Goal: Task Accomplishment & Management: Complete application form

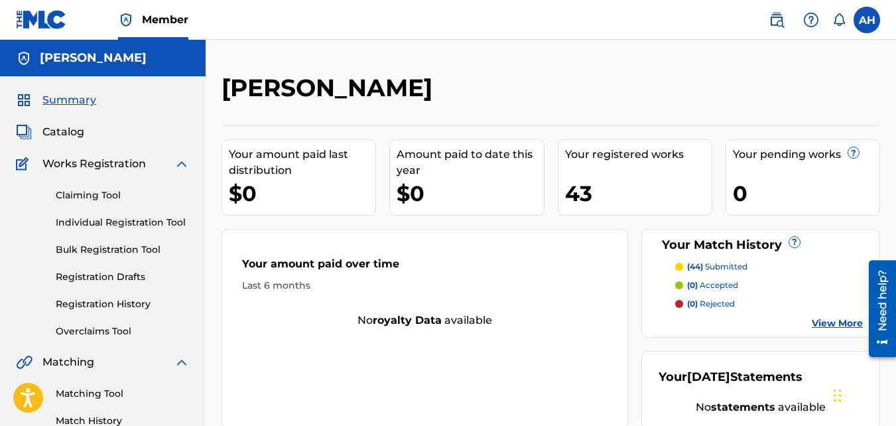
click at [115, 416] on link "Match History" at bounding box center [123, 421] width 134 height 14
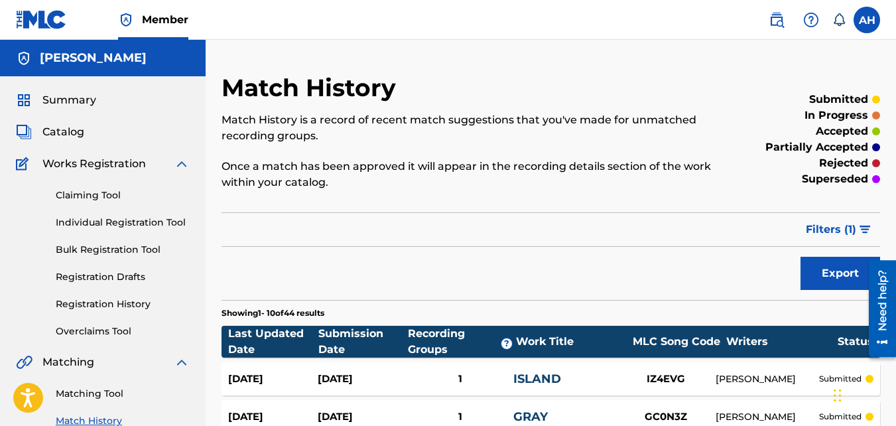
click at [871, 21] on label at bounding box center [866, 20] width 27 height 27
click at [867, 20] on input "AH Abdur Hasan abdurhasan@gmail.com Notification Preferences Profile Log out" at bounding box center [867, 20] width 0 height 0
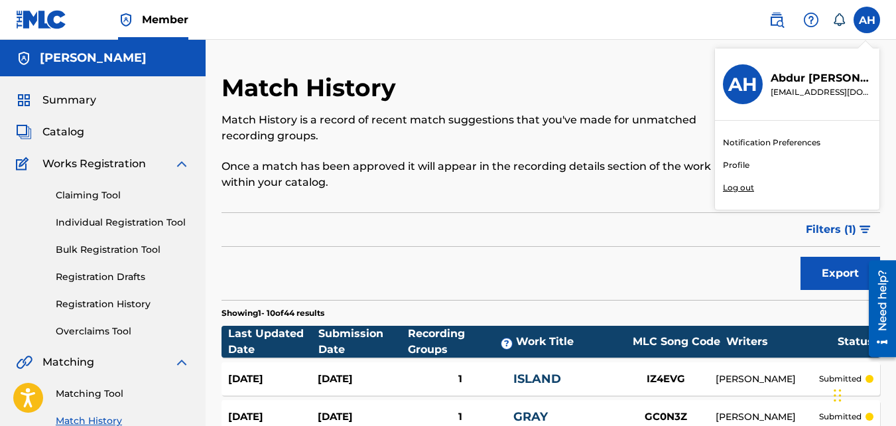
click at [749, 184] on p "Log out" at bounding box center [738, 188] width 31 height 12
click at [867, 20] on input "AH Abdur Hasan abdurhasan@gmail.com Notification Preferences Profile Log out" at bounding box center [867, 20] width 0 height 0
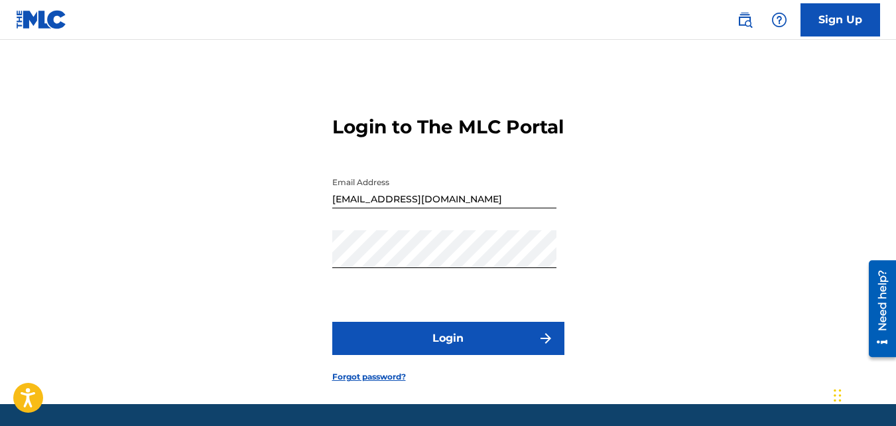
click at [467, 208] on input "abdurhasan@gmail.com" at bounding box center [444, 189] width 224 height 38
type input "jasirbrown32@gmail.com"
click at [440, 355] on button "Login" at bounding box center [448, 338] width 232 height 33
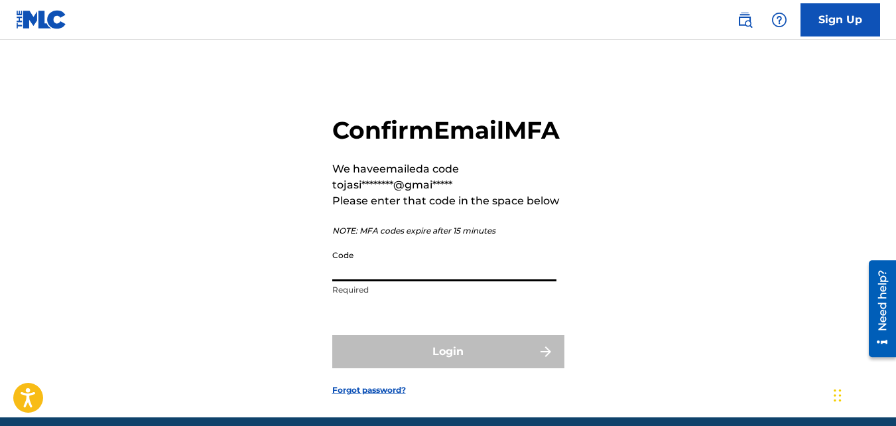
click at [398, 281] on input "Code" at bounding box center [444, 262] width 224 height 38
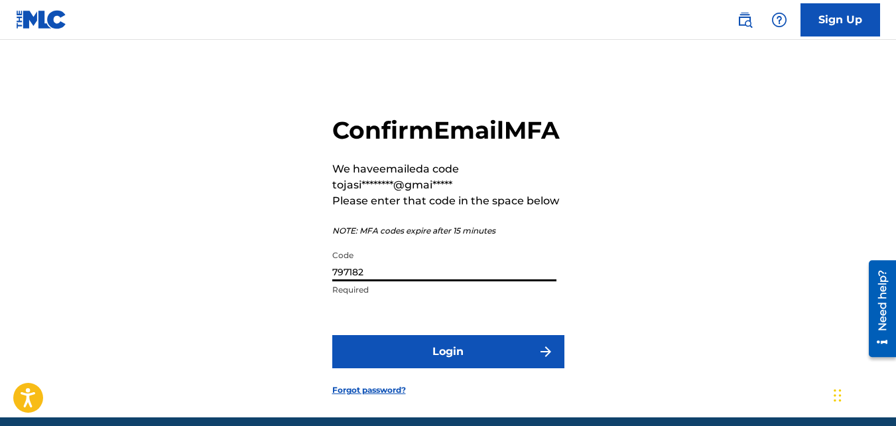
type input "797182"
click at [332, 335] on button "Login" at bounding box center [448, 351] width 232 height 33
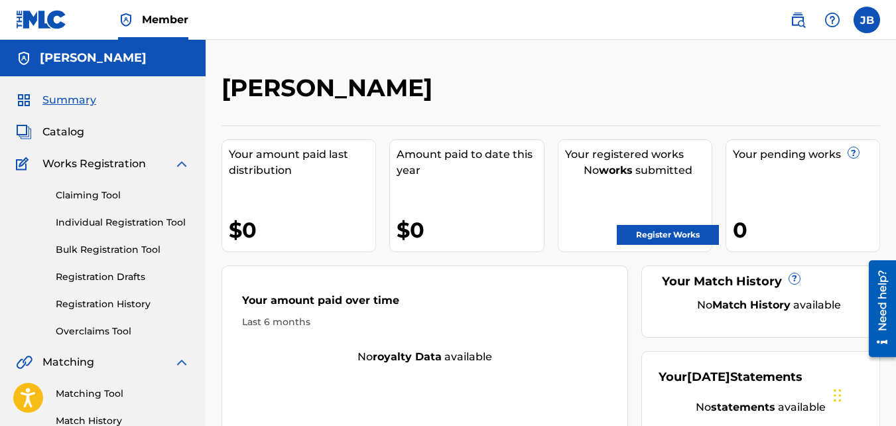
click at [66, 300] on link "Registration History" at bounding box center [123, 304] width 134 height 14
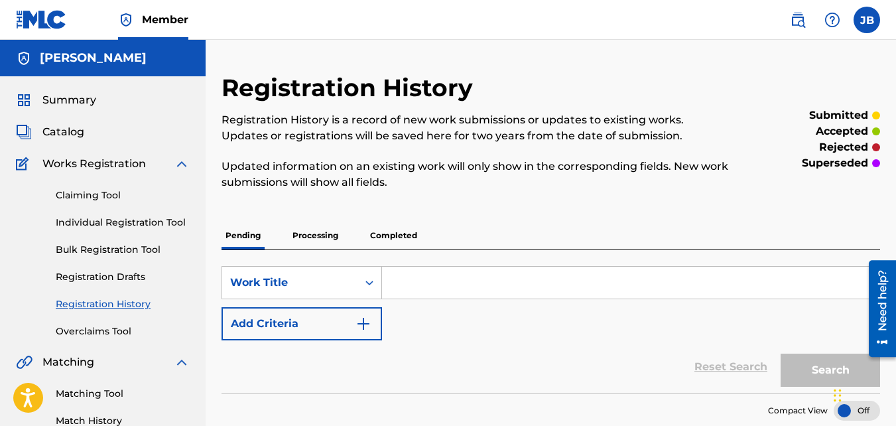
click at [322, 245] on p "Processing" at bounding box center [315, 235] width 54 height 28
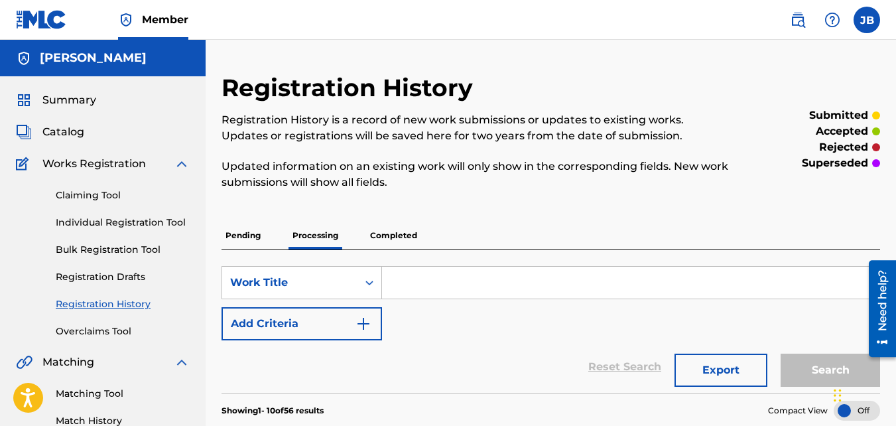
click at [862, 29] on label at bounding box center [866, 20] width 27 height 27
click at [867, 20] on input "JB Jasir Brown jasirbrown32@gmail.com Notification Preferences Profile Log out" at bounding box center [867, 20] width 0 height 0
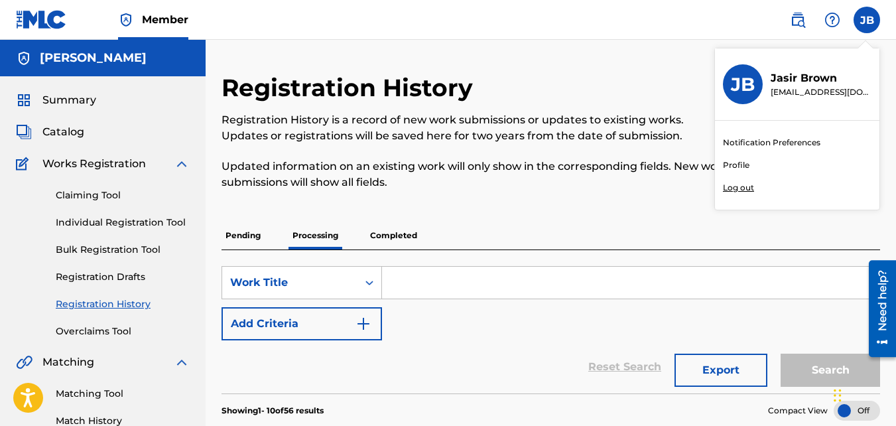
click at [737, 189] on p "Log out" at bounding box center [738, 188] width 31 height 12
click at [867, 20] on input "JB Jasir Brown jasirbrown32@gmail.com Notification Preferences Profile Log out" at bounding box center [867, 20] width 0 height 0
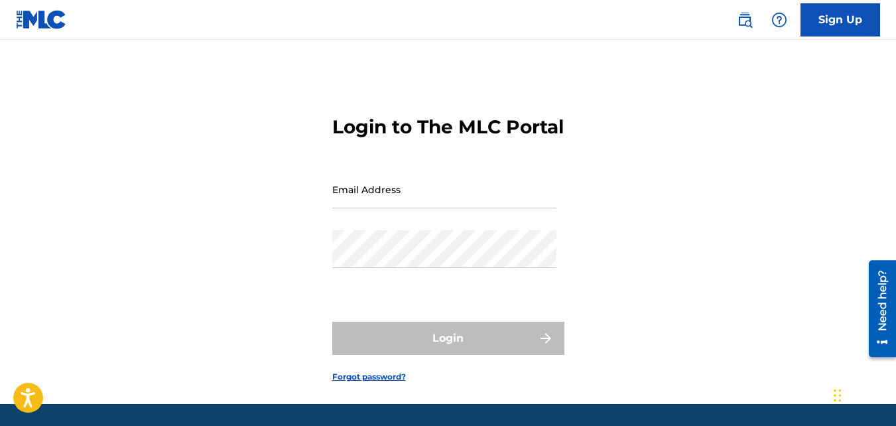
type input "jasirbrown32@gmail.com"
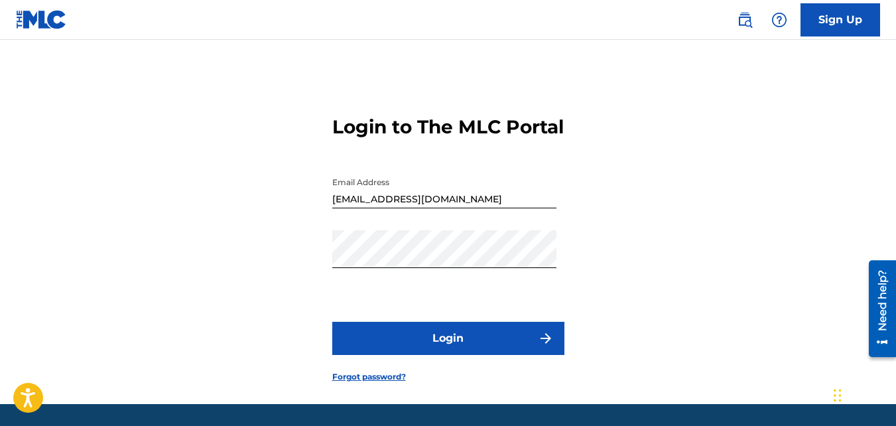
click at [454, 208] on input "jasirbrown32@gmail.com" at bounding box center [444, 189] width 224 height 38
type input "[EMAIL_ADDRESS][DOMAIN_NAME]"
click at [332, 322] on button "Login" at bounding box center [448, 338] width 232 height 33
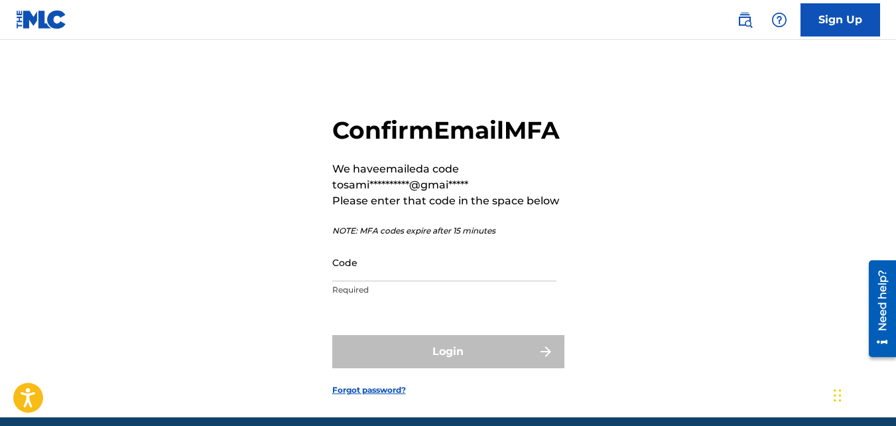
click at [409, 277] on input "Code" at bounding box center [444, 262] width 224 height 38
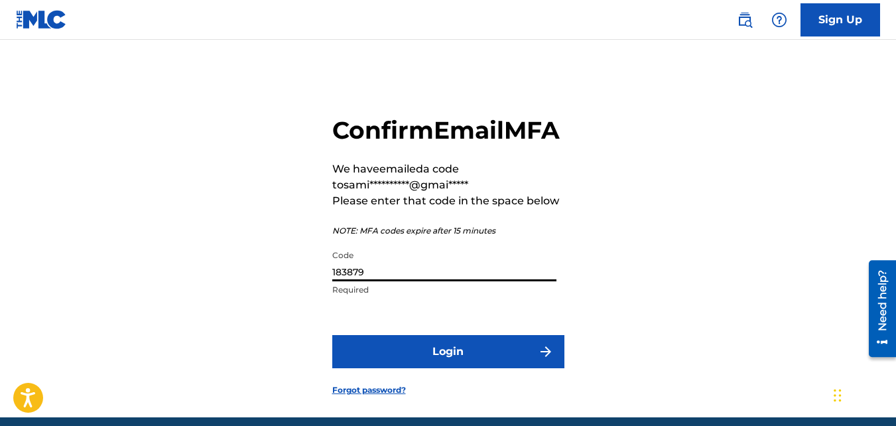
type input "183879"
click at [332, 335] on button "Login" at bounding box center [448, 351] width 232 height 33
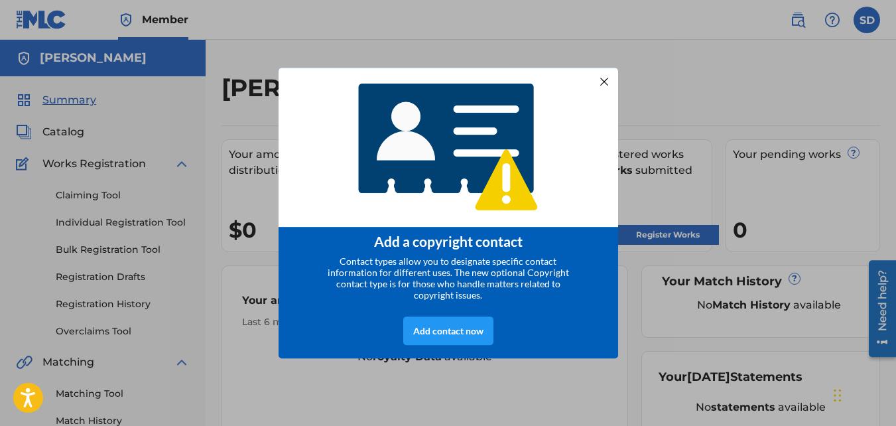
click at [601, 74] on div at bounding box center [603, 81] width 17 height 17
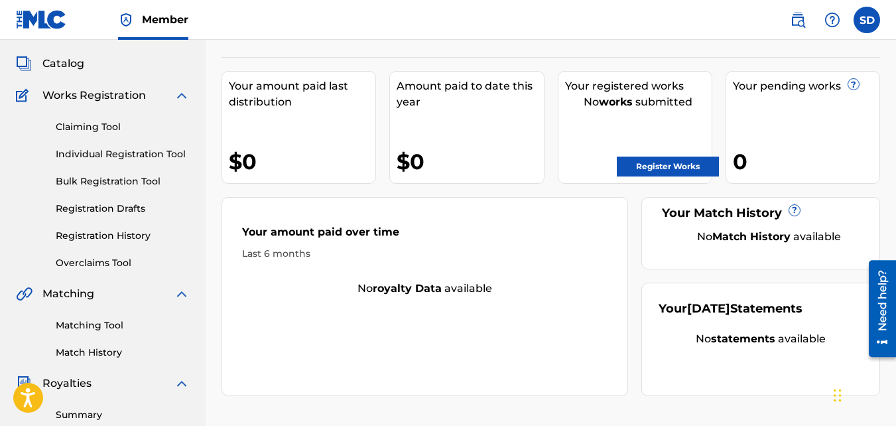
scroll to position [64, 0]
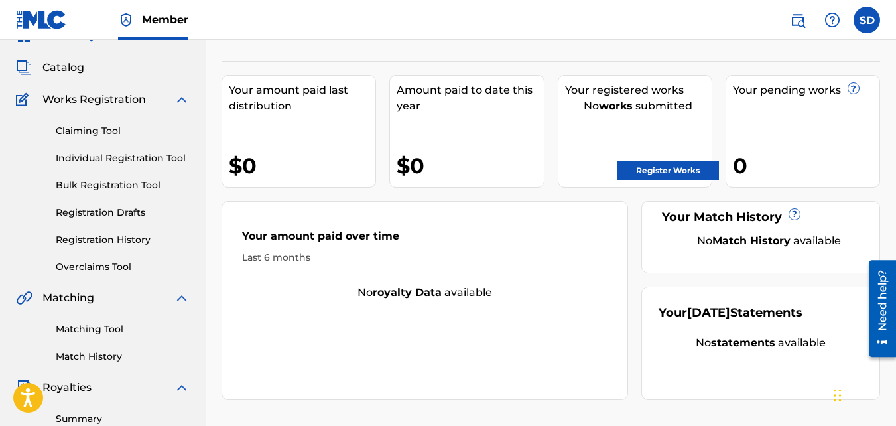
click at [156, 153] on link "Individual Registration Tool" at bounding box center [123, 158] width 134 height 14
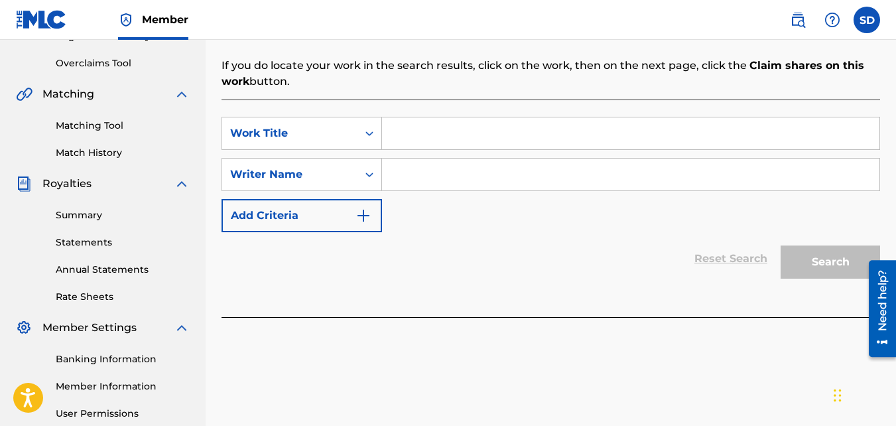
scroll to position [279, 0]
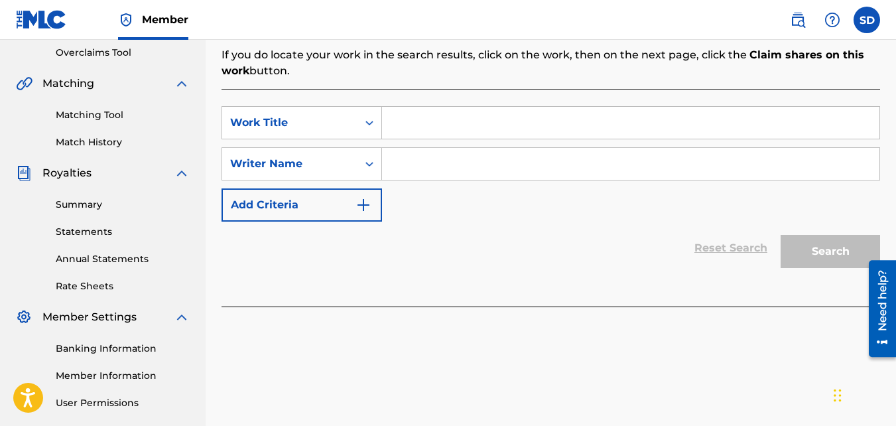
click at [426, 121] on input "Search Form" at bounding box center [630, 123] width 497 height 32
type input "Mighty"
click at [412, 171] on input "Search Form" at bounding box center [630, 164] width 497 height 32
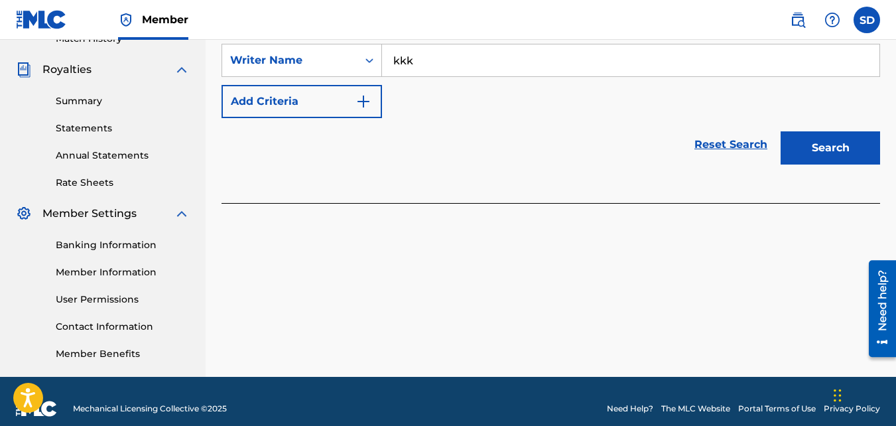
scroll to position [397, 0]
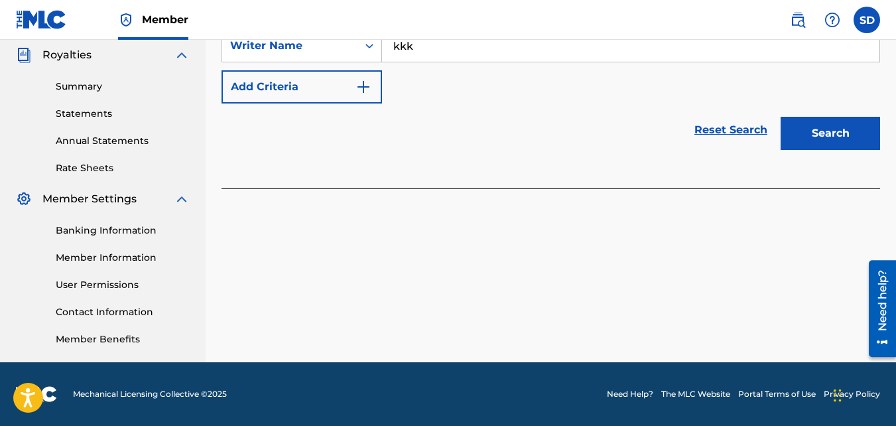
type input "kkk"
click at [781, 117] on button "Search" at bounding box center [830, 133] width 99 height 33
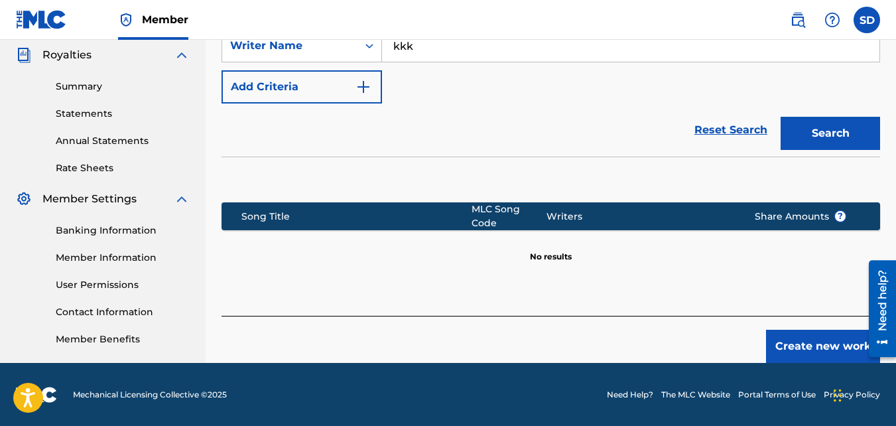
click at [815, 330] on button "Create new work" at bounding box center [823, 346] width 114 height 33
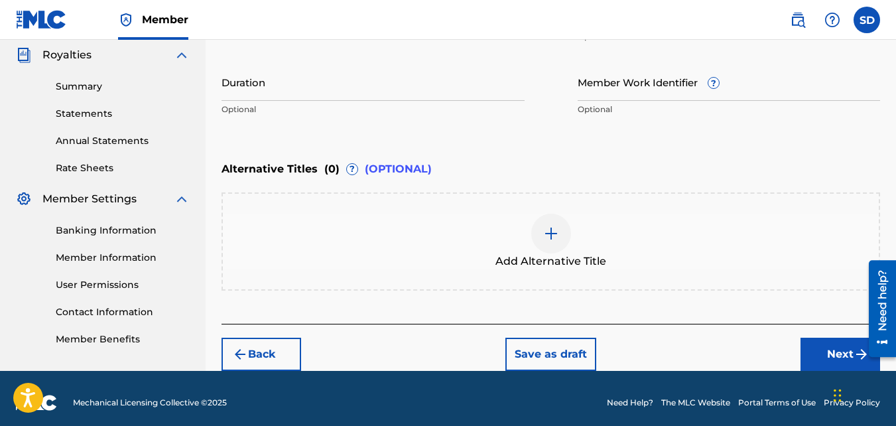
click at [845, 338] on button "Next" at bounding box center [840, 354] width 80 height 33
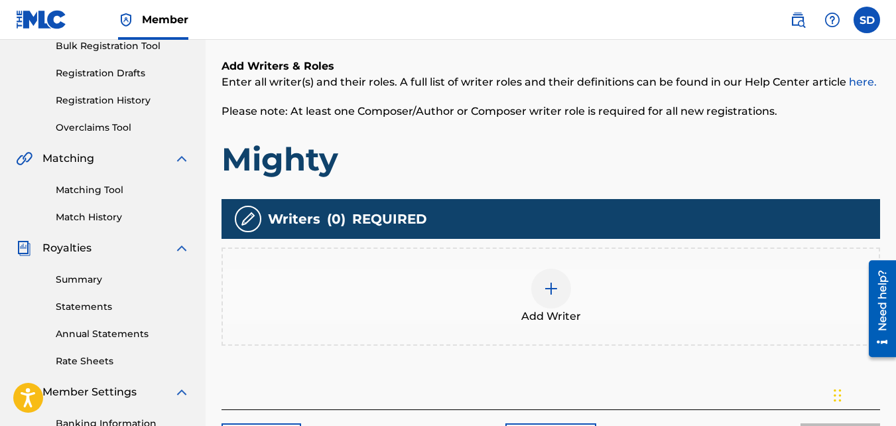
scroll to position [210, 0]
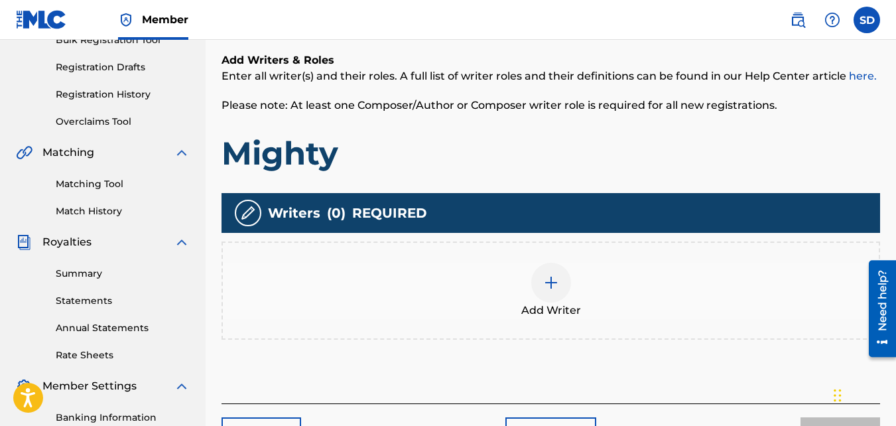
click at [517, 305] on div "Add Writer" at bounding box center [551, 291] width 656 height 56
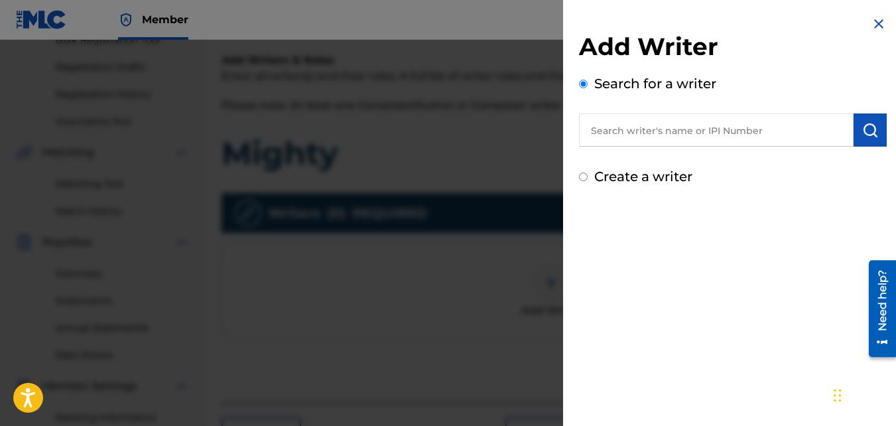
click at [593, 174] on div "Create a writer" at bounding box center [733, 176] width 308 height 20
click at [586, 174] on input "Create a writer" at bounding box center [583, 176] width 9 height 9
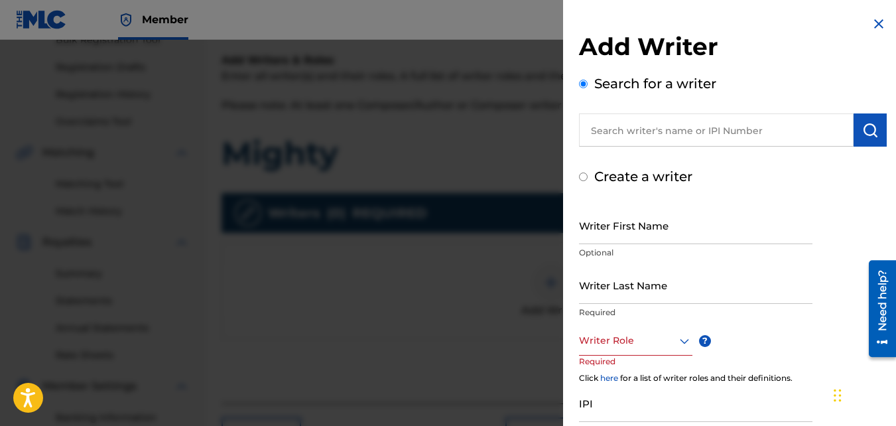
radio input "false"
radio input "true"
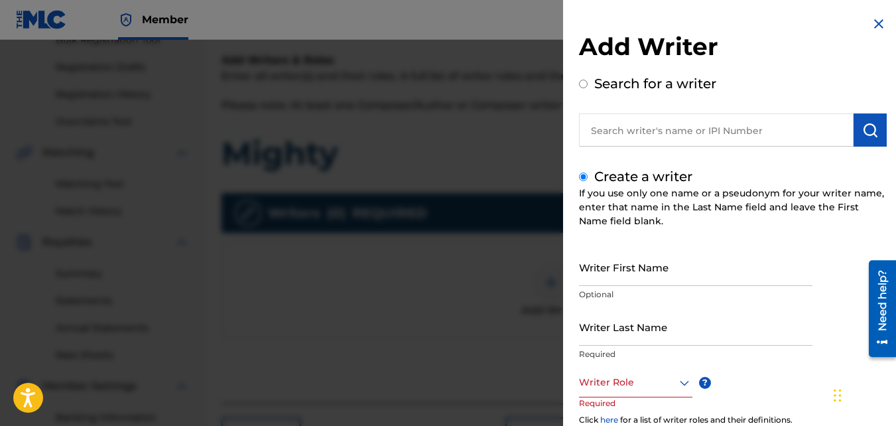
scroll to position [108, 0]
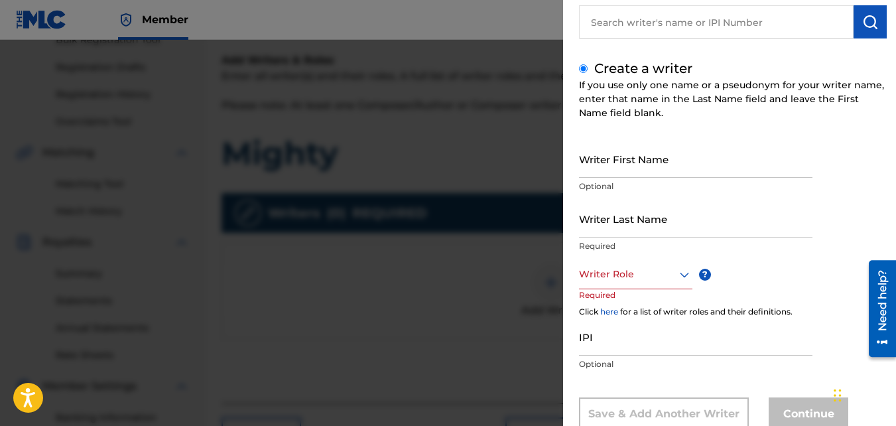
click at [589, 172] on input "Writer First Name" at bounding box center [695, 159] width 233 height 38
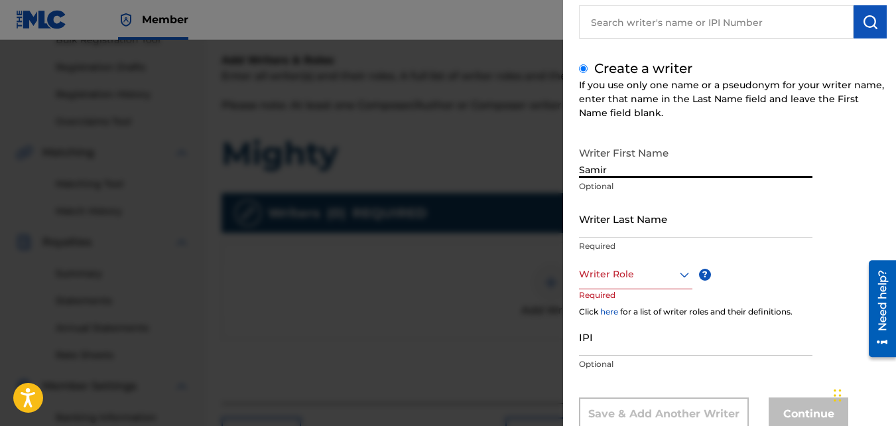
type input "Samir"
click at [601, 208] on input "Writer Last Name" at bounding box center [695, 219] width 233 height 38
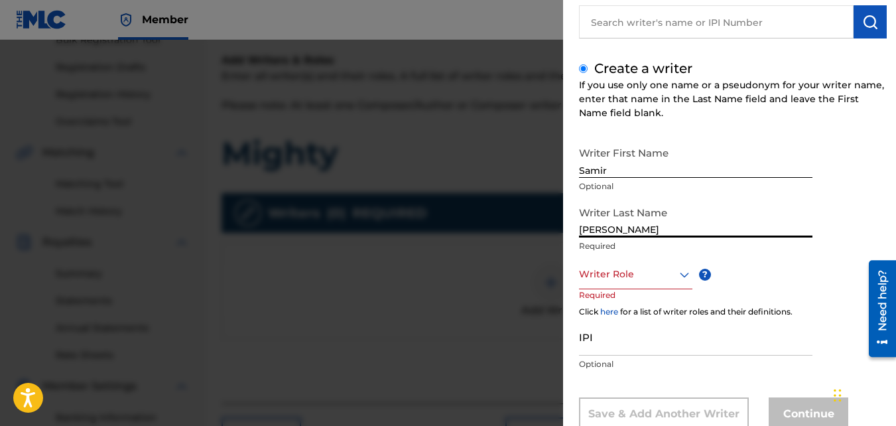
type input "[PERSON_NAME]"
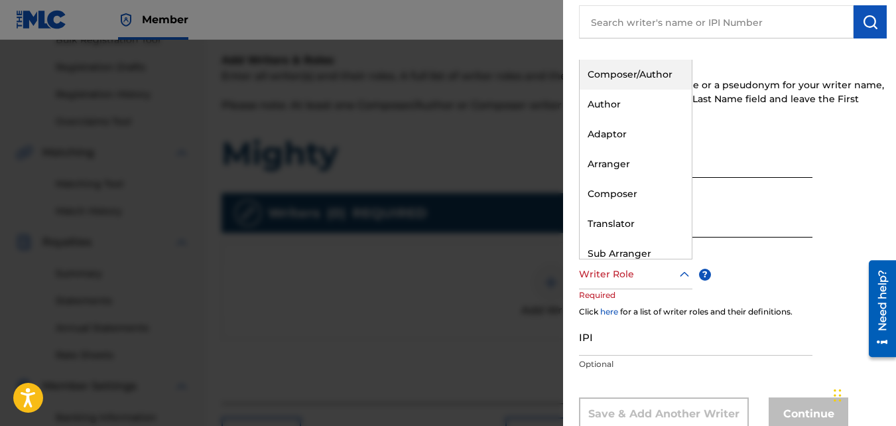
click at [600, 288] on div "Writer Role" at bounding box center [635, 274] width 113 height 30
click at [595, 84] on div "Composer/Author" at bounding box center [636, 75] width 112 height 30
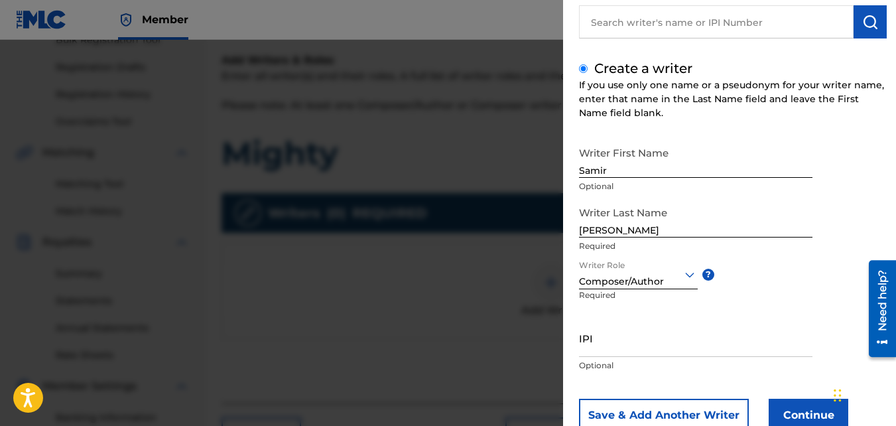
scroll to position [150, 0]
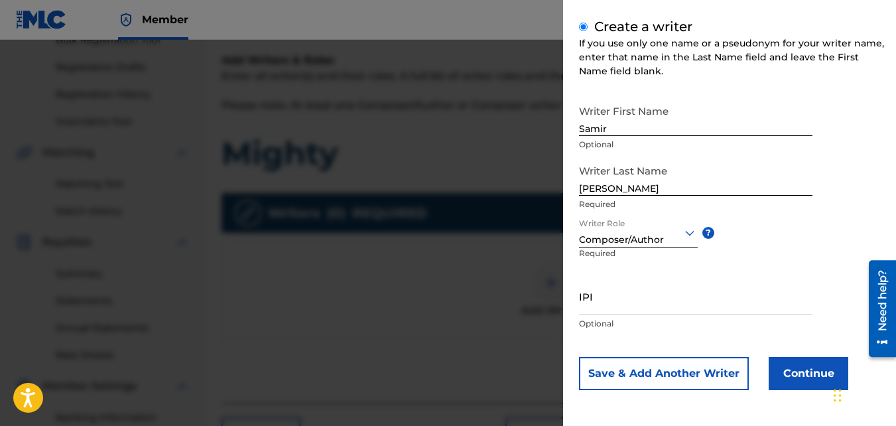
click at [790, 375] on button "Continue" at bounding box center [809, 373] width 80 height 33
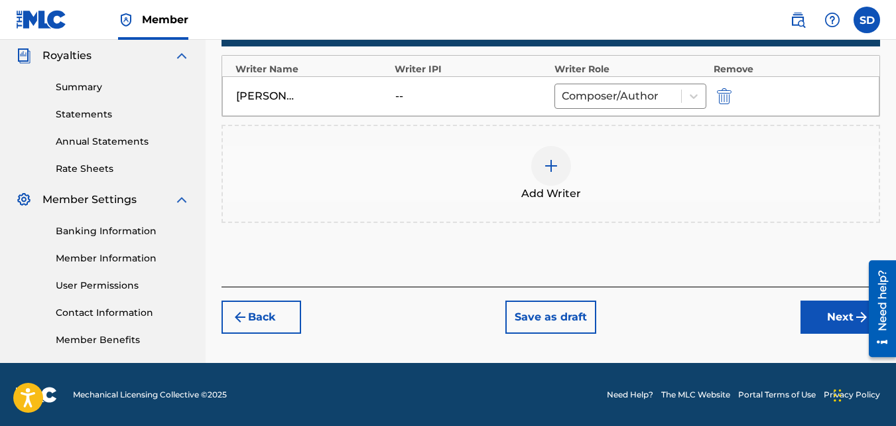
click at [815, 328] on button "Next" at bounding box center [840, 316] width 80 height 33
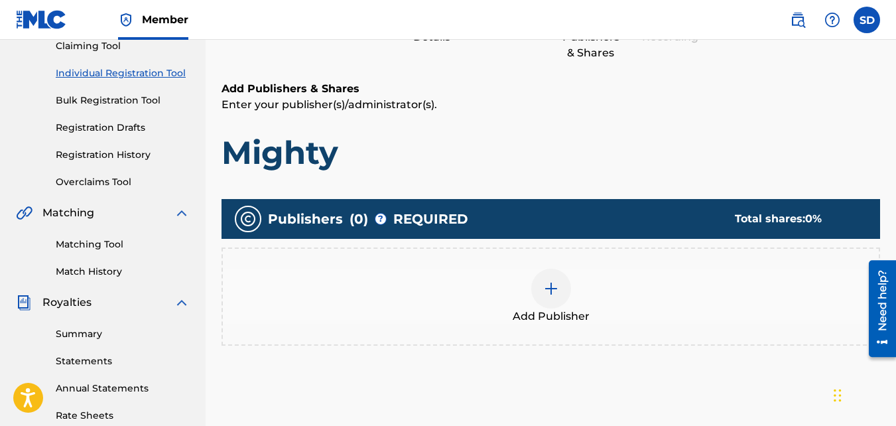
scroll to position [168, 0]
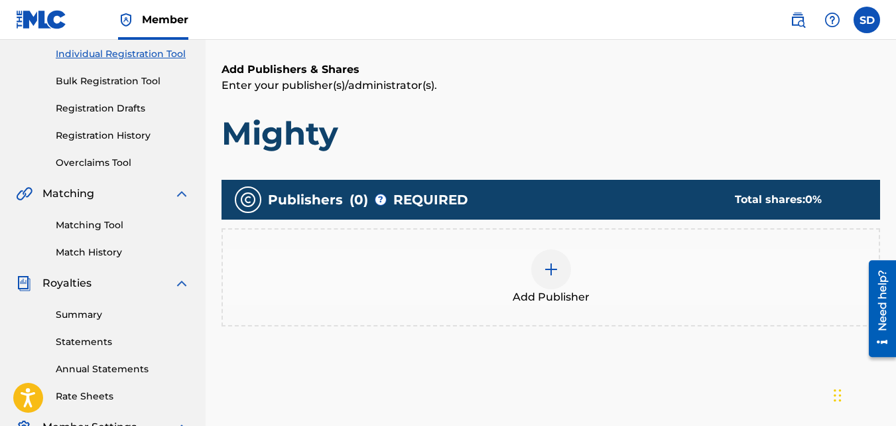
click at [551, 270] on img at bounding box center [551, 269] width 16 height 16
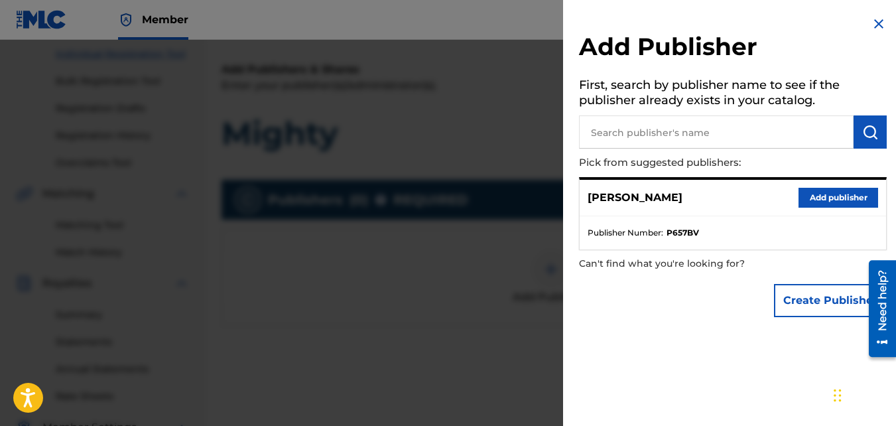
click at [802, 194] on button "Add publisher" at bounding box center [838, 198] width 80 height 20
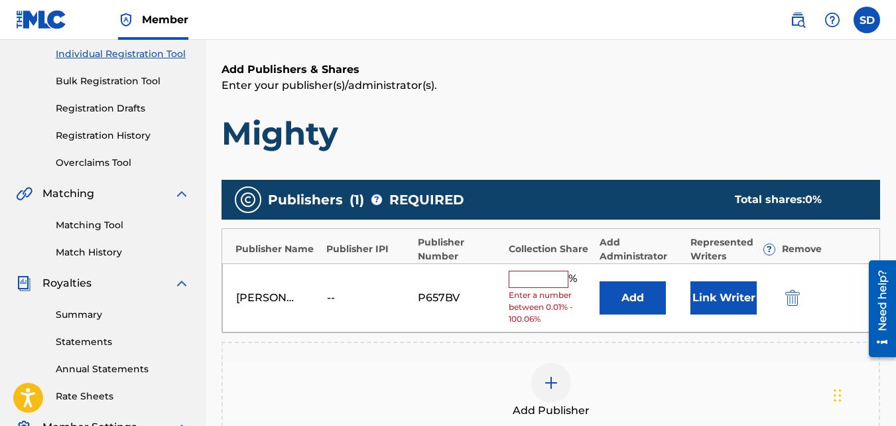
click at [550, 286] on input "text" at bounding box center [539, 279] width 60 height 17
type input "100"
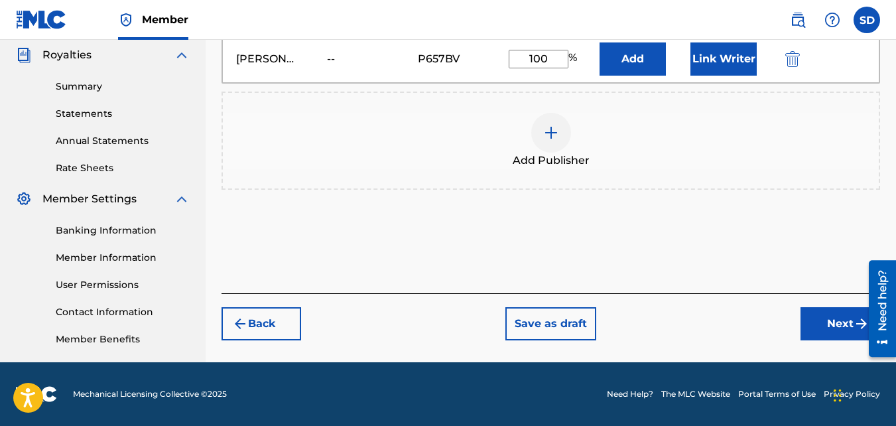
click at [812, 315] on button "Next" at bounding box center [840, 323] width 80 height 33
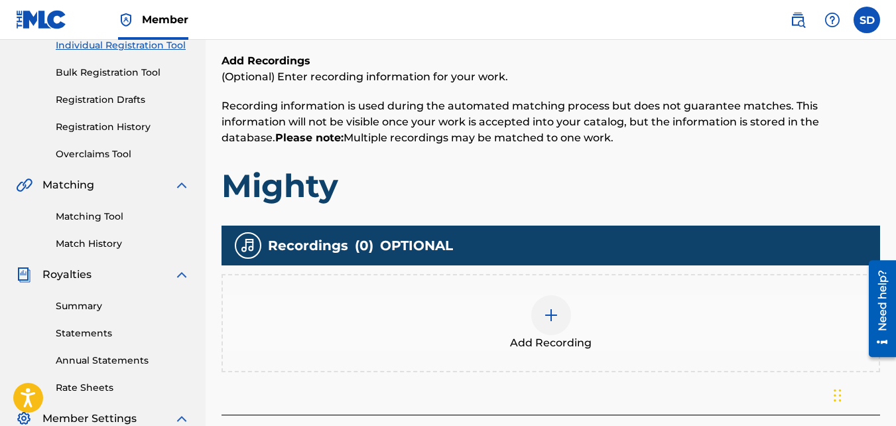
scroll to position [251, 0]
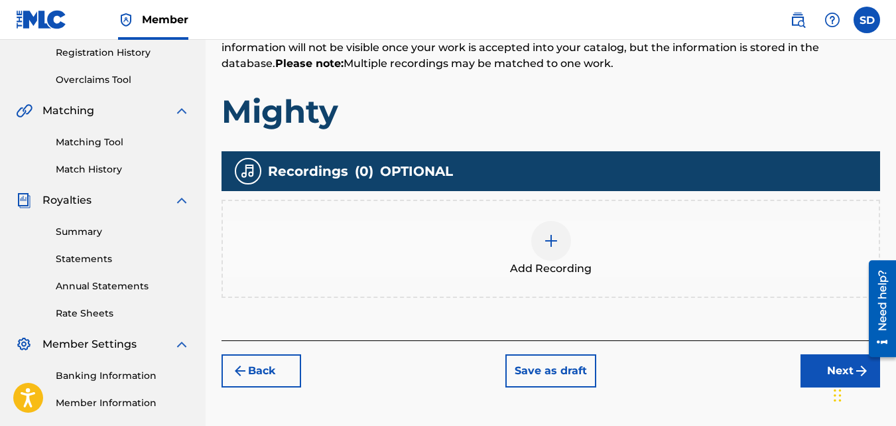
click at [521, 261] on span "Add Recording" at bounding box center [551, 269] width 82 height 16
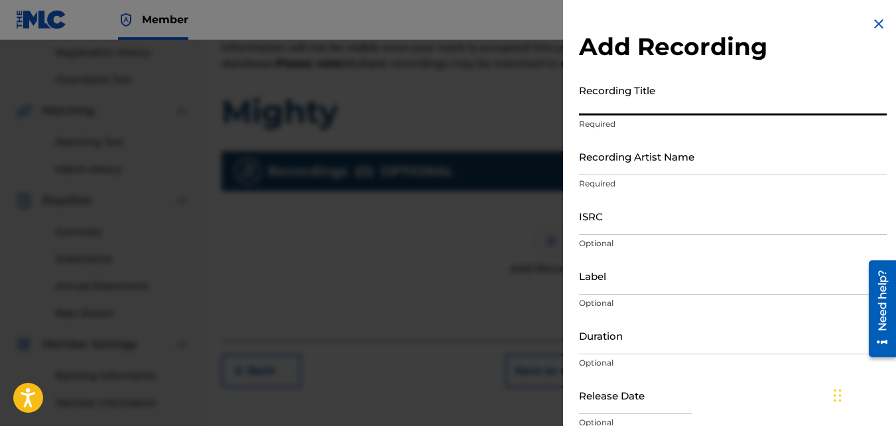
click at [661, 98] on input "Recording Title" at bounding box center [733, 97] width 308 height 38
type input "Mighty"
click at [658, 151] on input "Recording Artist Name" at bounding box center [733, 156] width 308 height 38
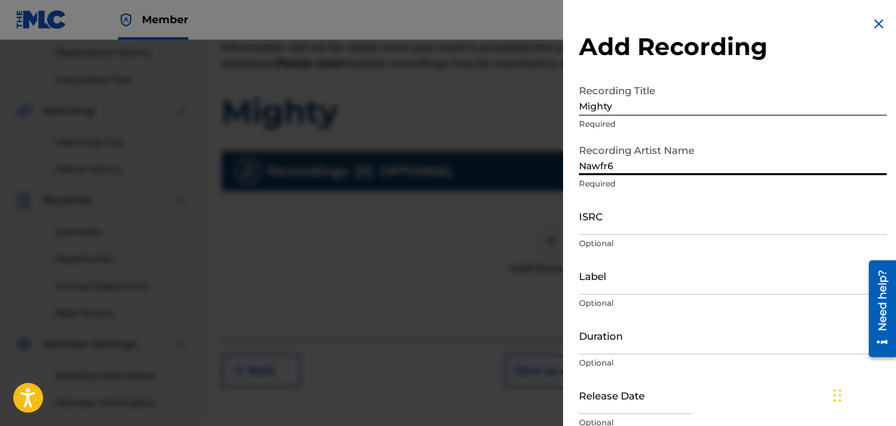
type input "Nawfr6"
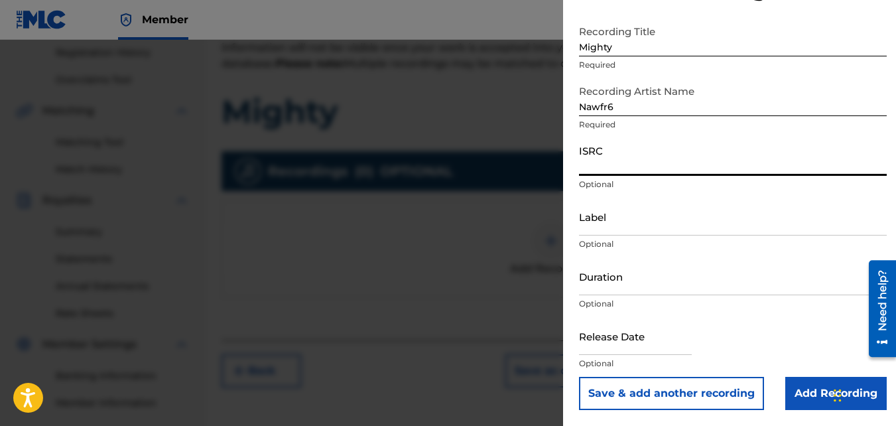
paste input "QZKUS2100745"
type input "QZKUS2100745"
click at [802, 388] on input "Add Recording" at bounding box center [835, 393] width 101 height 33
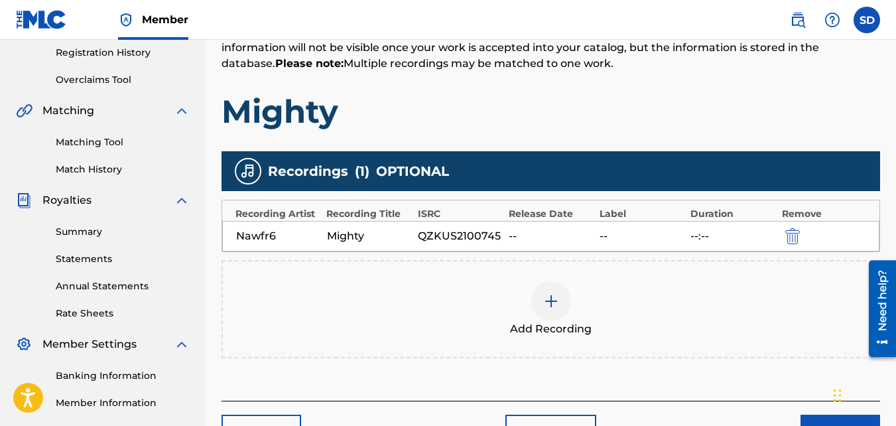
scroll to position [397, 0]
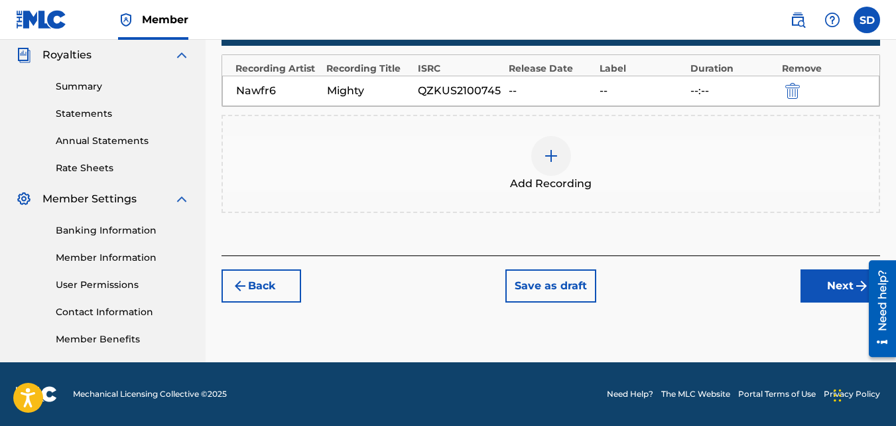
click at [834, 301] on button "Next" at bounding box center [840, 285] width 80 height 33
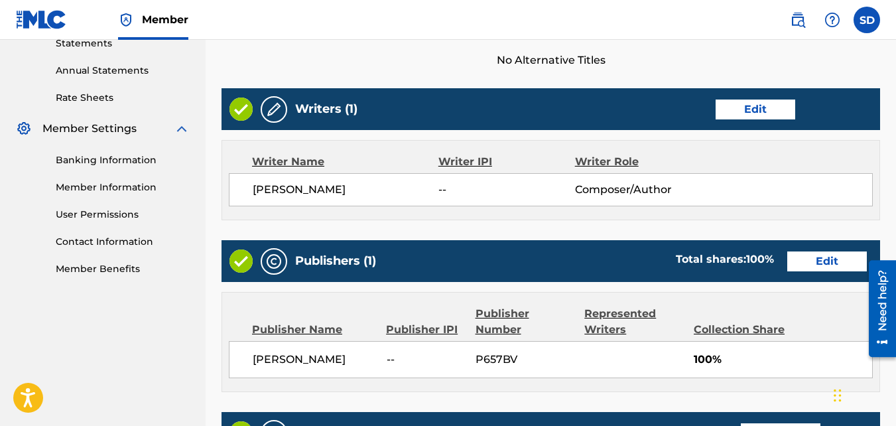
scroll to position [712, 0]
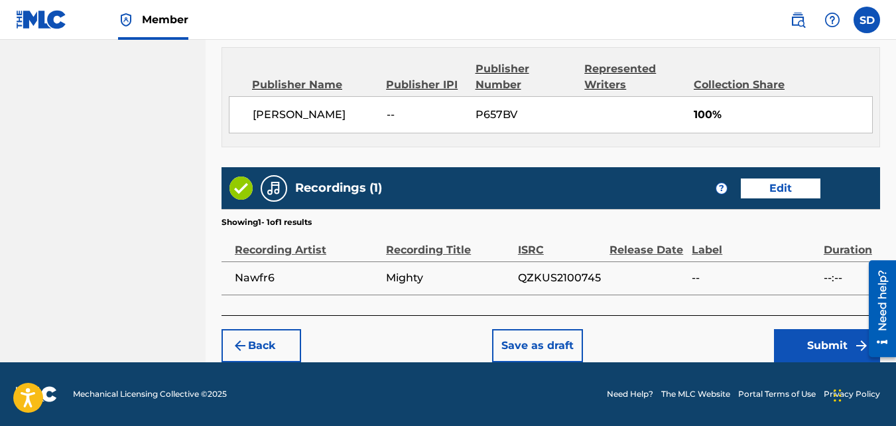
click at [782, 330] on button "Submit" at bounding box center [827, 345] width 106 height 33
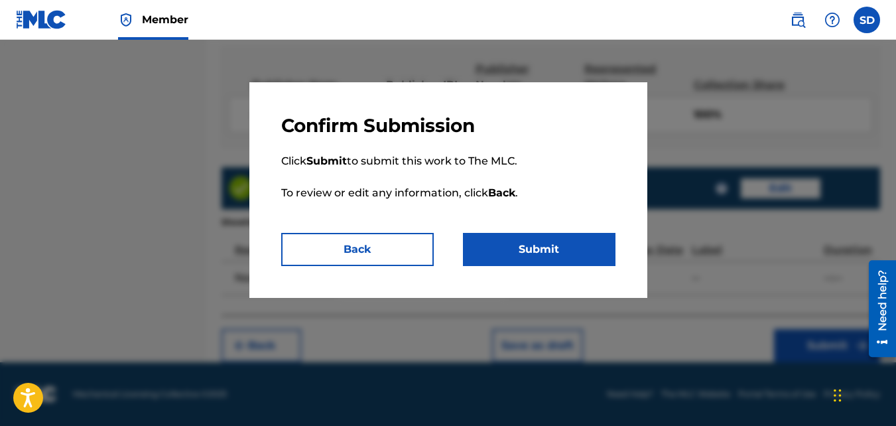
click at [489, 237] on button "Submit" at bounding box center [539, 249] width 153 height 33
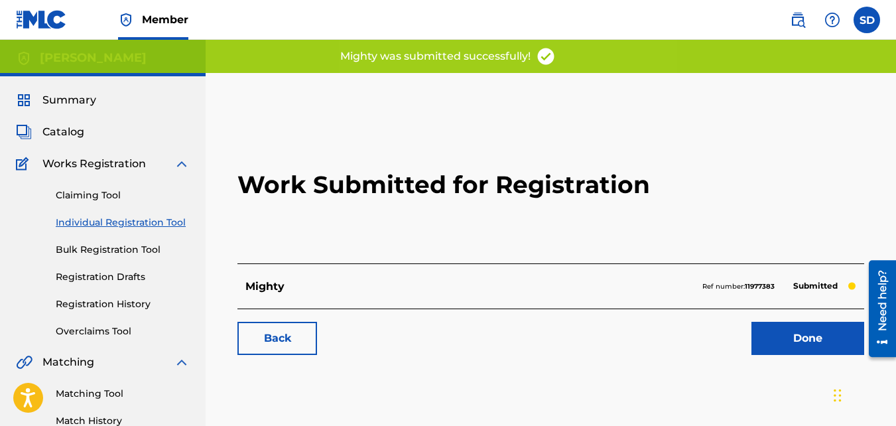
click at [295, 344] on link "Back" at bounding box center [277, 338] width 80 height 33
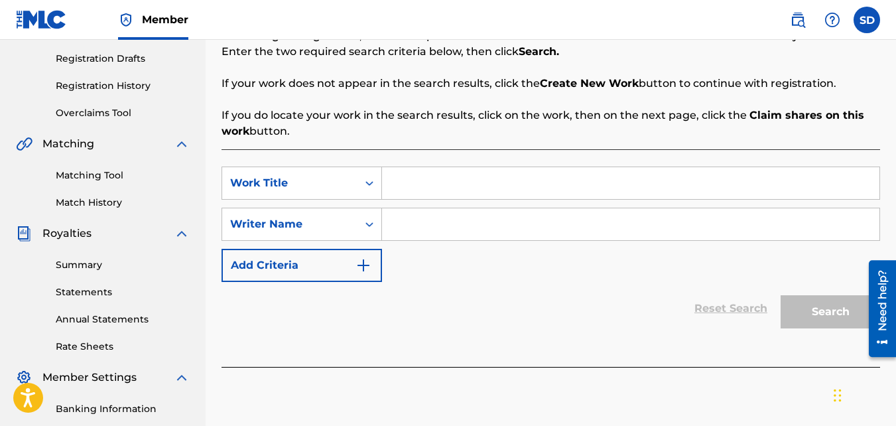
scroll to position [221, 0]
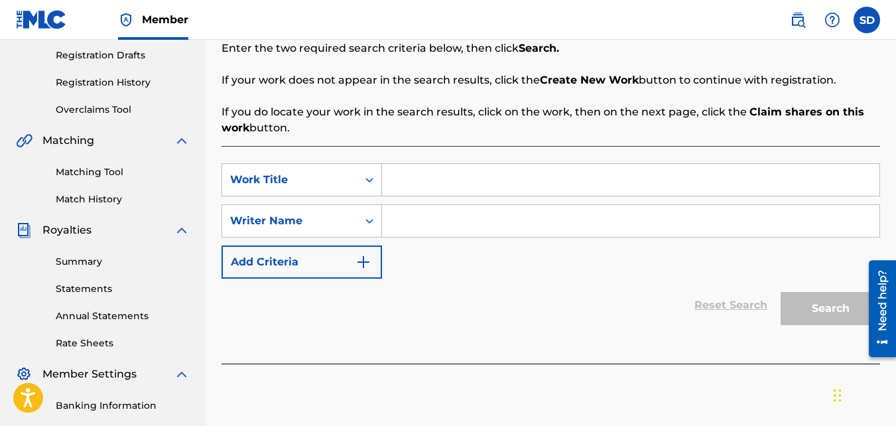
click at [424, 194] on input "Search Form" at bounding box center [630, 180] width 497 height 32
type input "Inner"
click at [429, 231] on input "Search Form" at bounding box center [630, 221] width 497 height 32
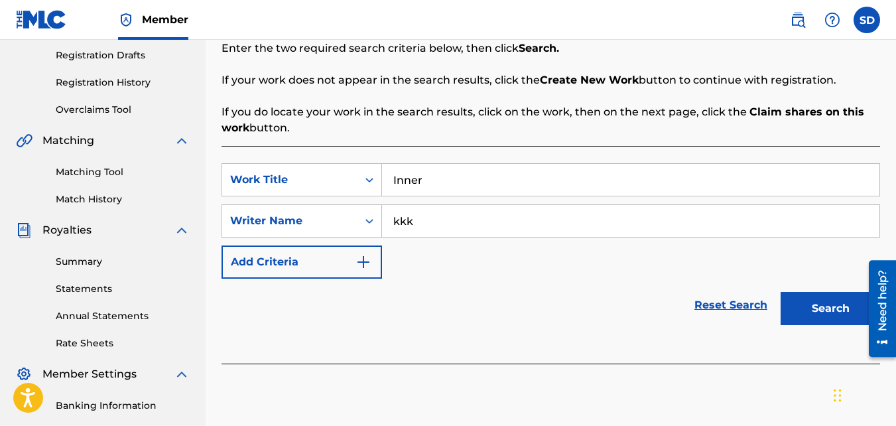
type input "kkk"
click at [781, 292] on button "Search" at bounding box center [830, 308] width 99 height 33
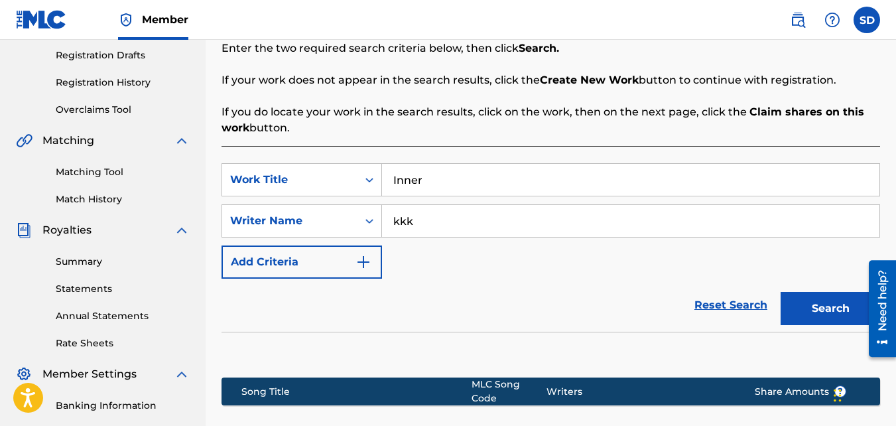
scroll to position [397, 0]
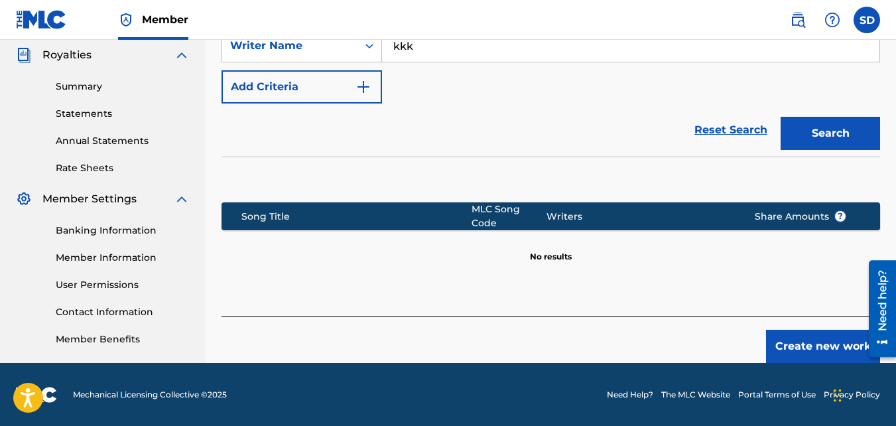
click at [808, 330] on button "Create new work" at bounding box center [823, 346] width 114 height 33
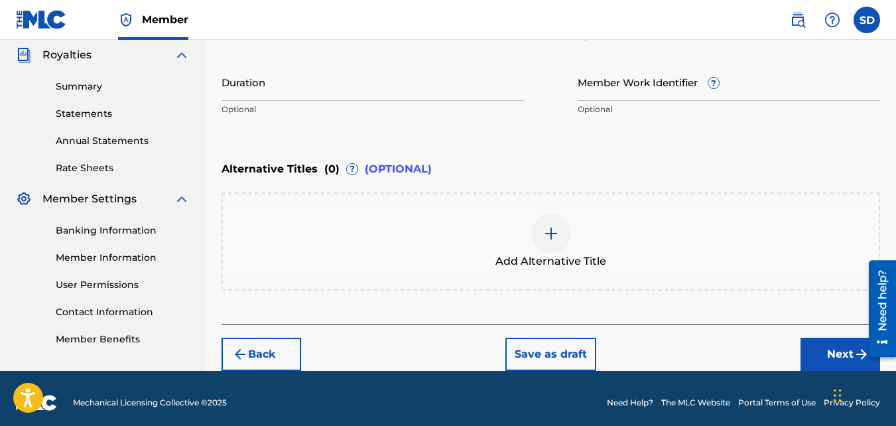
click at [842, 359] on button "Next" at bounding box center [840, 354] width 80 height 33
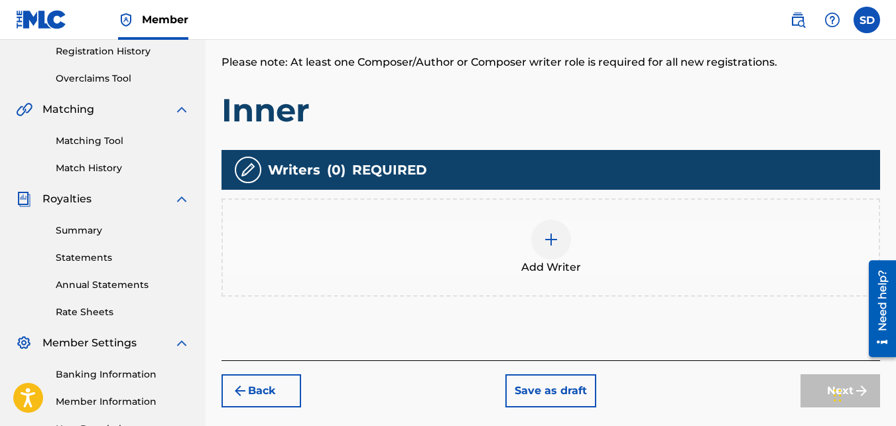
scroll to position [255, 0]
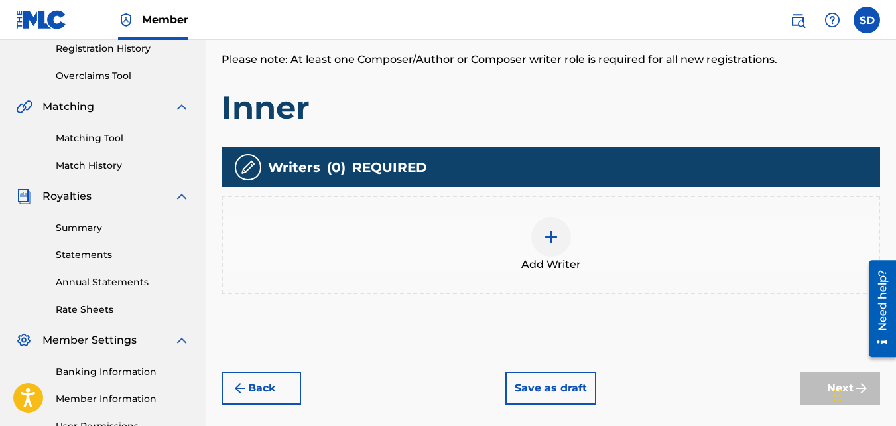
click at [550, 225] on div at bounding box center [551, 237] width 40 height 40
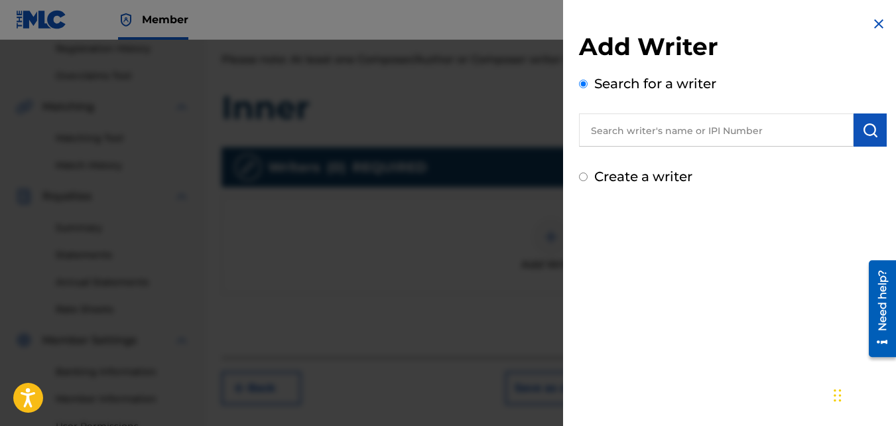
click at [627, 178] on label "Create a writer" at bounding box center [643, 176] width 98 height 16
radio input "true"
click at [588, 178] on input "Create a writer" at bounding box center [583, 176] width 9 height 9
radio input "false"
radio input "true"
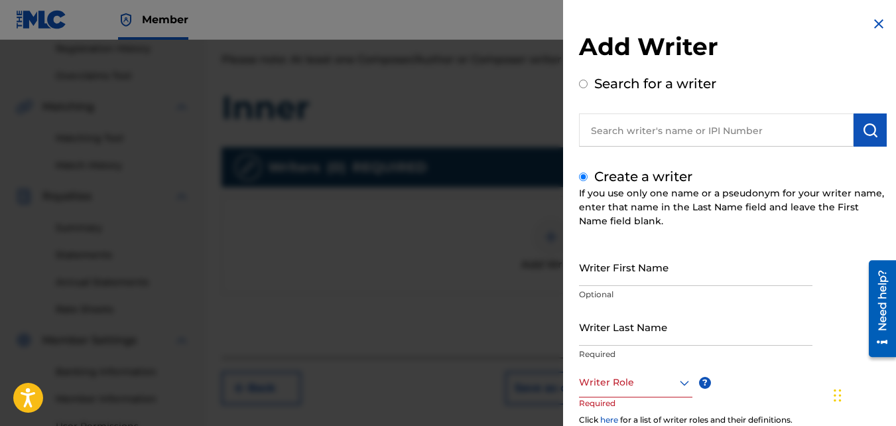
click at [625, 281] on input "Writer First Name" at bounding box center [695, 267] width 233 height 38
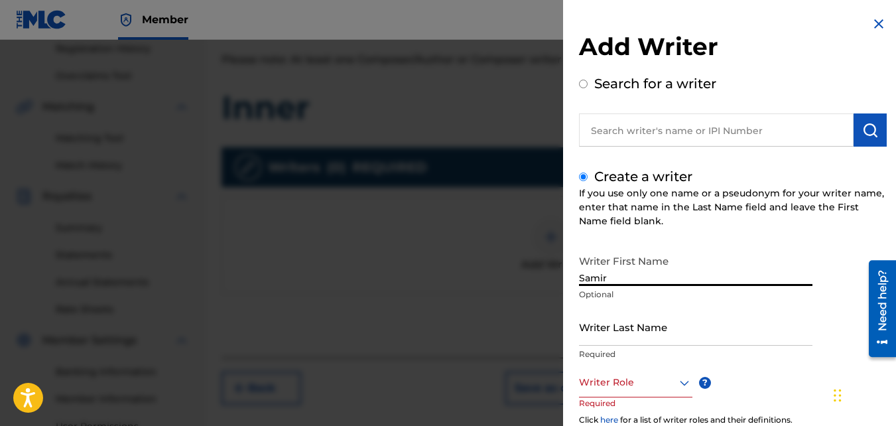
scroll to position [84, 0]
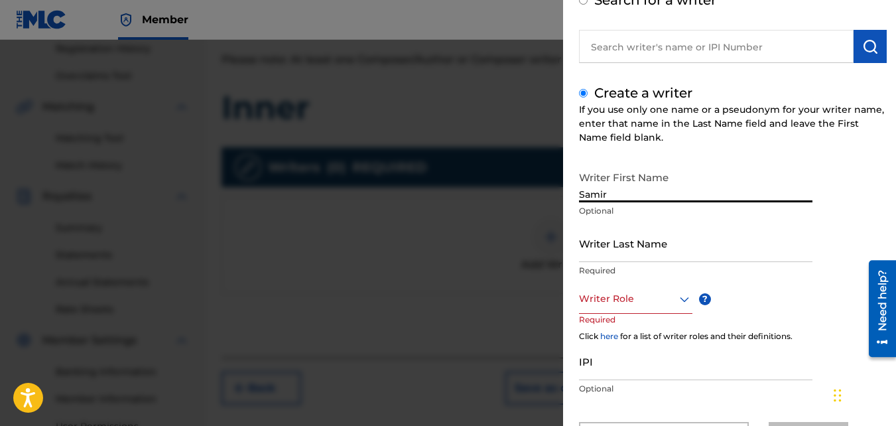
type input "Samir"
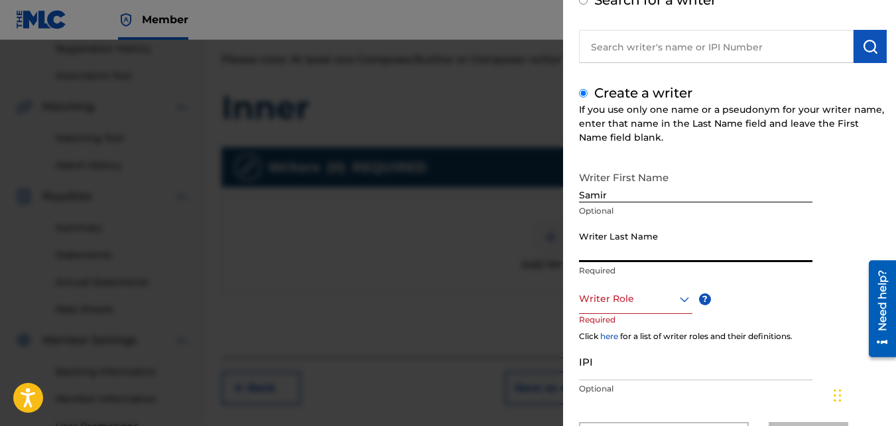
click at [615, 245] on input "Writer Last Name" at bounding box center [695, 243] width 233 height 38
type input "[PERSON_NAME]"
click at [597, 292] on div at bounding box center [635, 298] width 113 height 17
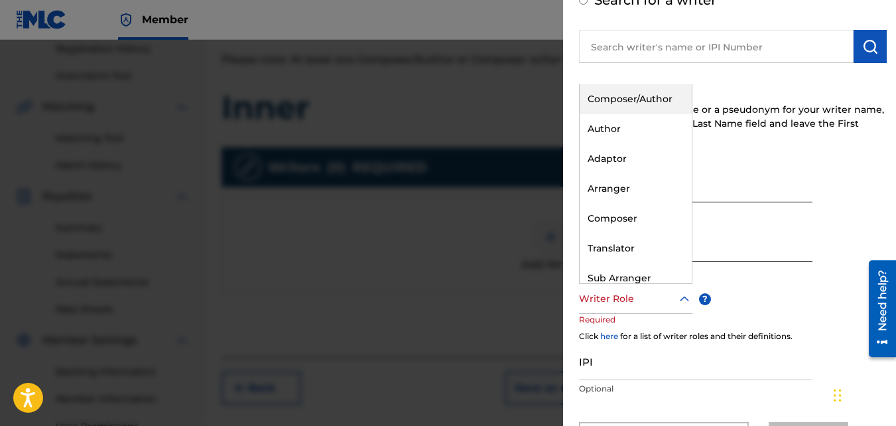
click at [599, 100] on div "Composer/Author" at bounding box center [636, 99] width 112 height 30
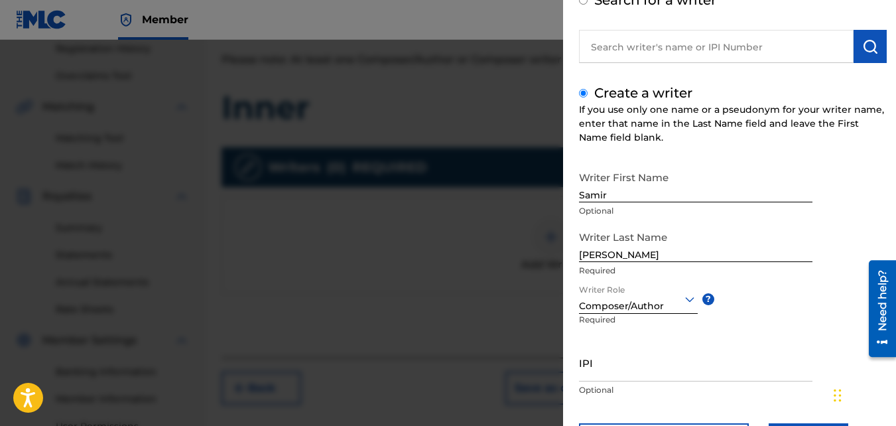
scroll to position [150, 0]
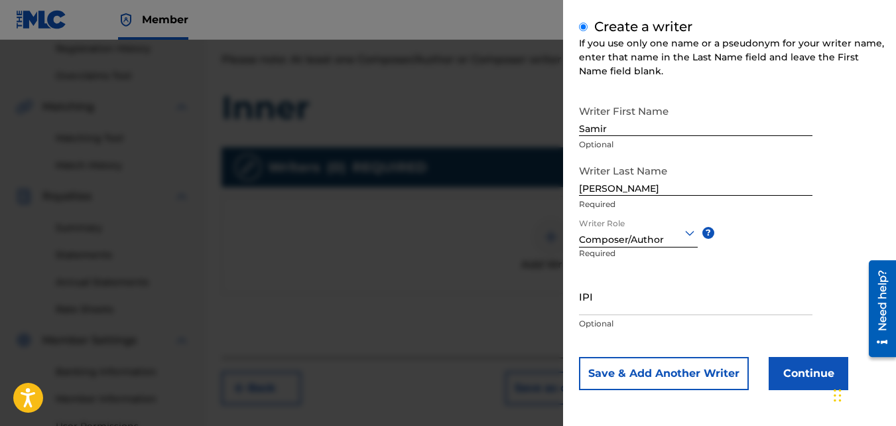
click at [794, 387] on button "Continue" at bounding box center [809, 373] width 80 height 33
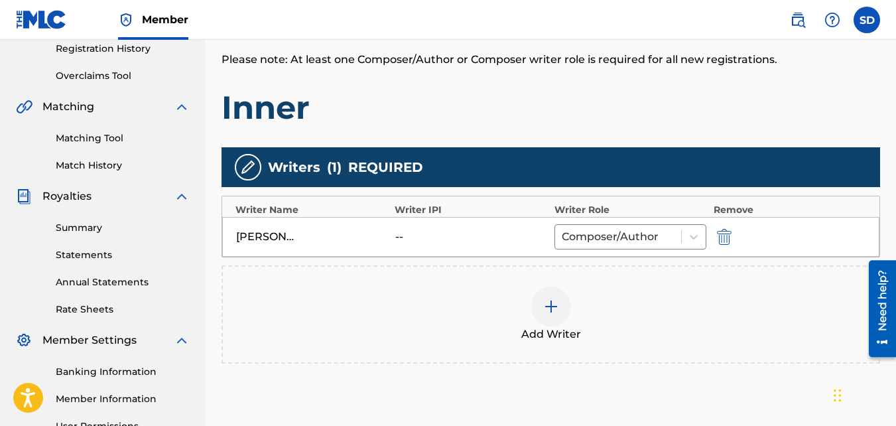
scroll to position [397, 0]
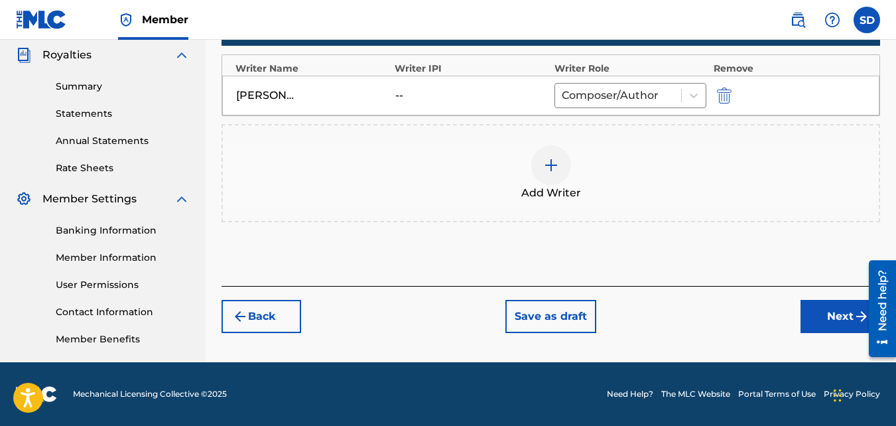
click at [824, 320] on button "Next" at bounding box center [840, 316] width 80 height 33
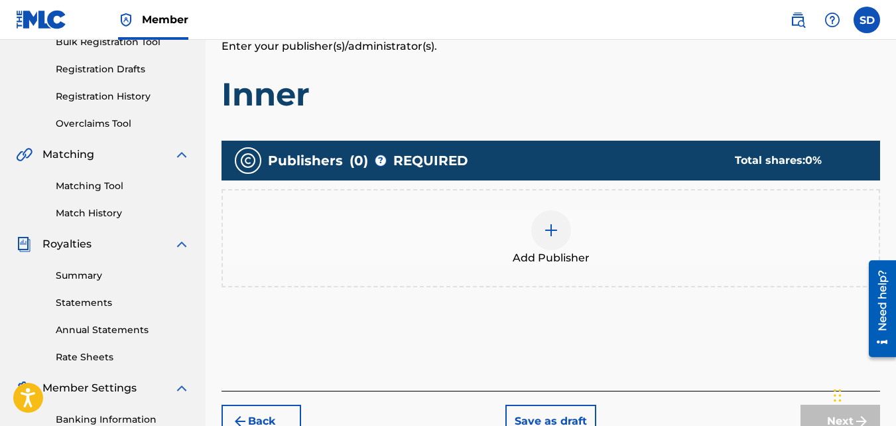
scroll to position [210, 0]
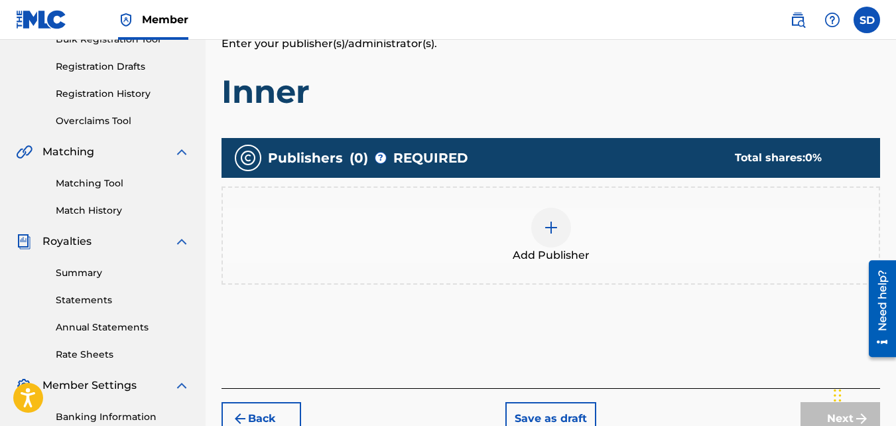
click at [479, 230] on div "Add Publisher" at bounding box center [551, 236] width 656 height 56
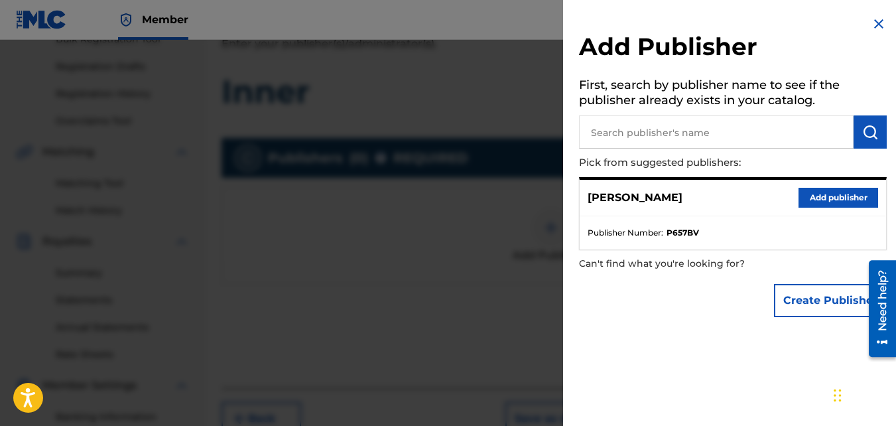
click at [805, 190] on button "Add publisher" at bounding box center [838, 198] width 80 height 20
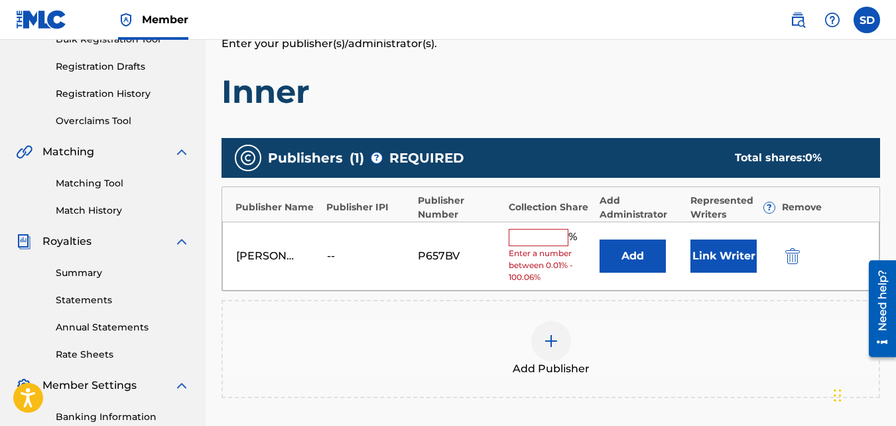
click at [514, 235] on input "text" at bounding box center [539, 237] width 60 height 17
type input "100"
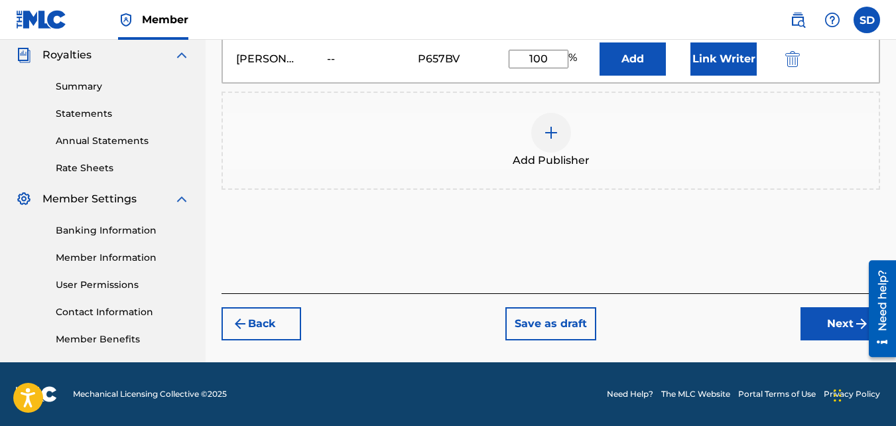
click at [842, 332] on button "Next" at bounding box center [840, 323] width 80 height 33
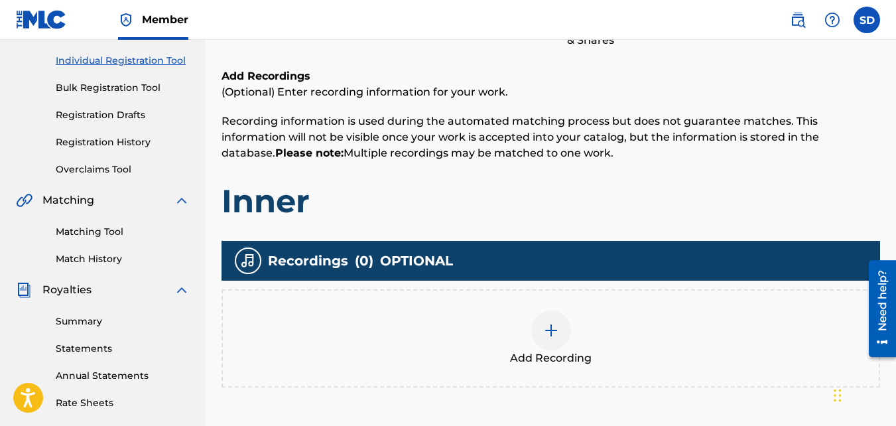
scroll to position [336, 0]
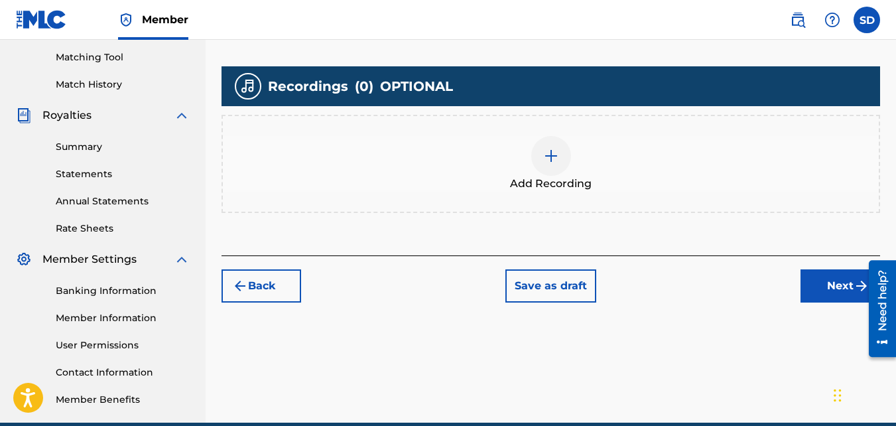
click at [488, 214] on div "Add Recordings (Optional) Enter recording information for your work. Recording …" at bounding box center [550, 74] width 658 height 361
click at [462, 156] on div "Add Recording" at bounding box center [551, 164] width 656 height 56
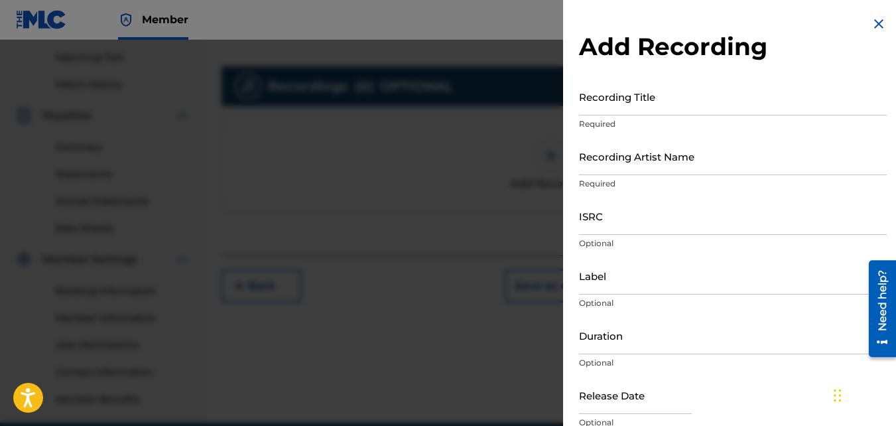
click at [622, 98] on input "Recording Title" at bounding box center [733, 97] width 308 height 38
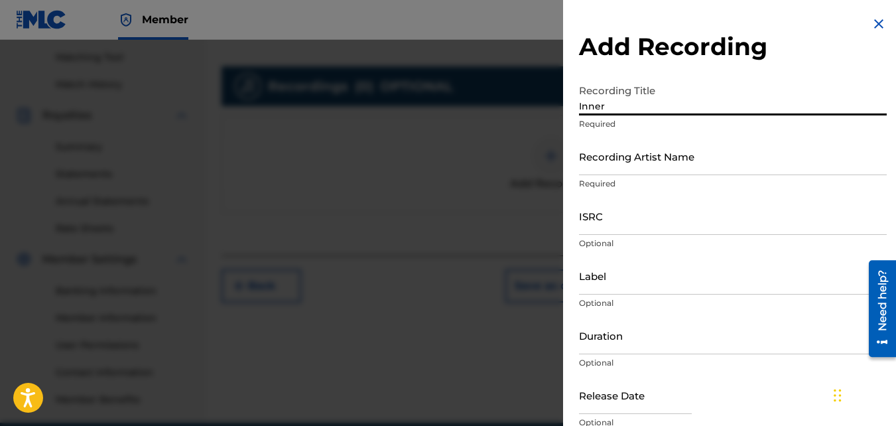
type input "Inner"
click at [622, 150] on input "Recording Artist Name" at bounding box center [733, 156] width 308 height 38
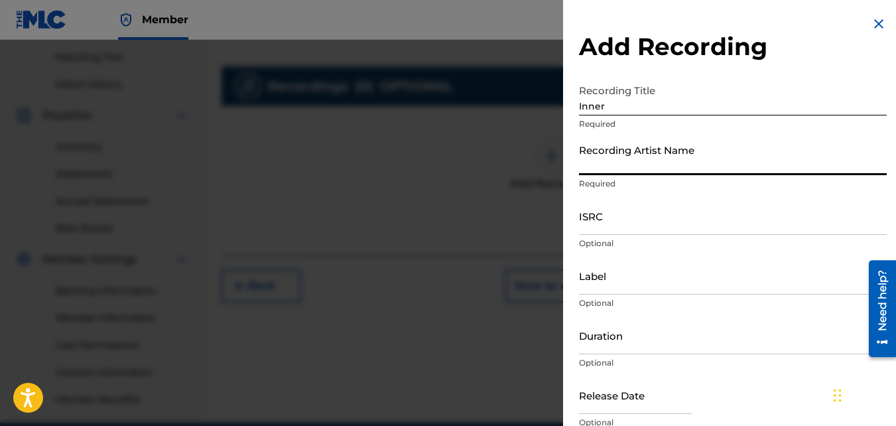
type input "Nawfr6"
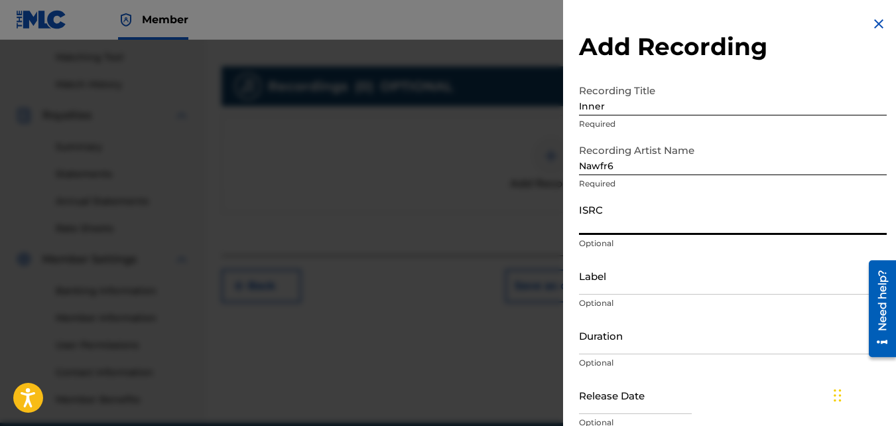
paste input "QZKUS2100996"
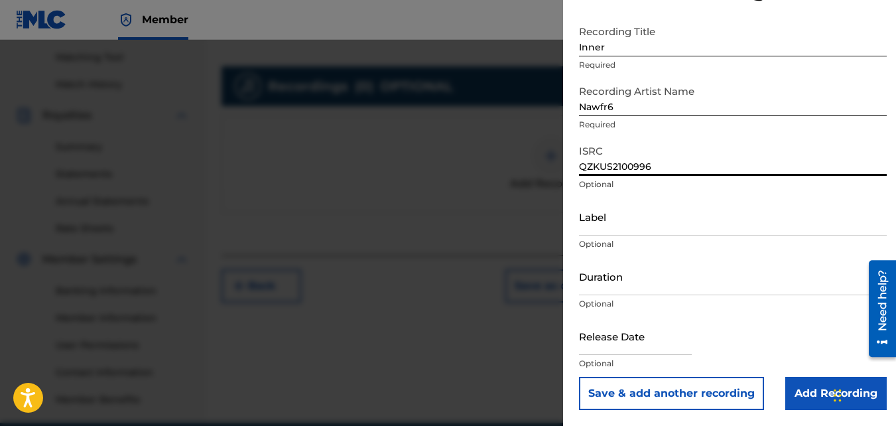
type input "QZKUS2100996"
click at [807, 390] on input "Add Recording" at bounding box center [835, 393] width 101 height 33
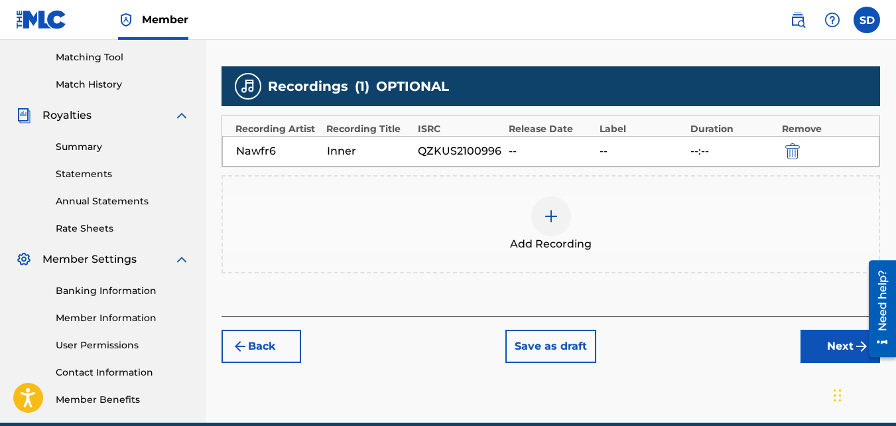
click at [808, 334] on button "Next" at bounding box center [840, 346] width 80 height 33
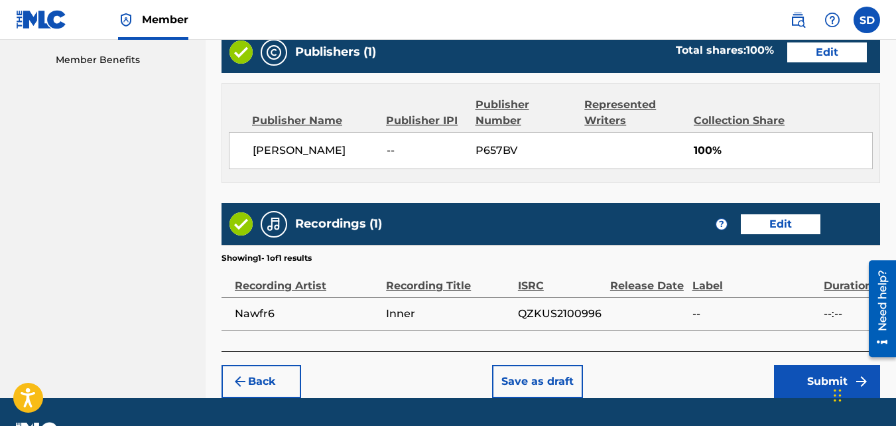
scroll to position [712, 0]
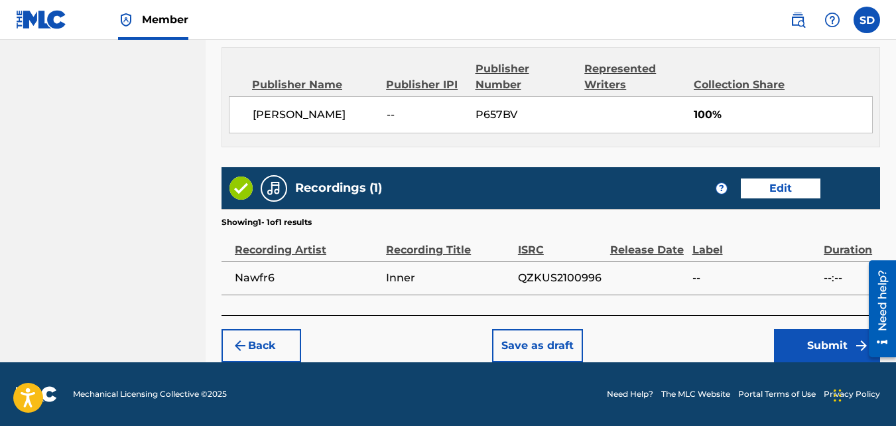
click at [792, 332] on button "Submit" at bounding box center [827, 345] width 106 height 33
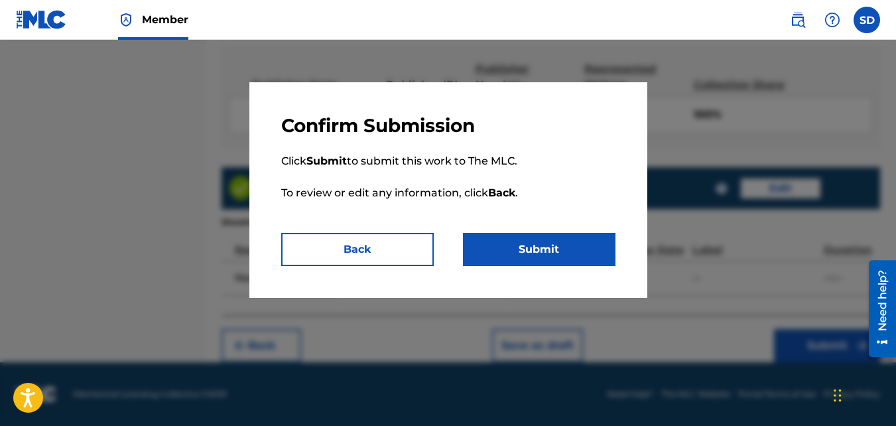
click at [519, 237] on button "Submit" at bounding box center [539, 249] width 153 height 33
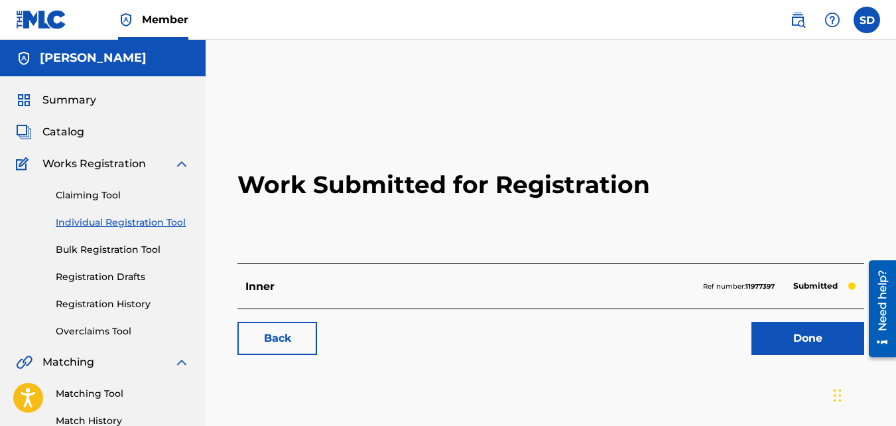
click at [271, 344] on link "Back" at bounding box center [277, 338] width 80 height 33
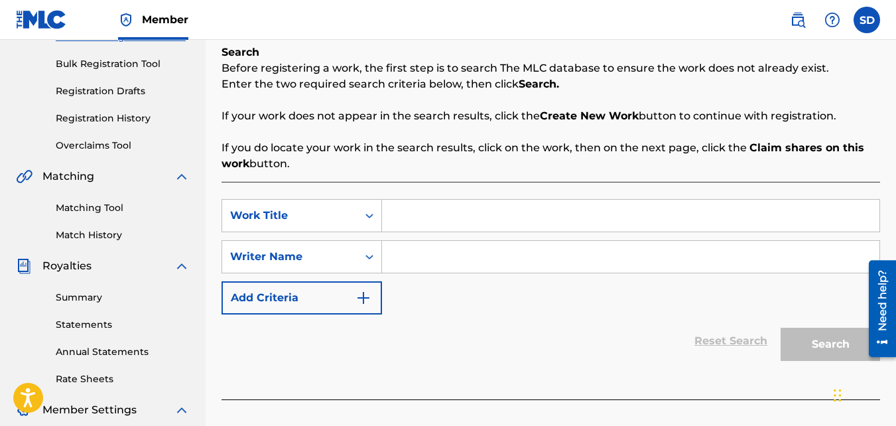
scroll to position [186, 0]
paste input "TIBETAN BOWLS"
type input "TIBETAN BOWLS"
click at [441, 259] on input "Search Form" at bounding box center [630, 256] width 497 height 32
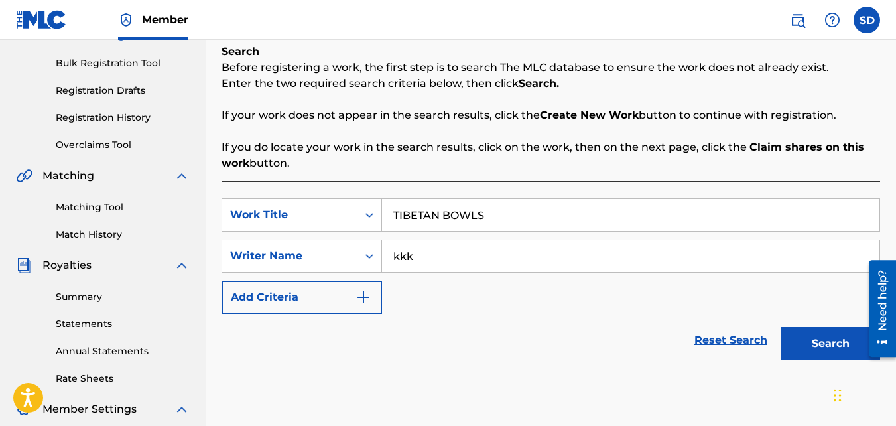
type input "kkk"
click at [781, 327] on button "Search" at bounding box center [830, 343] width 99 height 33
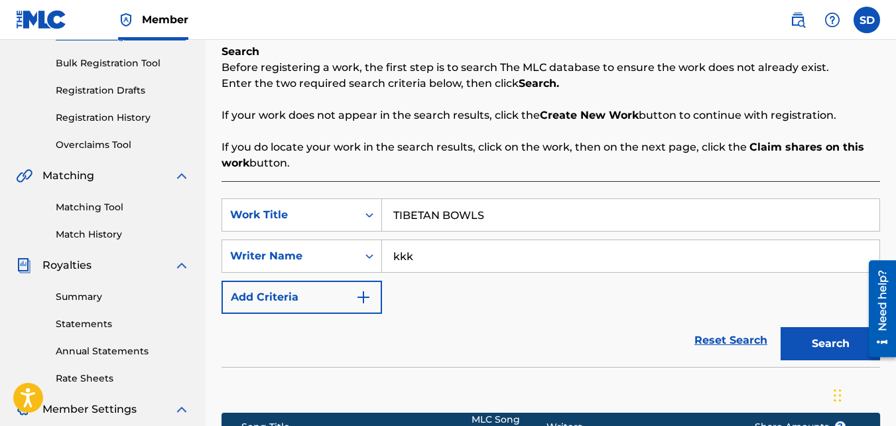
scroll to position [397, 0]
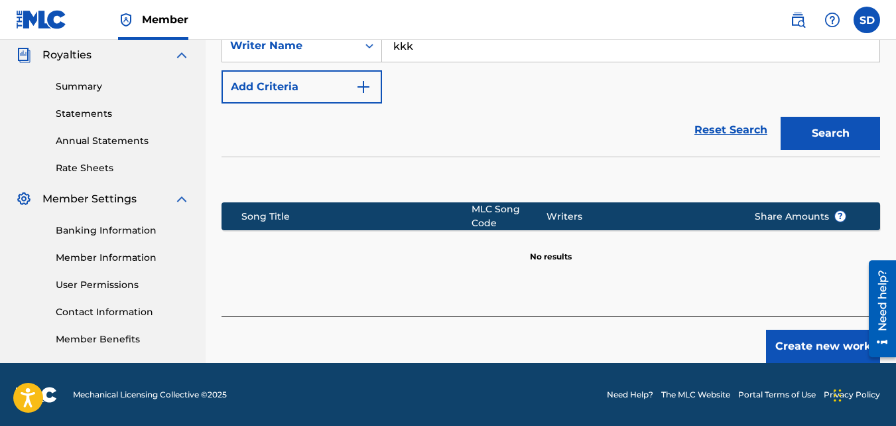
click at [803, 330] on button "Create new work" at bounding box center [823, 346] width 114 height 33
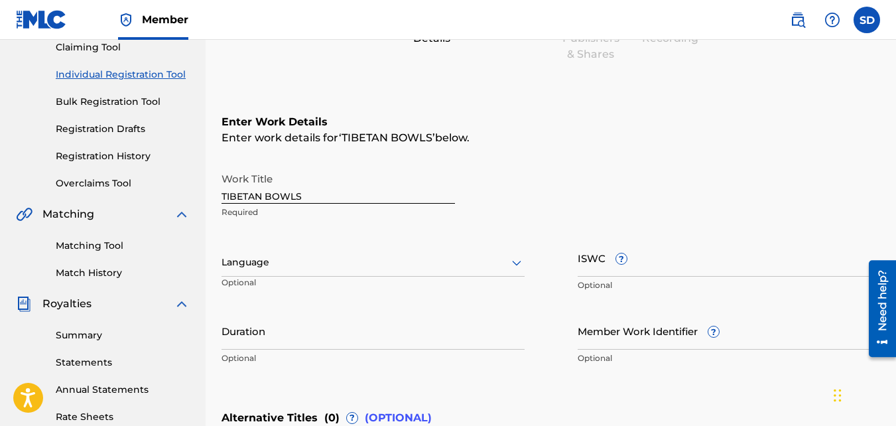
scroll to position [405, 0]
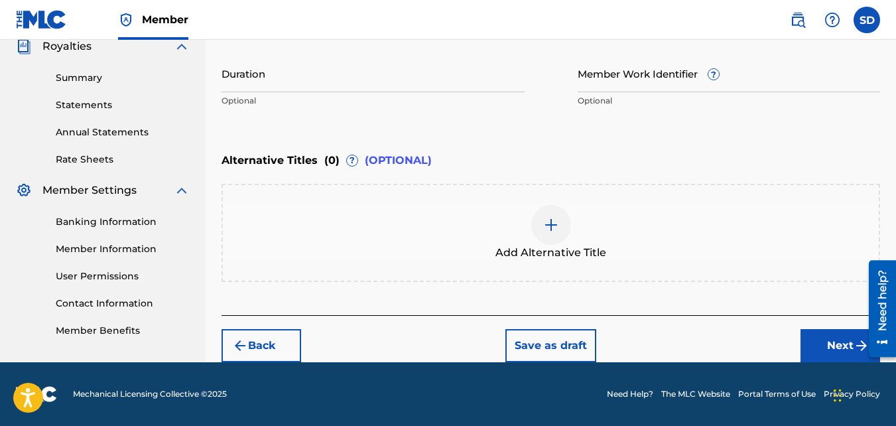
click at [808, 336] on button "Next" at bounding box center [840, 345] width 80 height 33
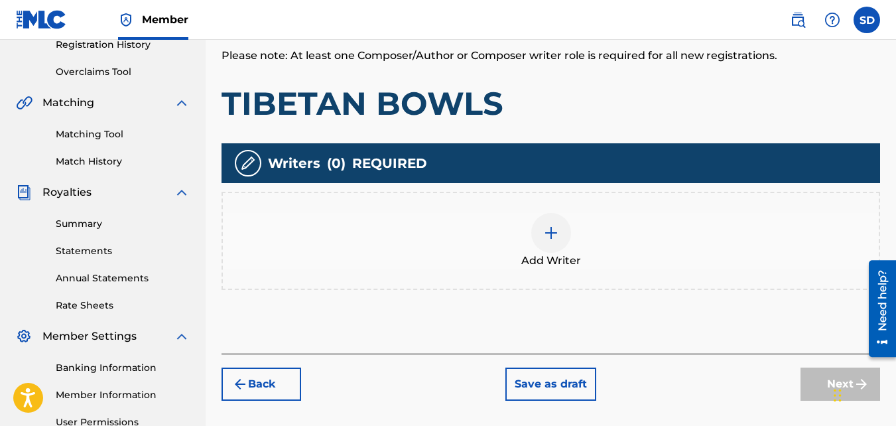
scroll to position [335, 0]
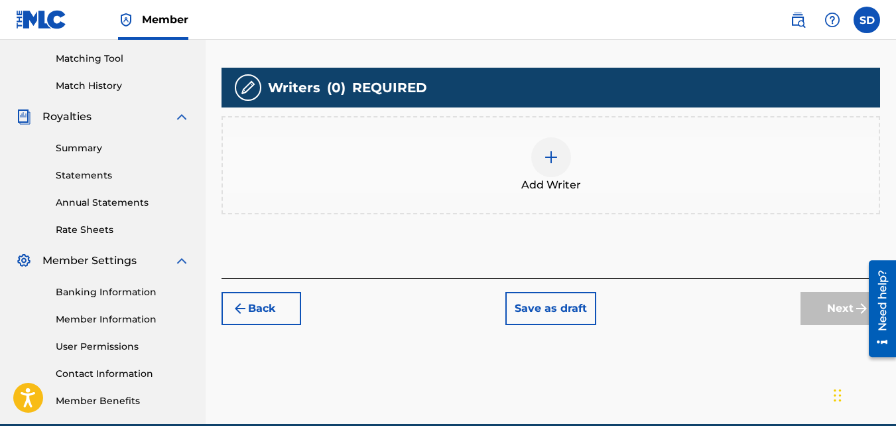
click at [526, 182] on span "Add Writer" at bounding box center [551, 185] width 60 height 16
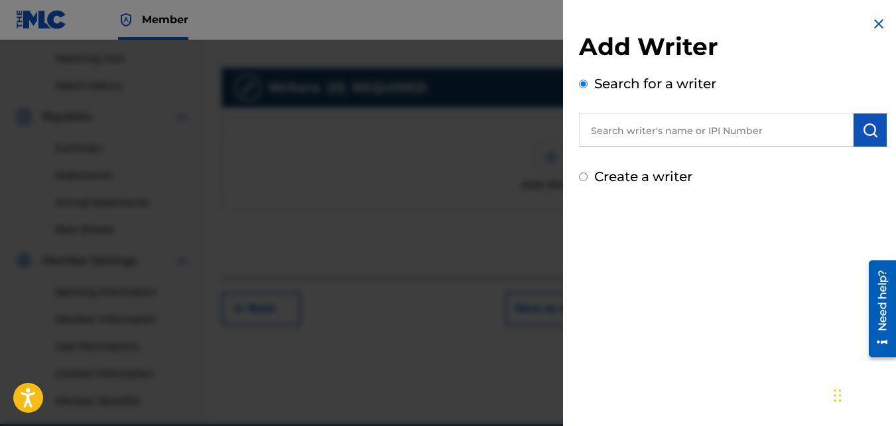
click at [597, 178] on label "Create a writer" at bounding box center [643, 176] width 98 height 16
radio input "true"
click at [588, 178] on input "Create a writer" at bounding box center [583, 176] width 9 height 9
radio input "false"
radio input "true"
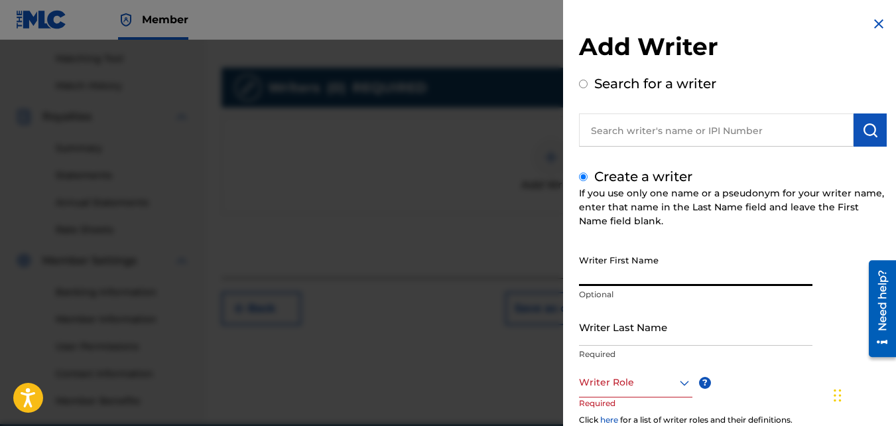
click at [595, 271] on input "Writer First Name" at bounding box center [695, 267] width 233 height 38
type input "Samir"
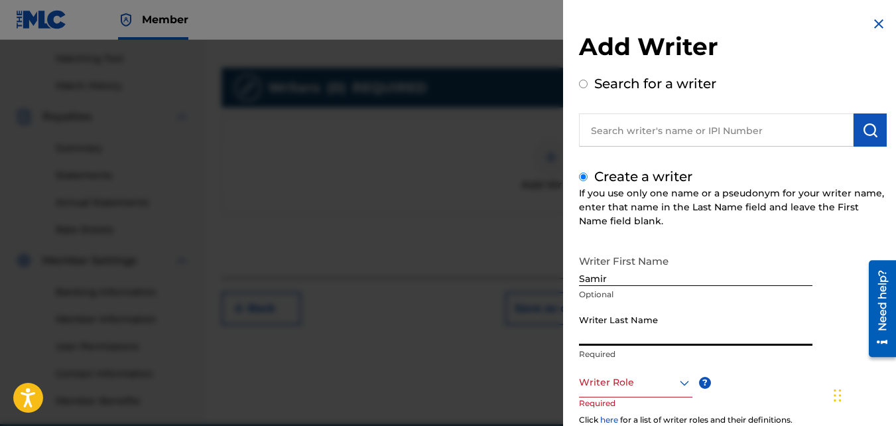
click at [615, 340] on input "Writer Last Name" at bounding box center [695, 327] width 233 height 38
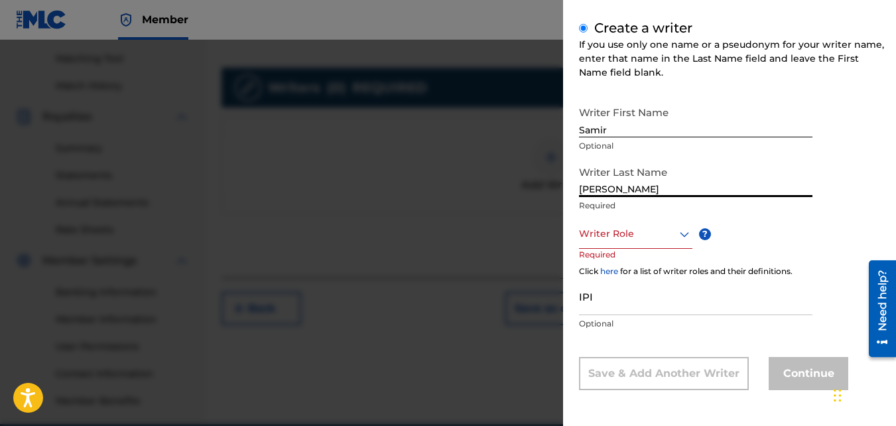
type input "[PERSON_NAME]"
click at [613, 229] on div at bounding box center [635, 233] width 113 height 17
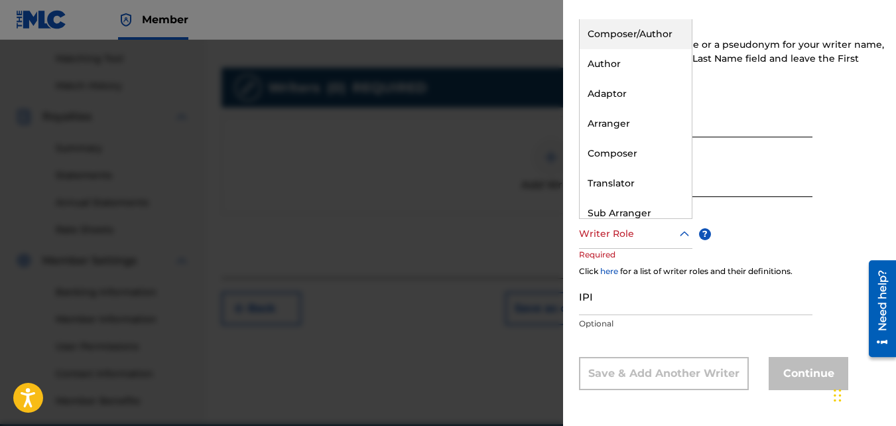
click at [655, 31] on div "Composer/Author" at bounding box center [636, 34] width 112 height 30
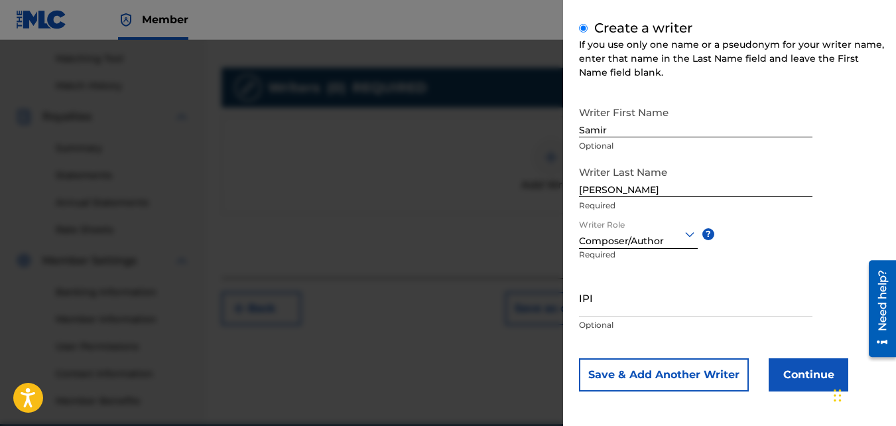
click at [808, 380] on button "Continue" at bounding box center [809, 374] width 80 height 33
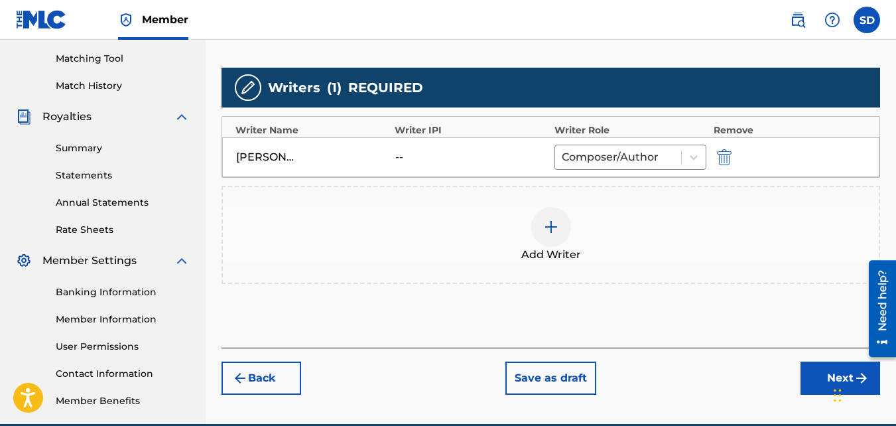
scroll to position [397, 0]
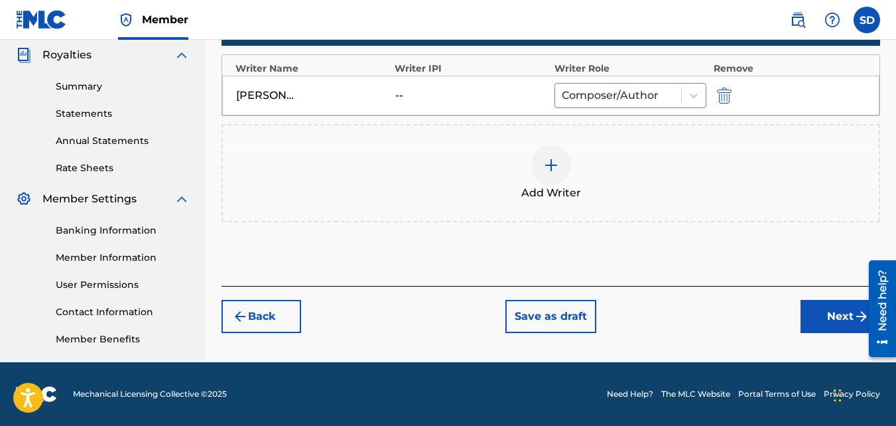
click at [825, 326] on button "Next" at bounding box center [840, 316] width 80 height 33
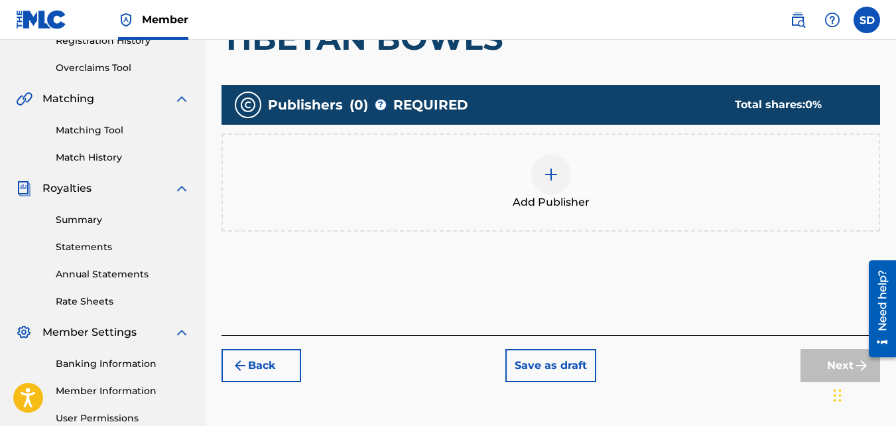
scroll to position [272, 0]
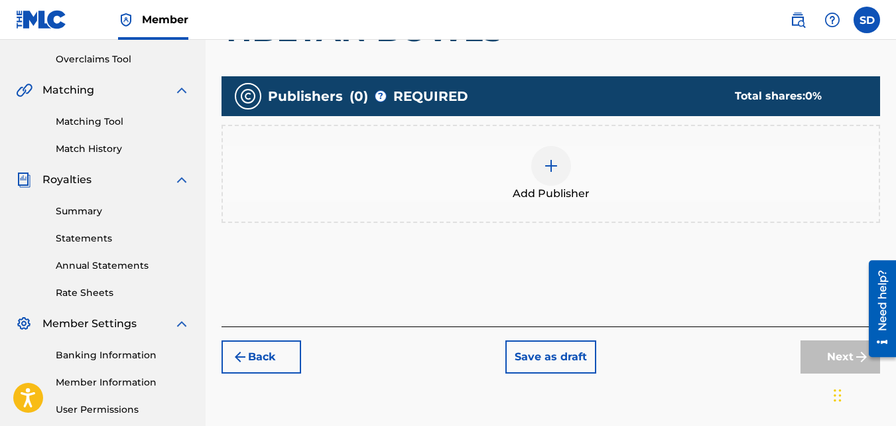
click at [564, 214] on div "Add Publisher" at bounding box center [550, 174] width 658 height 98
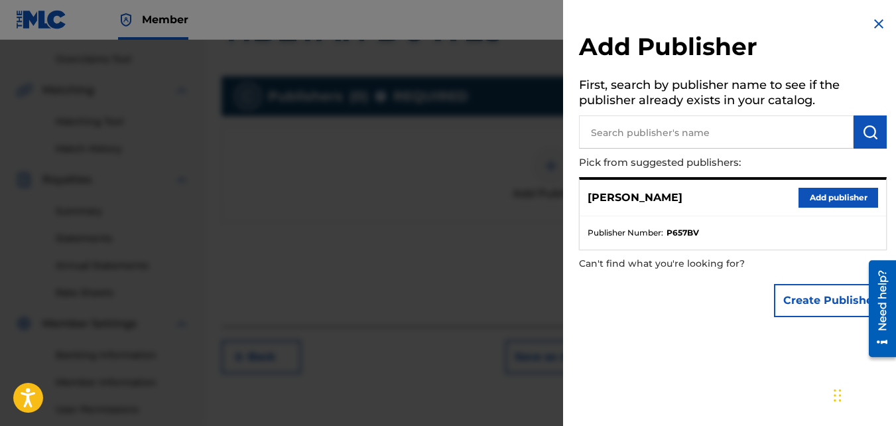
click at [819, 201] on button "Add publisher" at bounding box center [838, 198] width 80 height 20
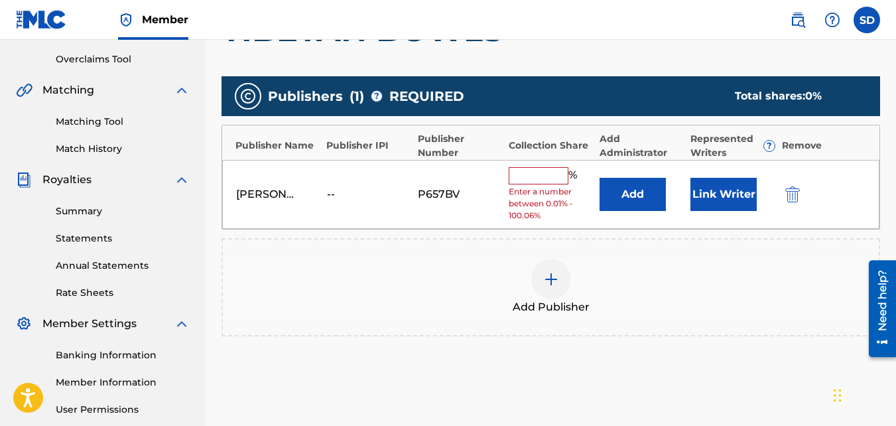
click at [527, 168] on input "text" at bounding box center [539, 175] width 60 height 17
type input "100"
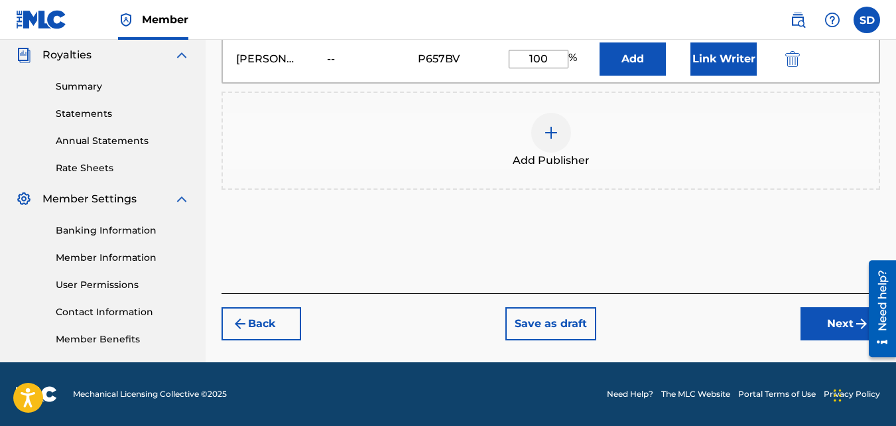
click at [840, 332] on button "Next" at bounding box center [840, 323] width 80 height 33
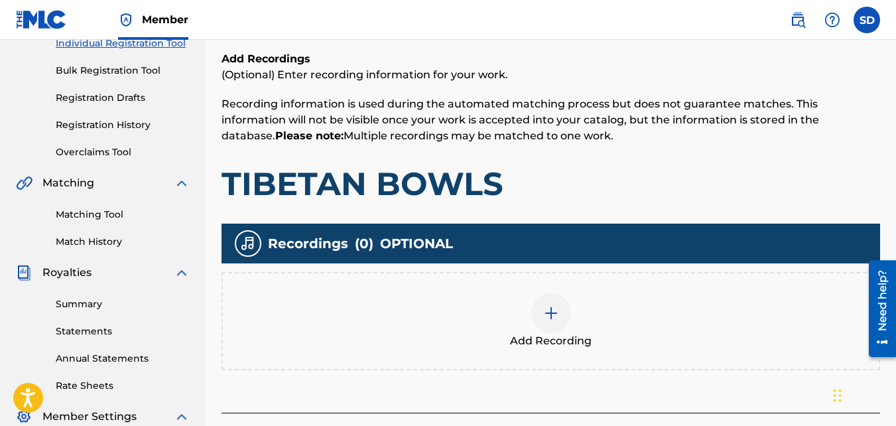
scroll to position [183, 0]
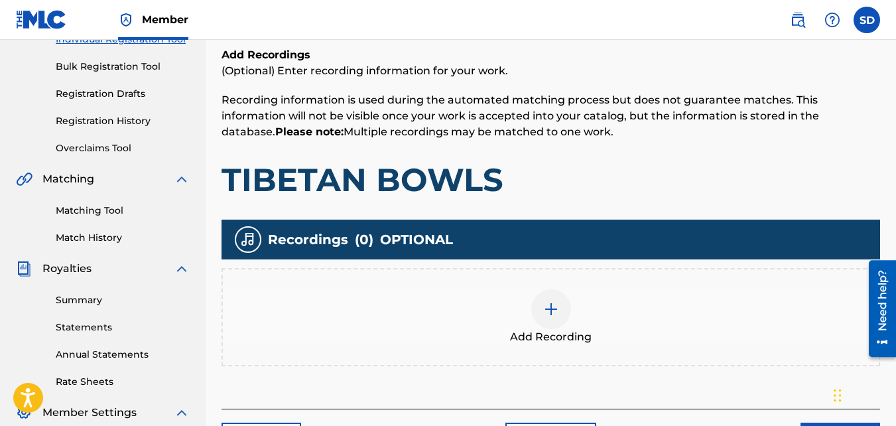
click at [500, 301] on div "Add Recording" at bounding box center [551, 317] width 656 height 56
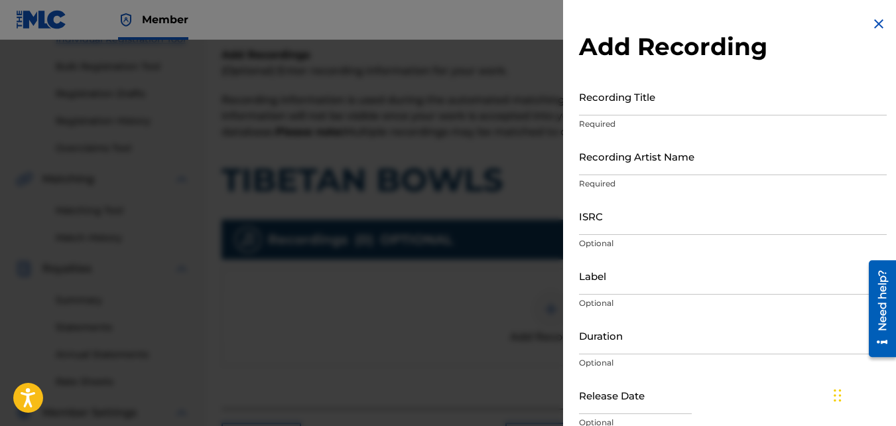
click at [675, 101] on input "Recording Title" at bounding box center [733, 97] width 308 height 38
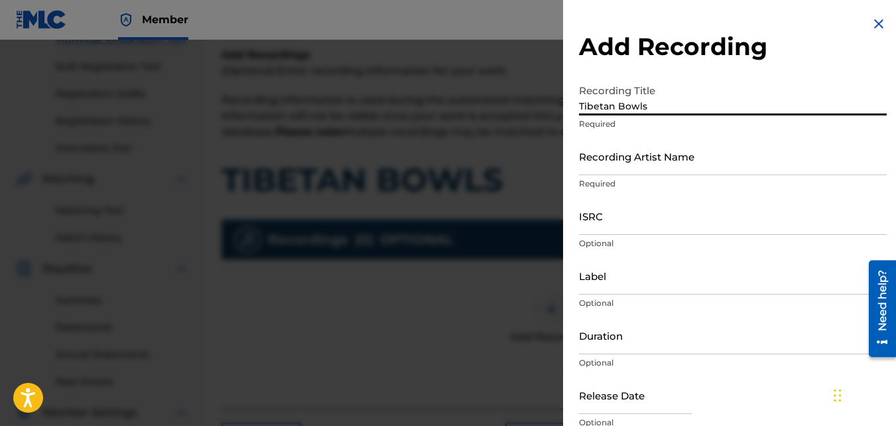
type input "Tibetan Bowls"
click at [663, 136] on div "Recording Title Tibetan Bowls Required" at bounding box center [733, 108] width 308 height 60
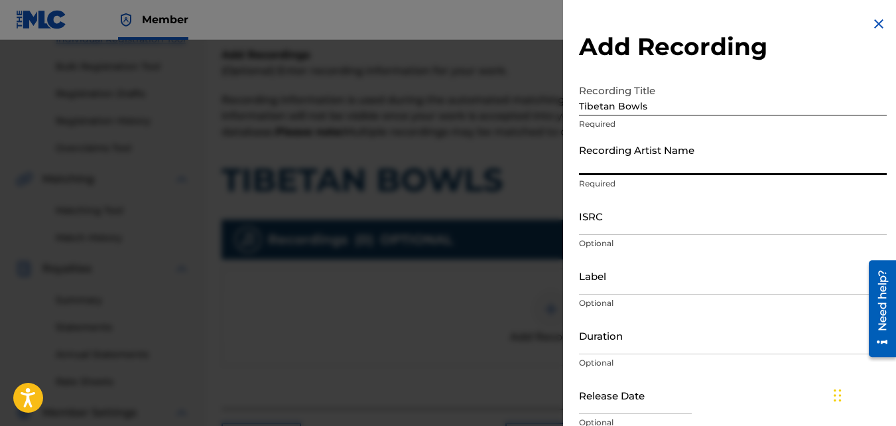
click at [658, 152] on input "Recording Artist Name" at bounding box center [733, 156] width 308 height 38
type input "Nawfr6"
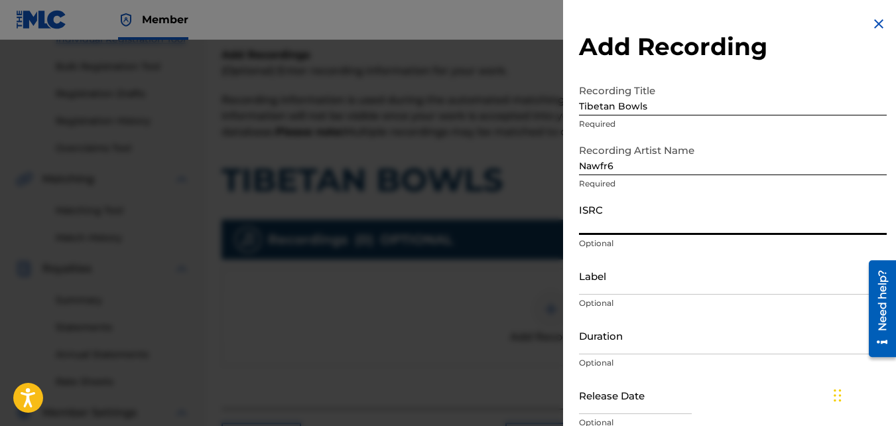
paste input "QZKUS2102618"
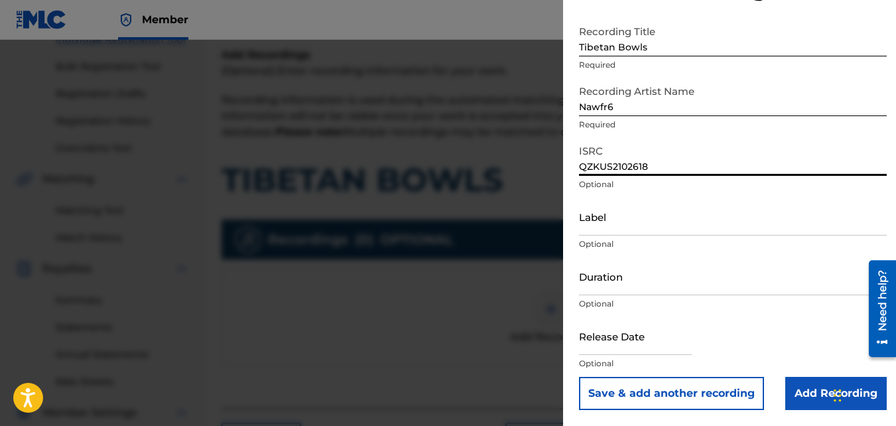
type input "QZKUS2102618"
click at [801, 403] on input "Add Recording" at bounding box center [835, 393] width 101 height 33
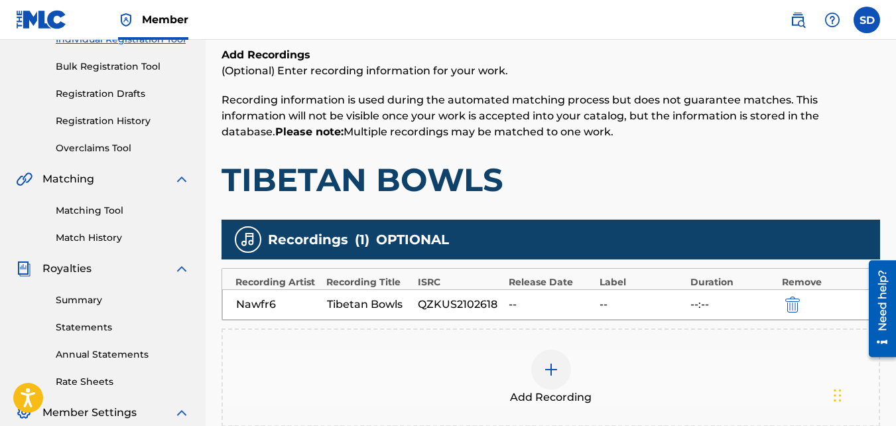
scroll to position [397, 0]
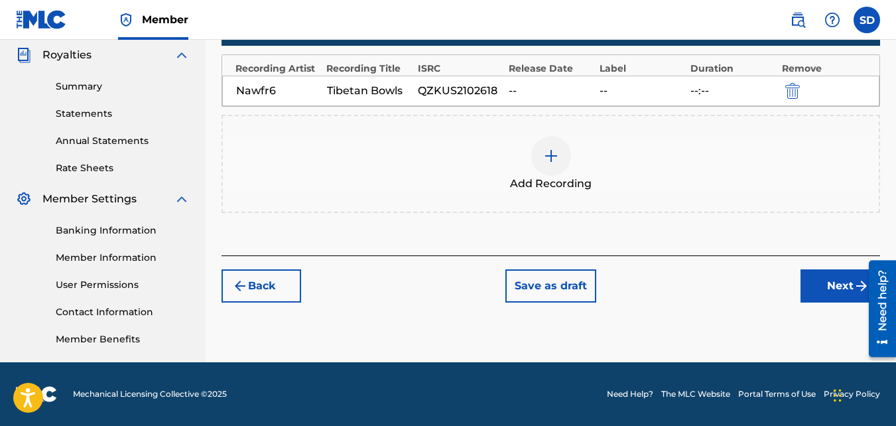
click at [845, 274] on button "Next" at bounding box center [840, 285] width 80 height 33
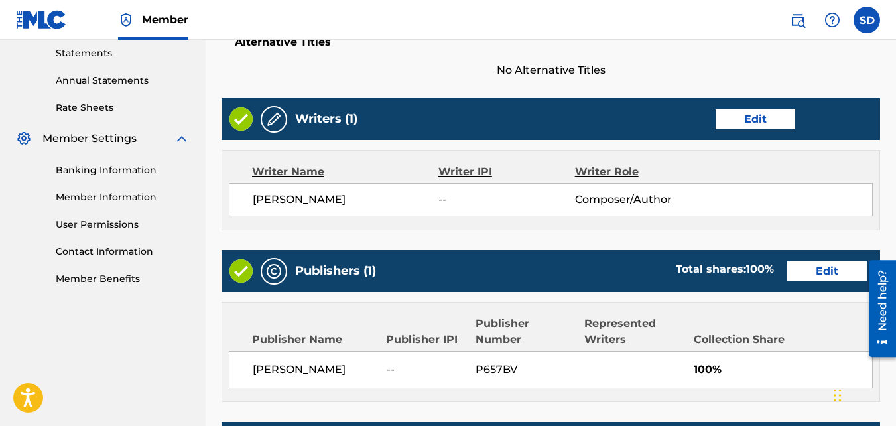
scroll to position [712, 0]
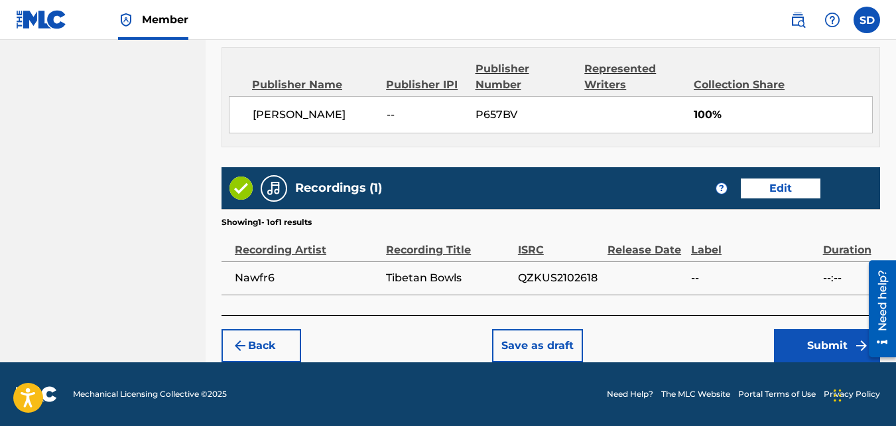
click at [781, 330] on button "Submit" at bounding box center [827, 345] width 106 height 33
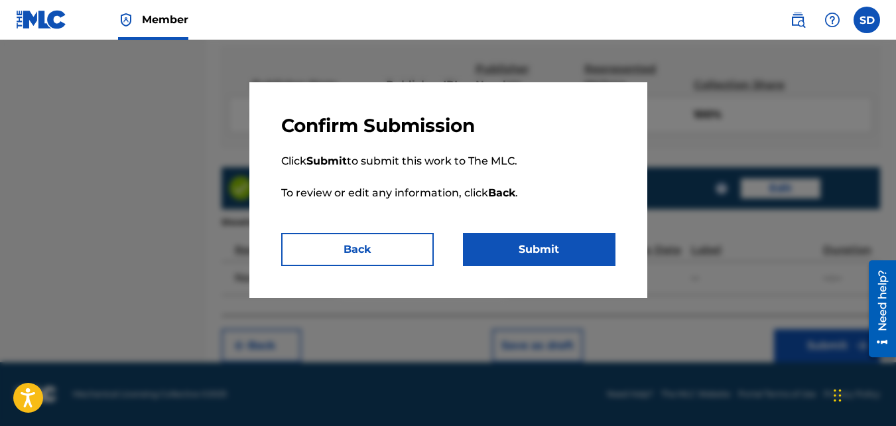
click at [555, 261] on button "Submit" at bounding box center [539, 249] width 153 height 33
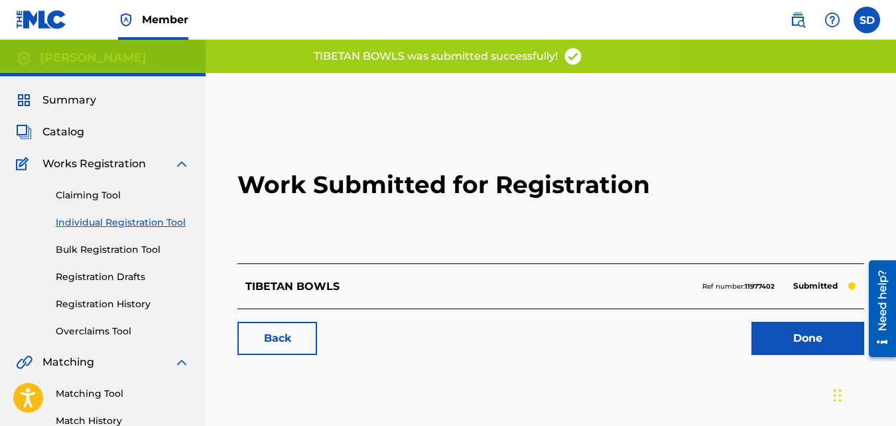
click at [291, 330] on link "Back" at bounding box center [277, 338] width 80 height 33
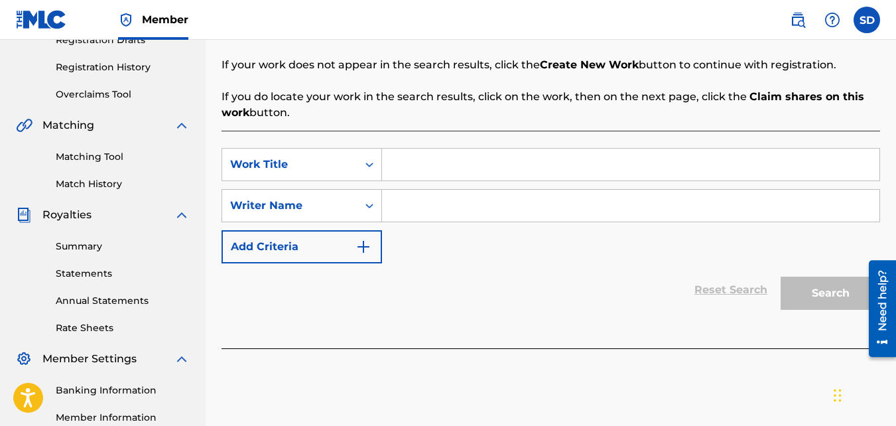
scroll to position [291, 0]
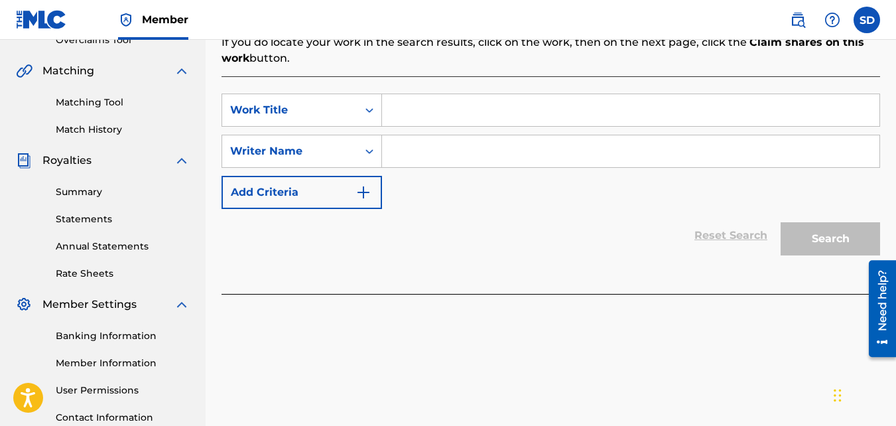
click at [420, 113] on input "Search Form" at bounding box center [630, 110] width 497 height 32
paste input "INNER STRENGTH"
type input "INNER STRENGTH"
click at [422, 164] on input "Search Form" at bounding box center [630, 151] width 497 height 32
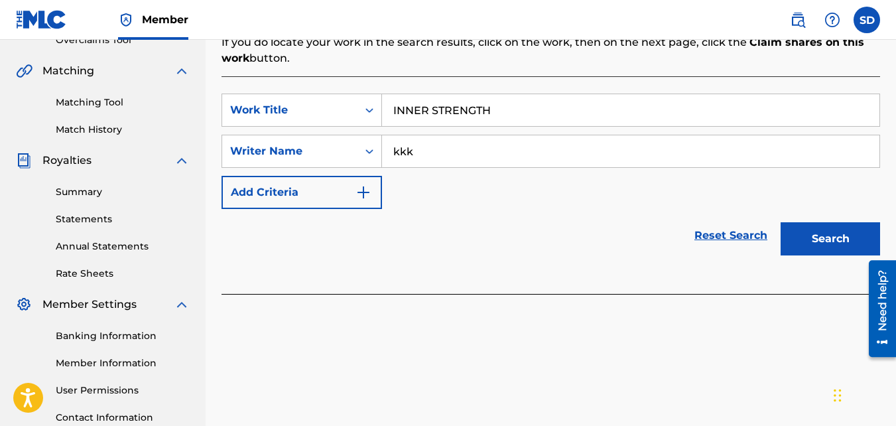
type input "kkk"
click at [781, 222] on button "Search" at bounding box center [830, 238] width 99 height 33
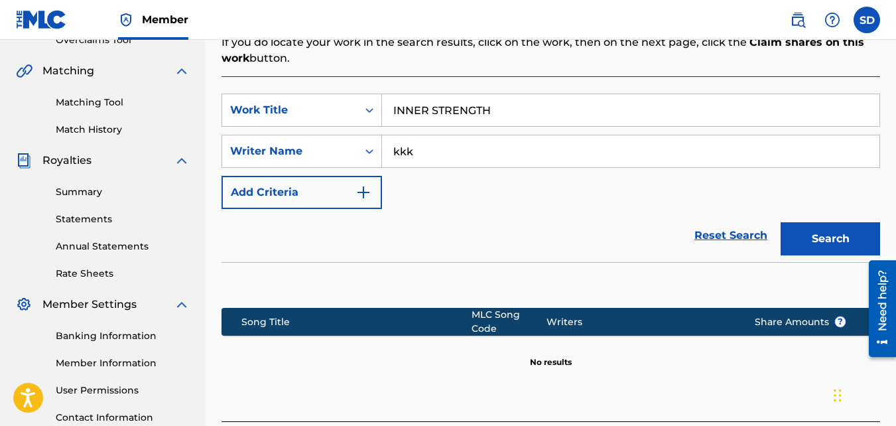
scroll to position [397, 0]
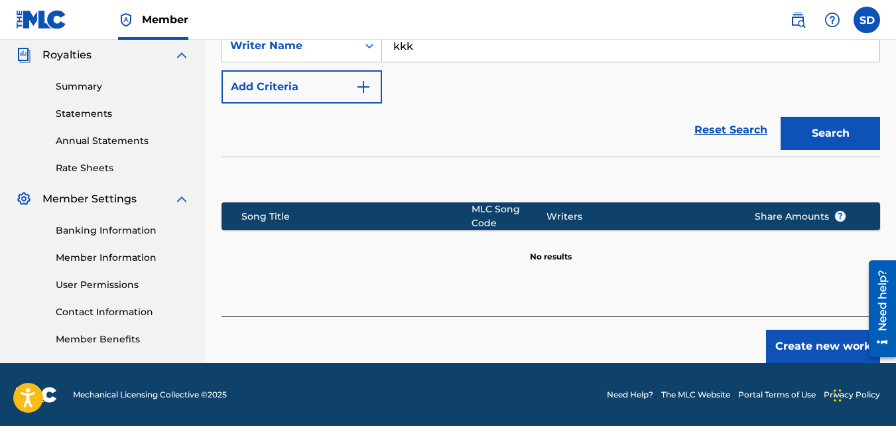
click at [805, 331] on button "Create new work" at bounding box center [823, 346] width 114 height 33
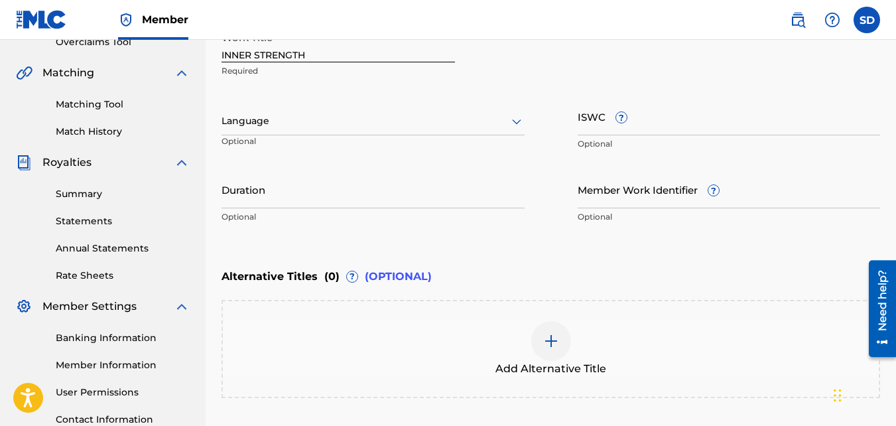
scroll to position [405, 0]
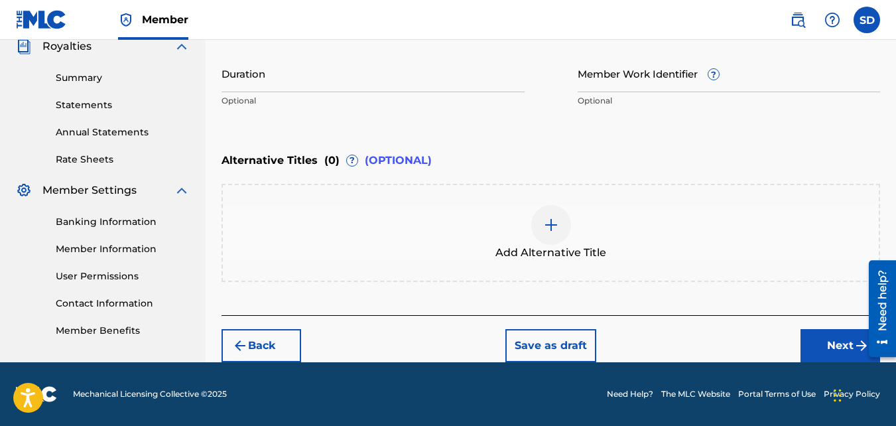
click at [838, 349] on button "Next" at bounding box center [840, 345] width 80 height 33
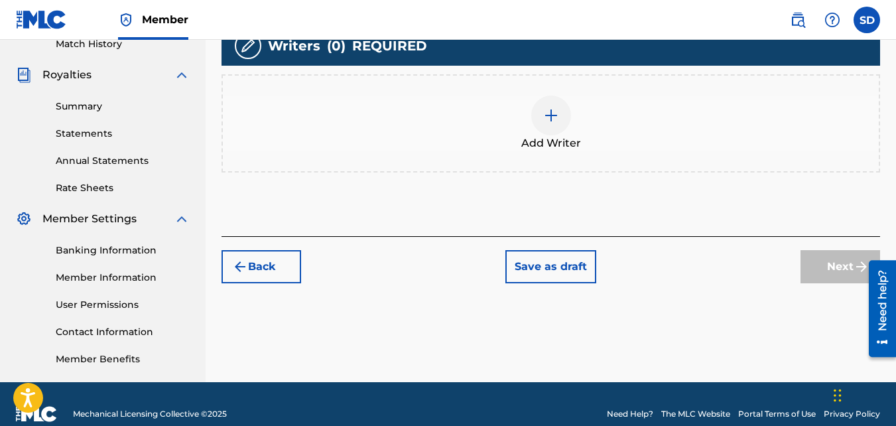
scroll to position [377, 0]
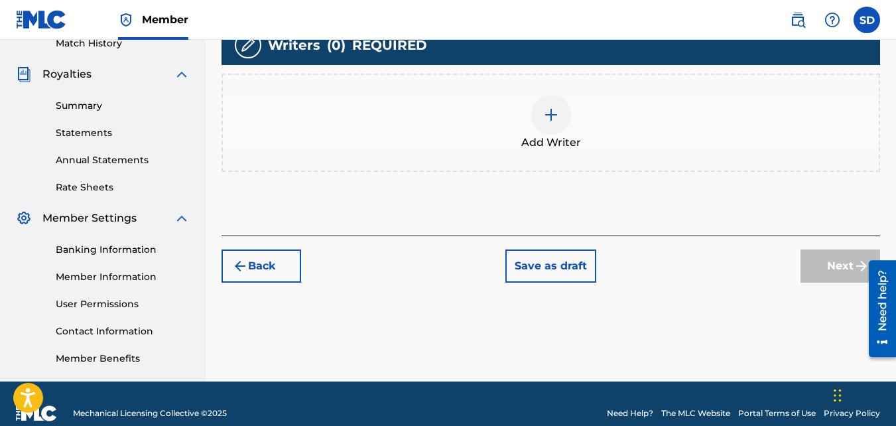
click at [466, 125] on div "Add Writer" at bounding box center [551, 123] width 656 height 56
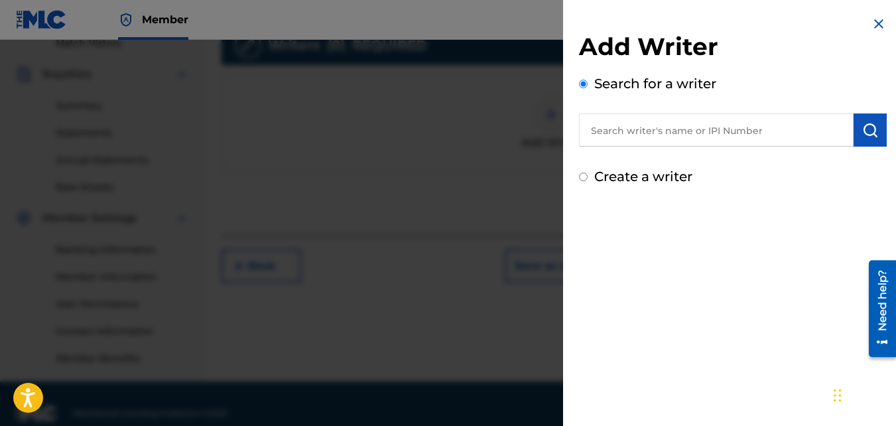
click at [626, 176] on label "Create a writer" at bounding box center [643, 176] width 98 height 16
radio input "true"
click at [588, 176] on input "Create a writer" at bounding box center [583, 176] width 9 height 9
radio input "false"
radio input "true"
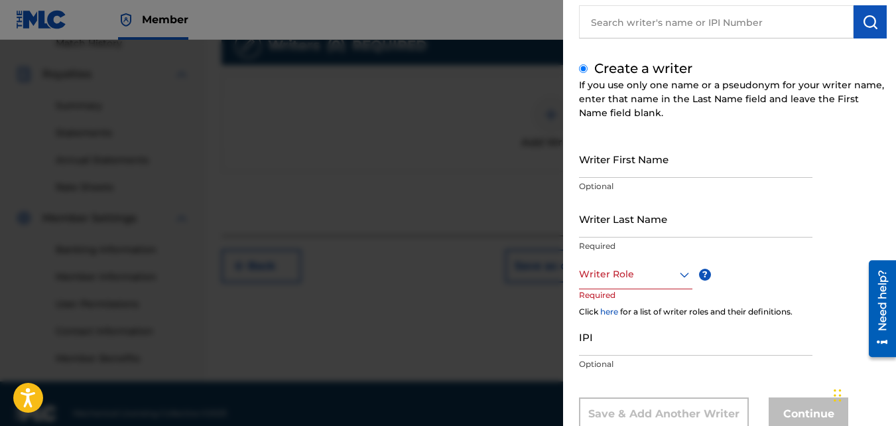
scroll to position [149, 0]
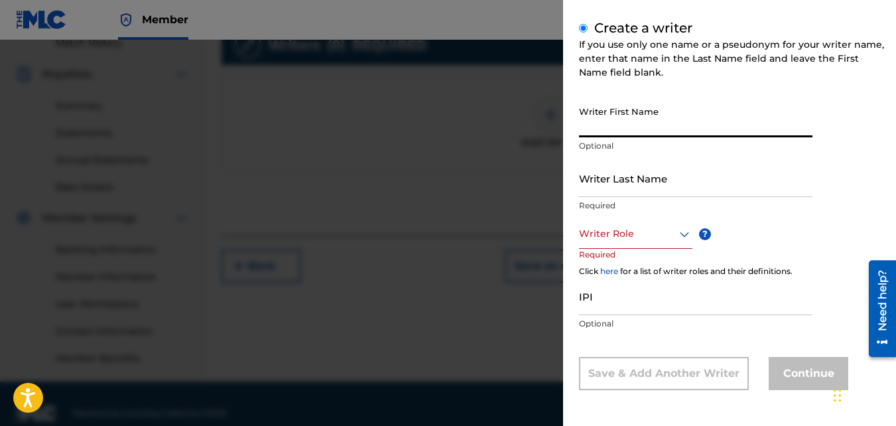
click at [608, 113] on input "Writer First Name" at bounding box center [695, 118] width 233 height 38
type input "Samir"
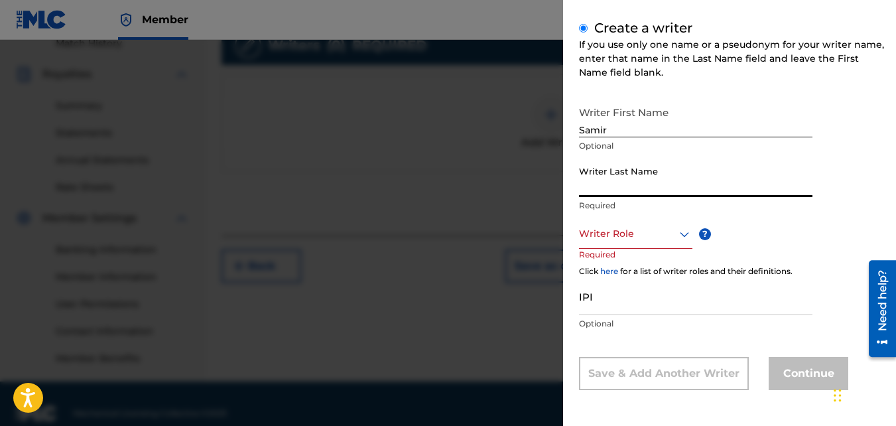
click at [622, 178] on input "Writer Last Name" at bounding box center [695, 178] width 233 height 38
type input "[PERSON_NAME]"
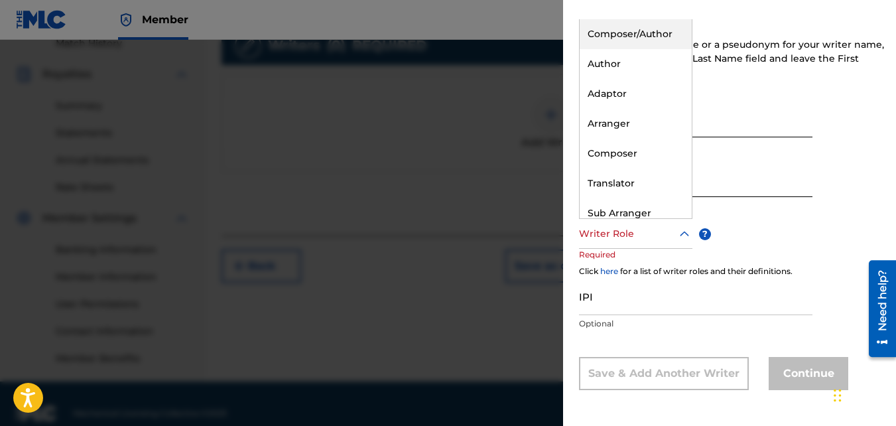
click at [623, 229] on div at bounding box center [635, 233] width 113 height 17
click at [609, 40] on div "Composer/Author" at bounding box center [636, 34] width 112 height 30
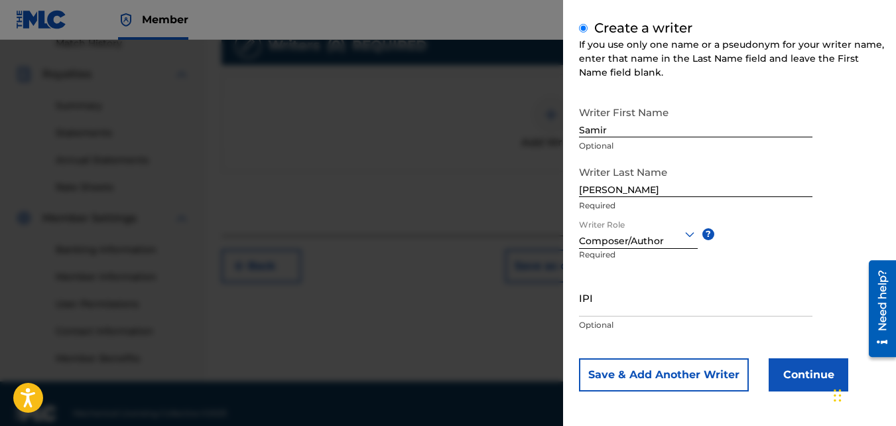
scroll to position [150, 0]
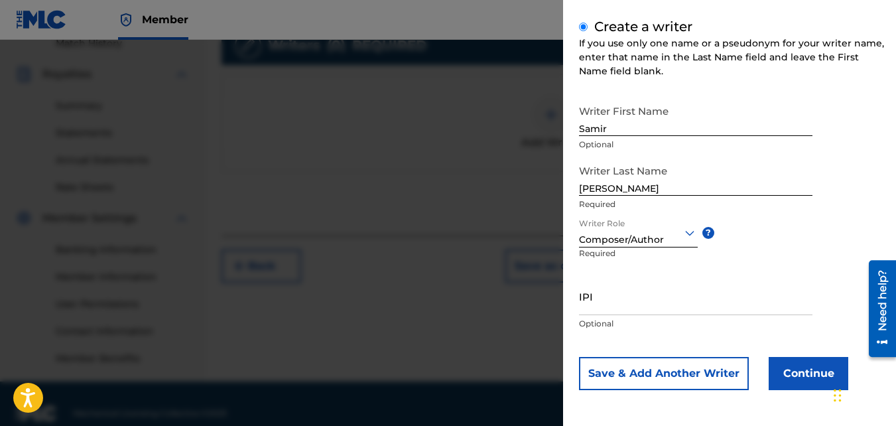
click at [804, 366] on button "Continue" at bounding box center [809, 373] width 80 height 33
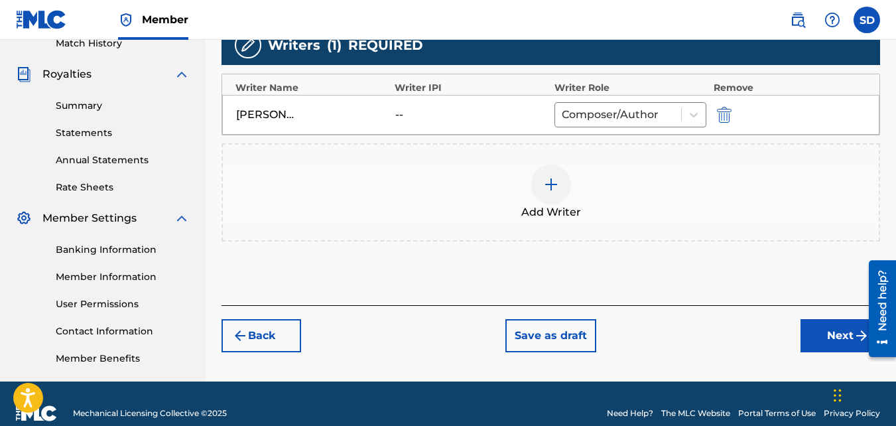
click at [825, 318] on div "Back Save as draft Next" at bounding box center [550, 328] width 658 height 47
click at [822, 338] on button "Next" at bounding box center [840, 335] width 80 height 33
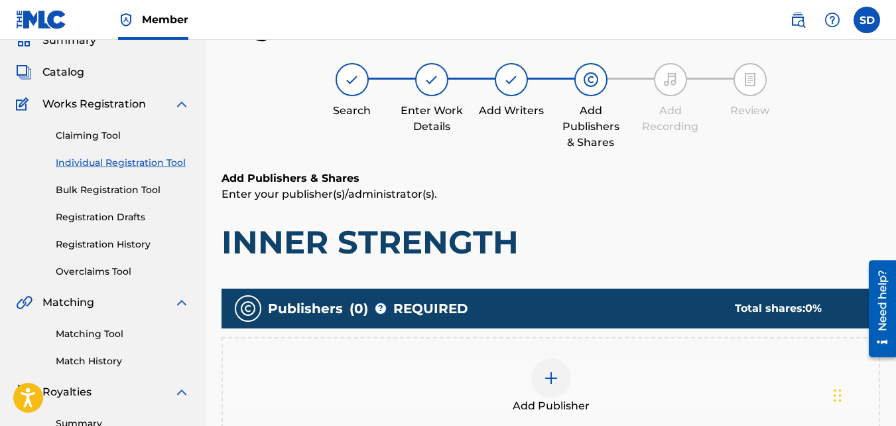
scroll to position [363, 0]
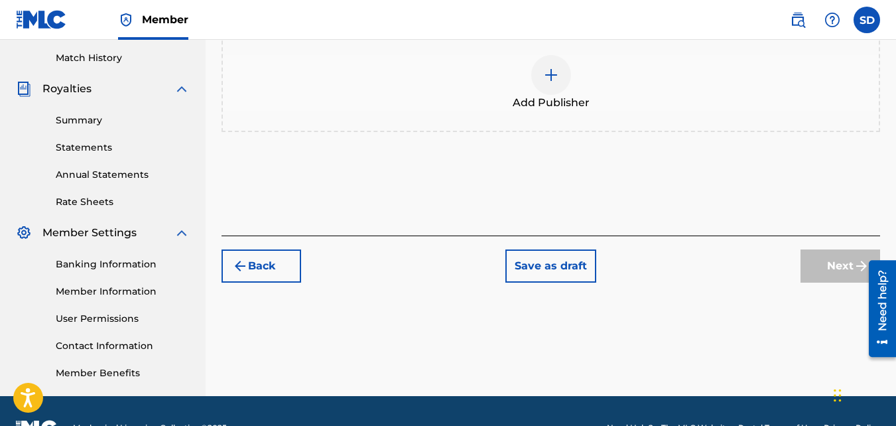
click at [526, 54] on div "Add Publisher" at bounding box center [550, 83] width 658 height 98
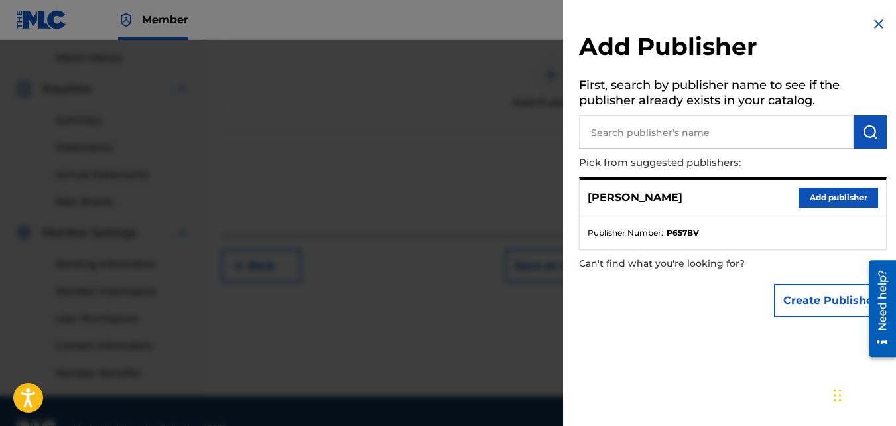
click at [798, 194] on button "Add publisher" at bounding box center [838, 198] width 80 height 20
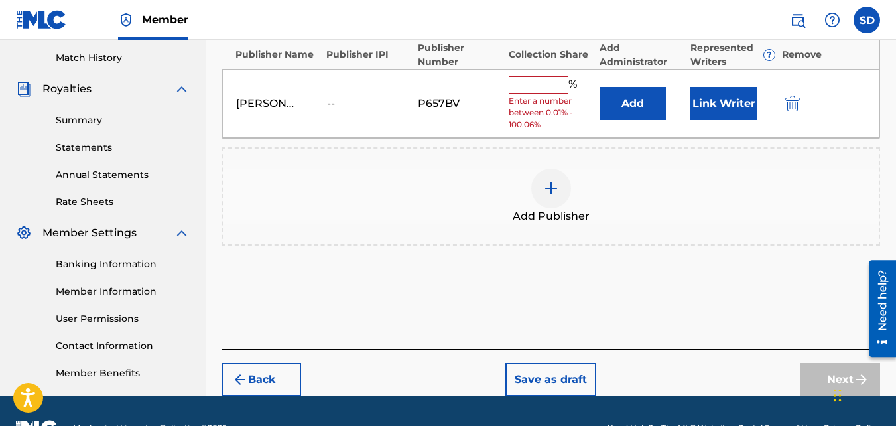
click at [532, 78] on input "text" at bounding box center [539, 84] width 60 height 17
type input "100"
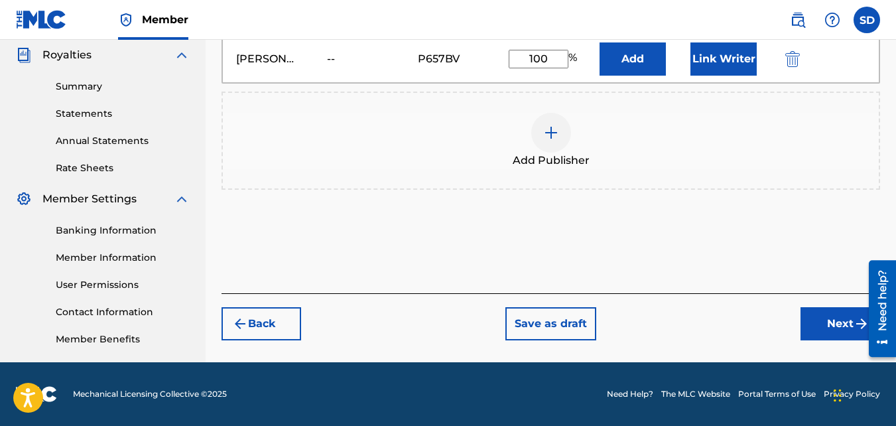
click at [824, 333] on button "Next" at bounding box center [840, 323] width 80 height 33
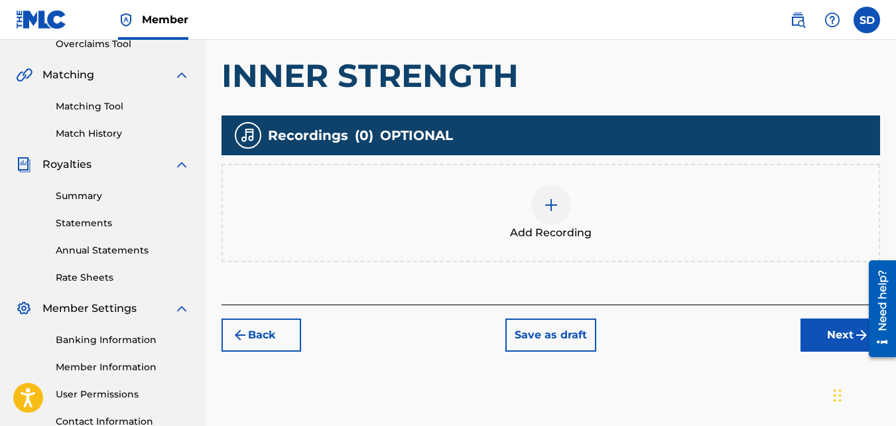
scroll to position [397, 0]
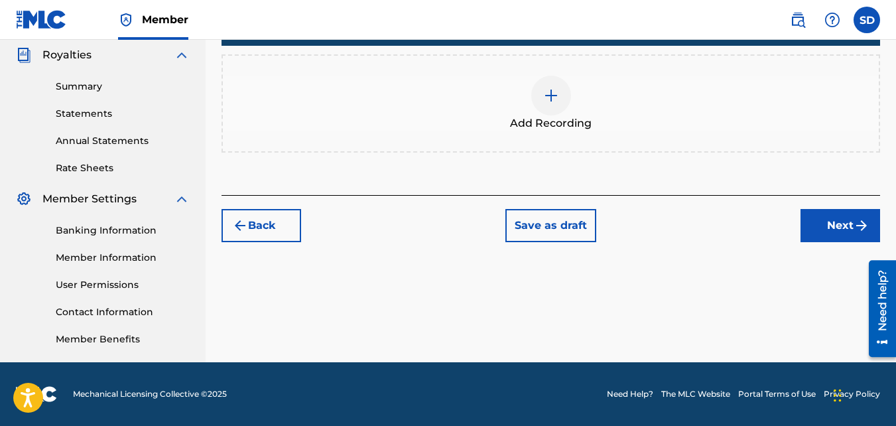
click at [594, 129] on div "Add Recording" at bounding box center [551, 104] width 656 height 56
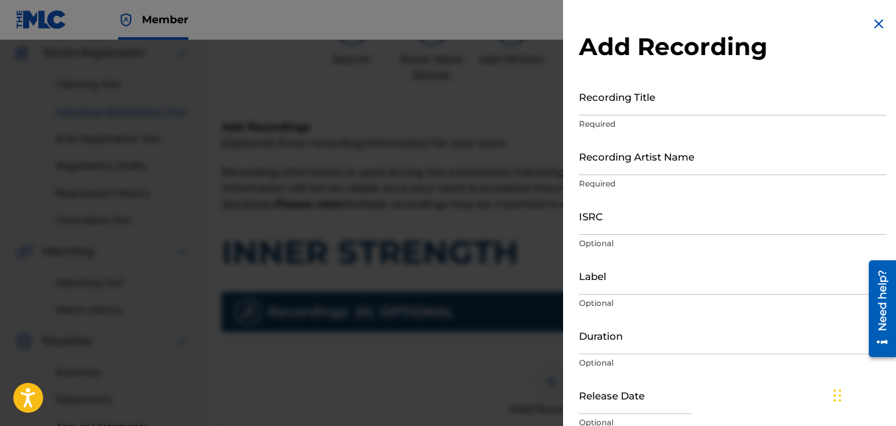
scroll to position [110, 0]
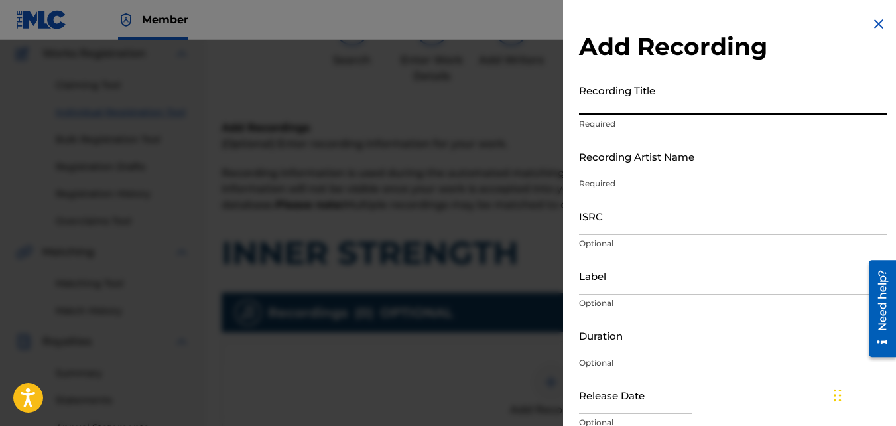
click at [621, 105] on input "Recording Title" at bounding box center [733, 97] width 308 height 38
type input "Inner Strength"
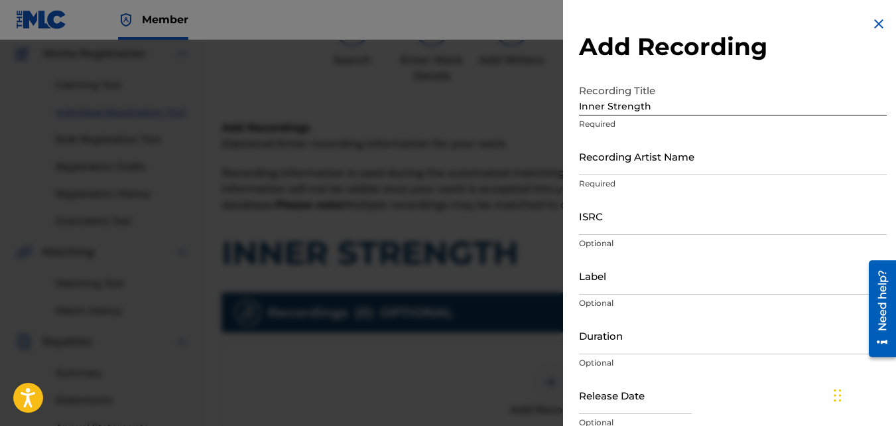
click at [609, 137] on div "Recording Title Inner Strength Required" at bounding box center [733, 108] width 308 height 60
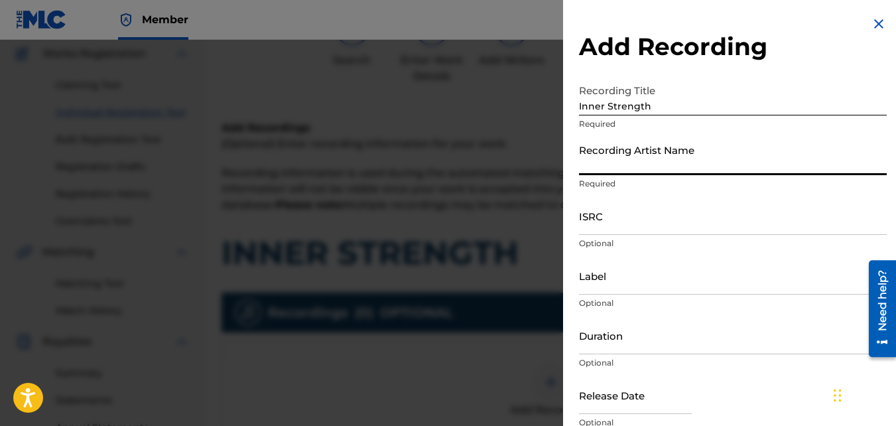
click at [616, 154] on input "Recording Artist Name" at bounding box center [733, 156] width 308 height 38
type input "Nawfr6"
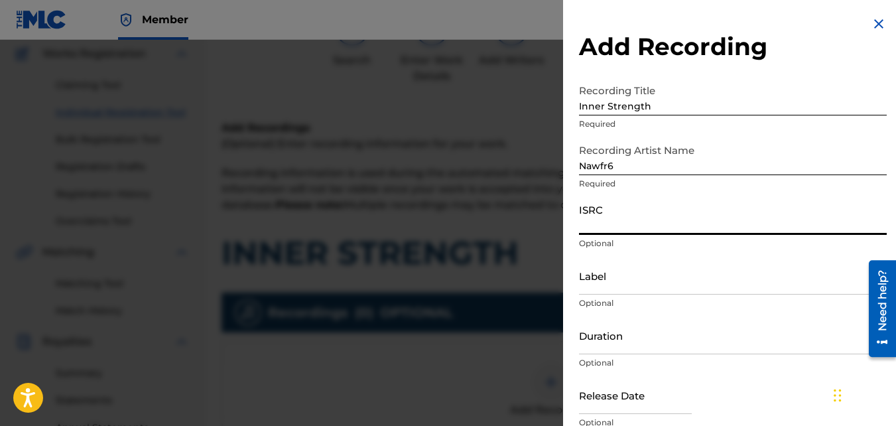
paste input "QZKUS2100749"
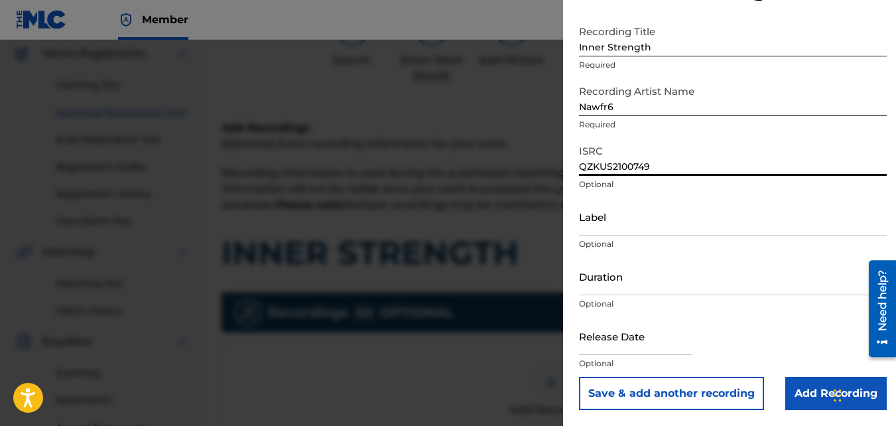
type input "QZKUS2100749"
click at [795, 380] on input "Add Recording" at bounding box center [835, 393] width 101 height 33
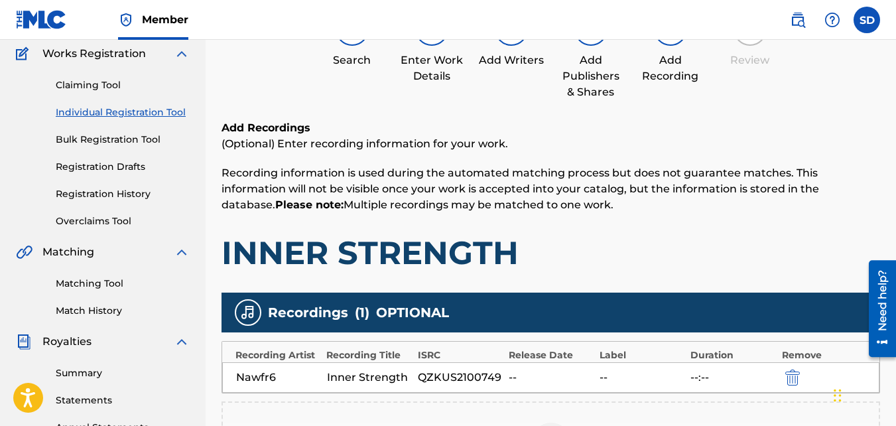
scroll to position [397, 0]
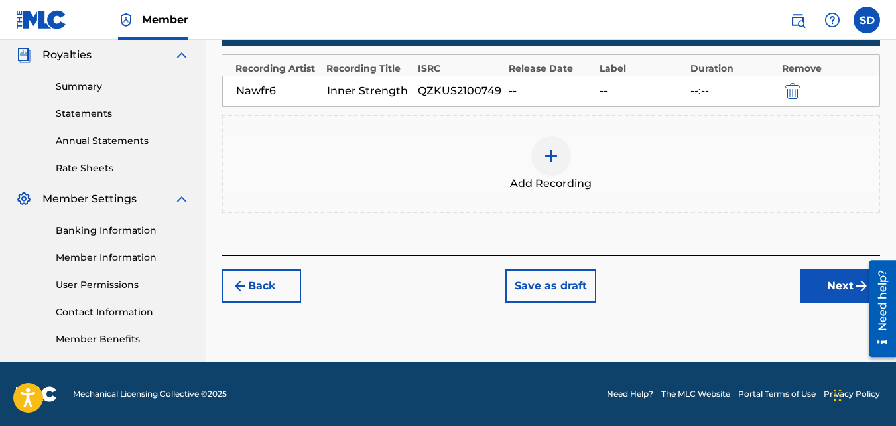
click at [807, 281] on button "Next" at bounding box center [840, 285] width 80 height 33
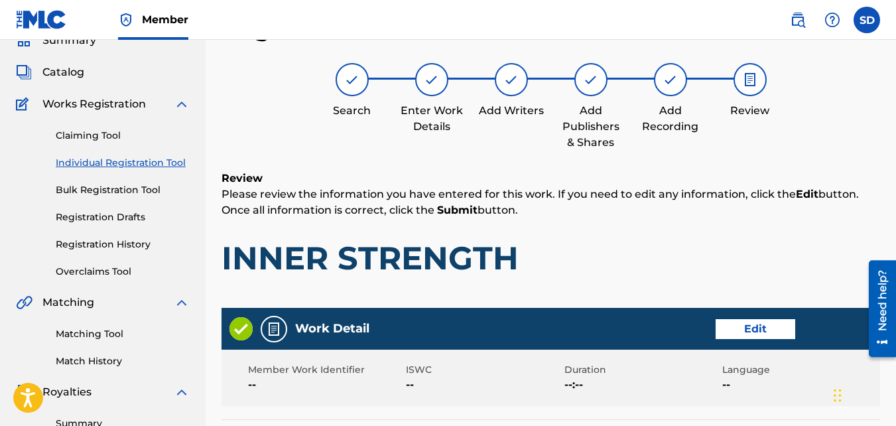
scroll to position [712, 0]
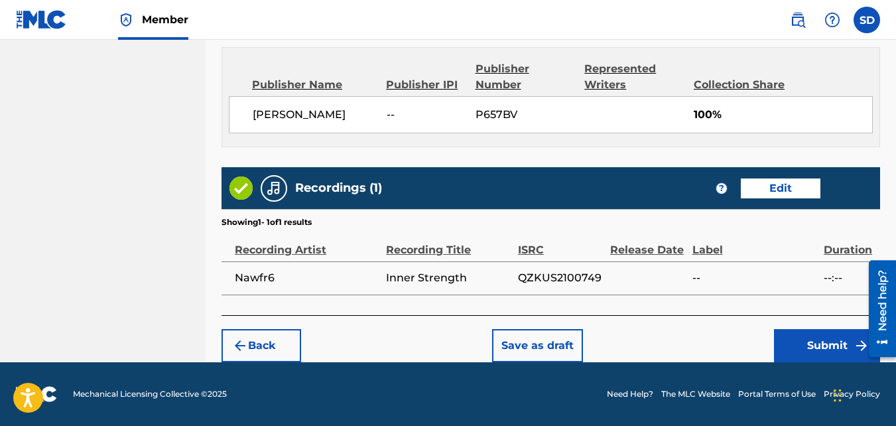
click at [790, 348] on button "Submit" at bounding box center [827, 345] width 106 height 33
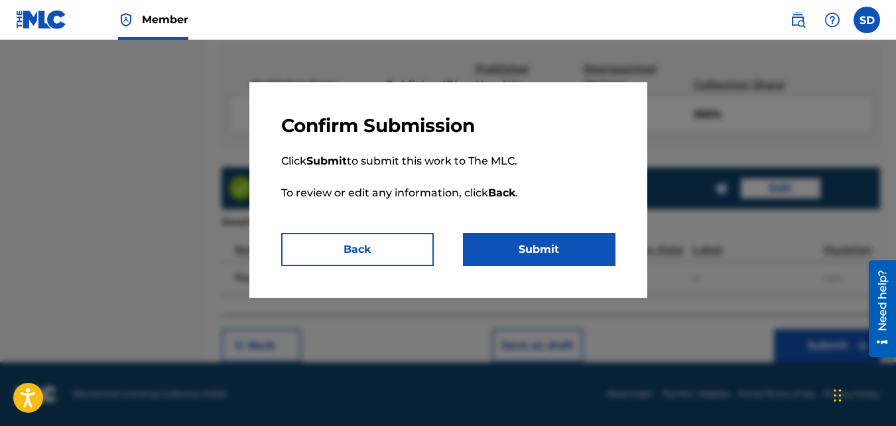
click at [547, 236] on button "Submit" at bounding box center [539, 249] width 153 height 33
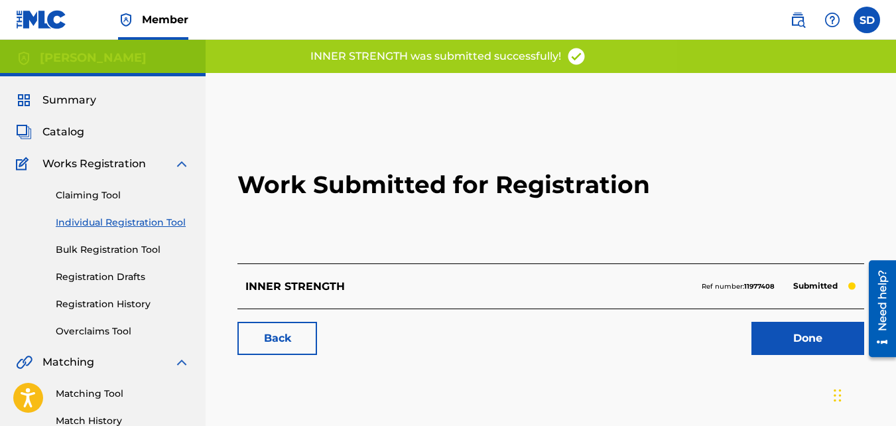
click at [300, 335] on link "Back" at bounding box center [277, 338] width 80 height 33
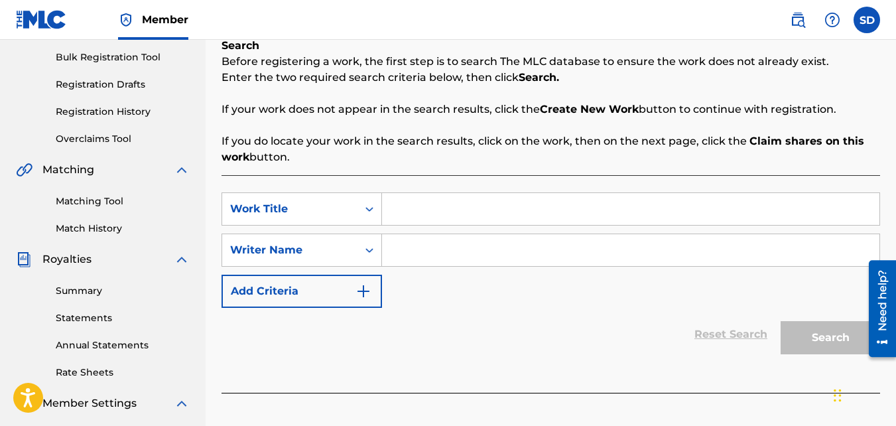
scroll to position [247, 0]
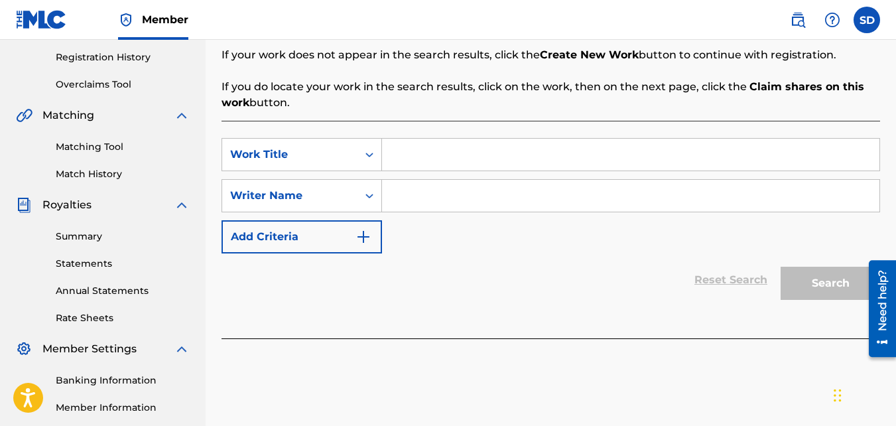
click at [414, 157] on input "Search Form" at bounding box center [630, 155] width 497 height 32
type input "Shark"
click at [502, 188] on input "Search Form" at bounding box center [630, 196] width 497 height 32
type input "l"
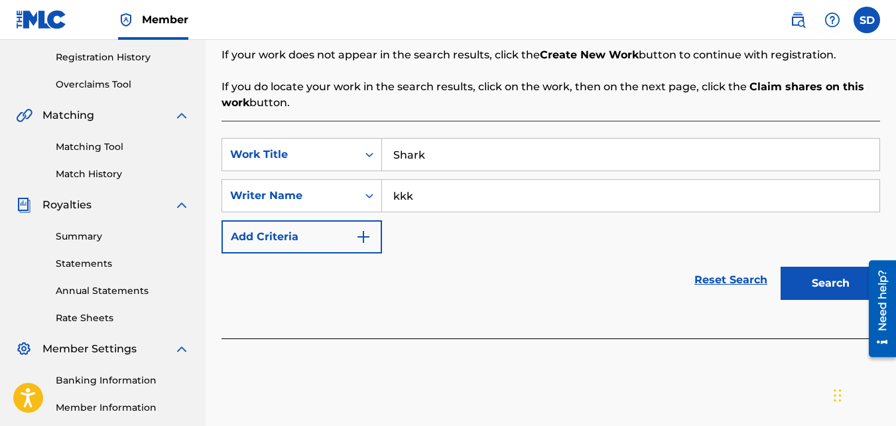
type input "kkk"
click at [781, 267] on button "Search" at bounding box center [830, 283] width 99 height 33
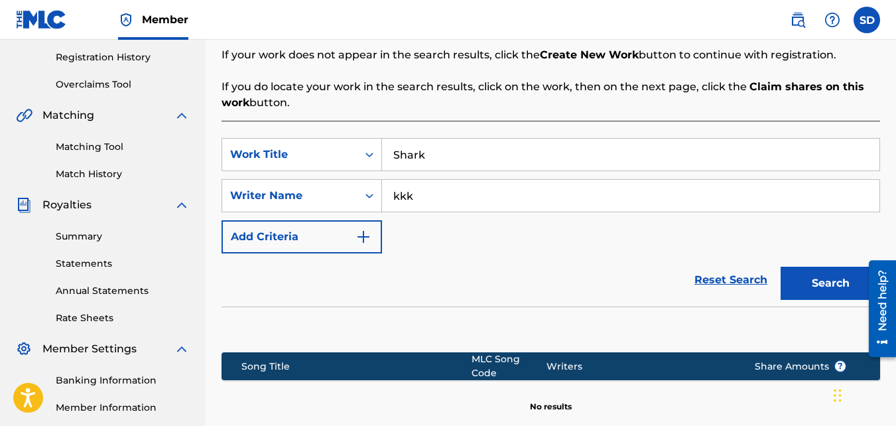
scroll to position [397, 0]
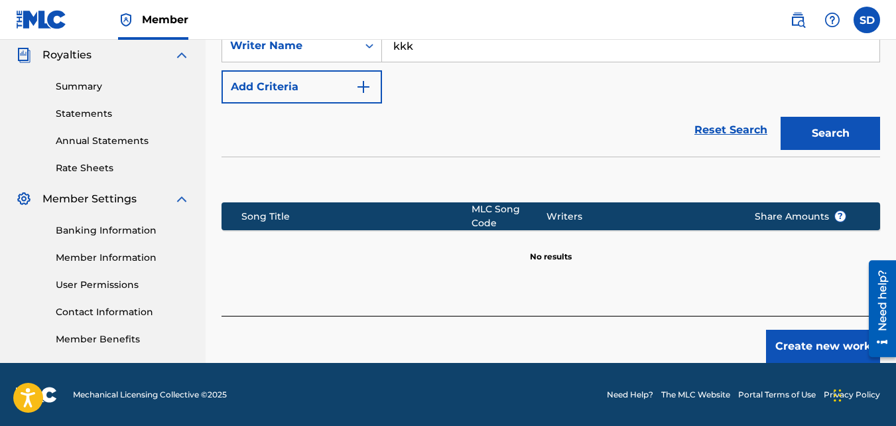
click at [798, 347] on button "Create new work" at bounding box center [823, 346] width 114 height 33
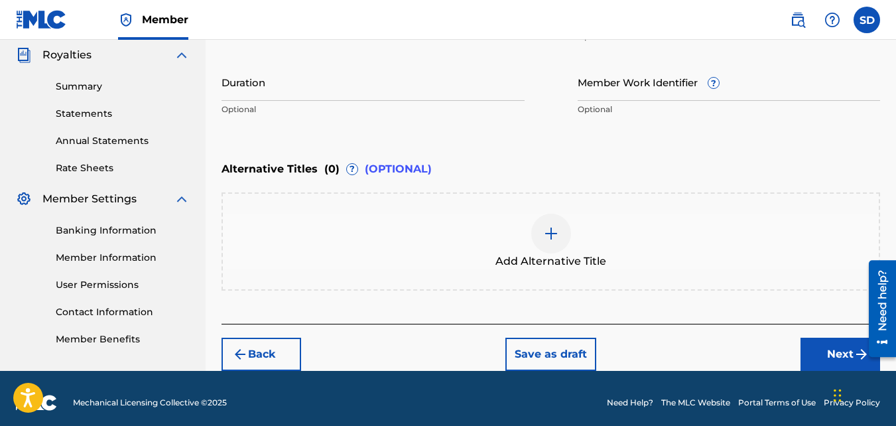
drag, startPoint x: 464, startPoint y: 263, endPoint x: 813, endPoint y: 357, distance: 361.9
click at [813, 357] on button "Next" at bounding box center [840, 354] width 80 height 33
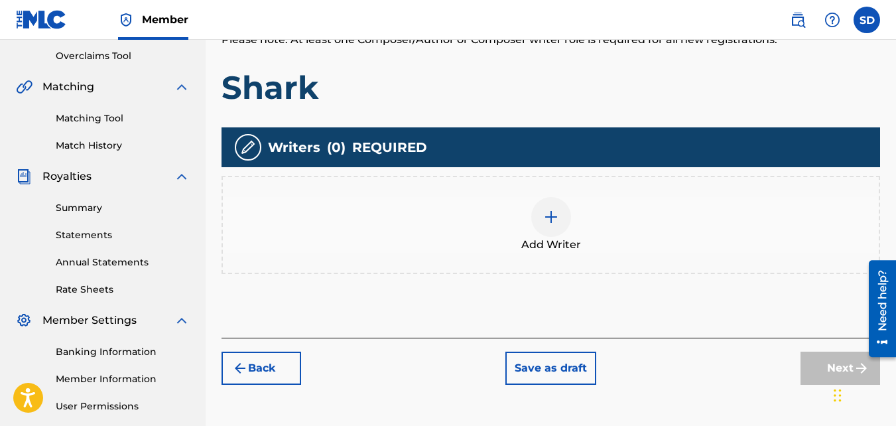
scroll to position [276, 0]
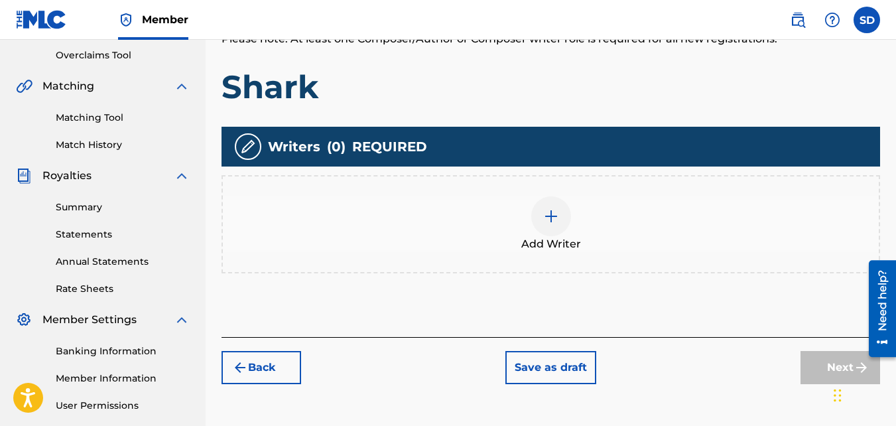
click at [574, 263] on div "Add Writer" at bounding box center [550, 224] width 658 height 98
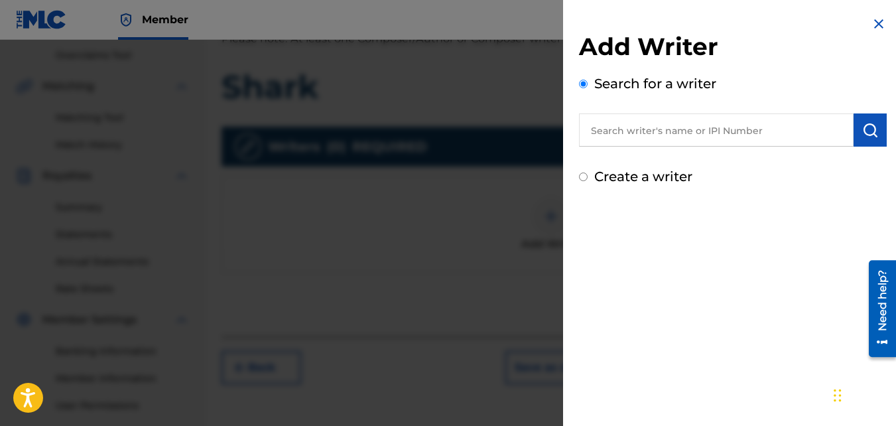
click at [662, 172] on label "Create a writer" at bounding box center [643, 176] width 98 height 16
radio input "true"
click at [588, 172] on input "Create a writer" at bounding box center [583, 176] width 9 height 9
radio input "false"
radio input "true"
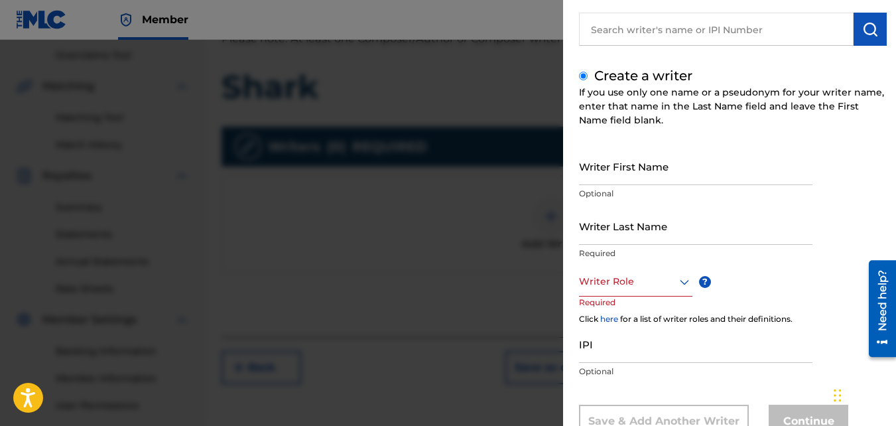
scroll to position [101, 0]
click at [637, 173] on input "Writer First Name" at bounding box center [695, 166] width 233 height 38
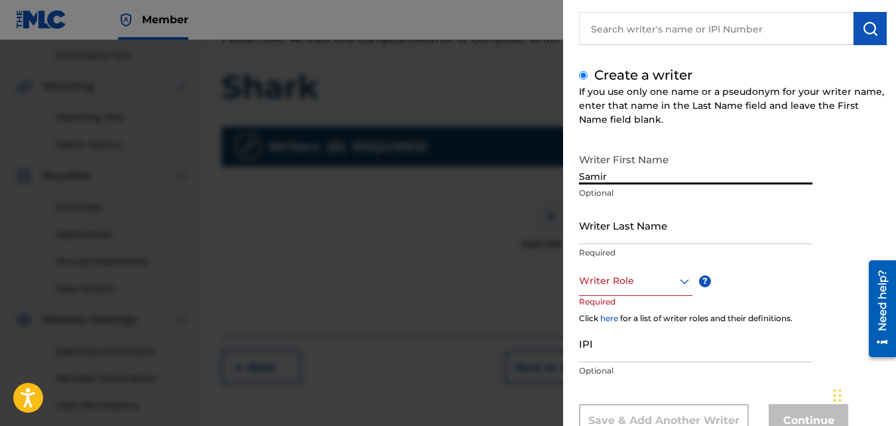
type input "Samir"
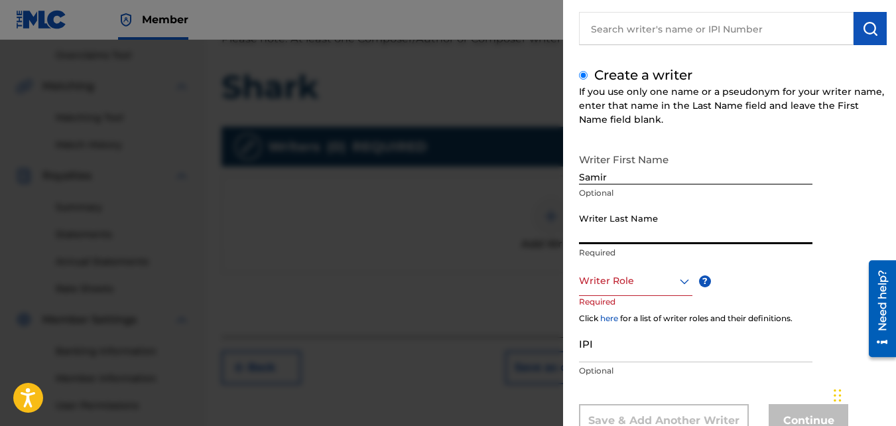
click at [646, 223] on input "Writer Last Name" at bounding box center [695, 225] width 233 height 38
type input "[PERSON_NAME]"
click at [630, 273] on div at bounding box center [635, 281] width 113 height 17
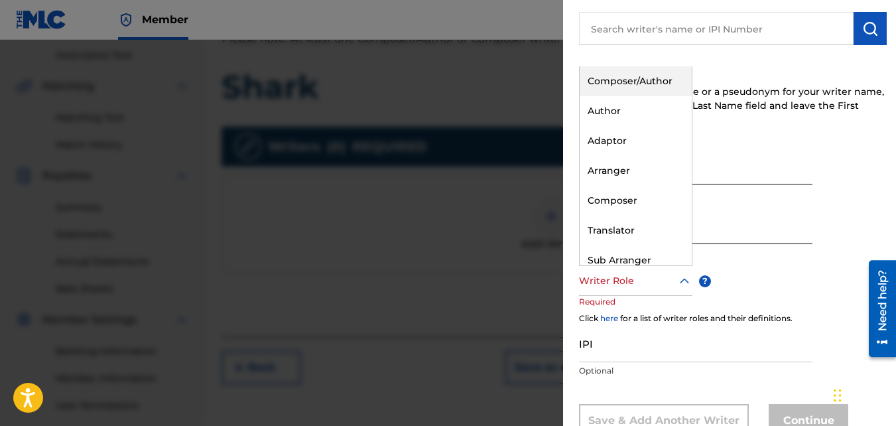
click at [611, 67] on div "Composer/Author" at bounding box center [636, 81] width 112 height 30
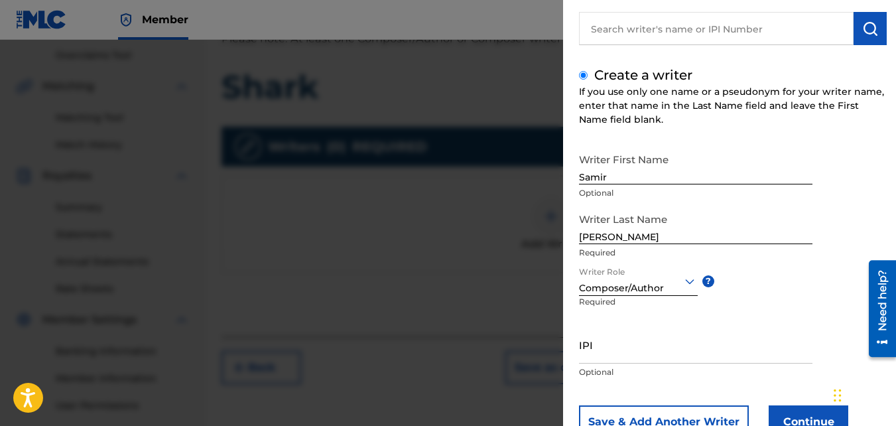
scroll to position [150, 0]
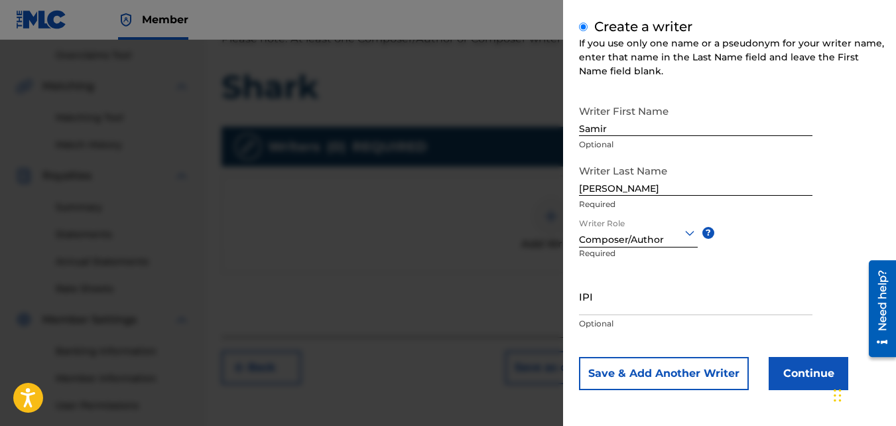
click at [806, 366] on button "Continue" at bounding box center [809, 373] width 80 height 33
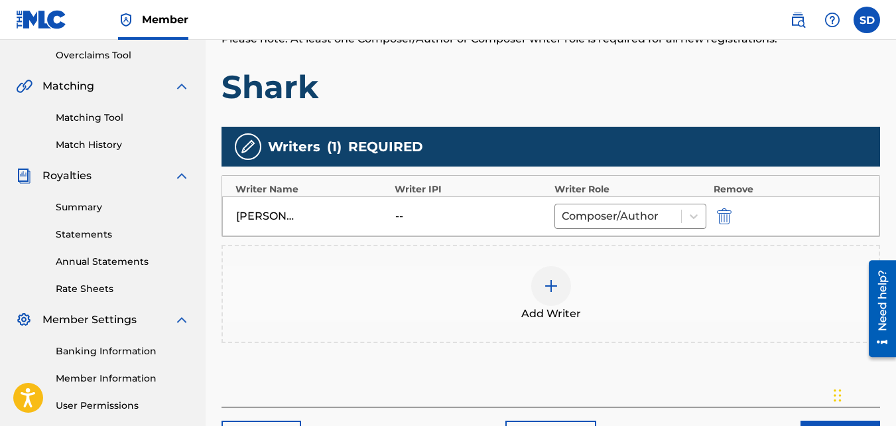
scroll to position [397, 0]
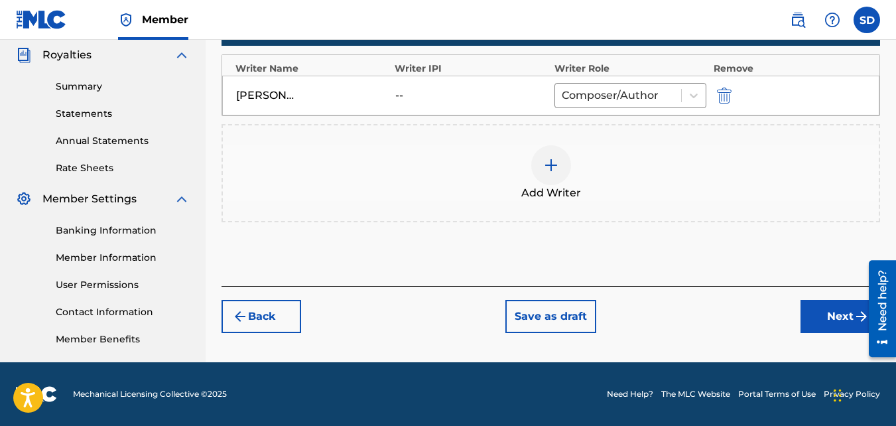
click at [842, 317] on button "Next" at bounding box center [840, 316] width 80 height 33
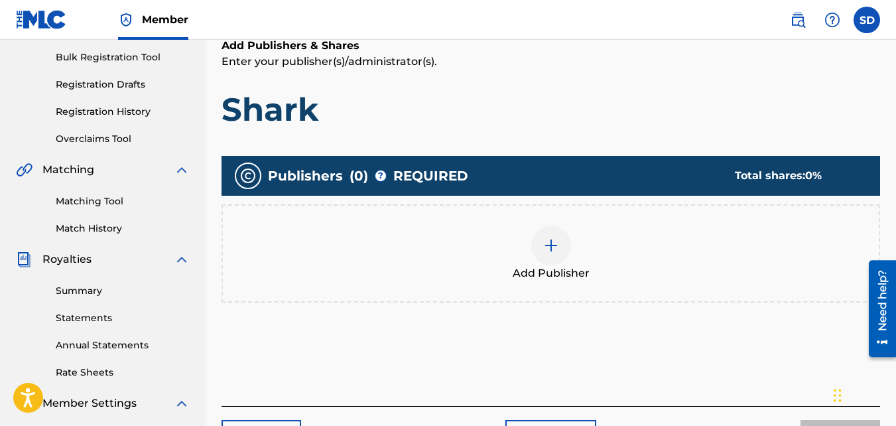
scroll to position [194, 0]
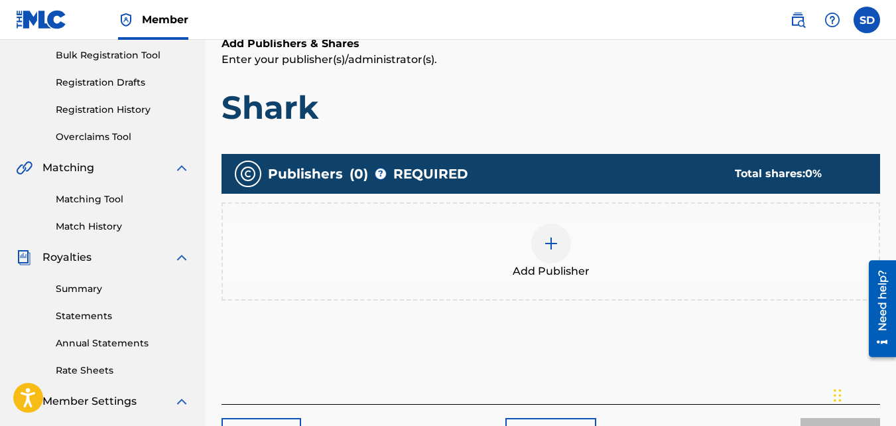
click at [570, 222] on div "Add Publisher" at bounding box center [550, 251] width 658 height 98
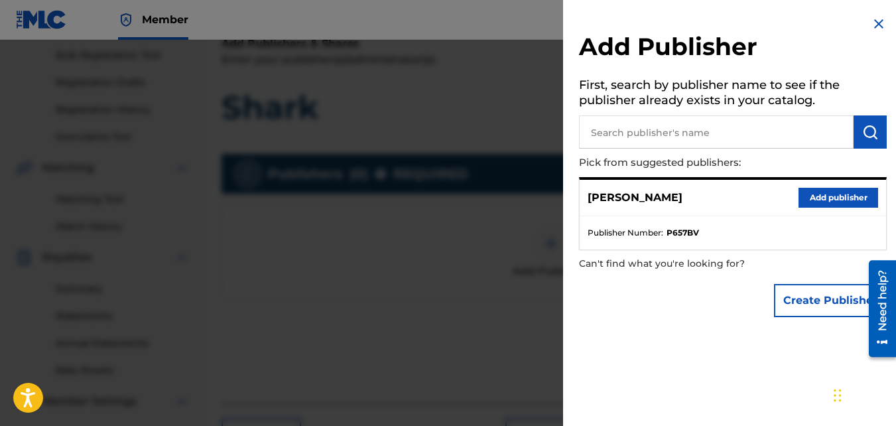
click at [802, 207] on button "Add publisher" at bounding box center [838, 198] width 80 height 20
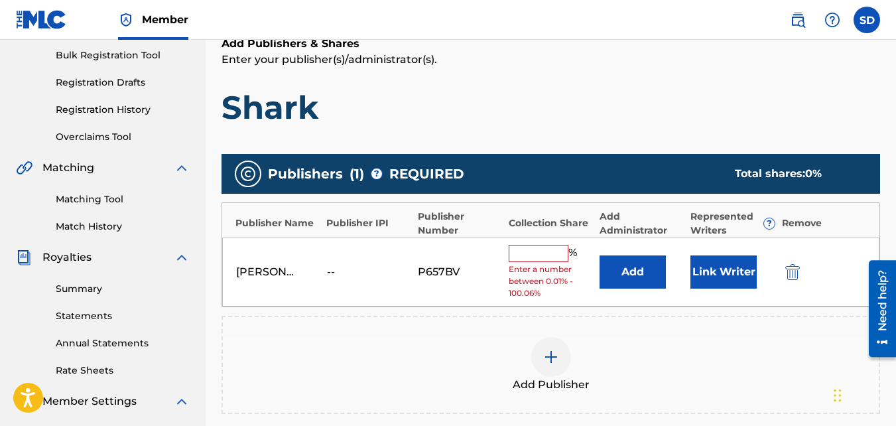
click at [520, 265] on span "Enter a number between 0.01% - 100.06%" at bounding box center [551, 281] width 84 height 36
drag, startPoint x: 520, startPoint y: 265, endPoint x: 536, endPoint y: 265, distance: 16.6
click at [536, 265] on span "Enter a number between 0.01% - 100.06%" at bounding box center [551, 281] width 84 height 36
click at [530, 258] on input "text" at bounding box center [539, 253] width 60 height 17
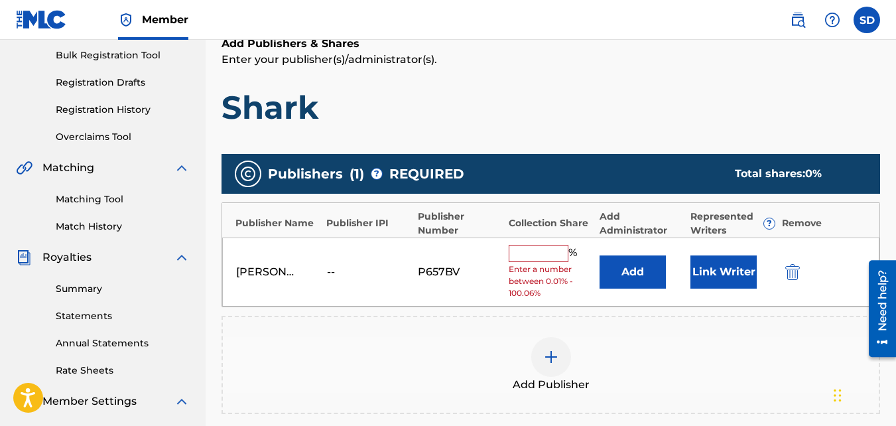
type input "100"
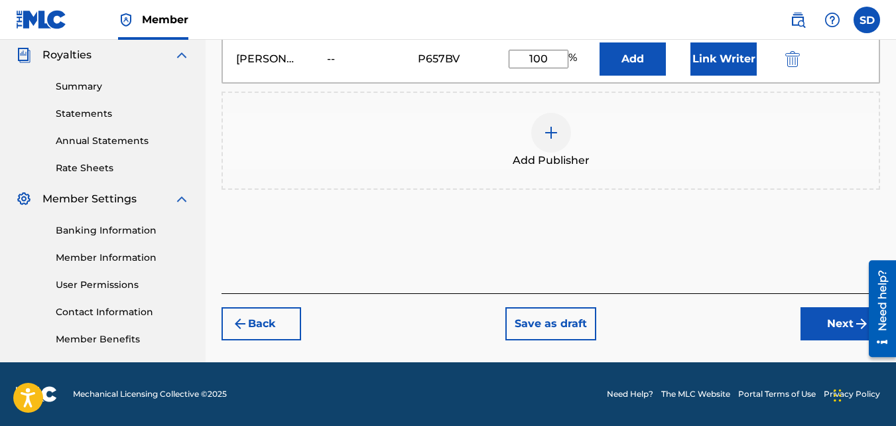
click at [836, 336] on button "Next" at bounding box center [840, 323] width 80 height 33
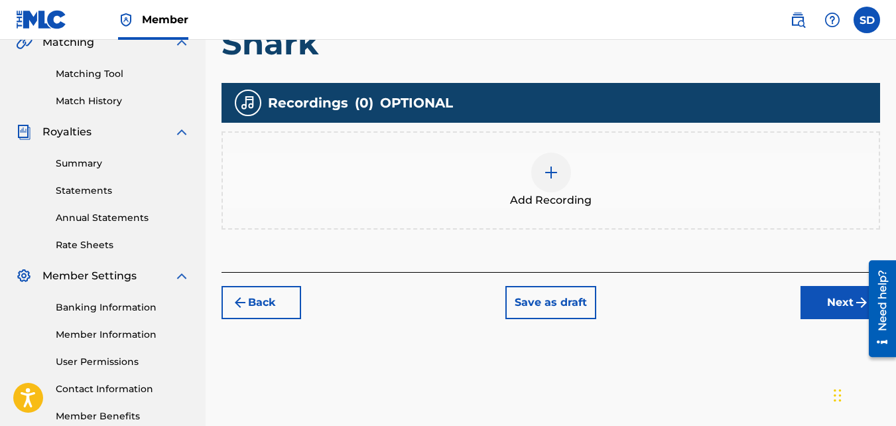
scroll to position [320, 0]
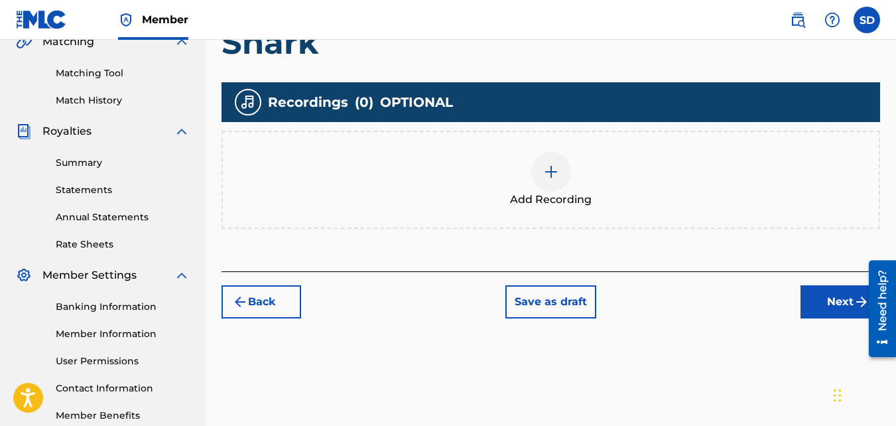
click at [521, 192] on span "Add Recording" at bounding box center [551, 200] width 82 height 16
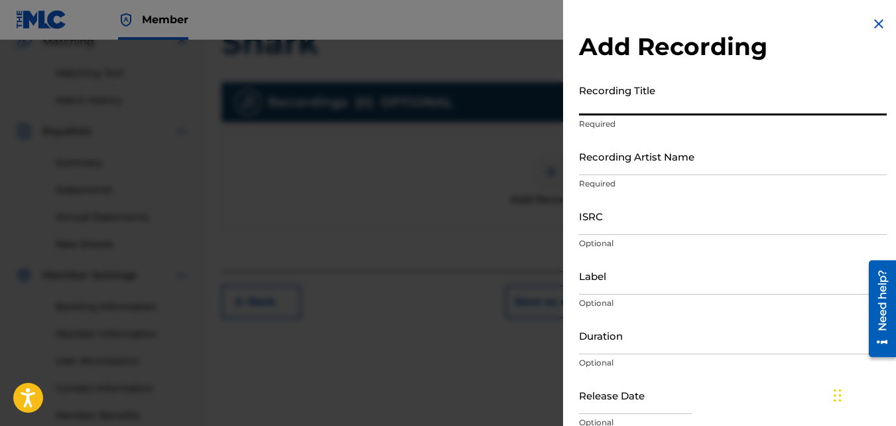
click at [606, 90] on input "Recording Title" at bounding box center [733, 97] width 308 height 38
type input "Shark"
click at [621, 148] on input "Recording Artist Name" at bounding box center [733, 156] width 308 height 38
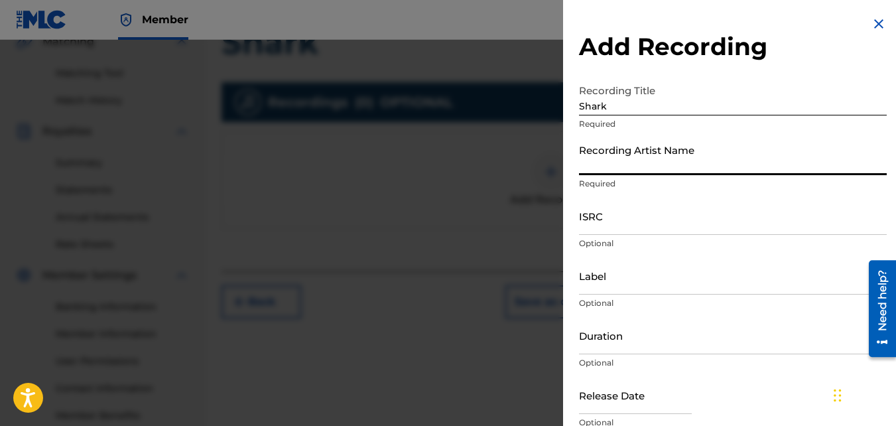
type input "Nawfr6"
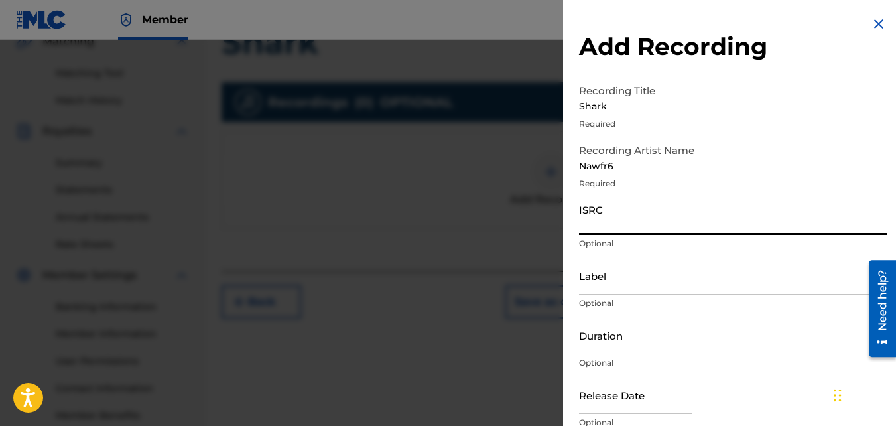
paste input "QZKUS2100982"
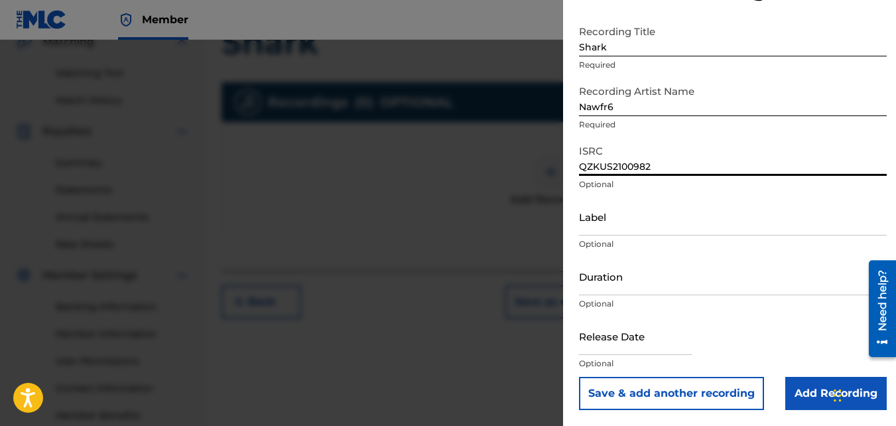
type input "QZKUS2100982"
click at [809, 379] on input "Add Recording" at bounding box center [835, 393] width 101 height 33
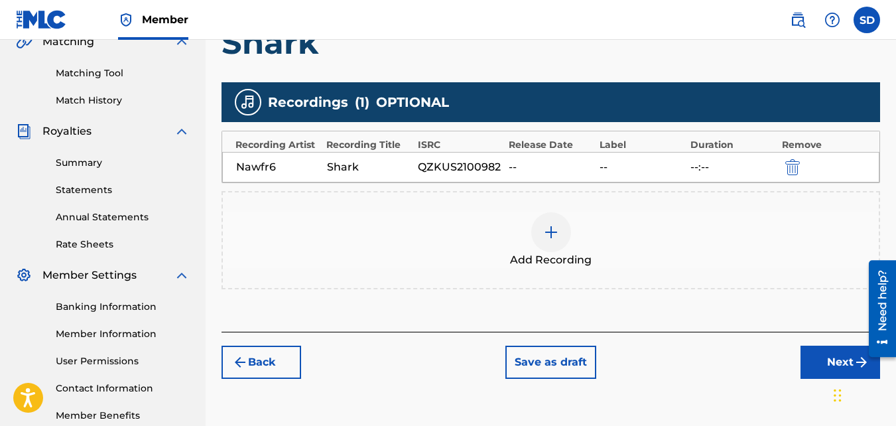
click at [823, 359] on button "Next" at bounding box center [840, 361] width 80 height 33
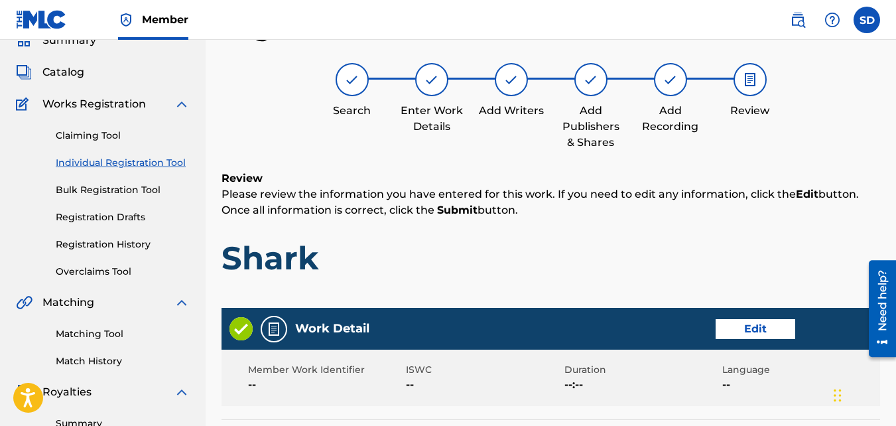
scroll to position [712, 0]
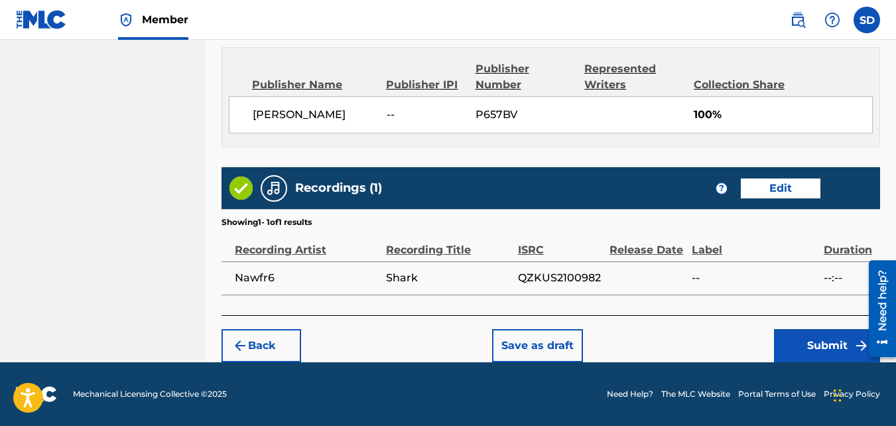
click at [794, 336] on button "Submit" at bounding box center [827, 345] width 106 height 33
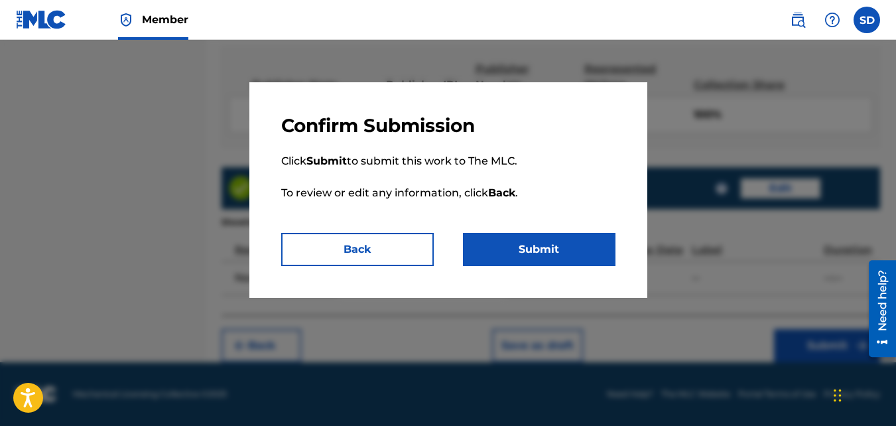
click at [553, 252] on button "Submit" at bounding box center [539, 249] width 153 height 33
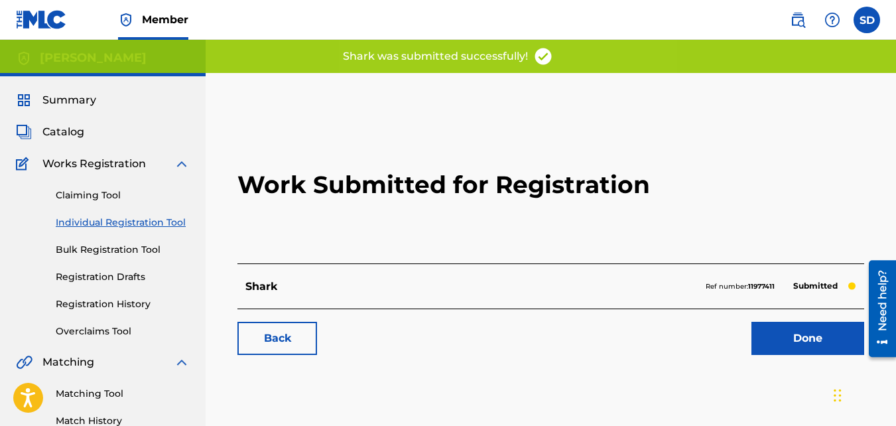
click at [275, 340] on link "Back" at bounding box center [277, 338] width 80 height 33
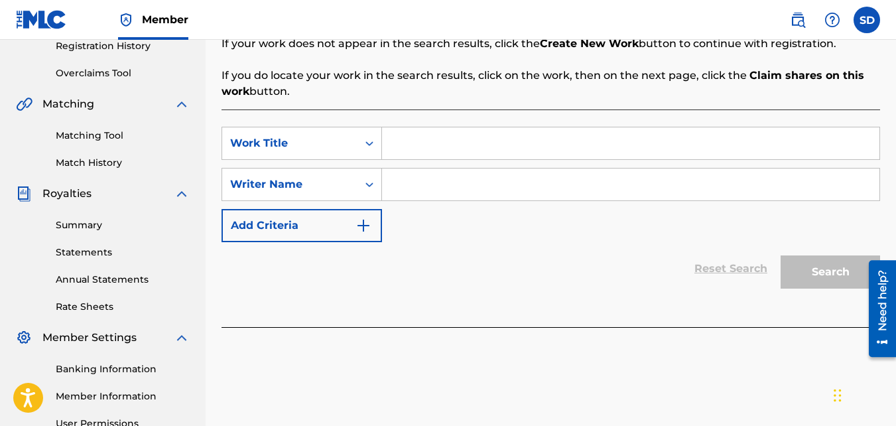
scroll to position [265, 0]
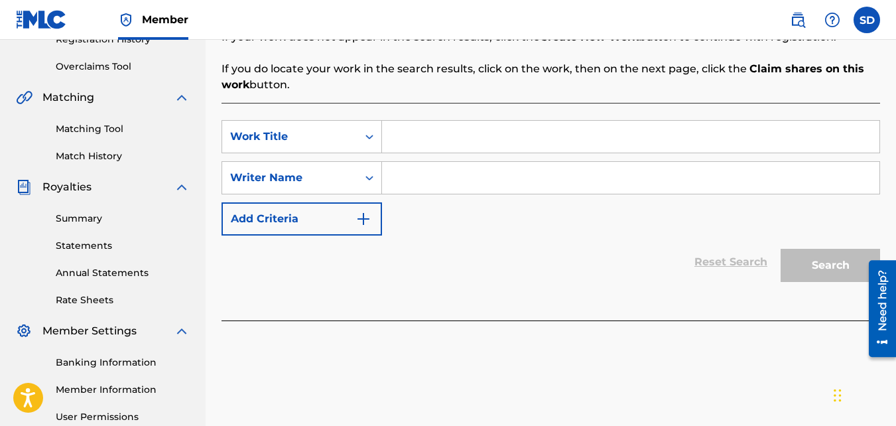
paste input "BOWLS MEDITATION"
type input "BOWLS MEDITATION"
click at [485, 170] on input "Search Form" at bounding box center [630, 178] width 497 height 32
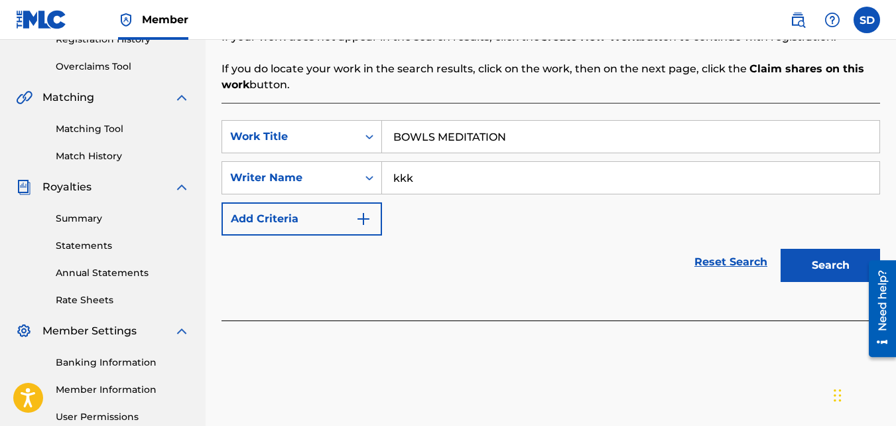
type input "kkk"
click at [781, 249] on button "Search" at bounding box center [830, 265] width 99 height 33
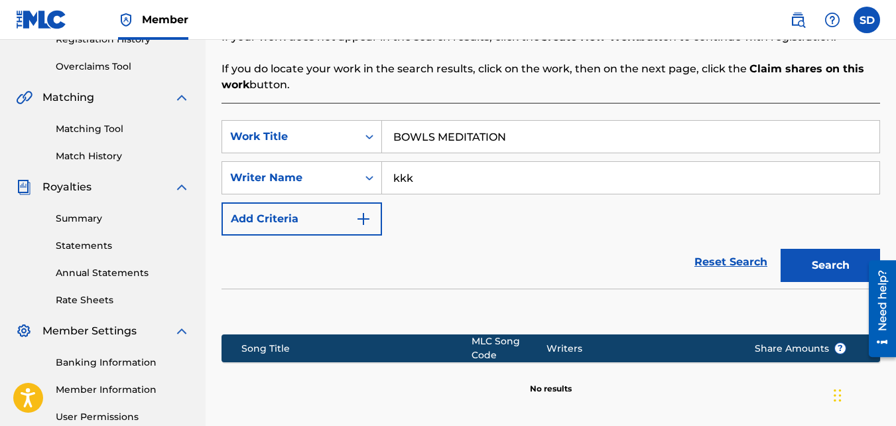
drag, startPoint x: 346, startPoint y: 215, endPoint x: 530, endPoint y: 263, distance: 189.8
click at [530, 263] on form "SearchWithCriteriad5e44505-d0a5-4b33-bd25-8e631170ad2f Work Title BOWLS MEDITAT…" at bounding box center [550, 204] width 658 height 168
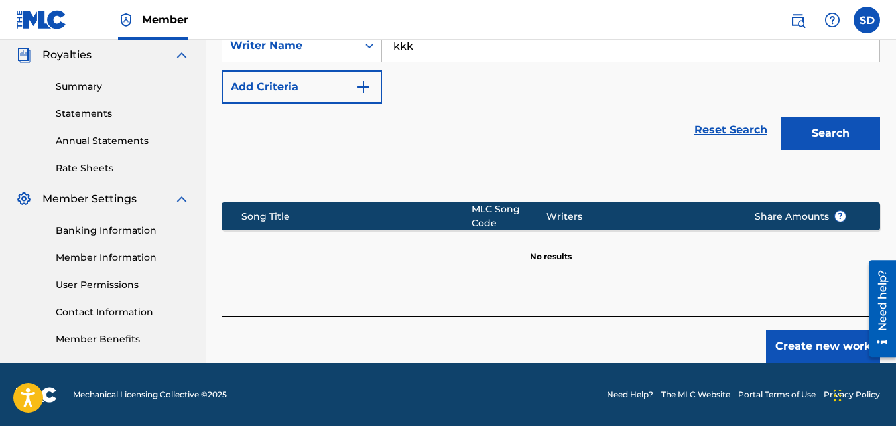
click at [789, 342] on button "Create new work" at bounding box center [823, 346] width 114 height 33
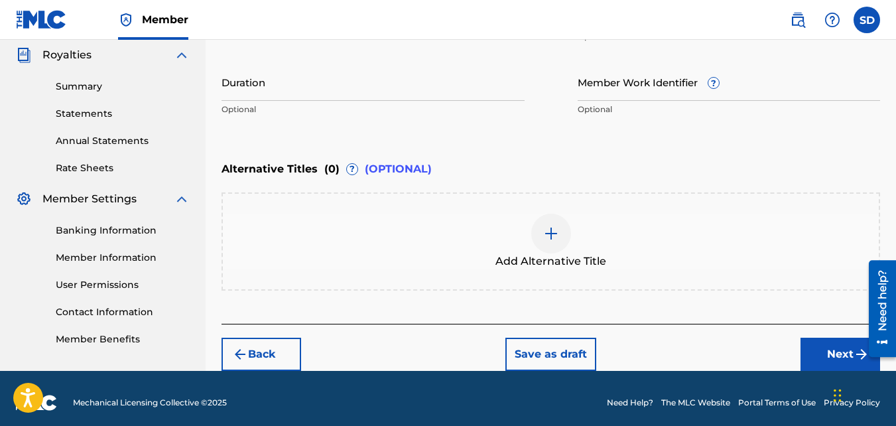
click at [828, 373] on footer "Mechanical Licensing Collective © 2025 Need Help? The MLC Website Portal Terms …" at bounding box center [448, 403] width 896 height 64
click at [822, 371] on footer "Mechanical Licensing Collective © 2025 Need Help? The MLC Website Portal Terms …" at bounding box center [448, 403] width 896 height 64
click at [813, 365] on button "Next" at bounding box center [840, 354] width 80 height 33
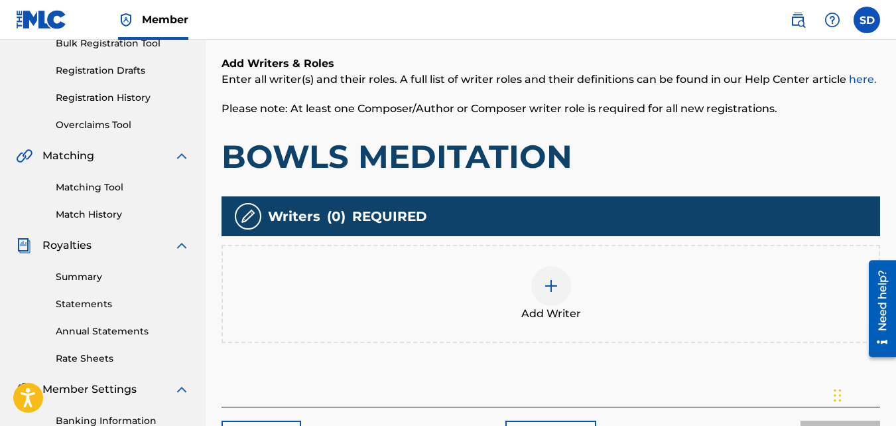
scroll to position [227, 0]
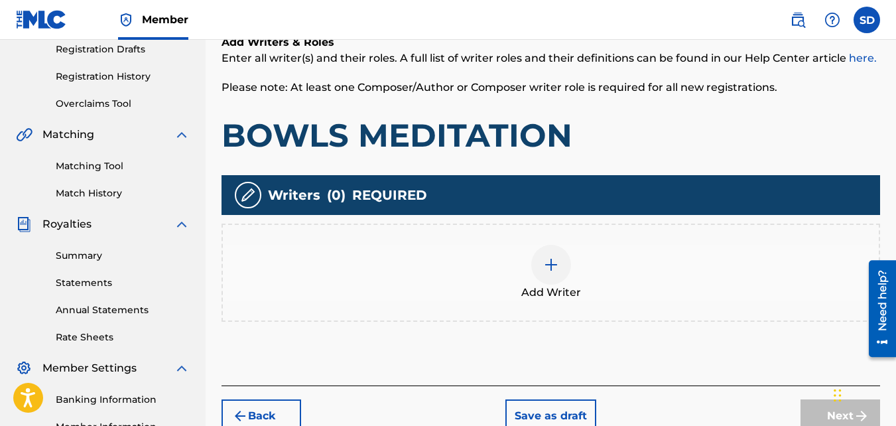
click at [474, 233] on div "Add Writer" at bounding box center [550, 272] width 658 height 98
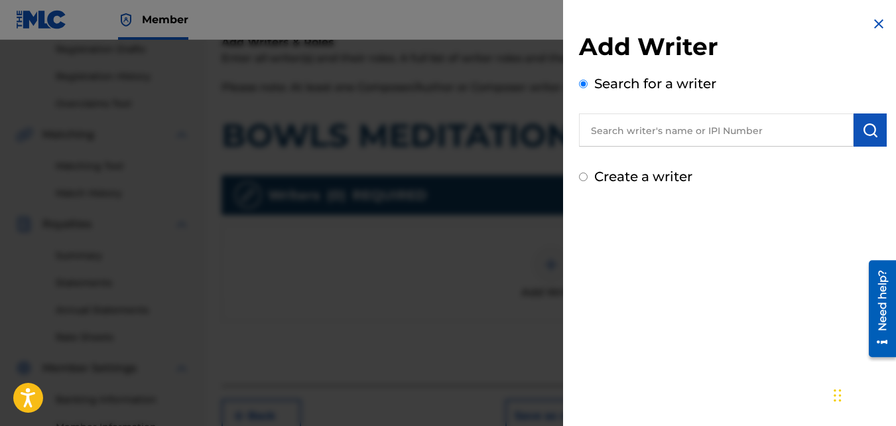
click at [665, 178] on label "Create a writer" at bounding box center [643, 176] width 98 height 16
radio input "true"
click at [588, 178] on input "Create a writer" at bounding box center [583, 176] width 9 height 9
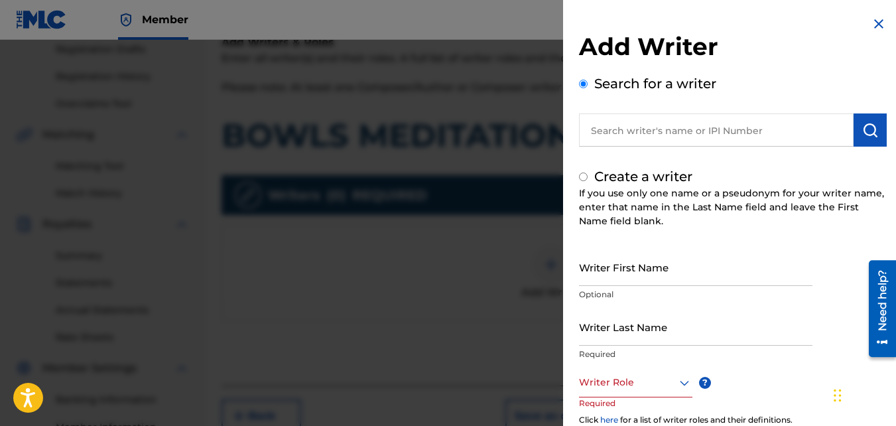
radio input "false"
radio input "true"
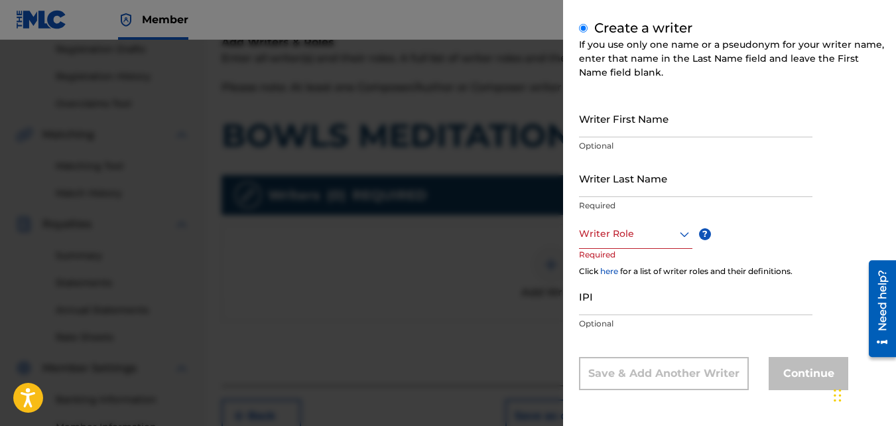
click at [602, 124] on input "Writer First Name" at bounding box center [695, 118] width 233 height 38
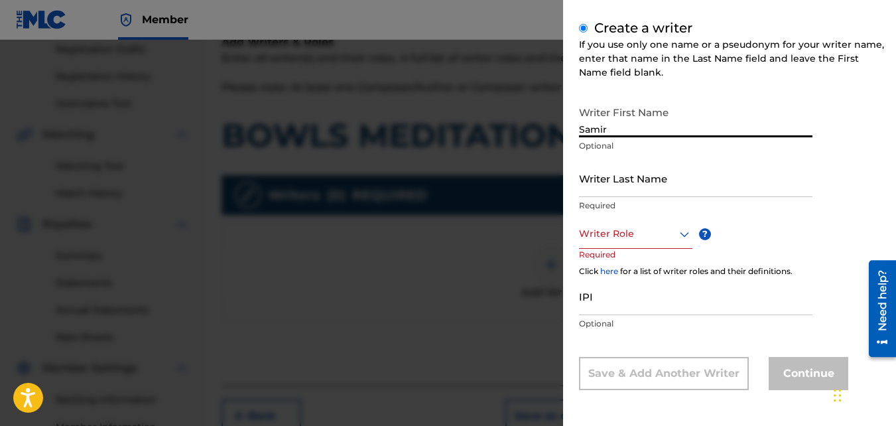
type input "Samir"
click at [599, 167] on input "Writer Last Name" at bounding box center [695, 178] width 233 height 38
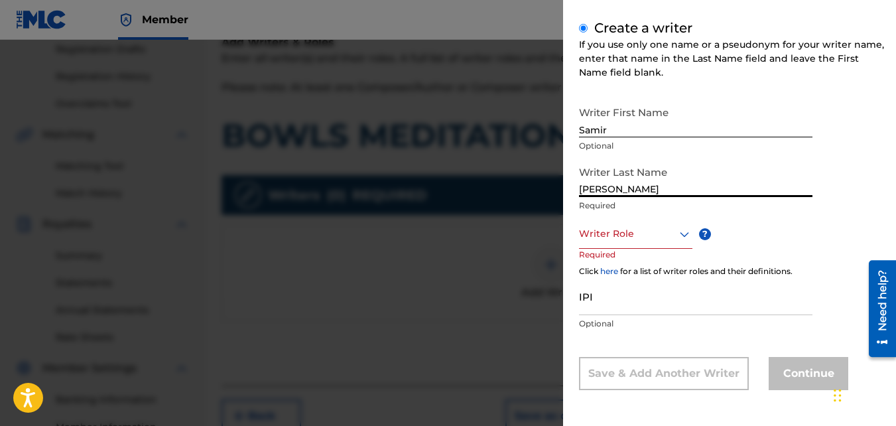
type input "[PERSON_NAME]"
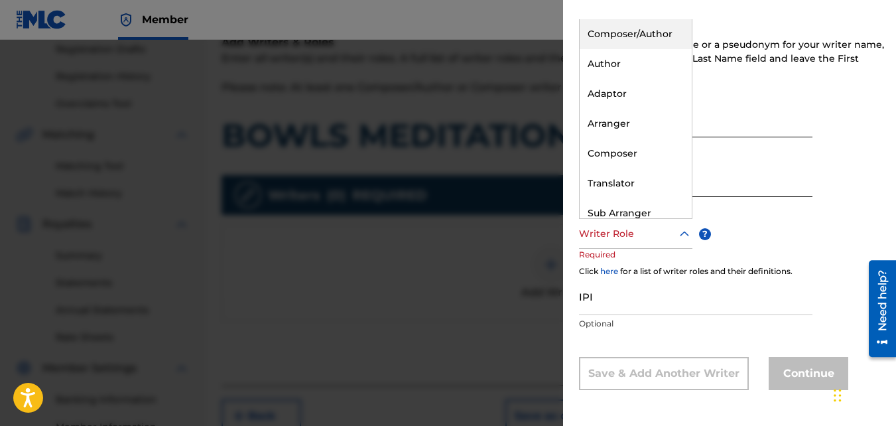
click at [625, 239] on div at bounding box center [635, 233] width 113 height 17
click at [620, 45] on div "Composer/Author" at bounding box center [636, 34] width 112 height 30
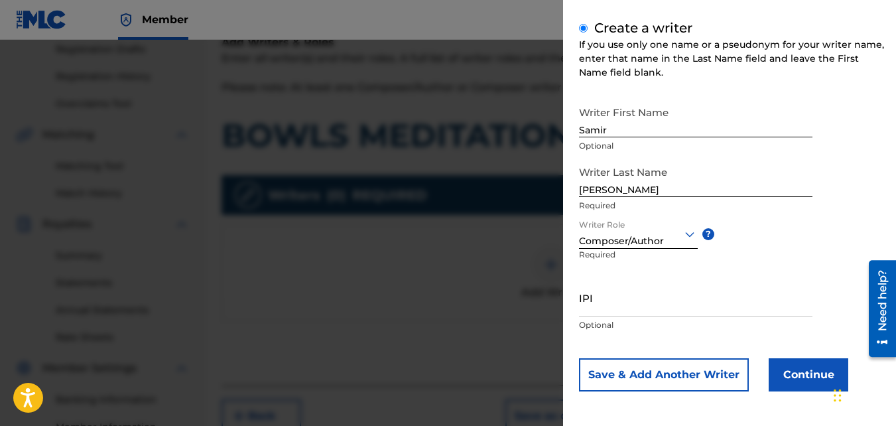
scroll to position [150, 0]
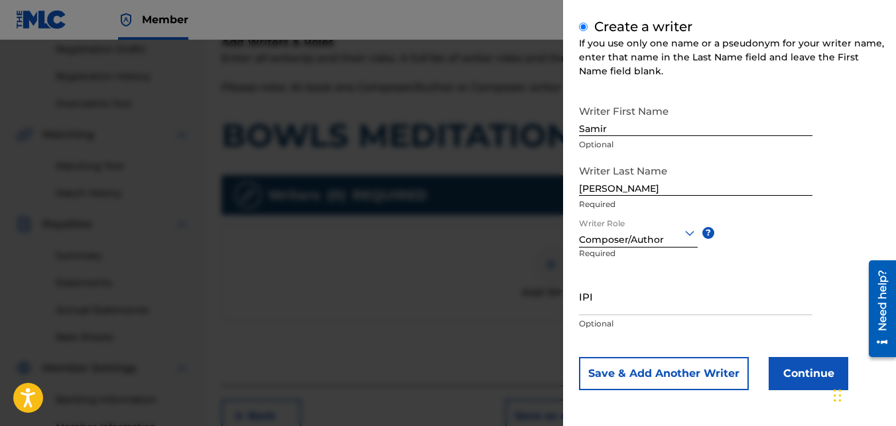
click at [790, 364] on button "Continue" at bounding box center [809, 373] width 80 height 33
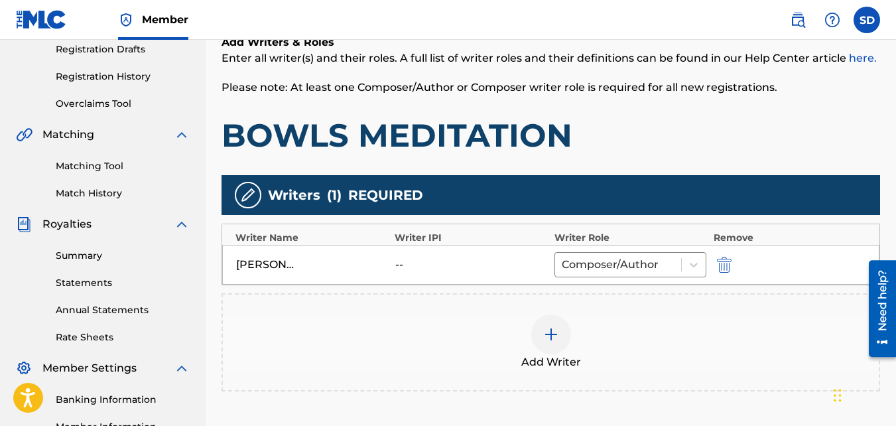
scroll to position [397, 0]
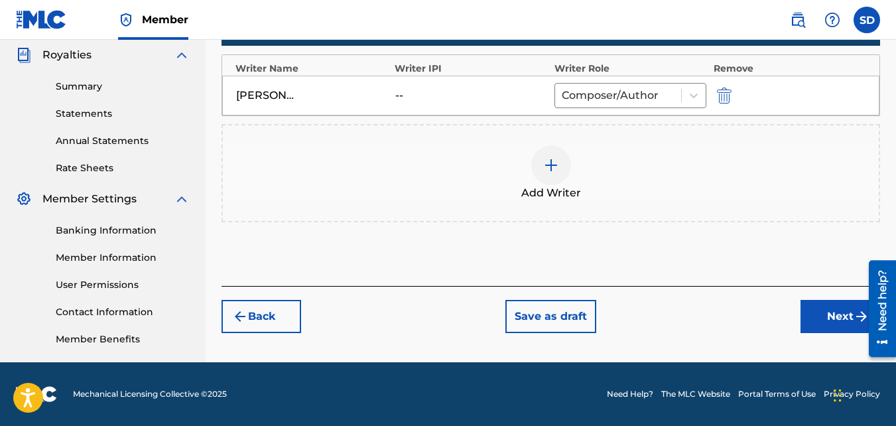
click at [807, 310] on button "Next" at bounding box center [840, 316] width 80 height 33
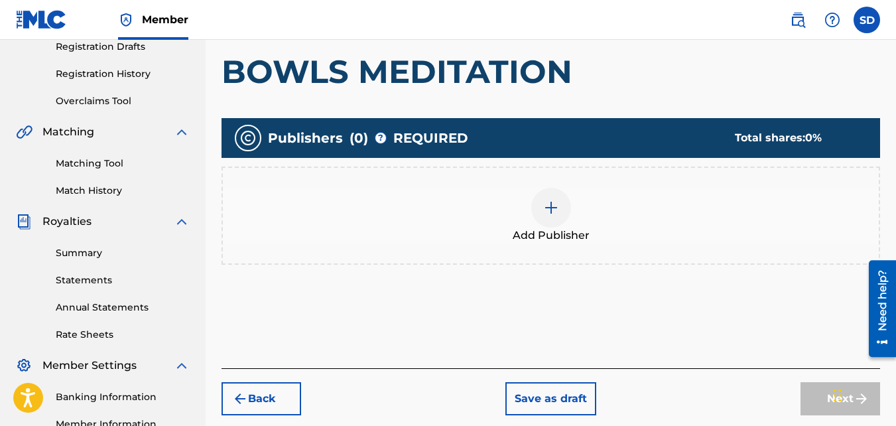
scroll to position [231, 0]
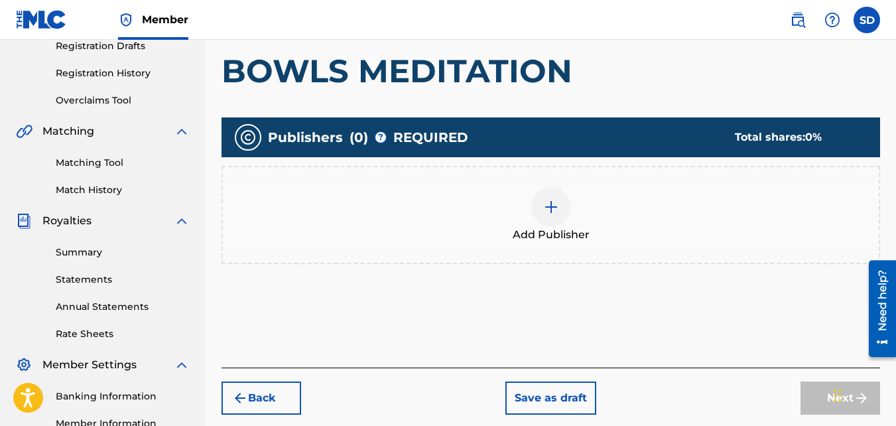
click at [544, 214] on img at bounding box center [551, 207] width 16 height 16
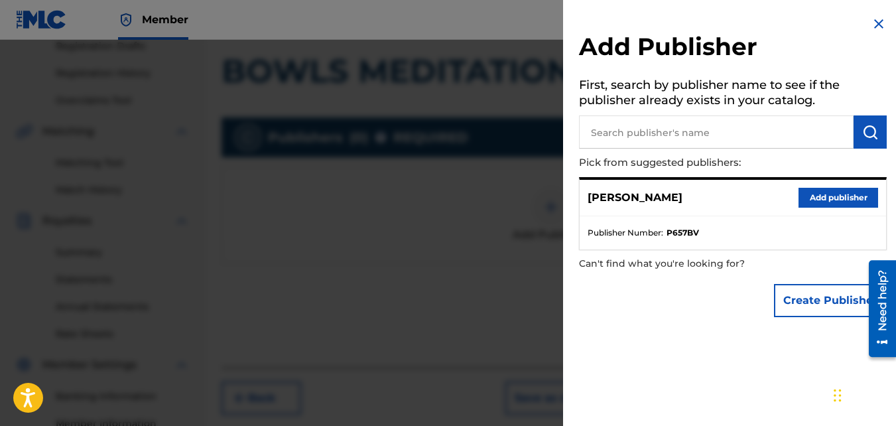
click at [798, 198] on button "Add publisher" at bounding box center [838, 198] width 80 height 20
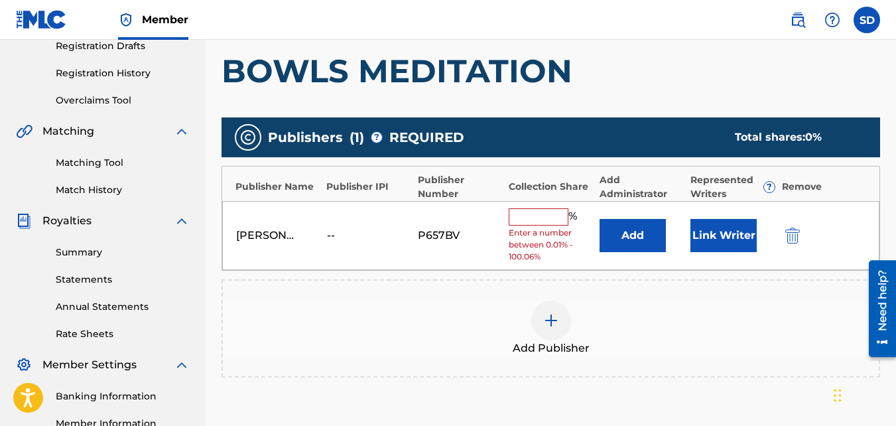
click at [511, 209] on input "text" at bounding box center [539, 216] width 60 height 17
type input "100"
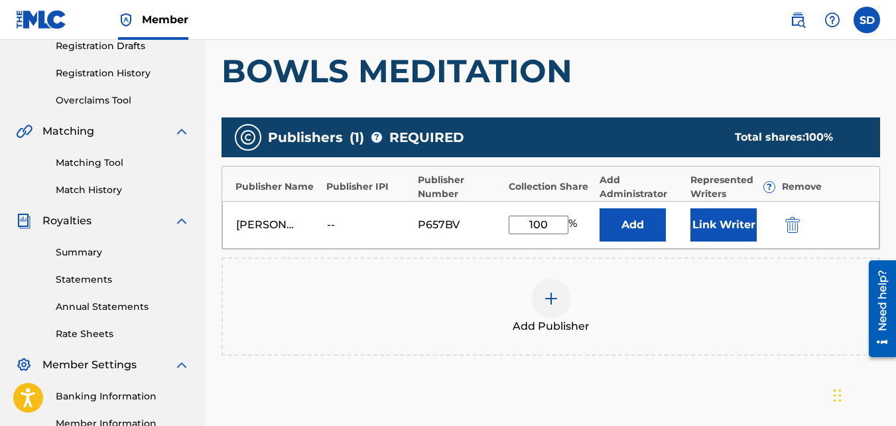
scroll to position [397, 0]
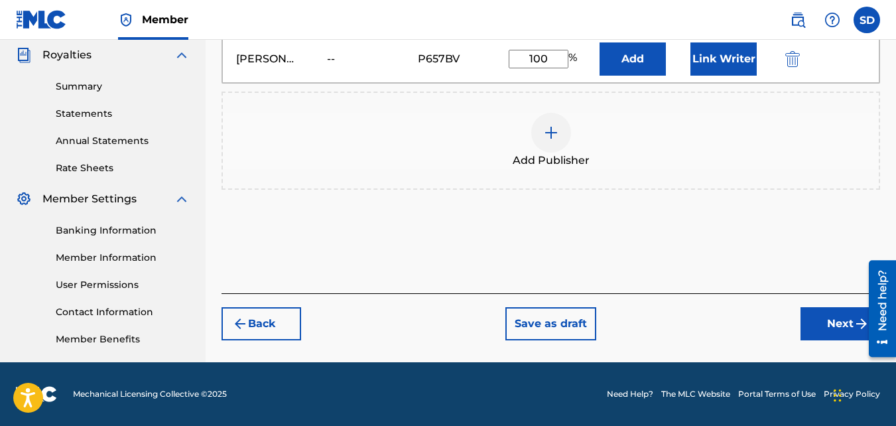
click at [834, 338] on button "Next" at bounding box center [840, 323] width 80 height 33
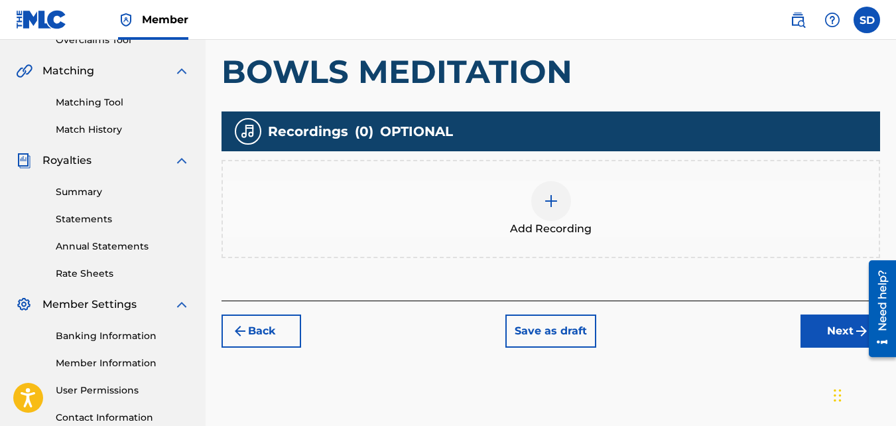
scroll to position [292, 0]
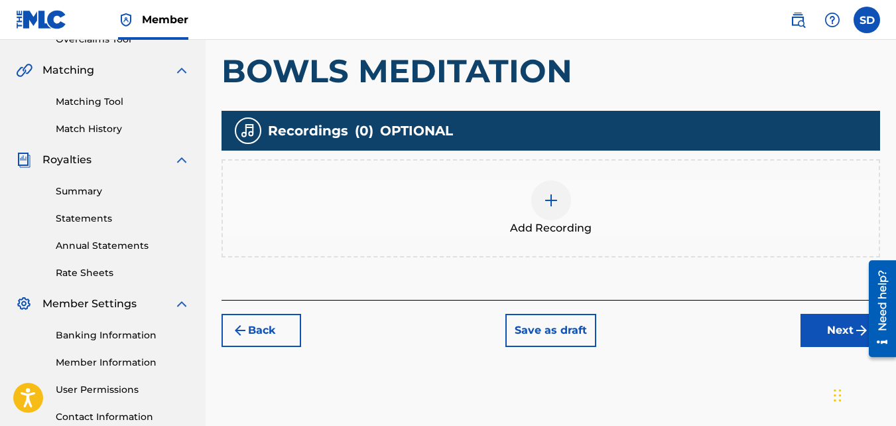
click at [505, 235] on div "Add Recording" at bounding box center [551, 208] width 656 height 56
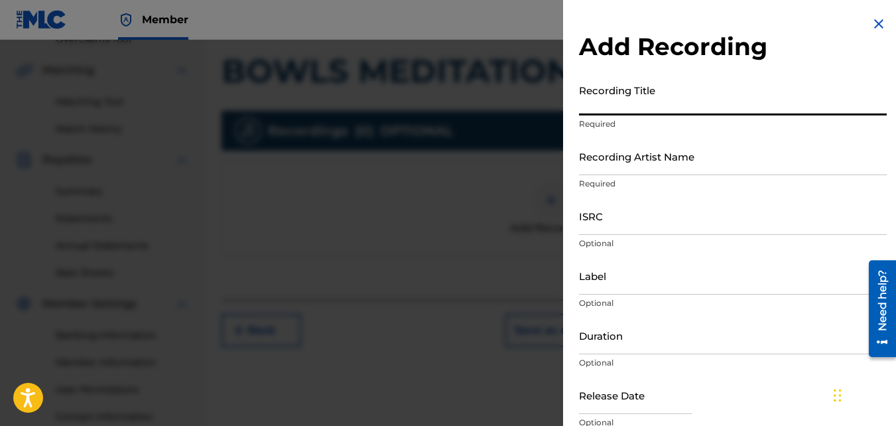
click at [652, 109] on input "Recording Title" at bounding box center [733, 97] width 308 height 38
type input "Bowls Meditation"
click at [690, 170] on input "Recording Artist Name" at bounding box center [733, 156] width 308 height 38
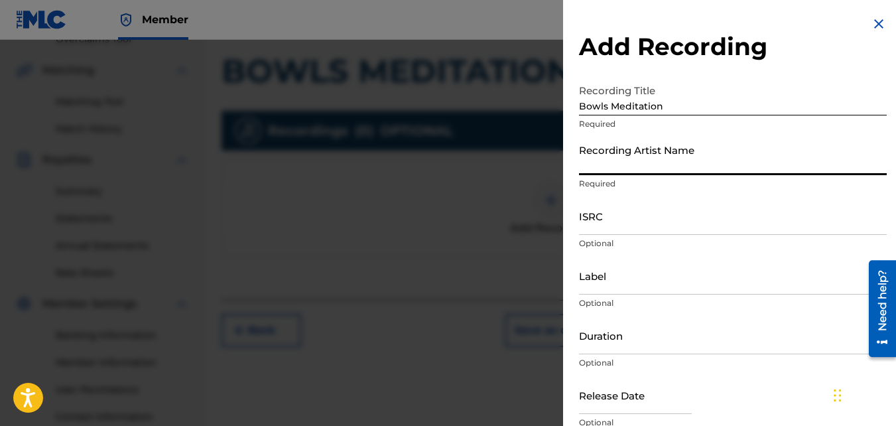
type input "Nawfr6"
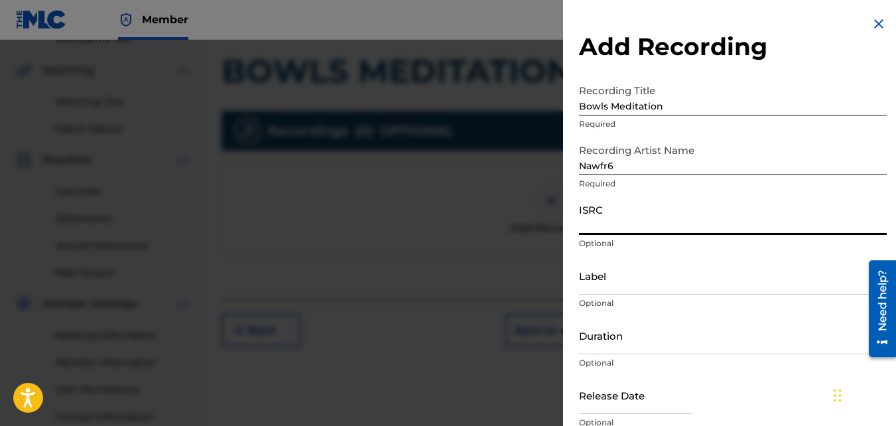
paste input "QZKUS2102616"
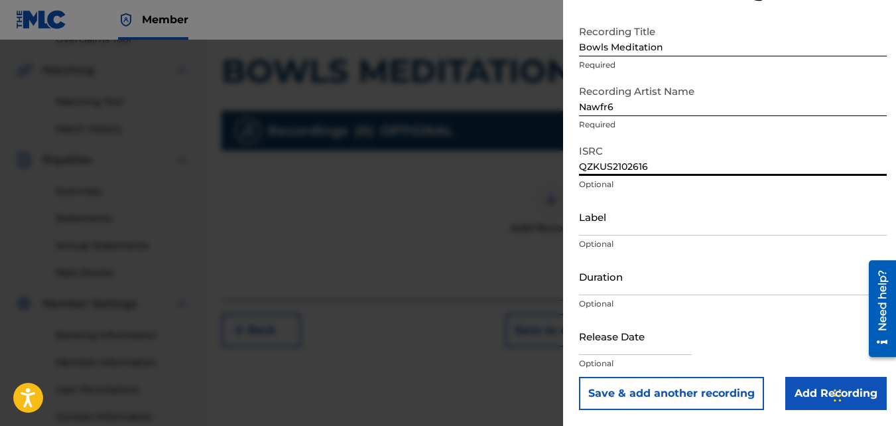
type input "QZKUS2102616"
click at [822, 387] on input "Add Recording" at bounding box center [835, 393] width 101 height 33
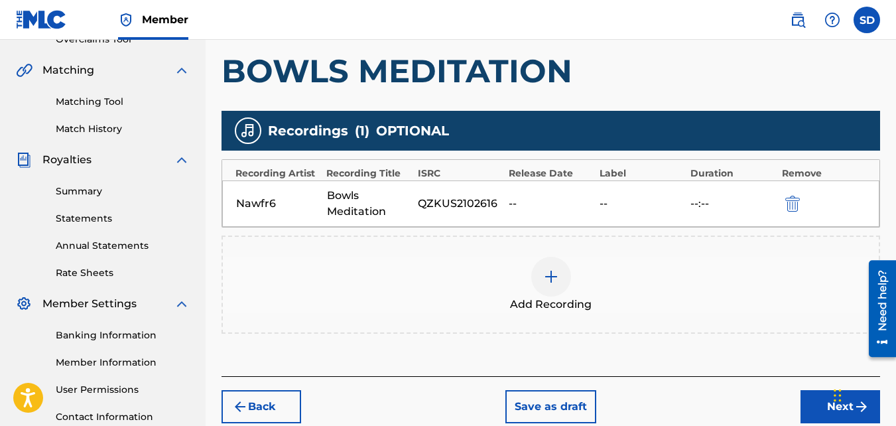
scroll to position [397, 0]
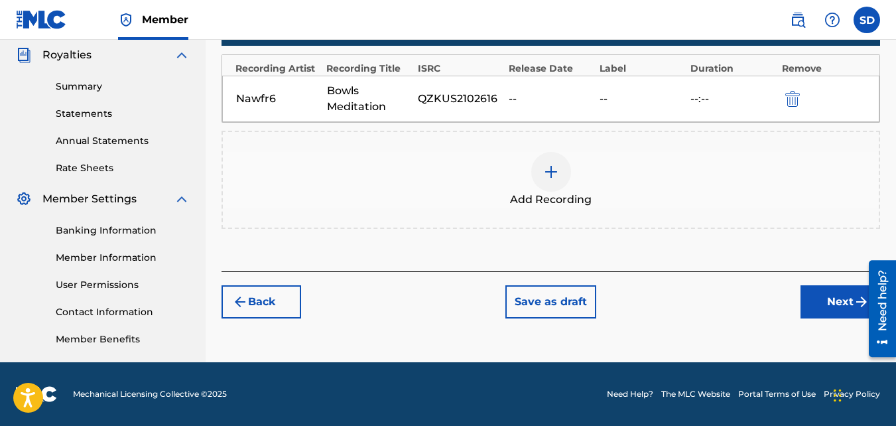
click at [808, 306] on button "Next" at bounding box center [840, 301] width 80 height 33
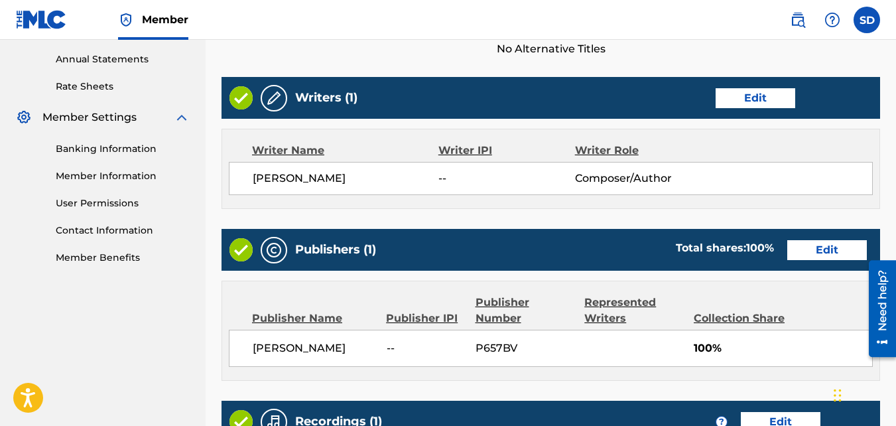
scroll to position [712, 0]
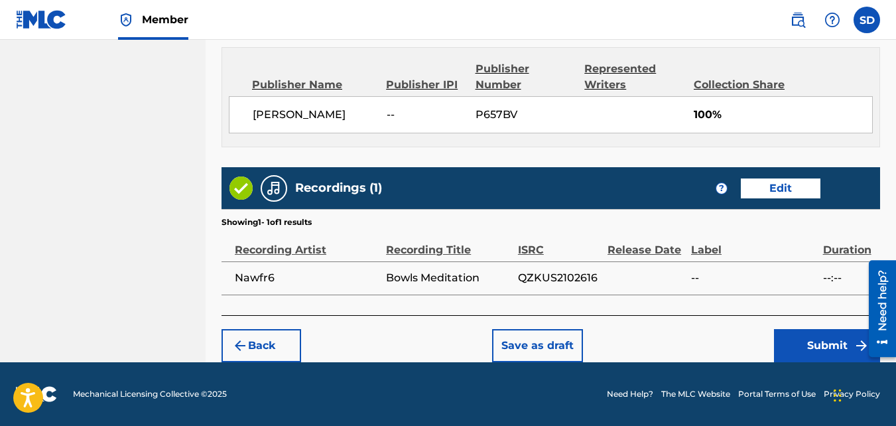
click at [820, 342] on button "Submit" at bounding box center [827, 345] width 106 height 33
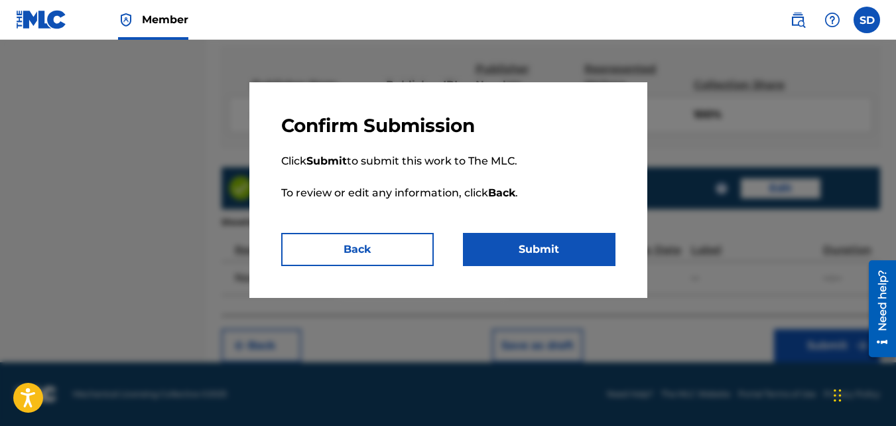
click at [601, 232] on p "Click Submit to submit this work to The MLC. To review or edit any information,…" at bounding box center [448, 184] width 334 height 95
click at [595, 247] on button "Submit" at bounding box center [539, 249] width 153 height 33
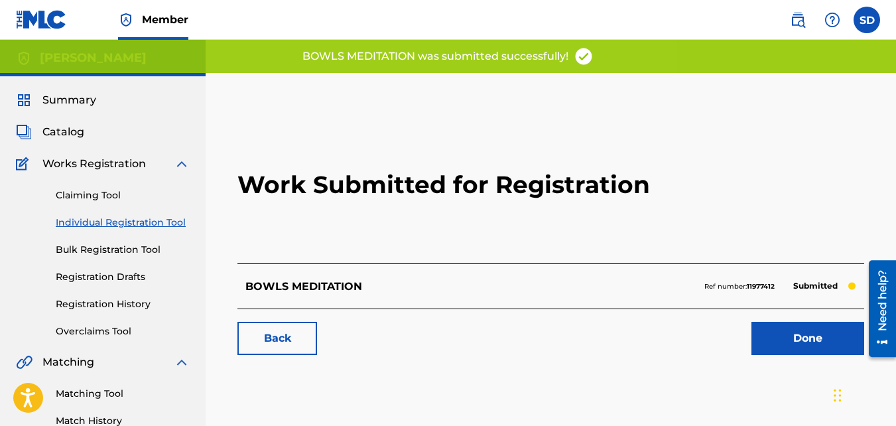
click at [281, 341] on link "Back" at bounding box center [277, 338] width 80 height 33
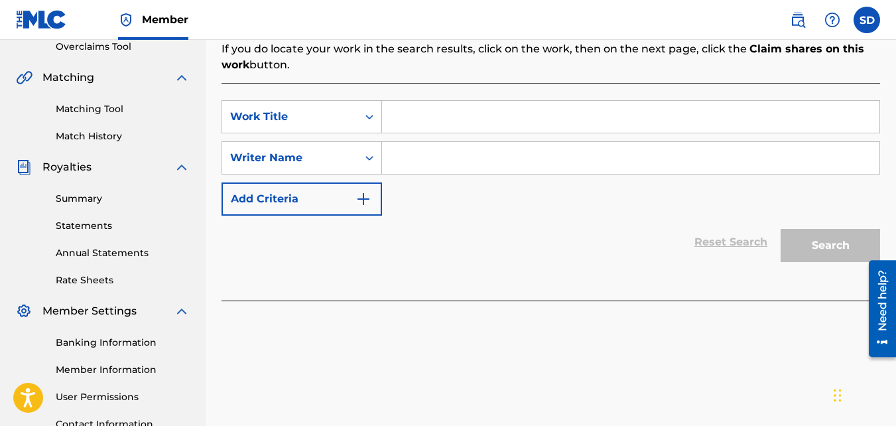
scroll to position [279, 0]
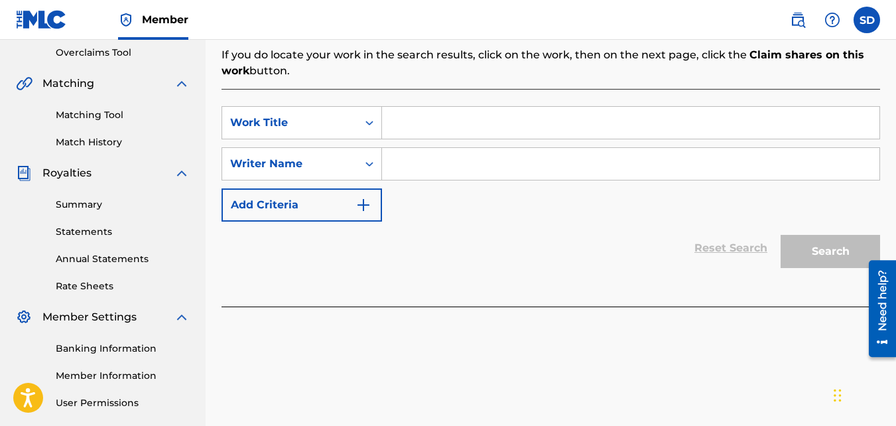
click at [424, 131] on input "Search Form" at bounding box center [630, 123] width 497 height 32
type input "Stocks"
click at [430, 159] on input "Search Form" at bounding box center [630, 164] width 497 height 32
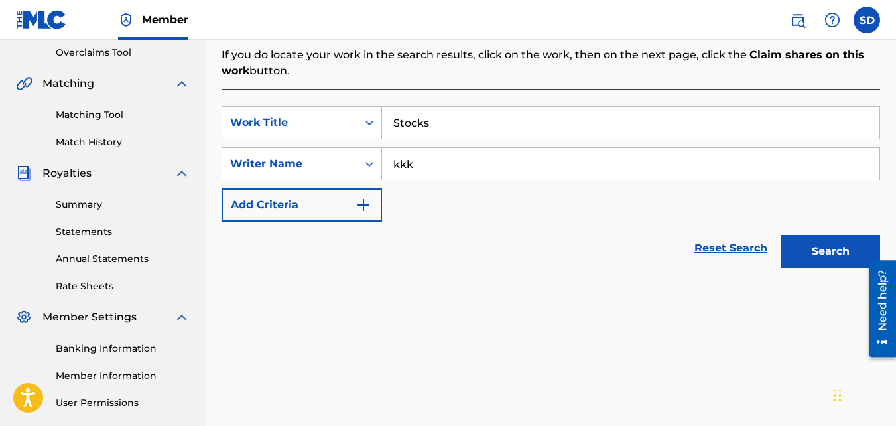
type input "kkk"
click at [781, 235] on button "Search" at bounding box center [830, 251] width 99 height 33
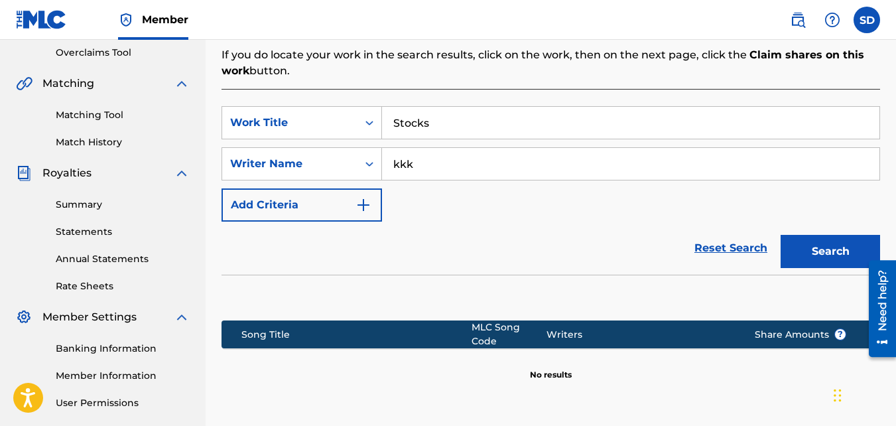
scroll to position [397, 0]
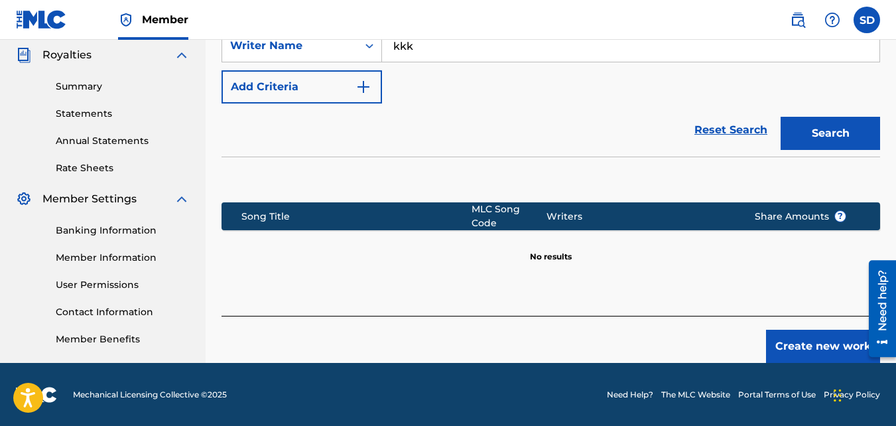
click at [782, 330] on button "Create new work" at bounding box center [823, 346] width 114 height 33
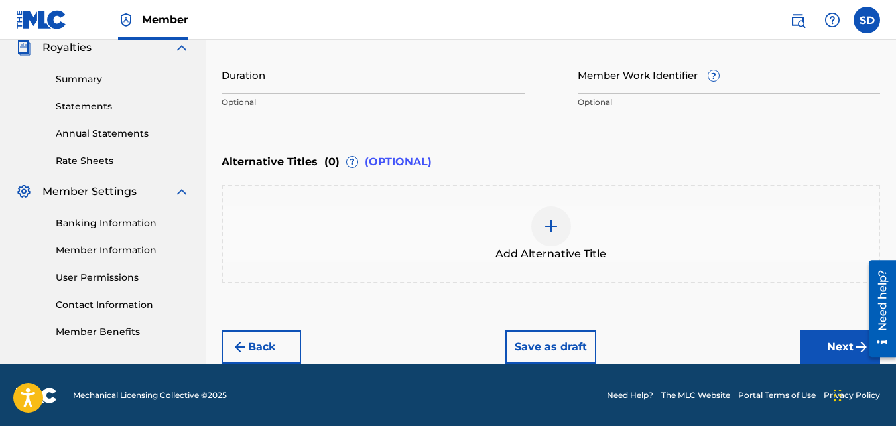
scroll to position [405, 0]
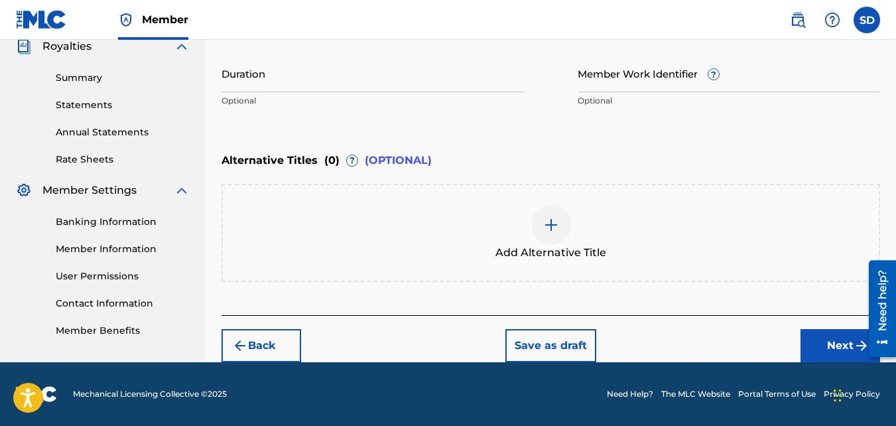
click at [820, 345] on button "Next" at bounding box center [840, 345] width 80 height 33
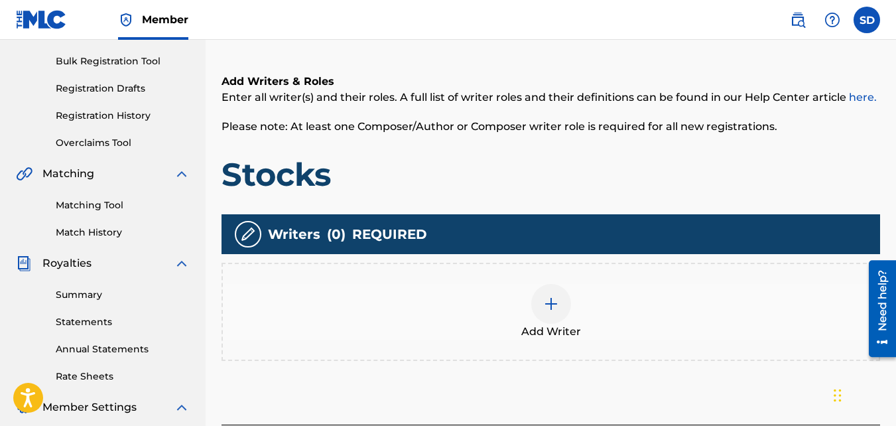
scroll to position [192, 0]
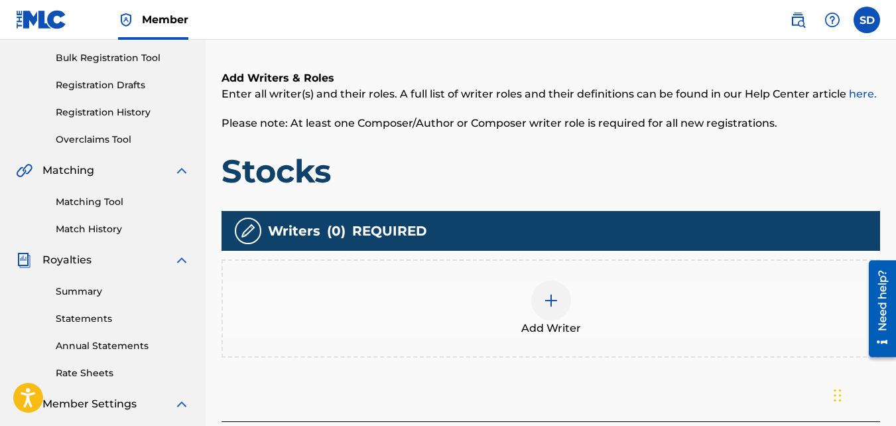
click at [512, 271] on div "Add Writer" at bounding box center [550, 308] width 658 height 98
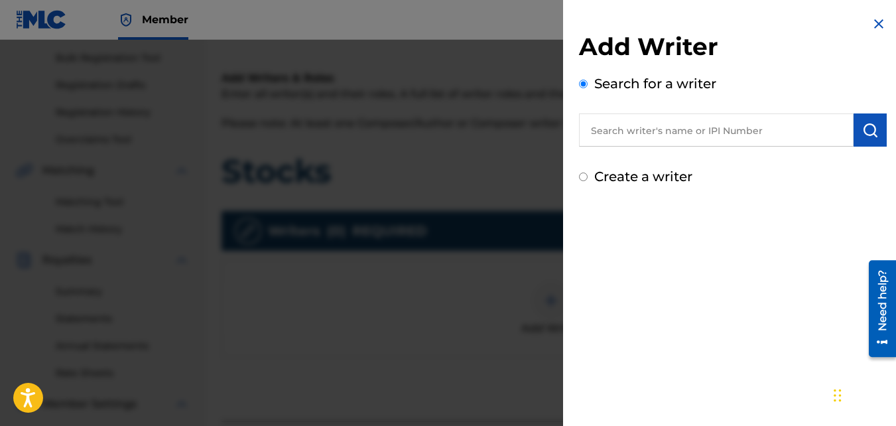
click at [589, 176] on div "Create a writer" at bounding box center [733, 176] width 308 height 20
click at [583, 177] on input "Create a writer" at bounding box center [583, 176] width 9 height 9
radio input "false"
radio input "true"
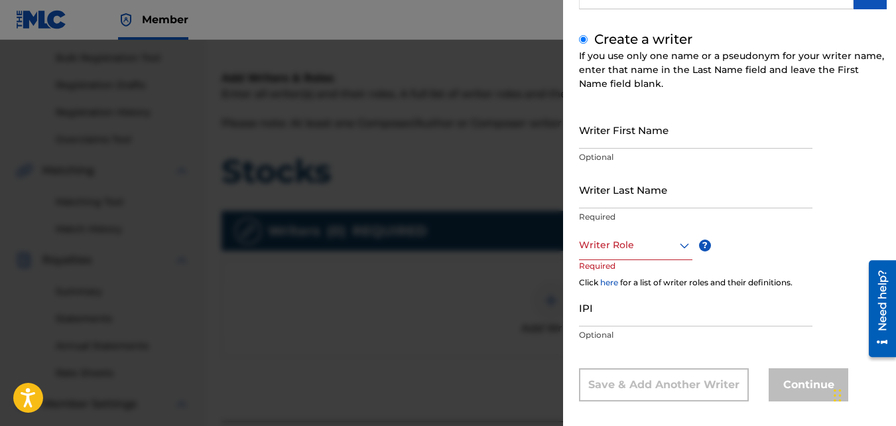
scroll to position [141, 0]
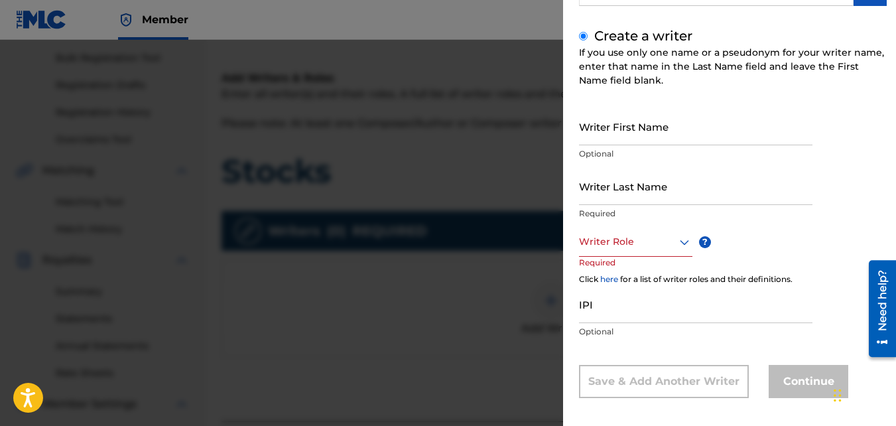
click at [609, 125] on input "Writer First Name" at bounding box center [695, 126] width 233 height 38
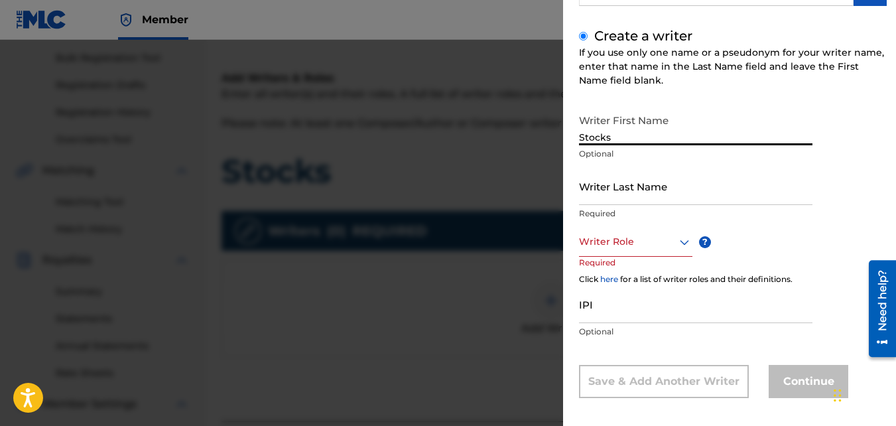
type input "Stocks"
click at [597, 190] on input "Writer Last Name" at bounding box center [695, 186] width 233 height 38
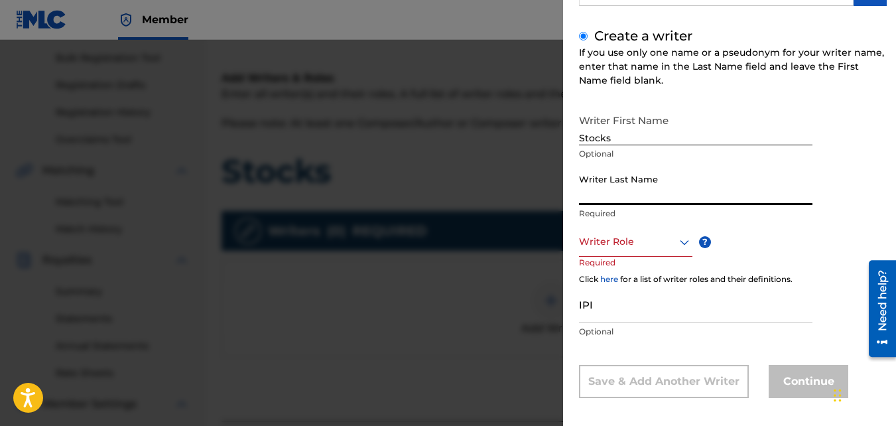
click at [584, 137] on input "Stocks" at bounding box center [695, 126] width 233 height 38
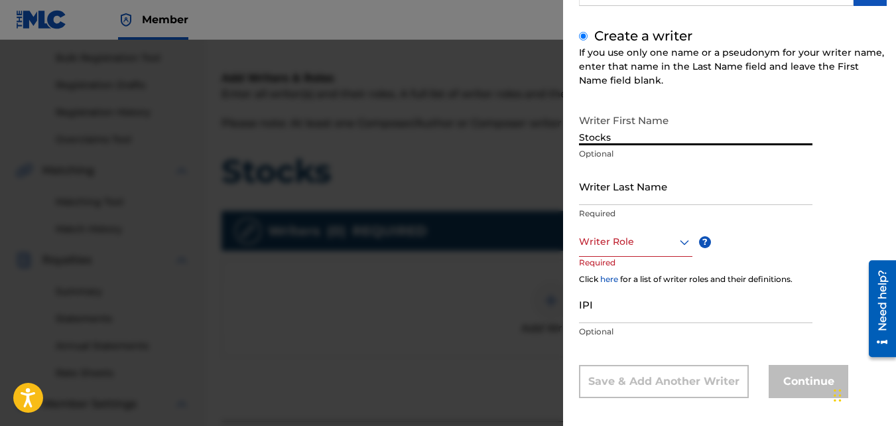
click at [584, 137] on input "Stocks" at bounding box center [695, 126] width 233 height 38
type input "Samir"
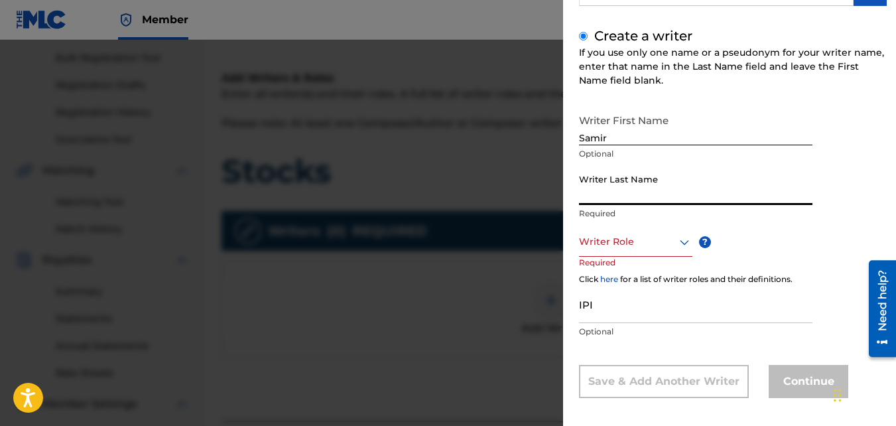
click at [595, 187] on input "Writer Last Name" at bounding box center [695, 186] width 233 height 38
type input "[PERSON_NAME]"
click at [618, 239] on div at bounding box center [635, 241] width 113 height 17
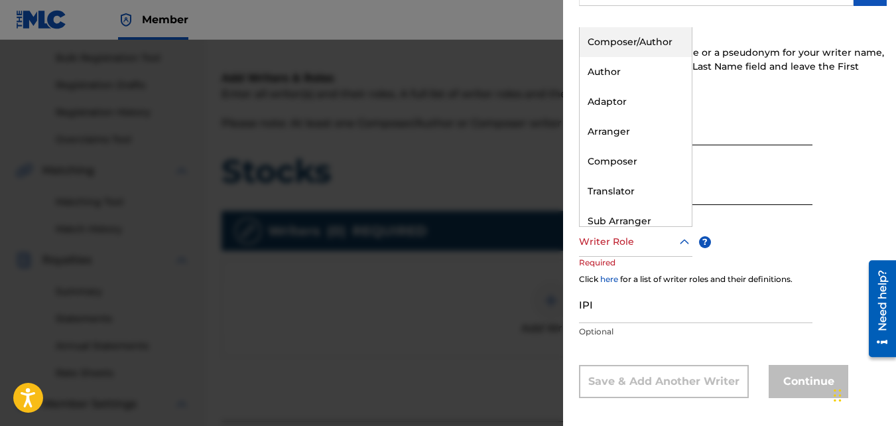
click at [641, 44] on div "Composer/Author" at bounding box center [636, 42] width 112 height 30
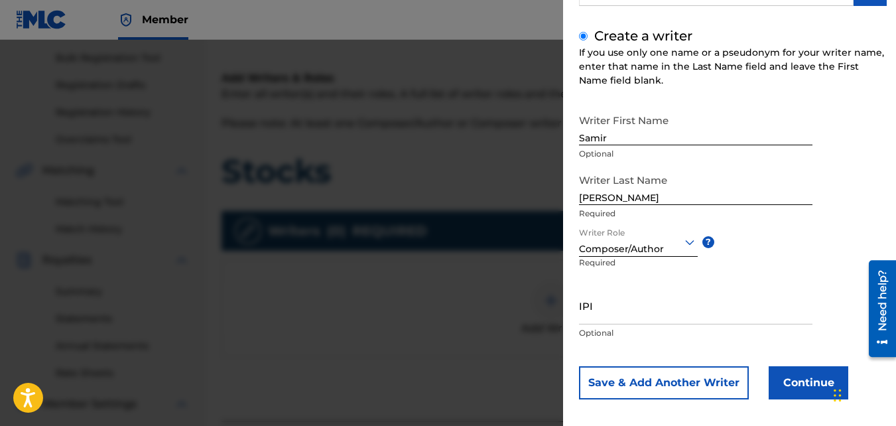
scroll to position [150, 0]
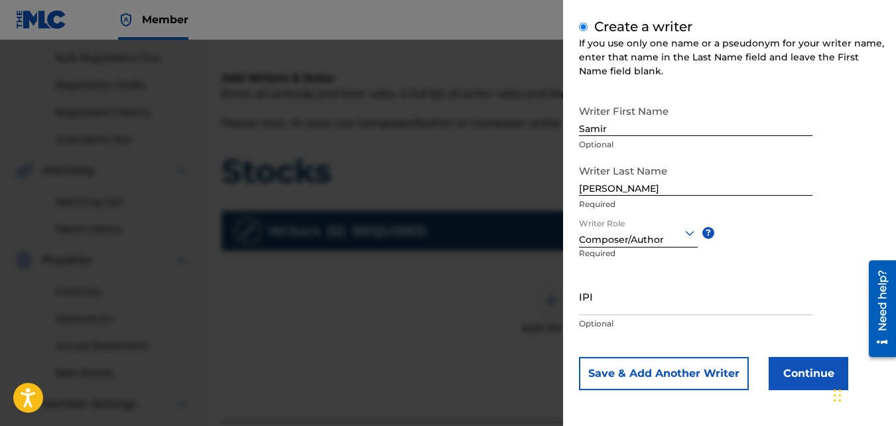
click at [793, 364] on button "Continue" at bounding box center [809, 373] width 80 height 33
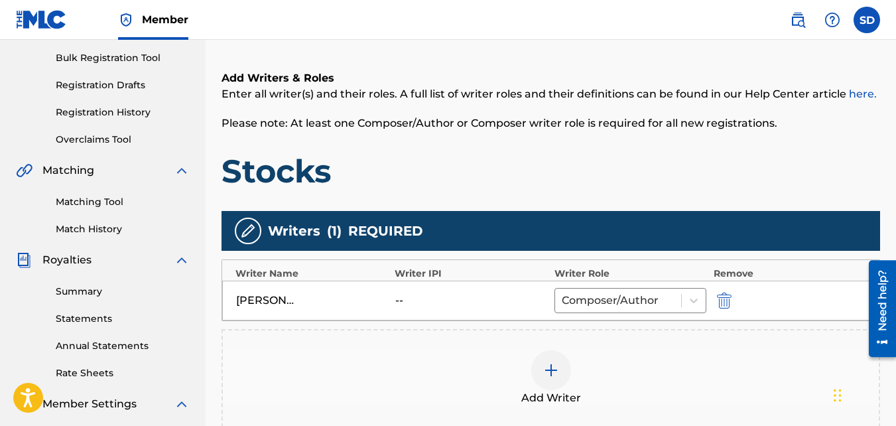
scroll to position [397, 0]
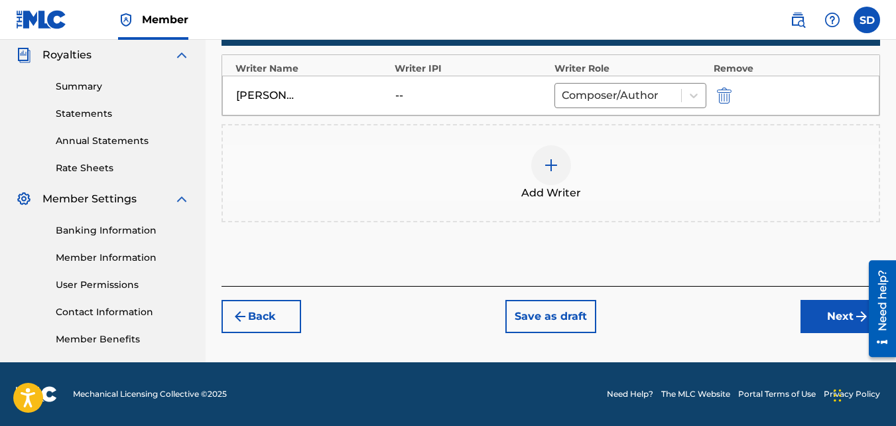
click at [816, 325] on button "Next" at bounding box center [840, 316] width 80 height 33
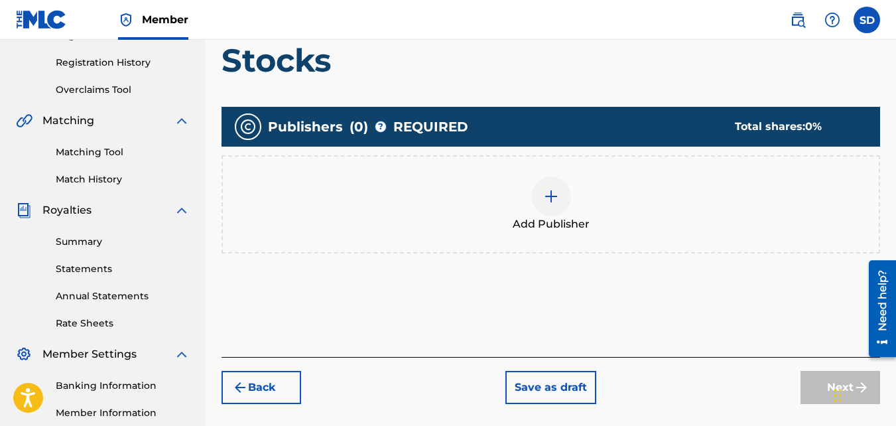
scroll to position [243, 0]
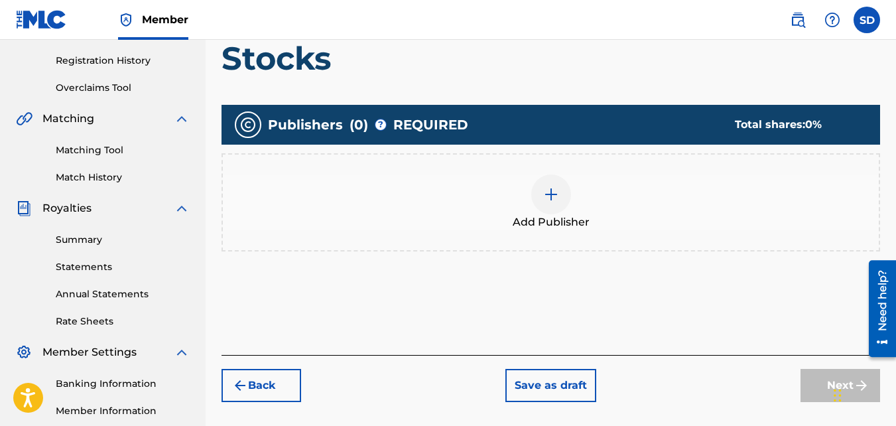
click at [529, 198] on div "Add Publisher" at bounding box center [551, 202] width 656 height 56
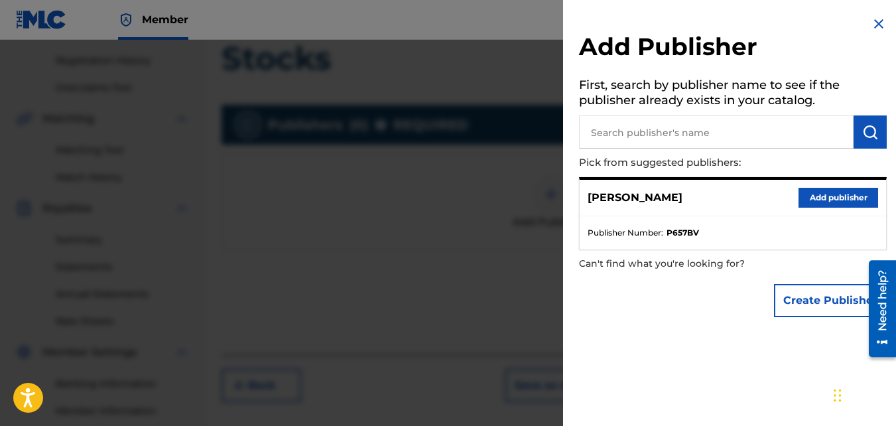
click at [804, 189] on button "Add publisher" at bounding box center [838, 198] width 80 height 20
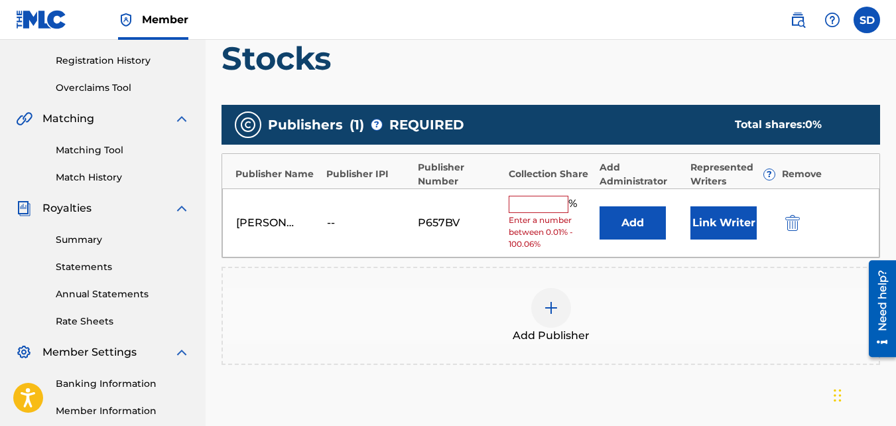
click at [516, 214] on div "% Enter a number between 0.01% - 100.06%" at bounding box center [551, 223] width 84 height 55
click at [519, 188] on div "Samir Doughty -- P657BV % Enter a number between 0.01% - 100.06% Add Link Writer" at bounding box center [550, 223] width 657 height 70
click at [525, 206] on input "text" at bounding box center [539, 204] width 60 height 17
type input "100"
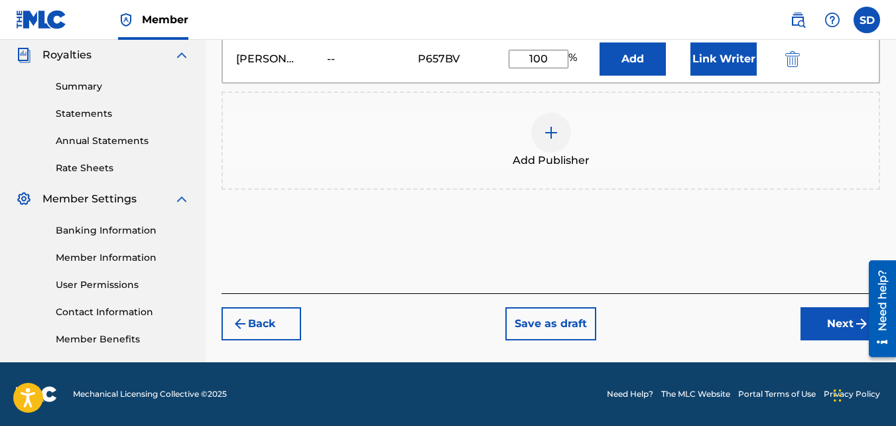
click at [836, 328] on button "Next" at bounding box center [840, 323] width 80 height 33
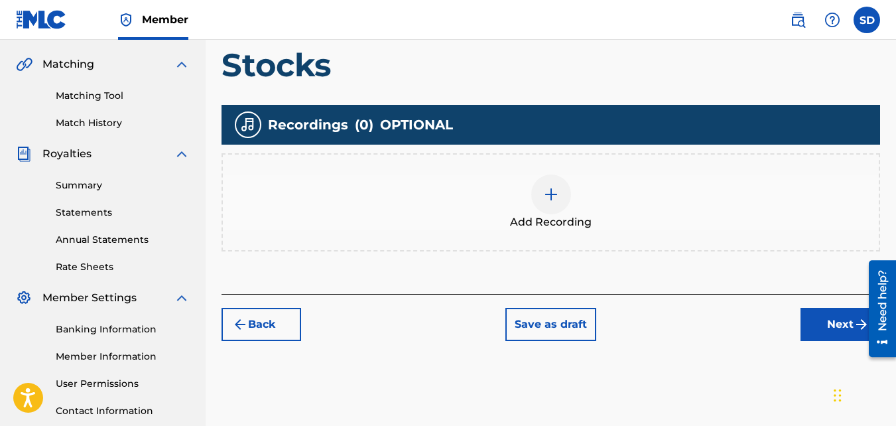
scroll to position [298, 0]
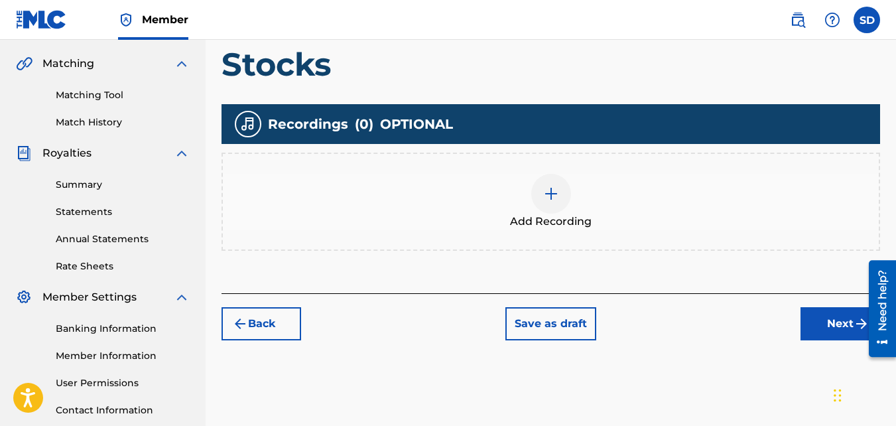
click at [500, 217] on div "Add Recording" at bounding box center [551, 202] width 656 height 56
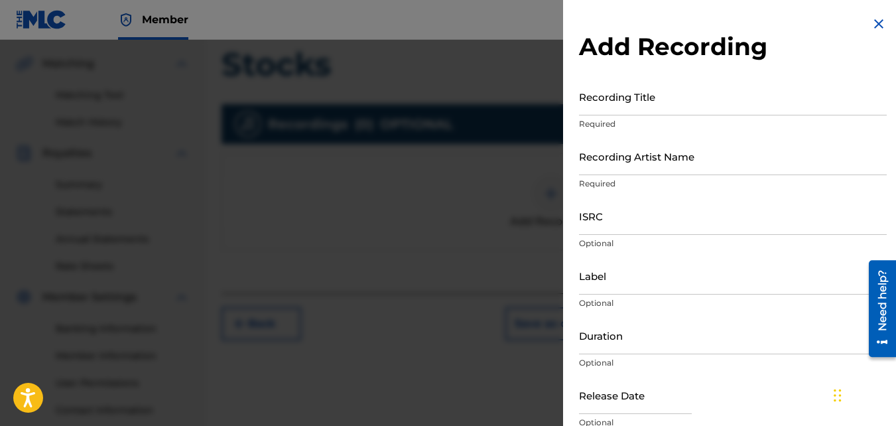
click at [641, 113] on input "Recording Title" at bounding box center [733, 97] width 308 height 38
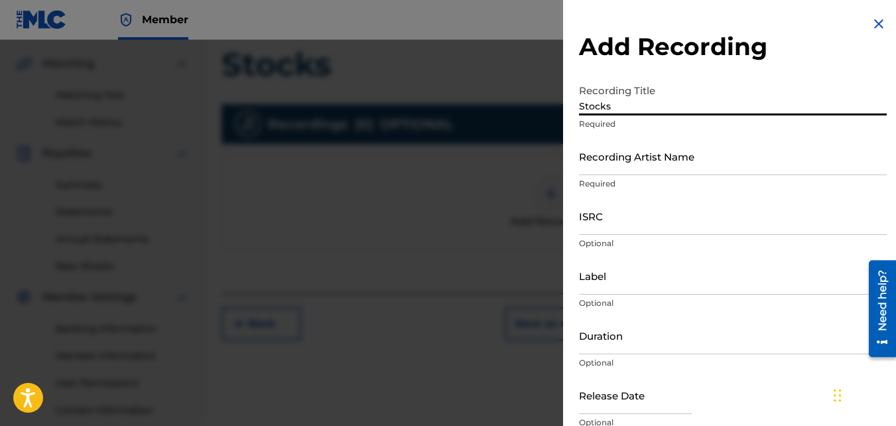
type input "Stocks"
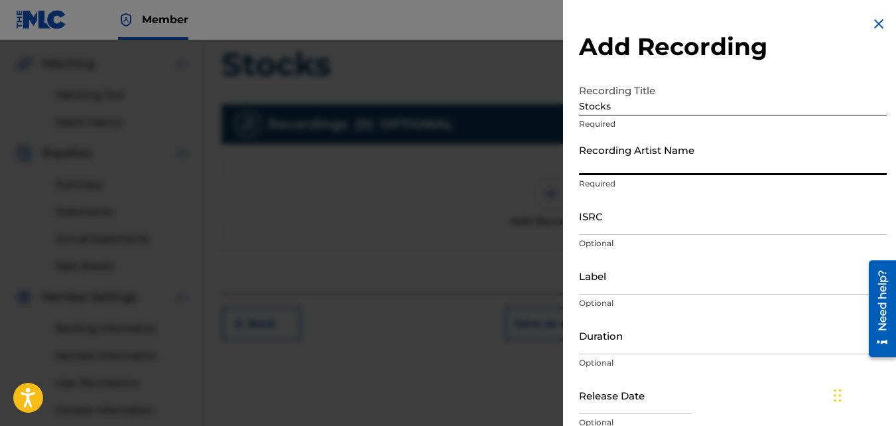
click at [653, 141] on input "Recording Artist Name" at bounding box center [733, 156] width 308 height 38
type input "Nawfr6"
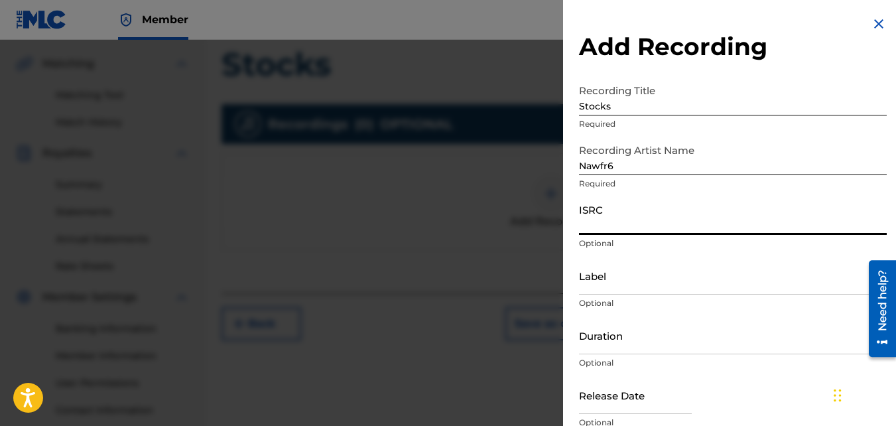
paste input "QZKUS2100979"
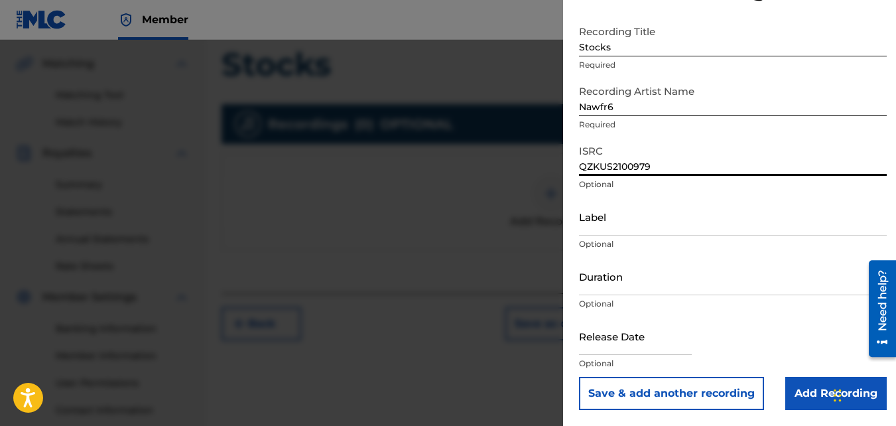
type input "QZKUS2100979"
click at [790, 391] on input "Add Recording" at bounding box center [835, 393] width 101 height 33
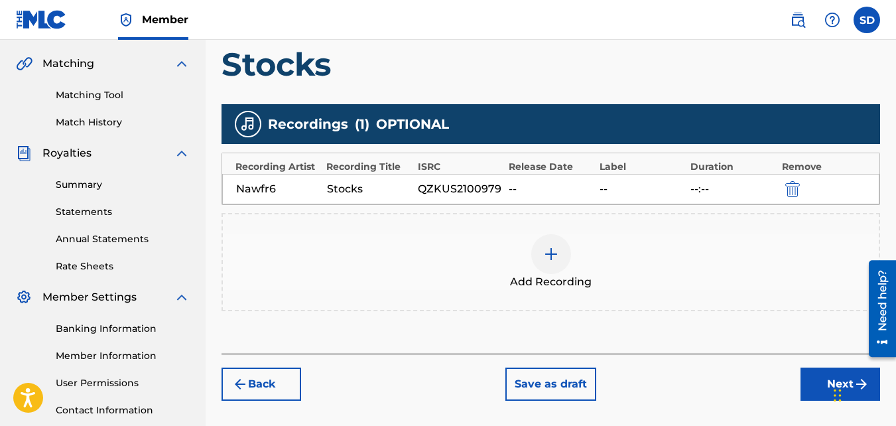
click at [825, 378] on button "Next" at bounding box center [840, 383] width 80 height 33
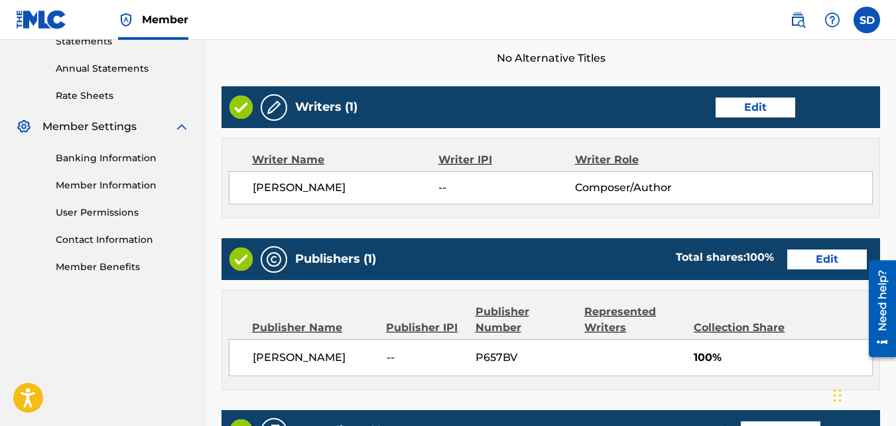
scroll to position [712, 0]
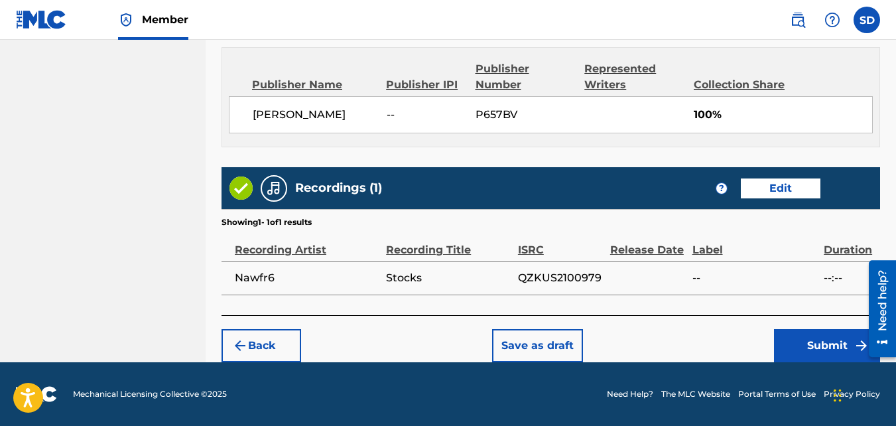
click at [784, 345] on button "Submit" at bounding box center [827, 345] width 106 height 33
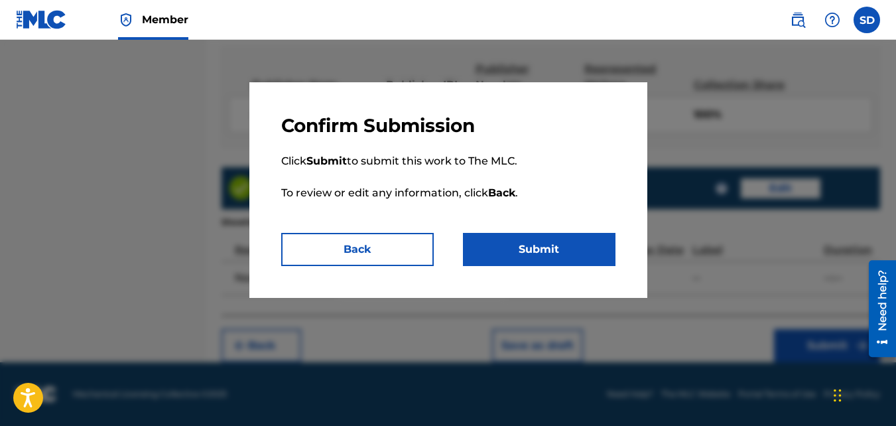
click at [571, 241] on button "Submit" at bounding box center [539, 249] width 153 height 33
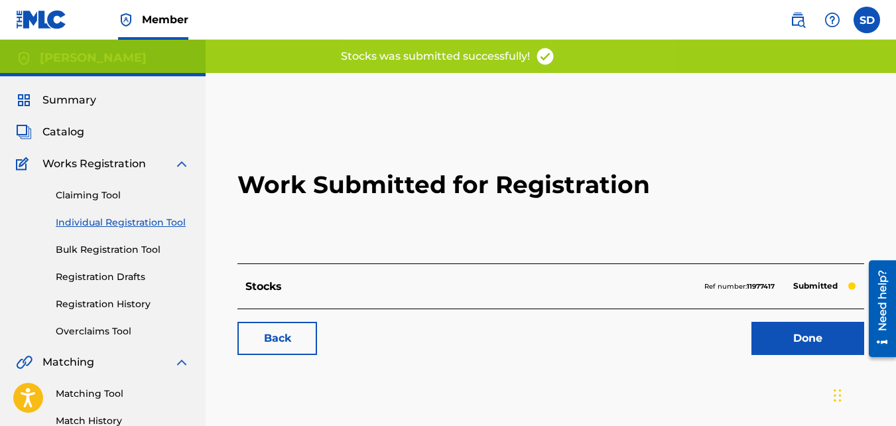
click at [273, 346] on link "Back" at bounding box center [277, 338] width 80 height 33
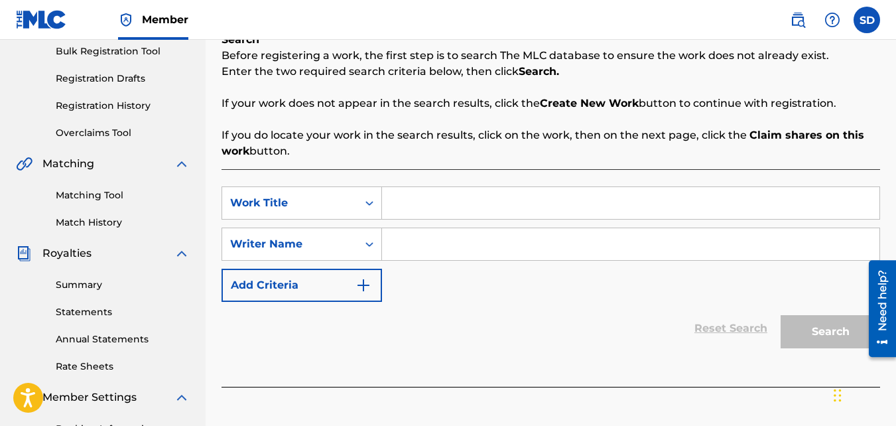
scroll to position [312, 0]
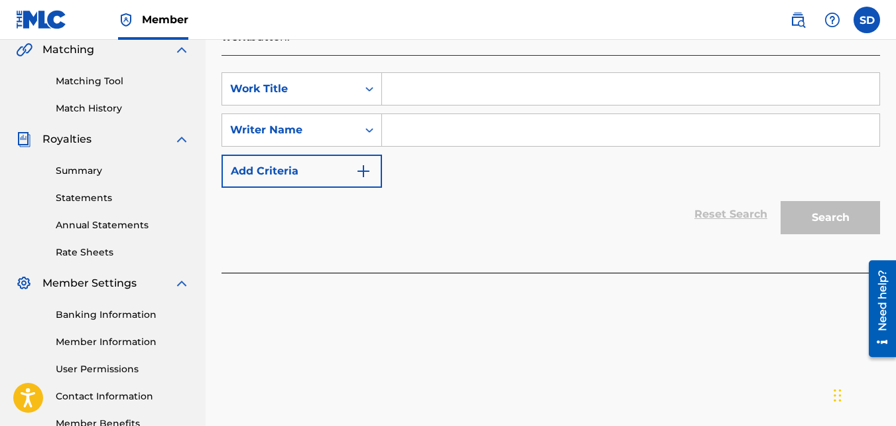
click at [409, 76] on input "Search Form" at bounding box center [630, 89] width 497 height 32
type input "FridayM"
click at [421, 147] on div "SearchWithCriteriad5e44505-d0a5-4b33-bd25-8e631170ad2f Work Title FridayM Searc…" at bounding box center [550, 129] width 658 height 115
click at [415, 141] on input "Search Form" at bounding box center [630, 130] width 497 height 32
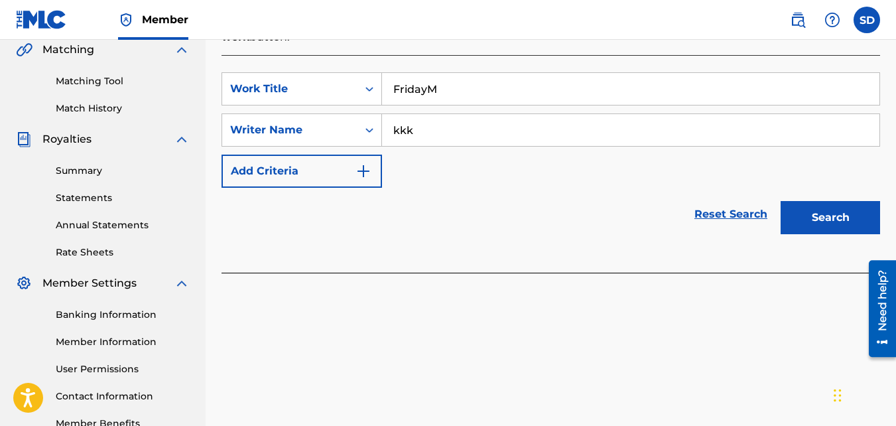
type input "kkk"
click at [781, 201] on button "Search" at bounding box center [830, 217] width 99 height 33
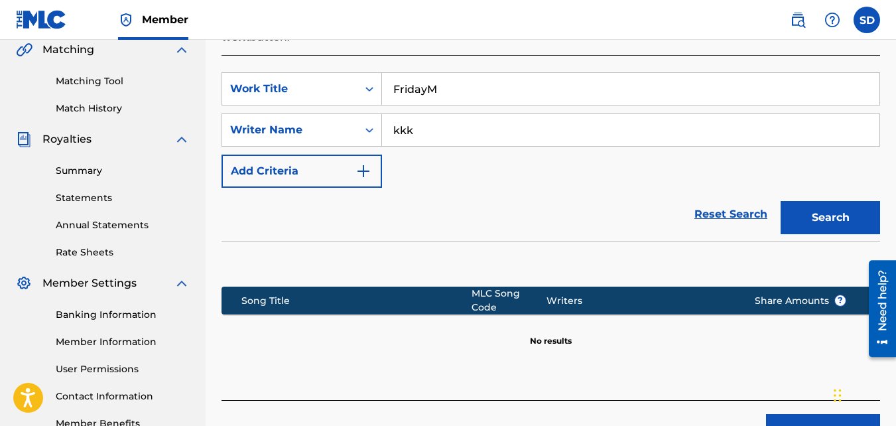
scroll to position [397, 0]
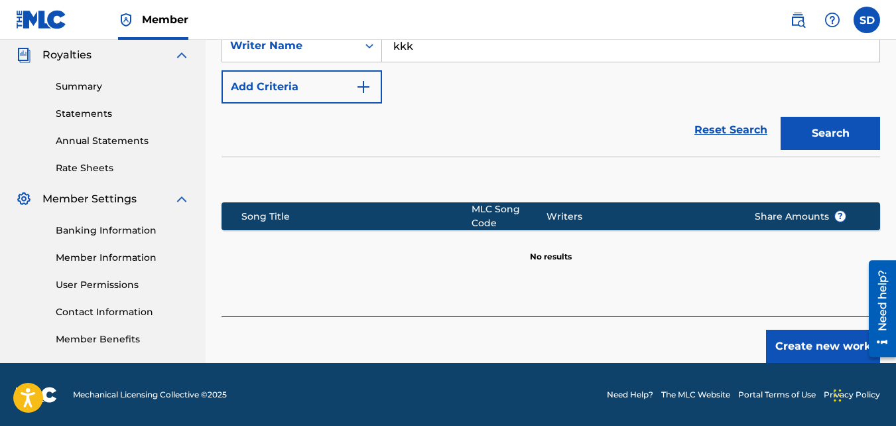
click at [832, 332] on button "Create new work" at bounding box center [823, 346] width 114 height 33
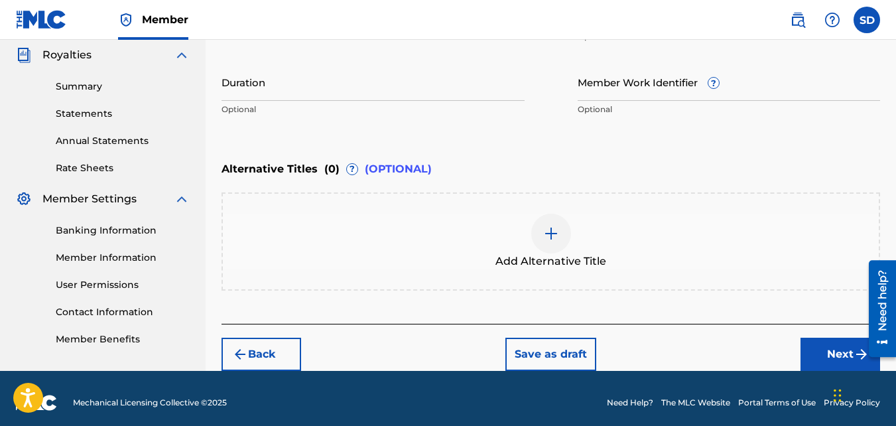
click at [820, 345] on button "Next" at bounding box center [840, 354] width 80 height 33
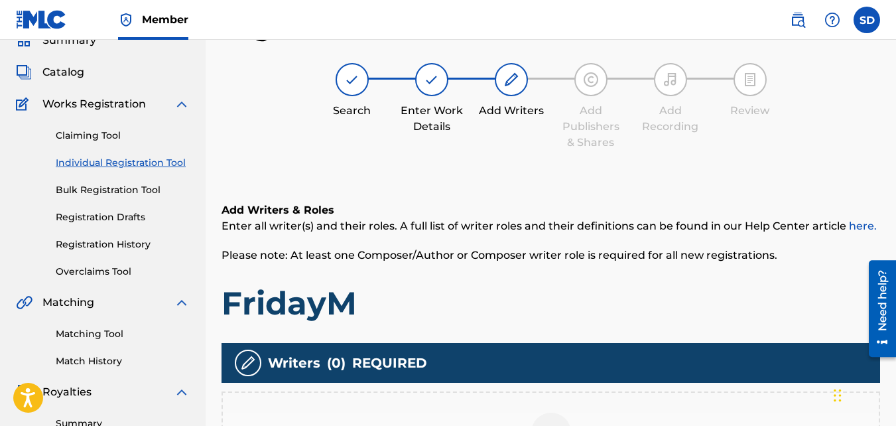
scroll to position [168, 0]
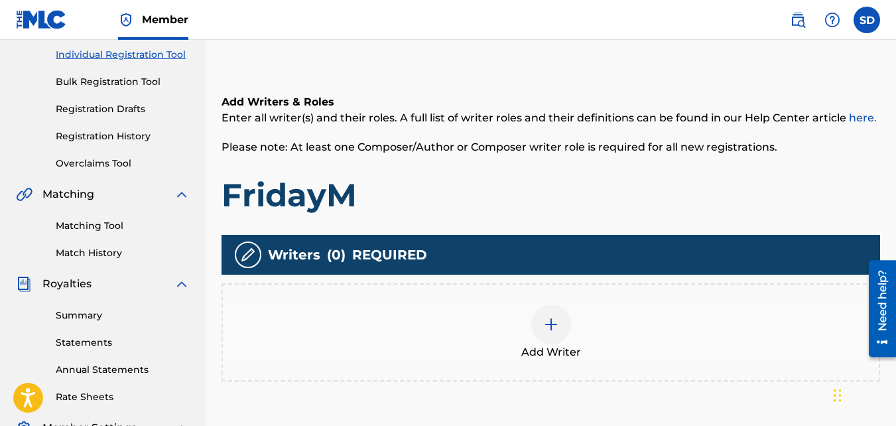
click at [523, 304] on div "Add Writer" at bounding box center [551, 332] width 656 height 56
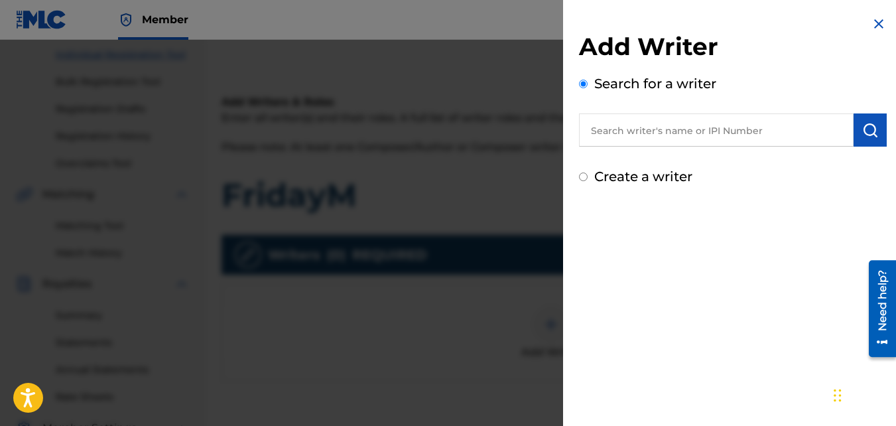
click at [641, 176] on label "Create a writer" at bounding box center [643, 176] width 98 height 16
radio input "true"
click at [588, 176] on input "Create a writer" at bounding box center [583, 176] width 9 height 9
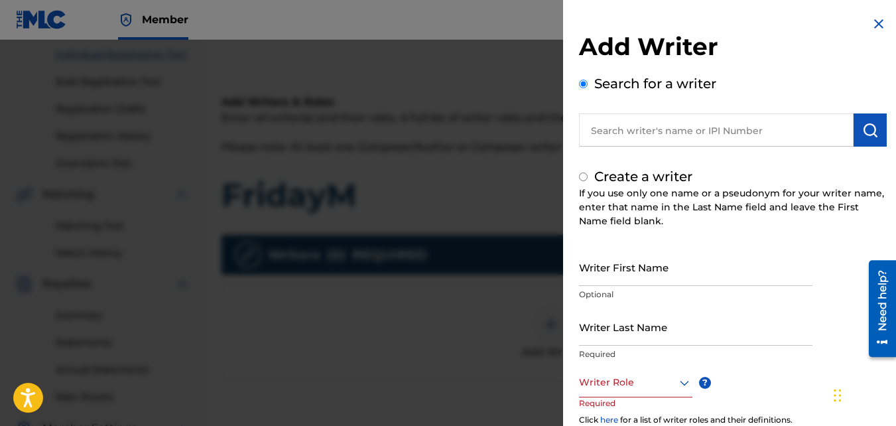
radio input "false"
radio input "true"
click at [634, 269] on input "Writer First Name" at bounding box center [695, 267] width 233 height 38
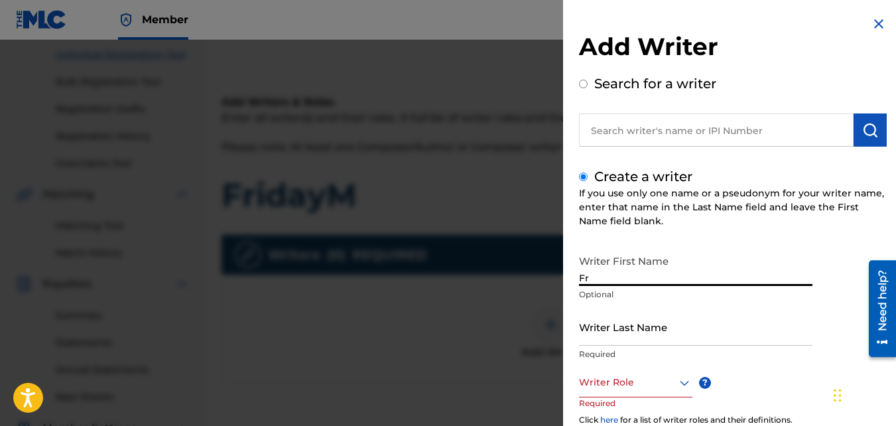
type input "F"
type input "Samir"
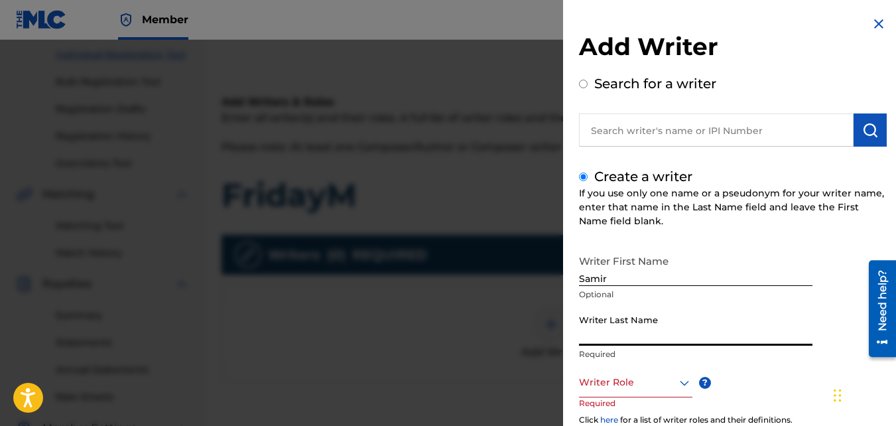
click at [639, 318] on input "Writer Last Name" at bounding box center [695, 327] width 233 height 38
type input "[PERSON_NAME]"
click at [637, 384] on div at bounding box center [635, 382] width 113 height 17
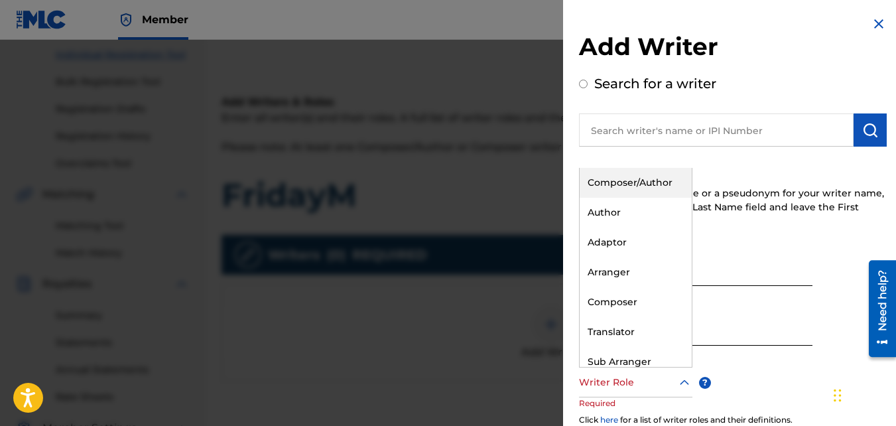
click at [623, 195] on div "Composer/Author" at bounding box center [636, 183] width 112 height 30
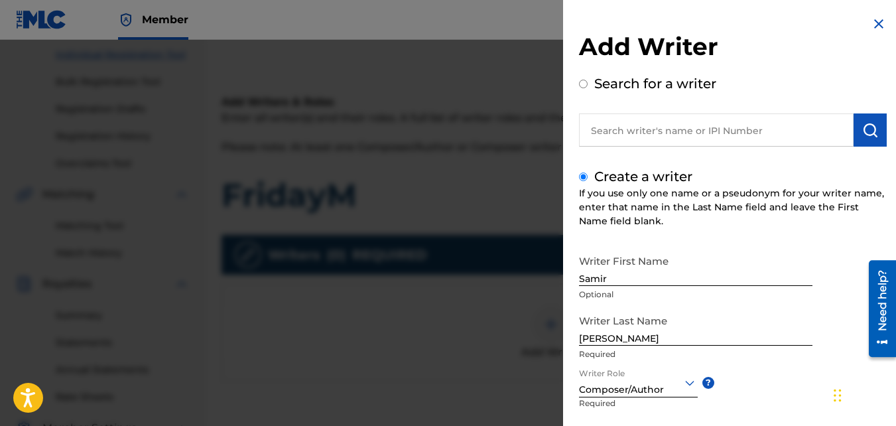
scroll to position [150, 0]
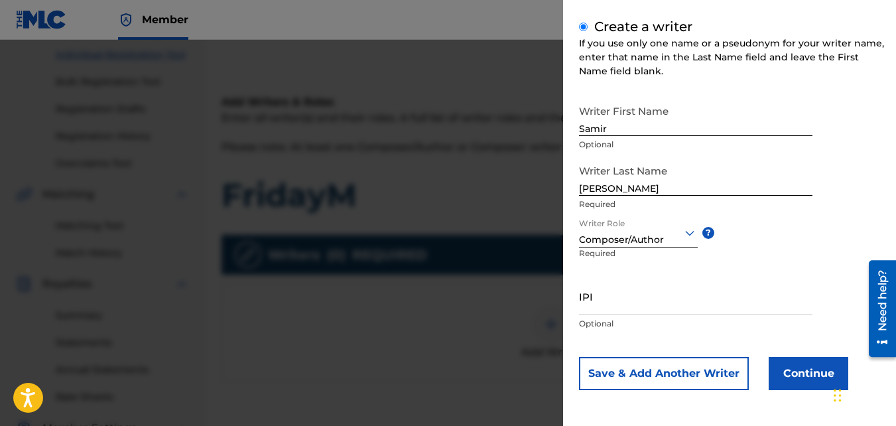
click at [774, 378] on button "Continue" at bounding box center [809, 373] width 80 height 33
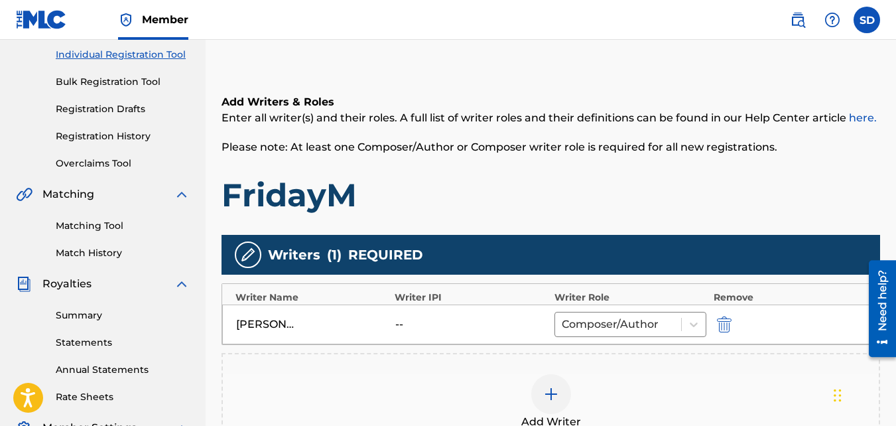
scroll to position [397, 0]
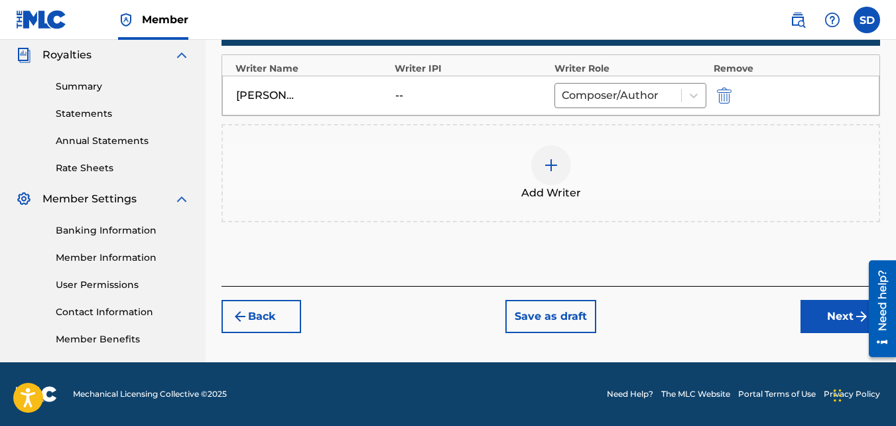
click at [828, 322] on button "Next" at bounding box center [840, 316] width 80 height 33
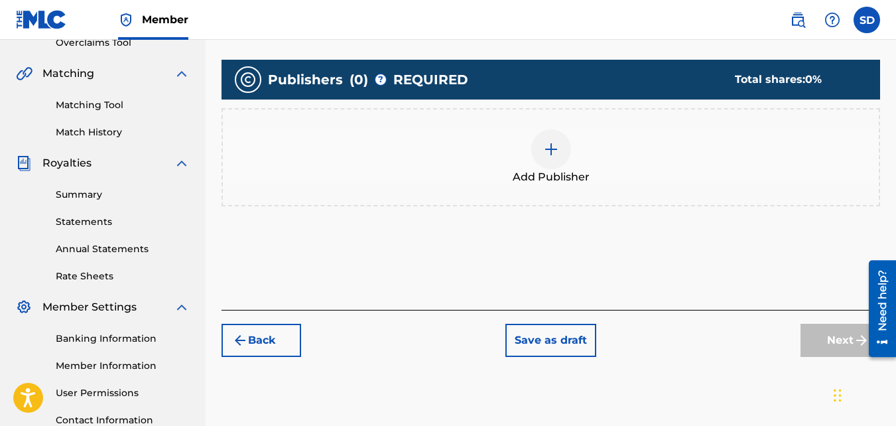
scroll to position [289, 0]
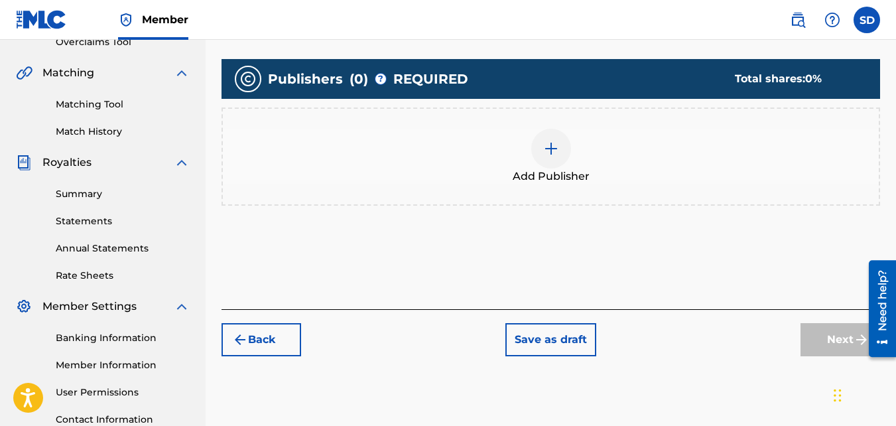
click at [578, 196] on div "Add Publisher" at bounding box center [550, 156] width 658 height 98
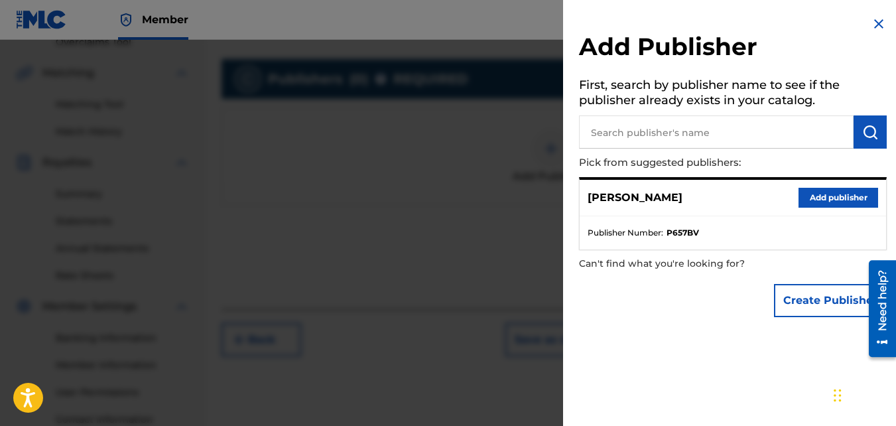
click at [825, 188] on button "Add publisher" at bounding box center [838, 198] width 80 height 20
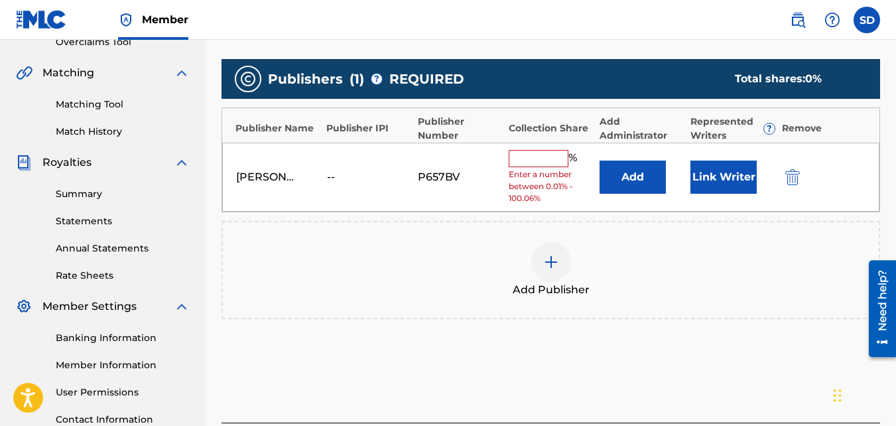
click at [546, 158] on input "text" at bounding box center [539, 158] width 60 height 17
type input "100"
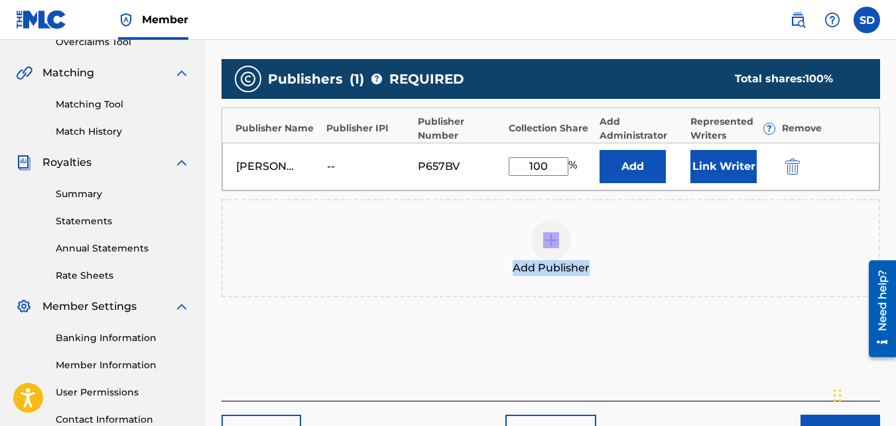
drag, startPoint x: 546, startPoint y: 158, endPoint x: 708, endPoint y: 305, distance: 218.3
click at [708, 305] on div "Publishers ( 1 ) ? REQUIRED Total shares: 100 % Publisher Name Publisher IPI Pu…" at bounding box center [550, 184] width 658 height 251
drag, startPoint x: 708, startPoint y: 305, endPoint x: 725, endPoint y: 382, distance: 78.8
click at [725, 382] on div "Add Publishers & Shares Enter your publisher(s)/administrator(s). FridayM Publi…" at bounding box center [550, 171] width 658 height 460
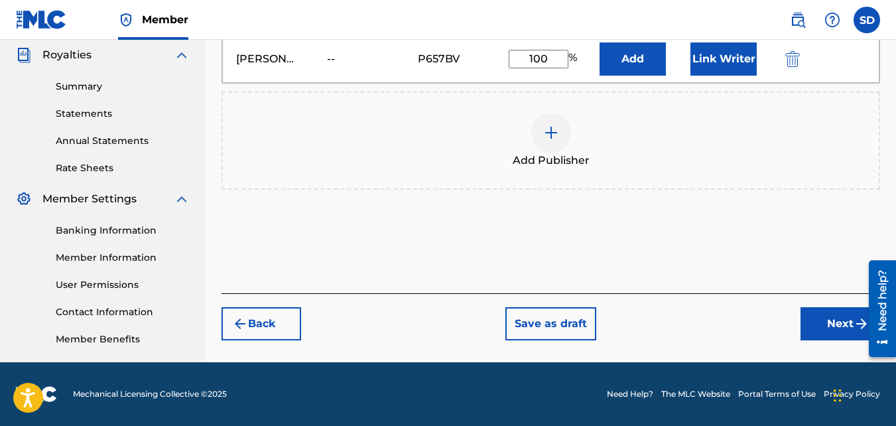
click at [822, 324] on button "Next" at bounding box center [840, 323] width 80 height 33
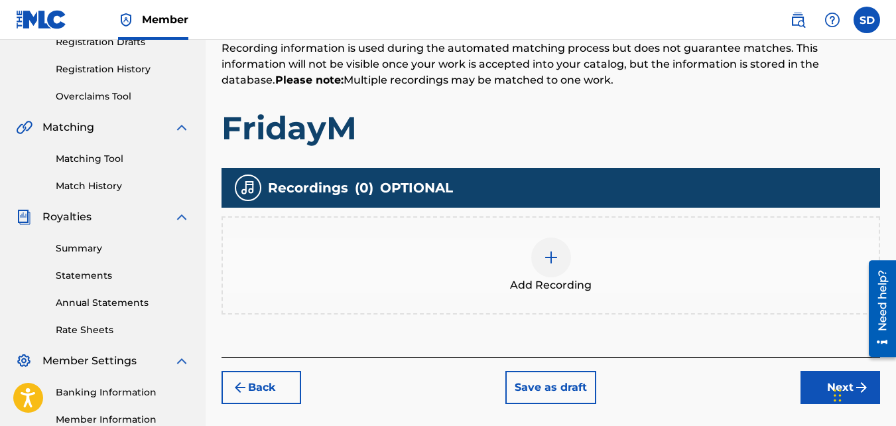
scroll to position [288, 0]
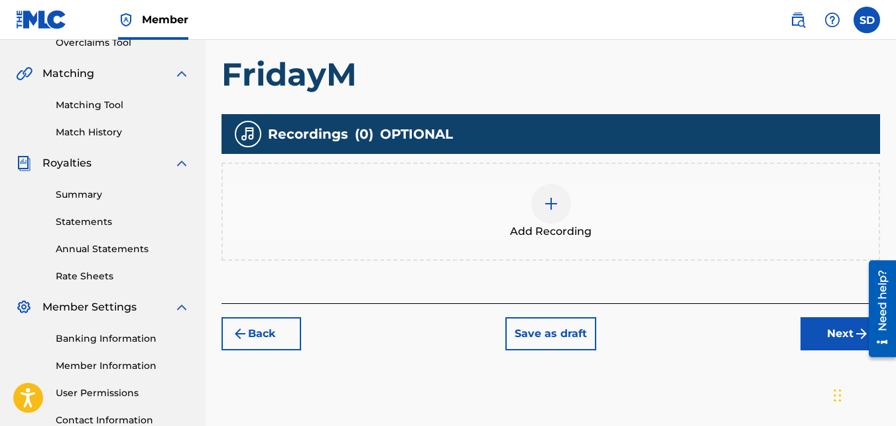
click at [489, 205] on div "Add Recording" at bounding box center [551, 212] width 656 height 56
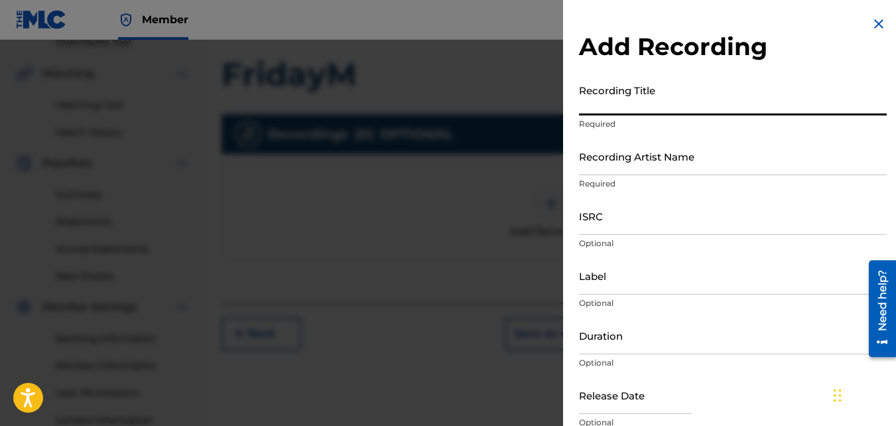
click at [683, 94] on input "Recording Title" at bounding box center [733, 97] width 308 height 38
type input "FridayM"
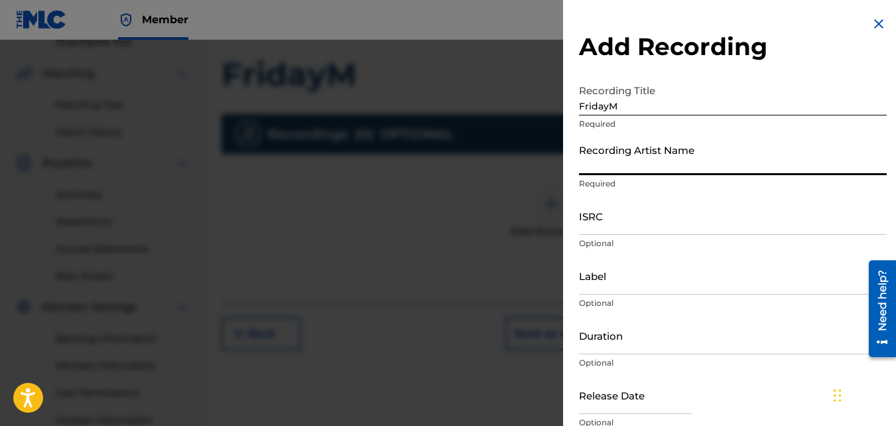
click at [658, 155] on input "Recording Artist Name" at bounding box center [733, 156] width 308 height 38
type input "Nawfr6"
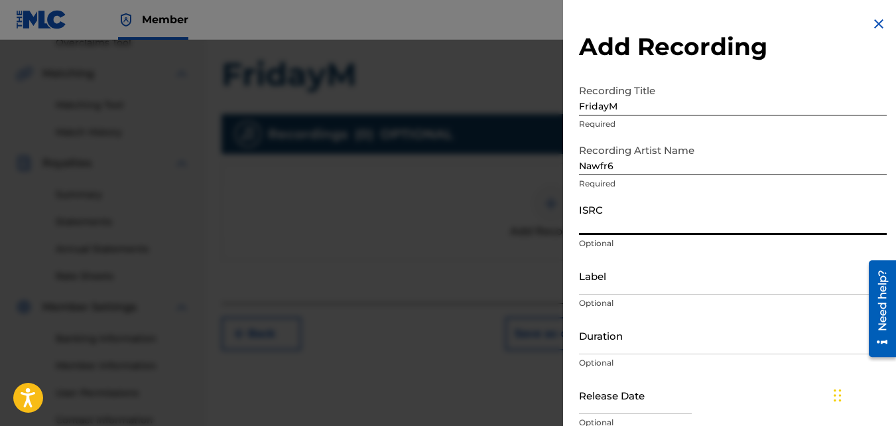
paste input "QZKUS2100994"
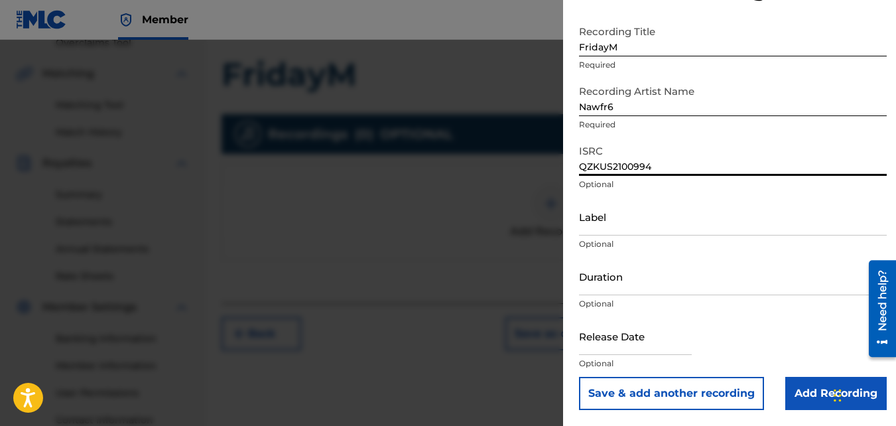
type input "QZKUS2100994"
click at [796, 387] on input "Add Recording" at bounding box center [835, 393] width 101 height 33
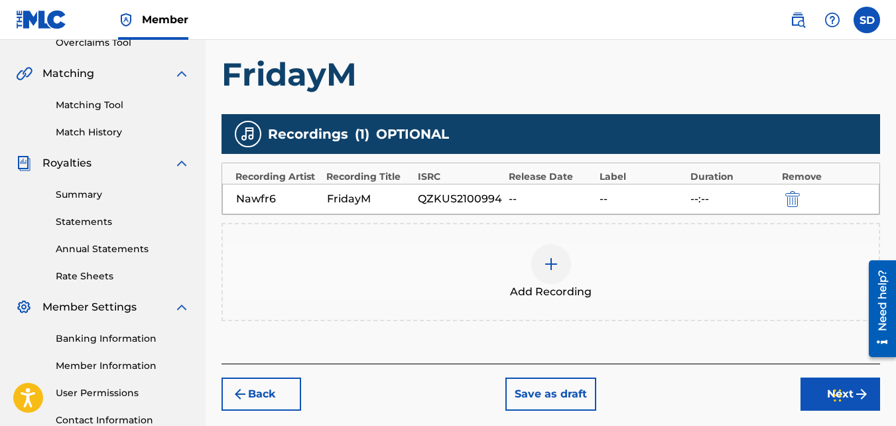
click at [814, 389] on button "Next" at bounding box center [840, 393] width 80 height 33
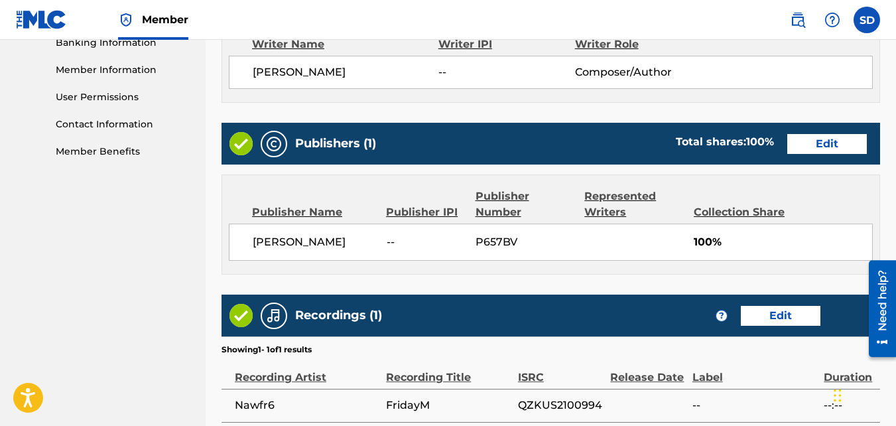
scroll to position [712, 0]
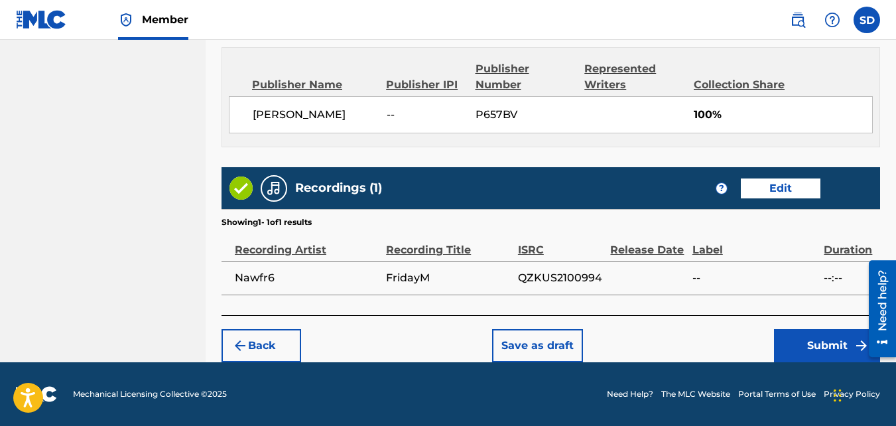
click at [804, 336] on button "Submit" at bounding box center [827, 345] width 106 height 33
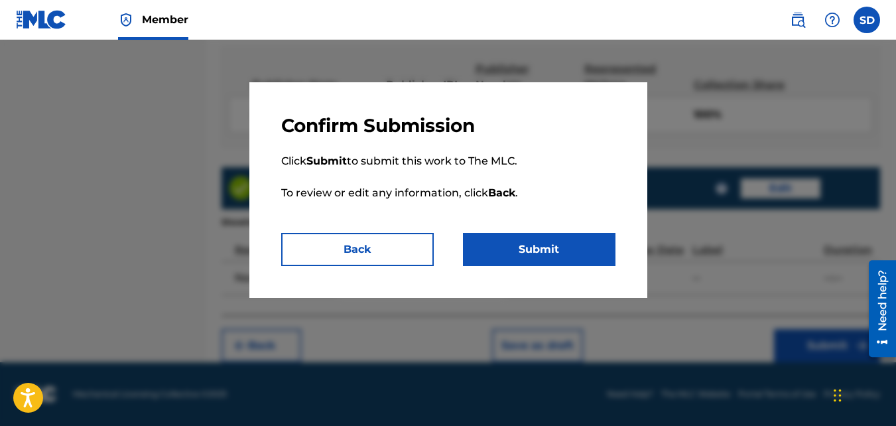
click at [594, 238] on button "Submit" at bounding box center [539, 249] width 153 height 33
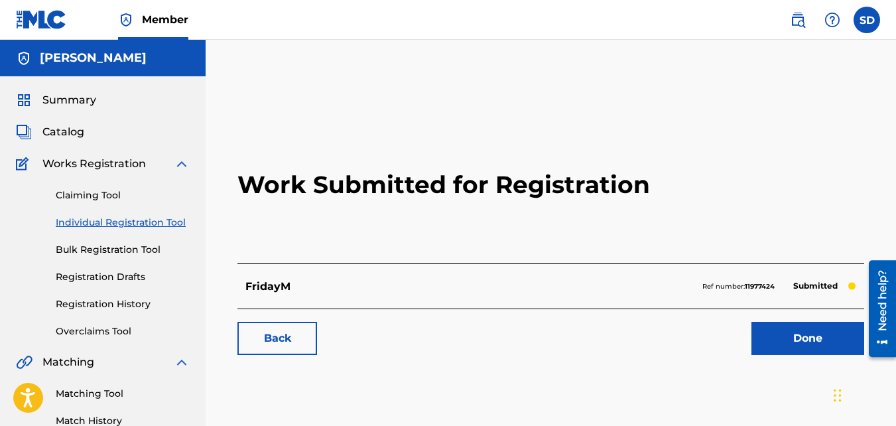
click at [275, 336] on link "Back" at bounding box center [277, 338] width 80 height 33
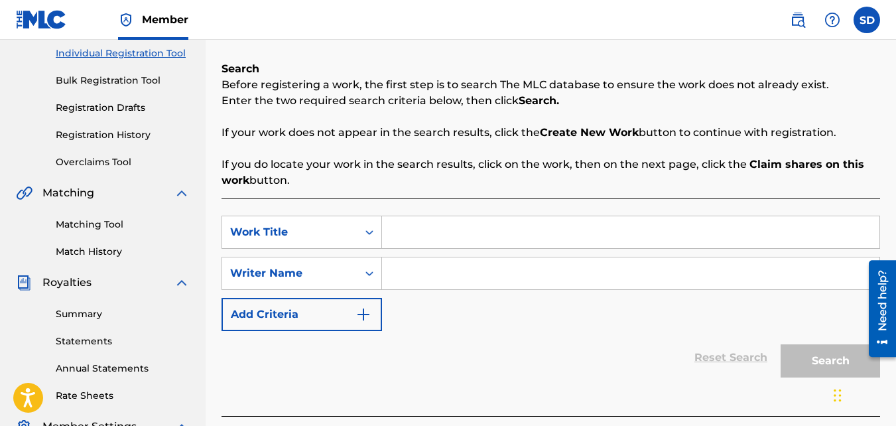
scroll to position [170, 0]
paste input "SITUATIONS"
type input "SITUATIONS"
click at [469, 105] on p "Enter the two required search criteria below, then click Search." at bounding box center [550, 100] width 658 height 16
click at [473, 290] on div "SearchWithCriteriad5e44505-d0a5-4b33-bd25-8e631170ad2f Work Title SITUATIONS Se…" at bounding box center [550, 272] width 658 height 115
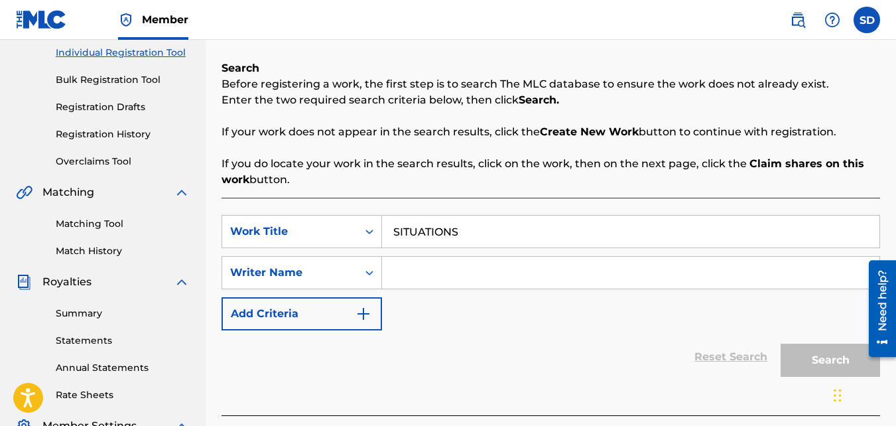
click at [458, 262] on input "Search Form" at bounding box center [630, 273] width 497 height 32
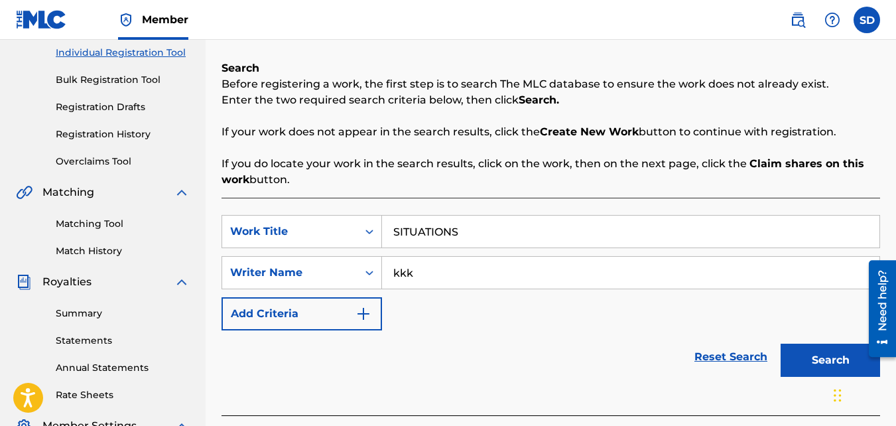
type input "kkk"
click at [781, 344] on button "Search" at bounding box center [830, 360] width 99 height 33
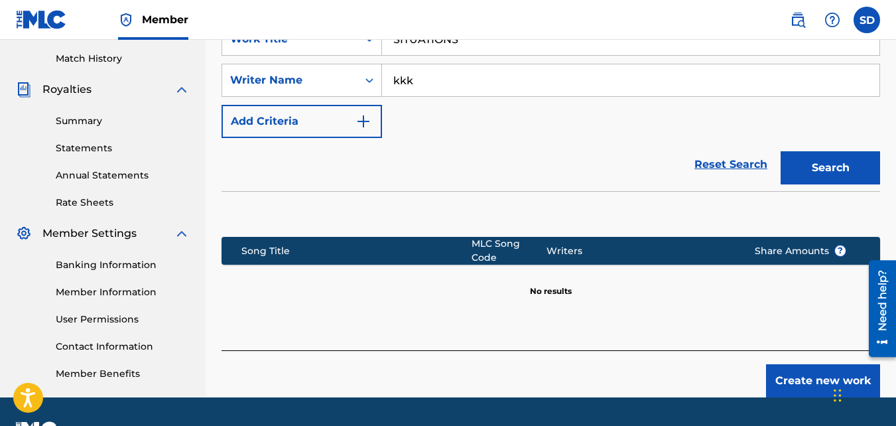
scroll to position [397, 0]
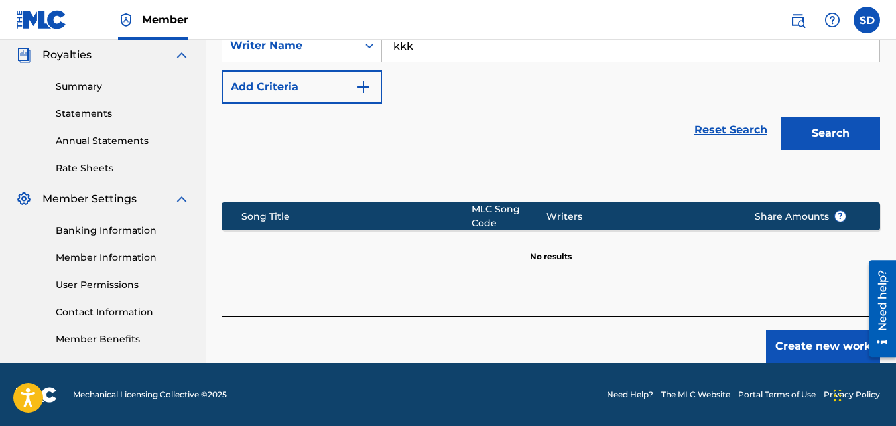
click at [802, 330] on button "Create new work" at bounding box center [823, 346] width 114 height 33
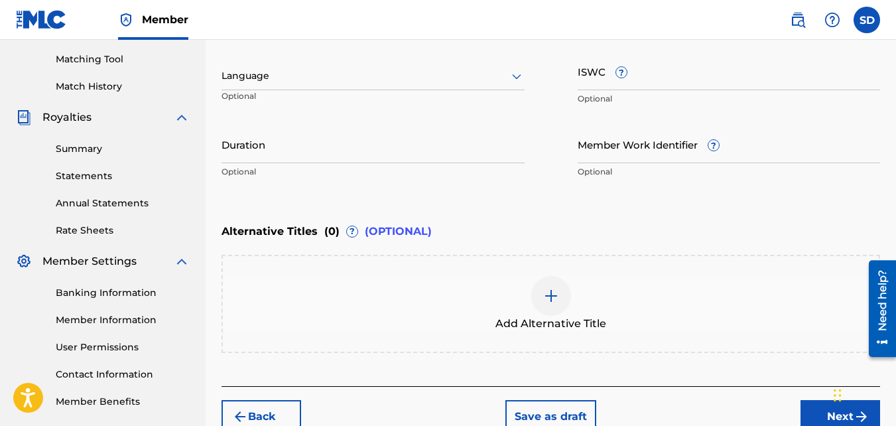
scroll to position [405, 0]
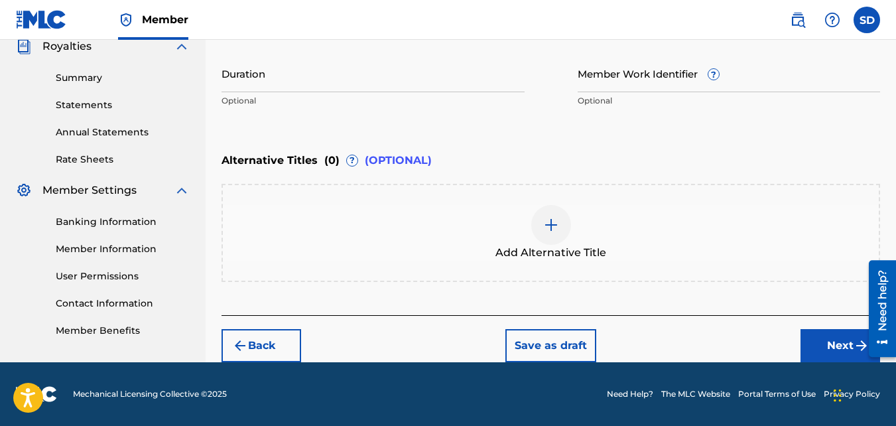
click at [810, 330] on button "Next" at bounding box center [840, 345] width 80 height 33
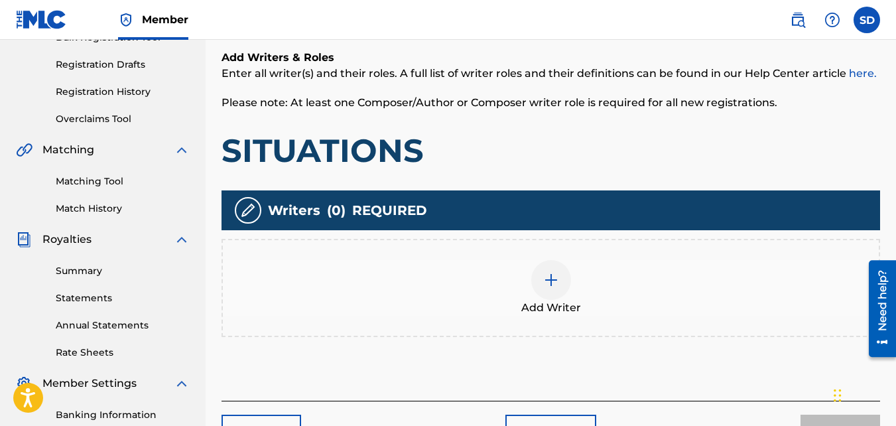
scroll to position [223, 0]
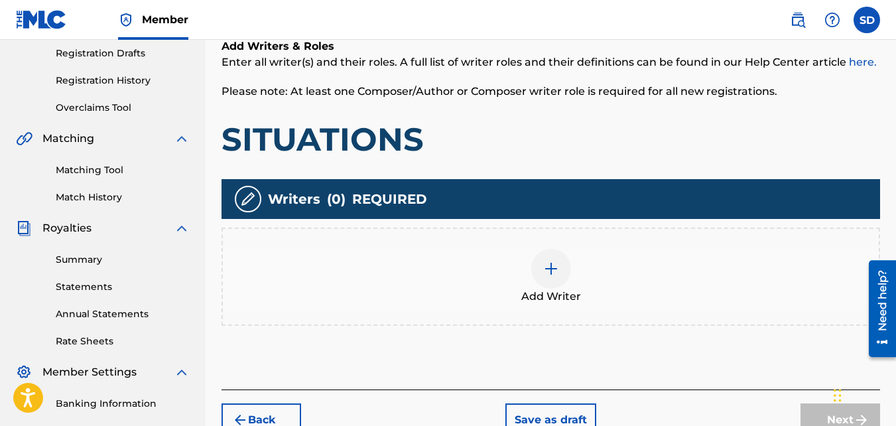
click at [562, 265] on div at bounding box center [551, 269] width 40 height 40
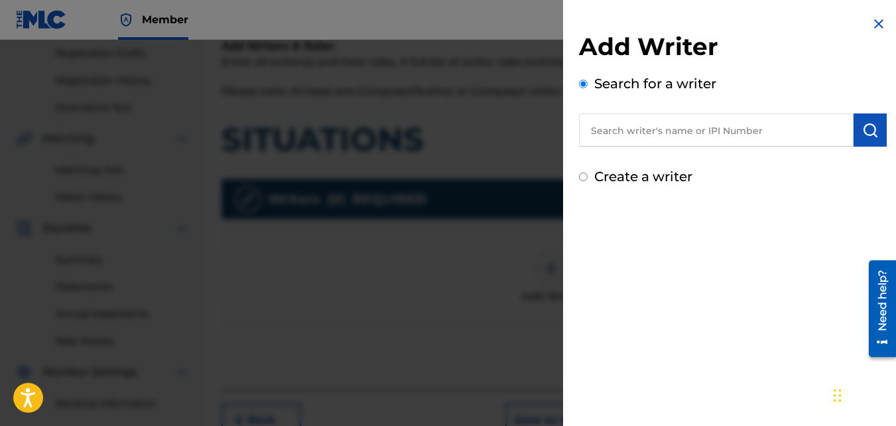
click at [601, 177] on label "Create a writer" at bounding box center [643, 176] width 98 height 16
radio input "true"
click at [588, 177] on input "Create a writer" at bounding box center [583, 176] width 9 height 9
radio input "false"
radio input "true"
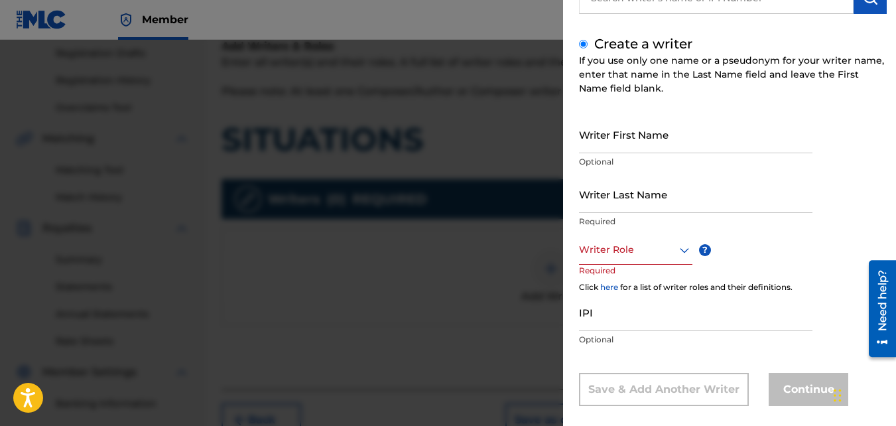
scroll to position [143, 0]
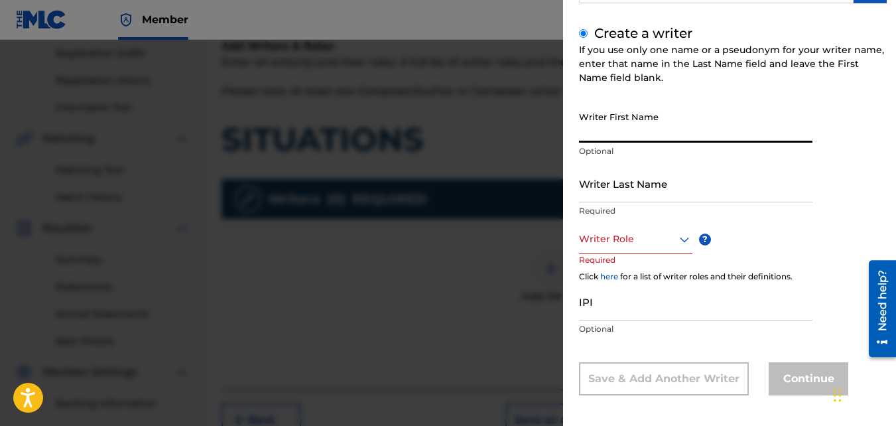
click at [635, 140] on input "Writer First Name" at bounding box center [695, 124] width 233 height 38
type input "Samir"
click at [620, 177] on input "Writer Last Name" at bounding box center [695, 183] width 233 height 38
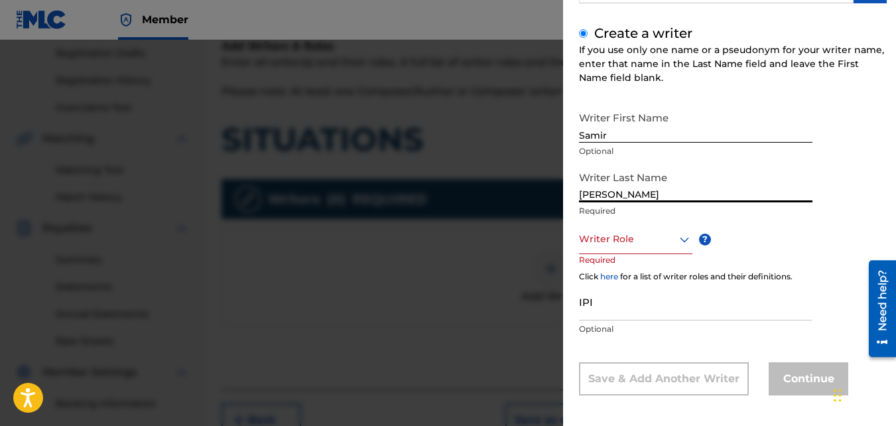
type input "[PERSON_NAME]"
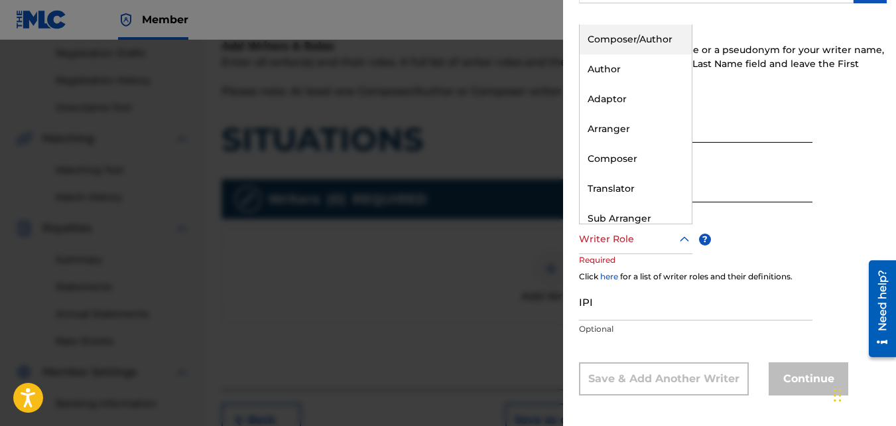
click at [621, 237] on div at bounding box center [635, 239] width 113 height 17
click at [590, 35] on div "Composer/Author" at bounding box center [636, 40] width 112 height 30
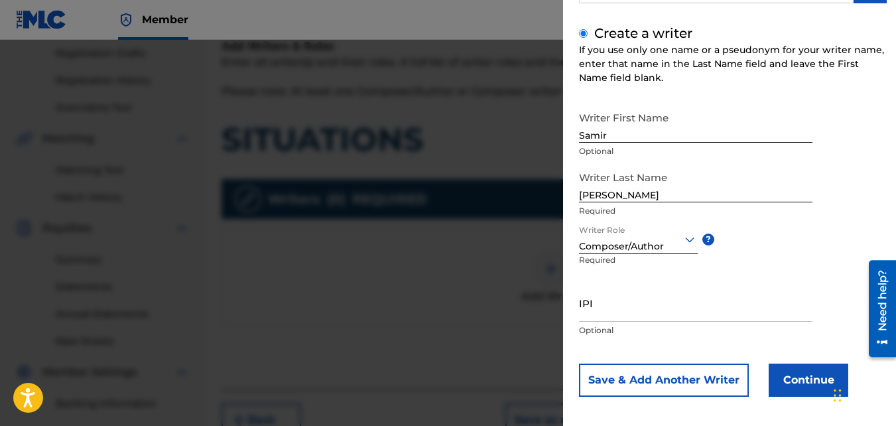
scroll to position [150, 0]
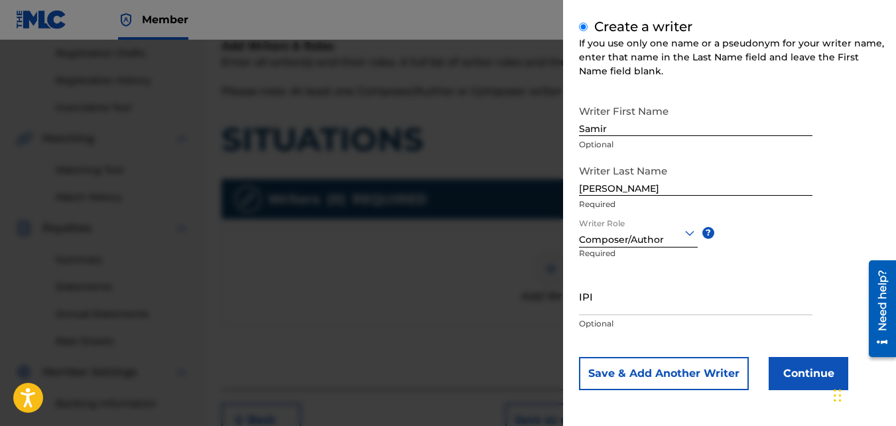
click at [780, 373] on button "Continue" at bounding box center [809, 373] width 80 height 33
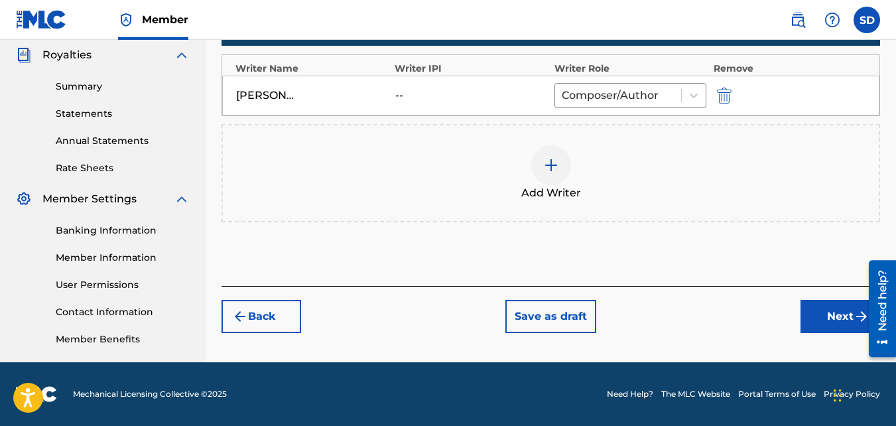
click at [820, 308] on button "Next" at bounding box center [840, 316] width 80 height 33
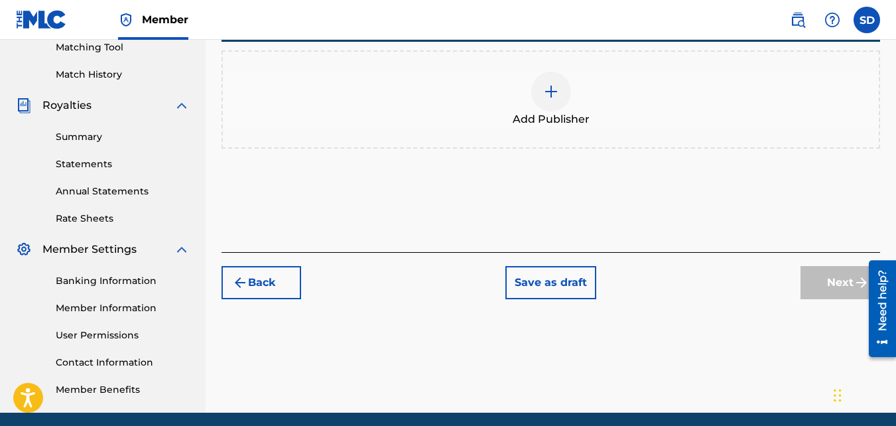
scroll to position [377, 0]
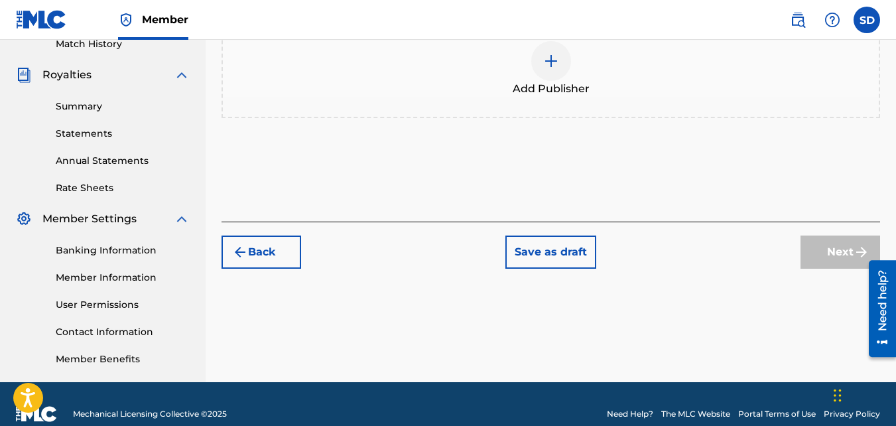
click at [586, 105] on div "Add Publisher" at bounding box center [550, 69] width 658 height 98
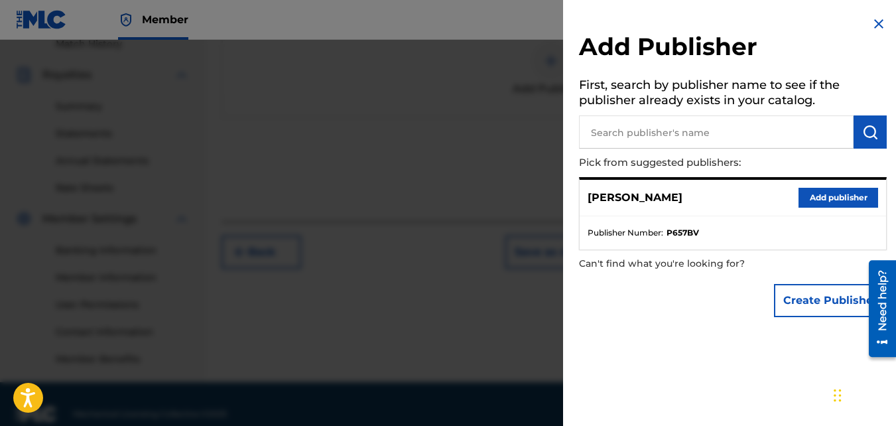
click at [811, 196] on button "Add publisher" at bounding box center [838, 198] width 80 height 20
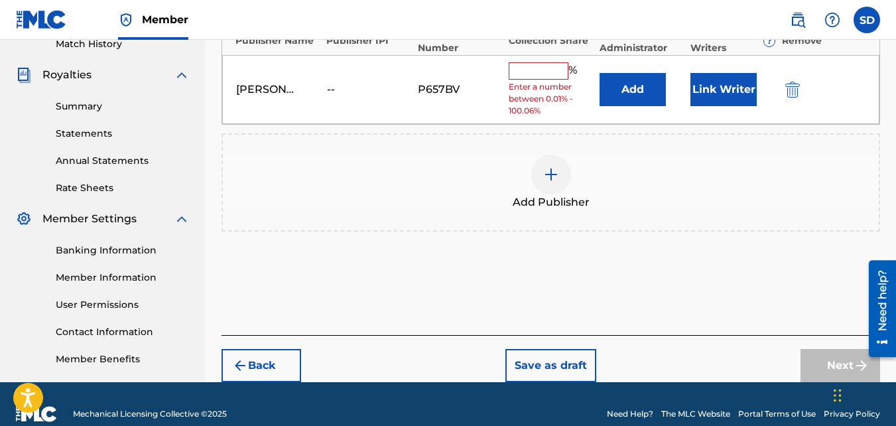
click at [537, 75] on input "text" at bounding box center [539, 70] width 60 height 17
type input "100"
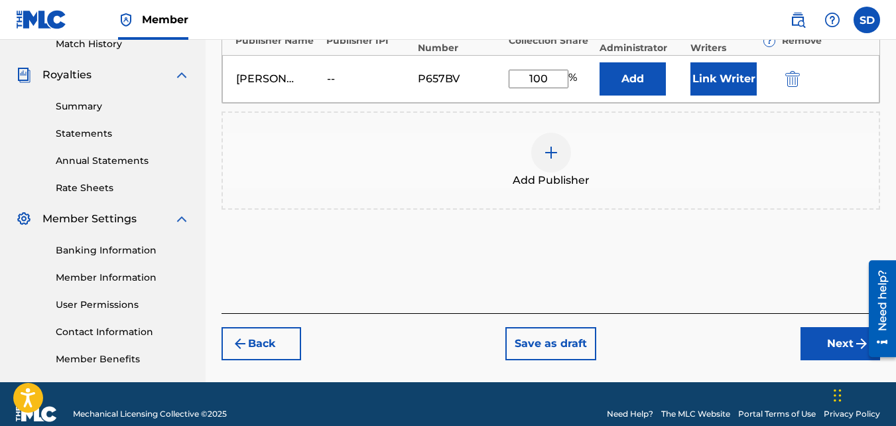
click at [822, 330] on button "Next" at bounding box center [840, 343] width 80 height 33
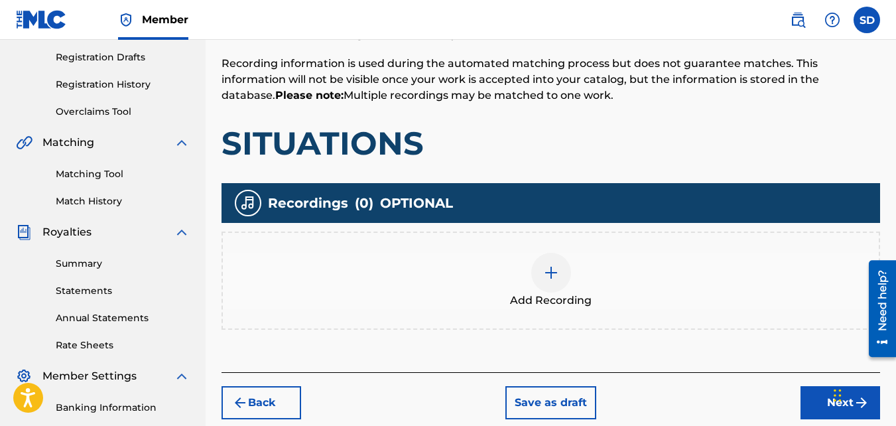
scroll to position [219, 0]
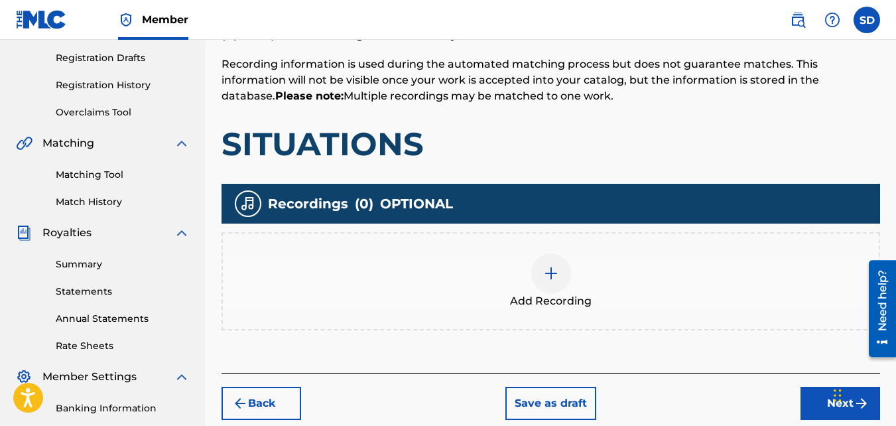
click at [536, 255] on div "Add Recording" at bounding box center [551, 281] width 656 height 56
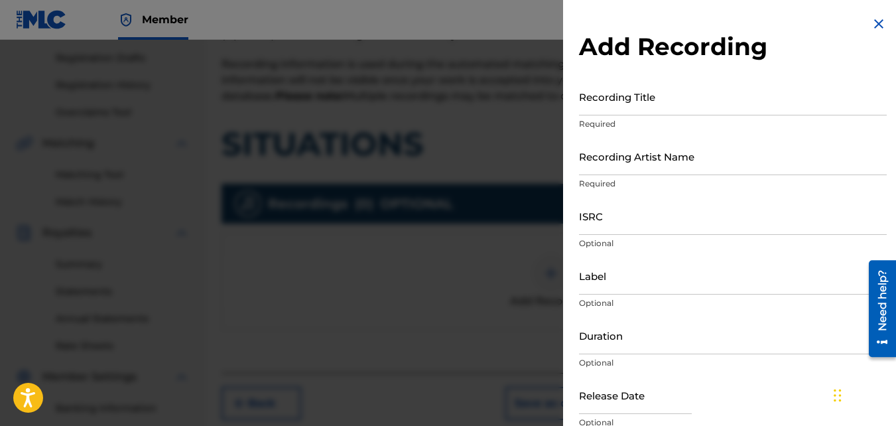
click at [601, 100] on input "Recording Title" at bounding box center [733, 97] width 308 height 38
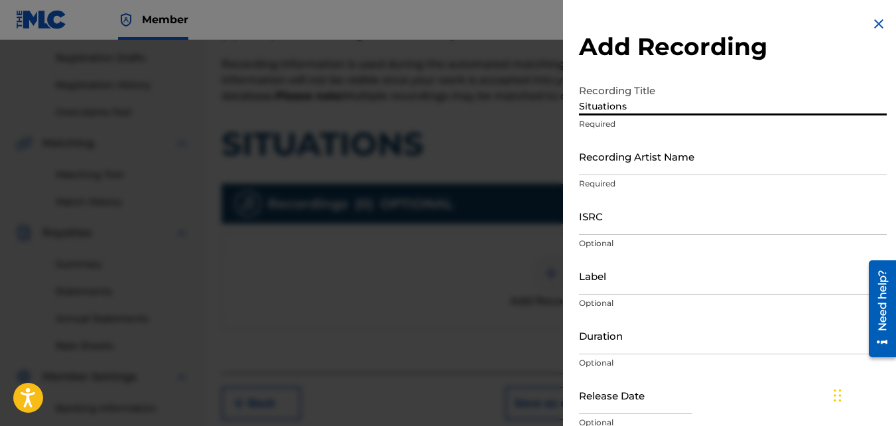
type input "Situations"
click at [627, 154] on input "Recording Artist Name" at bounding box center [733, 156] width 308 height 38
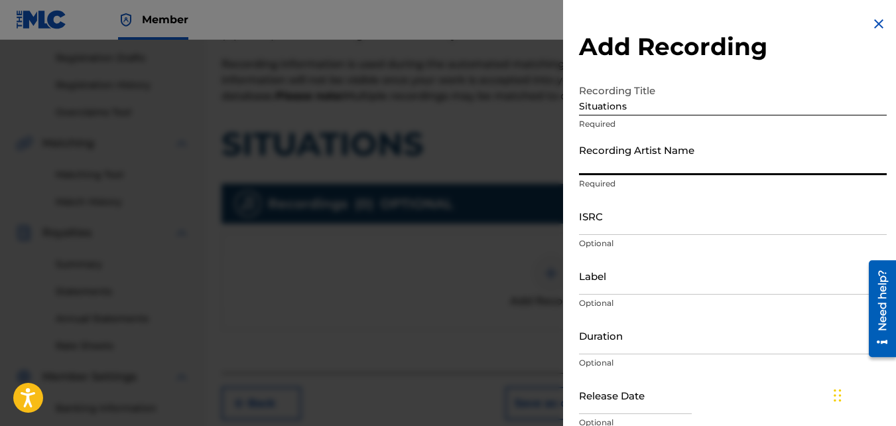
type input "Nawfr6"
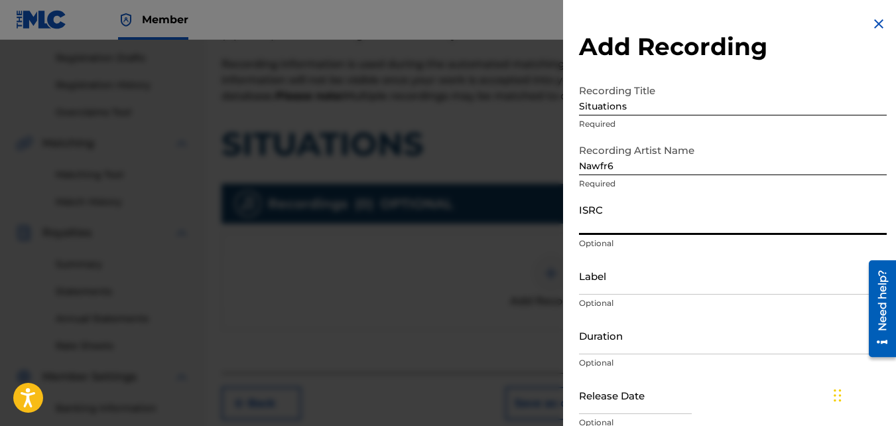
paste input "QZKUS2100989"
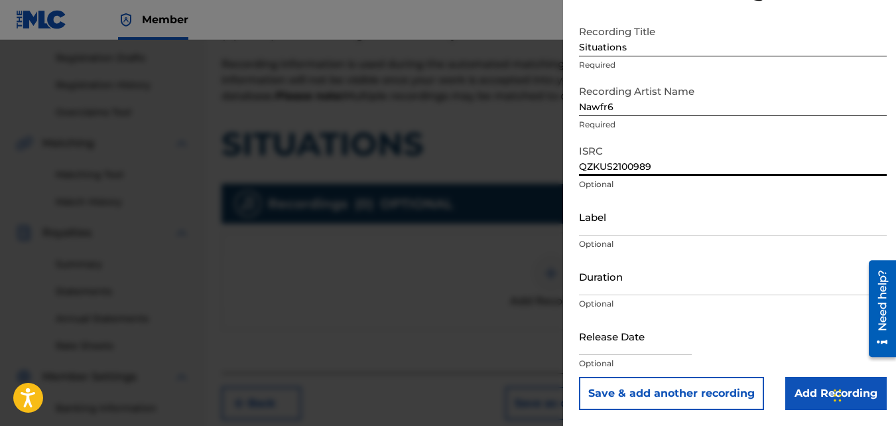
type input "QZKUS2100989"
click at [824, 391] on input "Add Recording" at bounding box center [835, 393] width 101 height 33
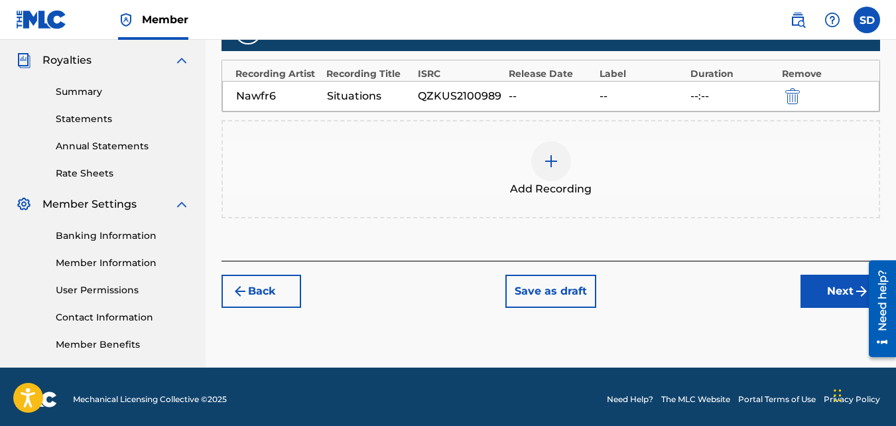
scroll to position [397, 0]
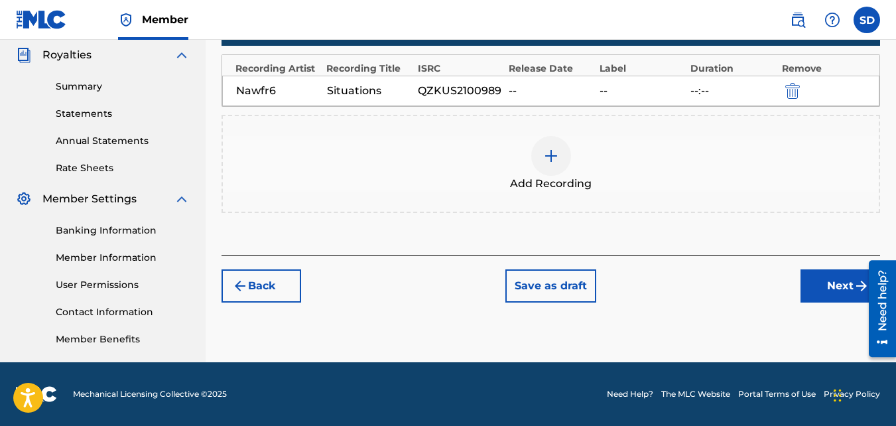
click at [532, 136] on div "Add Recording" at bounding box center [551, 164] width 656 height 56
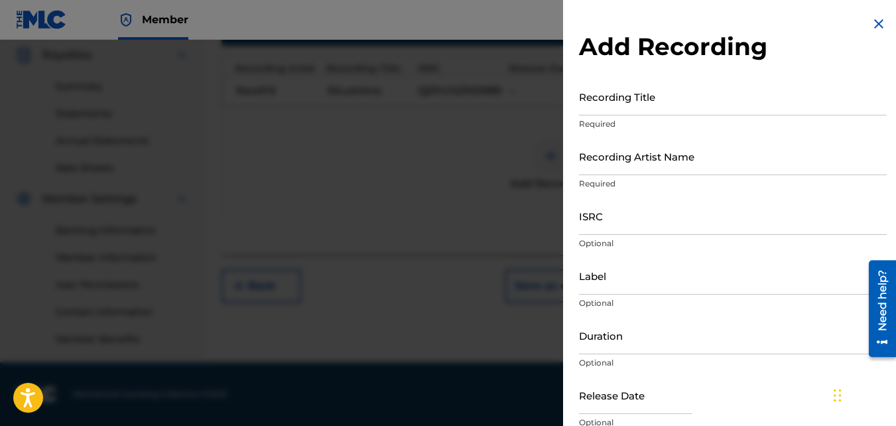
click at [627, 100] on input "Recording Title" at bounding box center [733, 97] width 308 height 38
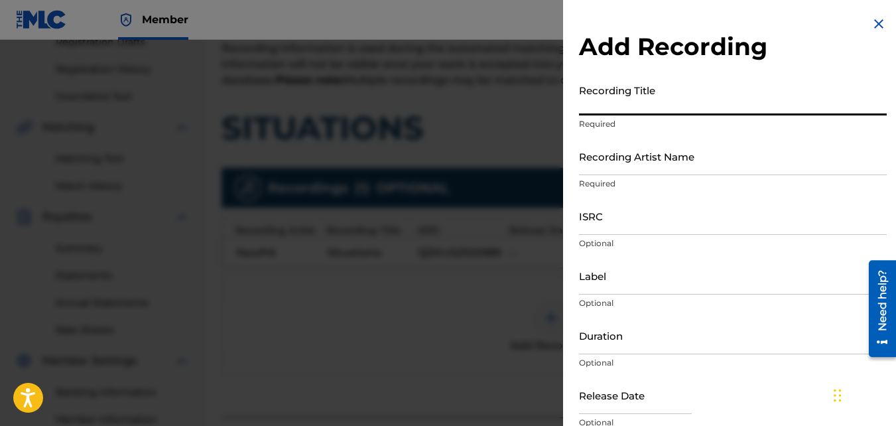
scroll to position [233, 0]
type input "Situations"
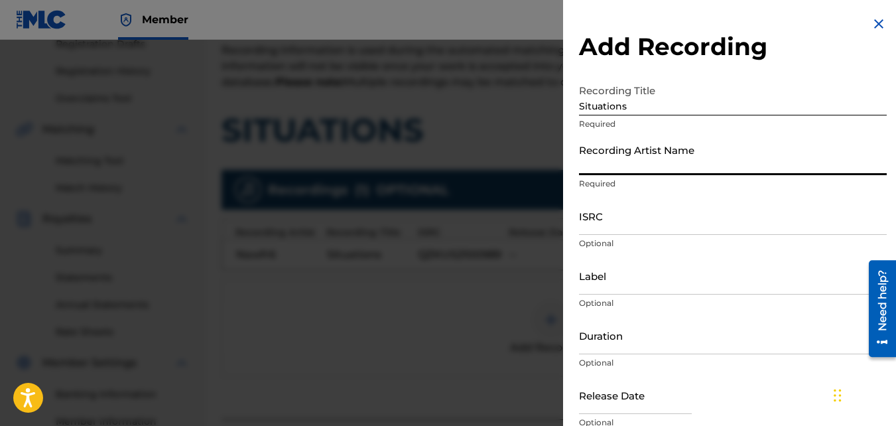
click at [639, 146] on input "Recording Artist Name" at bounding box center [733, 156] width 308 height 38
type input "Nawfr6"
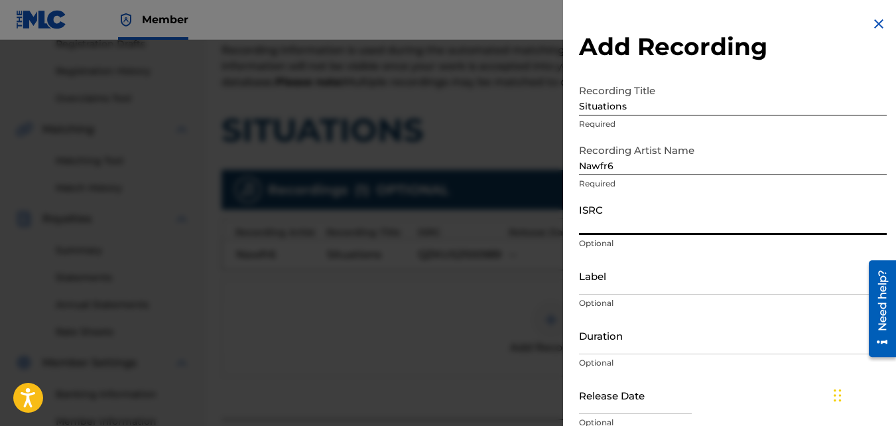
paste input "QZKUS2100609"
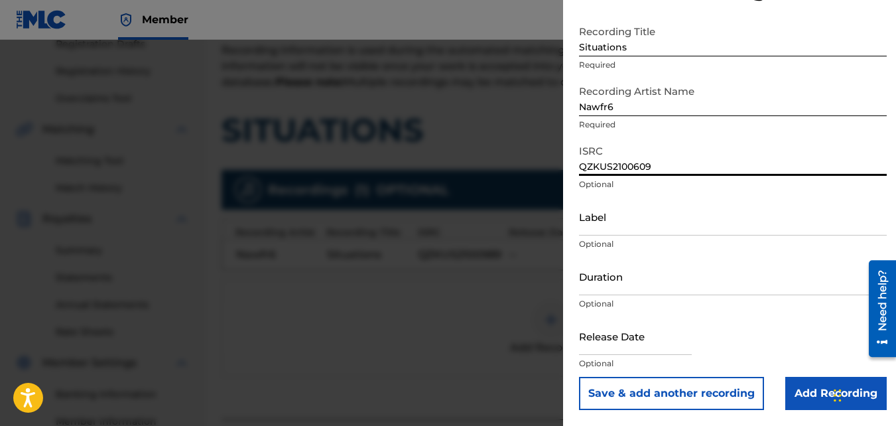
type input "QZKUS2100609"
click at [802, 389] on input "Add Recording" at bounding box center [835, 393] width 101 height 33
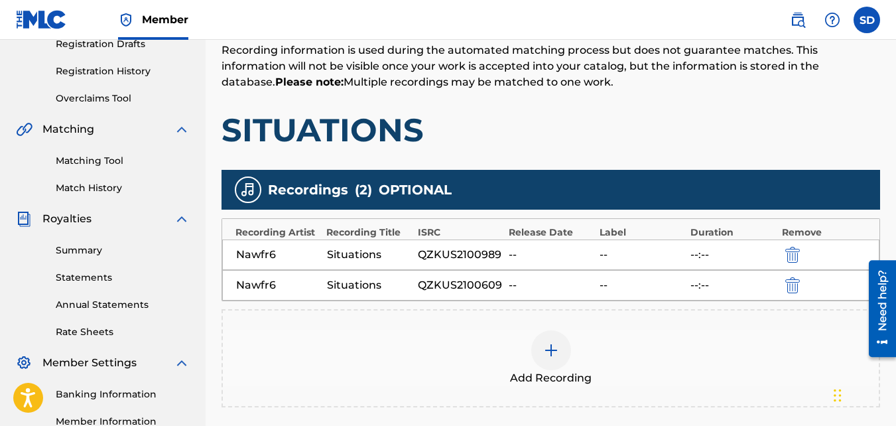
scroll to position [397, 0]
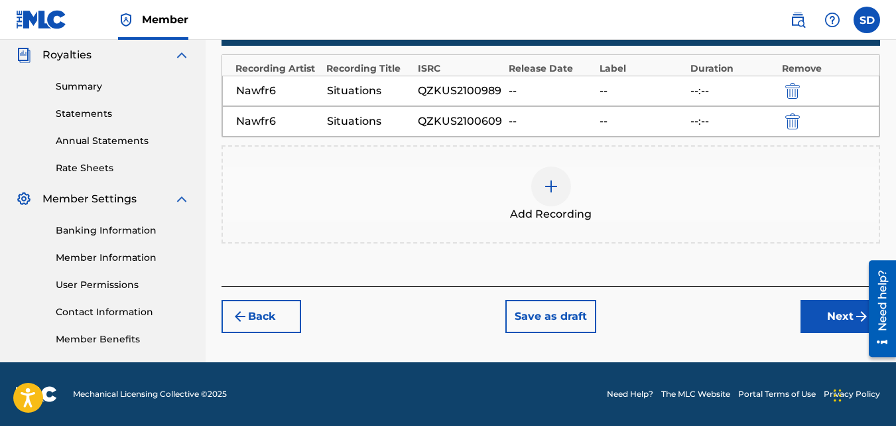
click at [802, 305] on button "Next" at bounding box center [840, 316] width 80 height 33
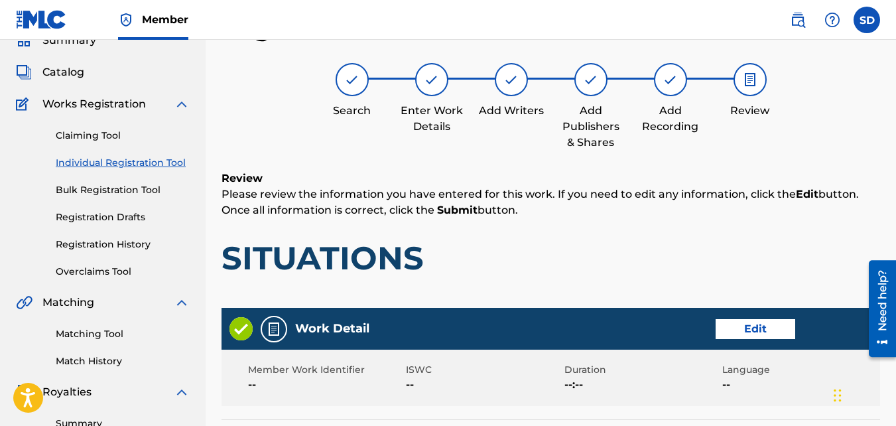
scroll to position [745, 0]
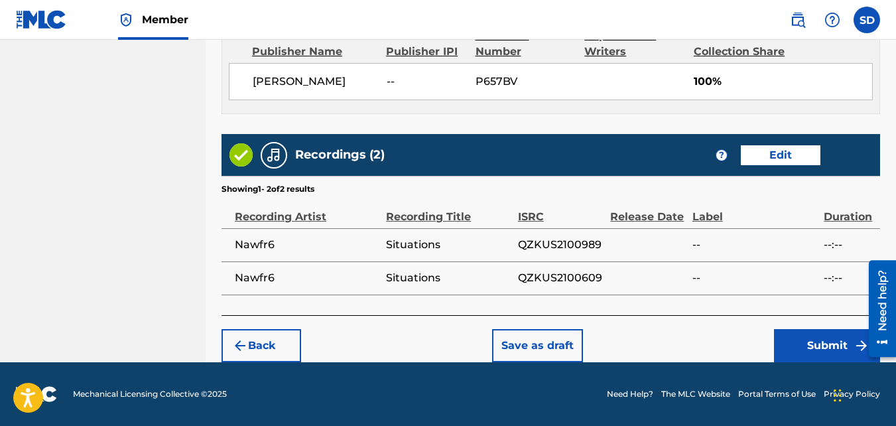
click at [788, 338] on button "Submit" at bounding box center [827, 345] width 106 height 33
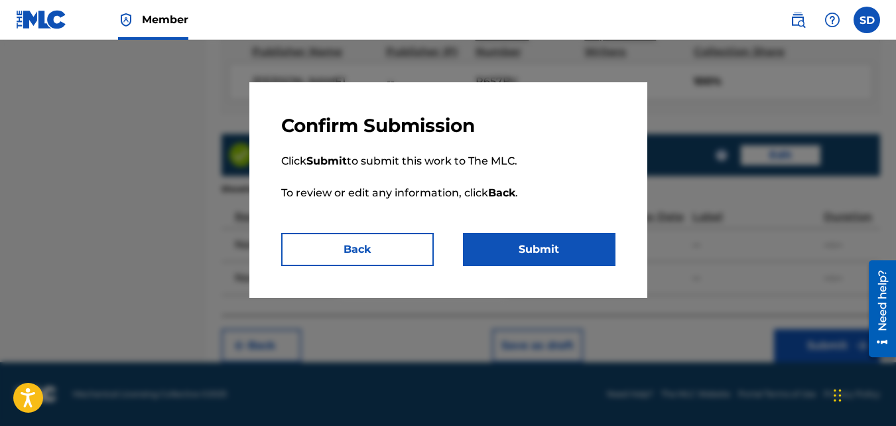
click at [492, 248] on button "Submit" at bounding box center [539, 249] width 153 height 33
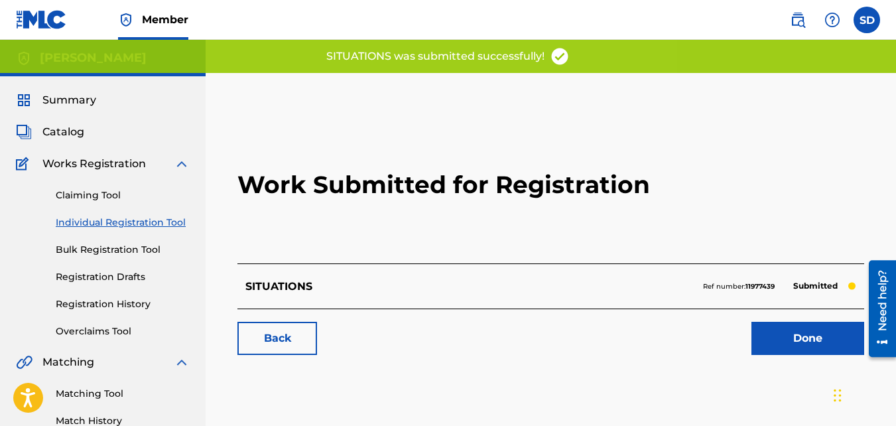
click at [290, 338] on link "Back" at bounding box center [277, 338] width 80 height 33
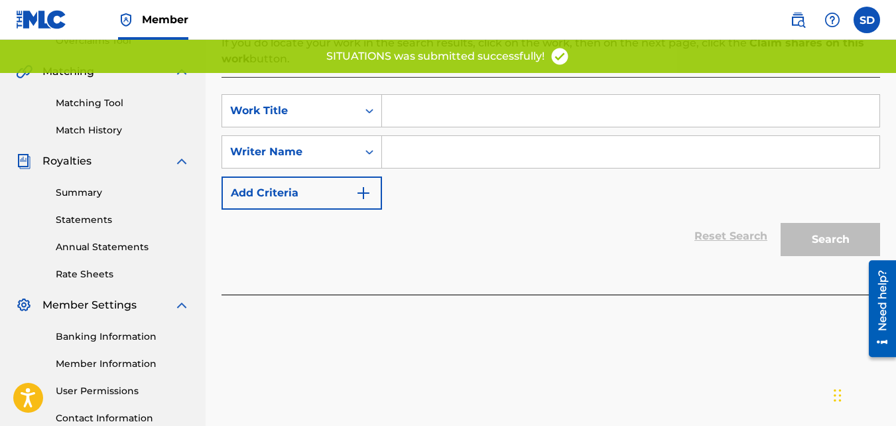
scroll to position [291, 0]
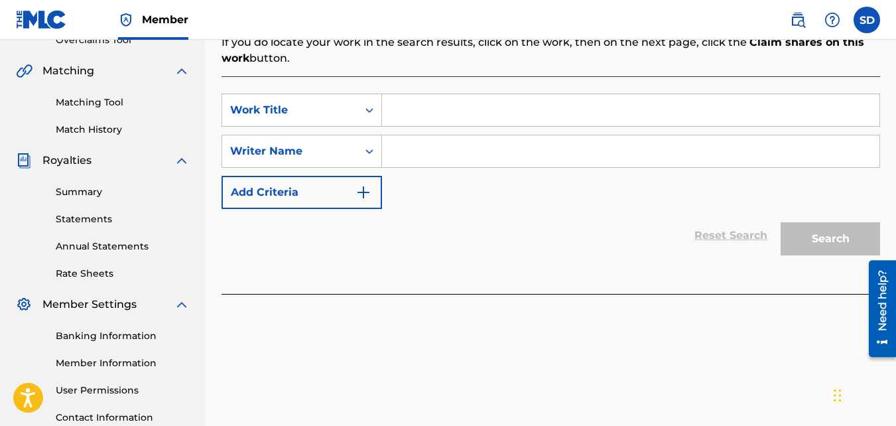
click at [415, 113] on input "Search Form" at bounding box center [630, 110] width 497 height 32
type input "Bored"
click at [426, 145] on input "Search Form" at bounding box center [630, 151] width 497 height 32
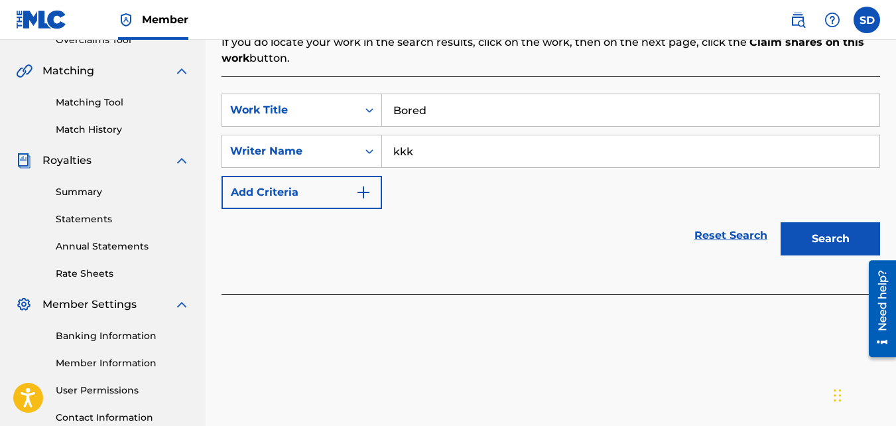
type input "kkk"
click at [781, 222] on button "Search" at bounding box center [830, 238] width 99 height 33
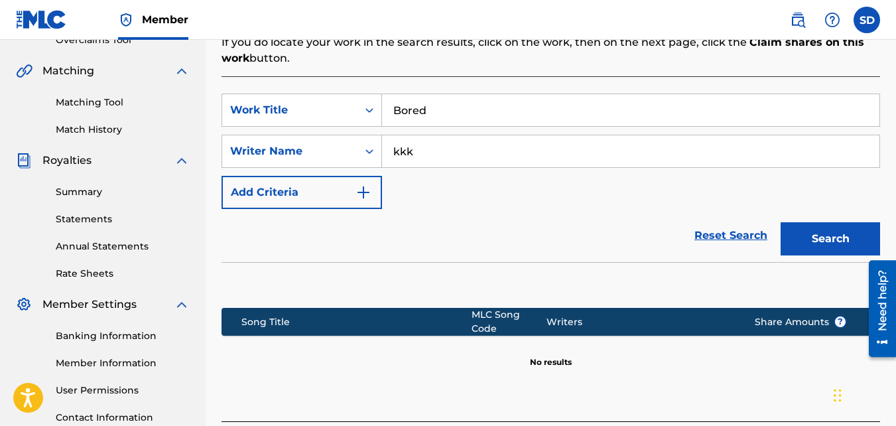
scroll to position [397, 0]
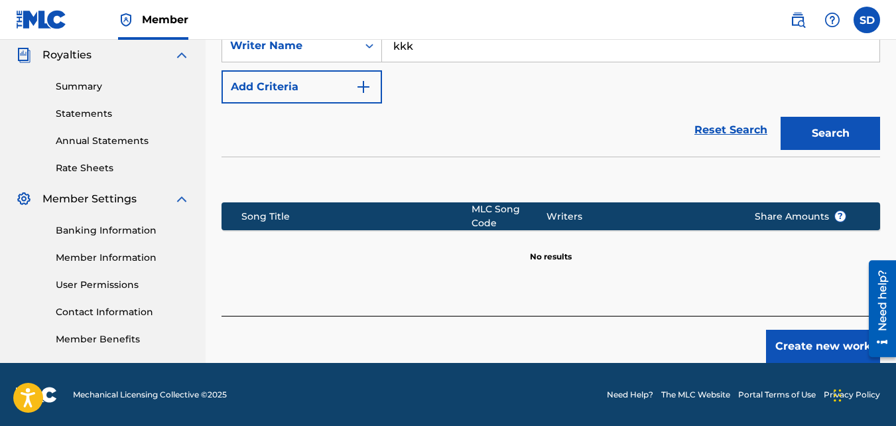
click at [773, 342] on button "Create new work" at bounding box center [823, 346] width 114 height 33
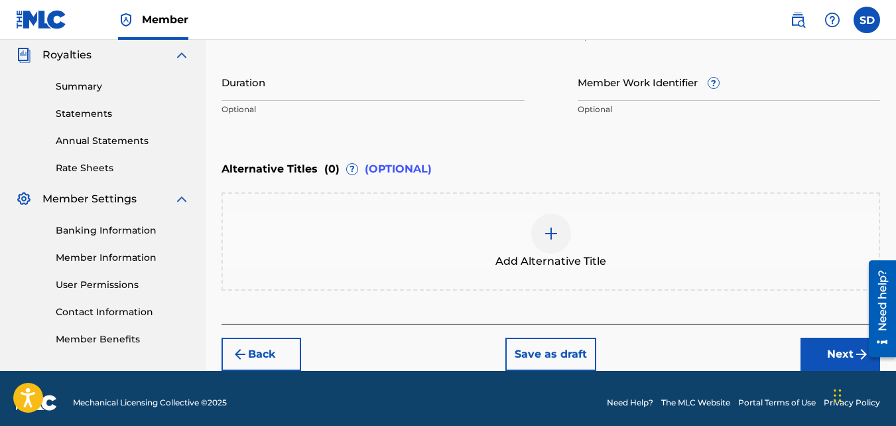
click at [831, 351] on button "Next" at bounding box center [840, 354] width 80 height 33
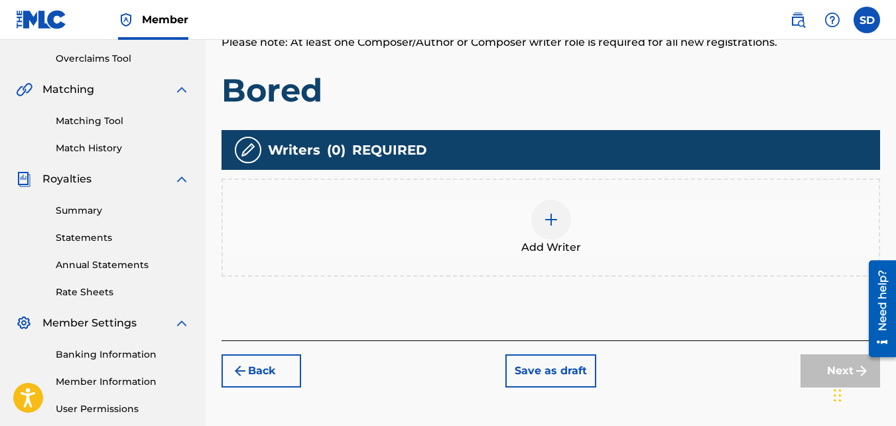
scroll to position [308, 0]
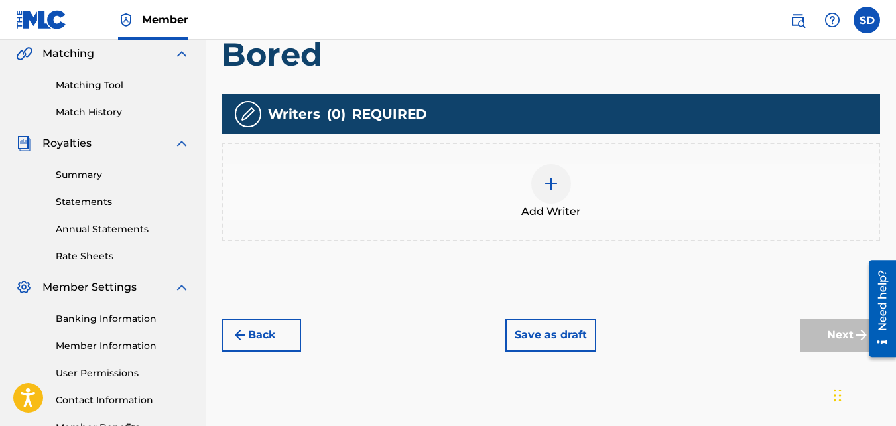
click at [509, 184] on div "Add Writer" at bounding box center [551, 192] width 656 height 56
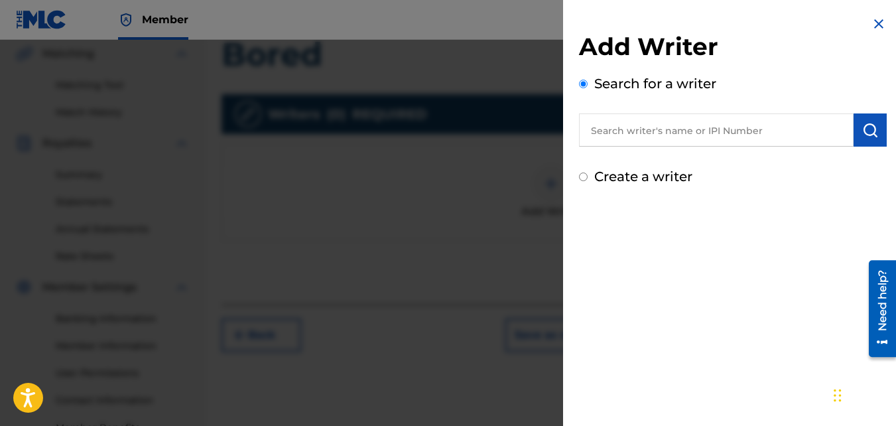
click at [718, 142] on input "text" at bounding box center [716, 129] width 275 height 33
click at [645, 182] on label "Create a writer" at bounding box center [643, 176] width 98 height 16
radio input "true"
click at [588, 181] on input "Create a writer" at bounding box center [583, 176] width 9 height 9
radio input "false"
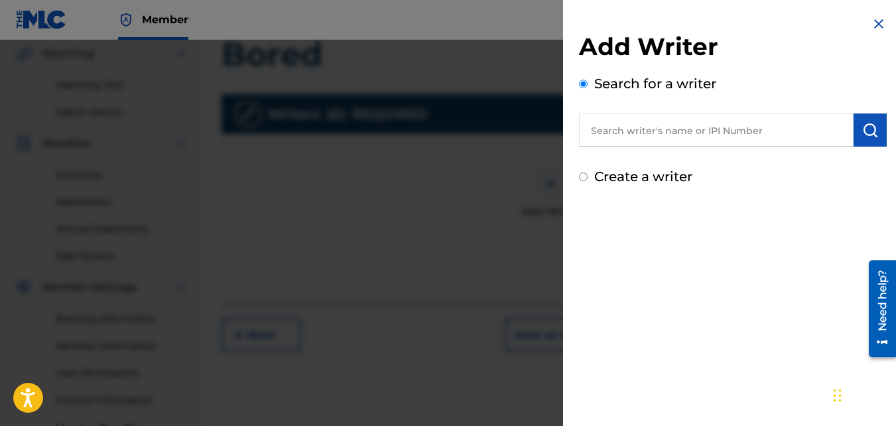
radio input "true"
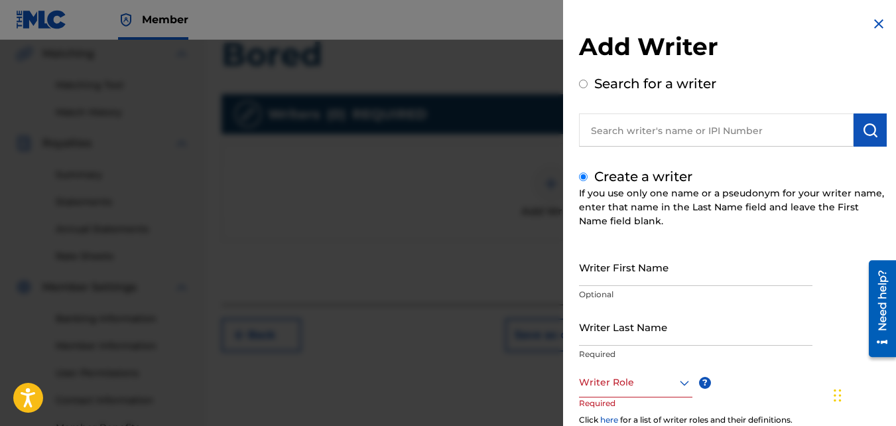
scroll to position [101, 0]
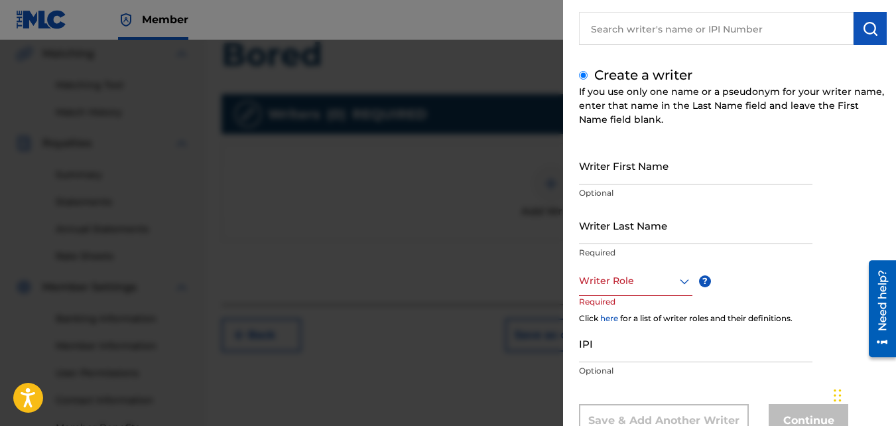
click at [643, 176] on input "Writer First Name" at bounding box center [695, 166] width 233 height 38
type input "Samir"
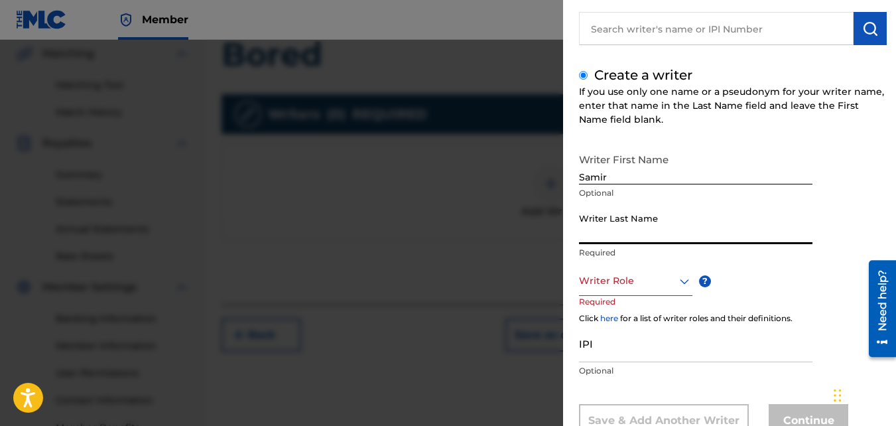
click at [611, 238] on input "Writer Last Name" at bounding box center [695, 225] width 233 height 38
type input "[PERSON_NAME]"
click at [629, 279] on div at bounding box center [635, 281] width 113 height 17
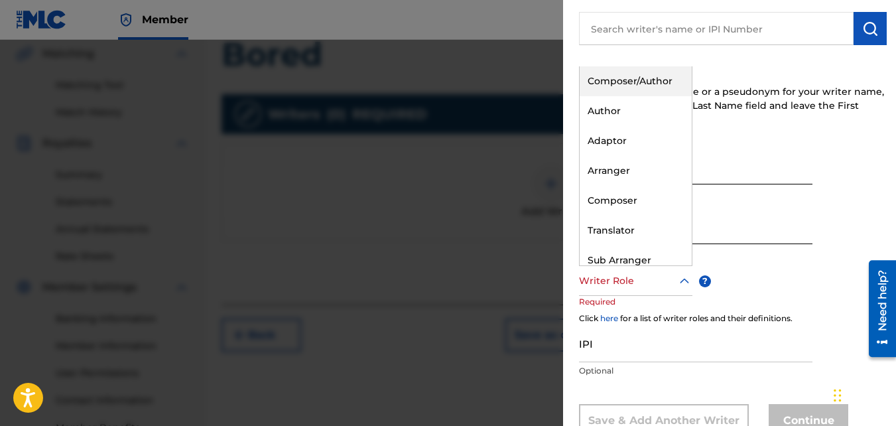
click at [607, 95] on div "Composer/Author" at bounding box center [636, 81] width 112 height 30
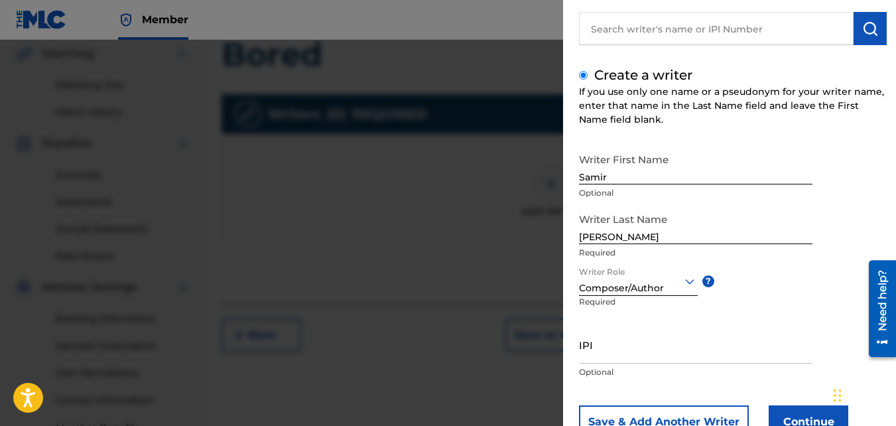
scroll to position [150, 0]
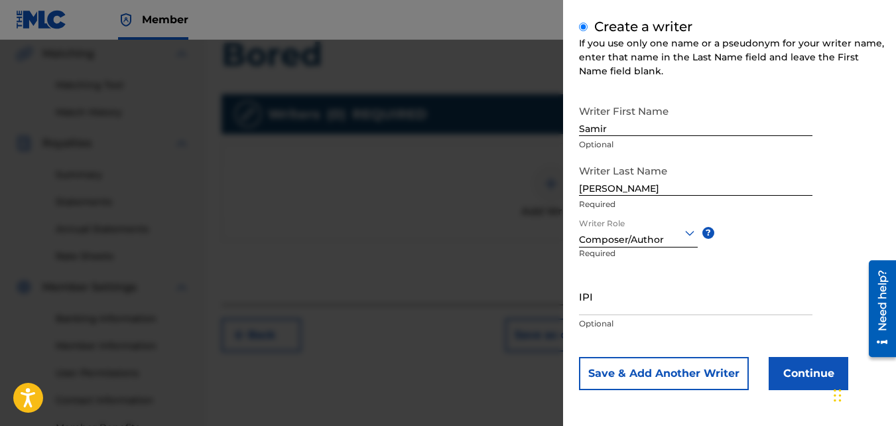
click at [802, 362] on button "Continue" at bounding box center [809, 373] width 80 height 33
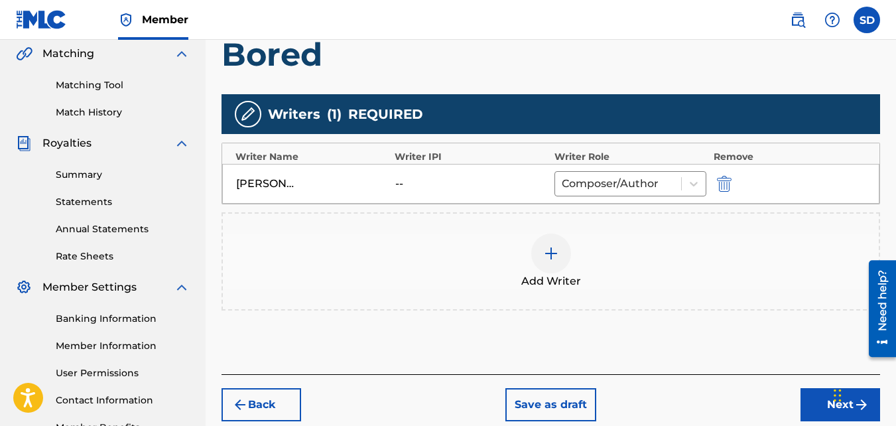
scroll to position [397, 0]
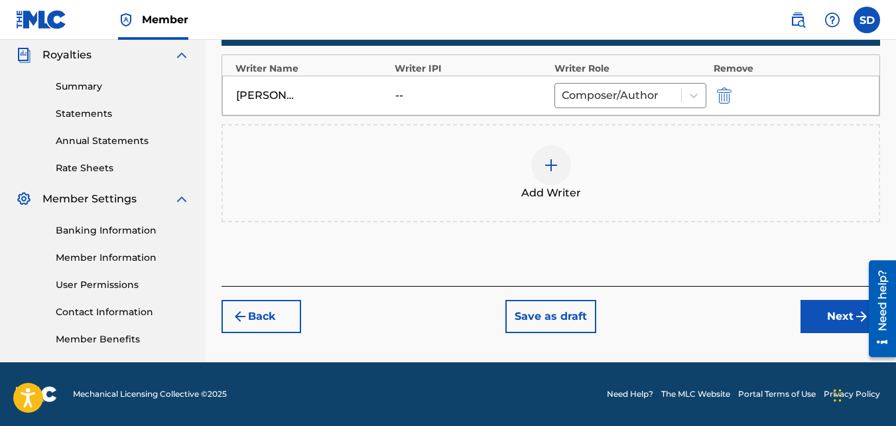
click at [813, 310] on button "Next" at bounding box center [840, 316] width 80 height 33
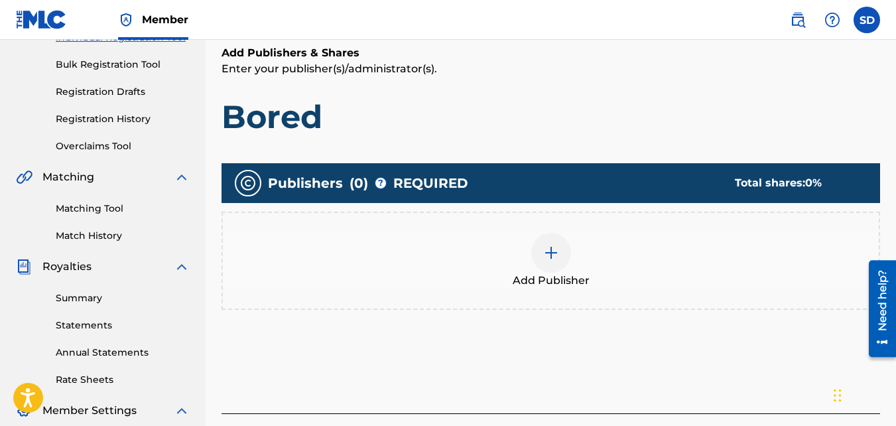
scroll to position [186, 0]
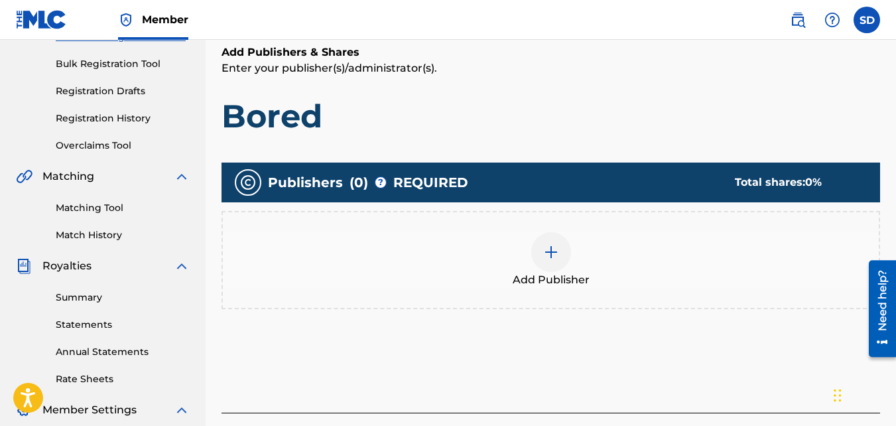
click at [519, 214] on div "Add Publisher" at bounding box center [550, 260] width 658 height 98
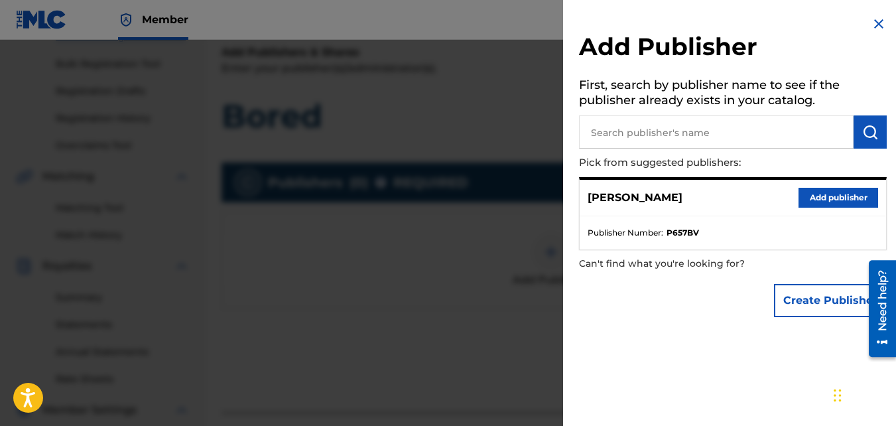
click at [809, 192] on button "Add publisher" at bounding box center [838, 198] width 80 height 20
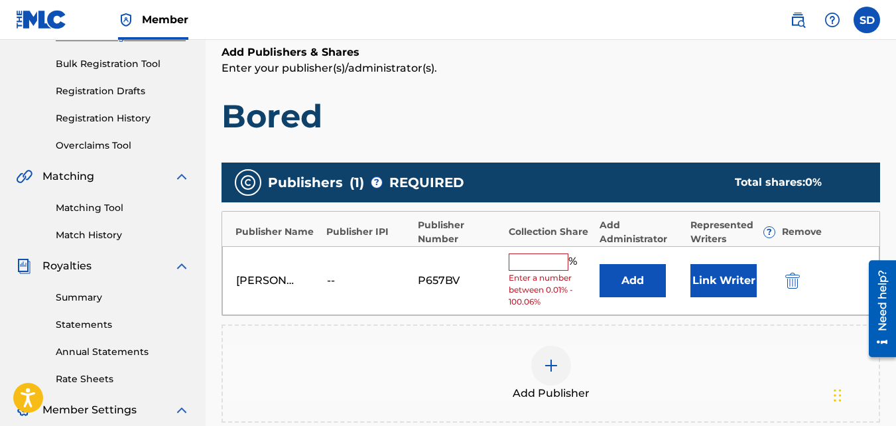
click at [519, 257] on input "text" at bounding box center [539, 261] width 60 height 17
type input "100"
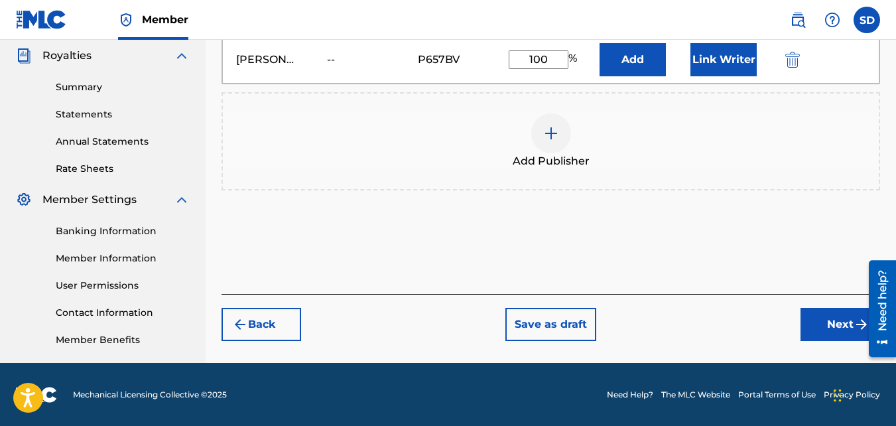
scroll to position [397, 0]
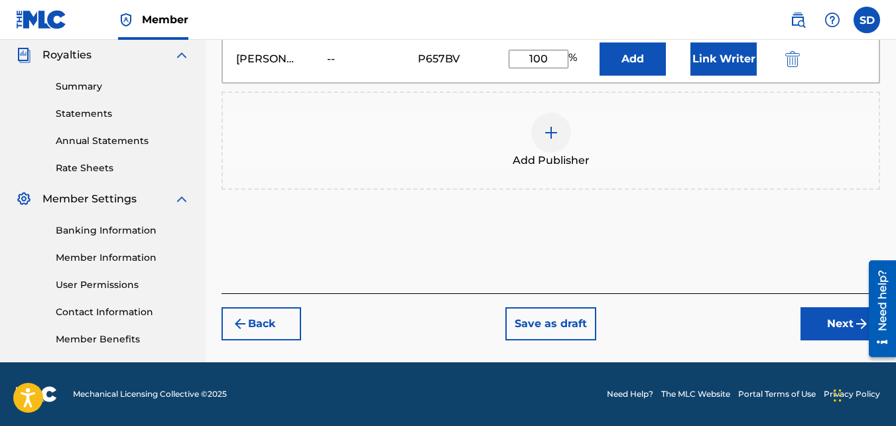
click at [824, 332] on button "Next" at bounding box center [840, 323] width 80 height 33
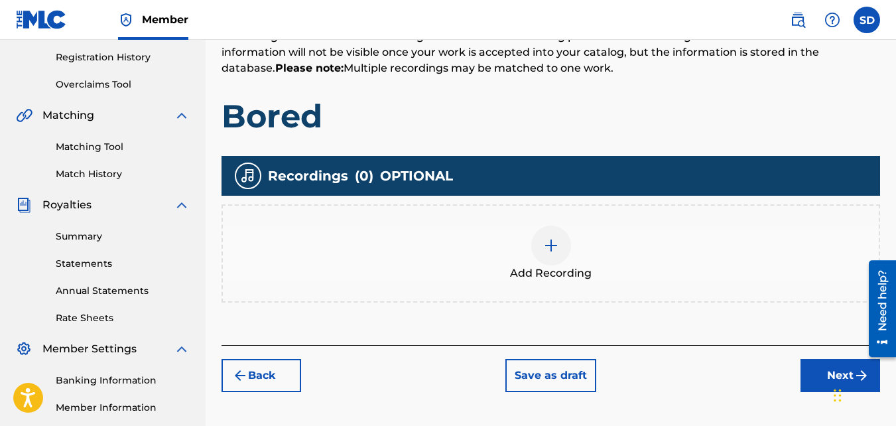
scroll to position [268, 0]
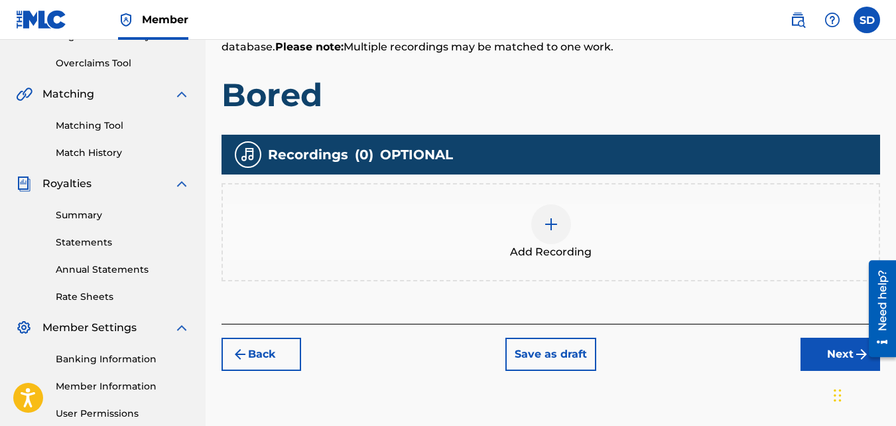
click at [524, 242] on div "Add Recording" at bounding box center [551, 232] width 656 height 56
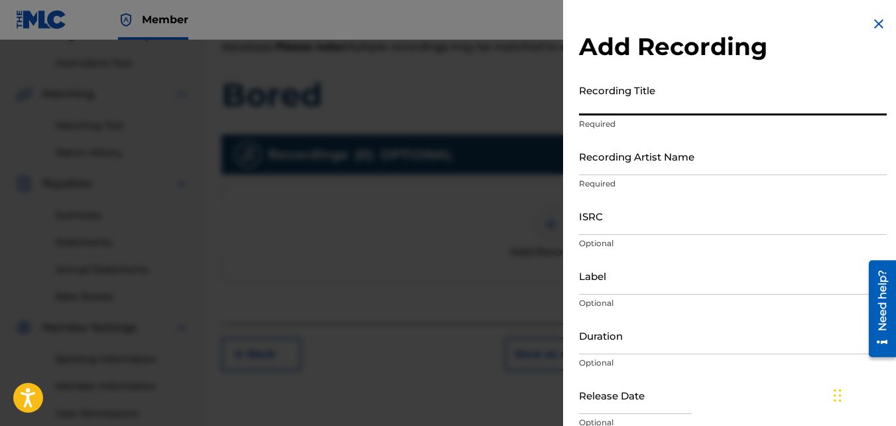
click at [623, 107] on input "Recording Title" at bounding box center [733, 97] width 308 height 38
type input "Bored"
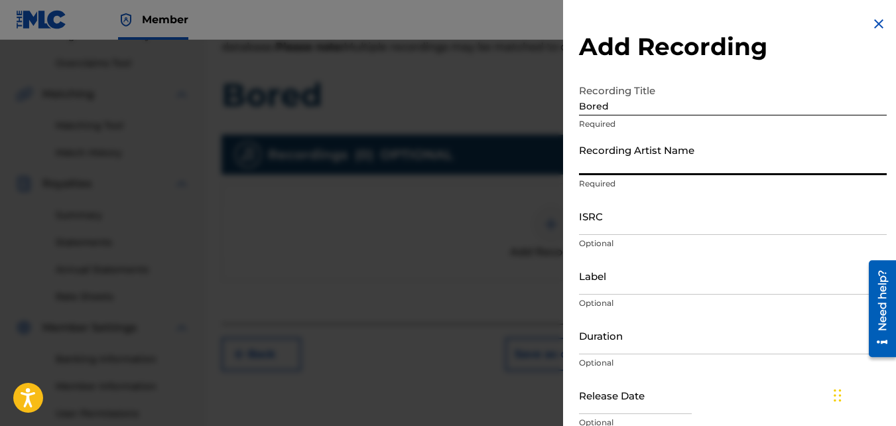
click at [633, 145] on input "Recording Artist Name" at bounding box center [733, 156] width 308 height 38
type input "Nawfr6"
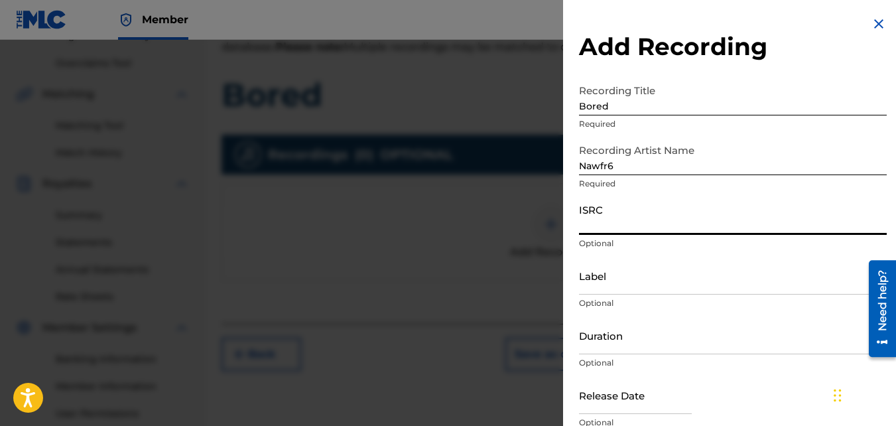
paste input "QZKUS2100494"
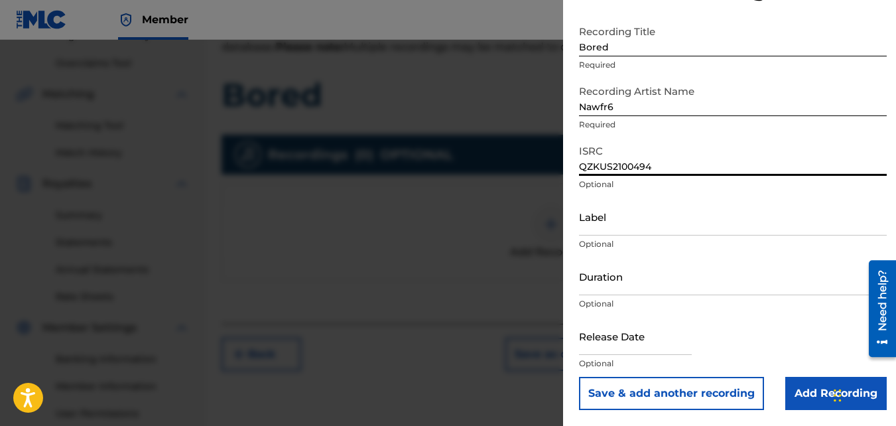
type input "QZKUS2100494"
click at [803, 383] on input "Add Recording" at bounding box center [835, 393] width 101 height 33
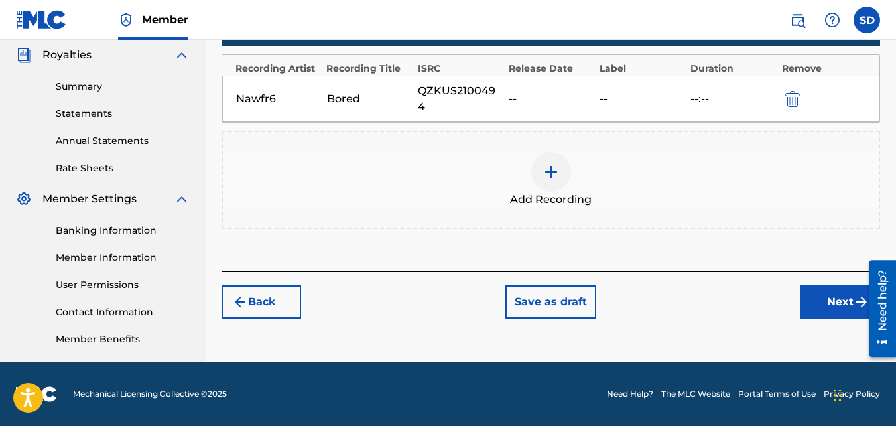
click at [834, 286] on button "Next" at bounding box center [840, 301] width 80 height 33
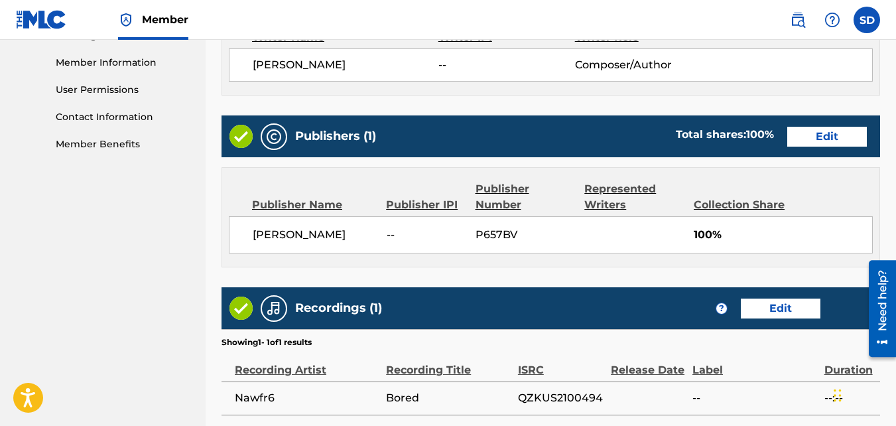
scroll to position [712, 0]
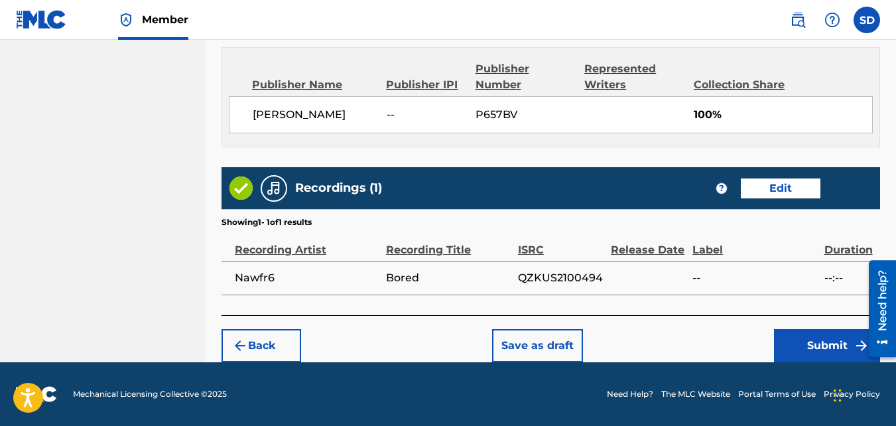
click at [809, 345] on button "Submit" at bounding box center [827, 345] width 106 height 33
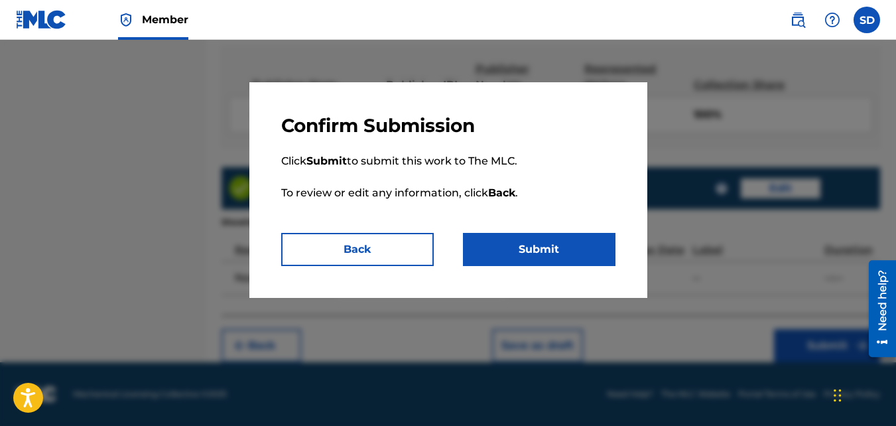
click at [554, 250] on button "Submit" at bounding box center [539, 249] width 153 height 33
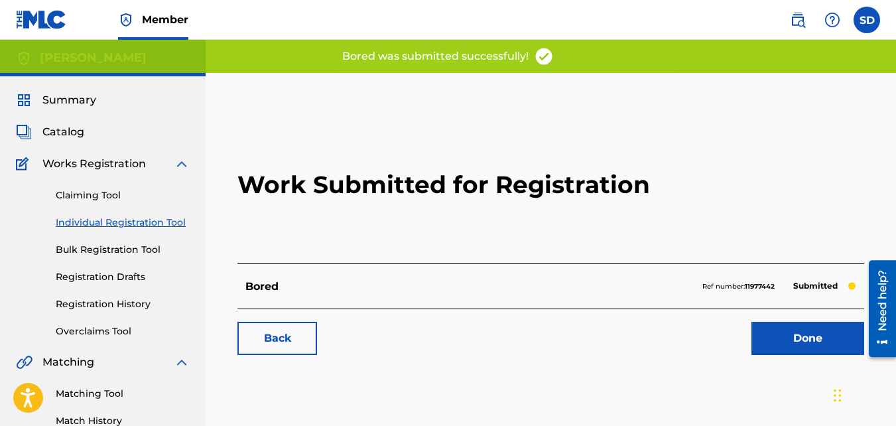
click at [282, 332] on link "Back" at bounding box center [277, 338] width 80 height 33
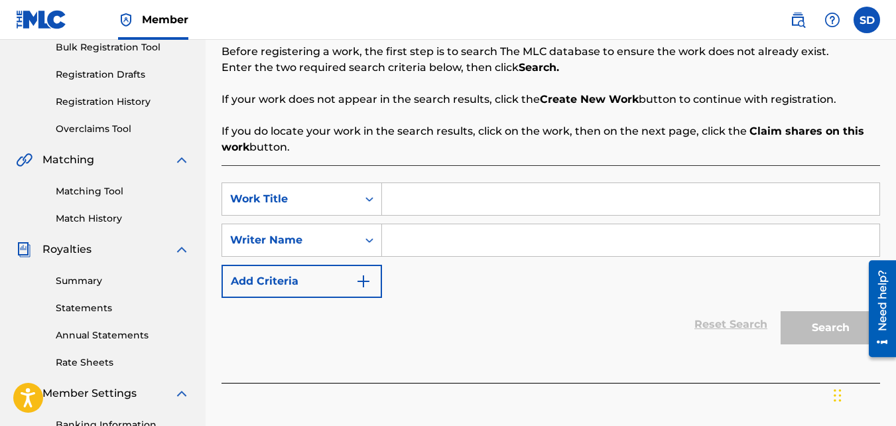
scroll to position [205, 0]
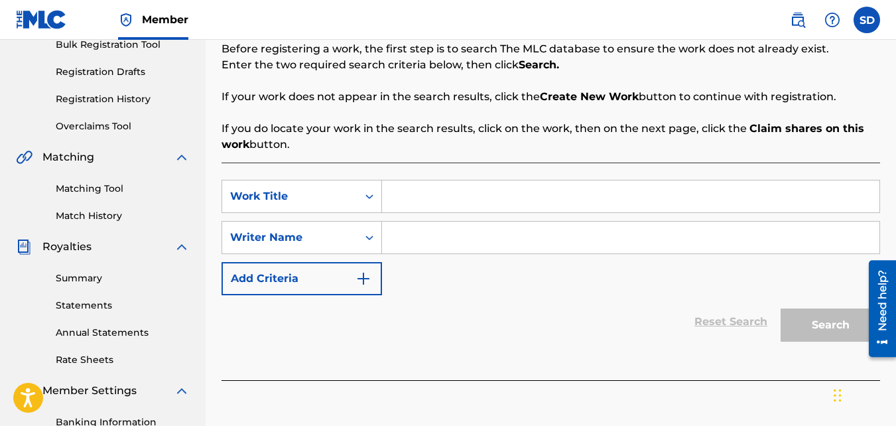
paste input "MEDITATION"
type input "MEDITATION"
click at [461, 244] on input "Search Form" at bounding box center [630, 237] width 497 height 32
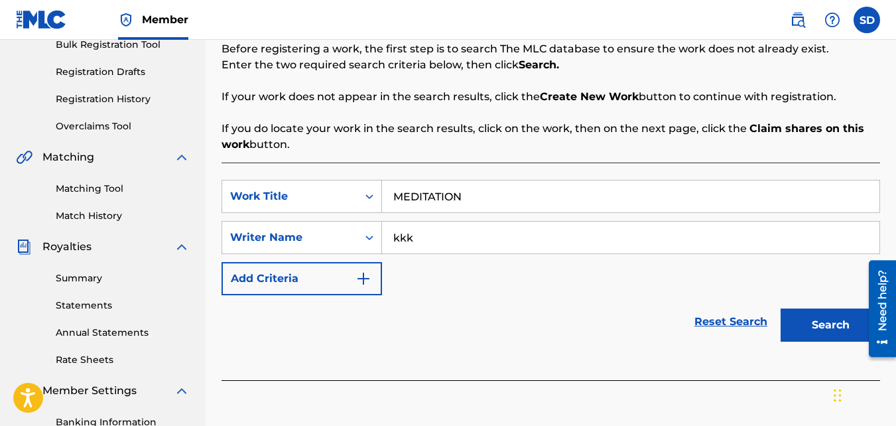
type input "kkk"
click at [781, 308] on button "Search" at bounding box center [830, 324] width 99 height 33
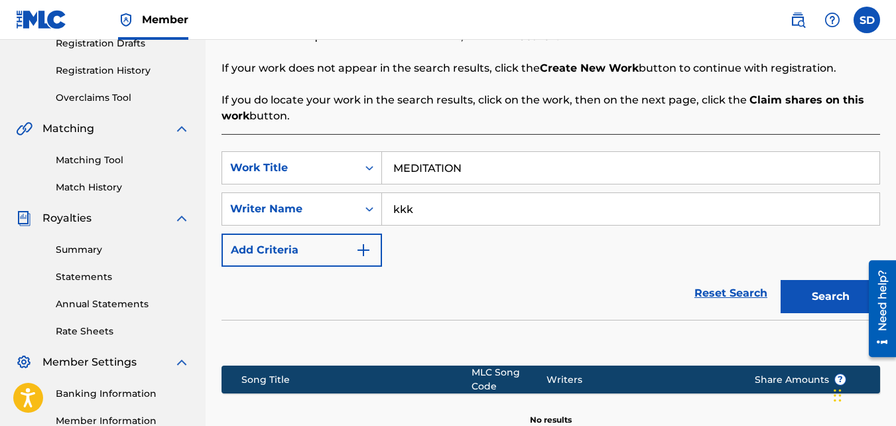
scroll to position [397, 0]
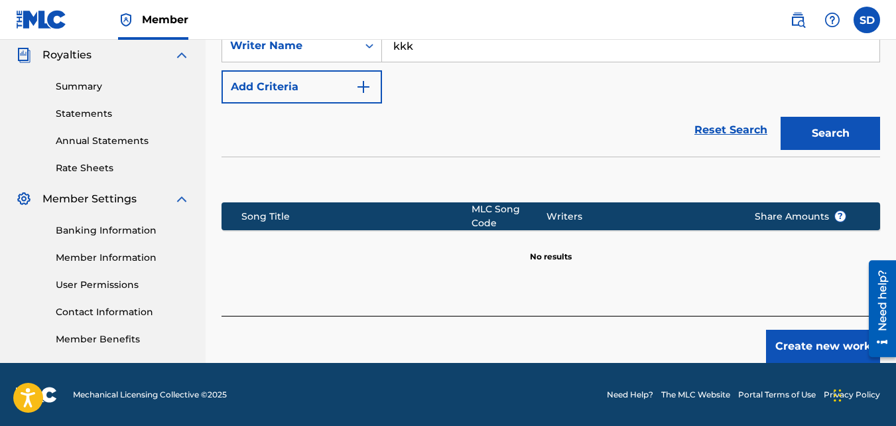
click at [846, 345] on button "Create new work" at bounding box center [823, 346] width 114 height 33
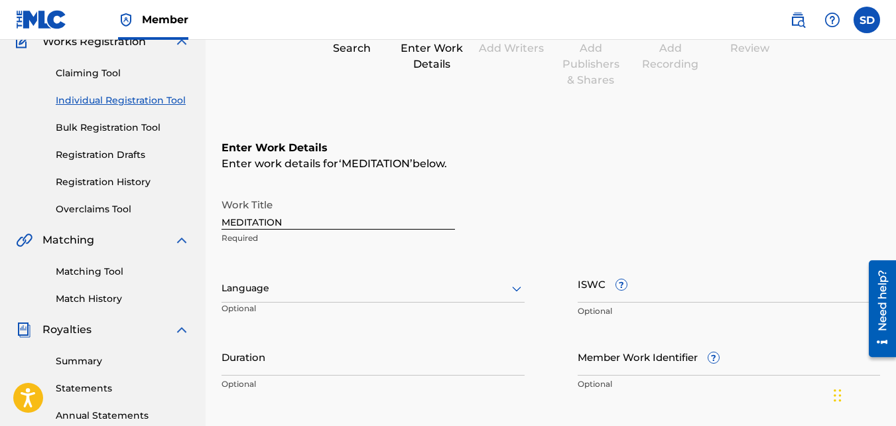
scroll to position [405, 0]
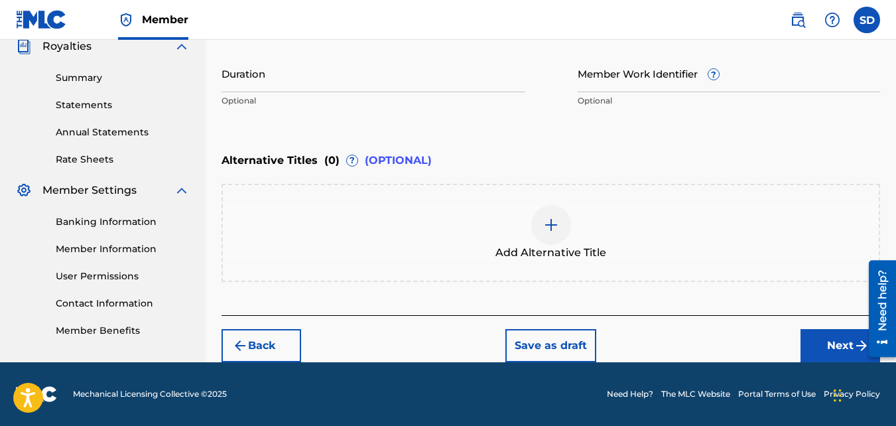
click at [812, 332] on button "Next" at bounding box center [840, 345] width 80 height 33
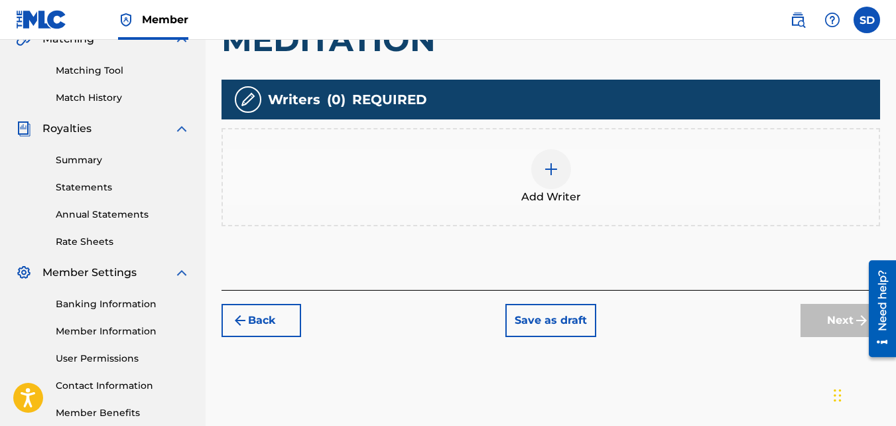
scroll to position [322, 0]
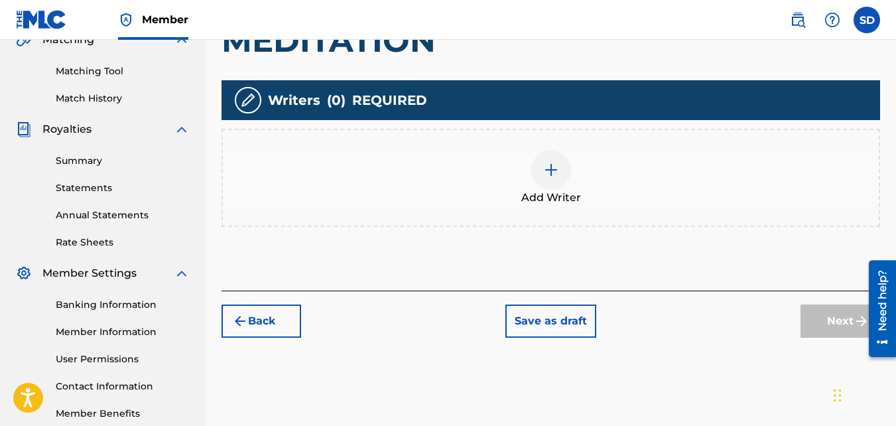
click at [502, 206] on div "Add Writer" at bounding box center [550, 178] width 658 height 98
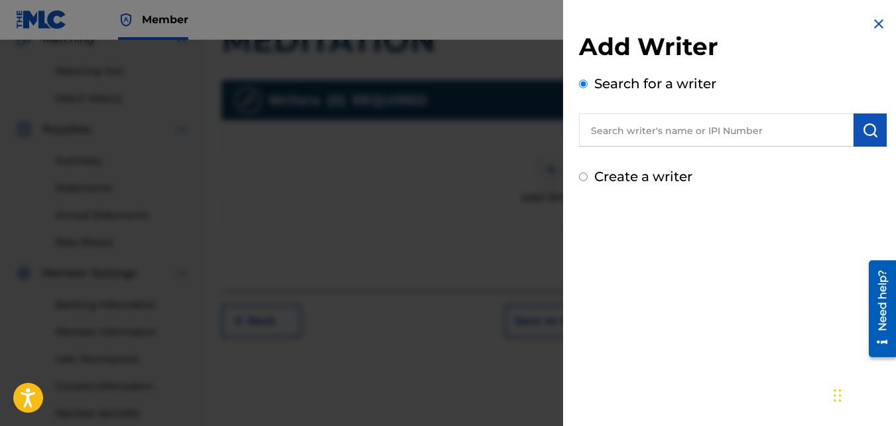
click at [674, 174] on label "Create a writer" at bounding box center [643, 176] width 98 height 16
radio input "true"
click at [588, 174] on input "Create a writer" at bounding box center [583, 176] width 9 height 9
radio input "false"
radio input "true"
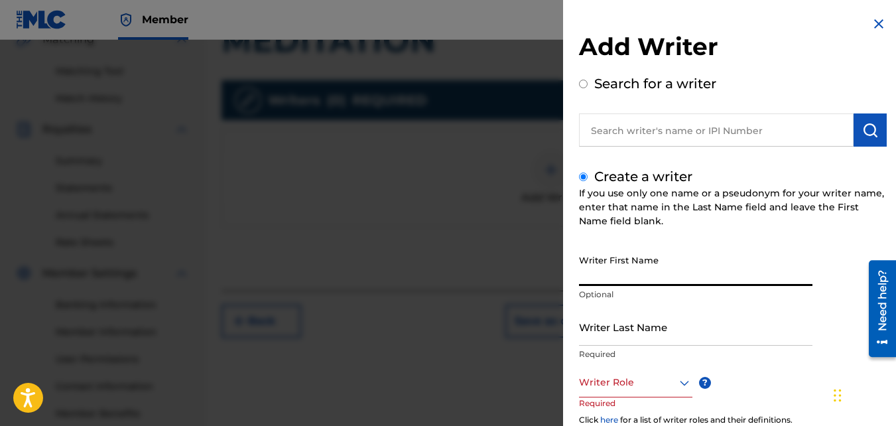
click at [658, 263] on input "Writer First Name" at bounding box center [695, 267] width 233 height 38
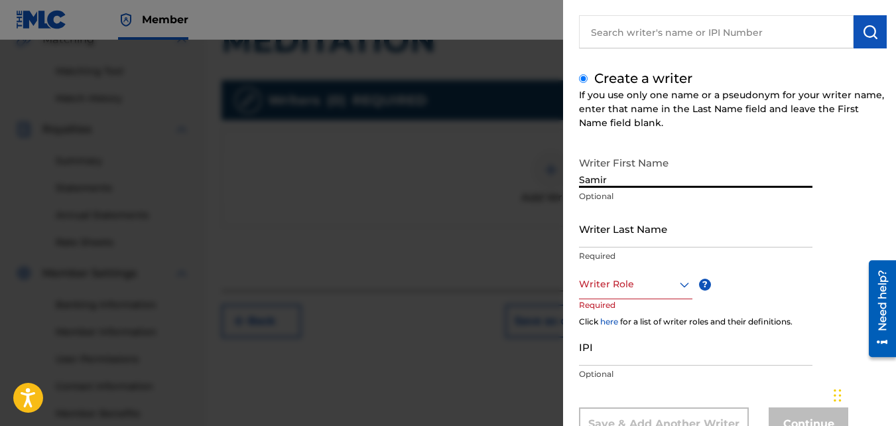
type input "Samir"
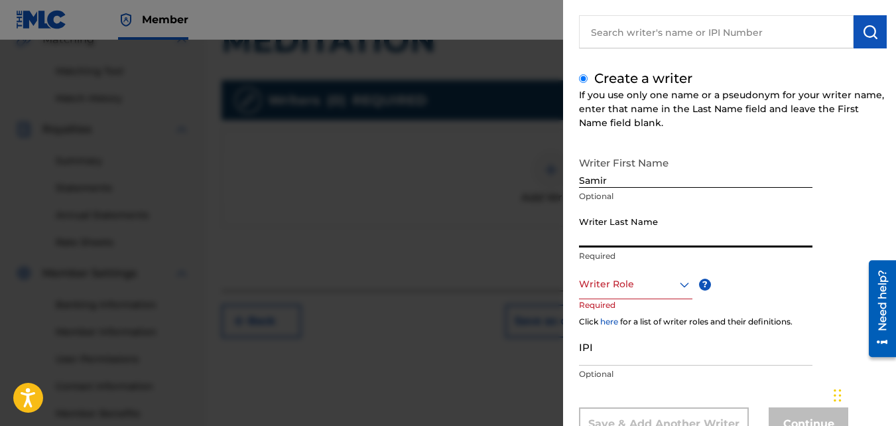
click at [608, 236] on input "Writer Last Name" at bounding box center [695, 229] width 233 height 38
type input "[PERSON_NAME]"
click at [623, 281] on div at bounding box center [635, 284] width 113 height 17
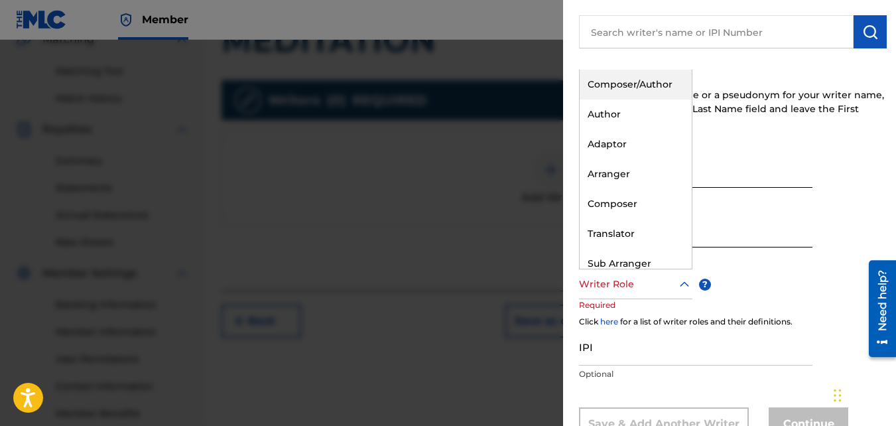
click at [641, 84] on div "Composer/Author" at bounding box center [636, 85] width 112 height 30
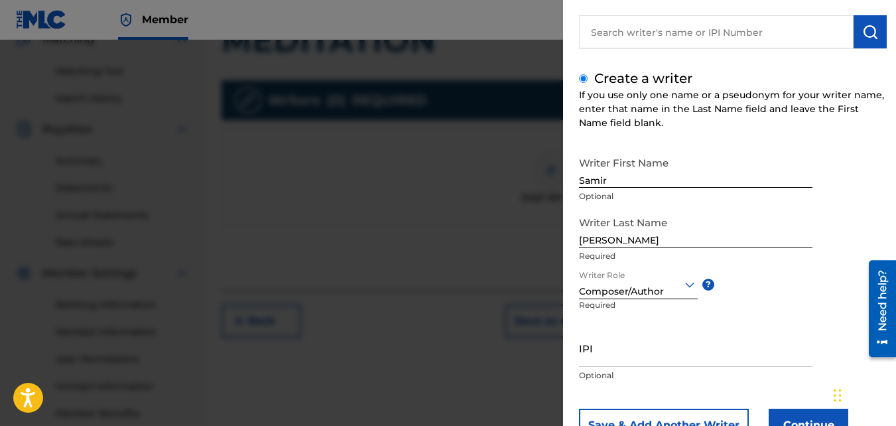
scroll to position [150, 0]
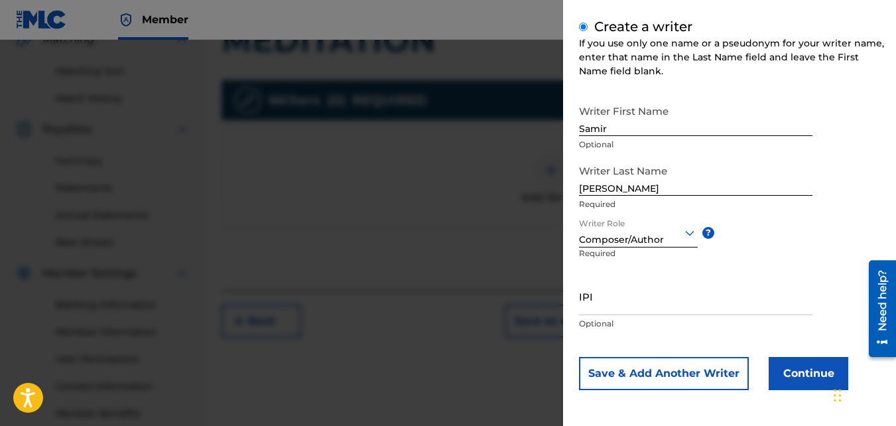
click at [814, 376] on button "Continue" at bounding box center [809, 373] width 80 height 33
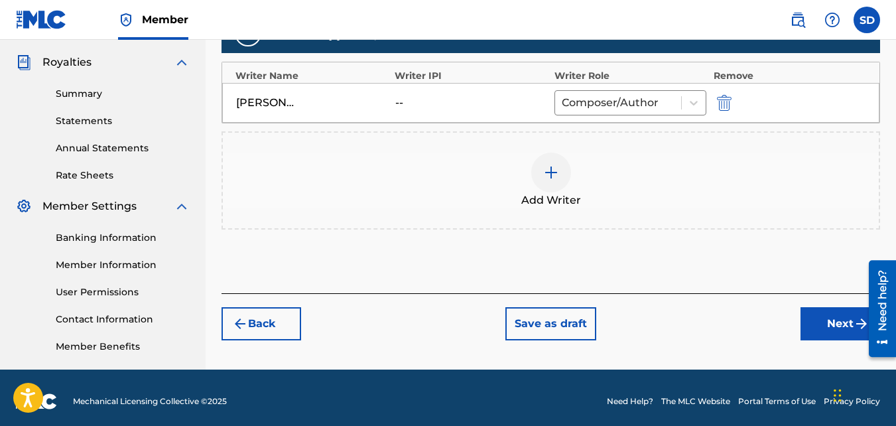
scroll to position [389, 0]
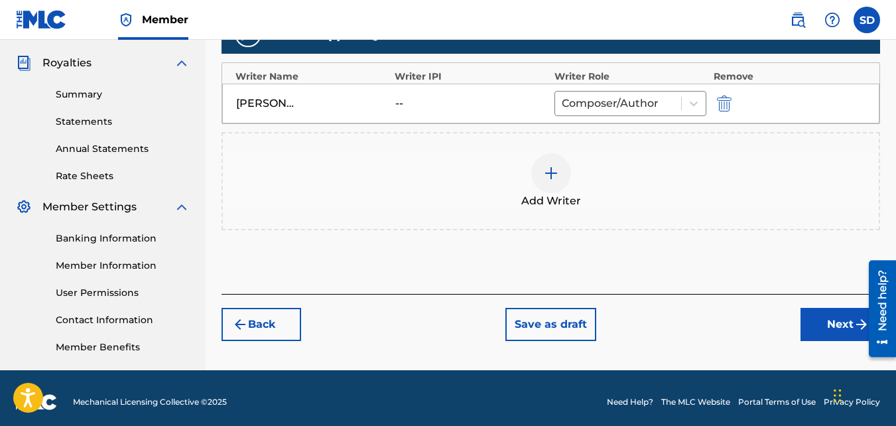
click at [814, 306] on div "Back Save as draft Next" at bounding box center [550, 317] width 658 height 47
click at [820, 320] on button "Next" at bounding box center [840, 324] width 80 height 33
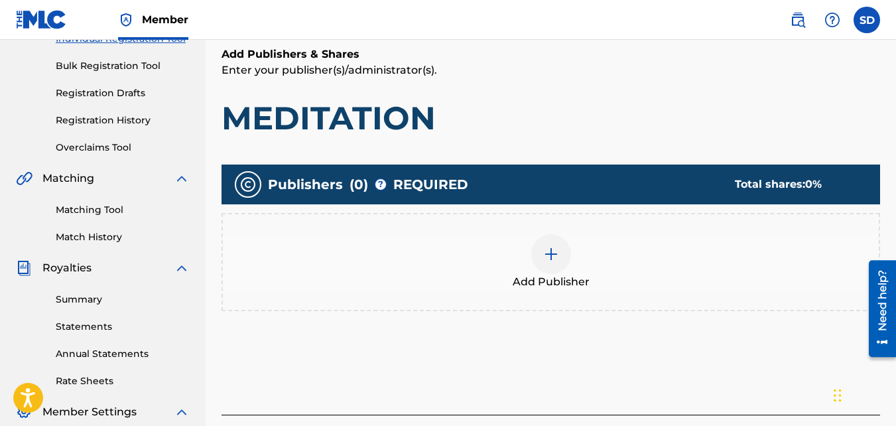
scroll to position [183, 0]
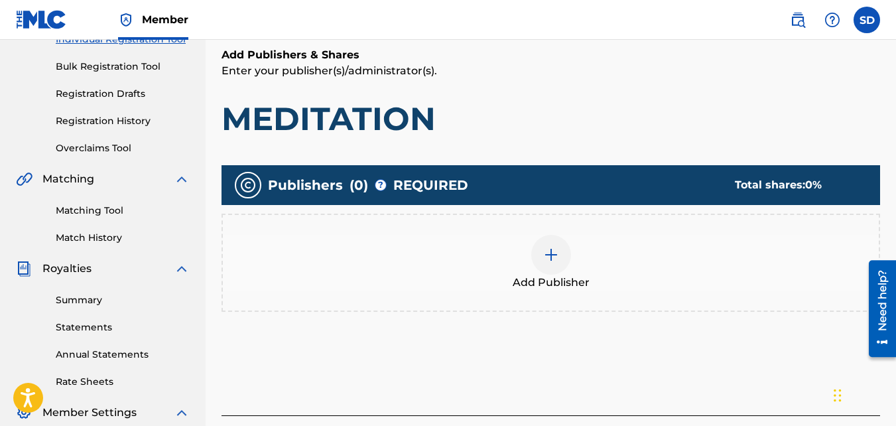
click at [560, 232] on div "Add Publisher" at bounding box center [550, 263] width 658 height 98
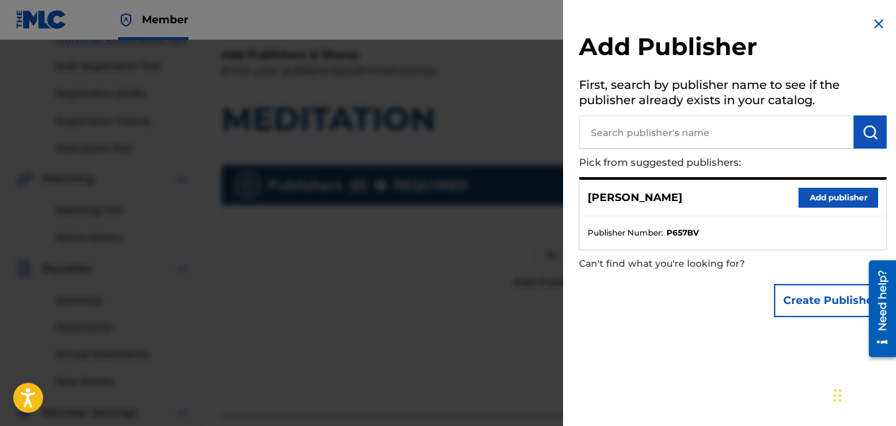
click at [826, 188] on button "Add publisher" at bounding box center [838, 198] width 80 height 20
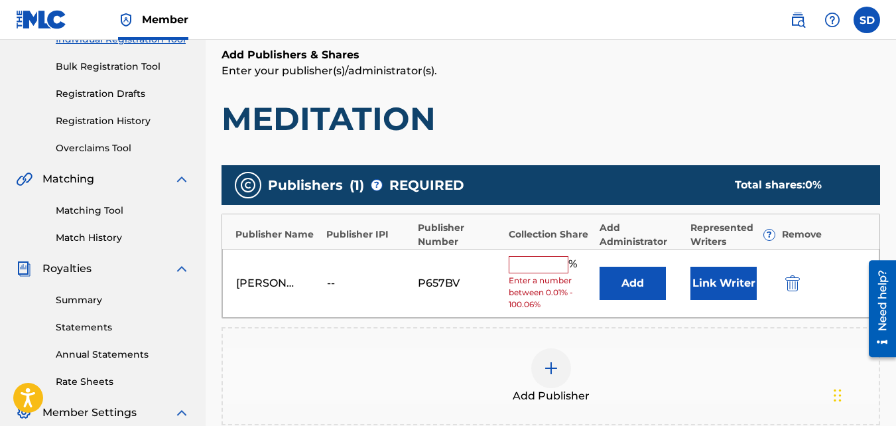
click at [533, 263] on input "text" at bounding box center [539, 264] width 60 height 17
type input "100"
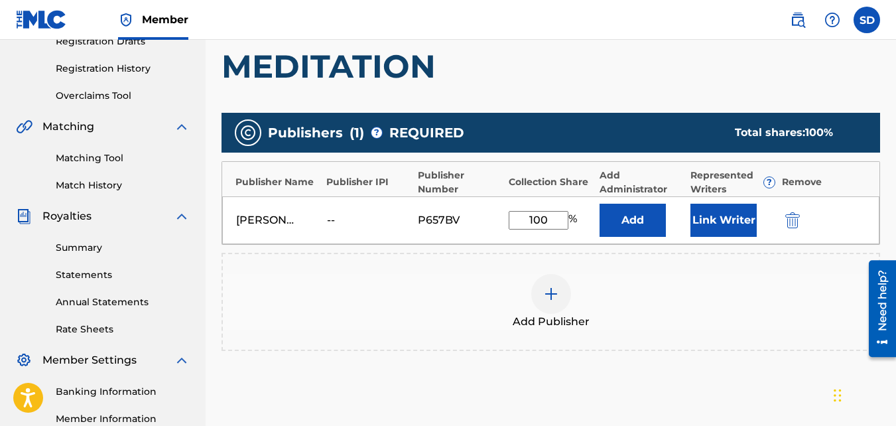
scroll to position [397, 0]
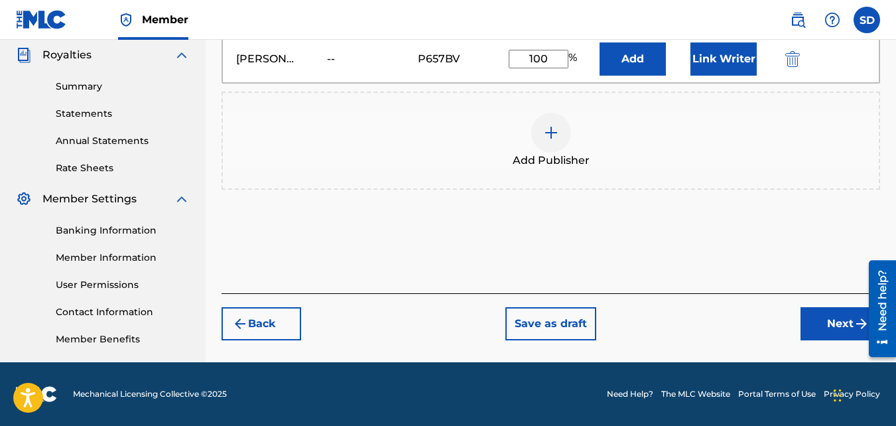
click at [815, 306] on div "Back Save as draft Next" at bounding box center [550, 316] width 658 height 47
click at [828, 334] on button "Next" at bounding box center [840, 323] width 80 height 33
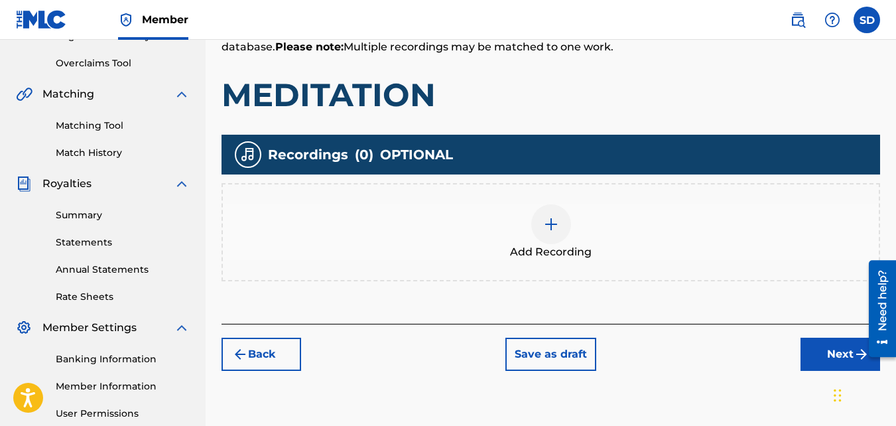
scroll to position [267, 0]
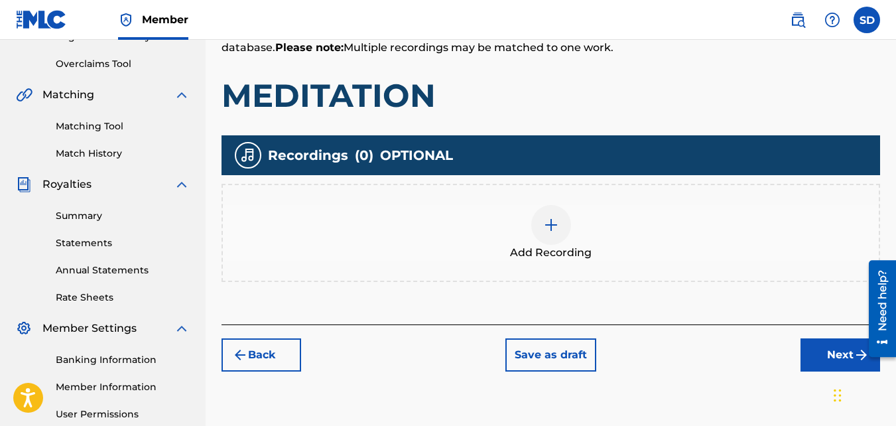
click at [546, 192] on div "Add Recording" at bounding box center [550, 233] width 658 height 98
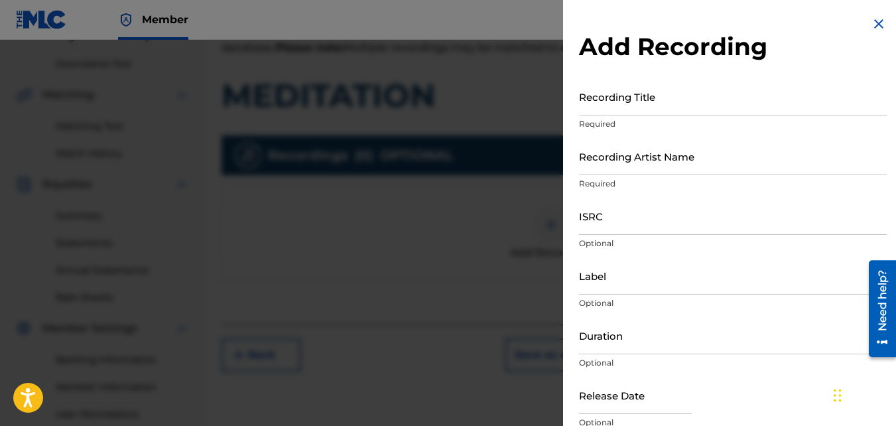
click at [644, 99] on input "Recording Title" at bounding box center [733, 97] width 308 height 38
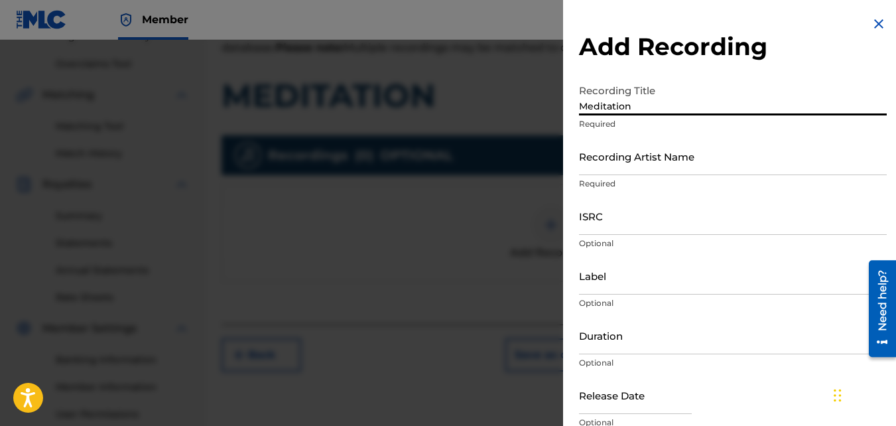
type input "Meditation"
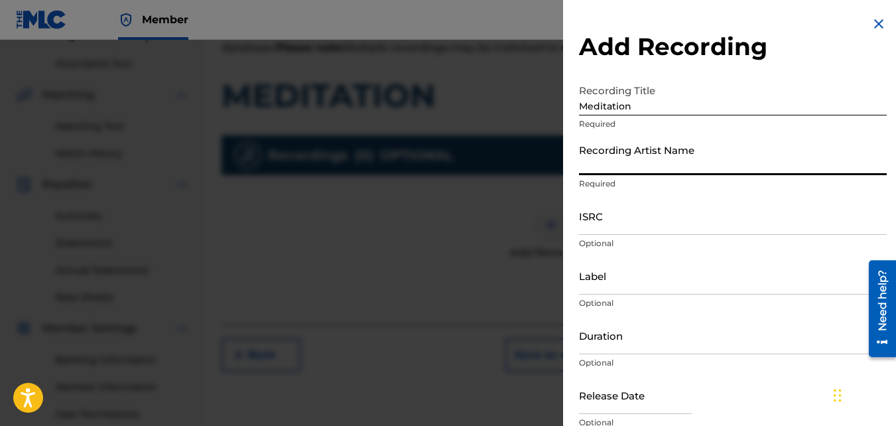
click at [633, 160] on input "Recording Artist Name" at bounding box center [733, 156] width 308 height 38
type input "Nawfr6"
click at [631, 215] on input "ISRC" at bounding box center [733, 216] width 308 height 38
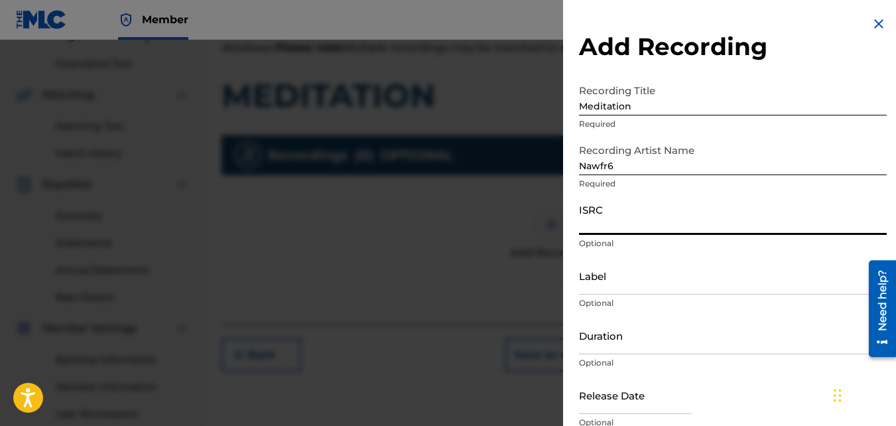
paste input "QZKUS2102612"
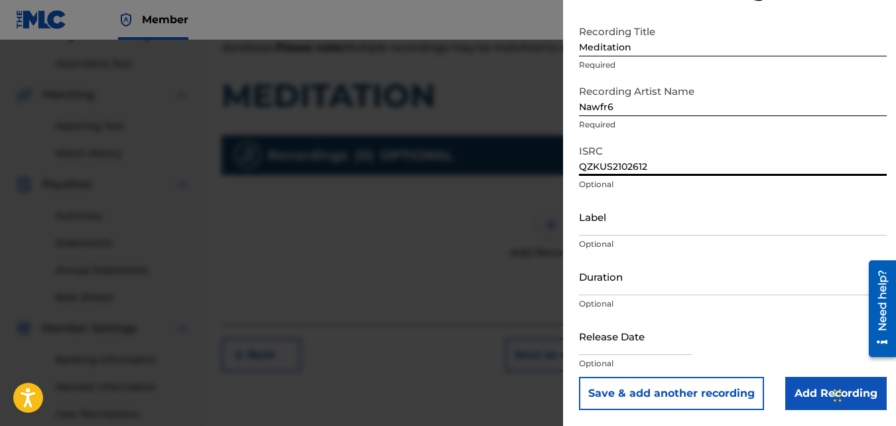
scroll to position [58, 0]
type input "QZKUS2102612"
click at [797, 387] on input "Add Recording" at bounding box center [835, 393] width 101 height 33
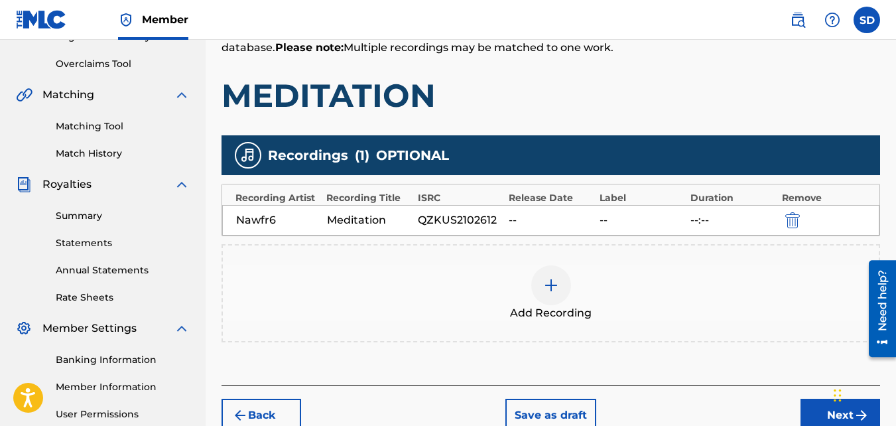
scroll to position [397, 0]
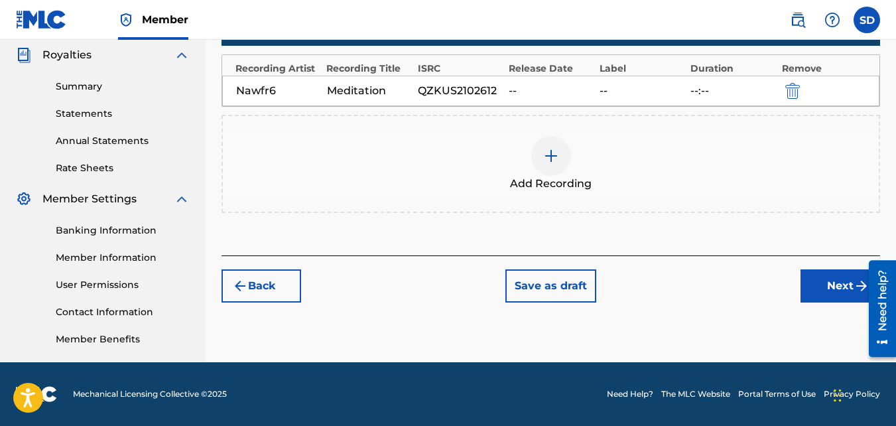
click at [820, 280] on button "Next" at bounding box center [840, 285] width 80 height 33
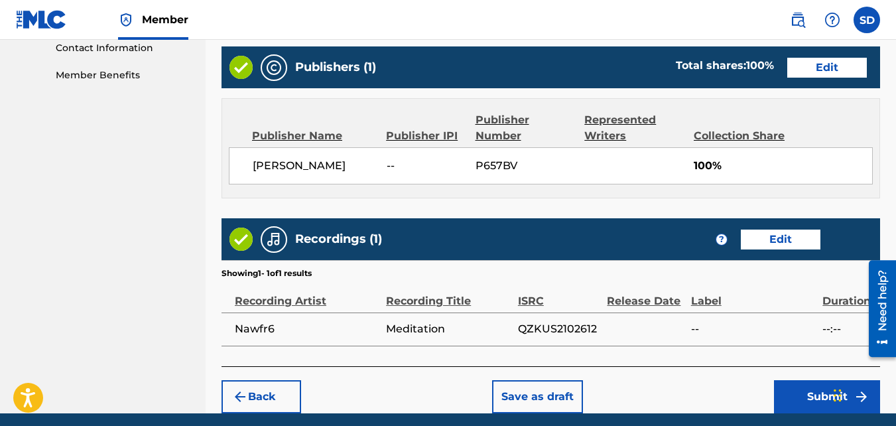
scroll to position [712, 0]
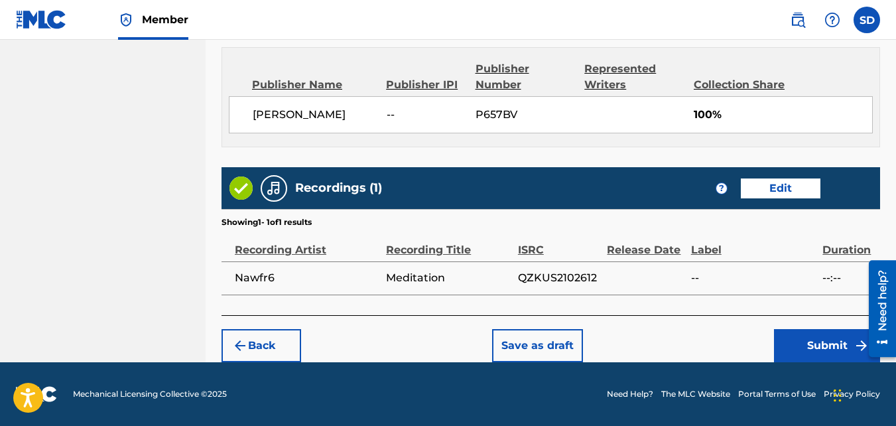
click at [810, 336] on button "Submit" at bounding box center [827, 345] width 106 height 33
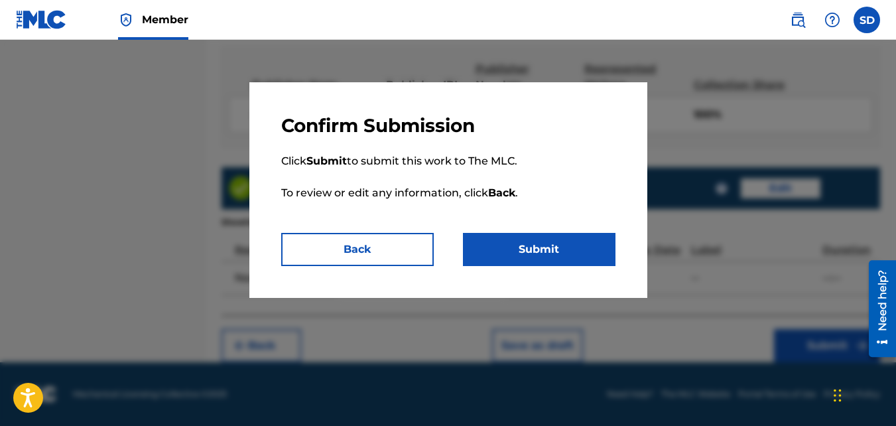
click at [505, 244] on button "Submit" at bounding box center [539, 249] width 153 height 33
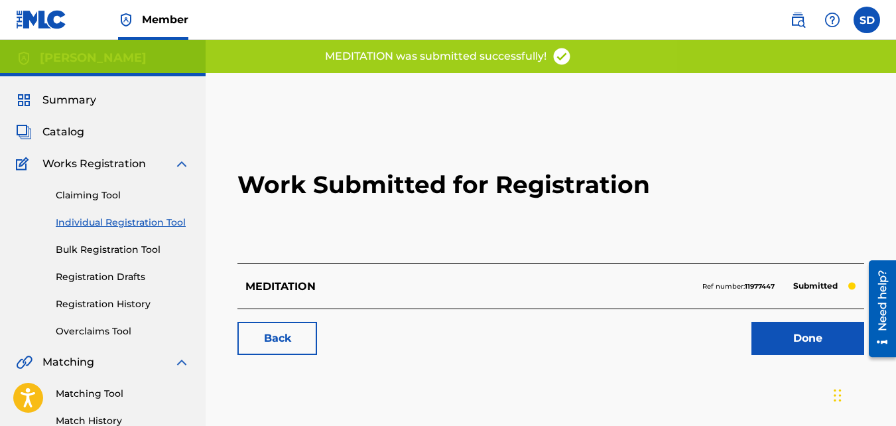
click at [288, 324] on link "Back" at bounding box center [277, 338] width 80 height 33
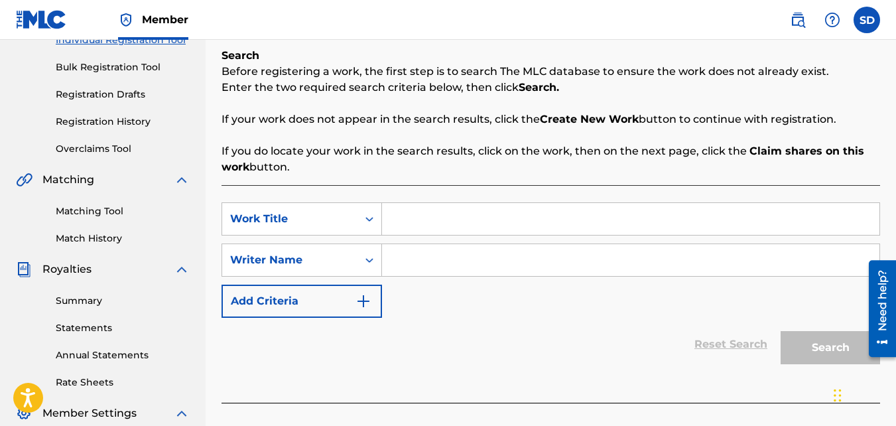
scroll to position [183, 0]
paste input "PHYSICAL PAIN"
type input "PHYSICAL PAIN"
click at [440, 263] on input "Search Form" at bounding box center [630, 259] width 497 height 32
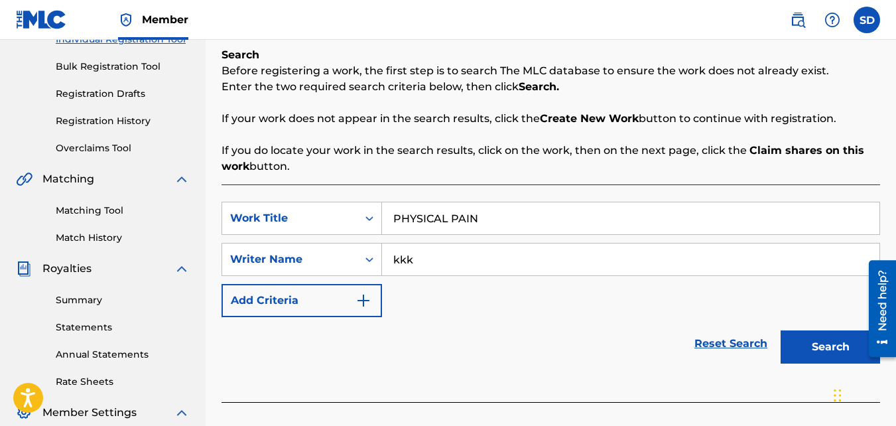
type input "kkk"
click at [781, 330] on button "Search" at bounding box center [830, 346] width 99 height 33
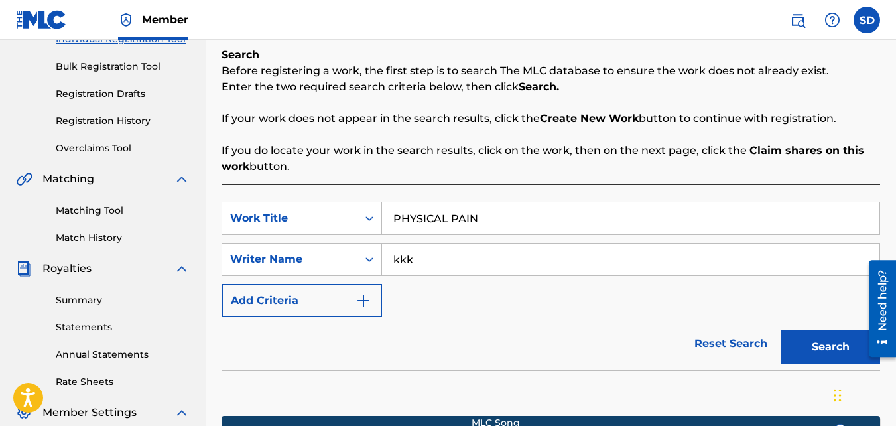
scroll to position [397, 0]
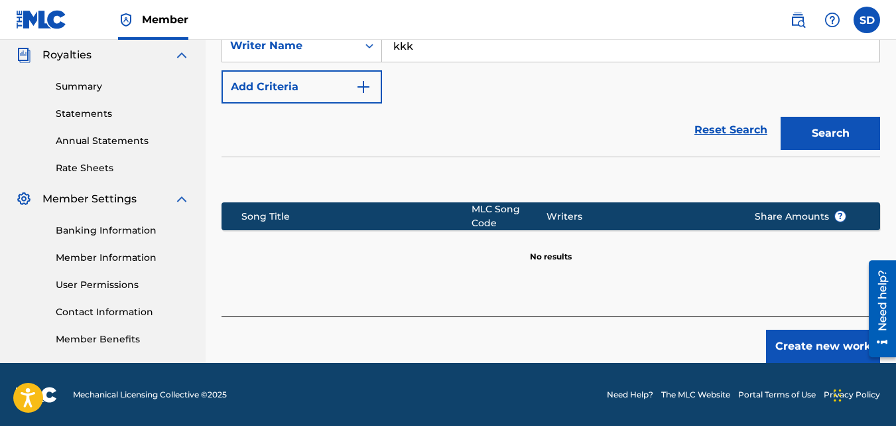
click at [780, 344] on button "Create new work" at bounding box center [823, 346] width 114 height 33
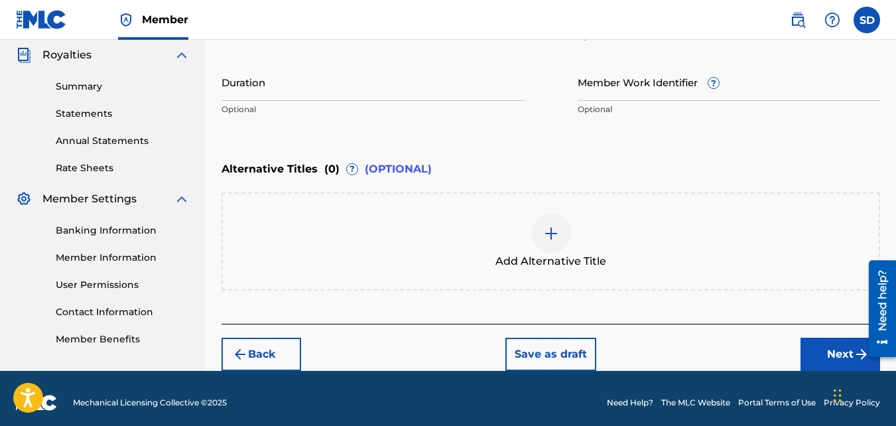
scroll to position [375, 0]
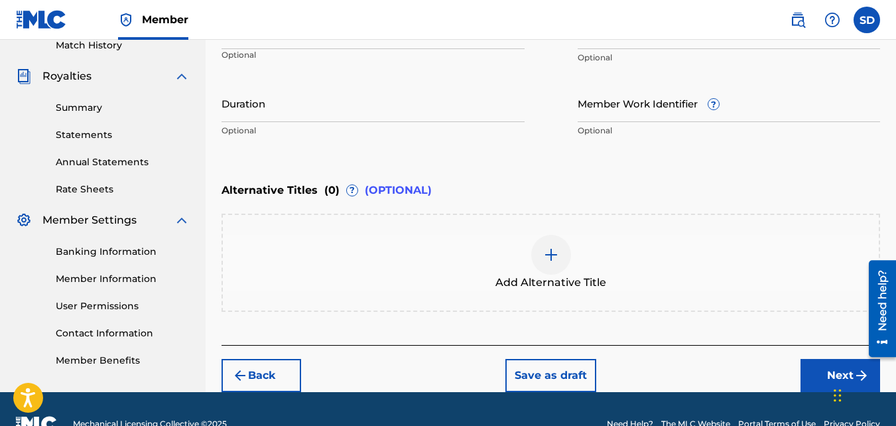
click at [816, 361] on button "Next" at bounding box center [840, 375] width 80 height 33
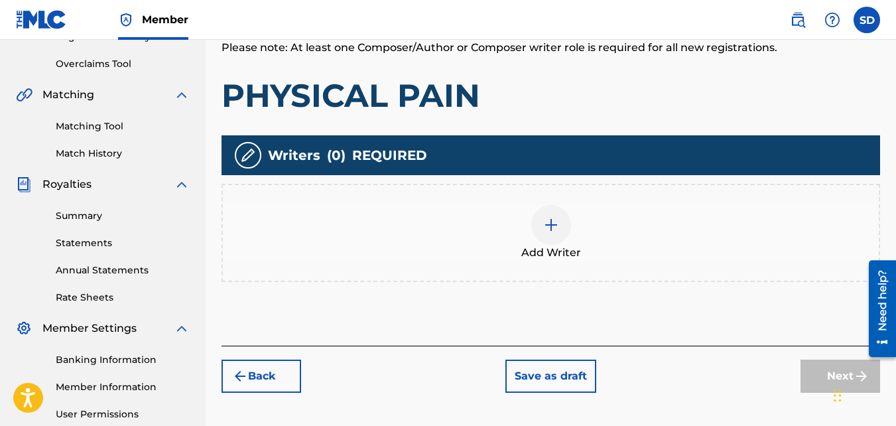
scroll to position [273, 0]
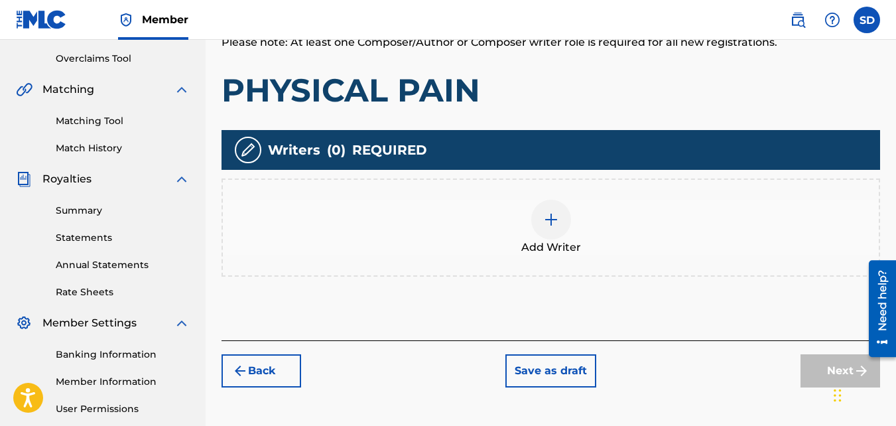
click at [482, 216] on div "Add Writer" at bounding box center [551, 228] width 656 height 56
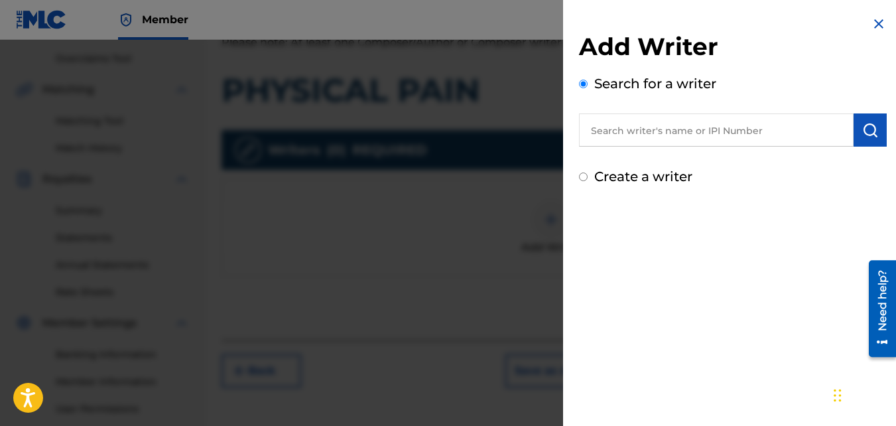
click at [652, 174] on label "Create a writer" at bounding box center [643, 176] width 98 height 16
radio input "true"
click at [588, 174] on input "Create a writer" at bounding box center [583, 176] width 9 height 9
radio input "false"
radio input "true"
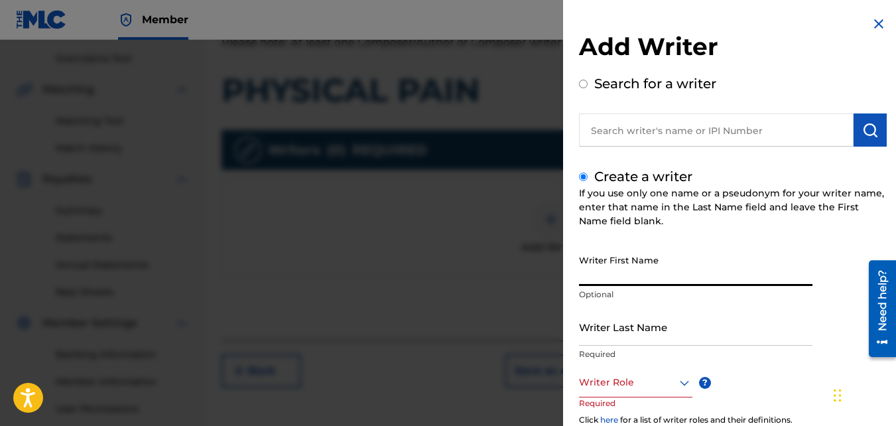
click at [664, 255] on input "Writer First Name" at bounding box center [695, 267] width 233 height 38
type input "A"
type input "Samir"
click at [636, 320] on input "Writer Last Name" at bounding box center [695, 327] width 233 height 38
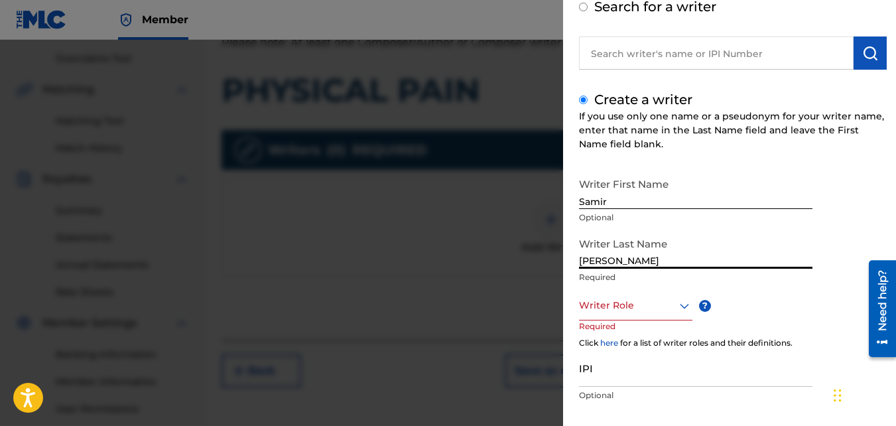
scroll to position [79, 0]
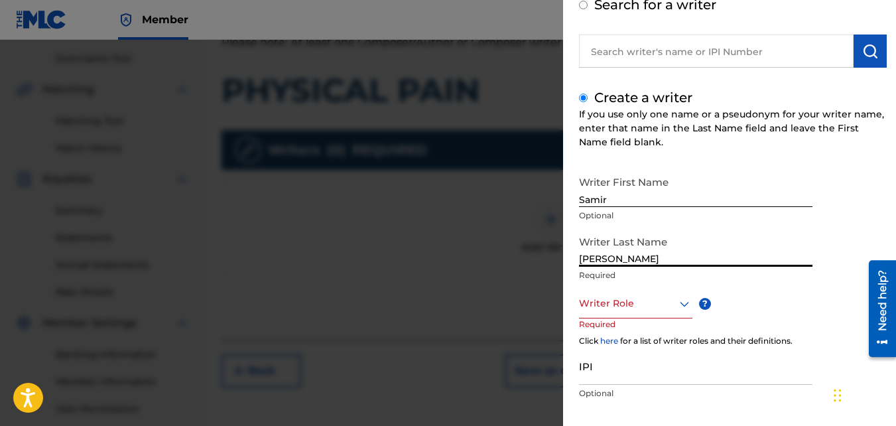
type input "[PERSON_NAME]"
click at [619, 308] on div at bounding box center [635, 303] width 113 height 17
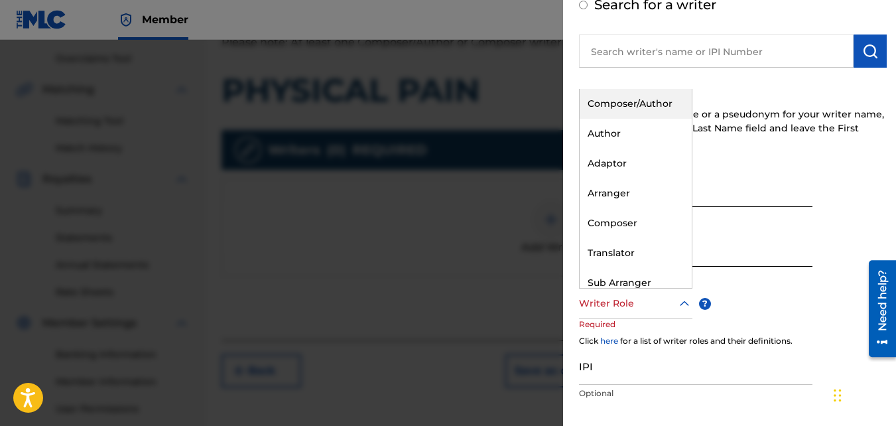
click at [636, 103] on div "Composer/Author" at bounding box center [636, 104] width 112 height 30
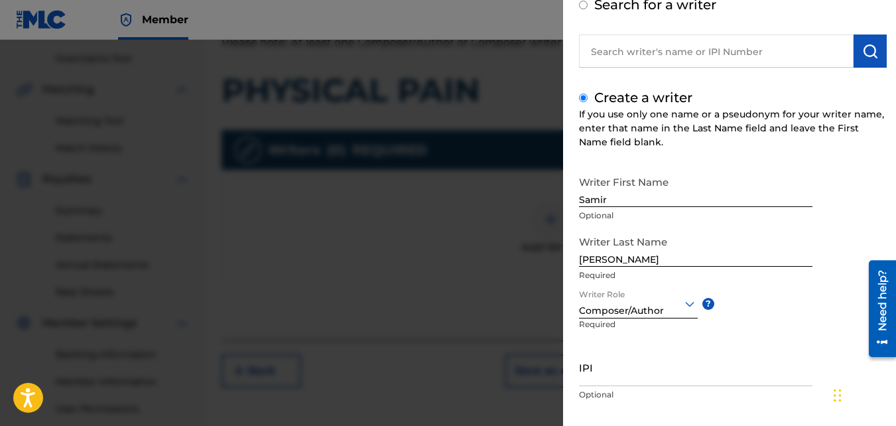
scroll to position [150, 0]
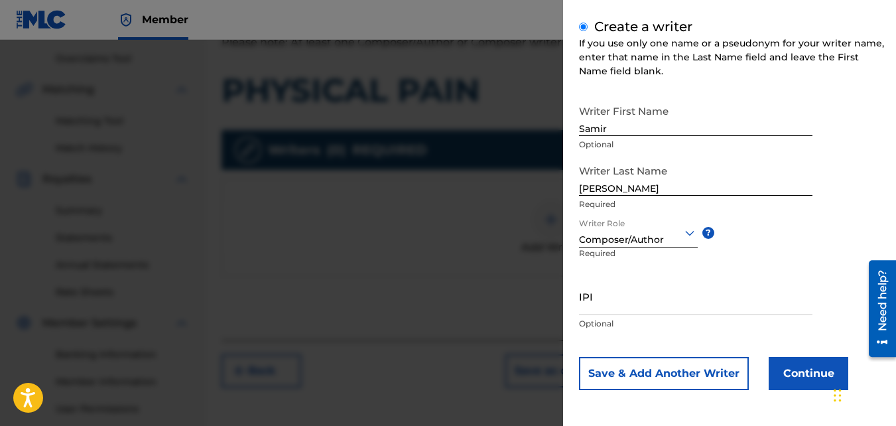
click at [797, 383] on button "Continue" at bounding box center [809, 373] width 80 height 33
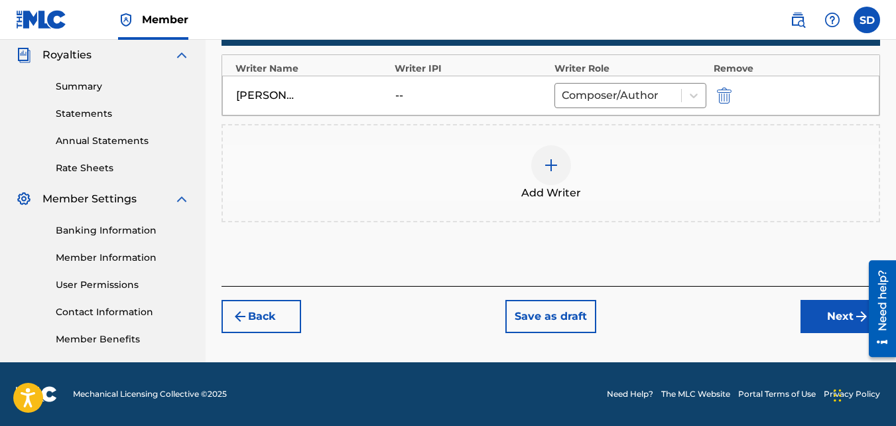
click at [804, 304] on button "Next" at bounding box center [840, 316] width 80 height 33
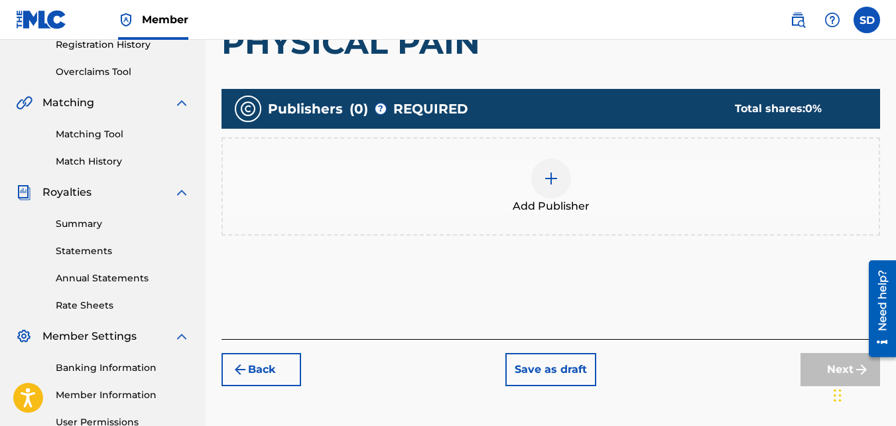
scroll to position [271, 0]
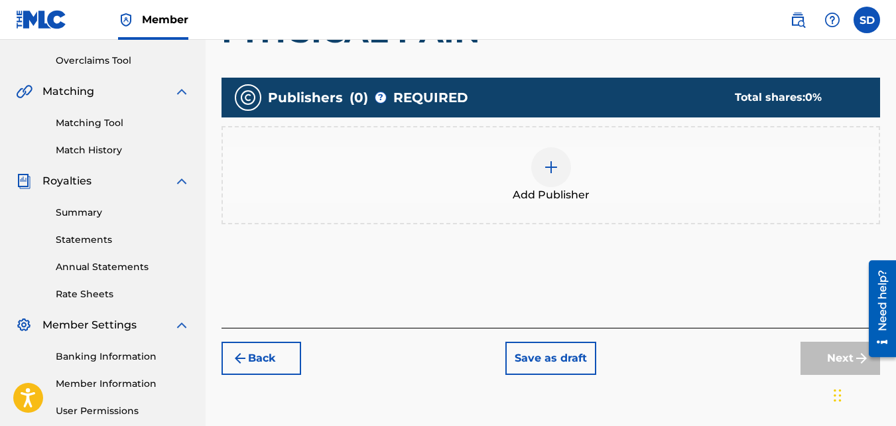
click at [538, 192] on span "Add Publisher" at bounding box center [551, 195] width 77 height 16
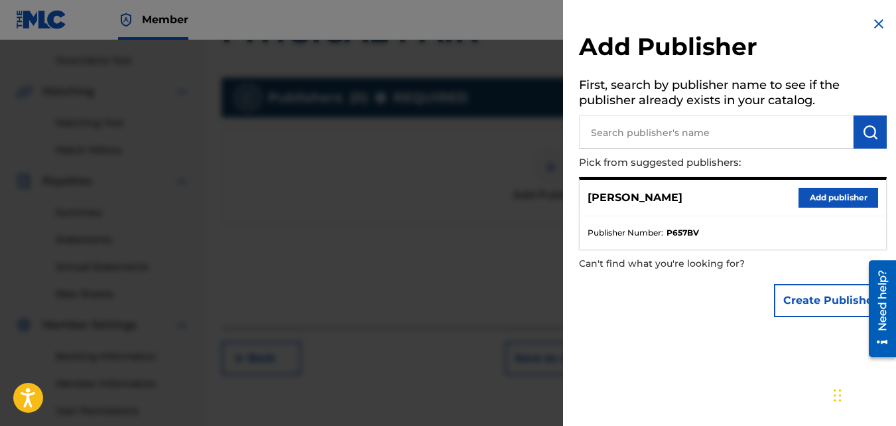
click at [820, 197] on button "Add publisher" at bounding box center [838, 198] width 80 height 20
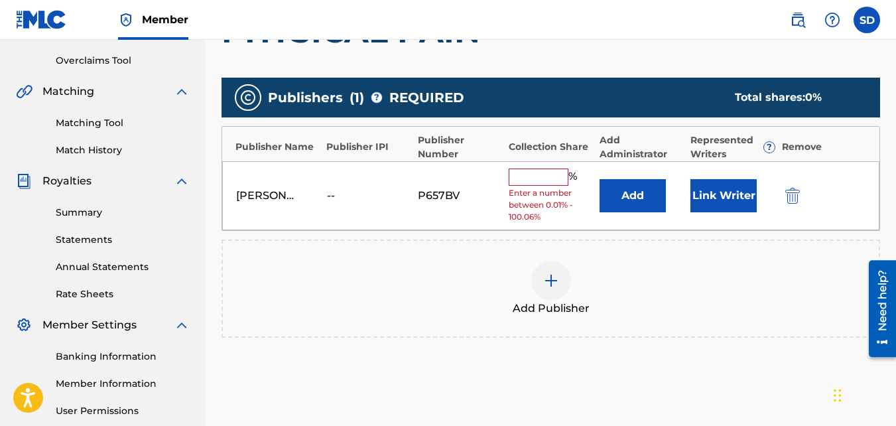
click at [516, 182] on input "text" at bounding box center [539, 176] width 60 height 17
type input "100"
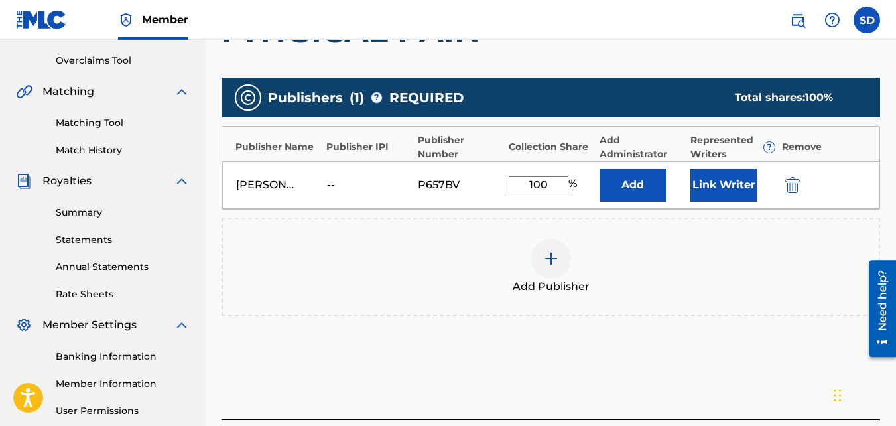
scroll to position [397, 0]
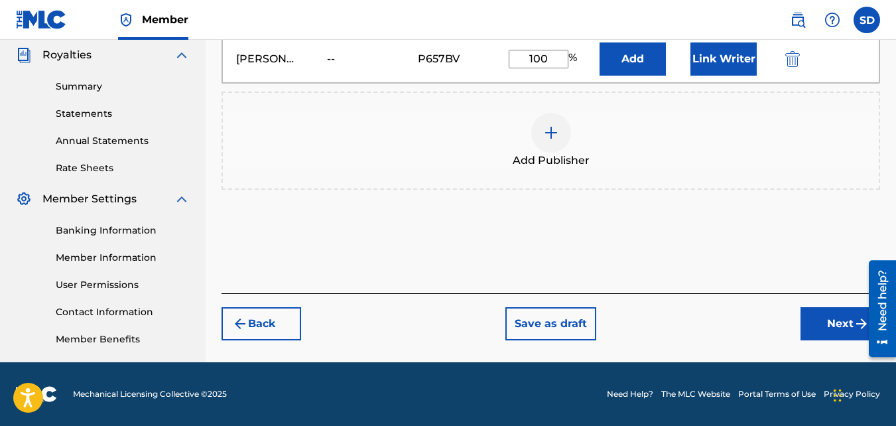
click at [830, 311] on button "Next" at bounding box center [840, 323] width 80 height 33
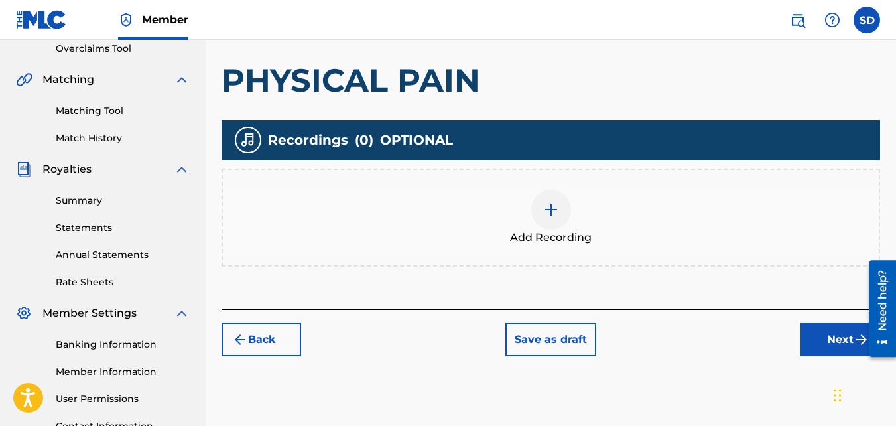
scroll to position [283, 0]
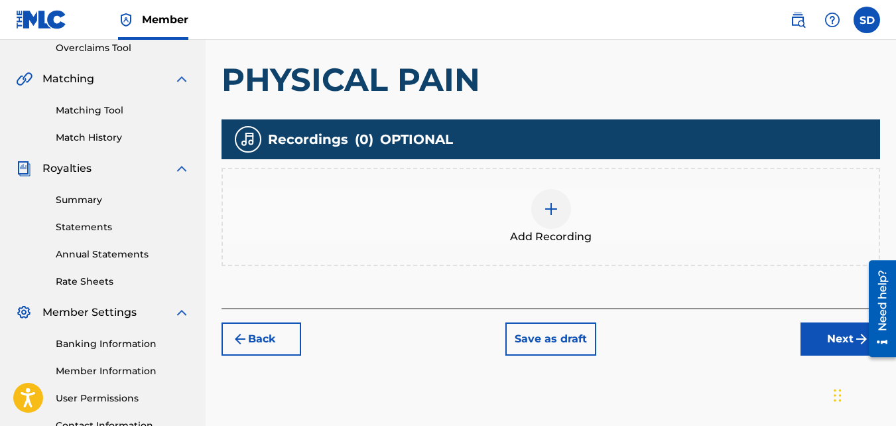
click at [483, 243] on div "Add Recording" at bounding box center [551, 217] width 656 height 56
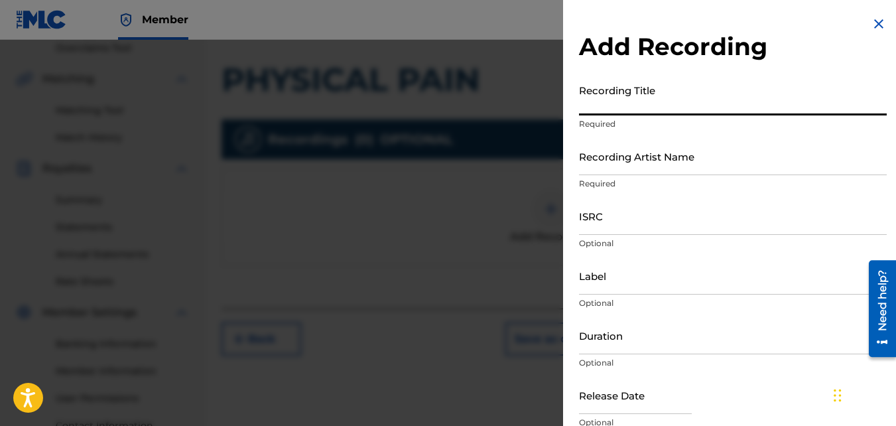
click at [717, 84] on input "Recording Title" at bounding box center [733, 97] width 308 height 38
type input "Physical Pain"
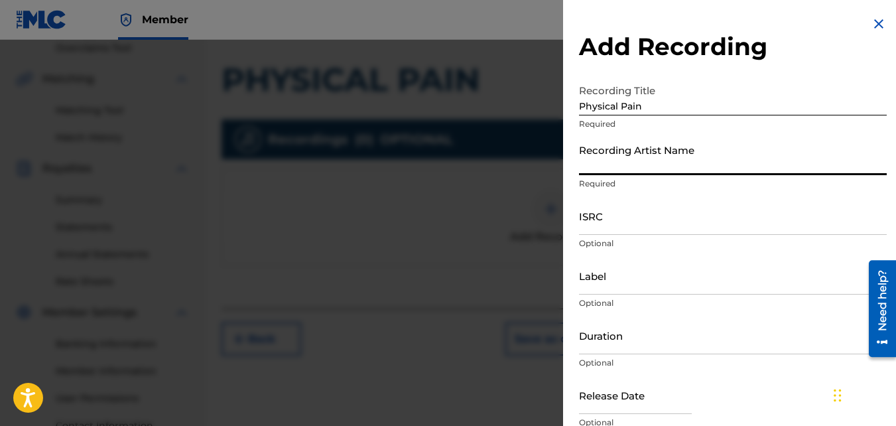
drag, startPoint x: 590, startPoint y: 149, endPoint x: 572, endPoint y: 166, distance: 24.9
click at [572, 166] on div "Add Recording Recording Title Physical Pain Required Recording Artist Name Requ…" at bounding box center [733, 242] width 340 height 485
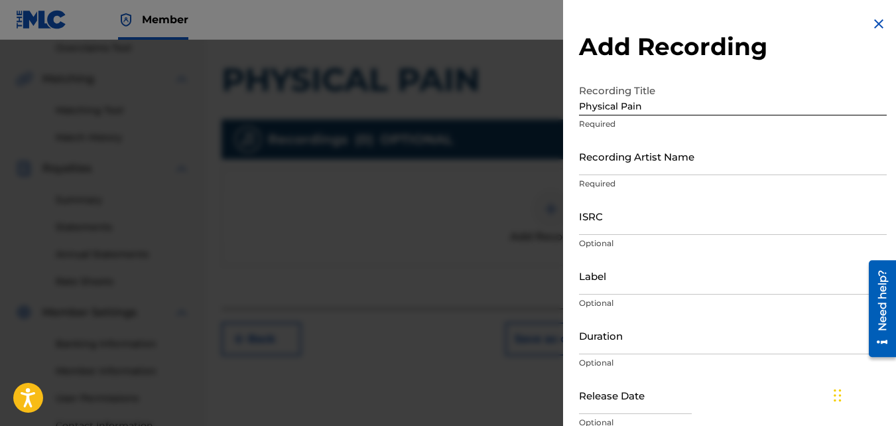
click at [593, 161] on input "Recording Artist Name" at bounding box center [733, 156] width 308 height 38
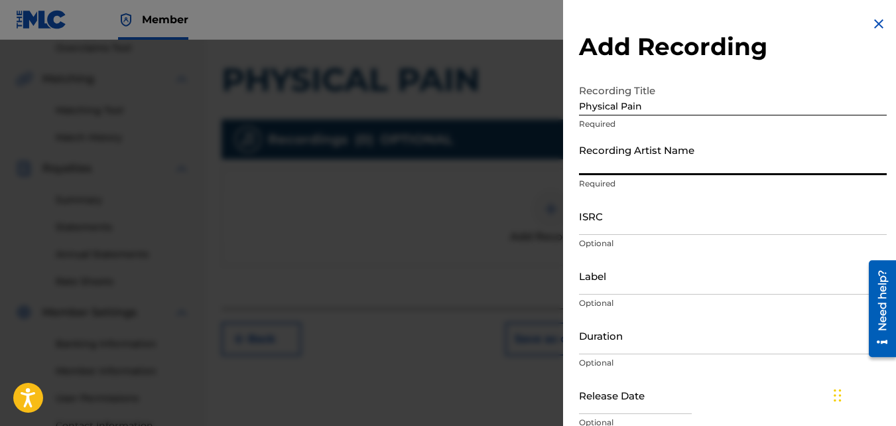
type input "Nawfr6"
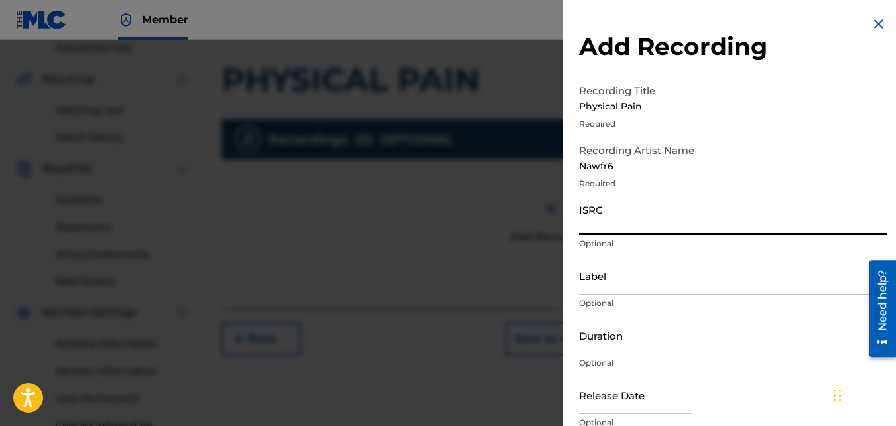
paste input "QZKUS2100606"
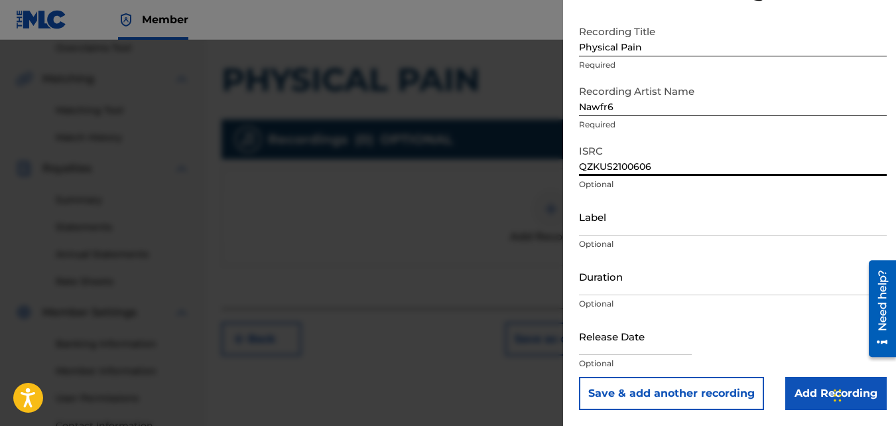
type input "QZKUS2100606"
click at [796, 387] on input "Add Recording" at bounding box center [835, 393] width 101 height 33
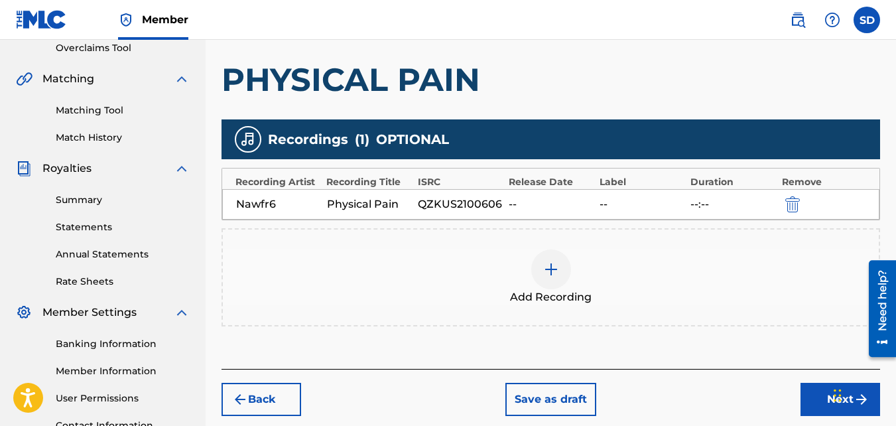
click at [813, 397] on button "Next" at bounding box center [840, 399] width 80 height 33
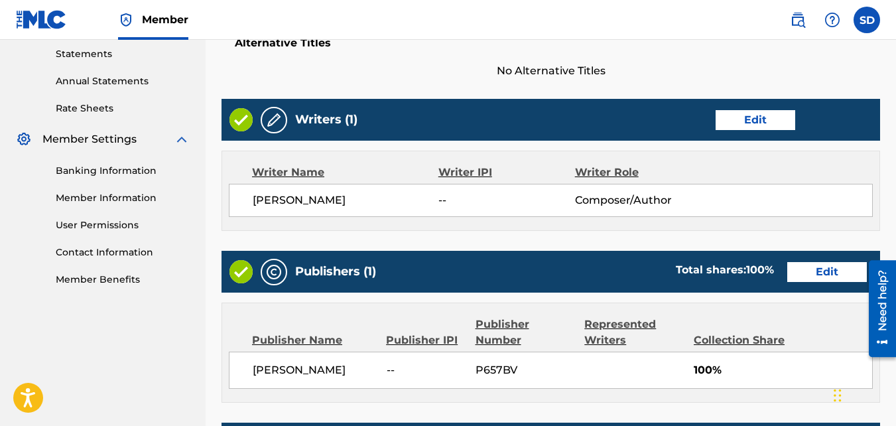
scroll to position [712, 0]
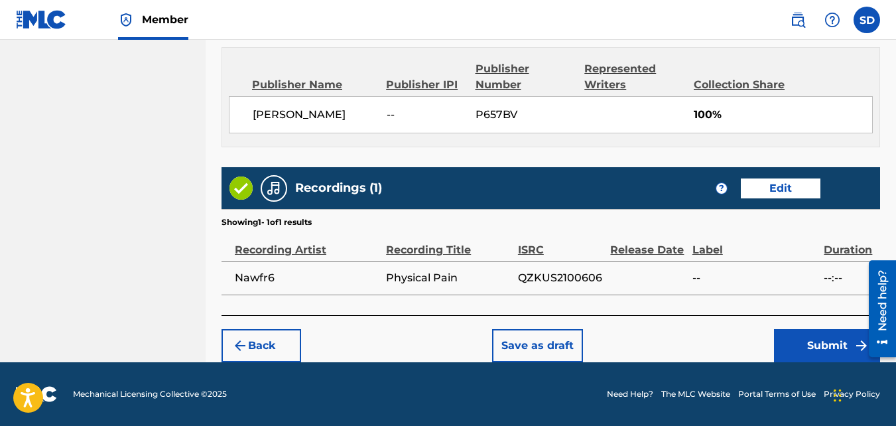
click at [779, 351] on button "Submit" at bounding box center [827, 345] width 106 height 33
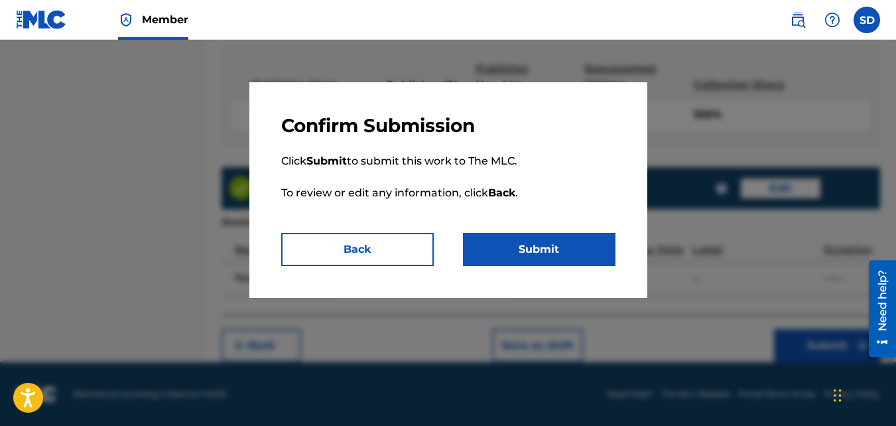
click at [536, 249] on button "Submit" at bounding box center [539, 249] width 153 height 33
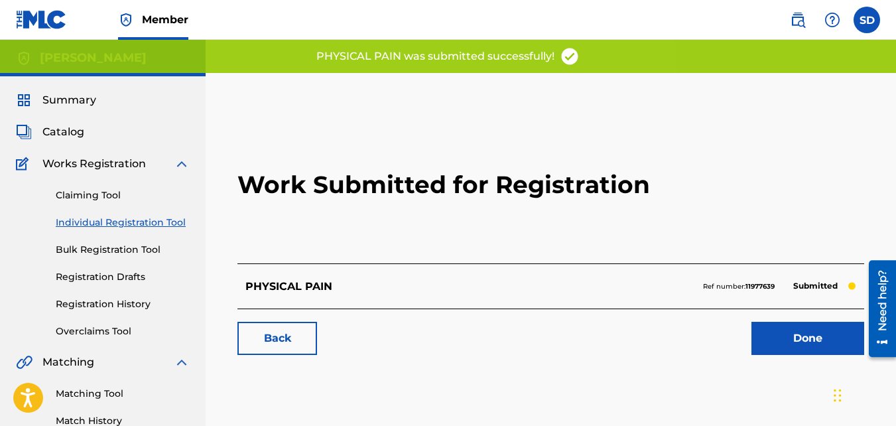
click at [282, 328] on link "Back" at bounding box center [277, 338] width 80 height 33
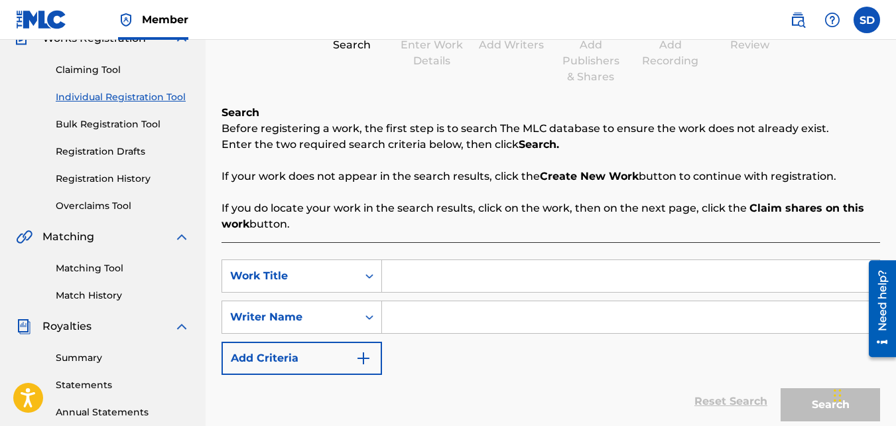
scroll to position [126, 0]
click at [420, 290] on input "Search Form" at bounding box center [630, 275] width 497 height 32
type input "Almighty"
click at [431, 320] on input "Search Form" at bounding box center [630, 316] width 497 height 32
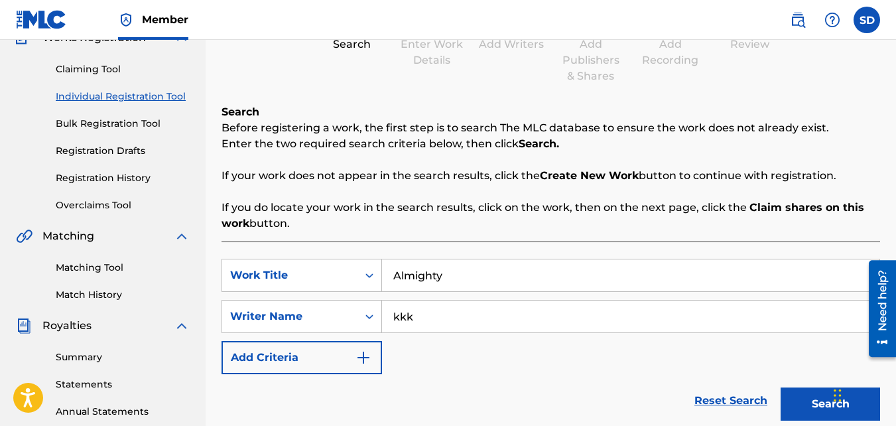
type input "kkk"
click at [781, 387] on button "Search" at bounding box center [830, 403] width 99 height 33
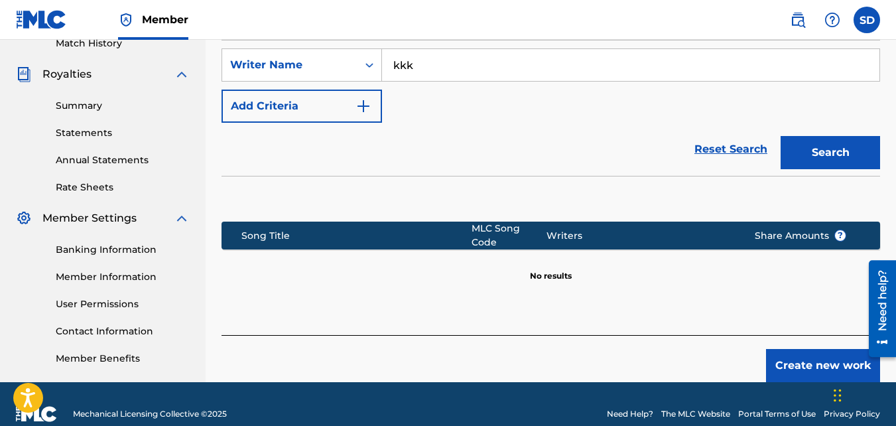
scroll to position [397, 0]
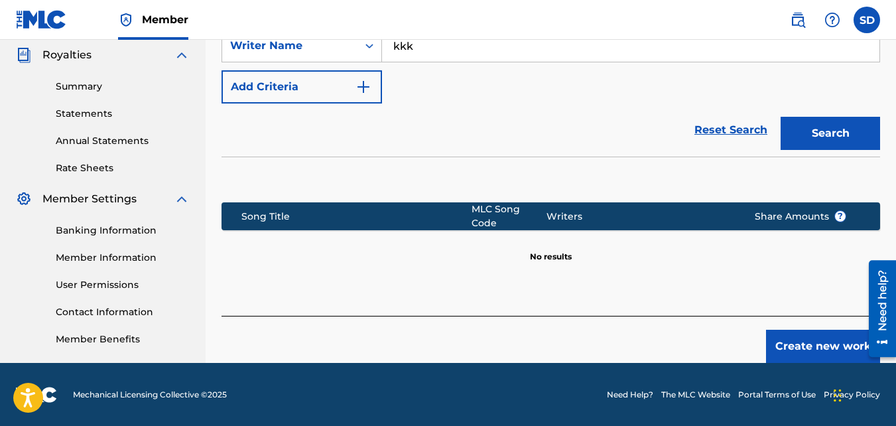
click at [814, 346] on button "Create new work" at bounding box center [823, 346] width 114 height 33
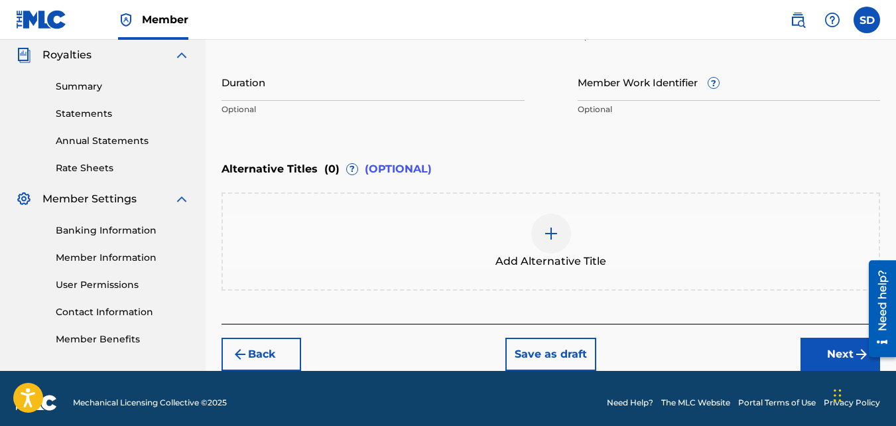
click at [828, 346] on button "Next" at bounding box center [840, 354] width 80 height 33
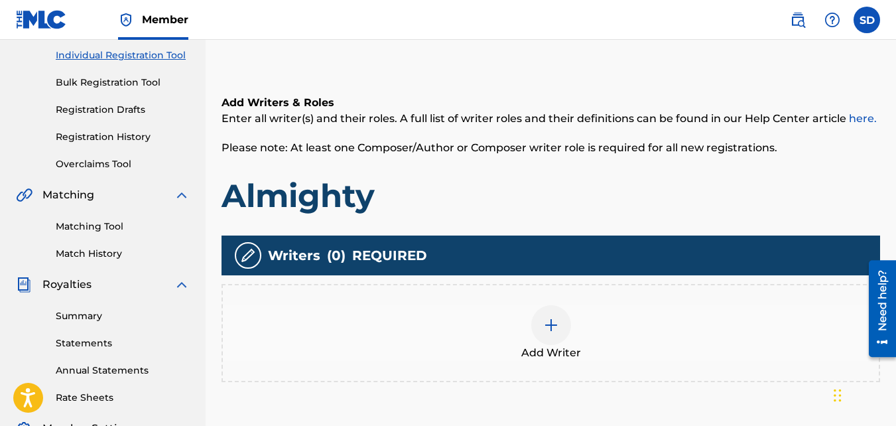
scroll to position [168, 0]
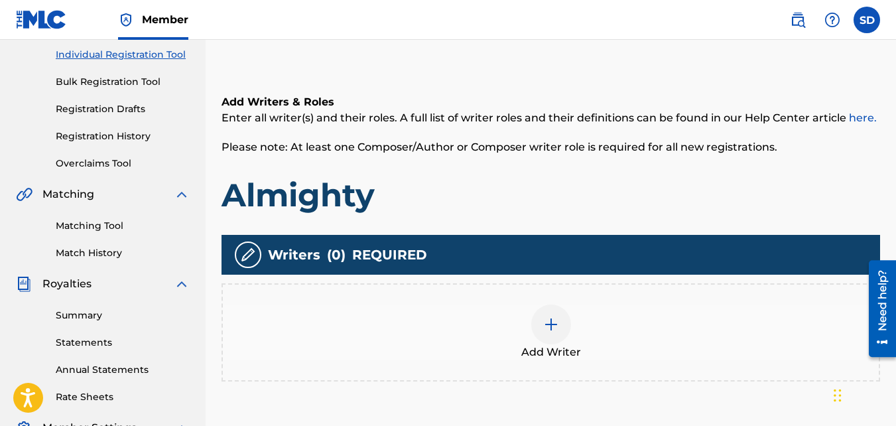
click at [558, 303] on div "Add Writer" at bounding box center [550, 332] width 658 height 98
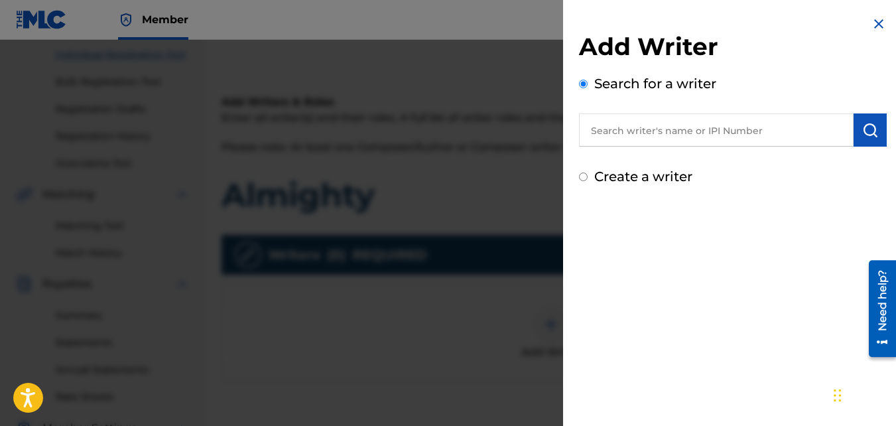
click at [609, 177] on label "Create a writer" at bounding box center [643, 176] width 98 height 16
radio input "true"
click at [588, 177] on input "Create a writer" at bounding box center [583, 176] width 9 height 9
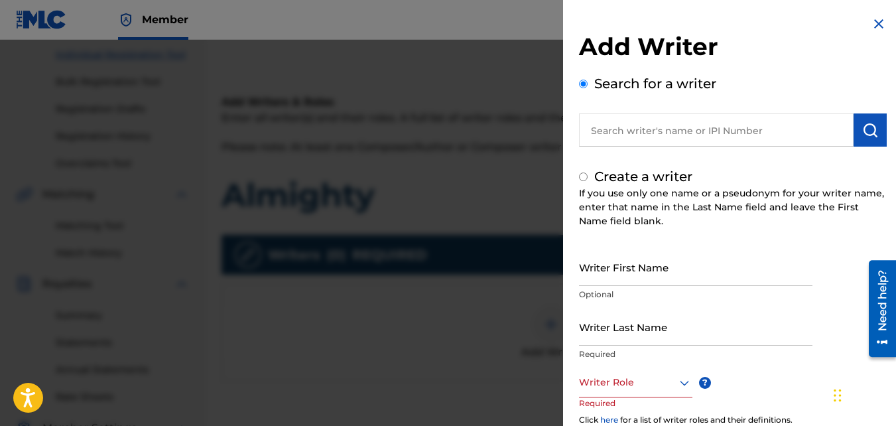
radio input "false"
radio input "true"
click at [625, 267] on input "Writer First Name" at bounding box center [695, 267] width 233 height 38
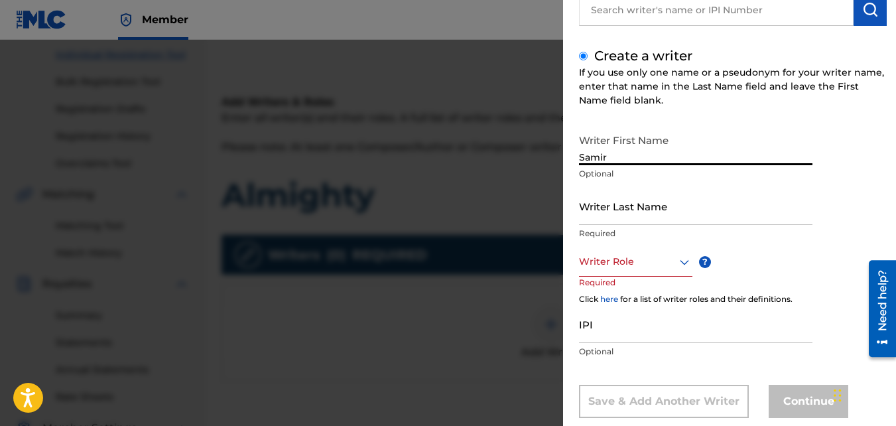
scroll to position [121, 0]
type input "Samir"
click at [595, 219] on input "Writer Last Name" at bounding box center [695, 205] width 233 height 38
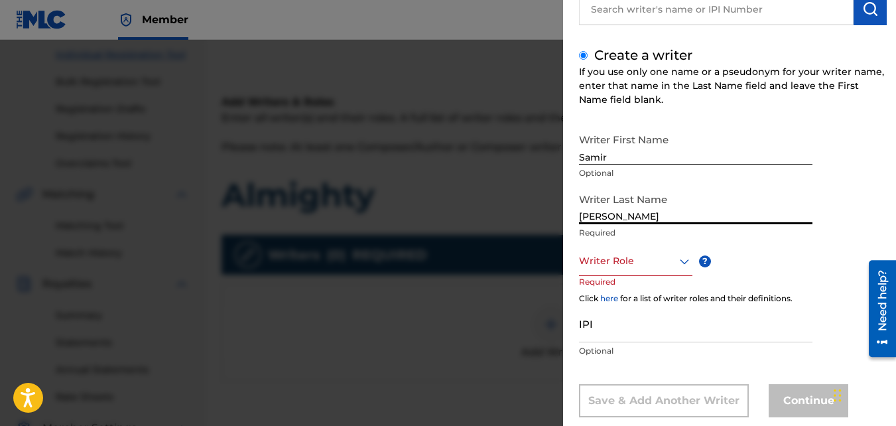
type input "[PERSON_NAME]"
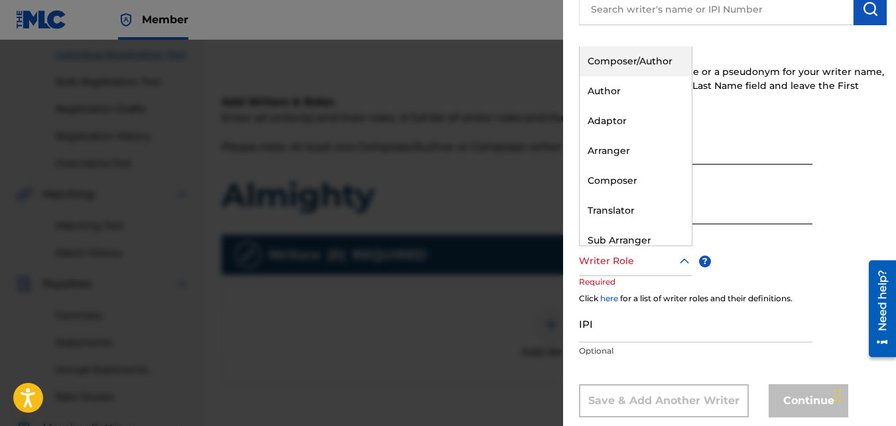
click at [627, 271] on div "Writer Role" at bounding box center [635, 261] width 113 height 30
click at [640, 72] on div "Composer/Author" at bounding box center [636, 61] width 112 height 30
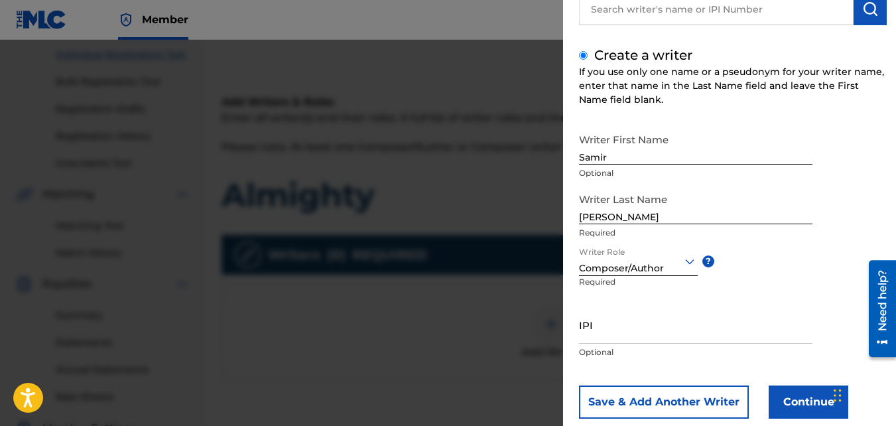
scroll to position [150, 0]
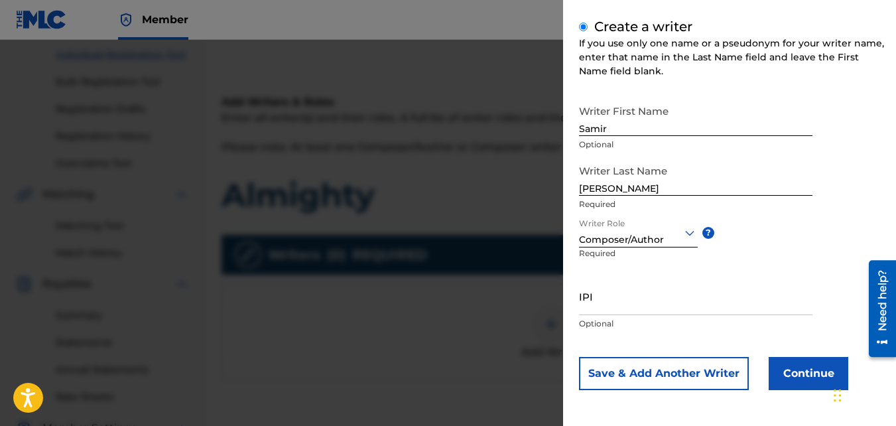
click at [783, 365] on button "Continue" at bounding box center [809, 373] width 80 height 33
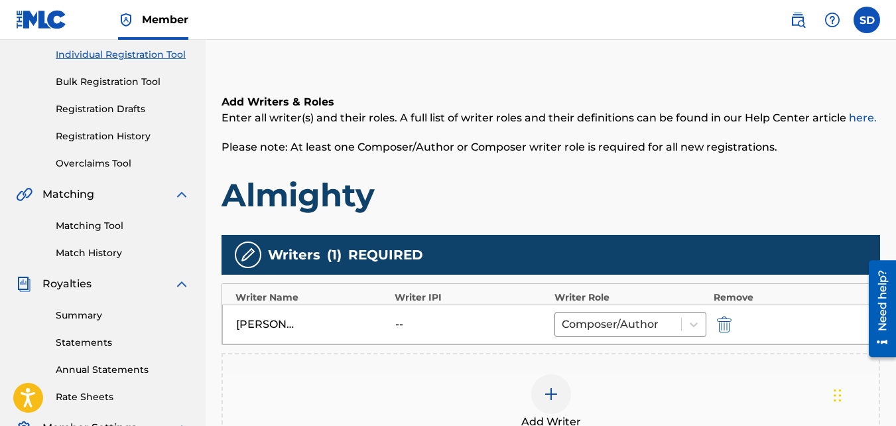
scroll to position [397, 0]
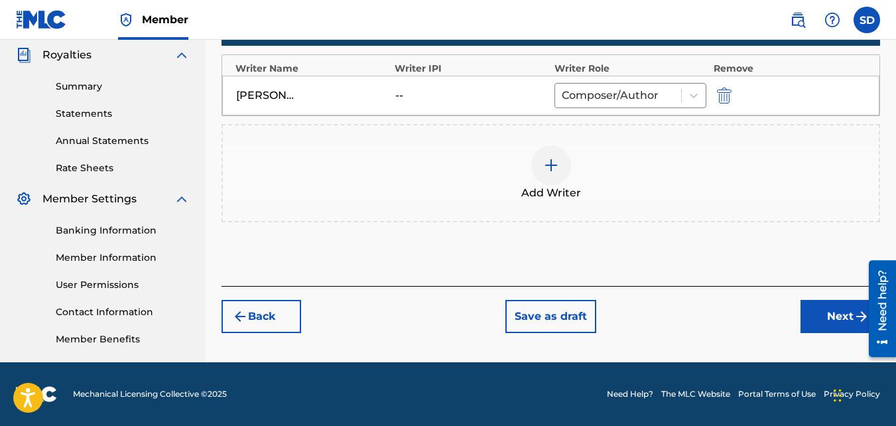
click at [814, 310] on button "Next" at bounding box center [840, 316] width 80 height 33
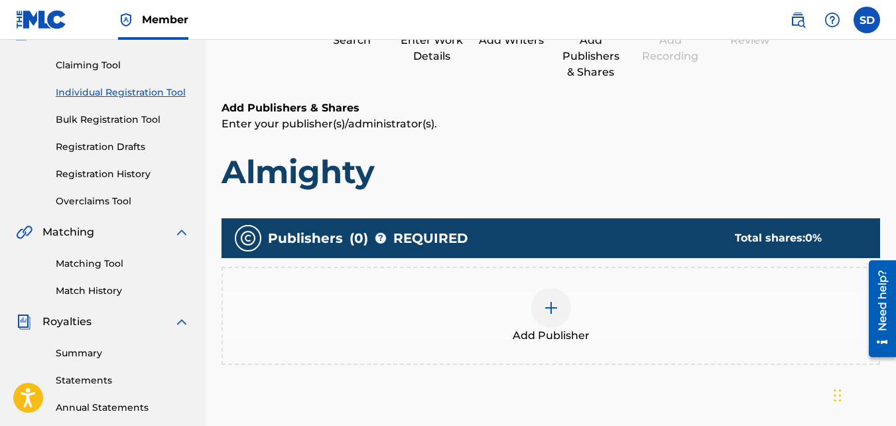
scroll to position [132, 0]
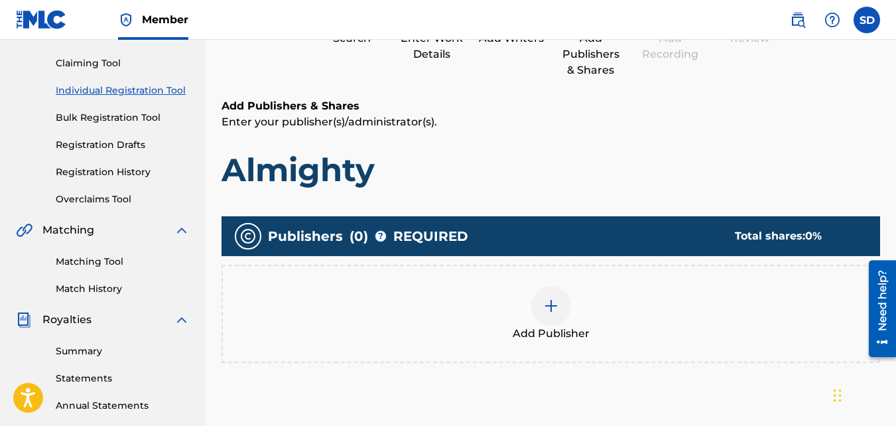
click at [475, 304] on div "Add Publisher" at bounding box center [551, 314] width 656 height 56
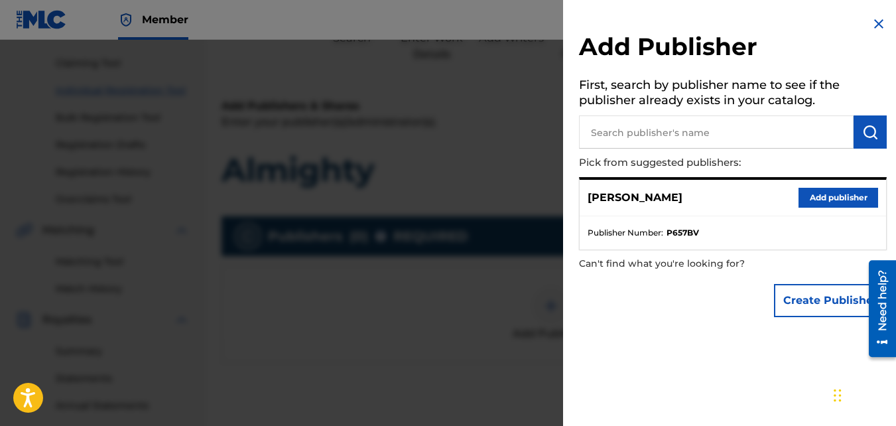
click at [808, 196] on button "Add publisher" at bounding box center [838, 198] width 80 height 20
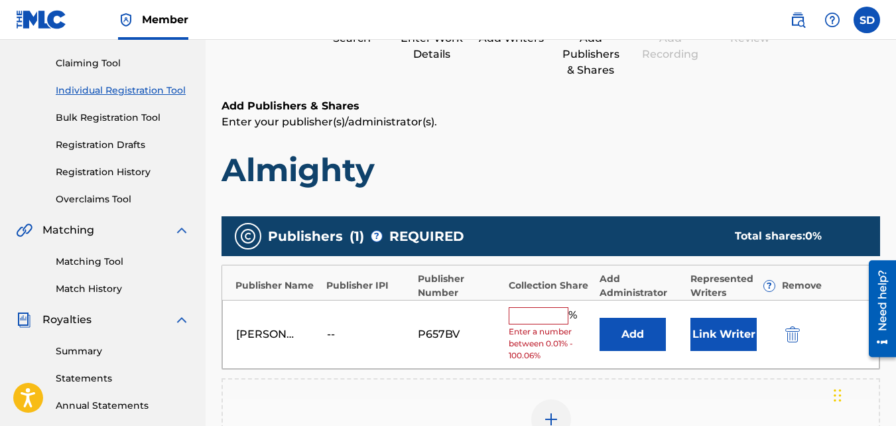
click at [514, 311] on input "text" at bounding box center [539, 315] width 60 height 17
type input "100"
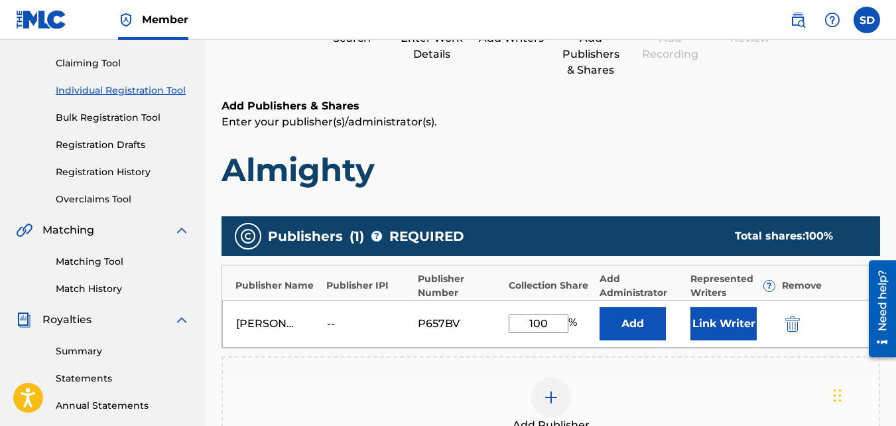
scroll to position [397, 0]
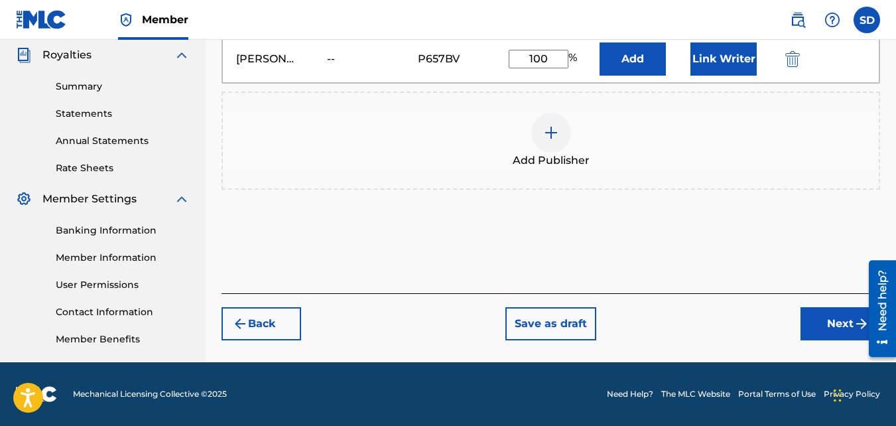
click at [824, 312] on button "Next" at bounding box center [840, 323] width 80 height 33
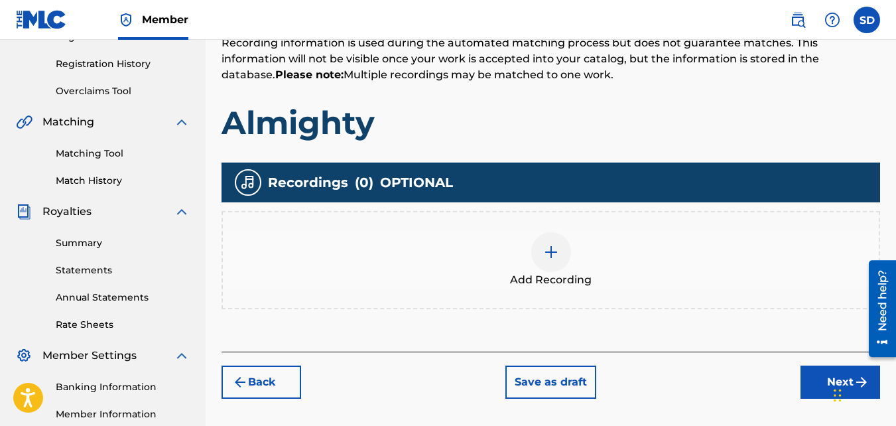
scroll to position [248, 0]
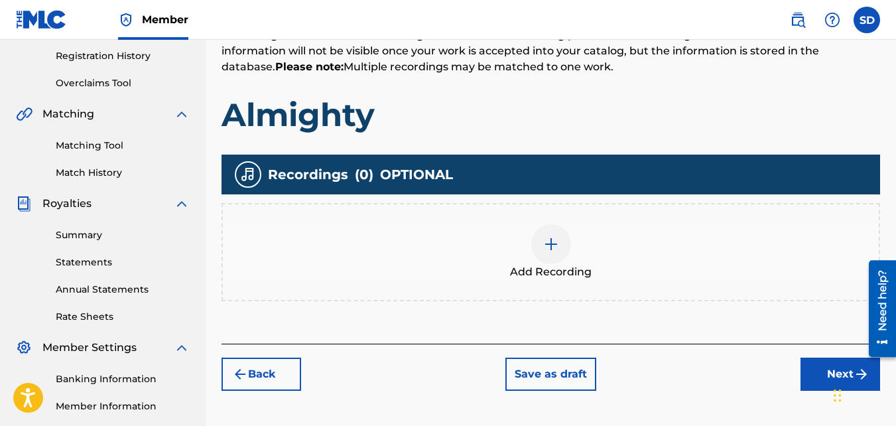
click at [547, 245] on img at bounding box center [551, 244] width 16 height 16
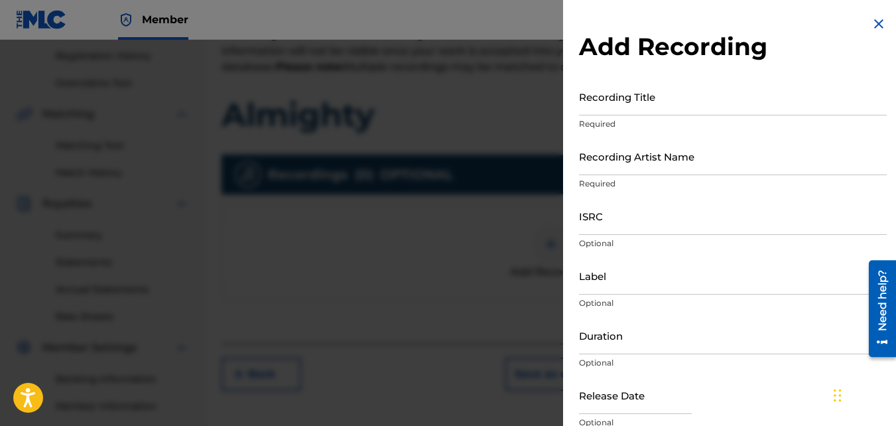
click at [631, 99] on input "Recording Title" at bounding box center [733, 97] width 308 height 38
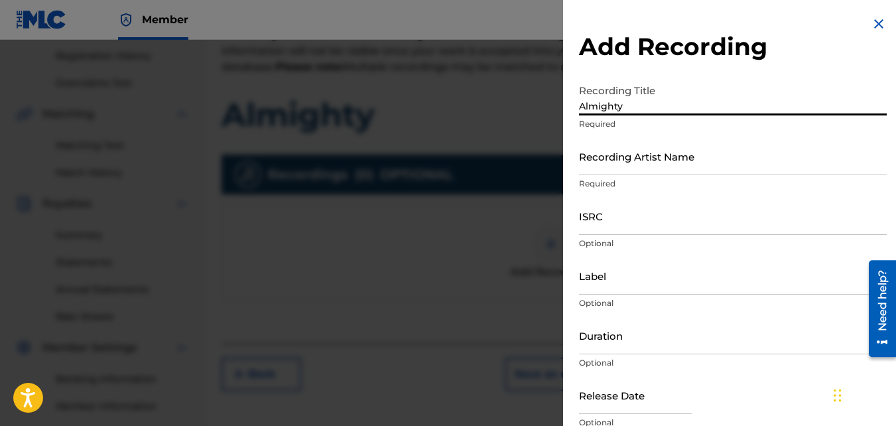
type input "Almighty"
click at [651, 158] on input "Recording Artist Name" at bounding box center [733, 156] width 308 height 38
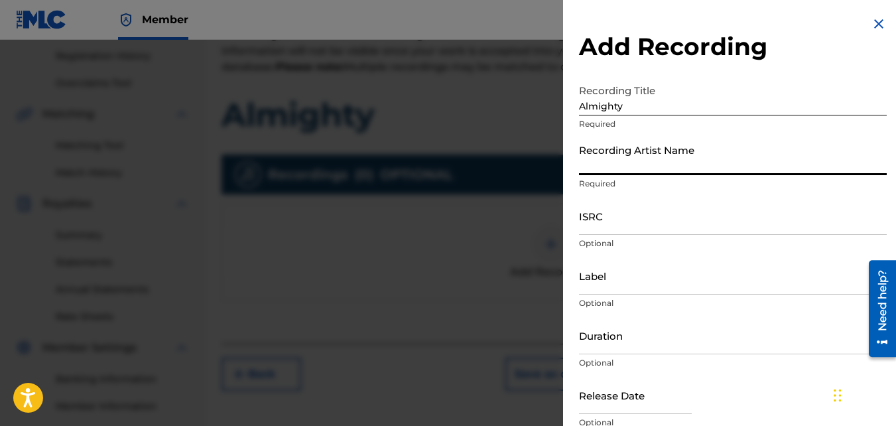
type input "Nawfr6"
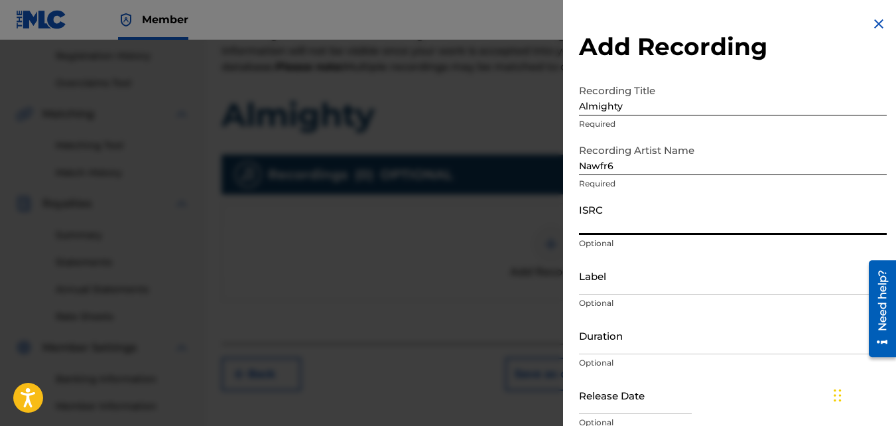
paste input "QZKUS2100606"
type input "QZKUS2100606"
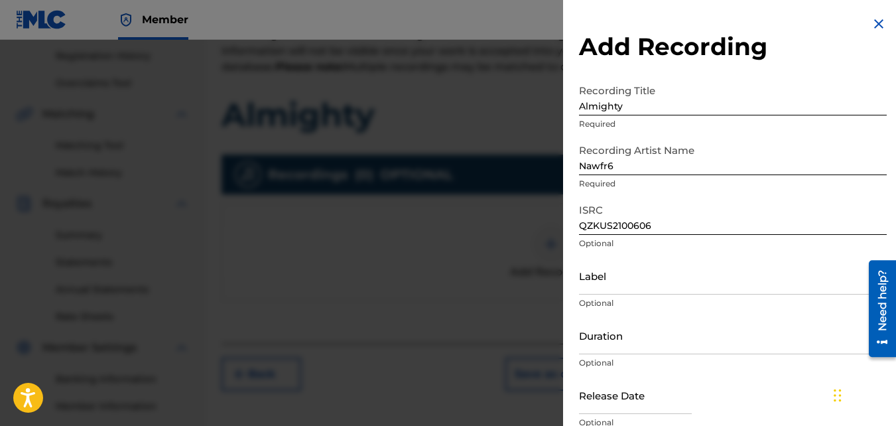
click at [692, 365] on p "Optional" at bounding box center [733, 363] width 308 height 12
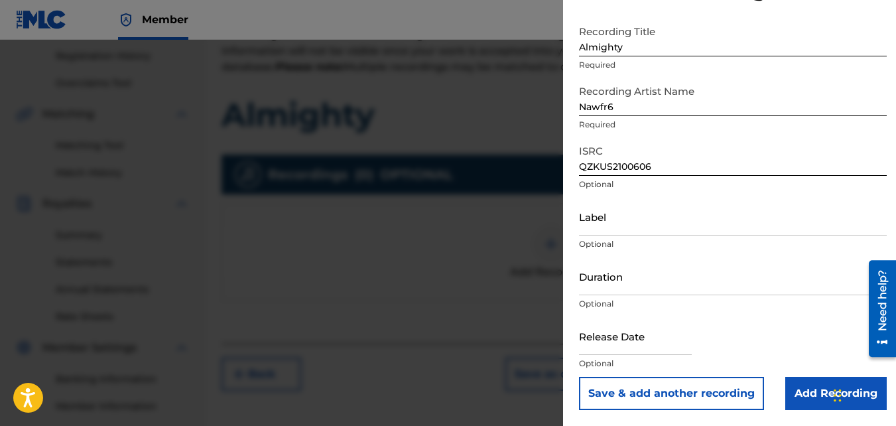
click at [828, 400] on input "Add Recording" at bounding box center [835, 393] width 101 height 33
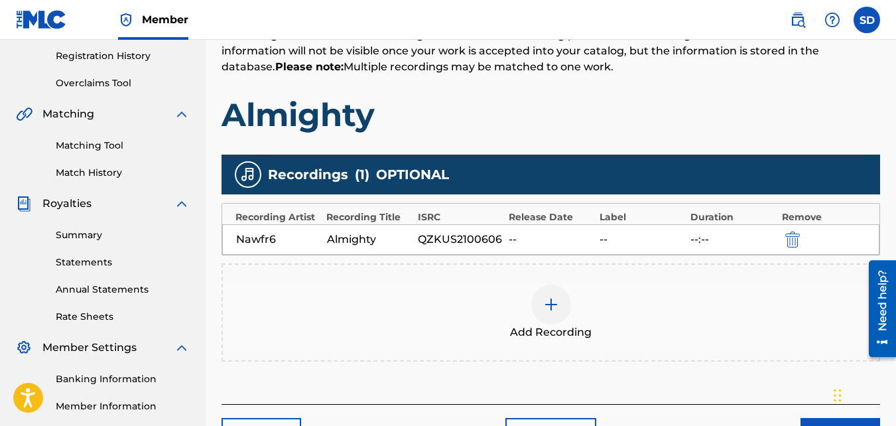
scroll to position [397, 0]
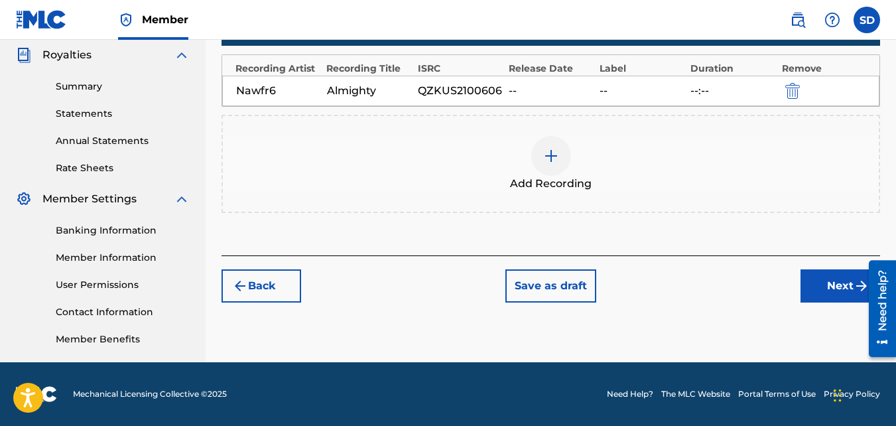
click at [814, 286] on button "Next" at bounding box center [840, 285] width 80 height 33
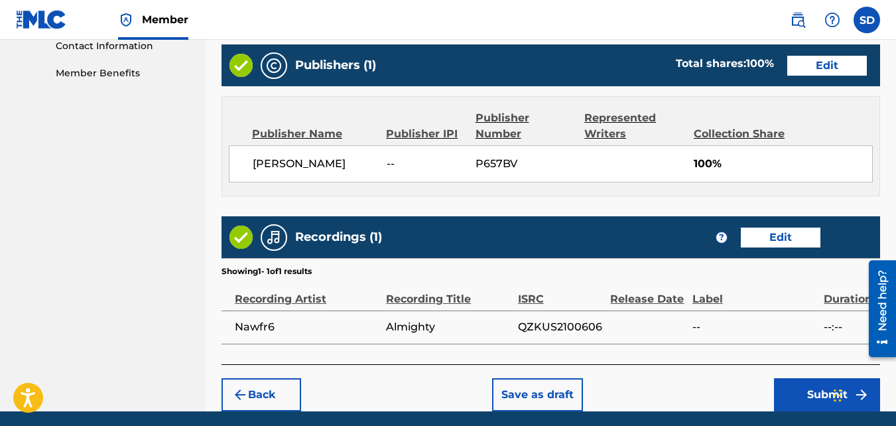
scroll to position [712, 0]
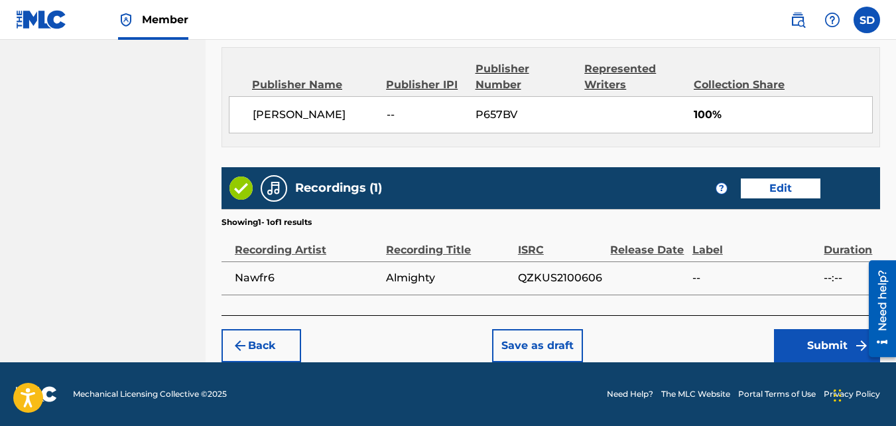
click at [815, 341] on button "Submit" at bounding box center [827, 345] width 106 height 33
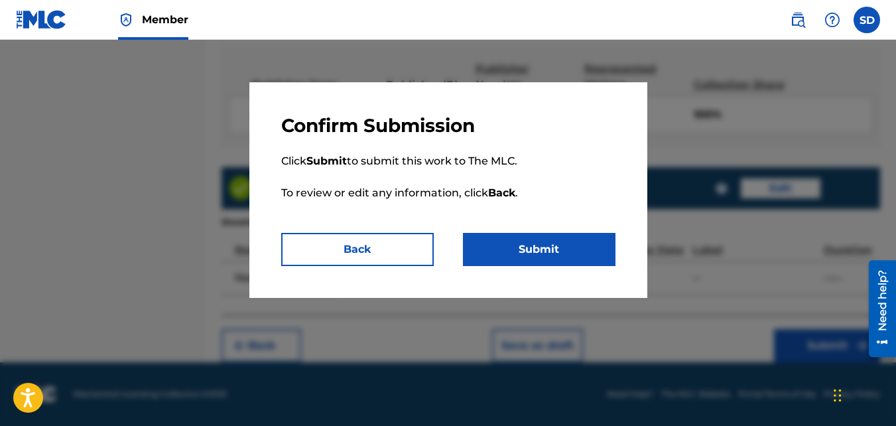
click at [572, 257] on button "Submit" at bounding box center [539, 249] width 153 height 33
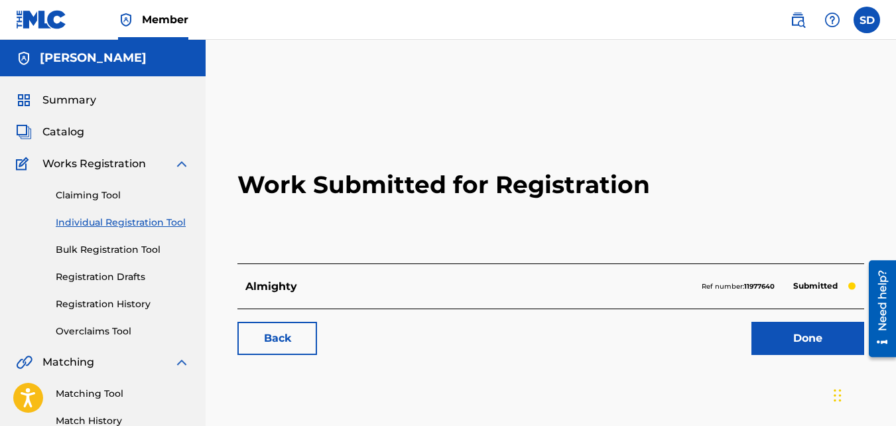
click at [298, 331] on link "Back" at bounding box center [277, 338] width 80 height 33
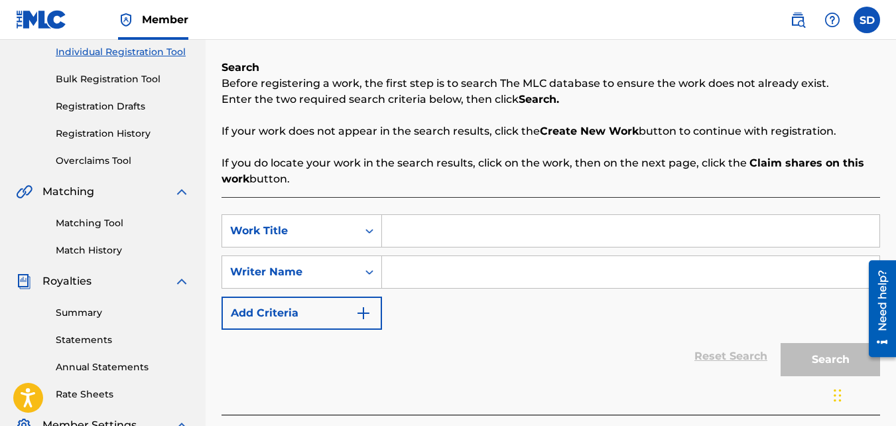
scroll to position [171, 0]
paste input "STRENGTH"
type input "STRENGTH"
click at [454, 281] on input "Search Form" at bounding box center [630, 271] width 497 height 32
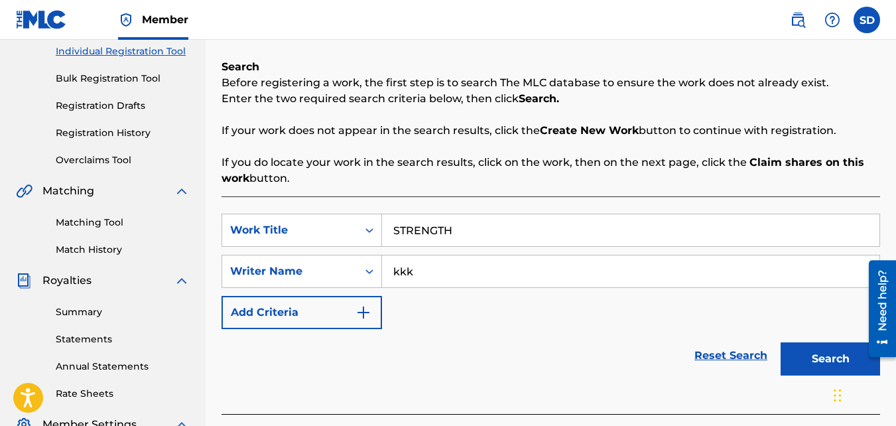
type input "kkk"
click at [781, 342] on button "Search" at bounding box center [830, 358] width 99 height 33
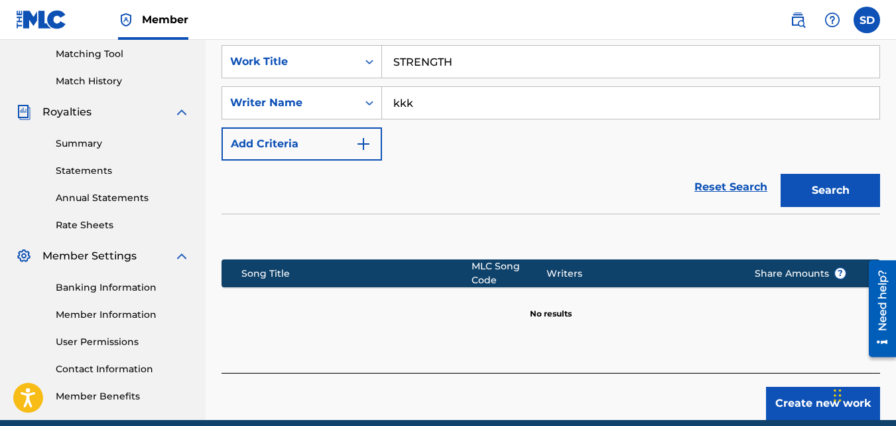
scroll to position [397, 0]
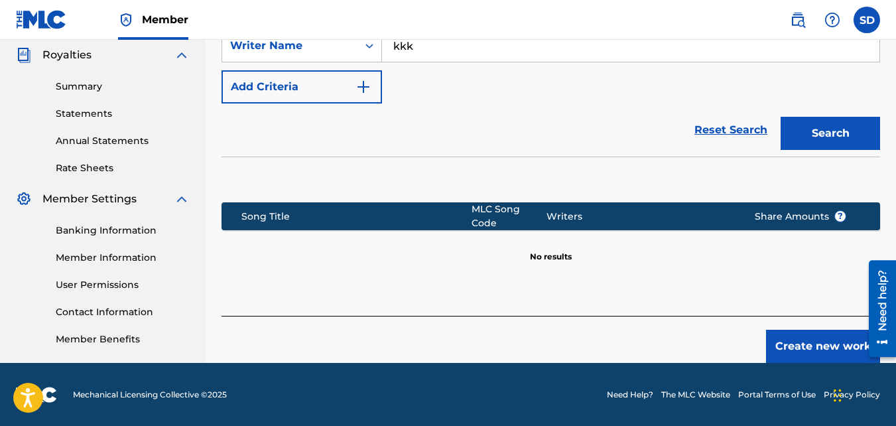
click at [787, 345] on button "Create new work" at bounding box center [823, 346] width 114 height 33
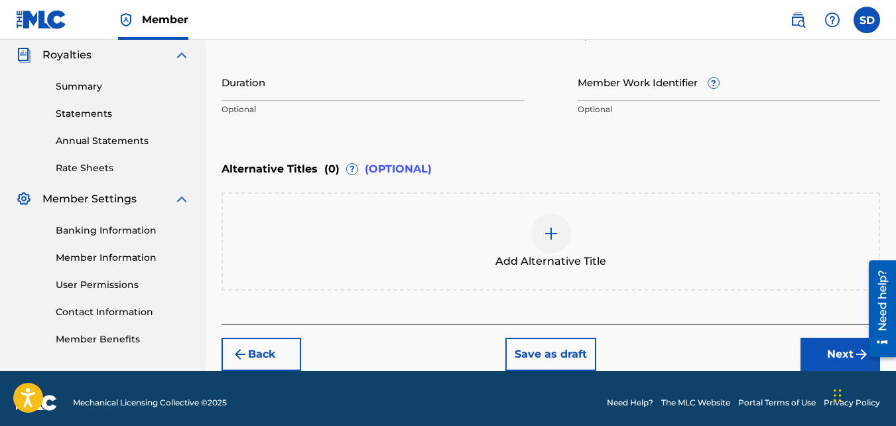
scroll to position [405, 0]
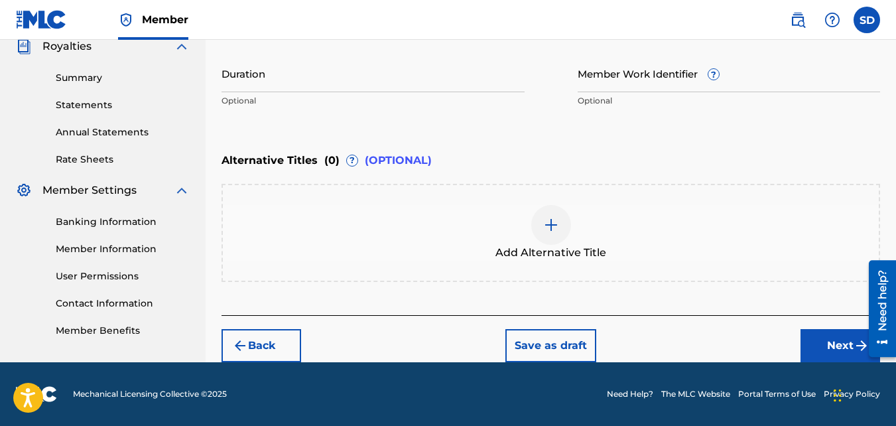
click at [836, 345] on button "Next" at bounding box center [840, 345] width 80 height 33
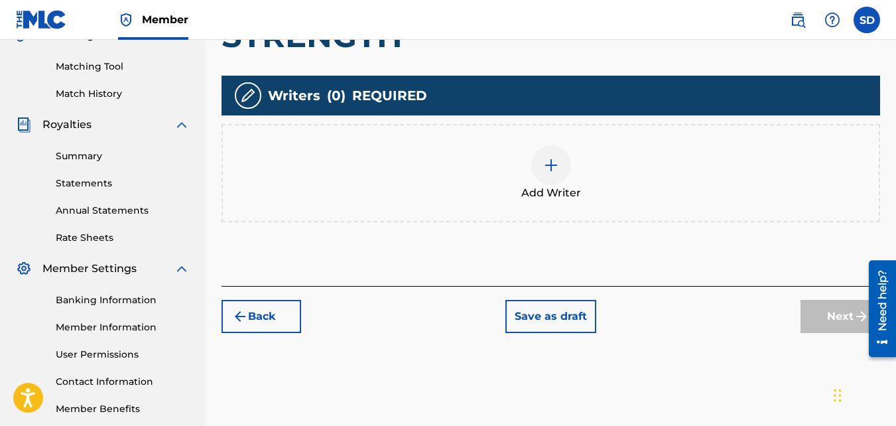
scroll to position [331, 0]
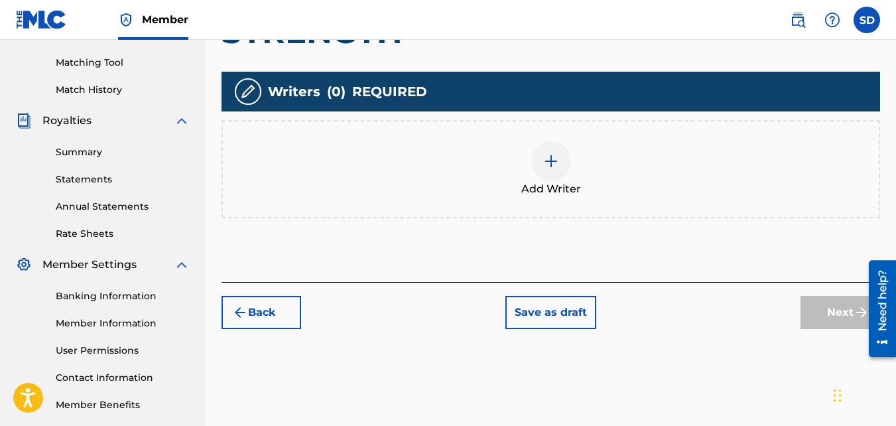
click at [503, 163] on div "Add Writer" at bounding box center [551, 169] width 656 height 56
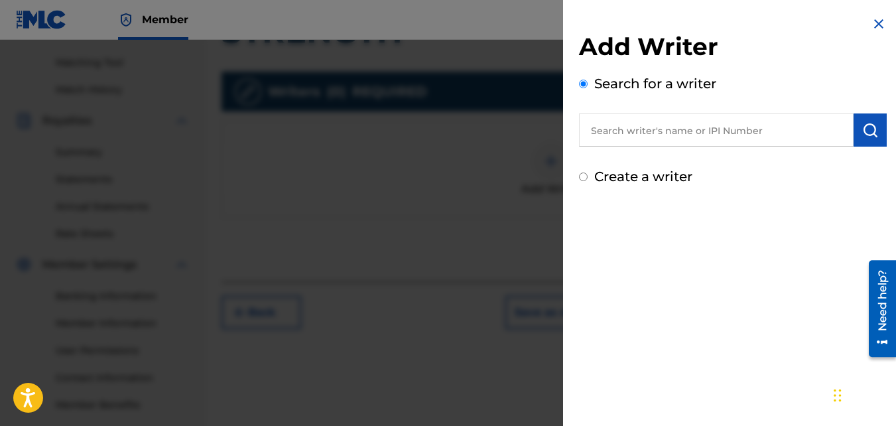
click at [662, 178] on label "Create a writer" at bounding box center [643, 176] width 98 height 16
radio input "true"
click at [588, 178] on input "Create a writer" at bounding box center [583, 176] width 9 height 9
radio input "false"
radio input "true"
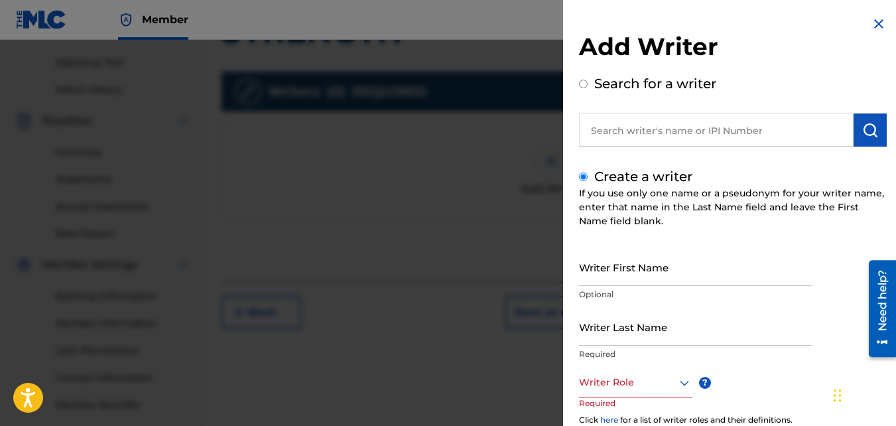
click at [660, 255] on input "Writer First Name" at bounding box center [695, 267] width 233 height 38
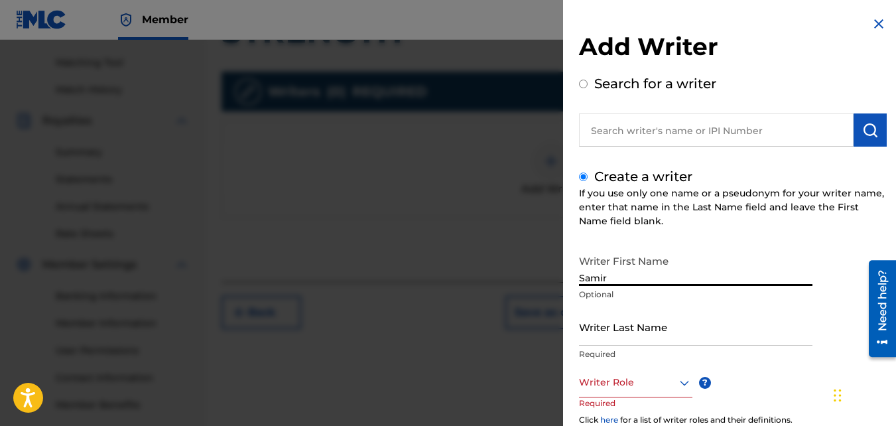
type input "Samir"
click at [638, 328] on input "Writer Last Name" at bounding box center [695, 327] width 233 height 38
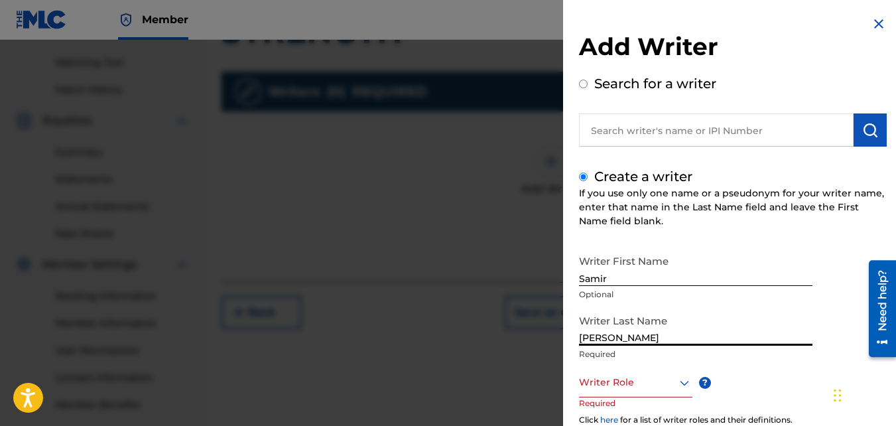
scroll to position [149, 0]
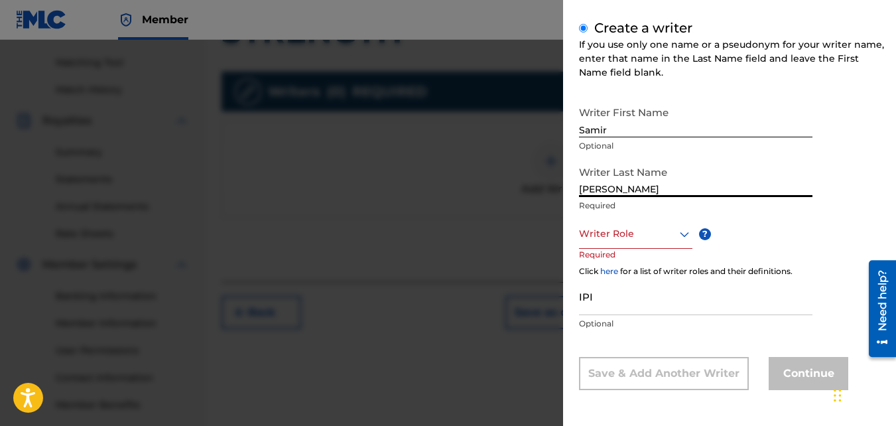
type input "[PERSON_NAME]"
click at [613, 238] on div at bounding box center [635, 233] width 113 height 17
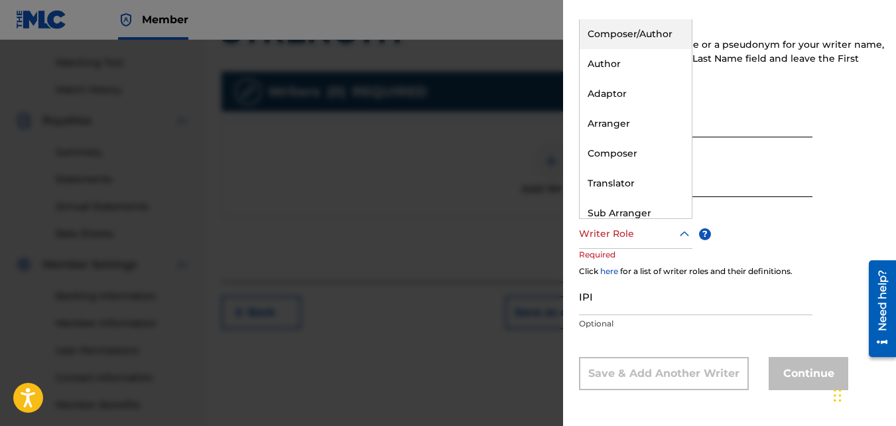
click at [643, 22] on div "Composer/Author" at bounding box center [636, 34] width 112 height 30
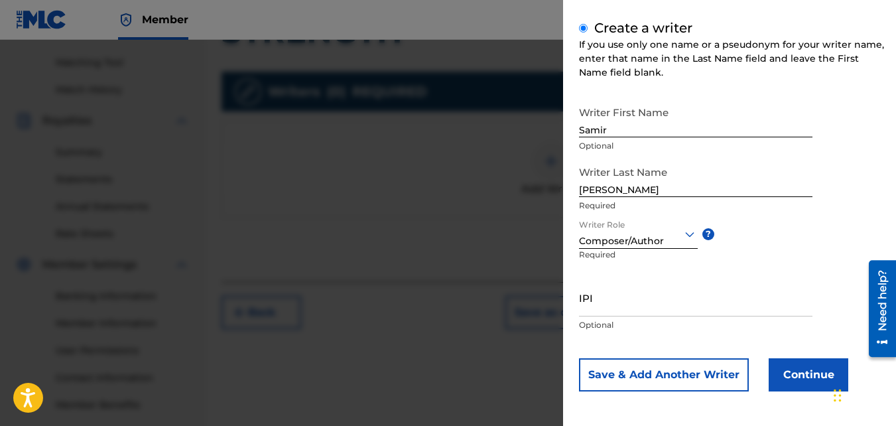
click at [782, 373] on button "Continue" at bounding box center [809, 374] width 80 height 33
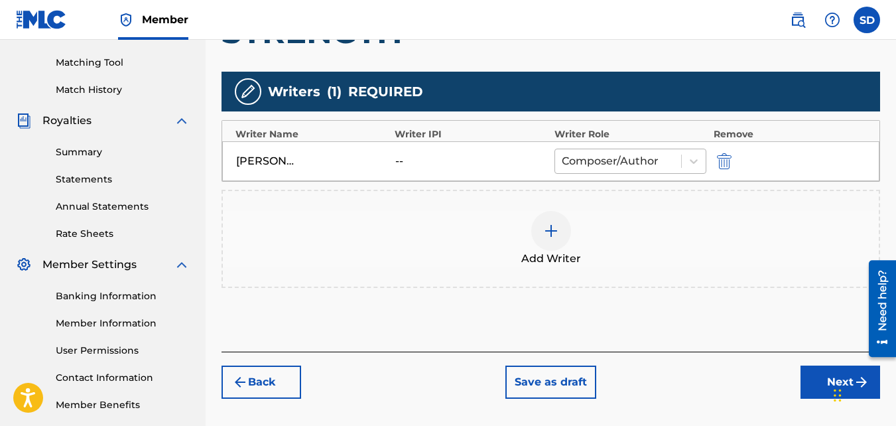
scroll to position [397, 0]
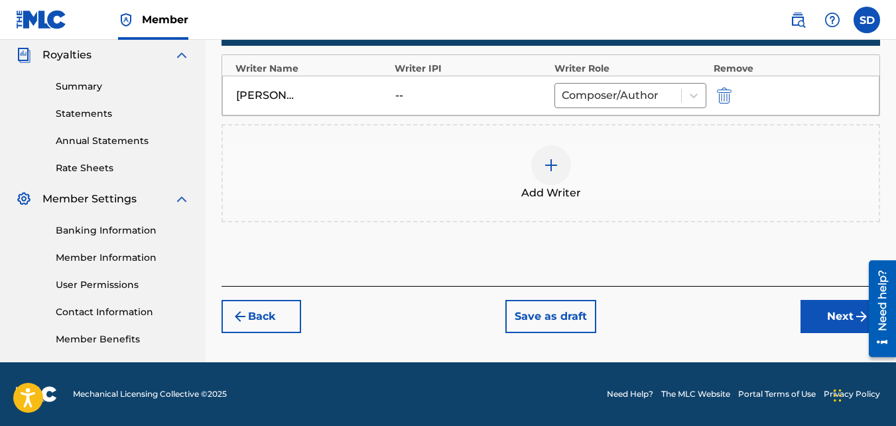
click at [823, 315] on button "Next" at bounding box center [840, 316] width 80 height 33
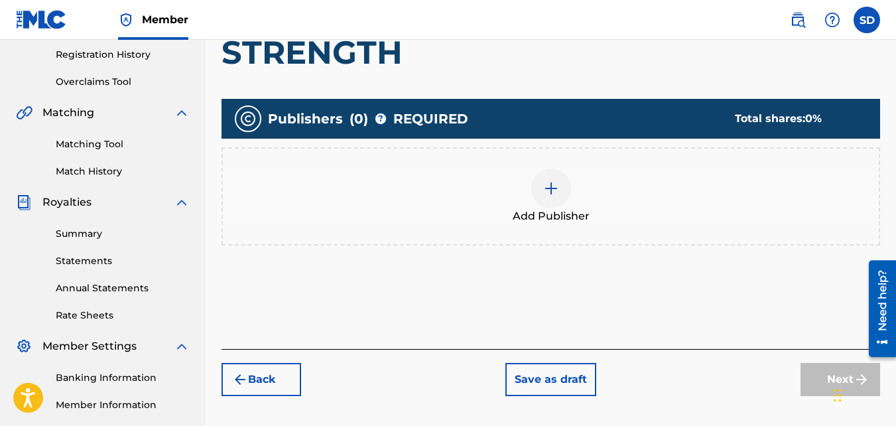
scroll to position [251, 0]
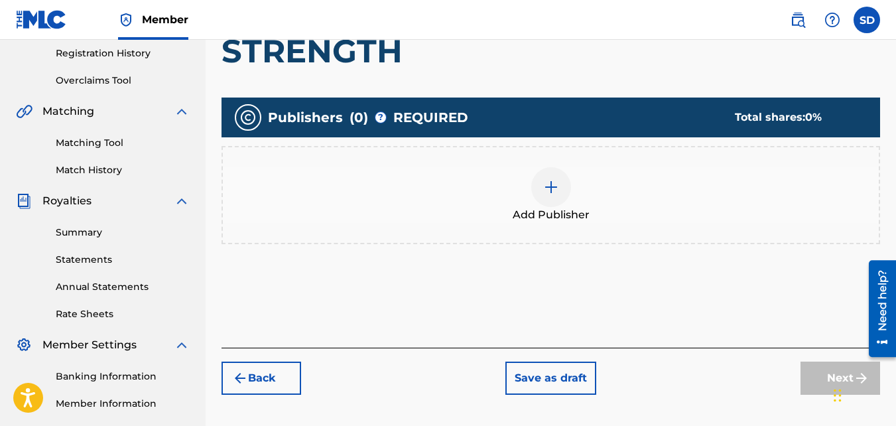
click at [558, 207] on span "Add Publisher" at bounding box center [551, 215] width 77 height 16
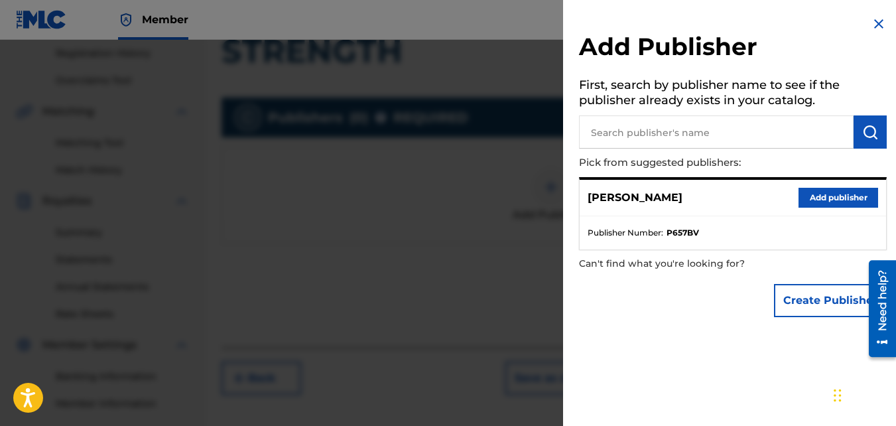
click at [823, 191] on button "Add publisher" at bounding box center [838, 198] width 80 height 20
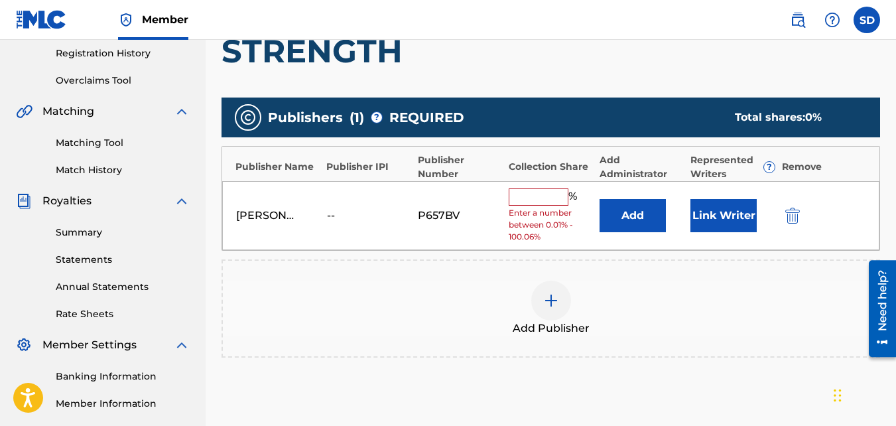
click at [511, 204] on input "text" at bounding box center [539, 196] width 60 height 17
type input "100"
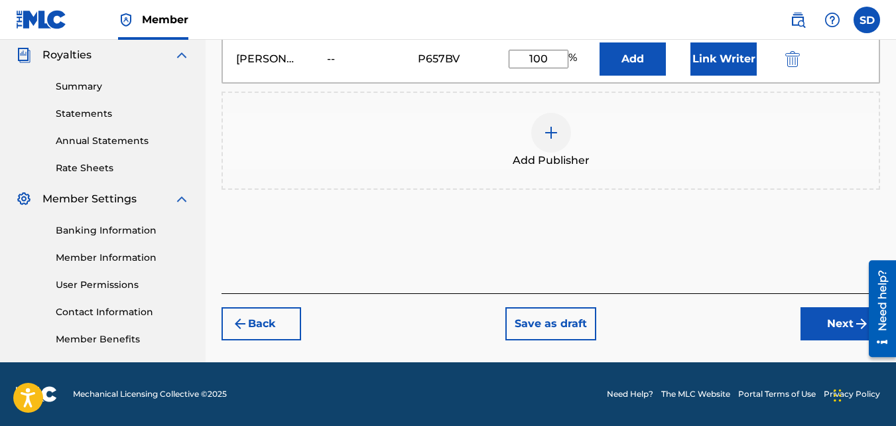
click at [818, 315] on button "Next" at bounding box center [840, 323] width 80 height 33
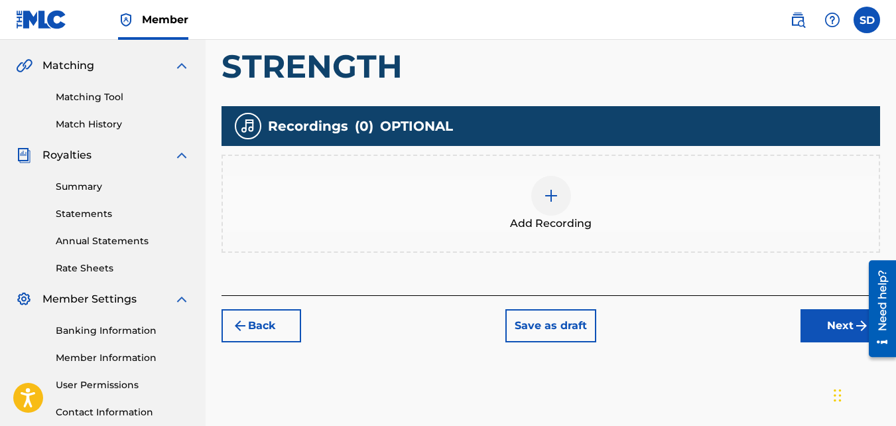
scroll to position [322, 0]
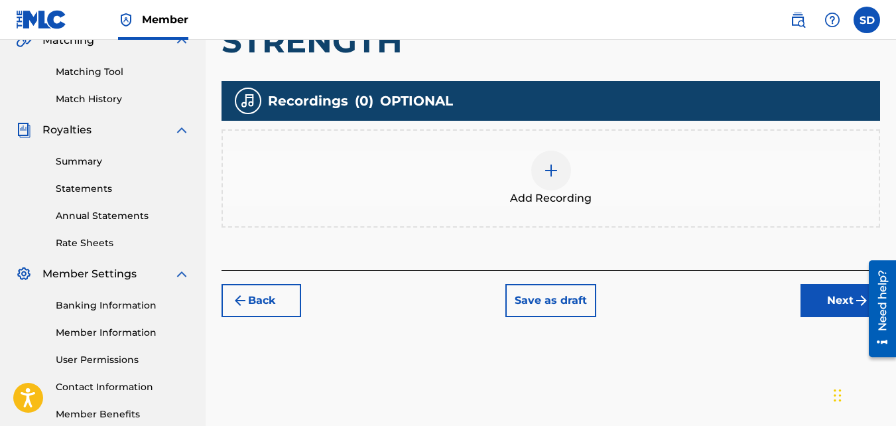
click at [576, 149] on div "Add Recording" at bounding box center [550, 178] width 658 height 98
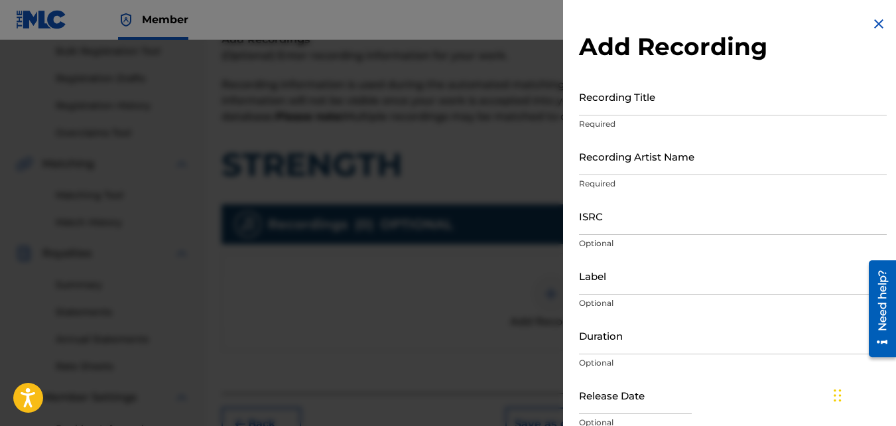
scroll to position [189, 0]
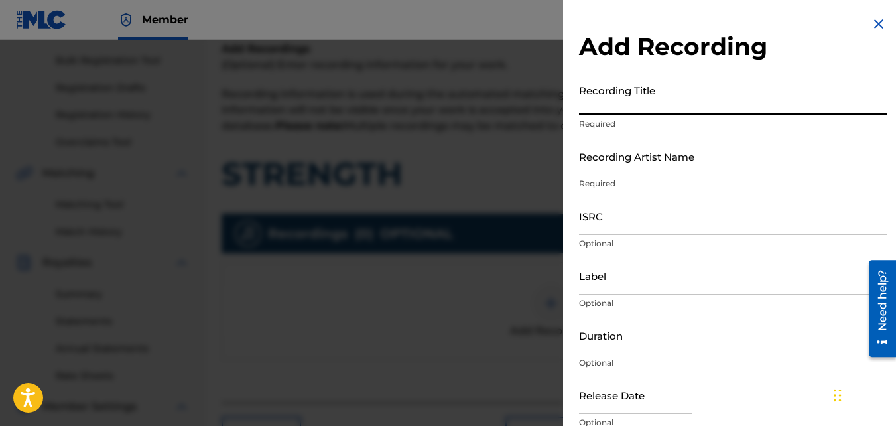
click at [594, 101] on input "Recording Title" at bounding box center [733, 97] width 308 height 38
type input "Strength"
click at [631, 162] on input "Recording Artist Name" at bounding box center [733, 156] width 308 height 38
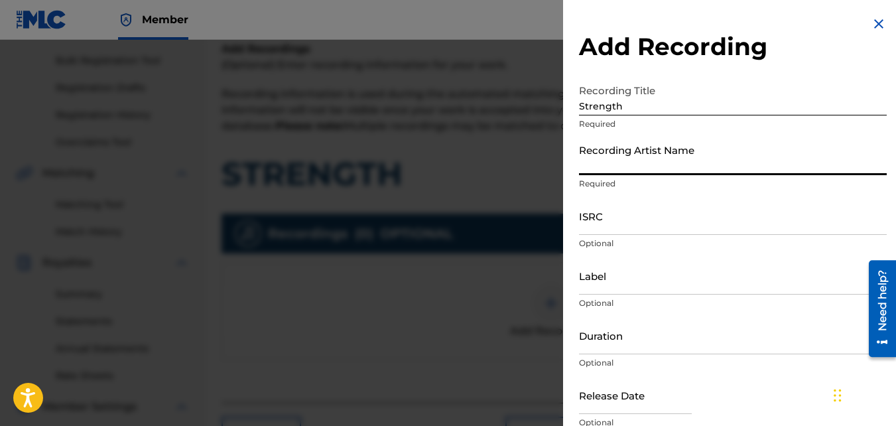
type input "Nawfr6"
click at [580, 218] on input "ISRC" at bounding box center [733, 216] width 308 height 38
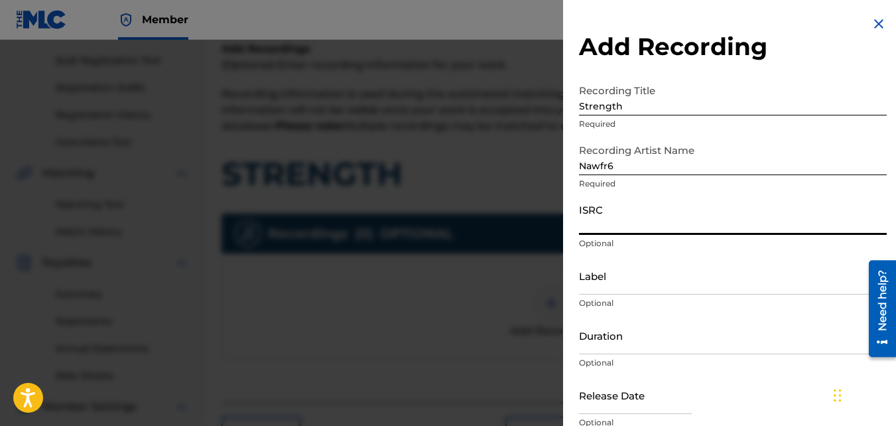
paste input "QZKUS2100603"
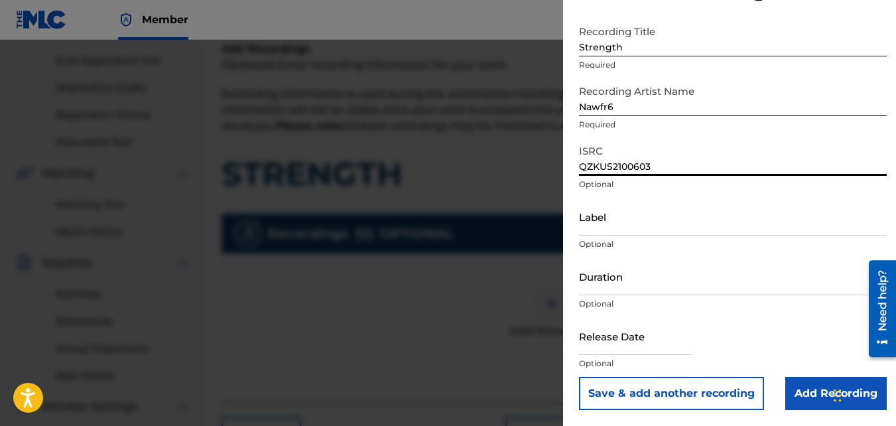
type input "QZKUS2100603"
click at [799, 382] on input "Add Recording" at bounding box center [835, 393] width 101 height 33
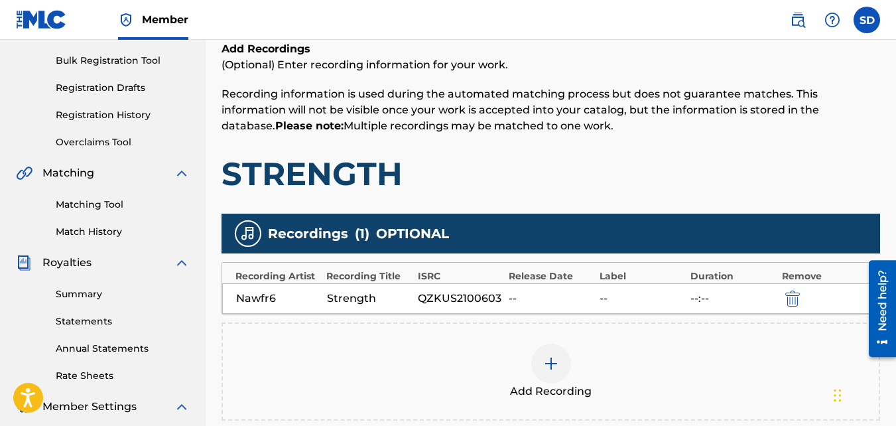
scroll to position [397, 0]
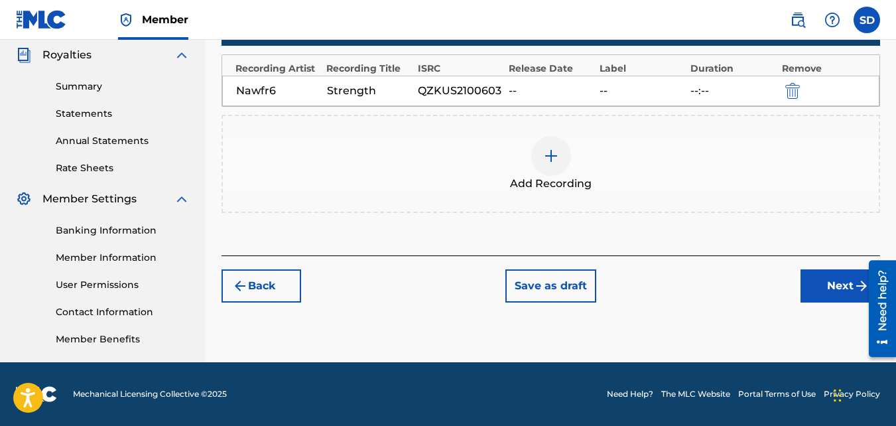
click at [820, 292] on button "Next" at bounding box center [840, 285] width 80 height 33
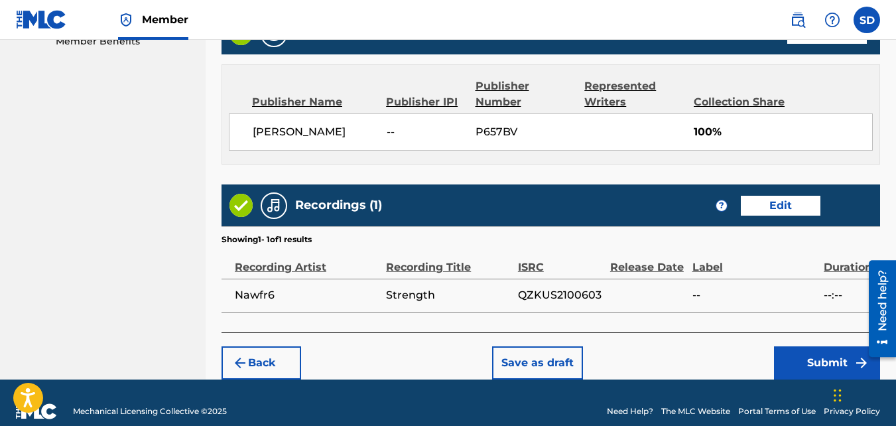
scroll to position [712, 0]
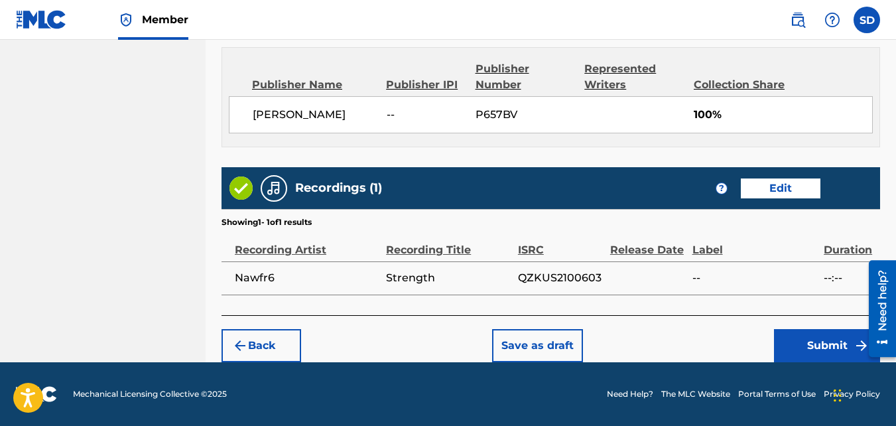
click at [793, 358] on button "Submit" at bounding box center [827, 345] width 106 height 33
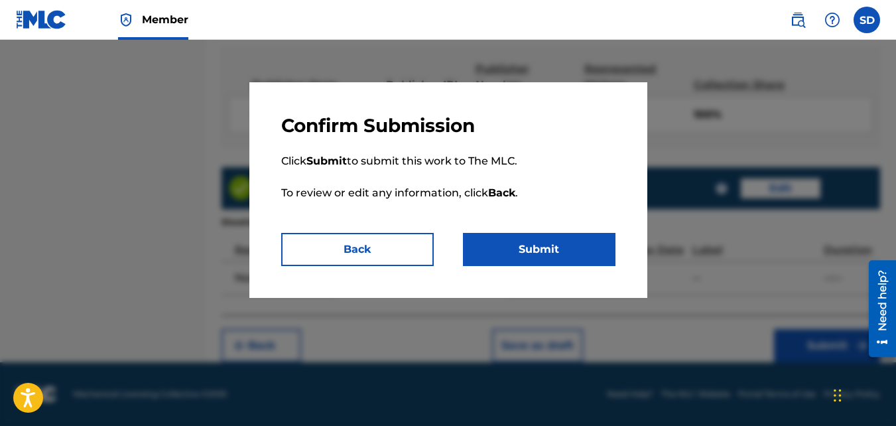
click at [536, 234] on button "Submit" at bounding box center [539, 249] width 153 height 33
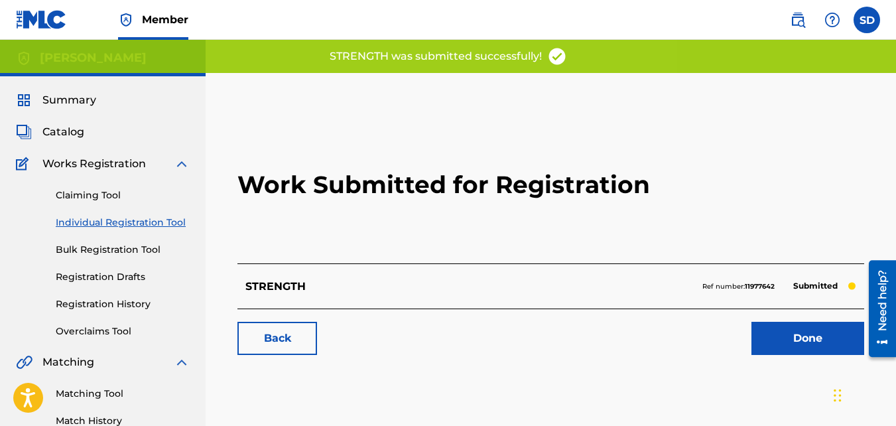
click at [298, 335] on link "Back" at bounding box center [277, 338] width 80 height 33
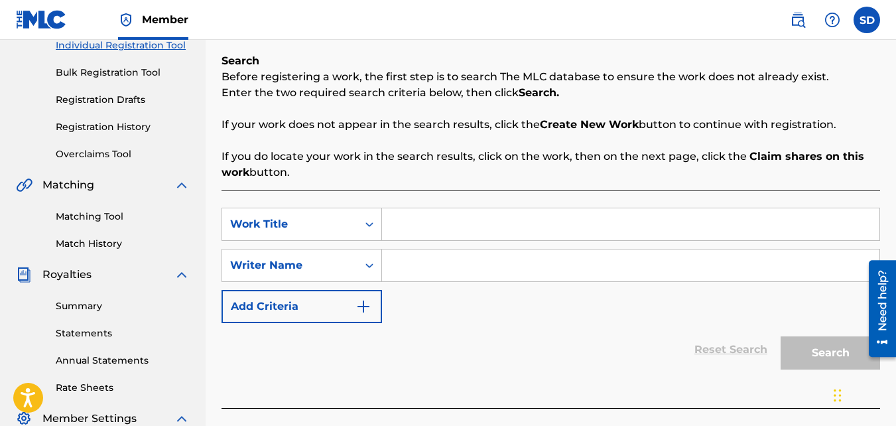
scroll to position [178, 0]
click at [393, 231] on input "Search Form" at bounding box center [630, 224] width 497 height 32
type input "Friday"
click at [410, 249] on input "Search Form" at bounding box center [630, 265] width 497 height 32
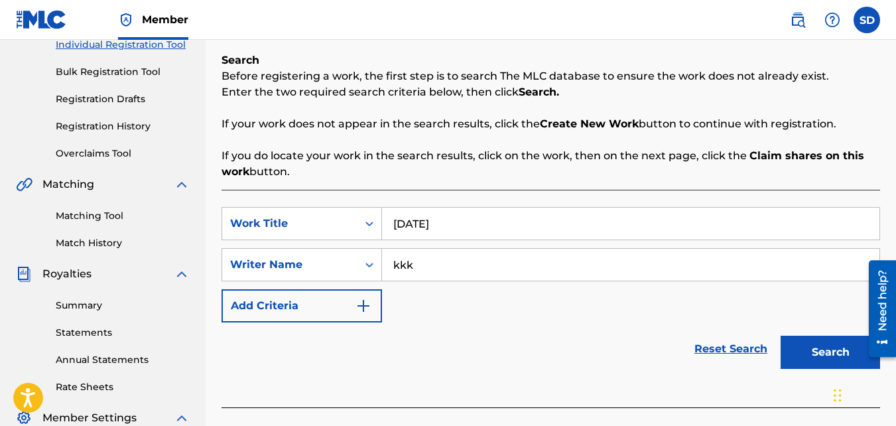
type input "kkk"
click at [781, 336] on button "Search" at bounding box center [830, 352] width 99 height 33
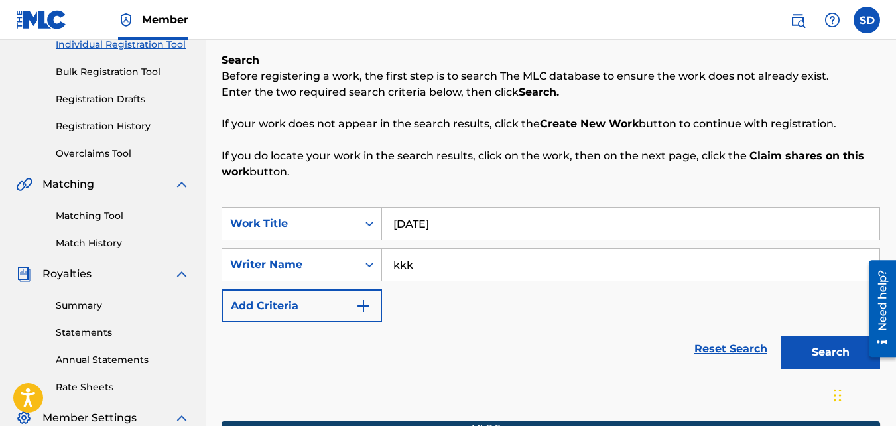
scroll to position [397, 0]
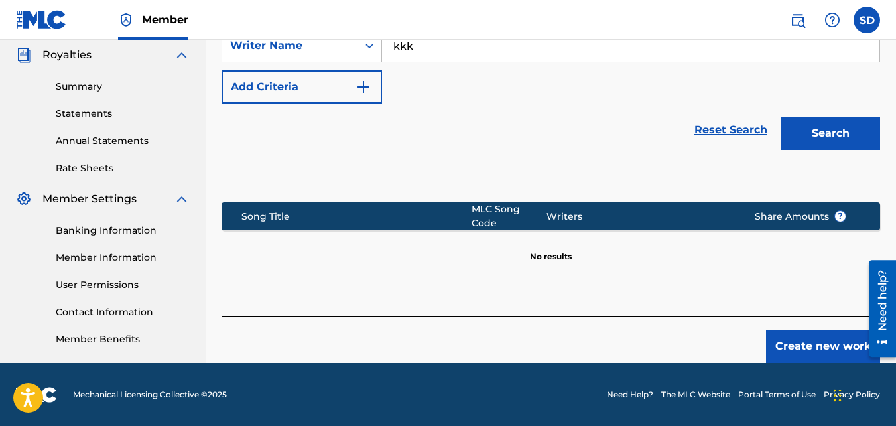
click at [810, 346] on button "Create new work" at bounding box center [823, 346] width 114 height 33
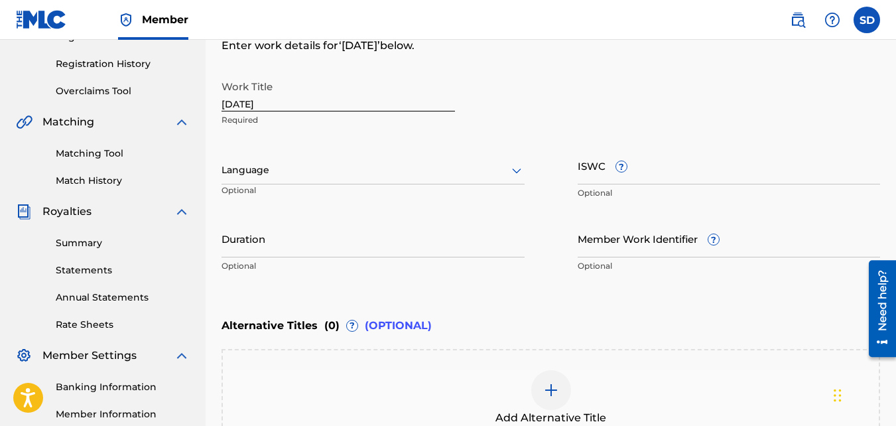
scroll to position [405, 0]
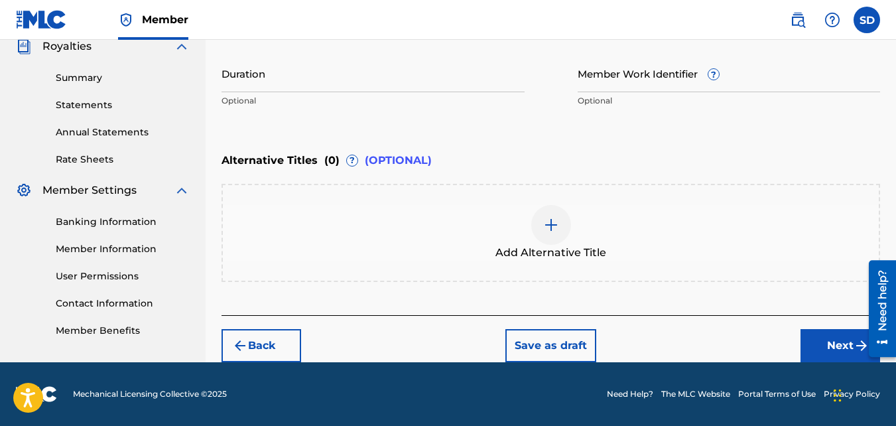
click at [815, 351] on button "Next" at bounding box center [840, 345] width 80 height 33
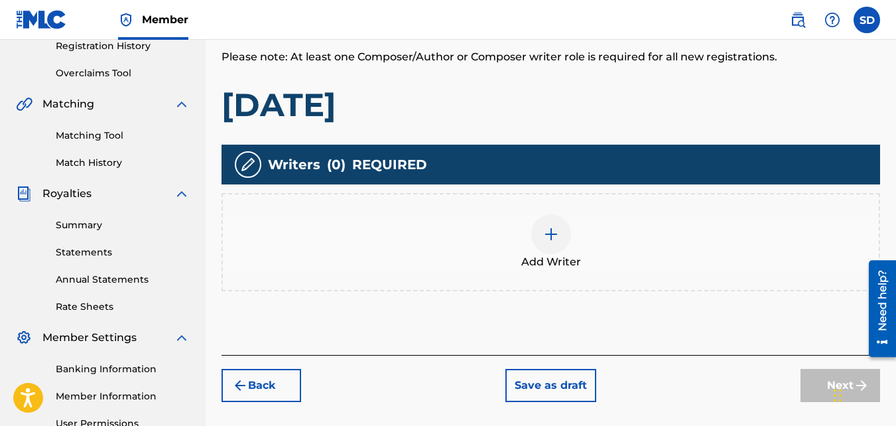
scroll to position [265, 0]
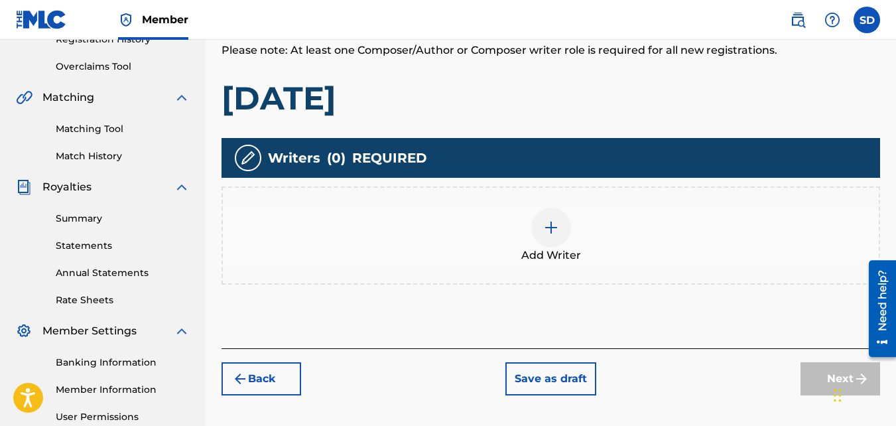
click at [544, 199] on div "Add Writer" at bounding box center [550, 235] width 658 height 98
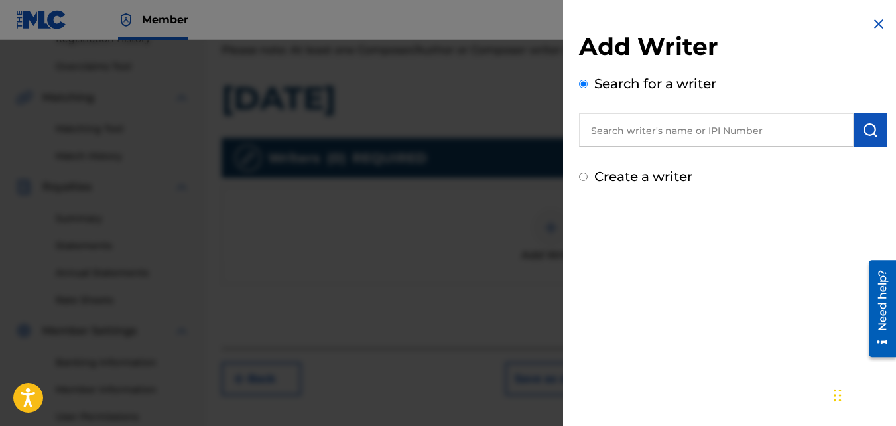
click at [684, 174] on label "Create a writer" at bounding box center [643, 176] width 98 height 16
radio input "true"
click at [588, 174] on input "Create a writer" at bounding box center [583, 176] width 9 height 9
radio input "false"
radio input "true"
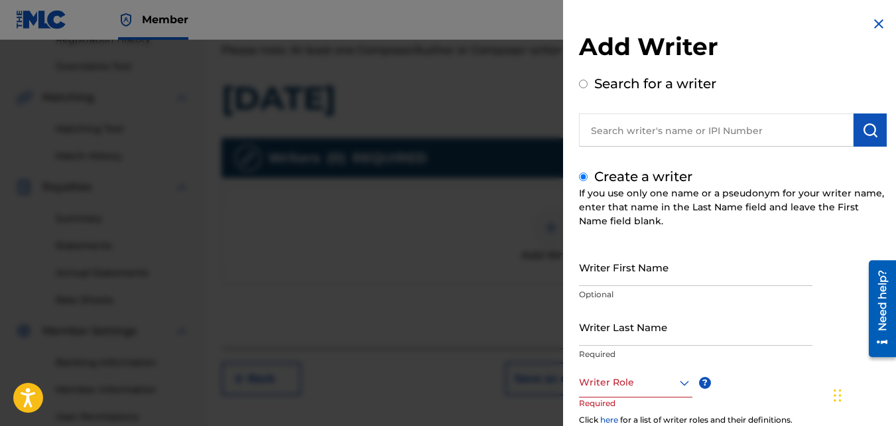
click at [611, 262] on input "Writer First Name" at bounding box center [695, 267] width 233 height 38
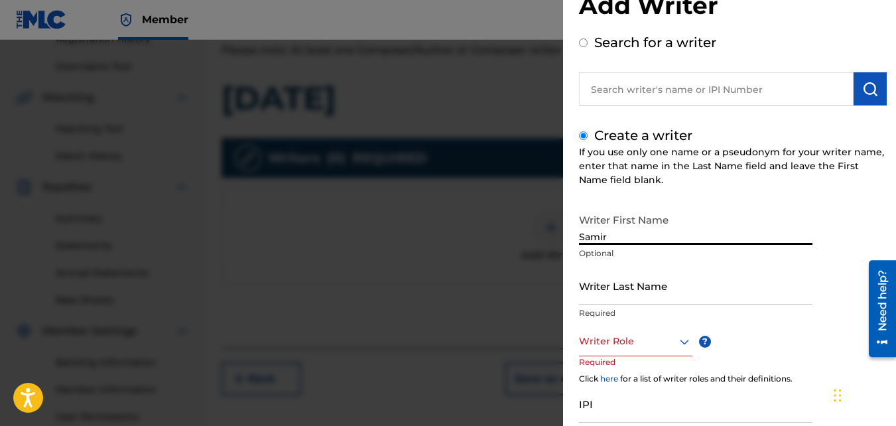
scroll to position [42, 0]
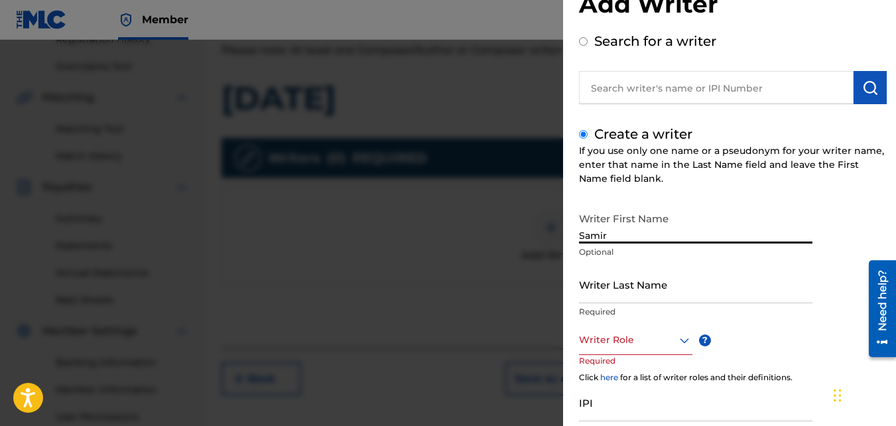
type input "Samir"
click at [599, 292] on input "Writer Last Name" at bounding box center [695, 284] width 233 height 38
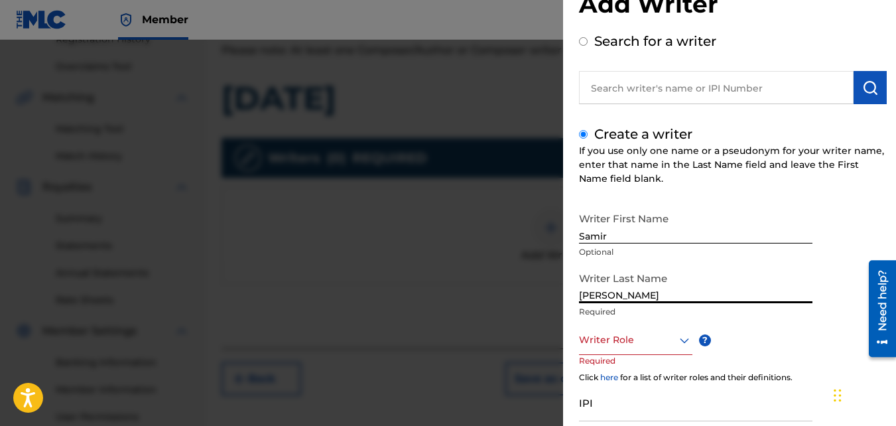
scroll to position [149, 0]
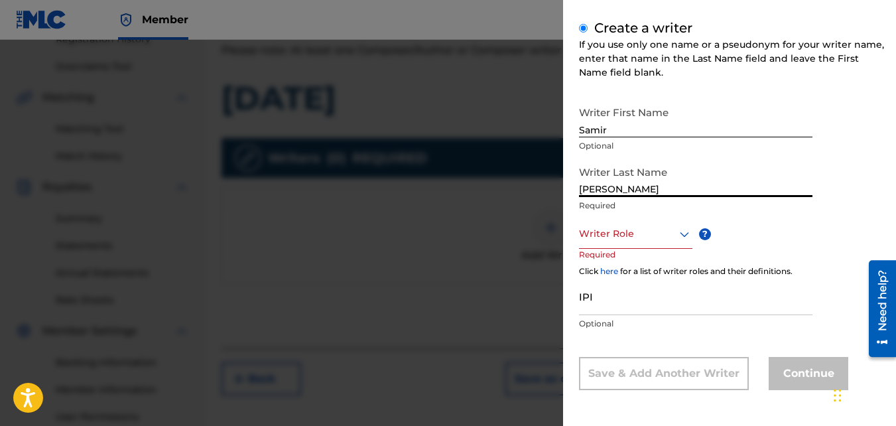
type input "[PERSON_NAME]"
click at [611, 242] on div "Writer Role" at bounding box center [635, 234] width 113 height 30
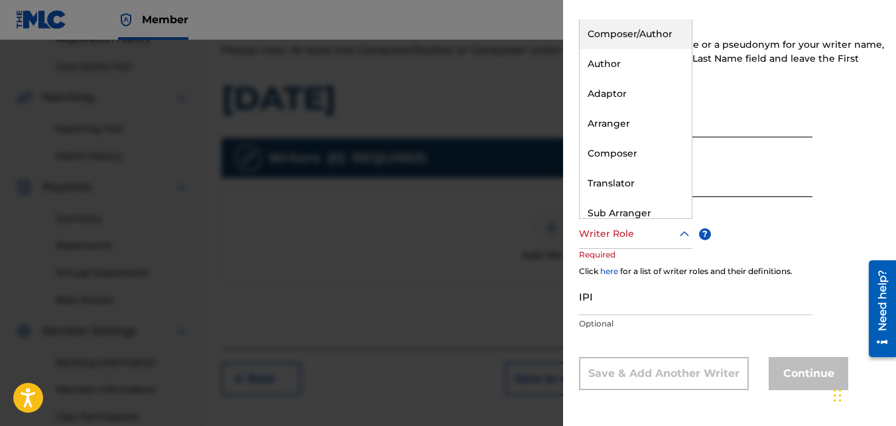
click at [617, 23] on div "Composer/Author" at bounding box center [636, 34] width 112 height 30
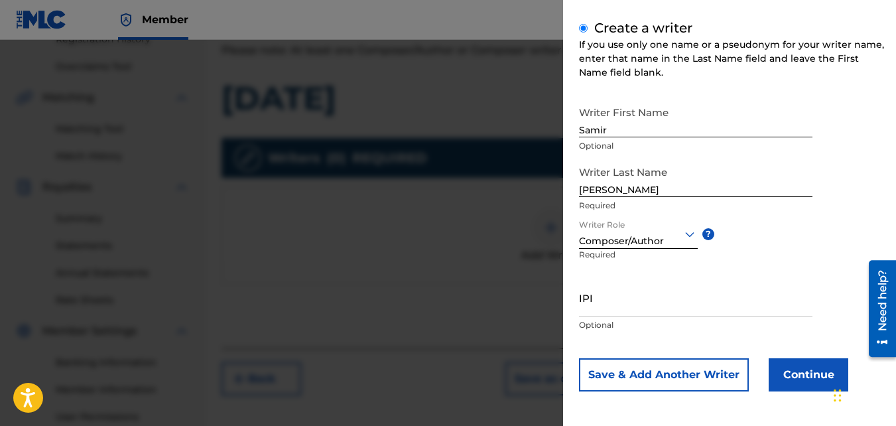
click at [786, 385] on button "Continue" at bounding box center [809, 374] width 80 height 33
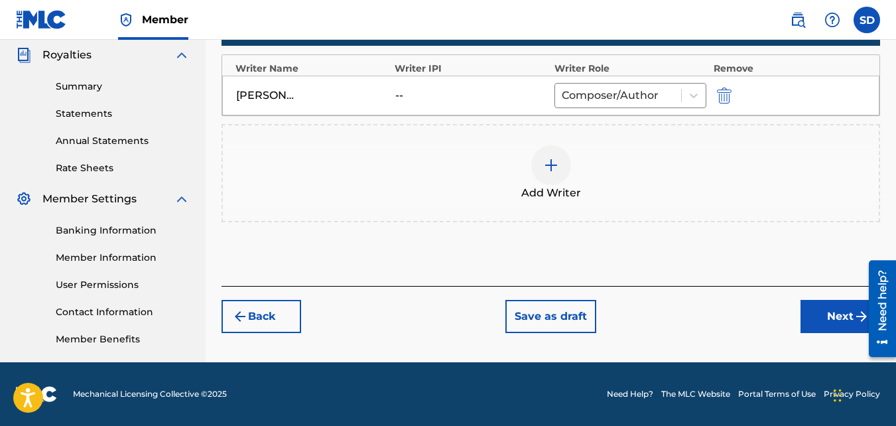
click at [821, 312] on button "Next" at bounding box center [840, 316] width 80 height 33
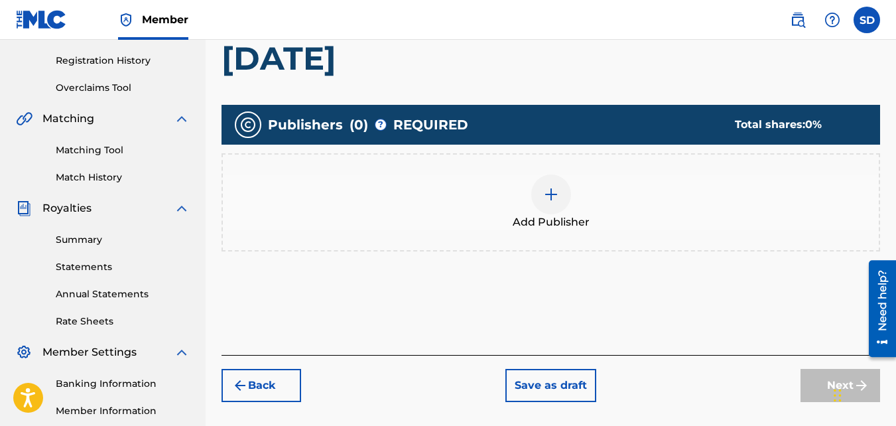
scroll to position [251, 0]
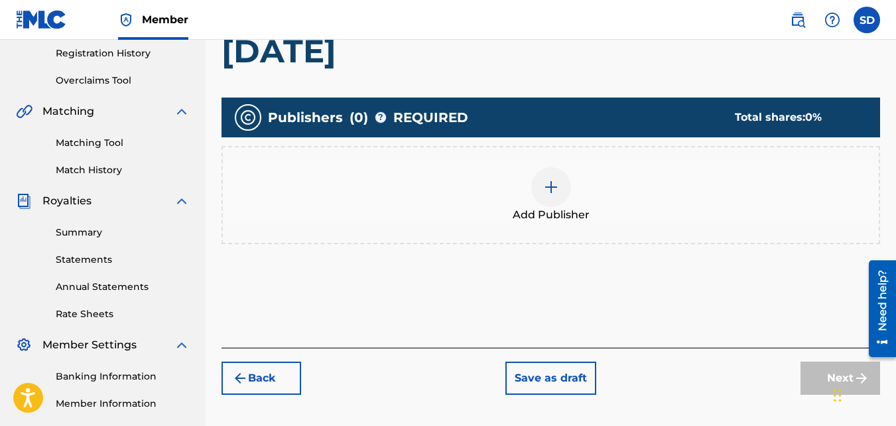
click at [570, 218] on span "Add Publisher" at bounding box center [551, 215] width 77 height 16
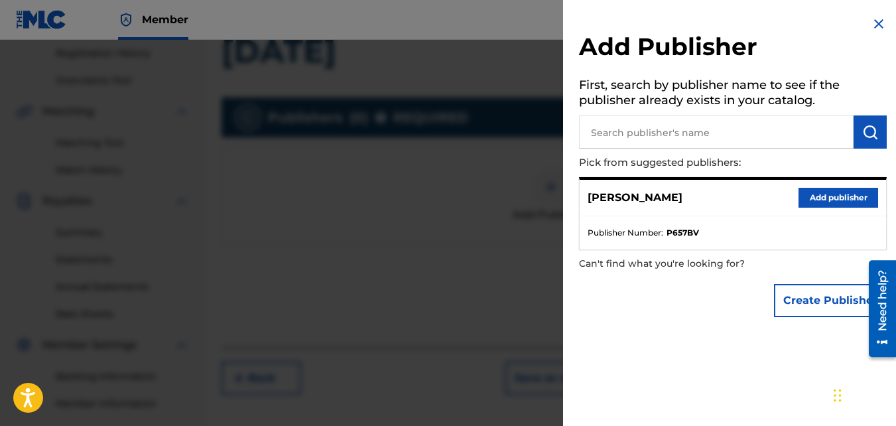
click at [801, 197] on button "Add publisher" at bounding box center [838, 198] width 80 height 20
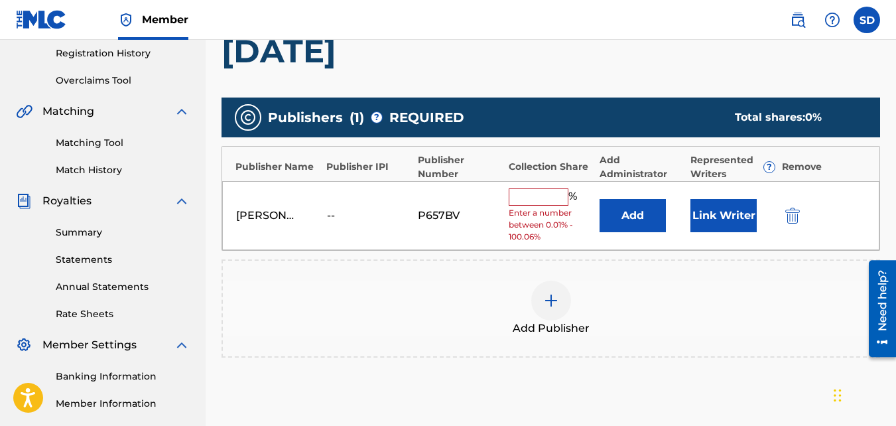
click at [522, 198] on input "text" at bounding box center [539, 196] width 60 height 17
type input "100"
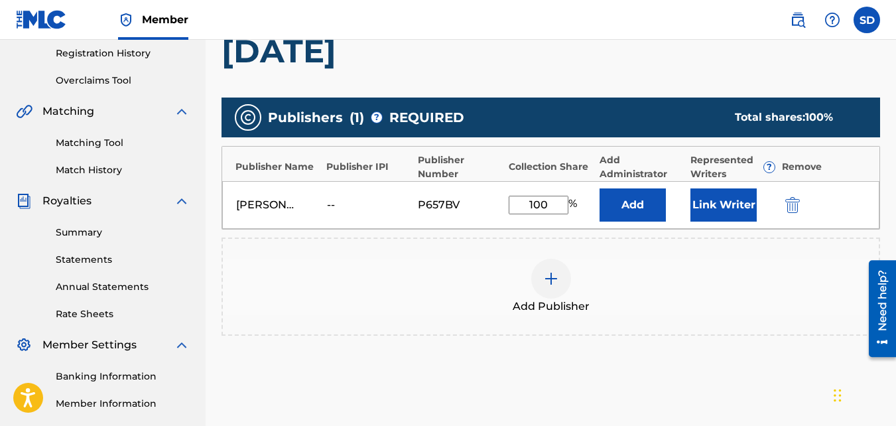
scroll to position [397, 0]
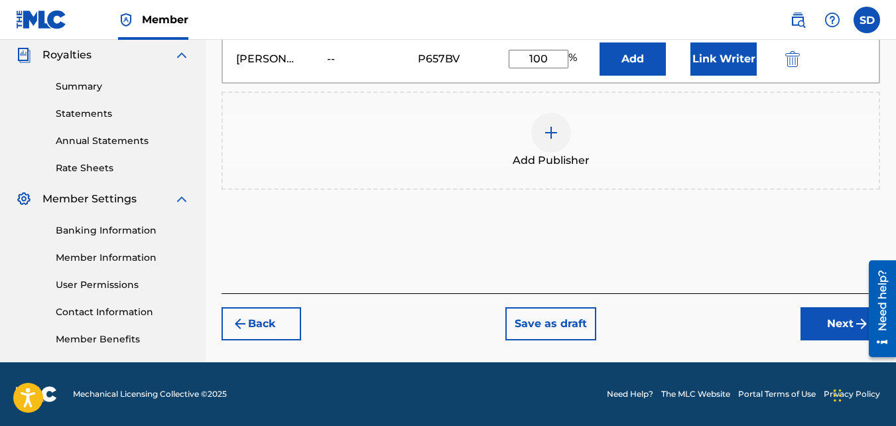
click at [822, 307] on button "Next" at bounding box center [840, 323] width 80 height 33
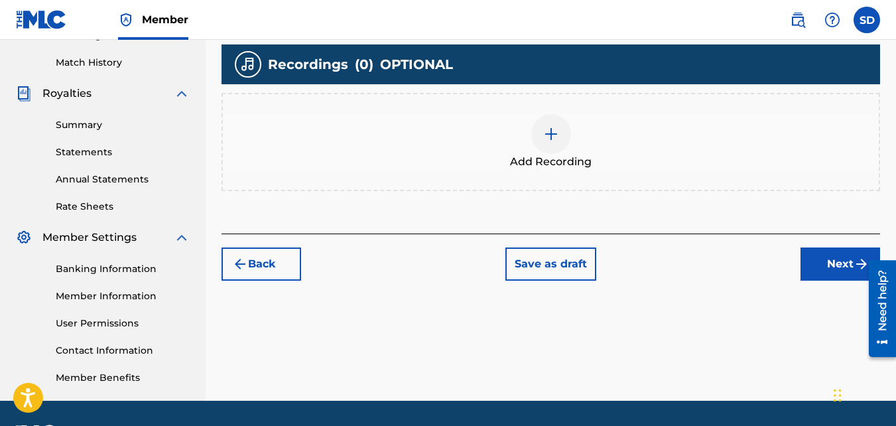
scroll to position [377, 0]
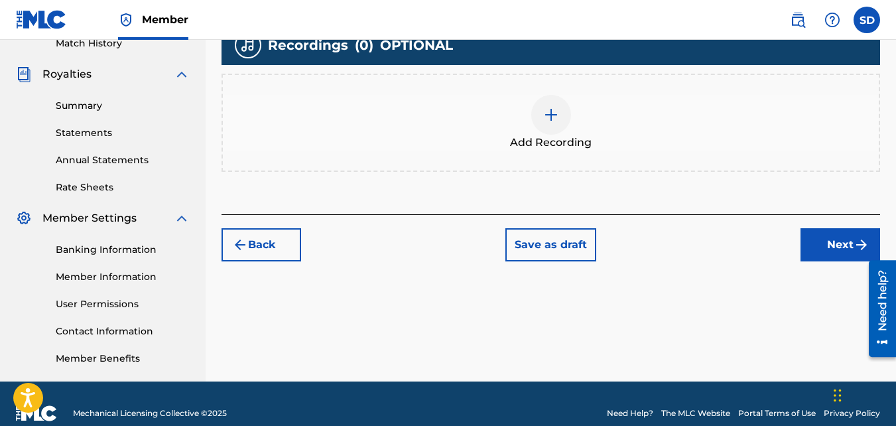
click at [587, 135] on span "Add Recording" at bounding box center [551, 143] width 82 height 16
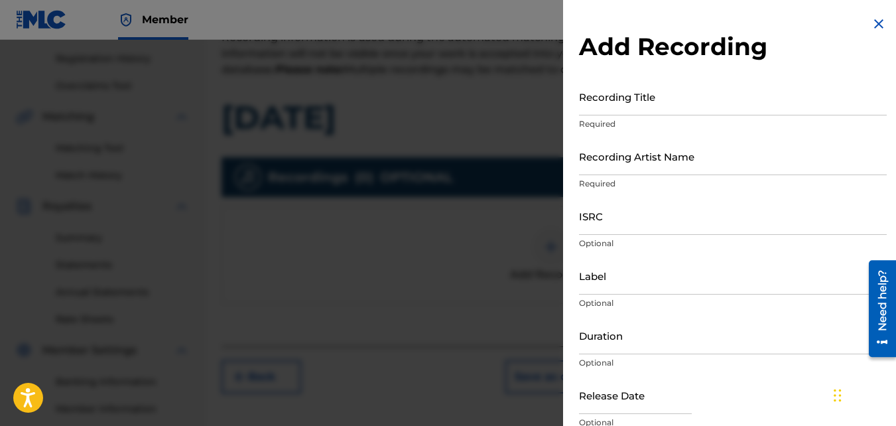
scroll to position [245, 0]
click at [601, 109] on input "Recording Title" at bounding box center [733, 97] width 308 height 38
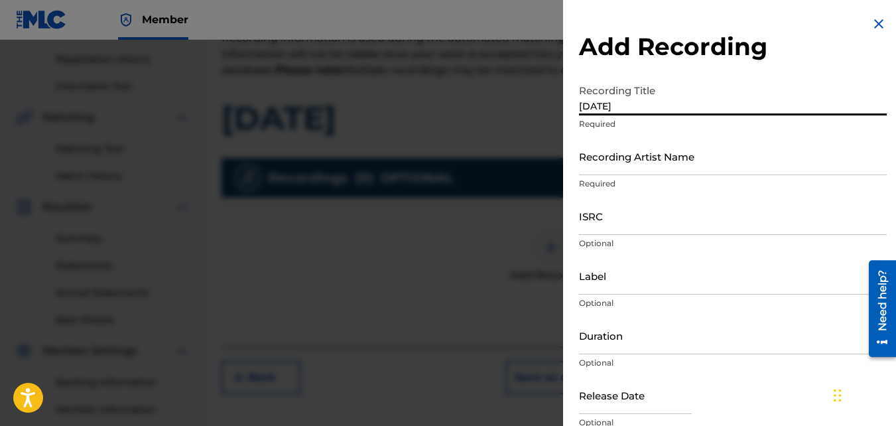
type input "Friday"
click at [613, 149] on input "Recording Artist Name" at bounding box center [733, 156] width 308 height 38
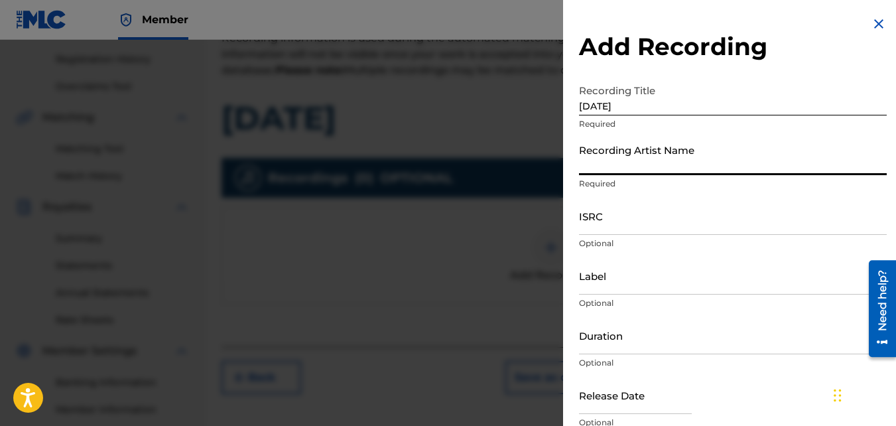
type input "Nawfr6"
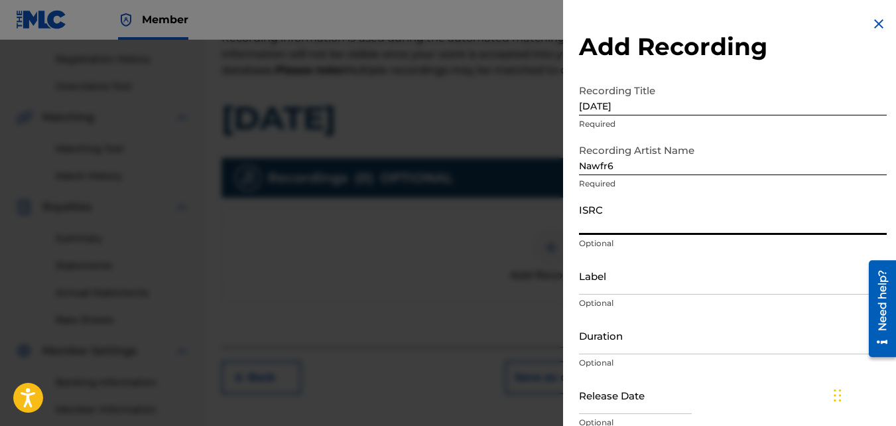
paste input "QZKUS2100603"
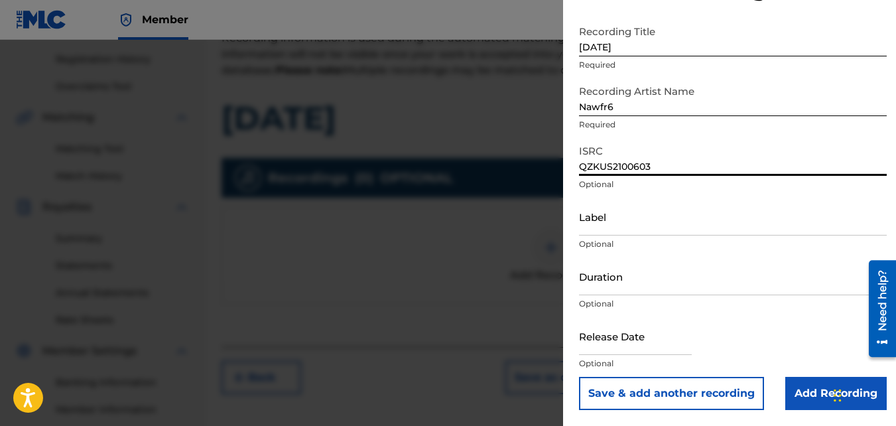
type input "QZKUS2100603"
click at [800, 396] on input "Add Recording" at bounding box center [835, 393] width 101 height 33
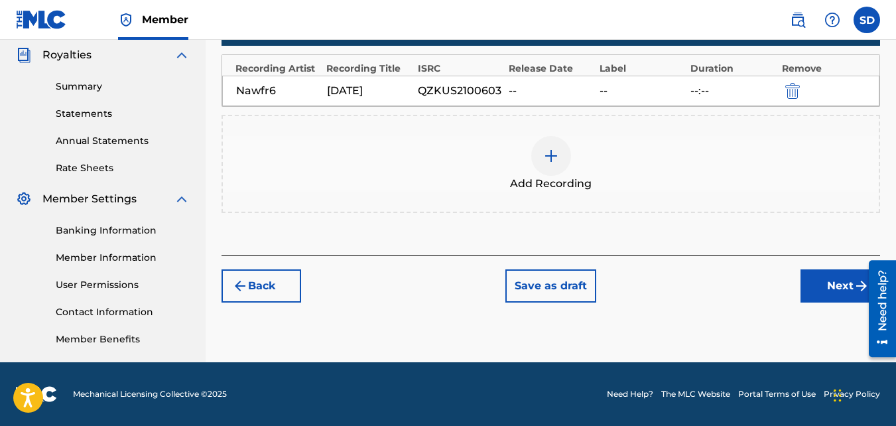
click at [806, 283] on button "Next" at bounding box center [840, 285] width 80 height 33
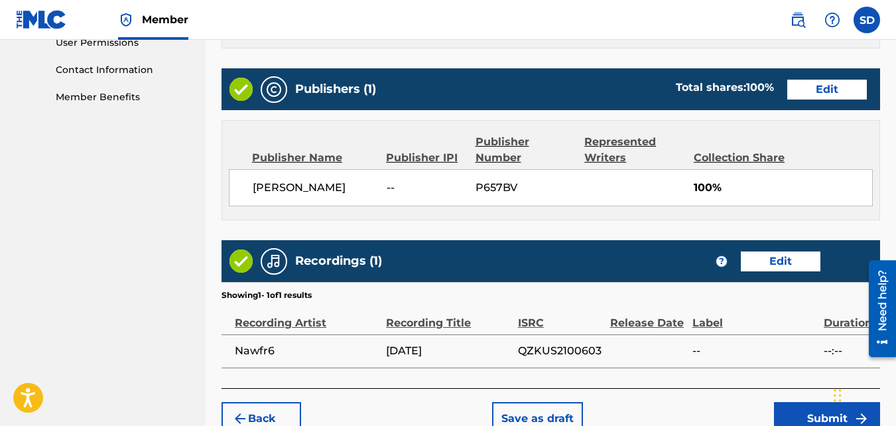
scroll to position [712, 0]
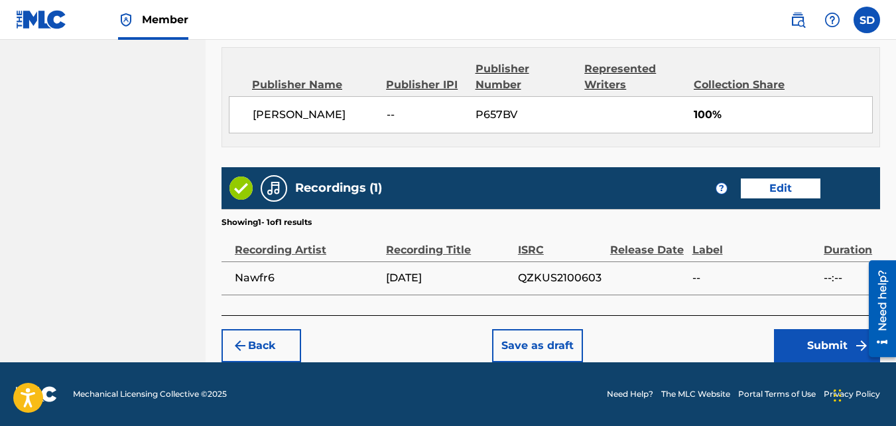
click at [790, 359] on button "Submit" at bounding box center [827, 345] width 106 height 33
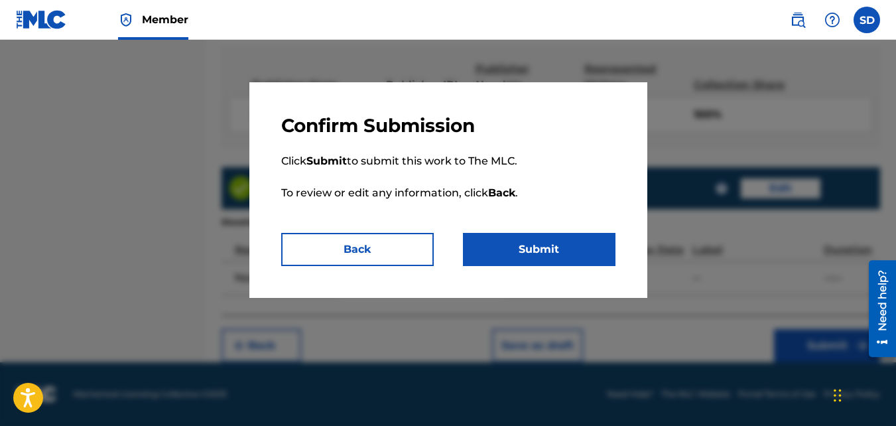
click at [540, 243] on button "Submit" at bounding box center [539, 249] width 153 height 33
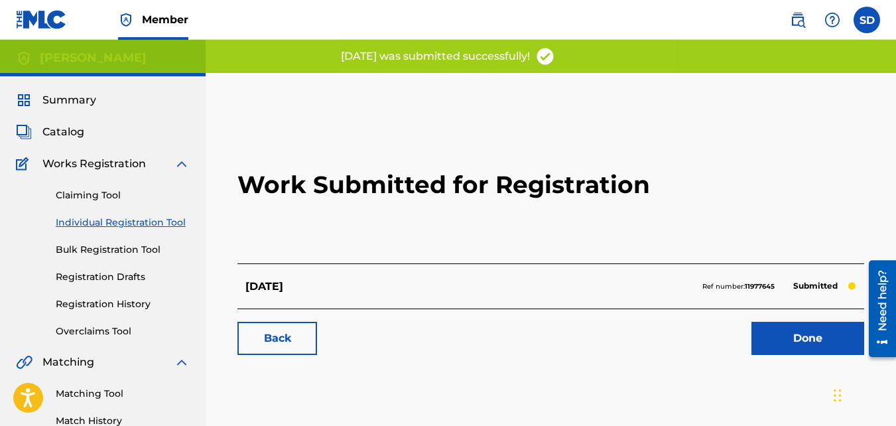
click at [249, 345] on link "Back" at bounding box center [277, 338] width 80 height 33
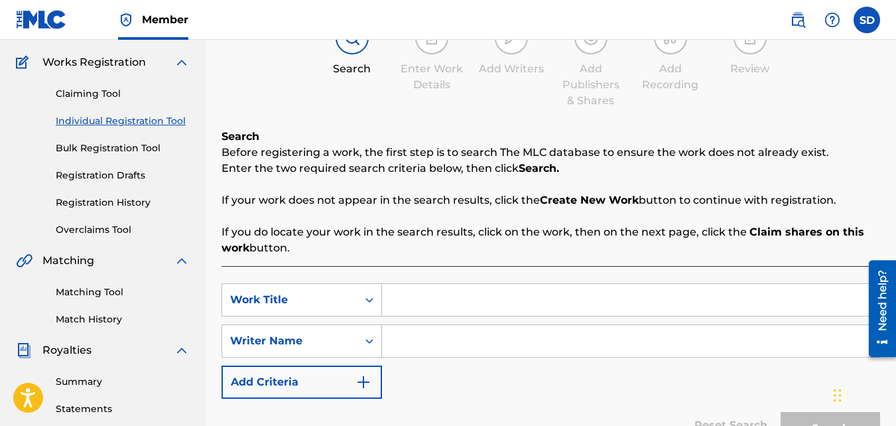
scroll to position [102, 0]
click at [460, 296] on input "Search Form" at bounding box center [630, 299] width 497 height 32
type input "Beta Waves"
click at [414, 338] on input "Search Form" at bounding box center [630, 340] width 497 height 32
type input "kkk"
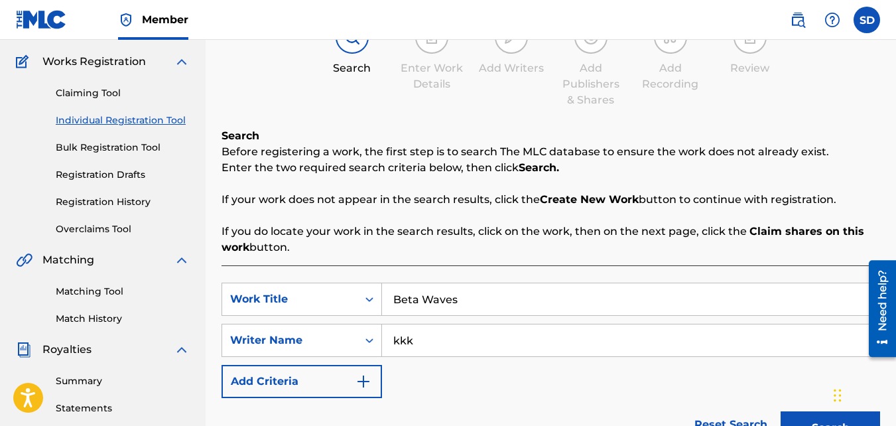
click at [781, 411] on button "Search" at bounding box center [830, 427] width 99 height 33
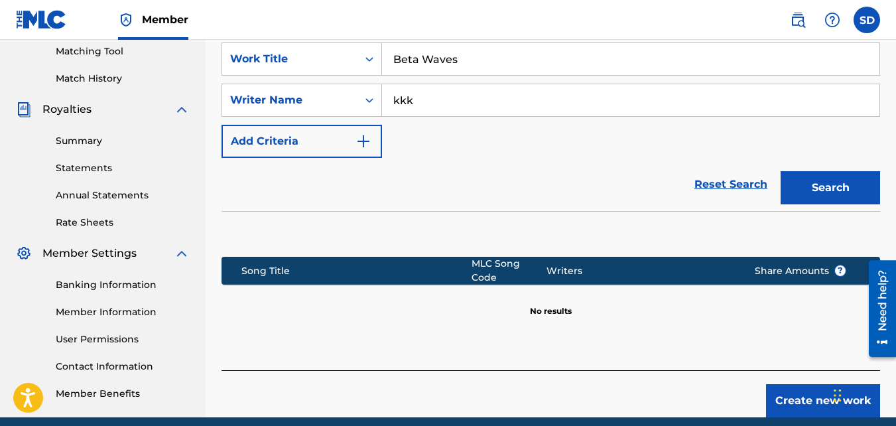
scroll to position [343, 0]
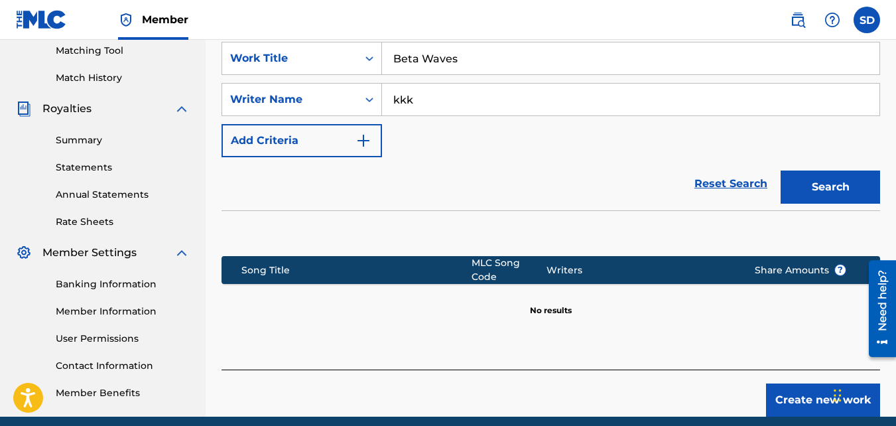
click at [825, 397] on button "Create new work" at bounding box center [823, 399] width 114 height 33
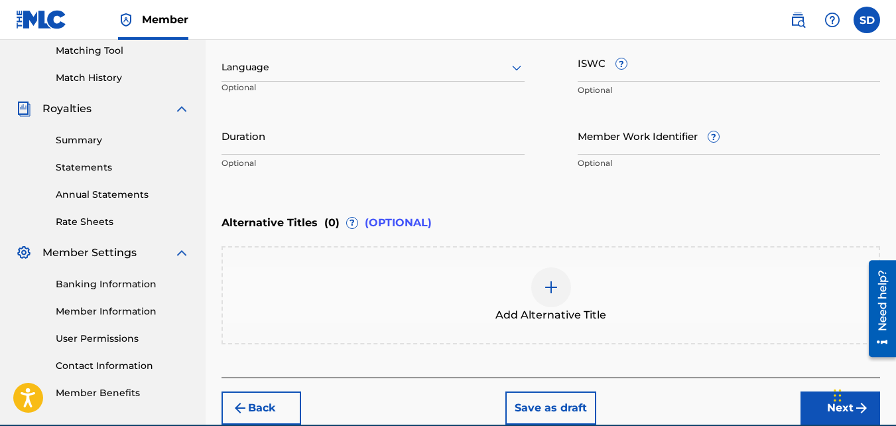
click at [814, 414] on button "Next" at bounding box center [840, 407] width 80 height 33
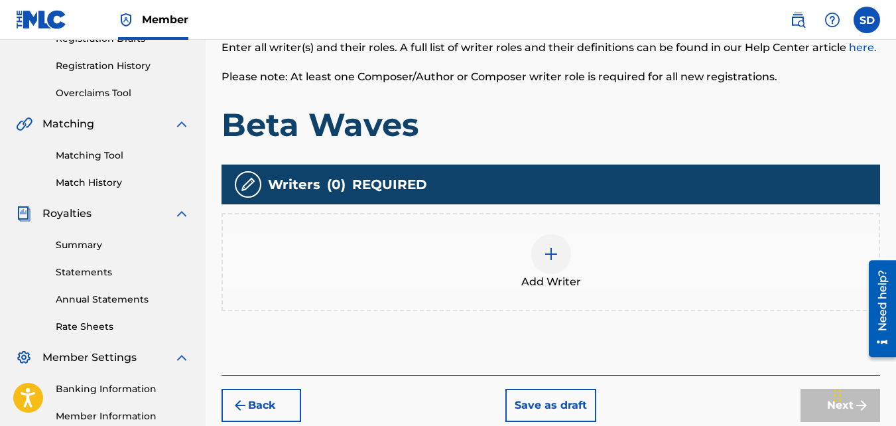
scroll to position [239, 0]
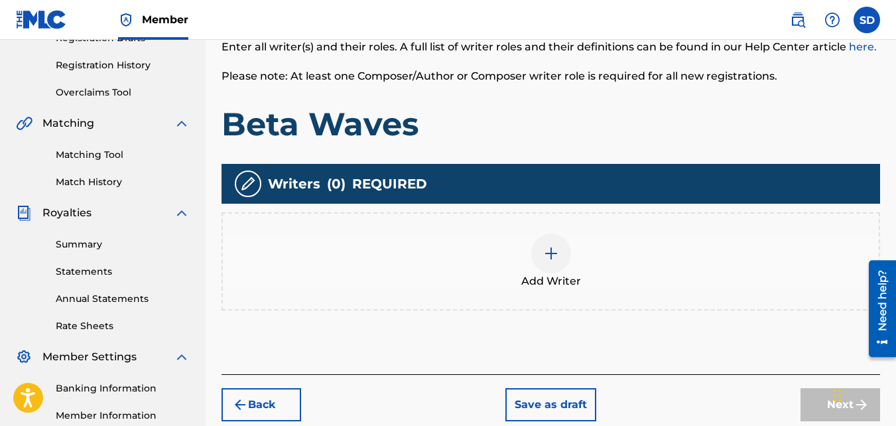
click at [552, 208] on div "Writers ( 0 ) REQUIRED Add Writer" at bounding box center [550, 237] width 658 height 147
click at [554, 215] on div "Add Writer" at bounding box center [550, 261] width 658 height 98
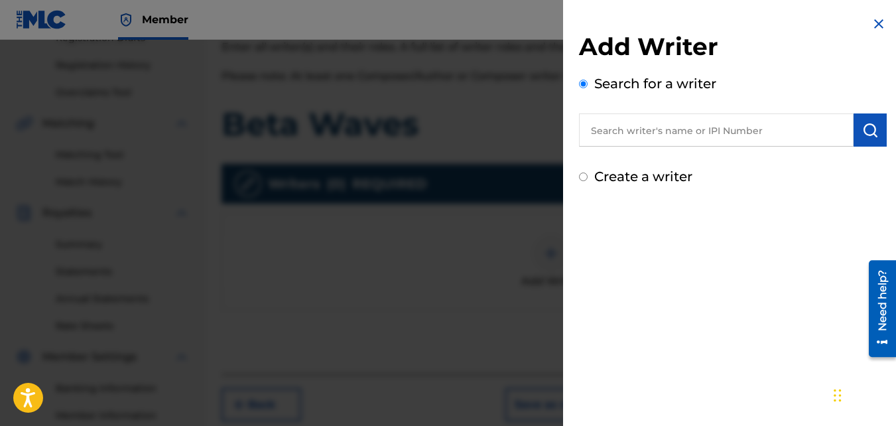
click at [621, 171] on label "Create a writer" at bounding box center [643, 176] width 98 height 16
radio input "true"
click at [588, 172] on input "Create a writer" at bounding box center [583, 176] width 9 height 9
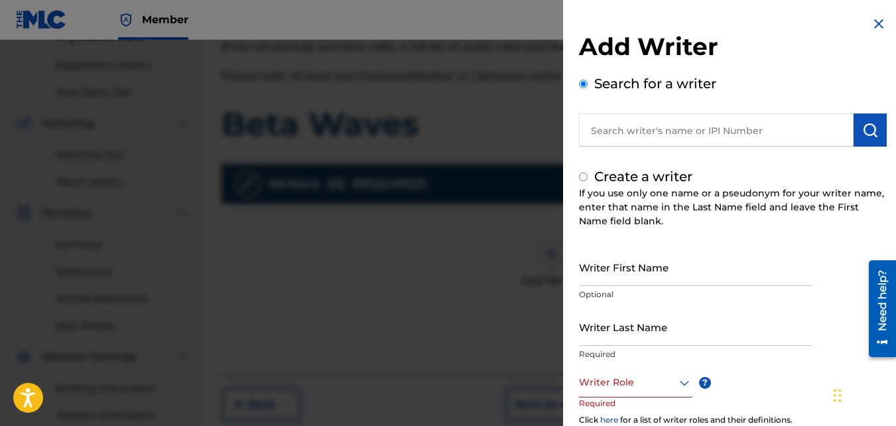
radio input "false"
radio input "true"
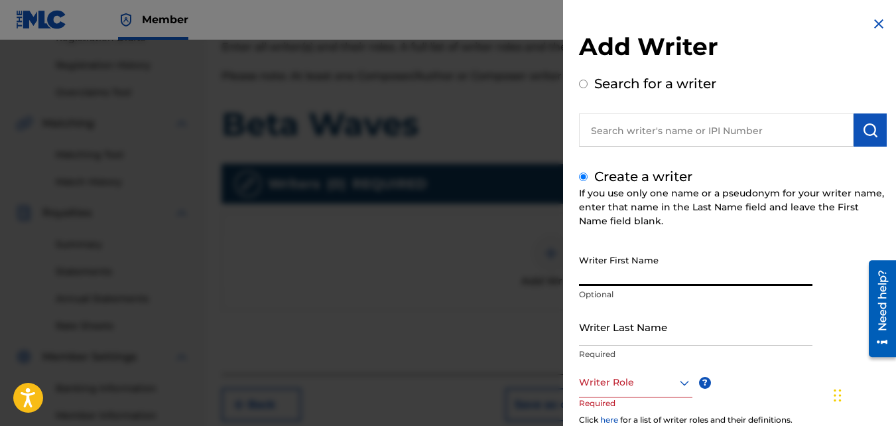
click at [619, 266] on input "Writer First Name" at bounding box center [695, 267] width 233 height 38
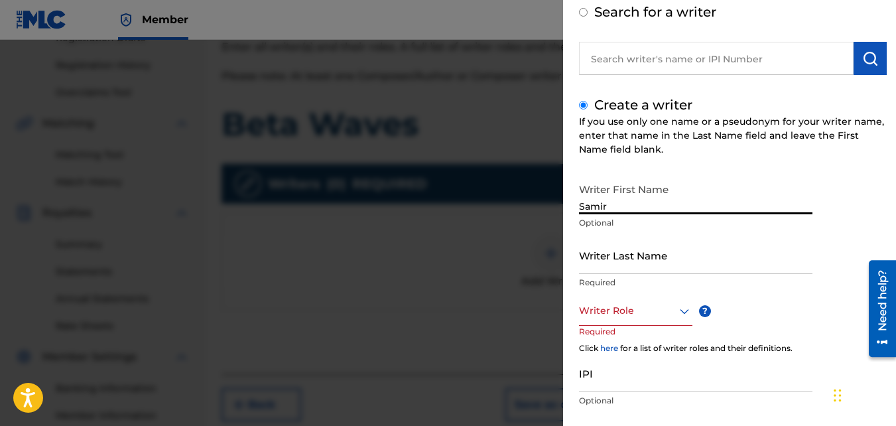
scroll to position [75, 0]
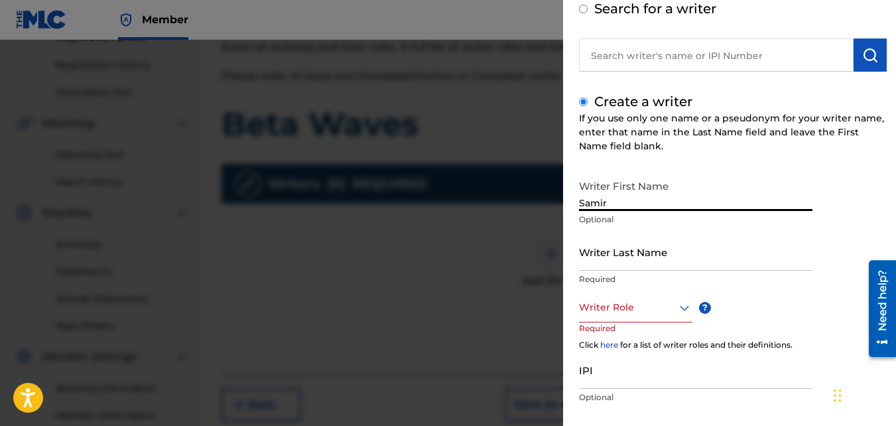
type input "Samir"
click at [613, 264] on input "Writer Last Name" at bounding box center [695, 252] width 233 height 38
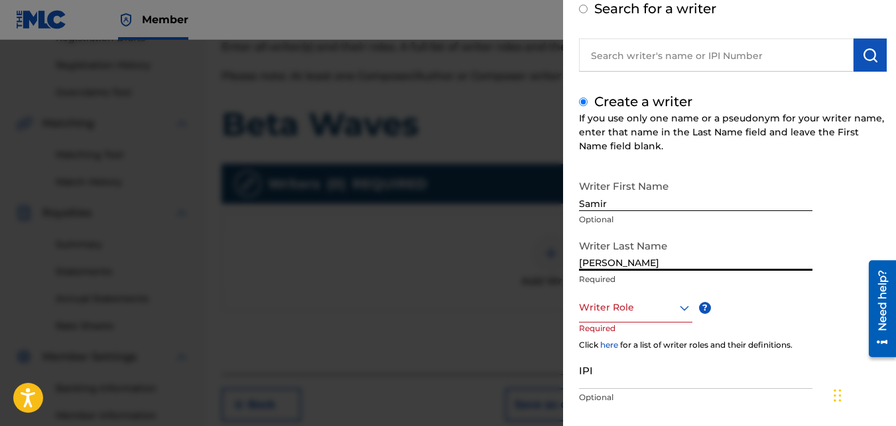
type input "[PERSON_NAME]"
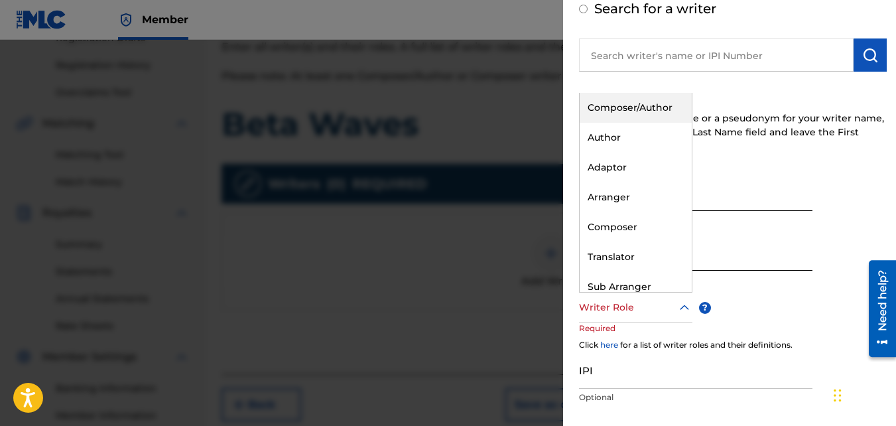
click at [633, 306] on div at bounding box center [635, 307] width 113 height 17
click at [607, 99] on div "Composer/Author" at bounding box center [636, 108] width 112 height 30
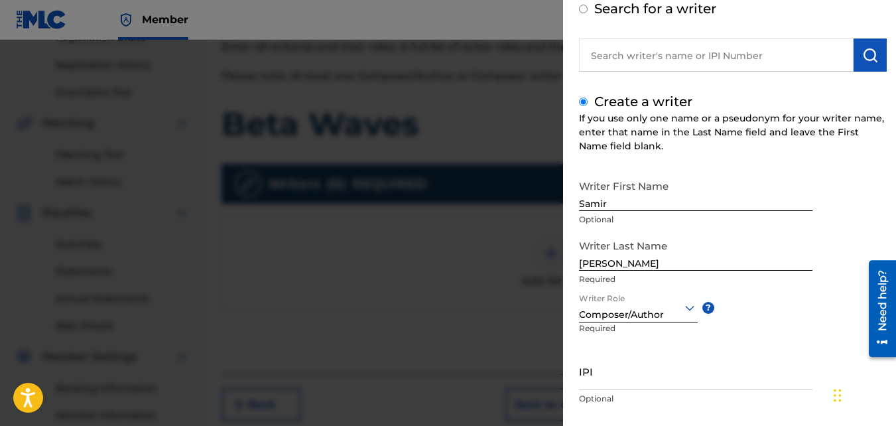
scroll to position [150, 0]
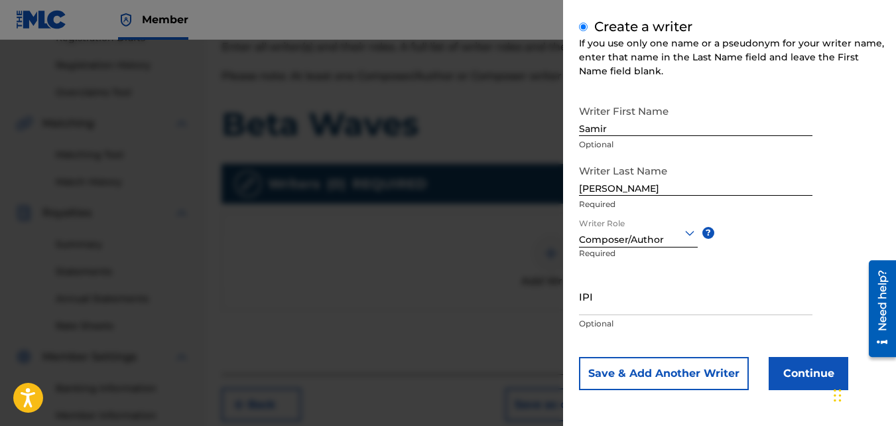
click at [779, 376] on button "Continue" at bounding box center [809, 373] width 80 height 33
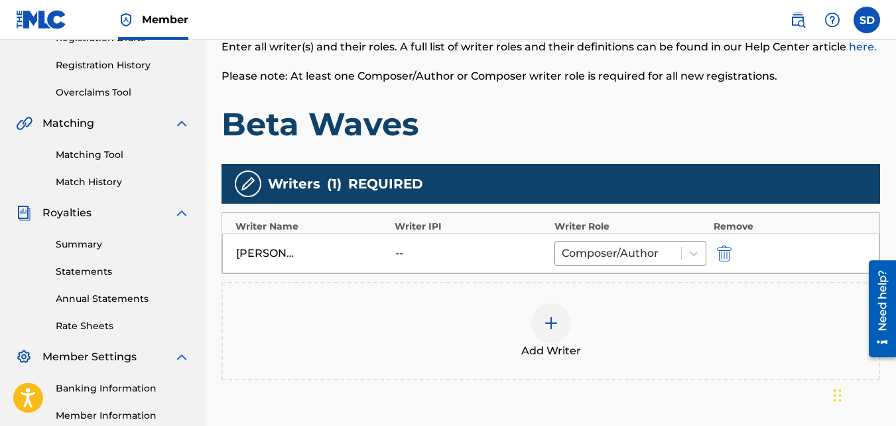
scroll to position [397, 0]
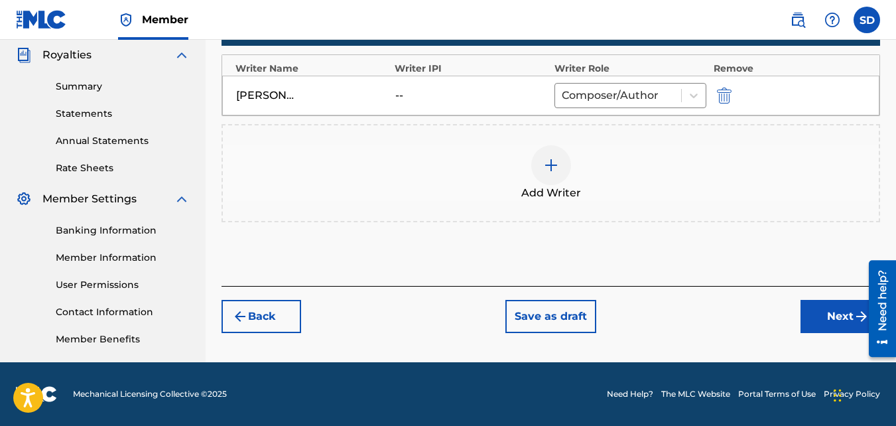
click at [845, 302] on button "Next" at bounding box center [840, 316] width 80 height 33
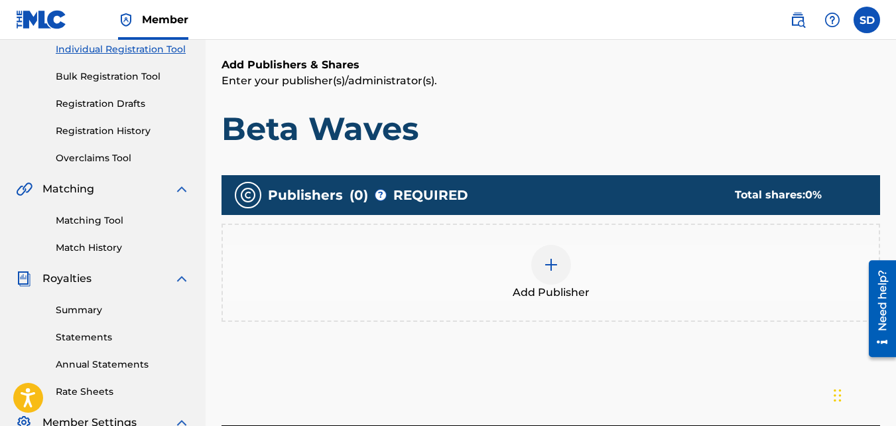
scroll to position [198, 0]
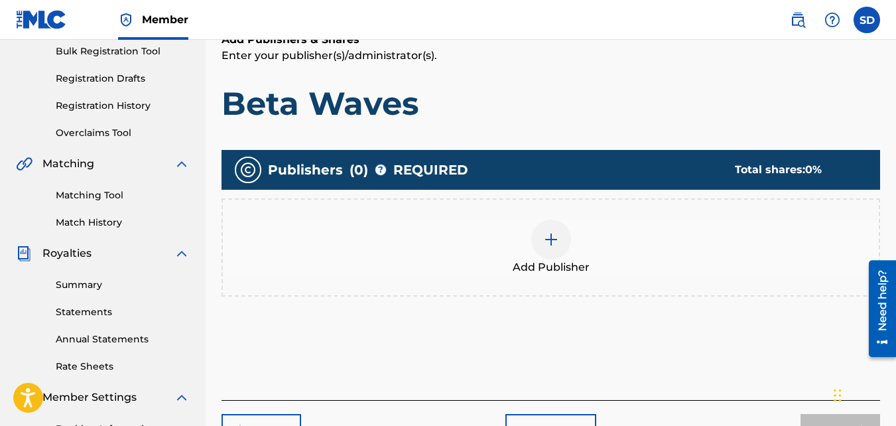
click at [550, 246] on img at bounding box center [551, 239] width 16 height 16
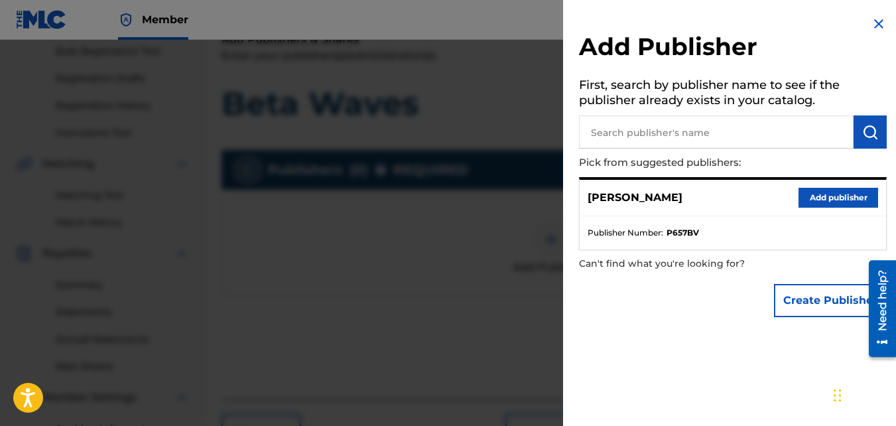
click at [840, 198] on button "Add publisher" at bounding box center [838, 198] width 80 height 20
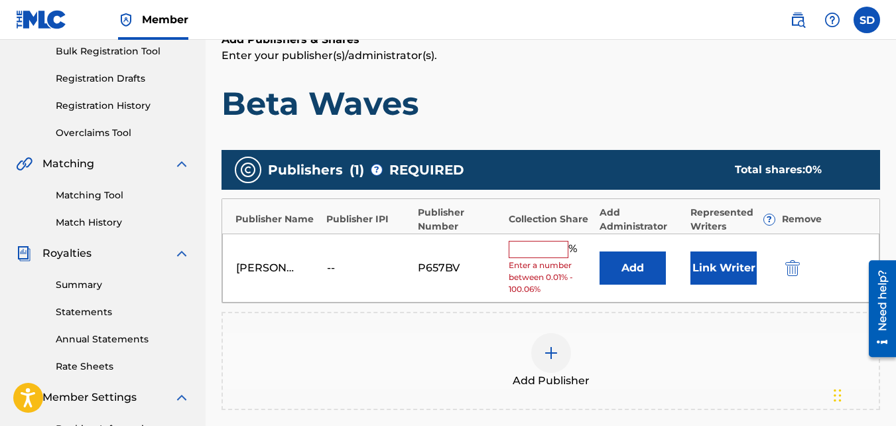
click at [536, 255] on input "text" at bounding box center [539, 249] width 60 height 17
type input "100"
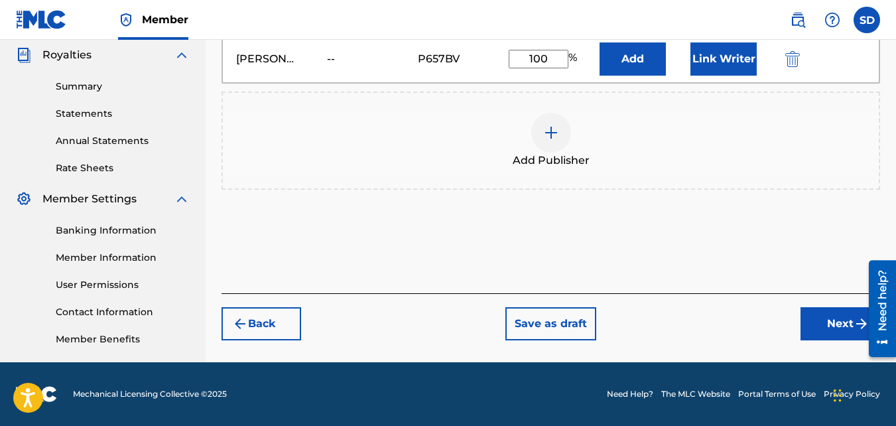
click at [812, 330] on button "Next" at bounding box center [840, 323] width 80 height 33
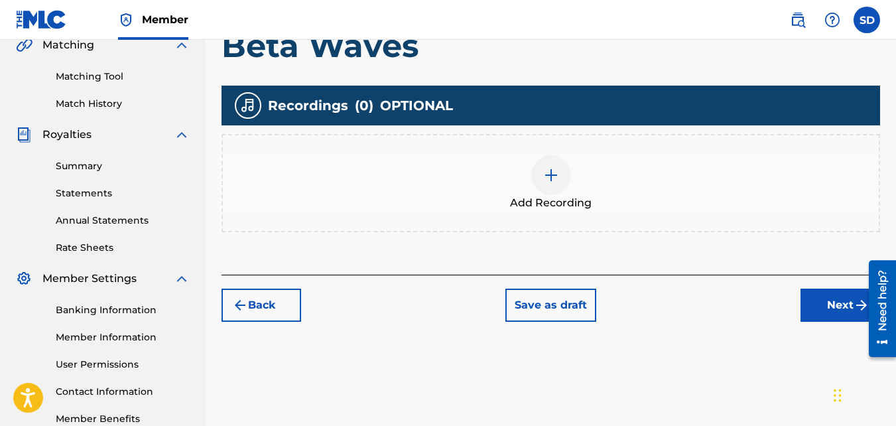
scroll to position [318, 0]
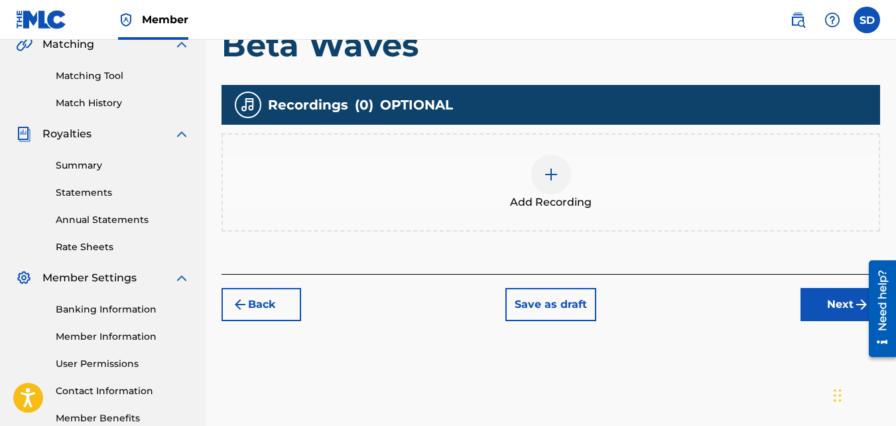
click at [508, 184] on div "Add Recording" at bounding box center [551, 183] width 656 height 56
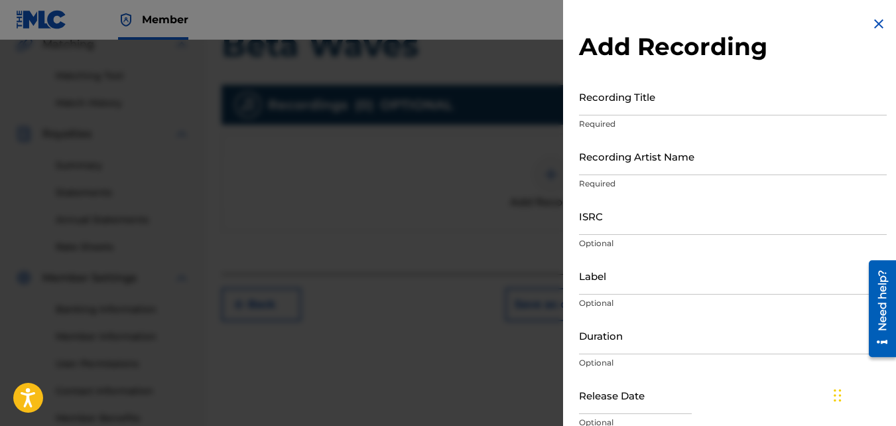
click at [648, 105] on input "Recording Title" at bounding box center [733, 97] width 308 height 38
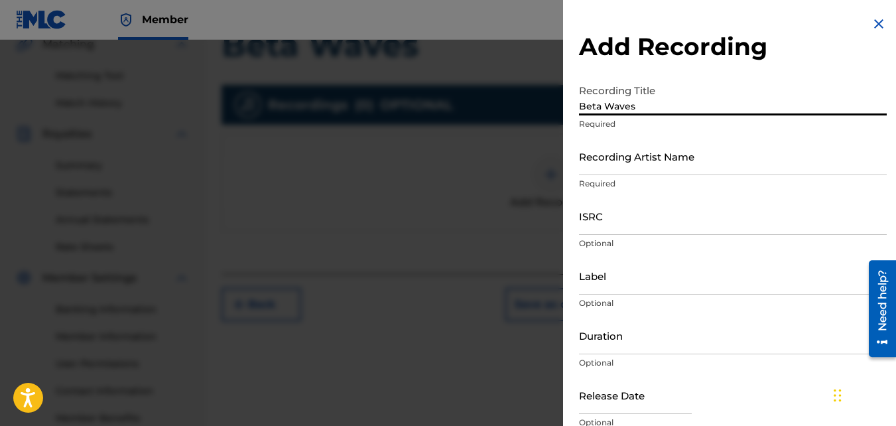
type input "Beta Waves"
click at [664, 149] on input "Recording Artist Name" at bounding box center [733, 156] width 308 height 38
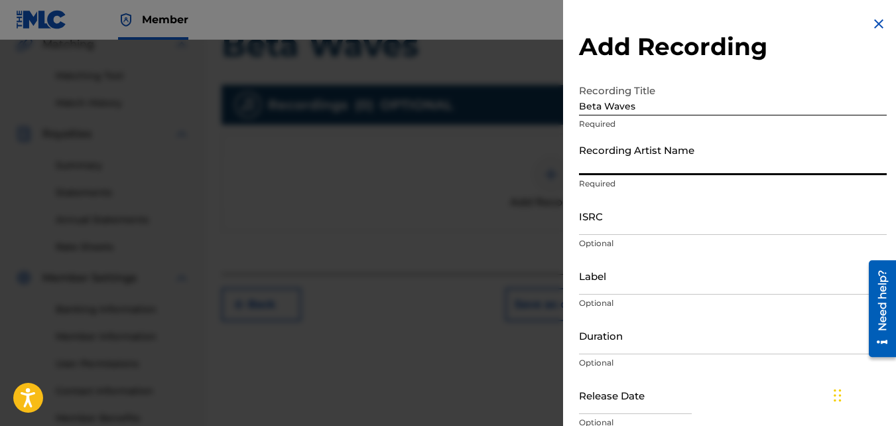
type input "Nawfr6"
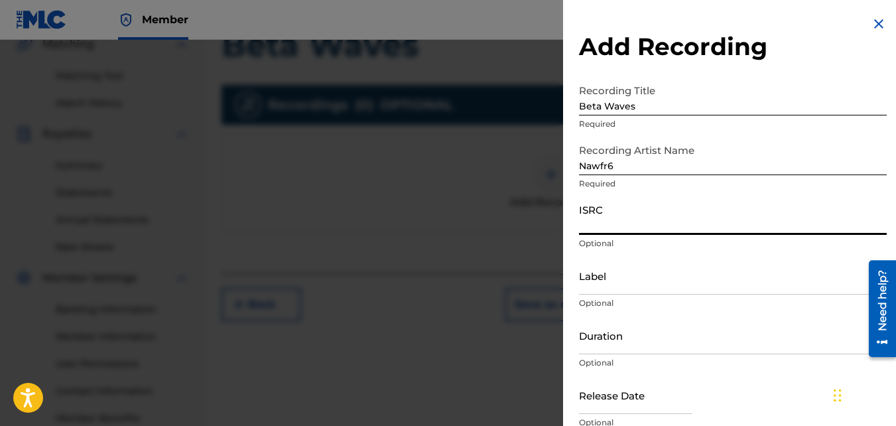
paste input "QZKUS2100611"
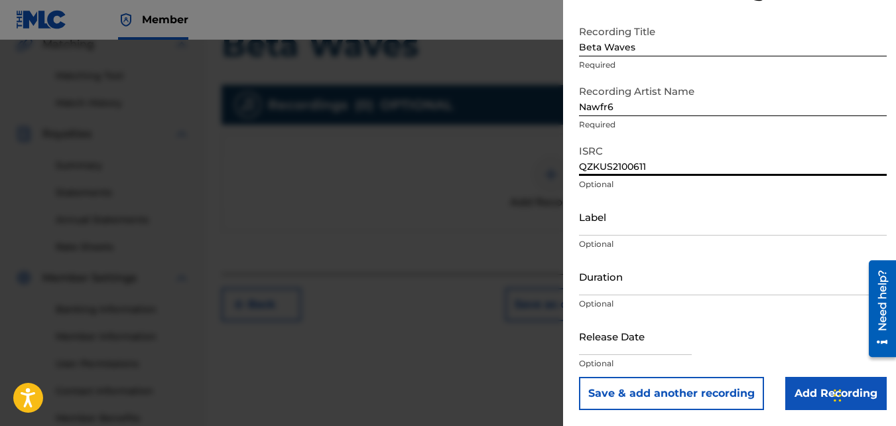
type input "QZKUS2100611"
click at [790, 401] on input "Add Recording" at bounding box center [835, 393] width 101 height 33
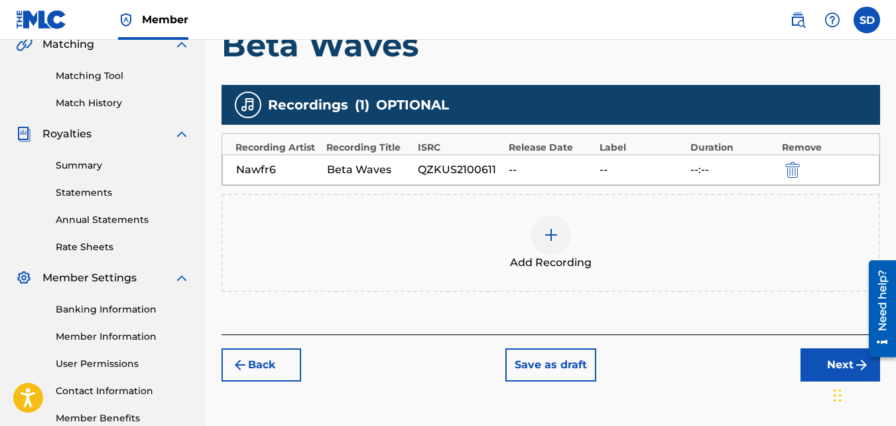
click at [548, 232] on img at bounding box center [551, 235] width 16 height 16
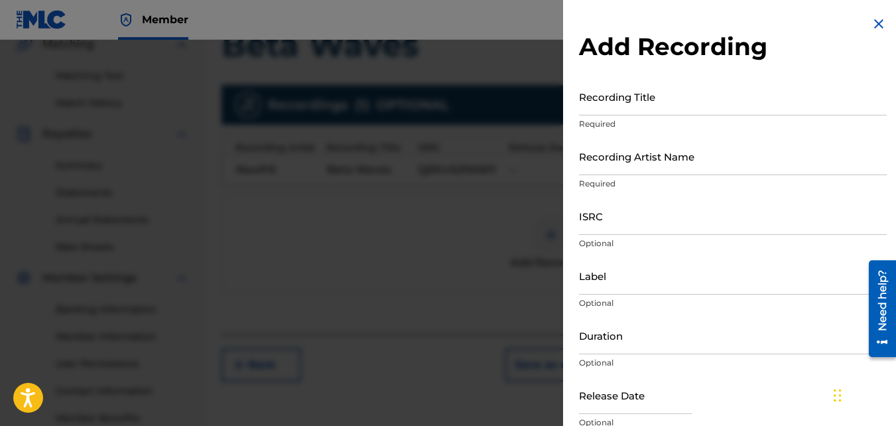
click at [644, 103] on input "Recording Title" at bounding box center [733, 97] width 308 height 38
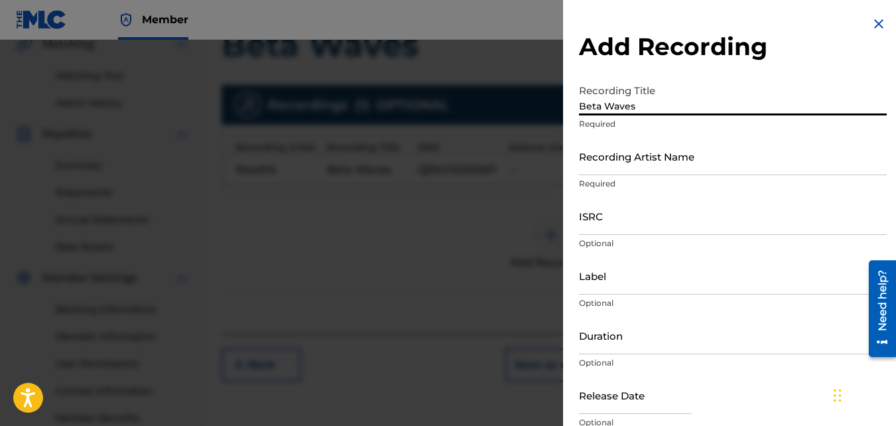
type input "Beta Waves"
click at [651, 151] on input "Recording Artist Name" at bounding box center [733, 156] width 308 height 38
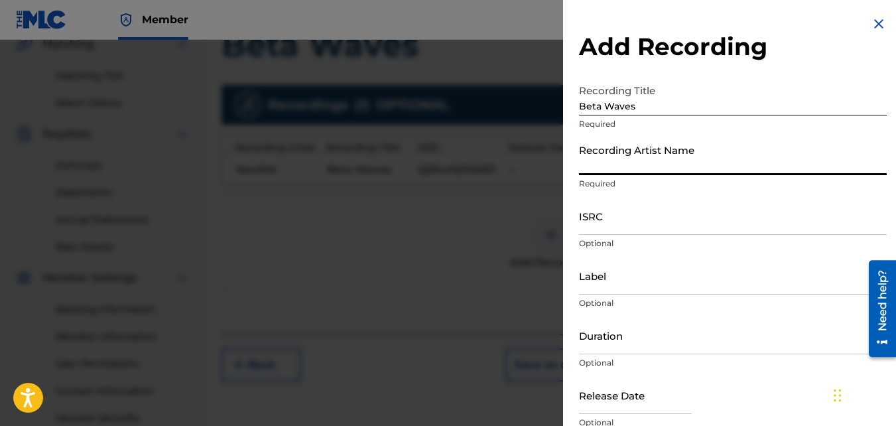
type input "Nawfr6"
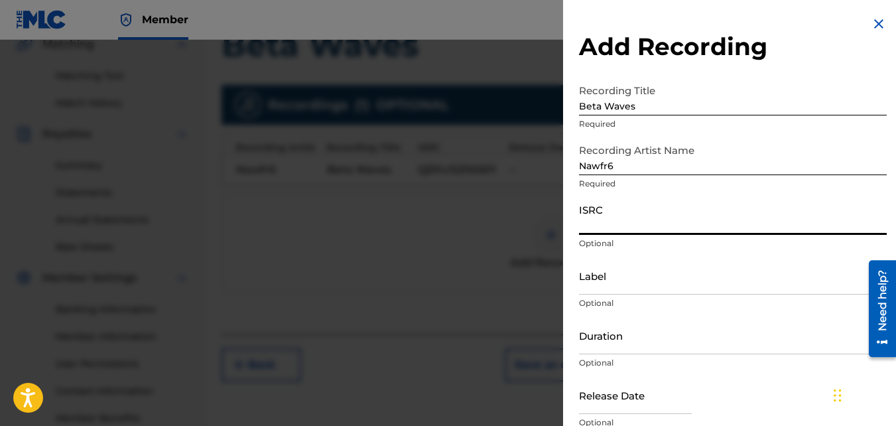
paste input "QZKUS2100746"
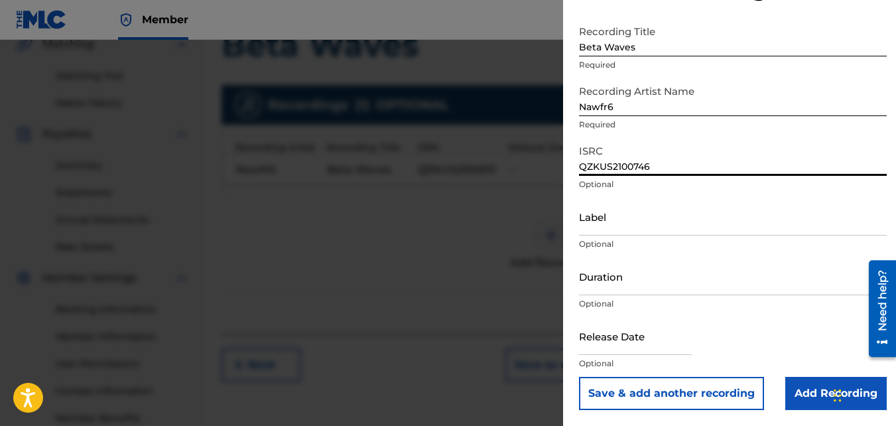
type input "QZKUS2100746"
click at [801, 397] on input "Add Recording" at bounding box center [835, 393] width 101 height 33
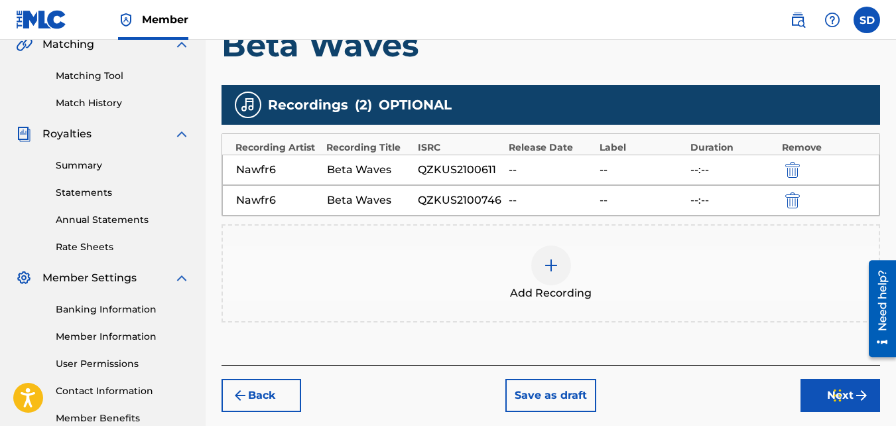
click at [804, 383] on button "Next" at bounding box center [840, 395] width 80 height 33
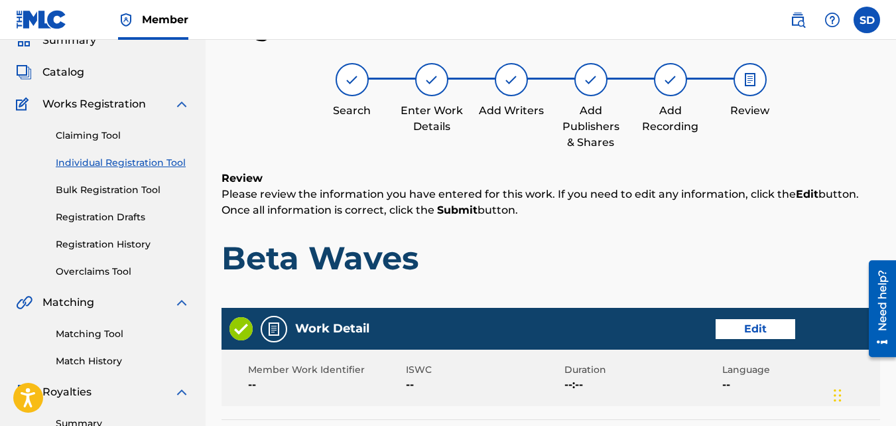
scroll to position [745, 0]
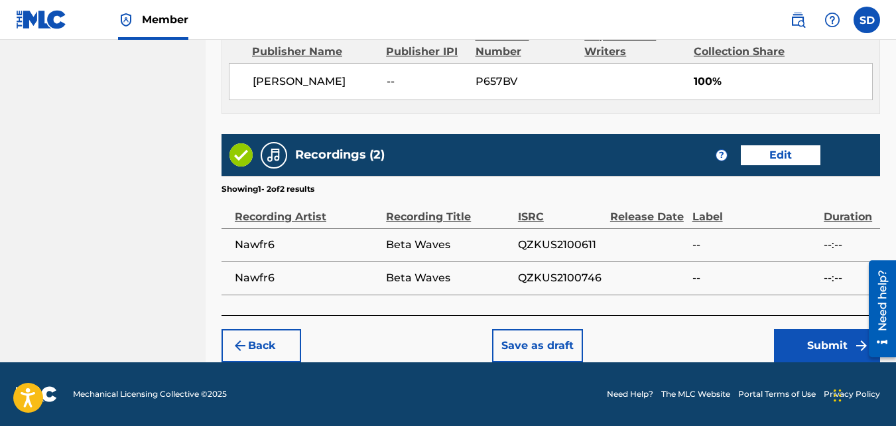
click at [832, 332] on button "Submit" at bounding box center [827, 345] width 106 height 33
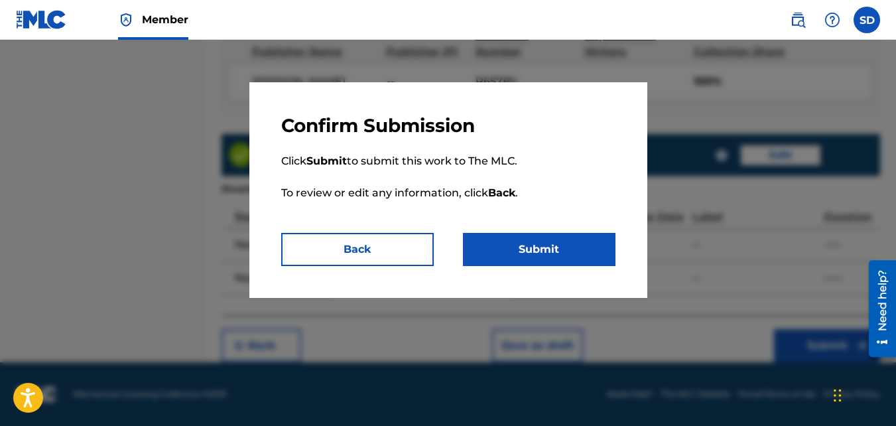
click at [582, 249] on button "Submit" at bounding box center [539, 249] width 153 height 33
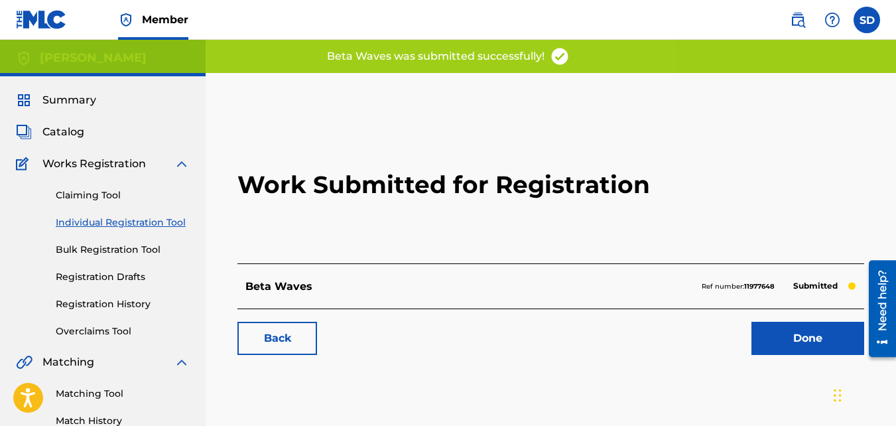
click at [265, 338] on link "Back" at bounding box center [277, 338] width 80 height 33
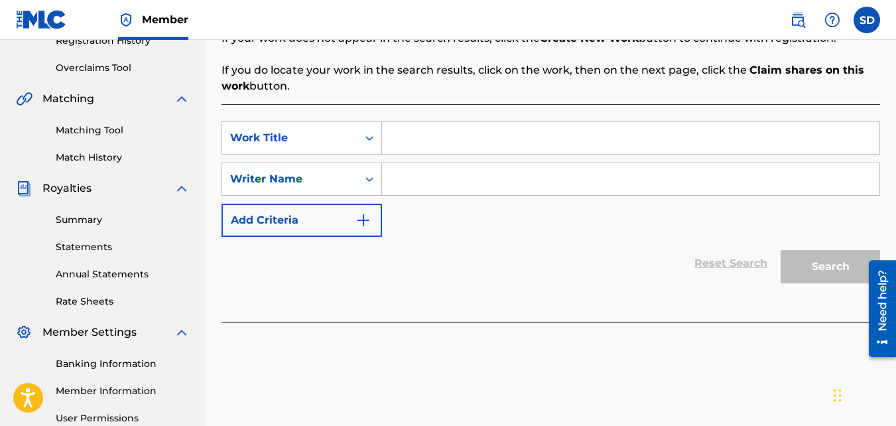
scroll to position [274, 0]
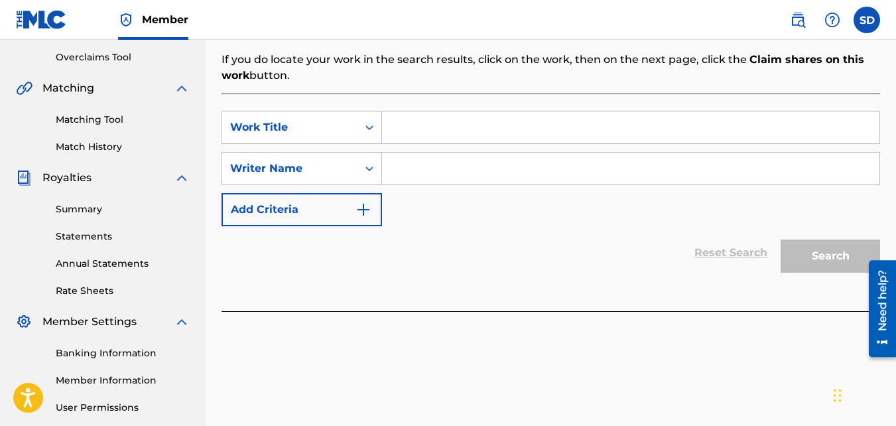
click at [461, 117] on input "Search Form" at bounding box center [630, 127] width 497 height 32
type input "Float"
click at [472, 166] on input "Search Form" at bounding box center [630, 169] width 497 height 32
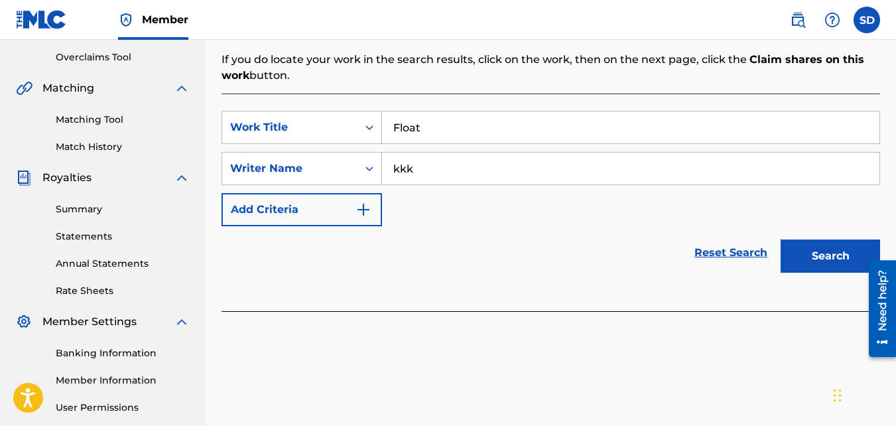
type input "kkk"
click at [781, 239] on button "Search" at bounding box center [830, 255] width 99 height 33
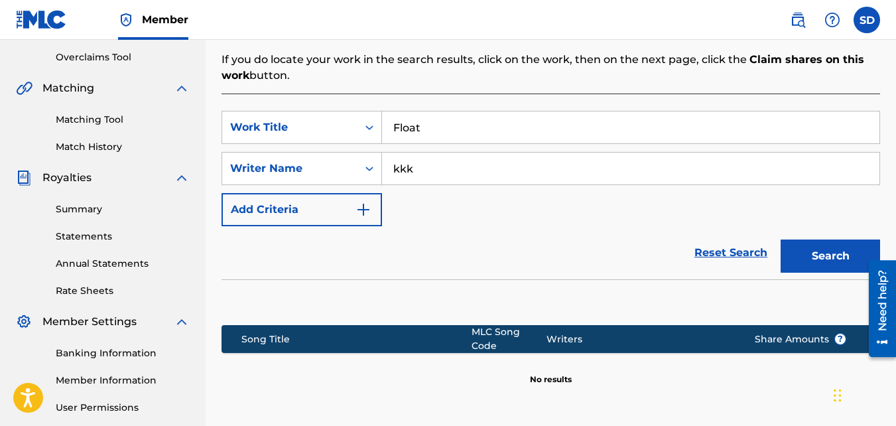
scroll to position [397, 0]
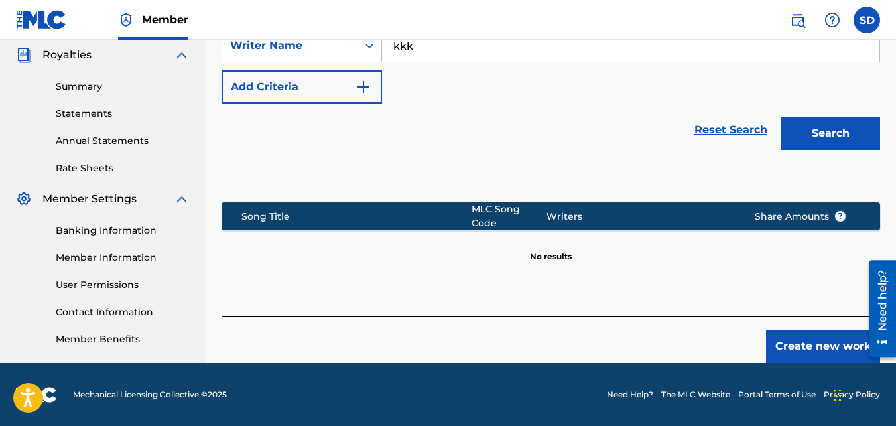
click at [772, 330] on button "Create new work" at bounding box center [823, 346] width 114 height 33
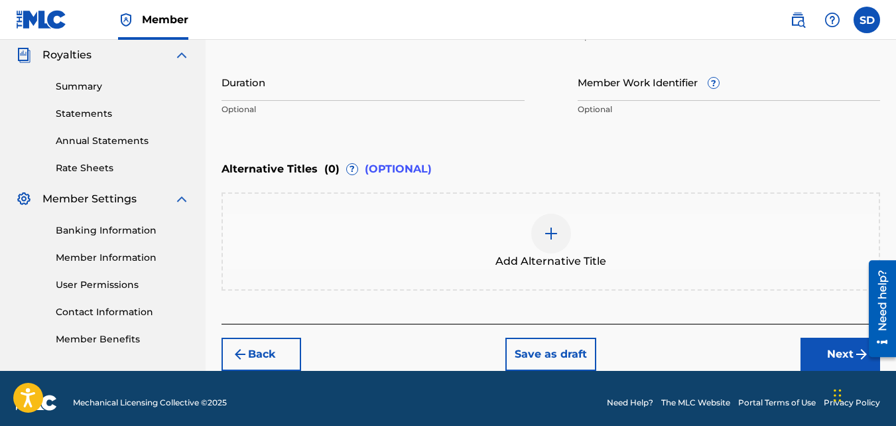
click at [828, 359] on button "Next" at bounding box center [840, 354] width 80 height 33
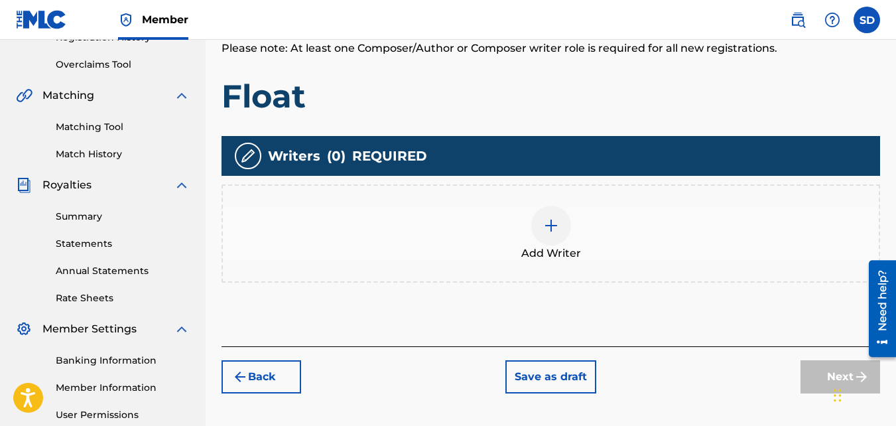
scroll to position [271, 0]
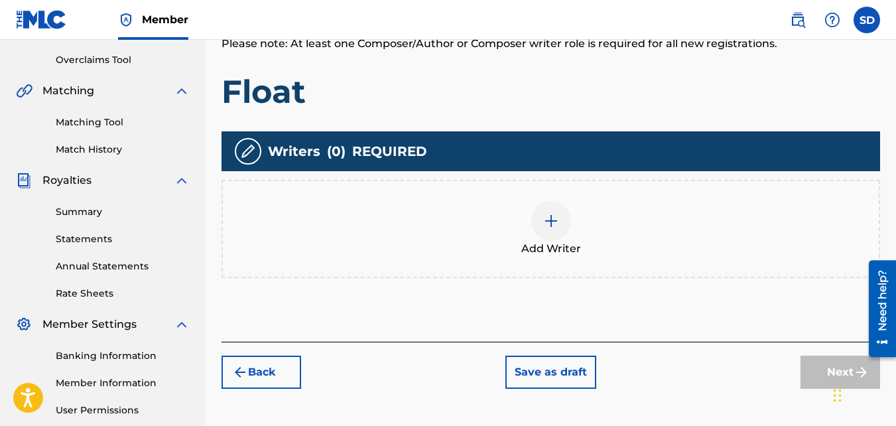
click at [519, 233] on div "Add Writer" at bounding box center [551, 229] width 656 height 56
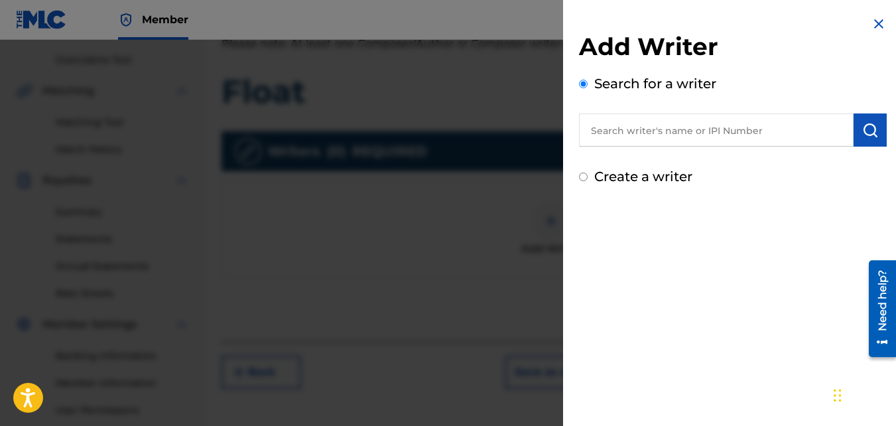
click at [638, 174] on label "Create a writer" at bounding box center [643, 176] width 98 height 16
radio input "true"
click at [588, 174] on input "Create a writer" at bounding box center [583, 176] width 9 height 9
radio input "false"
radio input "true"
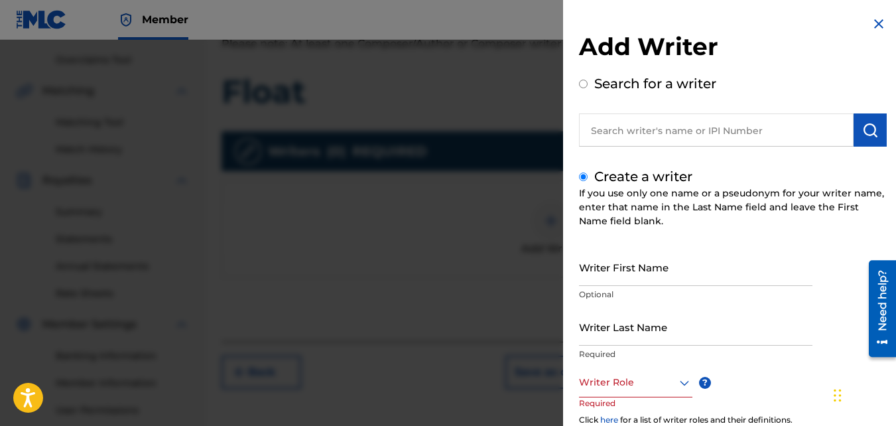
click at [621, 272] on input "Writer First Name" at bounding box center [695, 267] width 233 height 38
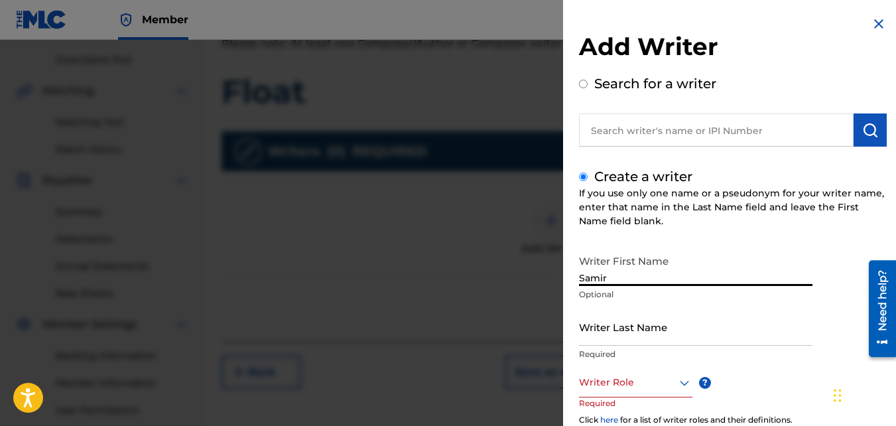
scroll to position [149, 0]
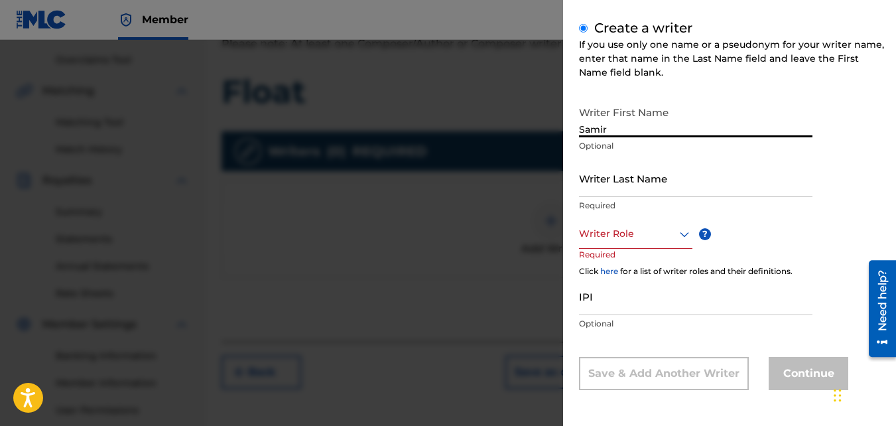
type input "Samir"
click at [605, 192] on input "Writer Last Name" at bounding box center [695, 178] width 233 height 38
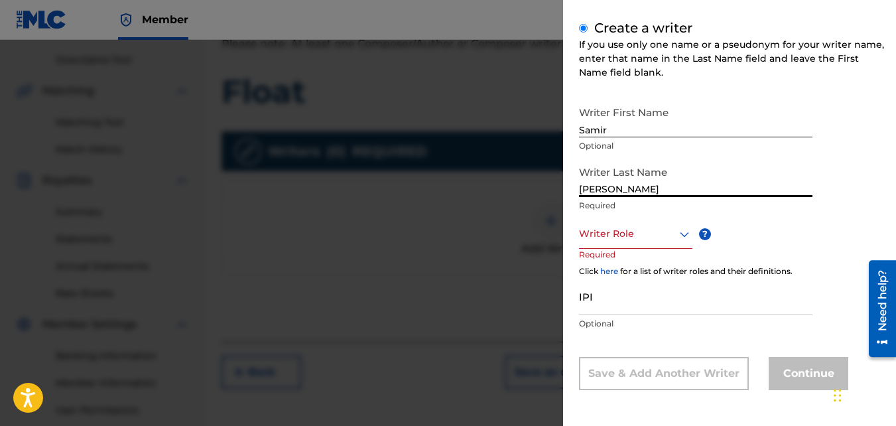
type input "[PERSON_NAME]"
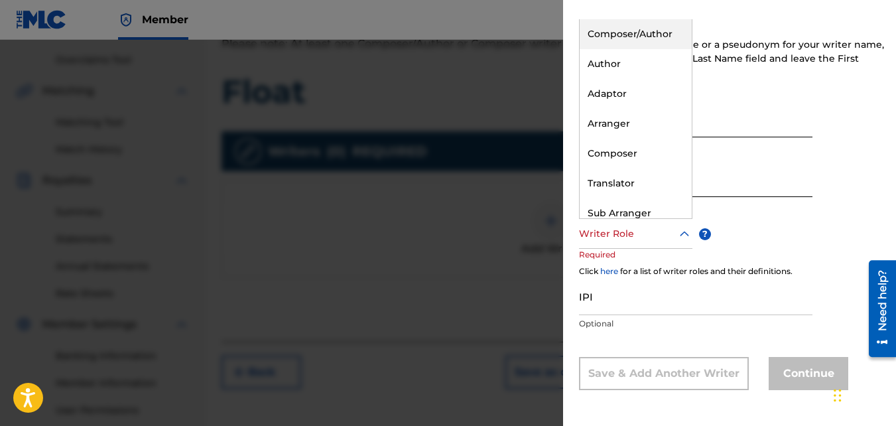
click at [615, 221] on div "Writer Role" at bounding box center [635, 234] width 113 height 30
click at [601, 46] on div "Composer/Author" at bounding box center [636, 34] width 112 height 30
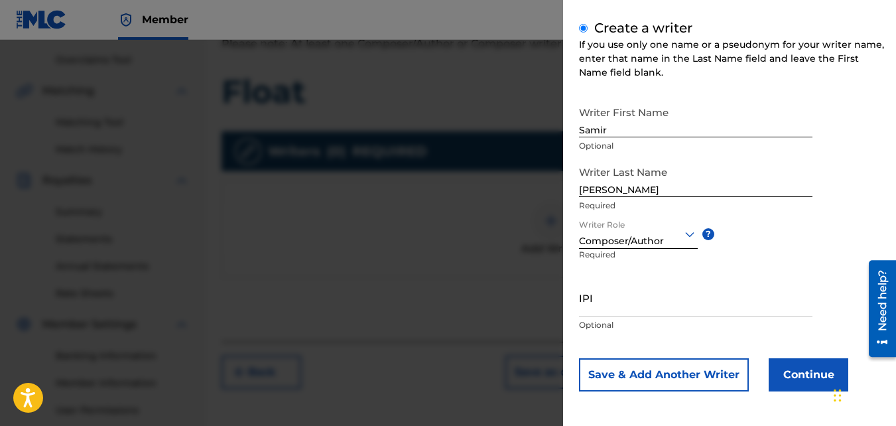
scroll to position [150, 0]
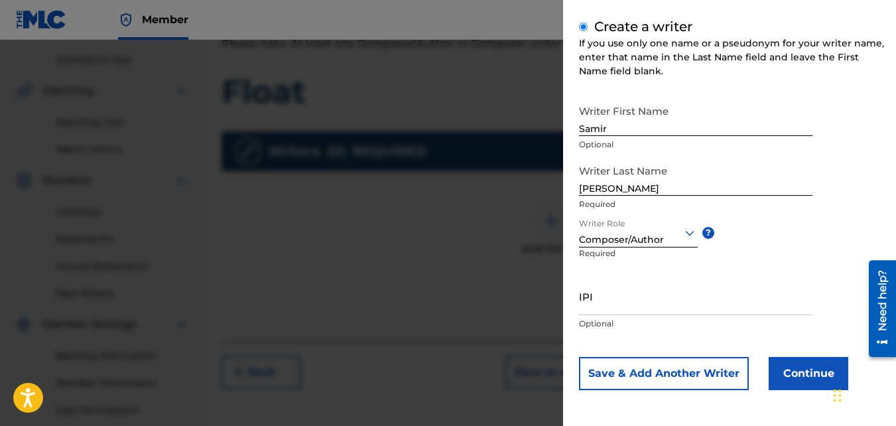
click at [794, 367] on button "Continue" at bounding box center [809, 373] width 80 height 33
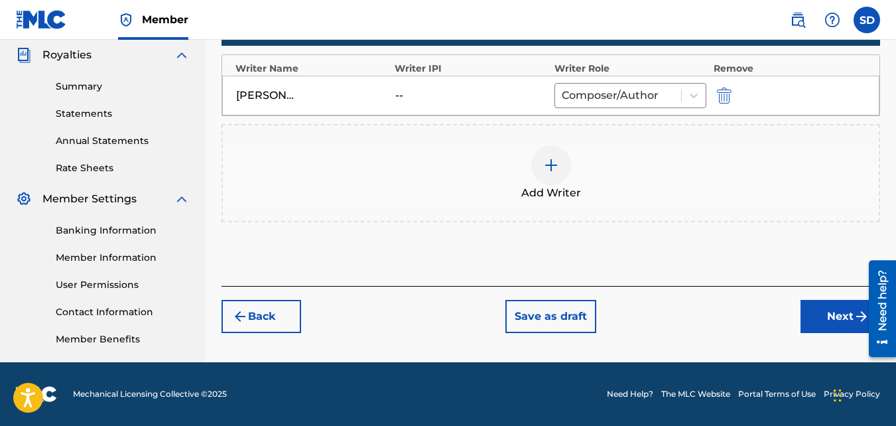
click at [813, 307] on button "Next" at bounding box center [840, 316] width 80 height 33
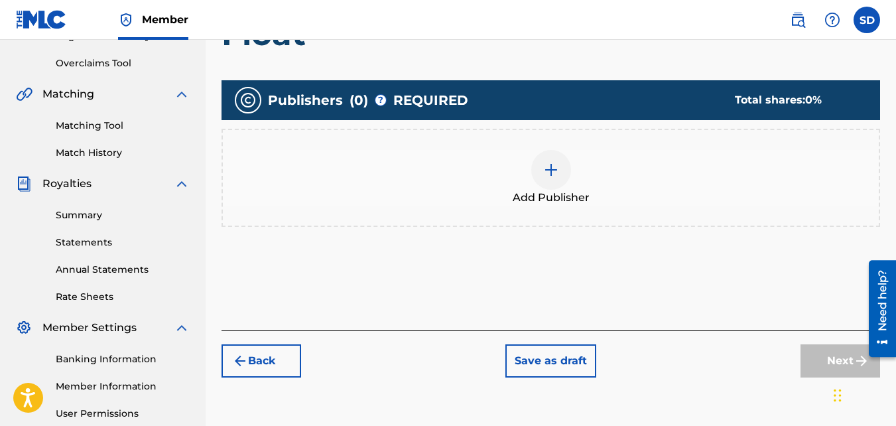
scroll to position [274, 0]
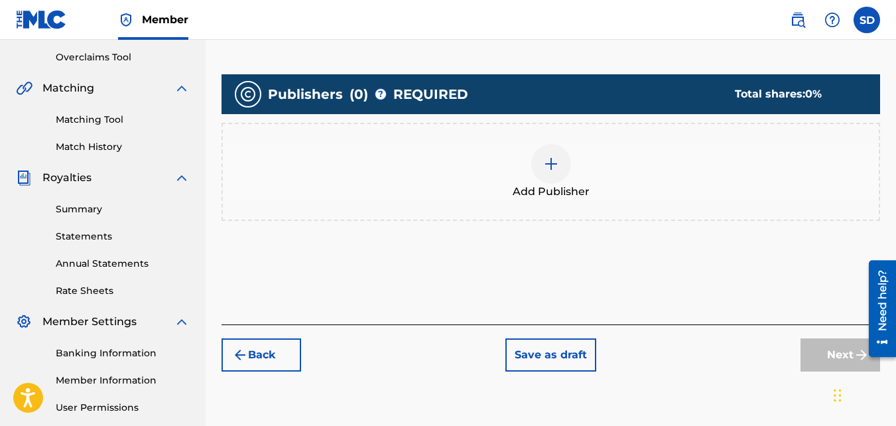
click at [546, 192] on span "Add Publisher" at bounding box center [551, 192] width 77 height 16
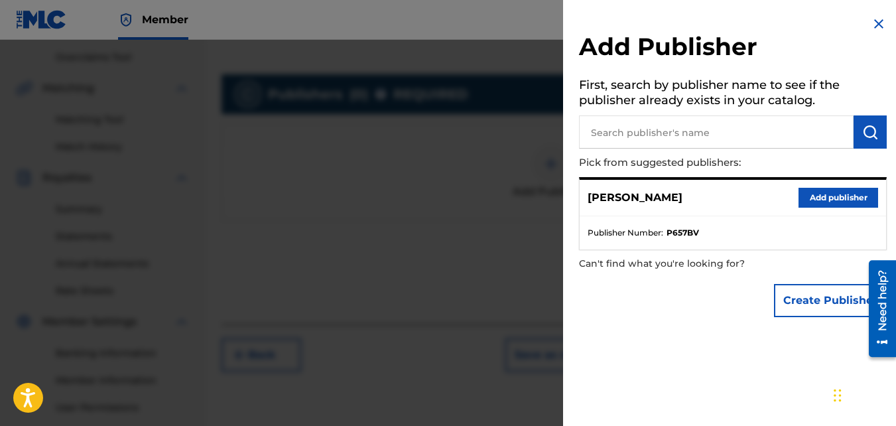
click at [805, 196] on button "Add publisher" at bounding box center [838, 198] width 80 height 20
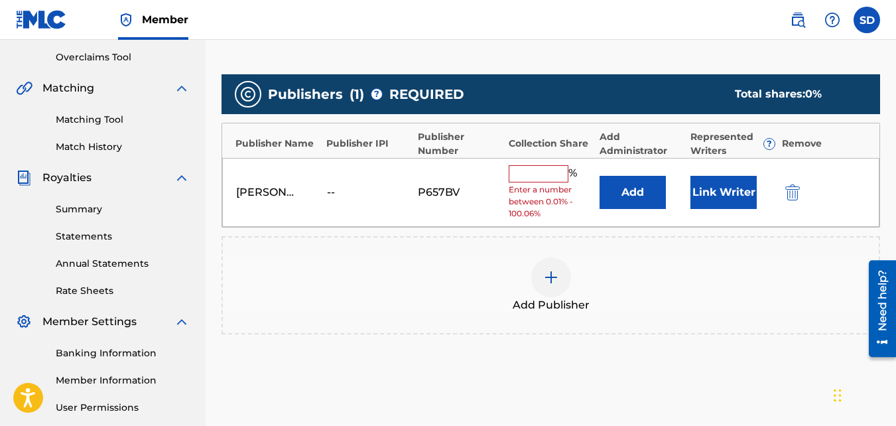
click at [522, 180] on input "text" at bounding box center [539, 173] width 60 height 17
type input "100"
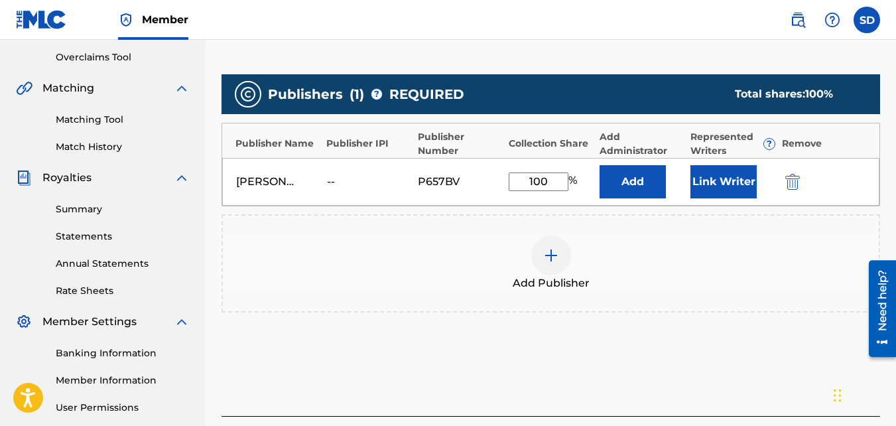
scroll to position [397, 0]
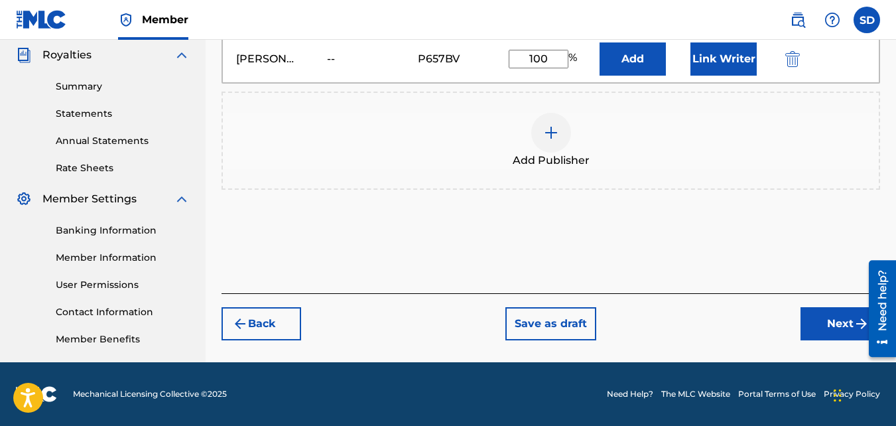
click at [817, 308] on button "Next" at bounding box center [840, 323] width 80 height 33
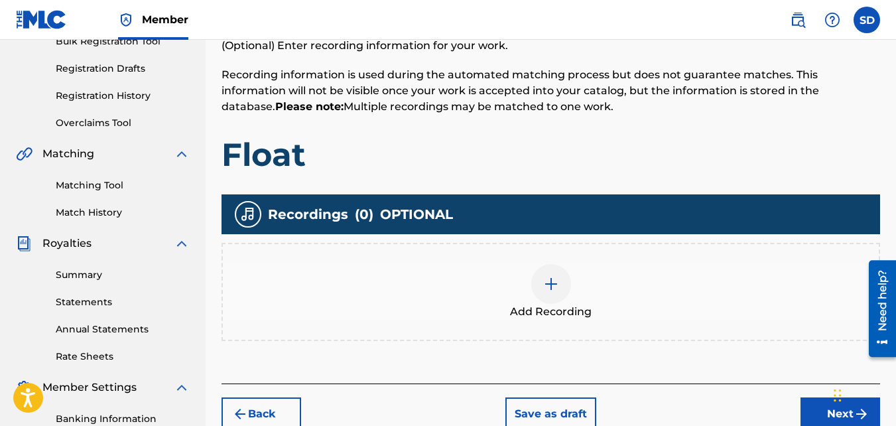
scroll to position [219, 0]
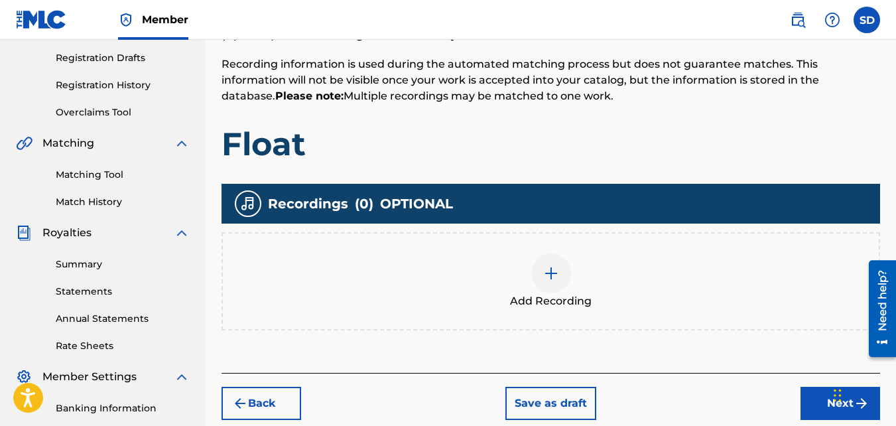
click at [554, 231] on div "Recordings ( 0 ) OPTIONAL Add Recording" at bounding box center [550, 257] width 658 height 147
click at [554, 252] on div "Add Recording" at bounding box center [550, 281] width 658 height 98
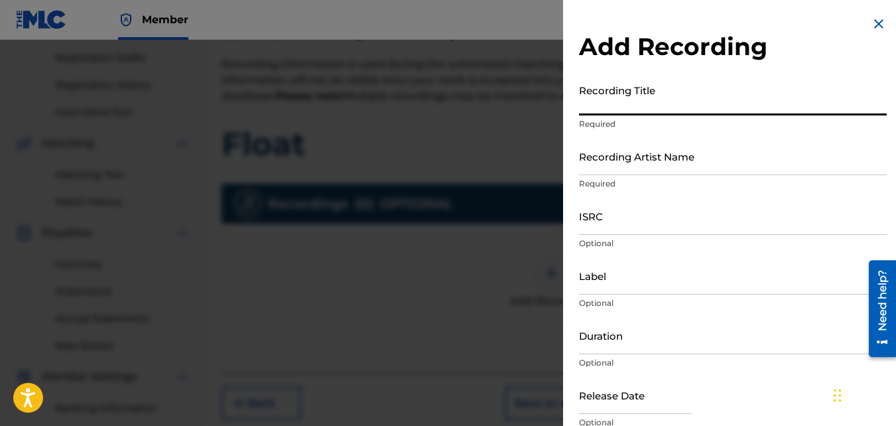
click at [594, 109] on input "Recording Title" at bounding box center [733, 97] width 308 height 38
type input "Float"
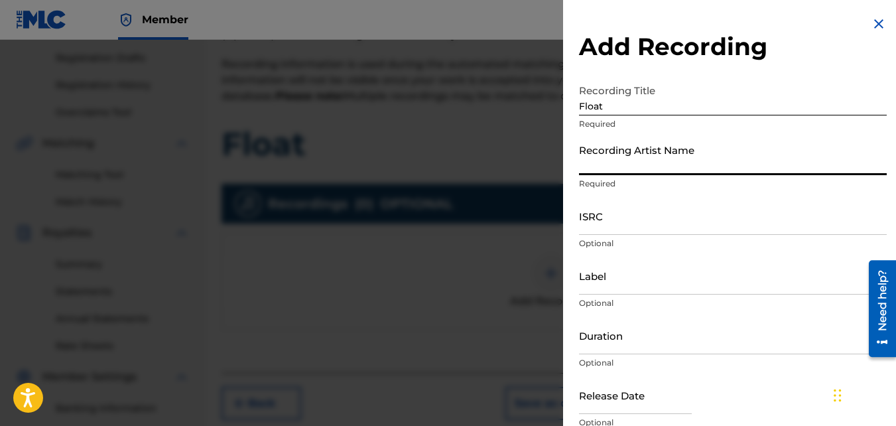
click at [601, 147] on input "Recording Artist Name" at bounding box center [733, 156] width 308 height 38
type input "Nawfr6"
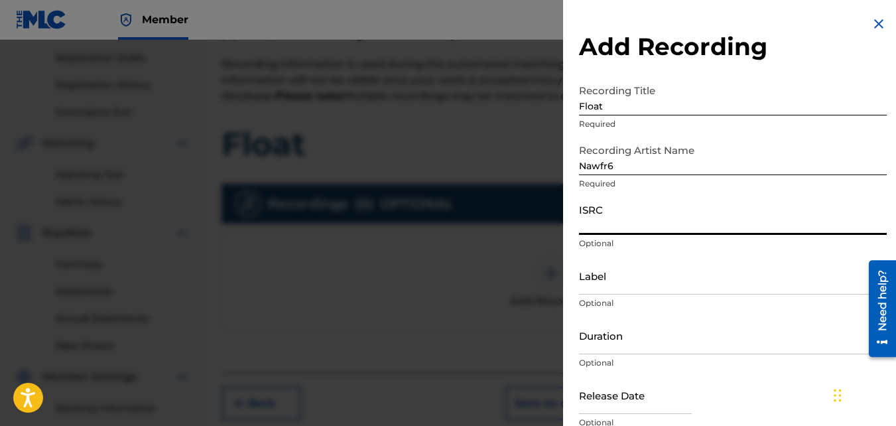
paste input "QZKUS2100995"
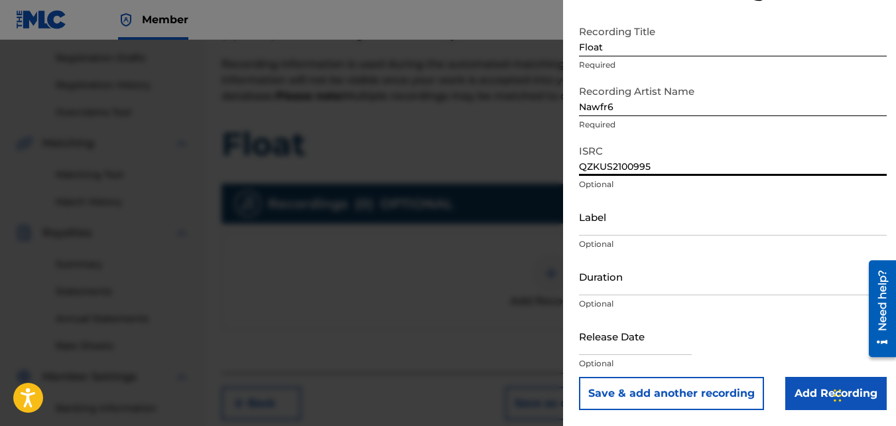
type input "QZKUS2100995"
click at [815, 385] on input "Add Recording" at bounding box center [835, 393] width 101 height 33
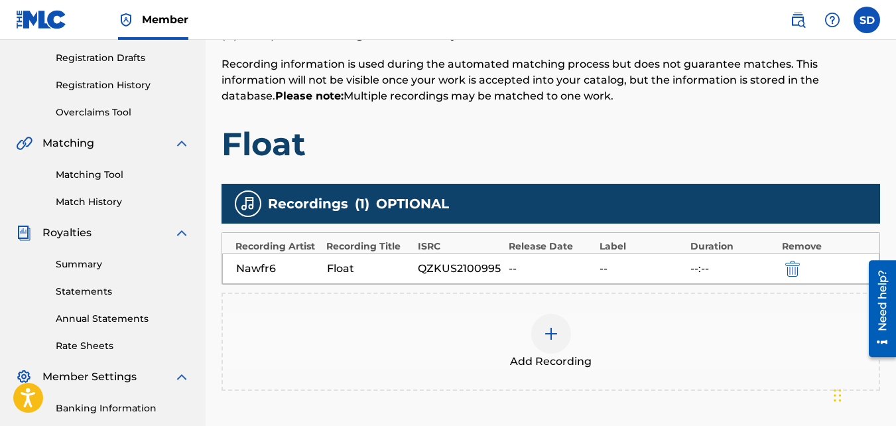
scroll to position [397, 0]
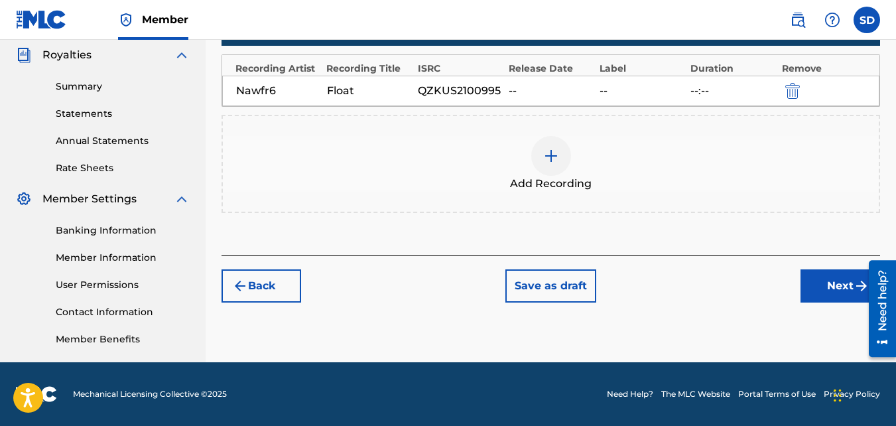
click at [824, 288] on button "Next" at bounding box center [840, 285] width 80 height 33
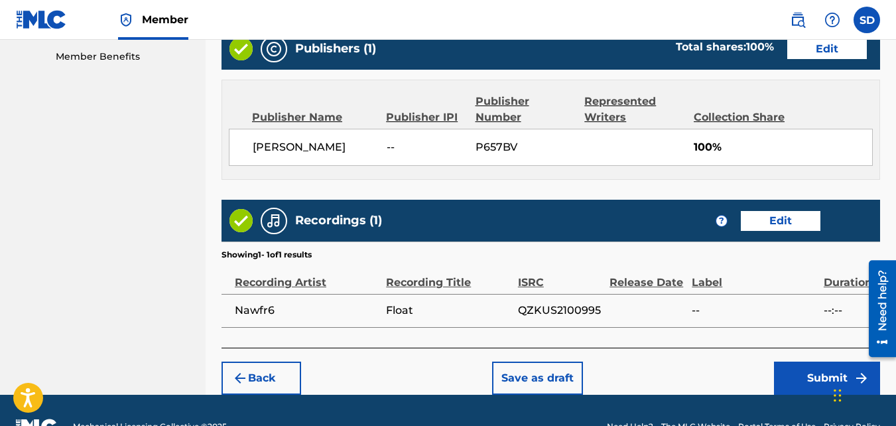
scroll to position [712, 0]
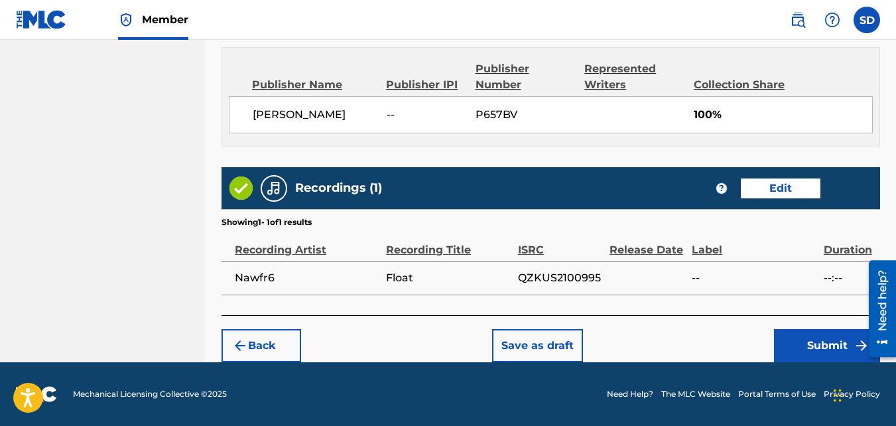
click at [781, 344] on button "Submit" at bounding box center [827, 345] width 106 height 33
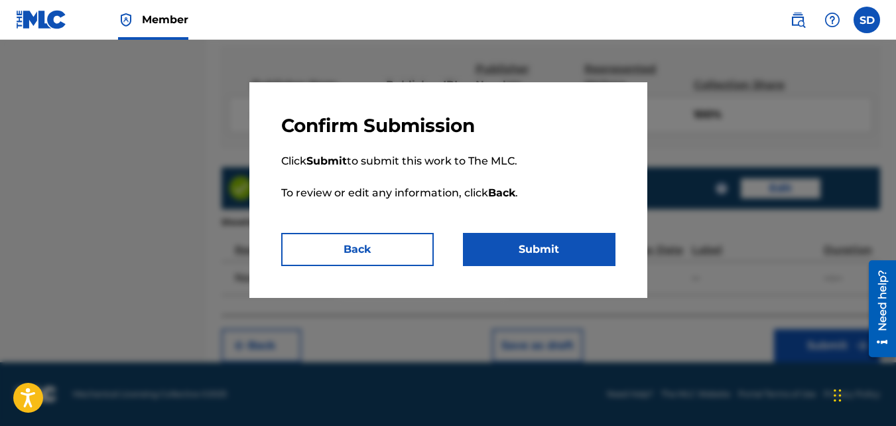
click at [585, 255] on button "Submit" at bounding box center [539, 249] width 153 height 33
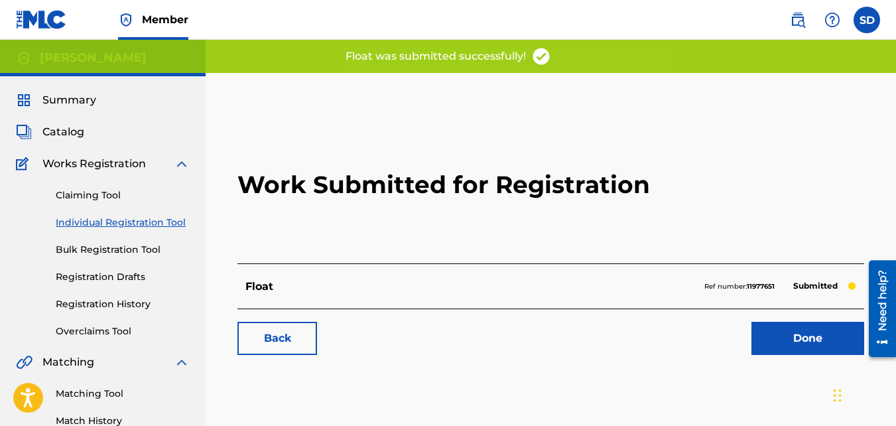
click at [273, 359] on div "Work Submitted for Registration Float Ref number: 11977651 Submitted Back Done" at bounding box center [550, 237] width 658 height 262
click at [258, 334] on link "Back" at bounding box center [277, 338] width 80 height 33
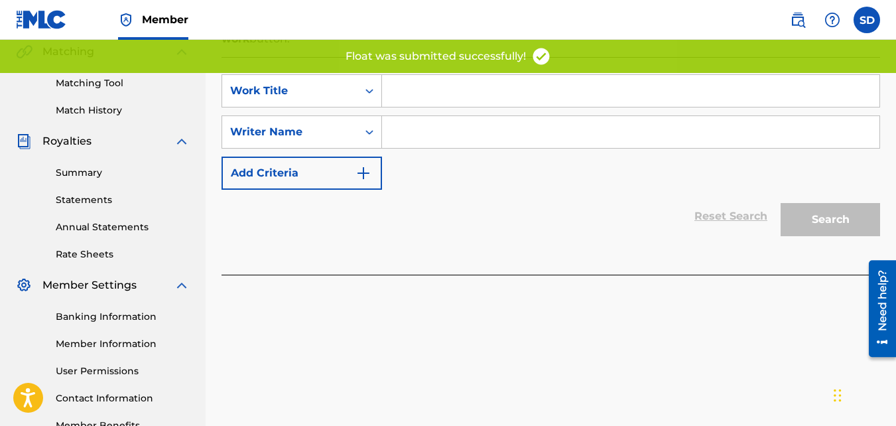
scroll to position [328, 0]
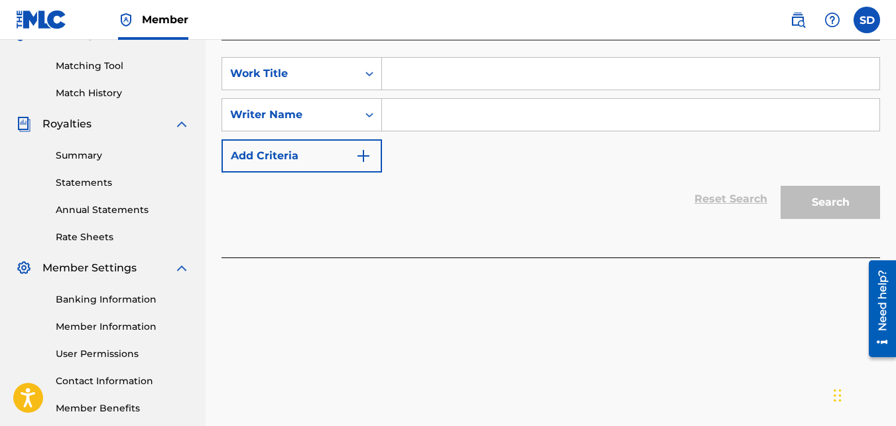
click at [413, 84] on input "Search Form" at bounding box center [630, 74] width 497 height 32
paste input "INTUITION"
click at [424, 131] on div "SearchWithCriteriad5e44505-d0a5-4b33-bd25-8e631170ad2f Work Title INTUITION Sea…" at bounding box center [550, 114] width 658 height 115
click at [412, 119] on input "Search Form" at bounding box center [630, 115] width 497 height 32
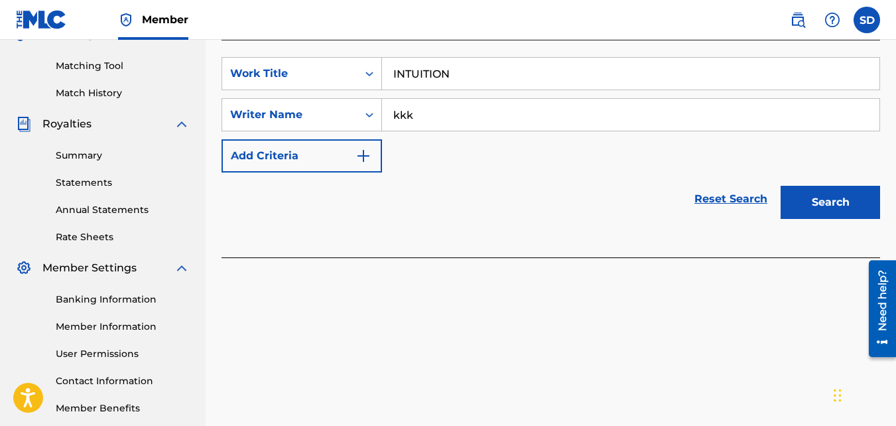
click at [781, 186] on button "Search" at bounding box center [830, 202] width 99 height 33
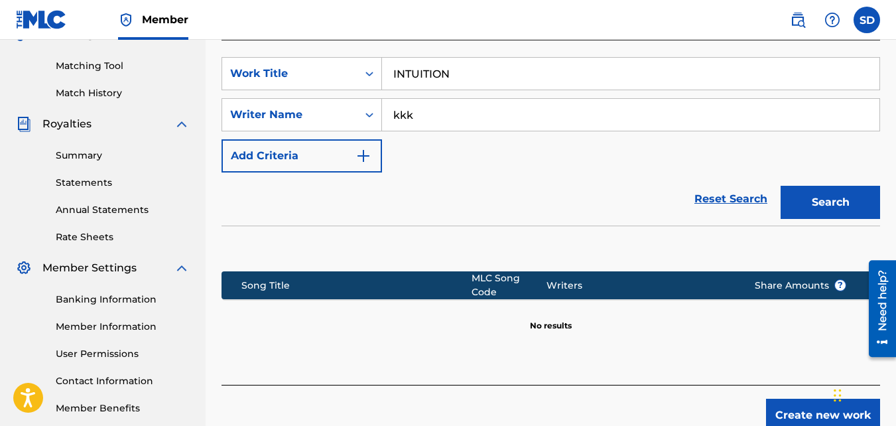
scroll to position [379, 0]
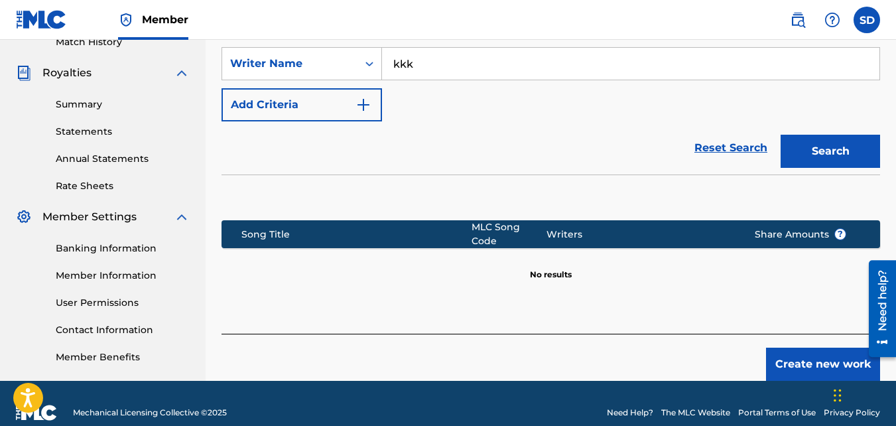
click at [791, 348] on button "Create new work" at bounding box center [823, 363] width 114 height 33
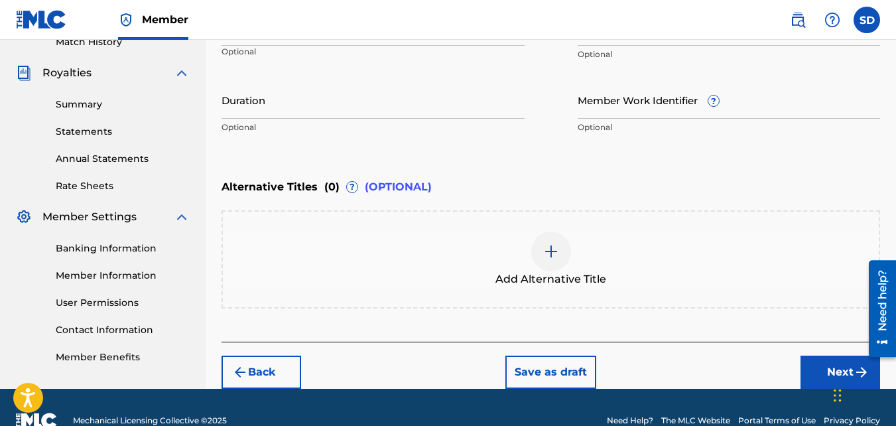
click at [838, 376] on div "Chat Widget" at bounding box center [863, 394] width 66 height 64
click at [812, 373] on button "Next" at bounding box center [840, 371] width 80 height 33
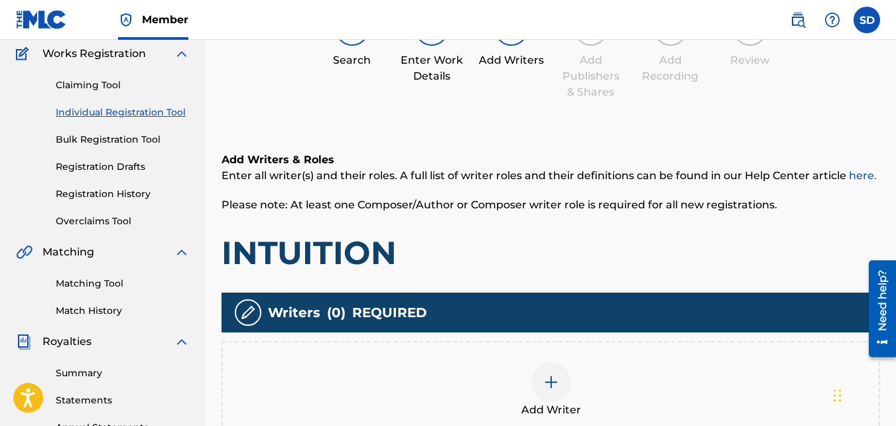
scroll to position [378, 0]
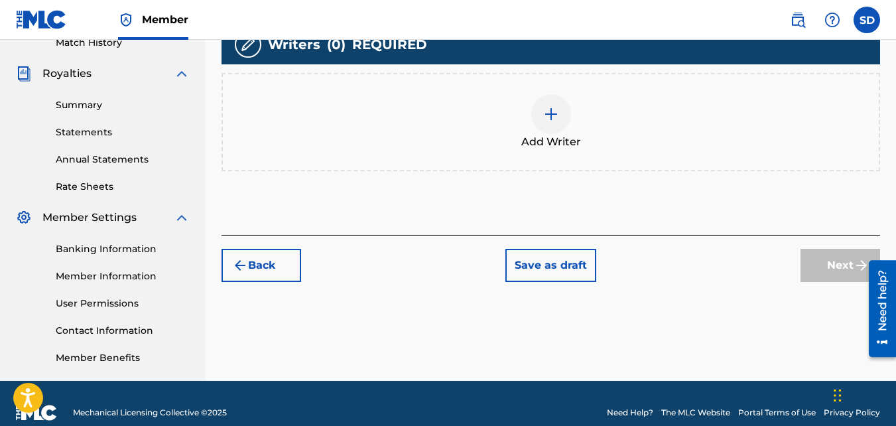
click at [553, 148] on span "Add Writer" at bounding box center [551, 142] width 60 height 16
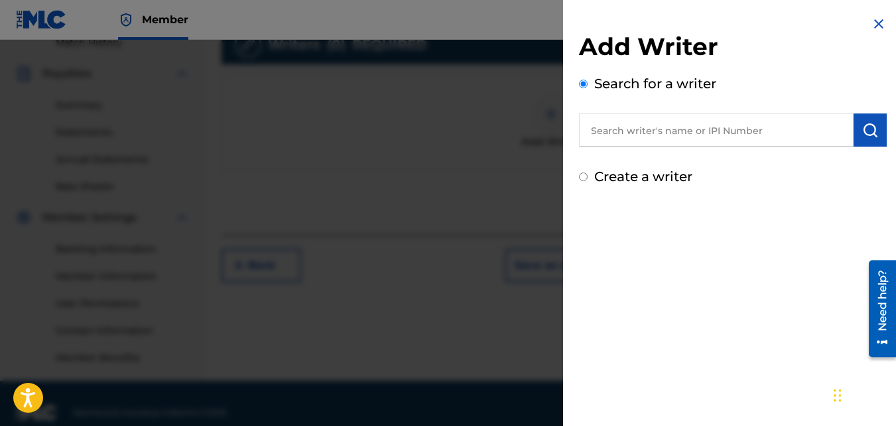
click at [611, 174] on label "Create a writer" at bounding box center [643, 176] width 98 height 16
click at [588, 174] on input "Create a writer" at bounding box center [583, 176] width 9 height 9
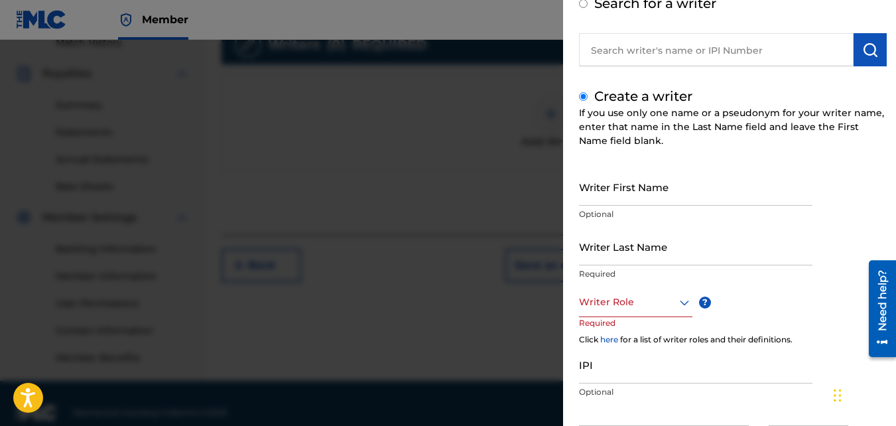
scroll to position [82, 0]
click at [599, 195] on input "Writer First Name" at bounding box center [695, 185] width 233 height 38
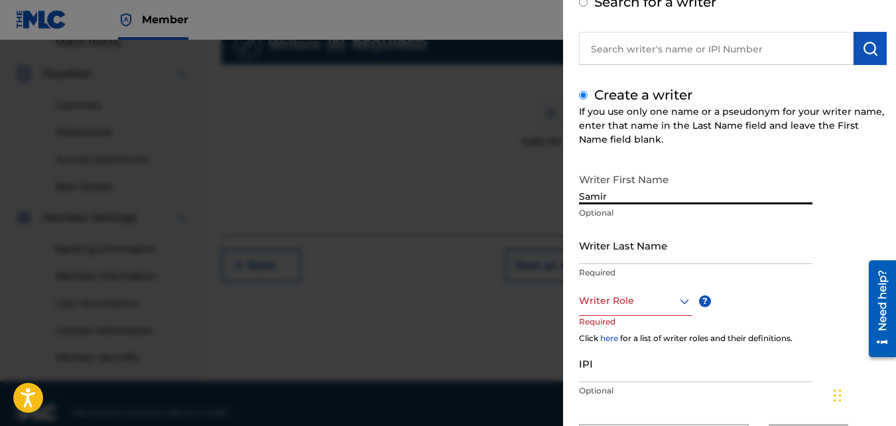
click at [639, 245] on input "Writer Last Name" at bounding box center [695, 245] width 233 height 38
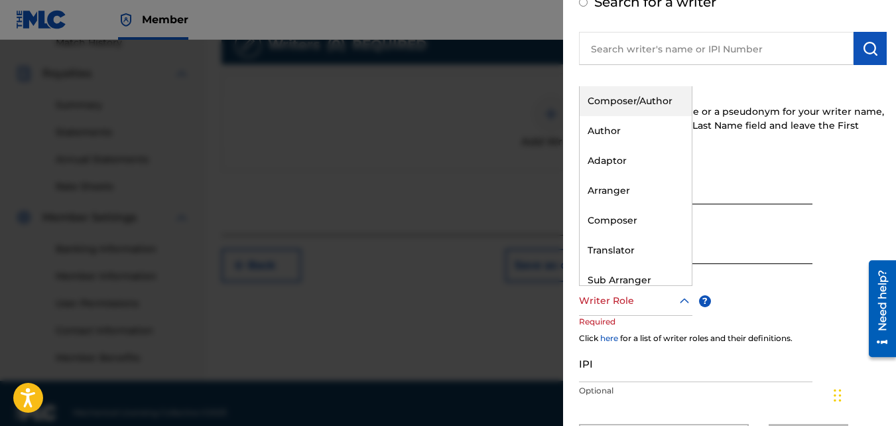
click at [627, 305] on div at bounding box center [635, 300] width 113 height 17
click at [606, 106] on div "Composer/Author" at bounding box center [636, 101] width 112 height 30
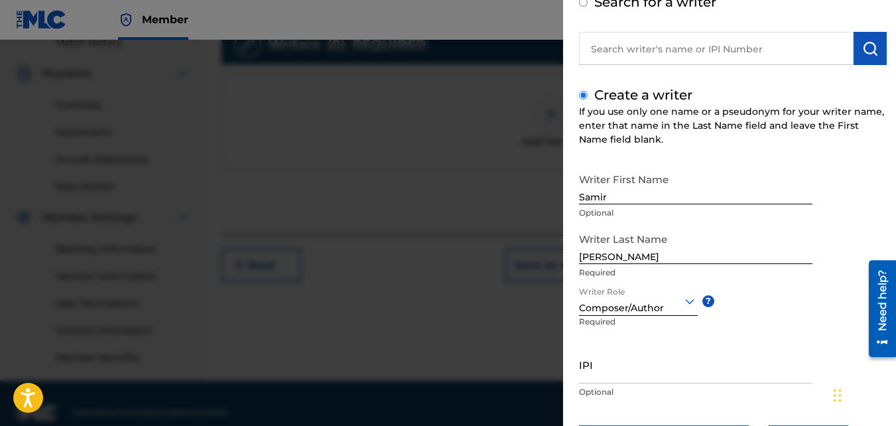
scroll to position [150, 0]
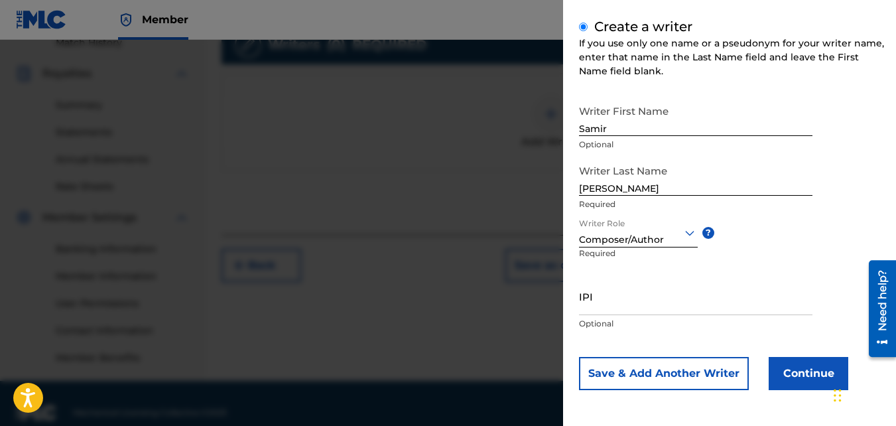
click at [778, 372] on button "Continue" at bounding box center [809, 373] width 80 height 33
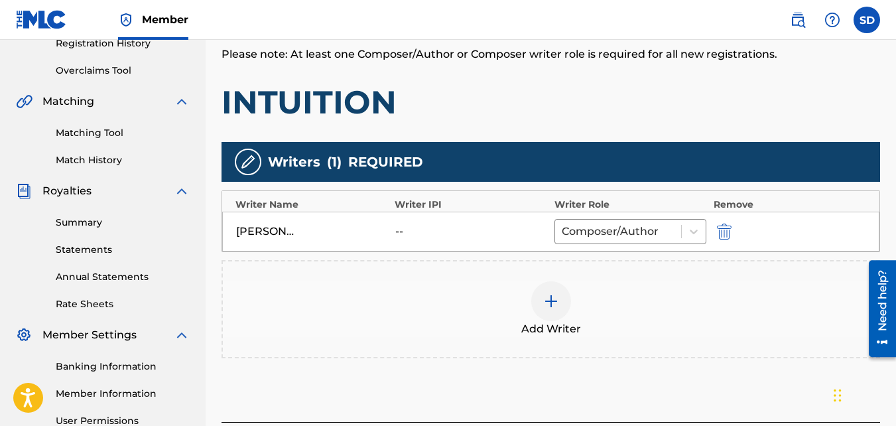
scroll to position [397, 0]
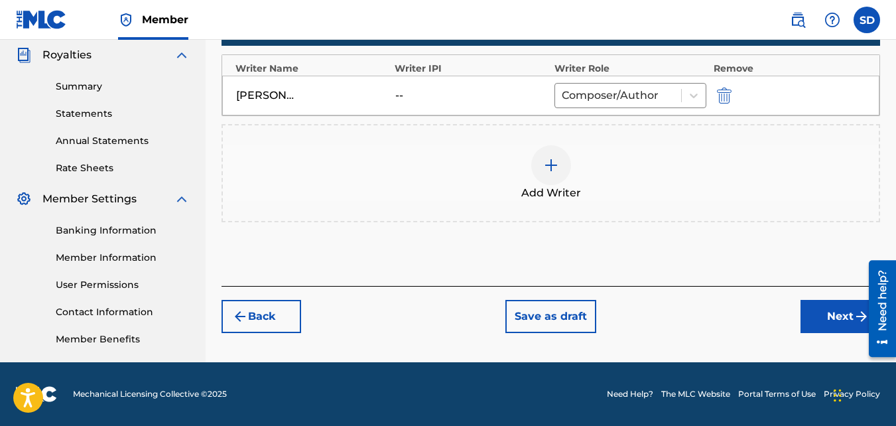
click at [806, 310] on button "Next" at bounding box center [840, 316] width 80 height 33
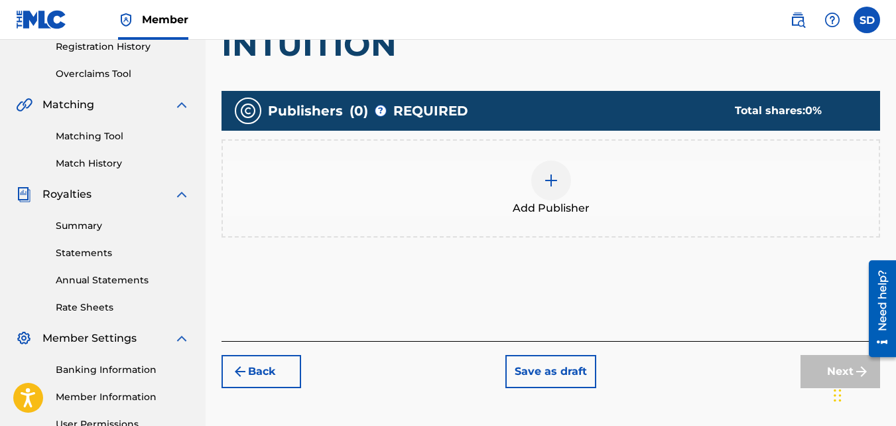
scroll to position [258, 0]
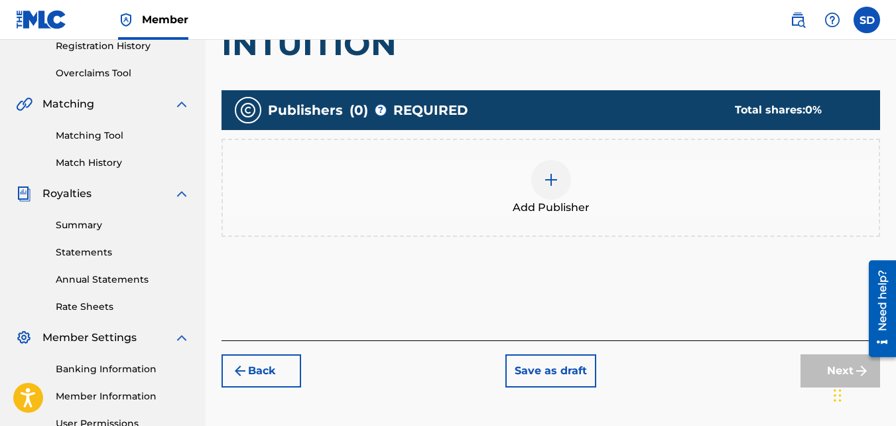
click at [553, 172] on img at bounding box center [551, 180] width 16 height 16
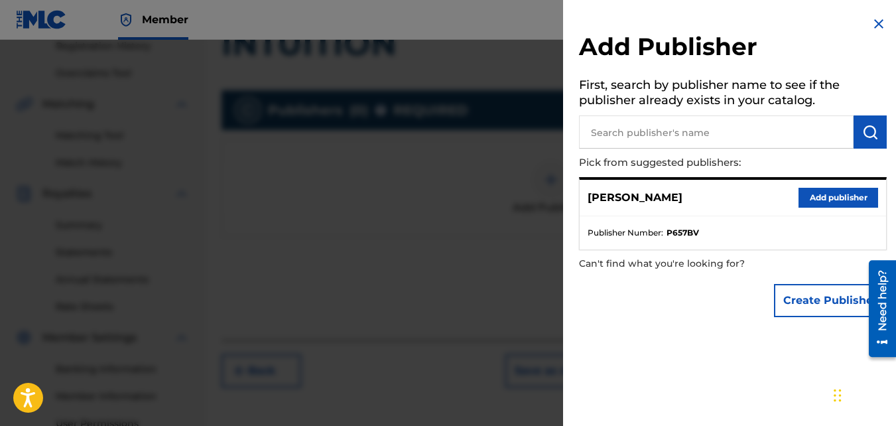
click at [837, 203] on button "Add publisher" at bounding box center [838, 198] width 80 height 20
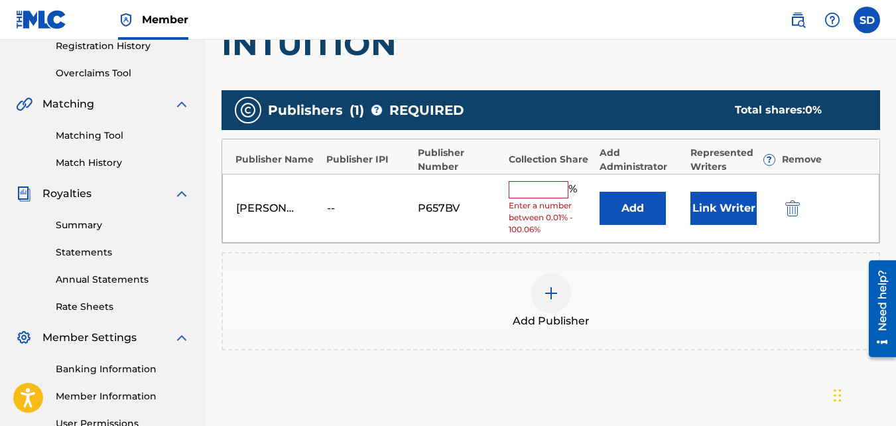
click at [550, 190] on input "text" at bounding box center [539, 189] width 60 height 17
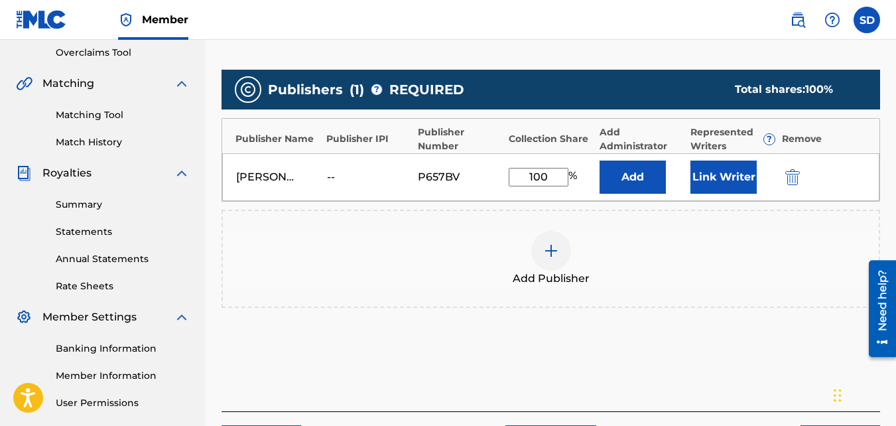
scroll to position [397, 0]
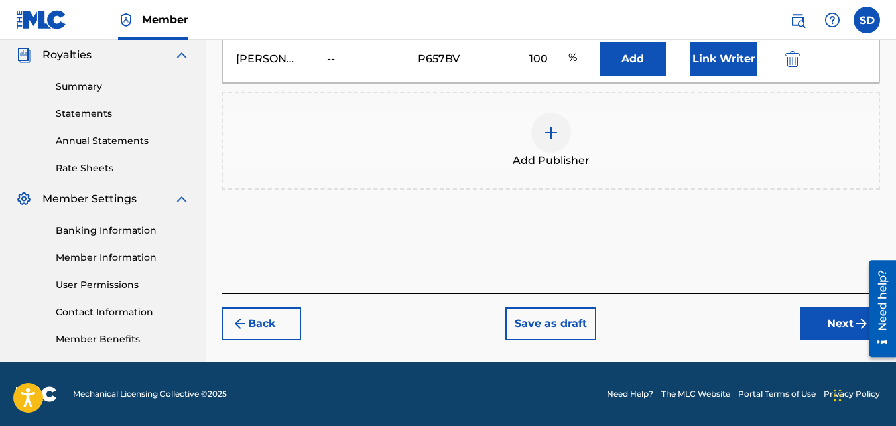
click at [833, 312] on button "Next" at bounding box center [840, 323] width 80 height 33
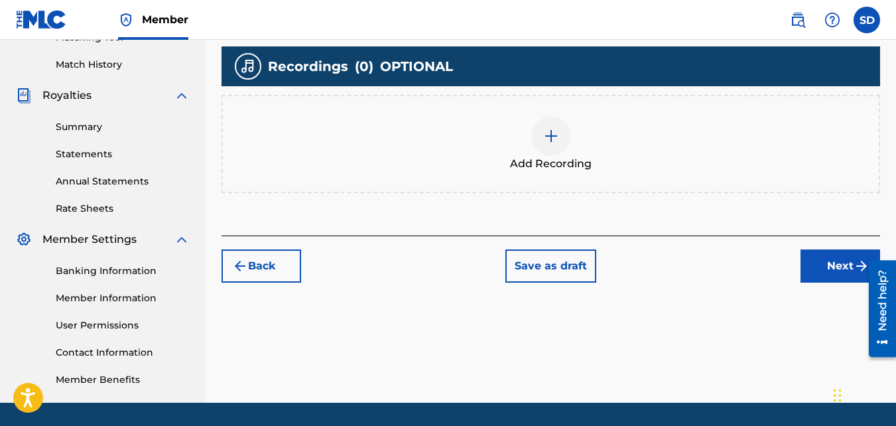
scroll to position [377, 0]
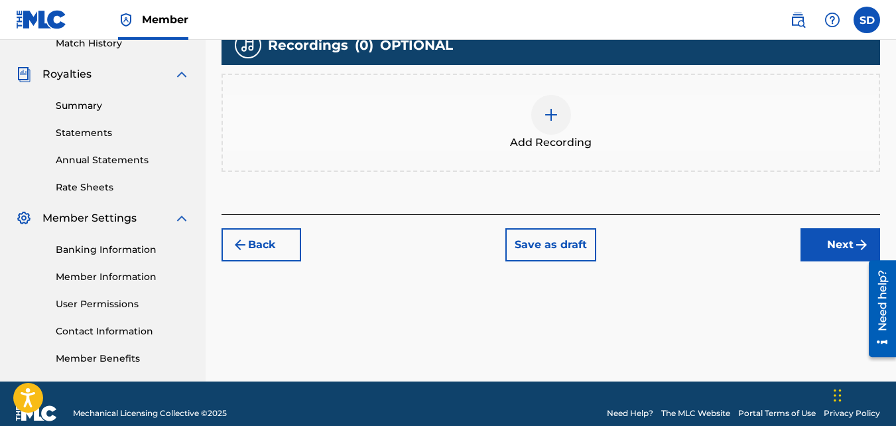
click at [556, 105] on div at bounding box center [551, 115] width 40 height 40
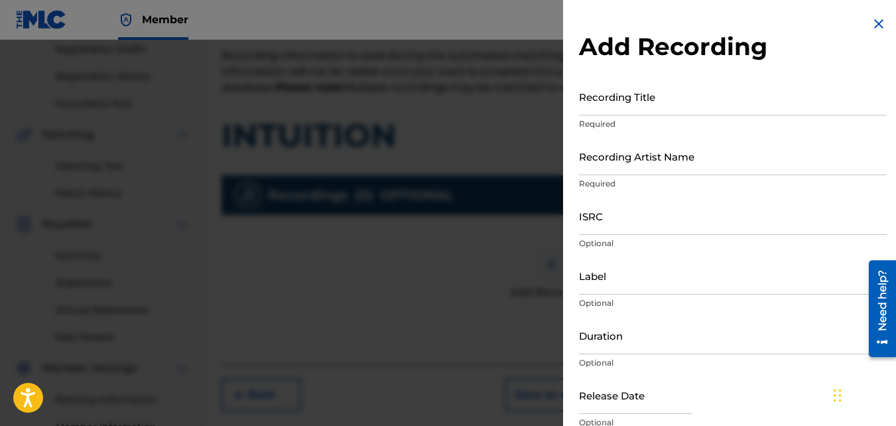
scroll to position [210, 0]
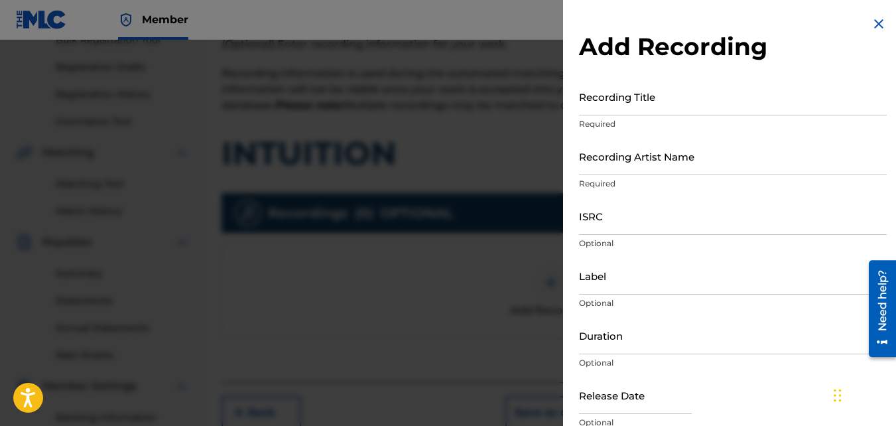
click at [625, 84] on input "Recording Title" at bounding box center [733, 97] width 308 height 38
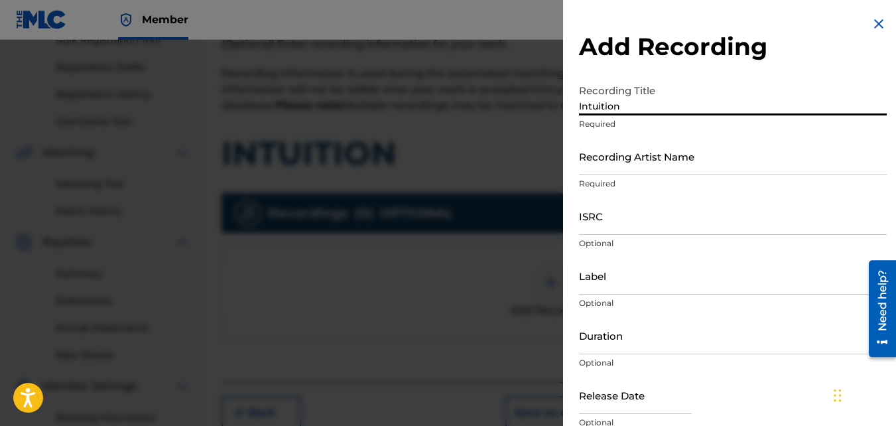
click at [609, 171] on input "Recording Artist Name" at bounding box center [733, 156] width 308 height 38
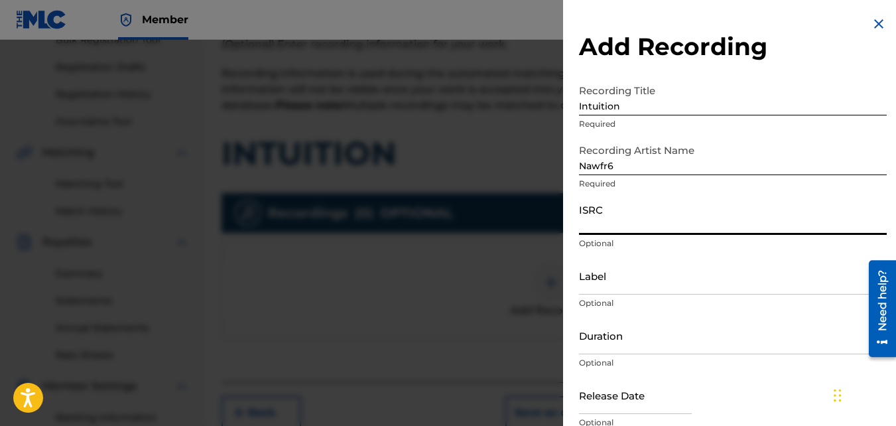
paste input "QZKUS2100607"
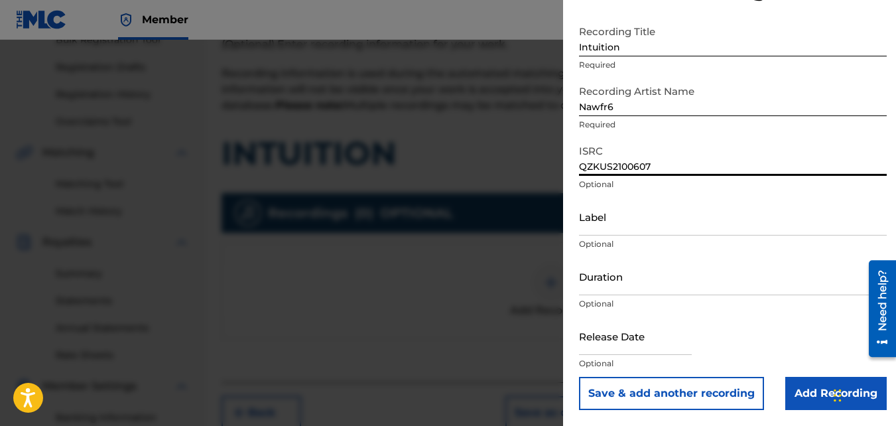
click at [806, 379] on input "Add Recording" at bounding box center [835, 393] width 101 height 33
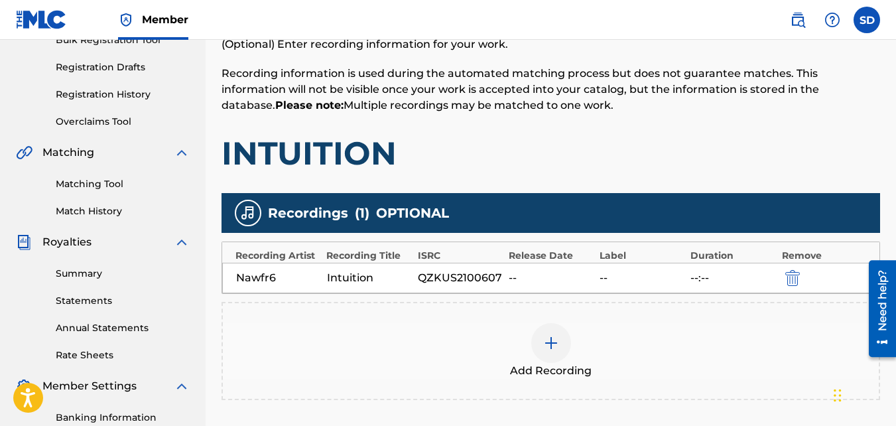
scroll to position [276, 0]
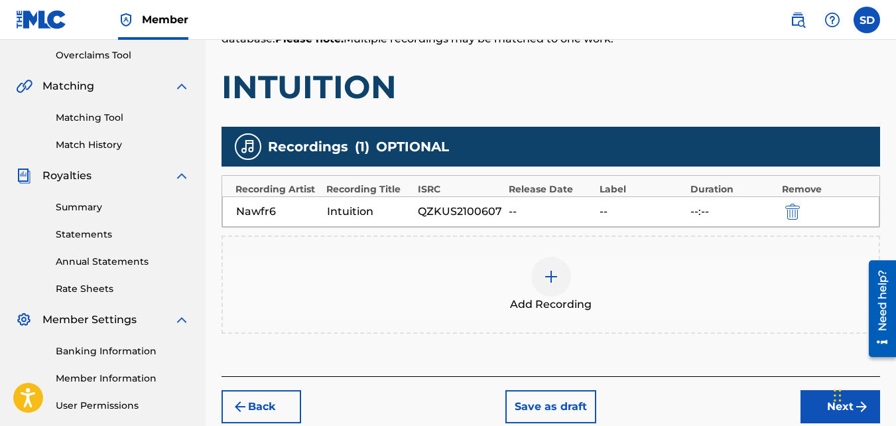
click at [525, 292] on div "Add Recording" at bounding box center [551, 285] width 656 height 56
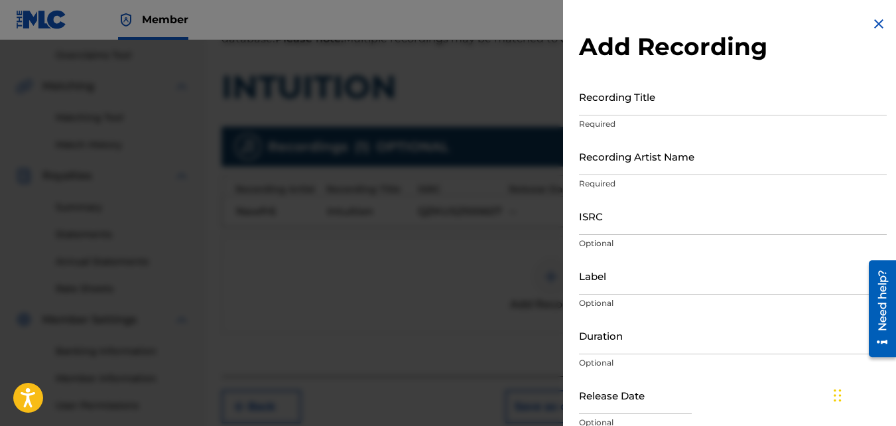
click at [659, 92] on input "Recording Title" at bounding box center [733, 97] width 308 height 38
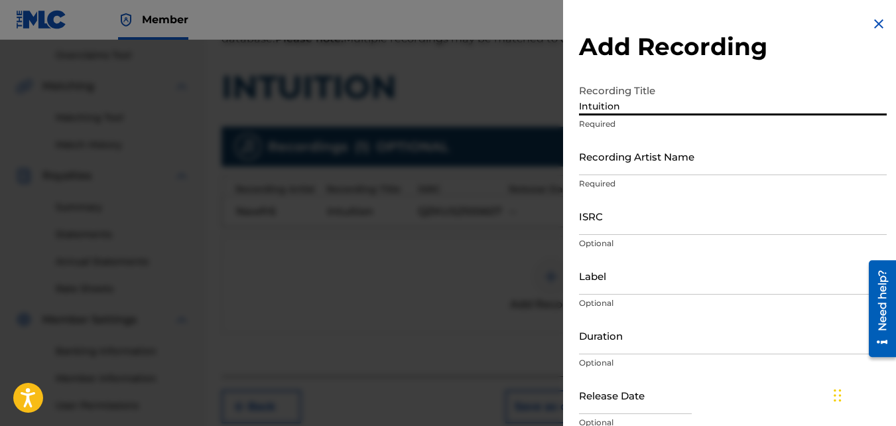
click at [712, 174] on input "Recording Artist Name" at bounding box center [733, 156] width 308 height 38
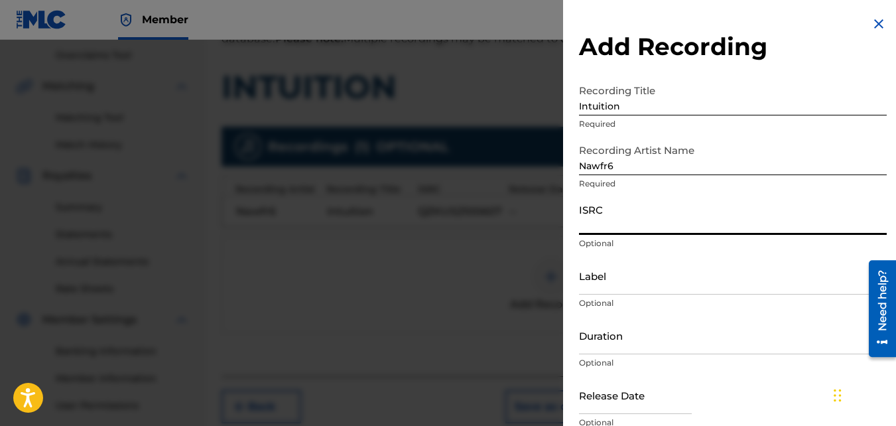
paste input "QZKUS2100991"
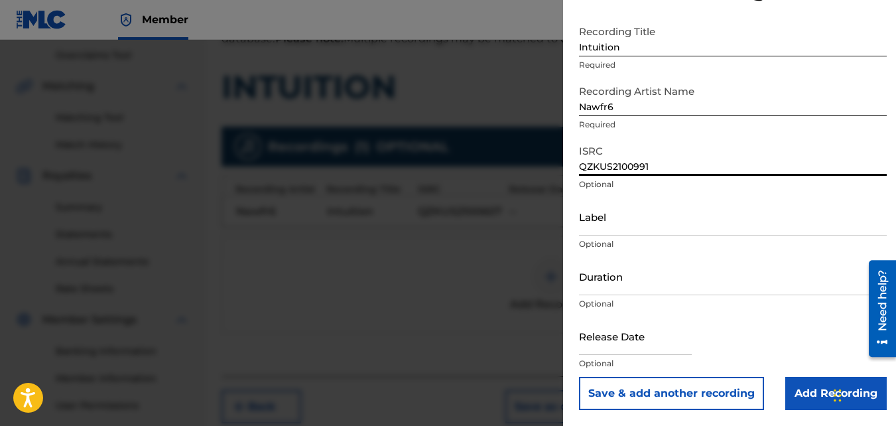
click at [814, 397] on input "Add Recording" at bounding box center [835, 393] width 101 height 33
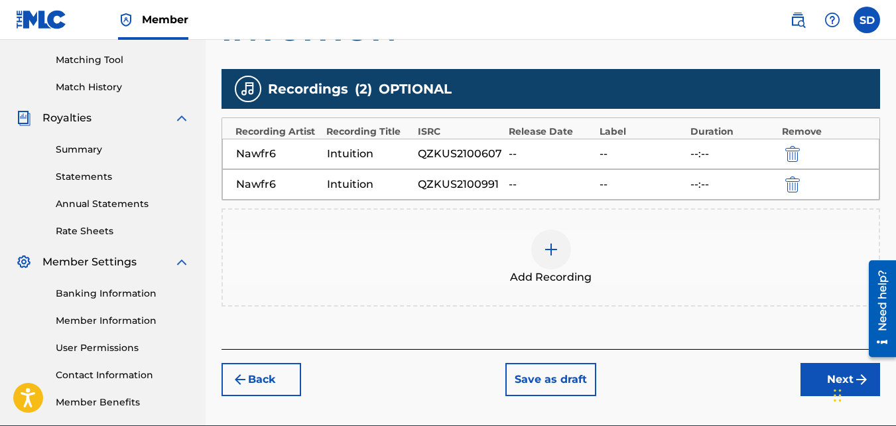
scroll to position [340, 0]
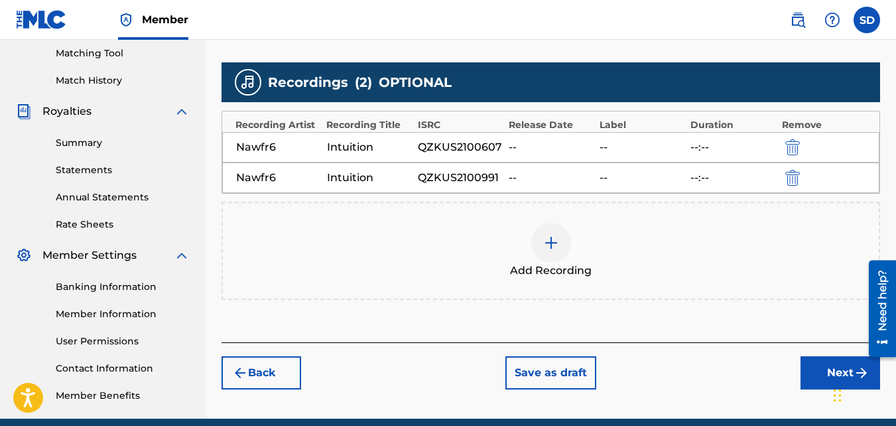
click at [838, 391] on div "Chat Widget" at bounding box center [863, 394] width 66 height 64
click at [802, 378] on button "Next" at bounding box center [840, 372] width 80 height 33
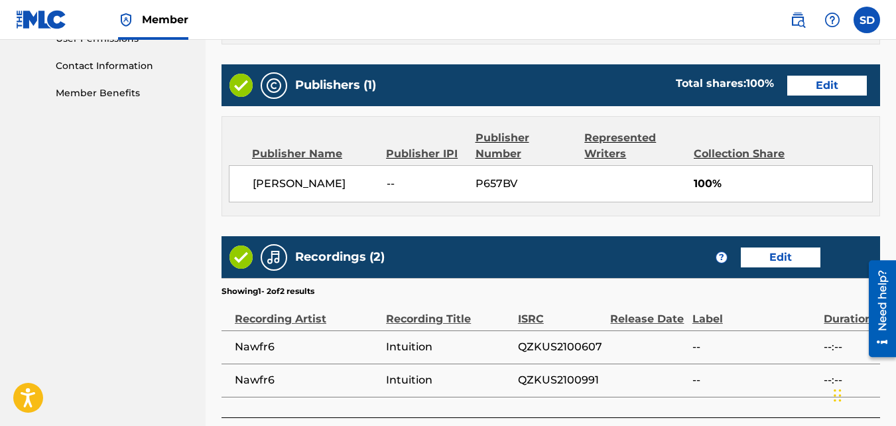
scroll to position [719, 0]
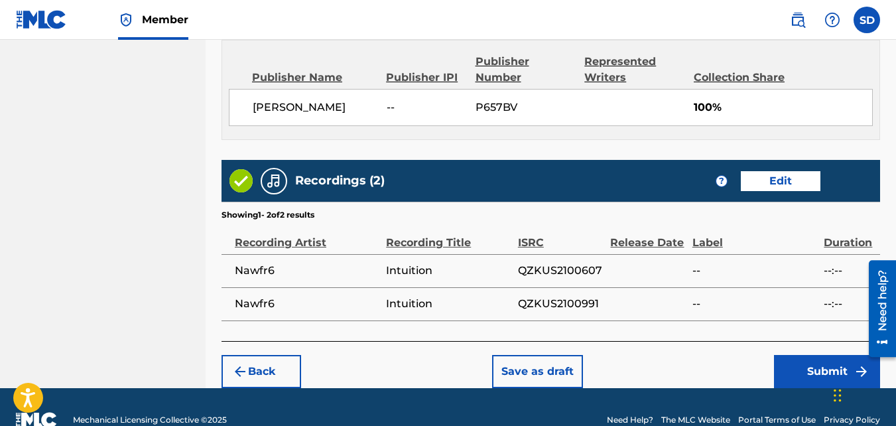
click at [810, 379] on button "Submit" at bounding box center [827, 371] width 106 height 33
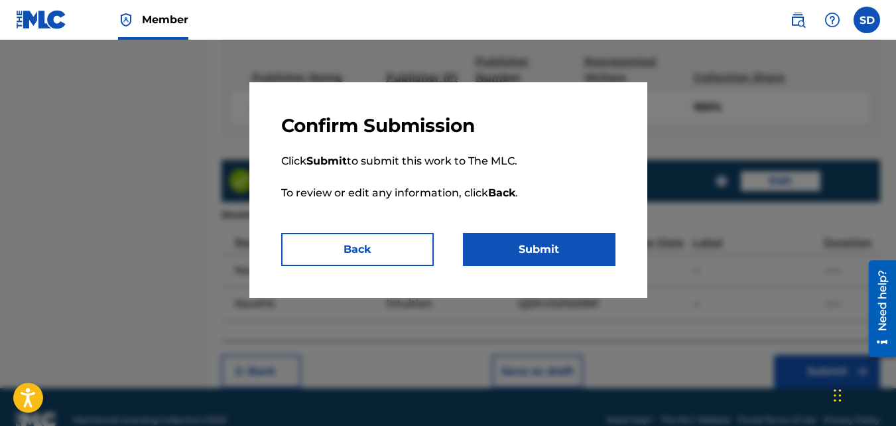
click at [544, 252] on button "Submit" at bounding box center [539, 249] width 153 height 33
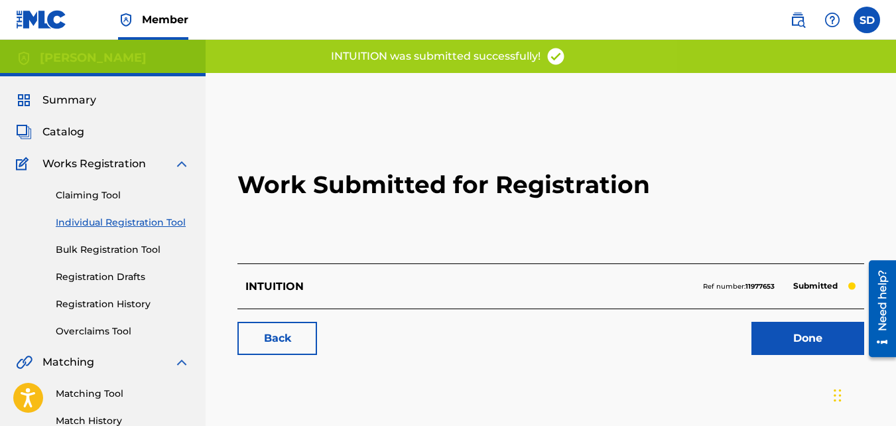
click at [273, 316] on div "Back Done" at bounding box center [550, 331] width 627 height 46
click at [275, 326] on link "Back" at bounding box center [277, 338] width 80 height 33
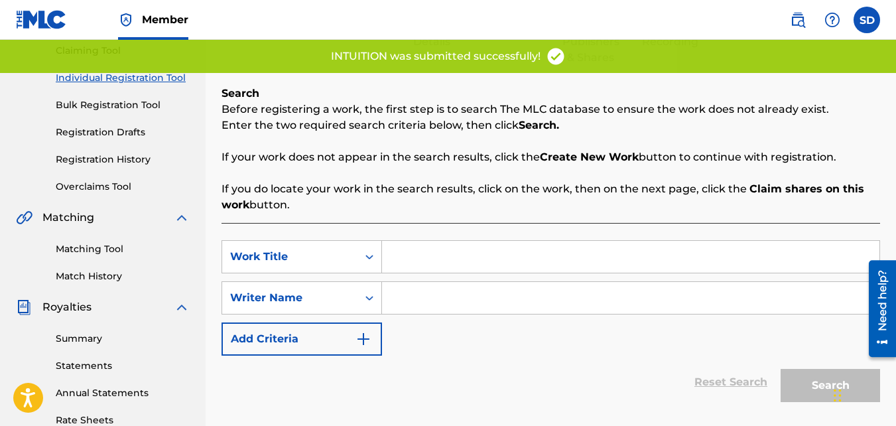
scroll to position [146, 0]
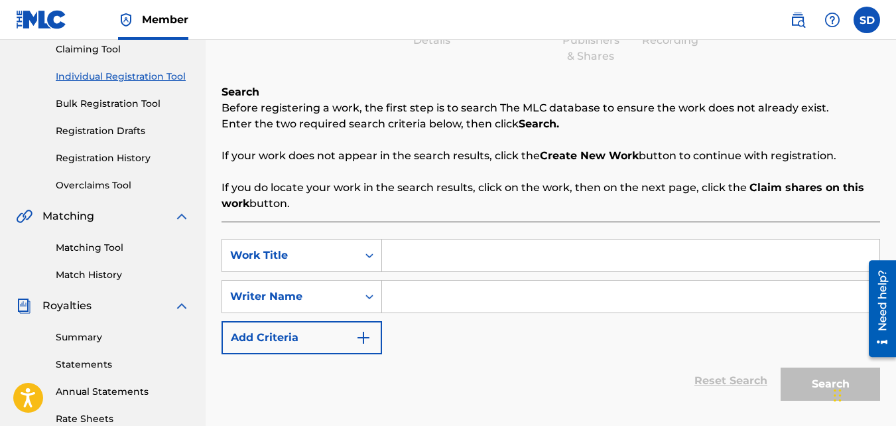
click at [471, 259] on input "Search Form" at bounding box center [630, 255] width 497 height 32
click at [420, 288] on input "Search Form" at bounding box center [630, 297] width 497 height 32
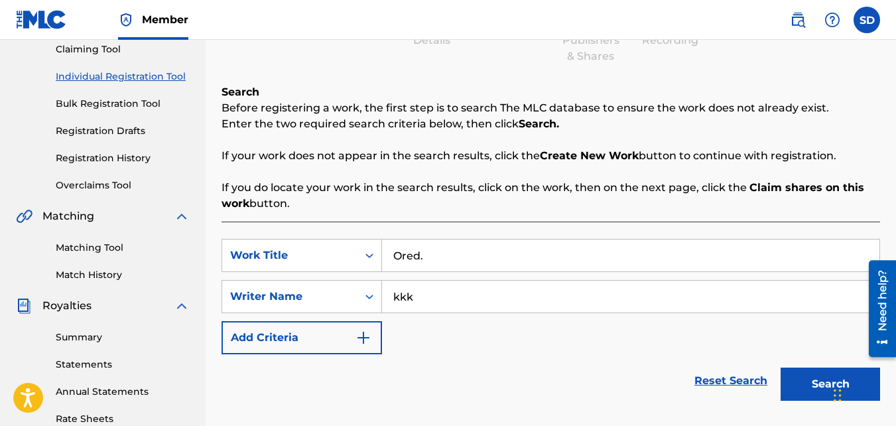
click at [781, 367] on button "Search" at bounding box center [830, 383] width 99 height 33
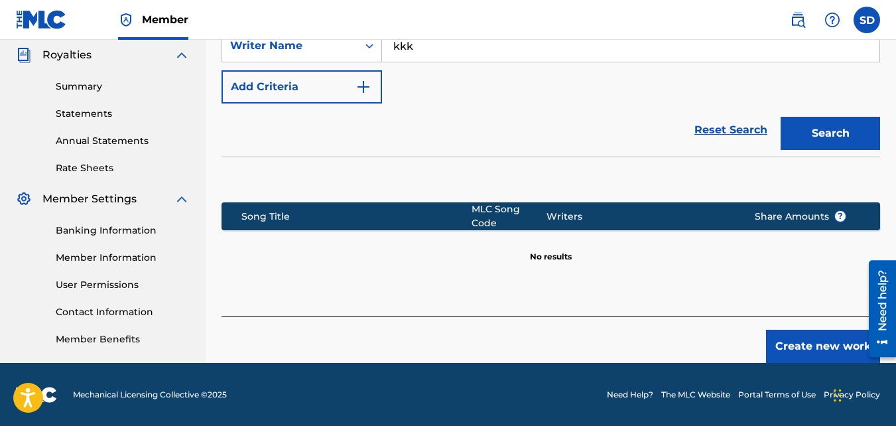
click at [783, 330] on button "Create new work" at bounding box center [823, 346] width 114 height 33
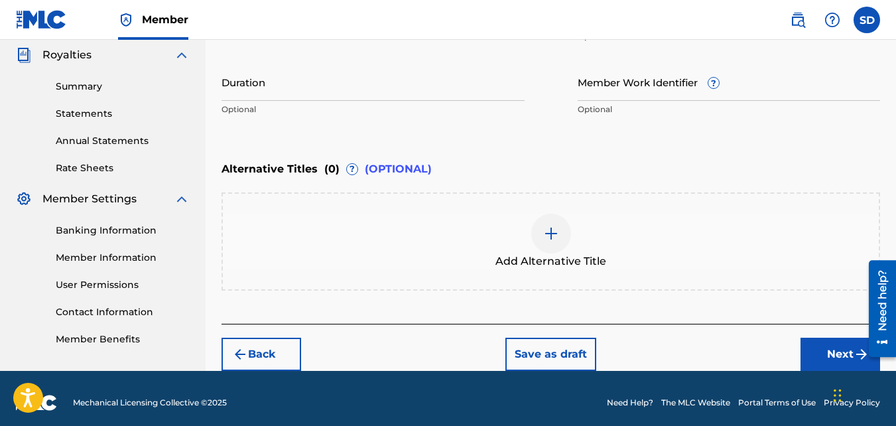
click at [815, 338] on button "Next" at bounding box center [840, 354] width 80 height 33
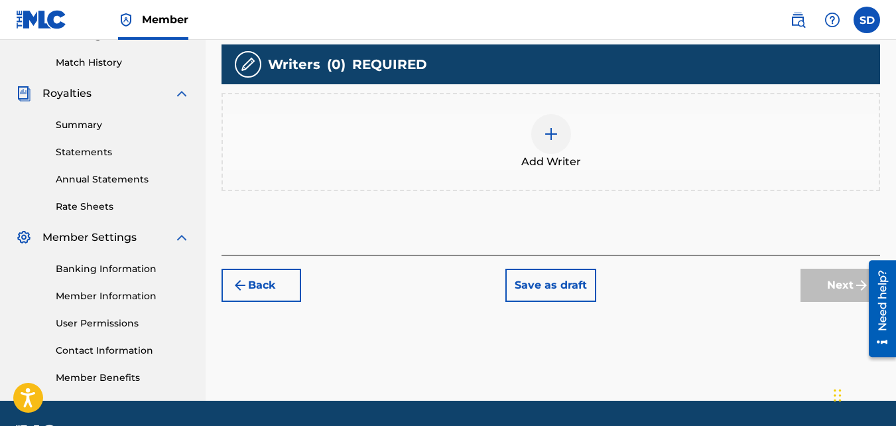
scroll to position [365, 0]
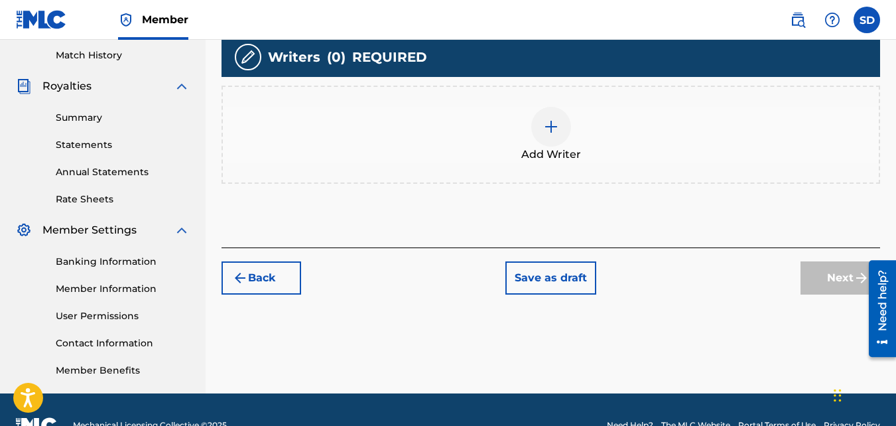
click at [563, 157] on span "Add Writer" at bounding box center [551, 155] width 60 height 16
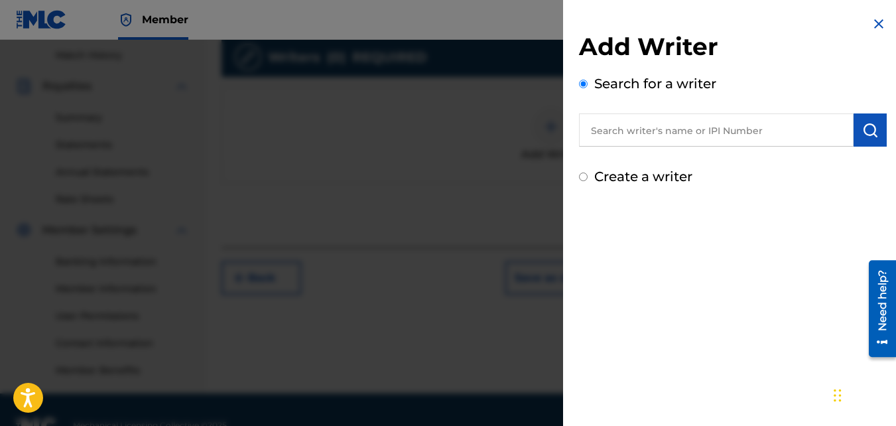
click at [612, 173] on label "Create a writer" at bounding box center [643, 176] width 98 height 16
click at [588, 173] on input "Create a writer" at bounding box center [583, 176] width 9 height 9
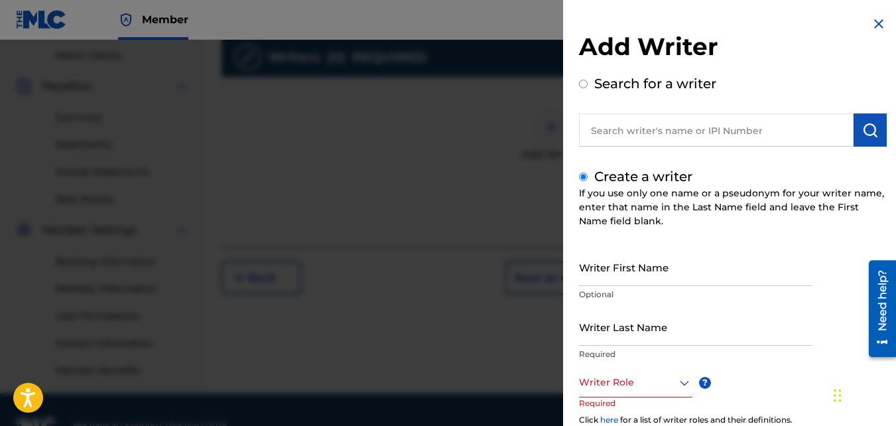
click at [647, 257] on input "Writer First Name" at bounding box center [695, 267] width 233 height 38
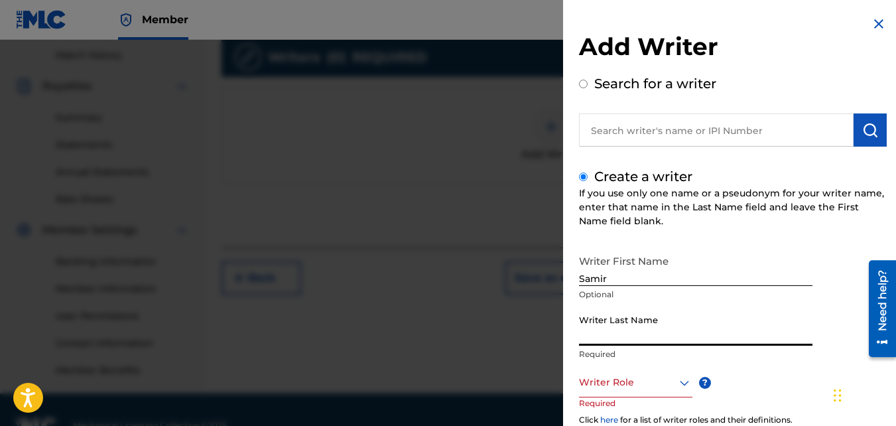
click at [642, 314] on input "Writer Last Name" at bounding box center [695, 327] width 233 height 38
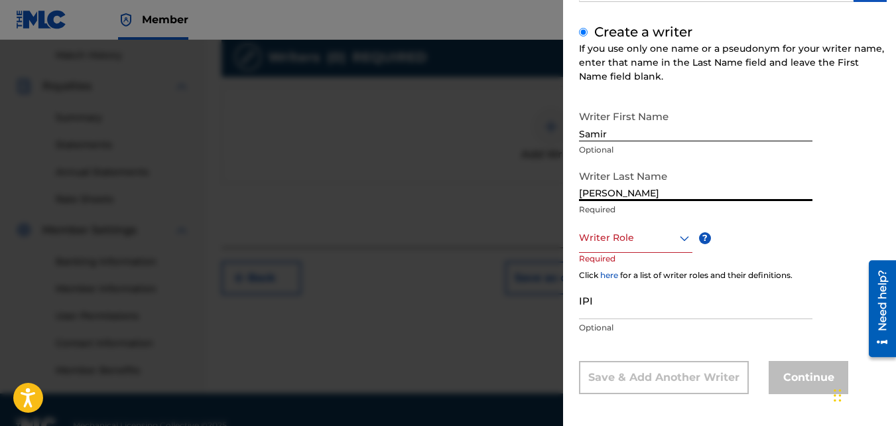
scroll to position [145, 0]
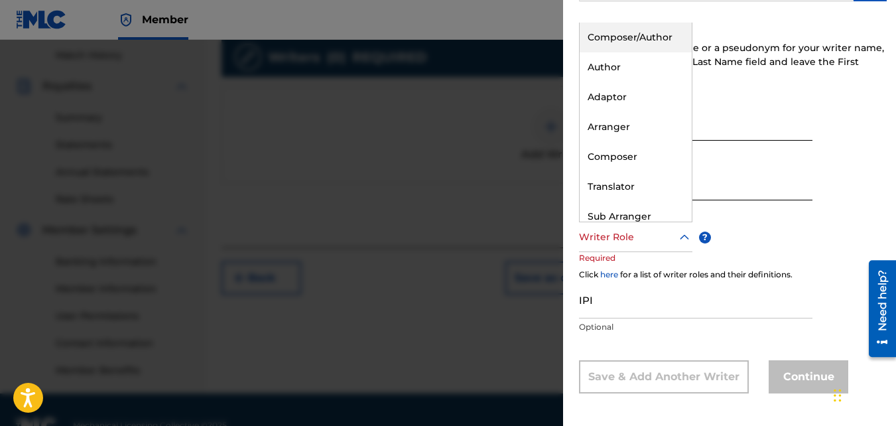
click at [608, 249] on div "Writer Role" at bounding box center [635, 237] width 113 height 30
click at [609, 34] on div "Composer/Author" at bounding box center [636, 38] width 112 height 30
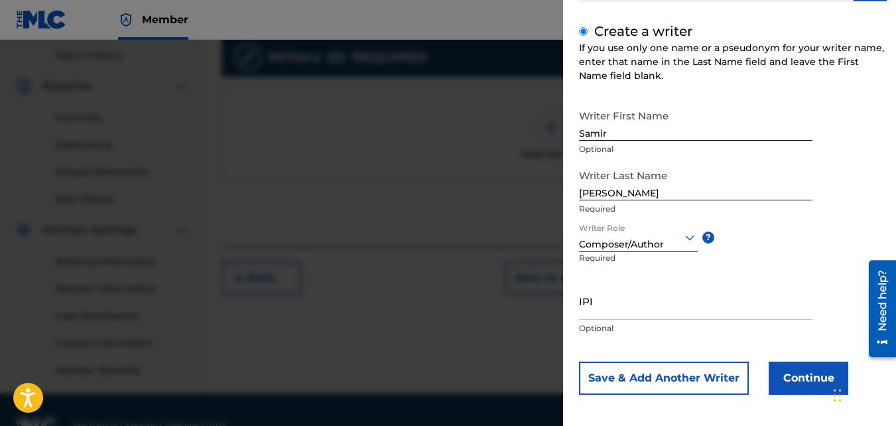
scroll to position [150, 0]
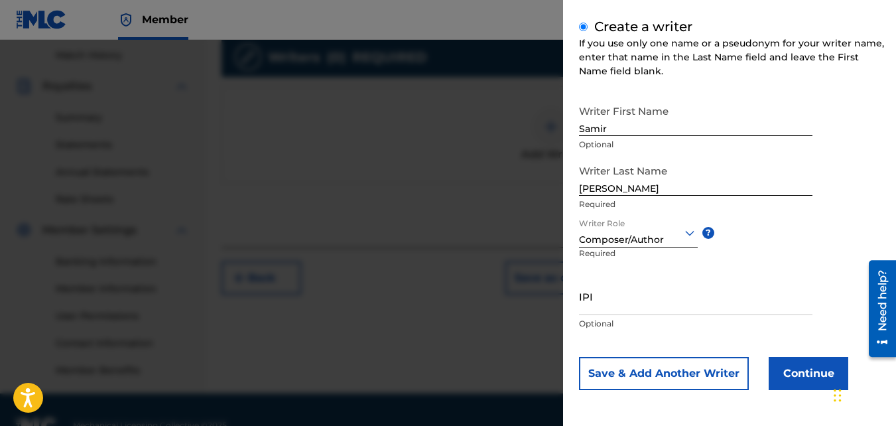
click at [795, 364] on button "Continue" at bounding box center [809, 373] width 80 height 33
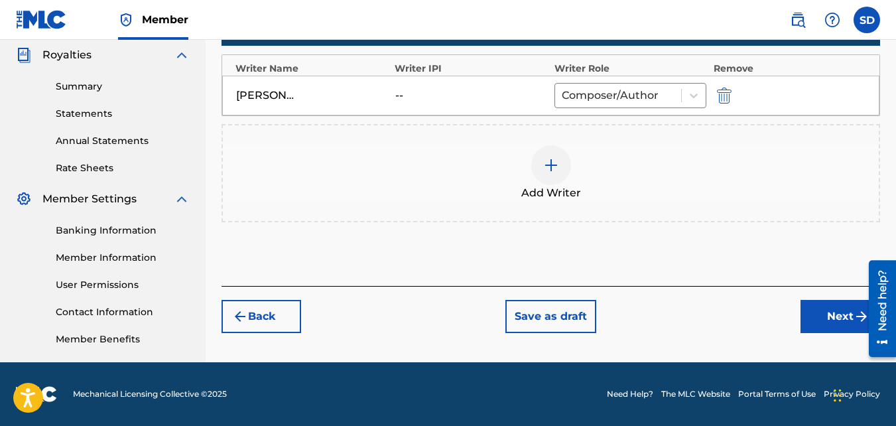
click at [819, 304] on button "Next" at bounding box center [840, 316] width 80 height 33
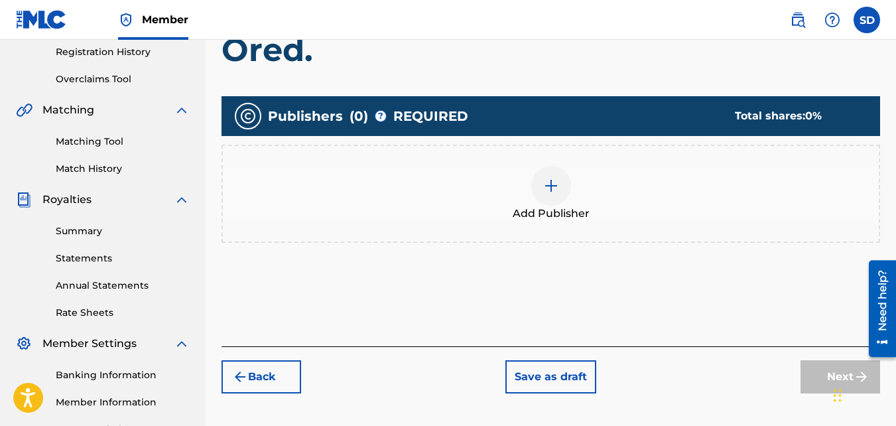
scroll to position [315, 0]
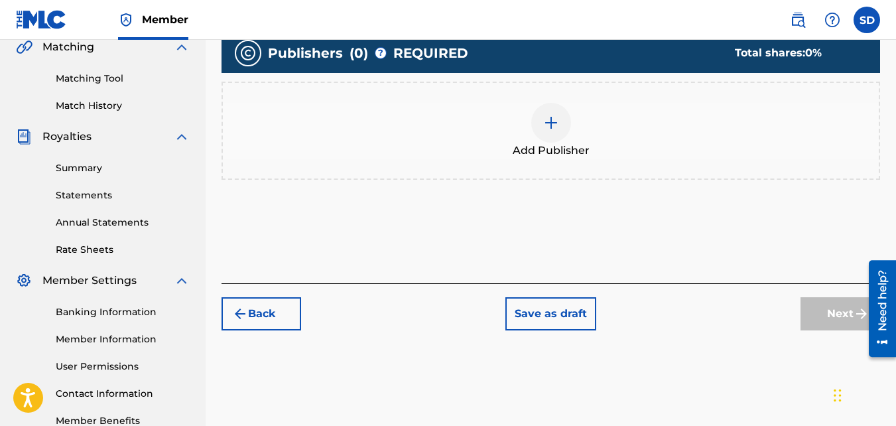
click at [540, 138] on div at bounding box center [551, 123] width 40 height 40
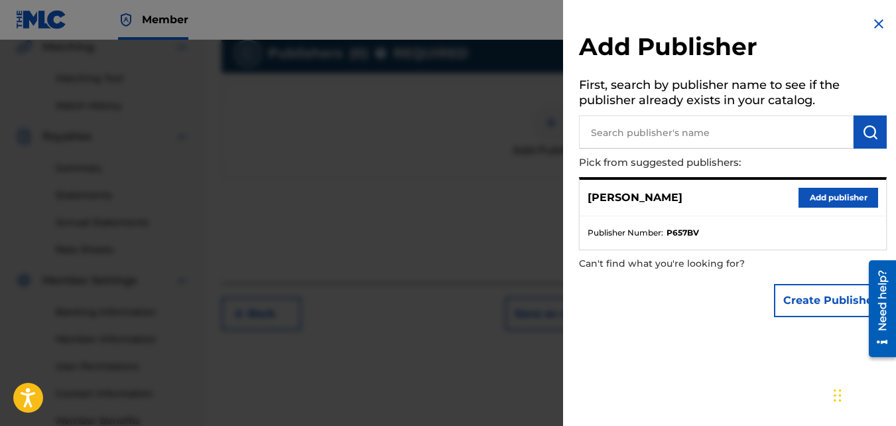
click at [825, 196] on button "Add publisher" at bounding box center [838, 198] width 80 height 20
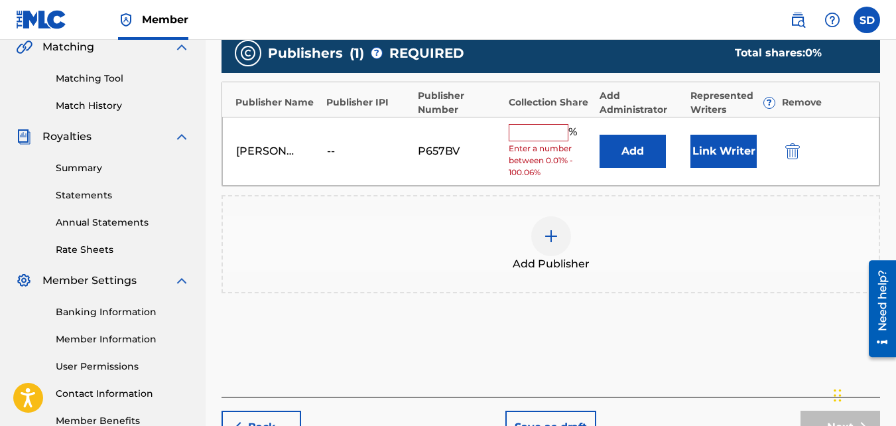
click at [528, 134] on input "text" at bounding box center [539, 132] width 60 height 17
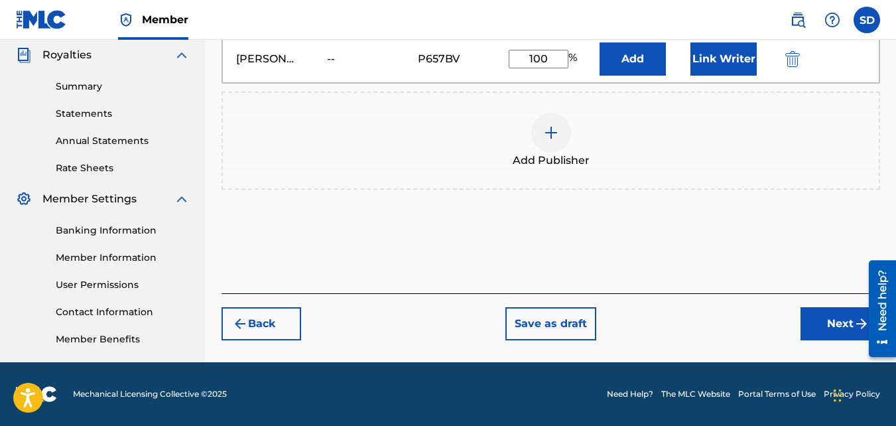
click at [842, 338] on button "Next" at bounding box center [840, 323] width 80 height 33
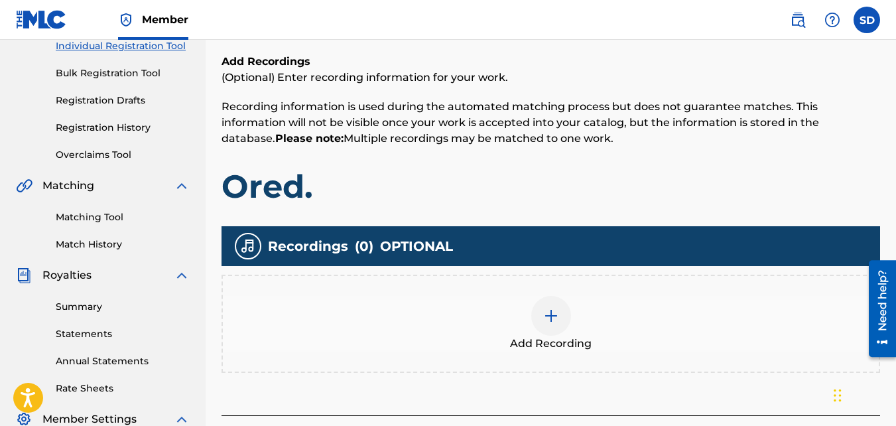
scroll to position [191, 0]
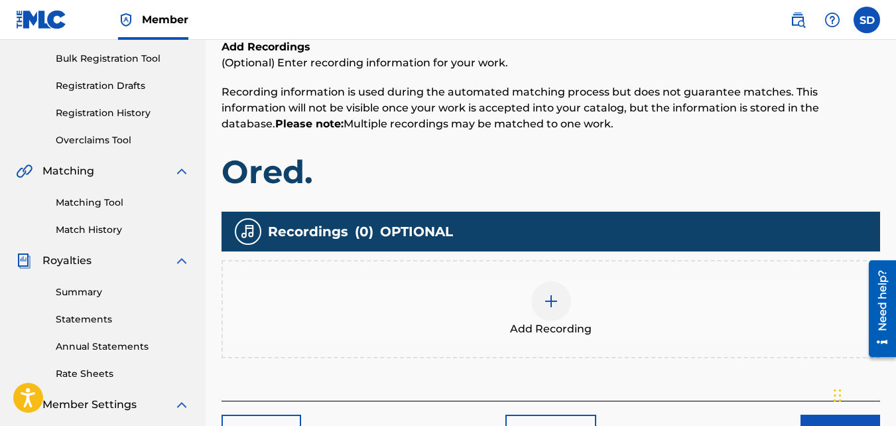
click at [587, 299] on div "Add Recording" at bounding box center [551, 309] width 656 height 56
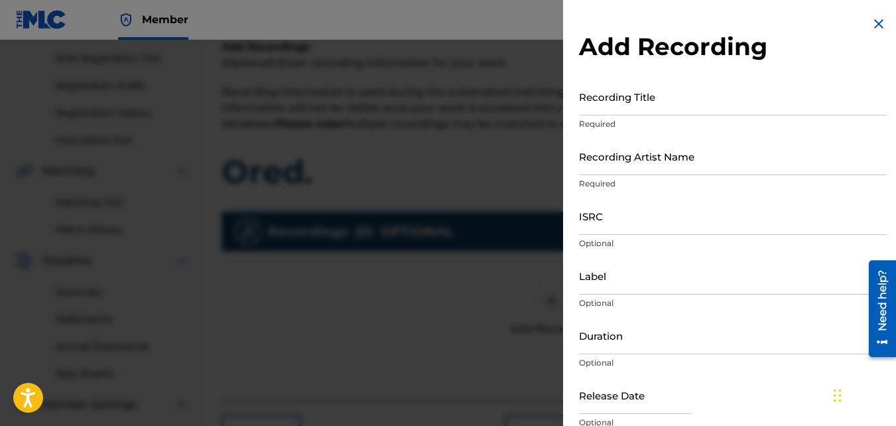
click at [600, 94] on input "Recording Title" at bounding box center [733, 97] width 308 height 38
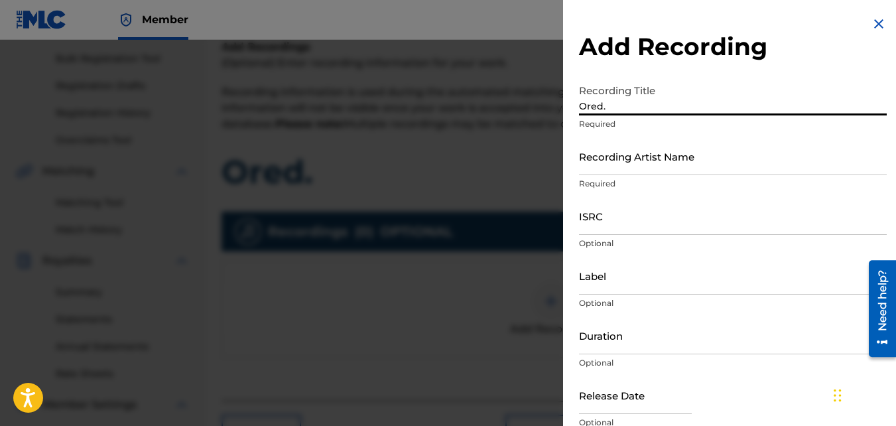
scroll to position [13, 0]
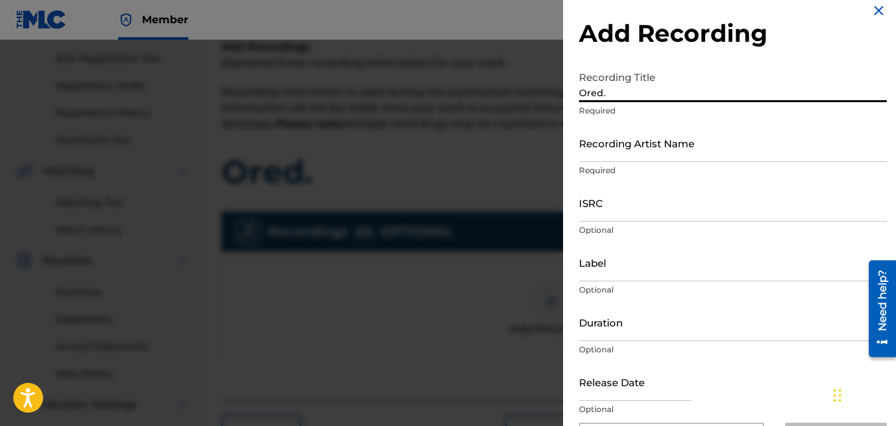
click at [614, 151] on input "Recording Artist Name" at bounding box center [733, 143] width 308 height 38
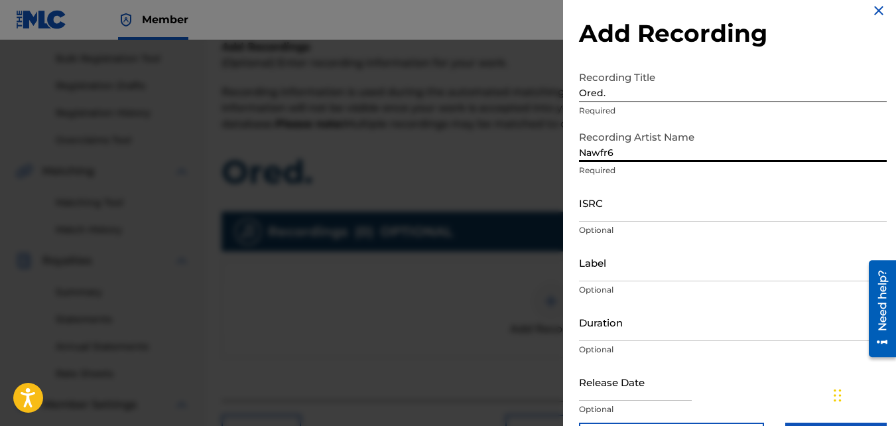
drag, startPoint x: 617, startPoint y: 156, endPoint x: 647, endPoint y: 208, distance: 59.7
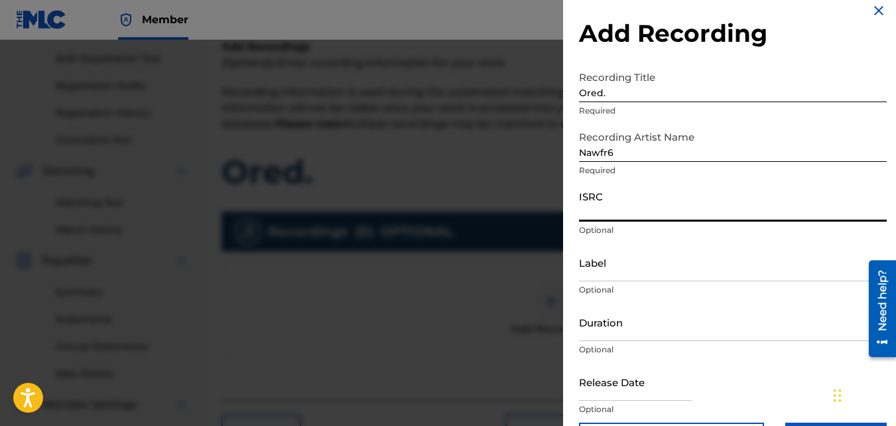
paste input "QZKUS2100750"
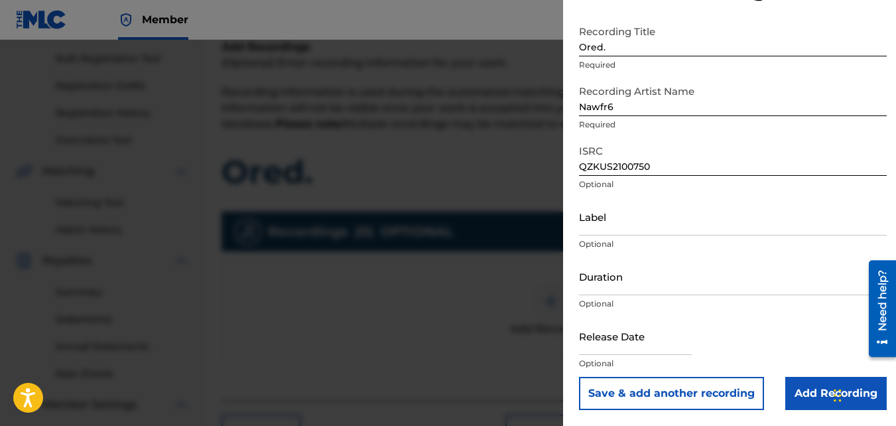
click at [809, 397] on input "Add Recording" at bounding box center [835, 393] width 101 height 33
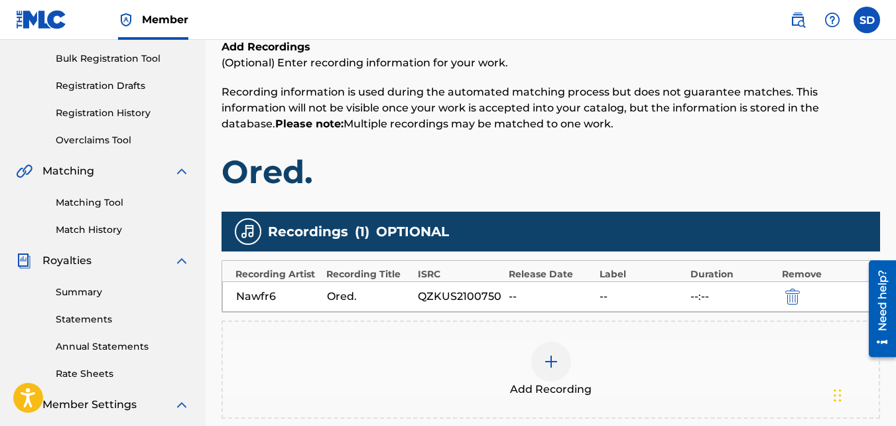
scroll to position [397, 0]
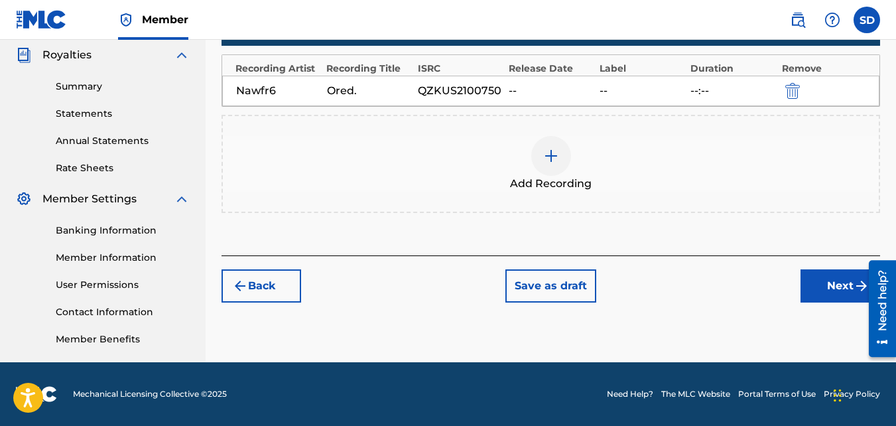
click at [805, 287] on button "Next" at bounding box center [840, 285] width 80 height 33
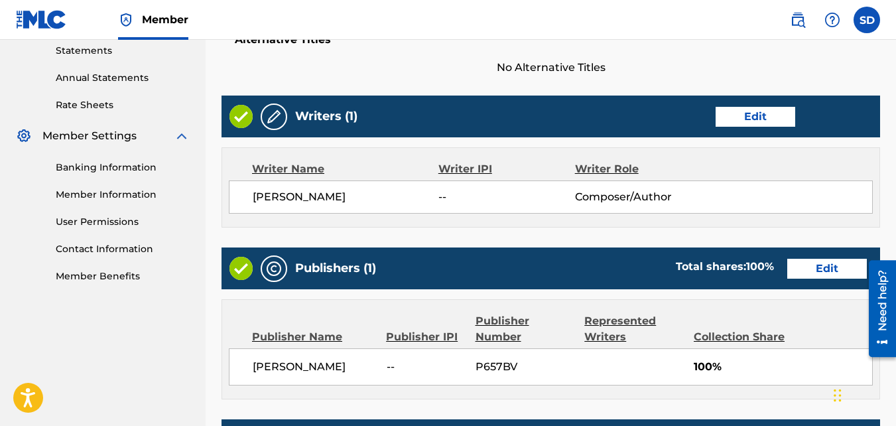
scroll to position [712, 0]
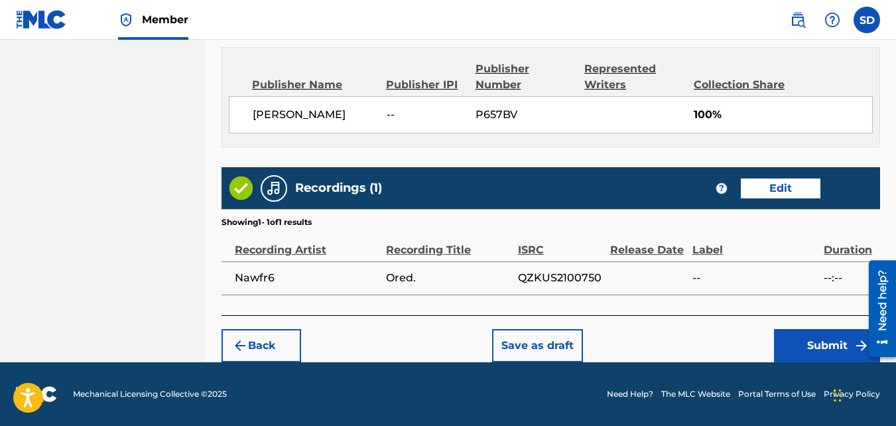
click at [785, 344] on button "Submit" at bounding box center [827, 345] width 106 height 33
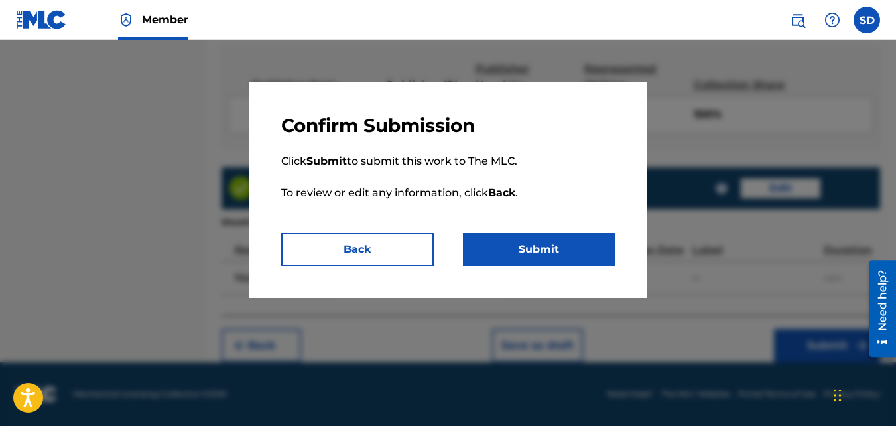
click at [557, 233] on button "Submit" at bounding box center [539, 249] width 153 height 33
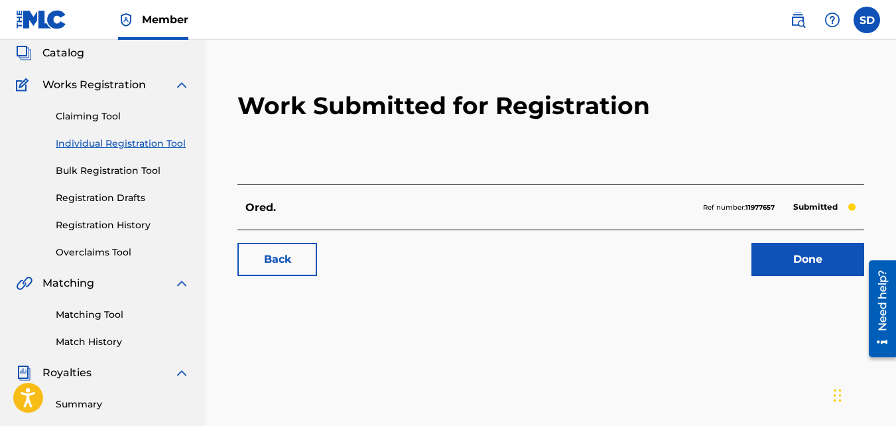
scroll to position [80, 0]
click at [306, 249] on link "Back" at bounding box center [277, 258] width 80 height 33
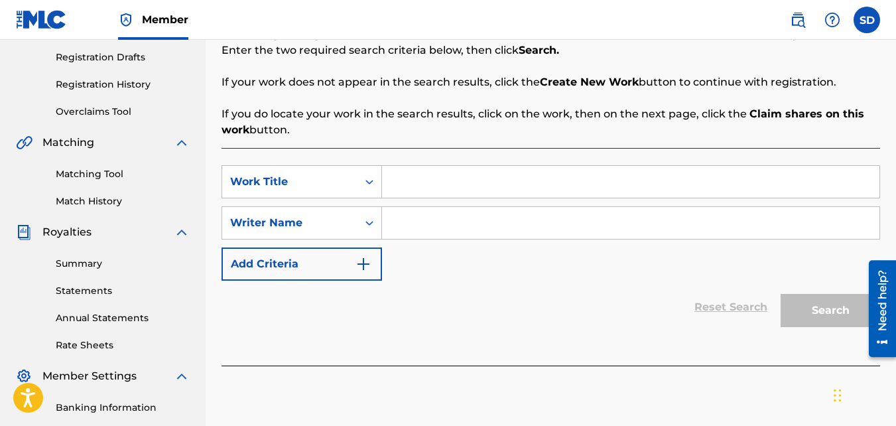
scroll to position [220, 0]
click at [408, 184] on input "Search Form" at bounding box center [630, 181] width 497 height 32
click at [416, 216] on input "Search Form" at bounding box center [630, 222] width 497 height 32
drag, startPoint x: 416, startPoint y: 216, endPoint x: 468, endPoint y: 249, distance: 61.4
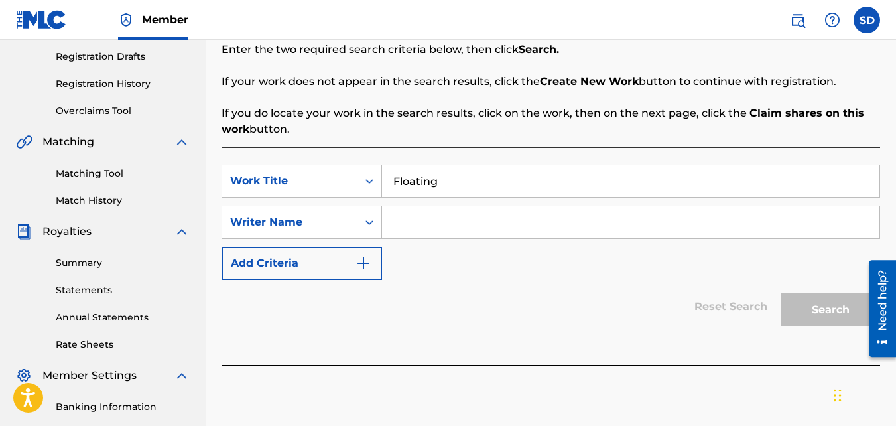
click at [468, 249] on div "SearchWithCriteriad5e44505-d0a5-4b33-bd25-8e631170ad2f Work Title Floating Sear…" at bounding box center [550, 221] width 658 height 115
click at [450, 235] on input "Search Form" at bounding box center [630, 222] width 497 height 32
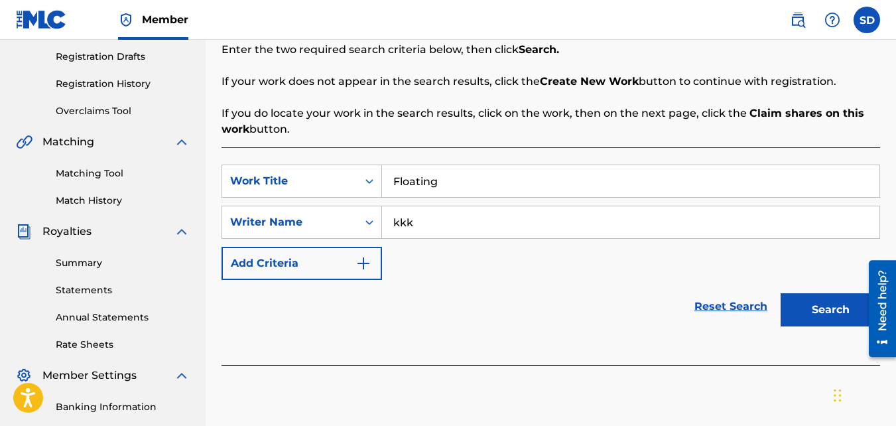
click at [781, 293] on button "Search" at bounding box center [830, 309] width 99 height 33
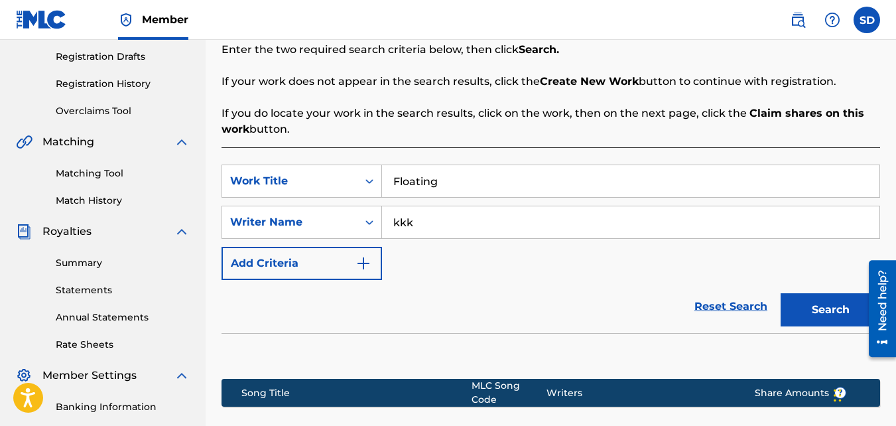
scroll to position [397, 0]
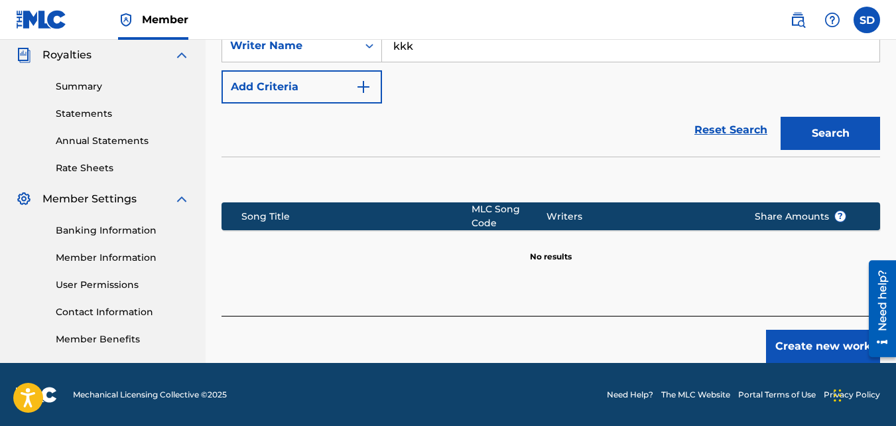
click at [781, 332] on button "Create new work" at bounding box center [823, 346] width 114 height 33
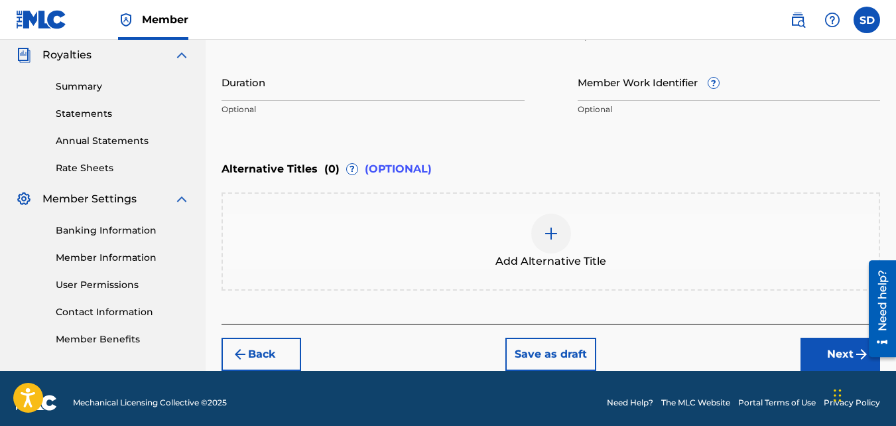
click at [822, 344] on button "Next" at bounding box center [840, 354] width 80 height 33
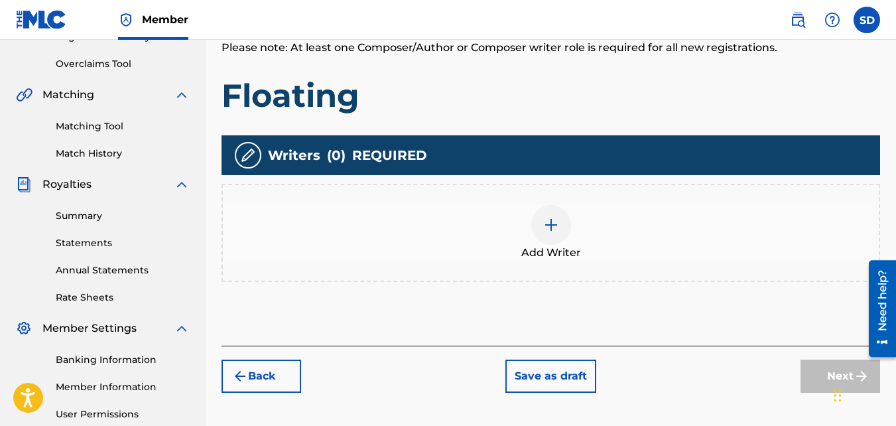
scroll to position [284, 0]
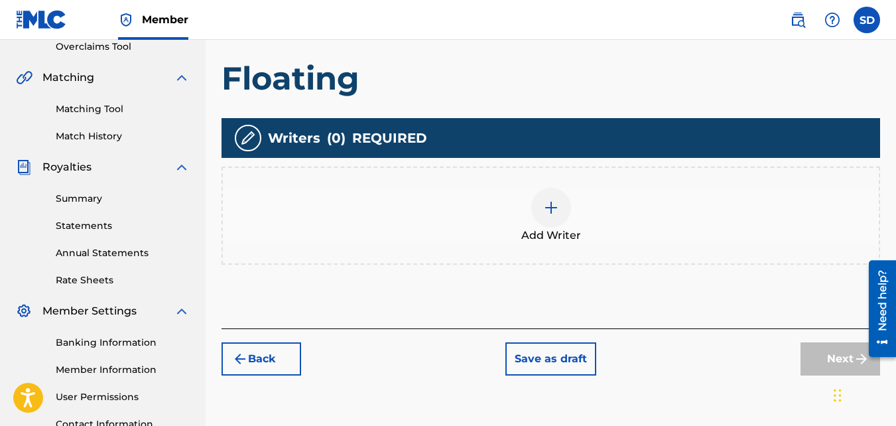
click at [572, 261] on div "Add Writer" at bounding box center [550, 215] width 658 height 98
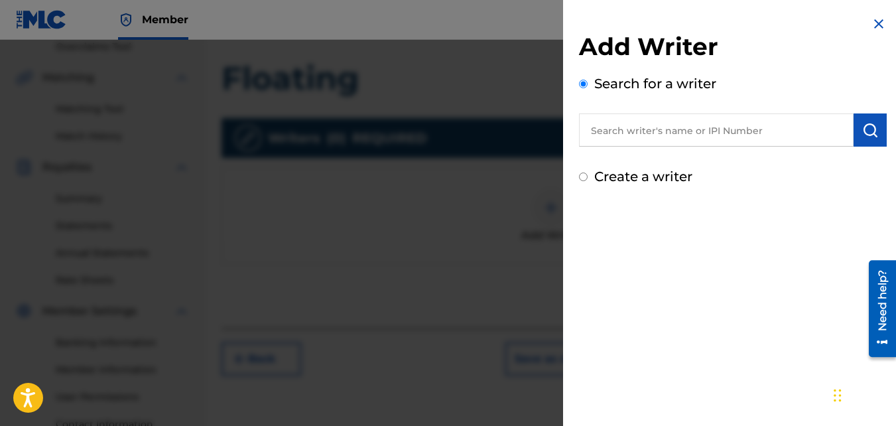
click at [631, 169] on label "Create a writer" at bounding box center [643, 176] width 98 height 16
click at [588, 172] on input "Create a writer" at bounding box center [583, 176] width 9 height 9
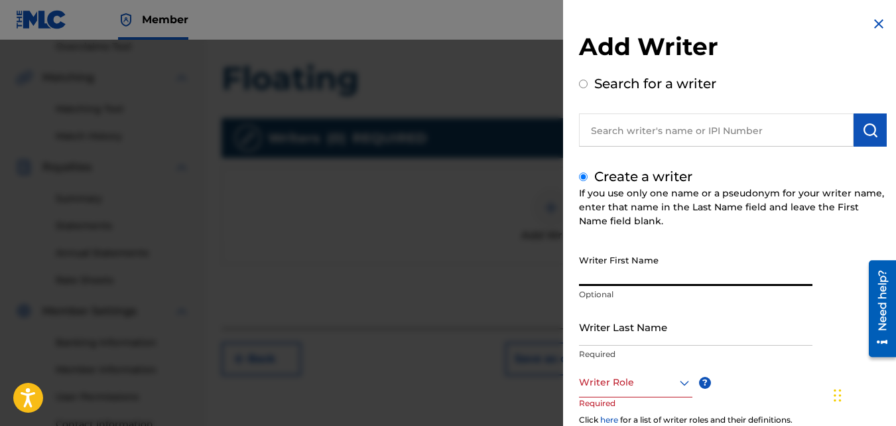
click at [653, 267] on input "Writer First Name" at bounding box center [695, 267] width 233 height 38
click at [649, 318] on input "Writer Last Name" at bounding box center [695, 327] width 233 height 38
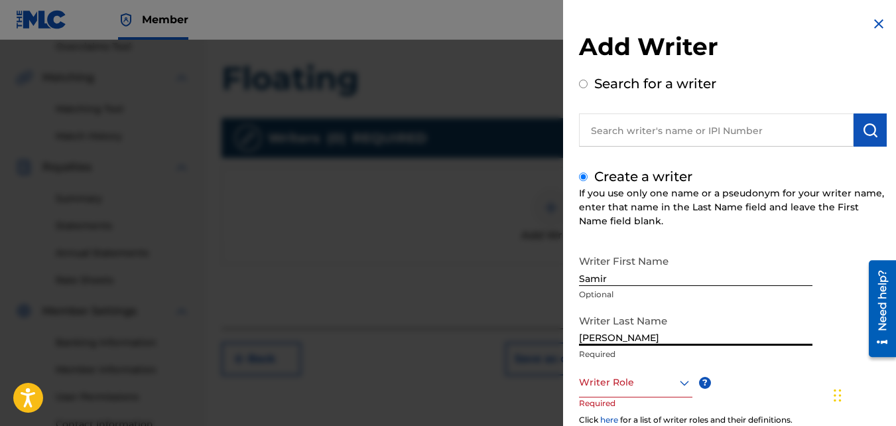
scroll to position [149, 0]
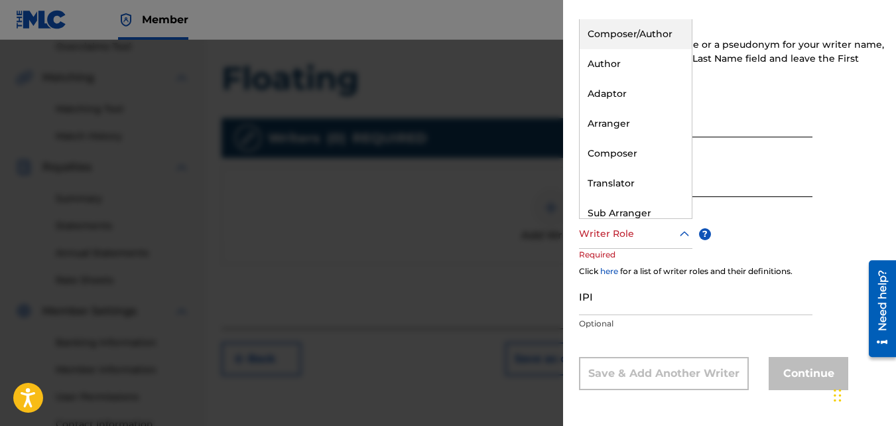
click at [602, 241] on div at bounding box center [635, 233] width 113 height 17
click at [650, 33] on div "Composer/Author" at bounding box center [636, 34] width 112 height 30
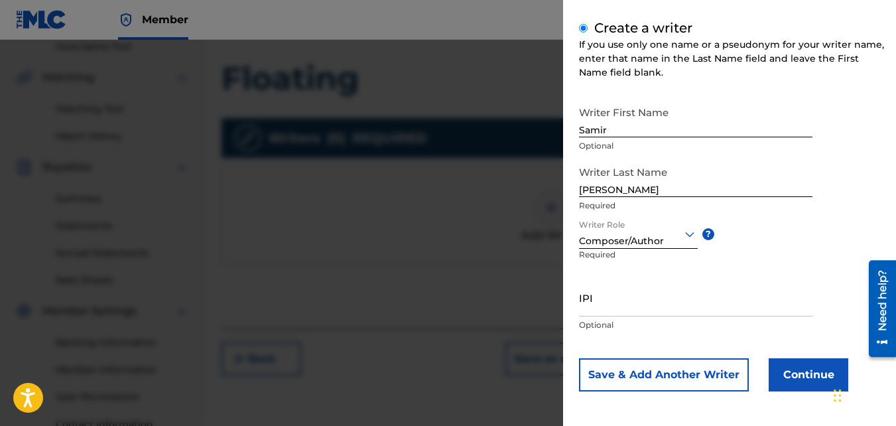
click at [788, 378] on button "Continue" at bounding box center [809, 374] width 80 height 33
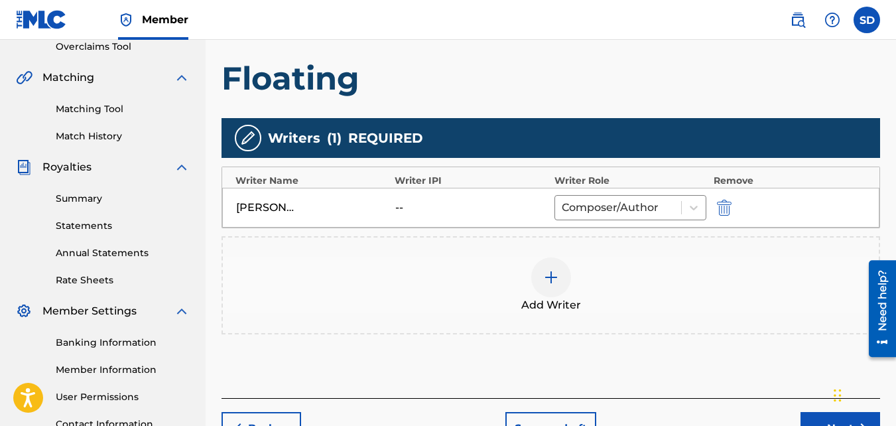
scroll to position [397, 0]
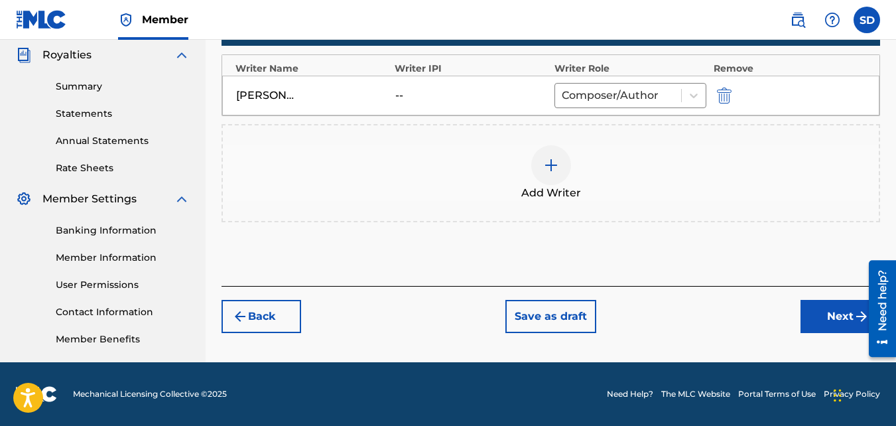
click at [810, 324] on button "Next" at bounding box center [840, 316] width 80 height 33
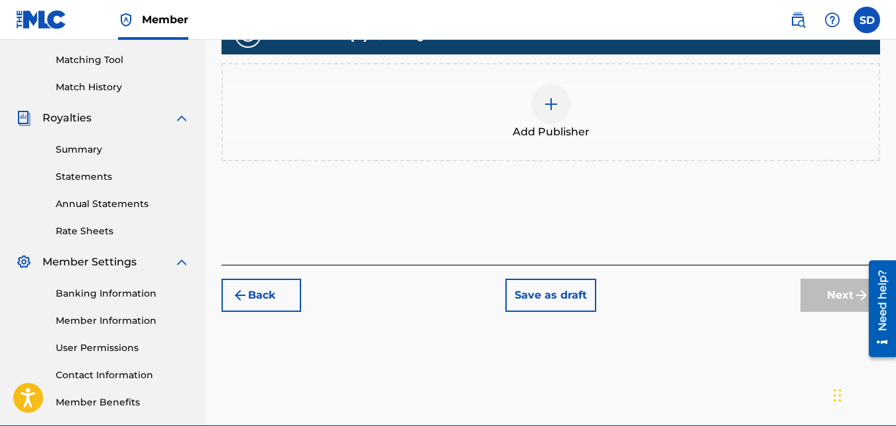
scroll to position [346, 0]
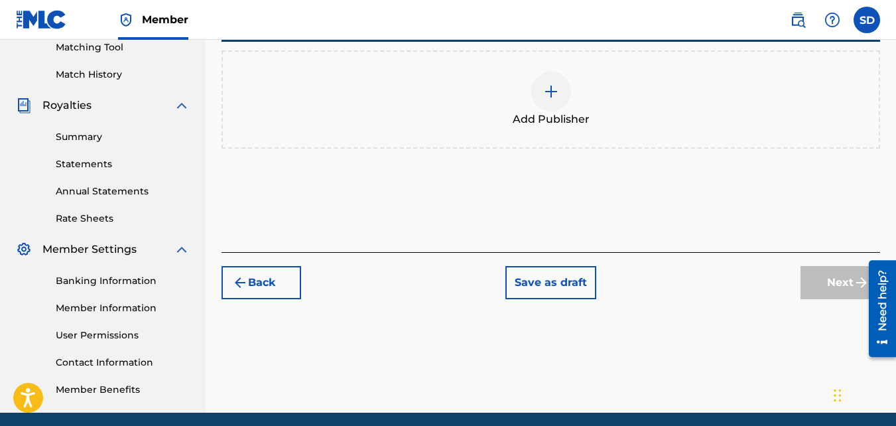
click at [541, 113] on span "Add Publisher" at bounding box center [551, 119] width 77 height 16
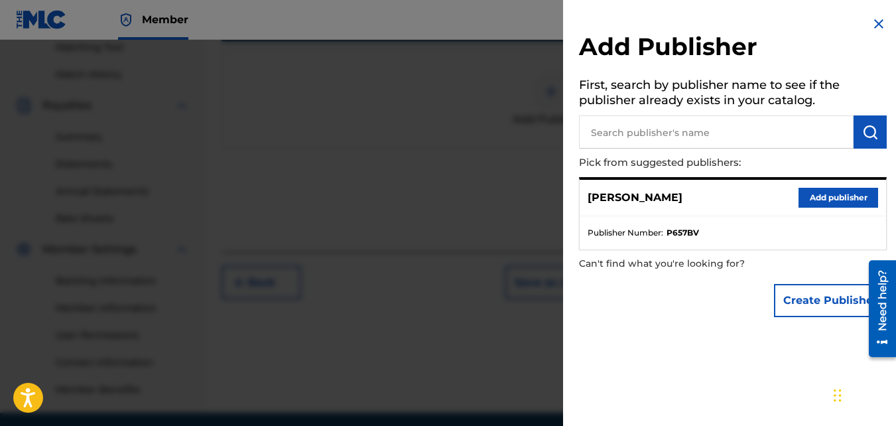
click at [830, 198] on button "Add publisher" at bounding box center [838, 198] width 80 height 20
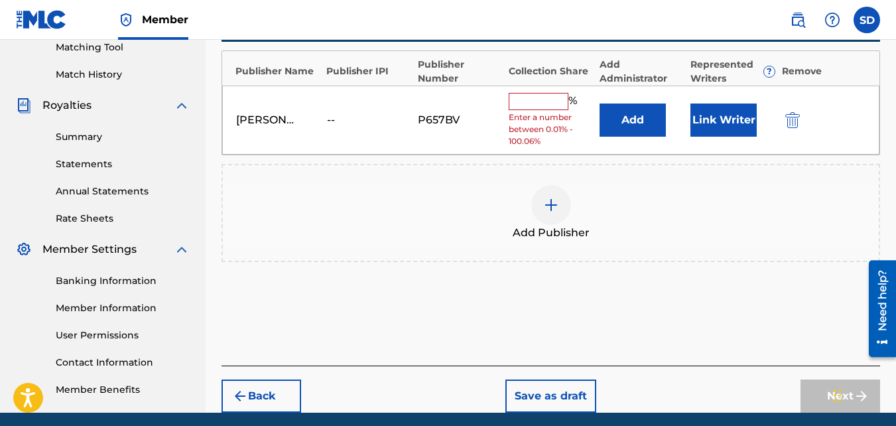
click at [546, 95] on input "text" at bounding box center [539, 101] width 60 height 17
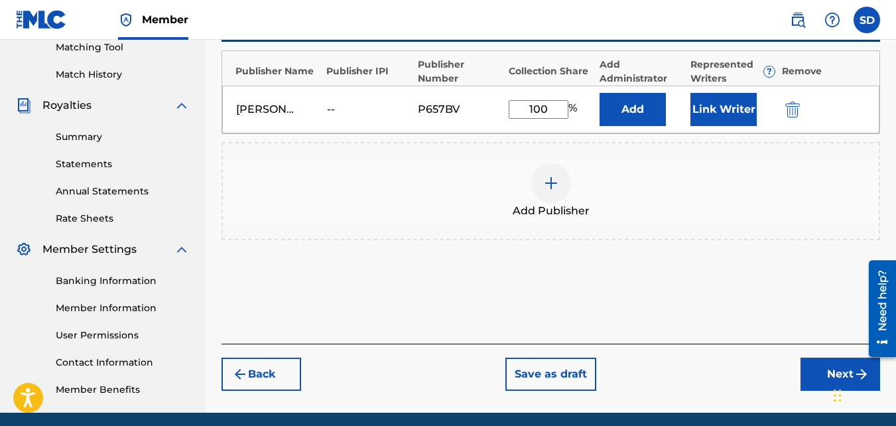
scroll to position [397, 0]
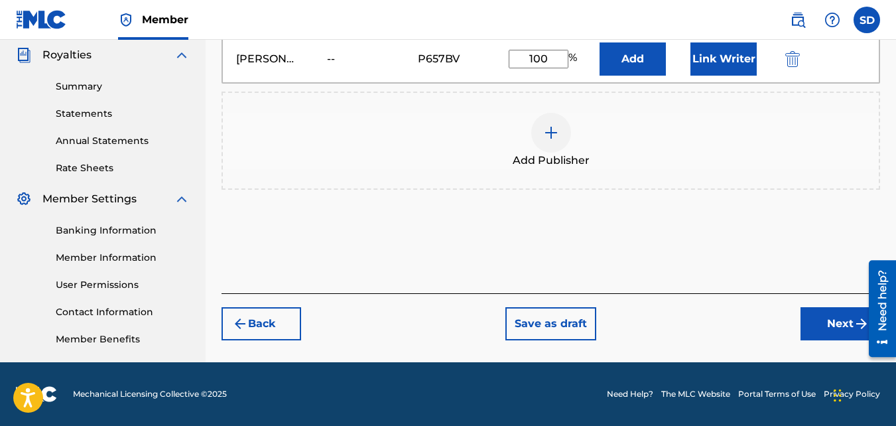
click at [847, 326] on button "Next" at bounding box center [840, 323] width 80 height 33
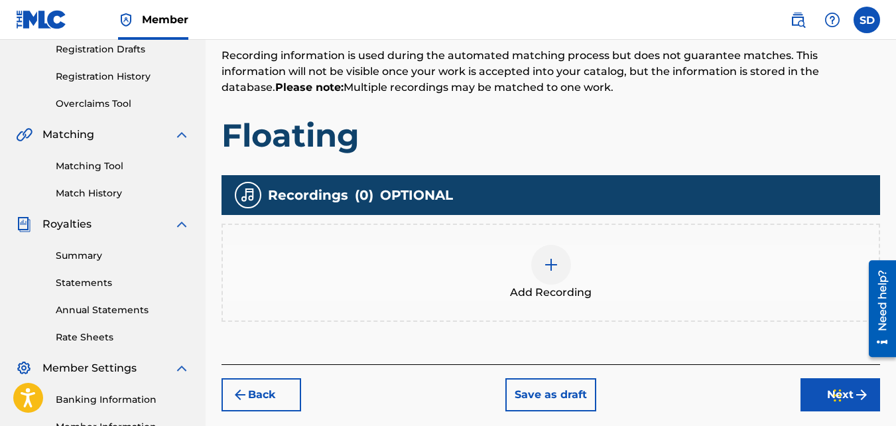
scroll to position [329, 0]
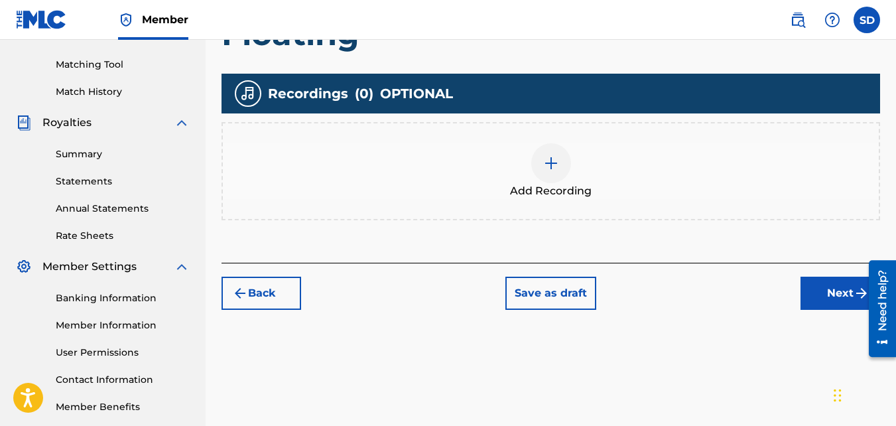
click at [532, 160] on div at bounding box center [551, 163] width 40 height 40
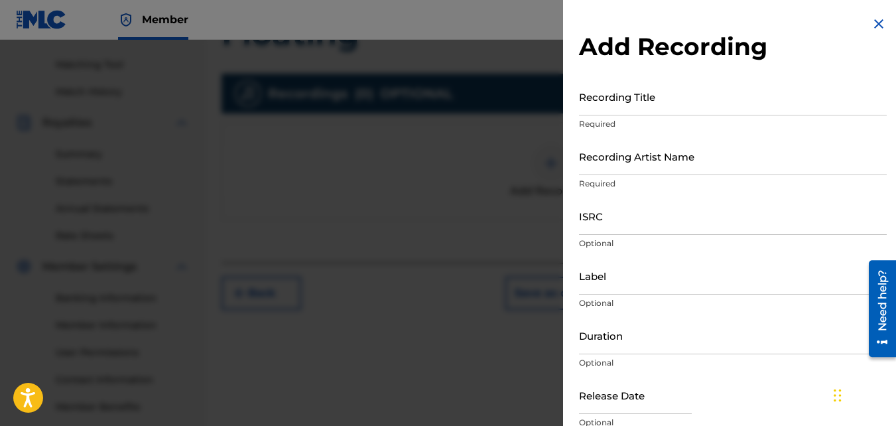
scroll to position [166, 0]
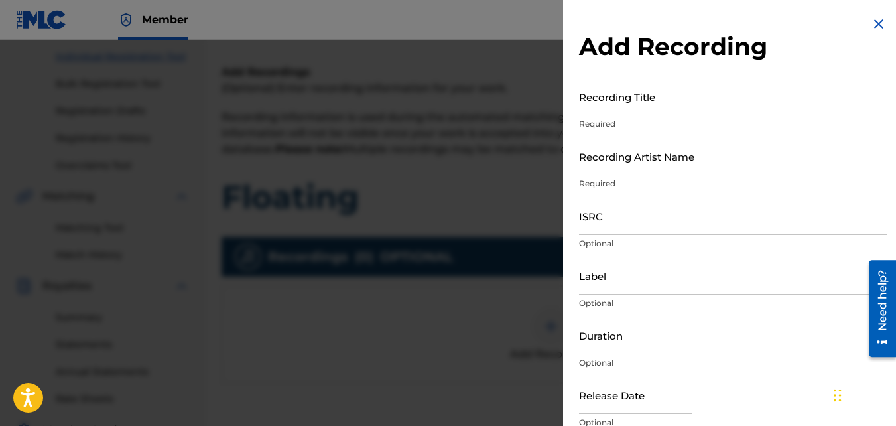
click at [627, 97] on input "Recording Title" at bounding box center [733, 97] width 308 height 38
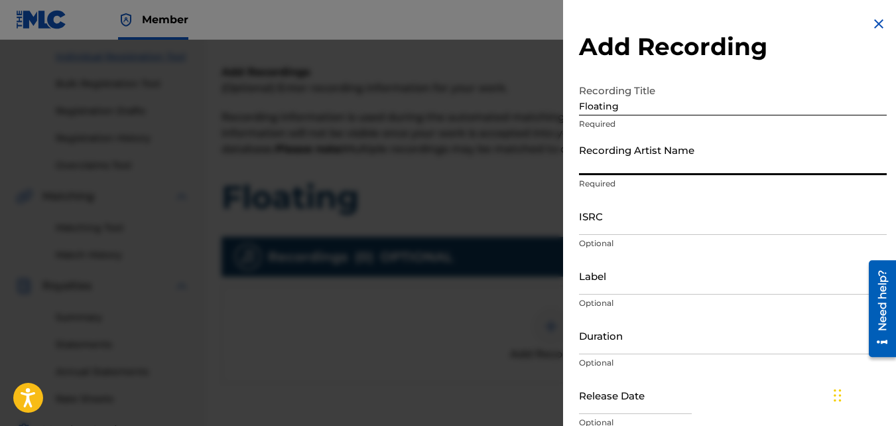
click at [637, 151] on input "Recording Artist Name" at bounding box center [733, 156] width 308 height 38
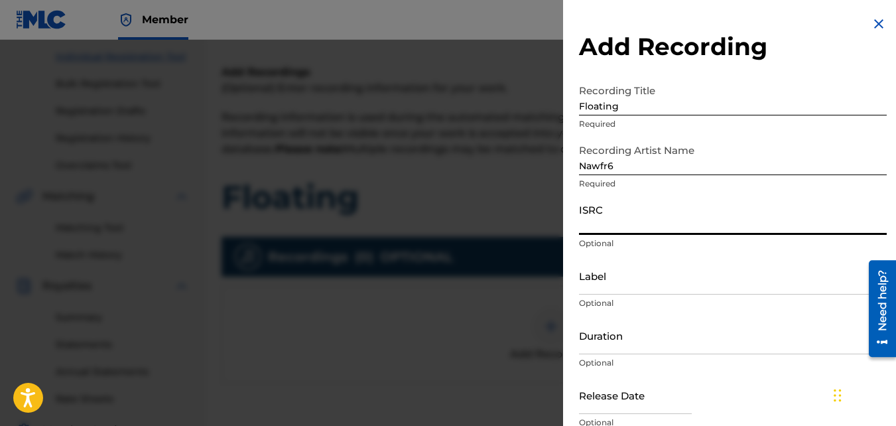
paste input "QZKUS2100497"
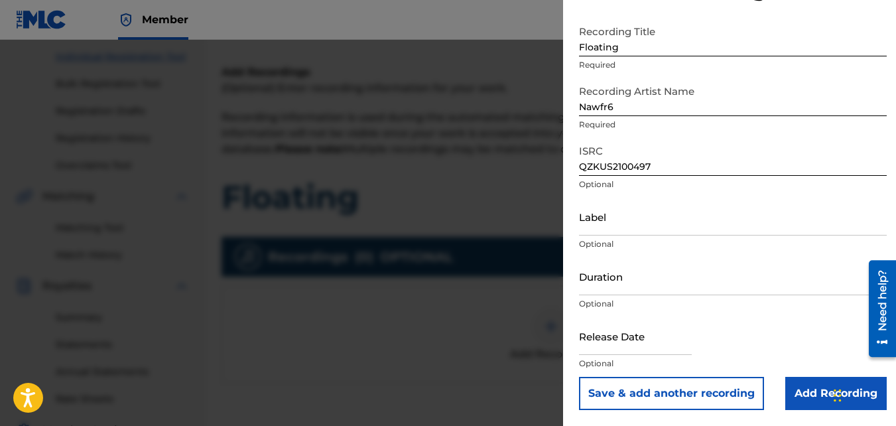
click at [804, 392] on input "Add Recording" at bounding box center [835, 393] width 101 height 33
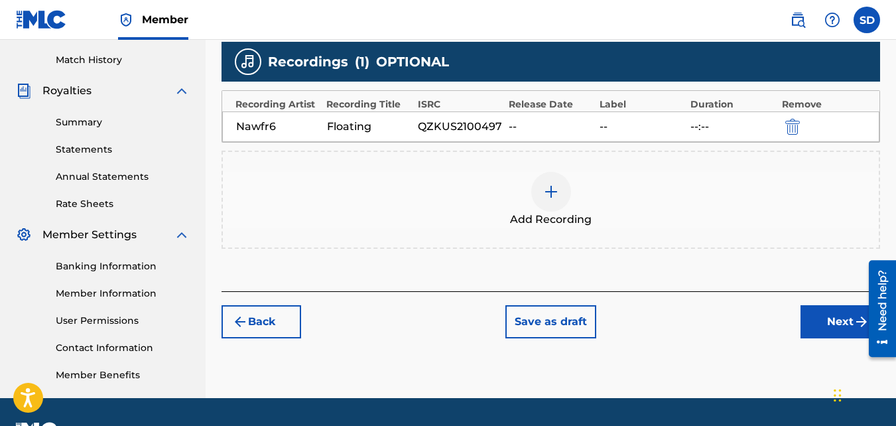
scroll to position [397, 0]
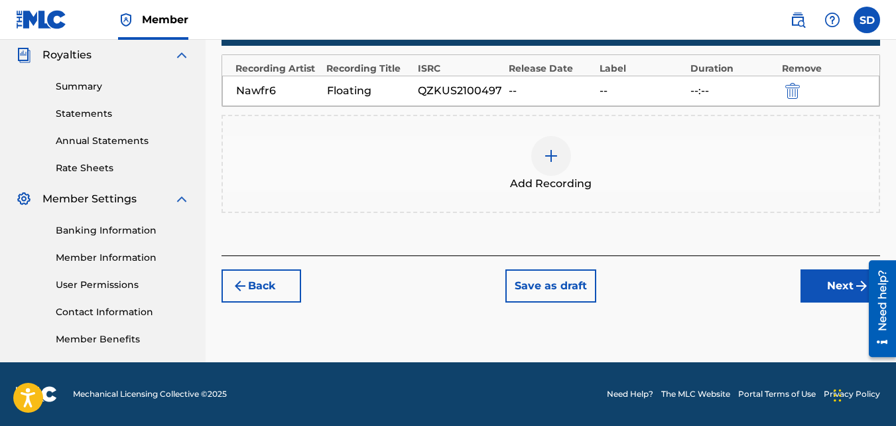
click at [836, 285] on button "Next" at bounding box center [840, 285] width 80 height 33
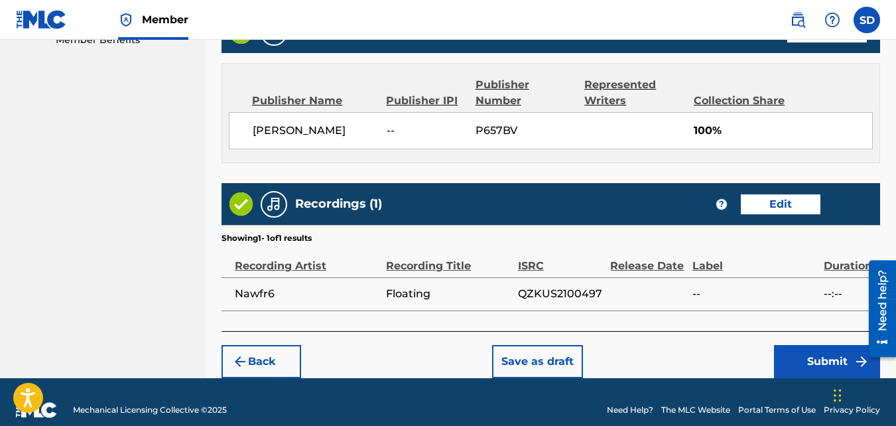
scroll to position [712, 0]
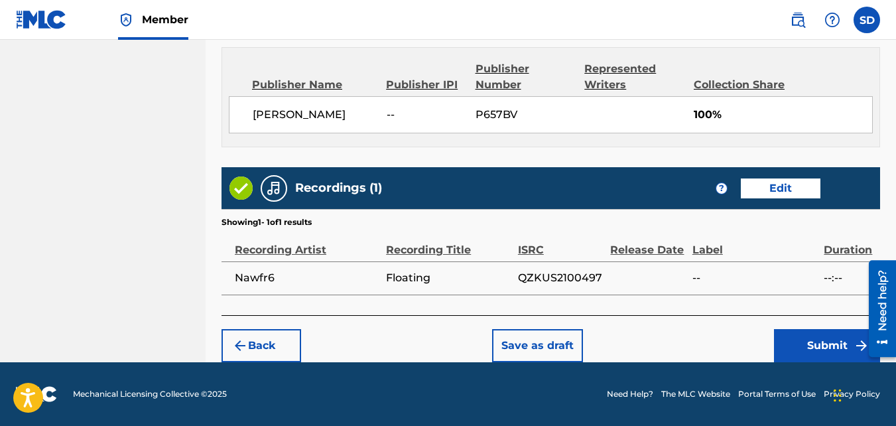
click at [792, 339] on button "Submit" at bounding box center [827, 345] width 106 height 33
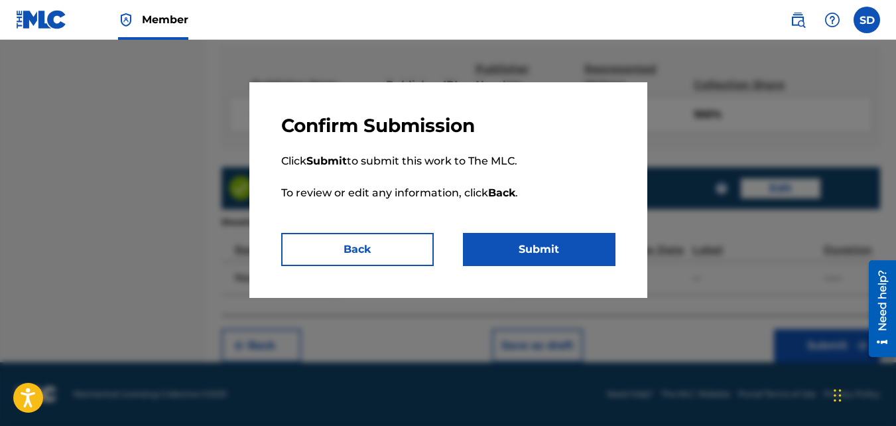
click at [595, 251] on button "Submit" at bounding box center [539, 249] width 153 height 33
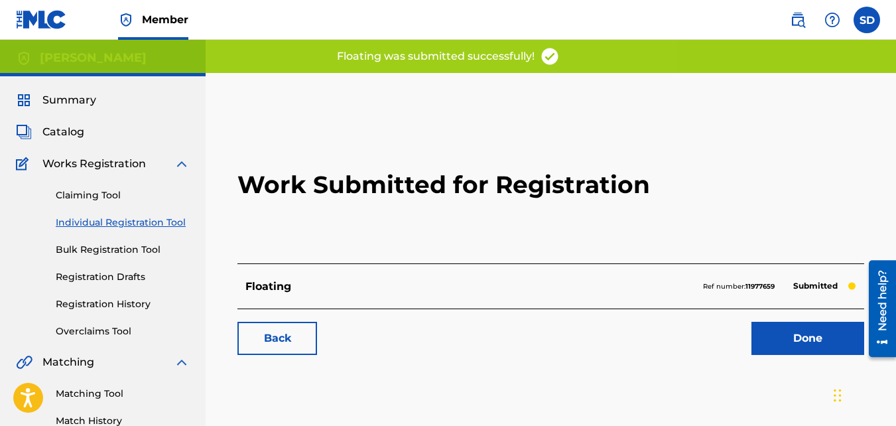
click at [284, 342] on link "Back" at bounding box center [277, 338] width 80 height 33
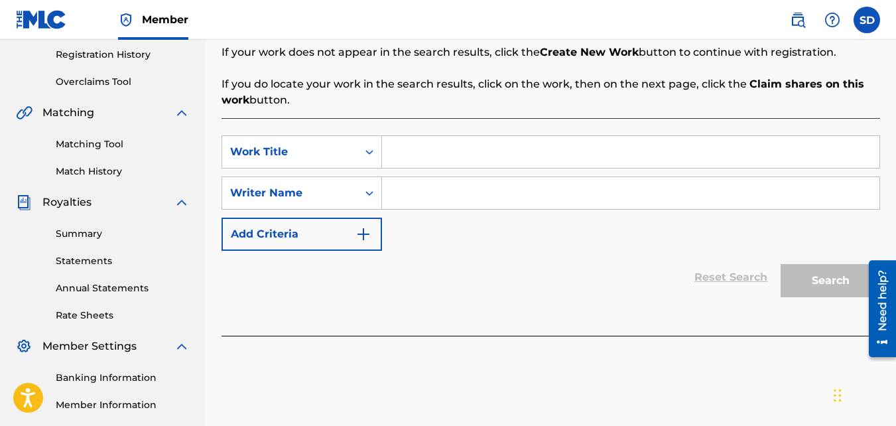
scroll to position [250, 0]
paste input "TIBETAN BOWLS MEDITATION"
click at [444, 209] on div "SearchWithCriteriad5e44505-d0a5-4b33-bd25-8e631170ad2f Work Title TIBETAN BOWLS…" at bounding box center [550, 192] width 658 height 115
click at [428, 199] on input "Search Form" at bounding box center [630, 192] width 497 height 32
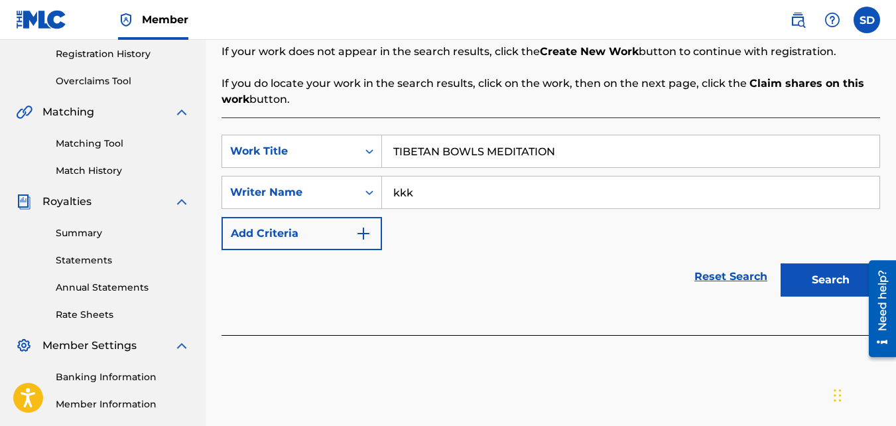
click at [781, 263] on button "Search" at bounding box center [830, 279] width 99 height 33
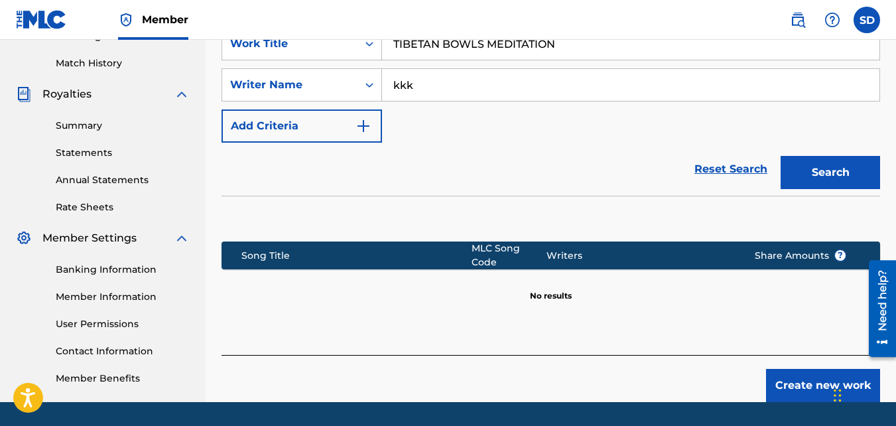
scroll to position [359, 0]
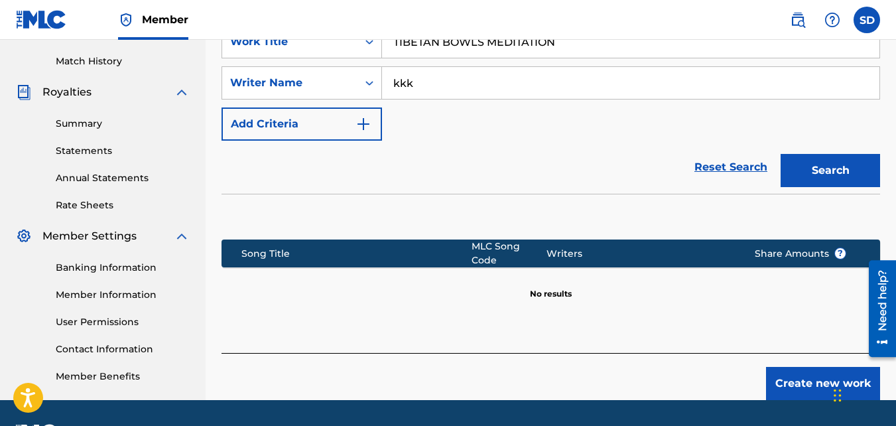
click at [775, 367] on button "Create new work" at bounding box center [823, 383] width 114 height 33
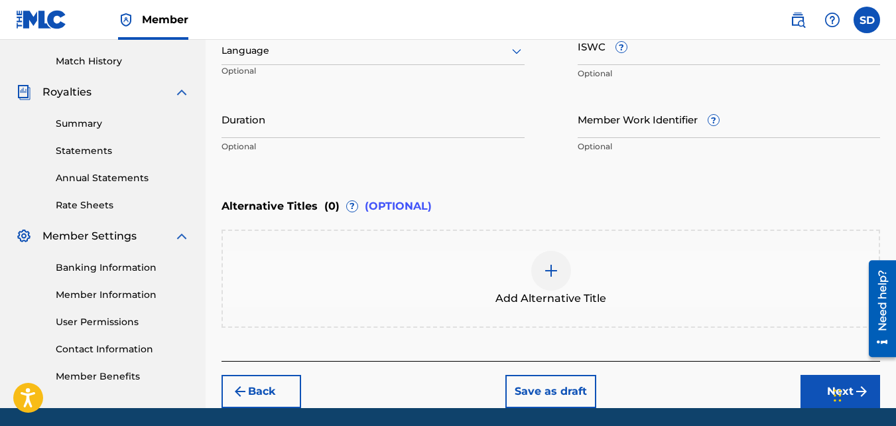
click at [815, 384] on button "Next" at bounding box center [840, 391] width 80 height 33
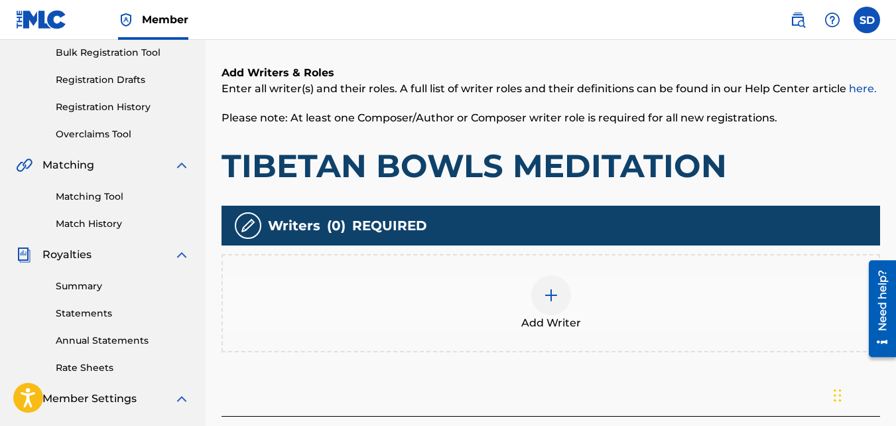
scroll to position [198, 0]
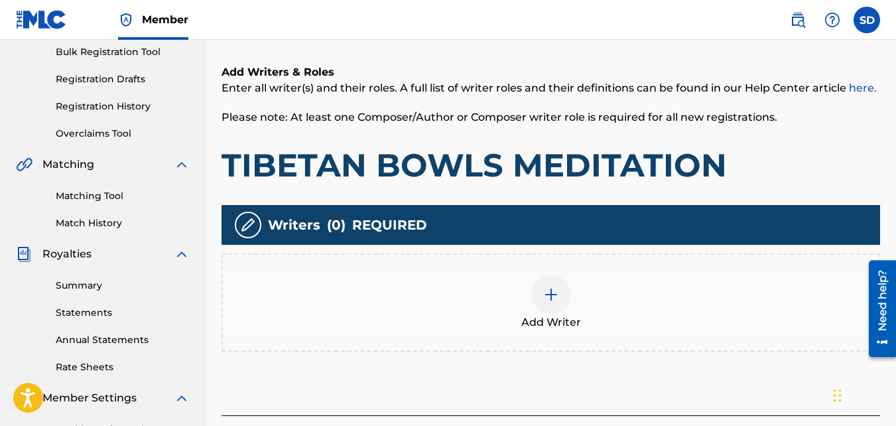
click at [540, 279] on div at bounding box center [551, 295] width 40 height 40
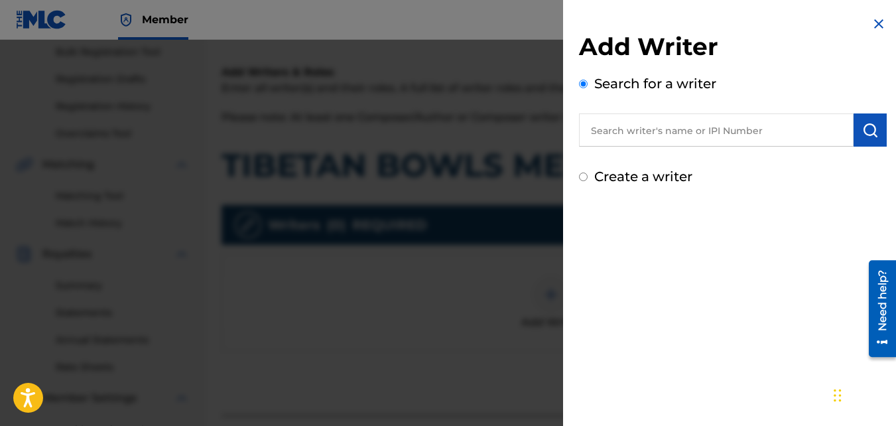
click at [600, 175] on label "Create a writer" at bounding box center [643, 176] width 98 height 16
click at [588, 175] on input "Create a writer" at bounding box center [583, 176] width 9 height 9
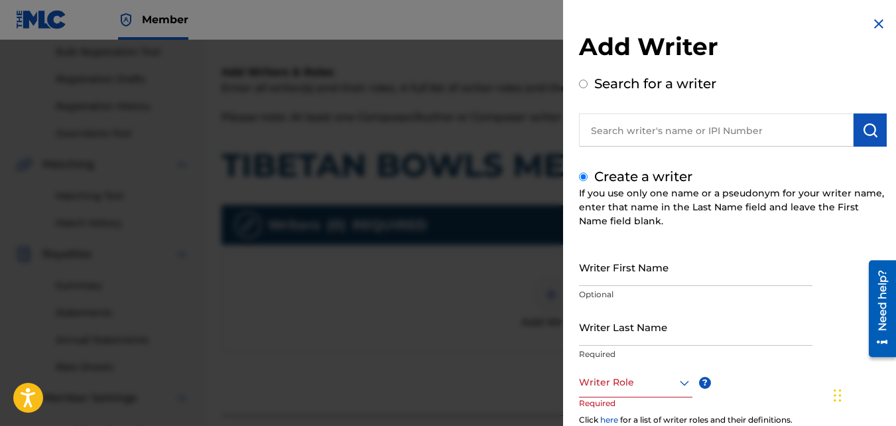
click at [627, 253] on input "Writer First Name" at bounding box center [695, 267] width 233 height 38
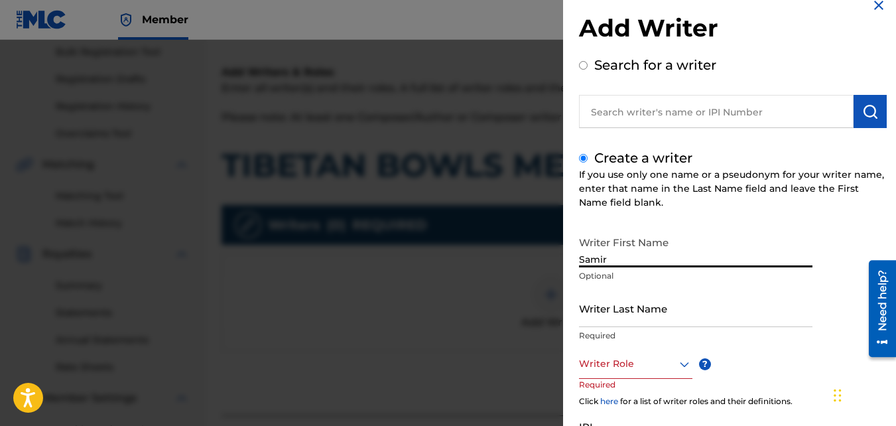
scroll to position [30, 0]
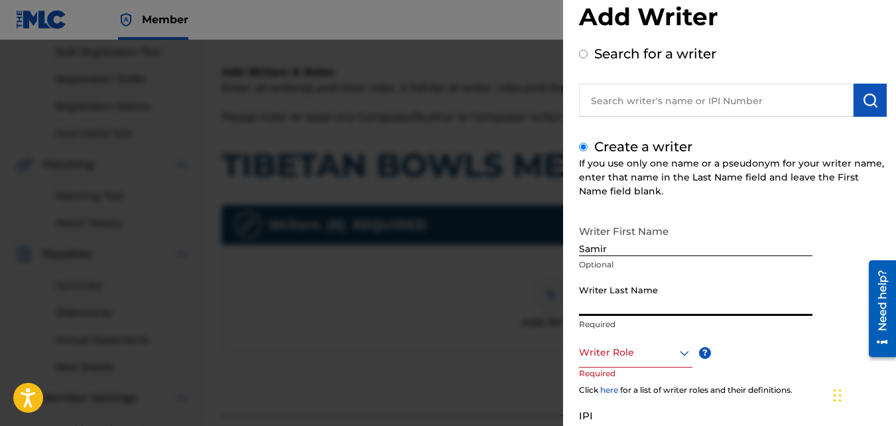
click at [612, 288] on input "Writer Last Name" at bounding box center [695, 297] width 233 height 38
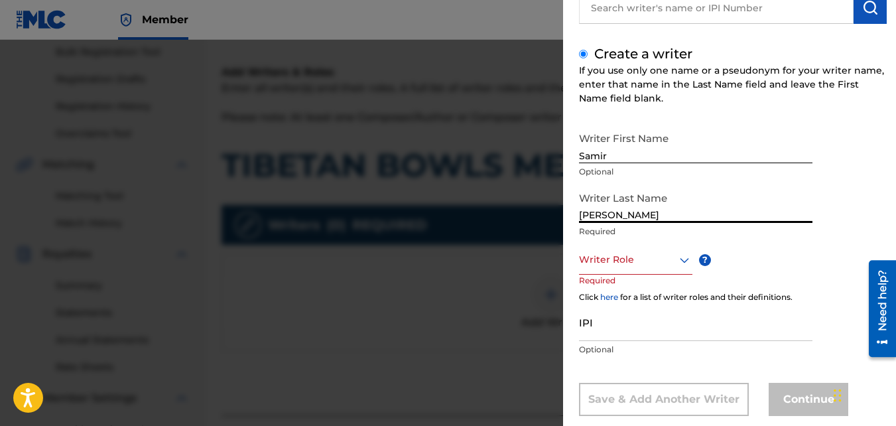
scroll to position [123, 0]
click at [587, 241] on div "Writer Last Name Doughty Required" at bounding box center [695, 214] width 233 height 60
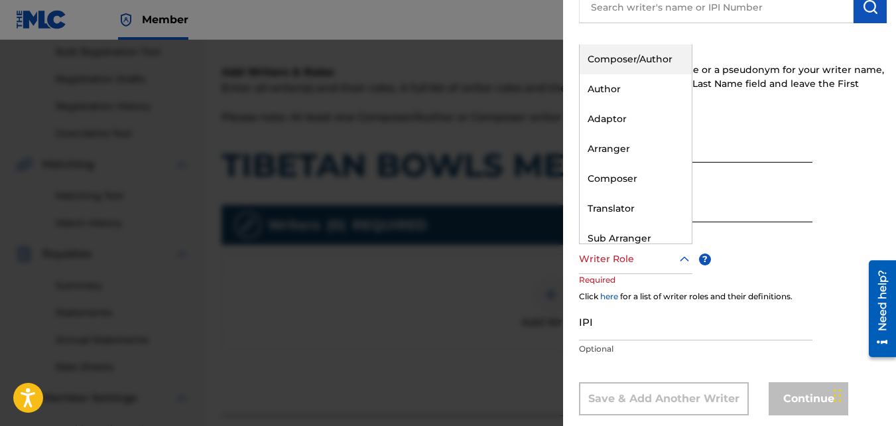
click at [588, 248] on div "Writer Role" at bounding box center [635, 259] width 113 height 30
click at [622, 67] on div "Composer/Author" at bounding box center [636, 59] width 112 height 30
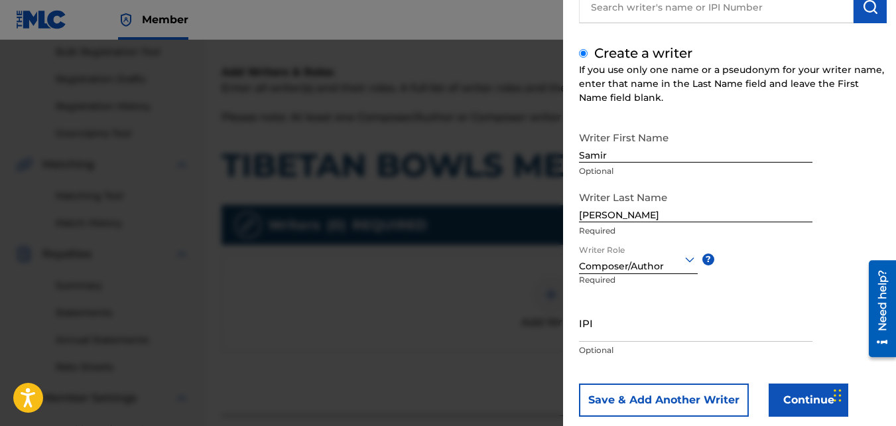
scroll to position [150, 0]
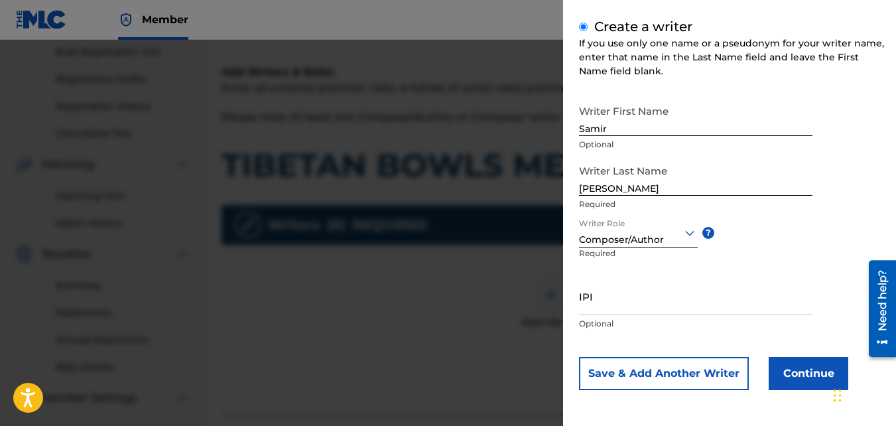
click at [777, 375] on button "Continue" at bounding box center [809, 373] width 80 height 33
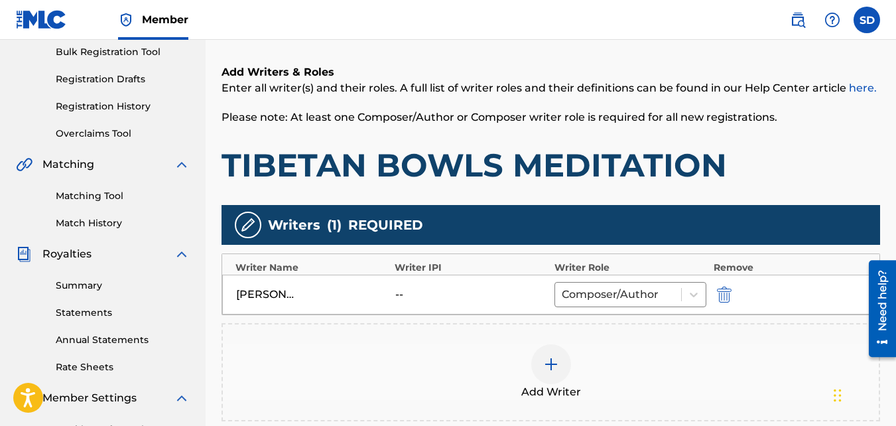
scroll to position [397, 0]
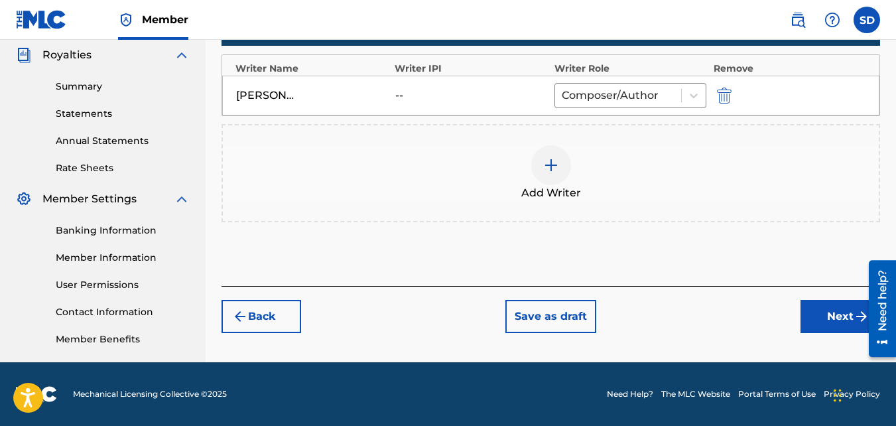
click at [810, 311] on button "Next" at bounding box center [840, 316] width 80 height 33
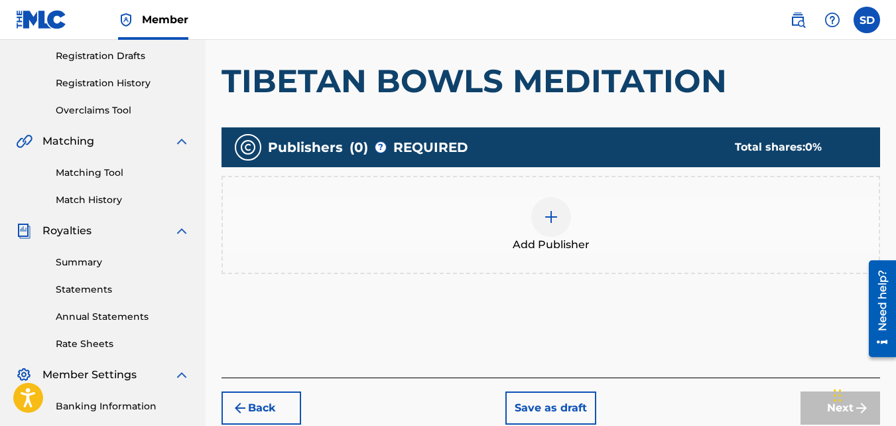
scroll to position [225, 0]
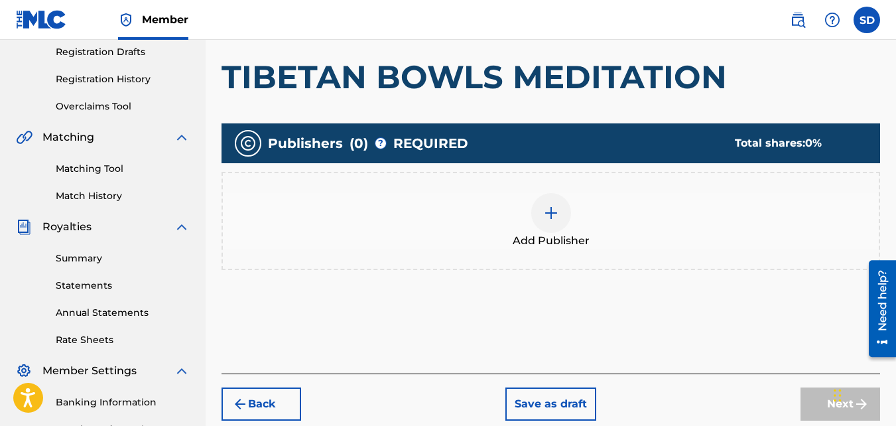
click at [509, 218] on div "Add Publisher" at bounding box center [551, 221] width 656 height 56
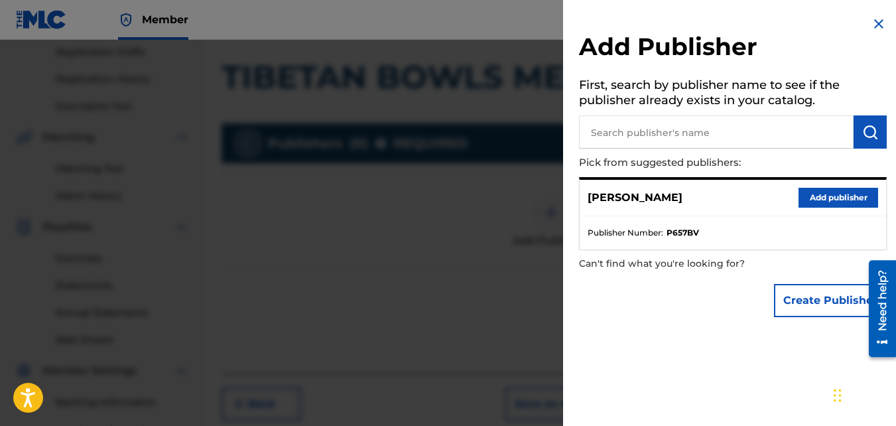
click at [809, 200] on button "Add publisher" at bounding box center [838, 198] width 80 height 20
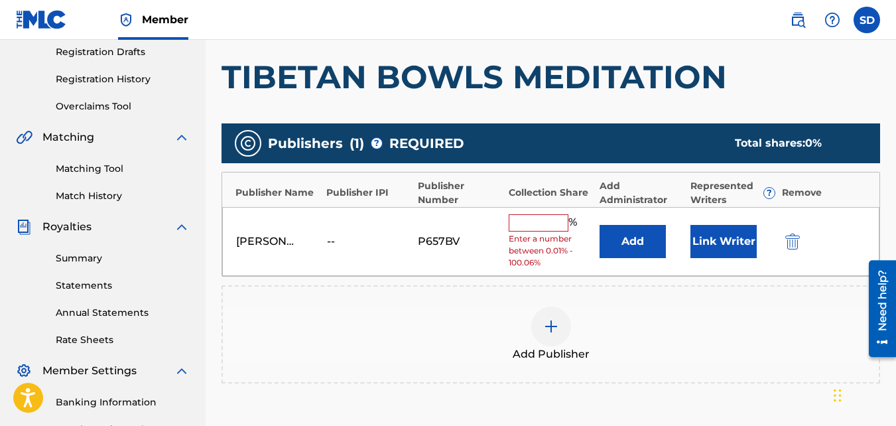
click at [519, 225] on input "text" at bounding box center [539, 222] width 60 height 17
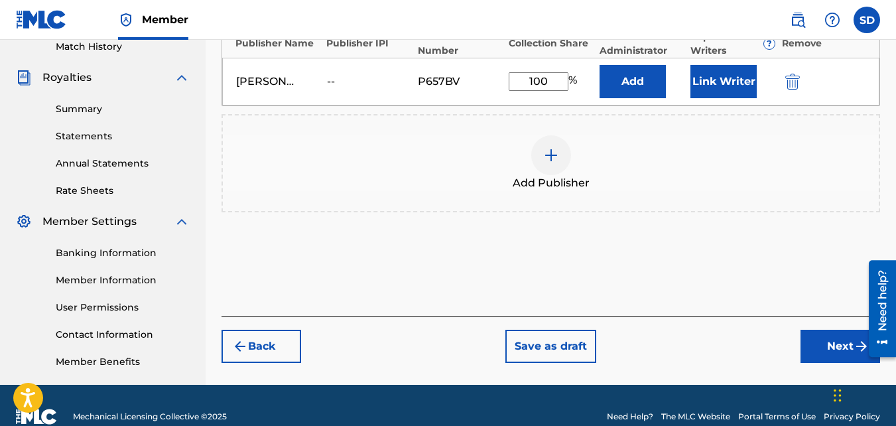
scroll to position [397, 0]
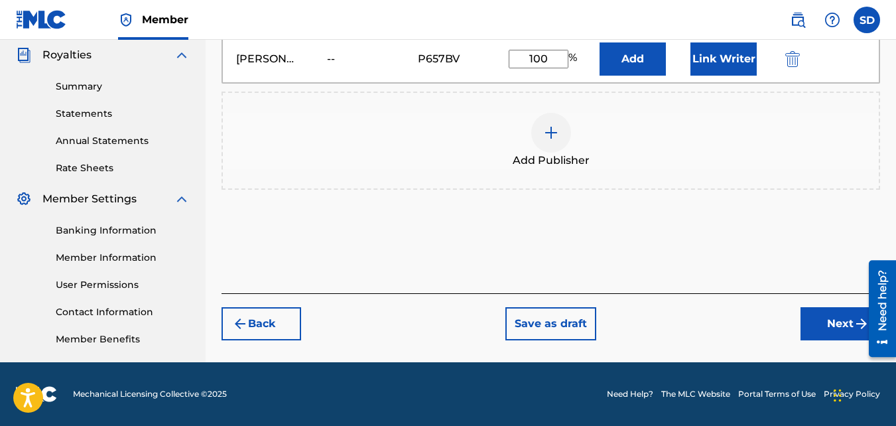
click at [806, 313] on button "Next" at bounding box center [840, 323] width 80 height 33
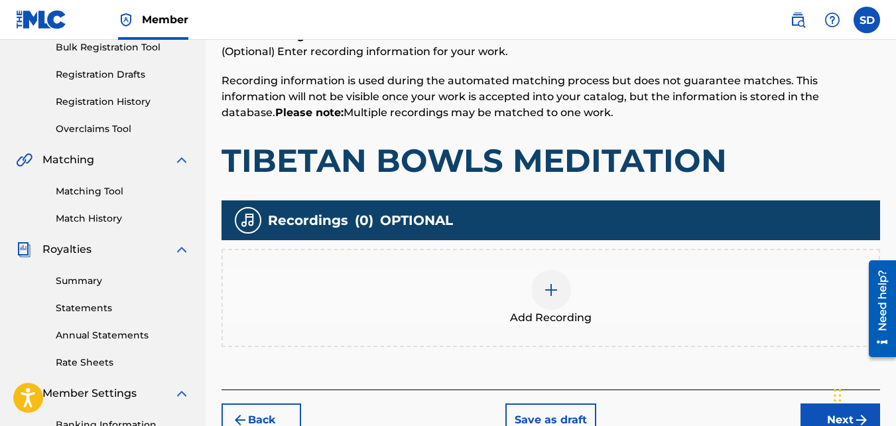
scroll to position [204, 0]
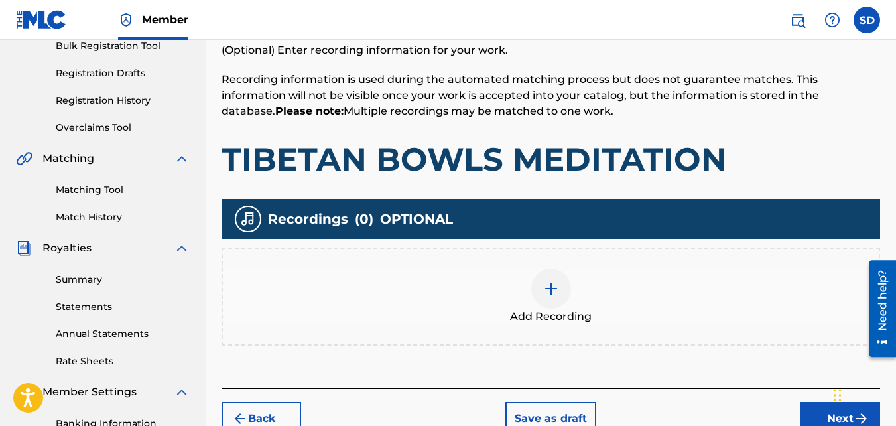
click at [668, 308] on div "Add Recording" at bounding box center [551, 297] width 656 height 56
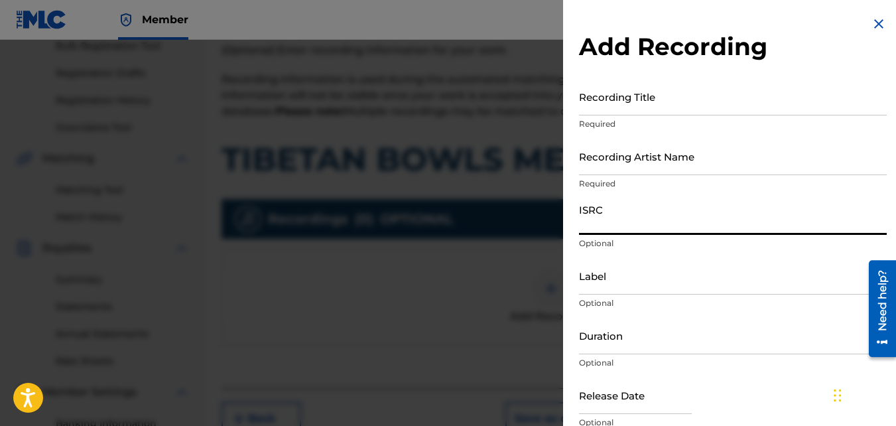
paste input "TIBETAN BOWLS MEDITATION"
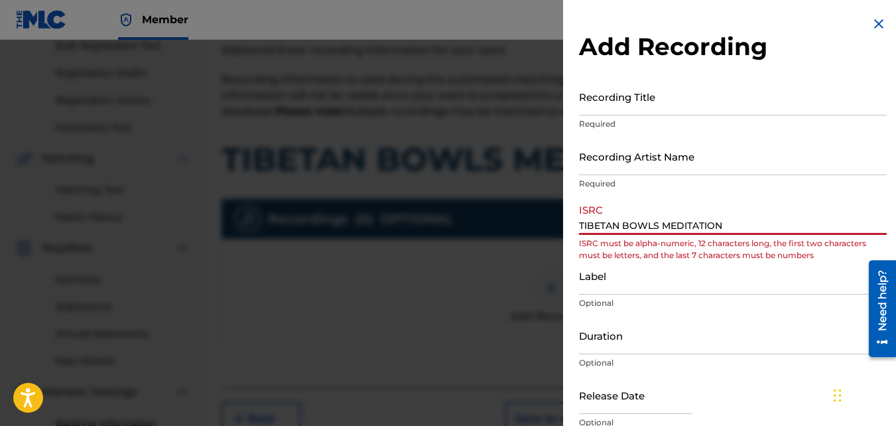
click at [628, 233] on input "TIBETAN BOWLS MEDITATION" at bounding box center [733, 216] width 308 height 38
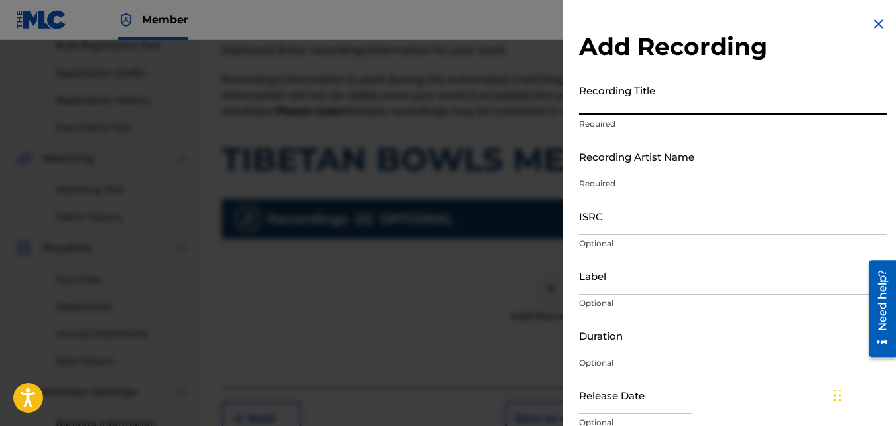
paste input "TIBETAN BOWLS MEDITATION"
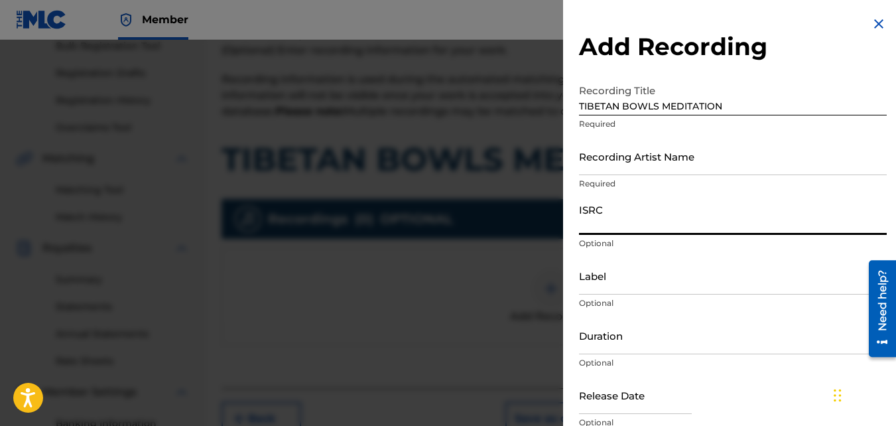
paste input "QZKUS2102619"
click at [606, 133] on div "Recording Title TIBETAN BOWLS MEDITATION Required" at bounding box center [733, 108] width 308 height 60
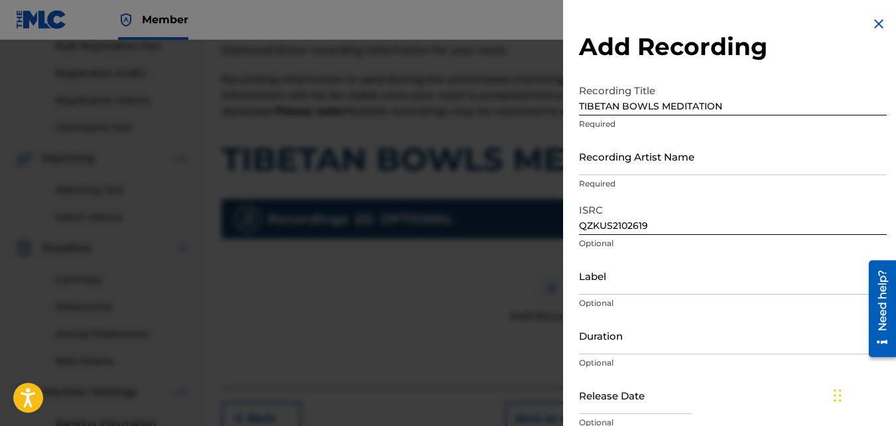
click at [611, 151] on input "Recording Artist Name" at bounding box center [733, 156] width 308 height 38
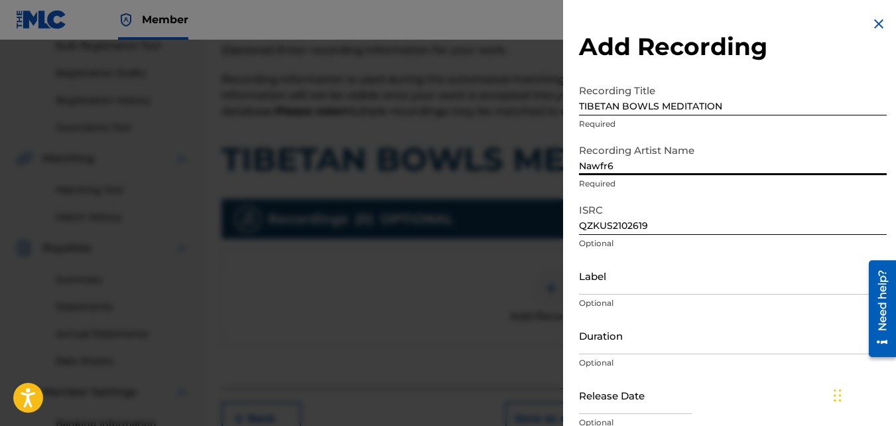
scroll to position [59, 0]
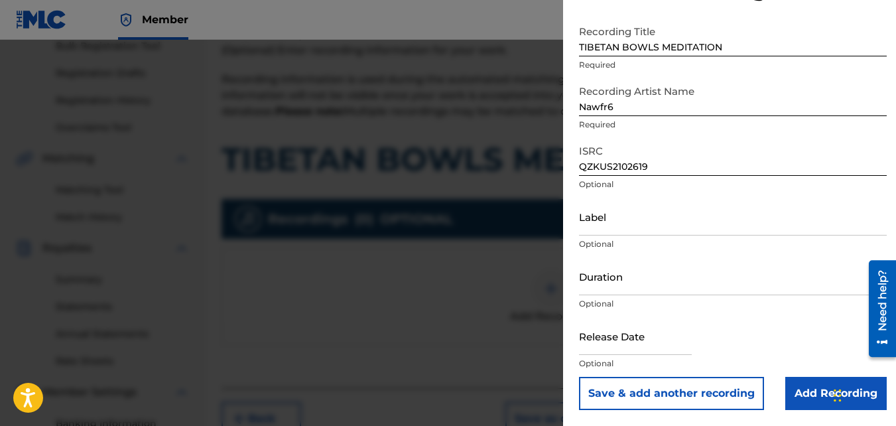
click at [814, 403] on input "Add Recording" at bounding box center [835, 393] width 101 height 33
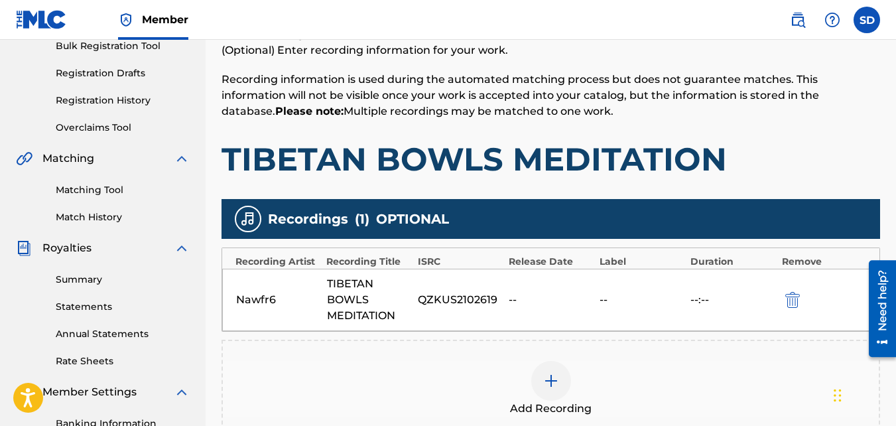
click at [551, 364] on div at bounding box center [551, 381] width 40 height 40
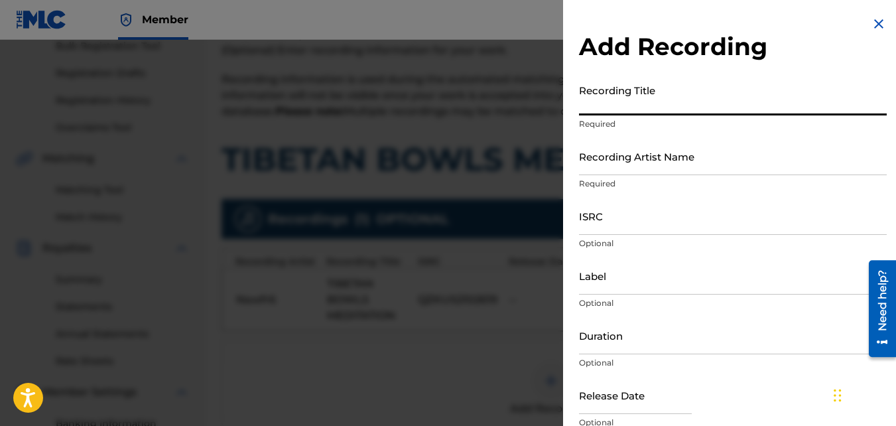
paste input "TIBETAN BOWLS MEDITATION"
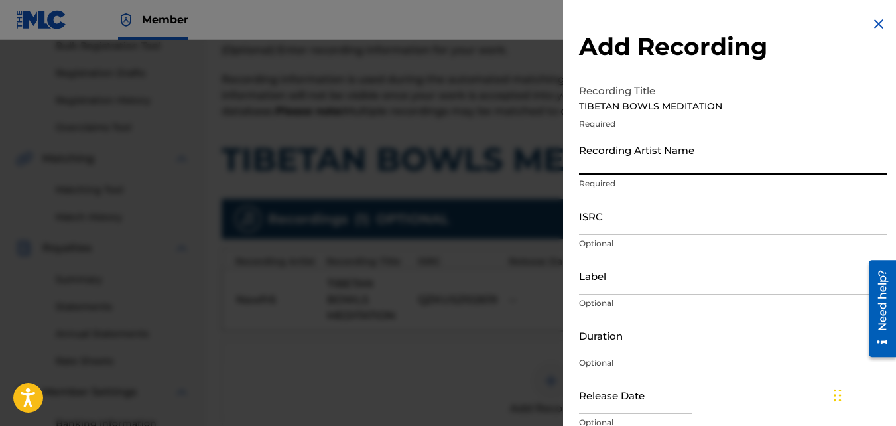
click at [601, 160] on input "Recording Artist Name" at bounding box center [733, 156] width 308 height 38
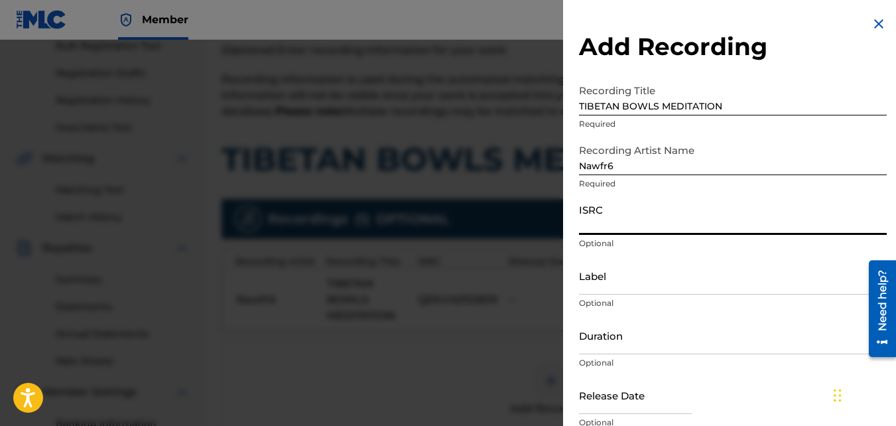
paste input "QZKUS2102617"
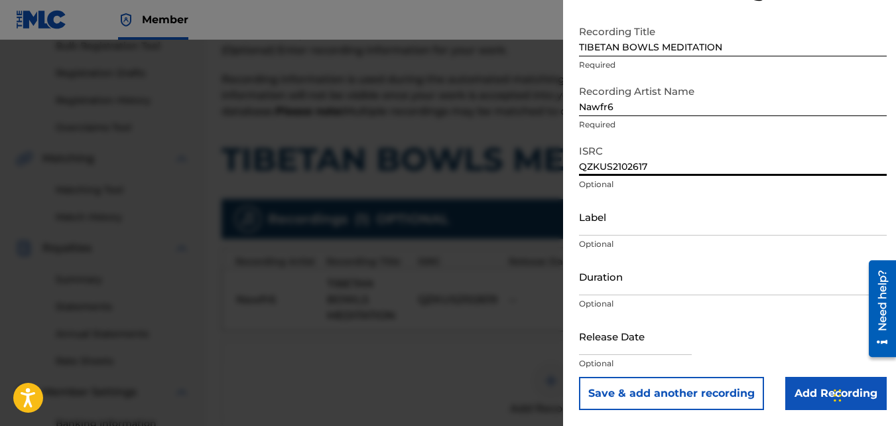
click at [818, 403] on input "Add Recording" at bounding box center [835, 393] width 101 height 33
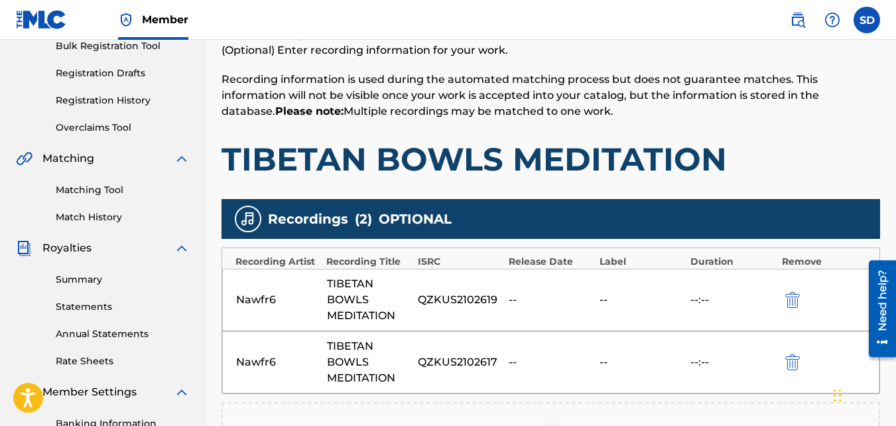
scroll to position [431, 0]
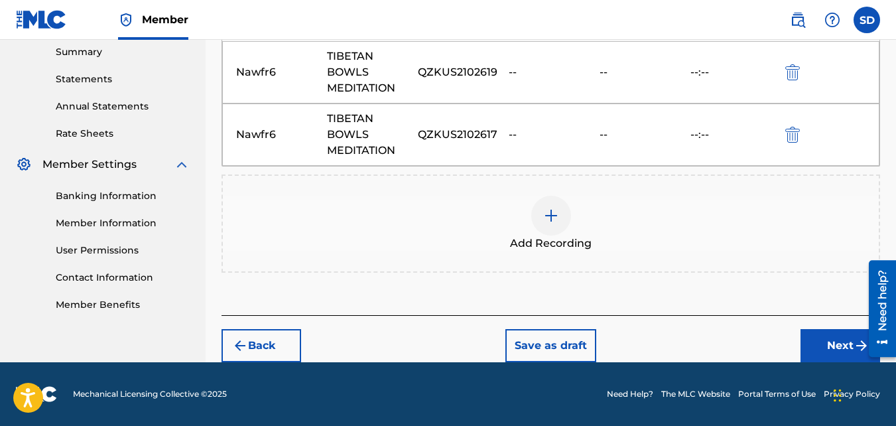
click at [814, 345] on button "Next" at bounding box center [840, 345] width 80 height 33
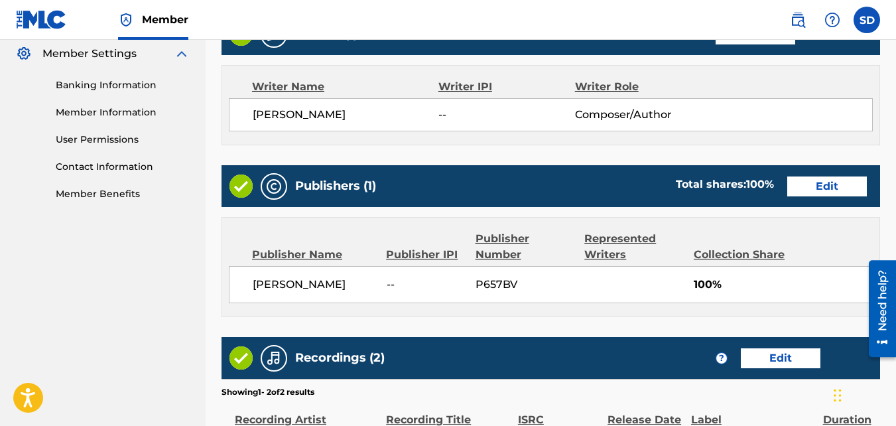
scroll to position [745, 0]
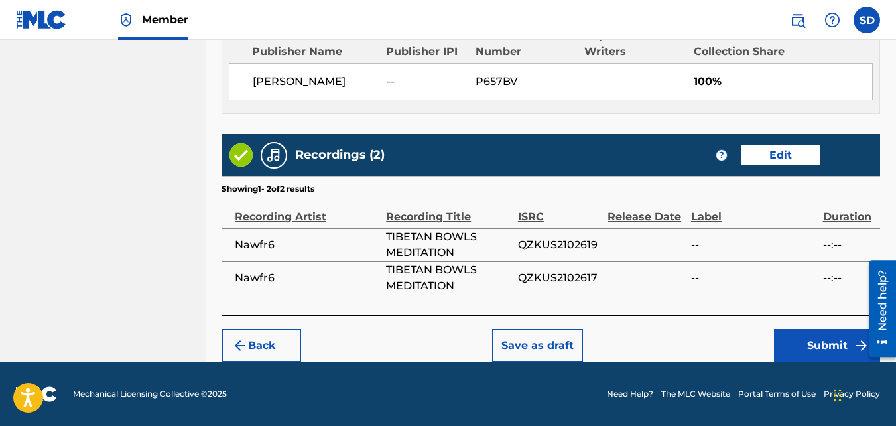
click at [786, 336] on button "Submit" at bounding box center [827, 345] width 106 height 33
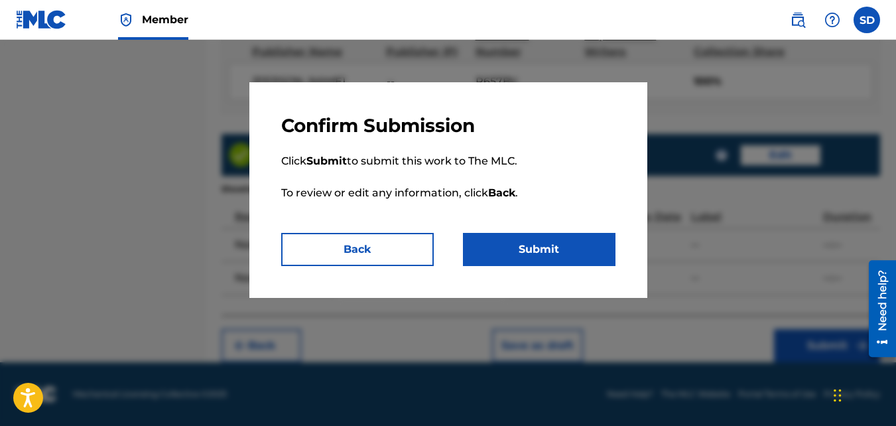
click at [596, 241] on button "Submit" at bounding box center [539, 249] width 153 height 33
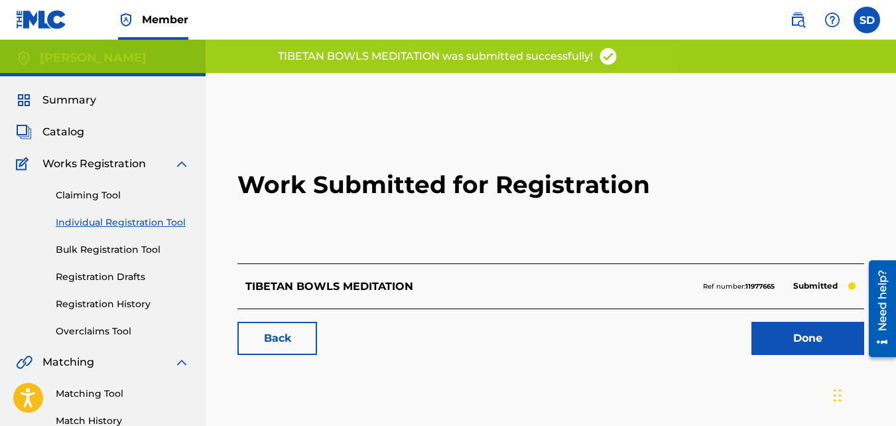
click at [283, 357] on div "Work Submitted for Registration TIBETAN BOWLS MEDITATION Ref number: 11977665 S…" at bounding box center [550, 237] width 658 height 262
click at [279, 336] on link "Back" at bounding box center [277, 338] width 80 height 33
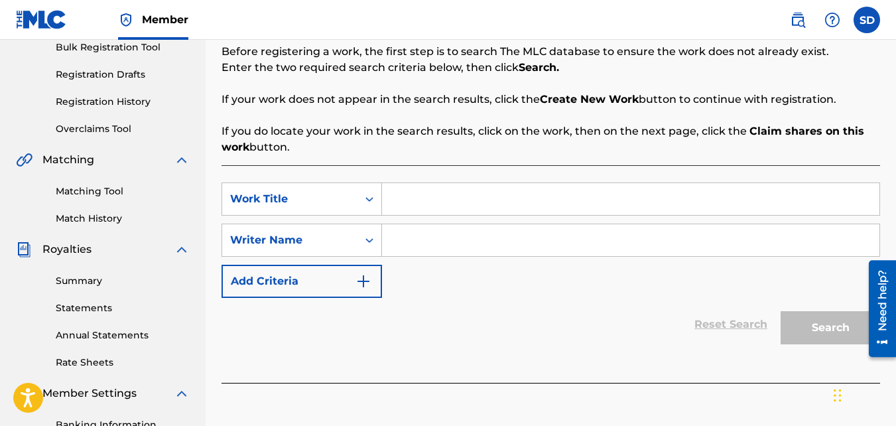
scroll to position [203, 0]
click at [401, 210] on input "Search Form" at bounding box center [630, 198] width 497 height 32
click at [412, 236] on input "Search Form" at bounding box center [630, 239] width 497 height 32
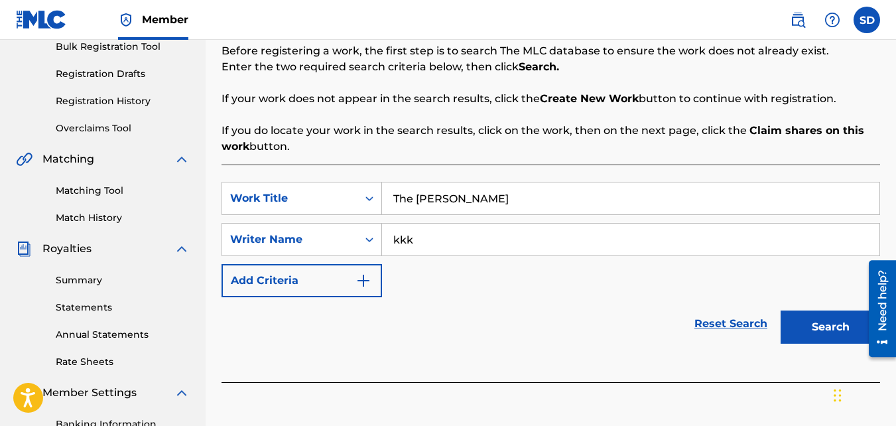
click at [781, 310] on button "Search" at bounding box center [830, 326] width 99 height 33
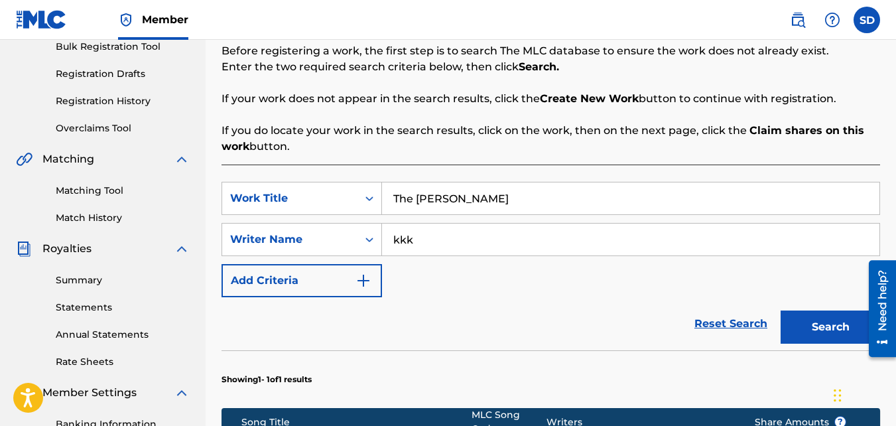
scroll to position [482, 0]
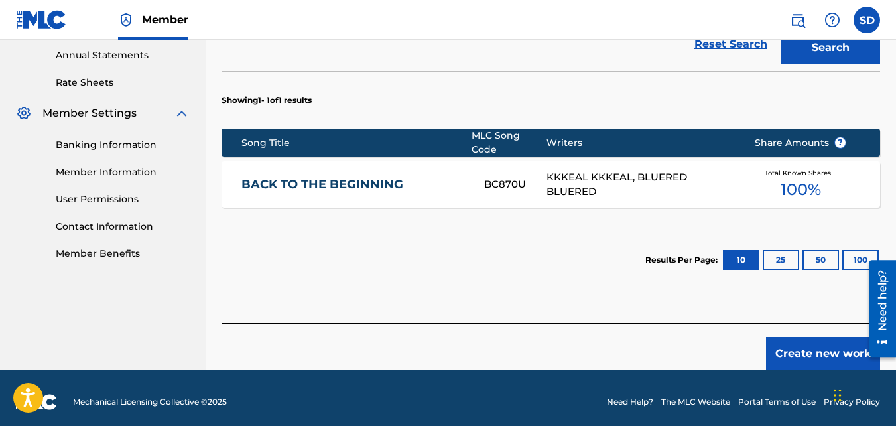
click at [813, 339] on button "Create new work" at bounding box center [823, 353] width 114 height 33
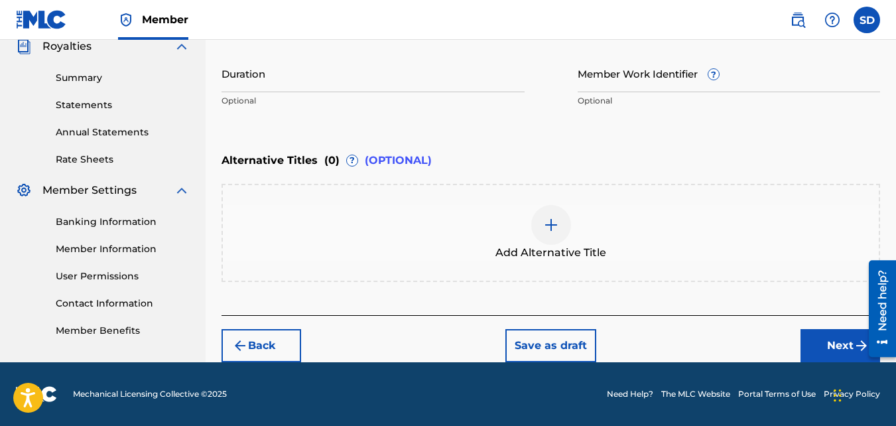
scroll to position [405, 0]
click at [823, 355] on button "Next" at bounding box center [840, 345] width 80 height 33
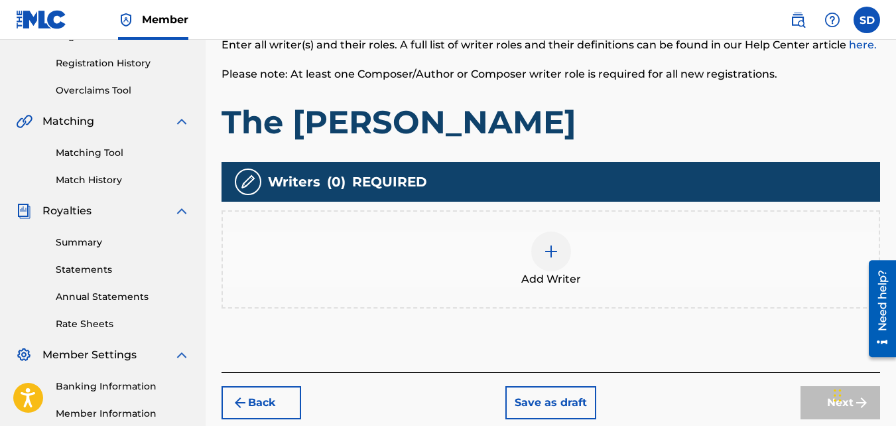
scroll to position [241, 0]
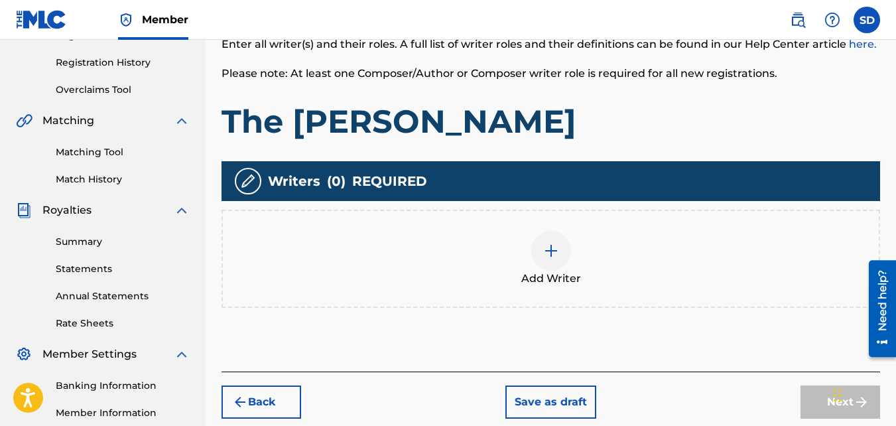
click at [505, 216] on div "Add Writer" at bounding box center [550, 259] width 658 height 98
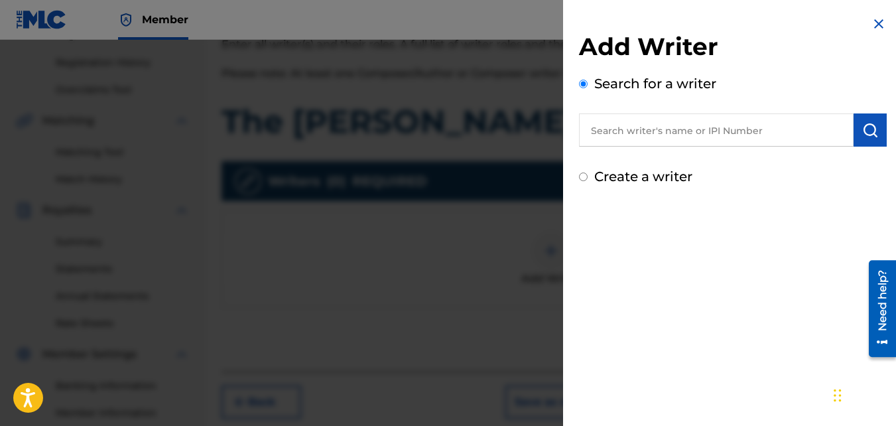
click at [626, 177] on label "Create a writer" at bounding box center [643, 176] width 98 height 16
click at [588, 177] on input "Create a writer" at bounding box center [583, 176] width 9 height 9
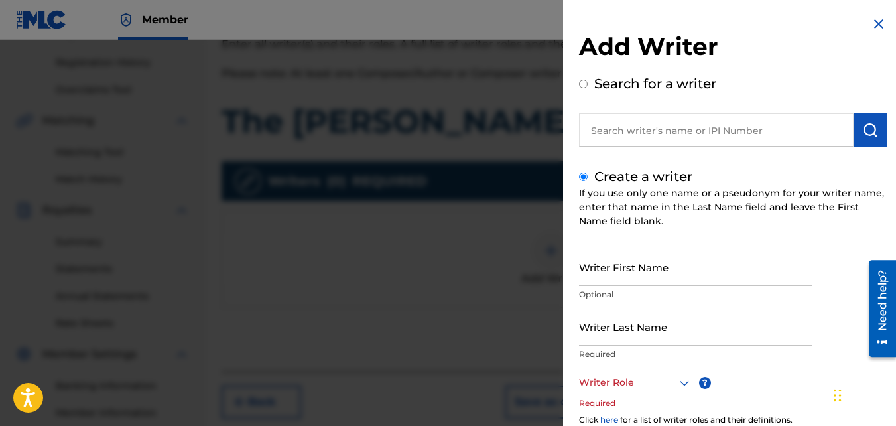
click at [629, 259] on input "Writer First Name" at bounding box center [695, 267] width 233 height 38
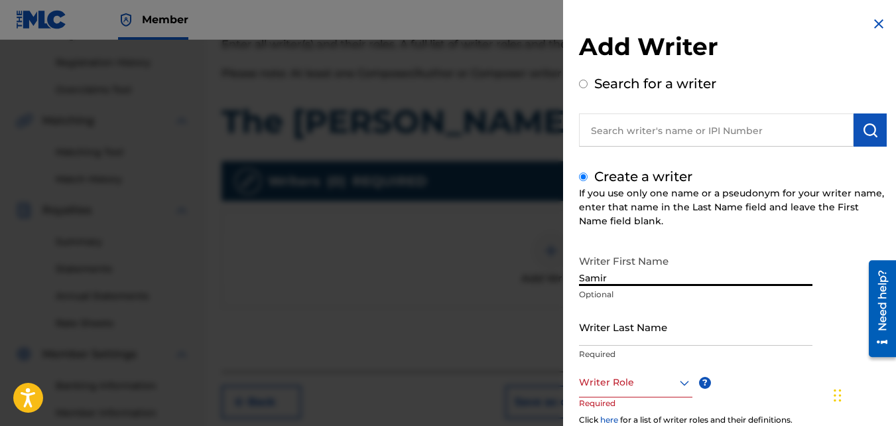
click at [631, 328] on input "Writer Last Name" at bounding box center [695, 327] width 233 height 38
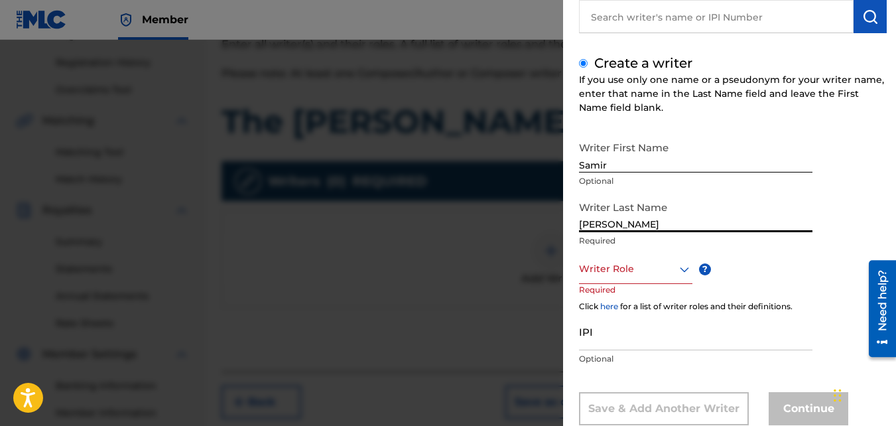
scroll to position [114, 0]
click at [611, 266] on div at bounding box center [635, 268] width 113 height 17
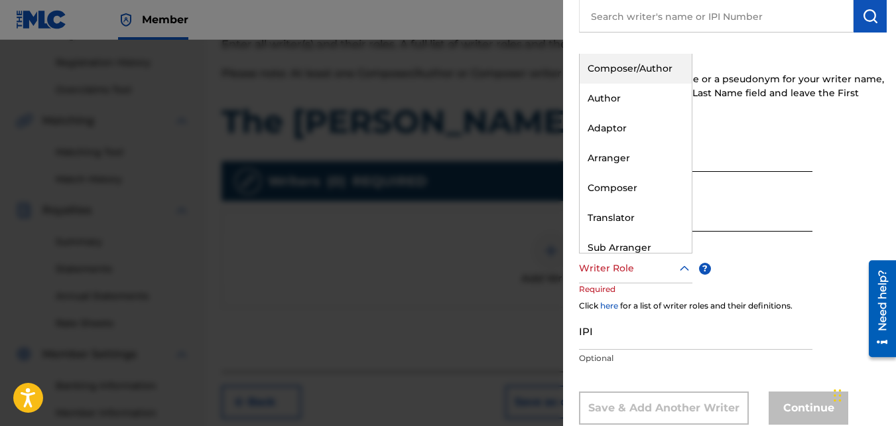
click at [590, 76] on div "Composer/Author" at bounding box center [636, 69] width 112 height 30
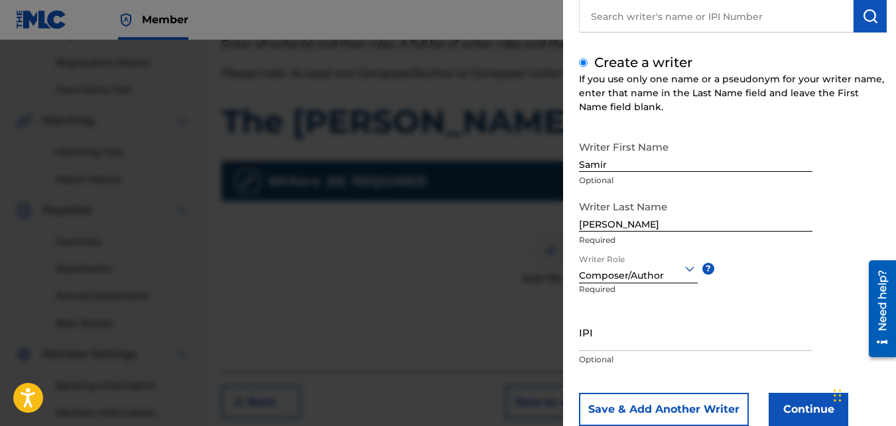
click at [810, 407] on button "Continue" at bounding box center [809, 409] width 80 height 33
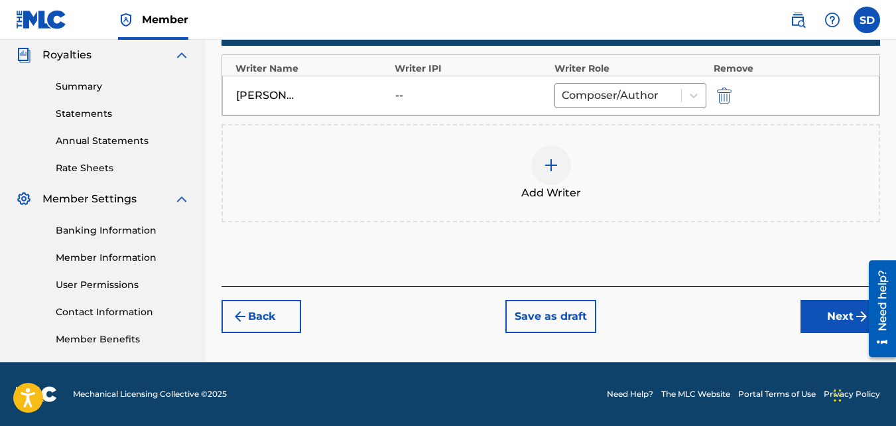
click at [815, 308] on button "Next" at bounding box center [840, 316] width 80 height 33
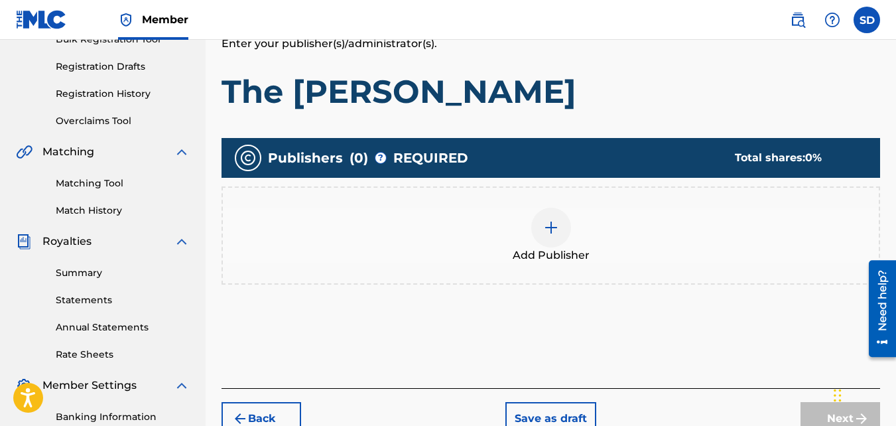
scroll to position [218, 0]
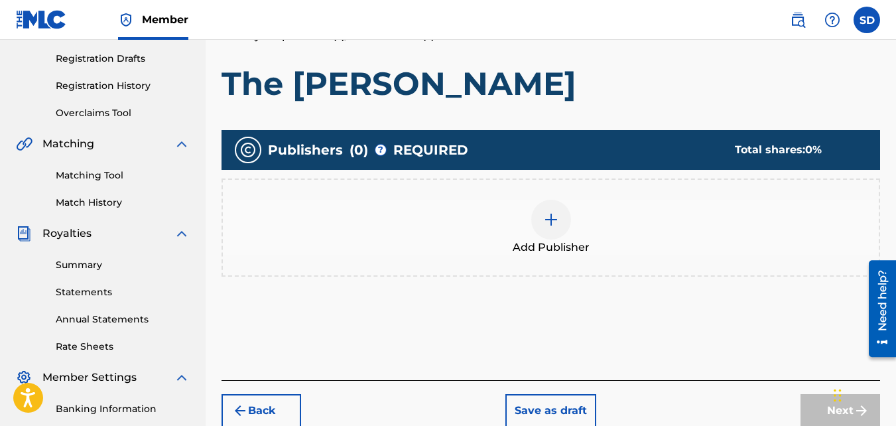
click at [483, 242] on div "Add Publisher" at bounding box center [551, 228] width 656 height 56
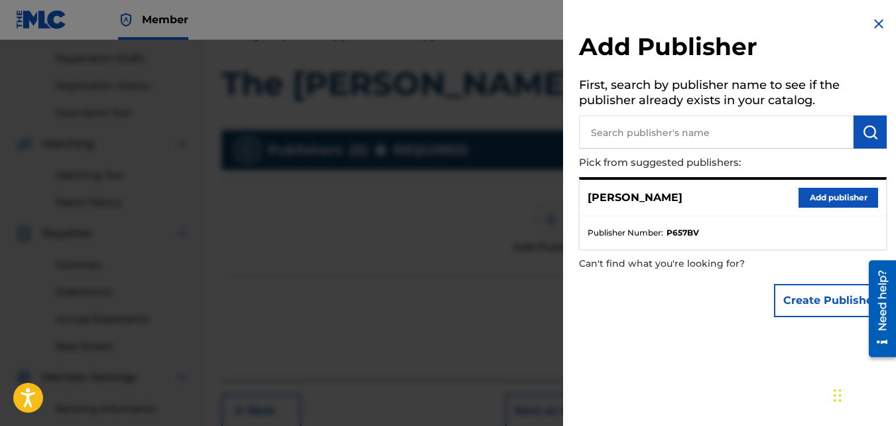
click at [816, 202] on button "Add publisher" at bounding box center [838, 198] width 80 height 20
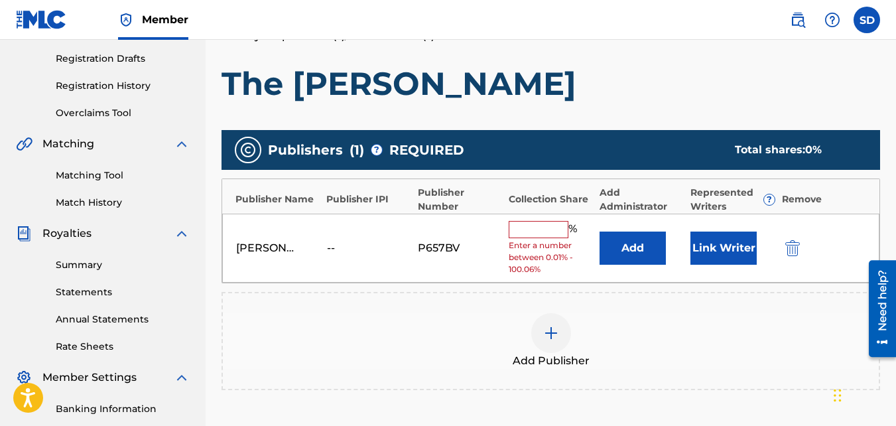
click at [547, 229] on input "text" at bounding box center [539, 229] width 60 height 17
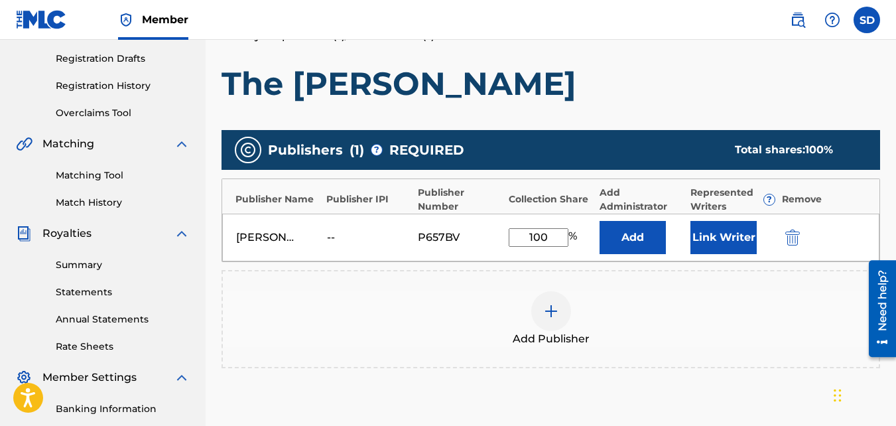
scroll to position [397, 0]
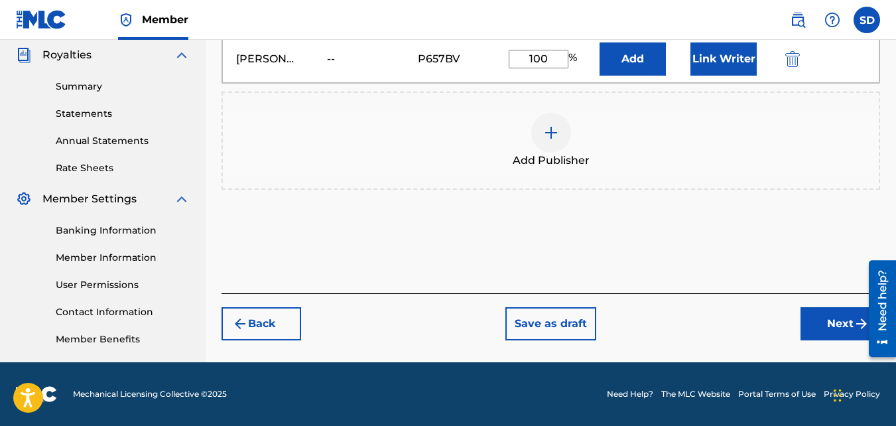
click at [830, 317] on button "Next" at bounding box center [840, 323] width 80 height 33
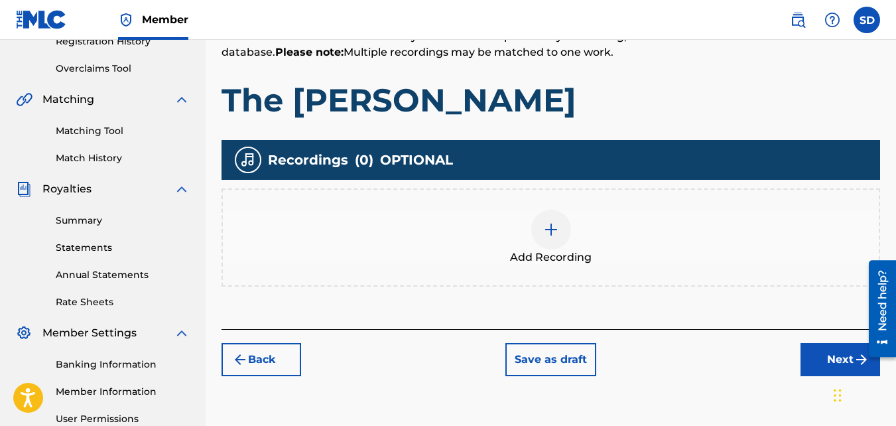
scroll to position [315, 0]
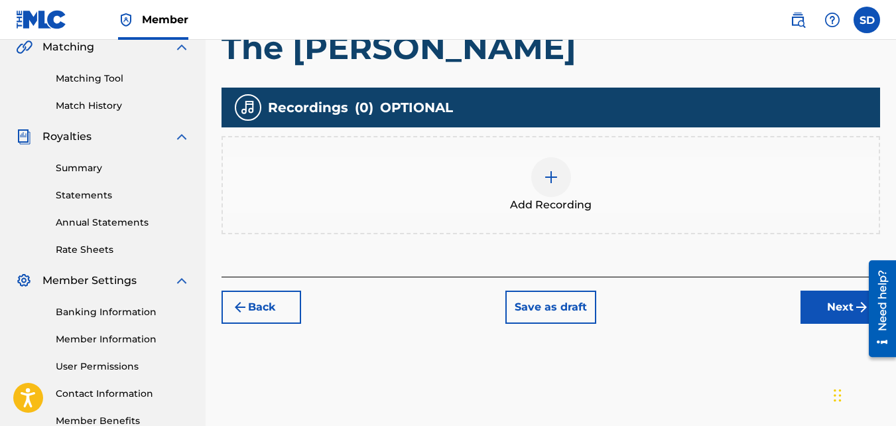
click at [523, 172] on div "Add Recording" at bounding box center [551, 185] width 656 height 56
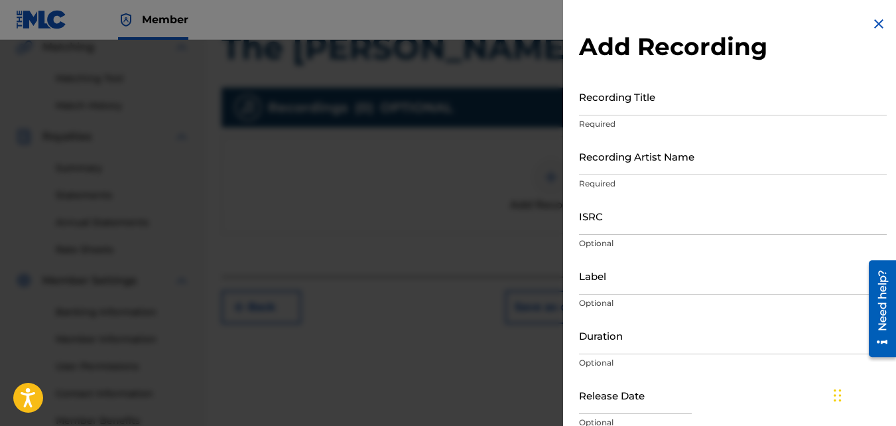
click at [601, 88] on input "Recording Title" at bounding box center [733, 97] width 308 height 38
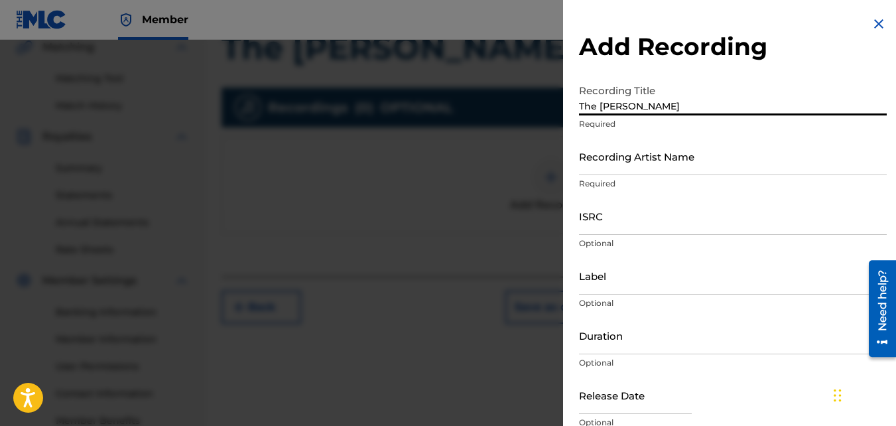
click at [635, 164] on input "Recording Artist Name" at bounding box center [733, 156] width 308 height 38
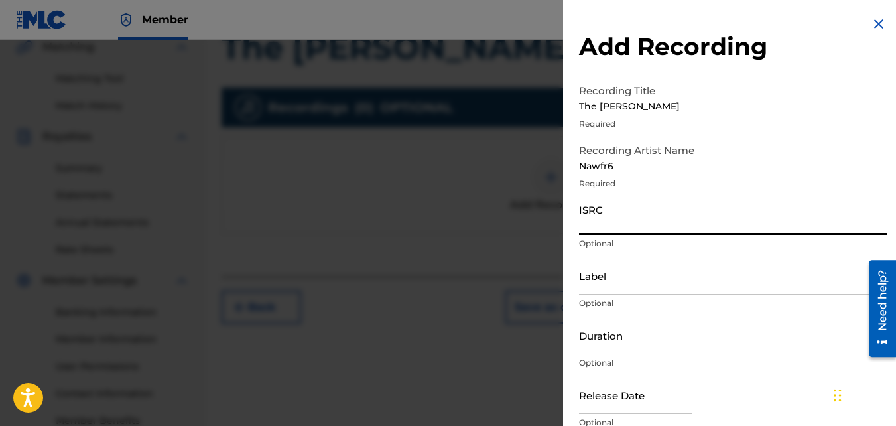
paste input "QZKUS2100981"
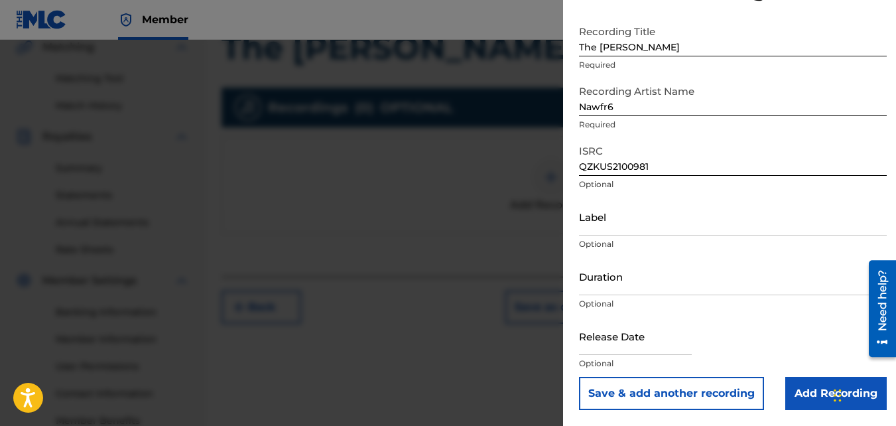
click at [811, 384] on input "Add Recording" at bounding box center [835, 393] width 101 height 33
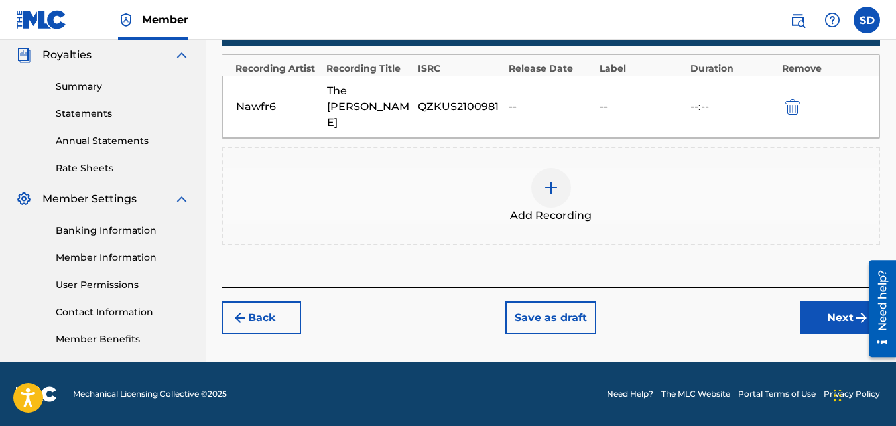
click at [806, 301] on button "Next" at bounding box center [840, 317] width 80 height 33
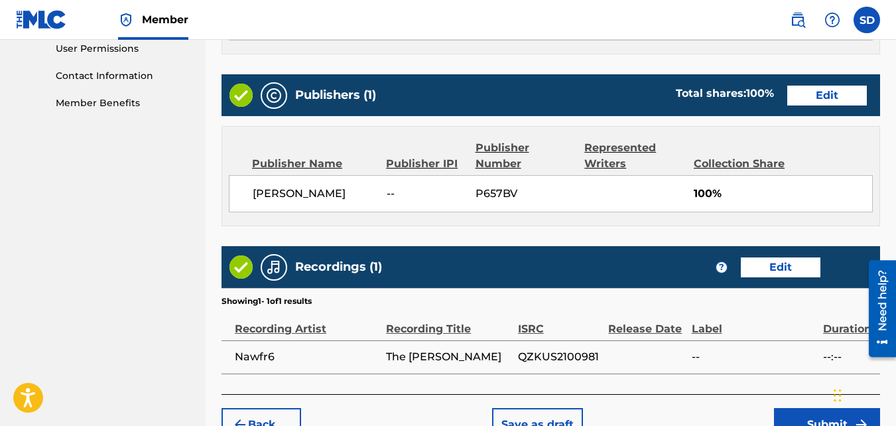
scroll to position [688, 0]
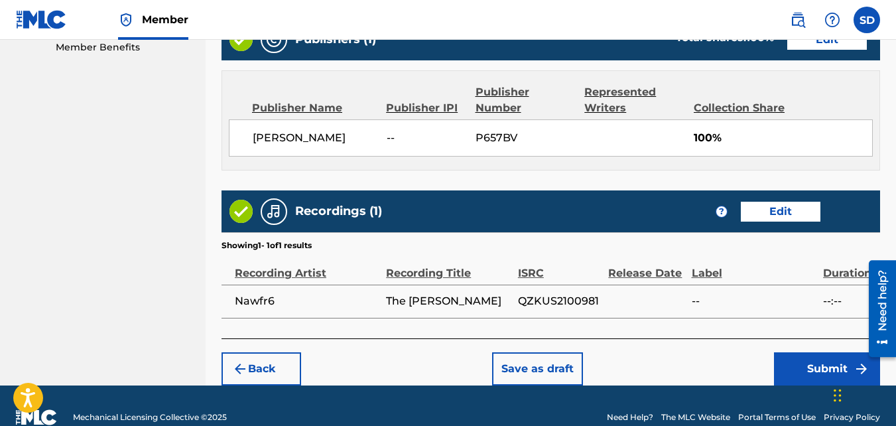
click at [793, 355] on button "Submit" at bounding box center [827, 368] width 106 height 33
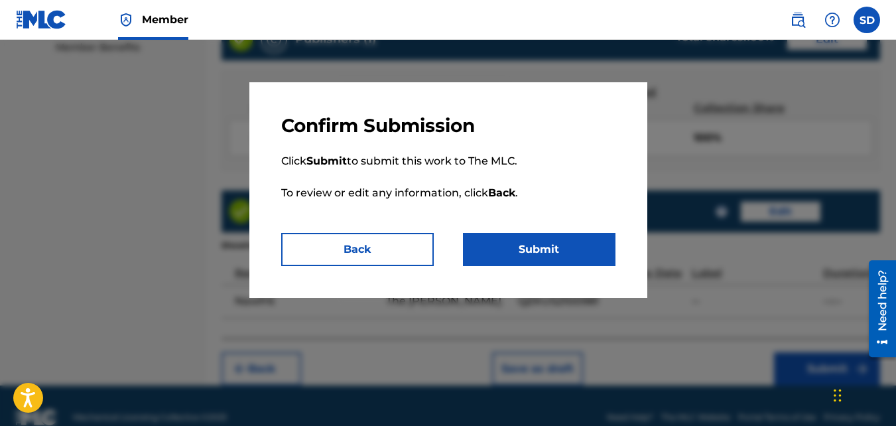
click at [580, 253] on button "Submit" at bounding box center [539, 249] width 153 height 33
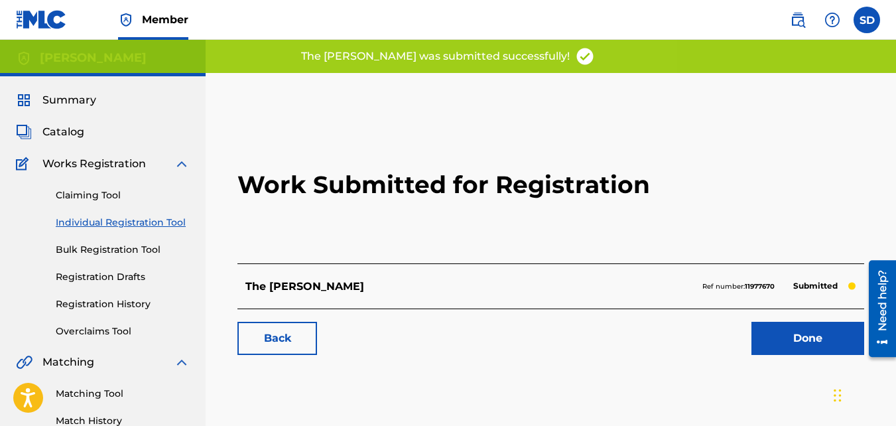
click at [271, 342] on link "Back" at bounding box center [277, 338] width 80 height 33
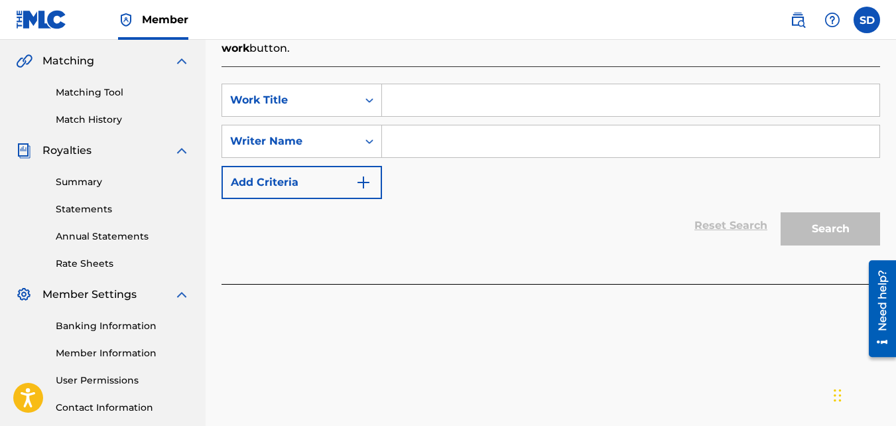
scroll to position [319, 0]
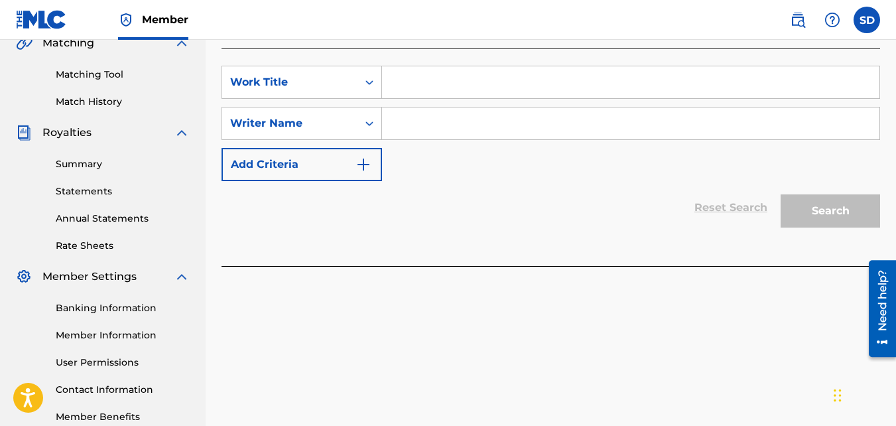
click at [417, 90] on input "Search Form" at bounding box center [630, 82] width 497 height 32
paste input "SOLFEGGIO"
click at [442, 127] on input "Search Form" at bounding box center [630, 123] width 497 height 32
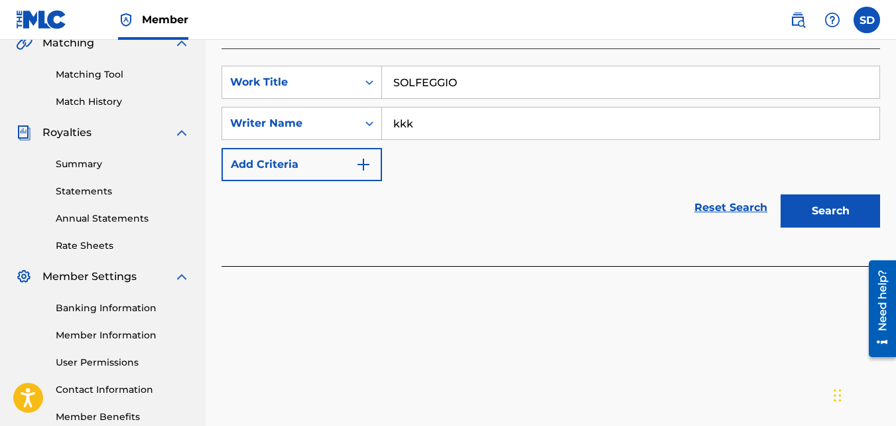
click at [781, 194] on button "Search" at bounding box center [830, 210] width 99 height 33
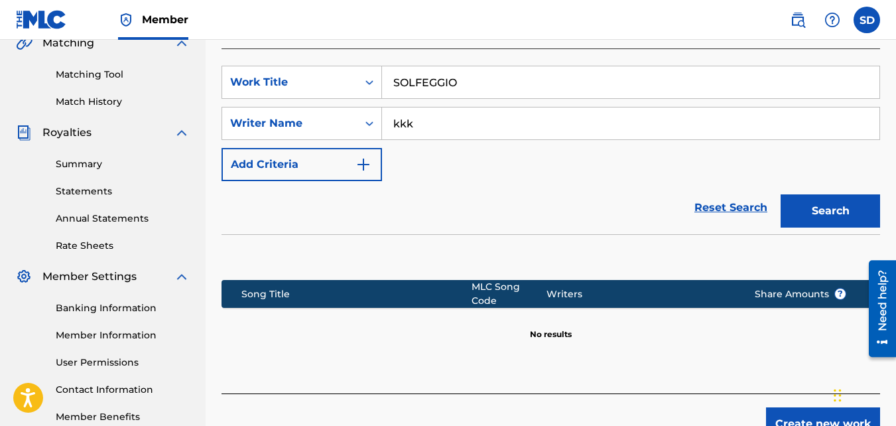
scroll to position [397, 0]
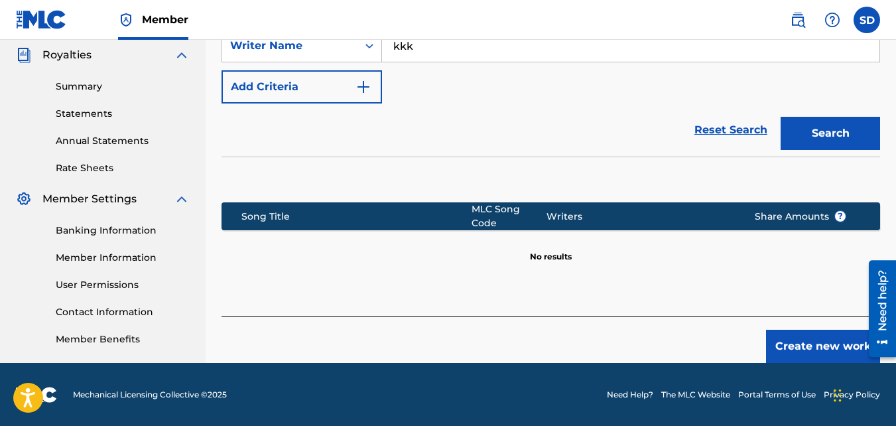
click at [798, 341] on button "Create new work" at bounding box center [823, 346] width 114 height 33
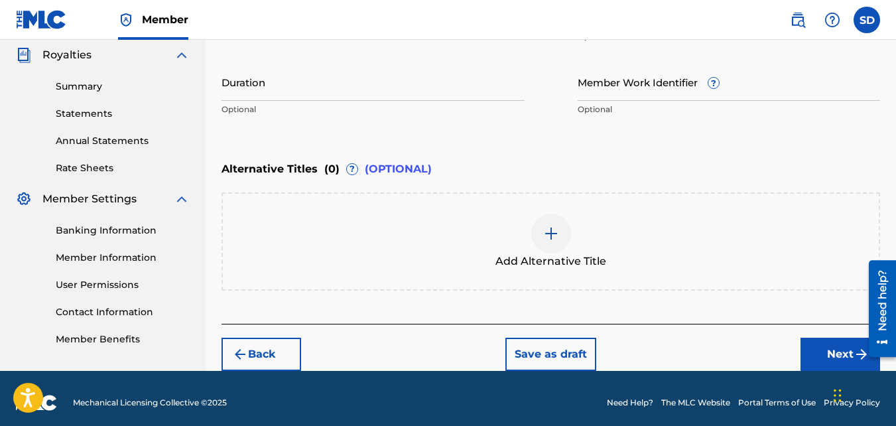
click at [801, 338] on button "Next" at bounding box center [840, 354] width 80 height 33
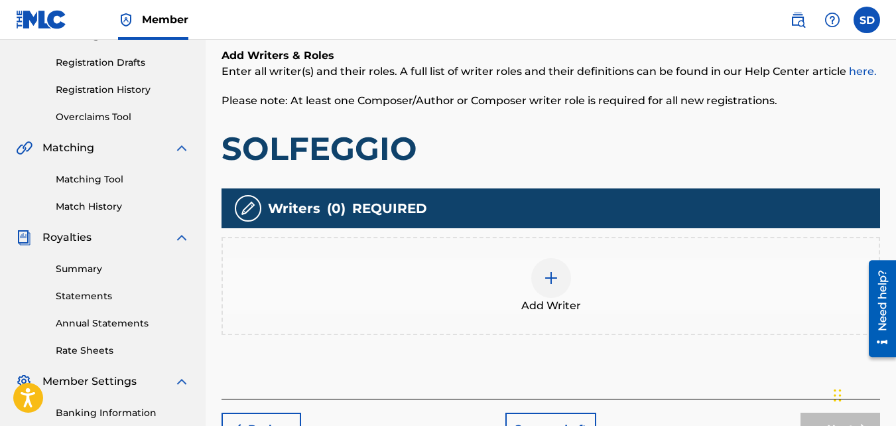
scroll to position [219, 0]
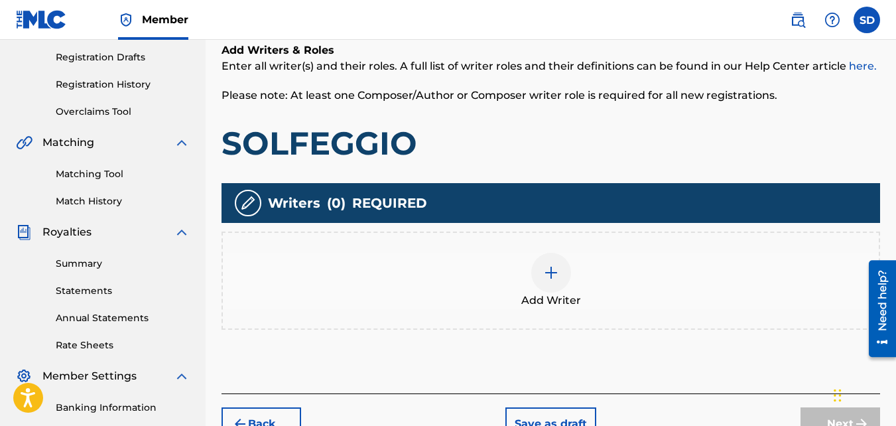
click at [554, 255] on div at bounding box center [551, 273] width 40 height 40
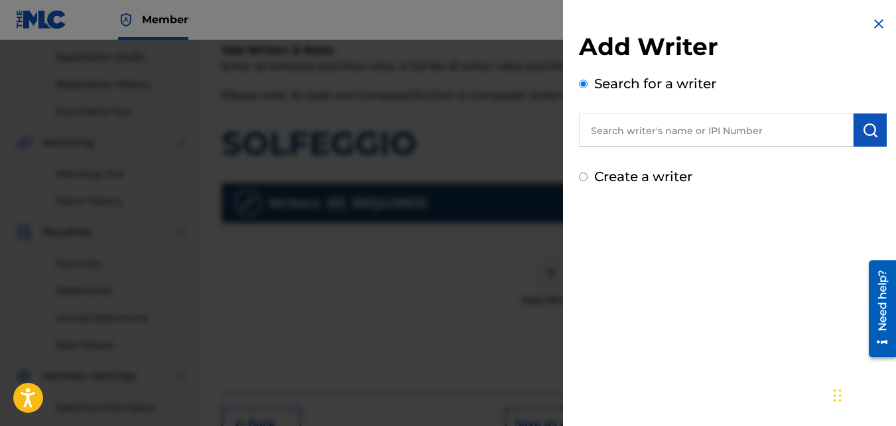
click at [619, 166] on div "Create a writer" at bounding box center [733, 176] width 308 height 20
click at [619, 174] on label "Create a writer" at bounding box center [643, 176] width 98 height 16
click at [588, 174] on input "Create a writer" at bounding box center [583, 176] width 9 height 9
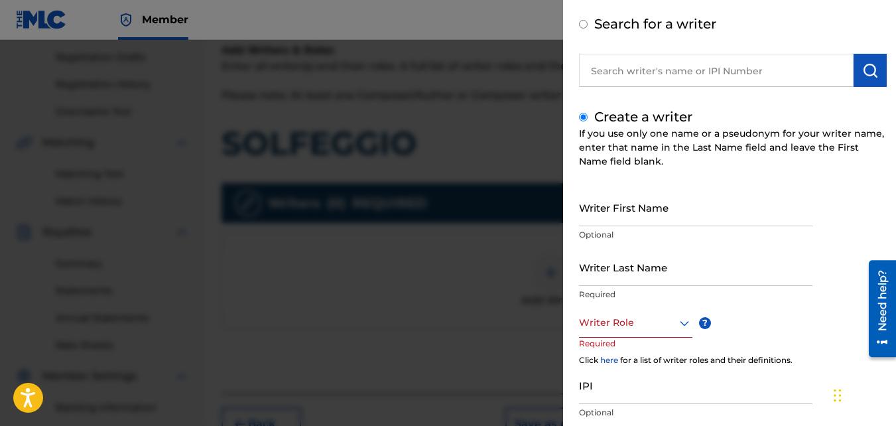
scroll to position [61, 0]
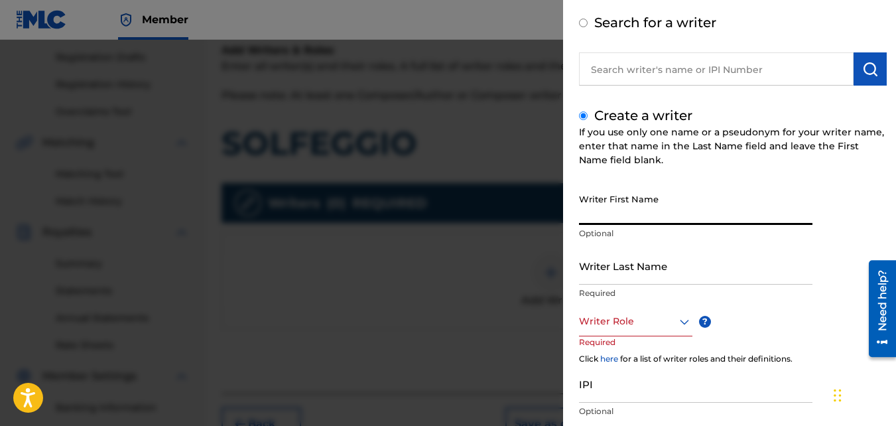
click at [628, 204] on input "Writer First Name" at bounding box center [695, 206] width 233 height 38
click at [632, 269] on input "Writer Last Name" at bounding box center [695, 266] width 233 height 38
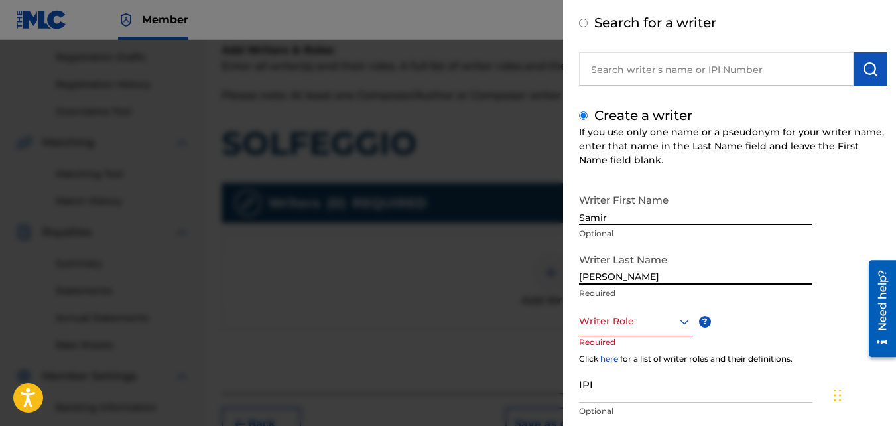
click at [622, 309] on div "Writer Role" at bounding box center [635, 321] width 113 height 30
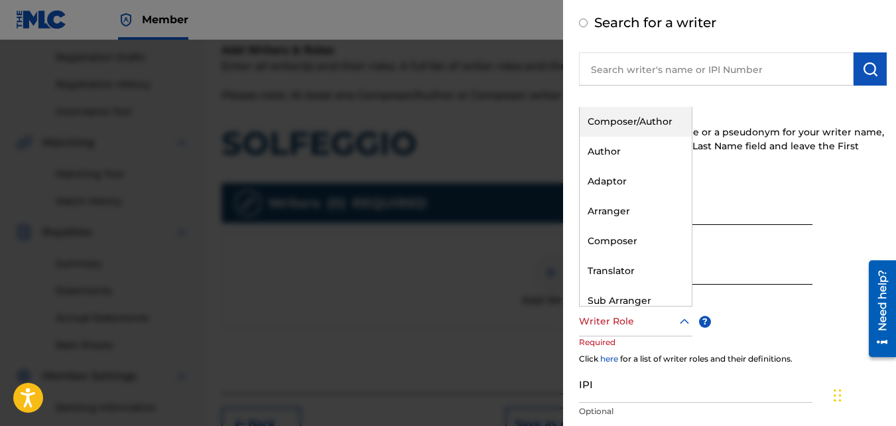
click at [594, 131] on div "Composer/Author" at bounding box center [636, 122] width 112 height 30
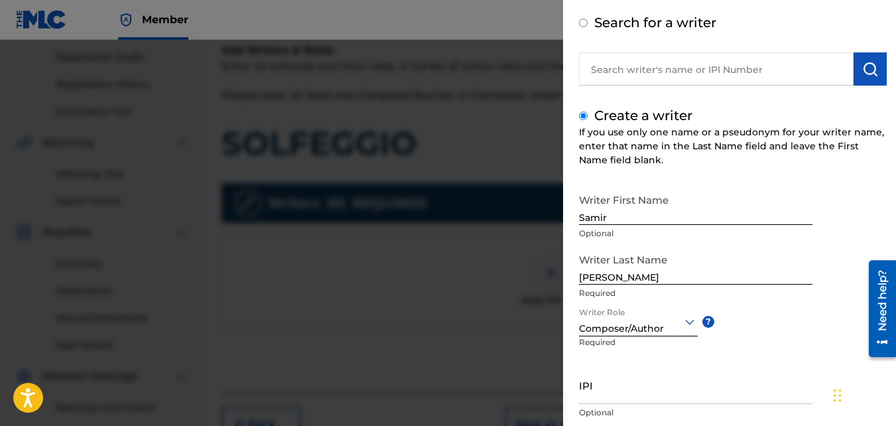
scroll to position [150, 0]
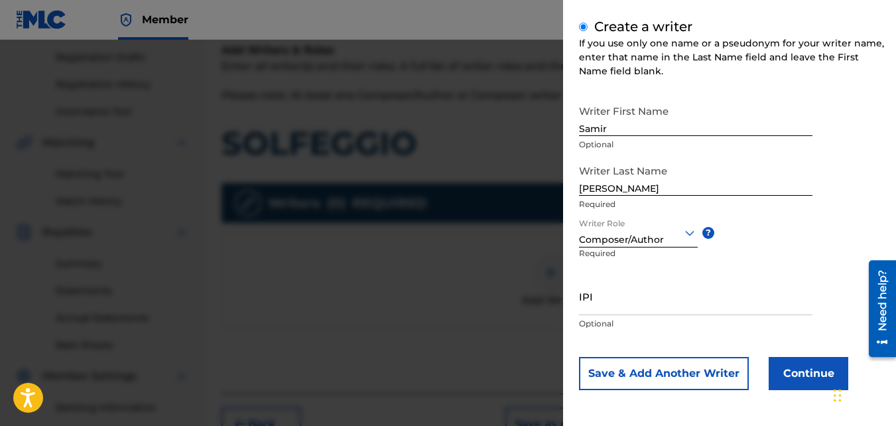
click at [787, 369] on button "Continue" at bounding box center [809, 373] width 80 height 33
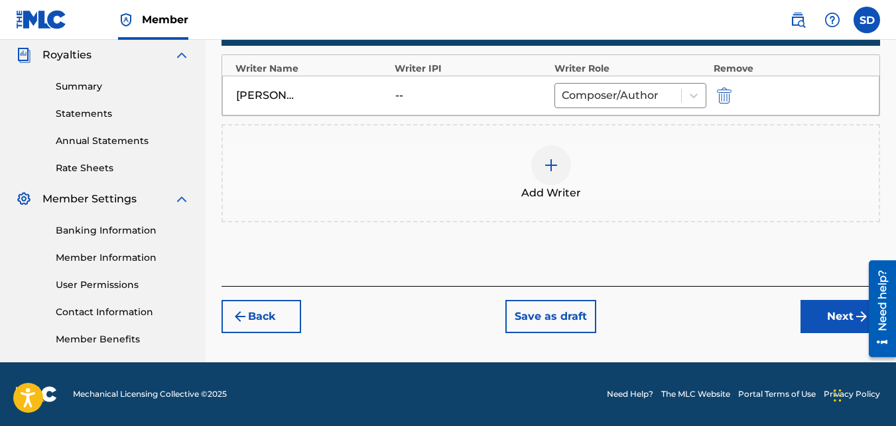
click at [836, 309] on button "Next" at bounding box center [840, 316] width 80 height 33
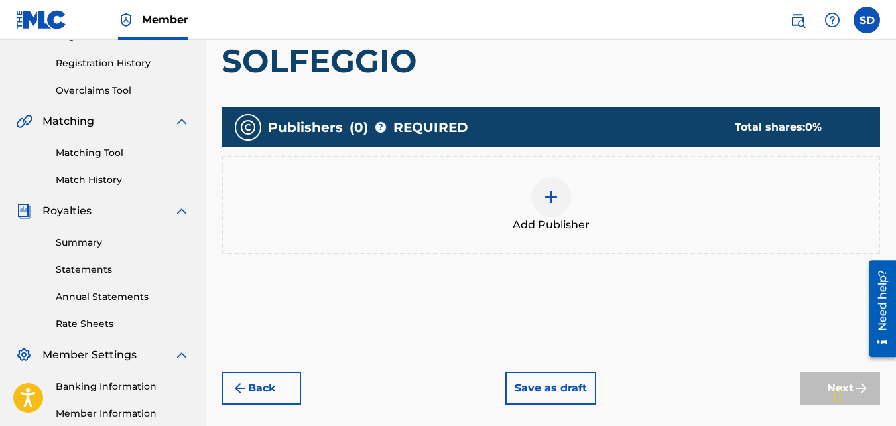
scroll to position [267, 0]
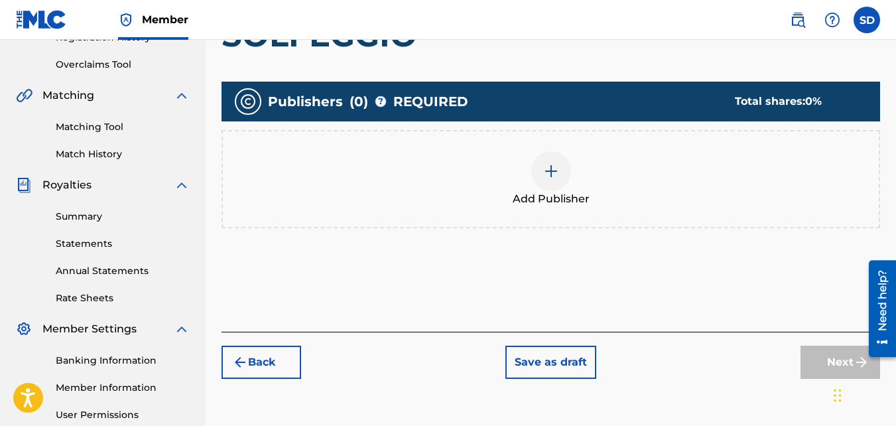
click at [495, 194] on div "Add Publisher" at bounding box center [551, 179] width 656 height 56
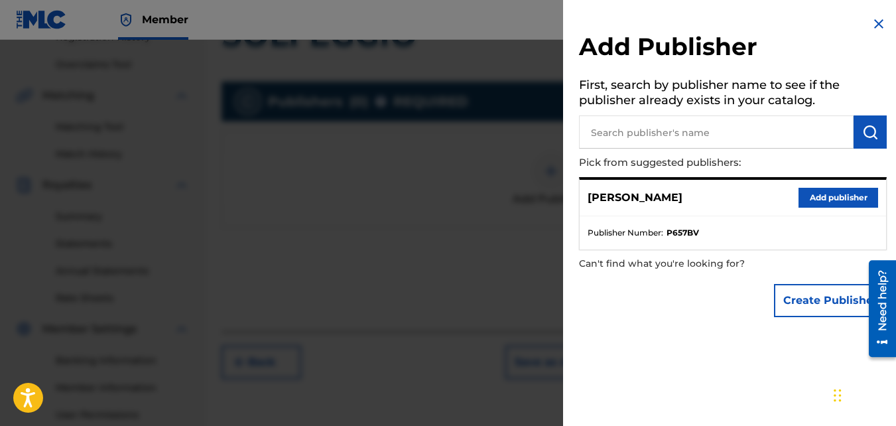
click at [833, 205] on button "Add publisher" at bounding box center [838, 198] width 80 height 20
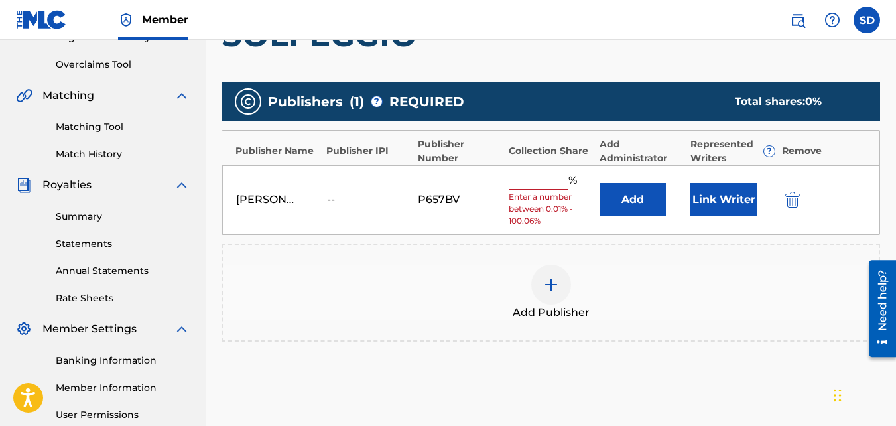
click at [550, 183] on input "text" at bounding box center [539, 180] width 60 height 17
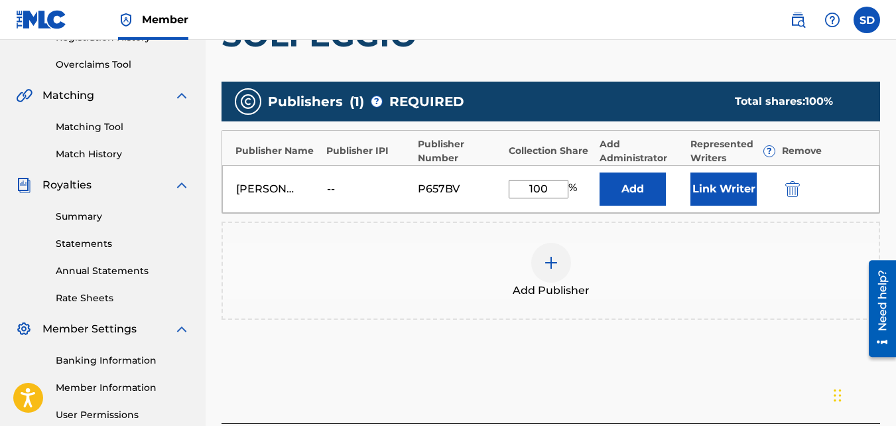
scroll to position [397, 0]
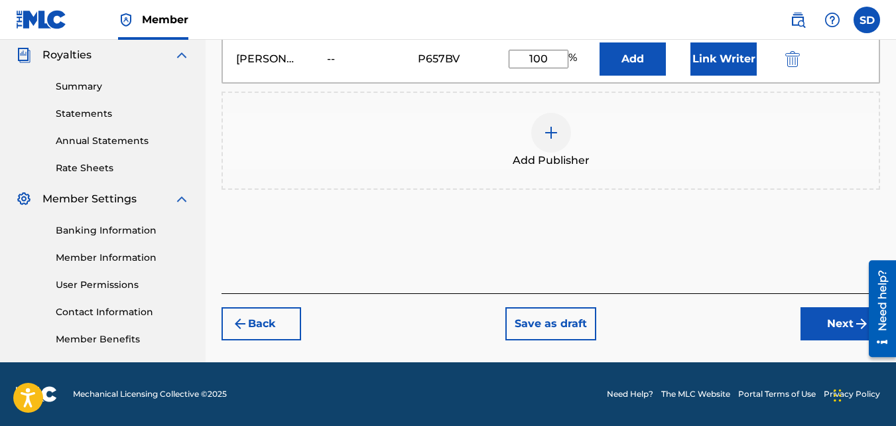
click at [844, 319] on button "Next" at bounding box center [840, 323] width 80 height 33
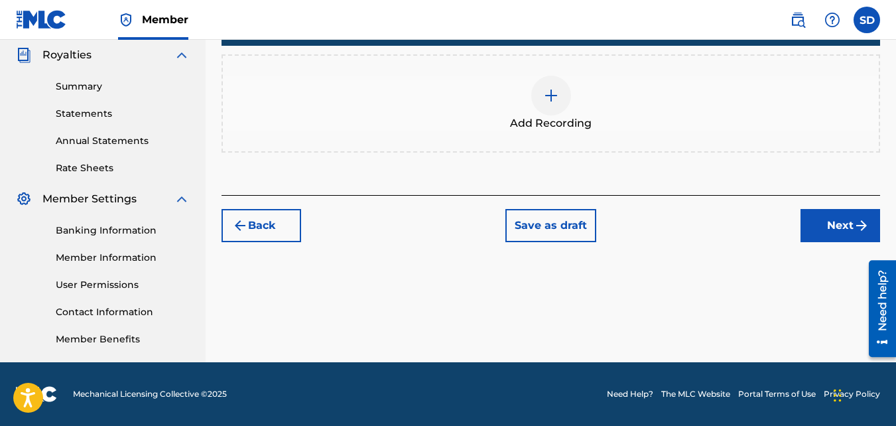
click at [501, 72] on div "Add Recording" at bounding box center [550, 103] width 658 height 98
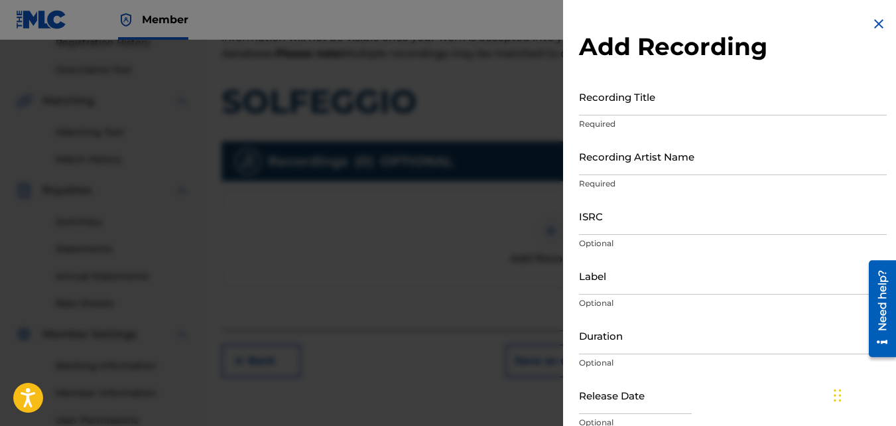
scroll to position [259, 0]
click at [632, 101] on input "Recording Title" at bounding box center [733, 97] width 308 height 38
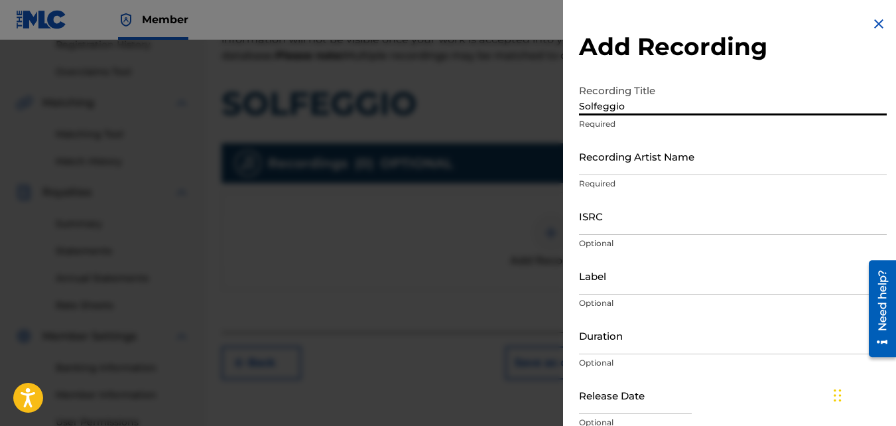
click at [619, 151] on input "Recording Artist Name" at bounding box center [733, 156] width 308 height 38
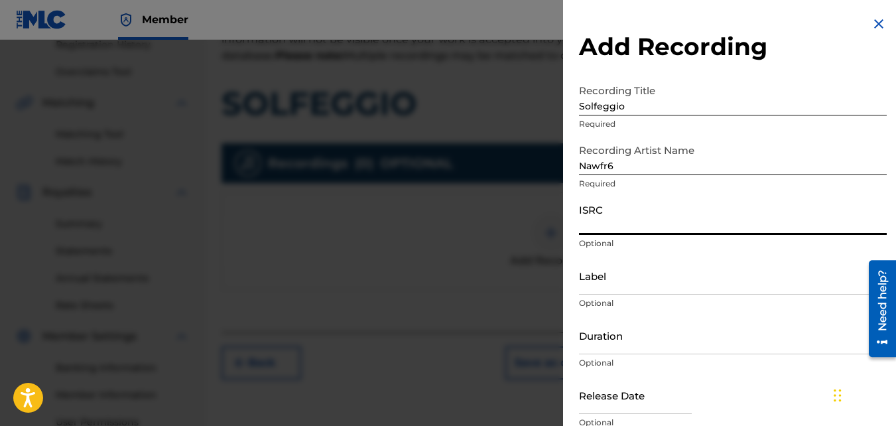
paste input "QZKUS2100990"
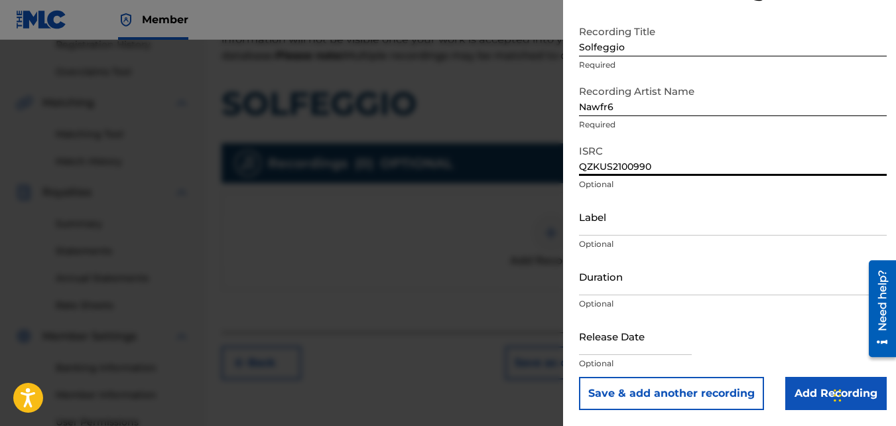
click at [808, 379] on input "Add Recording" at bounding box center [835, 393] width 101 height 33
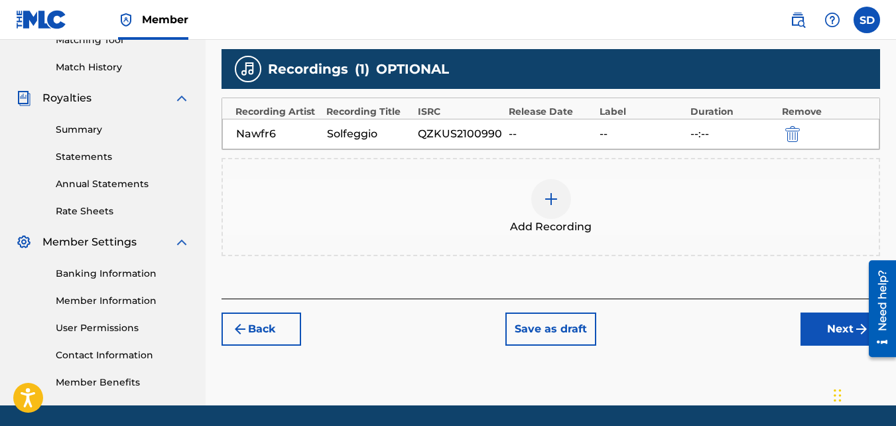
click at [818, 324] on button "Next" at bounding box center [840, 328] width 80 height 33
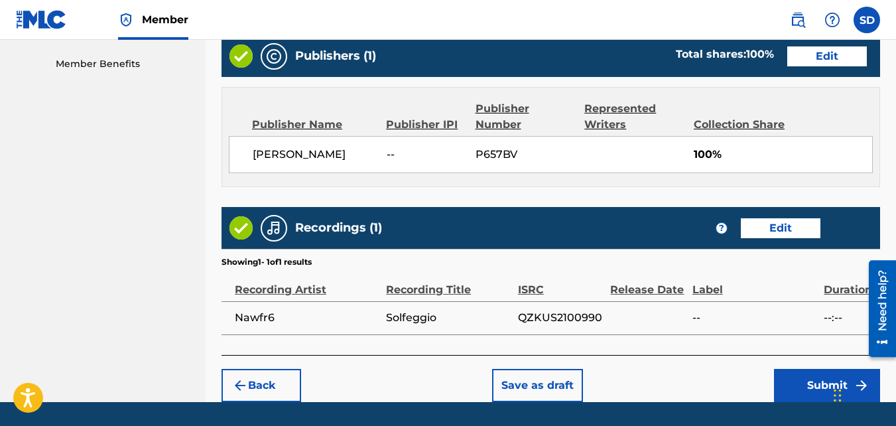
scroll to position [712, 0]
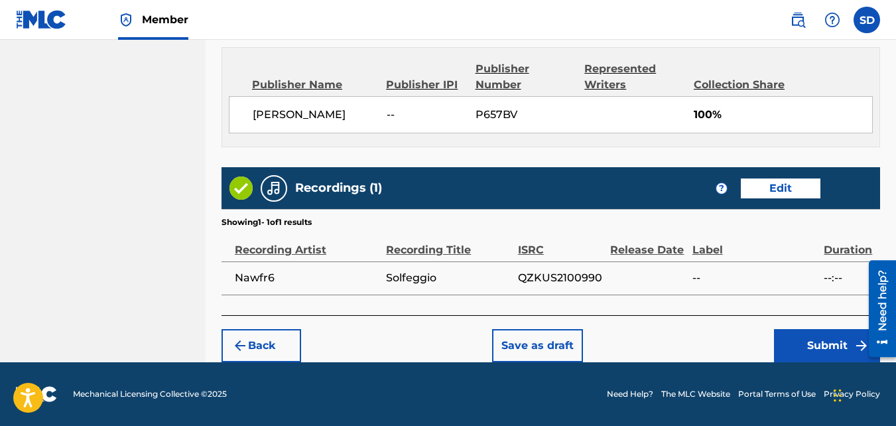
click at [799, 340] on button "Submit" at bounding box center [827, 345] width 106 height 33
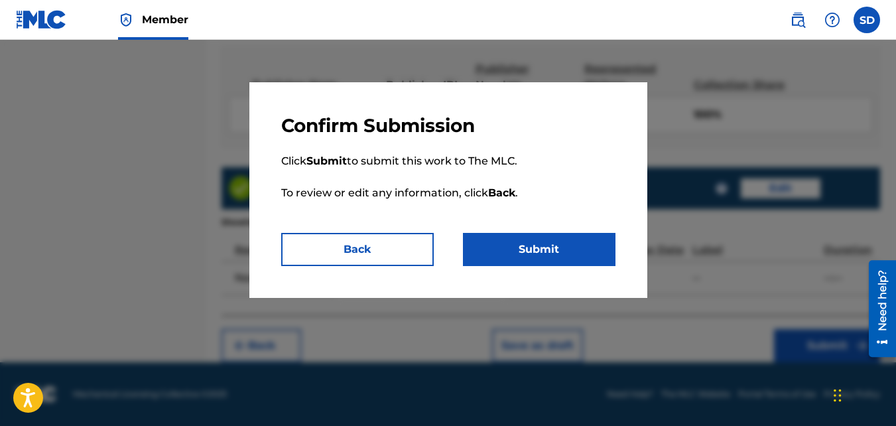
click at [605, 244] on button "Submit" at bounding box center [539, 249] width 153 height 33
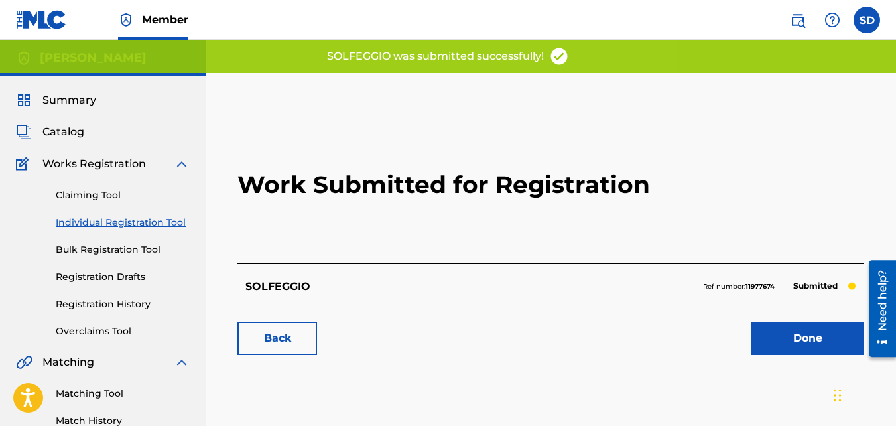
click at [309, 329] on link "Back" at bounding box center [277, 338] width 80 height 33
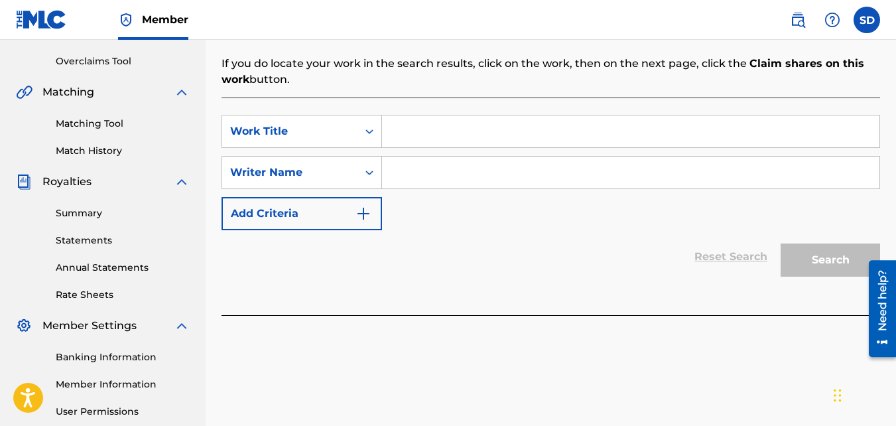
scroll to position [271, 0]
drag, startPoint x: 419, startPoint y: 151, endPoint x: 405, endPoint y: 131, distance: 24.3
click at [405, 131] on div "SearchWithCriteriad5e44505-d0a5-4b33-bd25-8e631170ad2f Work Title SearchWithCri…" at bounding box center [550, 171] width 658 height 115
click at [405, 131] on input "Search Form" at bounding box center [630, 131] width 497 height 32
click at [431, 180] on input "Search Form" at bounding box center [630, 172] width 497 height 32
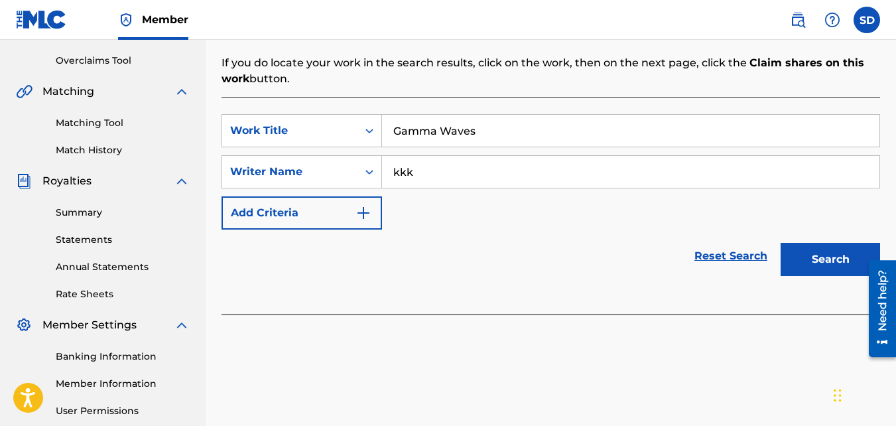
click at [781, 243] on button "Search" at bounding box center [830, 259] width 99 height 33
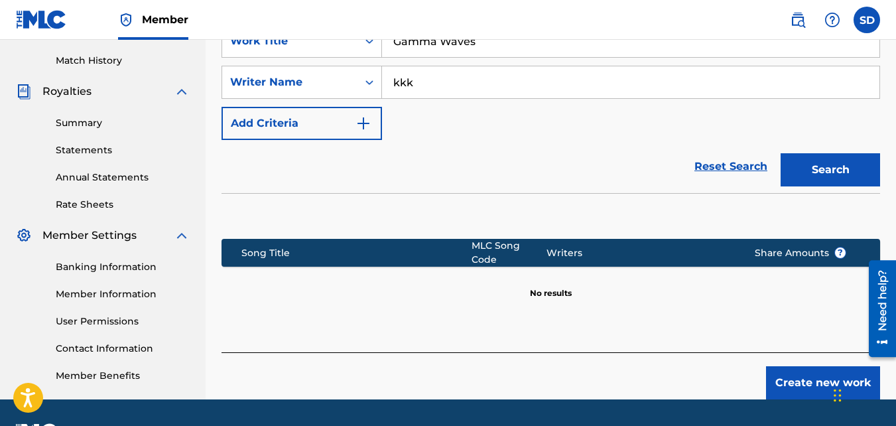
scroll to position [361, 0]
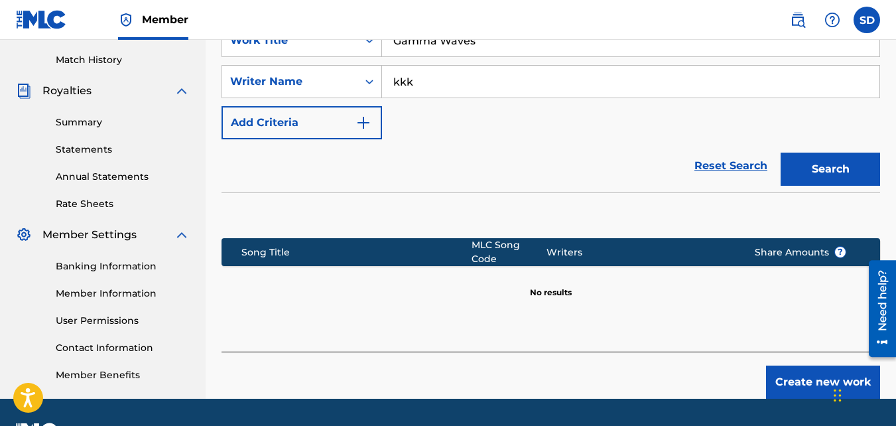
click at [795, 356] on div "Create new work" at bounding box center [550, 374] width 658 height 47
click at [797, 365] on button "Create new work" at bounding box center [823, 381] width 114 height 33
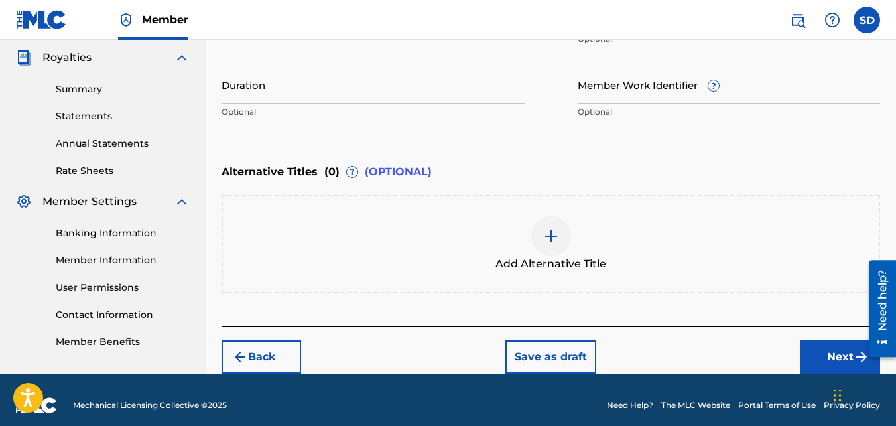
click at [843, 356] on button "Next" at bounding box center [840, 356] width 80 height 33
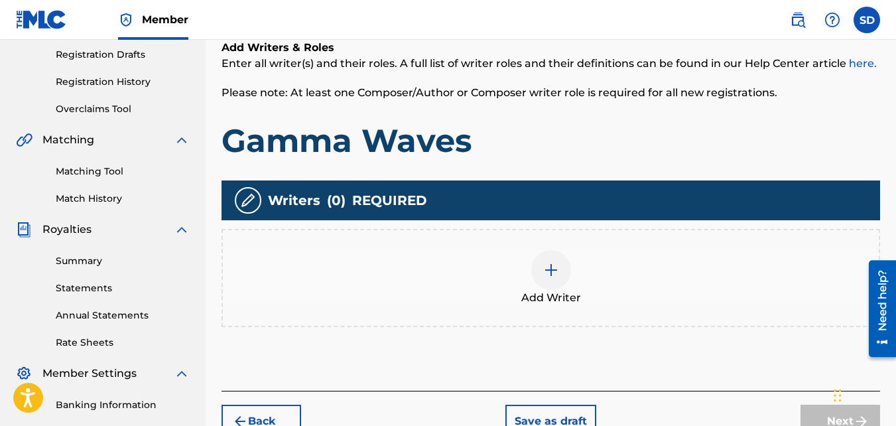
scroll to position [229, 0]
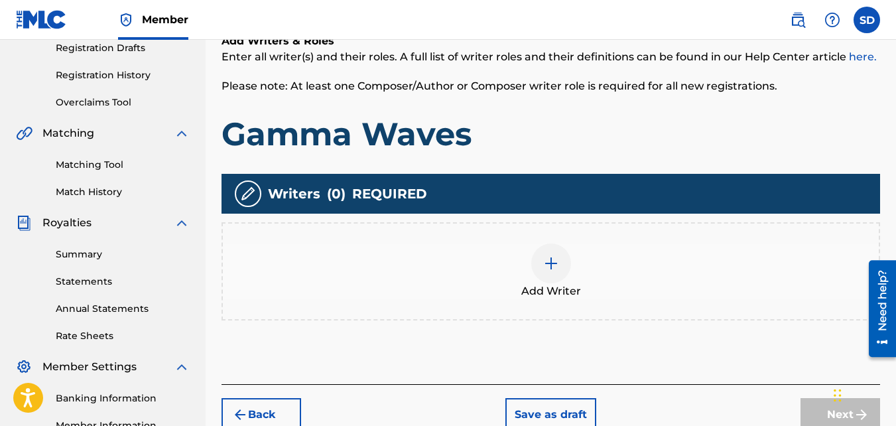
click at [522, 249] on div "Add Writer" at bounding box center [551, 271] width 656 height 56
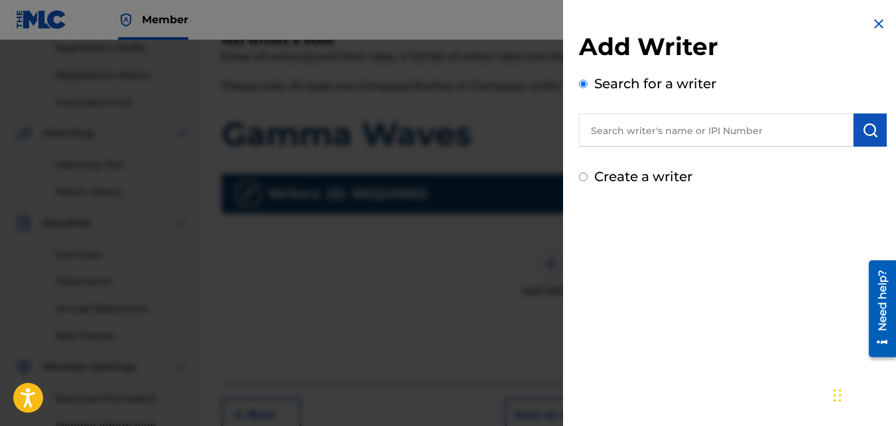
click at [644, 174] on label "Create a writer" at bounding box center [643, 176] width 98 height 16
click at [588, 174] on input "Create a writer" at bounding box center [583, 176] width 9 height 9
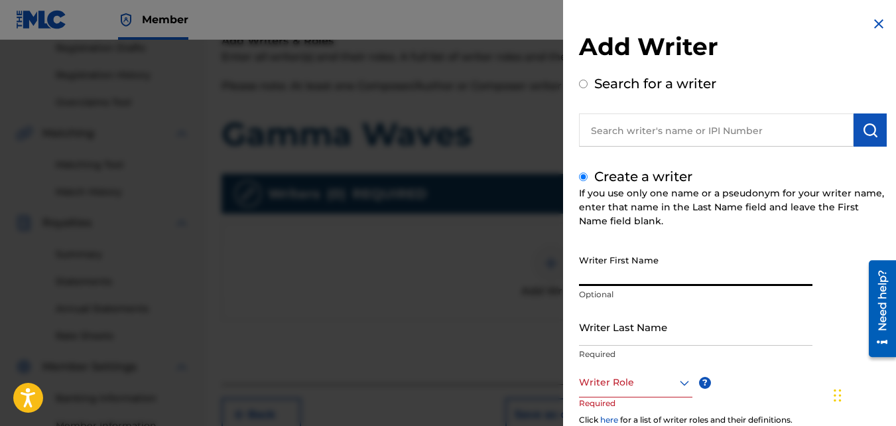
click at [639, 253] on input "Writer First Name" at bounding box center [695, 267] width 233 height 38
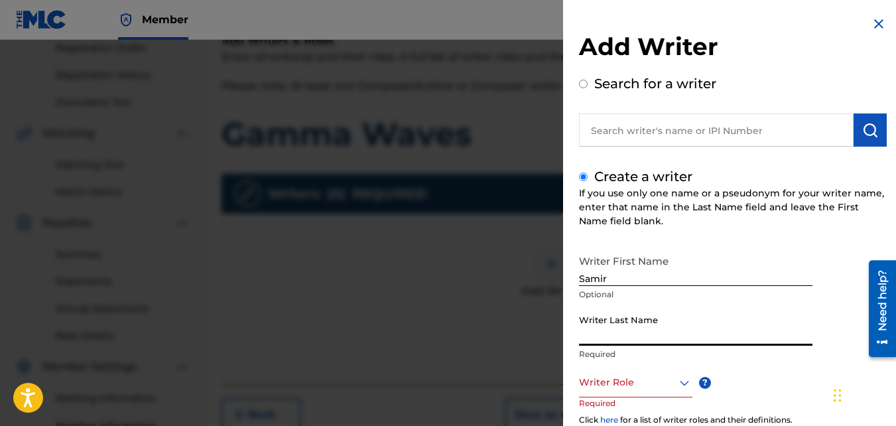
click at [655, 313] on input "Writer Last Name" at bounding box center [695, 327] width 233 height 38
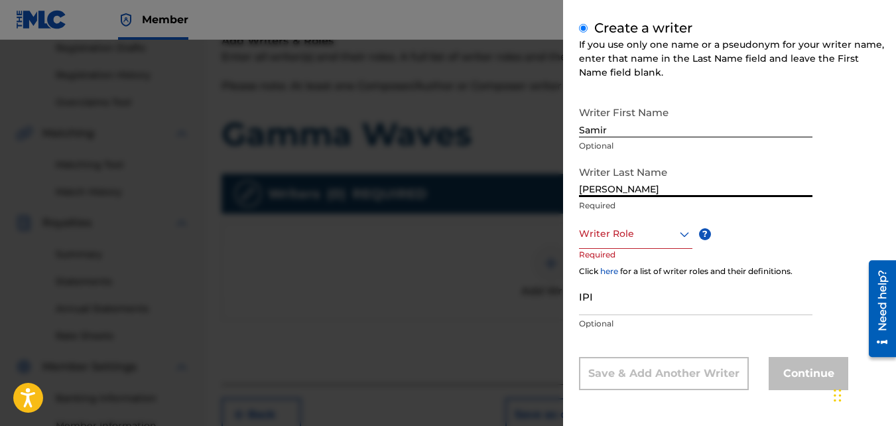
click at [619, 239] on div at bounding box center [635, 233] width 113 height 17
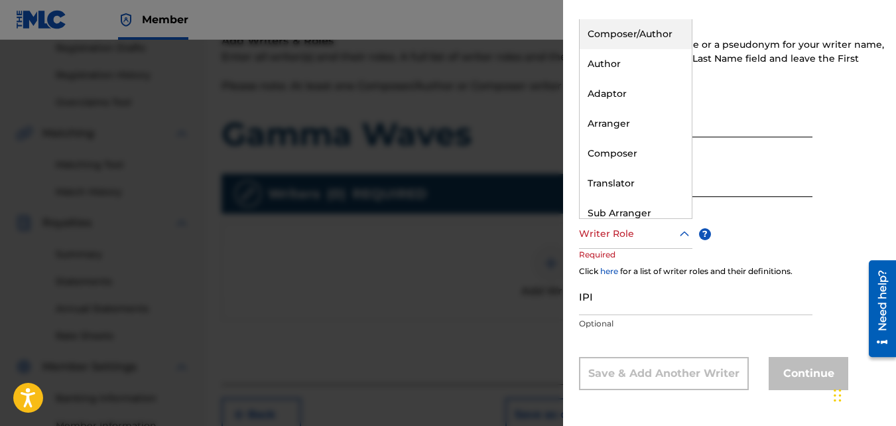
click at [592, 36] on div "Composer/Author" at bounding box center [636, 34] width 112 height 30
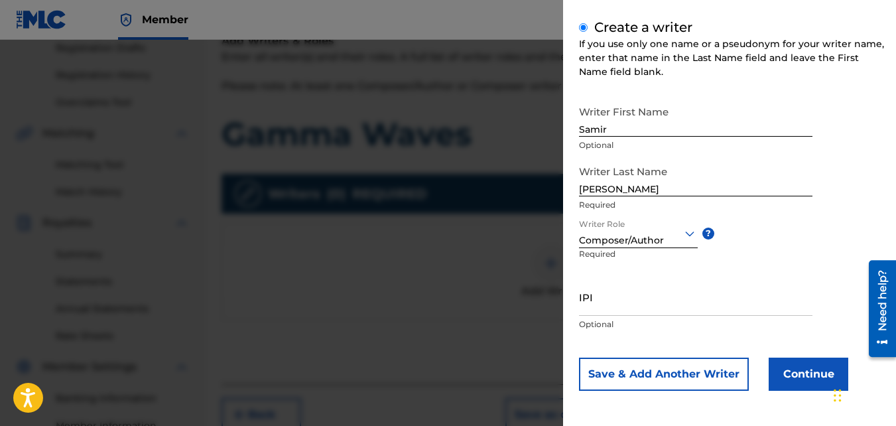
scroll to position [150, 0]
click at [823, 363] on button "Continue" at bounding box center [809, 373] width 80 height 33
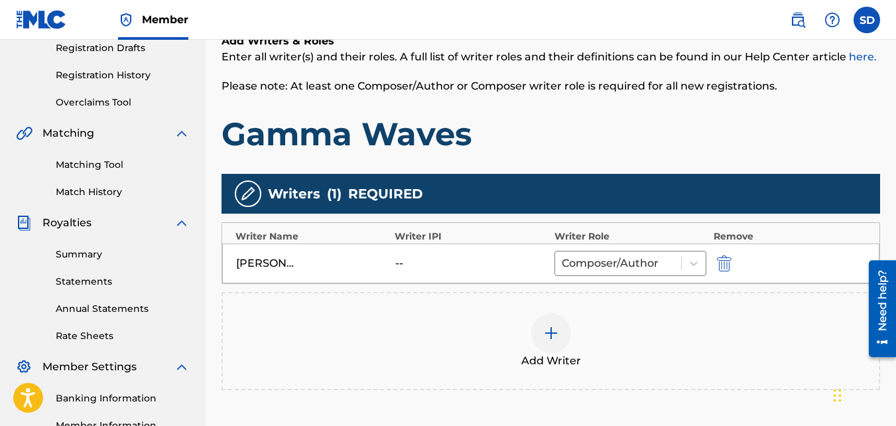
scroll to position [397, 0]
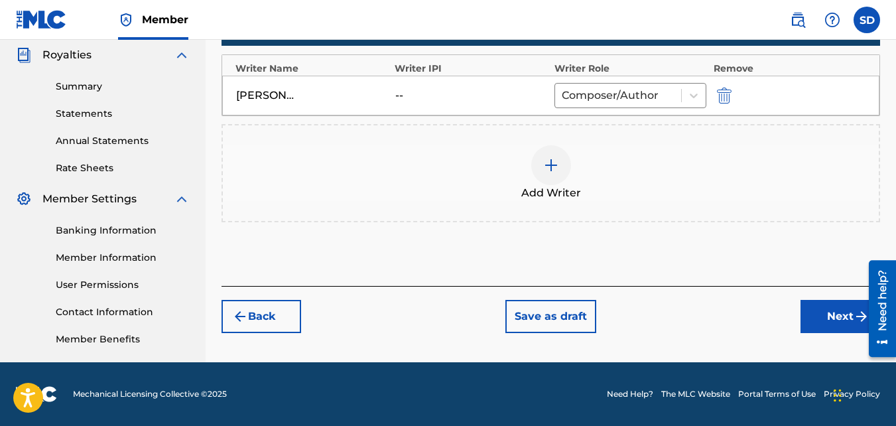
click at [814, 324] on button "Next" at bounding box center [840, 316] width 80 height 33
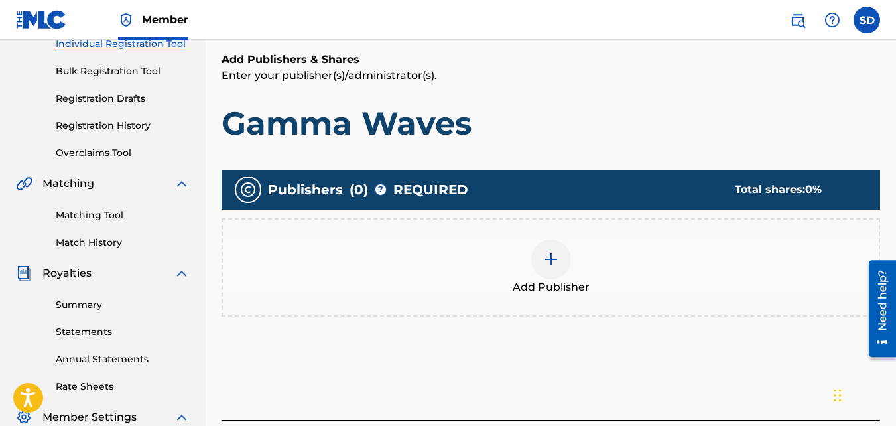
scroll to position [179, 0]
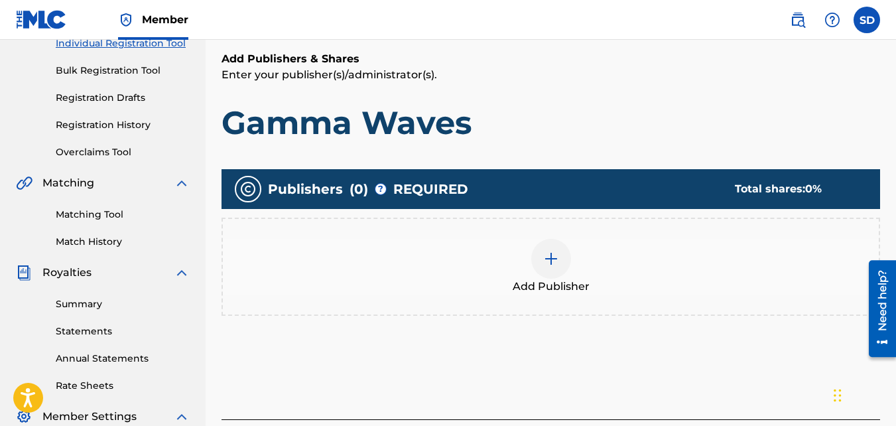
click at [597, 248] on div "Add Publisher" at bounding box center [551, 267] width 656 height 56
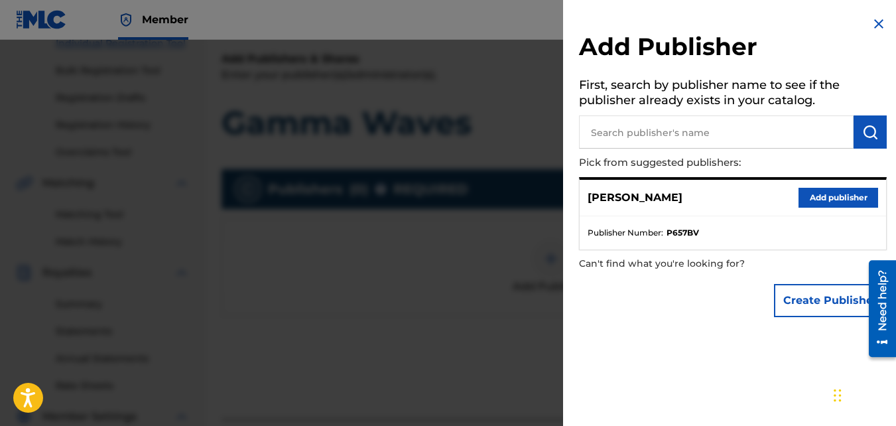
click at [814, 200] on button "Add publisher" at bounding box center [838, 198] width 80 height 20
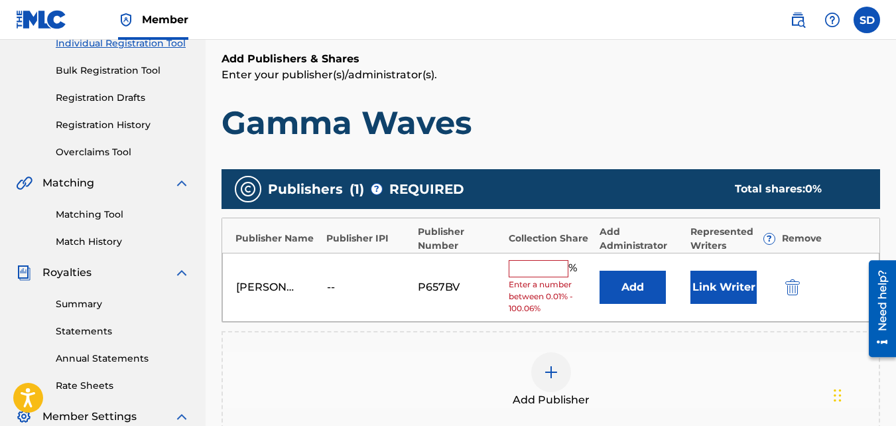
click at [556, 272] on input "text" at bounding box center [539, 268] width 60 height 17
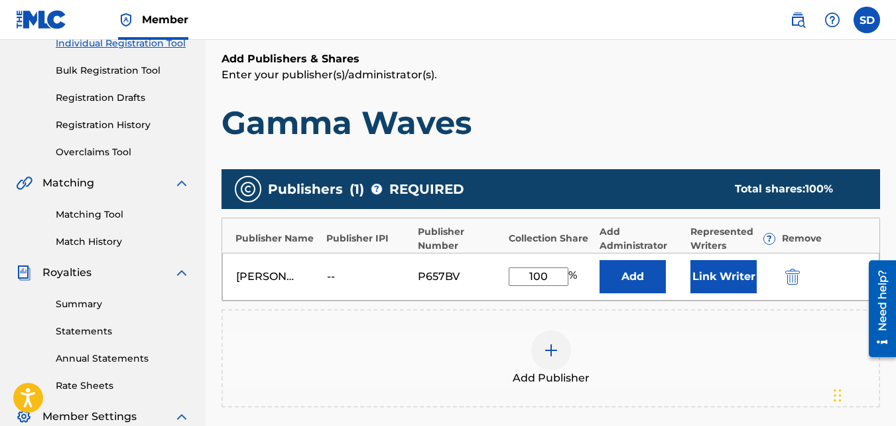
scroll to position [397, 0]
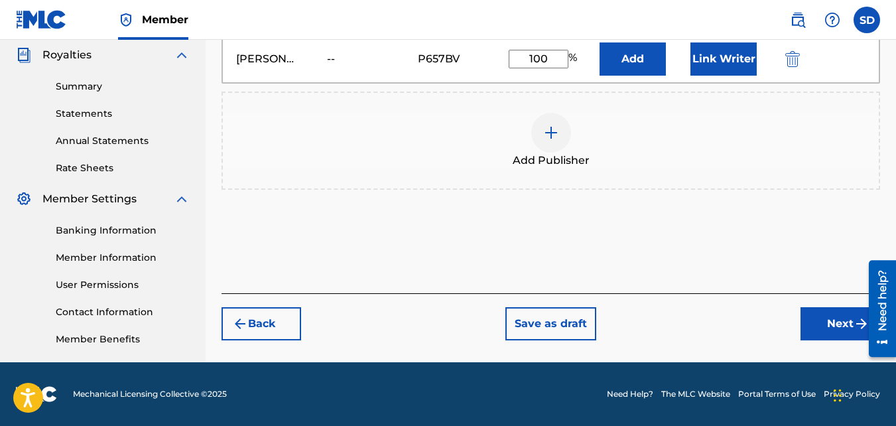
click at [815, 322] on button "Next" at bounding box center [840, 323] width 80 height 33
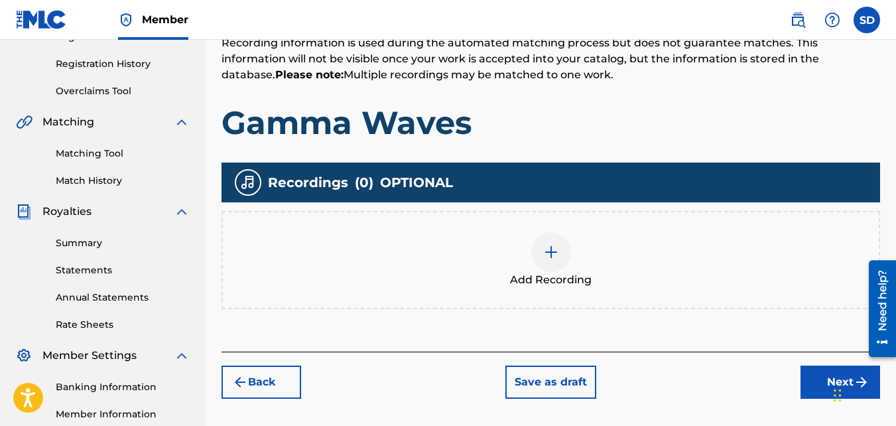
scroll to position [241, 0]
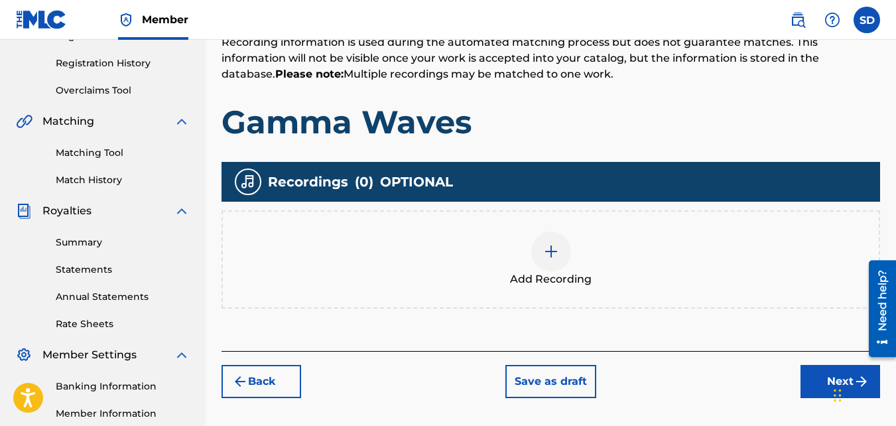
click at [649, 302] on div "Add Recording" at bounding box center [550, 259] width 658 height 98
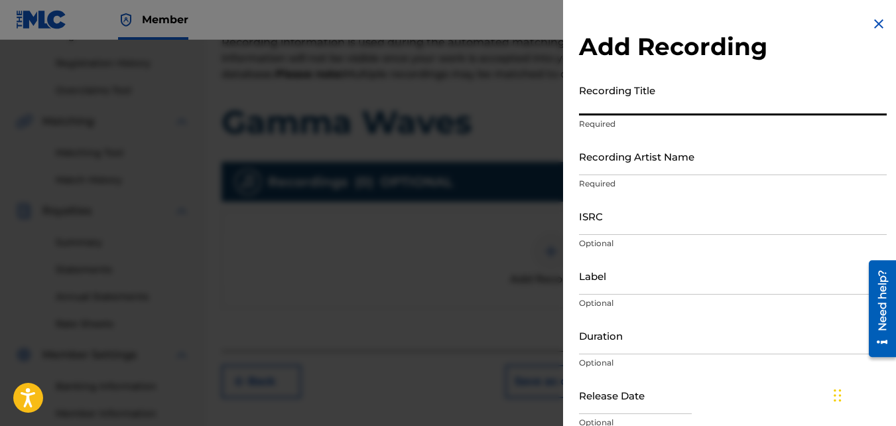
click at [614, 101] on input "Recording Title" at bounding box center [733, 97] width 308 height 38
click at [636, 153] on input "Recording Artist Name" at bounding box center [733, 156] width 308 height 38
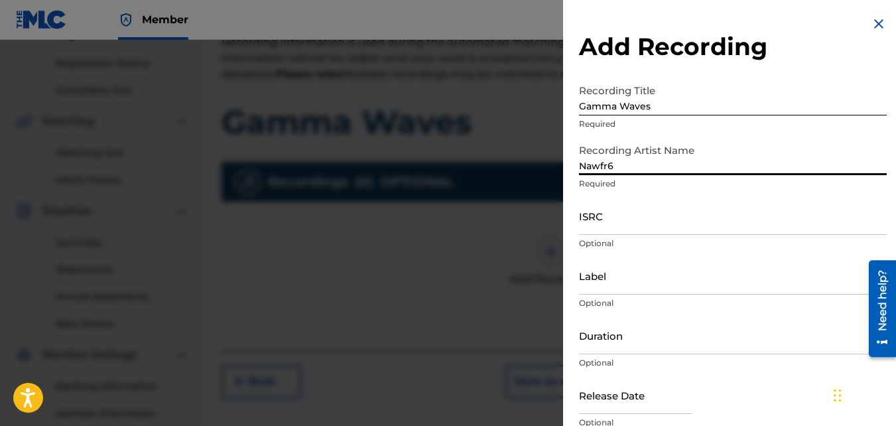
click at [660, 208] on input "ISRC" at bounding box center [733, 216] width 308 height 38
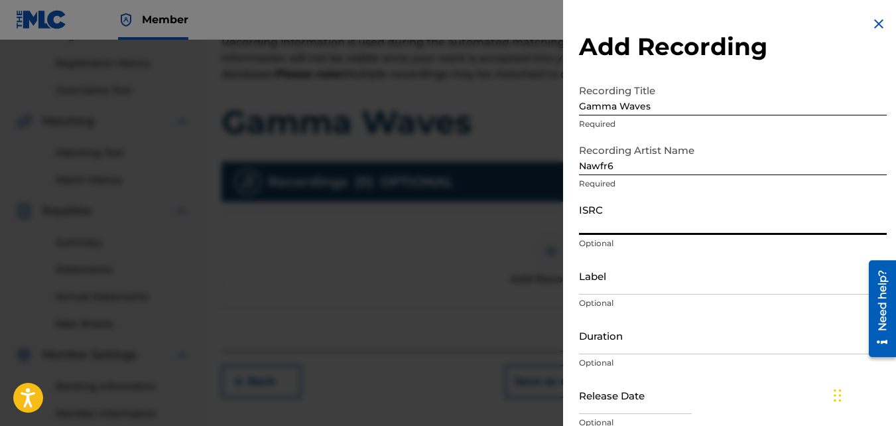
paste input "QZKUS2102614"
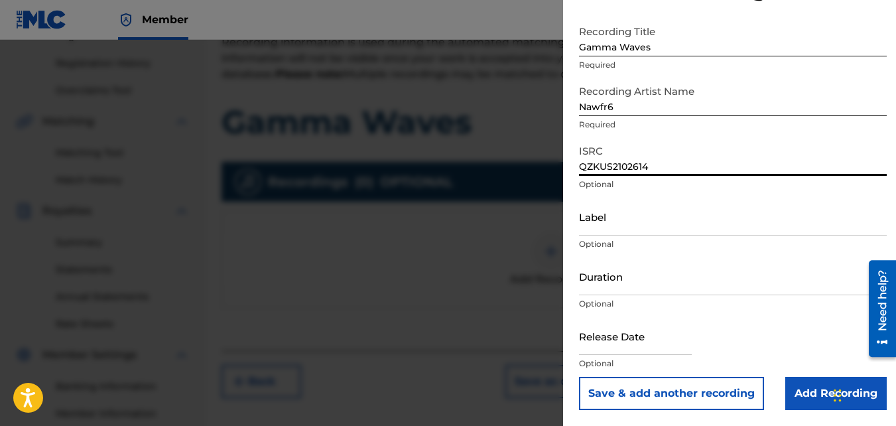
click at [815, 391] on input "Add Recording" at bounding box center [835, 393] width 101 height 33
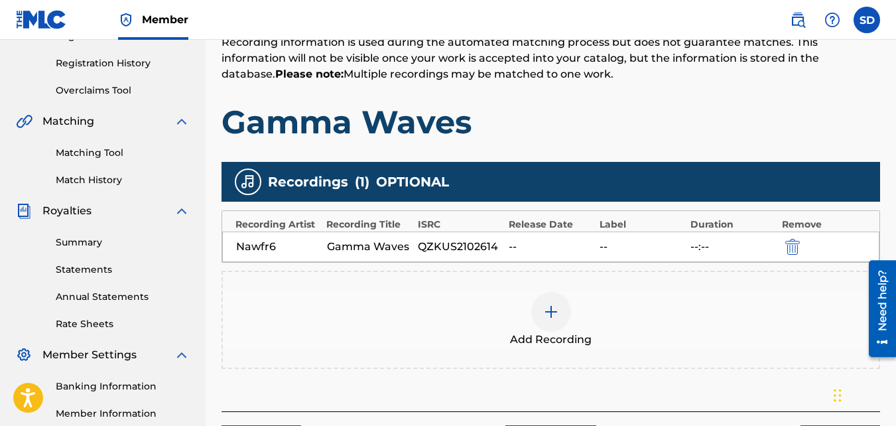
scroll to position [397, 0]
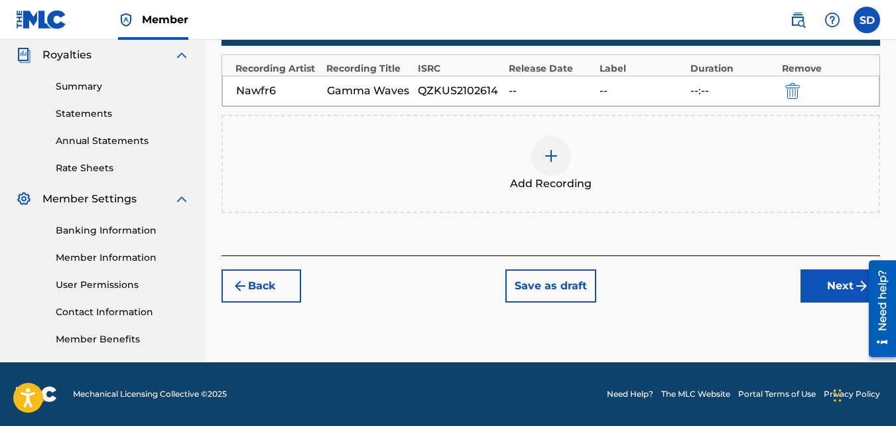
click at [799, 287] on div "Back Save as draft Next" at bounding box center [550, 278] width 658 height 47
click at [801, 289] on button "Next" at bounding box center [840, 285] width 80 height 33
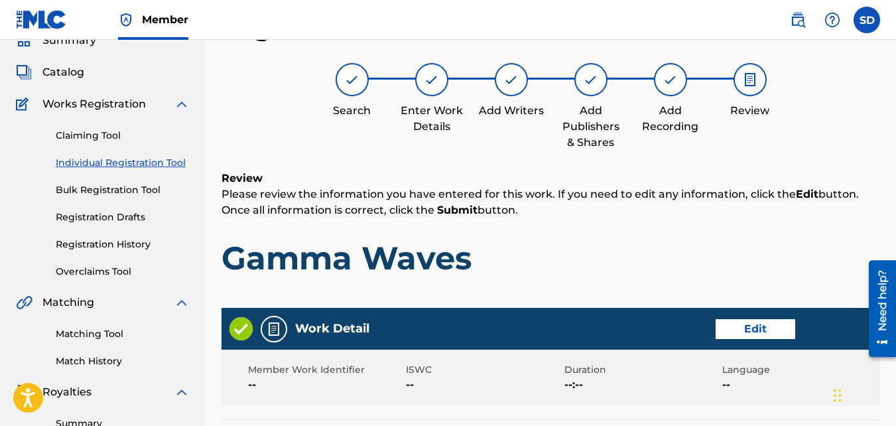
scroll to position [712, 0]
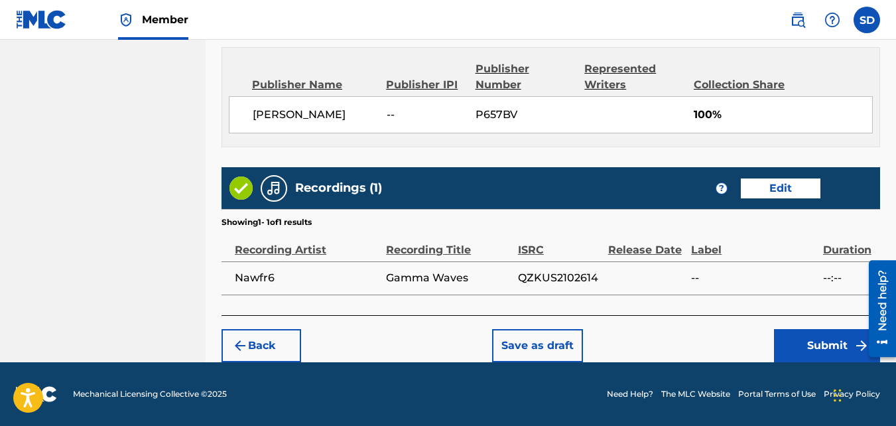
click at [810, 337] on button "Submit" at bounding box center [827, 345] width 106 height 33
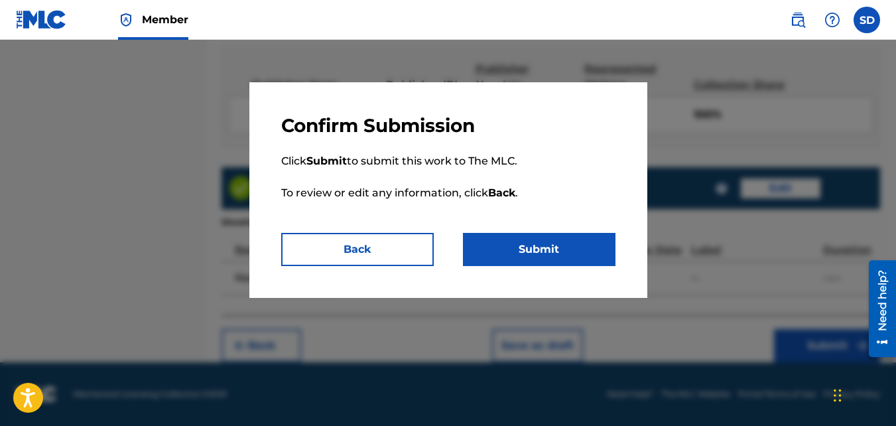
click at [574, 239] on button "Submit" at bounding box center [539, 249] width 153 height 33
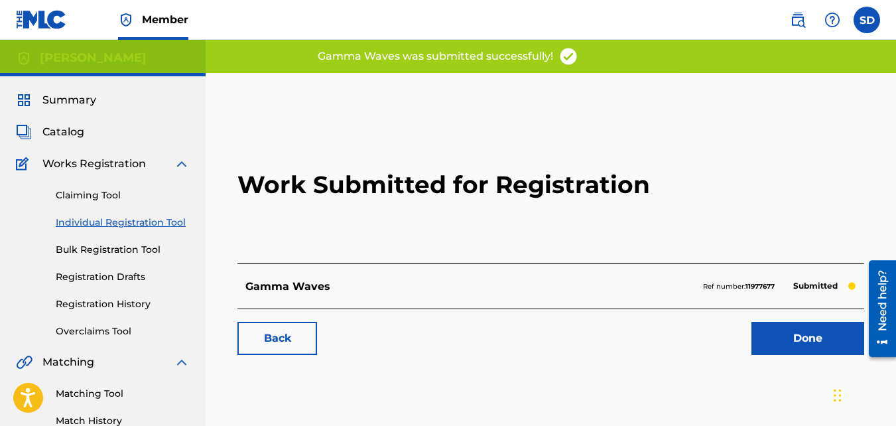
click at [270, 346] on link "Back" at bounding box center [277, 338] width 80 height 33
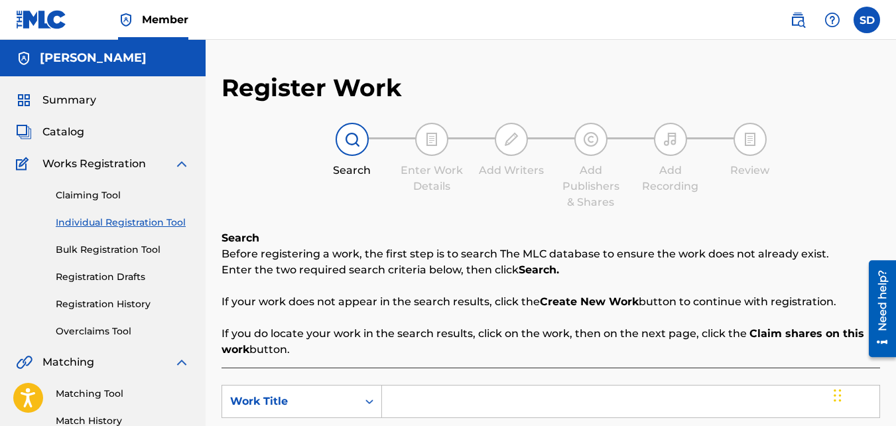
scroll to position [178, 0]
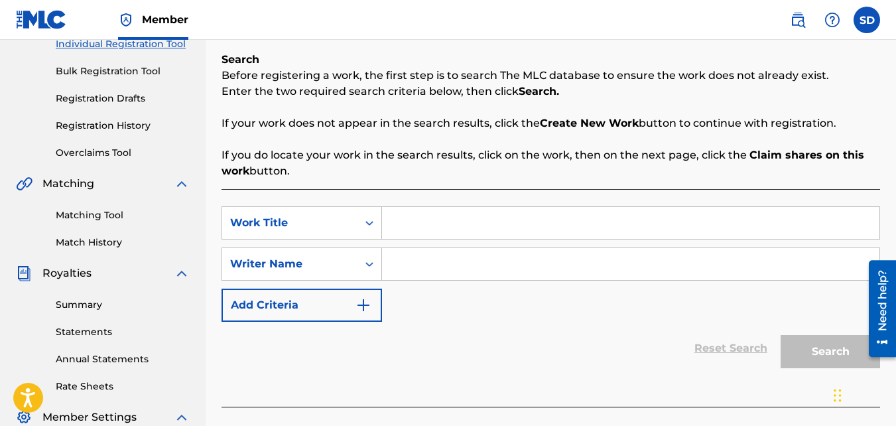
click at [525, 213] on input "Search Form" at bounding box center [630, 223] width 497 height 32
click at [525, 213] on input "Los" at bounding box center [630, 223] width 497 height 32
click at [536, 271] on input "Search Form" at bounding box center [630, 264] width 497 height 32
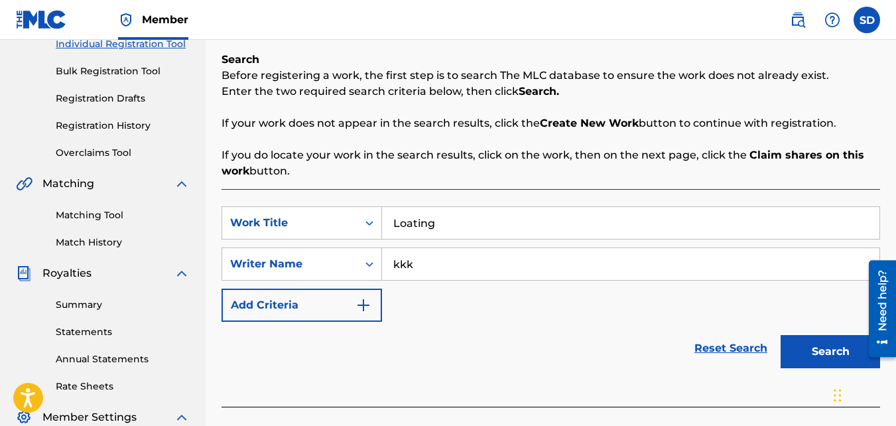
click at [781, 335] on button "Search" at bounding box center [830, 351] width 99 height 33
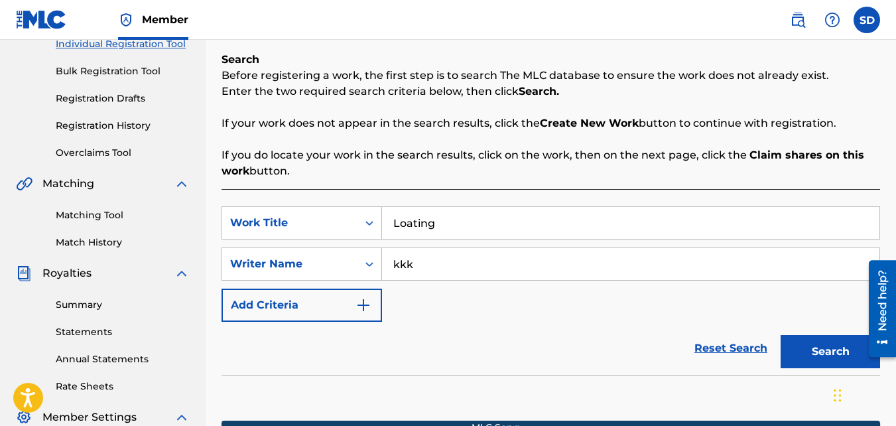
scroll to position [397, 0]
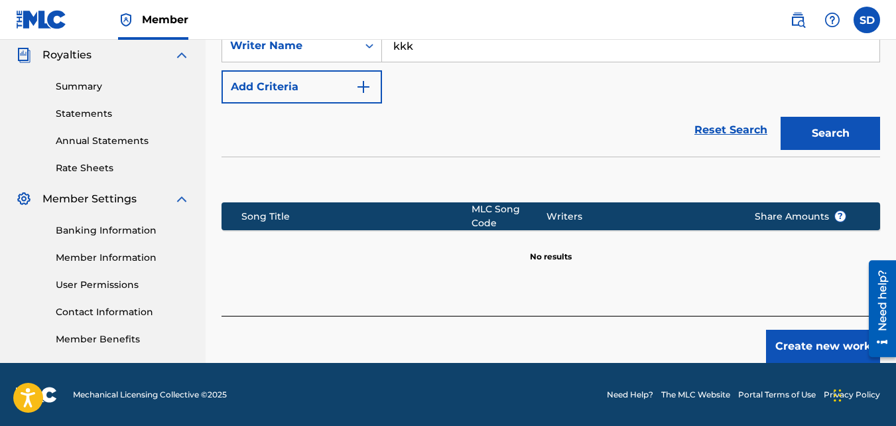
click at [779, 320] on div "Create new work" at bounding box center [550, 339] width 658 height 47
click at [794, 334] on button "Create new work" at bounding box center [823, 346] width 114 height 33
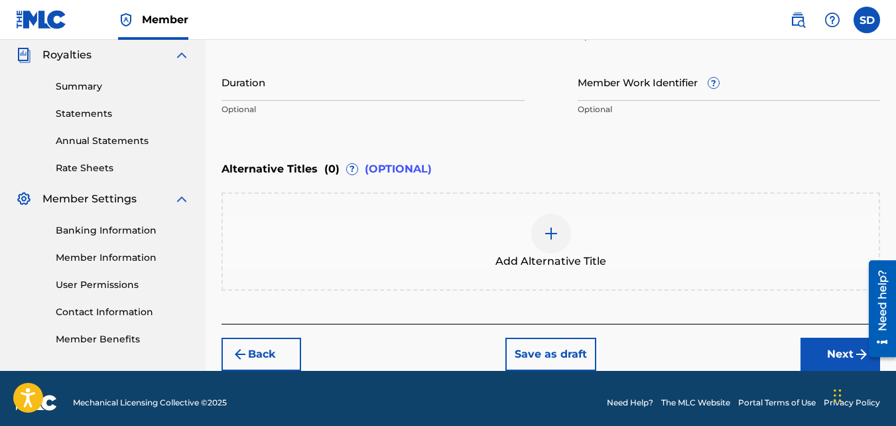
click at [803, 350] on button "Next" at bounding box center [840, 354] width 80 height 33
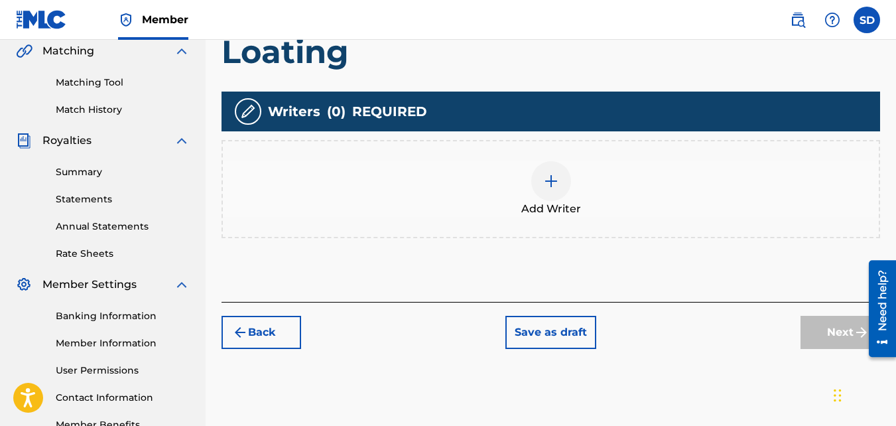
scroll to position [320, 0]
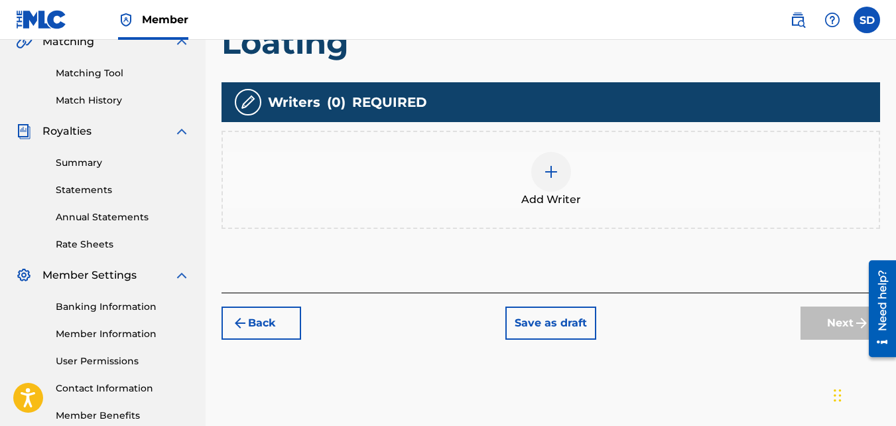
click at [529, 213] on div "Add Writer" at bounding box center [550, 180] width 658 height 98
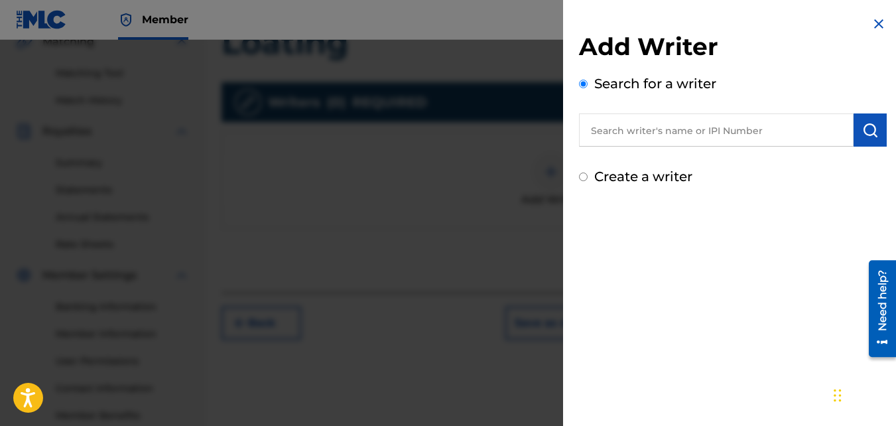
click at [607, 174] on label "Create a writer" at bounding box center [643, 176] width 98 height 16
click at [588, 174] on input "Create a writer" at bounding box center [583, 176] width 9 height 9
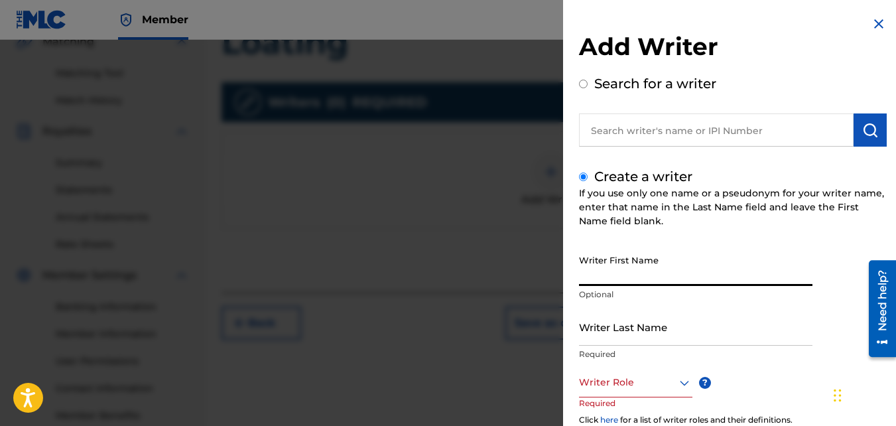
click at [653, 251] on input "Writer First Name" at bounding box center [695, 267] width 233 height 38
click at [658, 321] on input "Writer Last Name" at bounding box center [695, 327] width 233 height 38
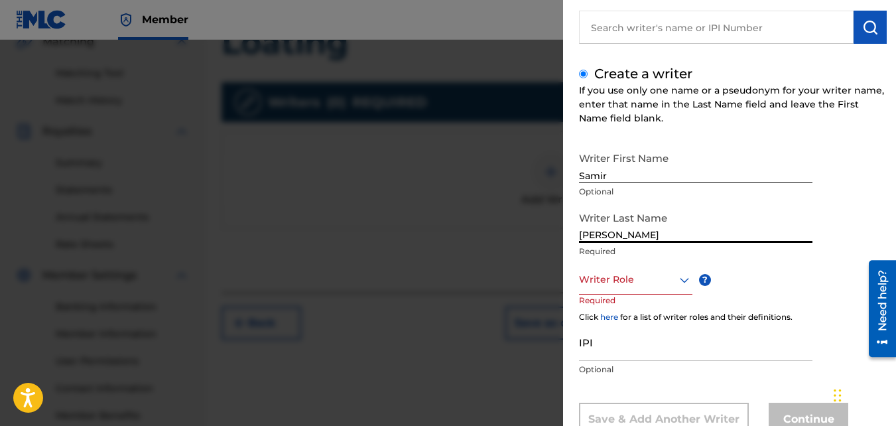
scroll to position [149, 0]
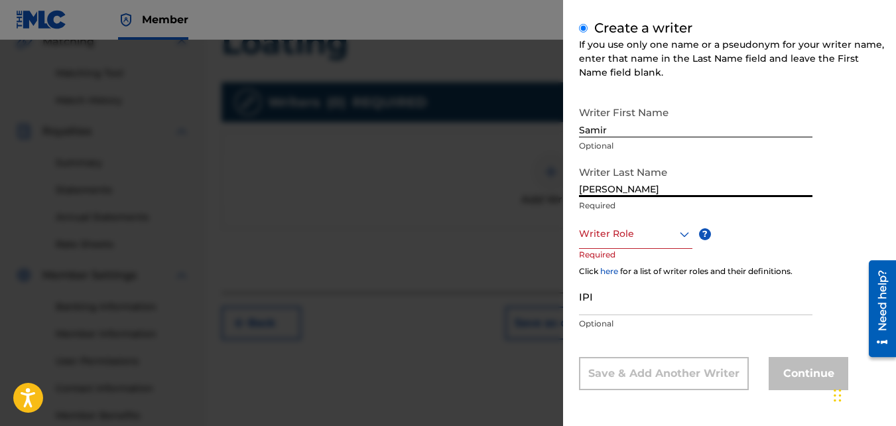
click at [621, 247] on div "Writer Role" at bounding box center [635, 234] width 113 height 30
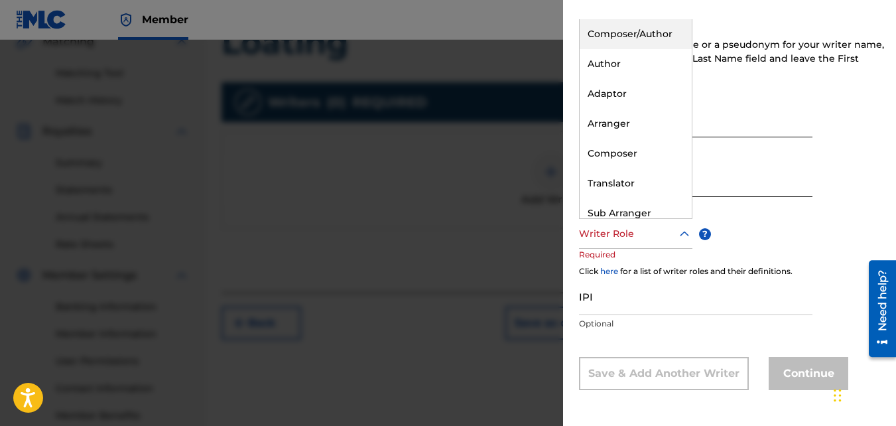
click at [645, 45] on div "Composer/Author" at bounding box center [636, 34] width 112 height 30
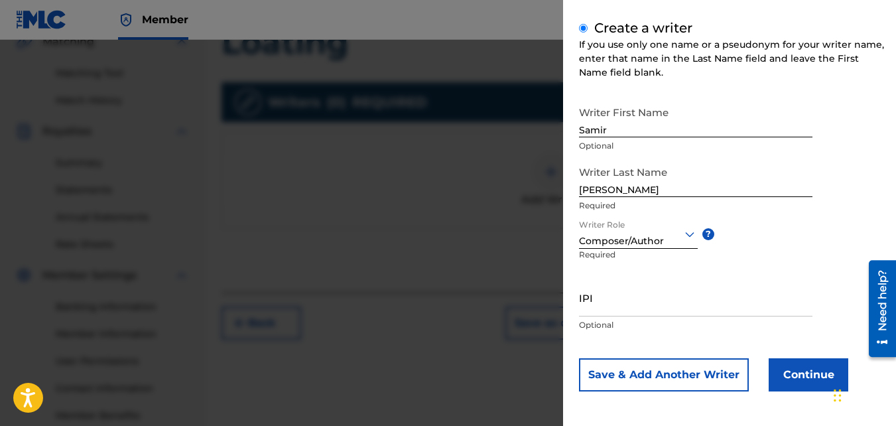
click at [775, 363] on button "Continue" at bounding box center [809, 374] width 80 height 33
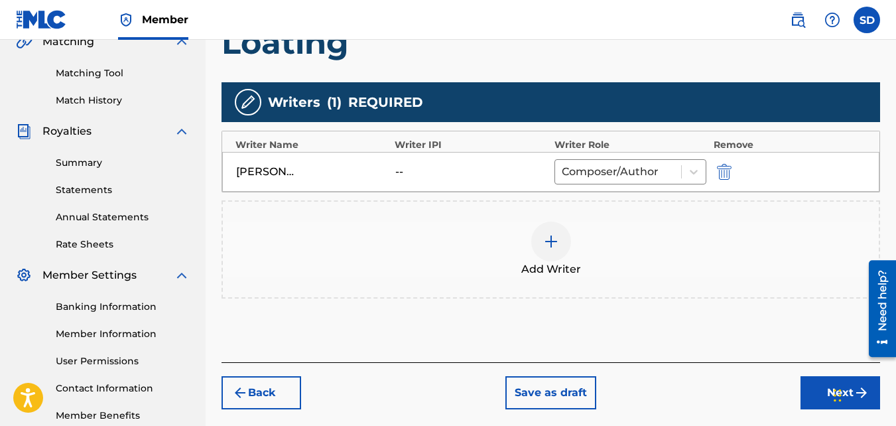
click at [815, 408] on button "Next" at bounding box center [840, 392] width 80 height 33
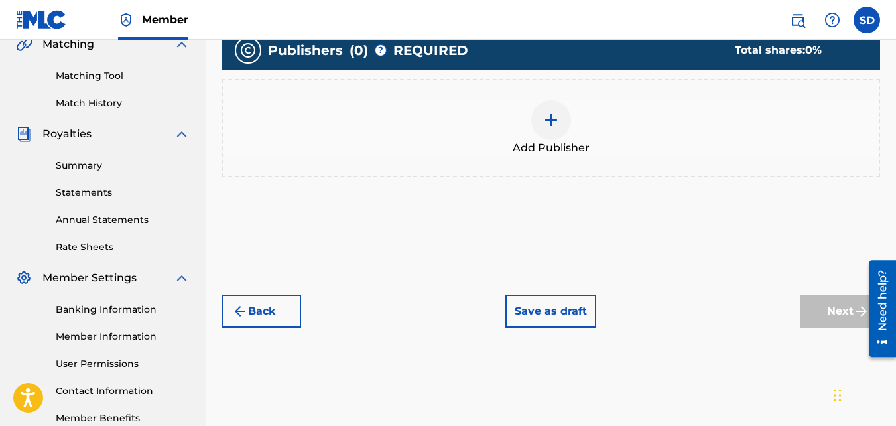
scroll to position [324, 0]
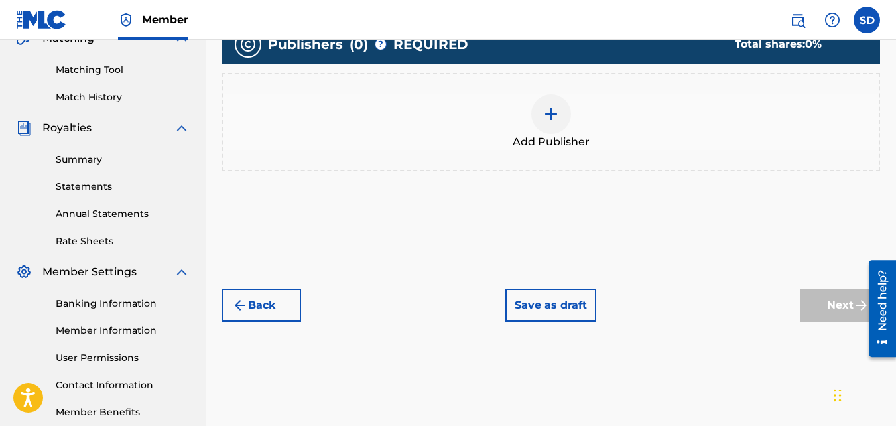
click at [584, 158] on div "Add Publisher" at bounding box center [550, 122] width 658 height 98
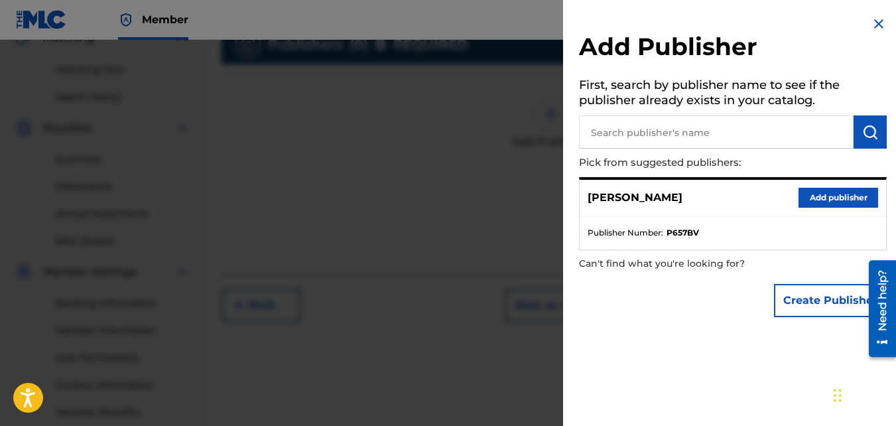
click at [813, 196] on button "Add publisher" at bounding box center [838, 198] width 80 height 20
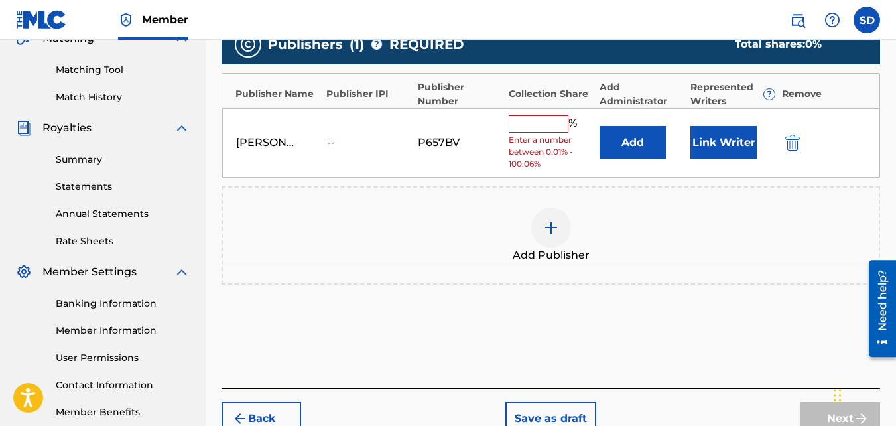
click at [557, 124] on input "text" at bounding box center [539, 123] width 60 height 17
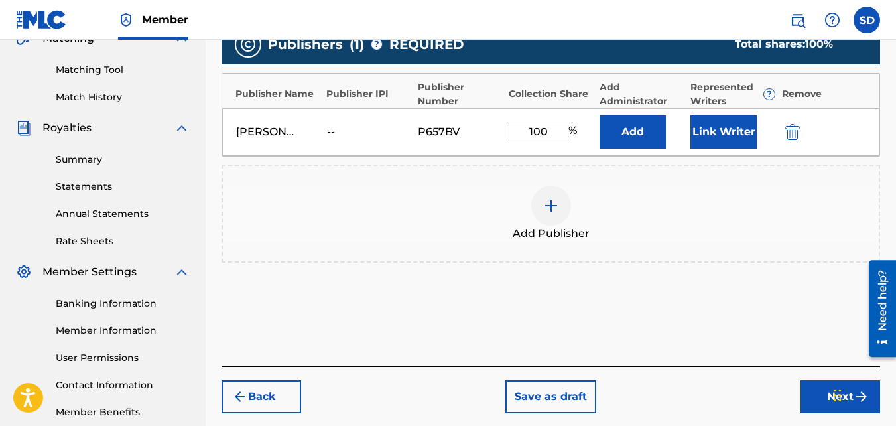
click at [822, 384] on button "Next" at bounding box center [840, 396] width 80 height 33
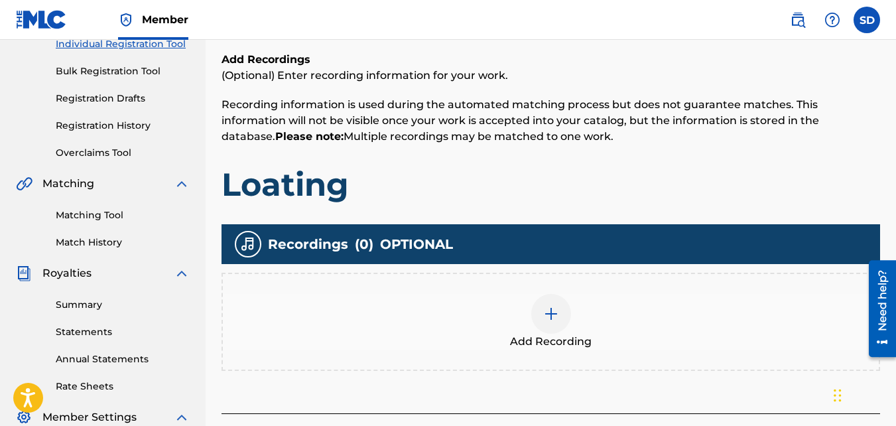
scroll to position [180, 0]
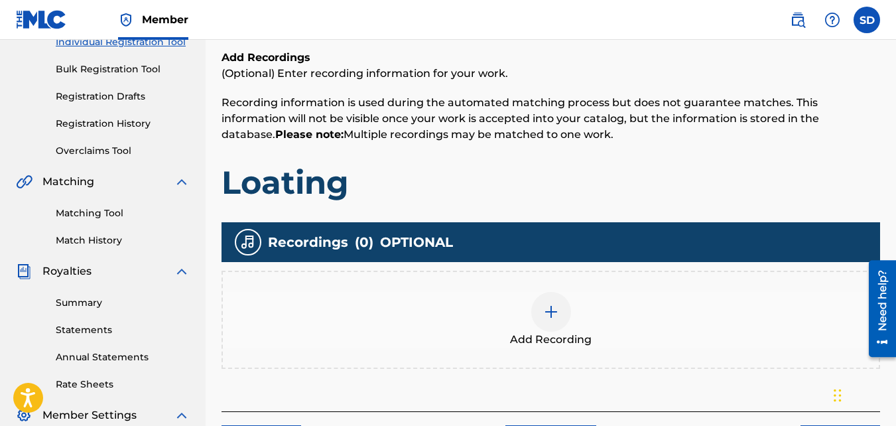
click at [621, 316] on div "Add Recording" at bounding box center [551, 320] width 656 height 56
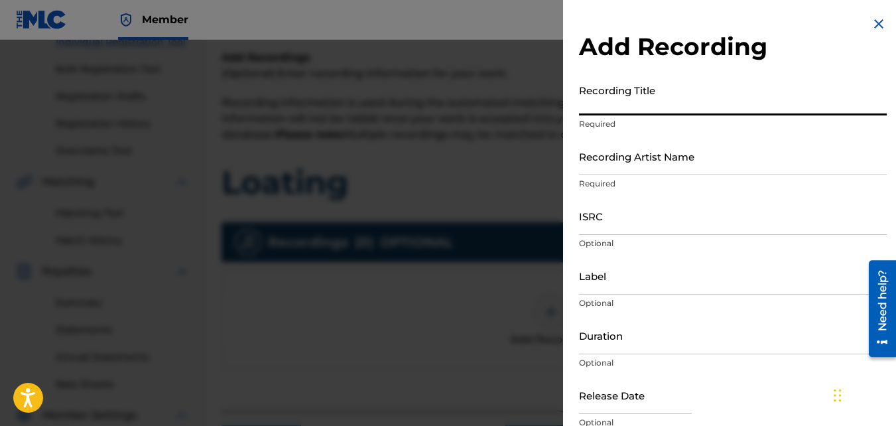
click at [611, 112] on input "Recording Title" at bounding box center [733, 97] width 308 height 38
click at [619, 153] on input "Recording Artist Name" at bounding box center [733, 156] width 308 height 38
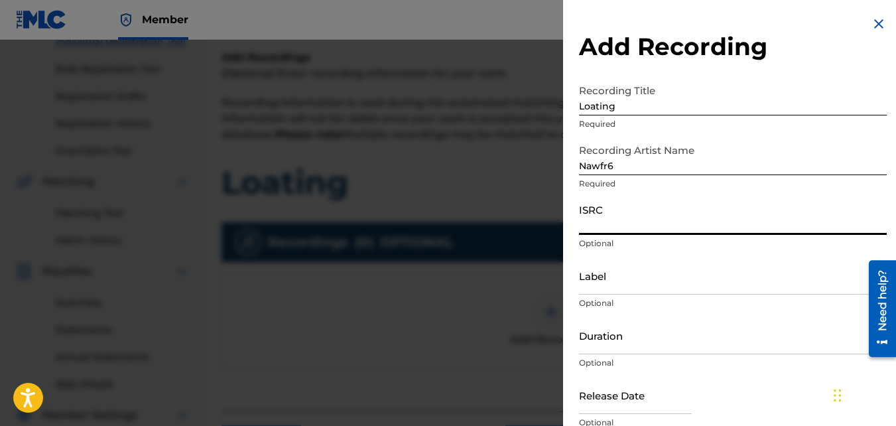
paste input "QZKUS2100744"
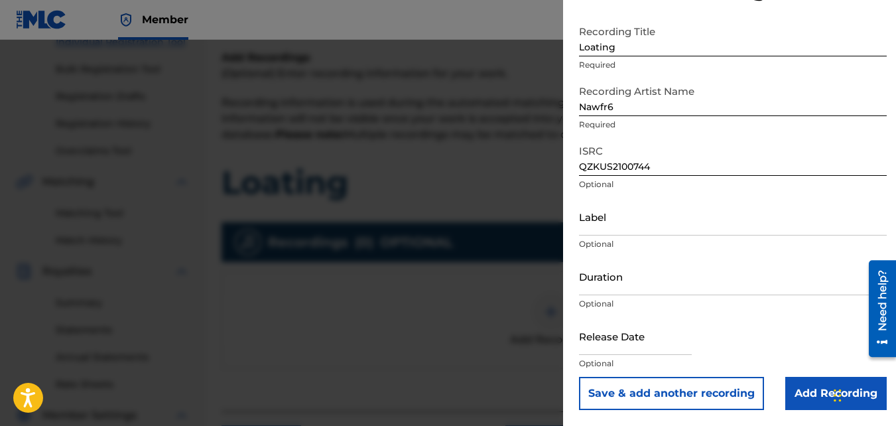
click at [815, 395] on input "Add Recording" at bounding box center [835, 393] width 101 height 33
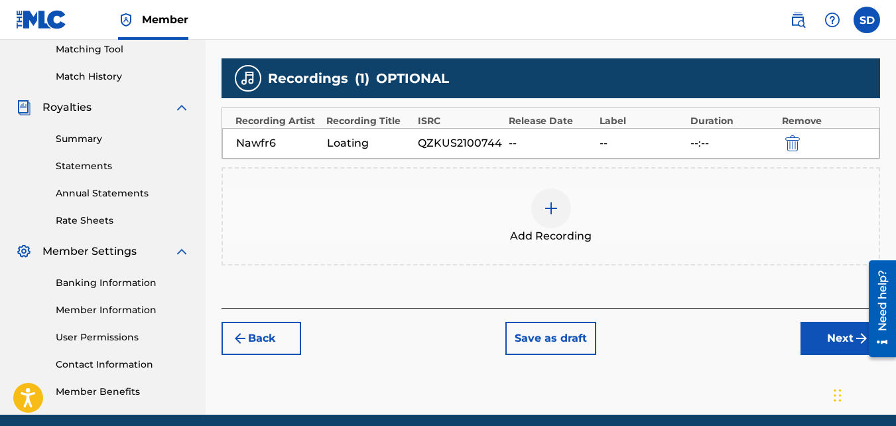
scroll to position [397, 0]
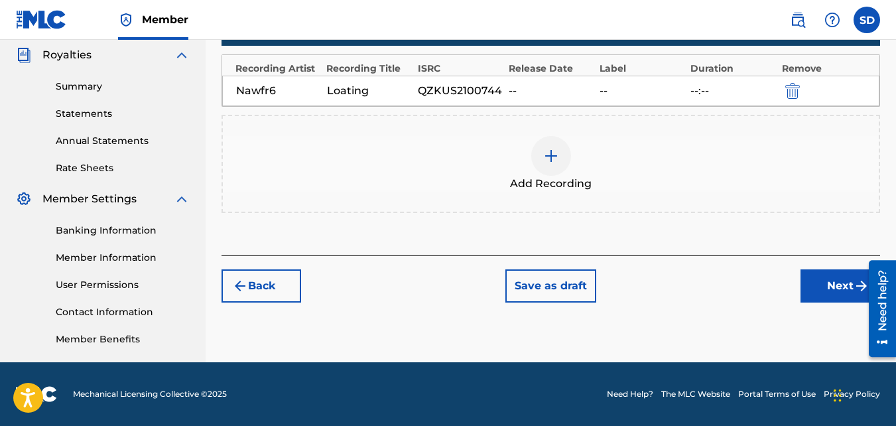
click at [802, 292] on button "Next" at bounding box center [840, 285] width 80 height 33
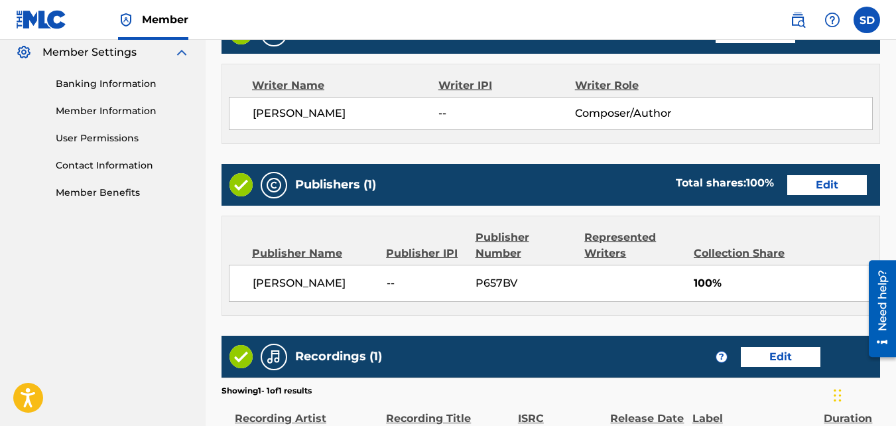
scroll to position [651, 0]
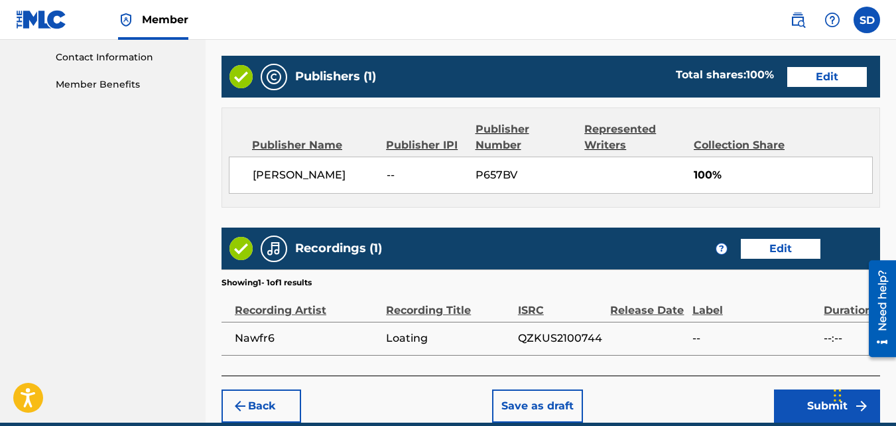
click at [806, 394] on button "Submit" at bounding box center [827, 405] width 106 height 33
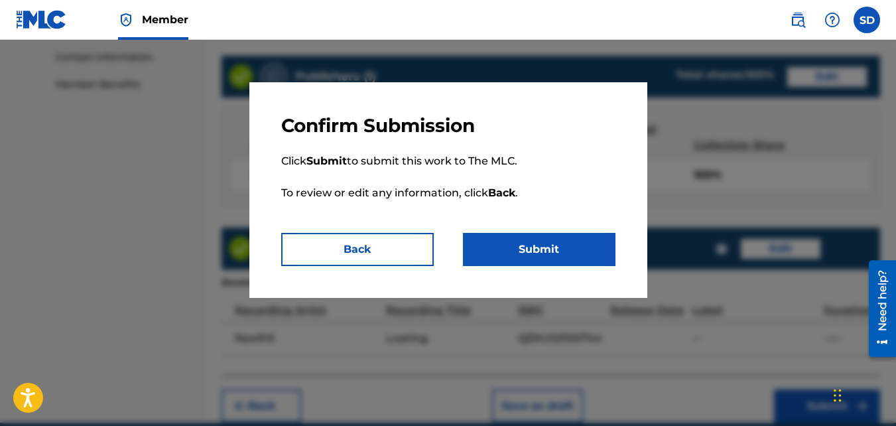
click at [605, 259] on button "Submit" at bounding box center [539, 249] width 153 height 33
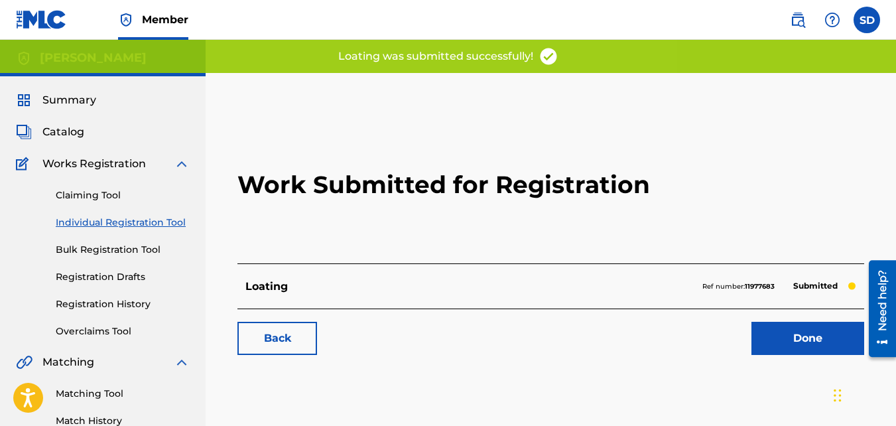
click at [305, 329] on link "Back" at bounding box center [277, 338] width 80 height 33
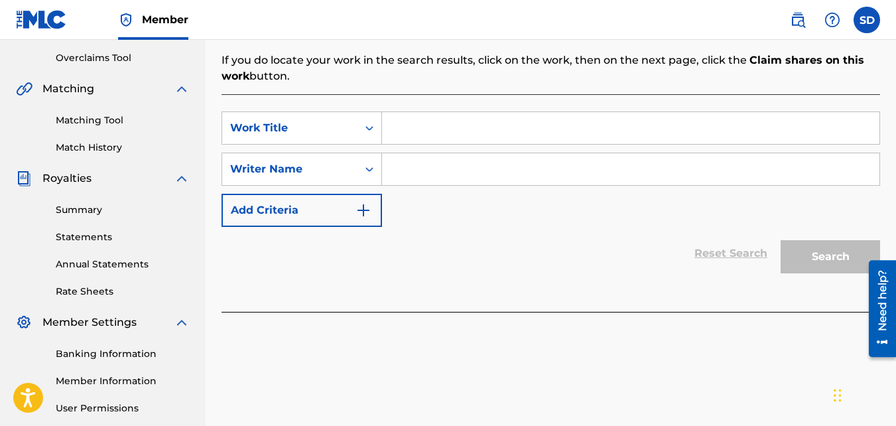
scroll to position [274, 0]
click at [434, 130] on input "Search Form" at bounding box center [630, 127] width 497 height 32
drag, startPoint x: 436, startPoint y: 168, endPoint x: 420, endPoint y: 167, distance: 16.0
click at [420, 167] on input "Search Form" at bounding box center [630, 169] width 497 height 32
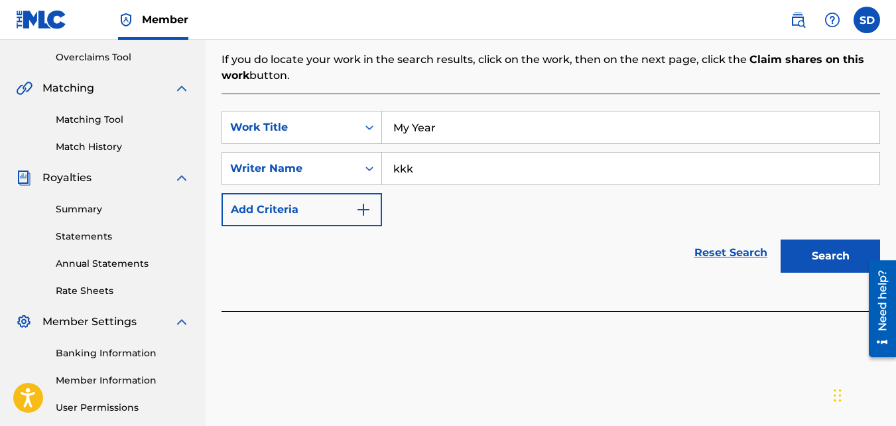
click at [781, 239] on button "Search" at bounding box center [830, 255] width 99 height 33
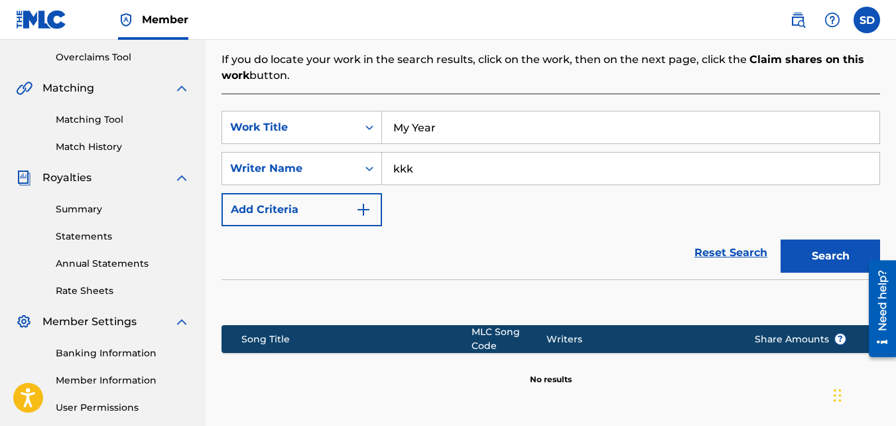
scroll to position [397, 0]
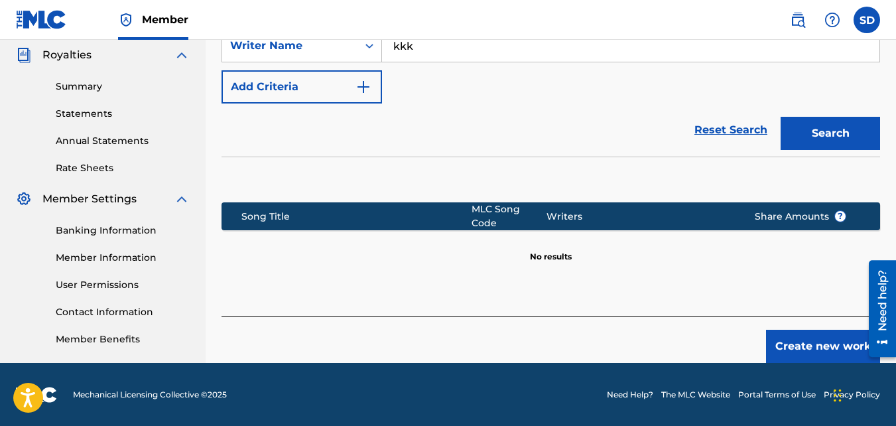
click at [787, 346] on button "Create new work" at bounding box center [823, 346] width 114 height 33
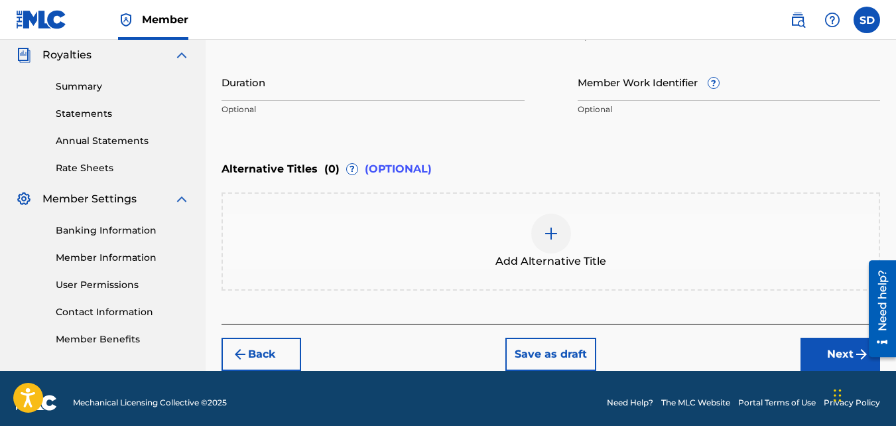
click at [807, 359] on button "Next" at bounding box center [840, 354] width 80 height 33
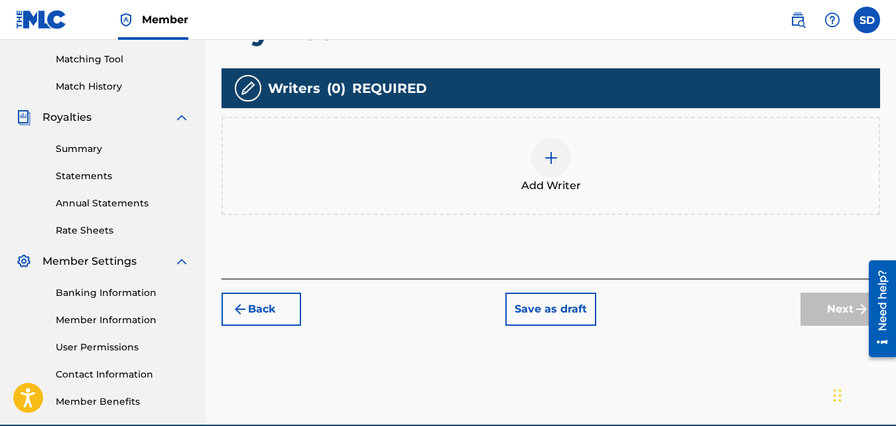
scroll to position [342, 0]
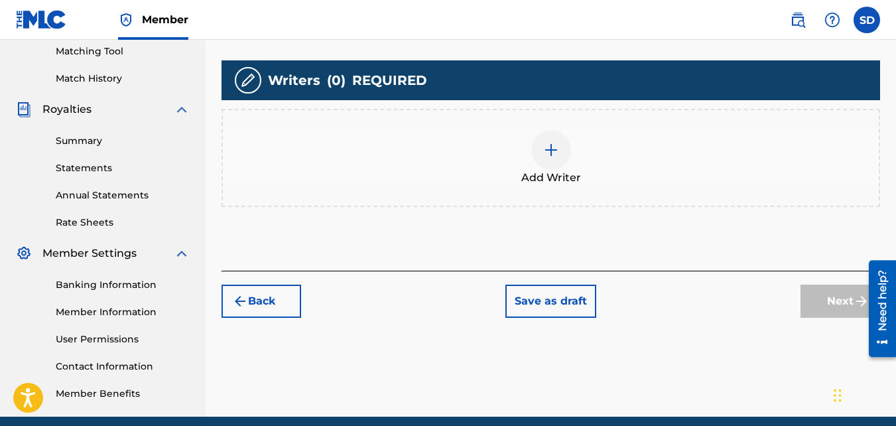
click at [498, 192] on div "Add Writer" at bounding box center [550, 158] width 658 height 98
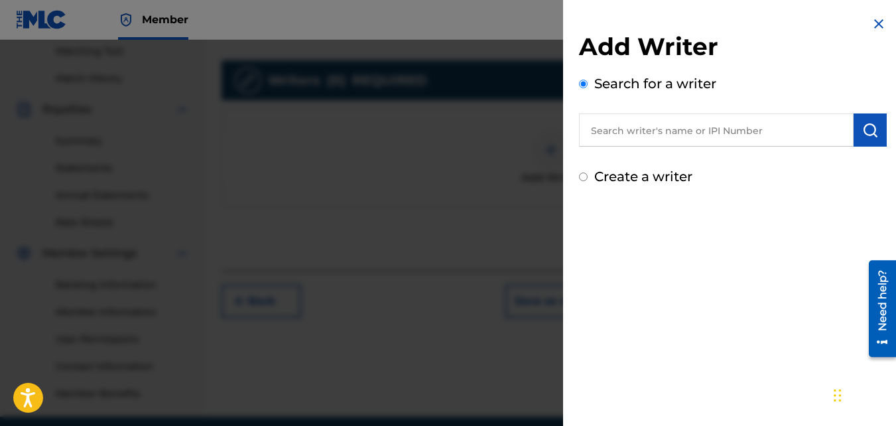
click at [660, 175] on label "Create a writer" at bounding box center [643, 176] width 98 height 16
click at [588, 175] on input "Create a writer" at bounding box center [583, 176] width 9 height 9
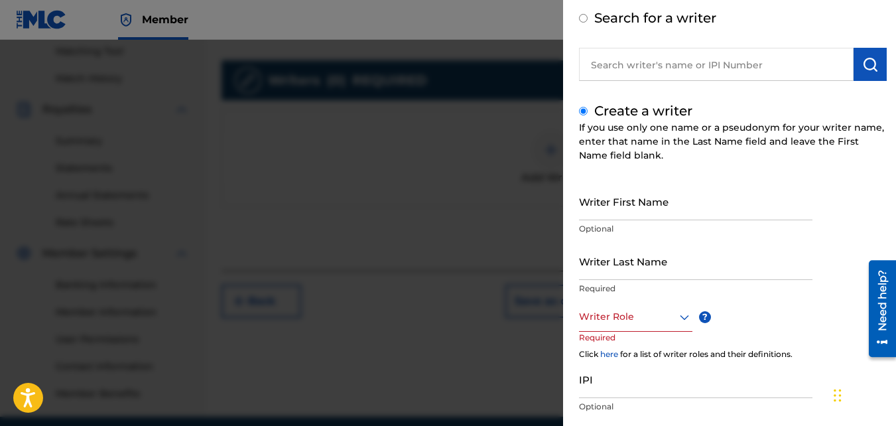
scroll to position [66, 0]
click at [635, 192] on input "Writer First Name" at bounding box center [695, 201] width 233 height 38
click at [623, 257] on input "Writer Last Name" at bounding box center [695, 260] width 233 height 38
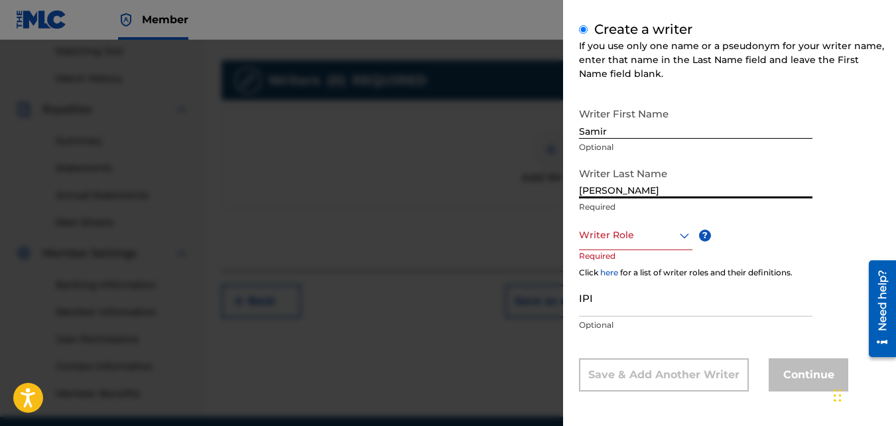
scroll to position [149, 0]
click at [588, 221] on div "Writer Role" at bounding box center [635, 234] width 113 height 30
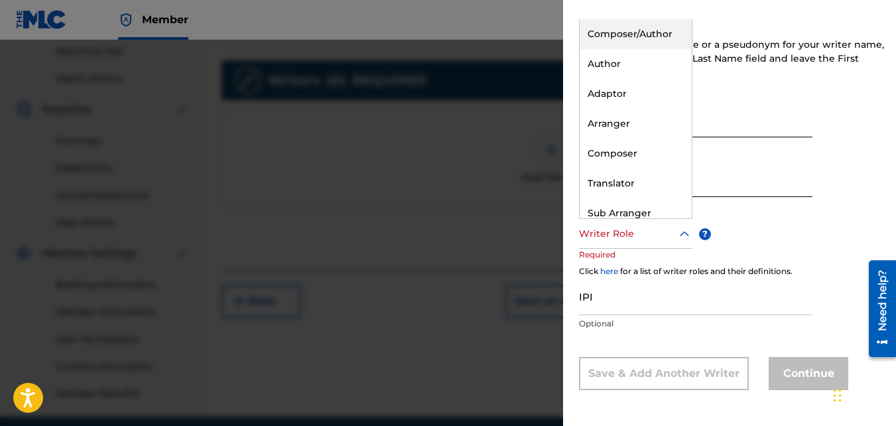
click at [637, 25] on div "Composer/Author" at bounding box center [636, 34] width 112 height 30
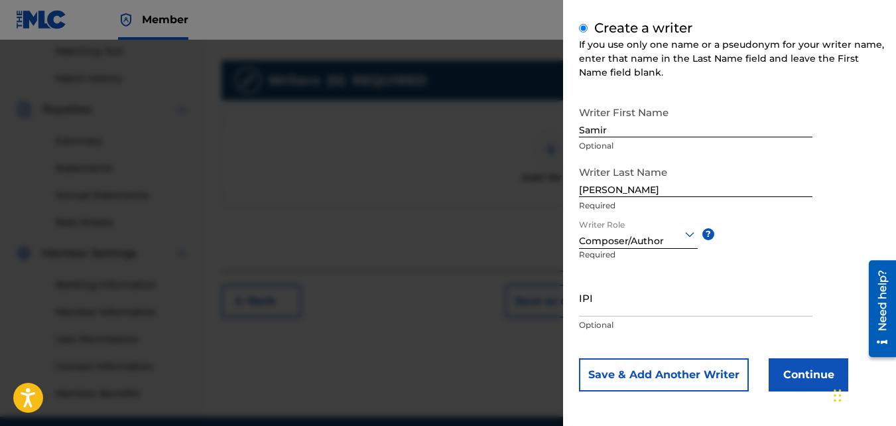
click at [800, 365] on button "Continue" at bounding box center [809, 374] width 80 height 33
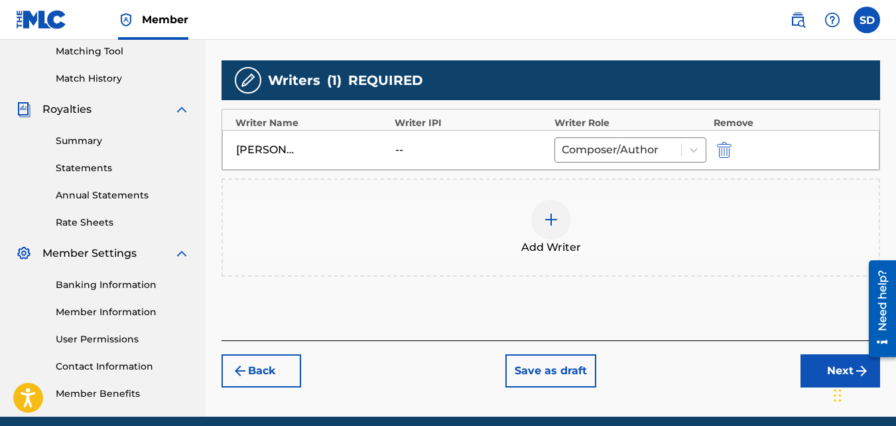
scroll to position [397, 0]
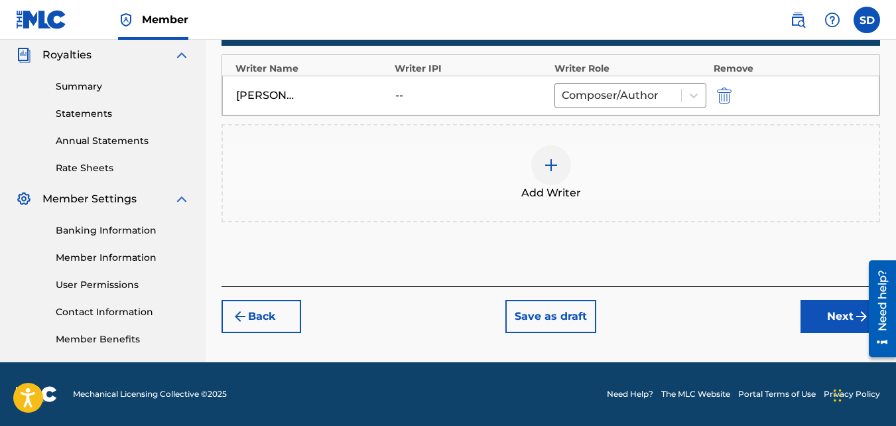
click at [808, 319] on button "Next" at bounding box center [840, 316] width 80 height 33
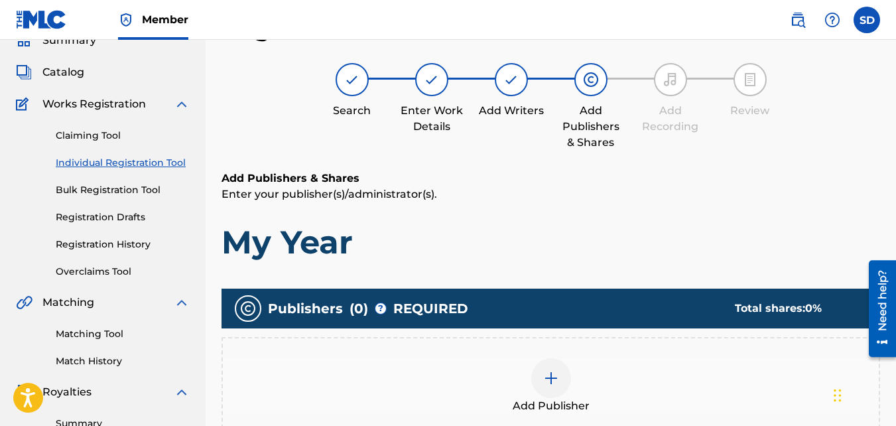
scroll to position [329, 0]
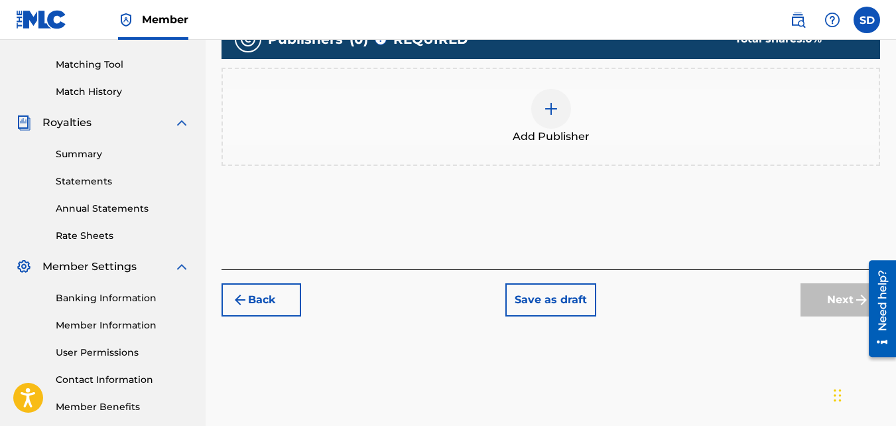
click at [465, 131] on div "Add Publisher" at bounding box center [551, 117] width 656 height 56
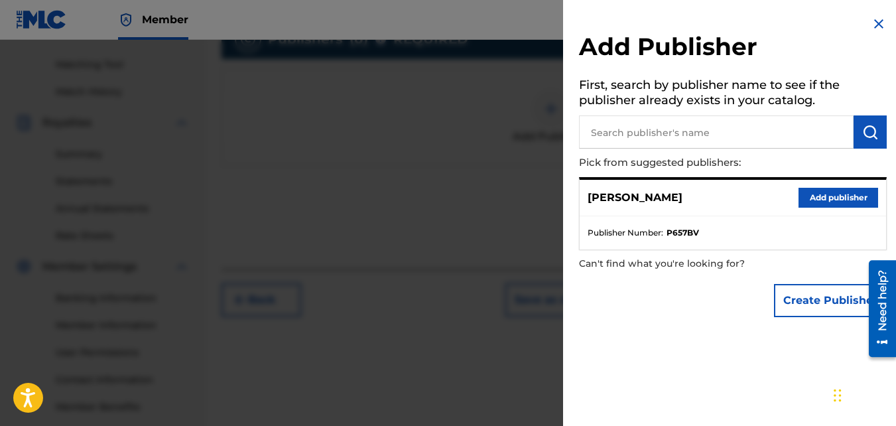
click at [814, 188] on button "Add publisher" at bounding box center [838, 198] width 80 height 20
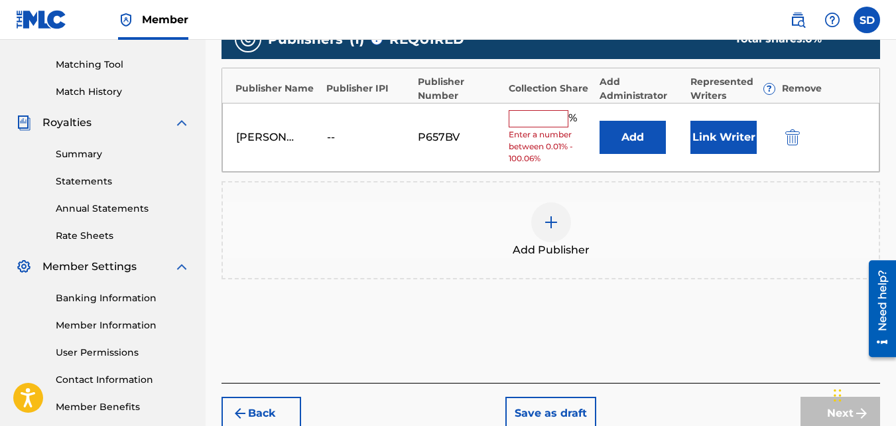
click at [549, 123] on input "text" at bounding box center [539, 118] width 60 height 17
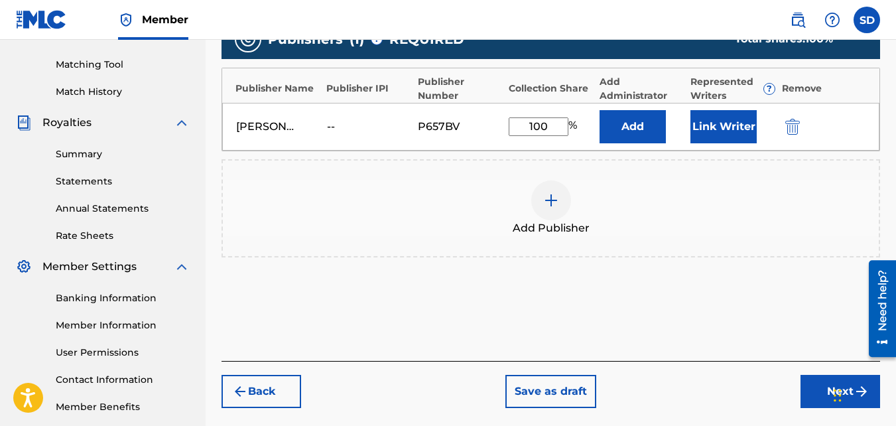
scroll to position [397, 0]
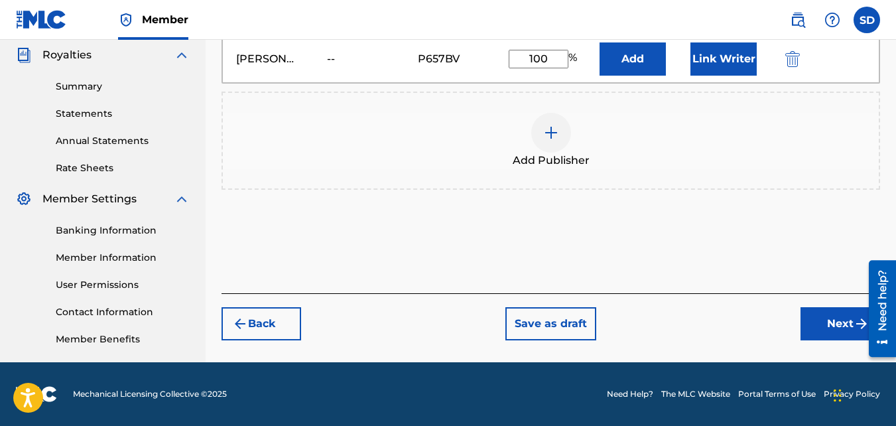
click at [798, 310] on div "Back Save as draft Next" at bounding box center [550, 316] width 658 height 47
click at [812, 315] on button "Next" at bounding box center [840, 323] width 80 height 33
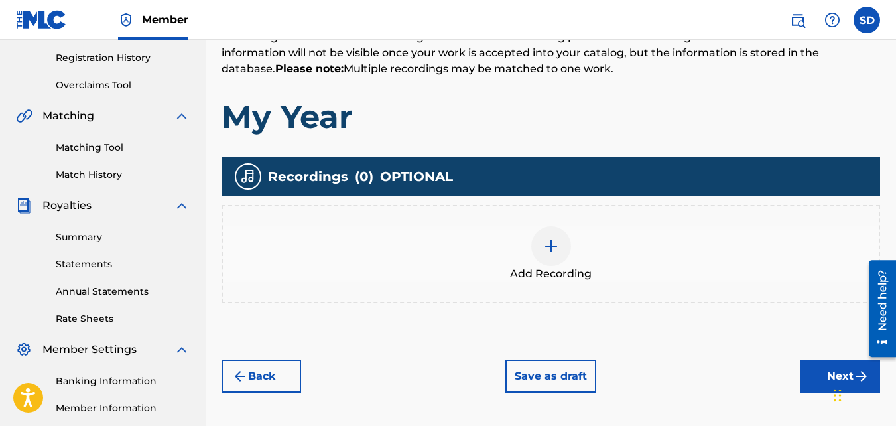
scroll to position [261, 0]
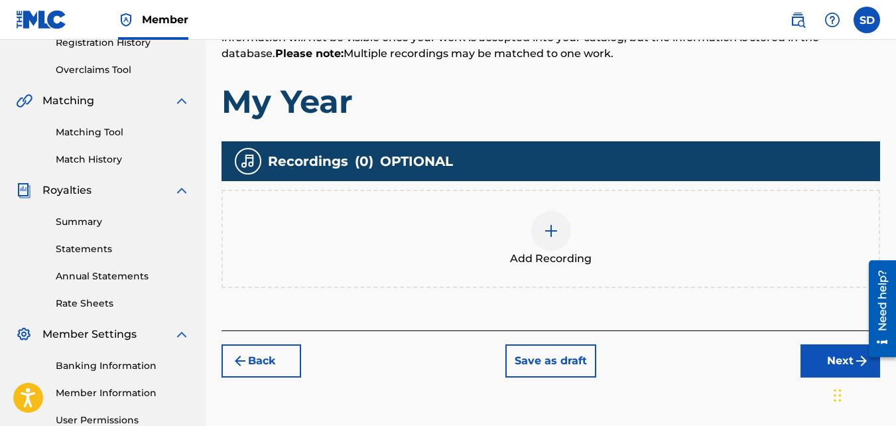
click at [625, 261] on div "Add Recording" at bounding box center [551, 239] width 656 height 56
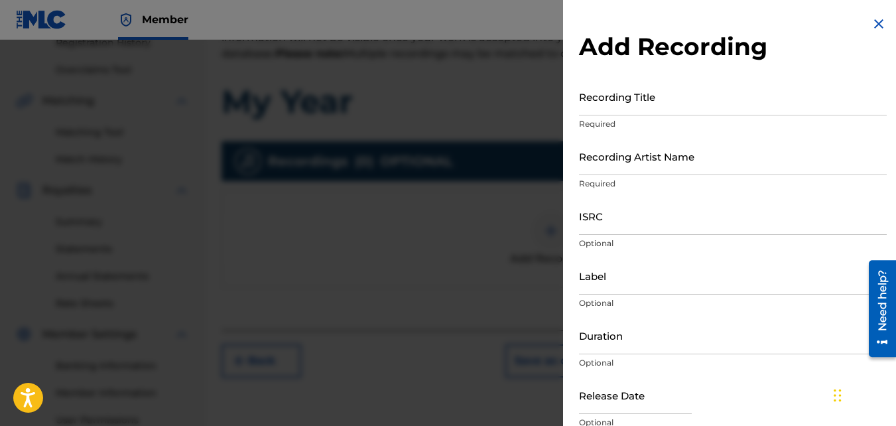
click at [674, 70] on div "Add Recording Recording Title Required Recording Artist Name Required ISRC Opti…" at bounding box center [733, 242] width 340 height 485
click at [674, 87] on input "Recording Title" at bounding box center [733, 97] width 308 height 38
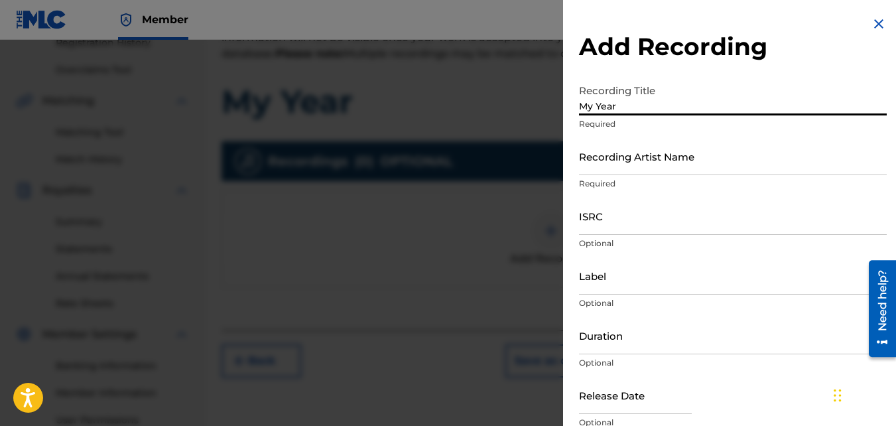
click at [651, 169] on input "Recording Artist Name" at bounding box center [733, 156] width 308 height 38
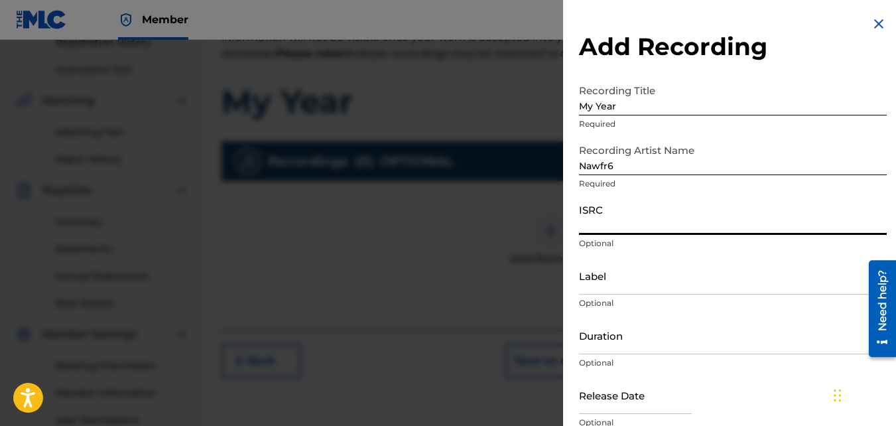
paste input "QZKUS2100985"
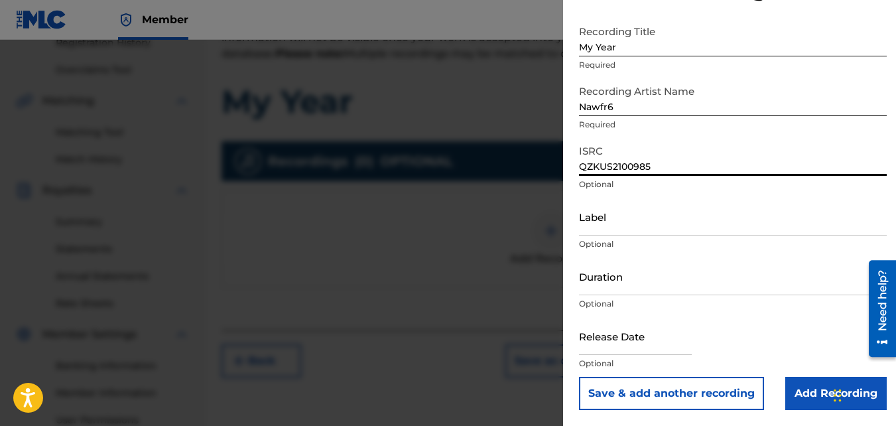
click at [808, 393] on input "Add Recording" at bounding box center [835, 393] width 101 height 33
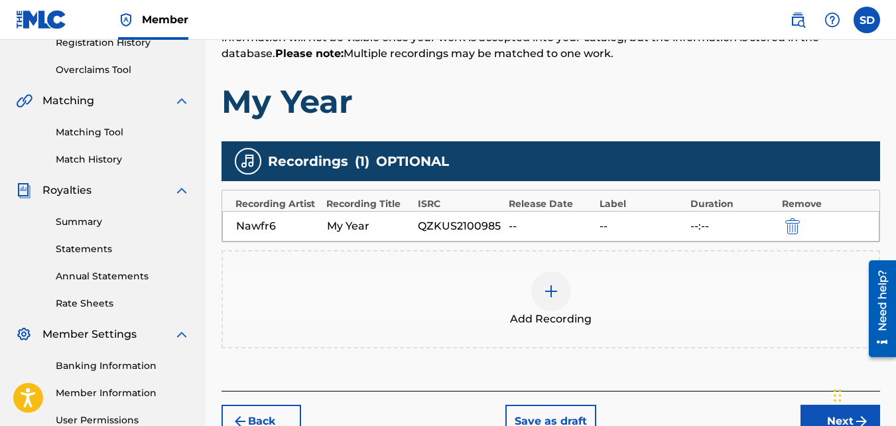
click at [816, 400] on div "Back Save as draft Next" at bounding box center [550, 414] width 658 height 47
click at [823, 407] on button "Next" at bounding box center [840, 421] width 80 height 33
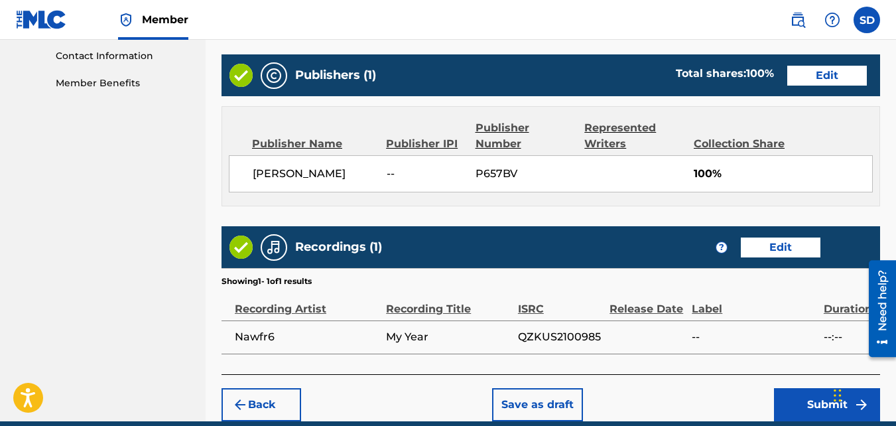
scroll to position [712, 0]
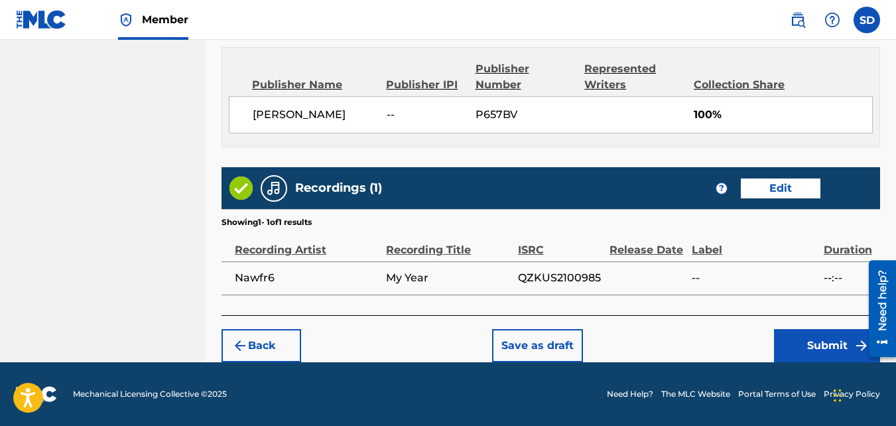
click at [806, 342] on button "Submit" at bounding box center [827, 345] width 106 height 33
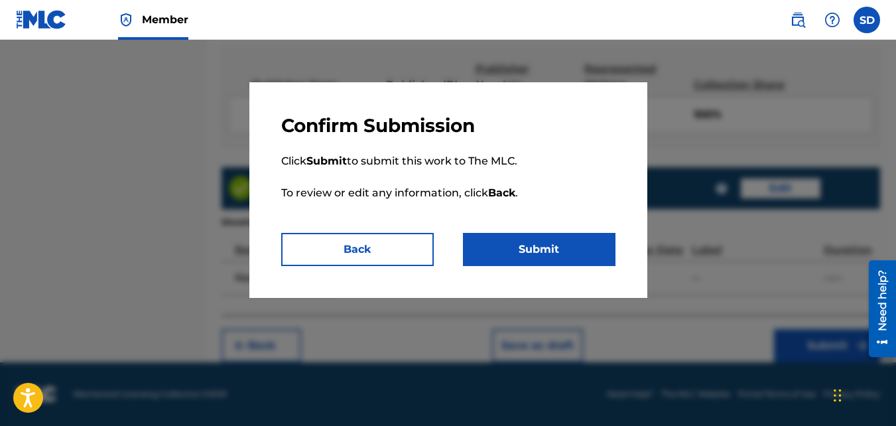
click at [542, 257] on button "Submit" at bounding box center [539, 249] width 153 height 33
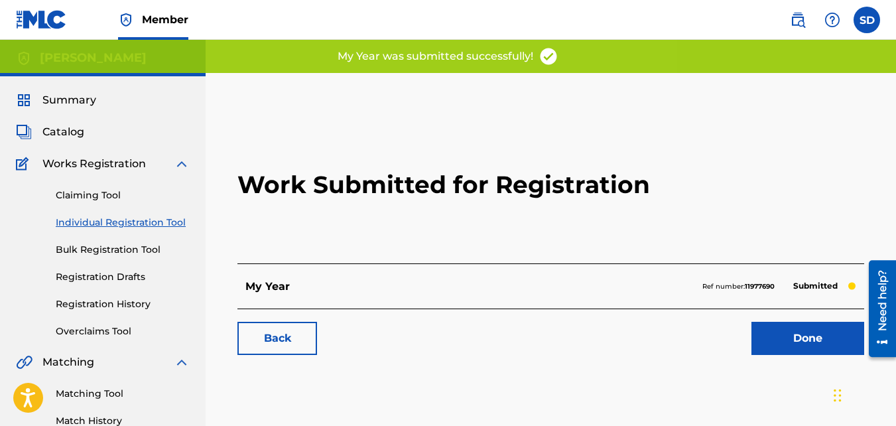
click at [288, 328] on link "Back" at bounding box center [277, 338] width 80 height 33
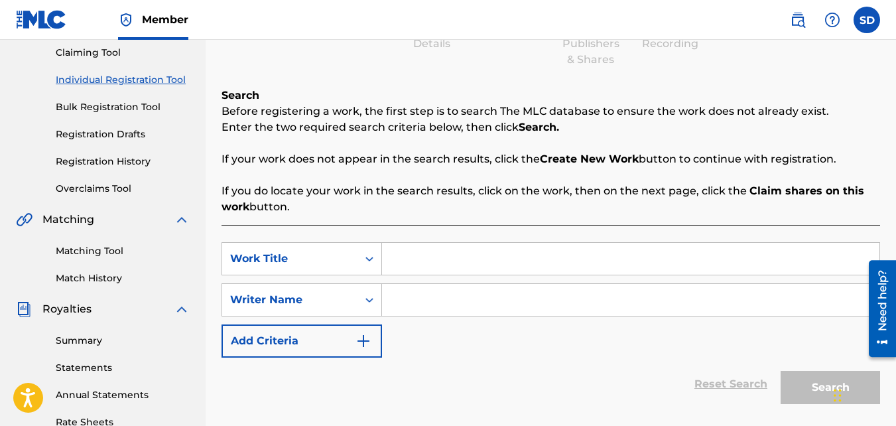
scroll to position [144, 0]
click at [418, 267] on input "Search Form" at bounding box center [630, 257] width 497 height 32
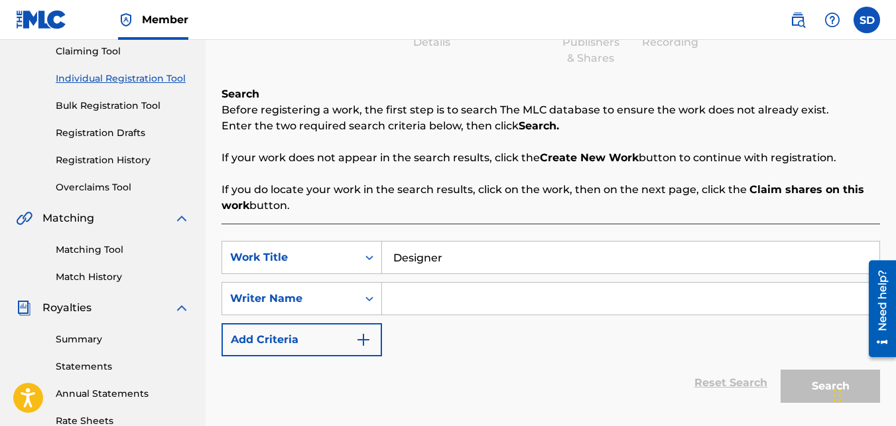
click at [412, 303] on input "Search Form" at bounding box center [630, 298] width 497 height 32
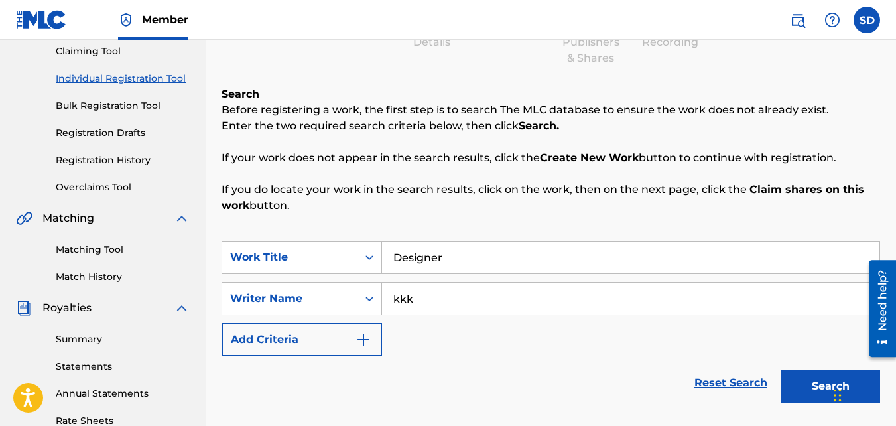
click at [781, 369] on button "Search" at bounding box center [830, 385] width 99 height 33
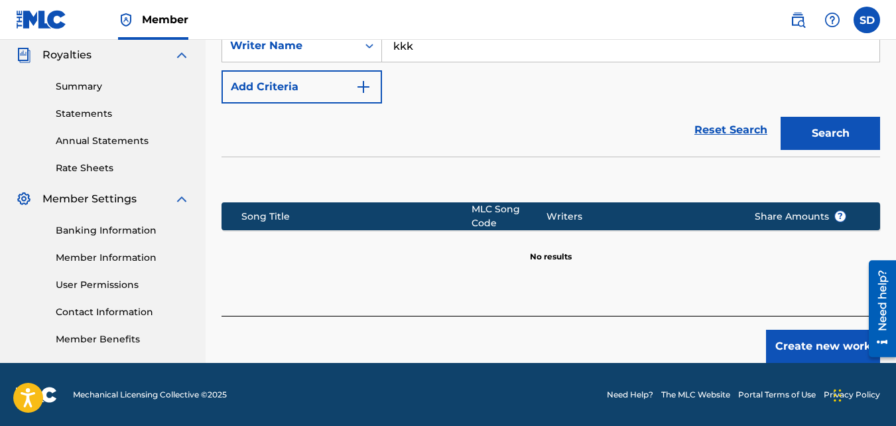
click at [810, 345] on button "Create new work" at bounding box center [823, 346] width 114 height 33
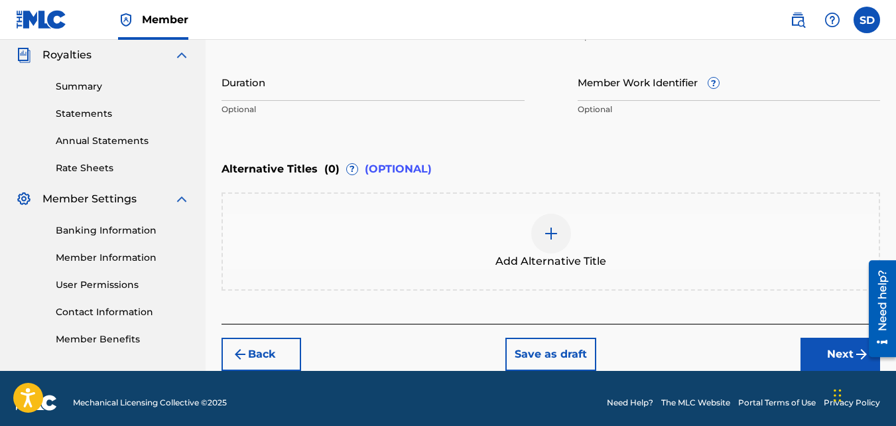
click at [833, 358] on button "Next" at bounding box center [840, 354] width 80 height 33
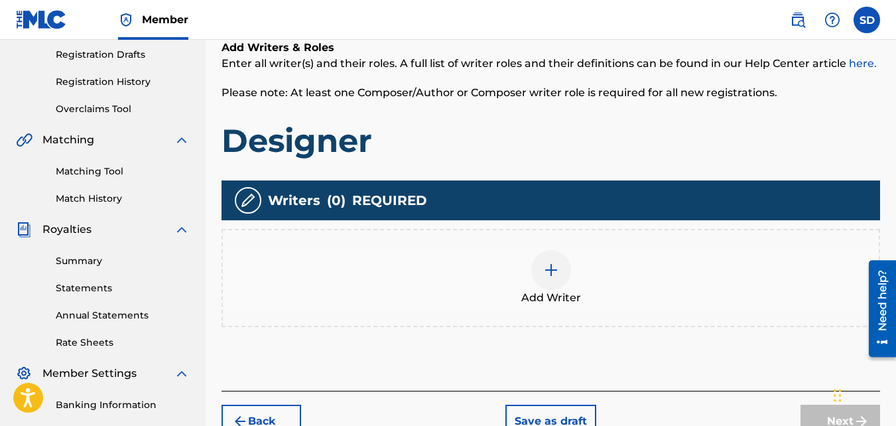
scroll to position [290, 0]
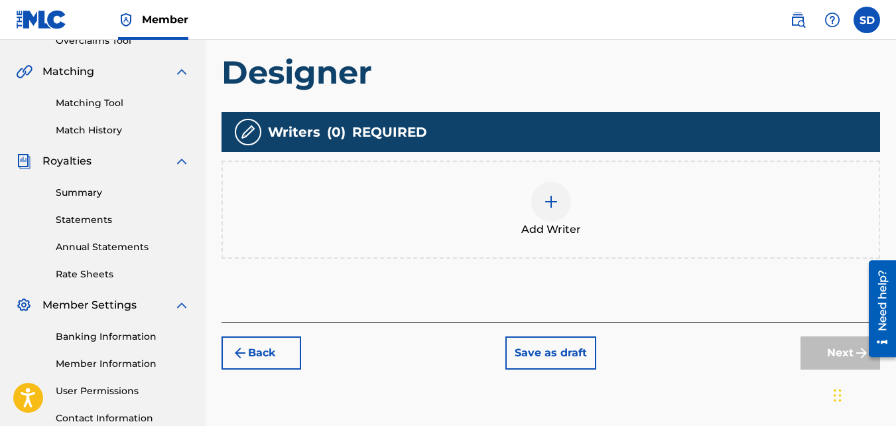
click at [532, 219] on div "Add Writer" at bounding box center [551, 210] width 656 height 56
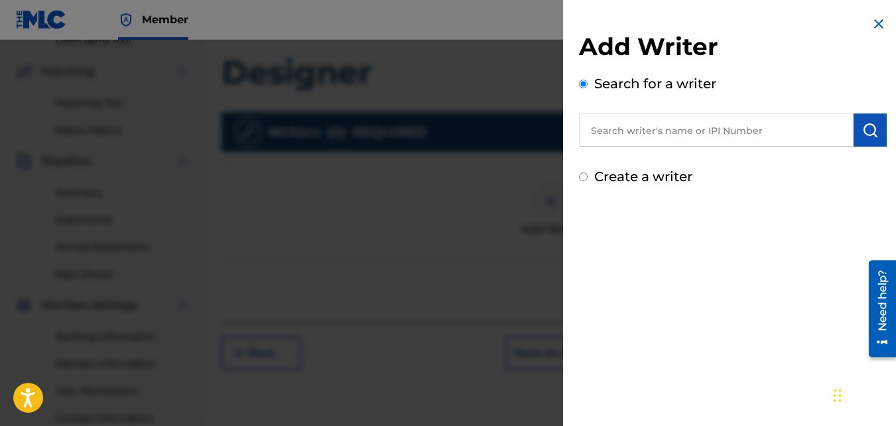
click at [631, 177] on label "Create a writer" at bounding box center [643, 176] width 98 height 16
click at [588, 177] on input "Create a writer" at bounding box center [583, 176] width 9 height 9
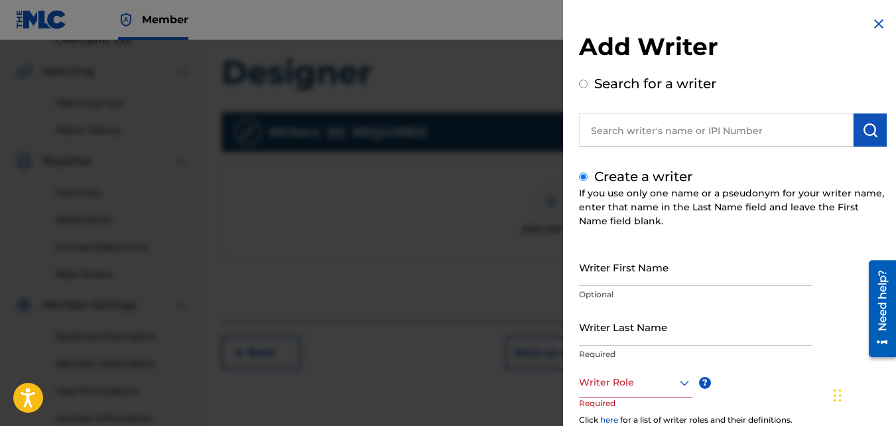
scroll to position [104, 0]
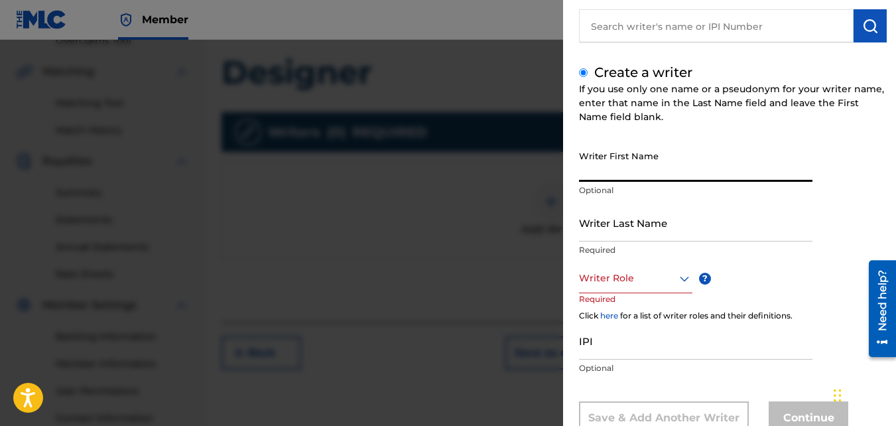
click at [625, 172] on input "Writer First Name" at bounding box center [695, 163] width 233 height 38
click at [625, 218] on input "Writer Last Name" at bounding box center [695, 223] width 233 height 38
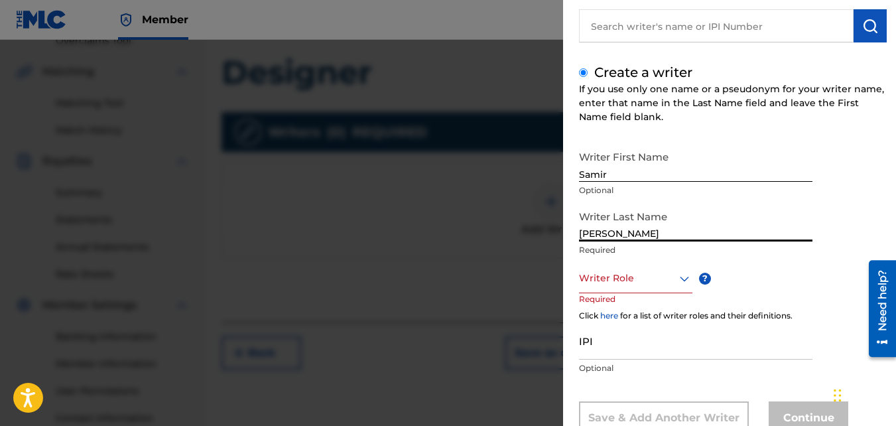
click at [635, 281] on div at bounding box center [635, 278] width 113 height 17
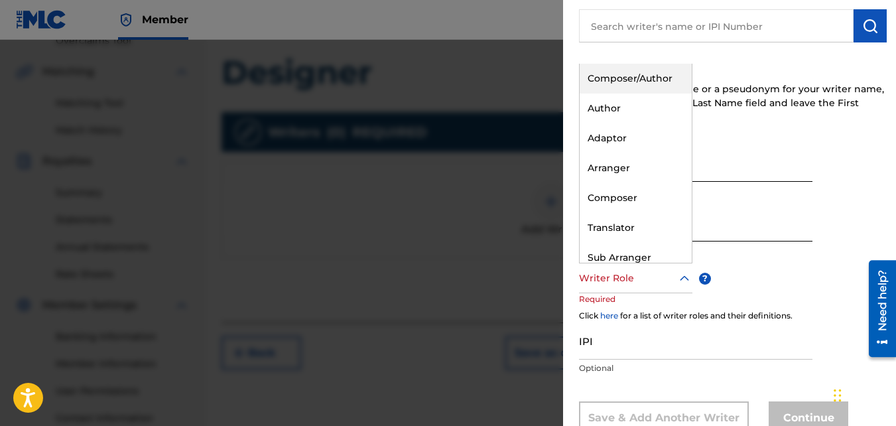
click at [610, 84] on div "Composer/Author" at bounding box center [636, 79] width 112 height 30
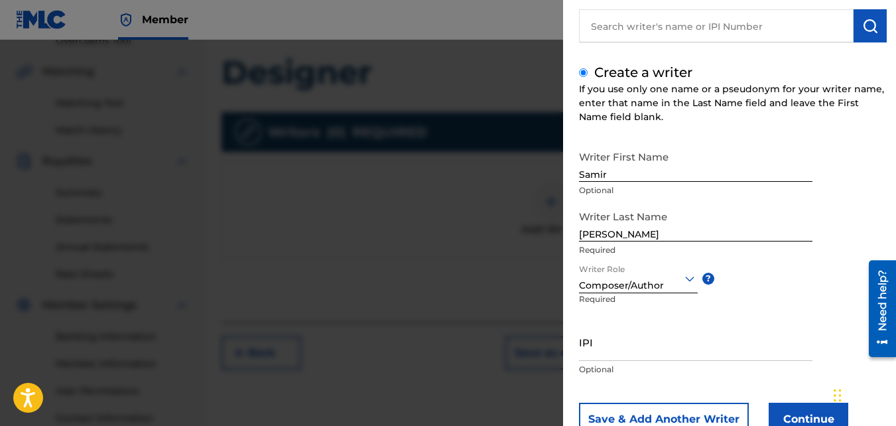
scroll to position [150, 0]
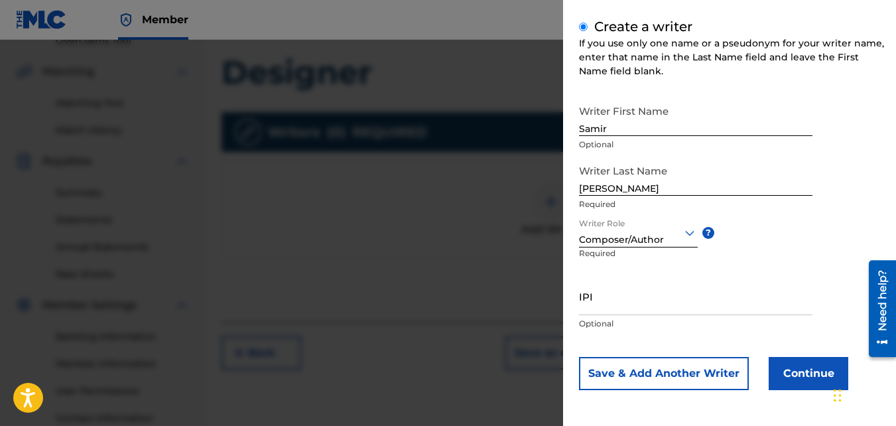
click at [814, 369] on button "Continue" at bounding box center [809, 373] width 80 height 33
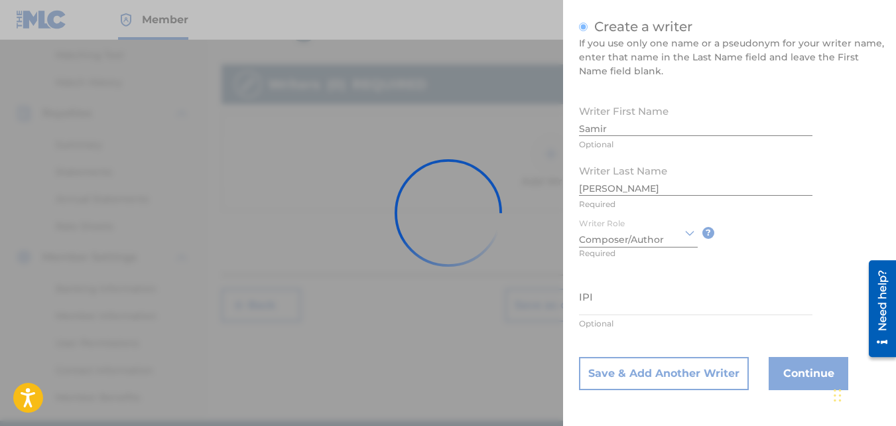
scroll to position [397, 0]
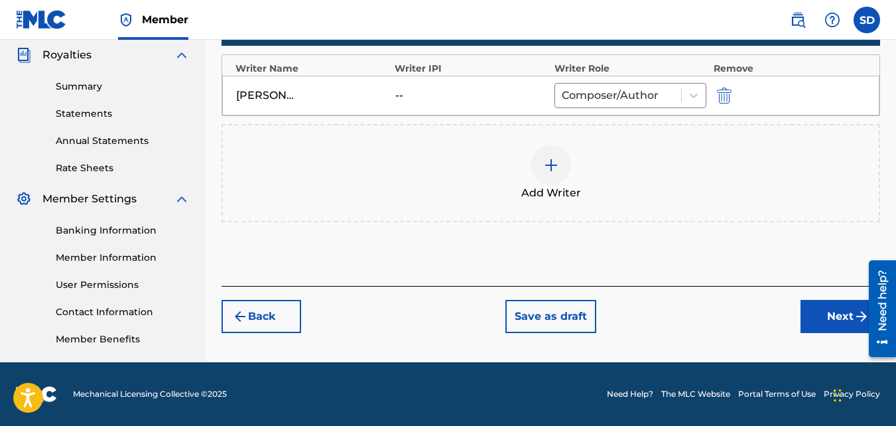
click at [805, 318] on button "Next" at bounding box center [840, 316] width 80 height 33
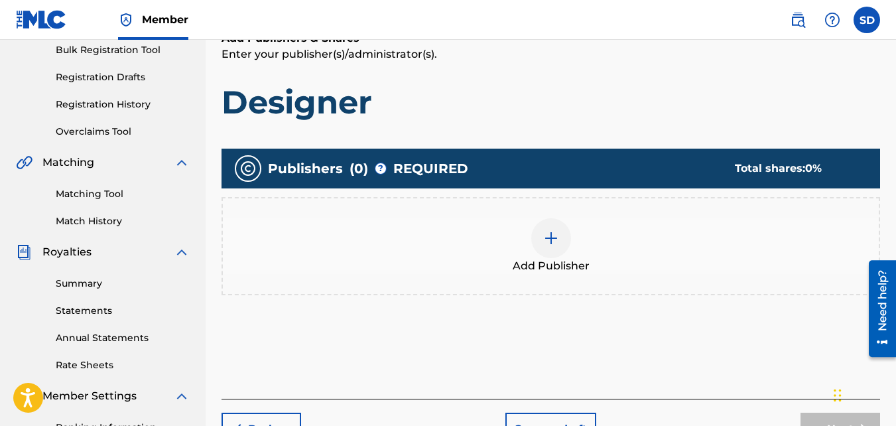
scroll to position [202, 0]
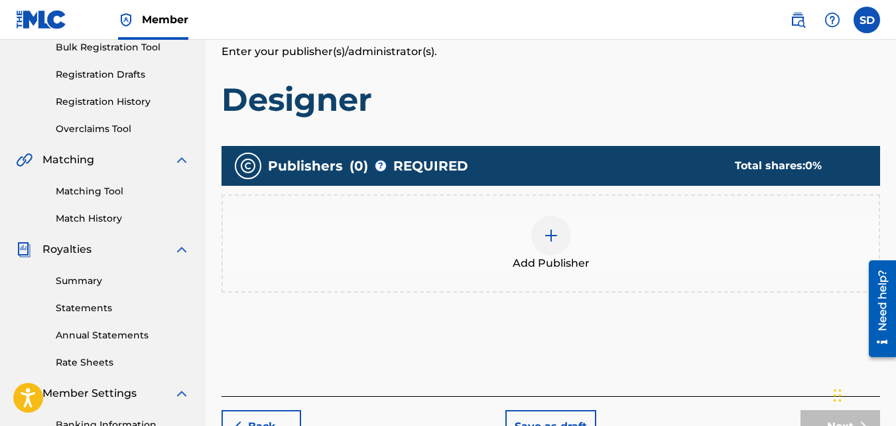
click at [524, 261] on span "Add Publisher" at bounding box center [551, 263] width 77 height 16
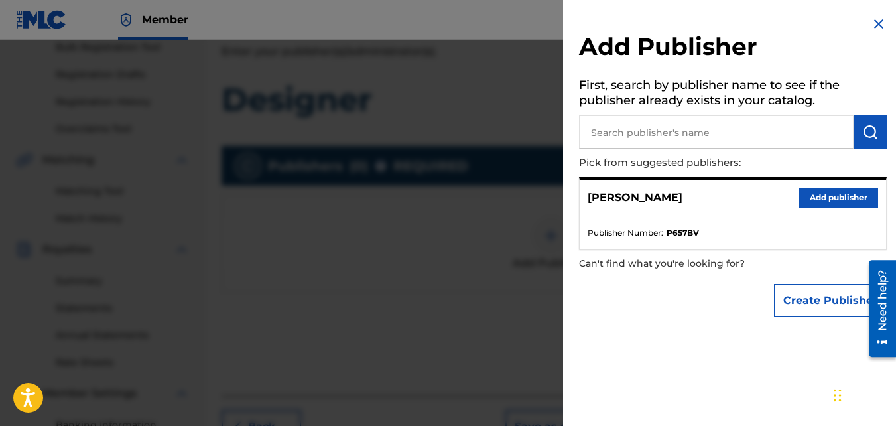
click at [798, 193] on button "Add publisher" at bounding box center [838, 198] width 80 height 20
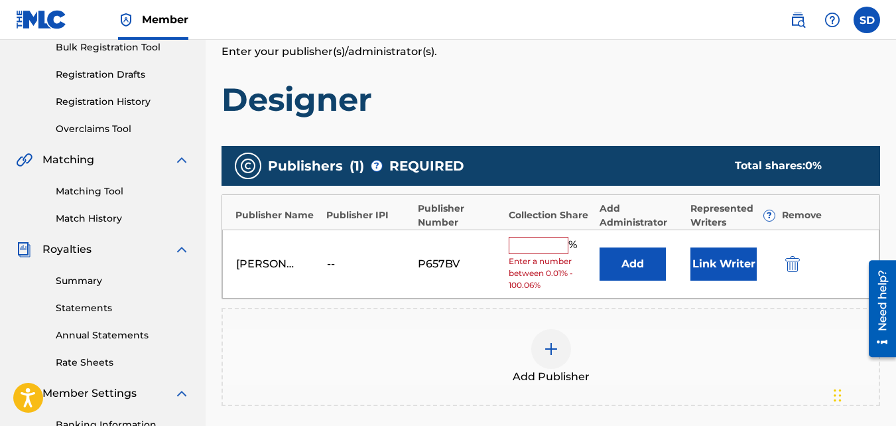
click at [544, 246] on input "text" at bounding box center [539, 245] width 60 height 17
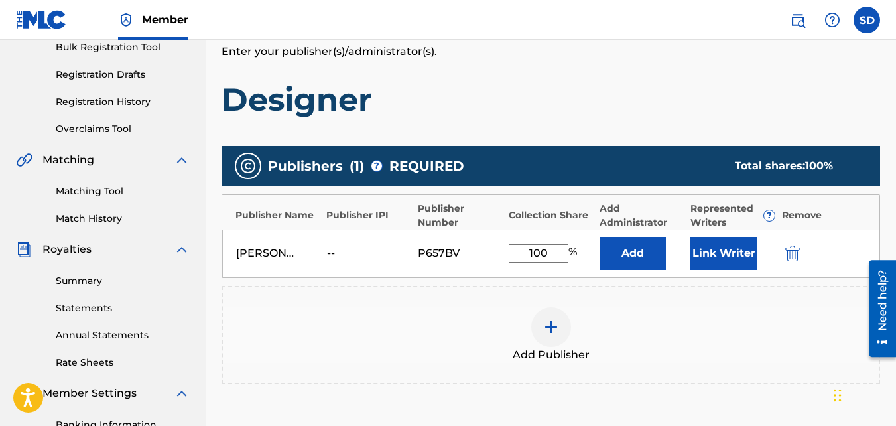
scroll to position [397, 0]
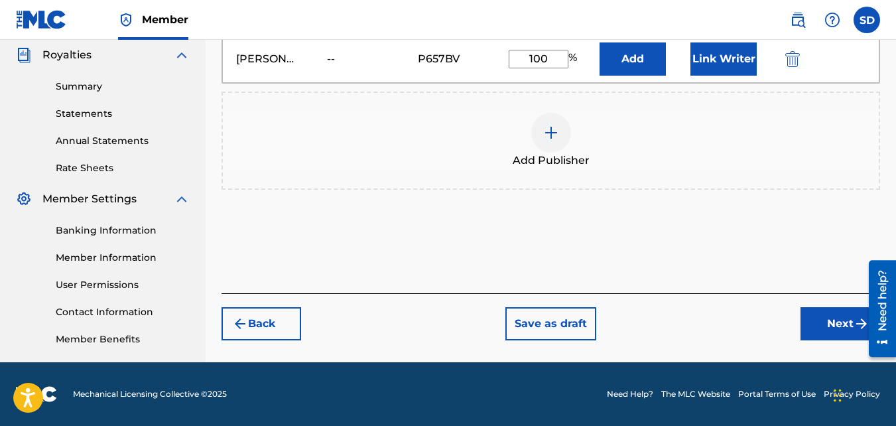
click at [816, 314] on button "Next" at bounding box center [840, 323] width 80 height 33
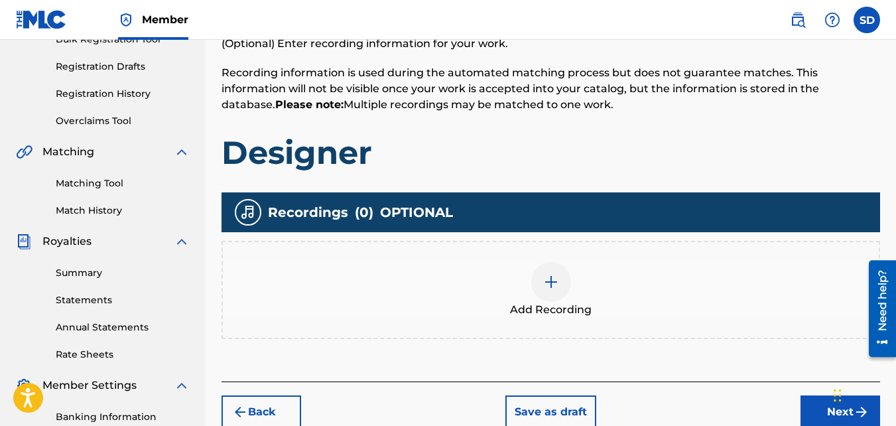
scroll to position [208, 0]
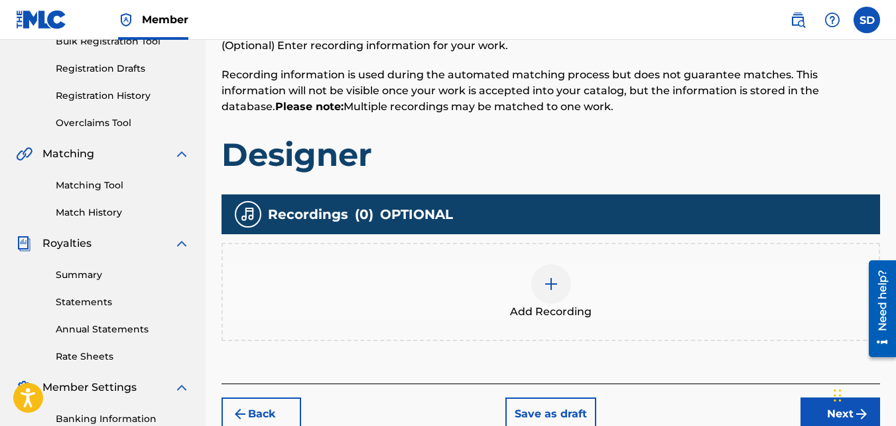
click at [523, 323] on div "Add Recording" at bounding box center [550, 292] width 658 height 98
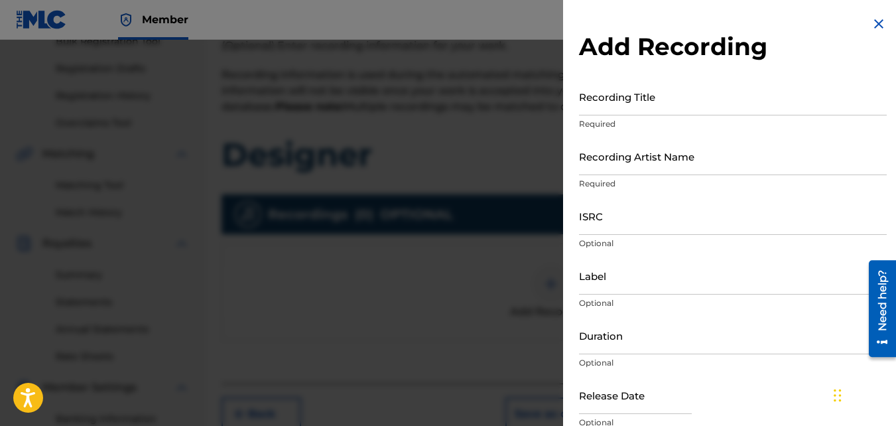
click at [670, 92] on input "Recording Title" at bounding box center [733, 97] width 308 height 38
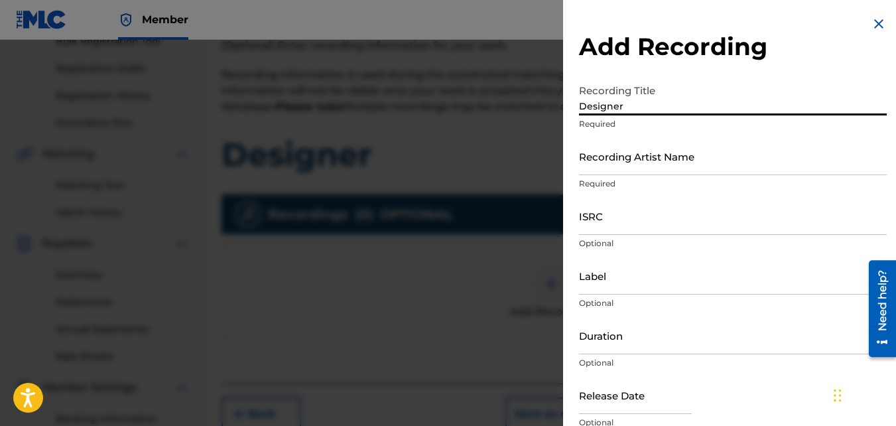
click at [658, 162] on input "Recording Artist Name" at bounding box center [733, 156] width 308 height 38
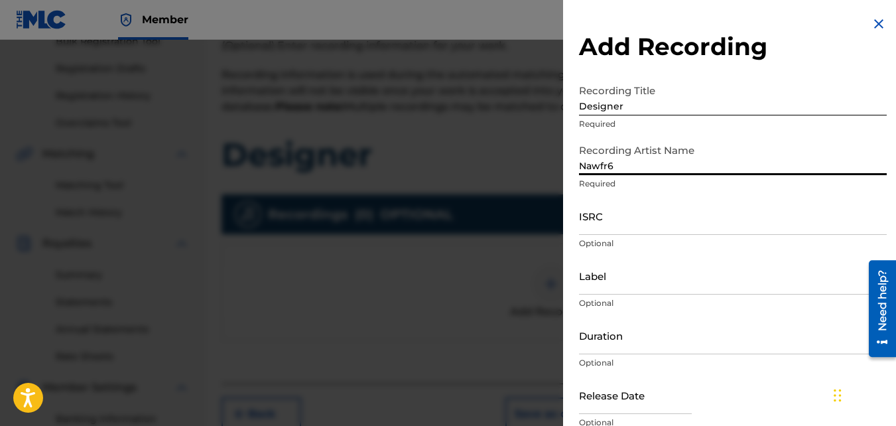
drag, startPoint x: 667, startPoint y: 212, endPoint x: 622, endPoint y: 225, distance: 47.0
click at [622, 225] on input "ISRC" at bounding box center [733, 216] width 308 height 38
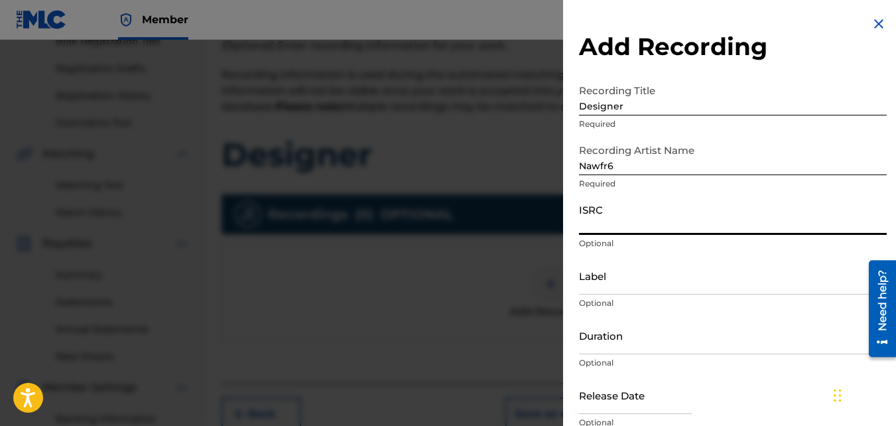
paste input "QZKUS2100747"
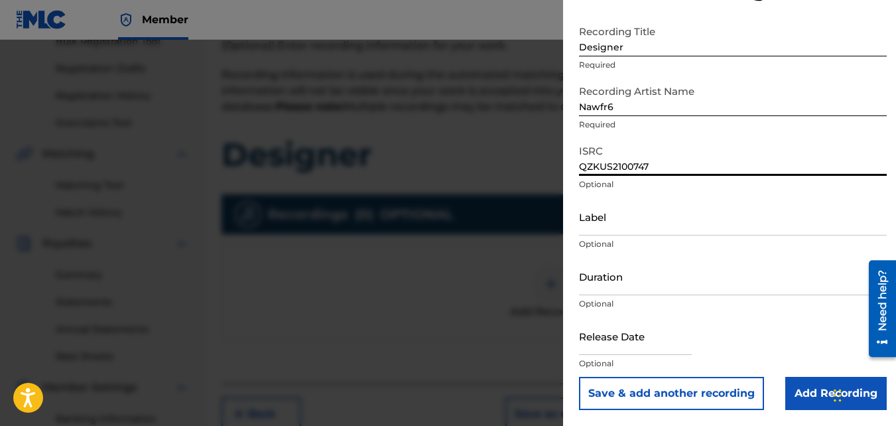
click at [818, 393] on input "Add Recording" at bounding box center [835, 393] width 101 height 33
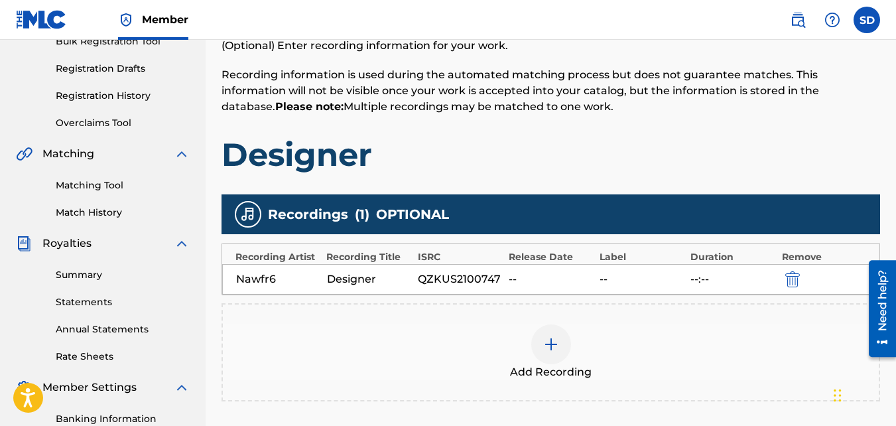
scroll to position [397, 0]
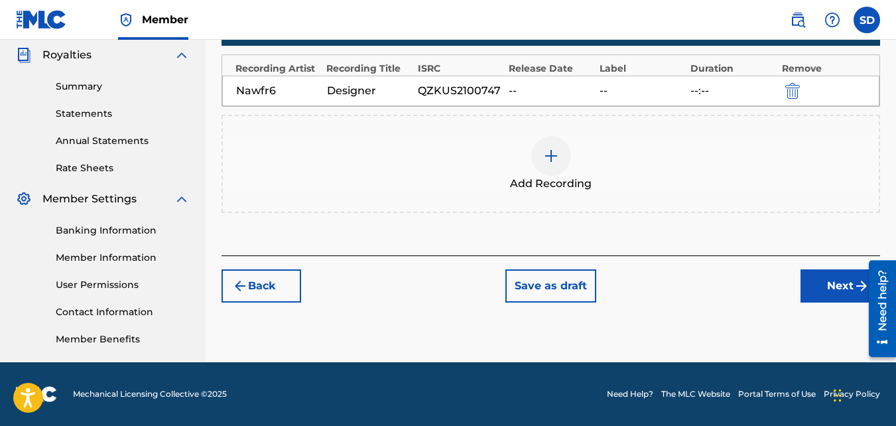
click at [840, 291] on button "Next" at bounding box center [840, 285] width 80 height 33
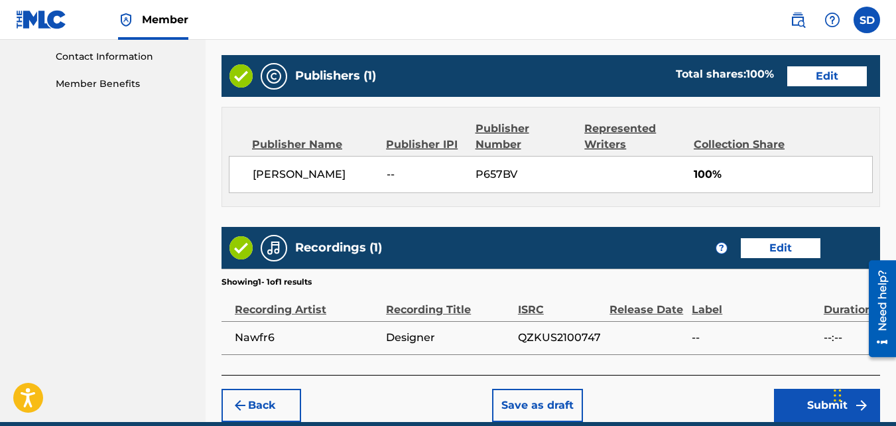
scroll to position [712, 0]
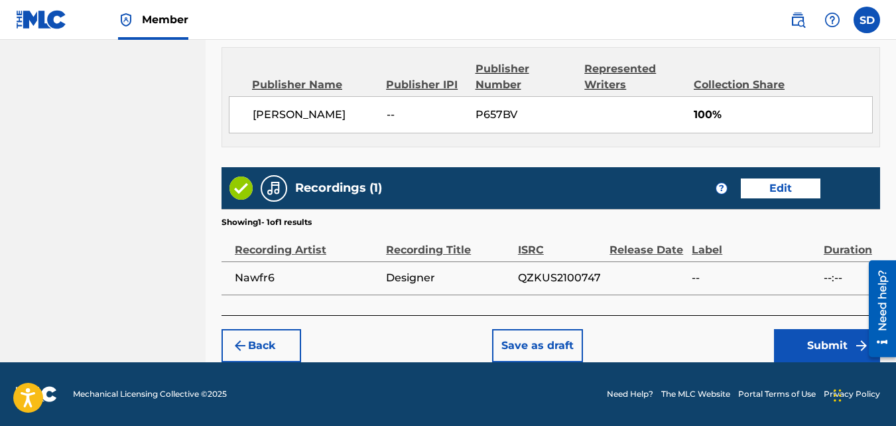
click at [790, 332] on button "Submit" at bounding box center [827, 345] width 106 height 33
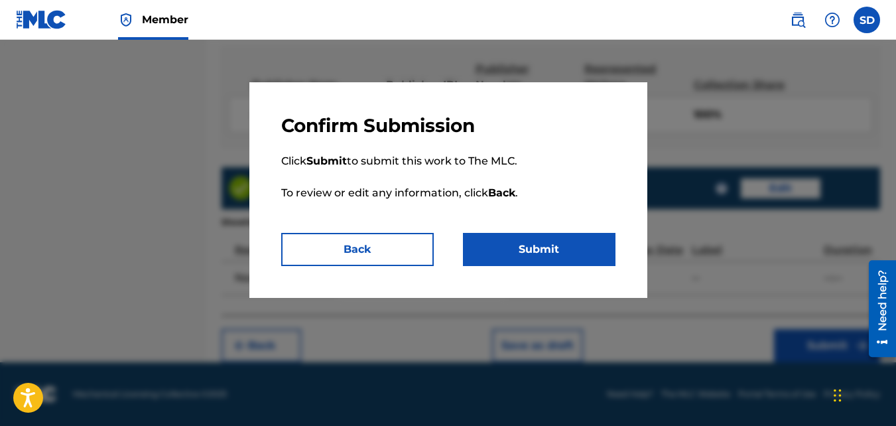
click at [396, 245] on button "Back" at bounding box center [357, 249] width 153 height 33
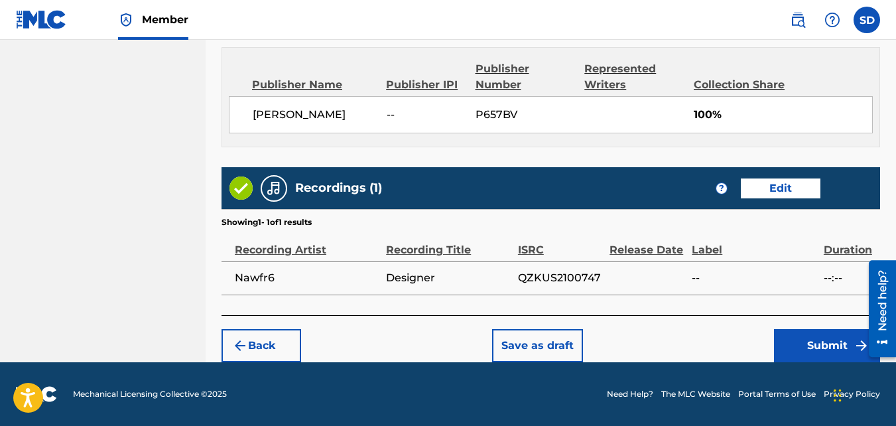
click at [789, 344] on button "Submit" at bounding box center [827, 345] width 106 height 33
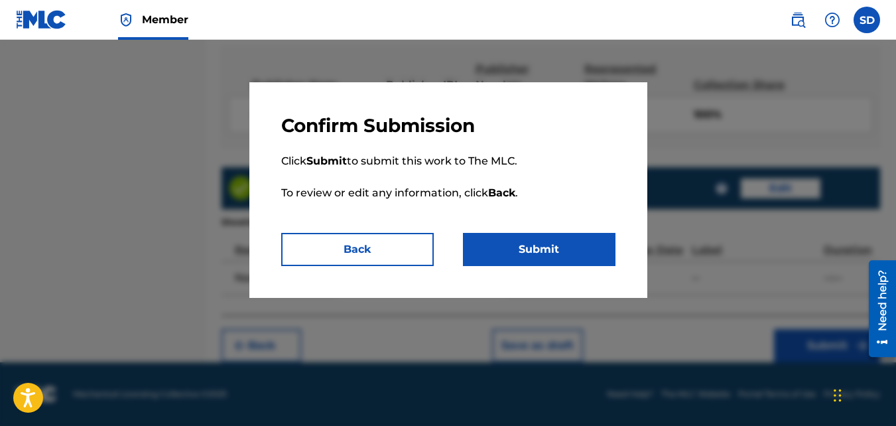
click at [588, 243] on button "Submit" at bounding box center [539, 249] width 153 height 33
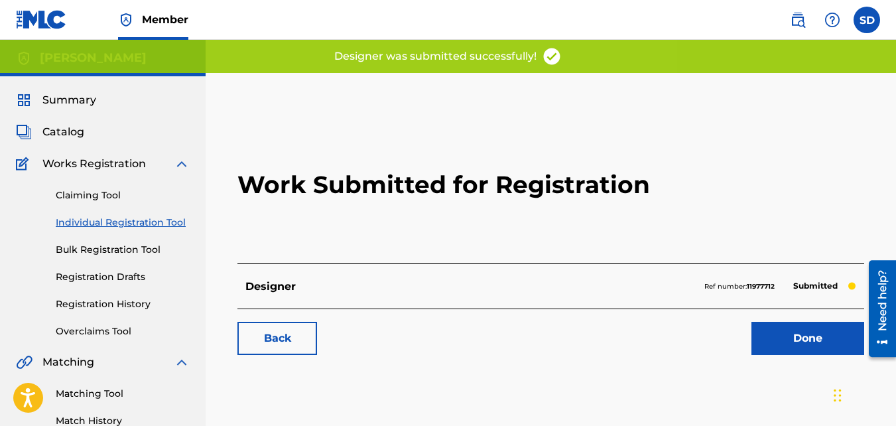
click at [308, 347] on link "Back" at bounding box center [277, 338] width 80 height 33
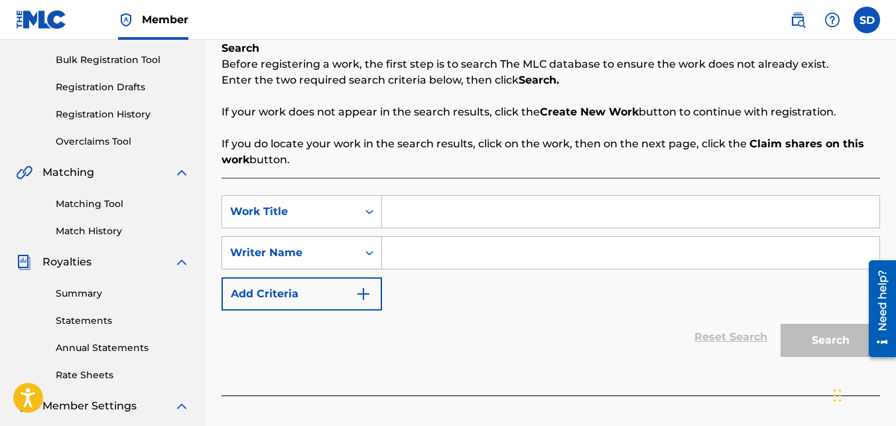
scroll to position [198, 0]
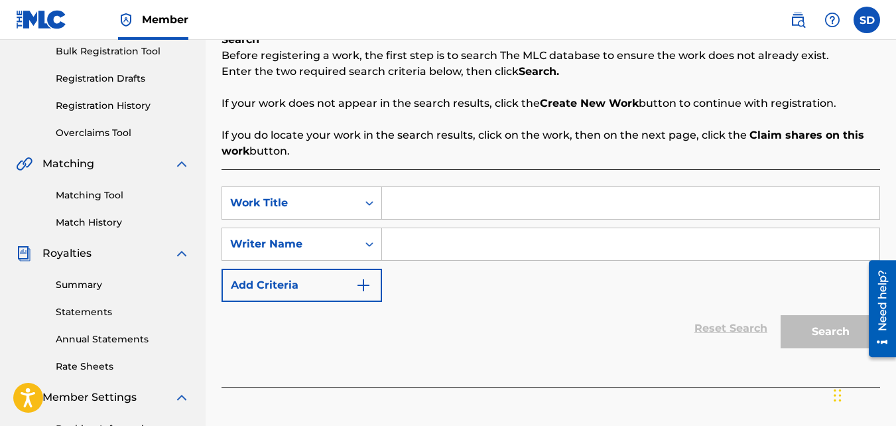
click at [416, 210] on input "Search Form" at bounding box center [630, 203] width 497 height 32
click at [425, 235] on input "Search Form" at bounding box center [630, 244] width 497 height 32
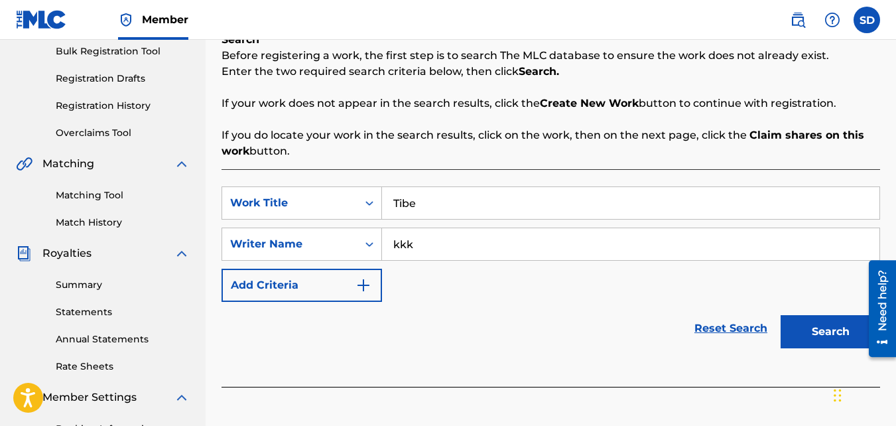
click at [781, 315] on button "Search" at bounding box center [830, 331] width 99 height 33
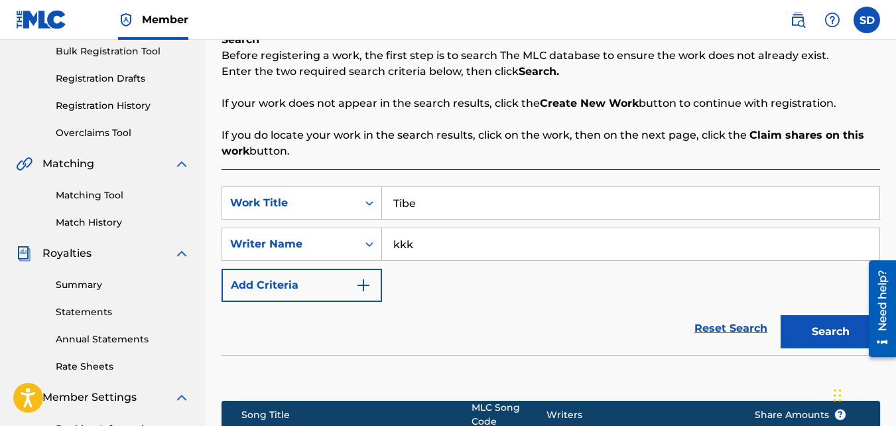
scroll to position [397, 0]
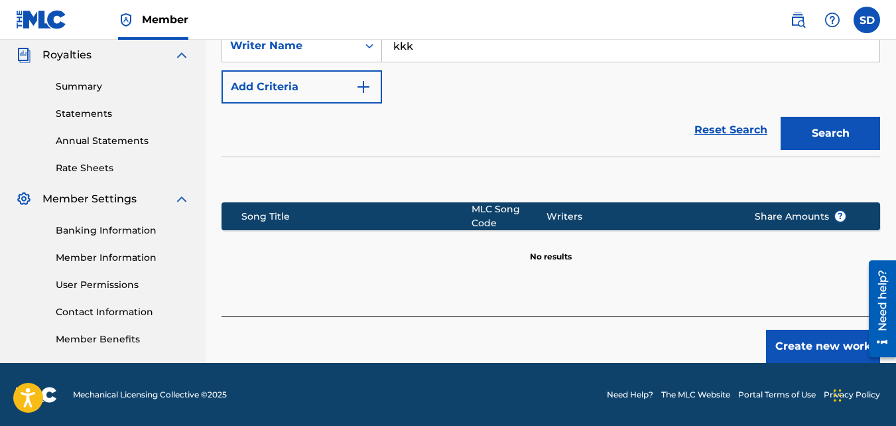
click at [796, 346] on button "Create new work" at bounding box center [823, 346] width 114 height 33
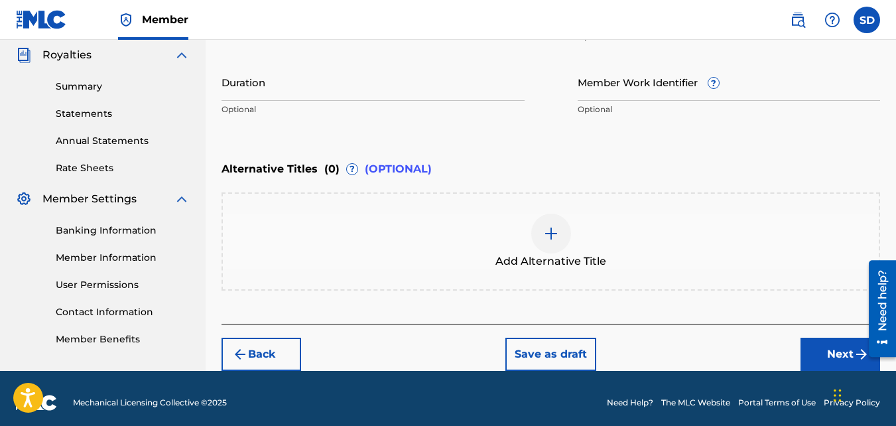
click at [808, 355] on button "Next" at bounding box center [840, 354] width 80 height 33
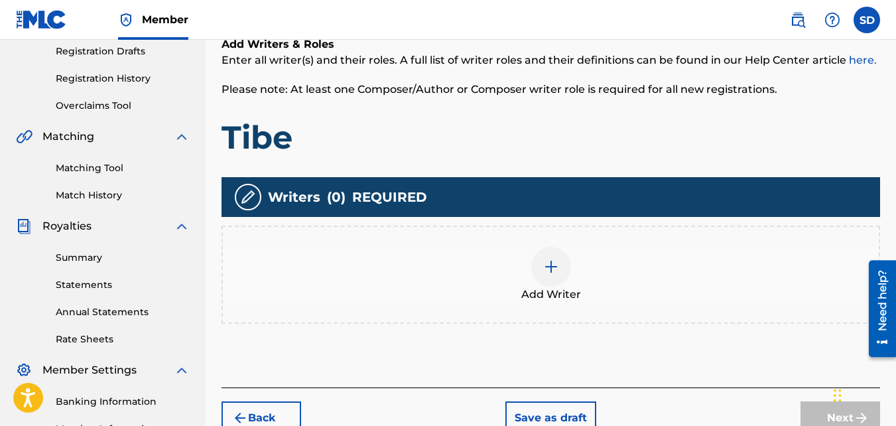
scroll to position [226, 0]
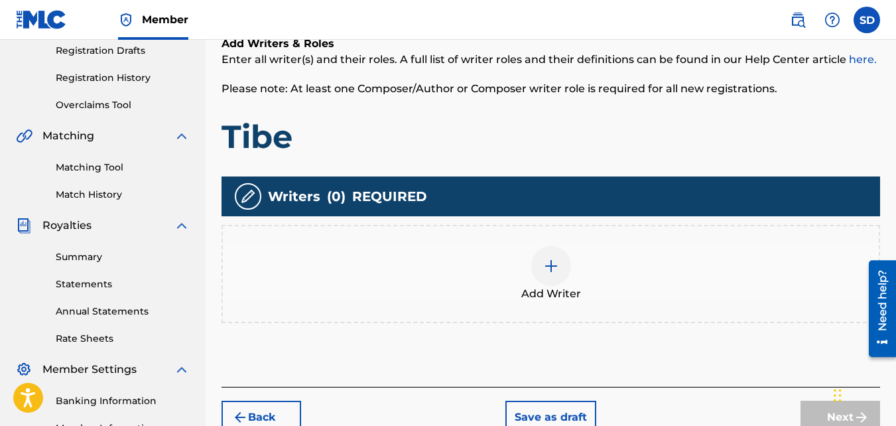
click at [565, 236] on div "Add Writer" at bounding box center [550, 274] width 658 height 98
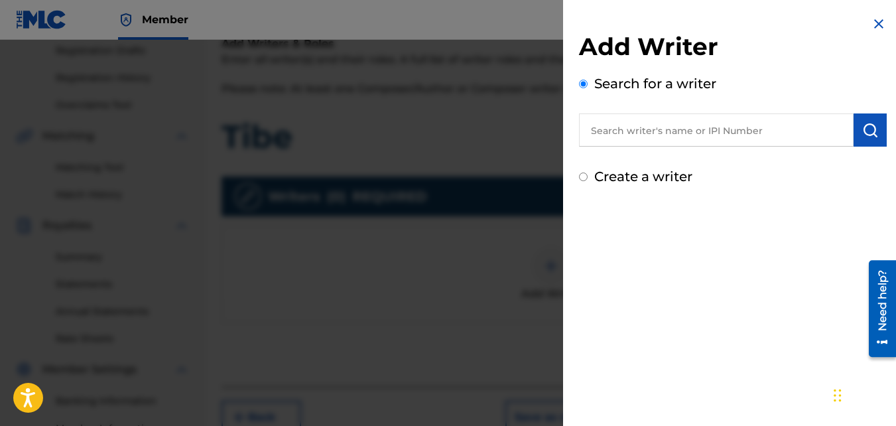
click at [623, 175] on label "Create a writer" at bounding box center [643, 176] width 98 height 16
click at [588, 175] on input "Create a writer" at bounding box center [583, 176] width 9 height 9
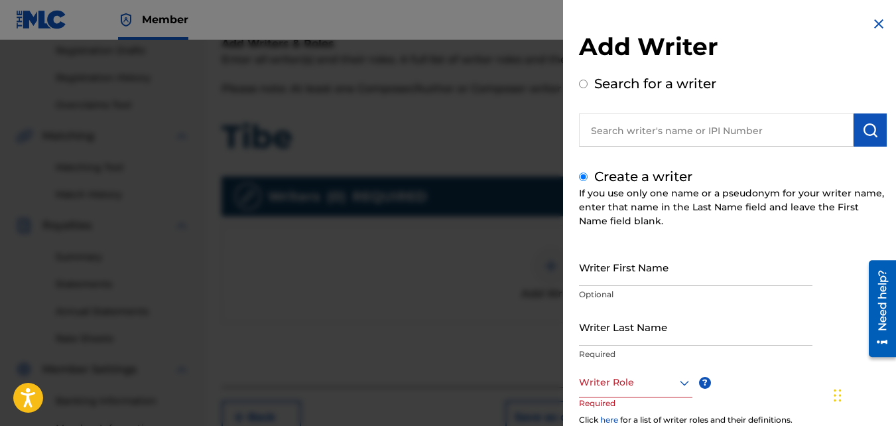
click at [660, 265] on input "Writer First Name" at bounding box center [695, 267] width 233 height 38
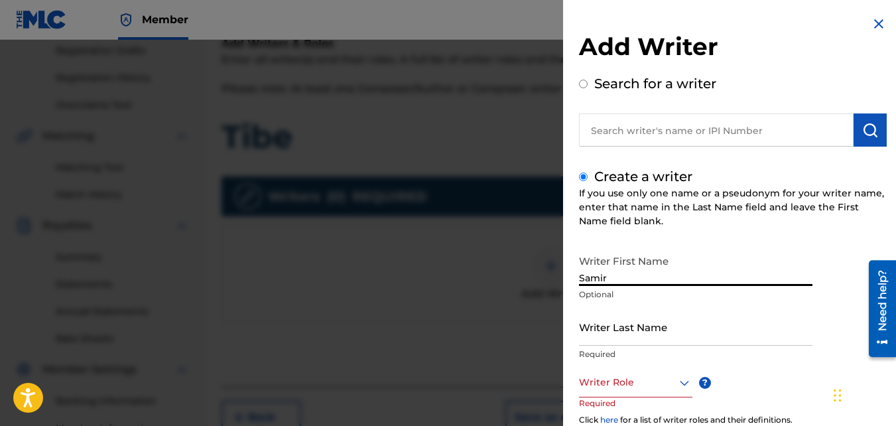
scroll to position [40, 0]
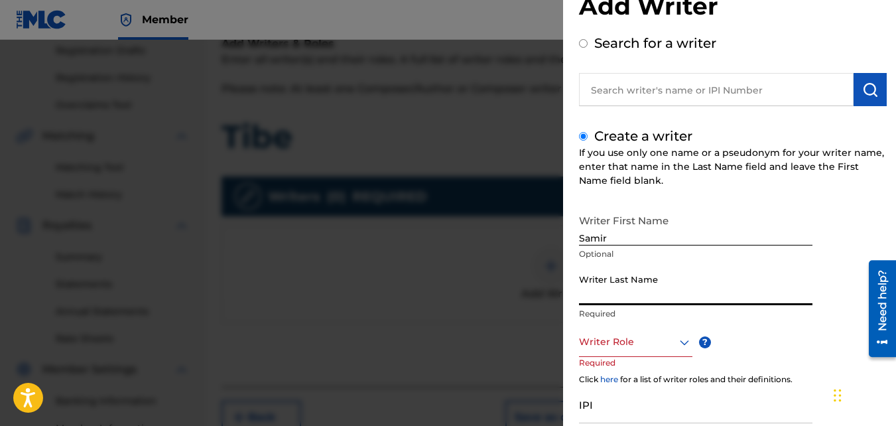
click at [649, 273] on input "Writer Last Name" at bounding box center [695, 286] width 233 height 38
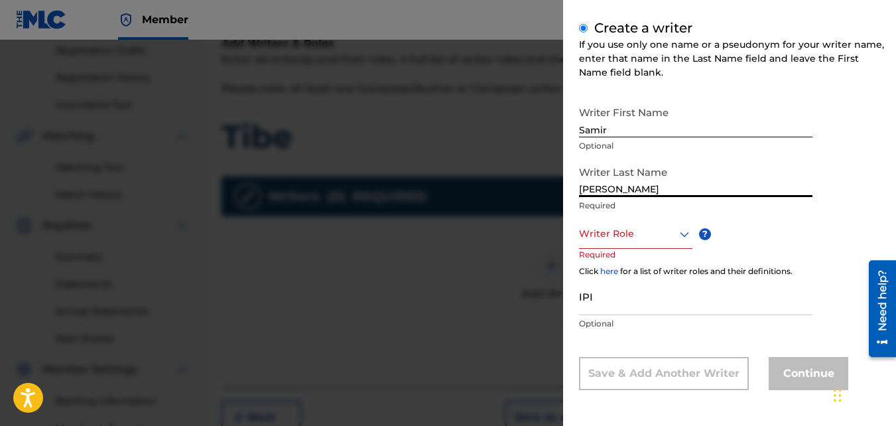
click at [618, 238] on div at bounding box center [635, 233] width 113 height 17
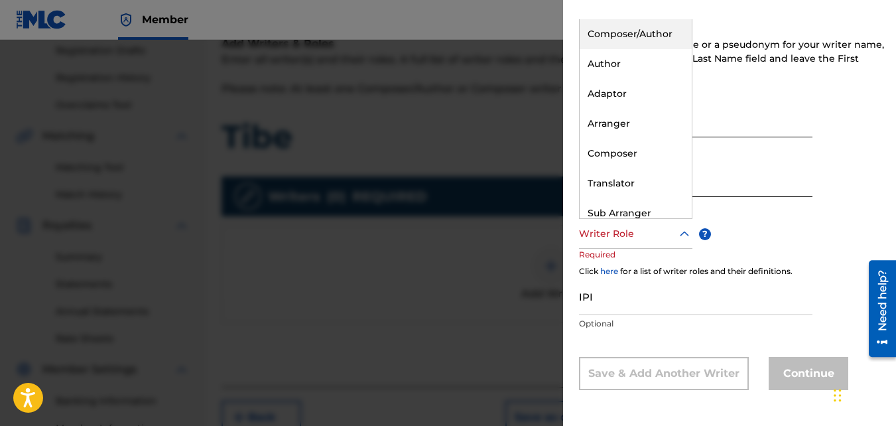
click at [593, 36] on div "Composer/Author" at bounding box center [636, 34] width 112 height 30
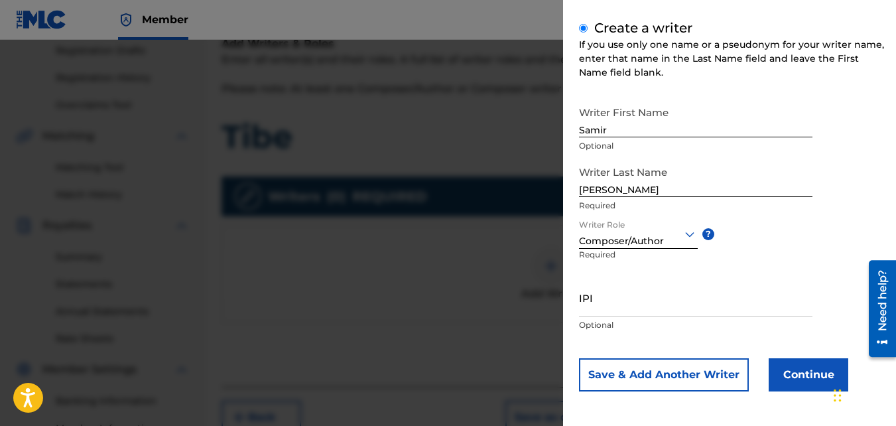
click at [776, 389] on button "Continue" at bounding box center [809, 374] width 80 height 33
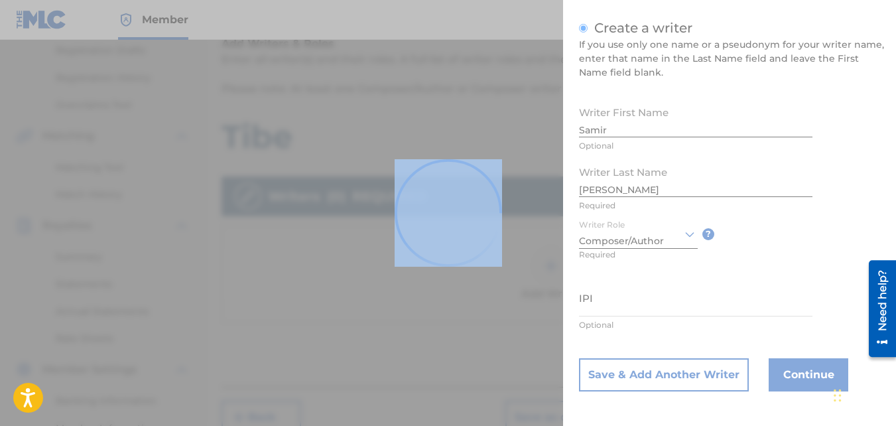
click at [776, 389] on div at bounding box center [448, 213] width 896 height 426
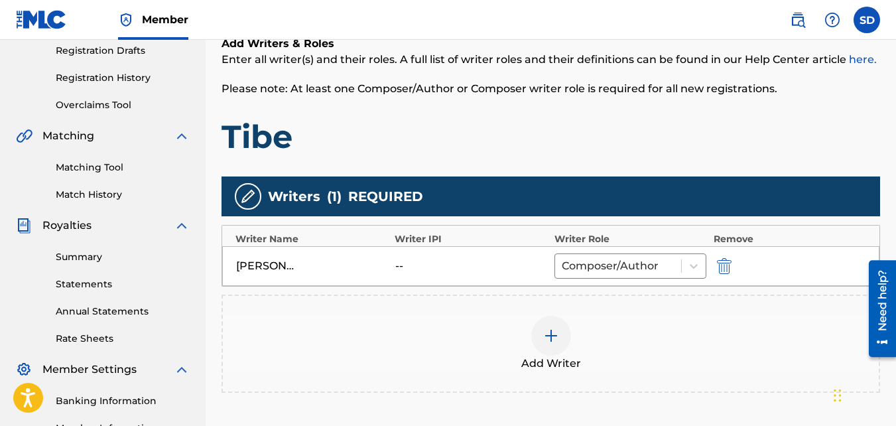
scroll to position [397, 0]
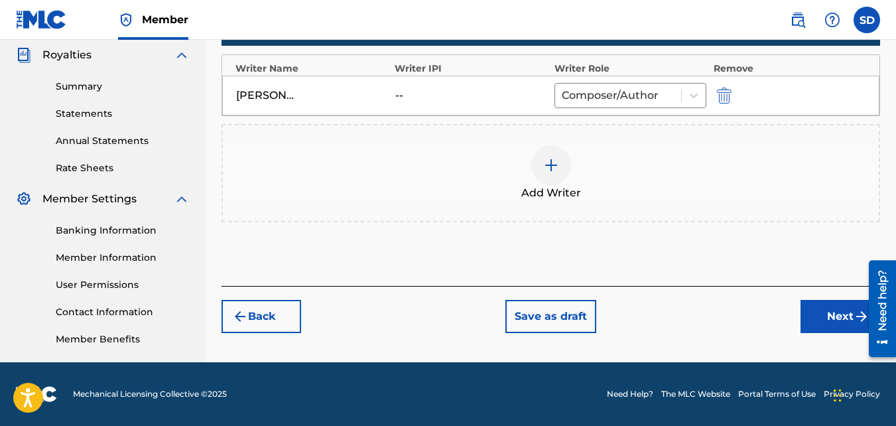
click at [833, 334] on div "Register Work Search Enter Work Details Add Writers Add Publishers & Shares Add…" at bounding box center [551, 19] width 690 height 686
click at [814, 319] on button "Next" at bounding box center [840, 316] width 80 height 33
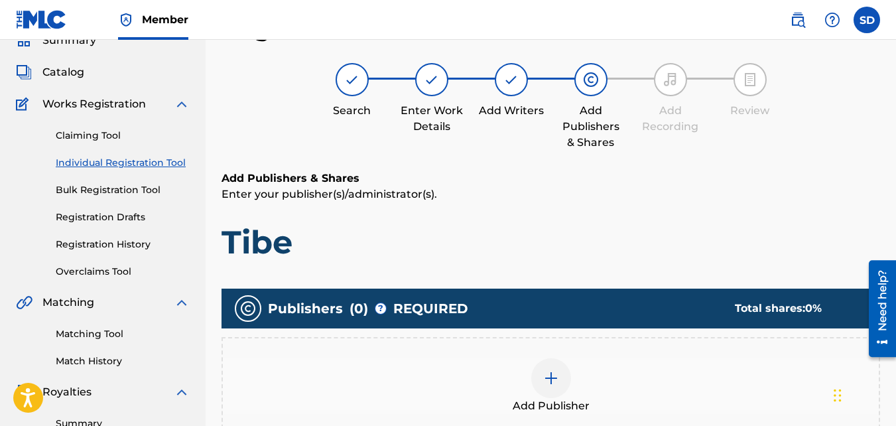
scroll to position [359, 0]
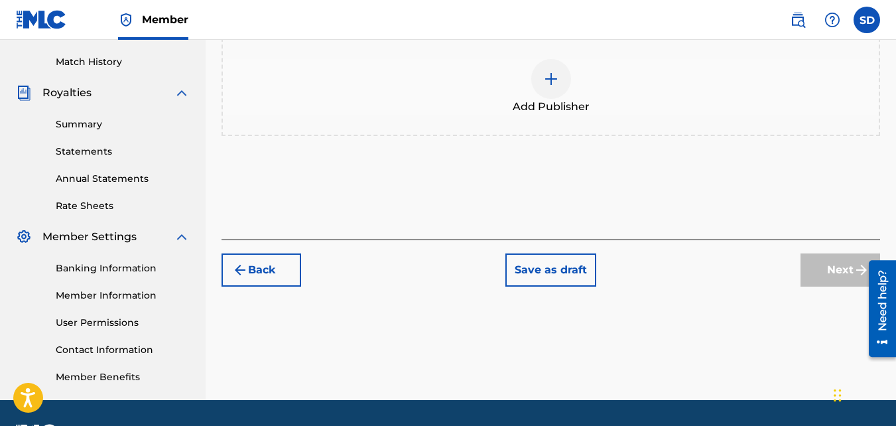
click at [550, 97] on div at bounding box center [551, 79] width 40 height 40
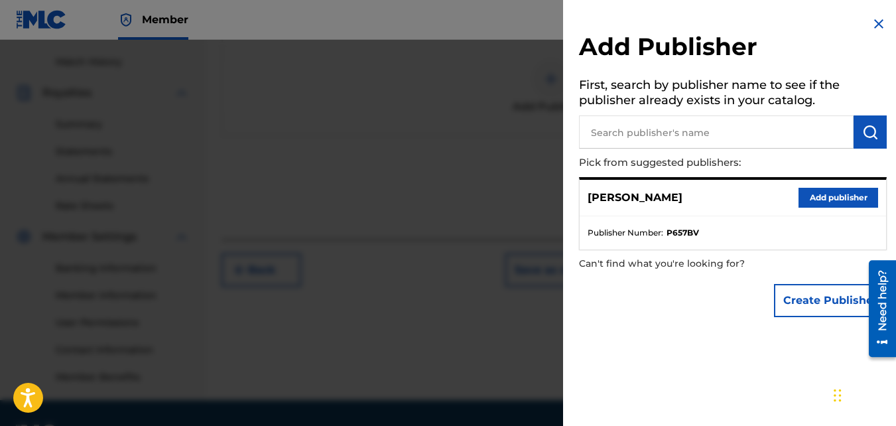
click at [817, 196] on button "Add publisher" at bounding box center [838, 198] width 80 height 20
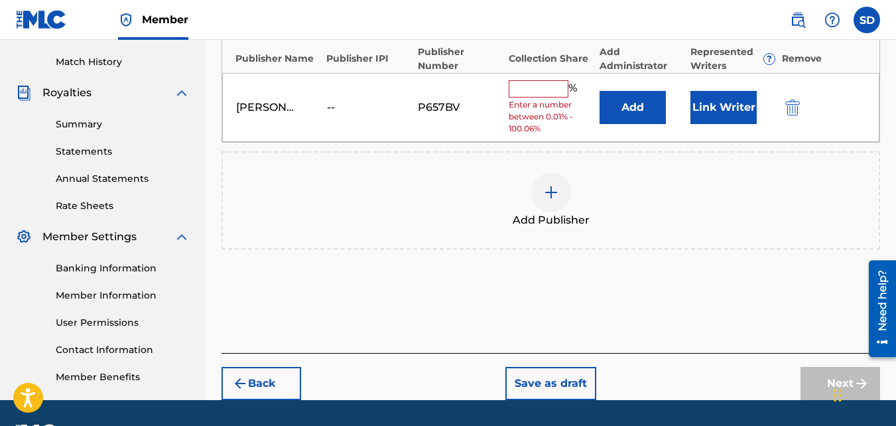
click at [518, 82] on input "text" at bounding box center [539, 88] width 60 height 17
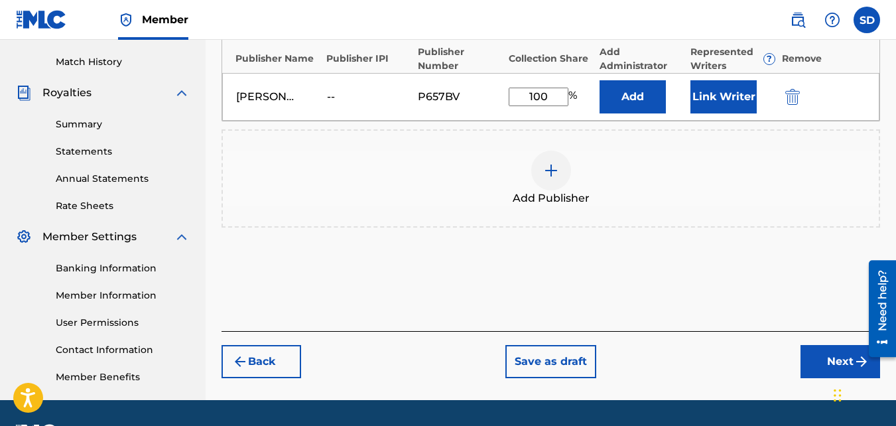
click at [821, 361] on button "Next" at bounding box center [840, 361] width 80 height 33
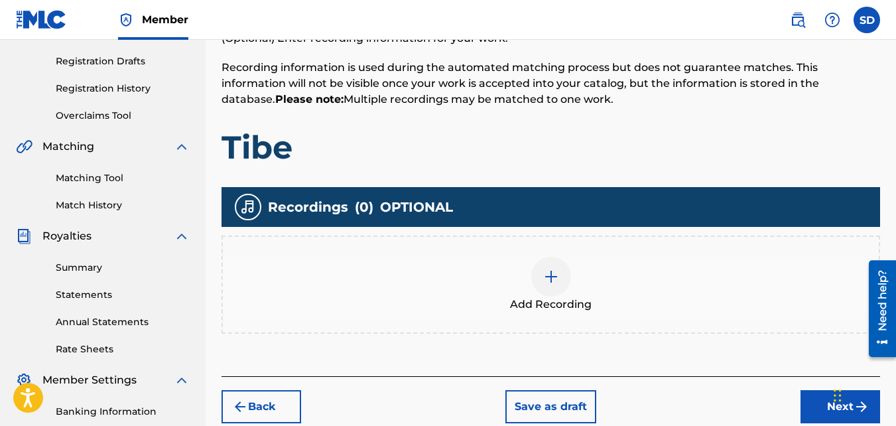
scroll to position [216, 0]
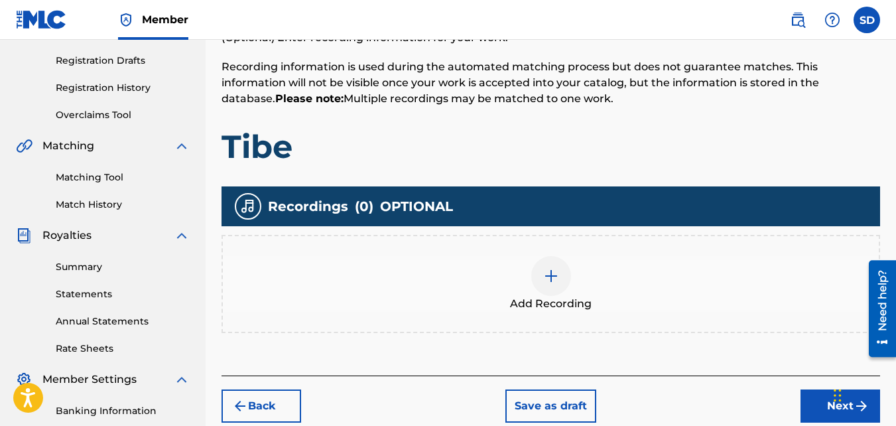
click at [540, 264] on div at bounding box center [551, 276] width 40 height 40
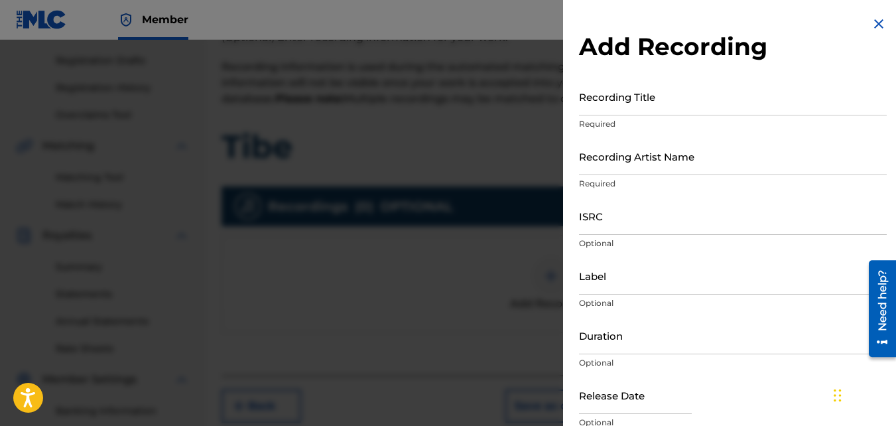
click at [670, 108] on input "Recording Title" at bounding box center [733, 97] width 308 height 38
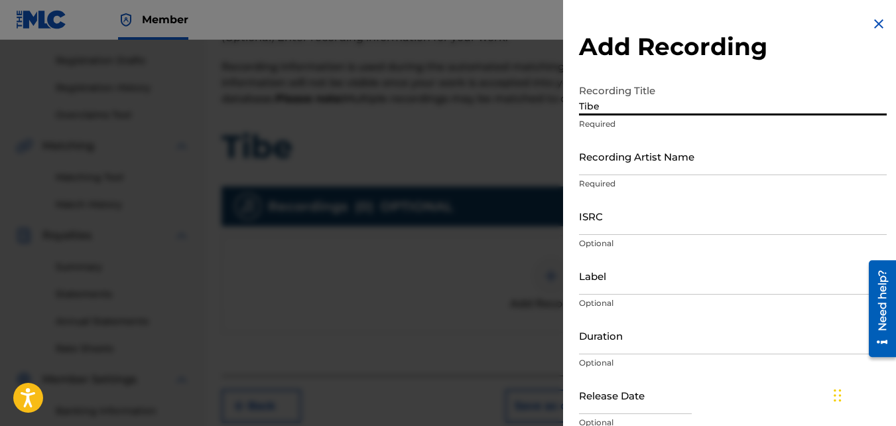
click at [657, 146] on input "Recording Artist Name" at bounding box center [733, 156] width 308 height 38
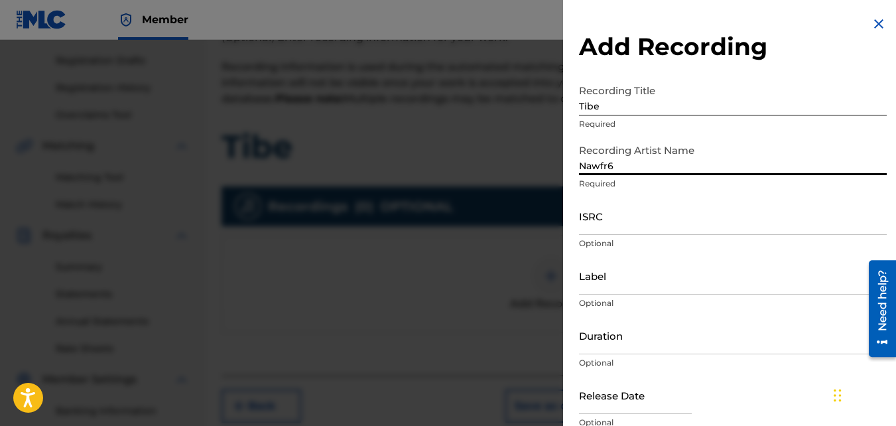
drag, startPoint x: 664, startPoint y: 164, endPoint x: 669, endPoint y: 210, distance: 46.1
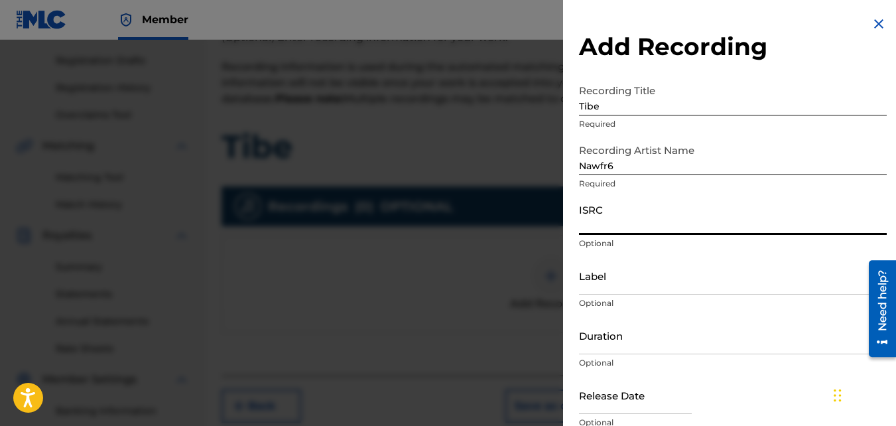
paste input "QZKUS2102621"
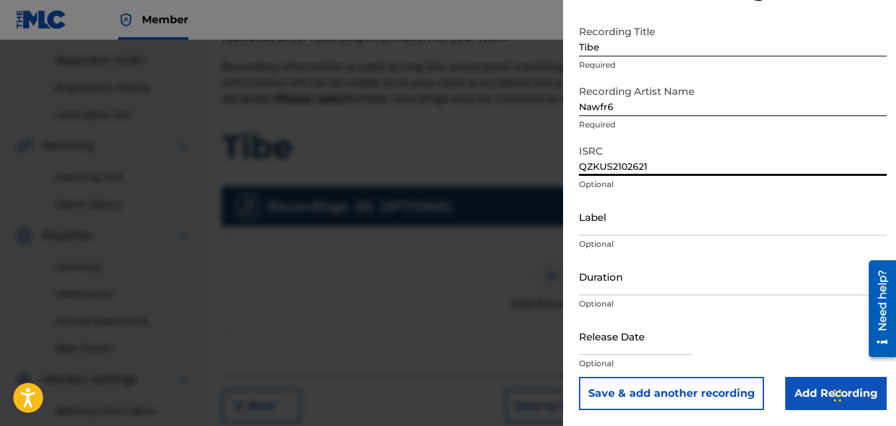
click at [812, 377] on input "Add Recording" at bounding box center [835, 393] width 101 height 33
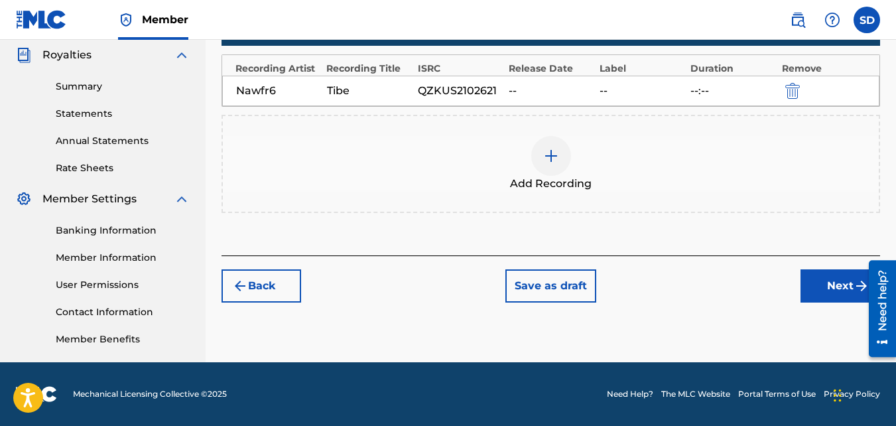
click at [808, 292] on button "Next" at bounding box center [840, 285] width 80 height 33
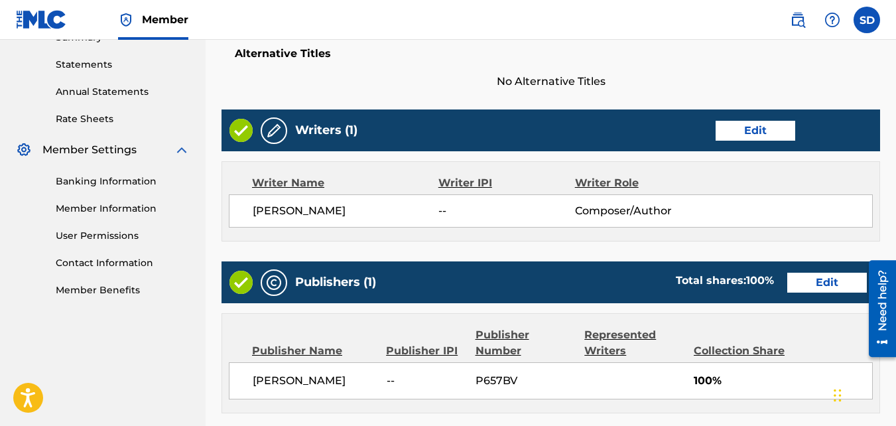
scroll to position [712, 0]
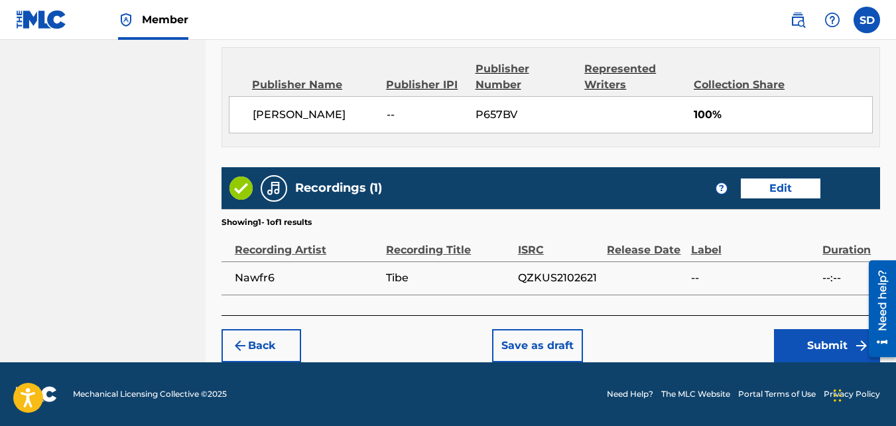
click at [814, 344] on button "Submit" at bounding box center [827, 345] width 106 height 33
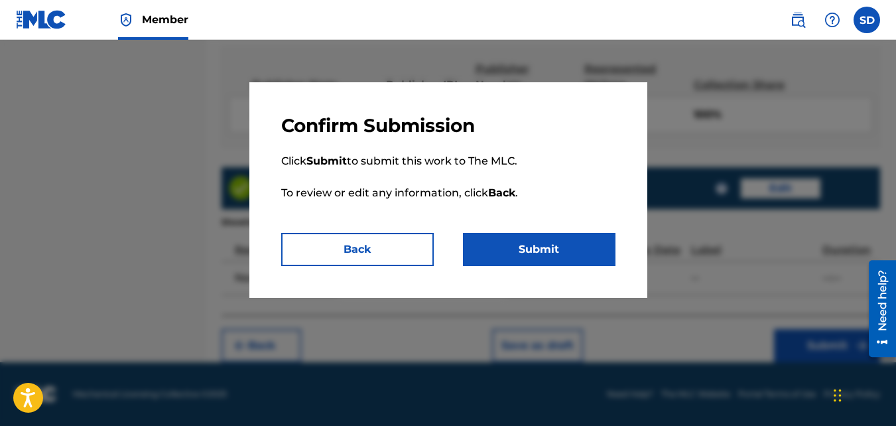
click at [479, 238] on button "Submit" at bounding box center [539, 249] width 153 height 33
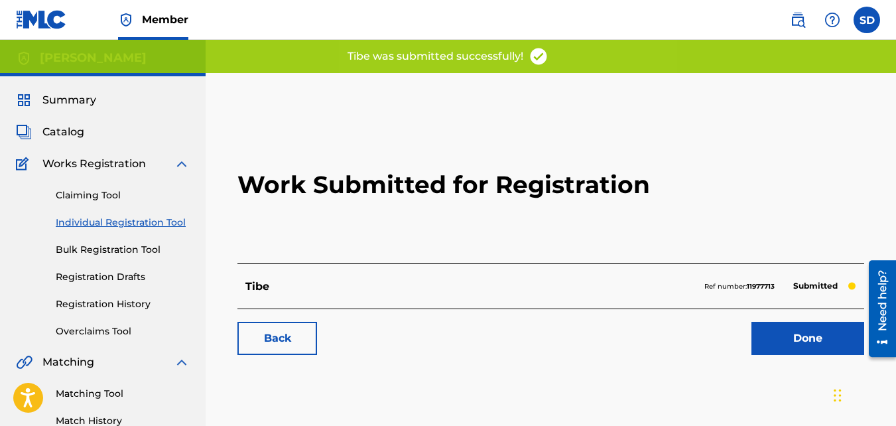
click at [293, 330] on link "Back" at bounding box center [277, 338] width 80 height 33
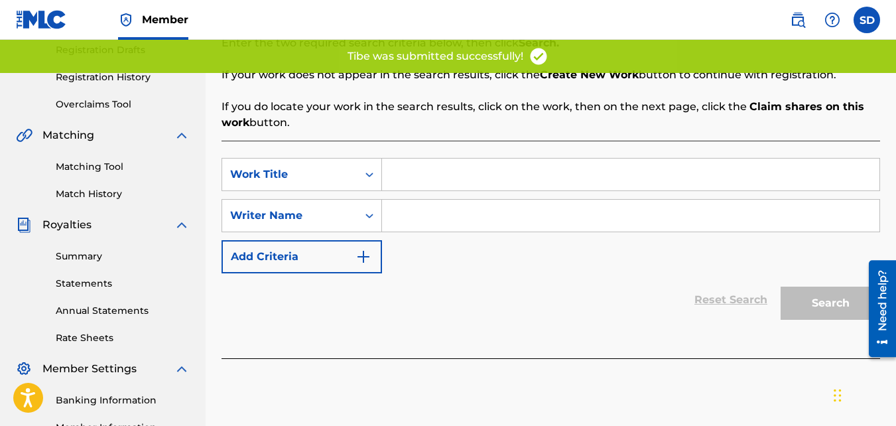
scroll to position [199, 0]
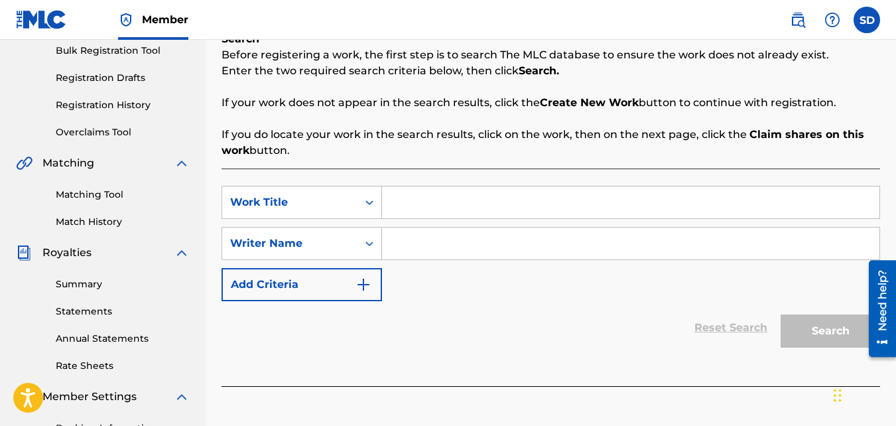
paste input "MIRACLES"
click at [439, 262] on div "SearchWithCriteriad5e44505-d0a5-4b33-bd25-8e631170ad2f Work Title MIRACLES Sear…" at bounding box center [550, 243] width 658 height 115
click at [434, 253] on input "Search Form" at bounding box center [630, 243] width 497 height 32
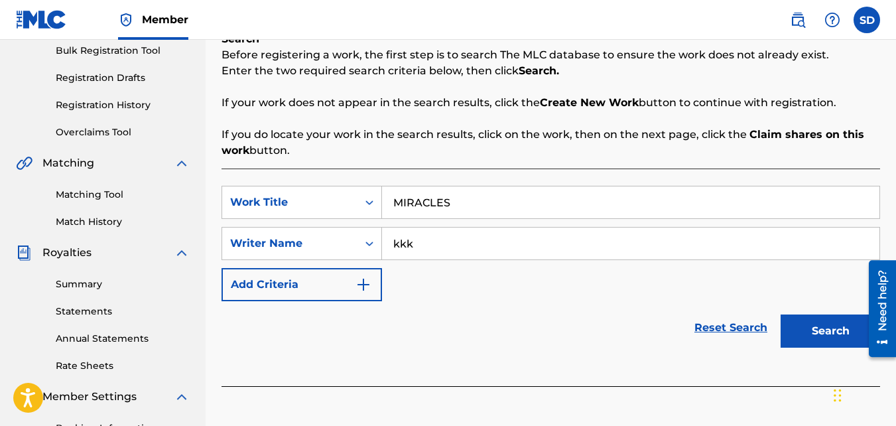
click at [781, 314] on button "Search" at bounding box center [830, 330] width 99 height 33
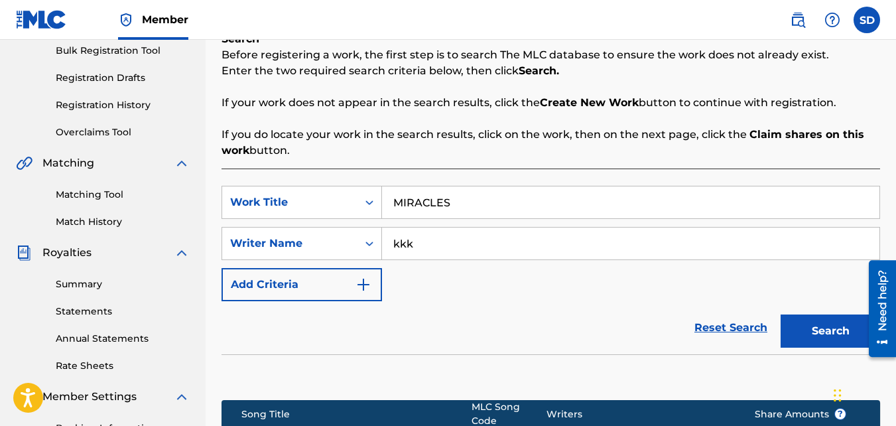
scroll to position [397, 0]
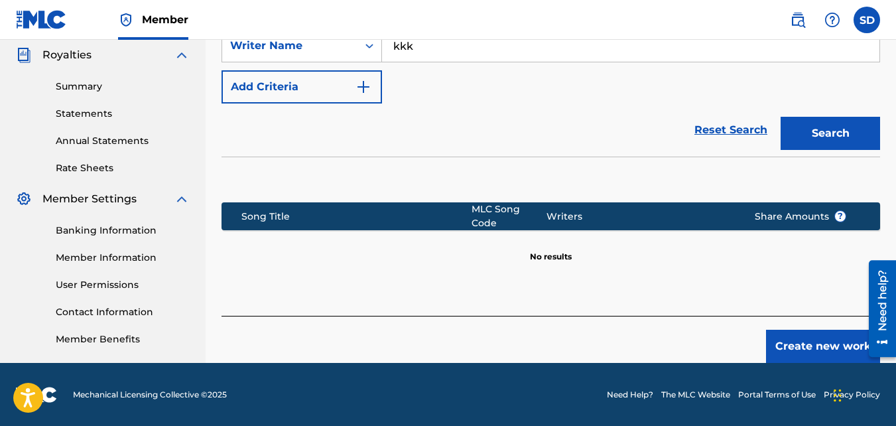
click at [816, 345] on button "Create new work" at bounding box center [823, 346] width 114 height 33
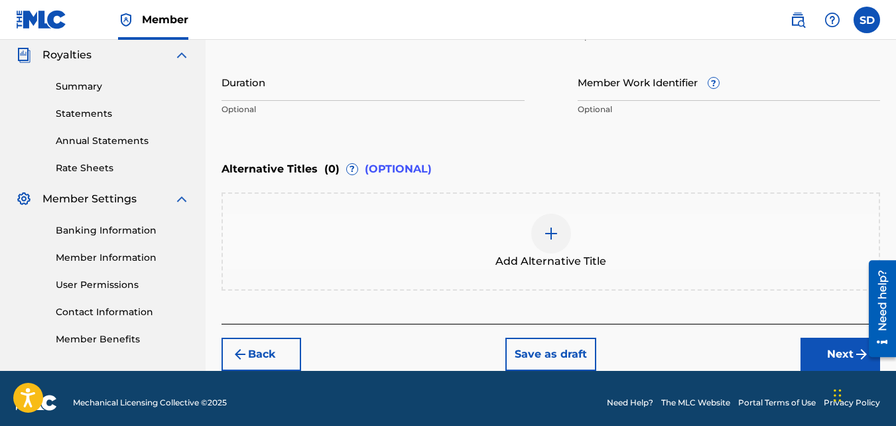
click at [811, 347] on button "Next" at bounding box center [840, 354] width 80 height 33
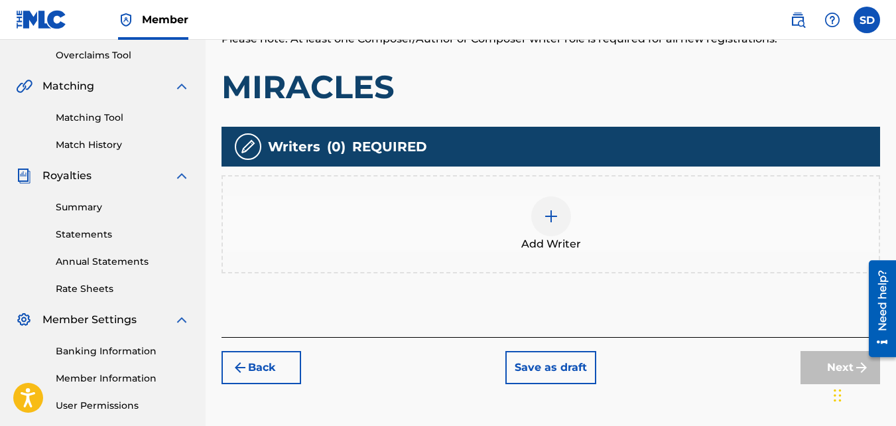
scroll to position [277, 0]
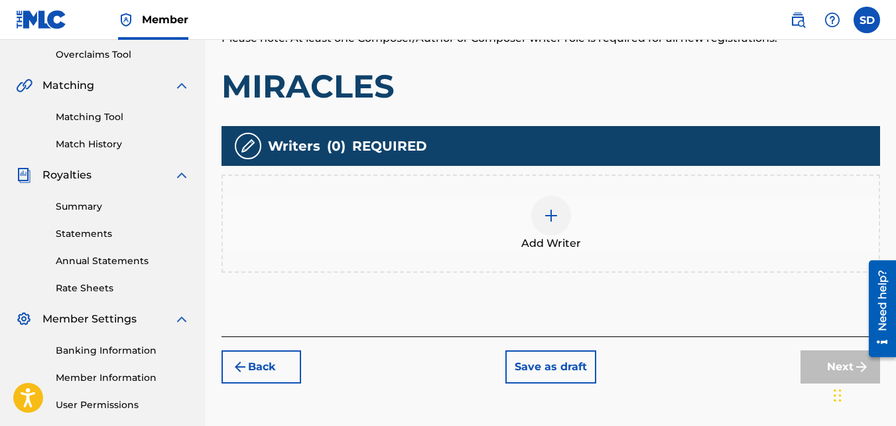
click at [541, 218] on div at bounding box center [551, 216] width 40 height 40
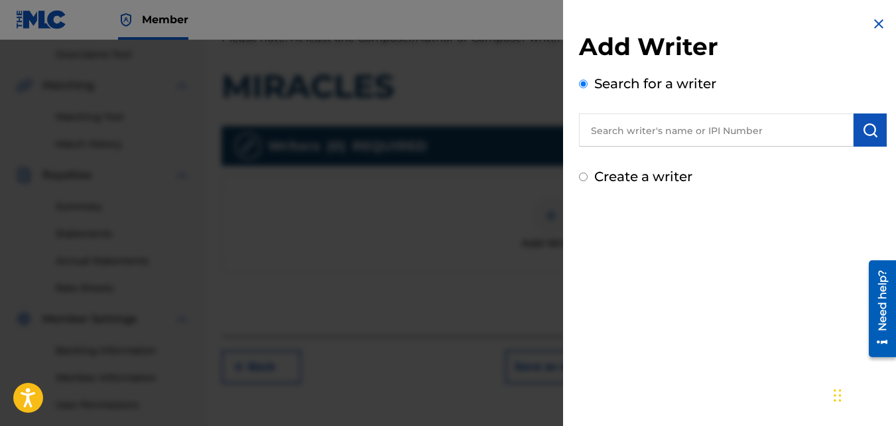
click at [590, 178] on div "Create a writer" at bounding box center [733, 176] width 308 height 20
click at [584, 176] on input "Create a writer" at bounding box center [583, 176] width 9 height 9
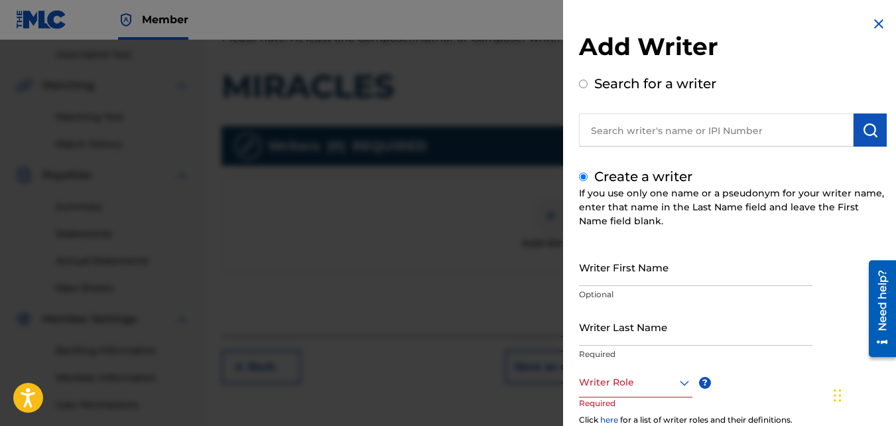
scroll to position [149, 0]
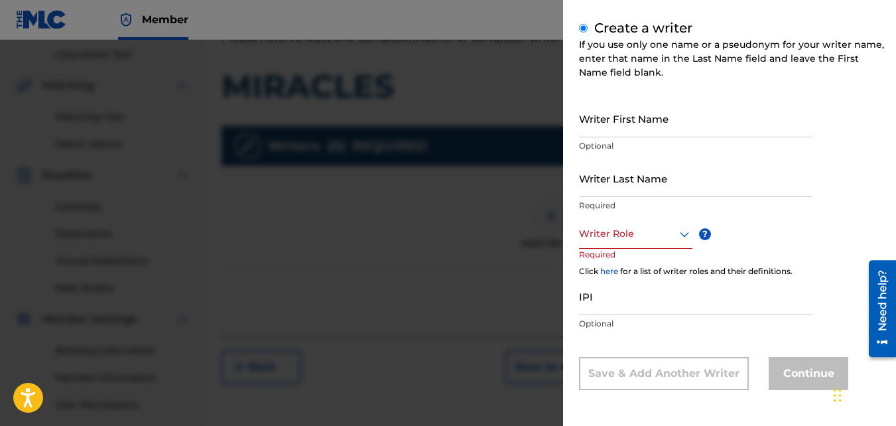
click at [592, 119] on input "Writer First Name" at bounding box center [695, 118] width 233 height 38
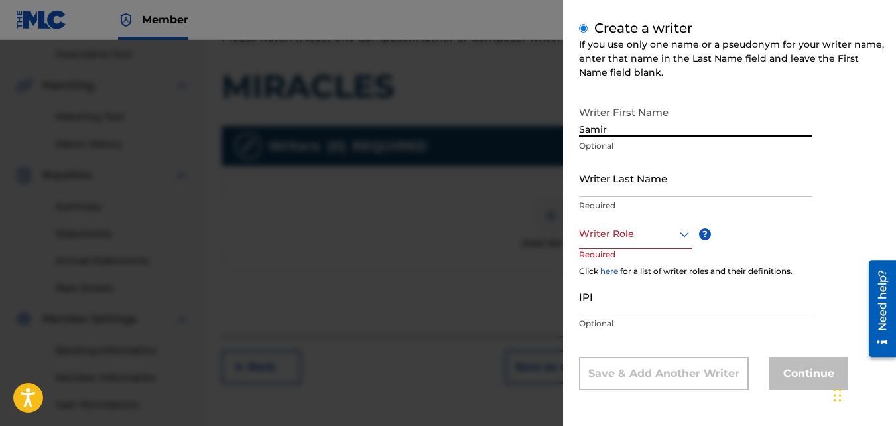
click at [602, 180] on input "Writer Last Name" at bounding box center [695, 178] width 233 height 38
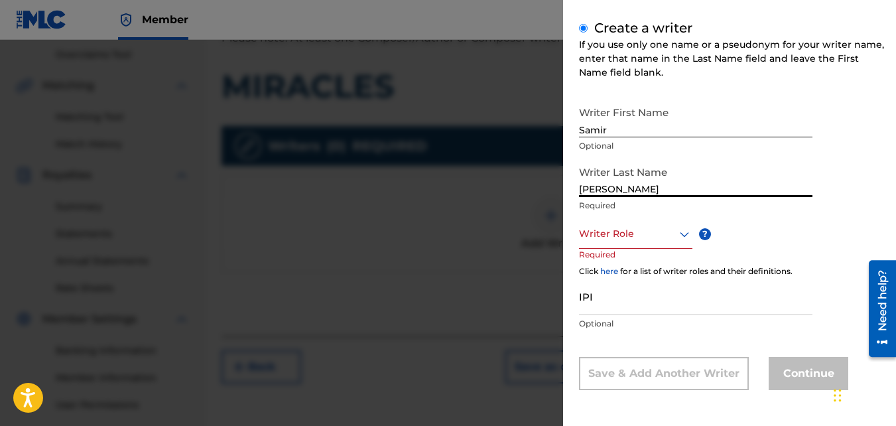
click at [642, 247] on div "Writer Role" at bounding box center [635, 234] width 113 height 30
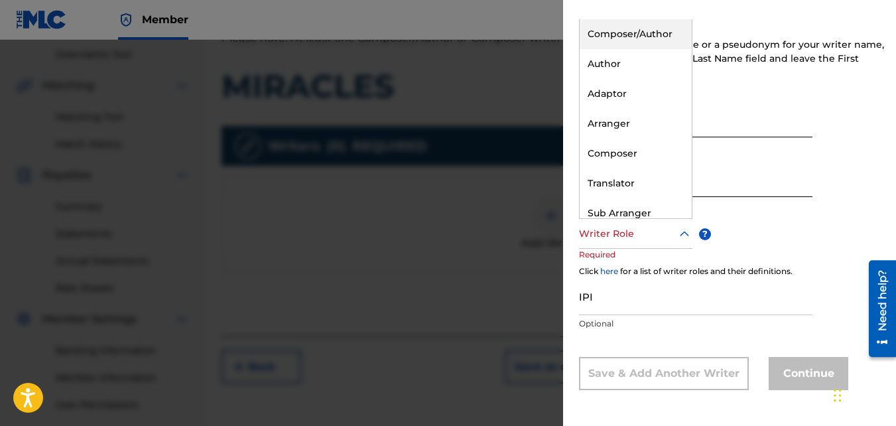
click at [625, 42] on div "Composer/Author" at bounding box center [636, 34] width 112 height 30
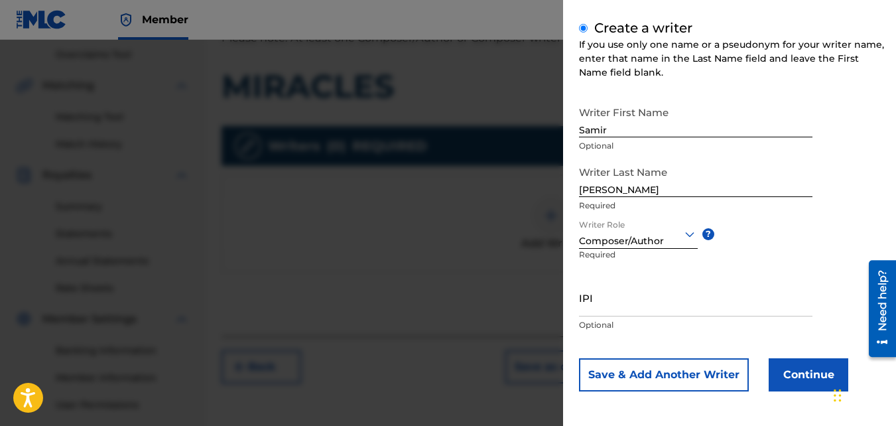
click at [804, 368] on button "Continue" at bounding box center [809, 374] width 80 height 33
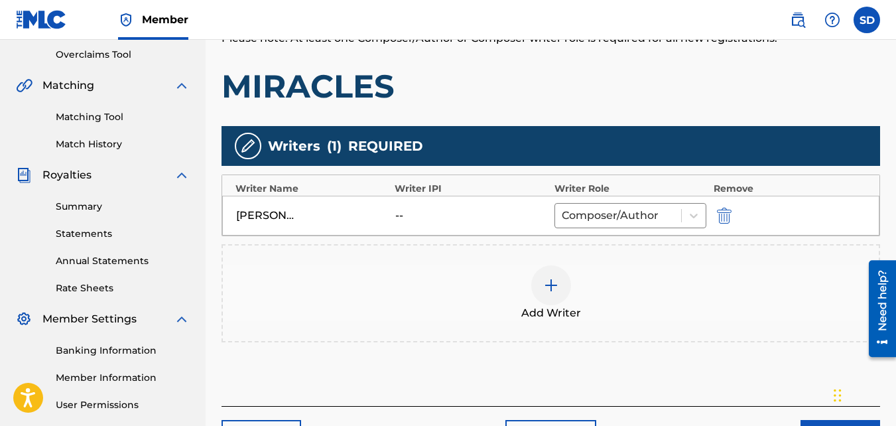
scroll to position [397, 0]
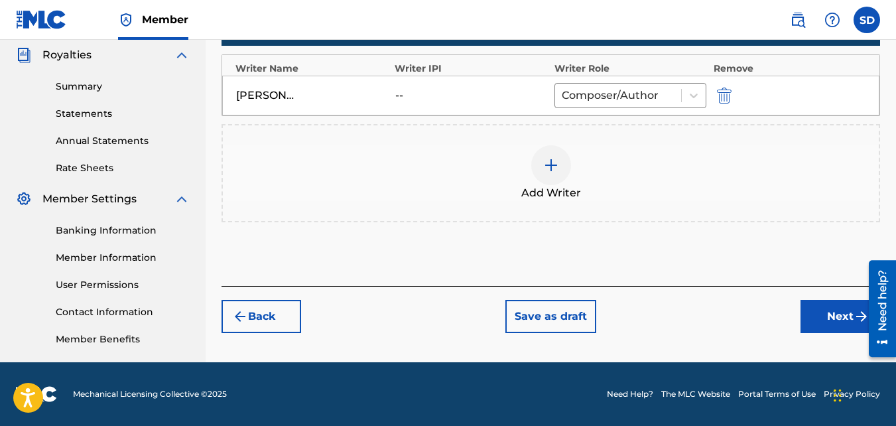
click at [845, 304] on button "Next" at bounding box center [840, 316] width 80 height 33
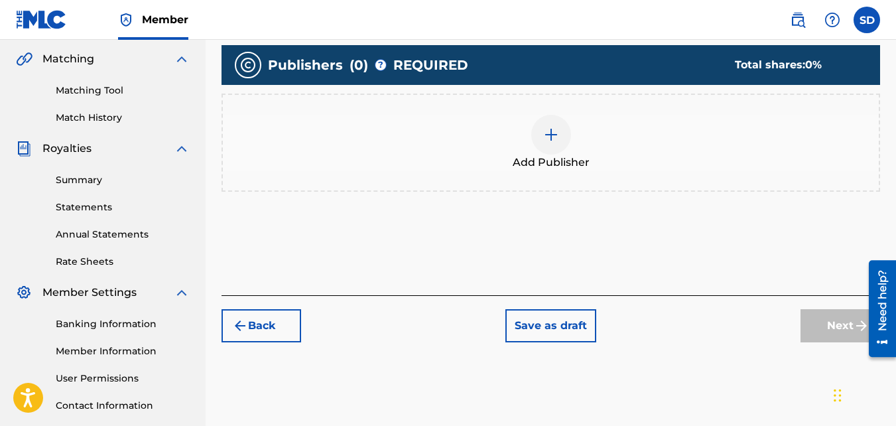
scroll to position [310, 0]
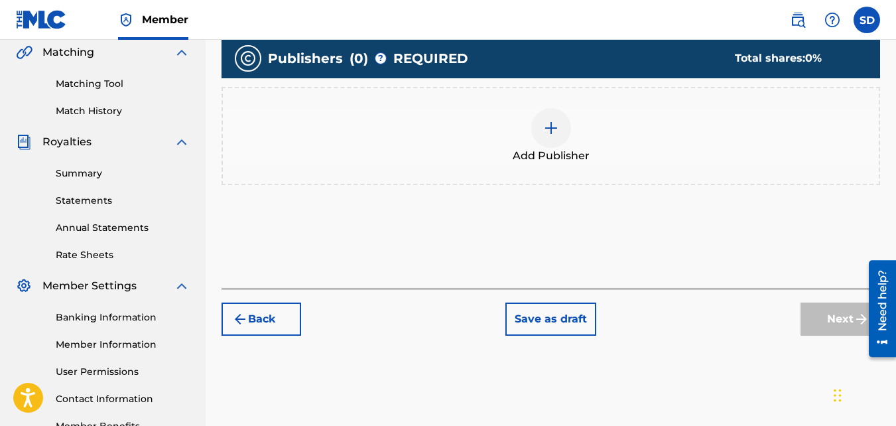
click at [529, 149] on span "Add Publisher" at bounding box center [551, 156] width 77 height 16
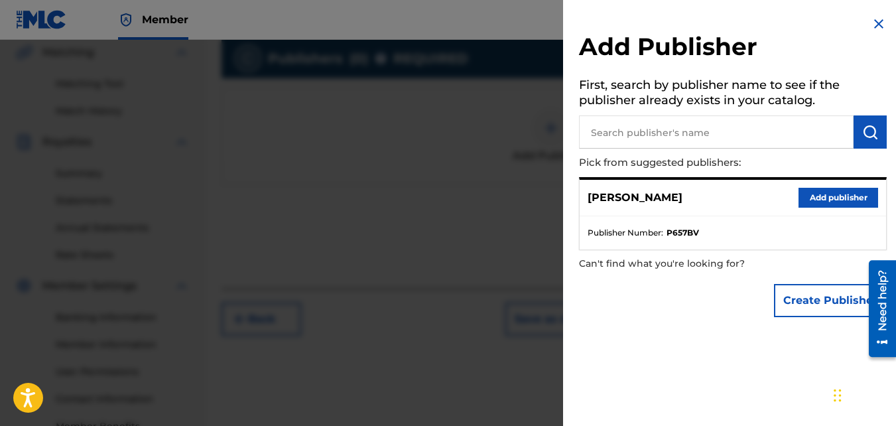
click at [812, 203] on button "Add publisher" at bounding box center [838, 198] width 80 height 20
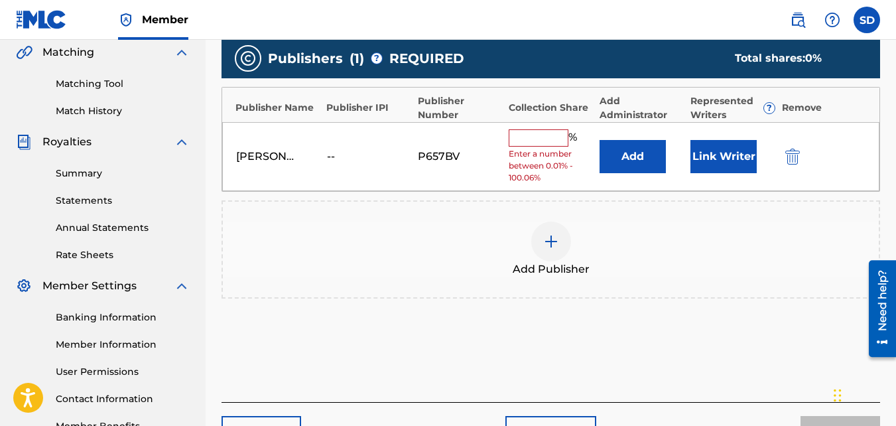
click at [565, 131] on input "text" at bounding box center [539, 137] width 60 height 17
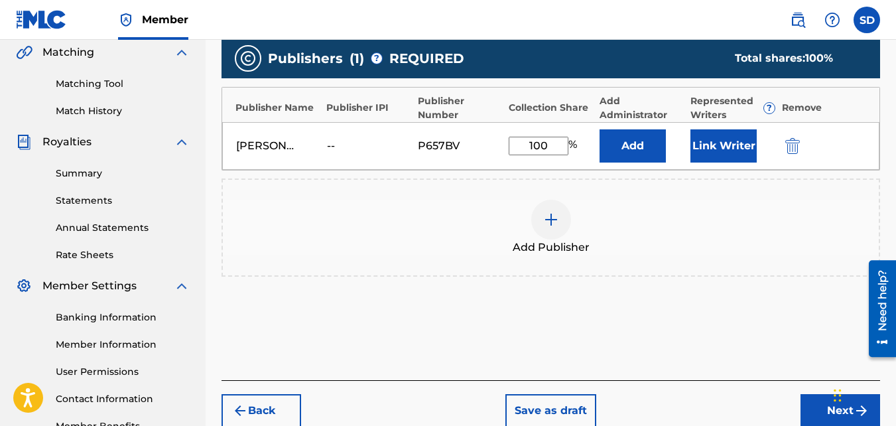
scroll to position [397, 0]
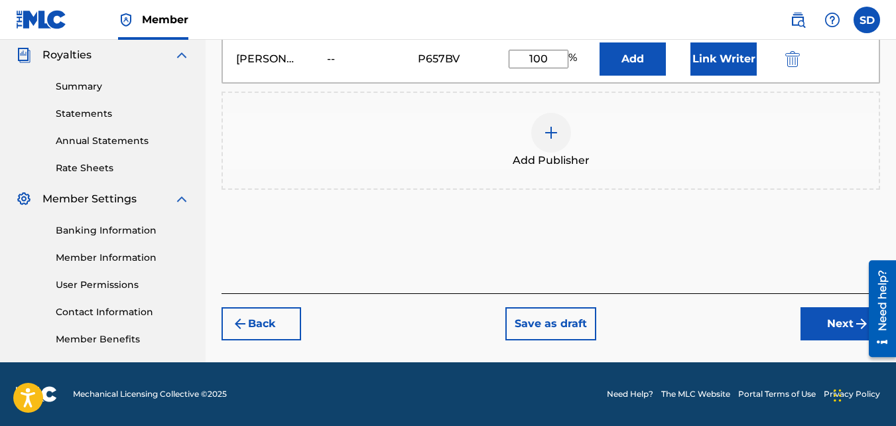
click at [827, 317] on button "Next" at bounding box center [840, 323] width 80 height 33
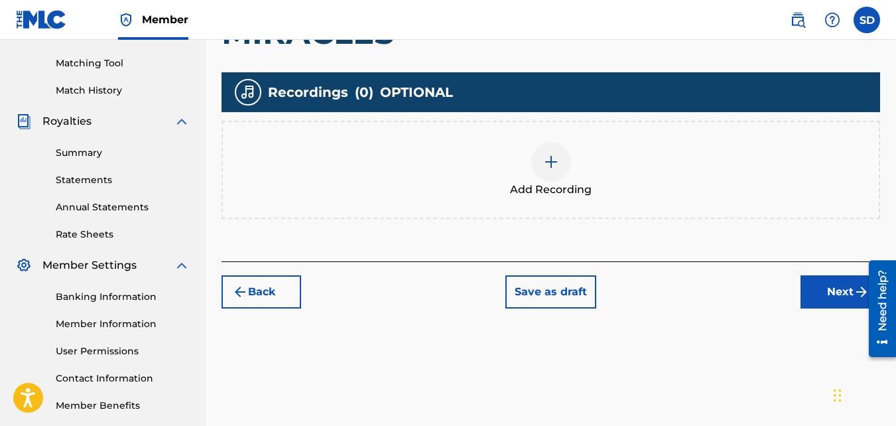
scroll to position [331, 0]
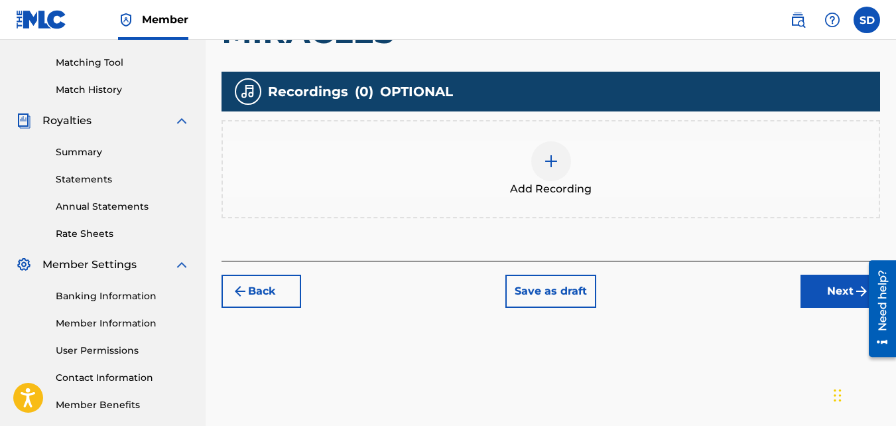
click at [550, 188] on span "Add Recording" at bounding box center [551, 189] width 82 height 16
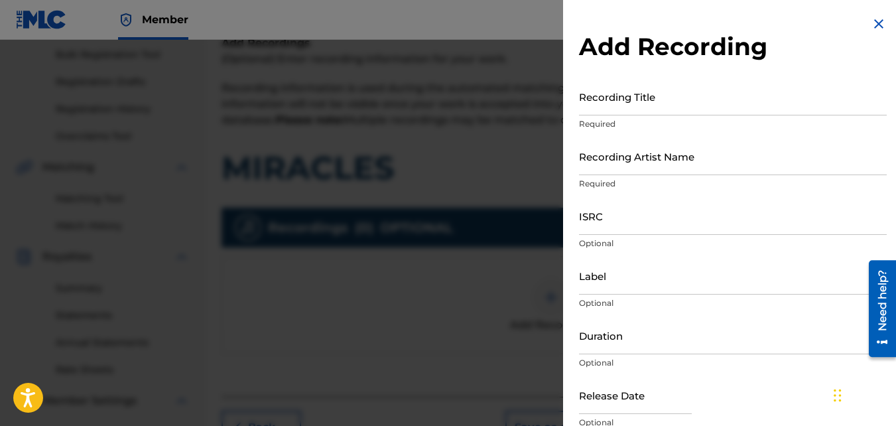
scroll to position [194, 0]
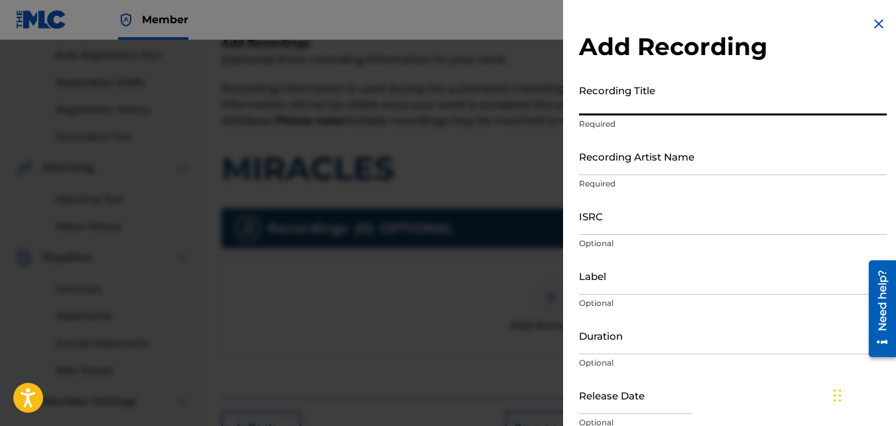
click at [639, 83] on input "Recording Title" at bounding box center [733, 97] width 308 height 38
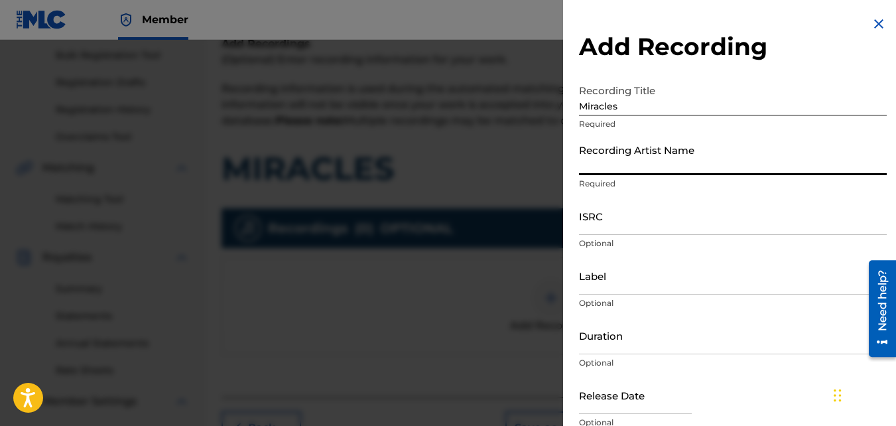
click at [630, 149] on input "Recording Artist Name" at bounding box center [733, 156] width 308 height 38
drag, startPoint x: 638, startPoint y: 170, endPoint x: 652, endPoint y: 213, distance: 45.3
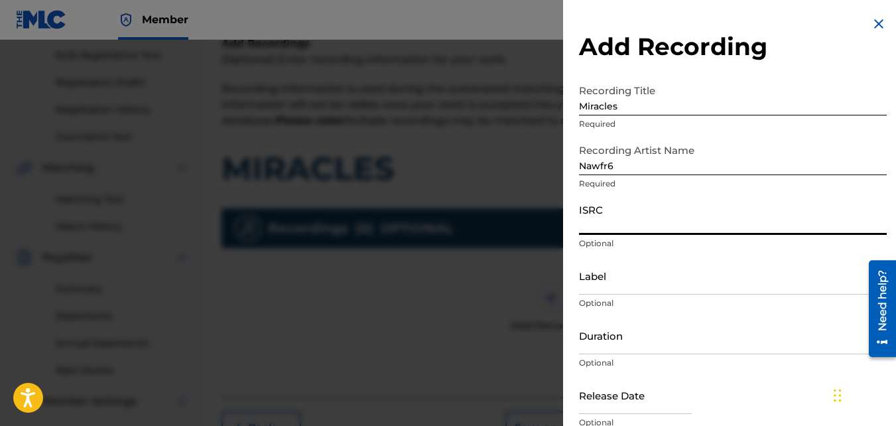
paste input "QZKUS2100612"
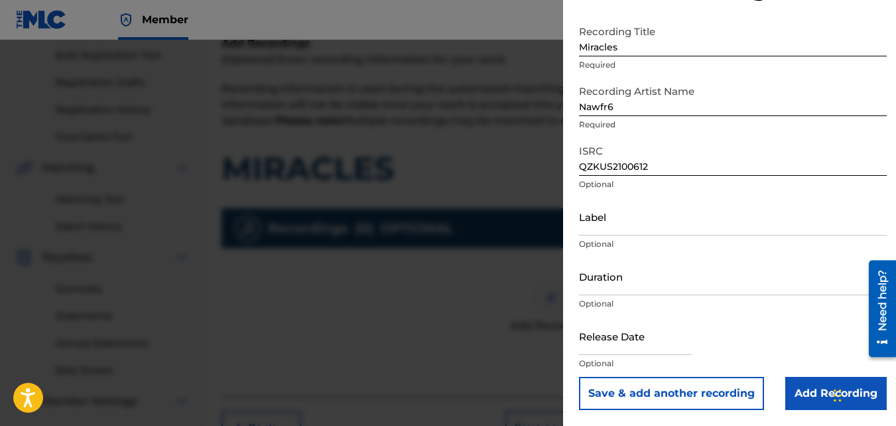
click at [800, 382] on input "Add Recording" at bounding box center [835, 393] width 101 height 33
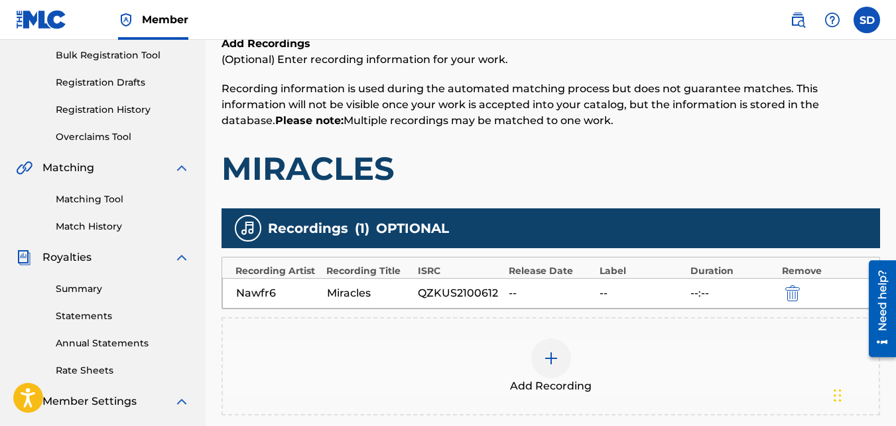
scroll to position [281, 0]
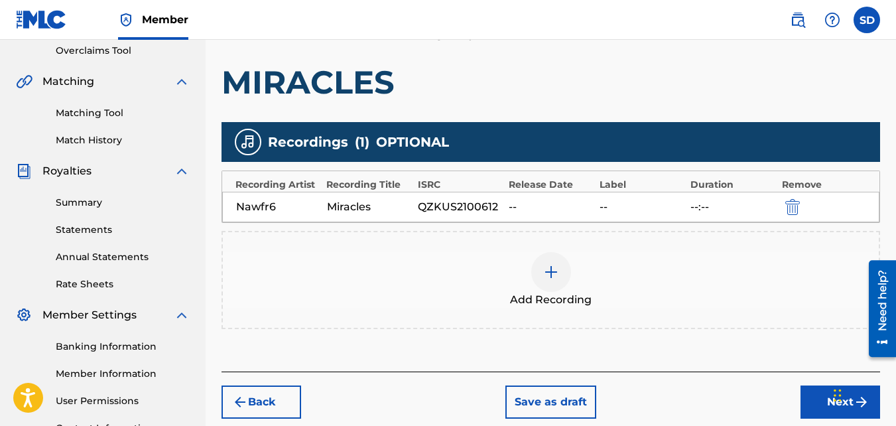
click at [519, 282] on div "Add Recording" at bounding box center [551, 280] width 656 height 56
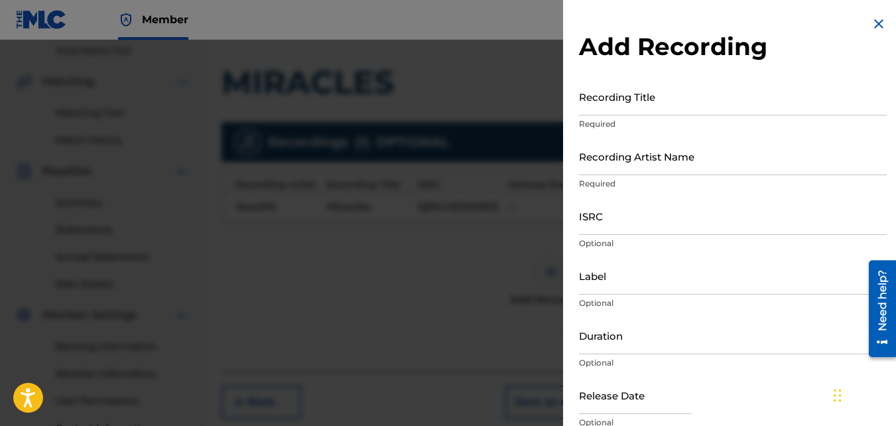
click at [591, 99] on input "Recording Title" at bounding box center [733, 97] width 308 height 38
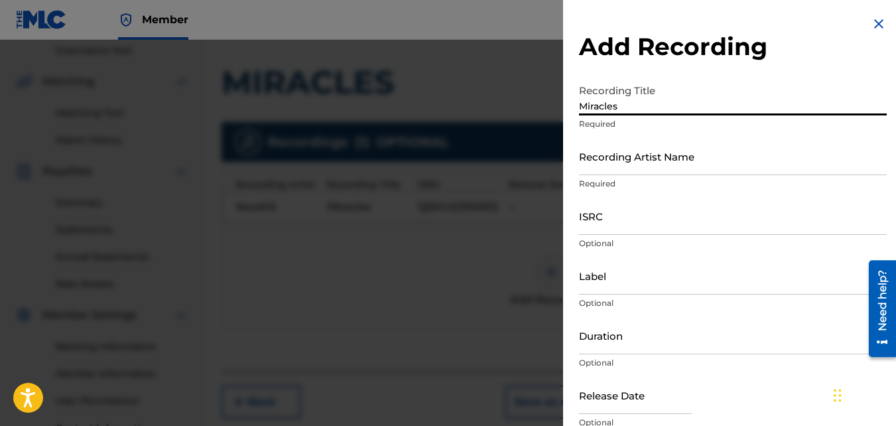
click at [628, 160] on input "Recording Artist Name" at bounding box center [733, 156] width 308 height 38
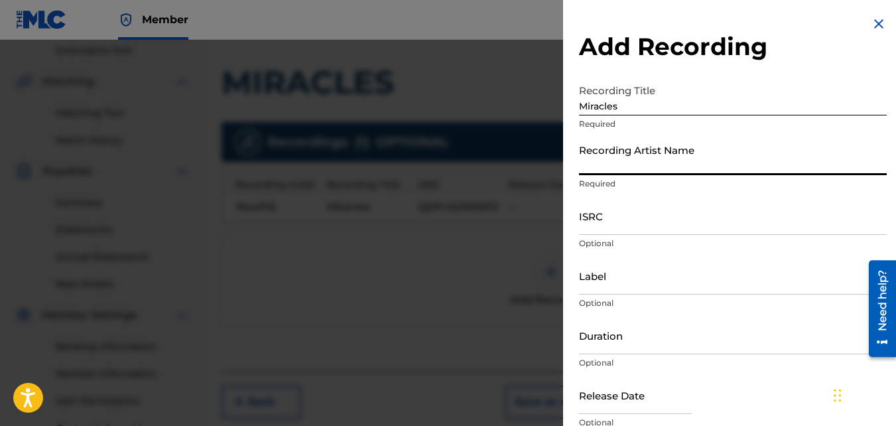
drag, startPoint x: 628, startPoint y: 160, endPoint x: 595, endPoint y: 170, distance: 34.2
click at [595, 170] on input "Recording Artist Name" at bounding box center [733, 156] width 308 height 38
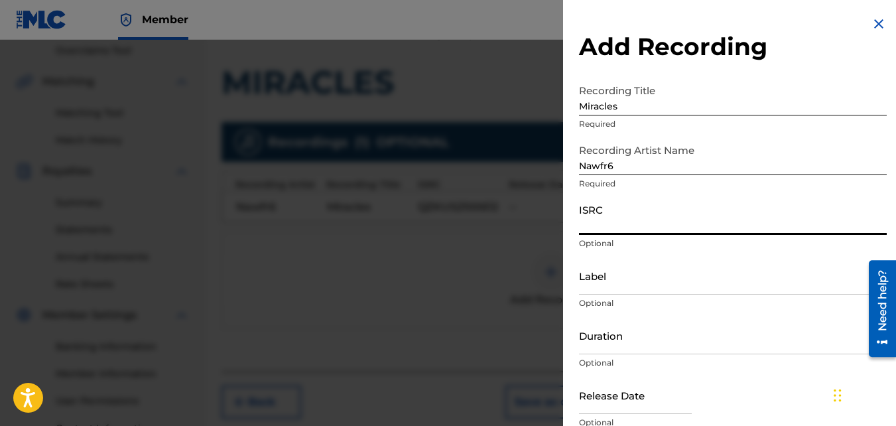
paste input "QZKUS2100997"
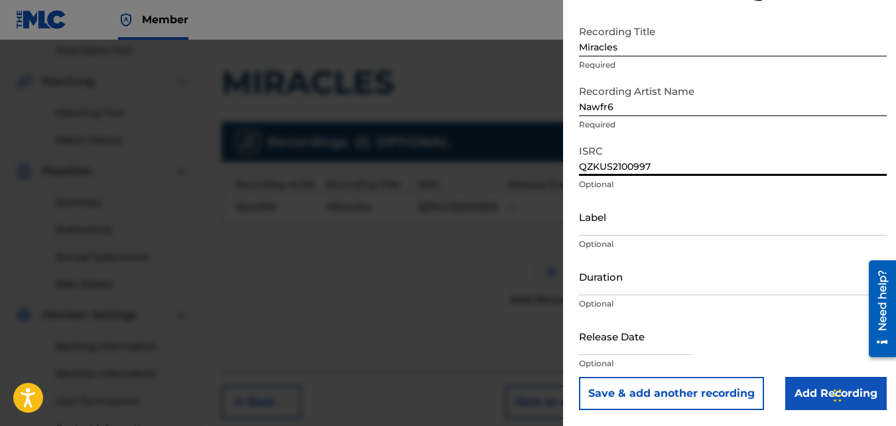
click at [795, 384] on input "Add Recording" at bounding box center [835, 393] width 101 height 33
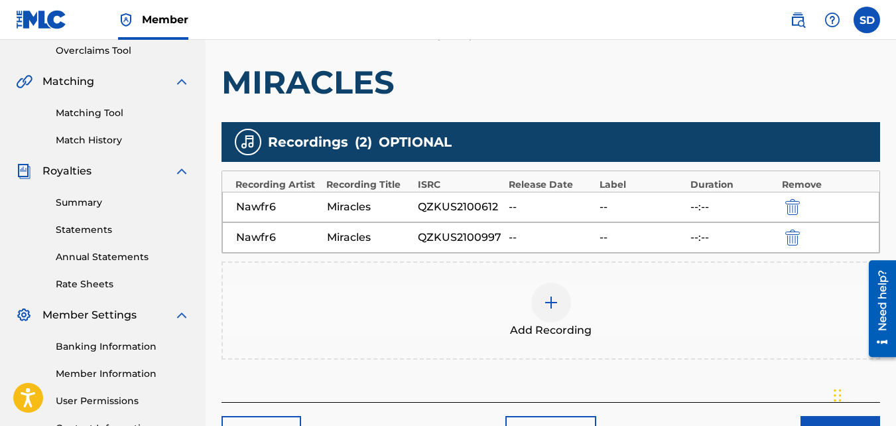
scroll to position [397, 0]
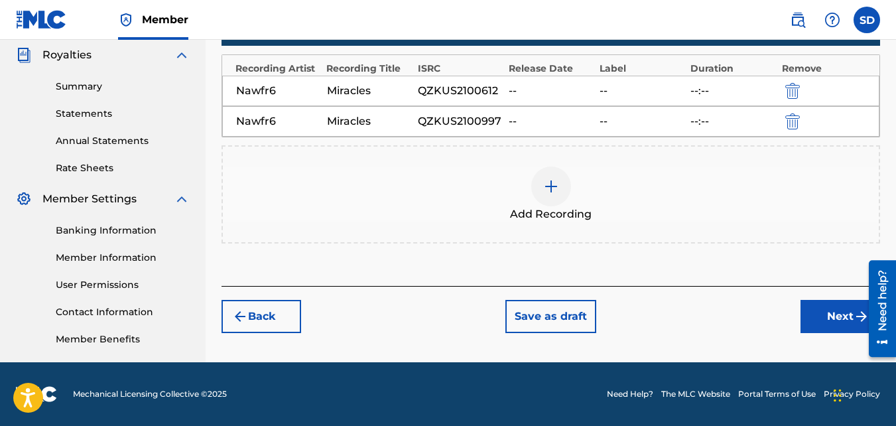
click at [814, 320] on button "Next" at bounding box center [840, 316] width 80 height 33
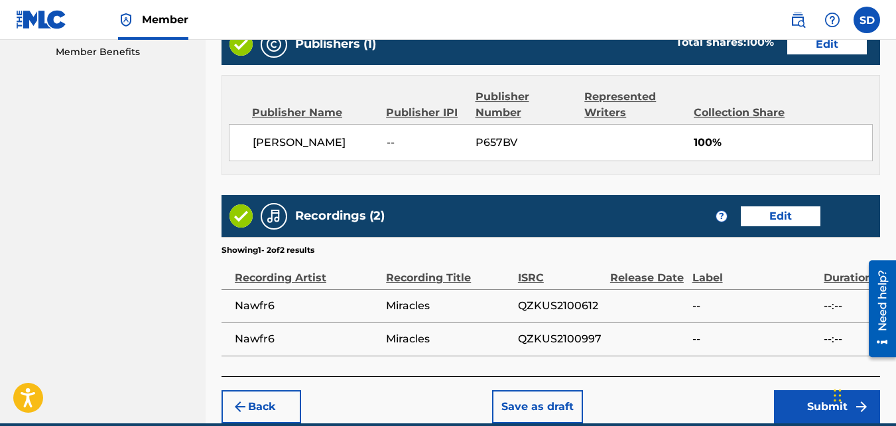
scroll to position [745, 0]
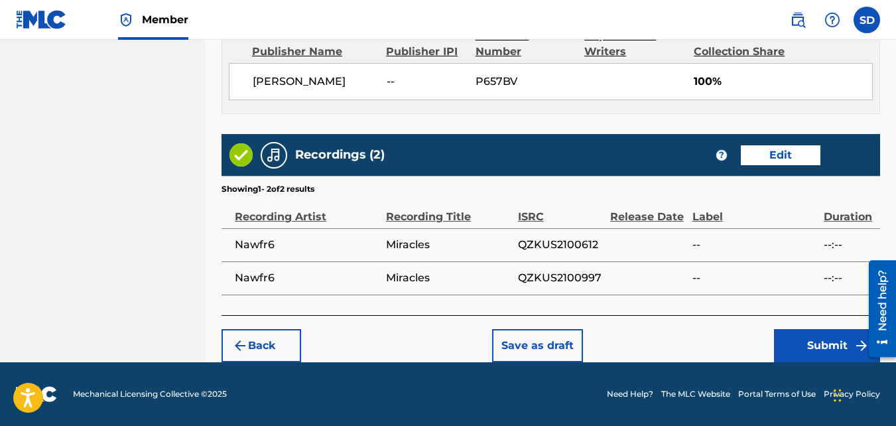
click at [779, 350] on button "Submit" at bounding box center [827, 345] width 106 height 33
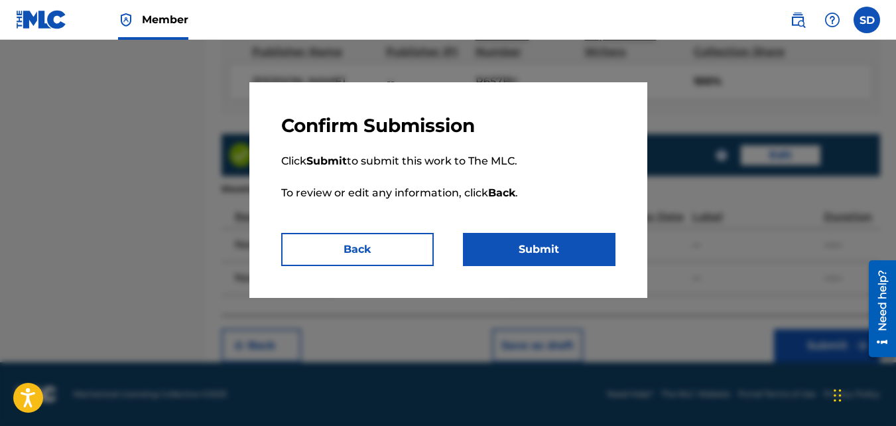
click at [584, 252] on button "Submit" at bounding box center [539, 249] width 153 height 33
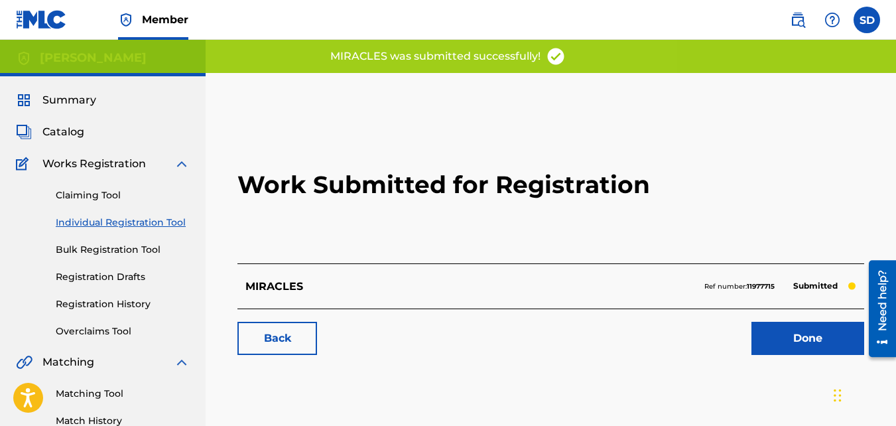
click at [288, 332] on link "Back" at bounding box center [277, 338] width 80 height 33
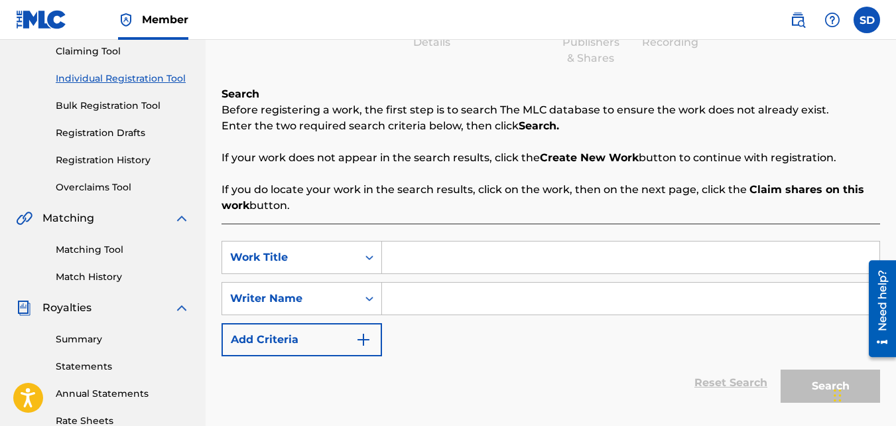
scroll to position [166, 0]
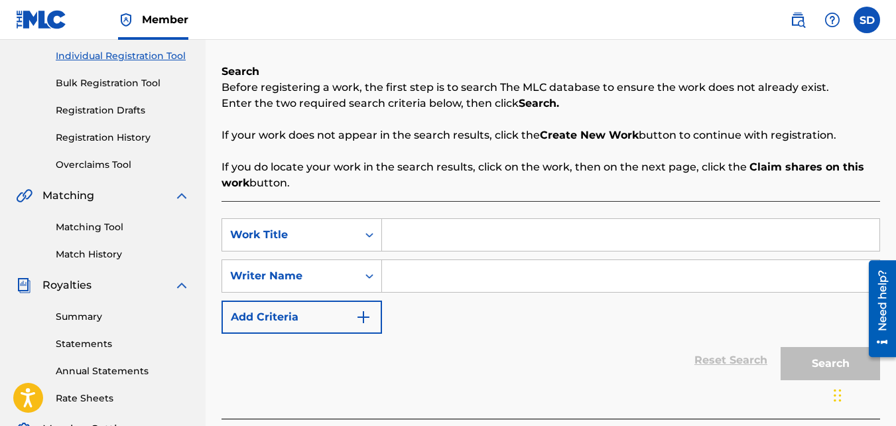
paste input "ACHIEVE"
click at [436, 257] on div "SearchWithCriteriad5e44505-d0a5-4b33-bd25-8e631170ad2f Work Title ACHIEVE Searc…" at bounding box center [550, 275] width 658 height 115
click at [436, 261] on input "Search Form" at bounding box center [630, 276] width 497 height 32
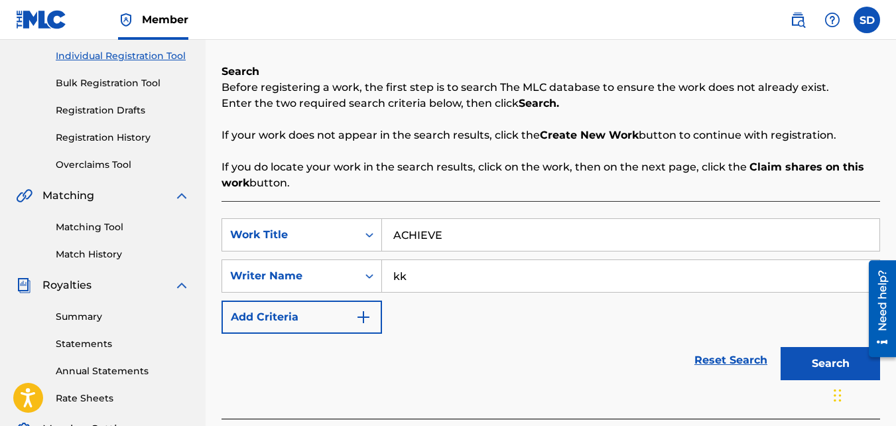
click at [781, 347] on button "Search" at bounding box center [830, 363] width 99 height 33
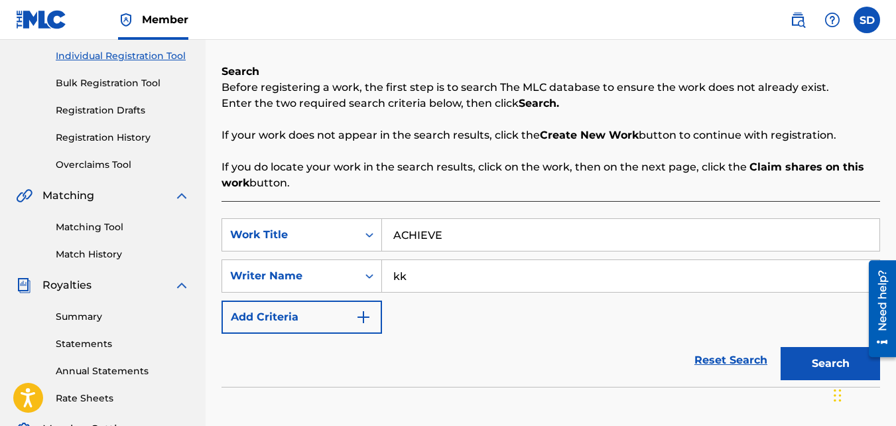
scroll to position [397, 0]
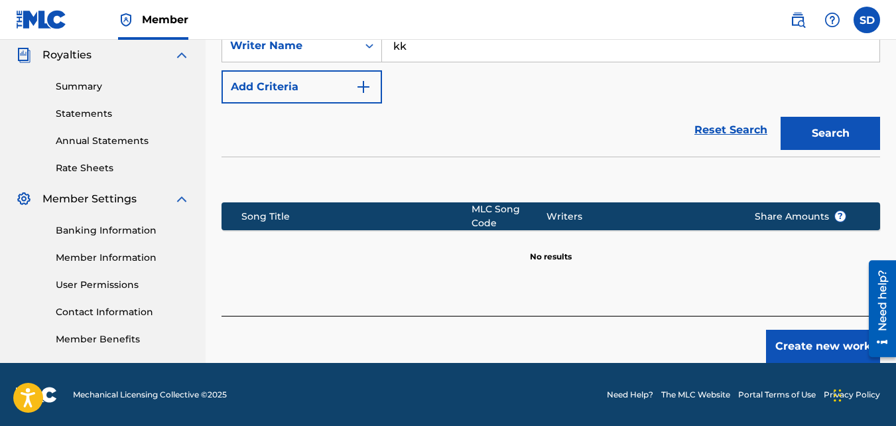
click at [811, 343] on button "Create new work" at bounding box center [823, 346] width 114 height 33
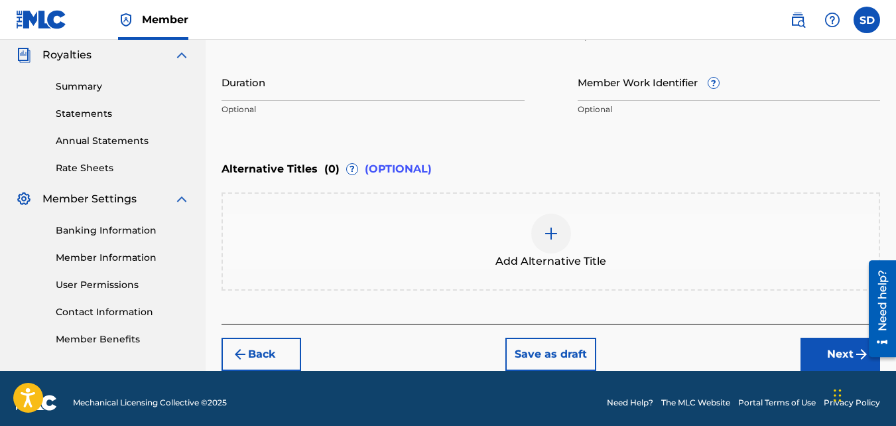
click at [814, 342] on button "Next" at bounding box center [840, 354] width 80 height 33
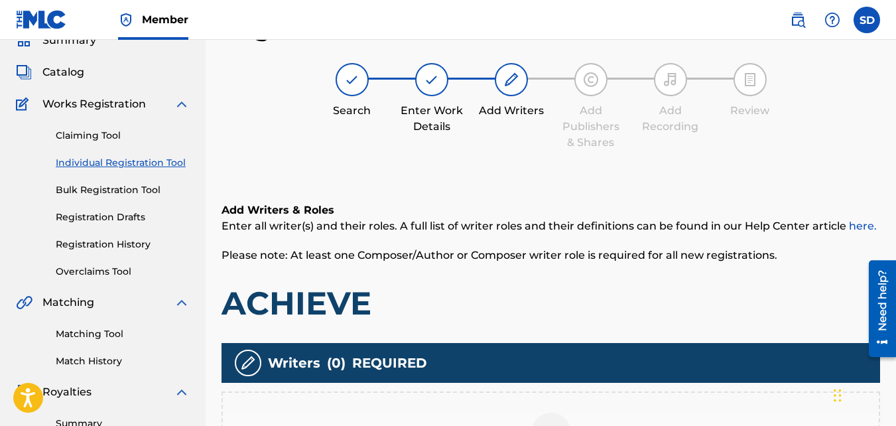
scroll to position [249, 0]
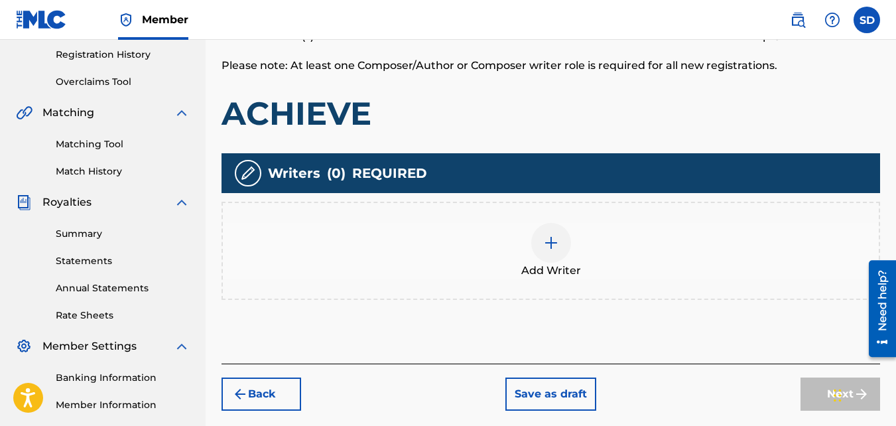
click at [525, 233] on div "Add Writer" at bounding box center [551, 251] width 656 height 56
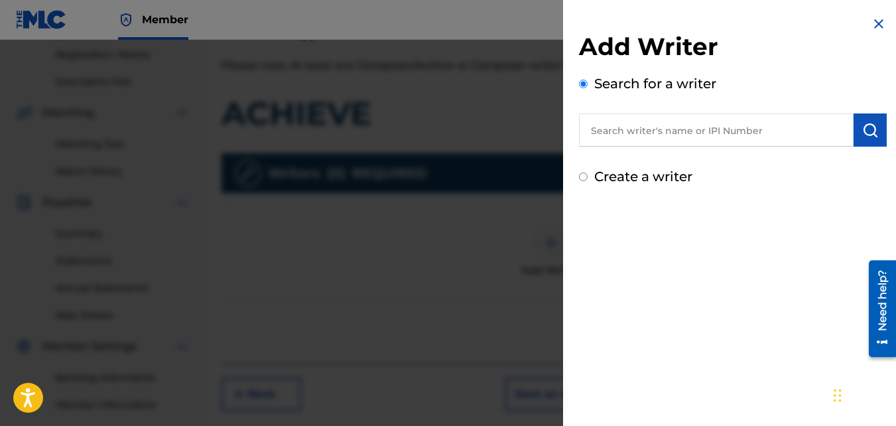
click at [594, 174] on label "Create a writer" at bounding box center [643, 176] width 98 height 16
click at [588, 174] on input "Create a writer" at bounding box center [583, 176] width 9 height 9
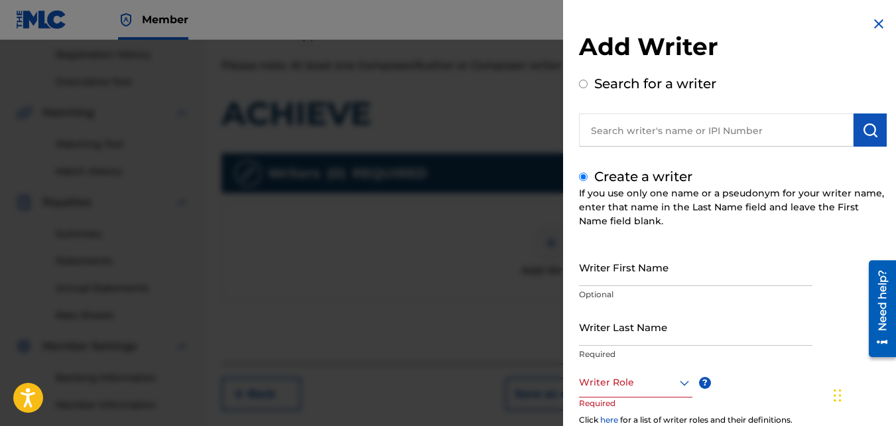
scroll to position [149, 0]
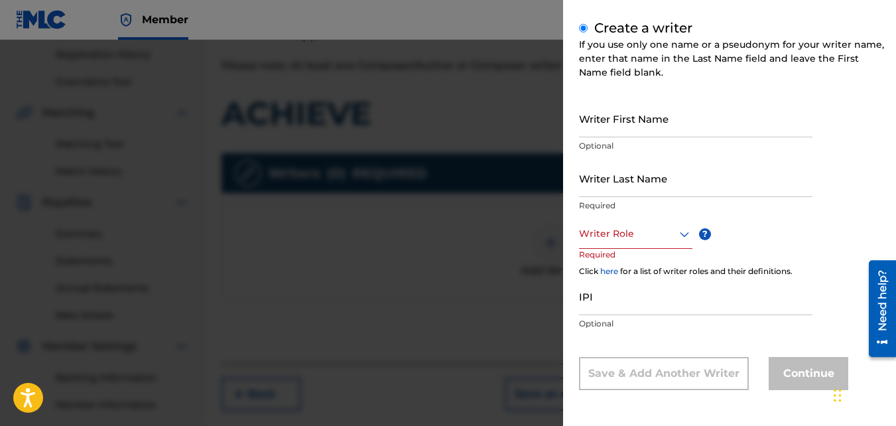
click at [588, 123] on input "Writer First Name" at bounding box center [695, 118] width 233 height 38
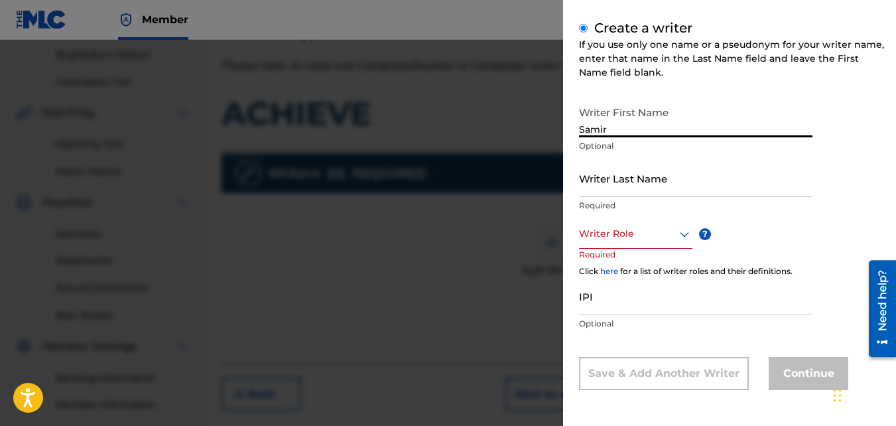
click at [608, 167] on input "Writer Last Name" at bounding box center [695, 178] width 233 height 38
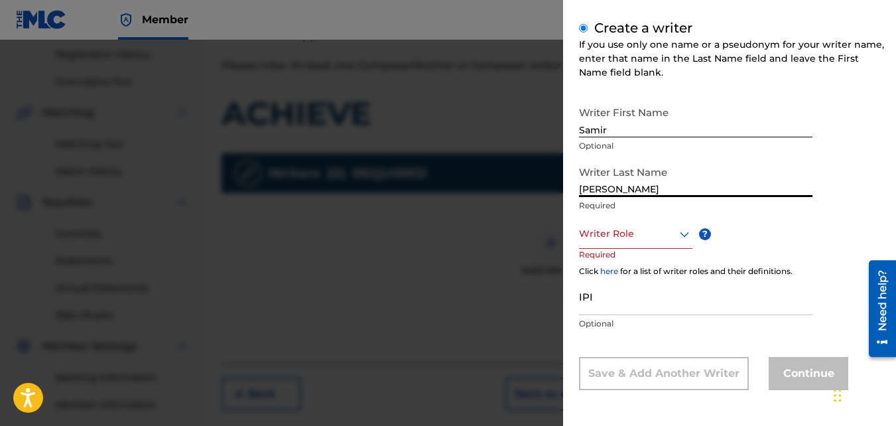
click at [618, 253] on p "Required" at bounding box center [604, 264] width 50 height 30
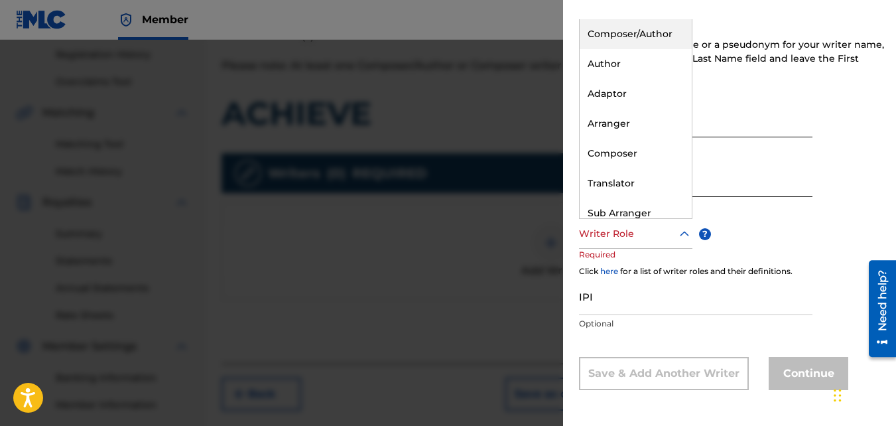
click at [613, 245] on div "Writer Role" at bounding box center [635, 234] width 113 height 30
click at [650, 37] on div "Composer/Author" at bounding box center [636, 34] width 112 height 30
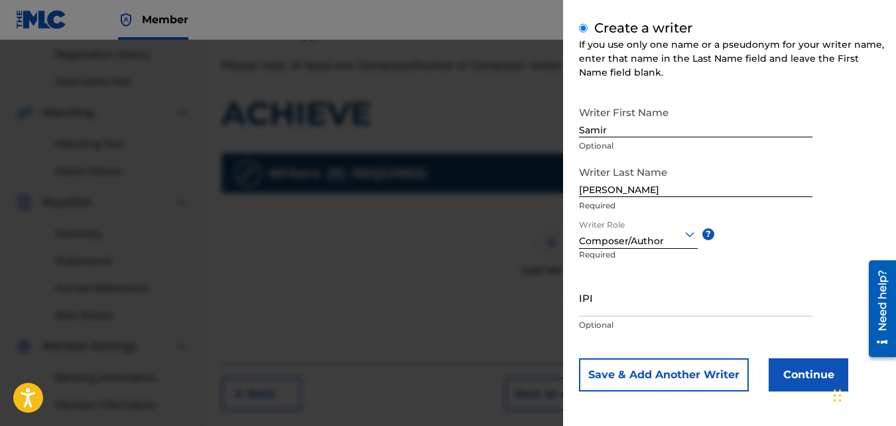
click at [790, 379] on button "Continue" at bounding box center [809, 374] width 80 height 33
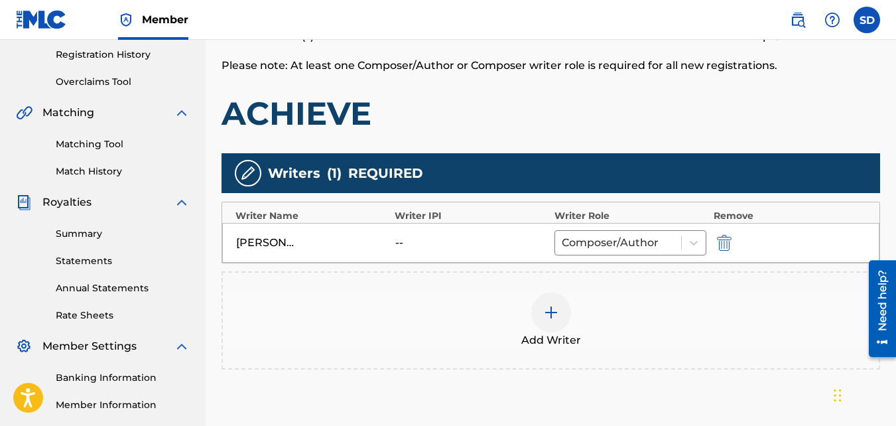
scroll to position [397, 0]
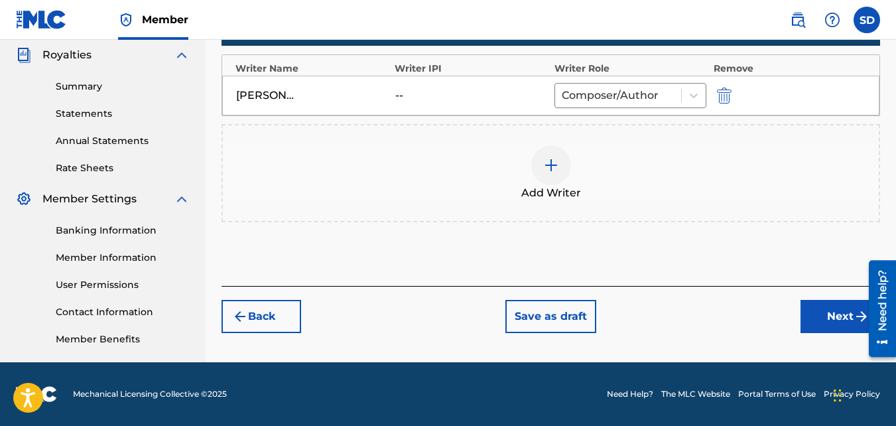
click at [809, 310] on button "Next" at bounding box center [840, 316] width 80 height 33
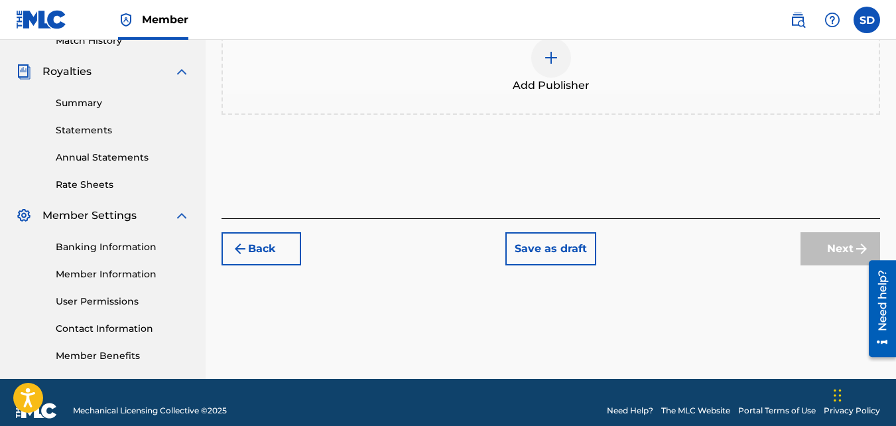
scroll to position [381, 0]
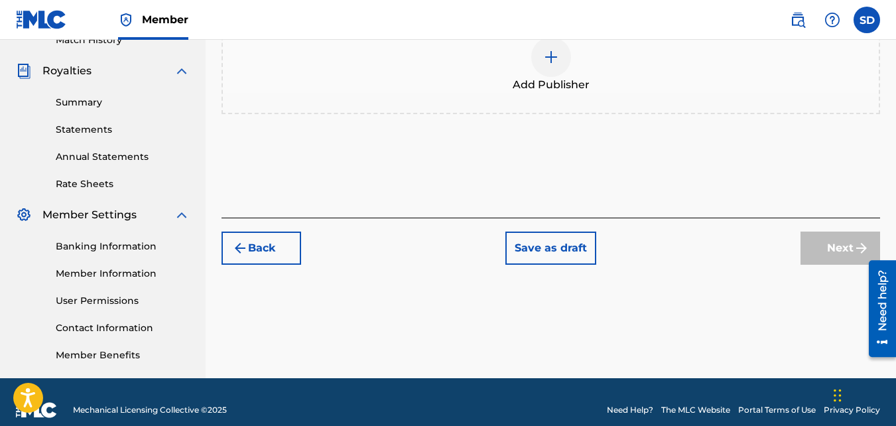
click at [542, 51] on div at bounding box center [551, 57] width 40 height 40
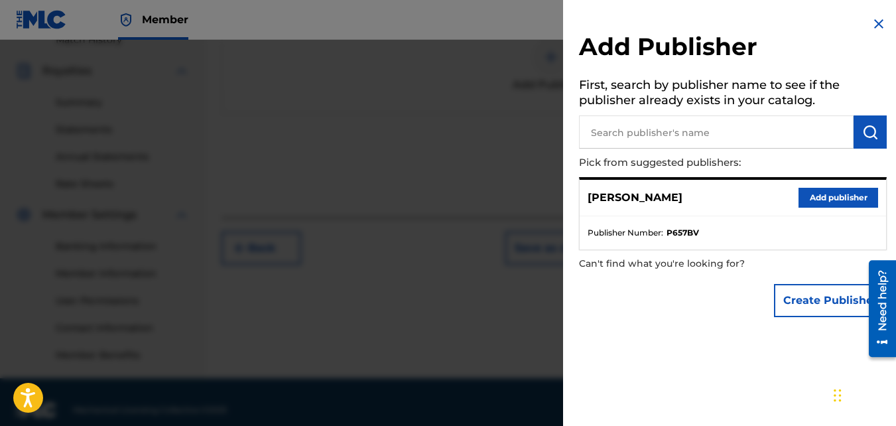
click at [818, 198] on button "Add publisher" at bounding box center [838, 198] width 80 height 20
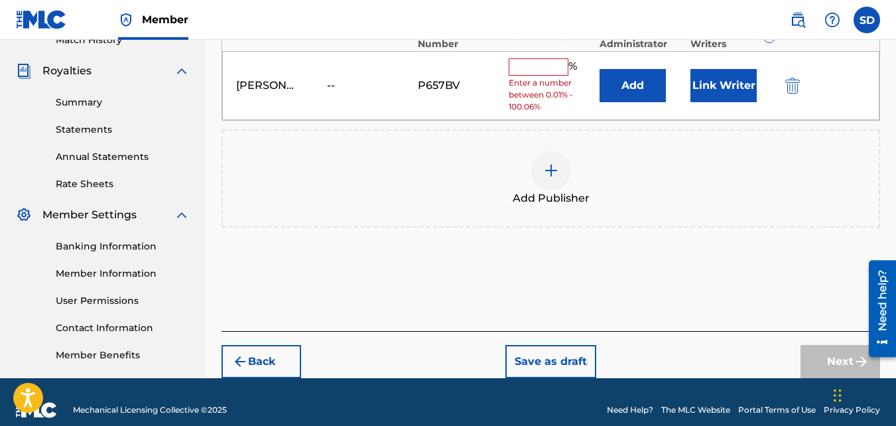
click at [532, 72] on input "text" at bounding box center [539, 66] width 60 height 17
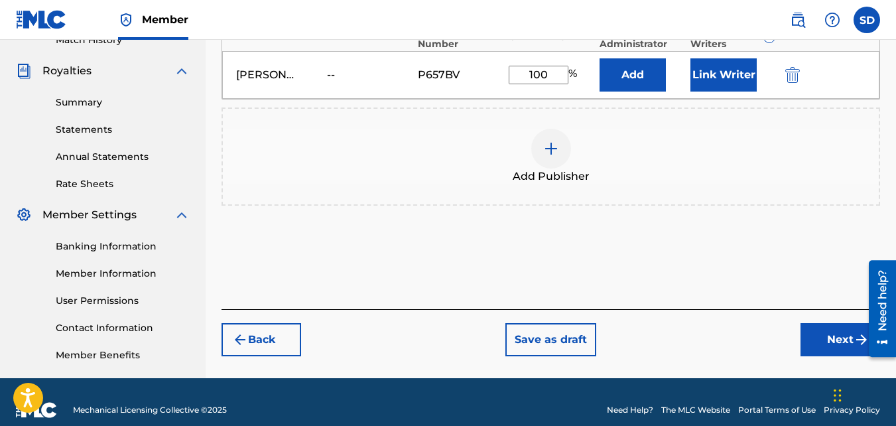
click at [826, 340] on button "Next" at bounding box center [840, 339] width 80 height 33
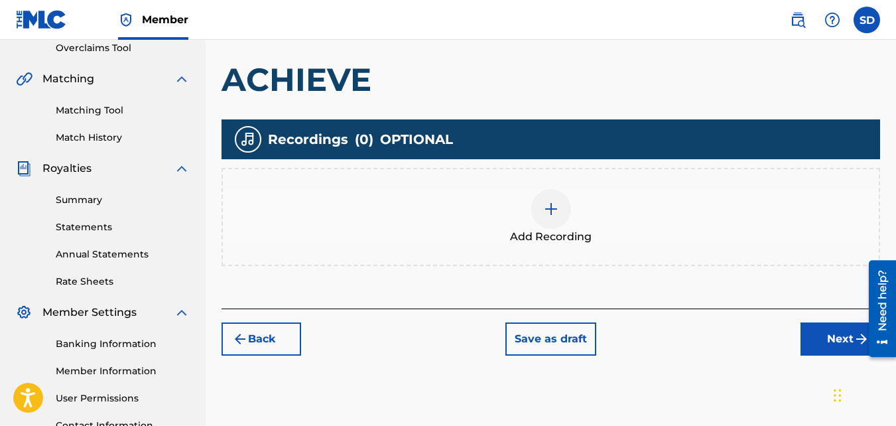
scroll to position [284, 0]
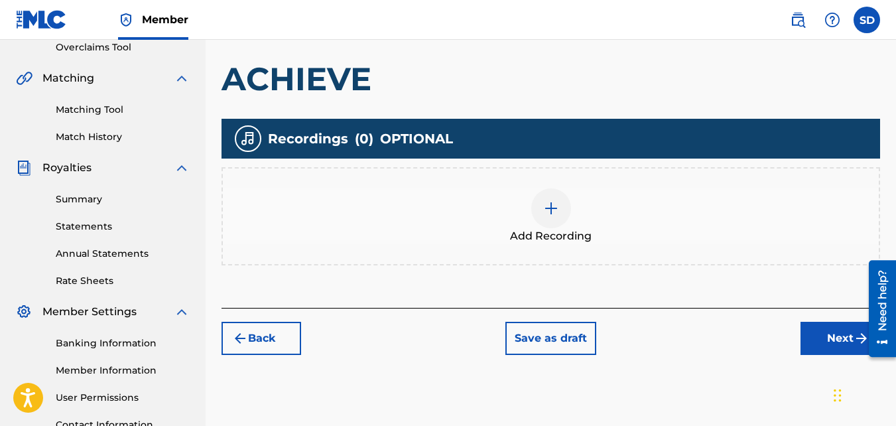
click at [539, 241] on span "Add Recording" at bounding box center [551, 236] width 82 height 16
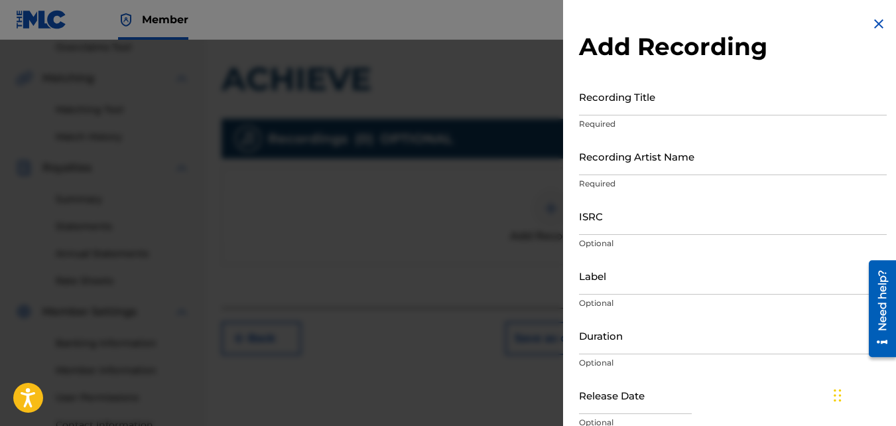
click at [655, 82] on input "Recording Title" at bounding box center [733, 97] width 308 height 38
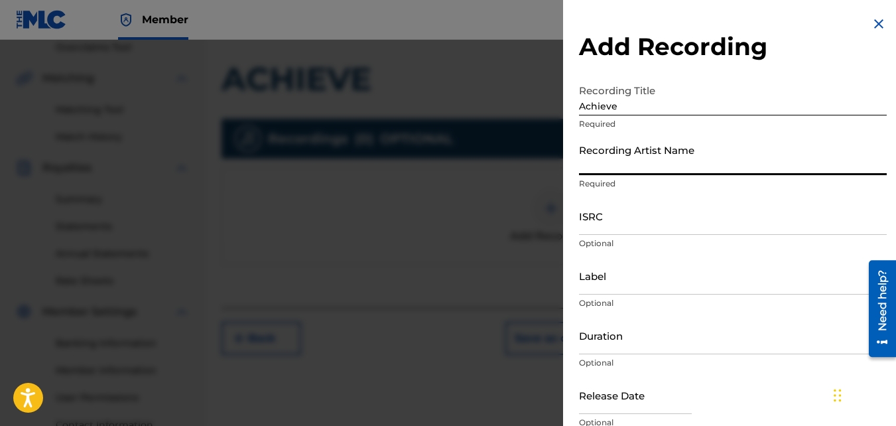
click at [659, 168] on input "Recording Artist Name" at bounding box center [733, 156] width 308 height 38
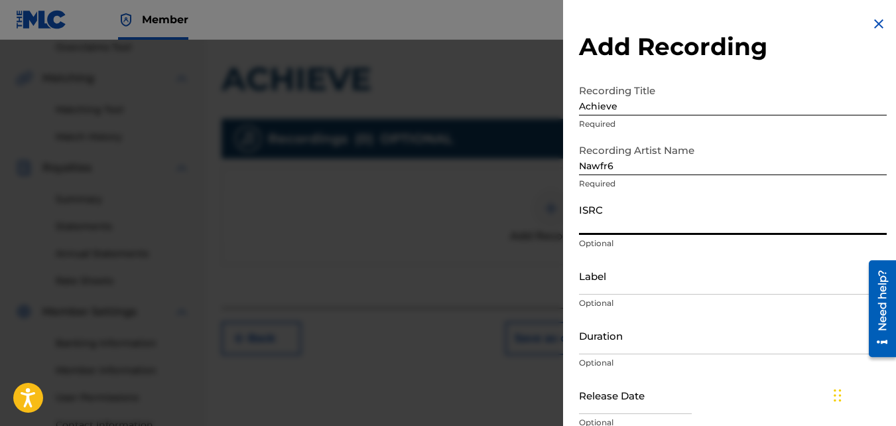
paste input "QZKUS2100608"
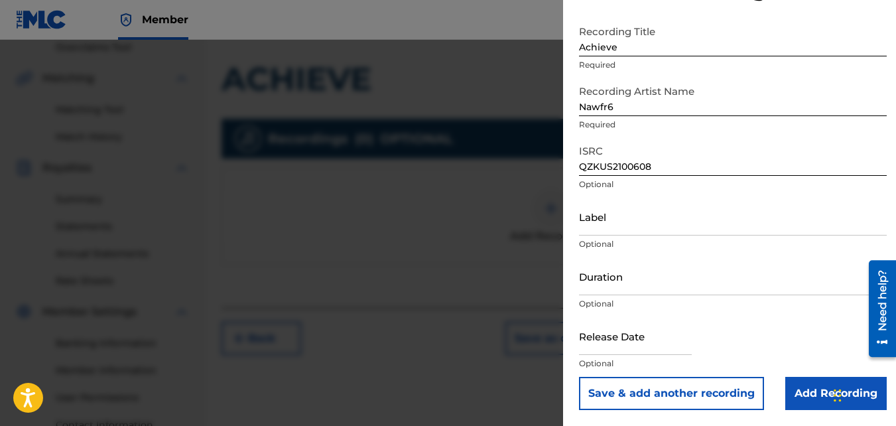
click at [824, 385] on input "Add Recording" at bounding box center [835, 393] width 101 height 33
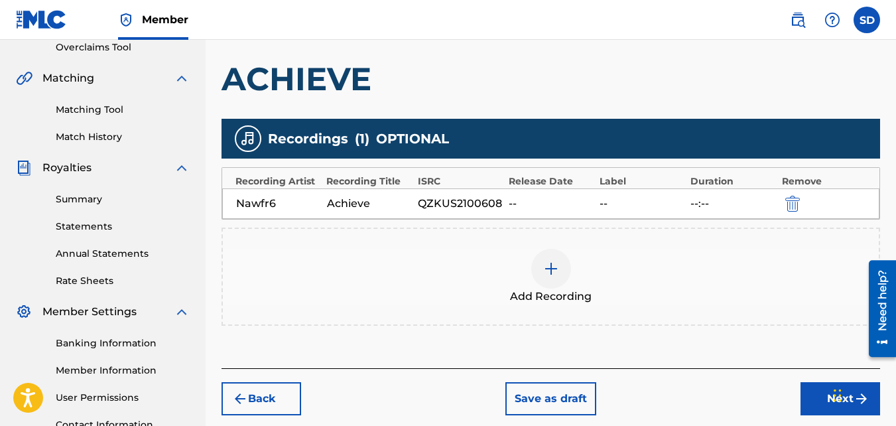
scroll to position [397, 0]
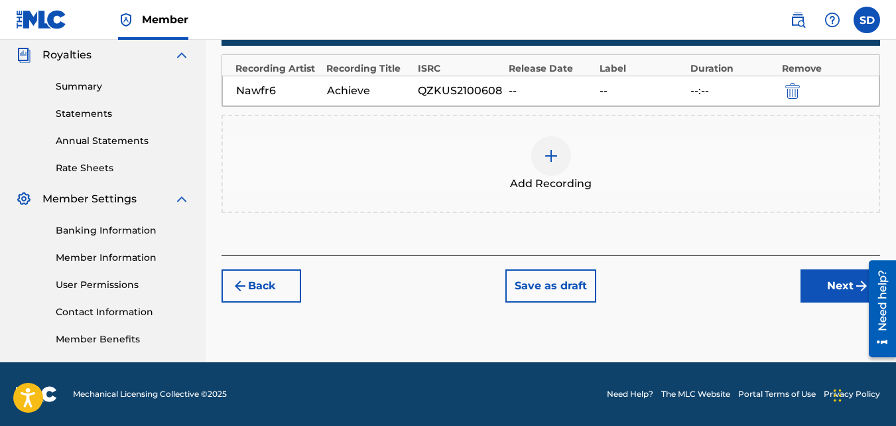
click at [818, 278] on button "Next" at bounding box center [840, 285] width 80 height 33
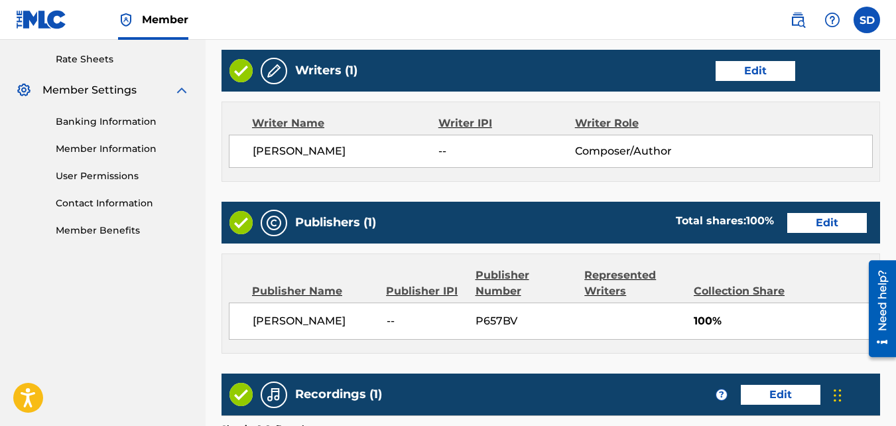
scroll to position [712, 0]
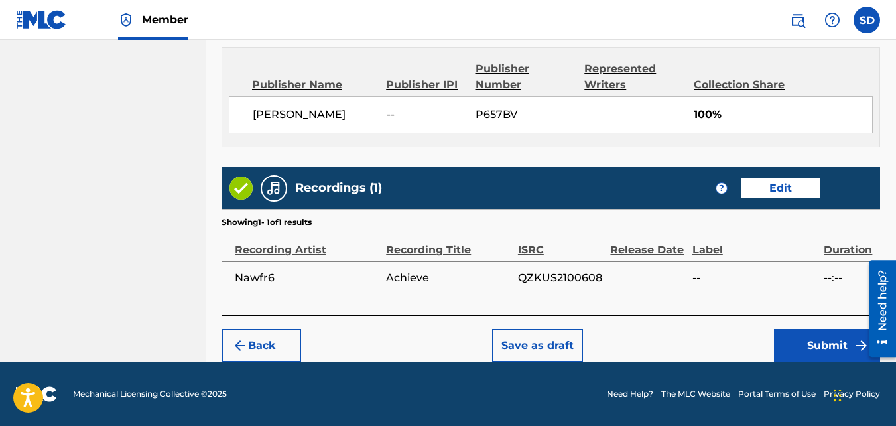
click at [808, 357] on button "Submit" at bounding box center [827, 345] width 106 height 33
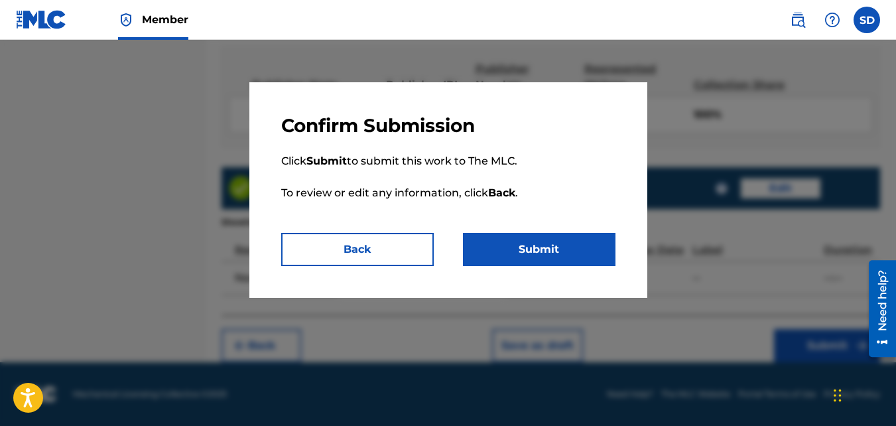
click at [592, 256] on button "Submit" at bounding box center [539, 249] width 153 height 33
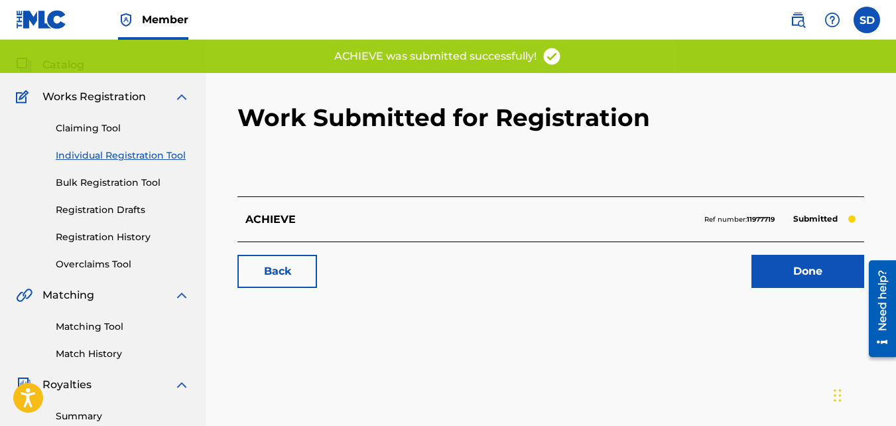
scroll to position [68, 0]
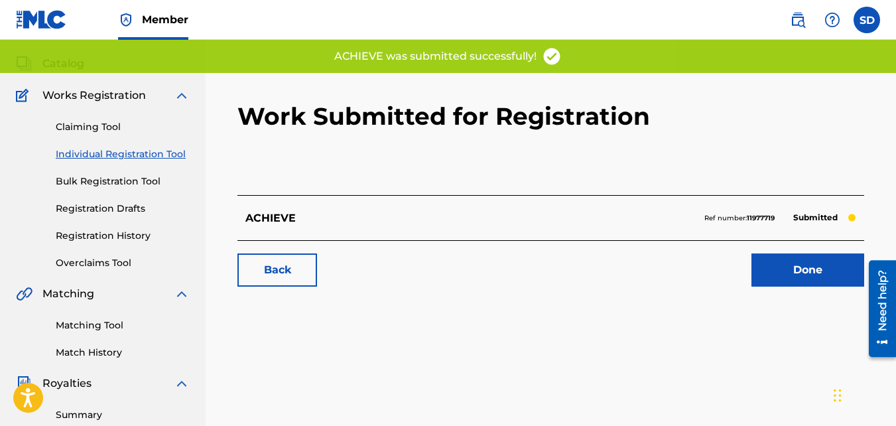
click at [283, 280] on link "Back" at bounding box center [277, 269] width 80 height 33
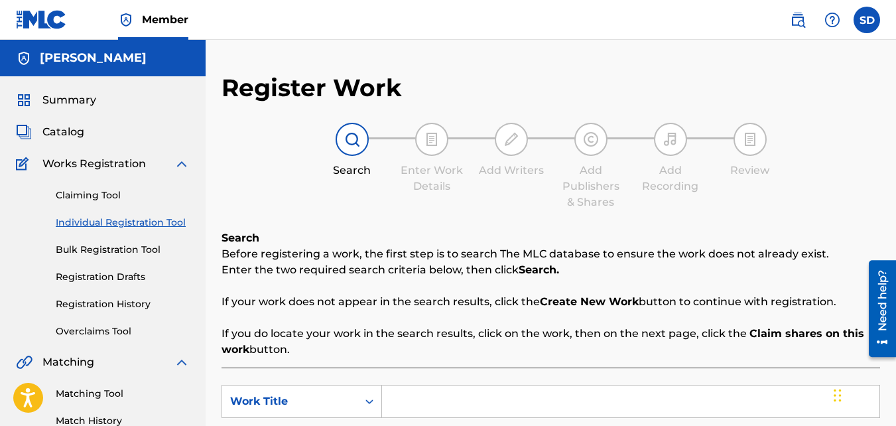
scroll to position [173, 0]
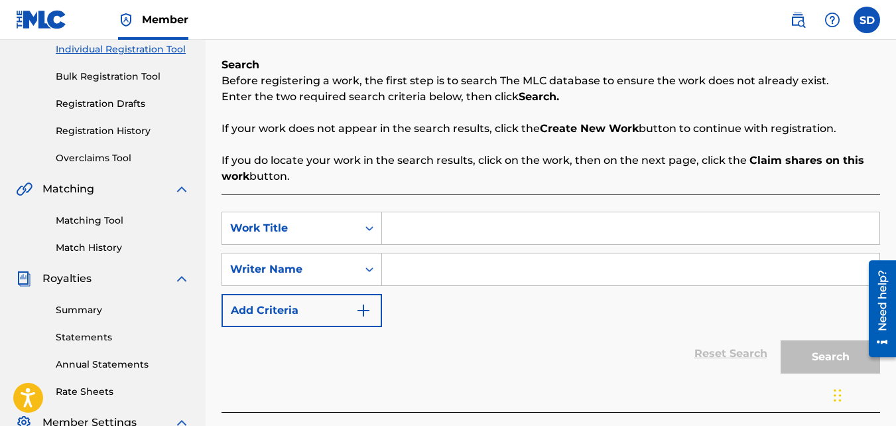
click at [397, 237] on input "Search Form" at bounding box center [630, 228] width 497 height 32
click at [478, 280] on input "Search Form" at bounding box center [630, 269] width 497 height 32
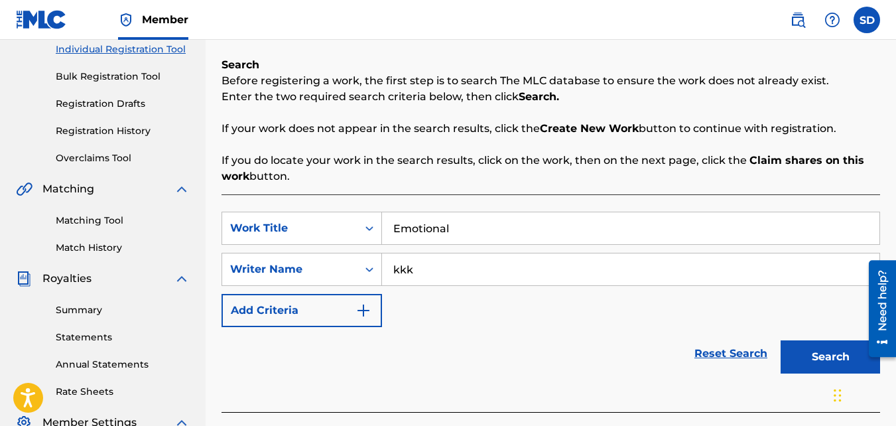
click at [781, 340] on button "Search" at bounding box center [830, 356] width 99 height 33
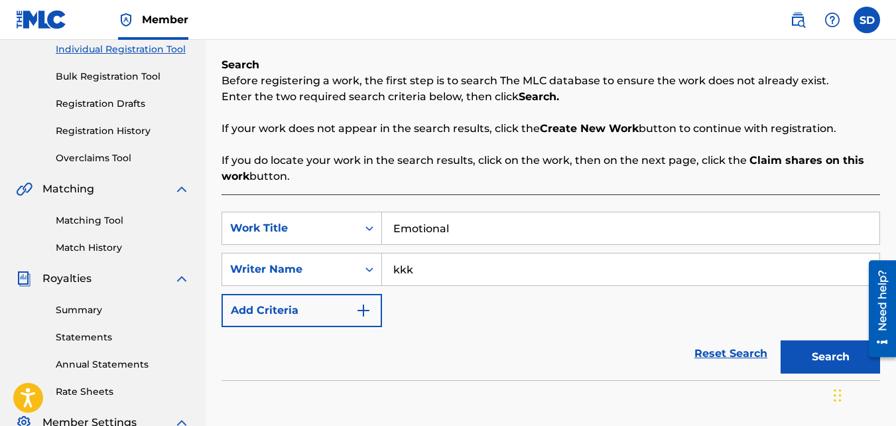
click at [788, 354] on button "Search" at bounding box center [830, 356] width 99 height 33
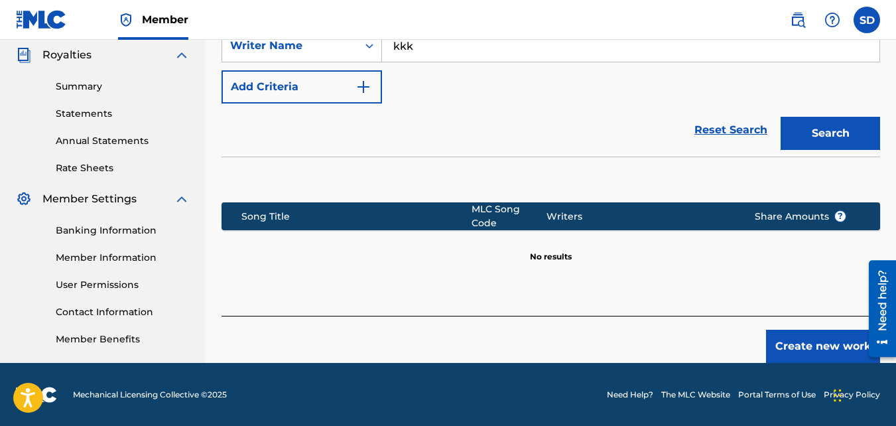
click at [785, 320] on div "Create new work" at bounding box center [550, 339] width 658 height 47
click at [787, 342] on button "Create new work" at bounding box center [823, 346] width 114 height 33
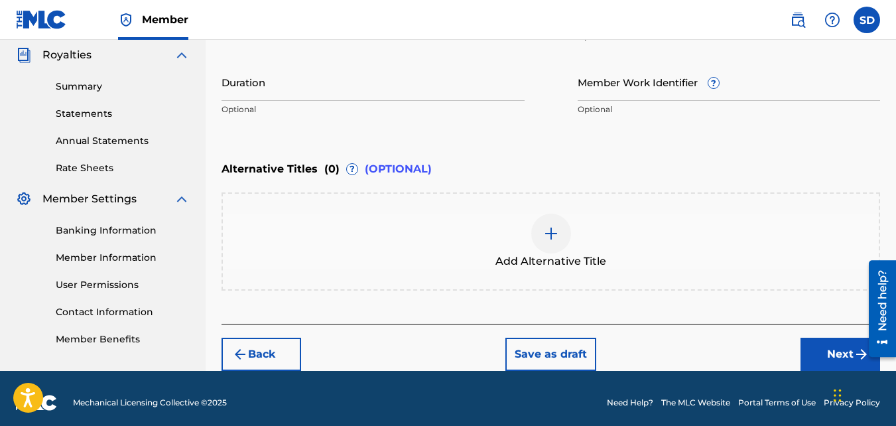
click at [806, 344] on button "Next" at bounding box center [840, 354] width 80 height 33
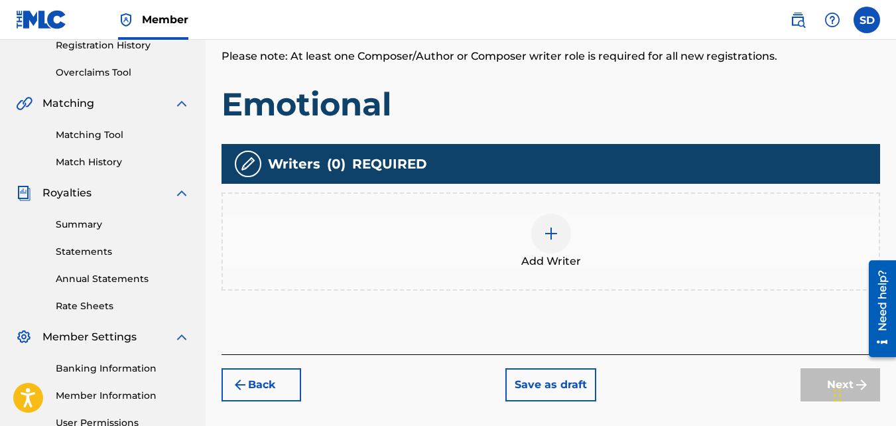
scroll to position [345, 0]
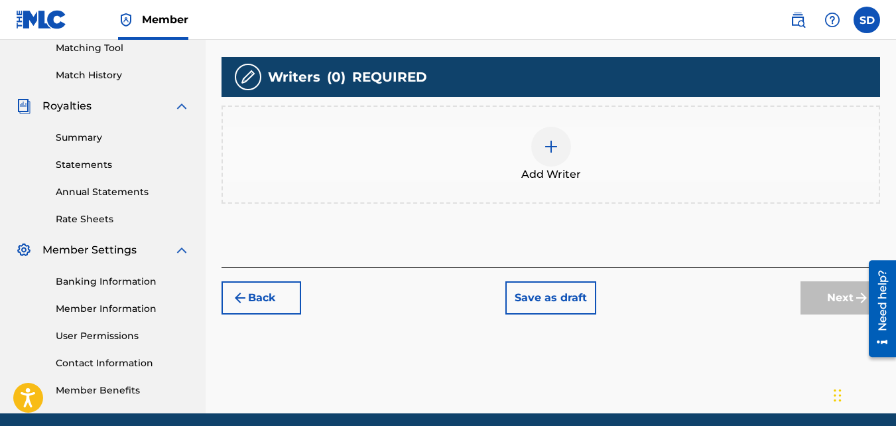
click at [553, 171] on span "Add Writer" at bounding box center [551, 174] width 60 height 16
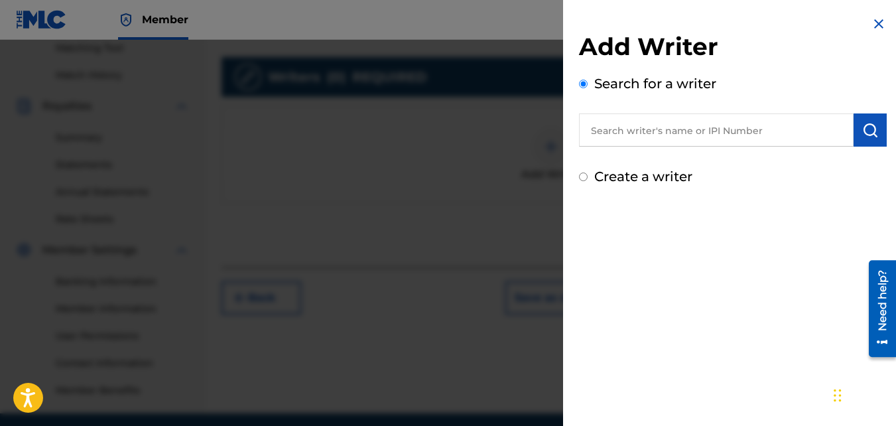
click at [595, 175] on label "Create a writer" at bounding box center [643, 176] width 98 height 16
click at [588, 175] on input "Create a writer" at bounding box center [583, 176] width 9 height 9
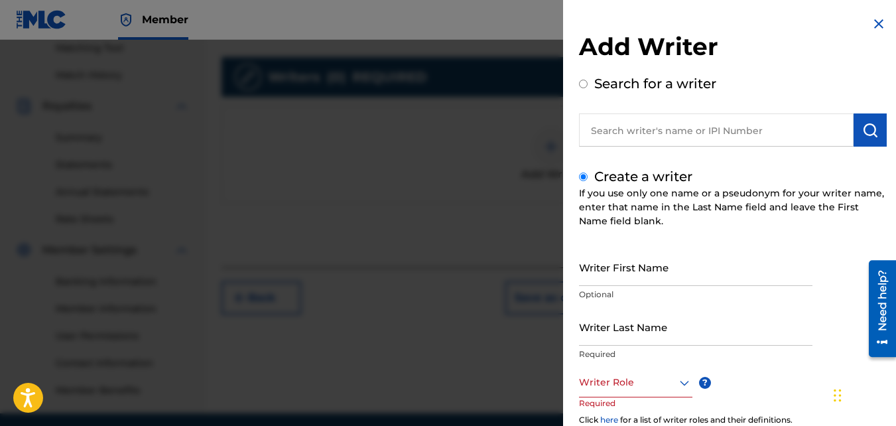
scroll to position [86, 0]
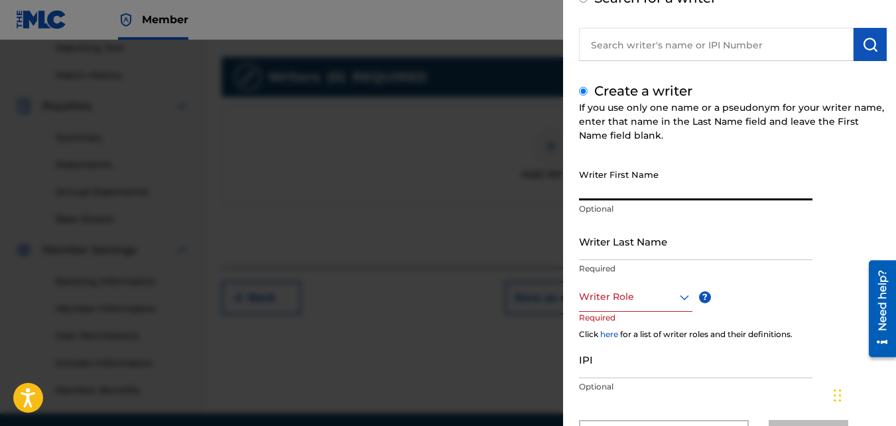
click at [627, 190] on input "Writer First Name" at bounding box center [695, 181] width 233 height 38
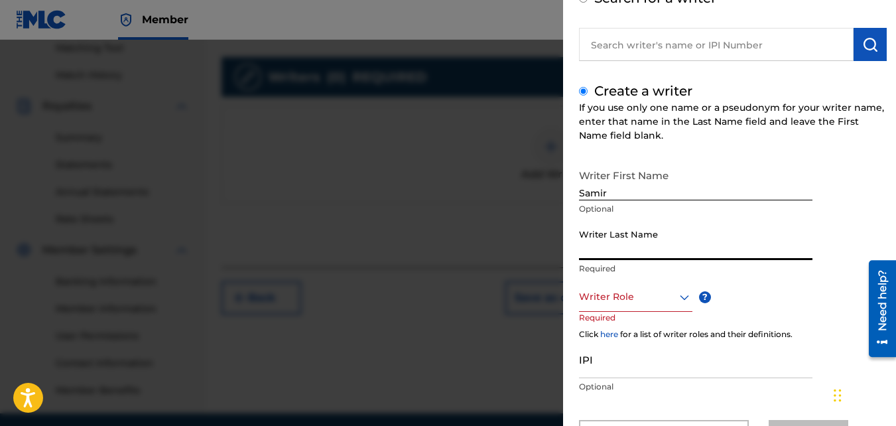
click at [621, 243] on input "Writer Last Name" at bounding box center [695, 241] width 233 height 38
click at [637, 306] on div "Writer Role" at bounding box center [635, 297] width 113 height 30
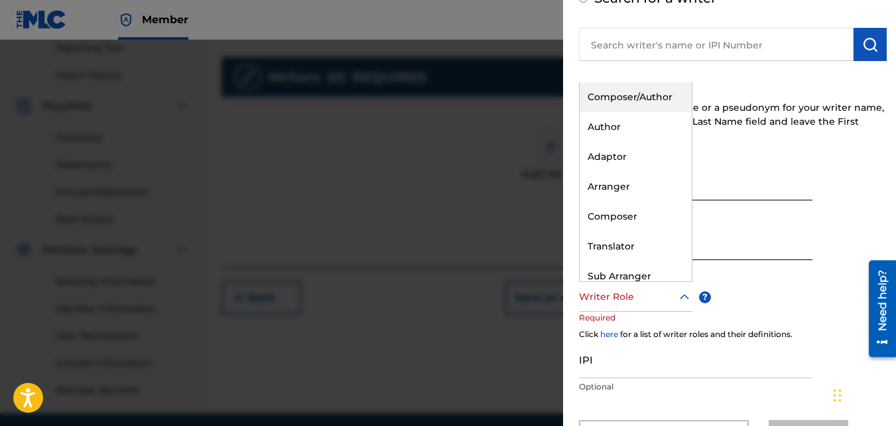
click at [637, 92] on div "Composer/Author" at bounding box center [636, 97] width 112 height 30
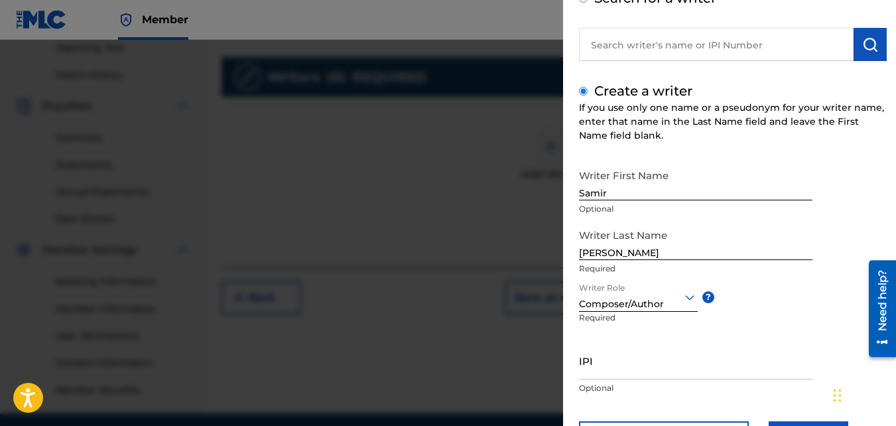
scroll to position [150, 0]
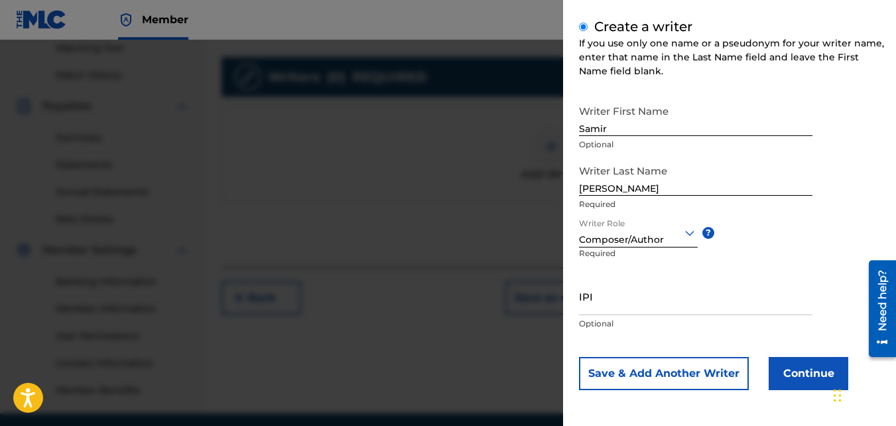
click at [799, 371] on button "Continue" at bounding box center [809, 373] width 80 height 33
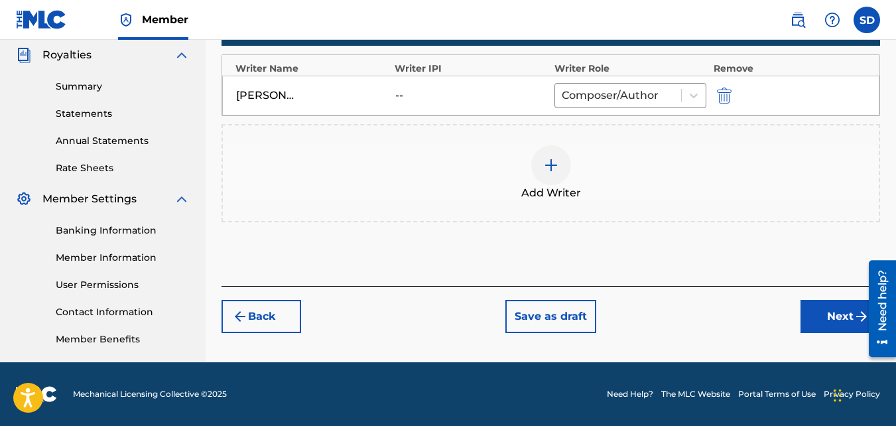
click at [850, 311] on button "Next" at bounding box center [840, 316] width 80 height 33
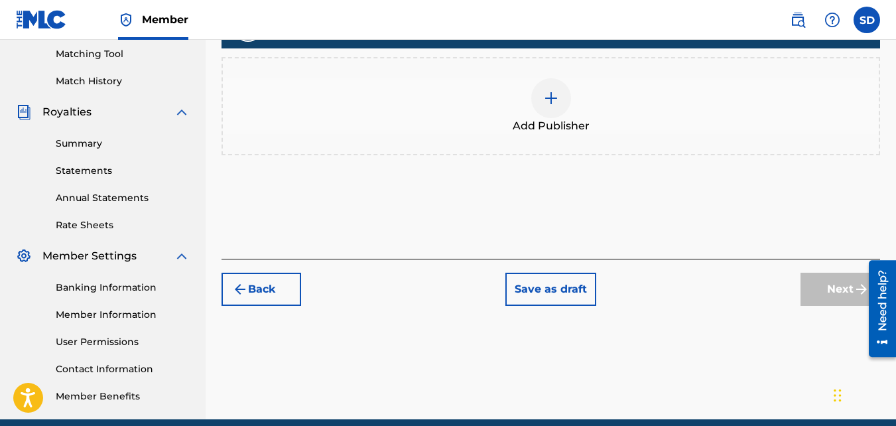
scroll to position [340, 0]
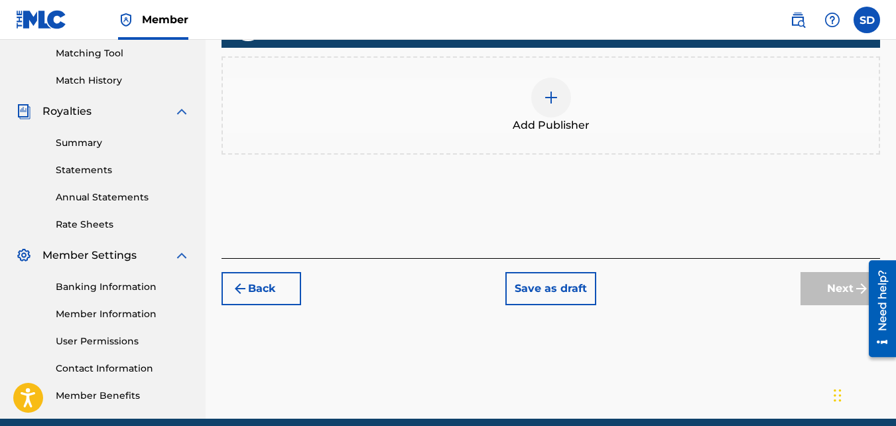
click at [582, 61] on div "Add Publisher" at bounding box center [550, 105] width 658 height 98
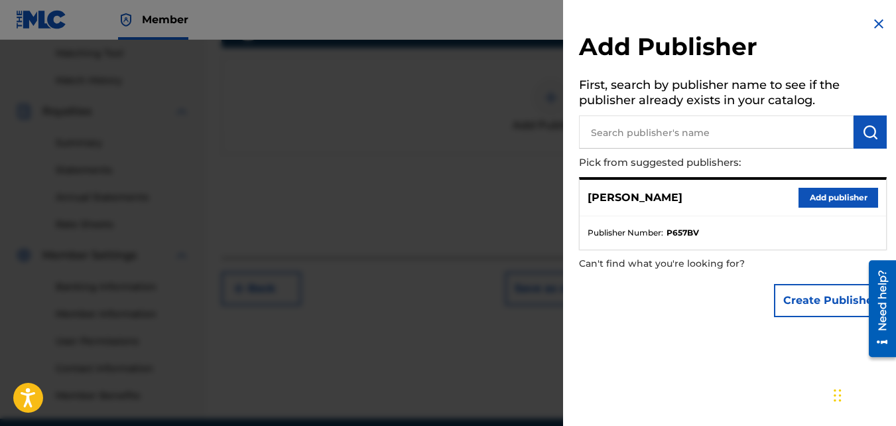
click at [830, 197] on button "Add publisher" at bounding box center [838, 198] width 80 height 20
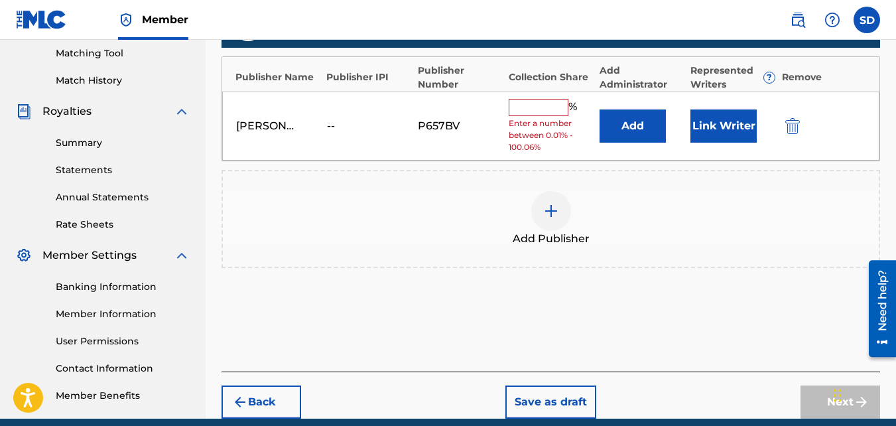
click at [553, 95] on div "Samir Doughty -- P657BV % Enter a number between 0.01% - 100.06% Add Link Writer" at bounding box center [550, 127] width 657 height 70
click at [554, 105] on input "text" at bounding box center [539, 107] width 60 height 17
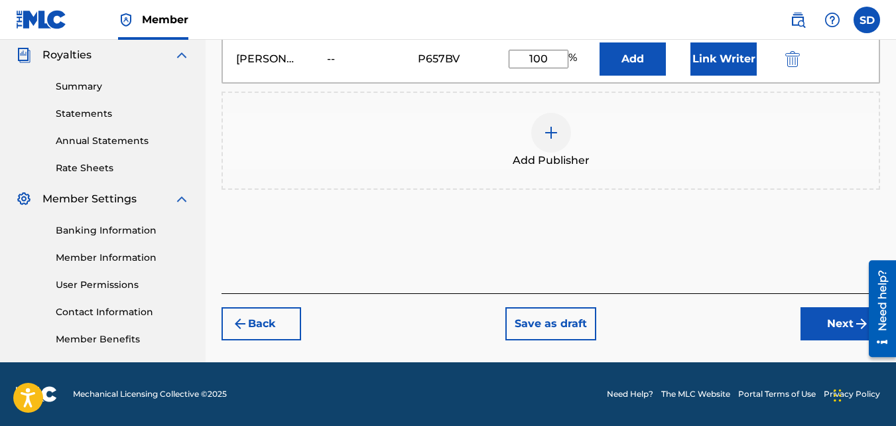
click at [806, 322] on button "Next" at bounding box center [840, 323] width 80 height 33
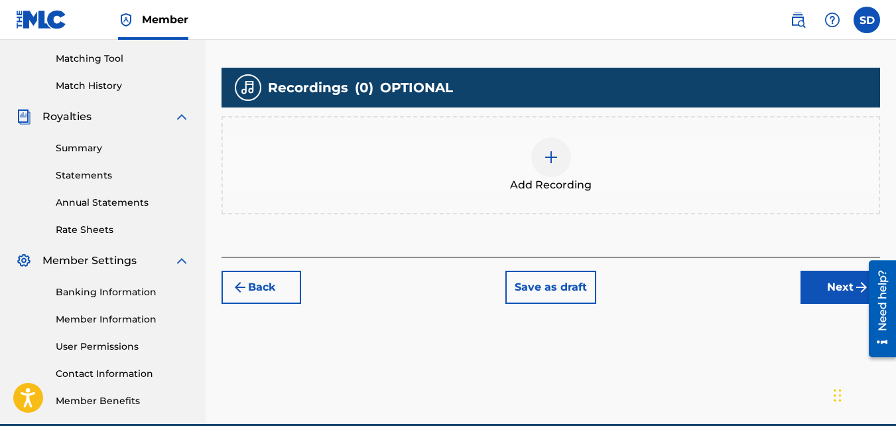
scroll to position [352, 0]
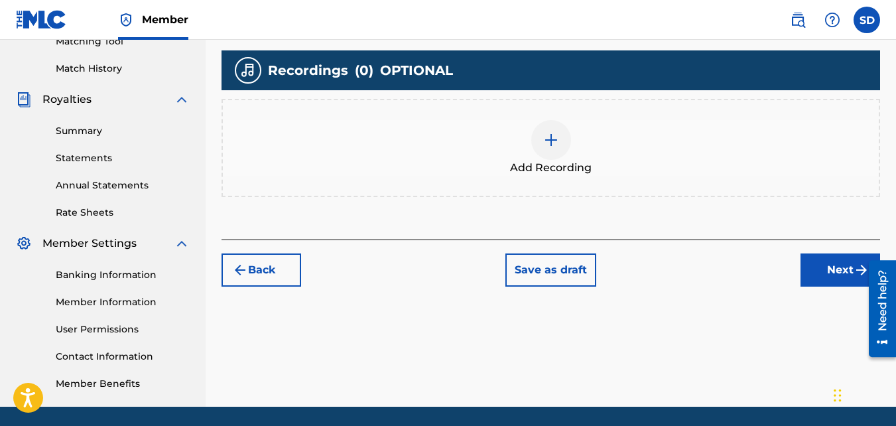
click at [525, 137] on div "Add Recording" at bounding box center [551, 148] width 656 height 56
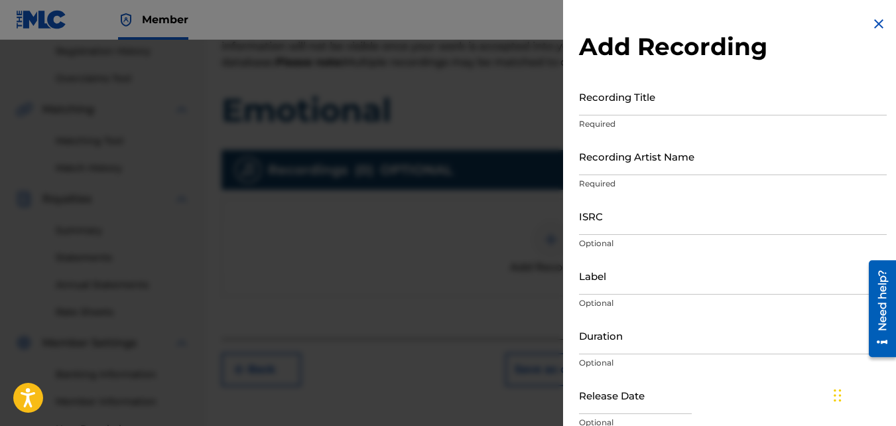
scroll to position [252, 0]
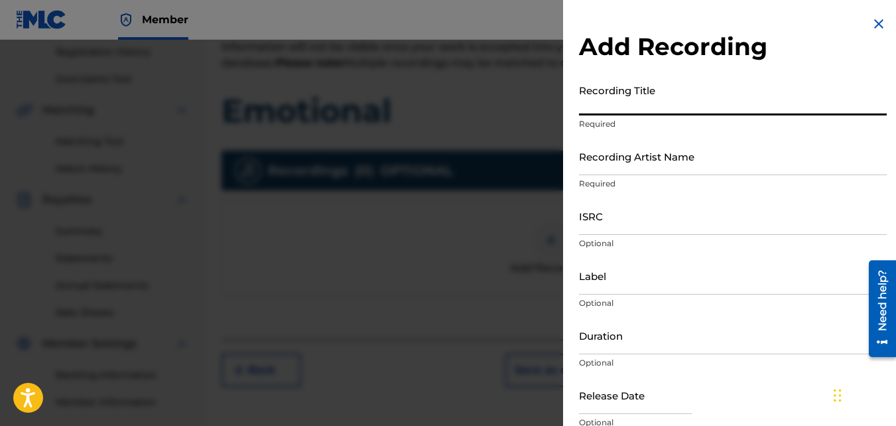
click at [715, 103] on input "Recording Title" at bounding box center [733, 97] width 308 height 38
click at [712, 154] on input "Recording Artist Name" at bounding box center [733, 156] width 308 height 38
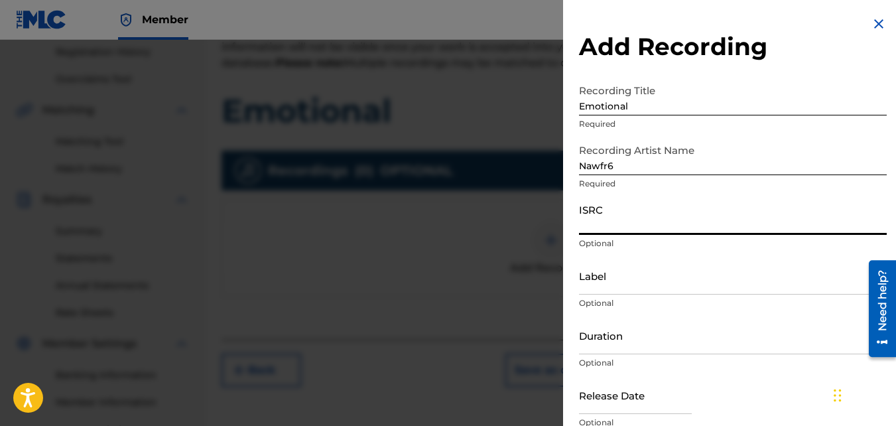
paste input "QZKUS2100998"
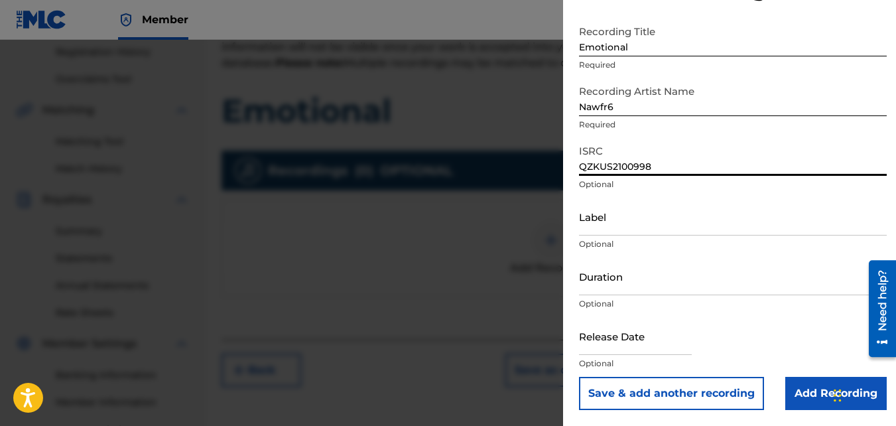
click at [794, 379] on input "Add Recording" at bounding box center [835, 393] width 101 height 33
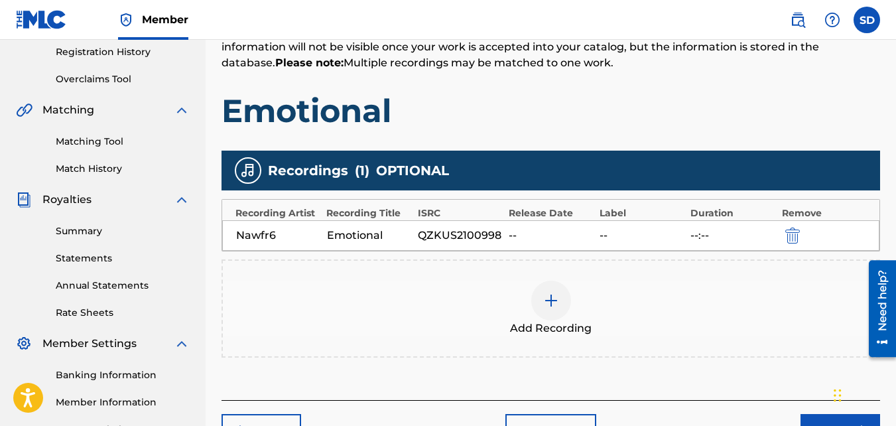
scroll to position [397, 0]
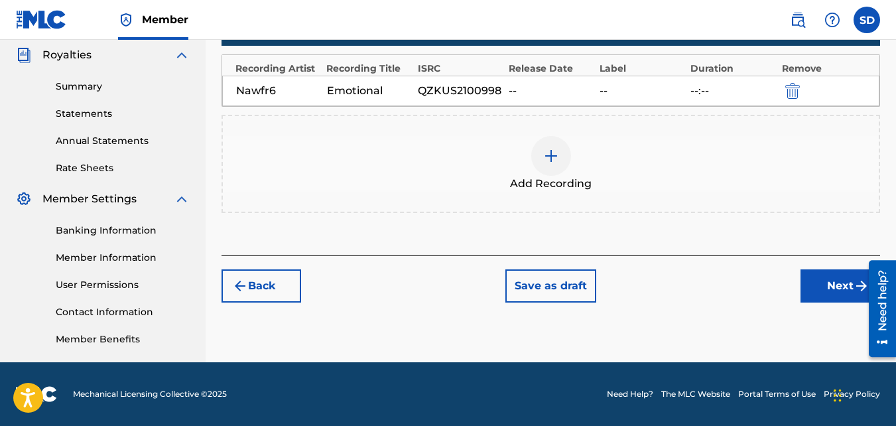
click at [823, 306] on div "Register Work Search Enter Work Details Add Writers Add Publishers & Shares Add…" at bounding box center [551, 19] width 690 height 686
click at [823, 299] on button "Next" at bounding box center [840, 285] width 80 height 33
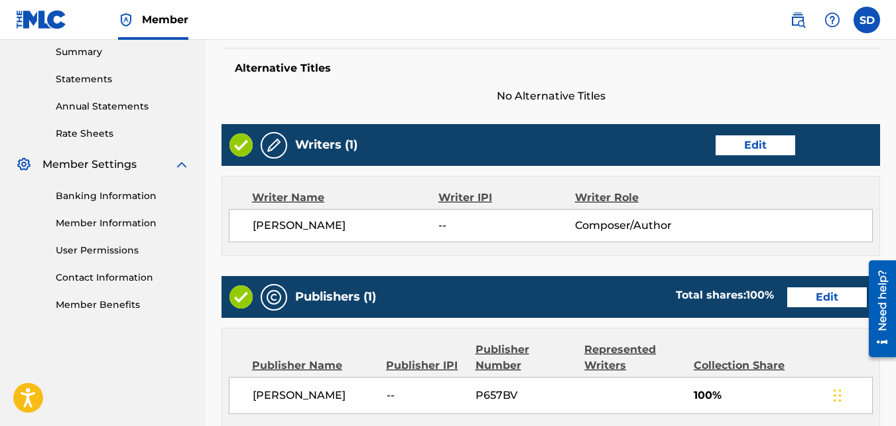
scroll to position [712, 0]
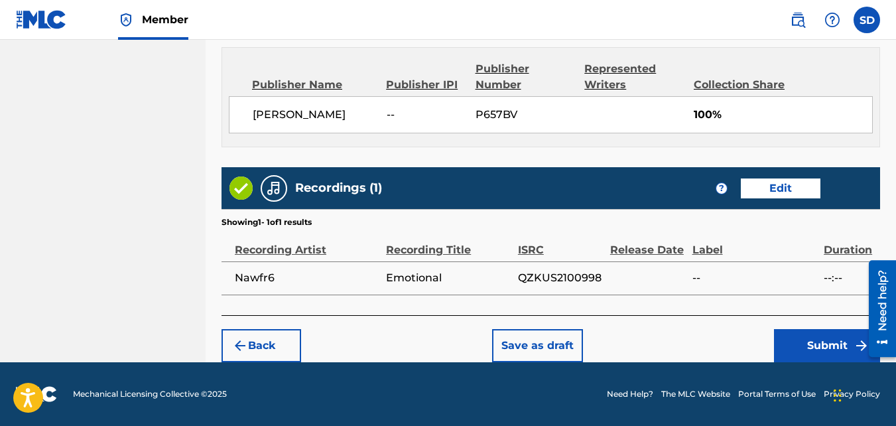
click at [796, 349] on button "Submit" at bounding box center [827, 345] width 106 height 33
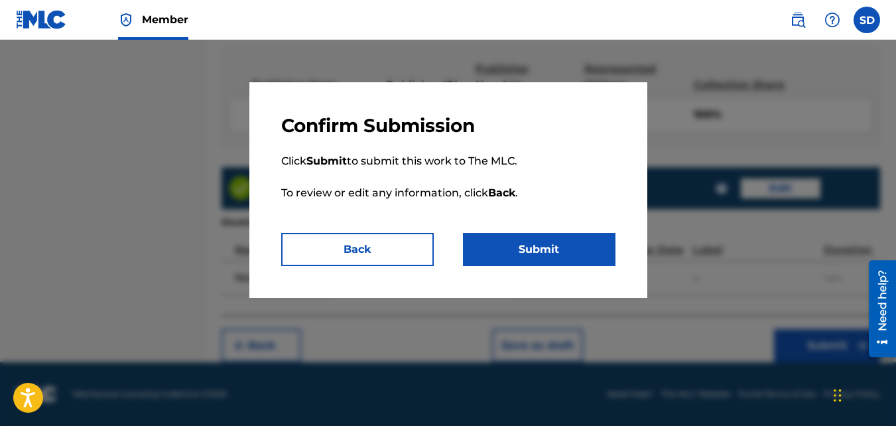
click at [570, 240] on button "Submit" at bounding box center [539, 249] width 153 height 33
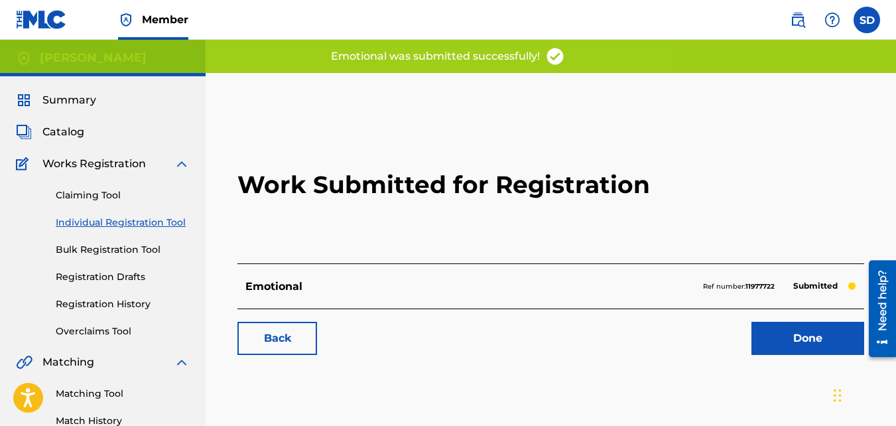
click at [311, 327] on link "Back" at bounding box center [277, 338] width 80 height 33
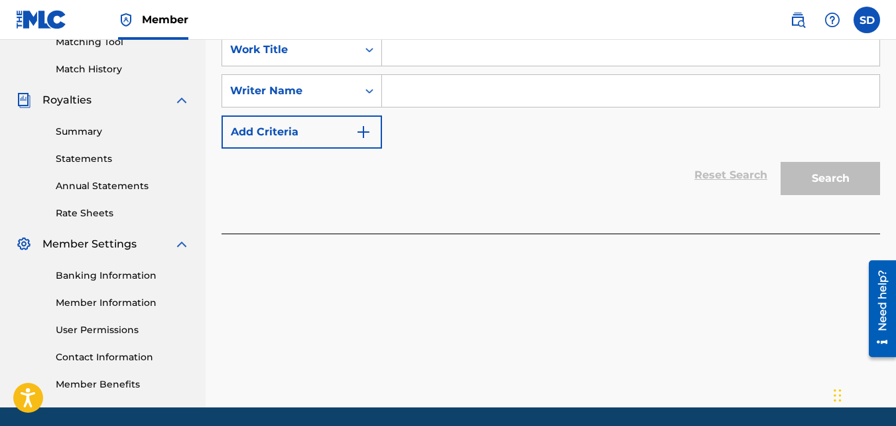
scroll to position [352, 0]
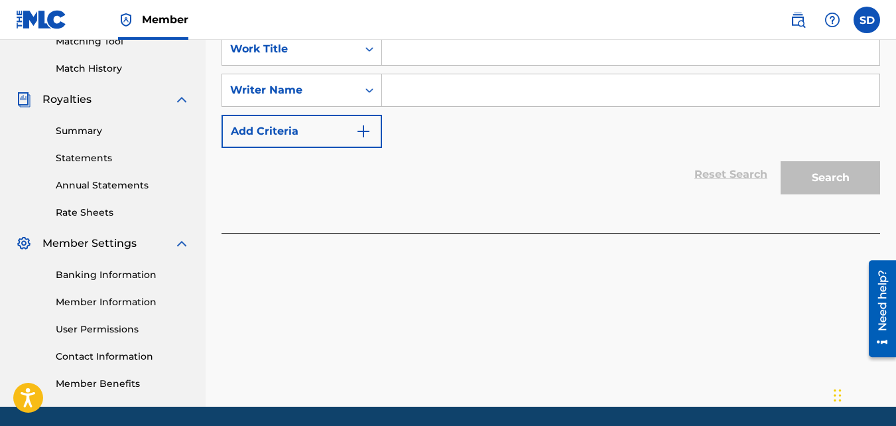
paste input "DESIGNER ON ME"
click at [432, 91] on input "Search Form" at bounding box center [630, 90] width 497 height 32
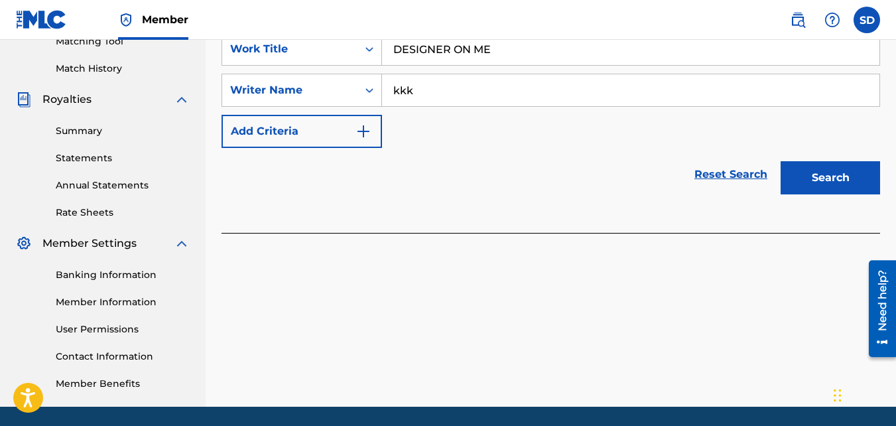
click at [781, 161] on button "Search" at bounding box center [830, 177] width 99 height 33
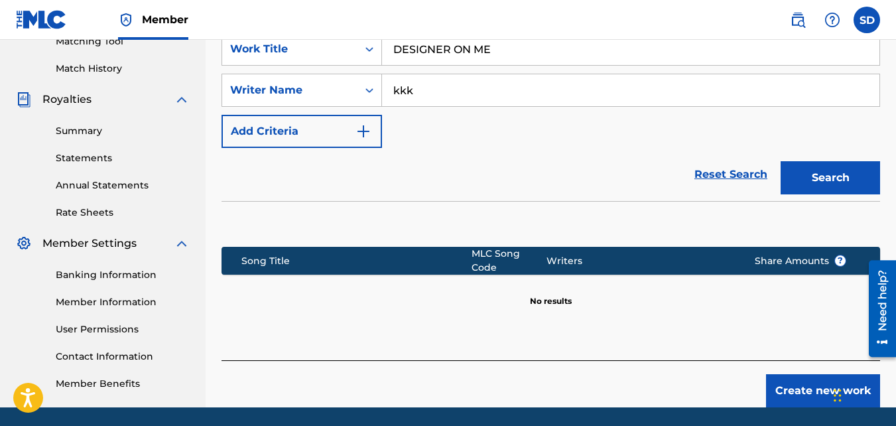
scroll to position [397, 0]
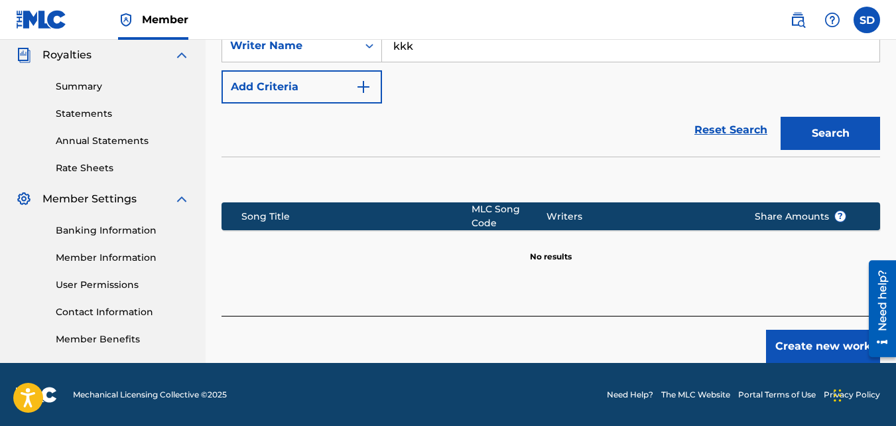
click at [786, 341] on button "Create new work" at bounding box center [823, 346] width 114 height 33
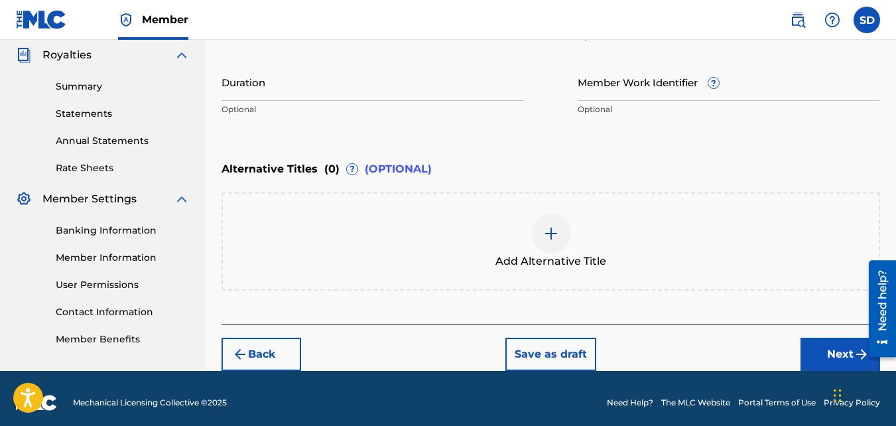
click at [810, 348] on button "Next" at bounding box center [840, 354] width 80 height 33
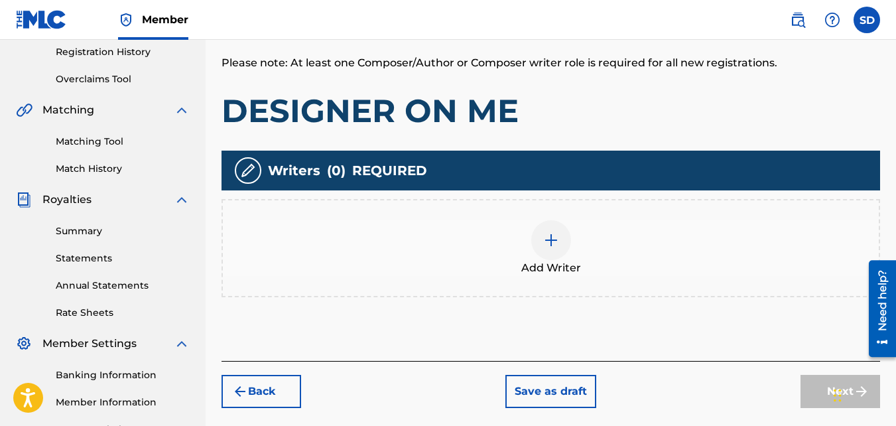
scroll to position [267, 0]
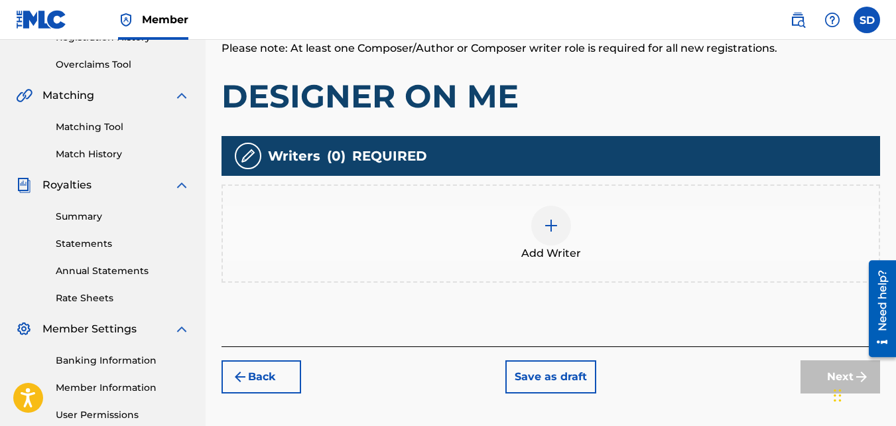
click at [557, 219] on img at bounding box center [551, 226] width 16 height 16
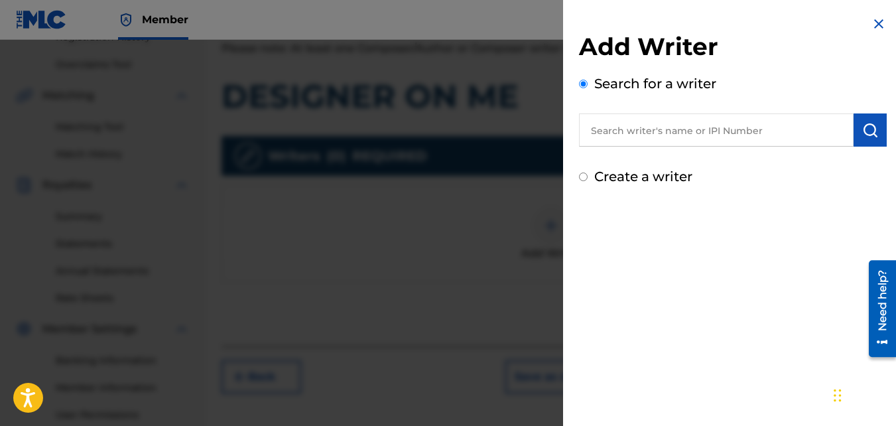
click at [658, 178] on label "Create a writer" at bounding box center [643, 176] width 98 height 16
click at [588, 178] on input "Create a writer" at bounding box center [583, 176] width 9 height 9
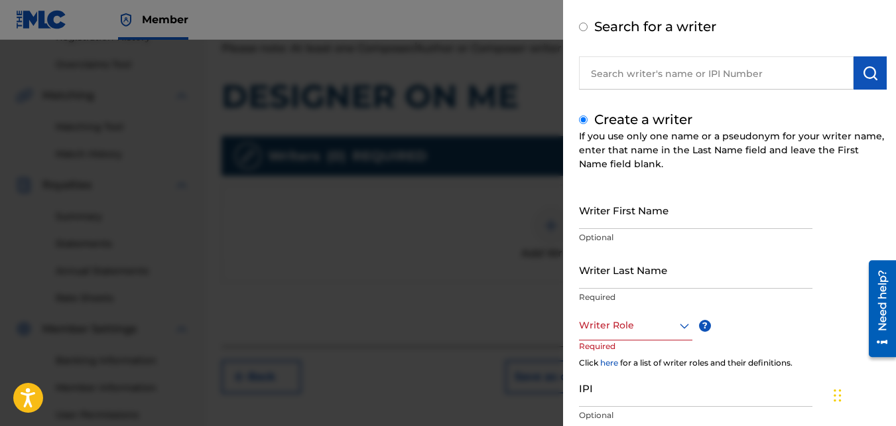
scroll to position [75, 0]
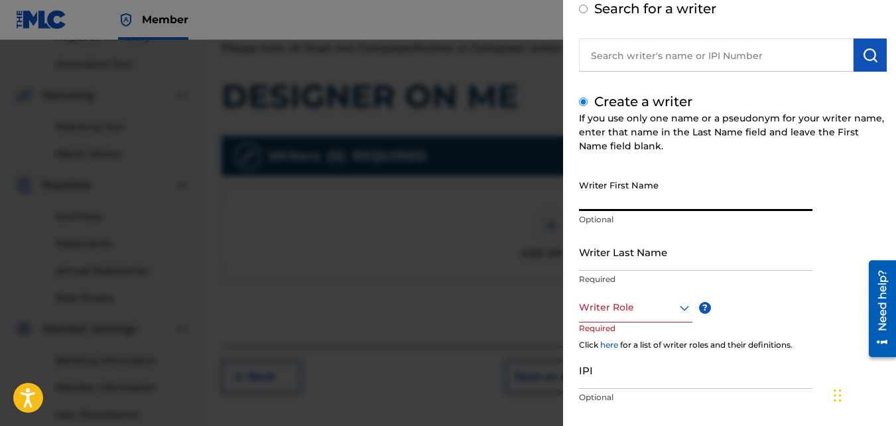
click at [646, 184] on input "Writer First Name" at bounding box center [695, 192] width 233 height 38
click at [643, 254] on input "Writer Last Name" at bounding box center [695, 252] width 233 height 38
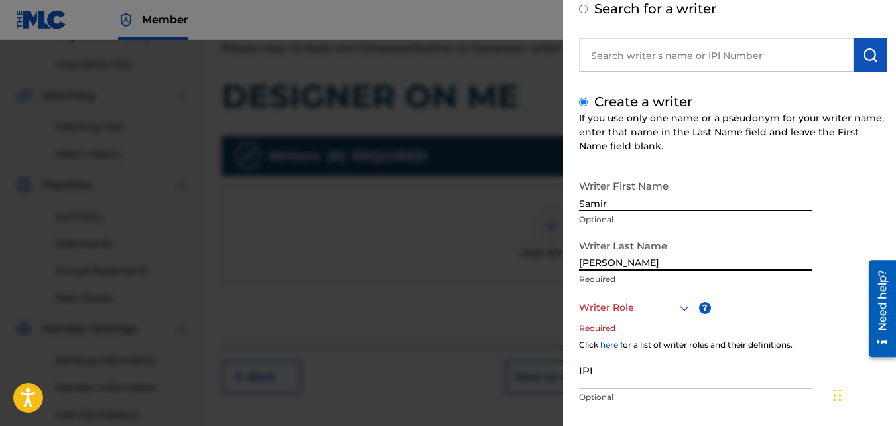
scroll to position [149, 0]
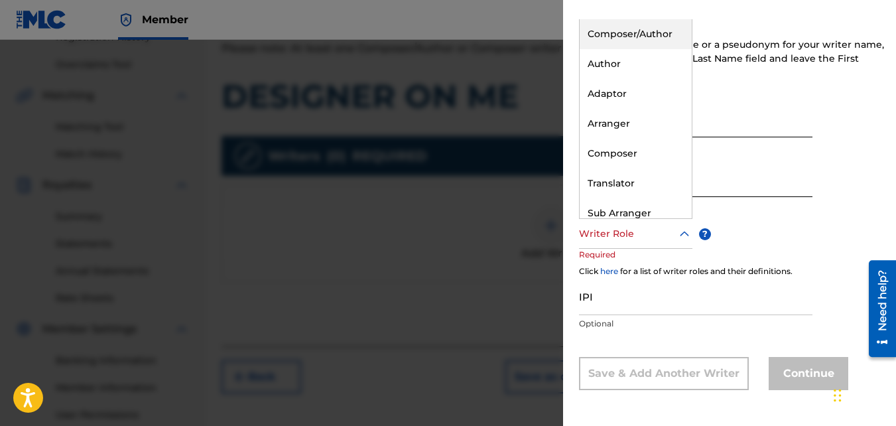
click at [625, 233] on div at bounding box center [635, 233] width 113 height 17
click at [620, 41] on div "Composer/Author" at bounding box center [636, 34] width 112 height 30
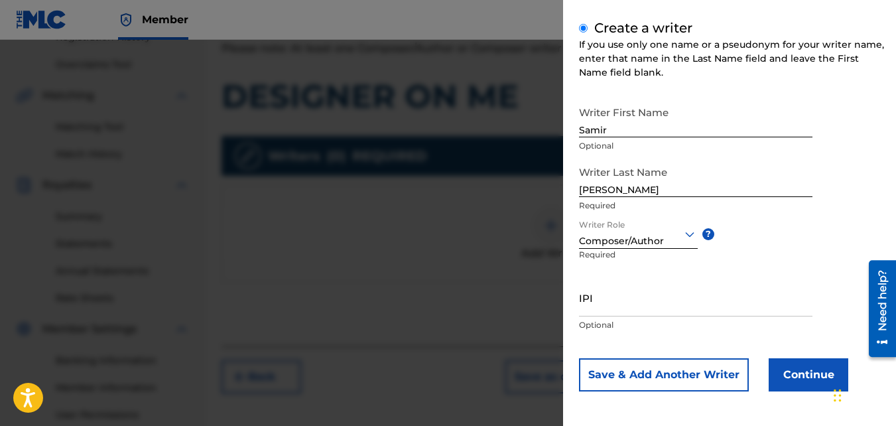
click at [777, 384] on button "Continue" at bounding box center [809, 374] width 80 height 33
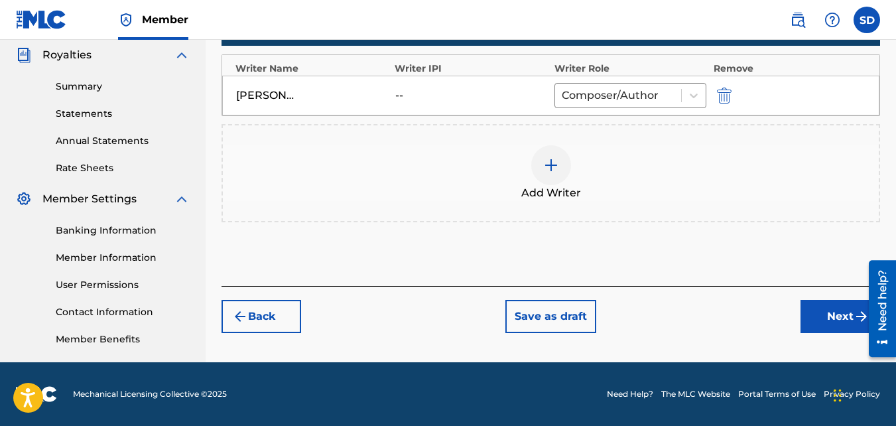
click at [820, 317] on button "Next" at bounding box center [840, 316] width 80 height 33
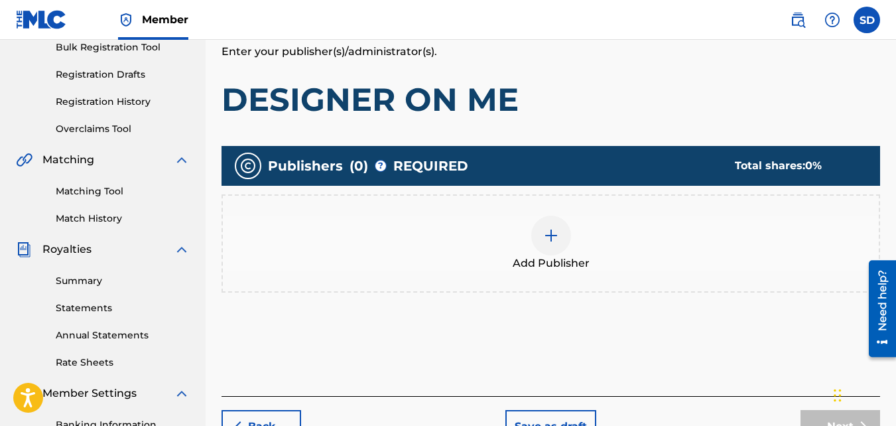
scroll to position [203, 0]
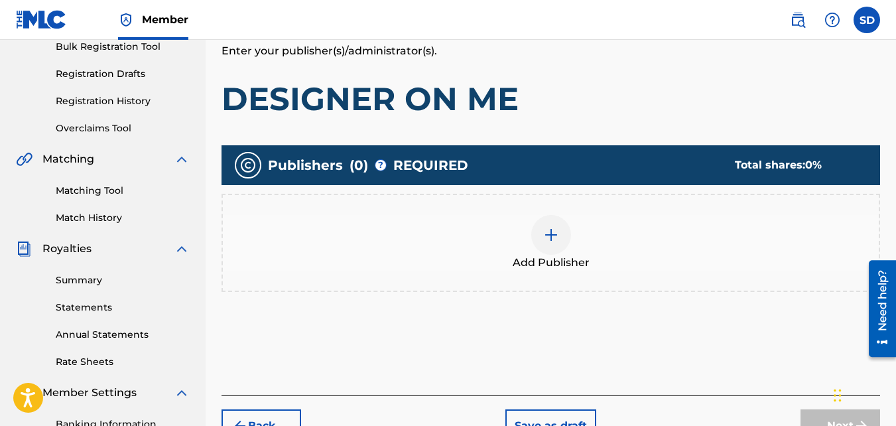
click at [554, 270] on span "Add Publisher" at bounding box center [551, 263] width 77 height 16
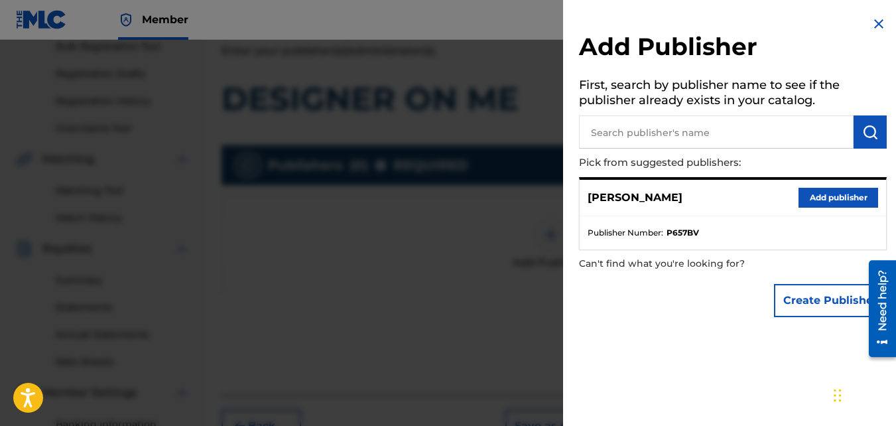
click at [834, 193] on button "Add publisher" at bounding box center [838, 198] width 80 height 20
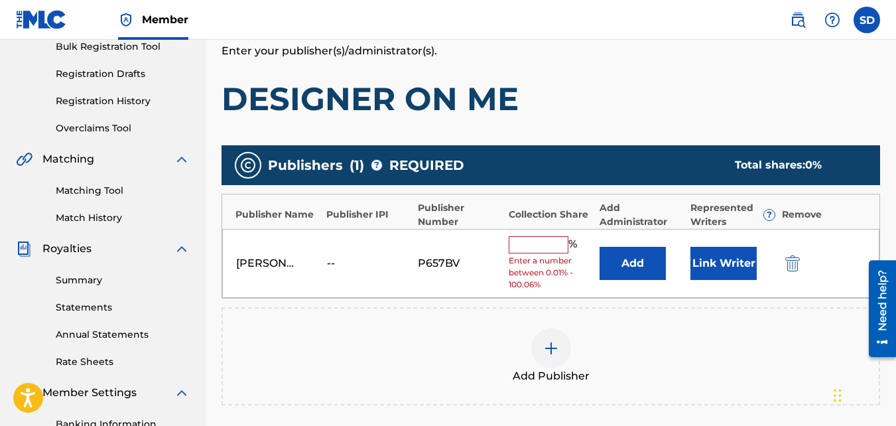
click at [514, 247] on input "text" at bounding box center [539, 244] width 60 height 17
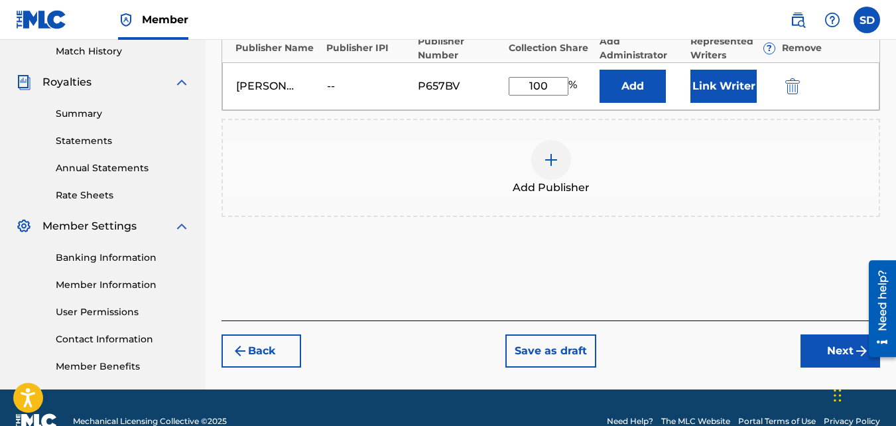
scroll to position [397, 0]
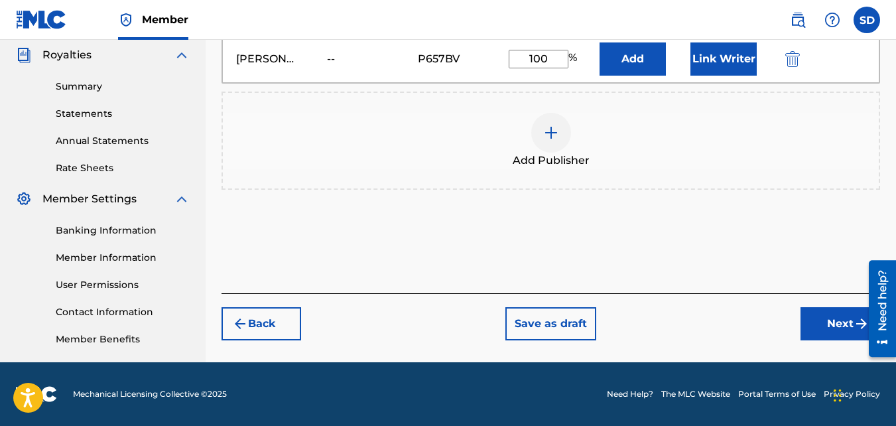
click at [803, 320] on button "Next" at bounding box center [840, 323] width 80 height 33
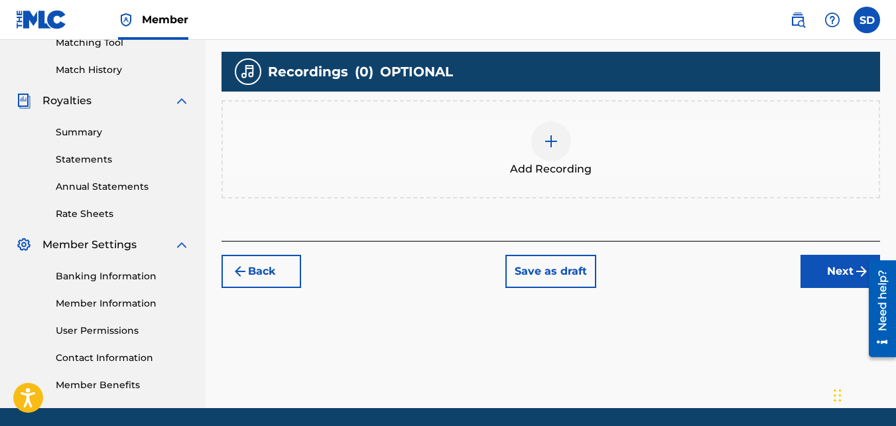
scroll to position [367, 0]
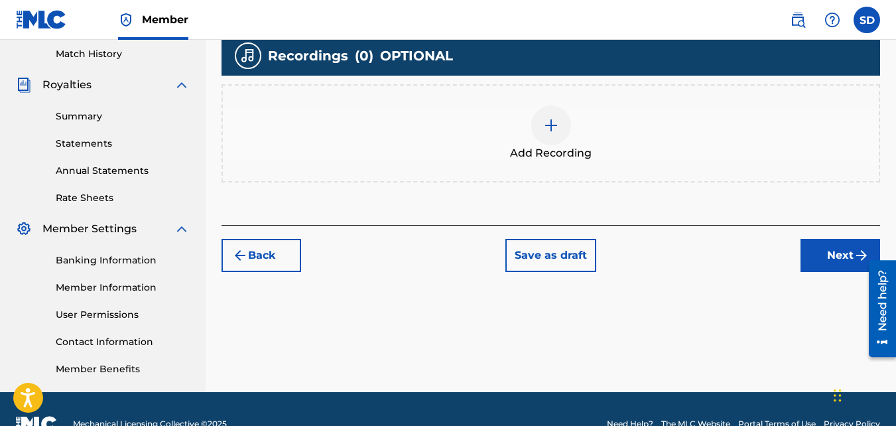
click at [524, 128] on div "Add Recording" at bounding box center [551, 133] width 656 height 56
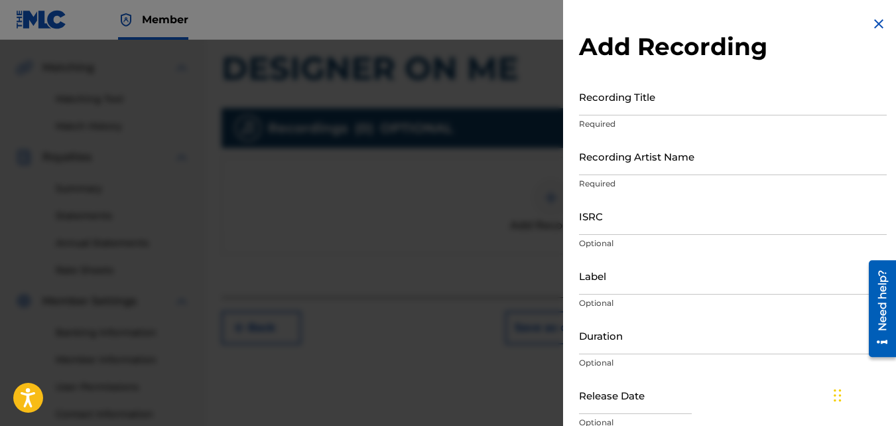
scroll to position [291, 0]
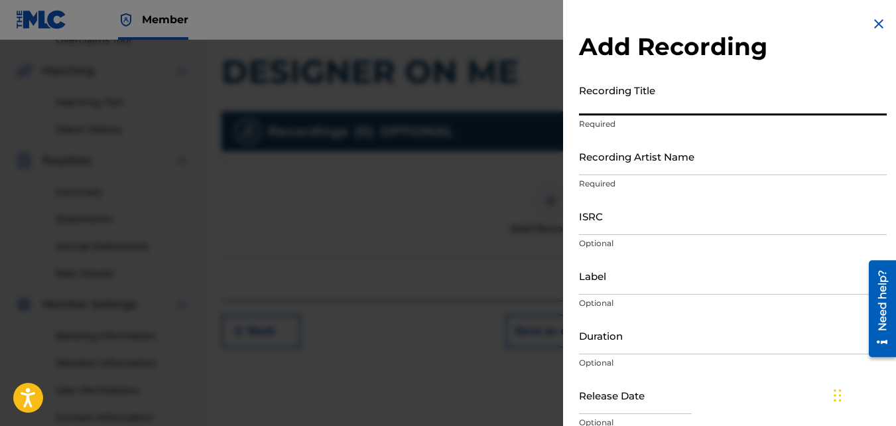
click at [661, 109] on input "Recording Title" at bounding box center [733, 97] width 308 height 38
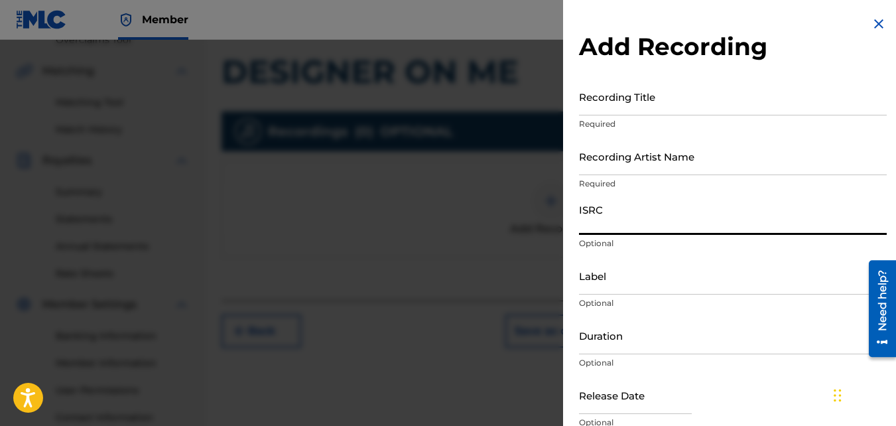
paste input "QZKUS2100493"
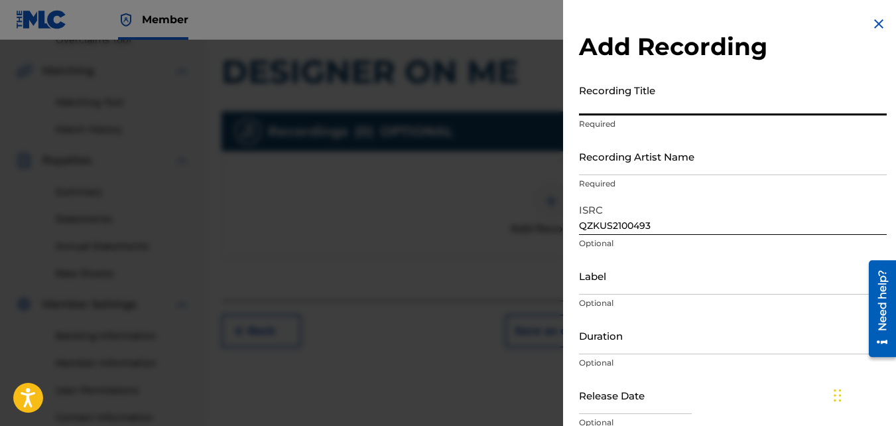
click at [617, 86] on input "Recording Title" at bounding box center [733, 97] width 308 height 38
click at [649, 162] on input "Recording Artist Name" at bounding box center [733, 156] width 308 height 38
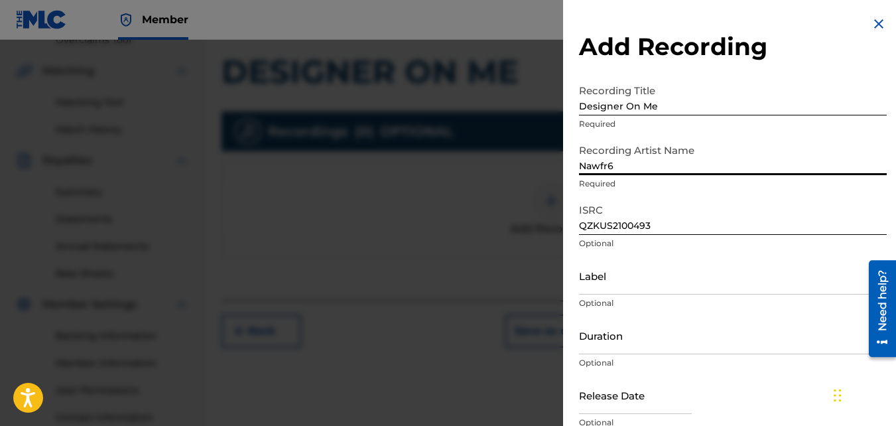
scroll to position [59, 0]
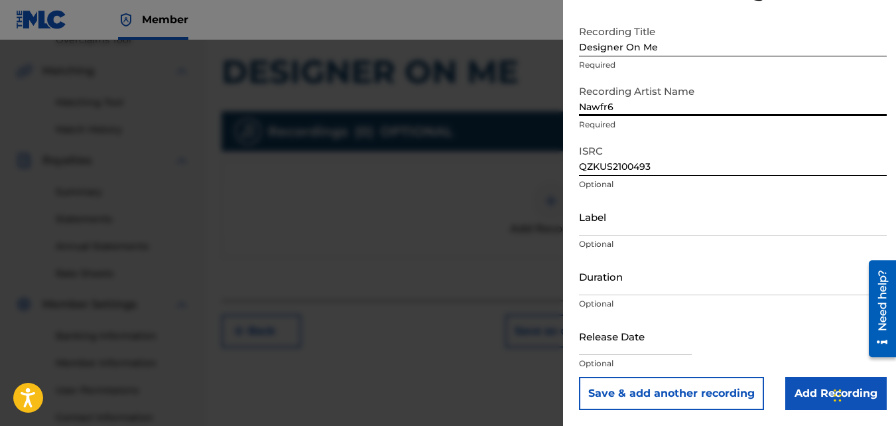
click at [805, 401] on input "Add Recording" at bounding box center [835, 393] width 101 height 33
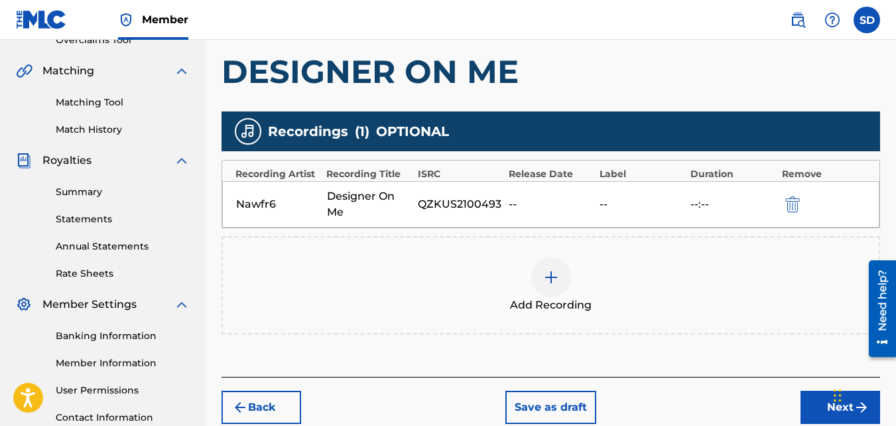
scroll to position [397, 0]
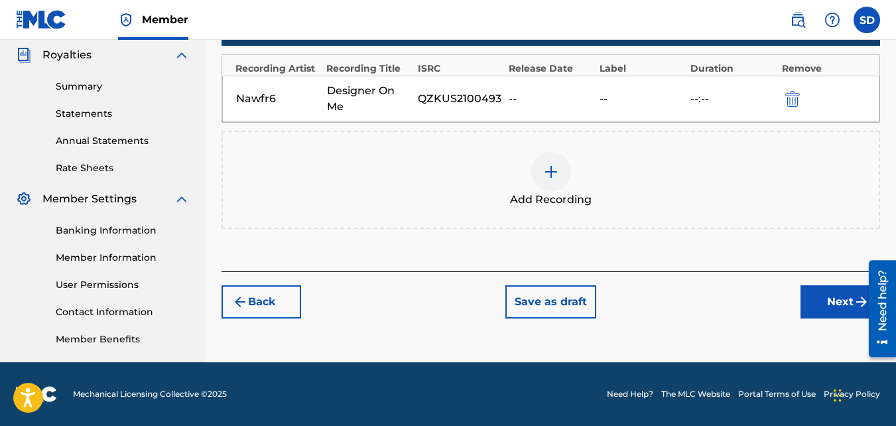
click at [827, 285] on button "Next" at bounding box center [840, 301] width 80 height 33
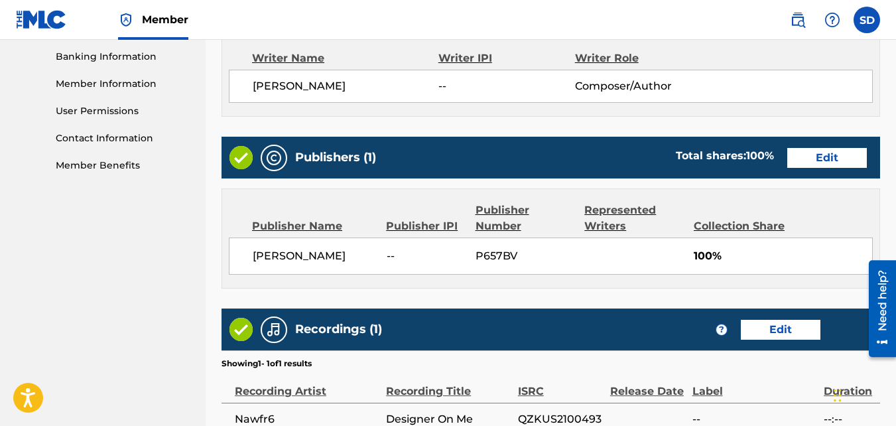
scroll to position [712, 0]
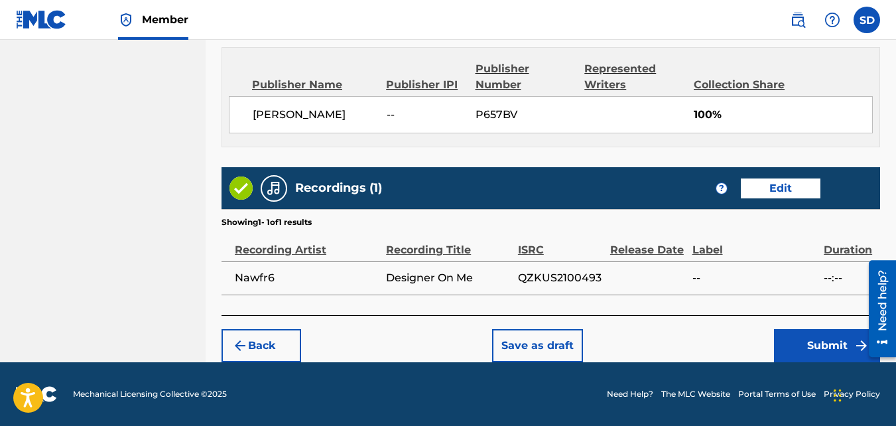
click at [820, 335] on button "Submit" at bounding box center [827, 345] width 106 height 33
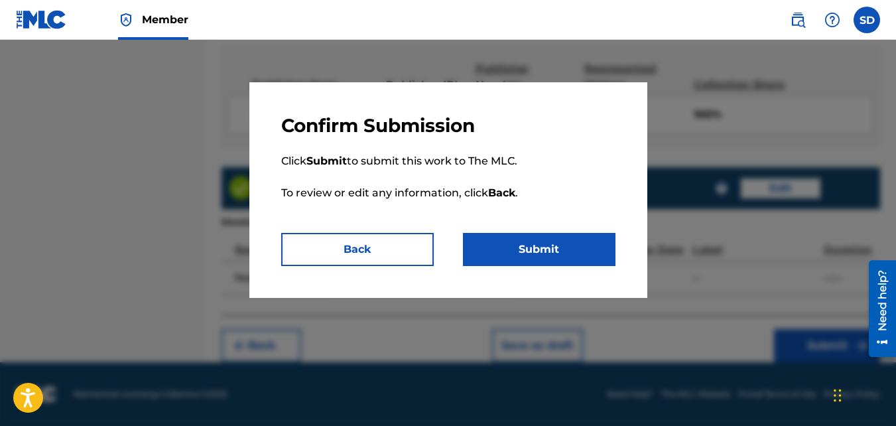
click at [609, 251] on button "Submit" at bounding box center [539, 249] width 153 height 33
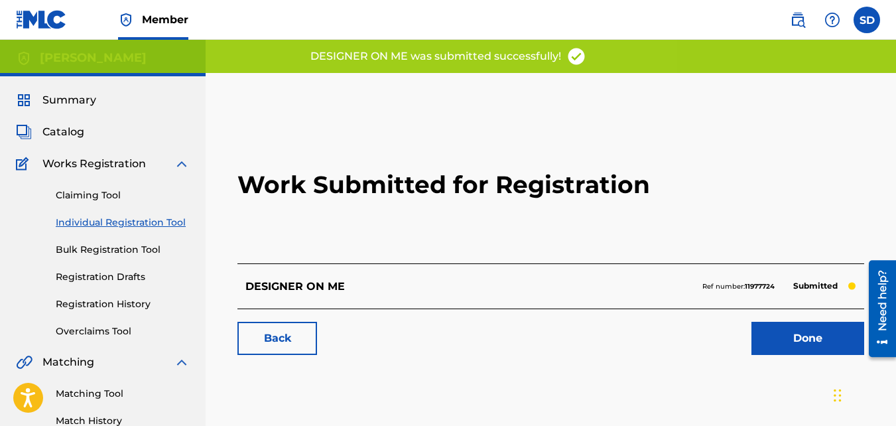
click at [275, 328] on link "Back" at bounding box center [277, 338] width 80 height 33
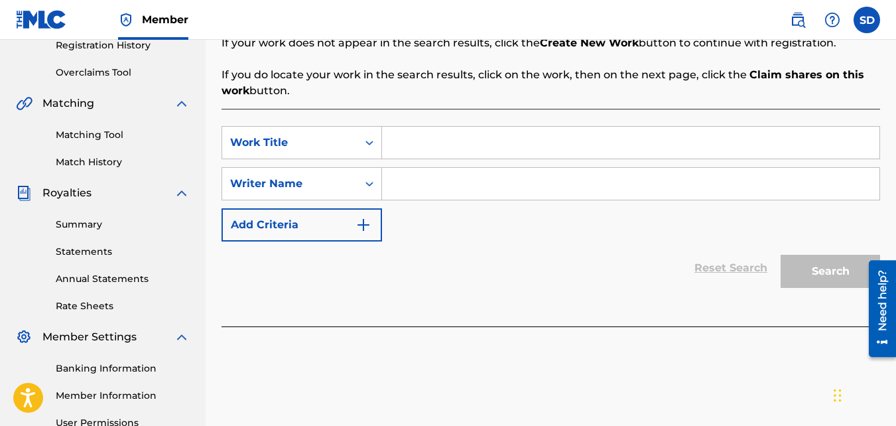
scroll to position [270, 0]
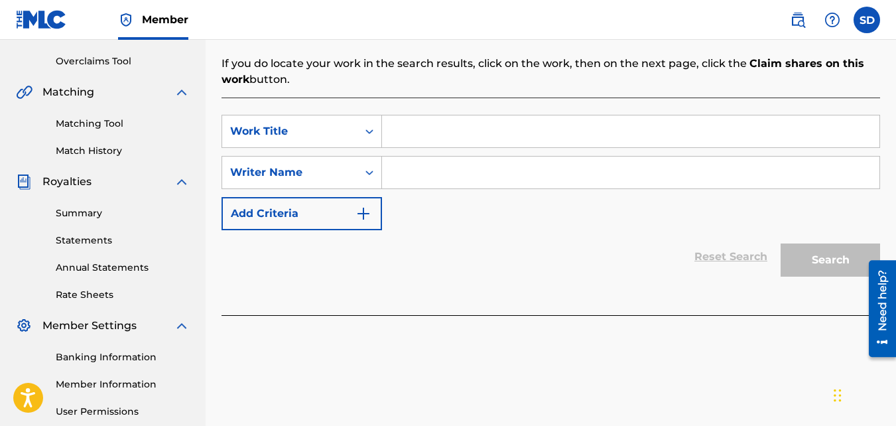
click at [458, 129] on input "Search Form" at bounding box center [630, 131] width 497 height 32
click at [475, 182] on input "Search Form" at bounding box center [630, 172] width 497 height 32
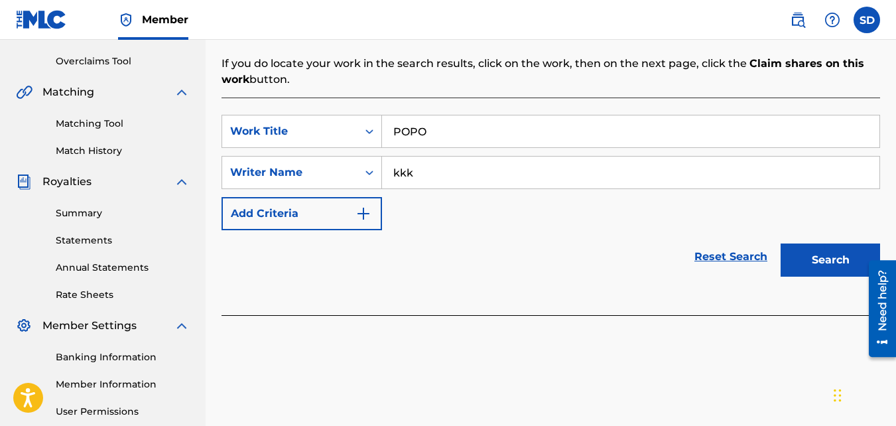
click at [781, 243] on button "Search" at bounding box center [830, 259] width 99 height 33
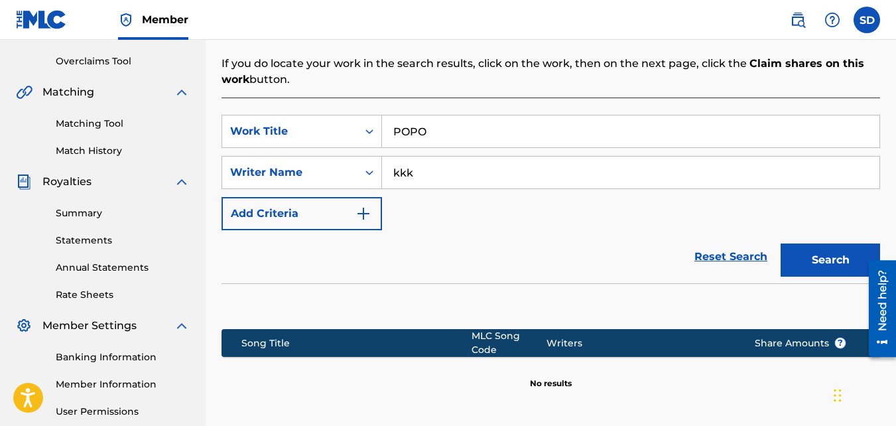
scroll to position [397, 0]
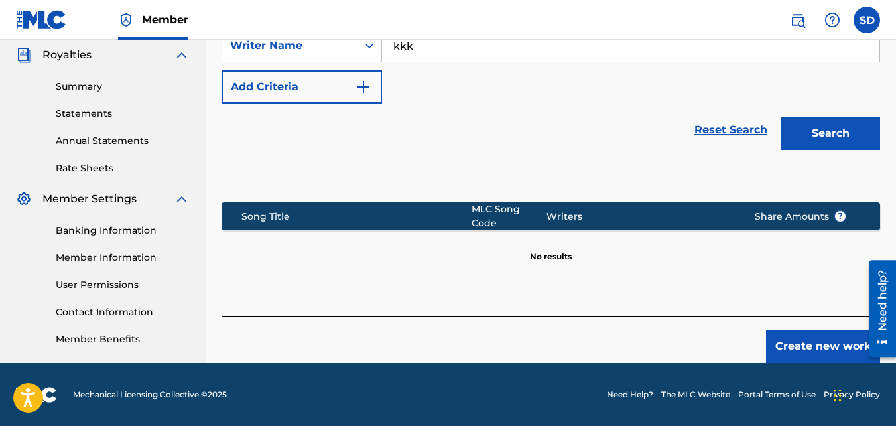
click at [806, 348] on button "Create new work" at bounding box center [823, 346] width 114 height 33
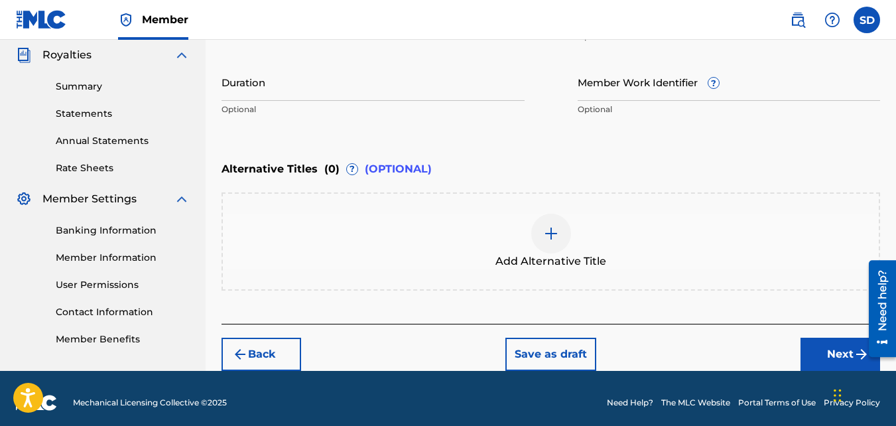
click at [832, 344] on button "Next" at bounding box center [840, 354] width 80 height 33
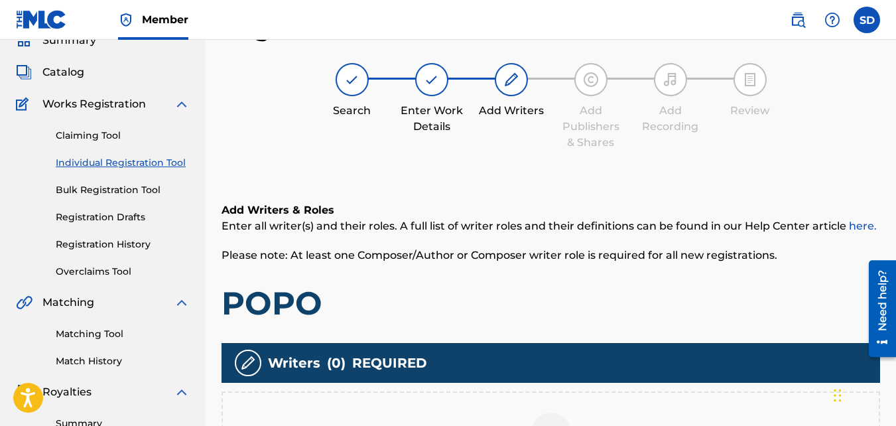
scroll to position [297, 0]
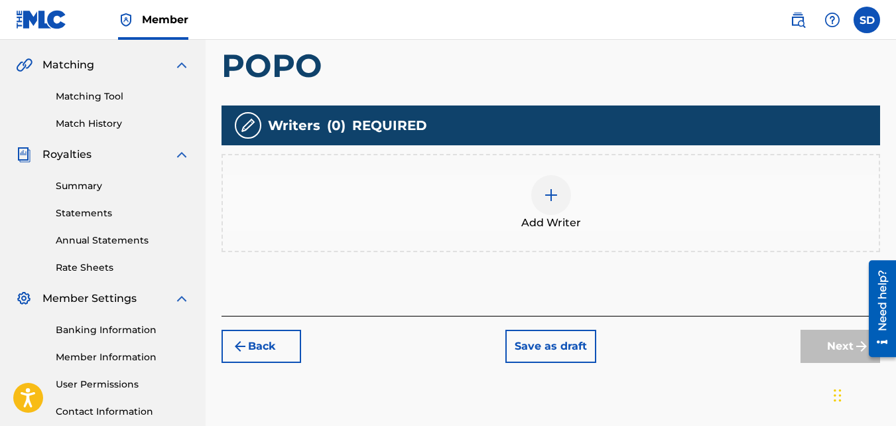
click at [564, 191] on div at bounding box center [551, 195] width 40 height 40
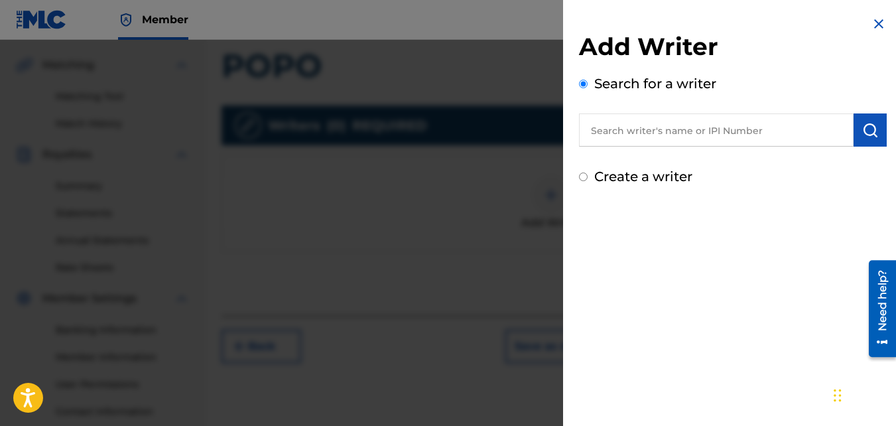
click at [614, 171] on label "Create a writer" at bounding box center [643, 176] width 98 height 16
click at [588, 172] on input "Create a writer" at bounding box center [583, 176] width 9 height 9
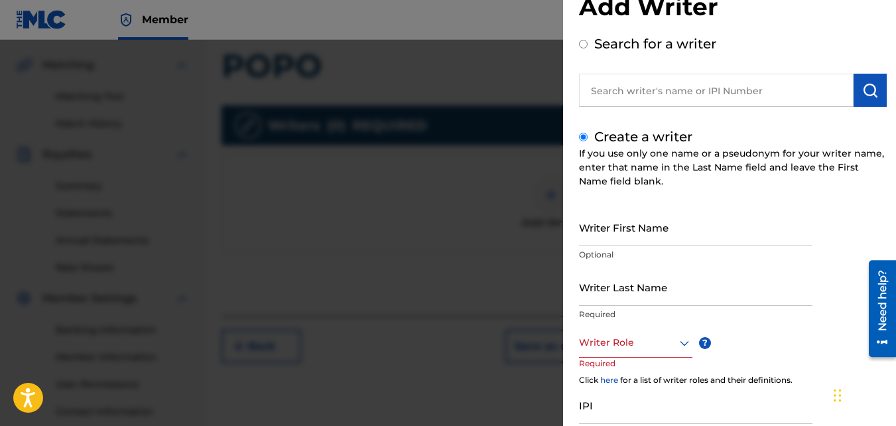
scroll to position [42, 0]
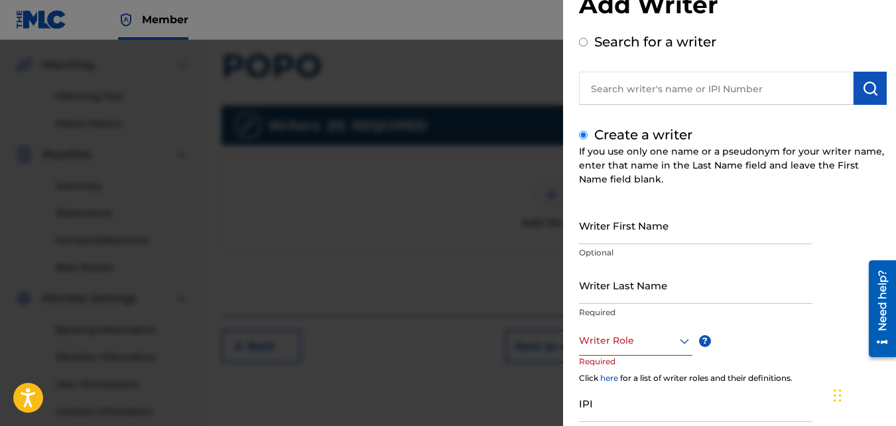
click at [648, 231] on input "Writer First Name" at bounding box center [695, 225] width 233 height 38
click at [666, 285] on input "Writer Last Name" at bounding box center [695, 285] width 233 height 38
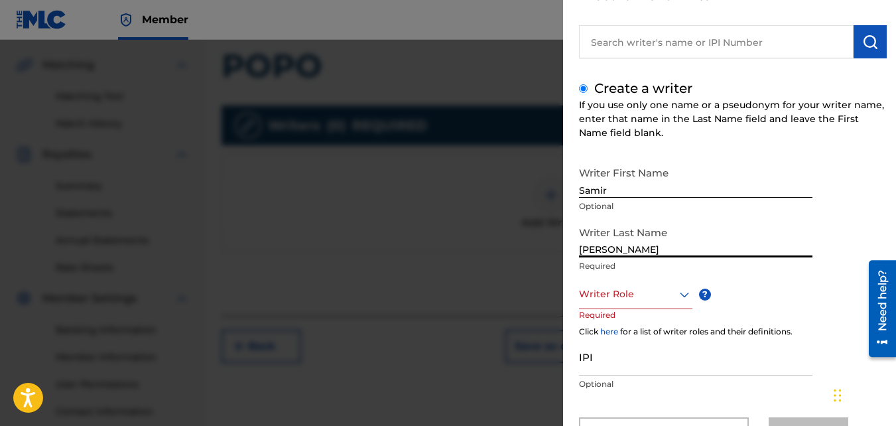
scroll to position [89, 0]
click at [637, 304] on div "Writer Role" at bounding box center [635, 294] width 113 height 30
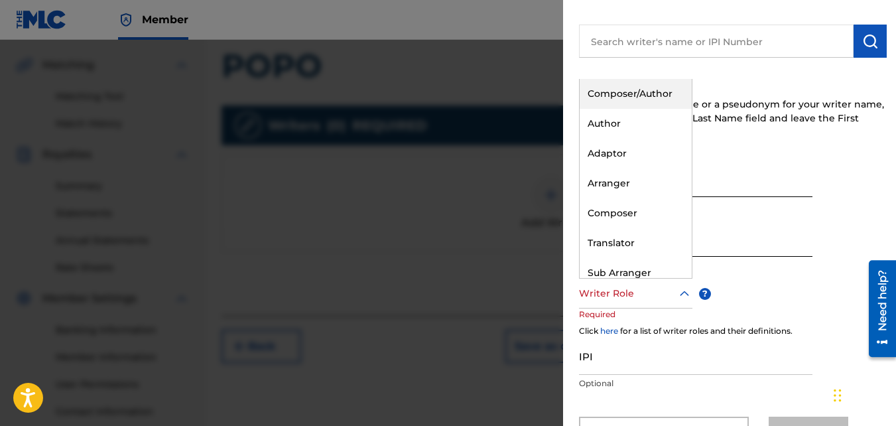
click at [659, 80] on div "Composer/Author" at bounding box center [636, 94] width 112 height 30
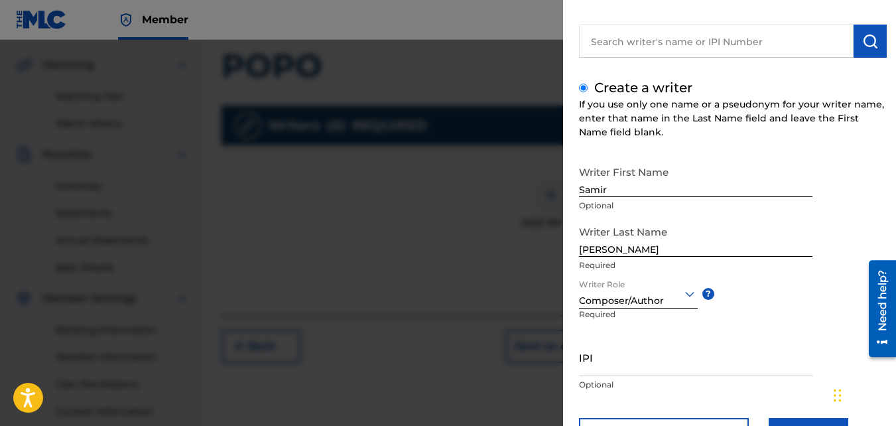
scroll to position [150, 0]
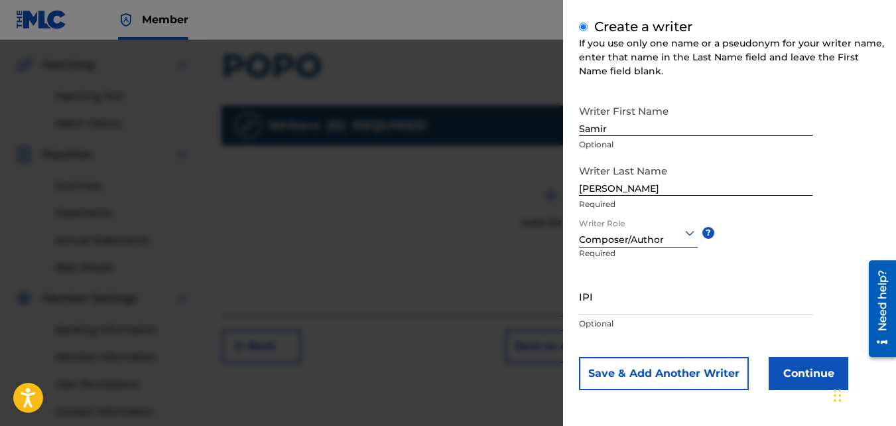
click at [822, 368] on button "Continue" at bounding box center [809, 373] width 80 height 33
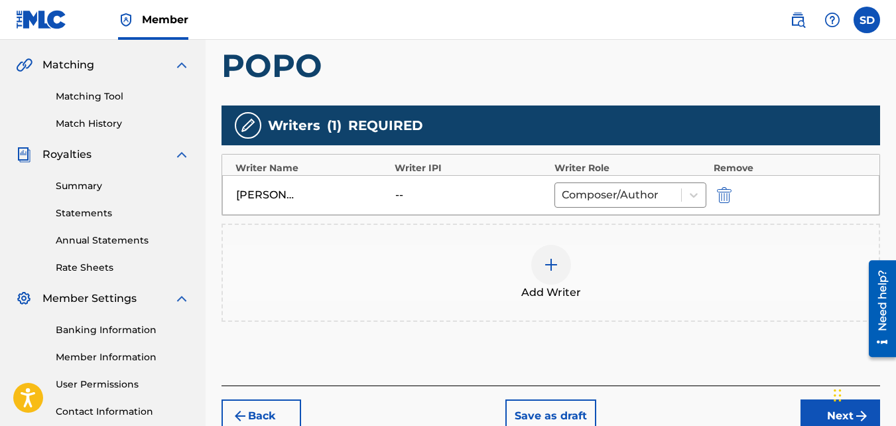
scroll to position [397, 0]
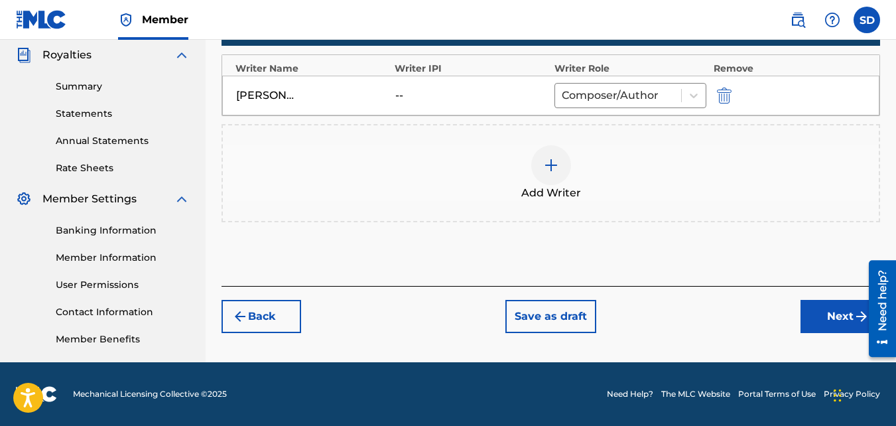
click at [804, 305] on button "Next" at bounding box center [840, 316] width 80 height 33
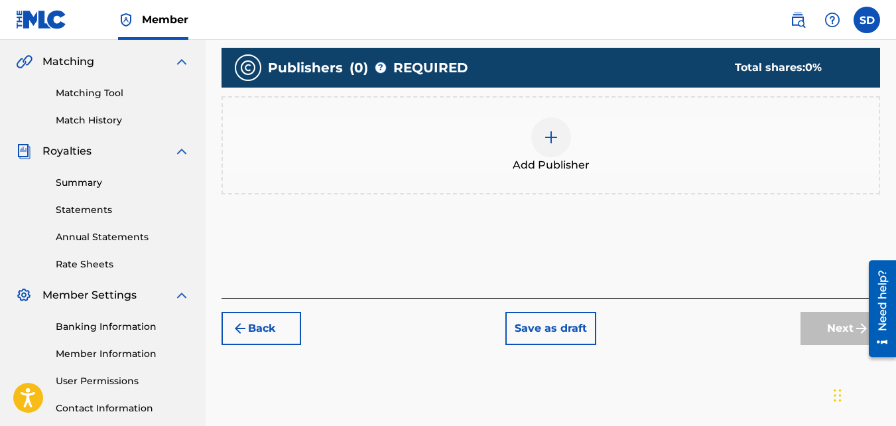
scroll to position [310, 0]
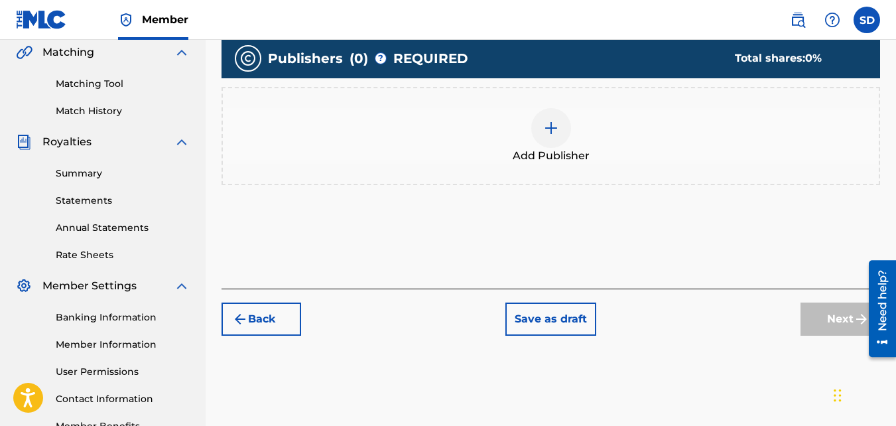
click at [503, 157] on div "Add Publisher" at bounding box center [551, 136] width 656 height 56
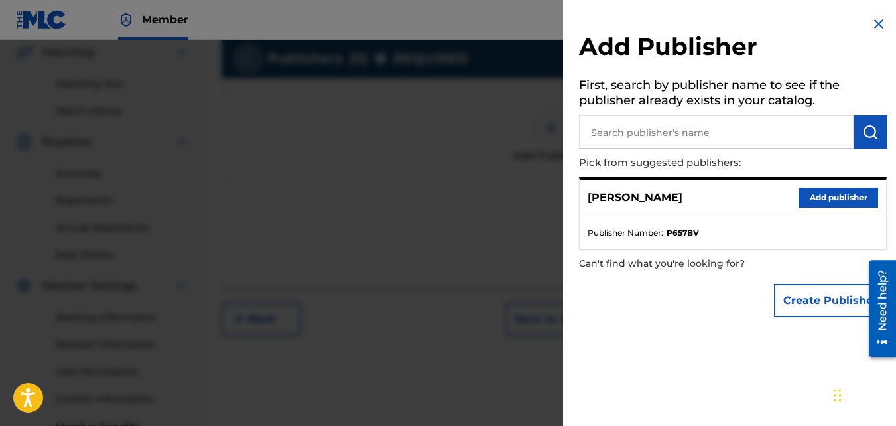
click at [836, 192] on button "Add publisher" at bounding box center [838, 198] width 80 height 20
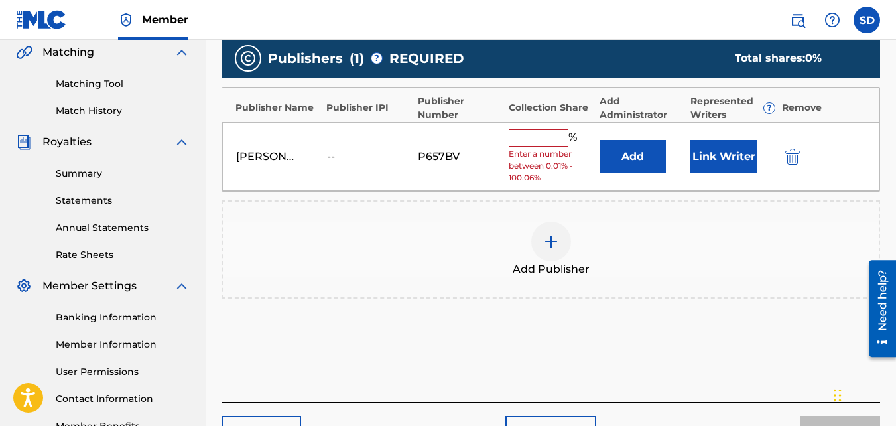
click at [544, 147] on div "% Enter a number between 0.01% - 100.06%" at bounding box center [551, 156] width 84 height 55
click at [542, 139] on input "text" at bounding box center [539, 137] width 60 height 17
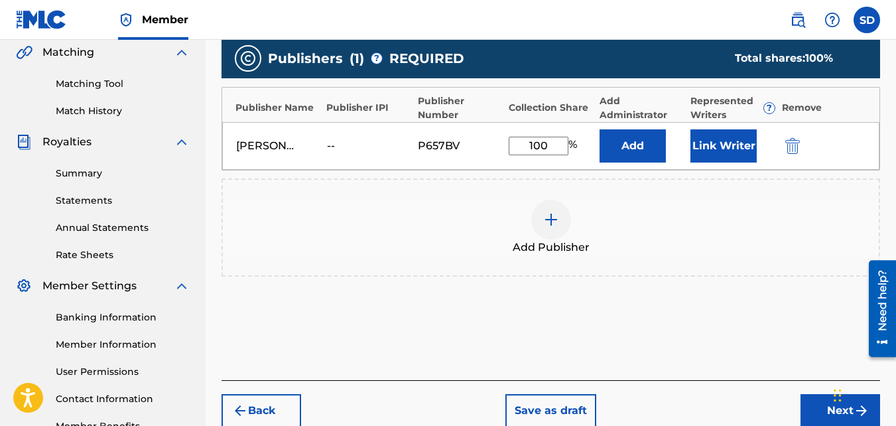
scroll to position [397, 0]
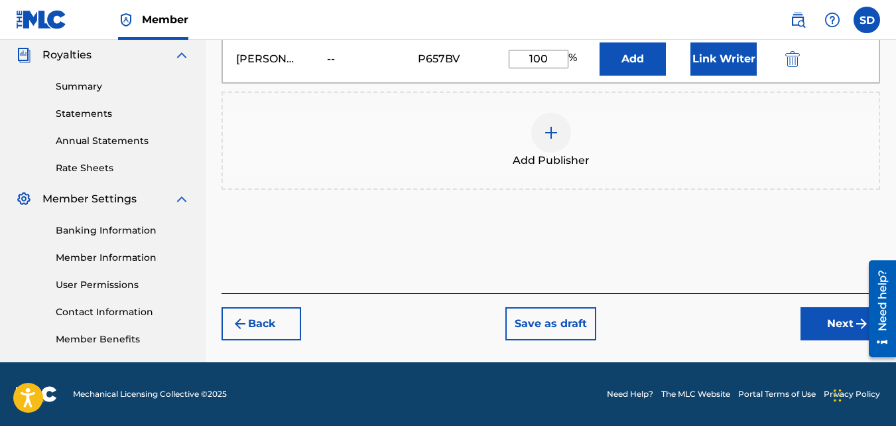
click at [815, 330] on button "Next" at bounding box center [840, 323] width 80 height 33
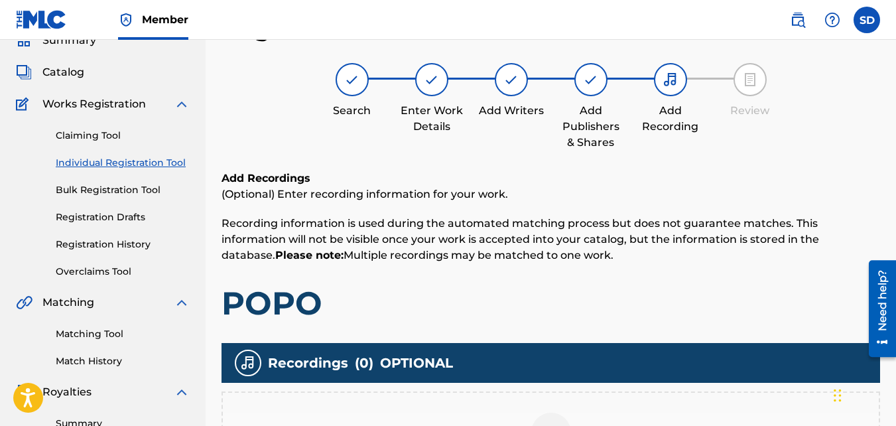
scroll to position [219, 0]
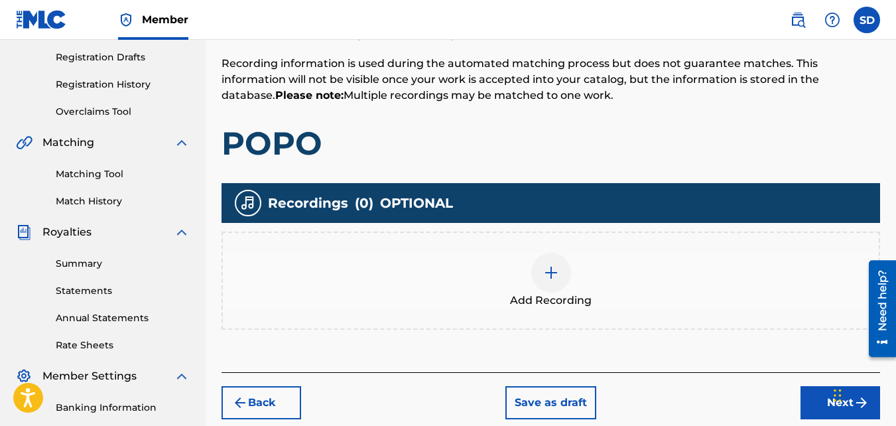
click at [490, 243] on div "Add Recording" at bounding box center [550, 280] width 658 height 98
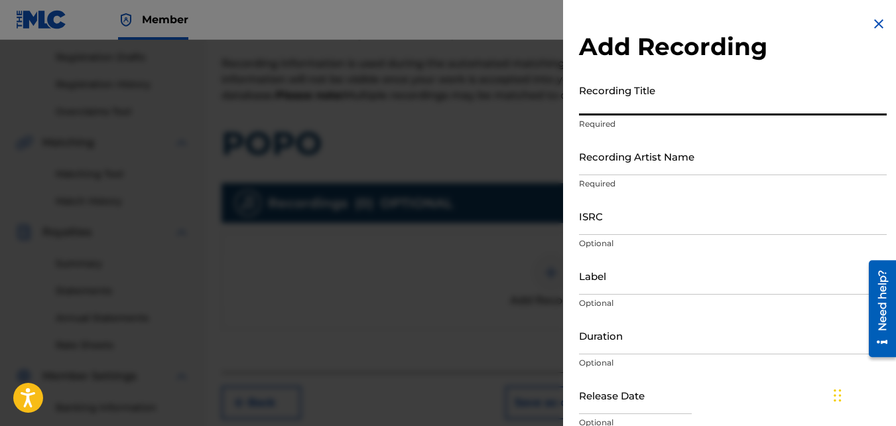
click at [625, 99] on input "Recording Title" at bounding box center [733, 97] width 308 height 38
click at [633, 151] on input "Recording Artist Name" at bounding box center [733, 156] width 308 height 38
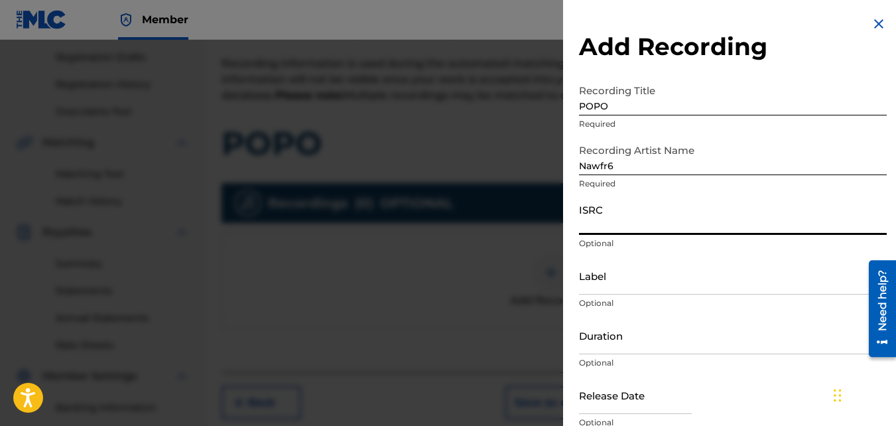
paste input "QZKUS2100980"
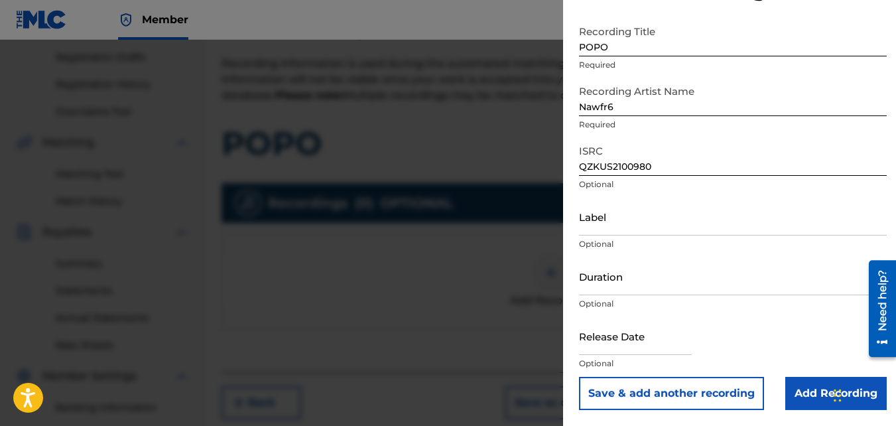
click at [826, 389] on input "Add Recording" at bounding box center [835, 393] width 101 height 33
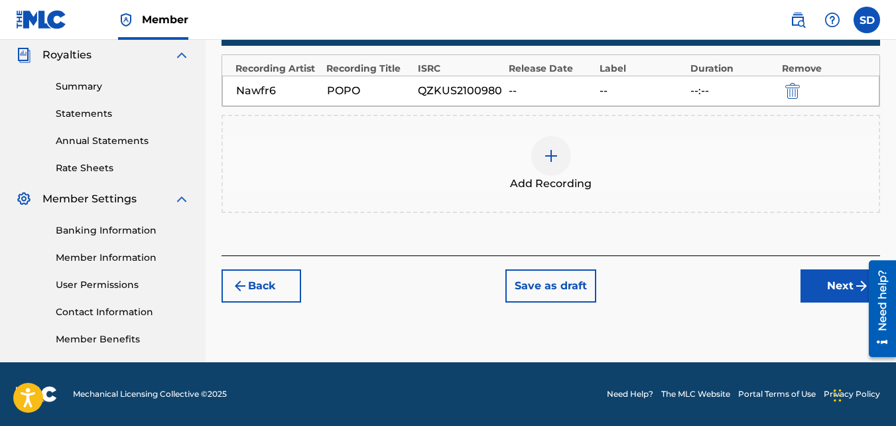
click at [822, 284] on button "Next" at bounding box center [840, 285] width 80 height 33
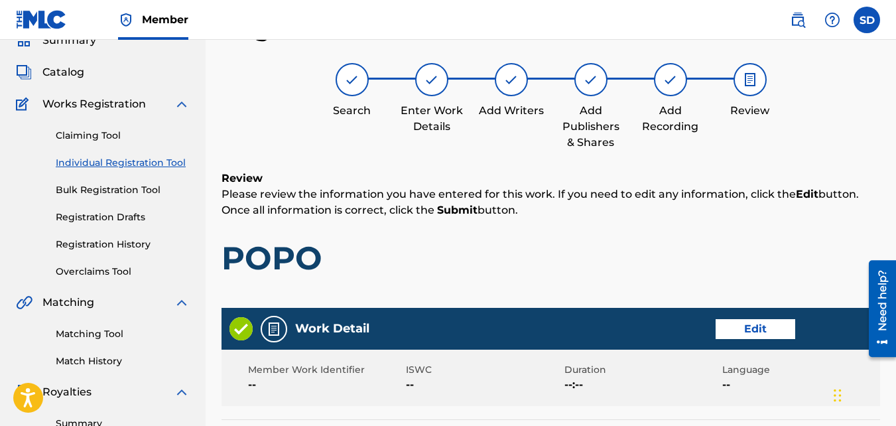
scroll to position [712, 0]
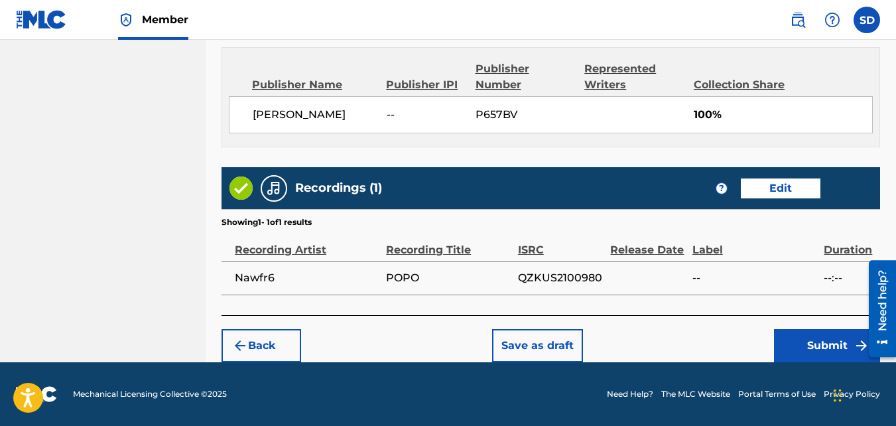
click at [830, 336] on button "Submit" at bounding box center [827, 345] width 106 height 33
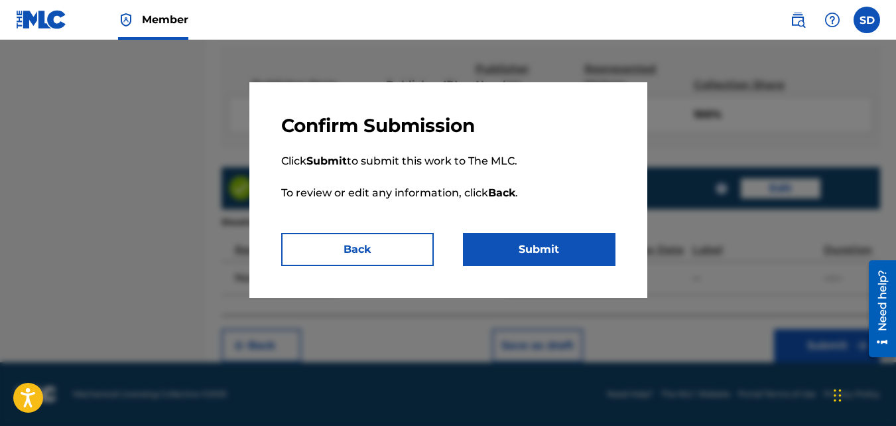
click at [560, 235] on button "Submit" at bounding box center [539, 249] width 153 height 33
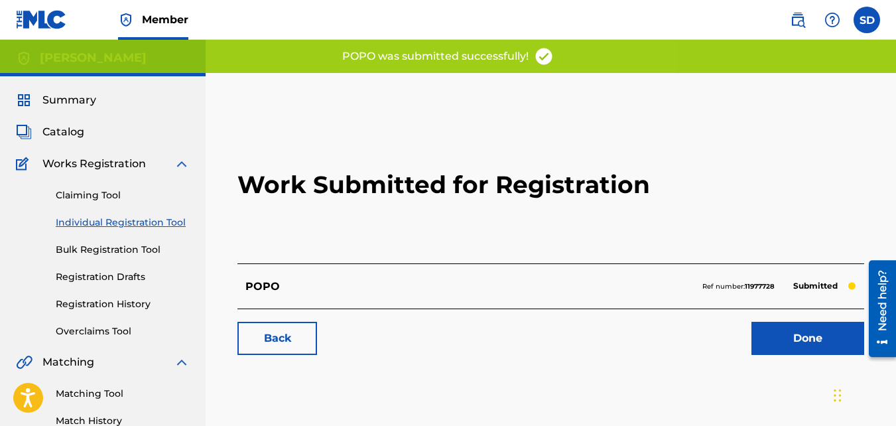
click at [277, 349] on link "Back" at bounding box center [277, 338] width 80 height 33
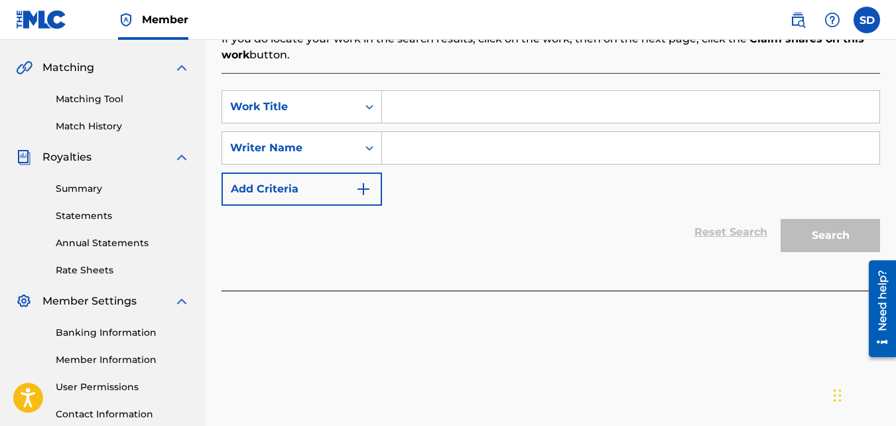
scroll to position [302, 0]
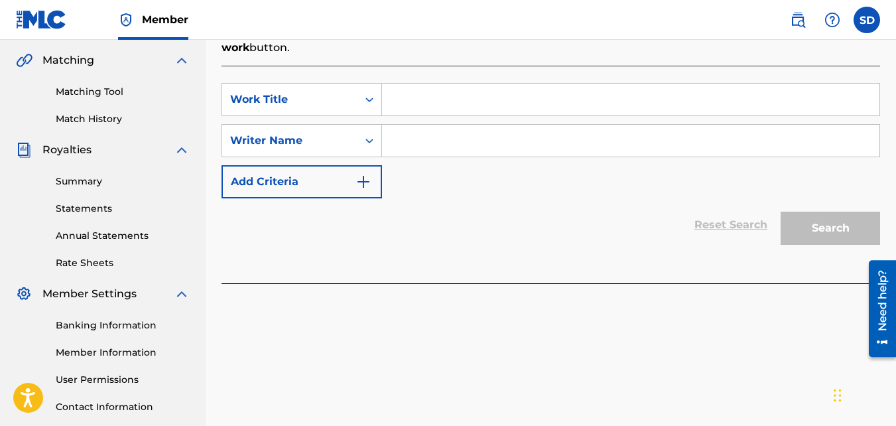
click at [405, 94] on input "Search Form" at bounding box center [630, 100] width 497 height 32
click at [438, 139] on input "Search Form" at bounding box center [630, 141] width 497 height 32
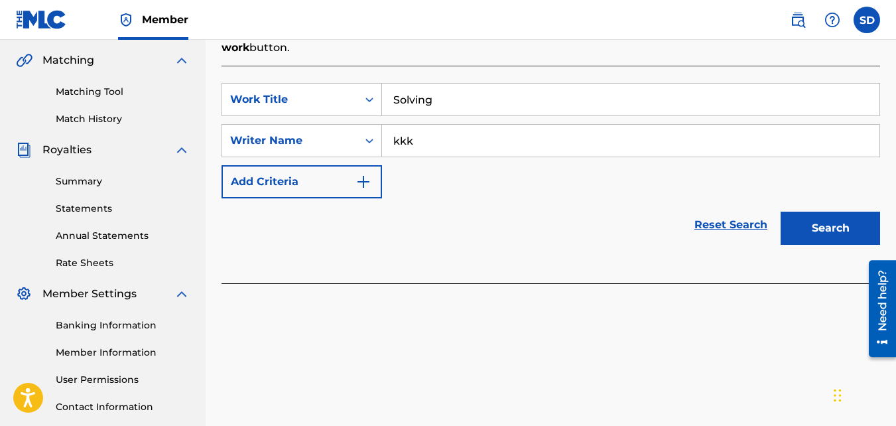
click at [781, 212] on button "Search" at bounding box center [830, 228] width 99 height 33
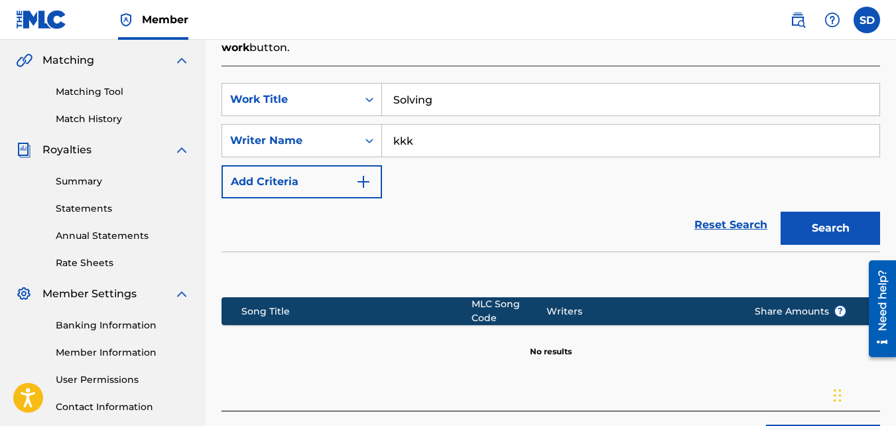
scroll to position [397, 0]
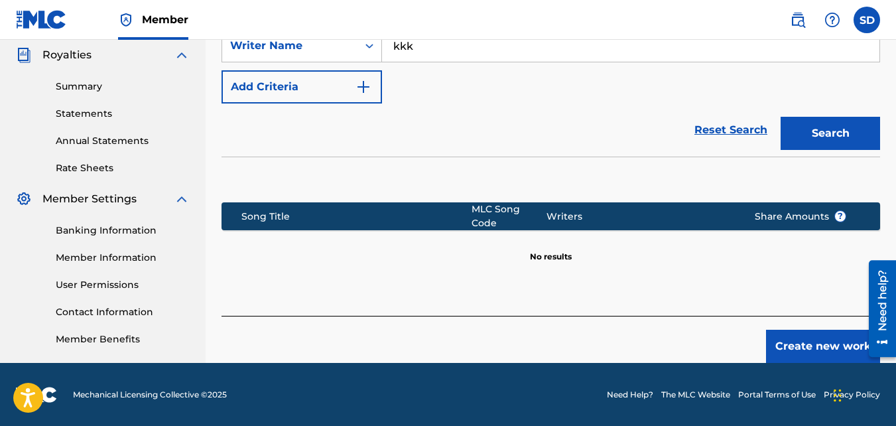
click at [797, 340] on button "Create new work" at bounding box center [823, 346] width 114 height 33
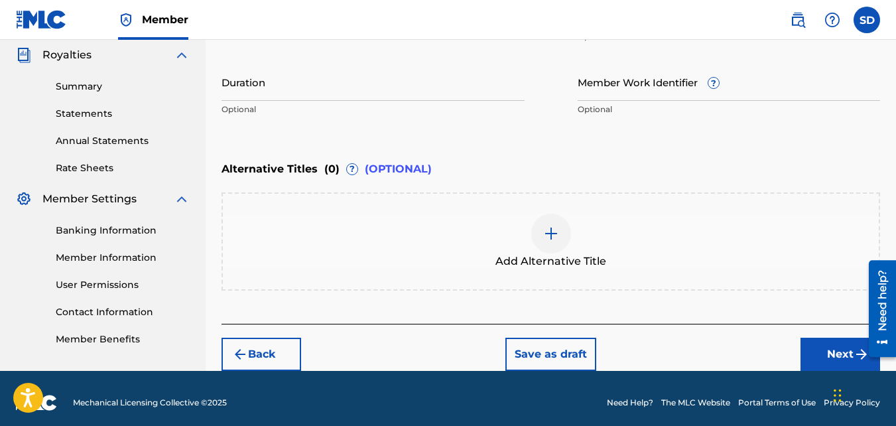
scroll to position [405, 0]
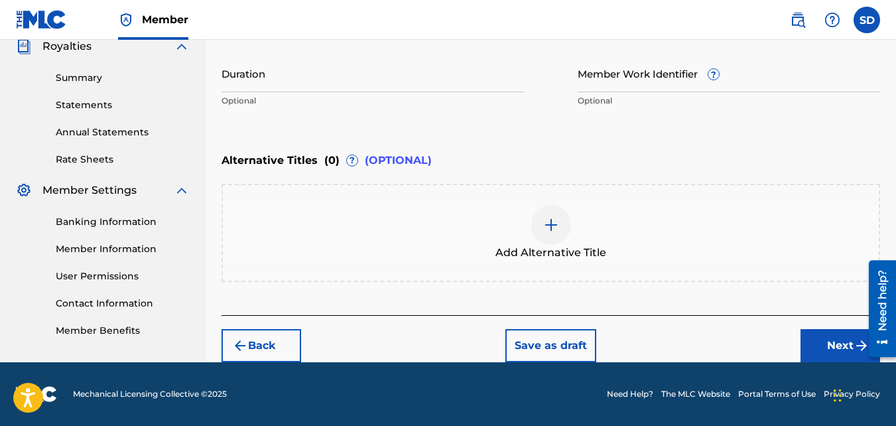
click at [830, 329] on button "Next" at bounding box center [840, 345] width 80 height 33
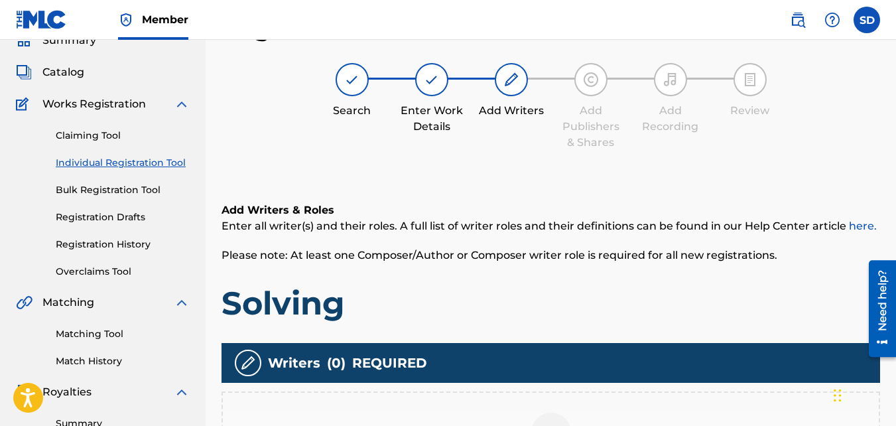
scroll to position [188, 0]
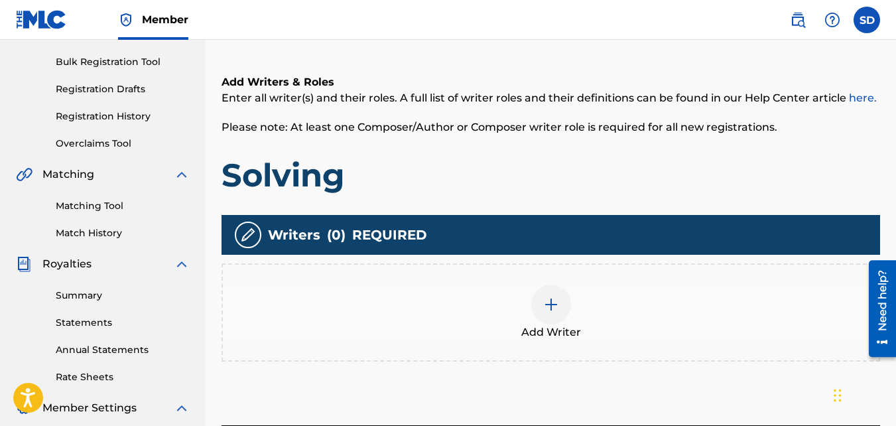
click at [541, 298] on div at bounding box center [551, 304] width 40 height 40
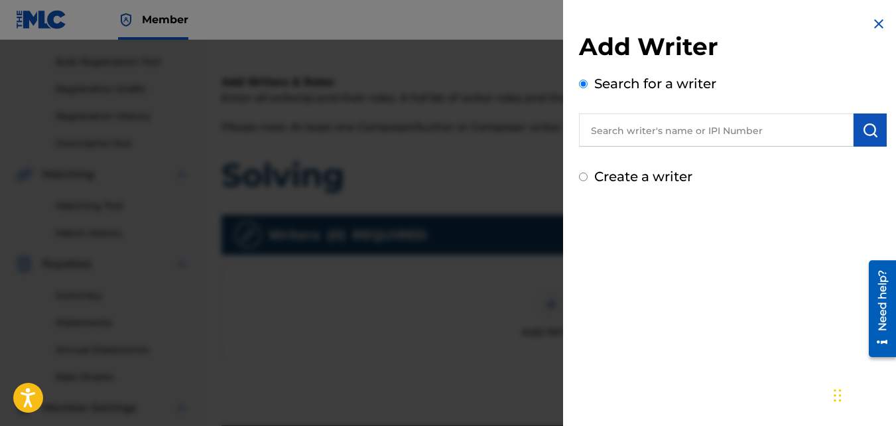
click at [613, 177] on label "Create a writer" at bounding box center [643, 176] width 98 height 16
click at [588, 177] on input "Create a writer" at bounding box center [583, 176] width 9 height 9
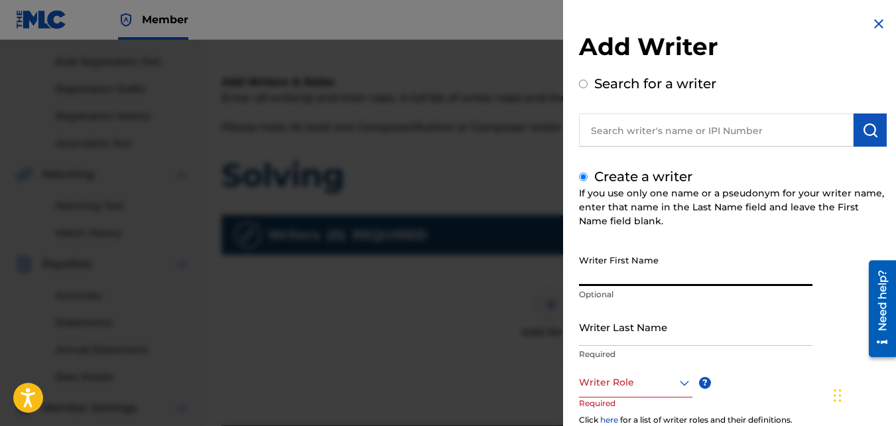
click at [595, 259] on input "Writer First Name" at bounding box center [695, 267] width 233 height 38
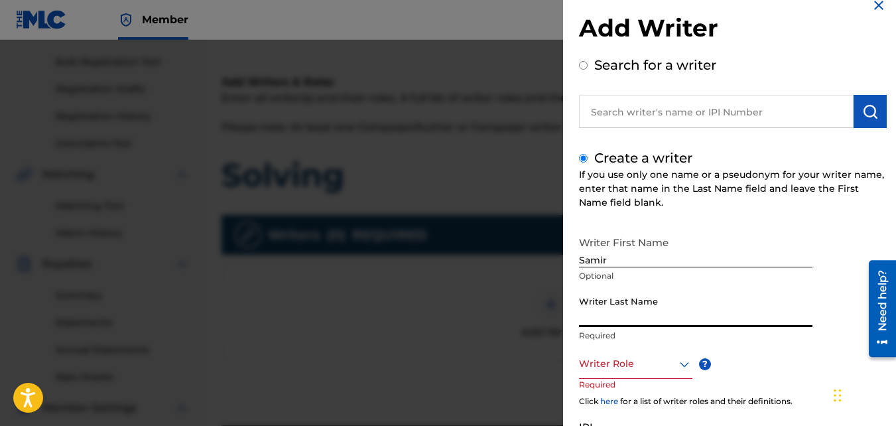
click at [607, 298] on input "Writer Last Name" at bounding box center [695, 308] width 233 height 38
click at [635, 369] on div at bounding box center [635, 363] width 113 height 17
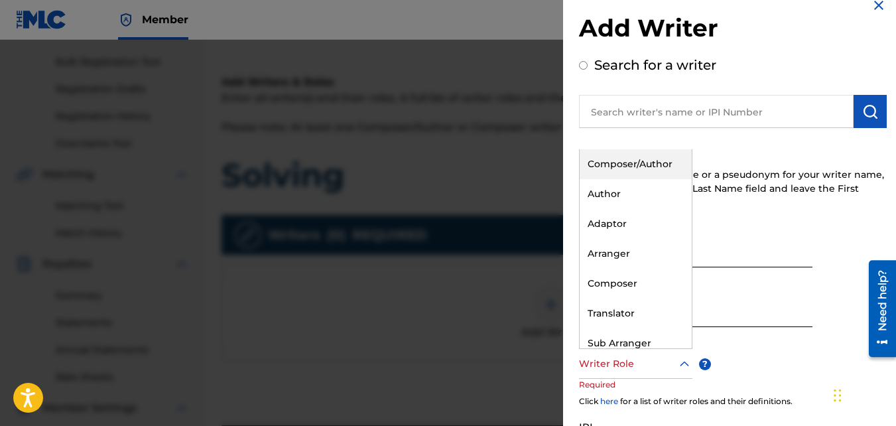
click at [605, 168] on div "Composer/Author" at bounding box center [636, 164] width 112 height 30
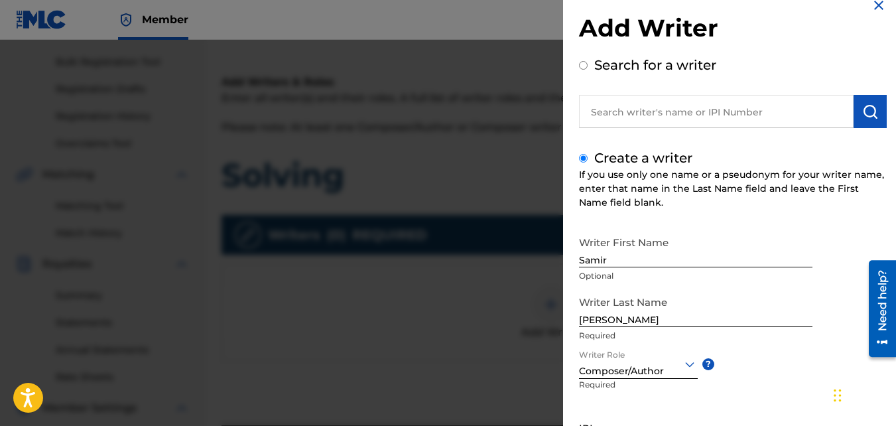
scroll to position [150, 0]
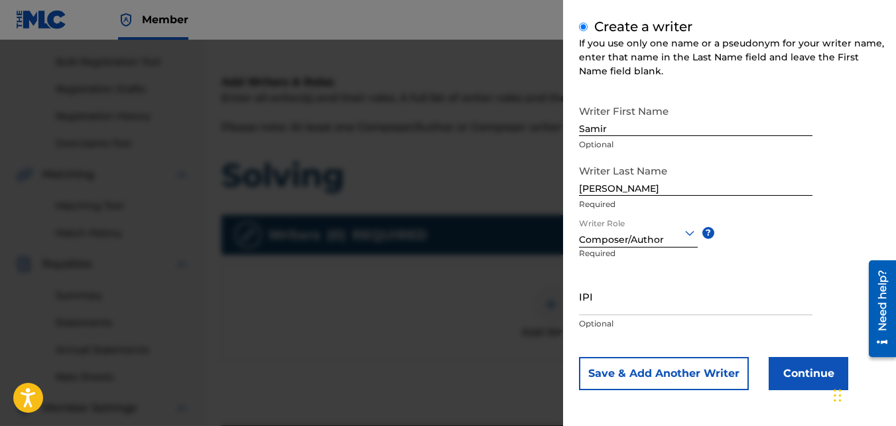
click at [794, 371] on button "Continue" at bounding box center [809, 373] width 80 height 33
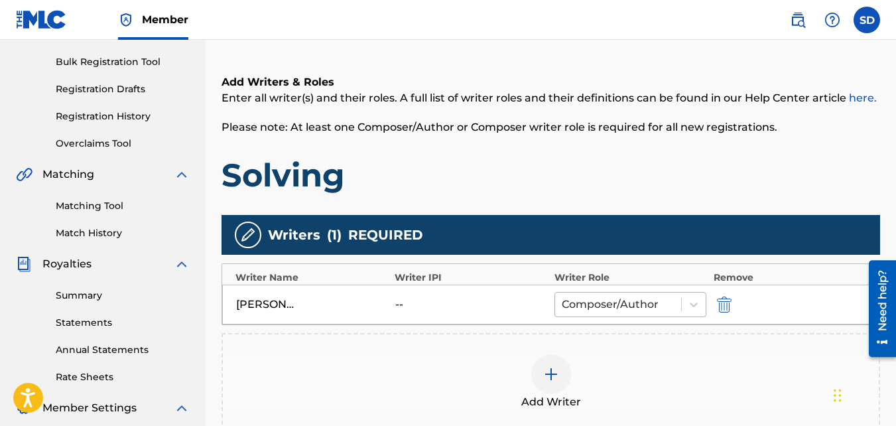
scroll to position [397, 0]
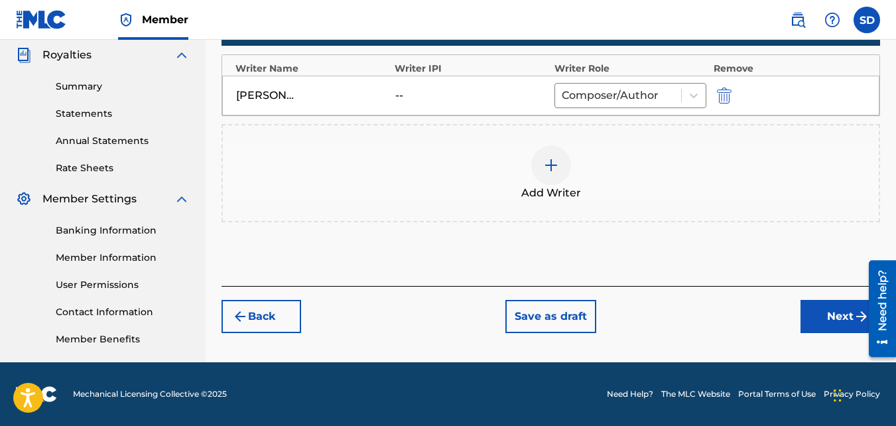
click at [816, 315] on button "Next" at bounding box center [840, 316] width 80 height 33
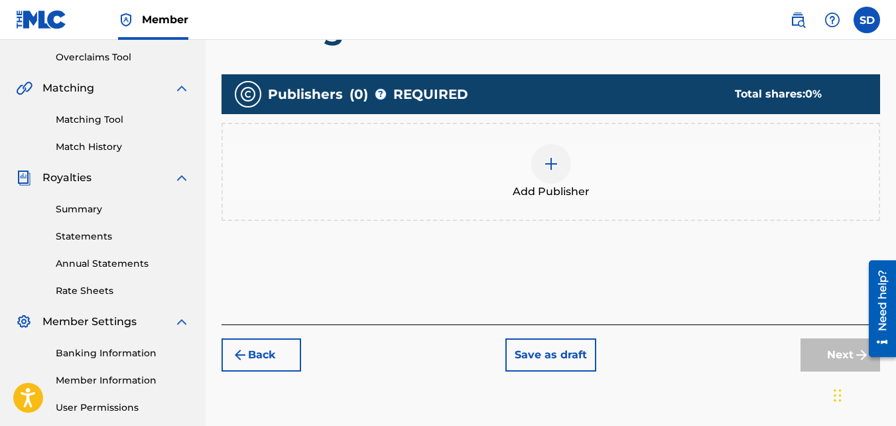
scroll to position [294, 0]
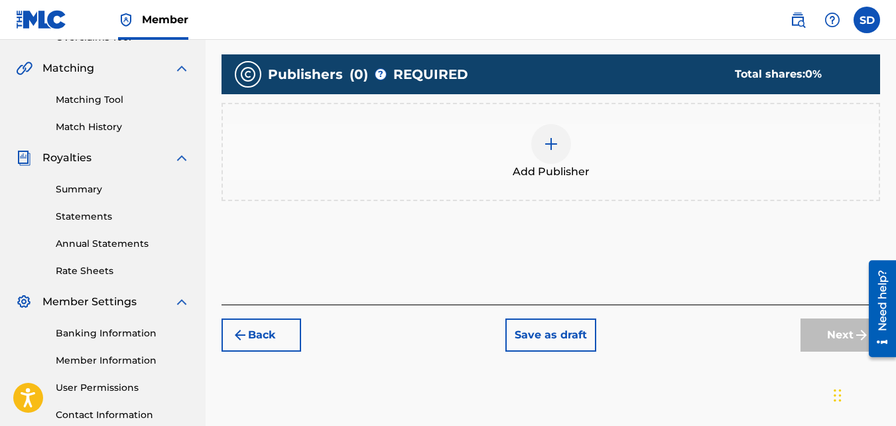
click at [548, 166] on span "Add Publisher" at bounding box center [551, 172] width 77 height 16
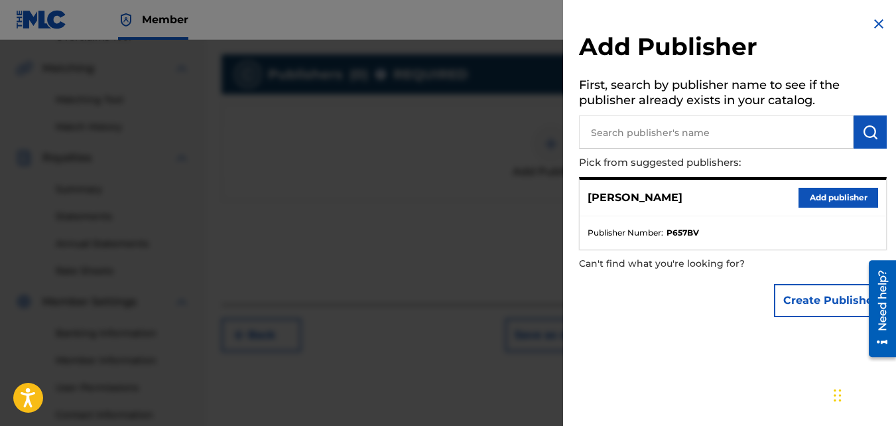
click at [823, 192] on button "Add publisher" at bounding box center [838, 198] width 80 height 20
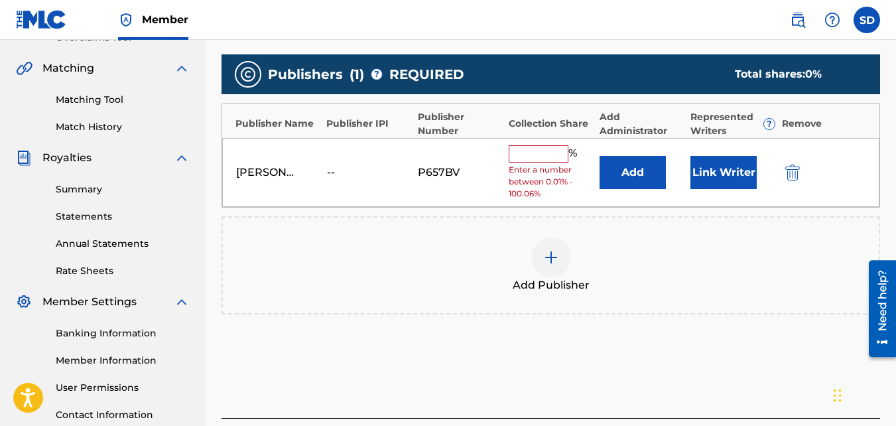
click at [542, 163] on div "% Enter a number between 0.01% - 100.06%" at bounding box center [551, 172] width 84 height 55
click at [528, 151] on input "text" at bounding box center [539, 153] width 60 height 17
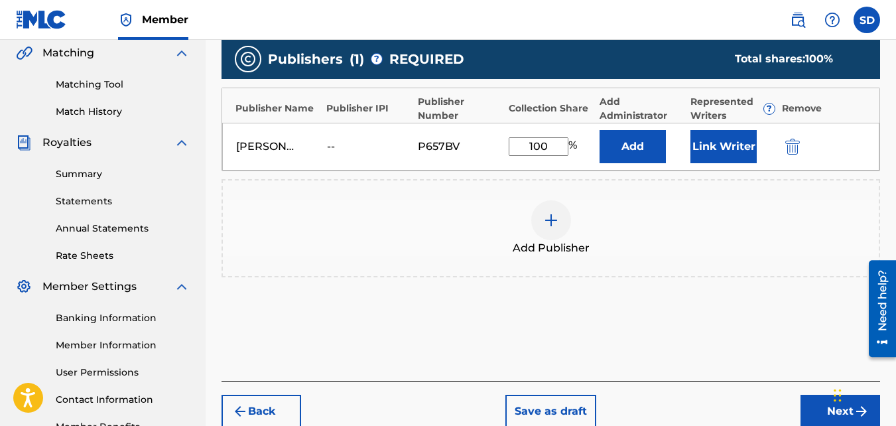
click at [829, 407] on button "Next" at bounding box center [840, 411] width 80 height 33
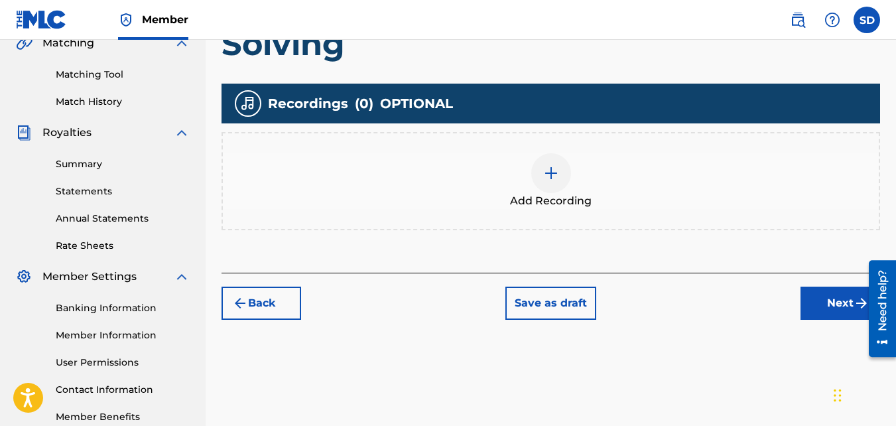
scroll to position [320, 0]
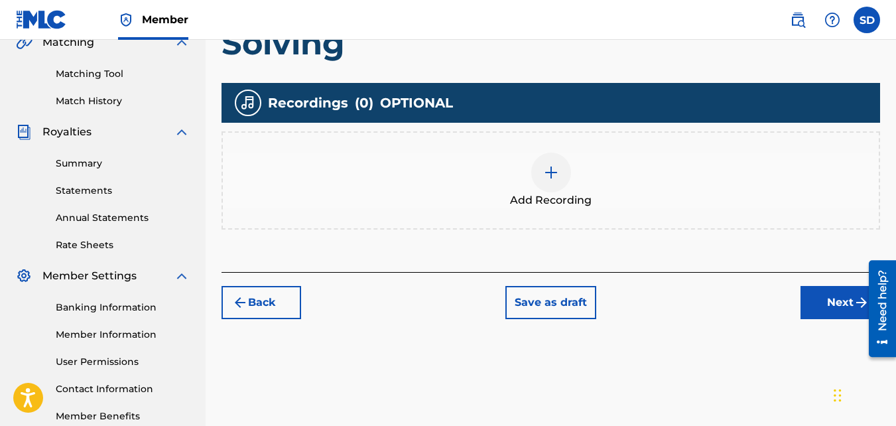
click at [536, 169] on div at bounding box center [551, 173] width 40 height 40
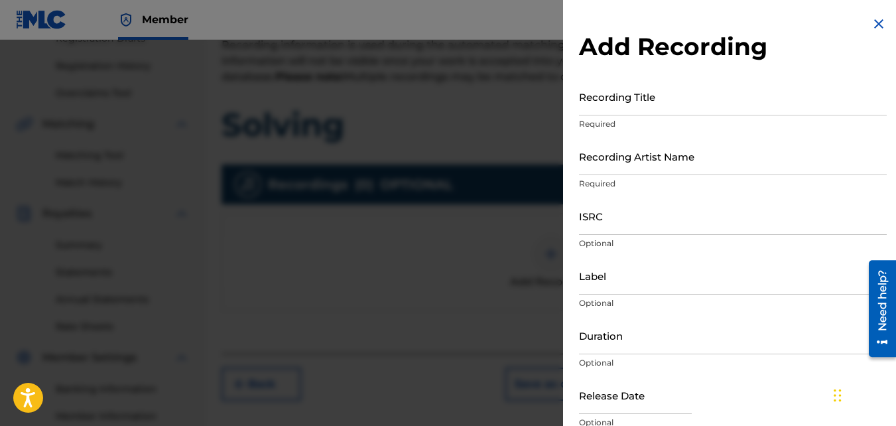
scroll to position [237, 0]
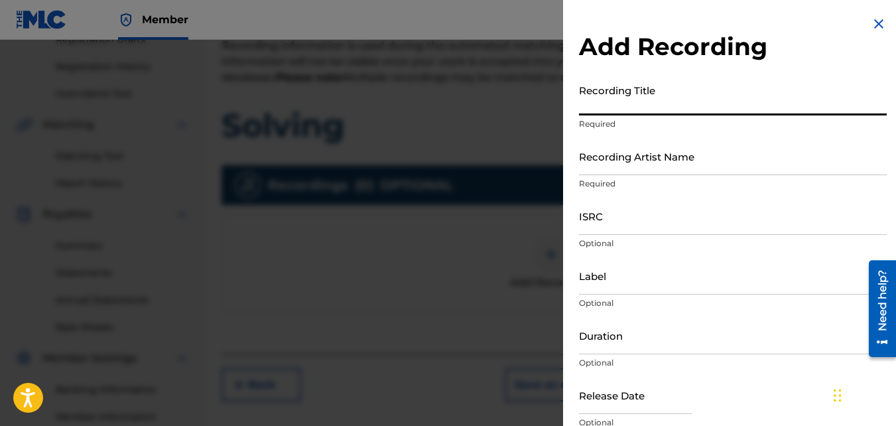
click at [651, 112] on input "Recording Title" at bounding box center [733, 97] width 308 height 38
click at [649, 148] on input "Recording Artist Name" at bounding box center [733, 156] width 308 height 38
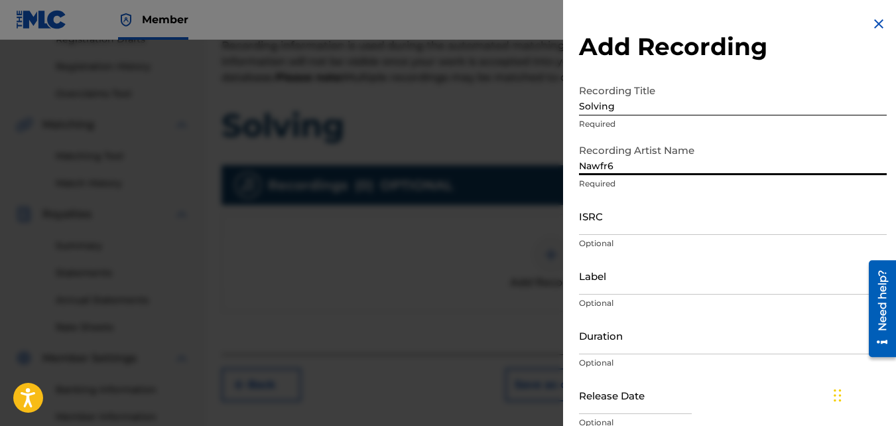
drag, startPoint x: 708, startPoint y: 204, endPoint x: 703, endPoint y: 210, distance: 8.0
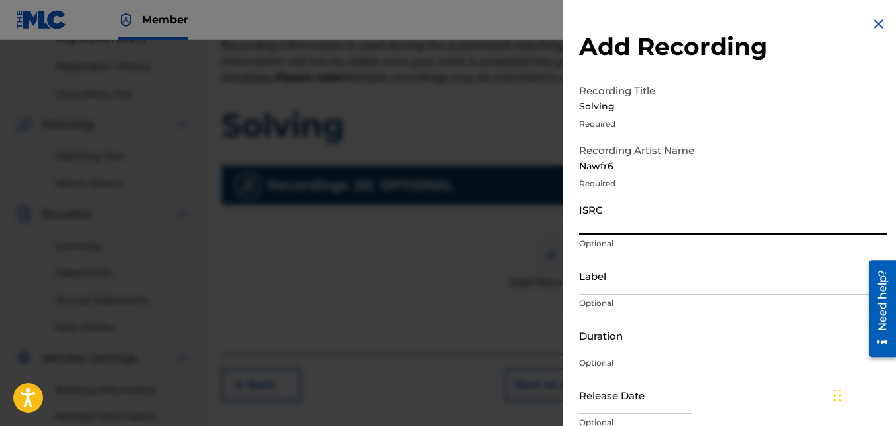
paste input "QZKUS2100988"
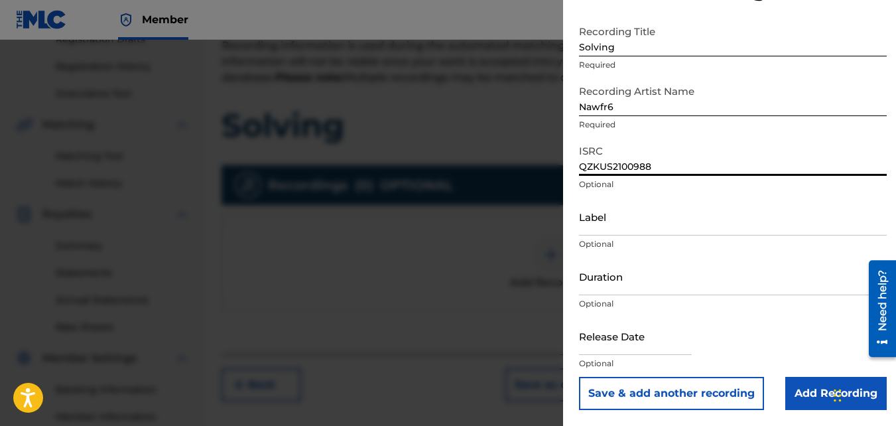
click at [802, 391] on input "Add Recording" at bounding box center [835, 393] width 101 height 33
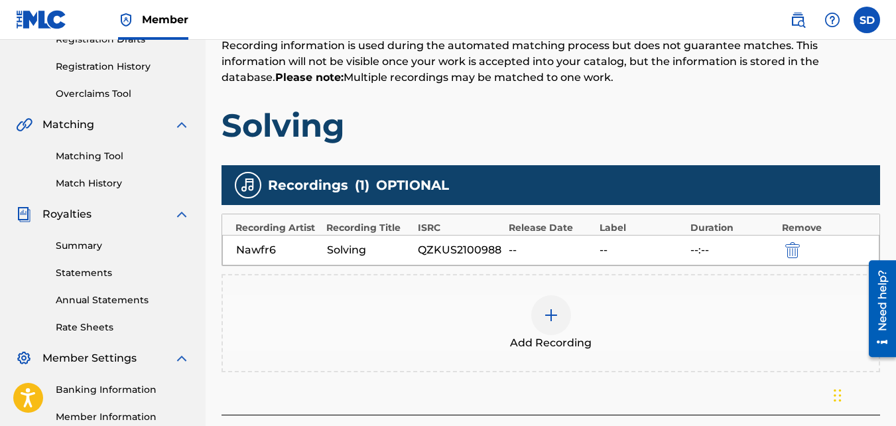
scroll to position [397, 0]
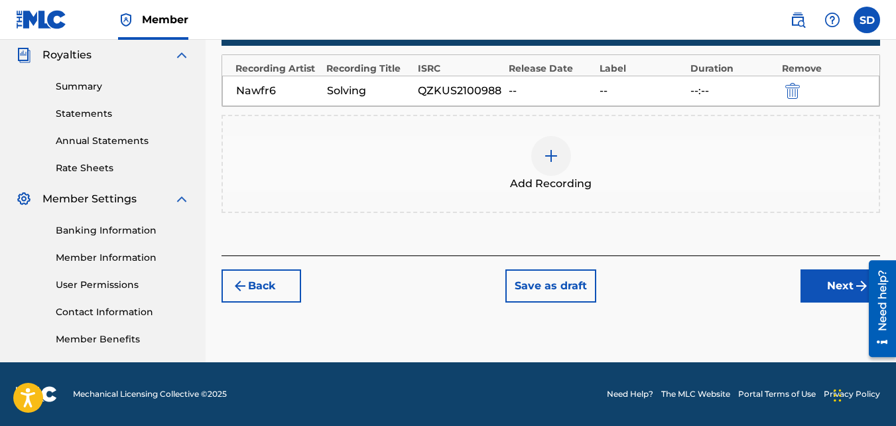
click at [845, 297] on button "Next" at bounding box center [840, 285] width 80 height 33
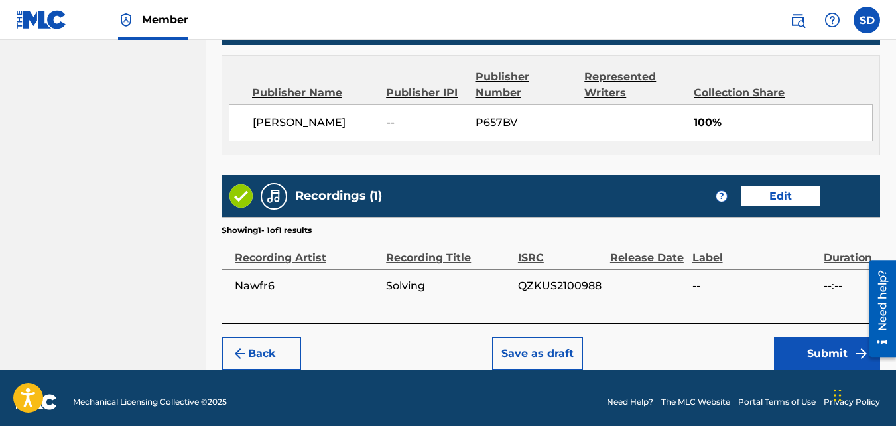
scroll to position [712, 0]
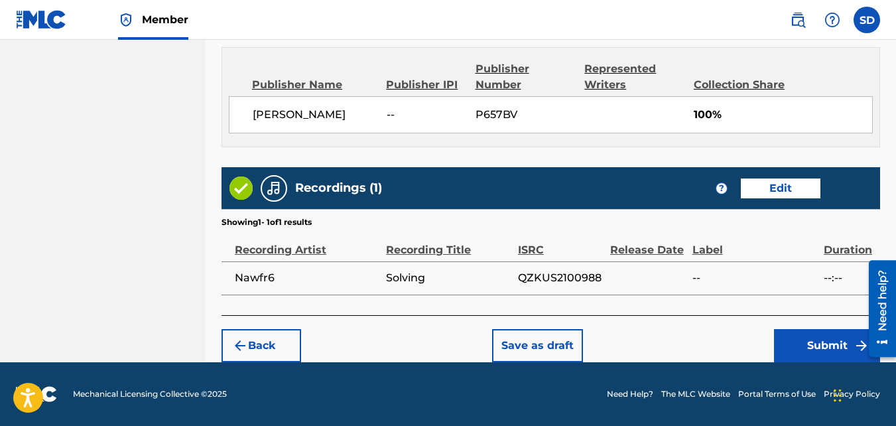
click at [803, 354] on button "Submit" at bounding box center [827, 345] width 106 height 33
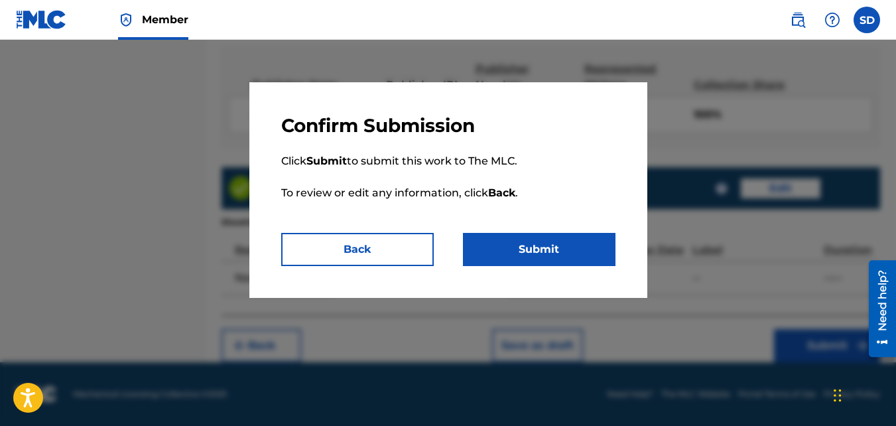
click at [580, 266] on div "Confirm Submission Click Submit to submit this work to The MLC. To review or ed…" at bounding box center [448, 190] width 398 height 216
click at [548, 249] on button "Submit" at bounding box center [539, 249] width 153 height 33
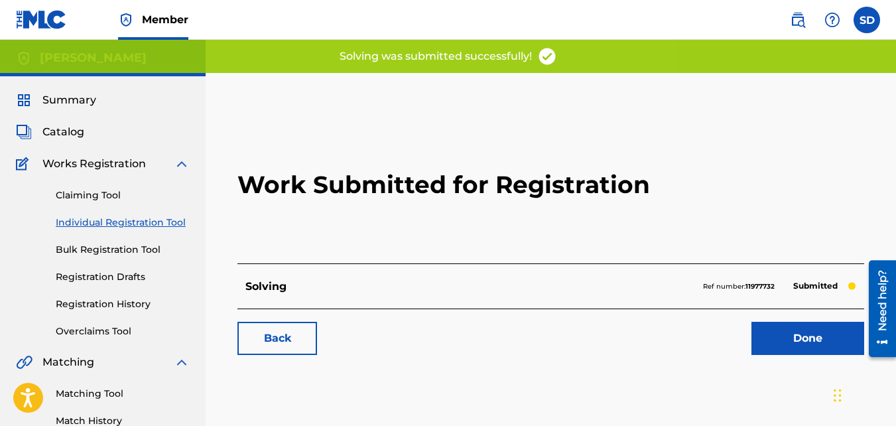
click at [276, 329] on link "Back" at bounding box center [277, 338] width 80 height 33
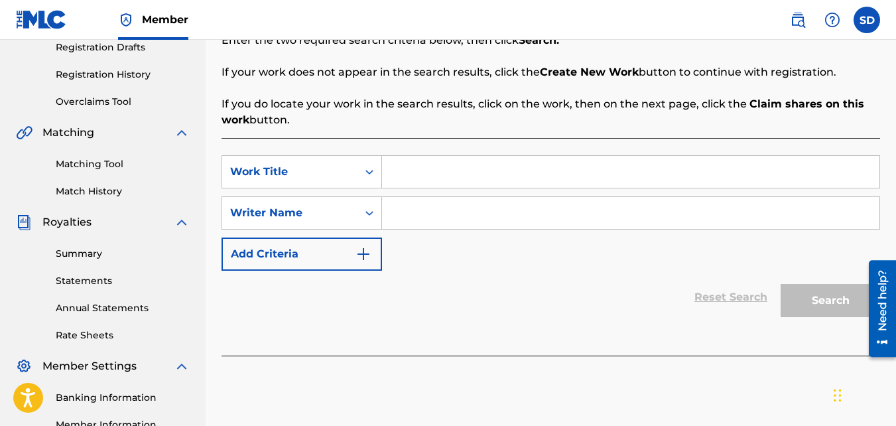
scroll to position [244, 0]
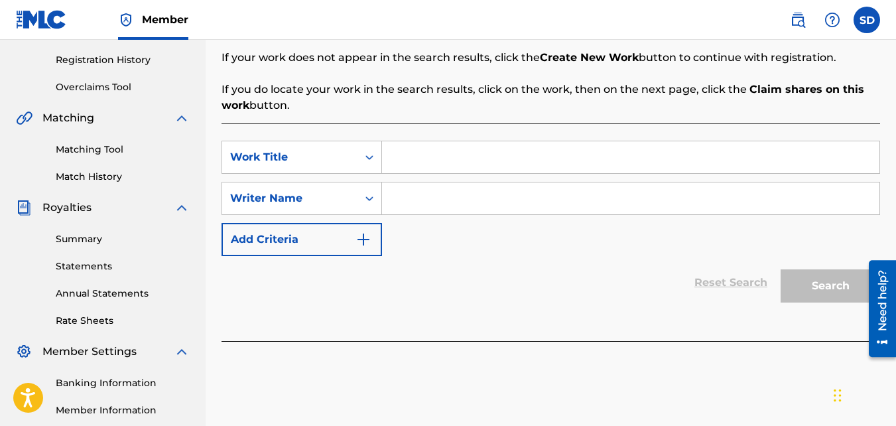
click at [401, 164] on input "Search Form" at bounding box center [630, 157] width 497 height 32
click at [405, 198] on input "Search Form" at bounding box center [630, 198] width 497 height 32
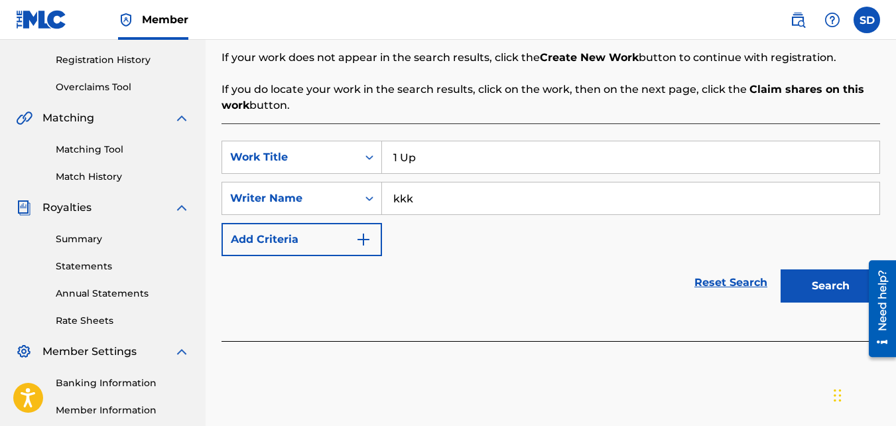
click at [781, 269] on button "Search" at bounding box center [830, 285] width 99 height 33
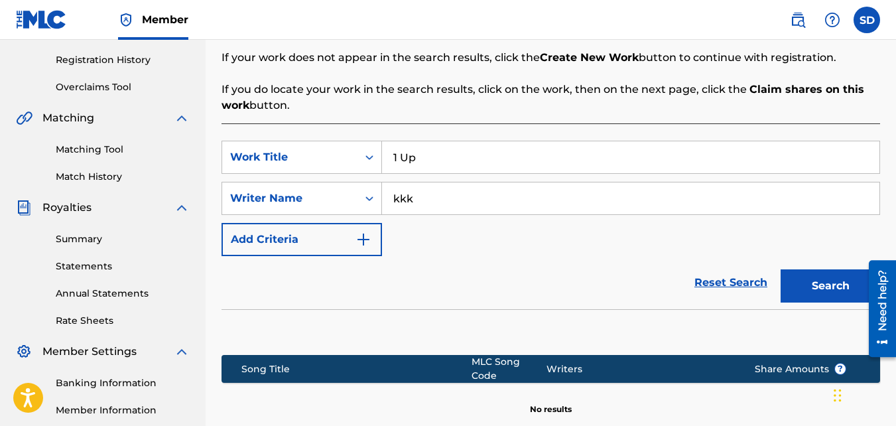
scroll to position [397, 0]
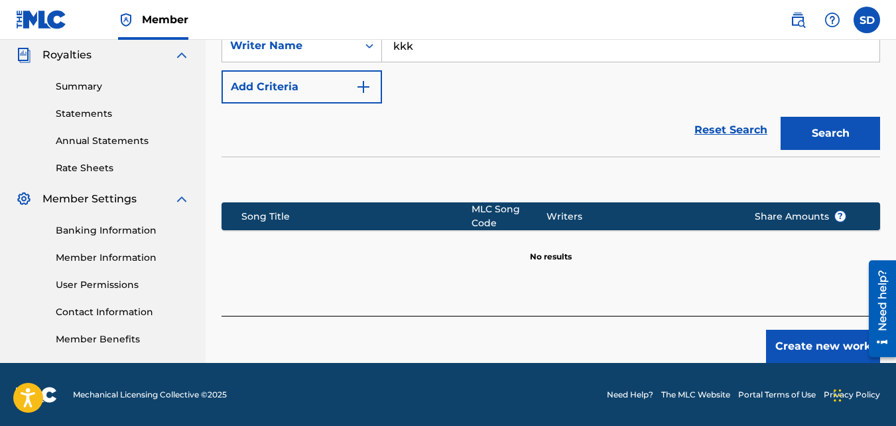
click at [798, 336] on button "Create new work" at bounding box center [823, 346] width 114 height 33
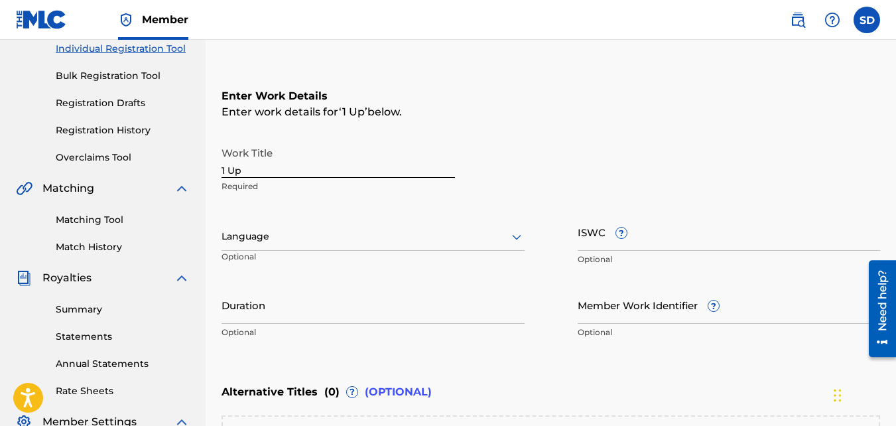
scroll to position [405, 0]
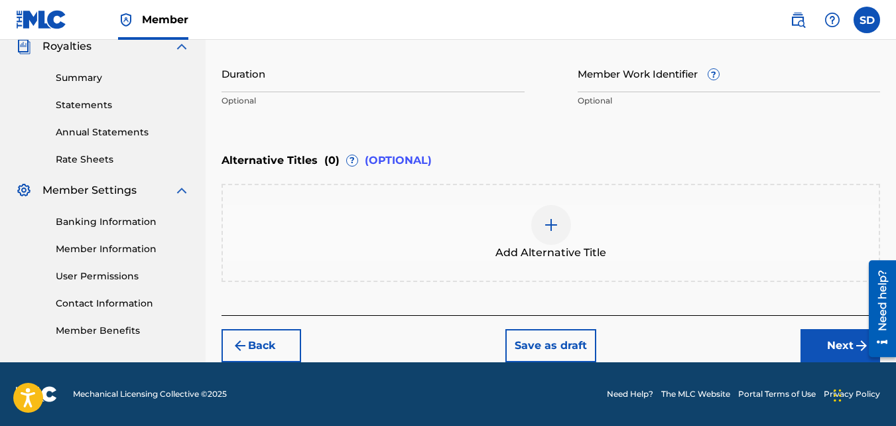
click at [829, 355] on button "Next" at bounding box center [840, 345] width 80 height 33
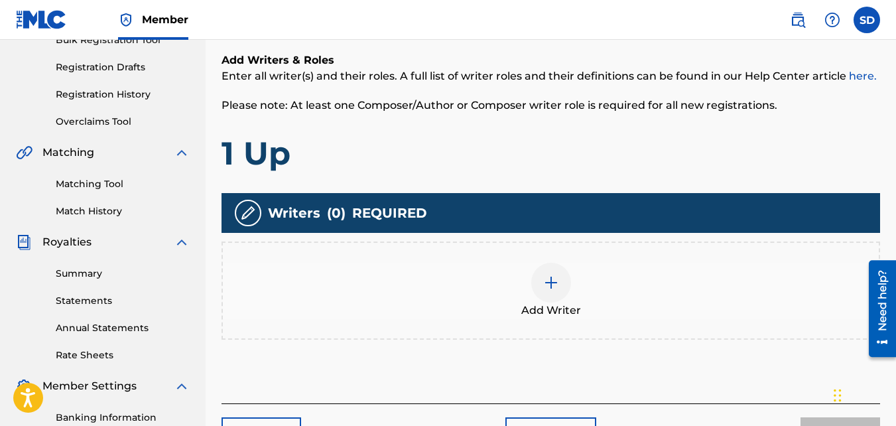
scroll to position [210, 0]
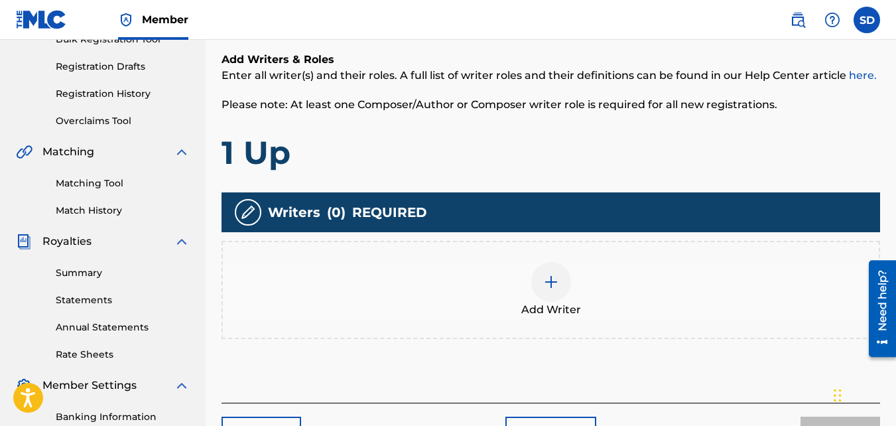
click at [555, 251] on div "Add Writer" at bounding box center [550, 290] width 658 height 98
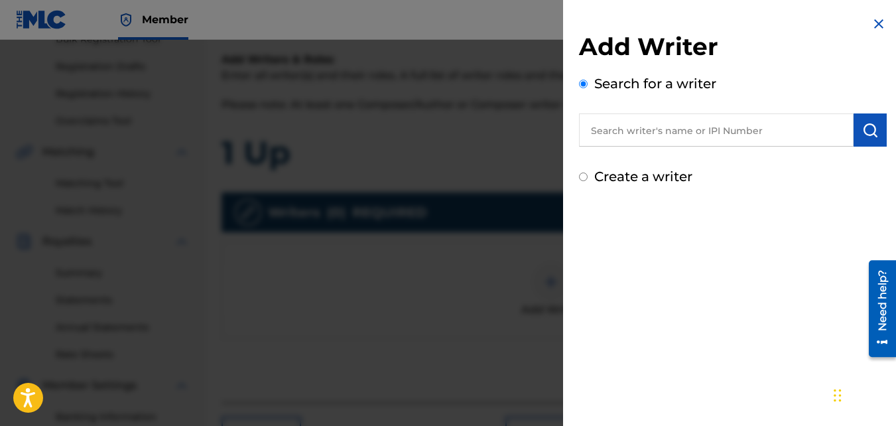
click at [663, 176] on label "Create a writer" at bounding box center [643, 176] width 98 height 16
click at [588, 176] on input "Create a writer" at bounding box center [583, 176] width 9 height 9
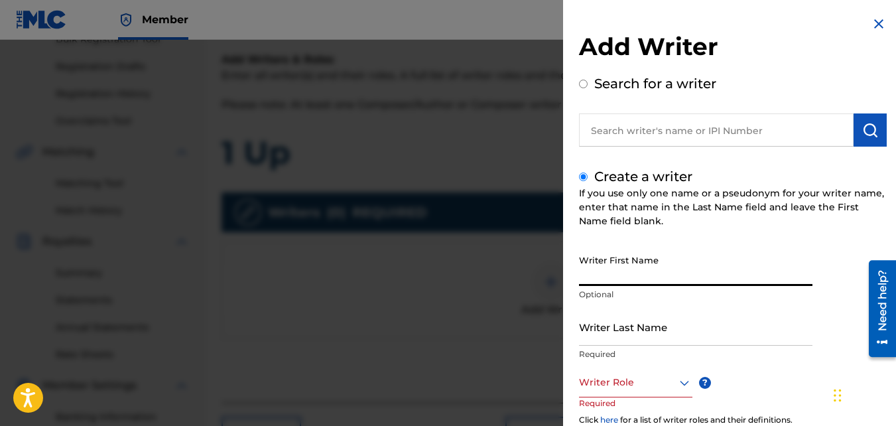
click at [659, 269] on input "Writer First Name" at bounding box center [695, 267] width 233 height 38
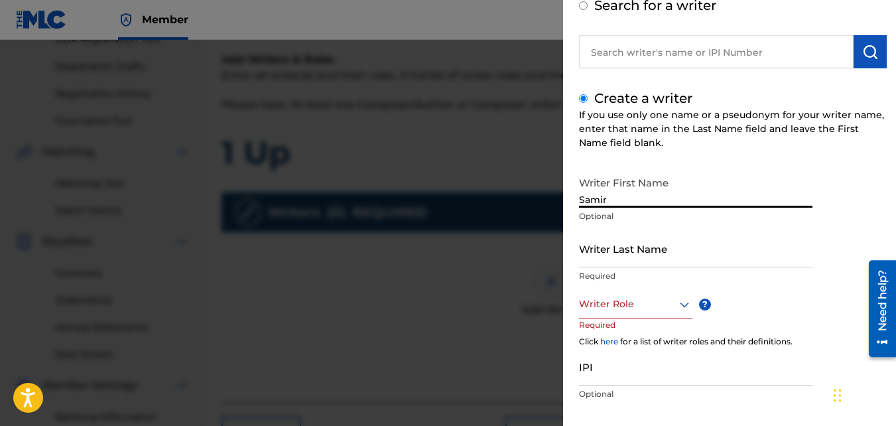
scroll to position [86, 0]
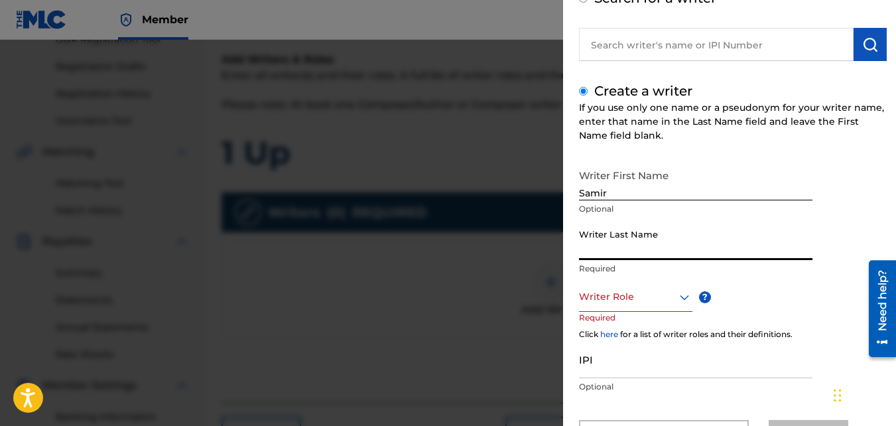
click at [633, 241] on input "Writer Last Name" at bounding box center [695, 241] width 233 height 38
click at [637, 307] on div "Writer Role" at bounding box center [635, 297] width 113 height 30
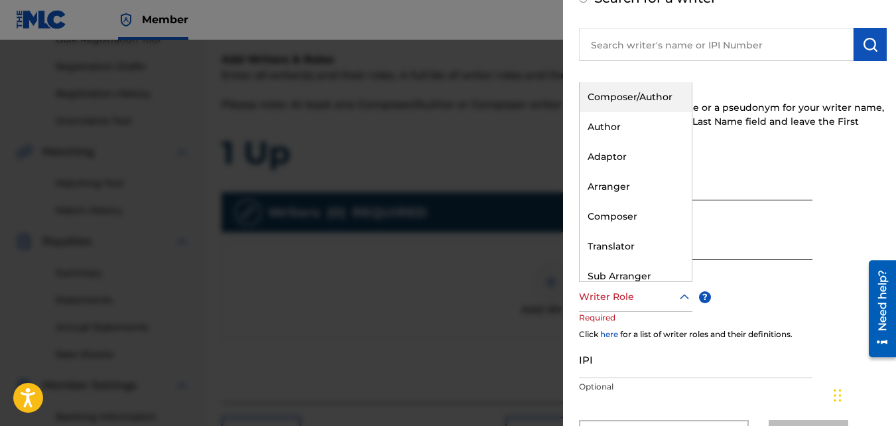
click at [620, 103] on div "Composer/Author" at bounding box center [636, 97] width 112 height 30
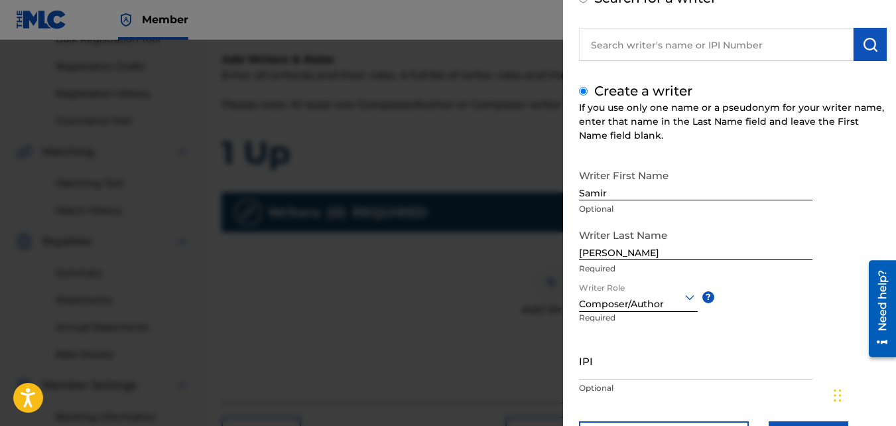
scroll to position [150, 0]
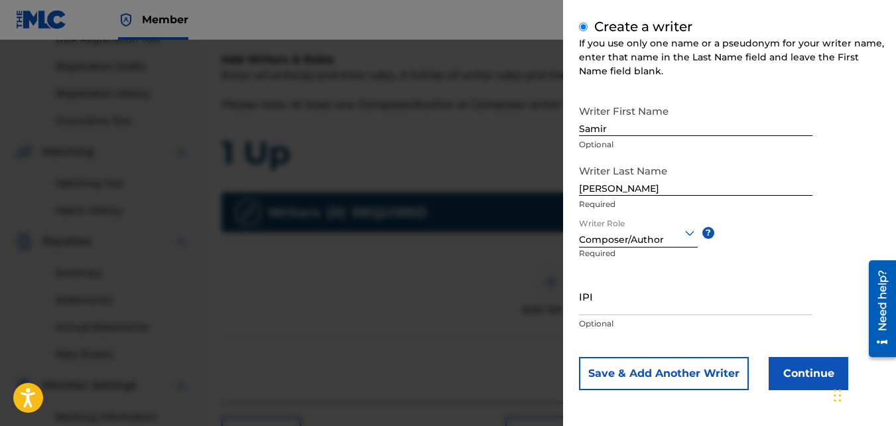
click at [806, 371] on button "Continue" at bounding box center [809, 373] width 80 height 33
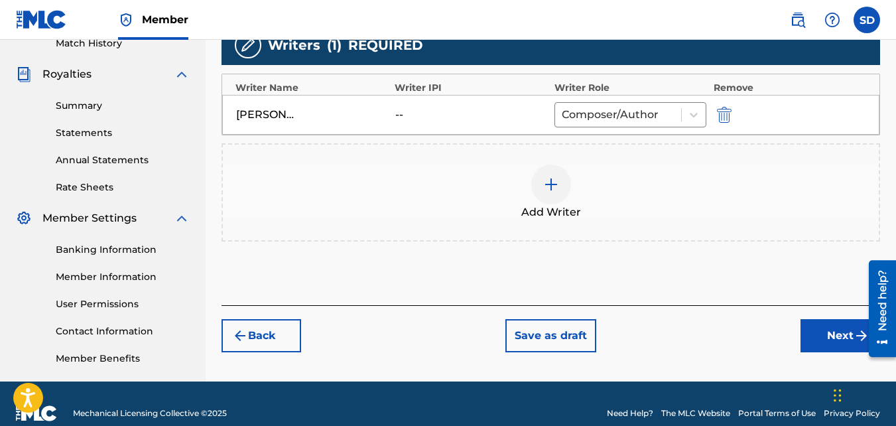
click at [842, 332] on button "Next" at bounding box center [840, 335] width 80 height 33
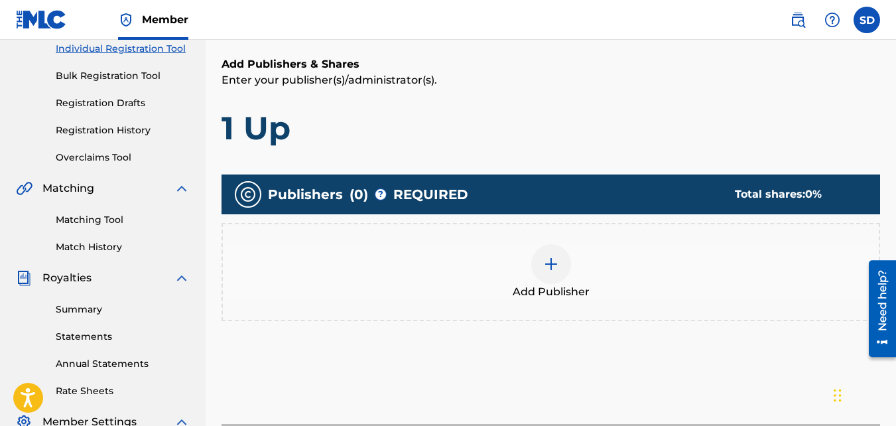
scroll to position [254, 0]
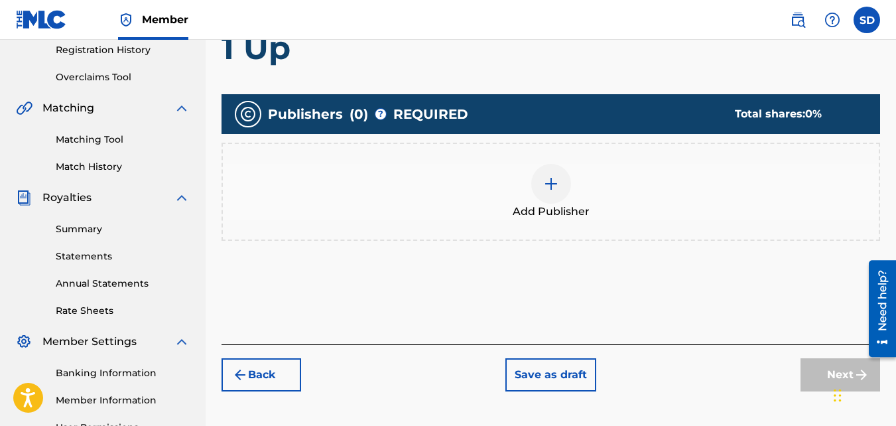
click at [501, 187] on div "Add Publisher" at bounding box center [551, 192] width 656 height 56
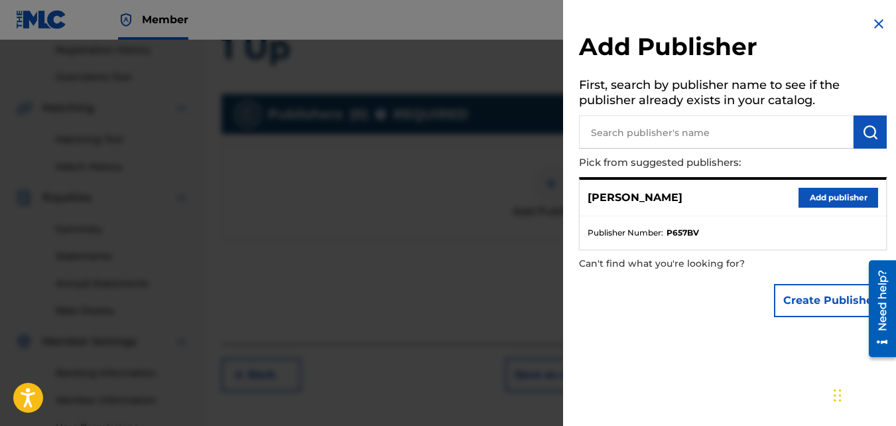
click at [840, 190] on button "Add publisher" at bounding box center [838, 198] width 80 height 20
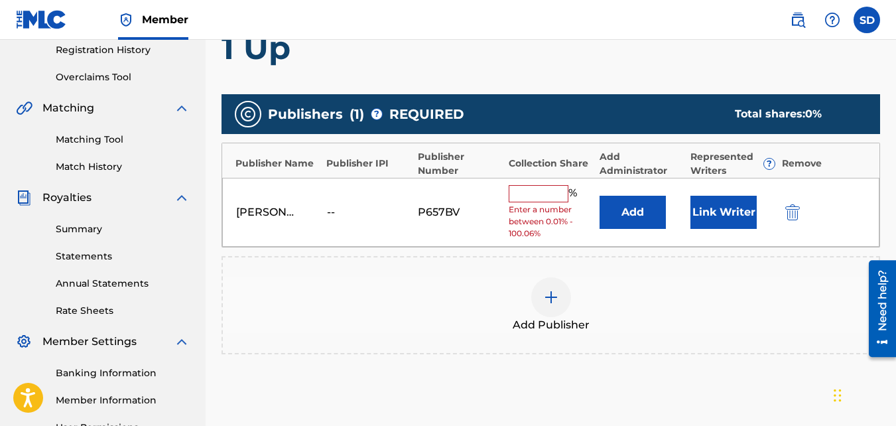
click at [529, 202] on input "text" at bounding box center [539, 193] width 60 height 17
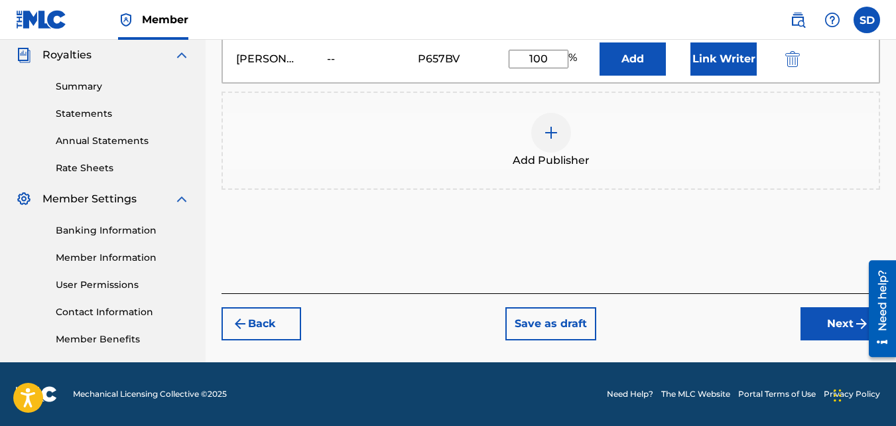
click at [832, 320] on button "Next" at bounding box center [840, 323] width 80 height 33
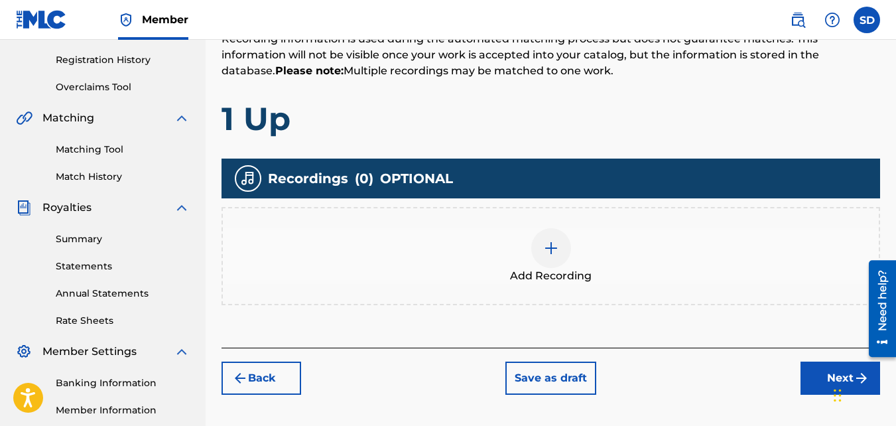
scroll to position [249, 0]
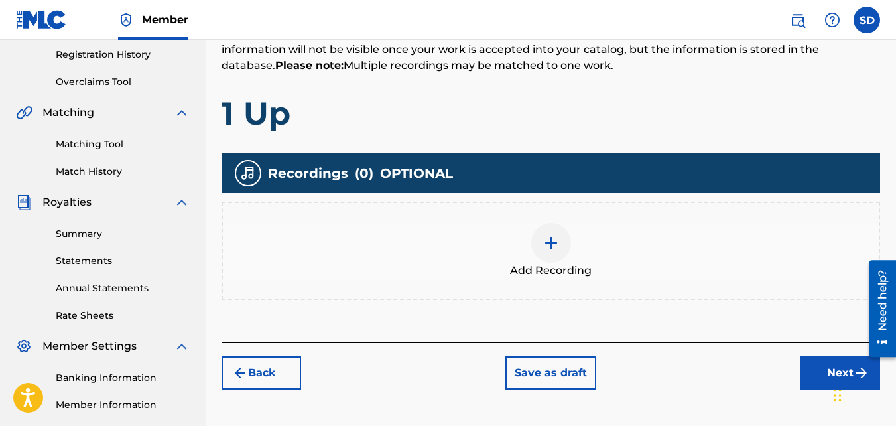
click at [542, 233] on div at bounding box center [551, 243] width 40 height 40
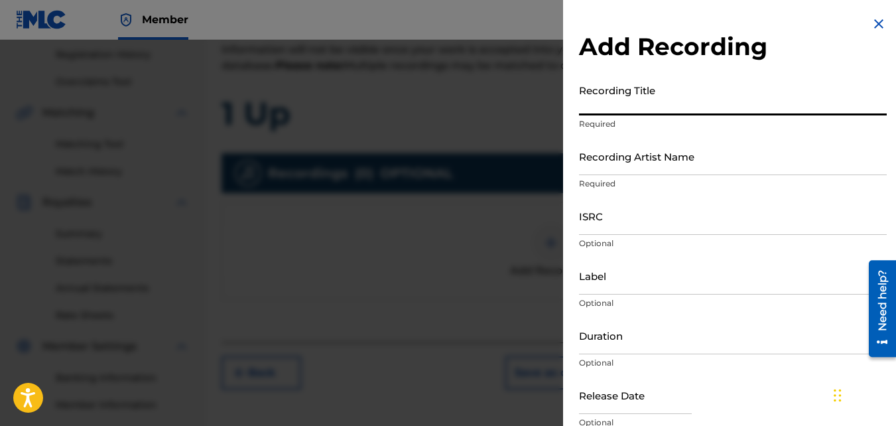
click at [648, 95] on input "Recording Title" at bounding box center [733, 97] width 308 height 38
click at [650, 161] on input "Recording Artist Name" at bounding box center [733, 156] width 308 height 38
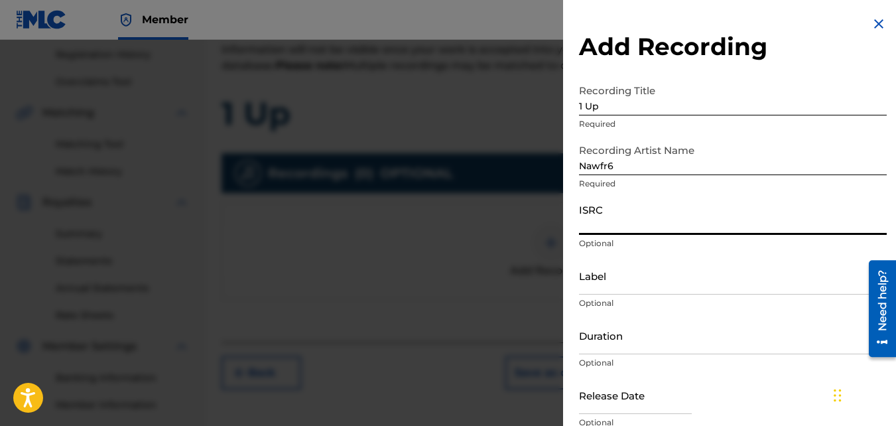
paste input "QZKUS2100499"
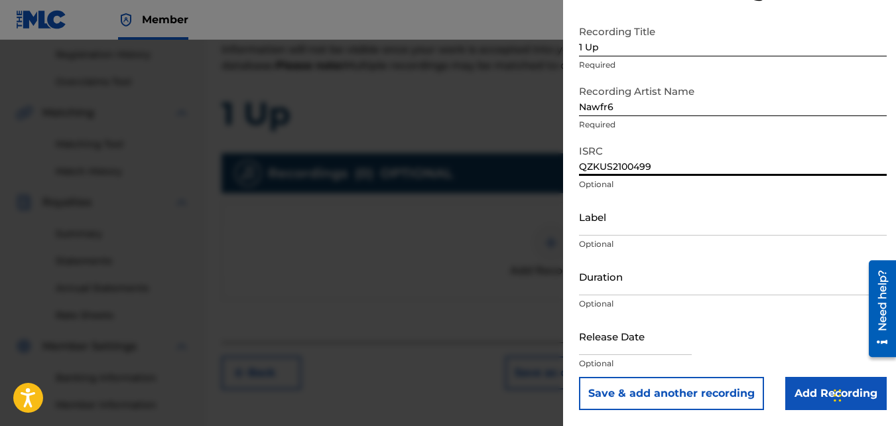
click at [810, 387] on input "Add Recording" at bounding box center [835, 393] width 101 height 33
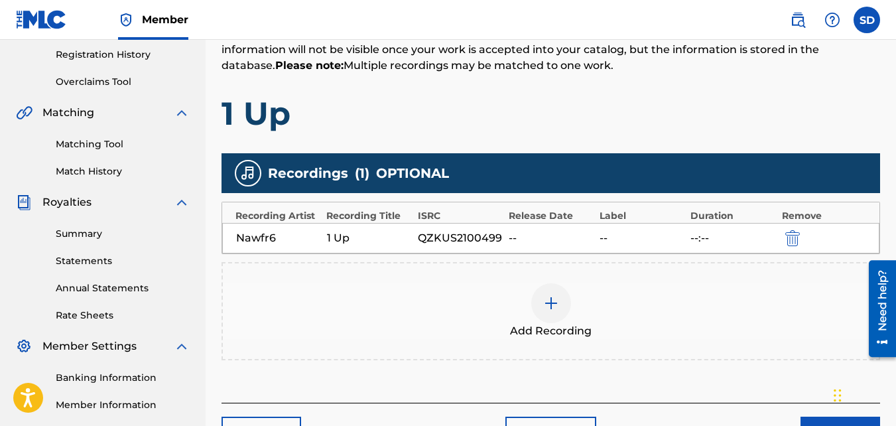
scroll to position [397, 0]
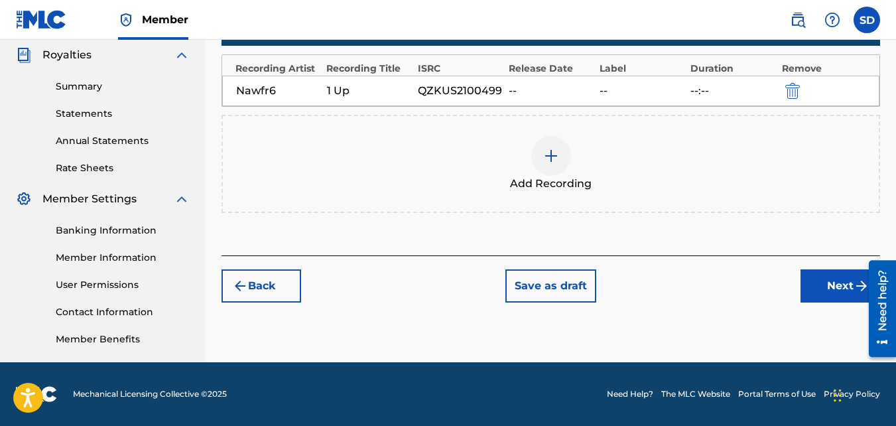
click at [818, 284] on button "Next" at bounding box center [840, 285] width 80 height 33
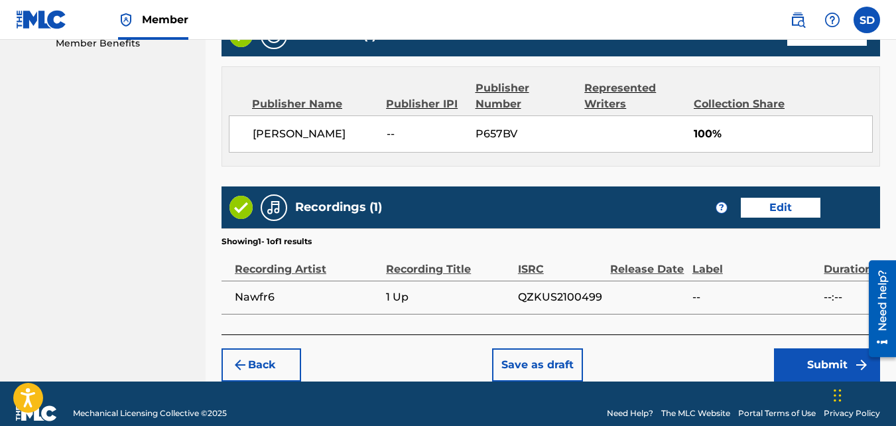
scroll to position [712, 0]
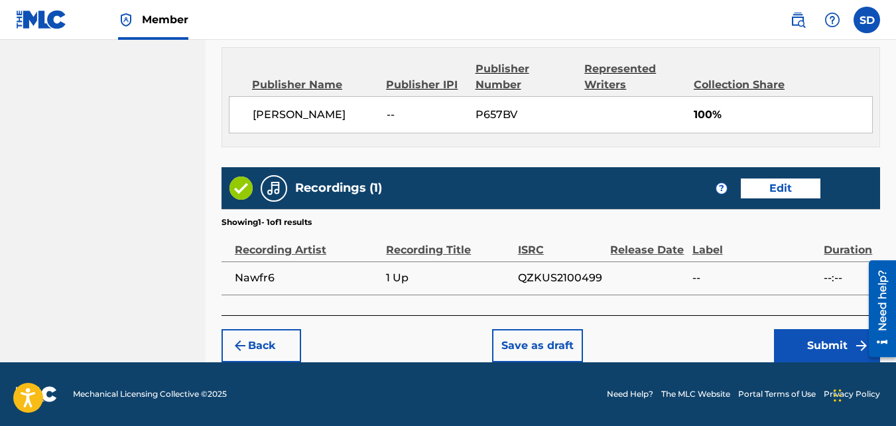
click at [801, 355] on button "Submit" at bounding box center [827, 345] width 106 height 33
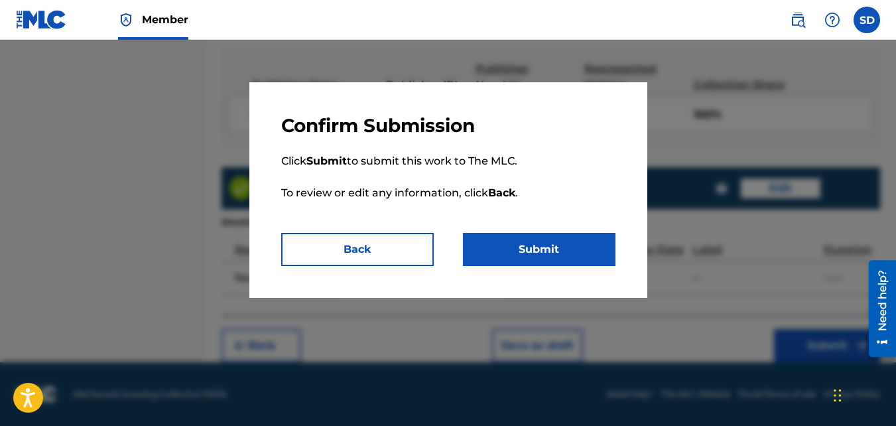
click at [570, 260] on button "Submit" at bounding box center [539, 249] width 153 height 33
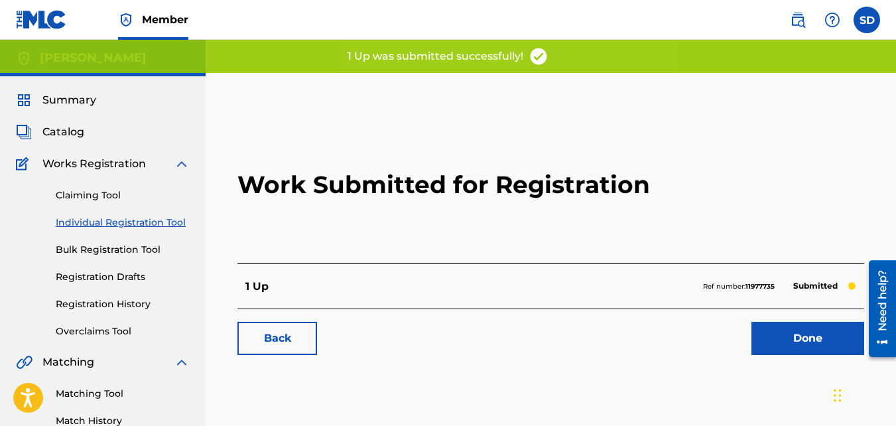
click at [290, 324] on link "Back" at bounding box center [277, 338] width 80 height 33
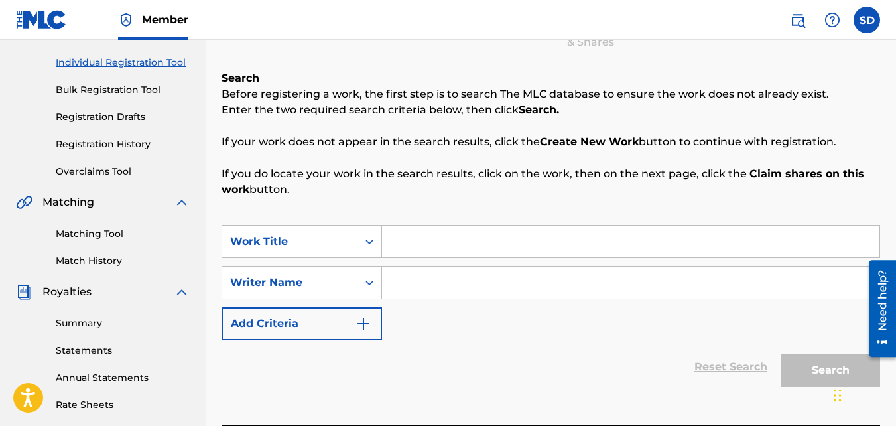
scroll to position [168, 0]
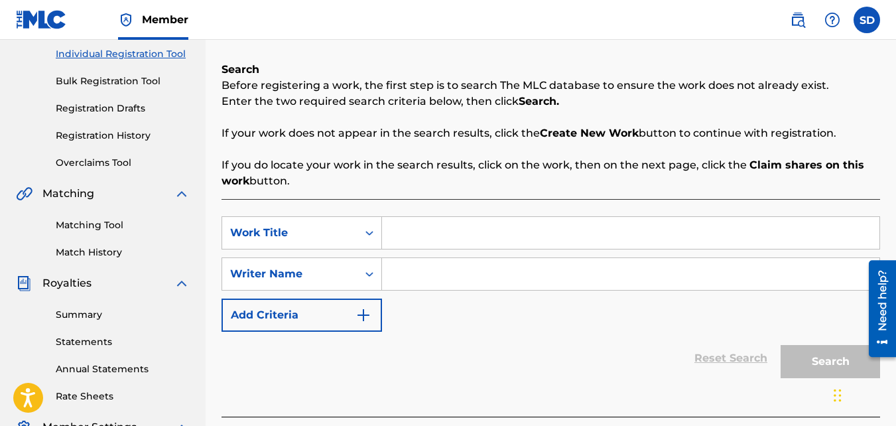
paste input "AWAKENING"
click at [445, 268] on input "Search Form" at bounding box center [630, 274] width 497 height 32
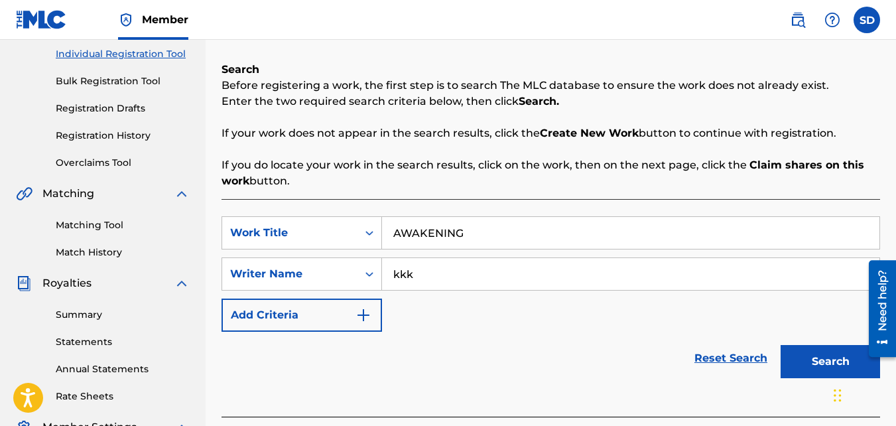
click at [781, 345] on button "Search" at bounding box center [830, 361] width 99 height 33
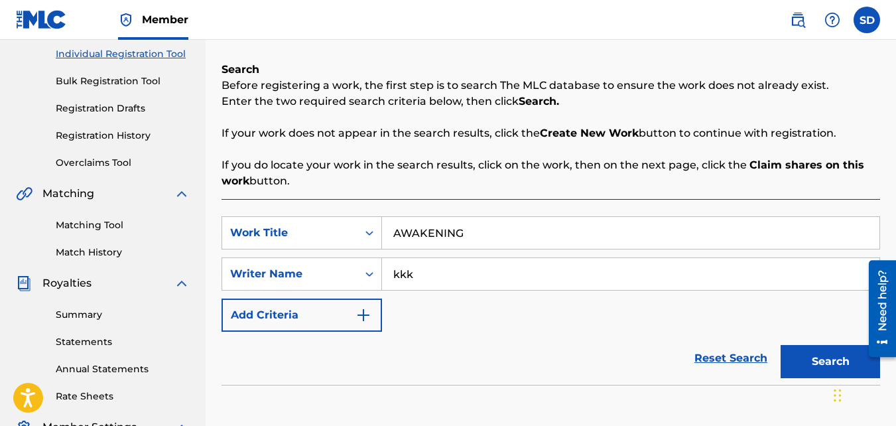
scroll to position [397, 0]
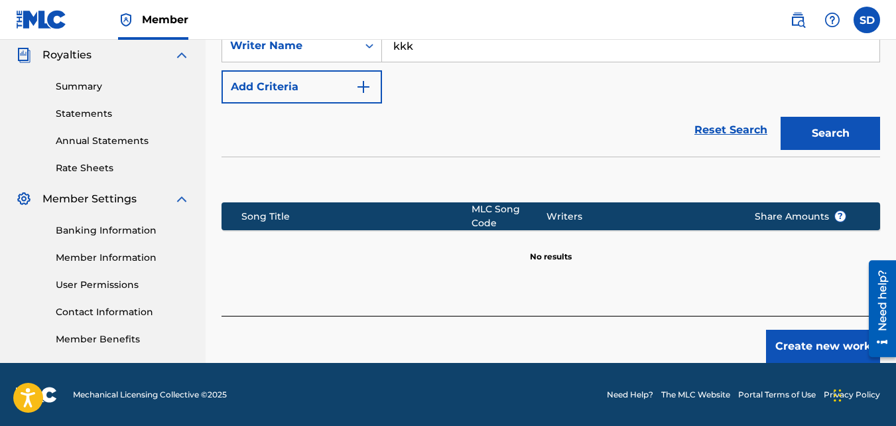
click at [812, 330] on button "Create new work" at bounding box center [823, 346] width 114 height 33
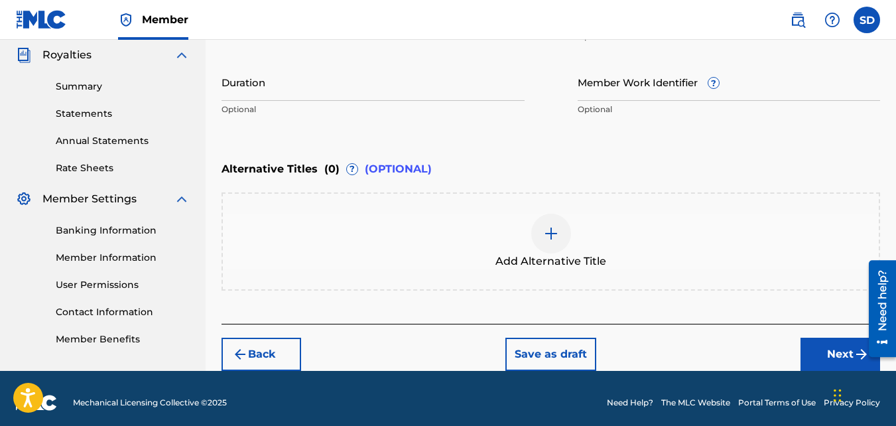
click at [822, 358] on button "Next" at bounding box center [840, 354] width 80 height 33
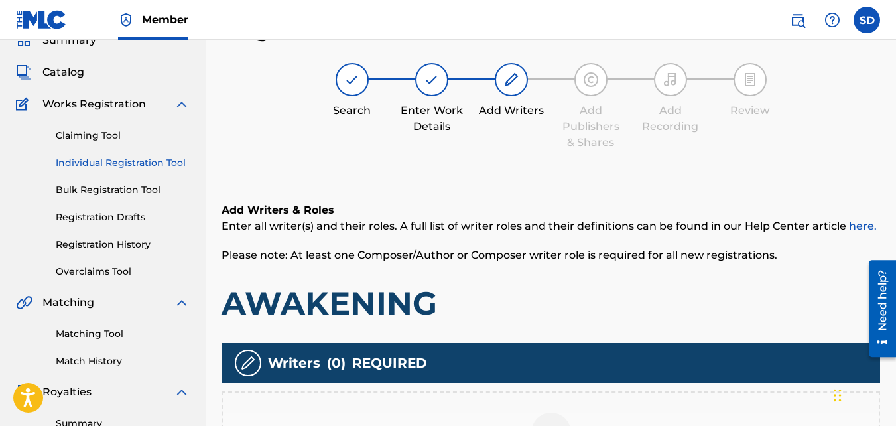
scroll to position [205, 0]
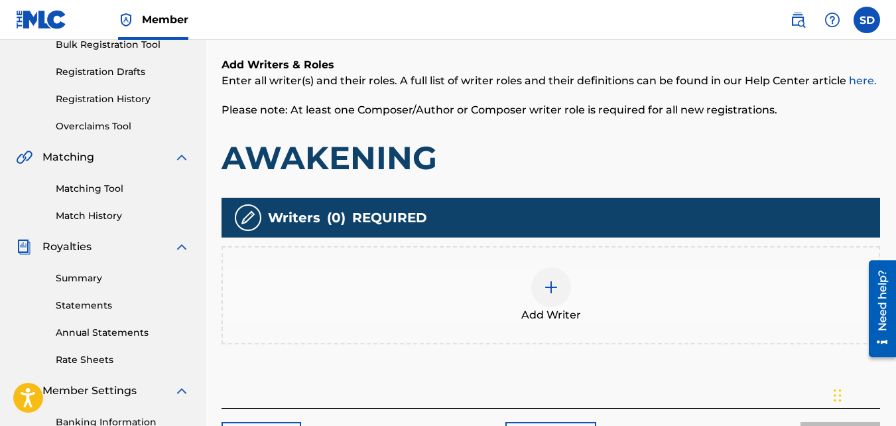
click at [529, 260] on div "Add Writer" at bounding box center [550, 295] width 658 height 98
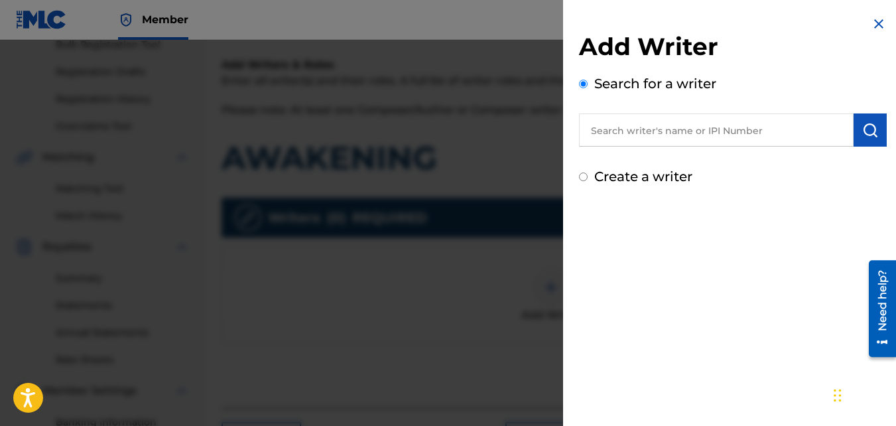
click at [597, 177] on label "Create a writer" at bounding box center [643, 176] width 98 height 16
click at [588, 177] on input "Create a writer" at bounding box center [583, 176] width 9 height 9
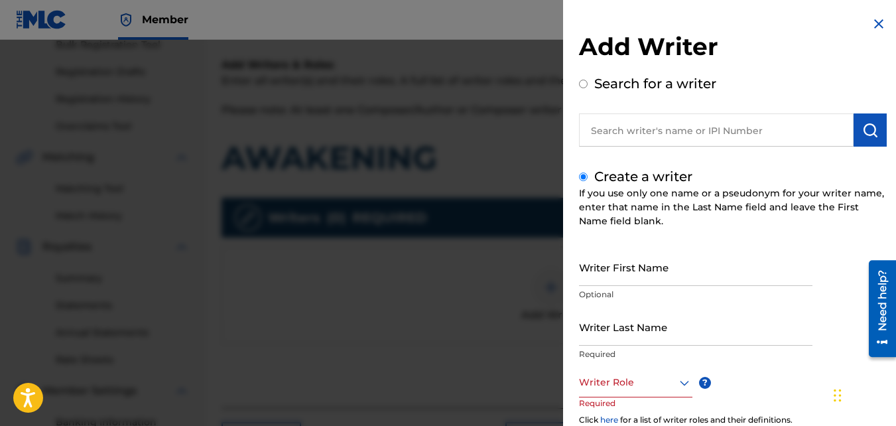
click at [616, 256] on input "Writer First Name" at bounding box center [695, 267] width 233 height 38
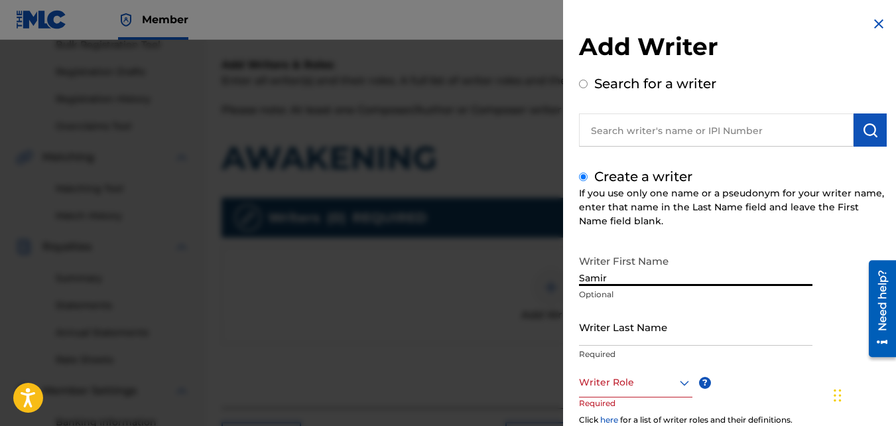
click at [619, 333] on input "Writer Last Name" at bounding box center [695, 327] width 233 height 38
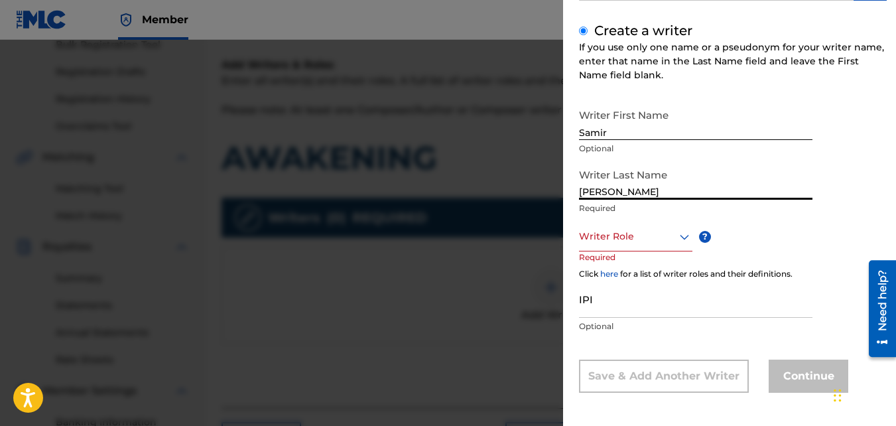
scroll to position [147, 0]
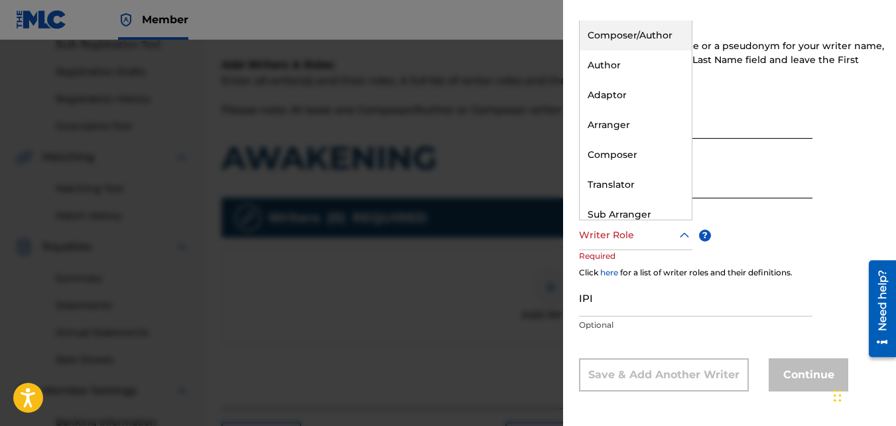
click at [613, 221] on div "Writer Role" at bounding box center [635, 235] width 113 height 30
click at [594, 41] on div "Composer/Author" at bounding box center [636, 36] width 112 height 30
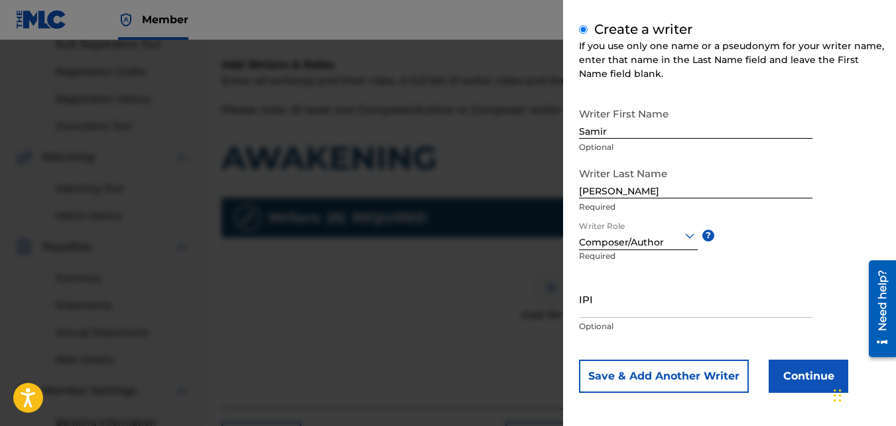
click at [798, 367] on button "Continue" at bounding box center [809, 375] width 80 height 33
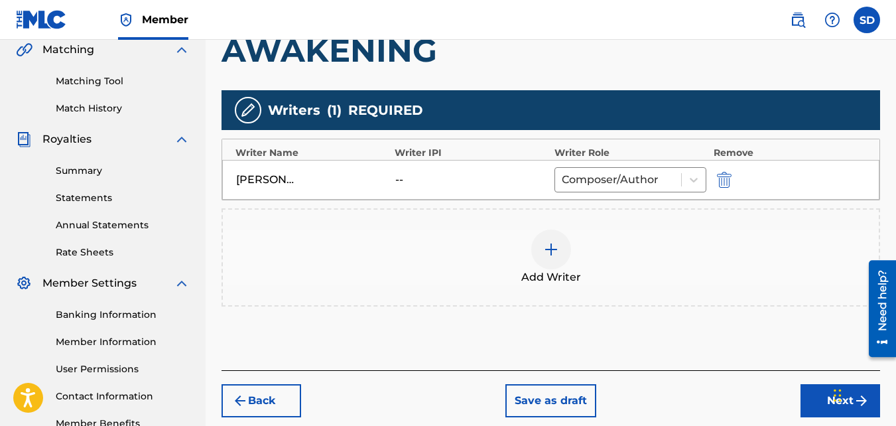
scroll to position [313, 0]
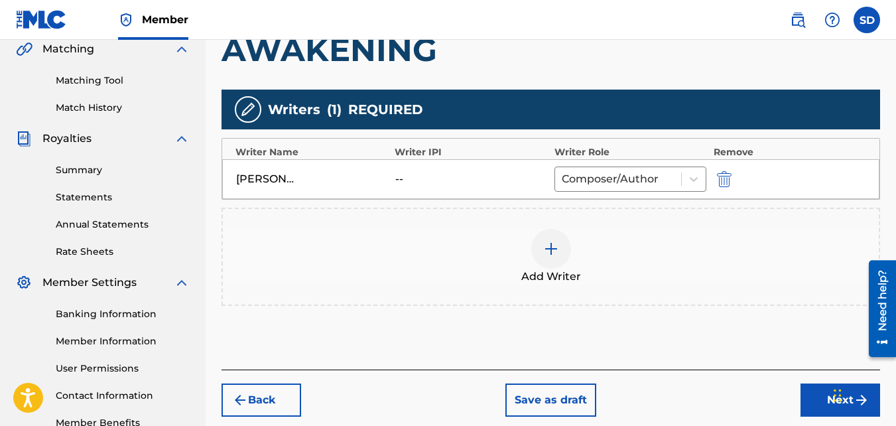
click at [819, 412] on button "Next" at bounding box center [840, 399] width 80 height 33
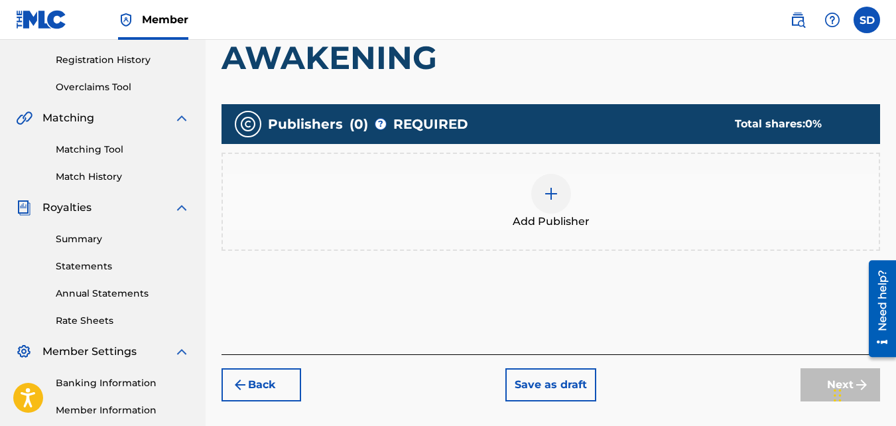
scroll to position [397, 0]
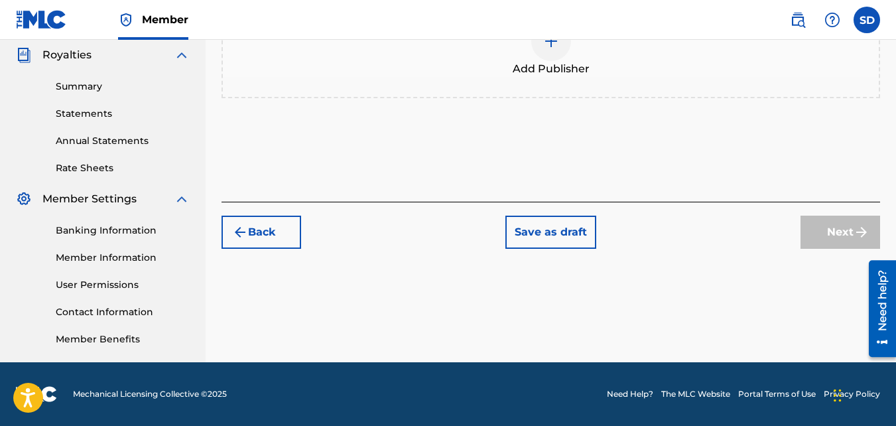
click at [507, 80] on div "Add Publisher" at bounding box center [550, 49] width 658 height 98
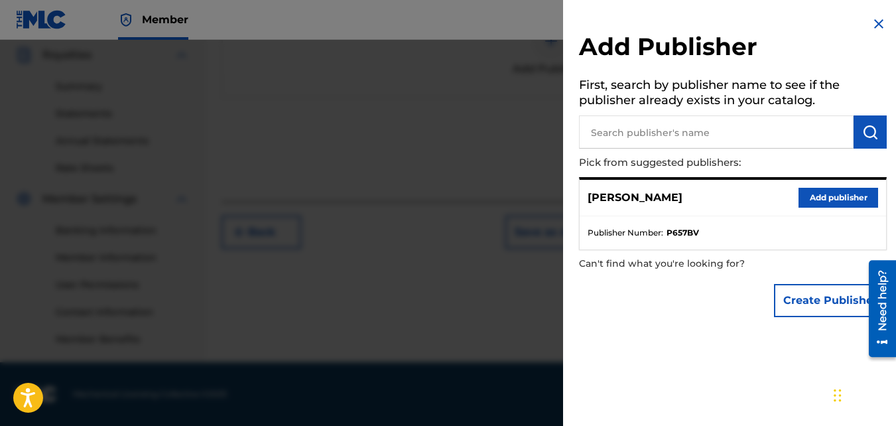
click at [834, 204] on button "Add publisher" at bounding box center [838, 198] width 80 height 20
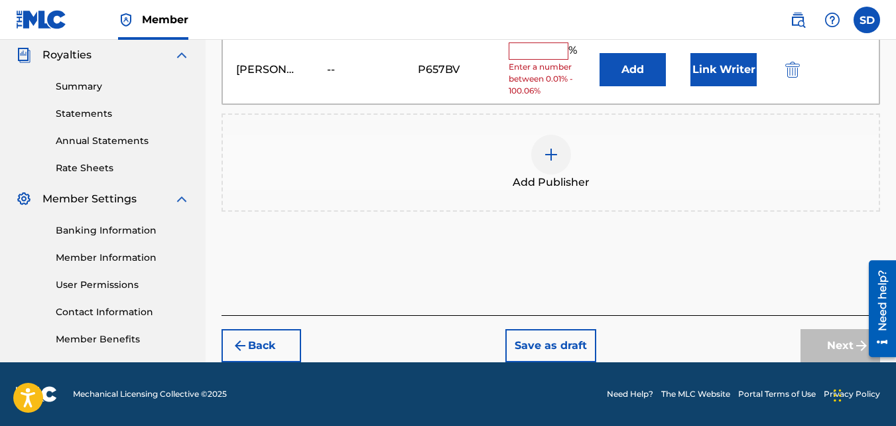
click at [553, 48] on input "text" at bounding box center [539, 50] width 60 height 17
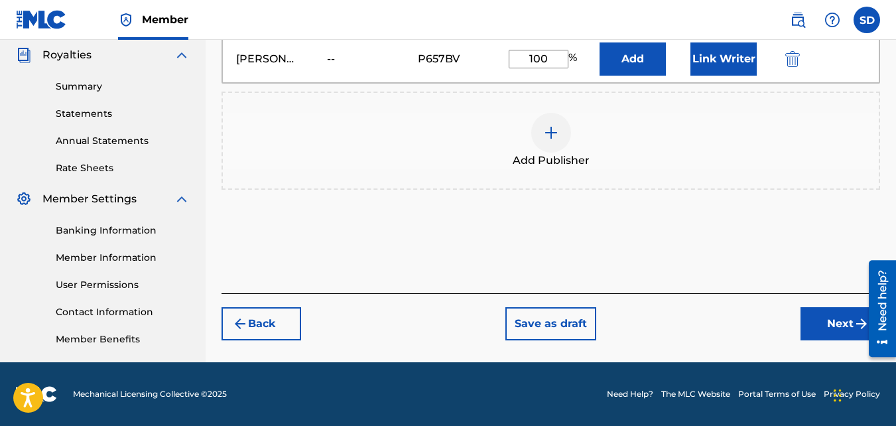
click at [805, 322] on button "Next" at bounding box center [840, 323] width 80 height 33
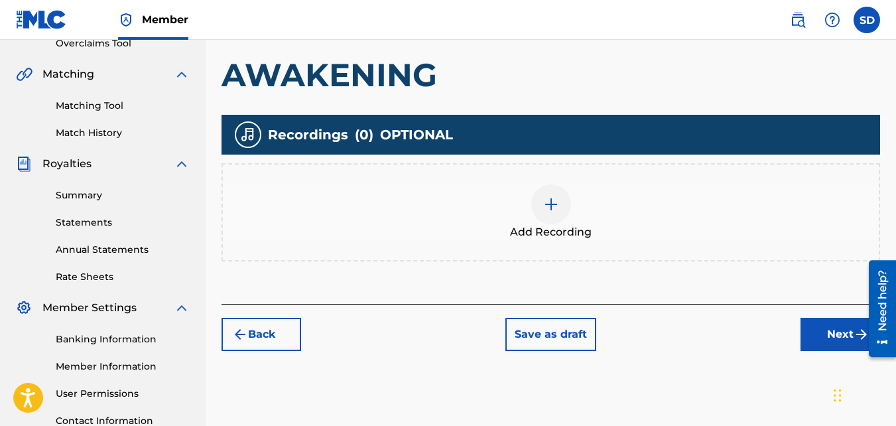
scroll to position [284, 0]
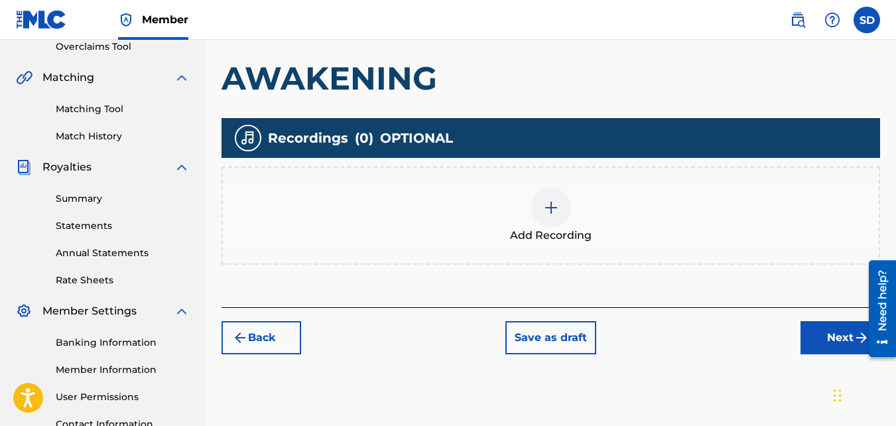
click at [527, 236] on span "Add Recording" at bounding box center [551, 235] width 82 height 16
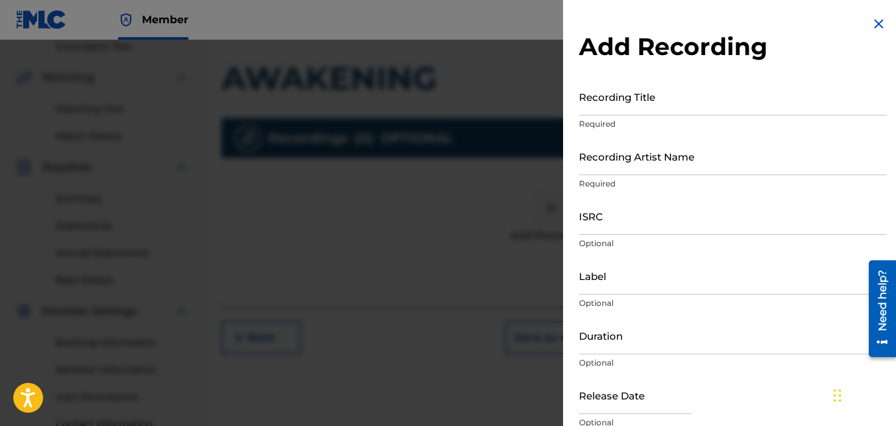
click at [590, 113] on input "Recording Title" at bounding box center [733, 97] width 308 height 38
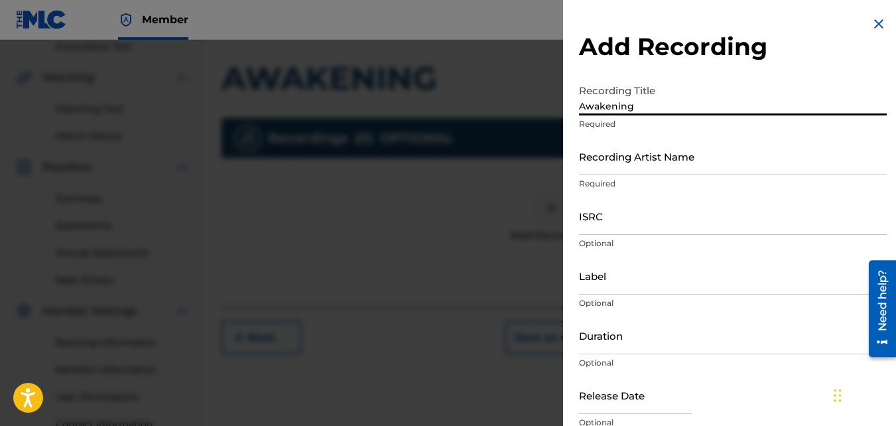
click at [610, 164] on input "Recording Artist Name" at bounding box center [733, 156] width 308 height 38
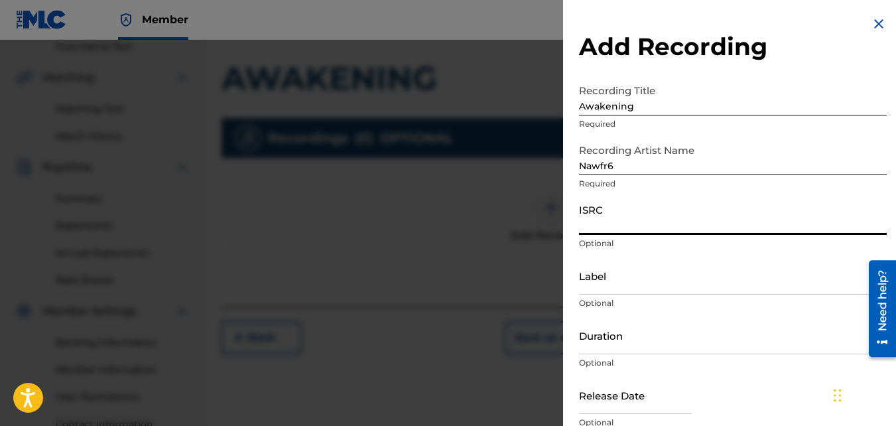
paste input "QZKUS2100751"
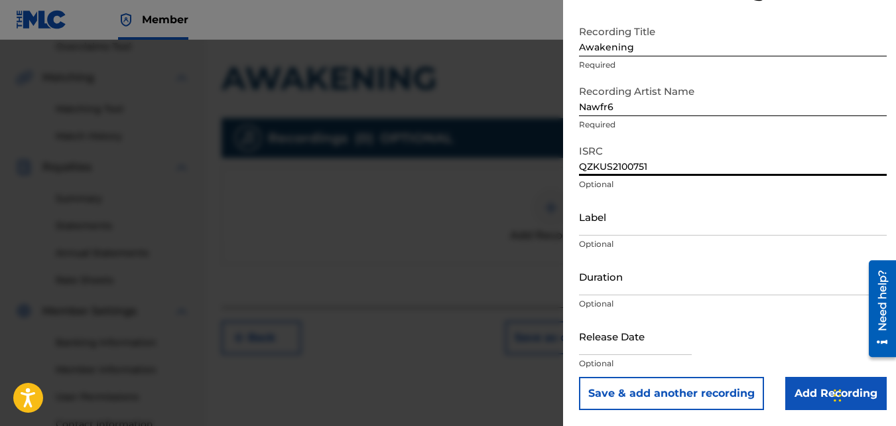
click at [791, 395] on input "Add Recording" at bounding box center [835, 393] width 101 height 33
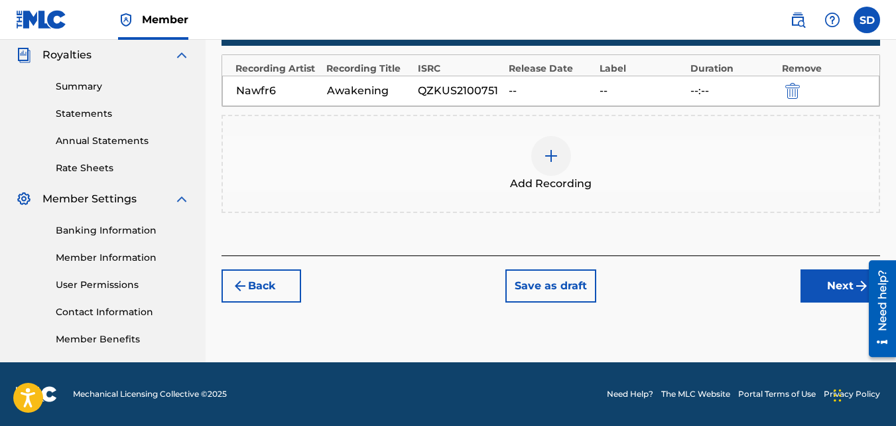
click at [825, 278] on button "Next" at bounding box center [840, 285] width 80 height 33
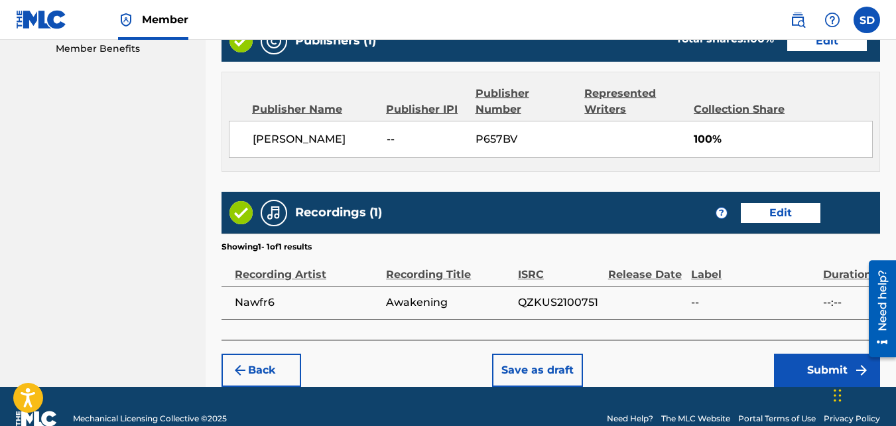
scroll to position [688, 0]
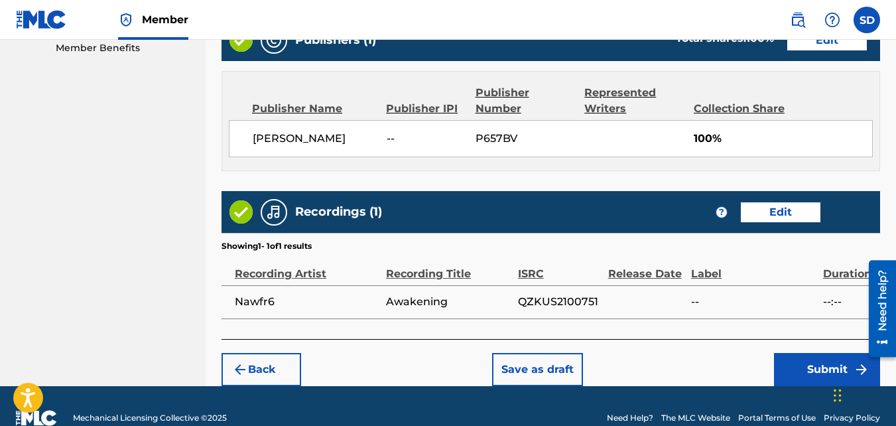
click at [824, 361] on button "Submit" at bounding box center [827, 369] width 106 height 33
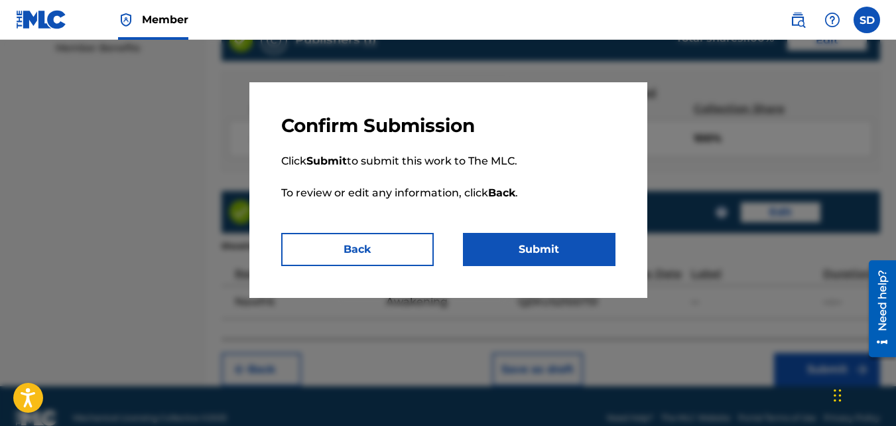
click at [578, 247] on button "Submit" at bounding box center [539, 249] width 153 height 33
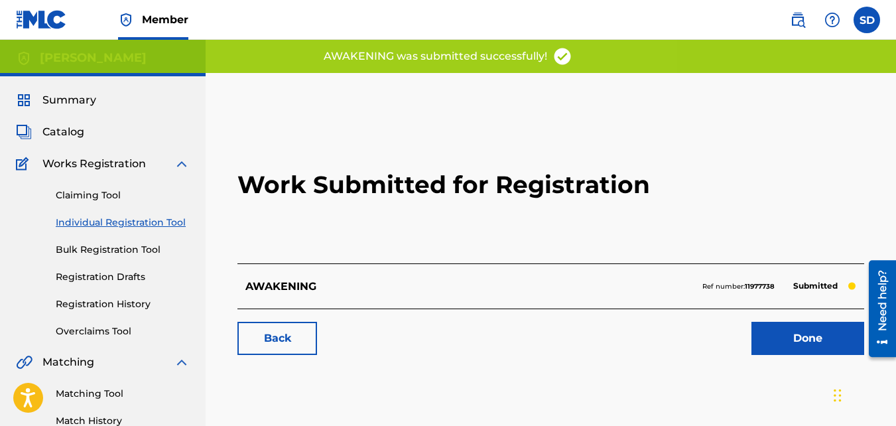
click at [291, 328] on link "Back" at bounding box center [277, 338] width 80 height 33
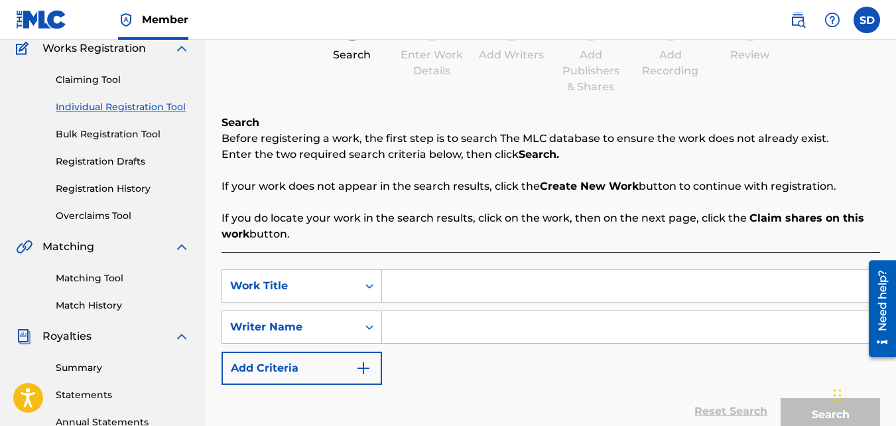
scroll to position [120, 0]
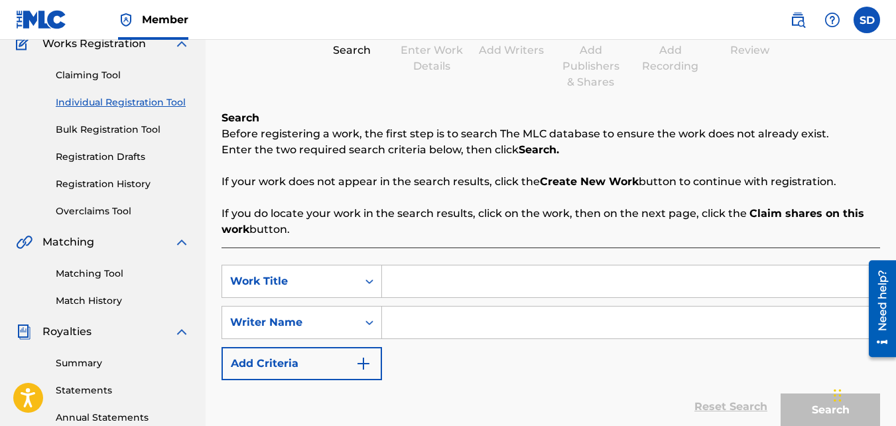
paste input "CONCENTRATION"
click at [393, 309] on input "Search Form" at bounding box center [630, 322] width 497 height 32
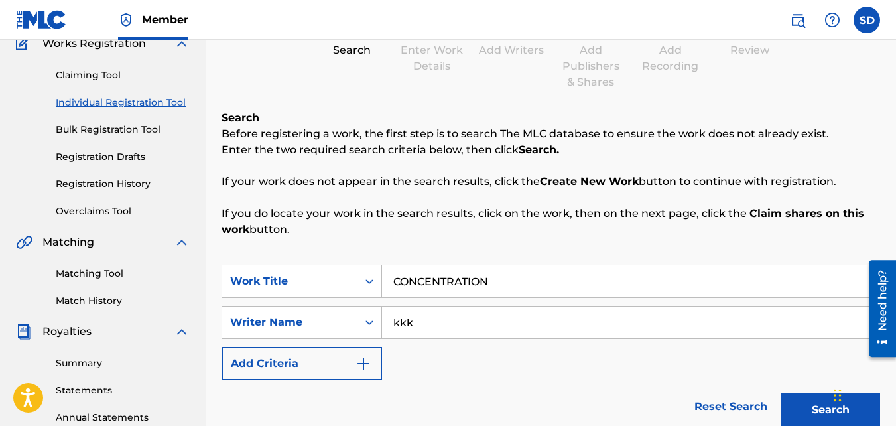
click at [781, 393] on button "Search" at bounding box center [830, 409] width 99 height 33
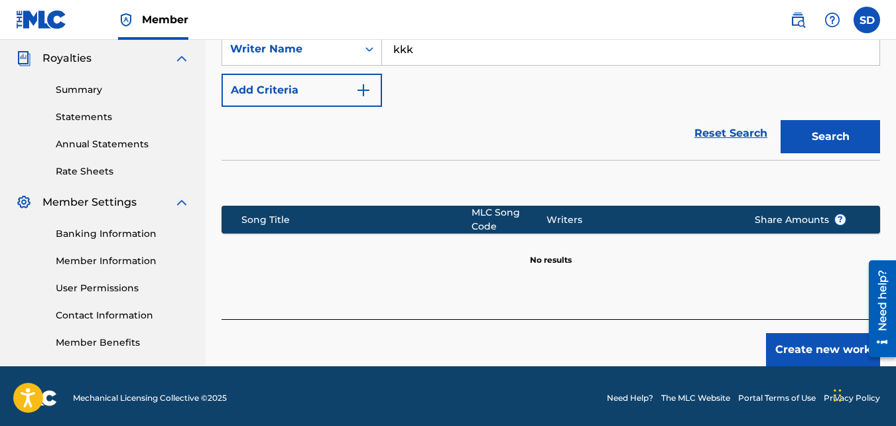
scroll to position [397, 0]
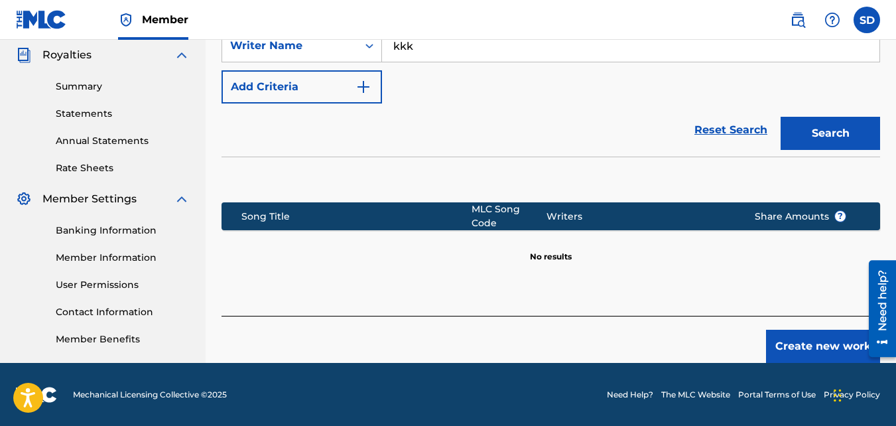
click at [767, 332] on button "Create new work" at bounding box center [823, 346] width 114 height 33
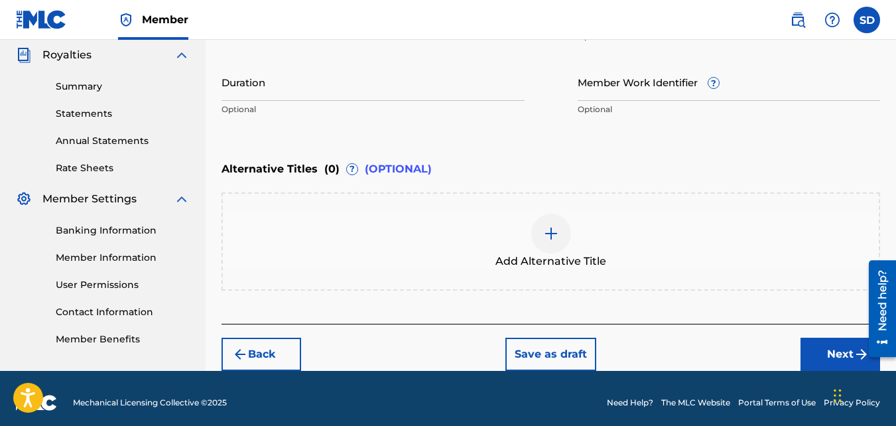
click at [818, 351] on button "Next" at bounding box center [840, 354] width 80 height 33
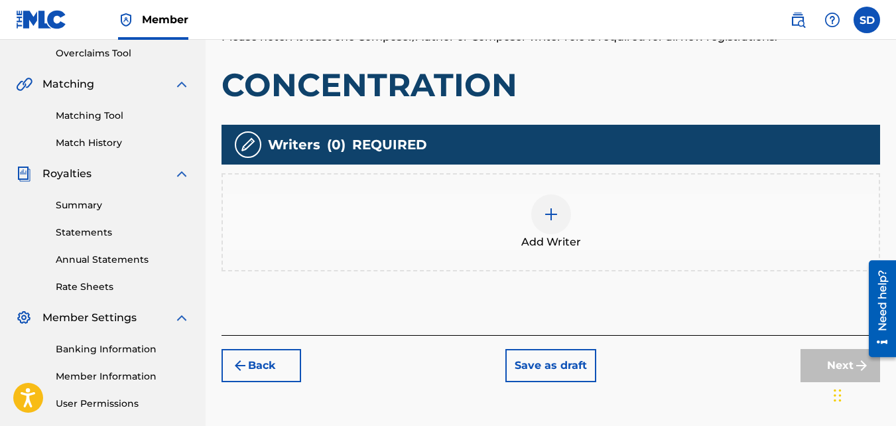
scroll to position [279, 0]
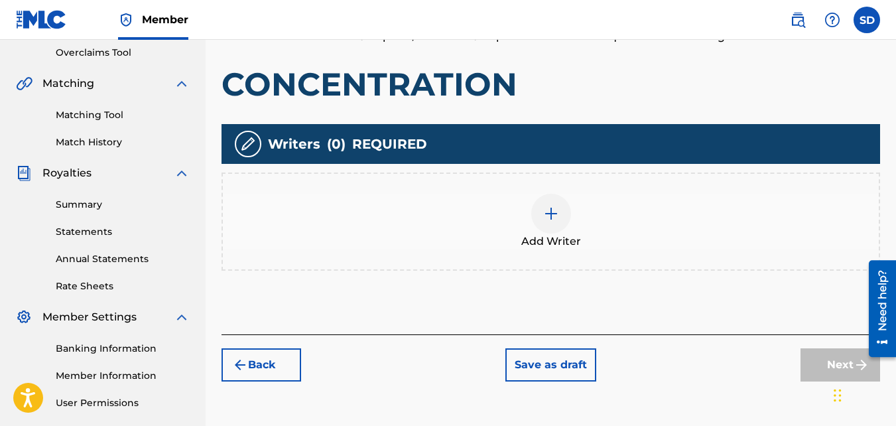
click at [535, 200] on div "Add Writer" at bounding box center [551, 222] width 656 height 56
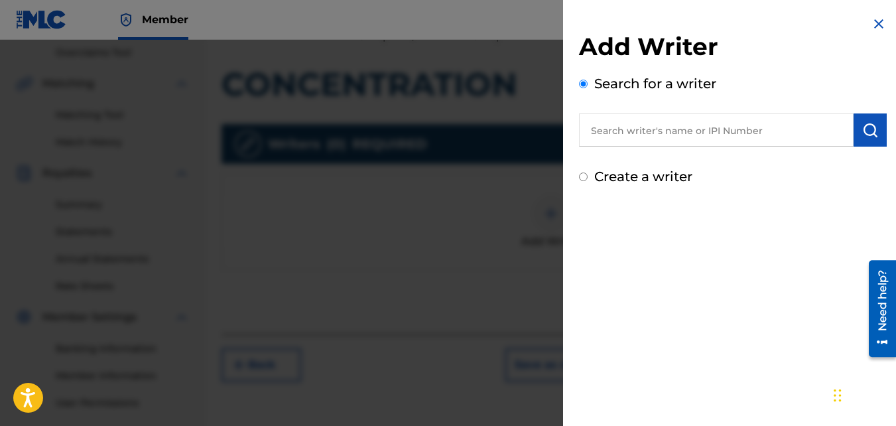
click at [634, 176] on label "Create a writer" at bounding box center [643, 176] width 98 height 16
click at [588, 176] on input "Create a writer" at bounding box center [583, 176] width 9 height 9
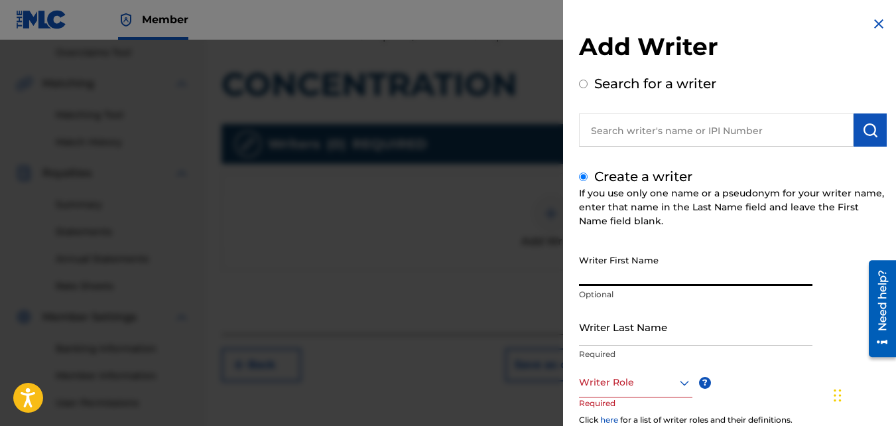
click at [627, 259] on input "Writer First Name" at bounding box center [695, 267] width 233 height 38
click at [641, 320] on input "Writer Last Name" at bounding box center [695, 327] width 233 height 38
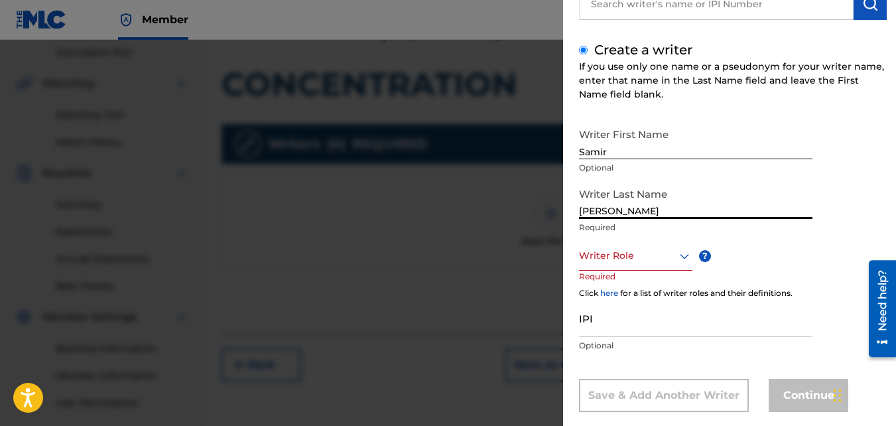
scroll to position [127, 0]
click at [610, 247] on div at bounding box center [635, 255] width 113 height 17
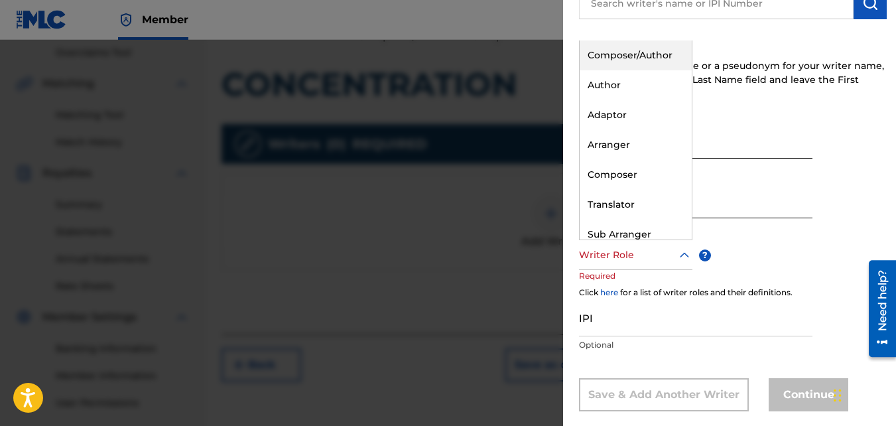
click at [603, 60] on div "Composer/Author" at bounding box center [636, 55] width 112 height 30
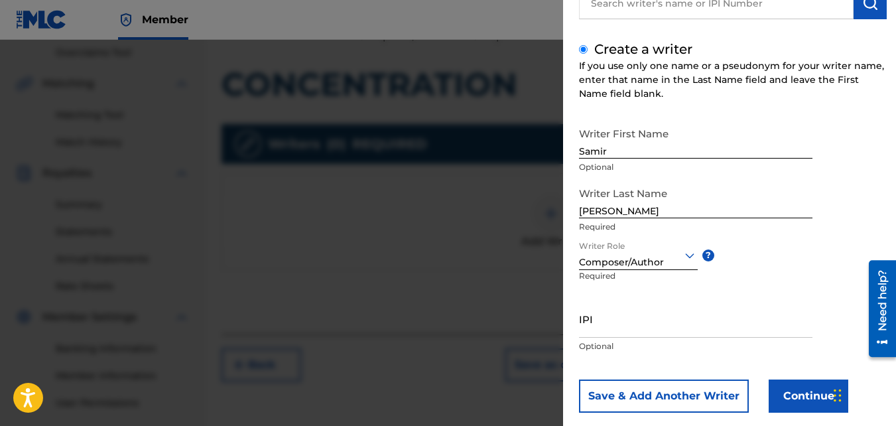
click at [826, 401] on button "Continue" at bounding box center [809, 395] width 80 height 33
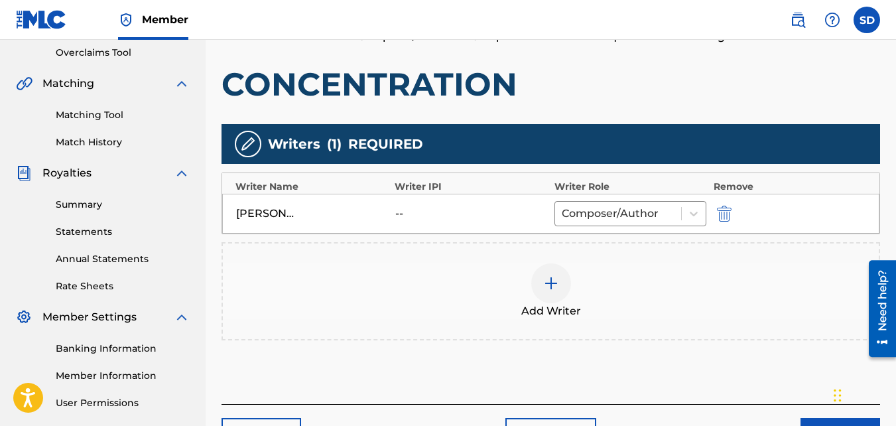
scroll to position [397, 0]
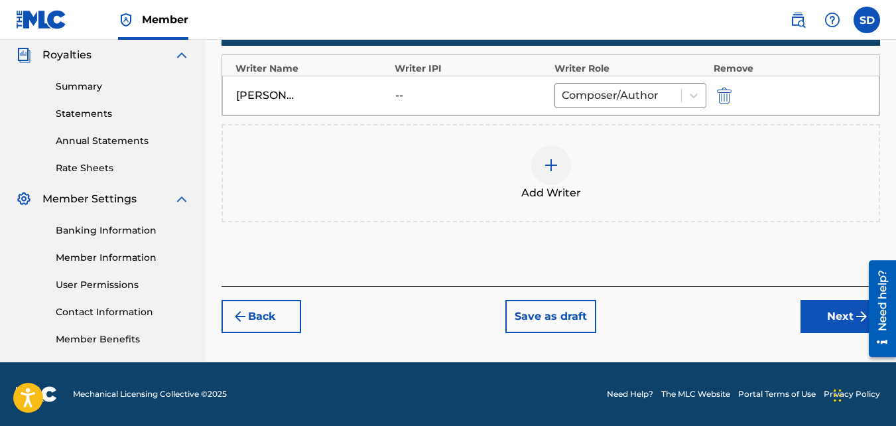
click at [808, 305] on button "Next" at bounding box center [840, 316] width 80 height 33
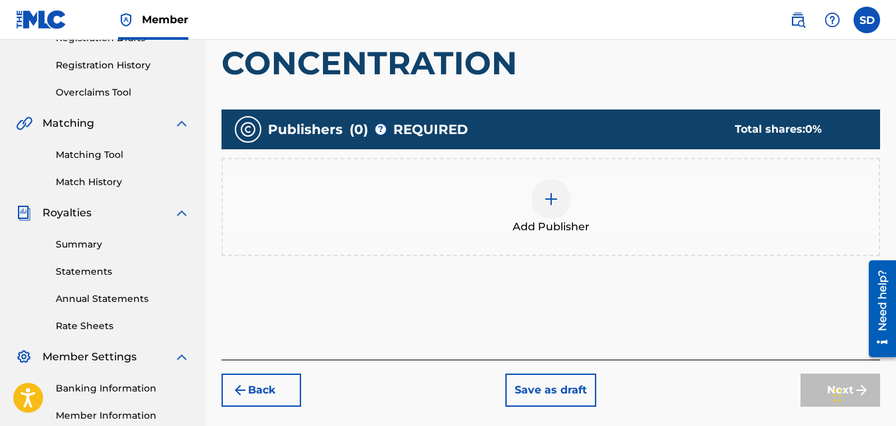
scroll to position [241, 0]
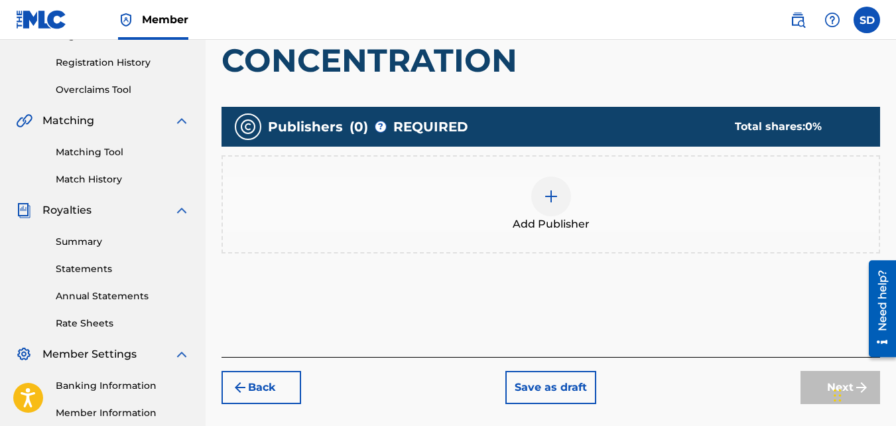
click at [532, 201] on div at bounding box center [551, 196] width 40 height 40
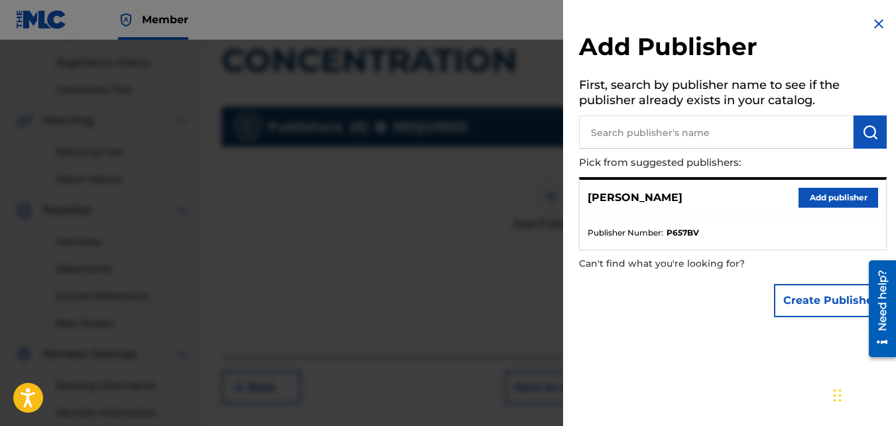
click at [858, 192] on button "Add publisher" at bounding box center [838, 198] width 80 height 20
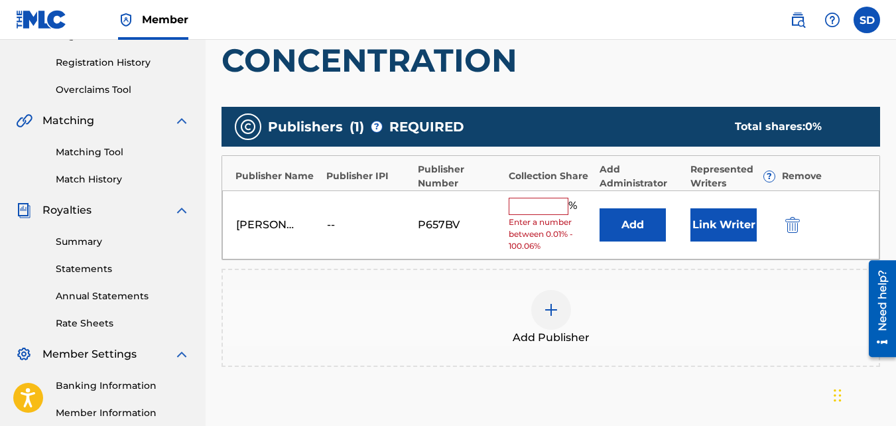
click at [528, 206] on input "text" at bounding box center [539, 206] width 60 height 17
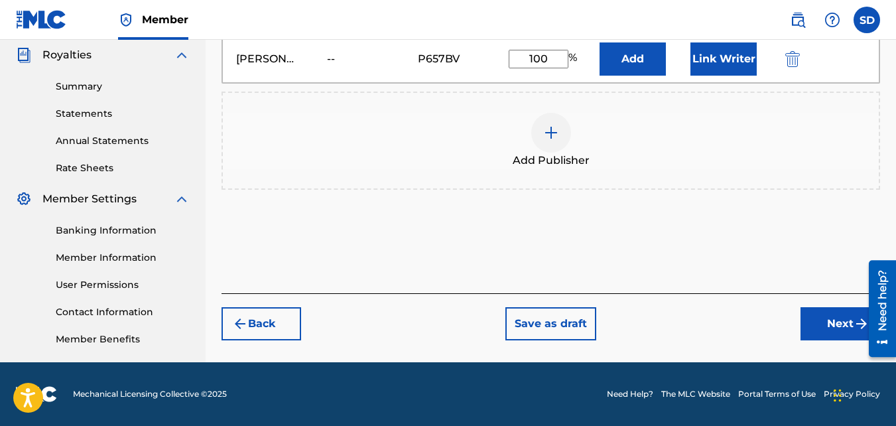
click at [830, 318] on button "Next" at bounding box center [840, 323] width 80 height 33
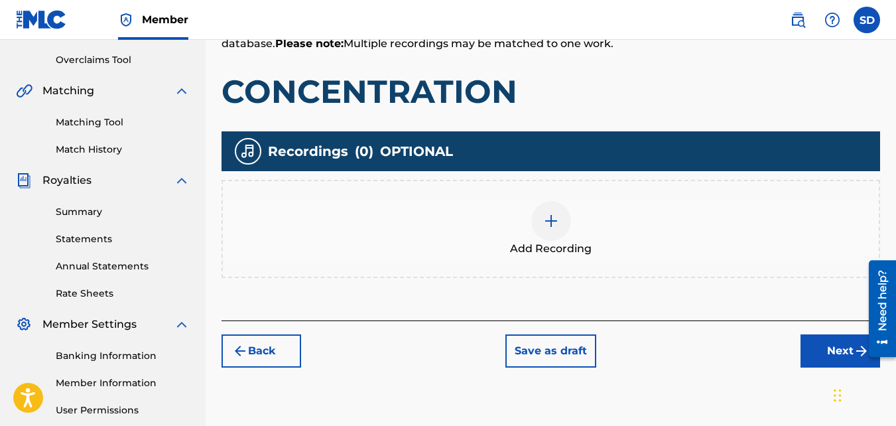
scroll to position [281, 0]
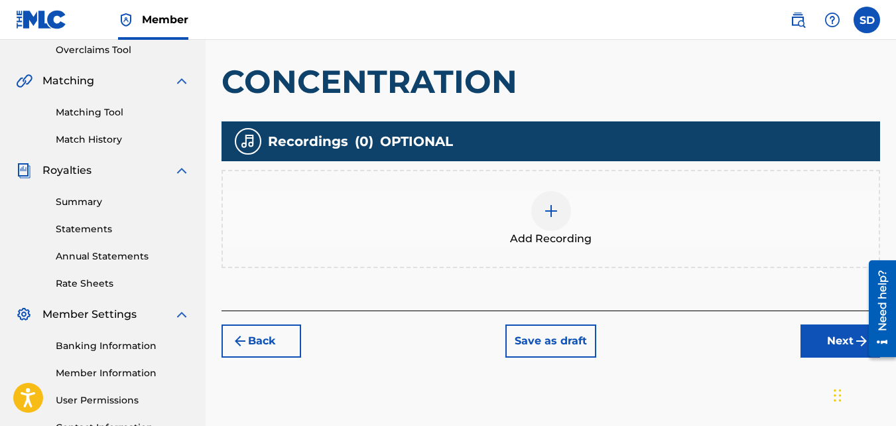
click at [524, 191] on div "Add Recording" at bounding box center [551, 219] width 656 height 56
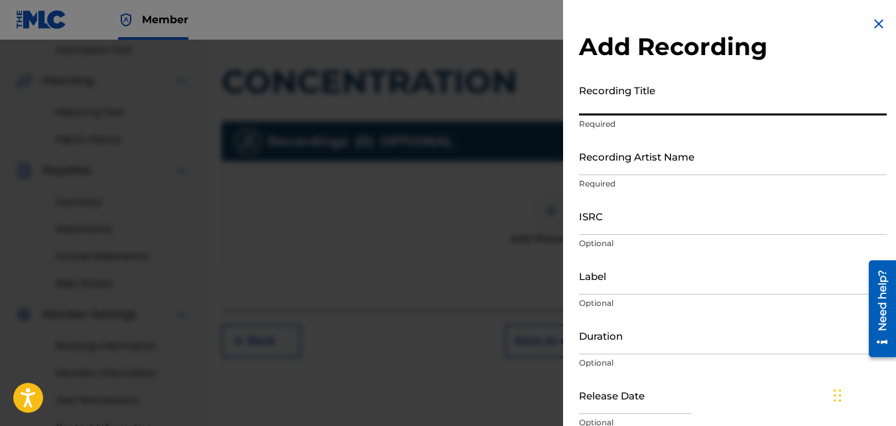
click at [631, 97] on input "Recording Title" at bounding box center [733, 97] width 308 height 38
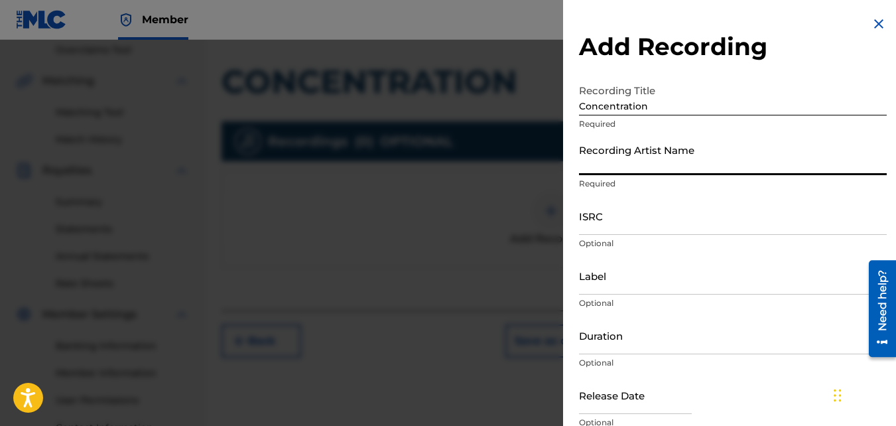
click at [635, 152] on input "Recording Artist Name" at bounding box center [733, 156] width 308 height 38
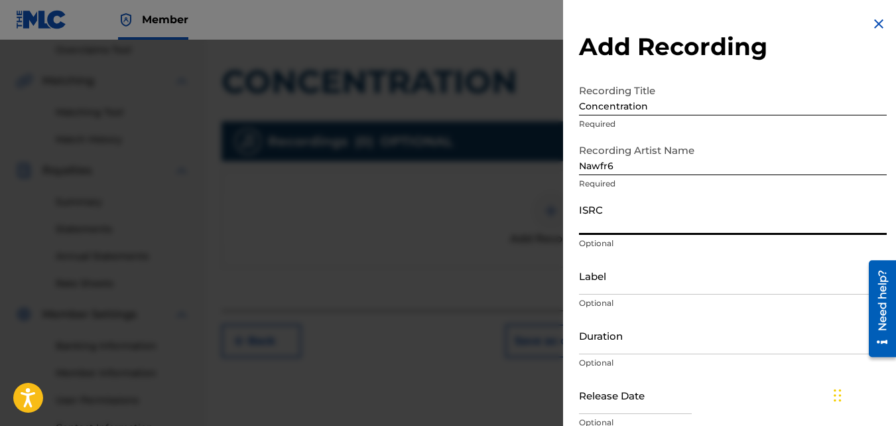
paste input "QZKUS2100992"
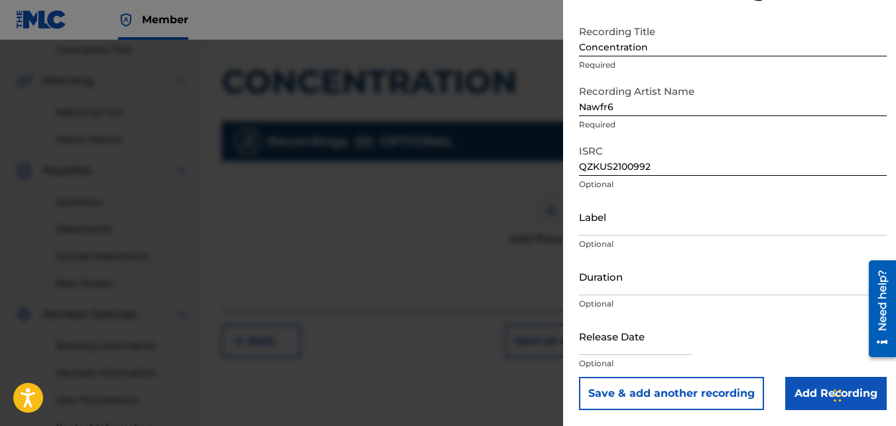
click at [809, 387] on input "Add Recording" at bounding box center [835, 393] width 101 height 33
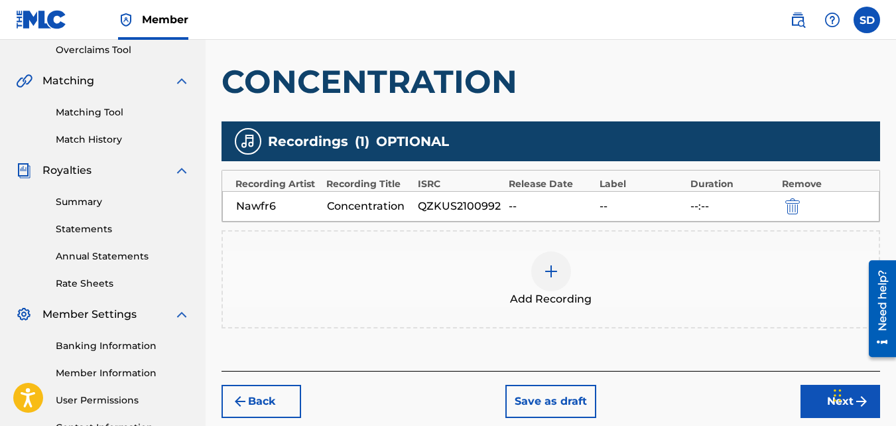
scroll to position [397, 0]
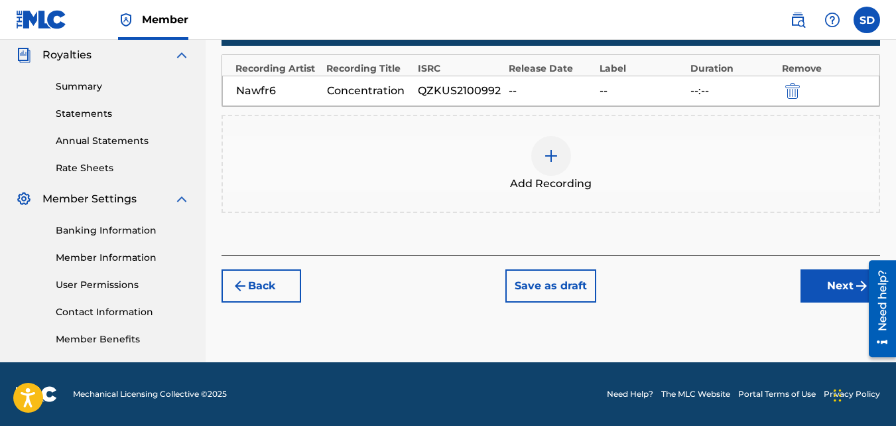
click at [800, 290] on button "Next" at bounding box center [840, 285] width 80 height 33
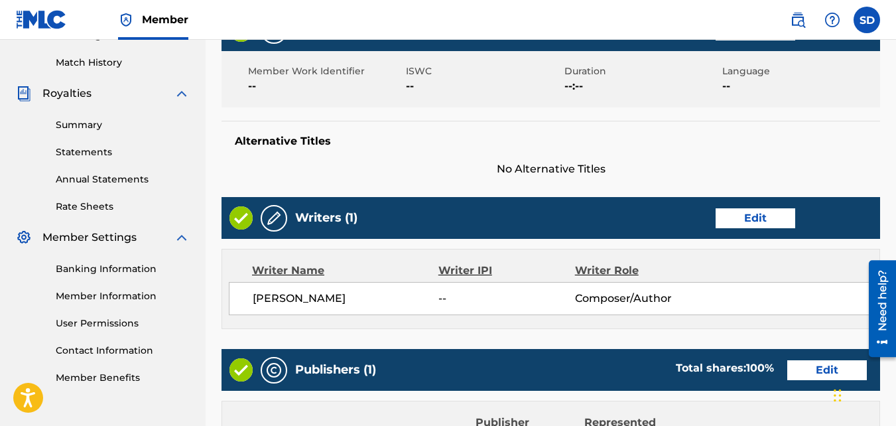
scroll to position [712, 0]
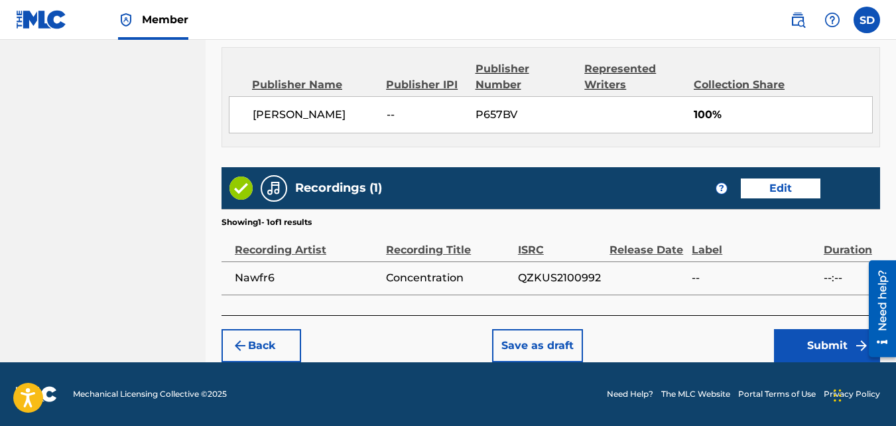
click at [790, 354] on button "Submit" at bounding box center [827, 345] width 106 height 33
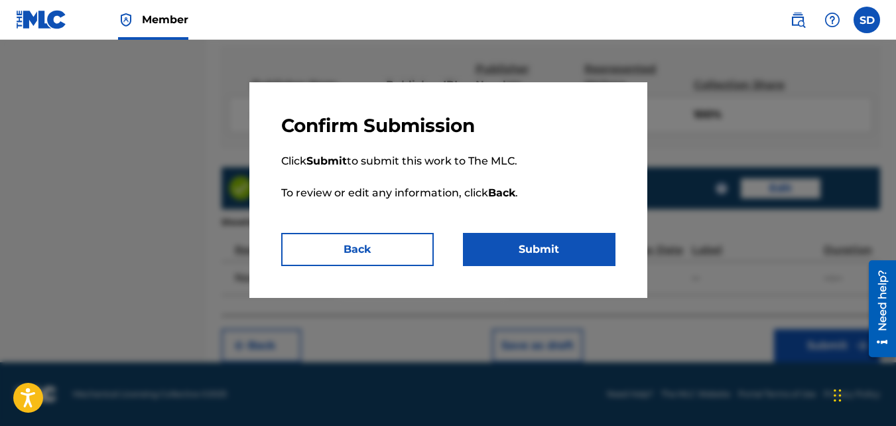
click at [544, 234] on button "Submit" at bounding box center [539, 249] width 153 height 33
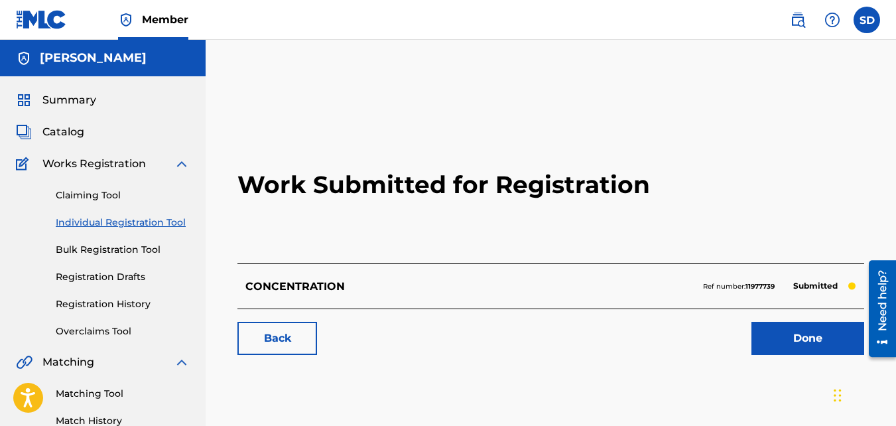
click at [300, 341] on link "Back" at bounding box center [277, 338] width 80 height 33
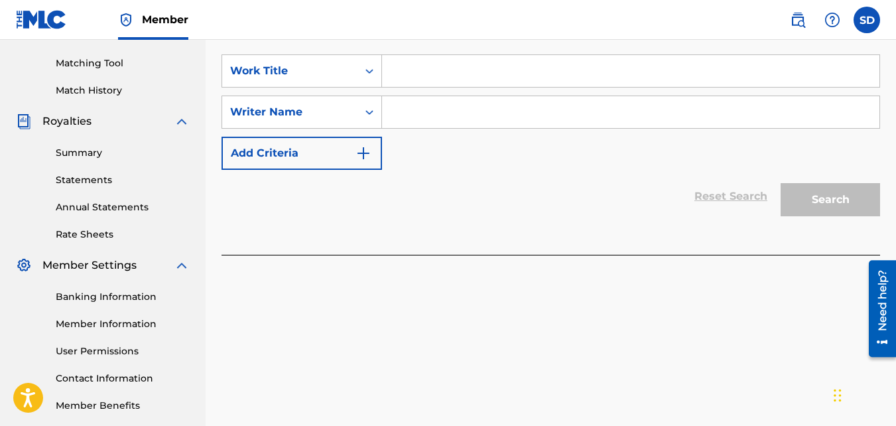
scroll to position [353, 0]
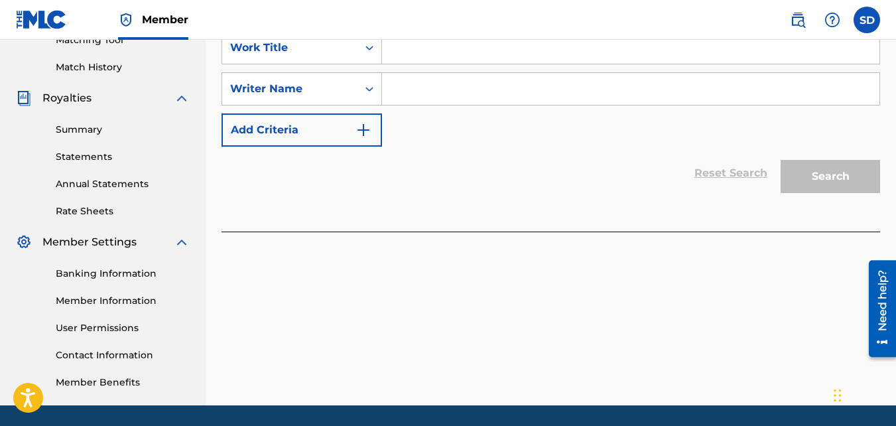
click at [405, 48] on input "Search Form" at bounding box center [630, 48] width 497 height 32
click at [424, 85] on input "Search Form" at bounding box center [630, 89] width 497 height 32
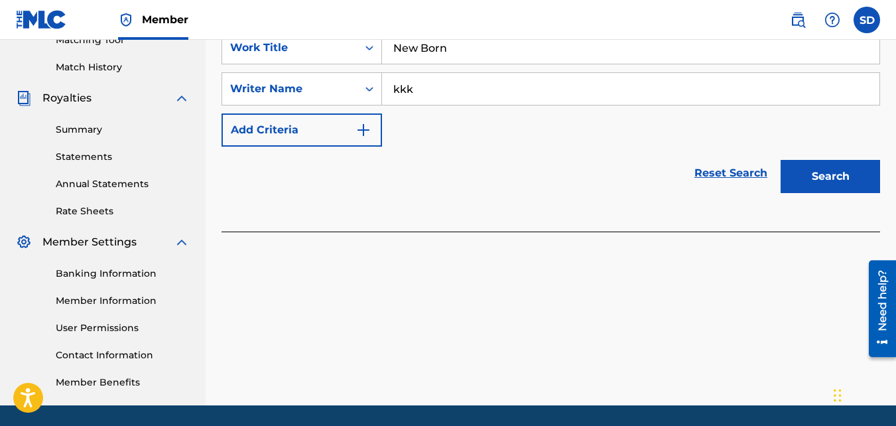
click at [781, 160] on button "Search" at bounding box center [830, 176] width 99 height 33
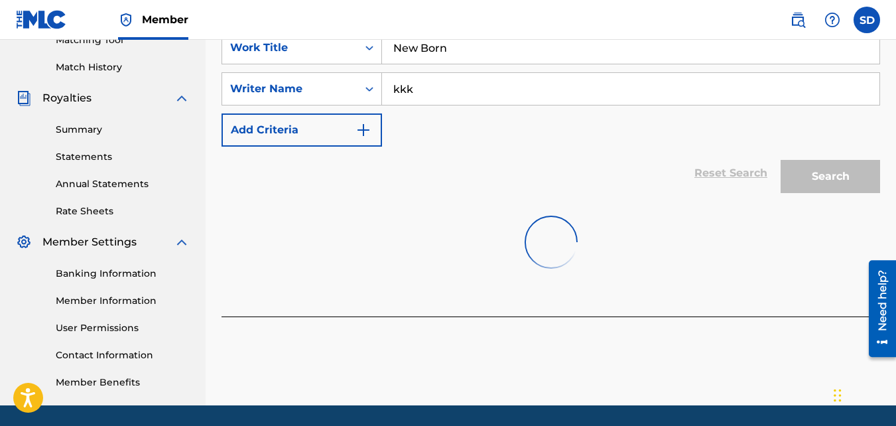
scroll to position [397, 0]
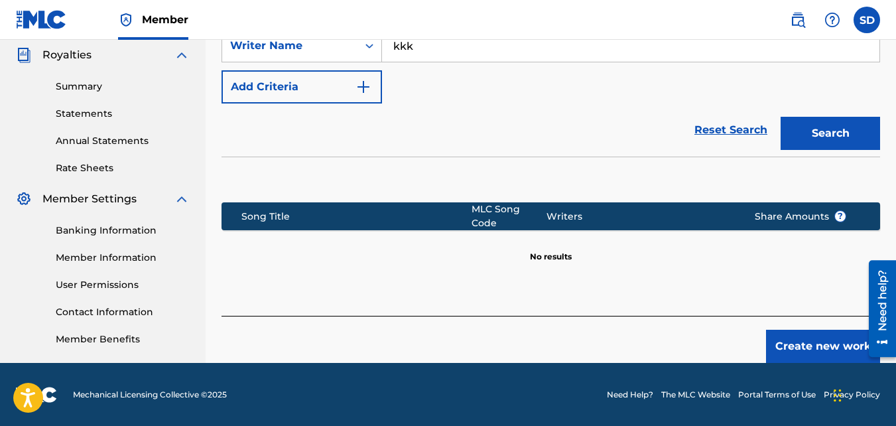
click at [779, 336] on button "Create new work" at bounding box center [823, 346] width 114 height 33
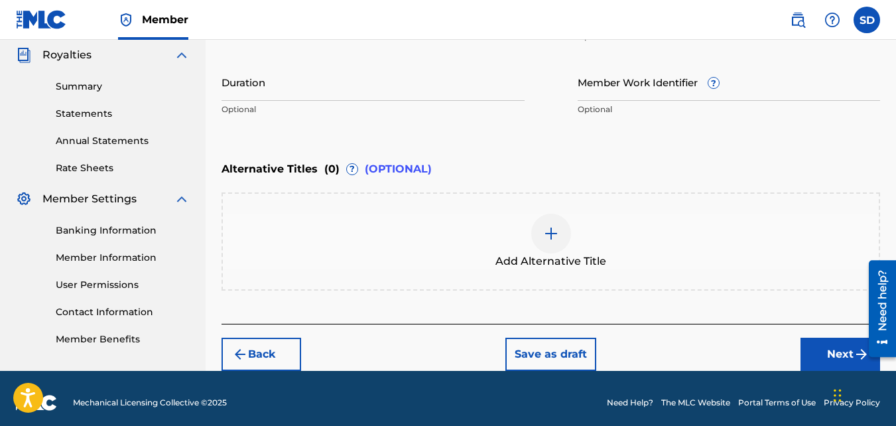
scroll to position [405, 0]
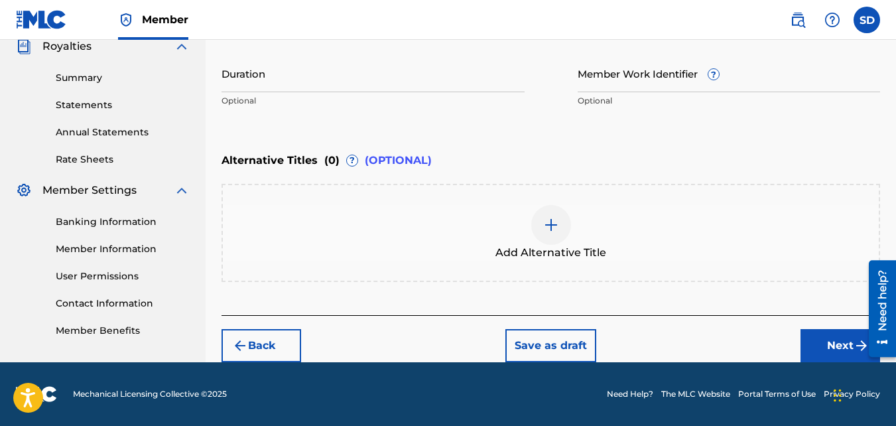
click at [816, 344] on button "Next" at bounding box center [840, 345] width 80 height 33
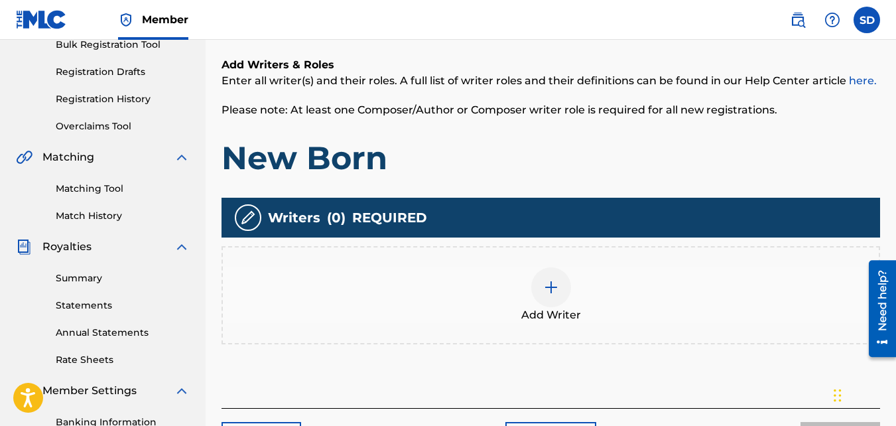
scroll to position [222, 0]
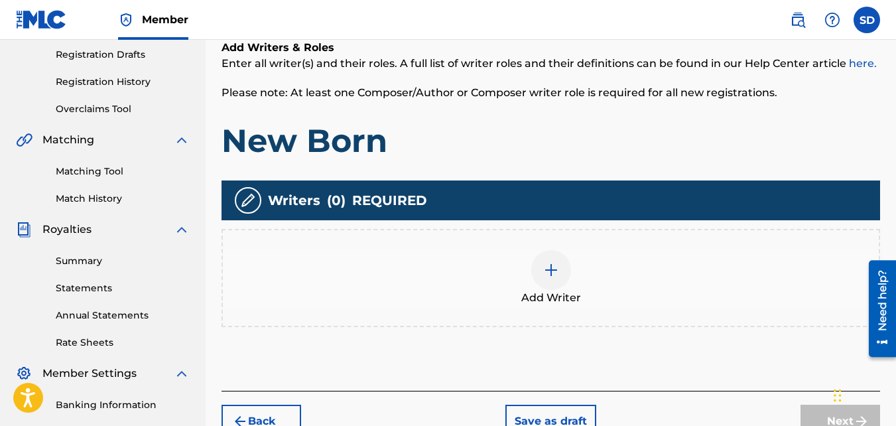
click at [697, 320] on div "Add Writer" at bounding box center [550, 278] width 658 height 98
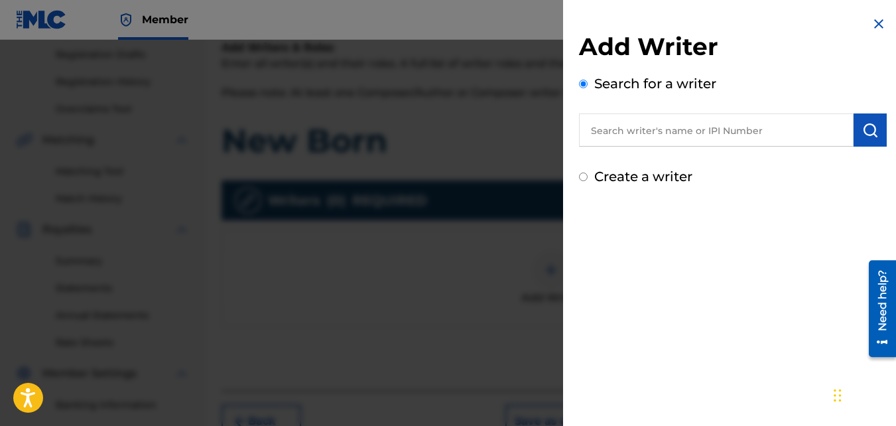
click at [611, 177] on label "Create a writer" at bounding box center [643, 176] width 98 height 16
click at [588, 177] on input "Create a writer" at bounding box center [583, 176] width 9 height 9
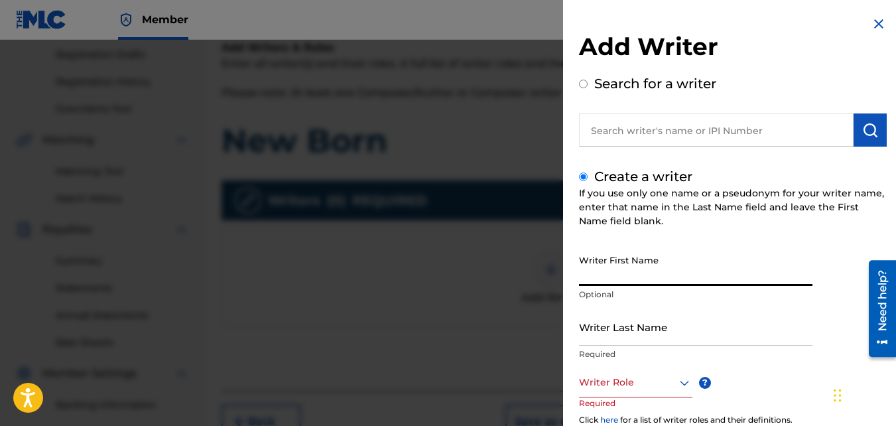
click at [663, 257] on input "Writer First Name" at bounding box center [695, 267] width 233 height 38
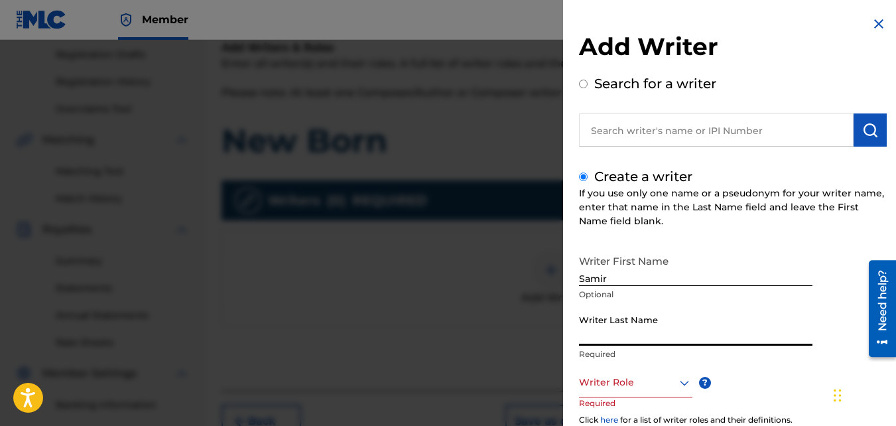
click at [646, 328] on input "Writer Last Name" at bounding box center [695, 327] width 233 height 38
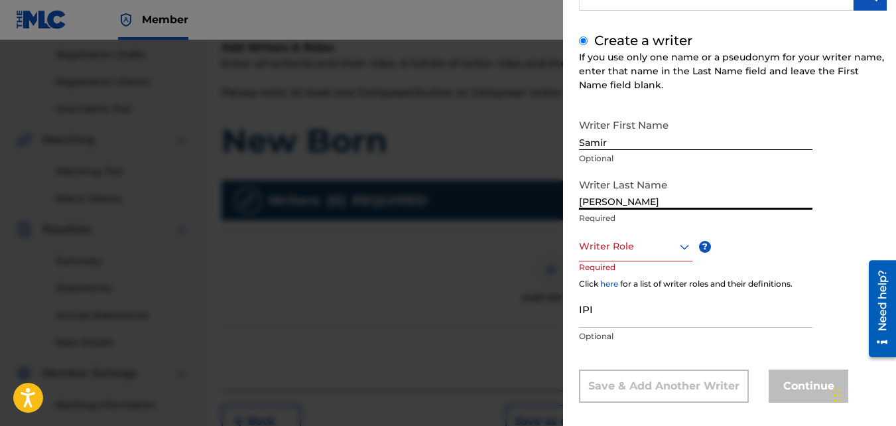
scroll to position [149, 0]
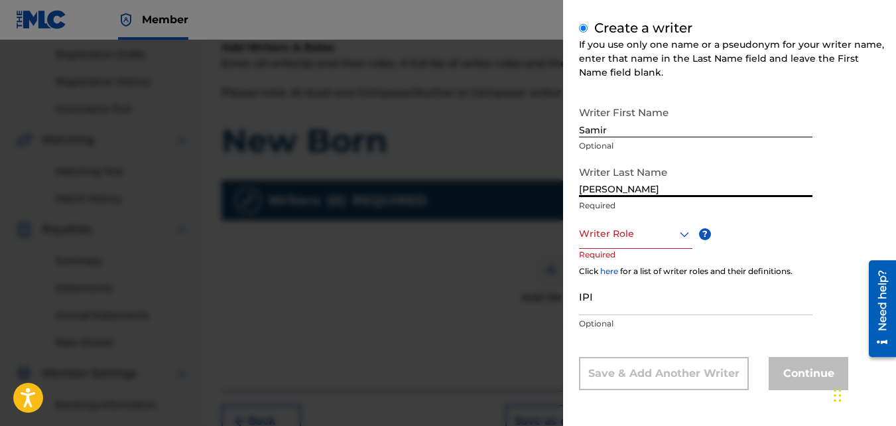
click at [638, 232] on div at bounding box center [635, 233] width 113 height 17
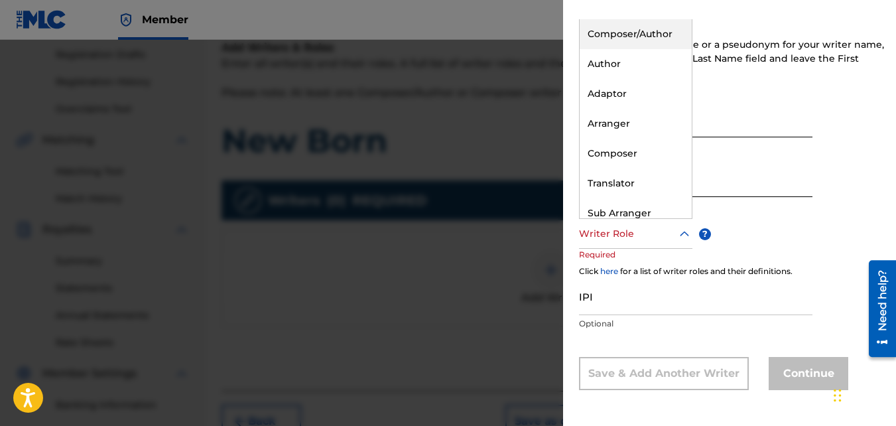
click at [602, 47] on div "Composer/Author" at bounding box center [636, 34] width 112 height 30
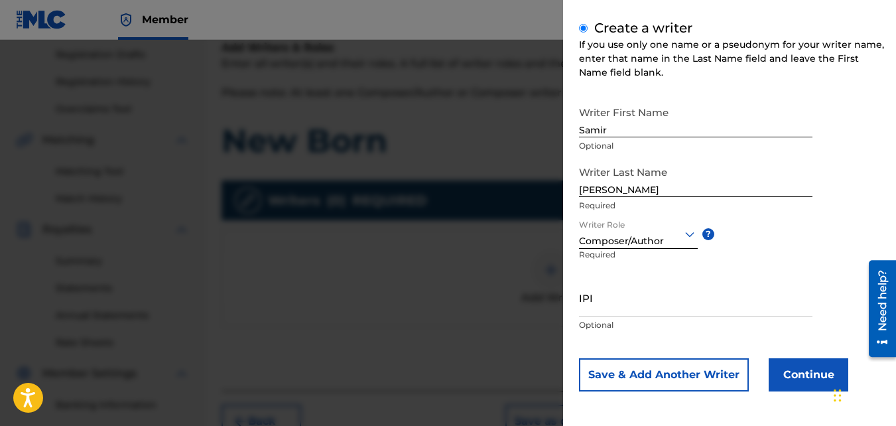
click at [794, 361] on button "Continue" at bounding box center [809, 374] width 80 height 33
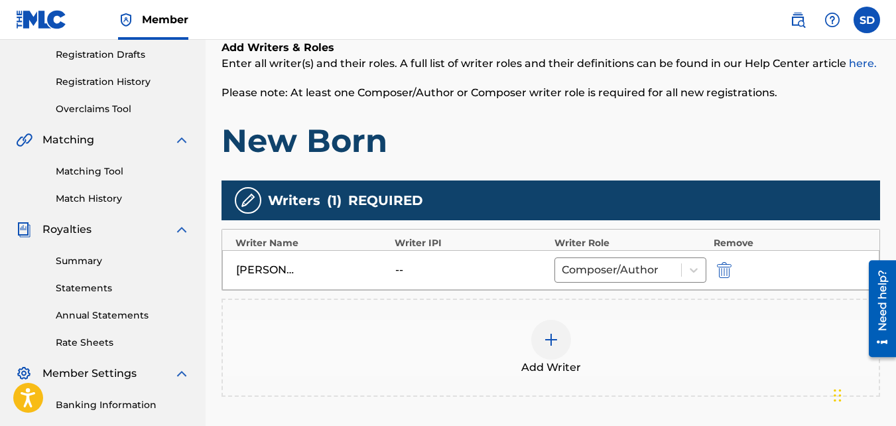
scroll to position [397, 0]
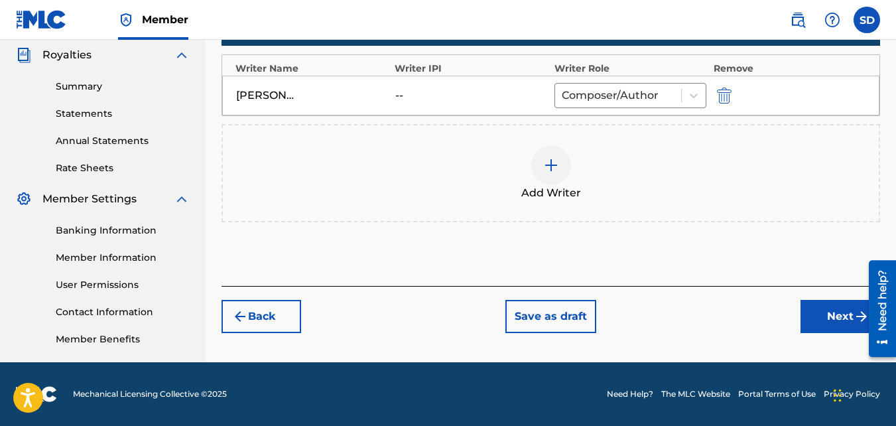
click at [824, 320] on button "Next" at bounding box center [840, 316] width 80 height 33
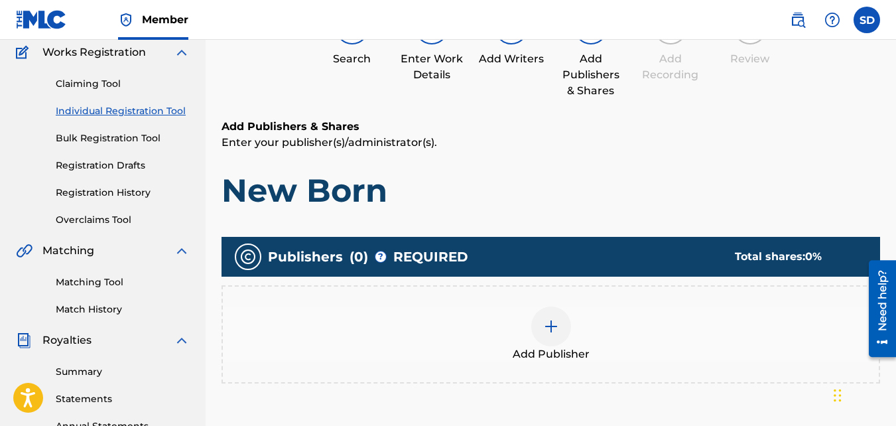
scroll to position [112, 0]
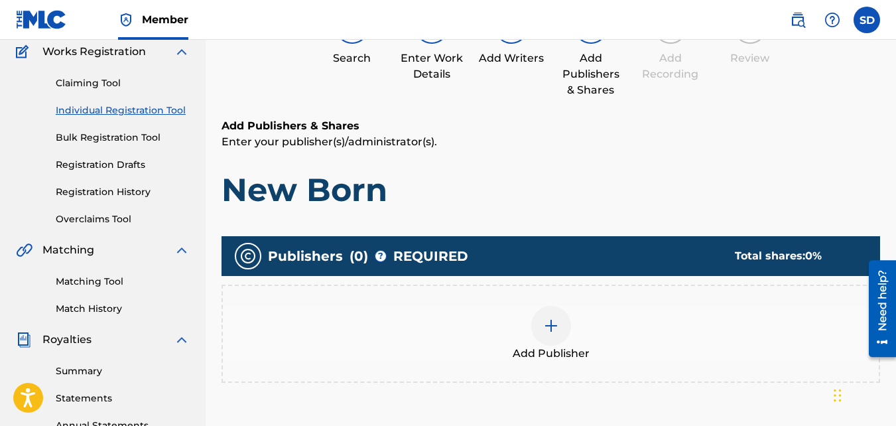
click at [617, 314] on div "Add Publisher" at bounding box center [551, 334] width 656 height 56
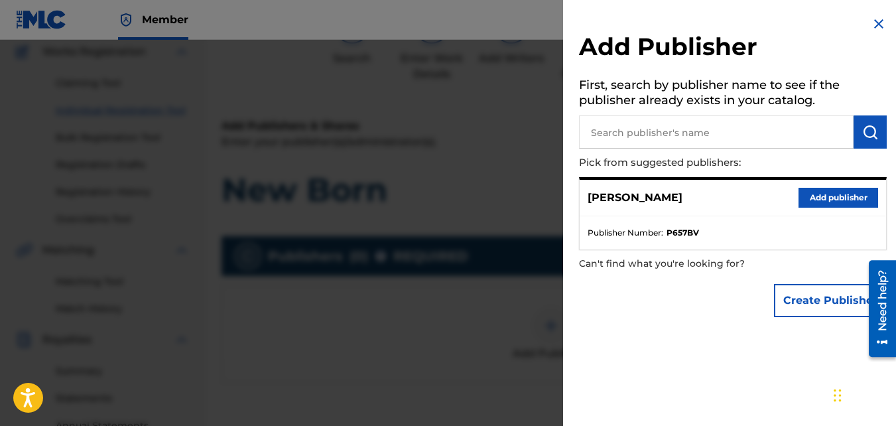
click at [814, 200] on button "Add publisher" at bounding box center [838, 198] width 80 height 20
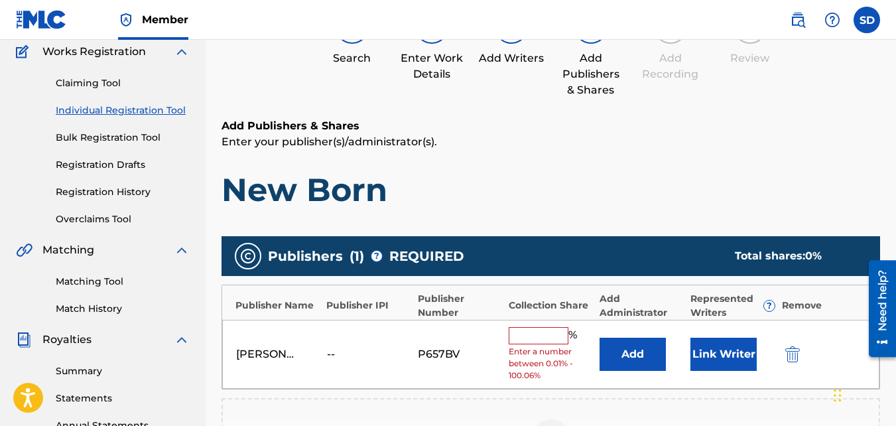
click at [521, 342] on input "text" at bounding box center [539, 335] width 60 height 17
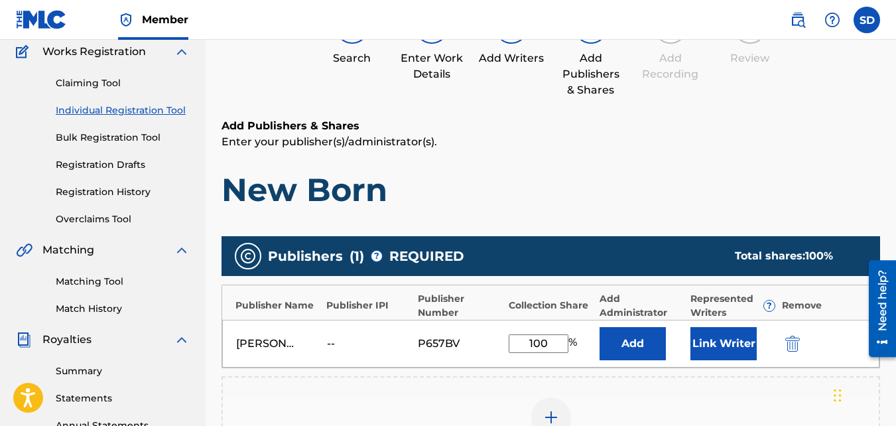
scroll to position [397, 0]
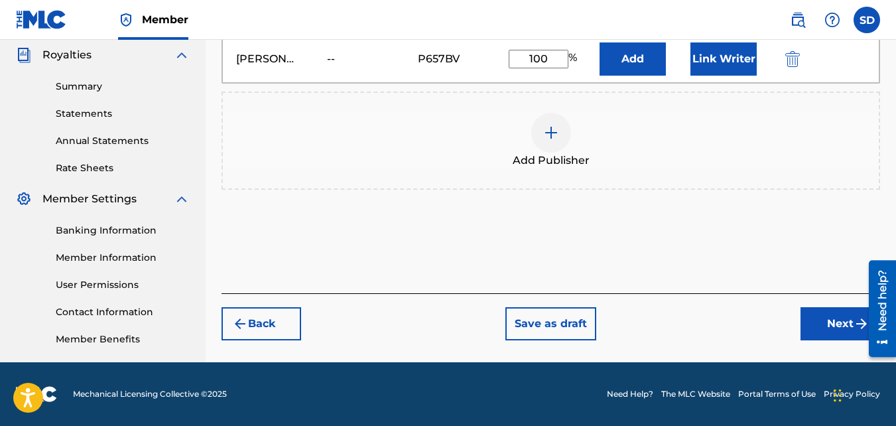
click at [825, 320] on button "Next" at bounding box center [840, 323] width 80 height 33
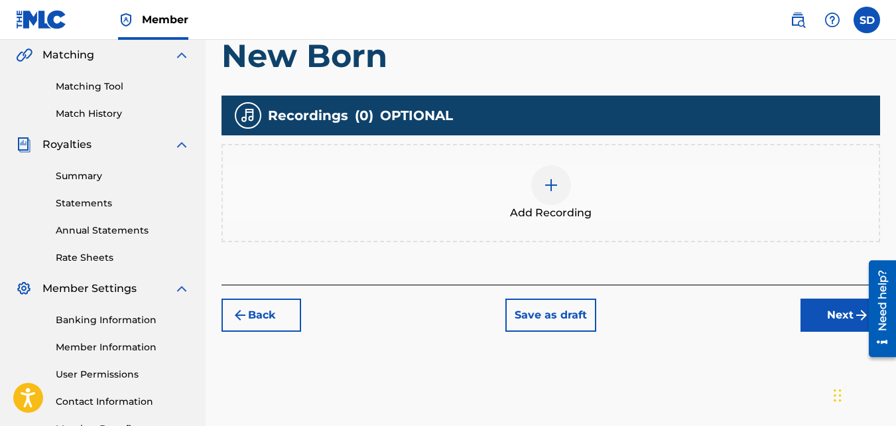
scroll to position [303, 0]
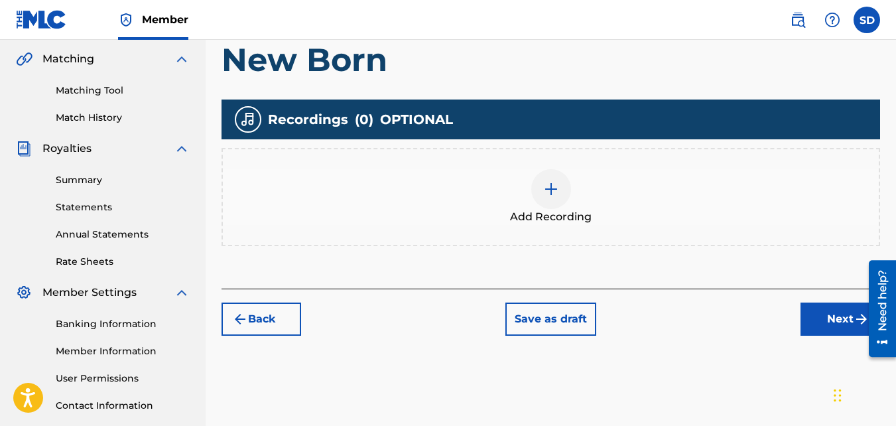
click at [530, 188] on div "Add Recording" at bounding box center [551, 197] width 656 height 56
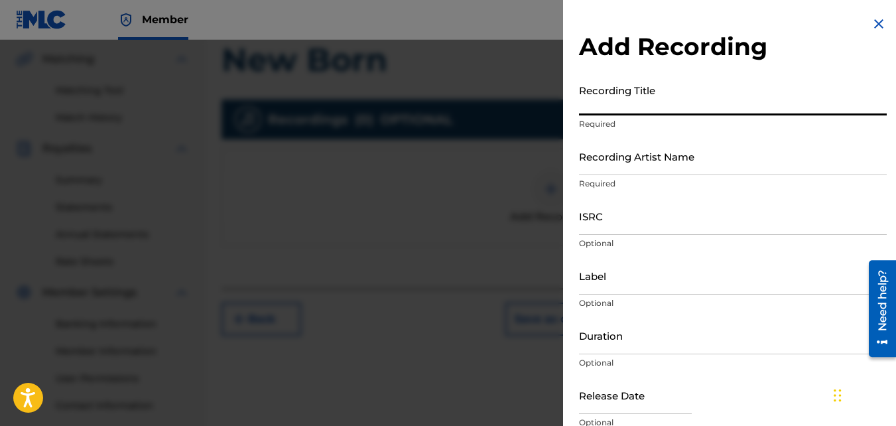
click at [637, 114] on input "Recording Title" at bounding box center [733, 97] width 308 height 38
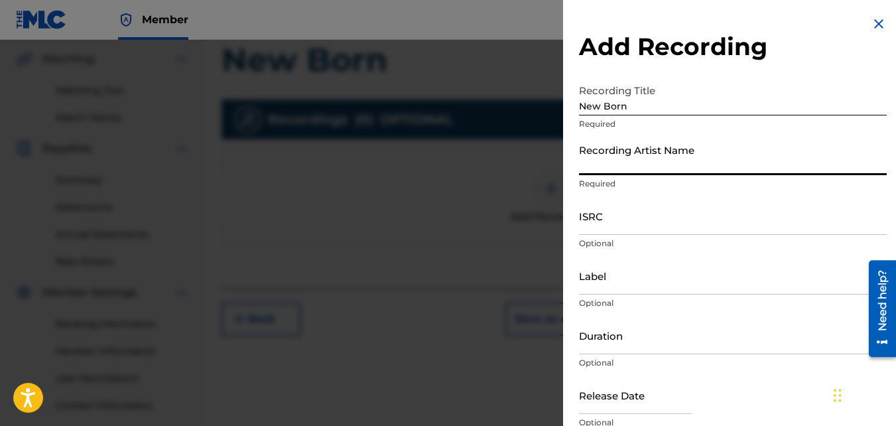
click at [653, 152] on input "Recording Artist Name" at bounding box center [733, 156] width 308 height 38
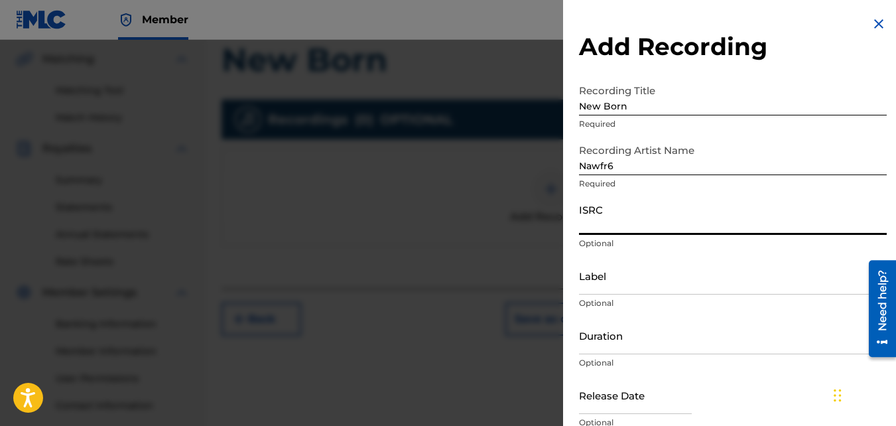
paste input "QZKUS2100983"
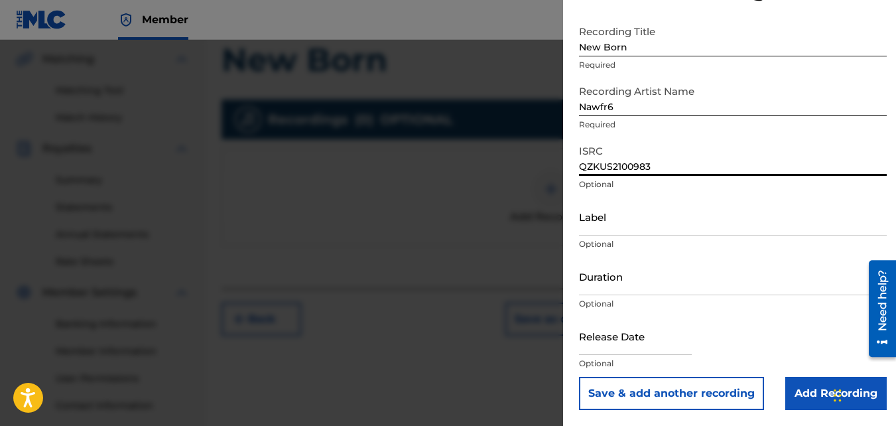
click at [803, 383] on input "Add Recording" at bounding box center [835, 393] width 101 height 33
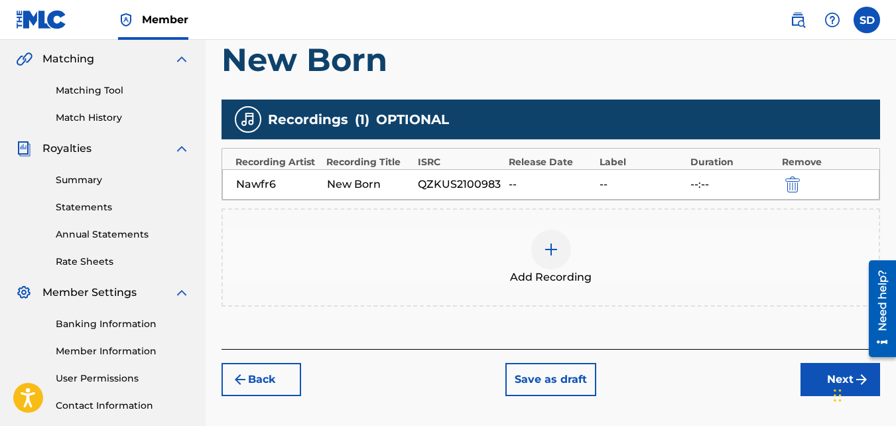
scroll to position [397, 0]
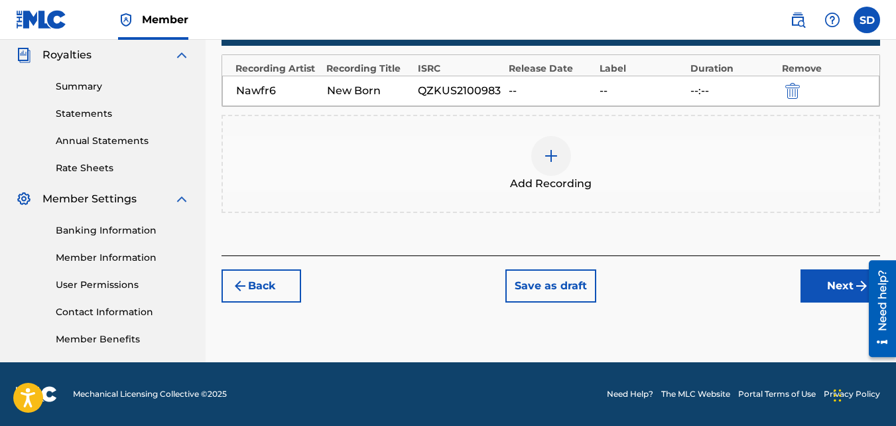
click at [806, 283] on button "Next" at bounding box center [840, 285] width 80 height 33
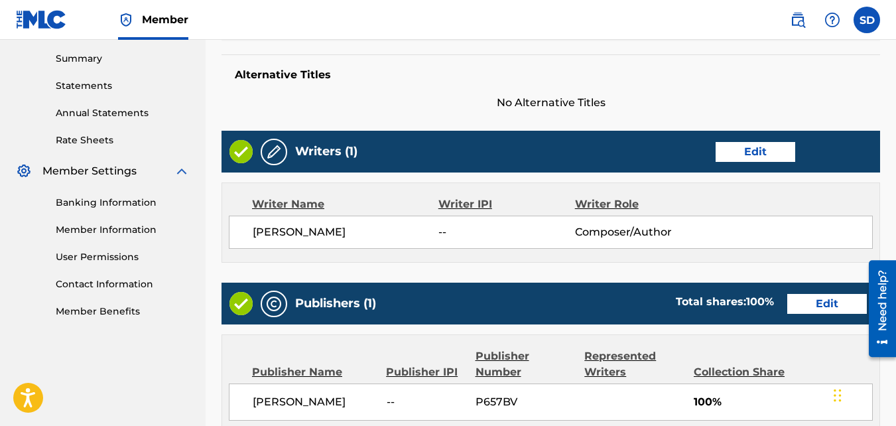
scroll to position [712, 0]
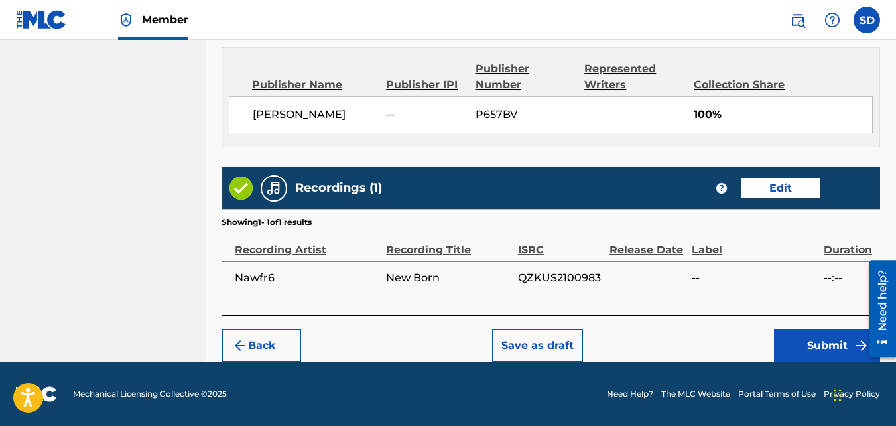
click at [836, 350] on button "Submit" at bounding box center [827, 345] width 106 height 33
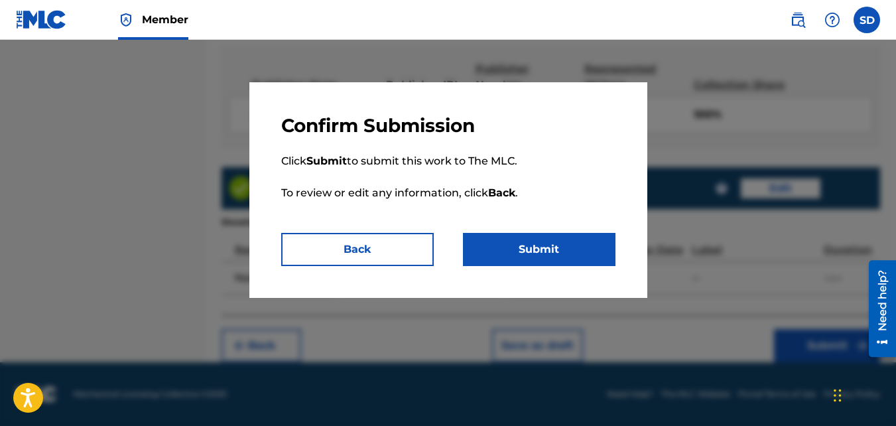
click at [582, 254] on button "Submit" at bounding box center [539, 249] width 153 height 33
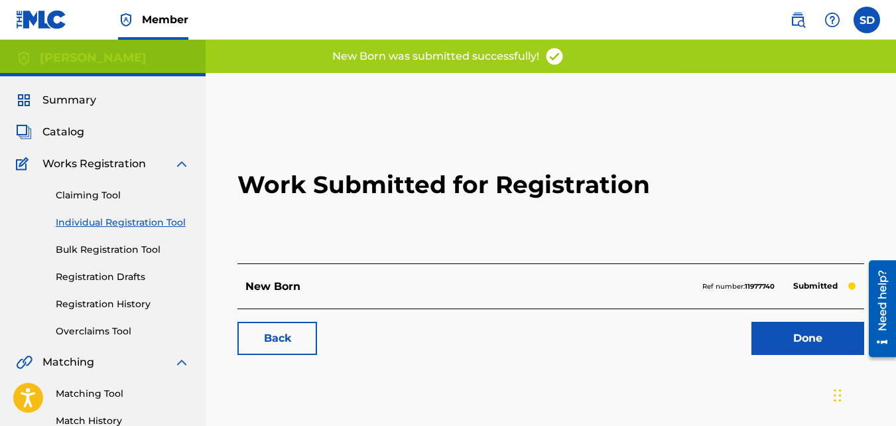
click at [288, 337] on link "Back" at bounding box center [277, 338] width 80 height 33
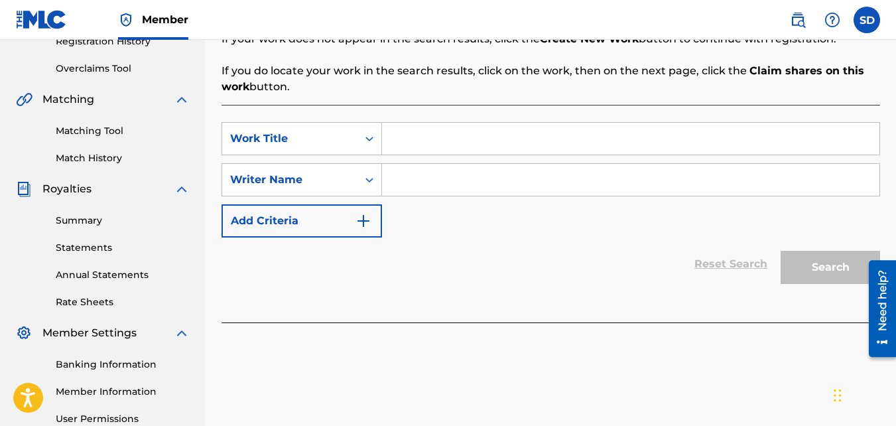
scroll to position [278, 0]
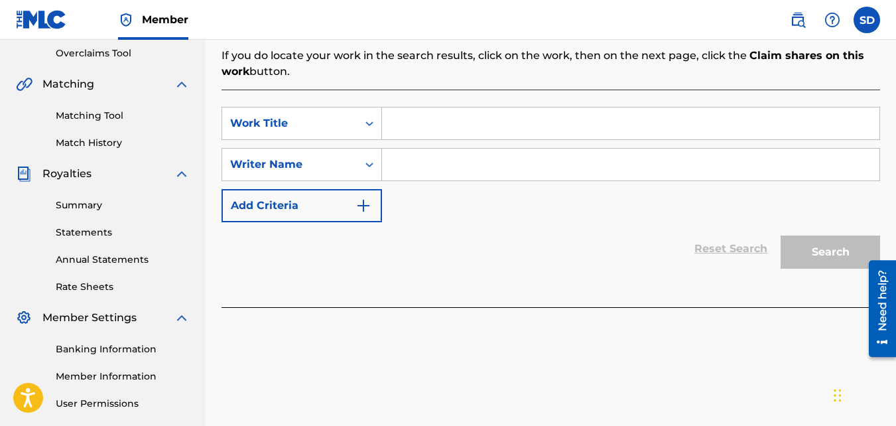
click at [417, 138] on input "Search Form" at bounding box center [630, 123] width 497 height 32
click at [423, 162] on input "Search Form" at bounding box center [630, 165] width 497 height 32
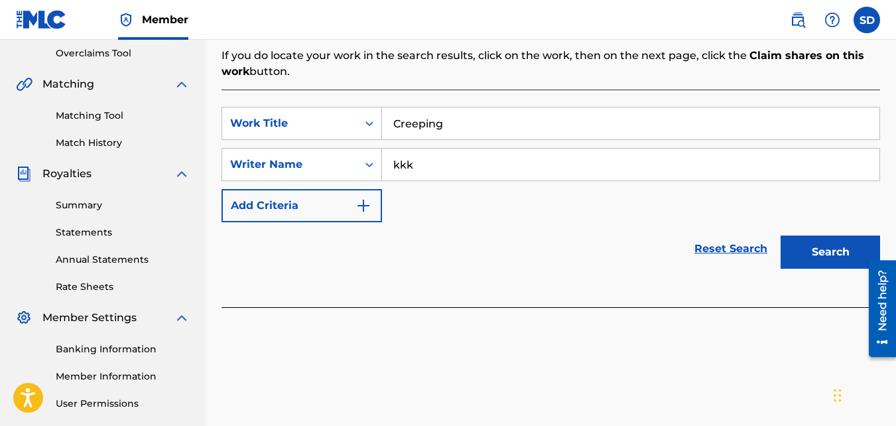
click at [781, 235] on button "Search" at bounding box center [830, 251] width 99 height 33
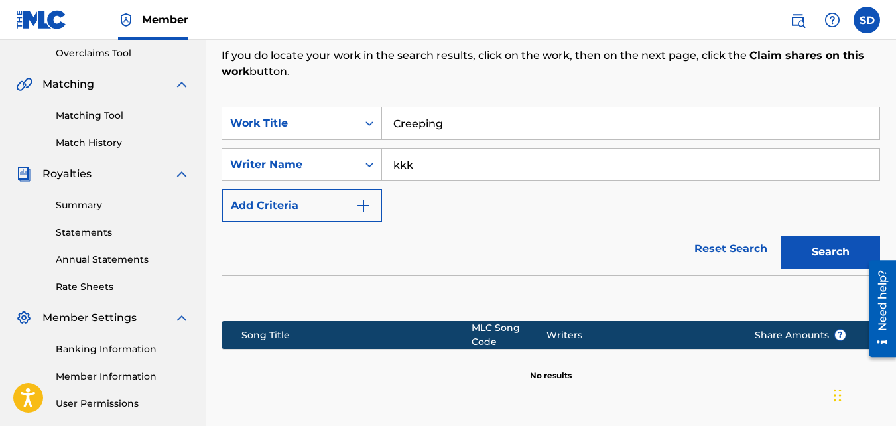
scroll to position [397, 0]
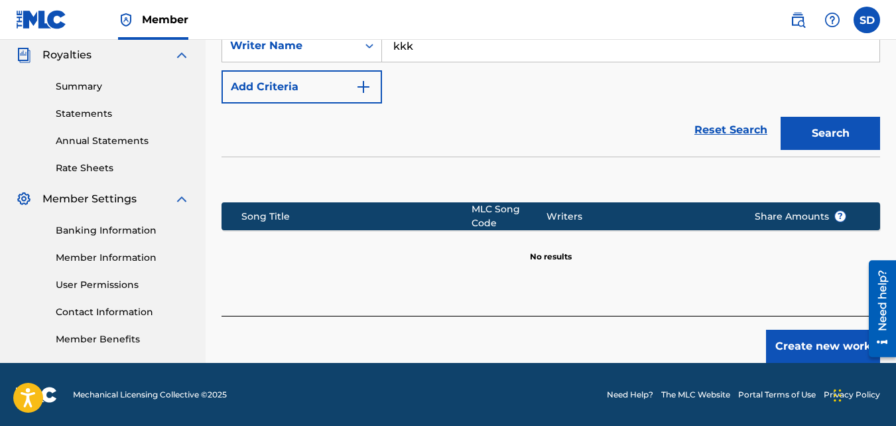
click at [785, 338] on button "Create new work" at bounding box center [823, 346] width 114 height 33
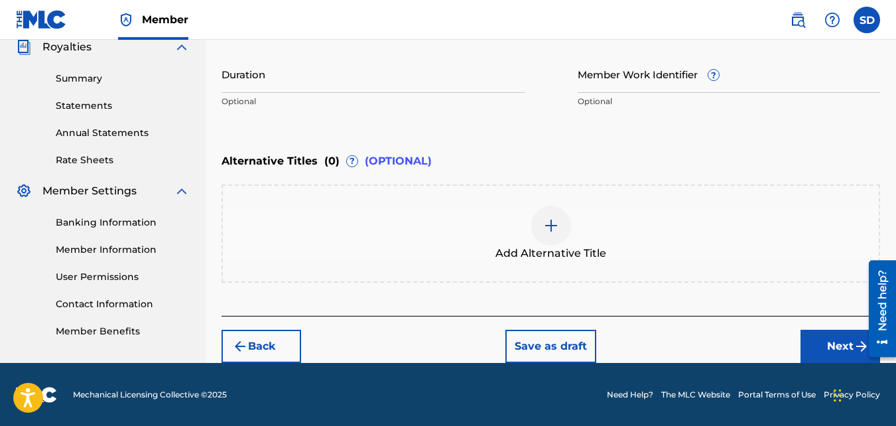
scroll to position [405, 0]
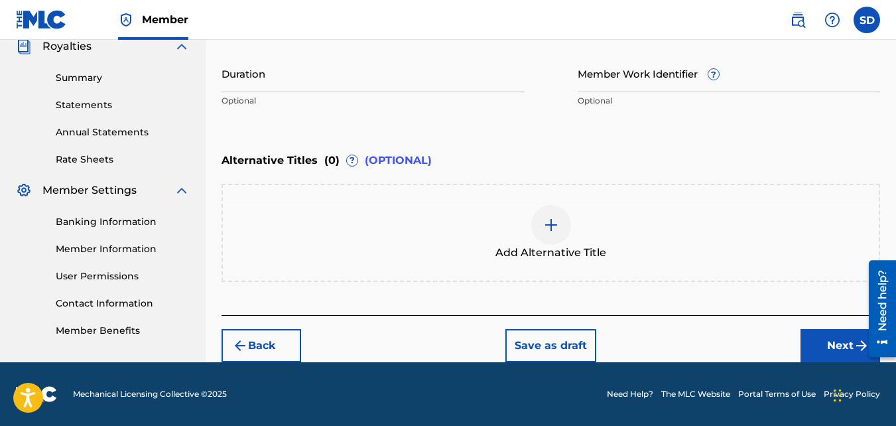
click at [812, 340] on button "Next" at bounding box center [840, 345] width 80 height 33
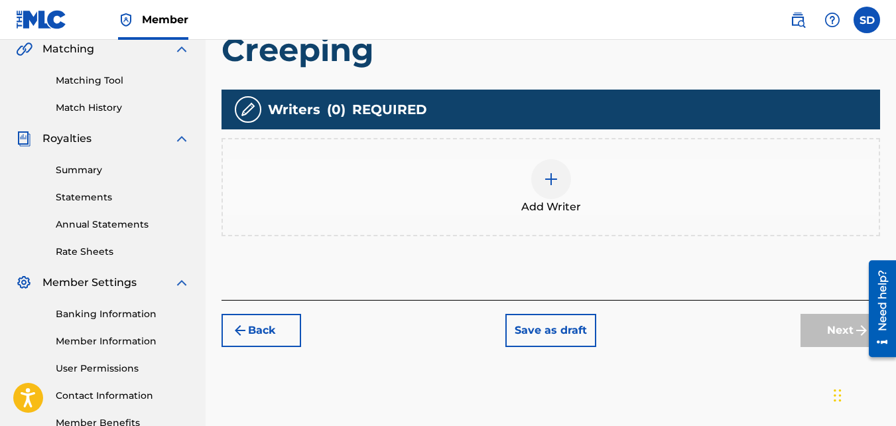
scroll to position [326, 0]
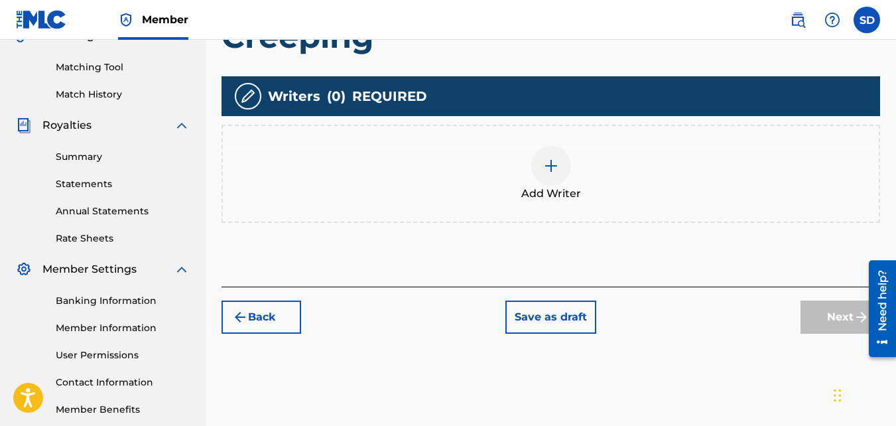
click at [589, 177] on div "Add Writer" at bounding box center [551, 174] width 656 height 56
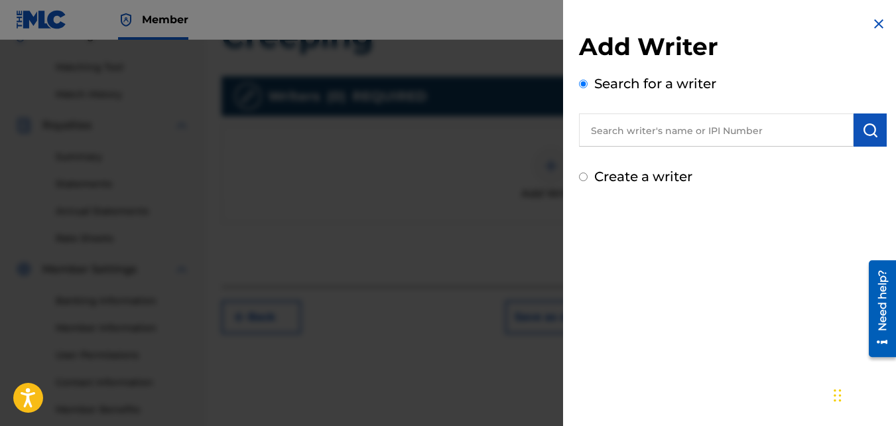
click at [597, 176] on label "Create a writer" at bounding box center [643, 176] width 98 height 16
click at [588, 176] on input "Create a writer" at bounding box center [583, 176] width 9 height 9
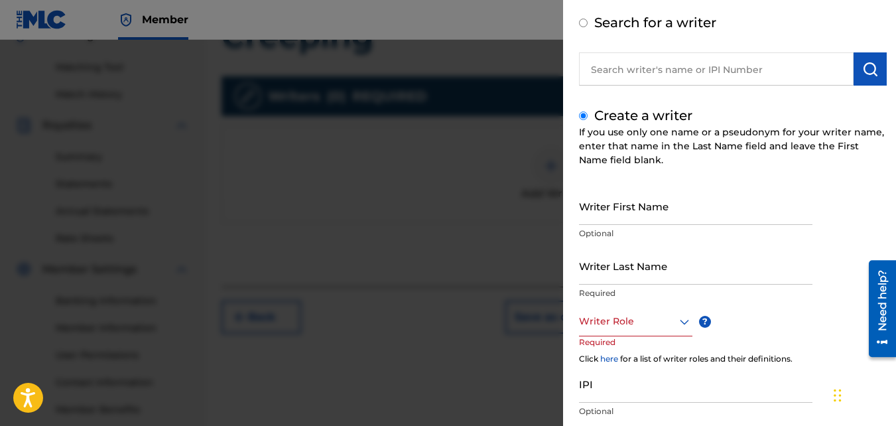
scroll to position [62, 0]
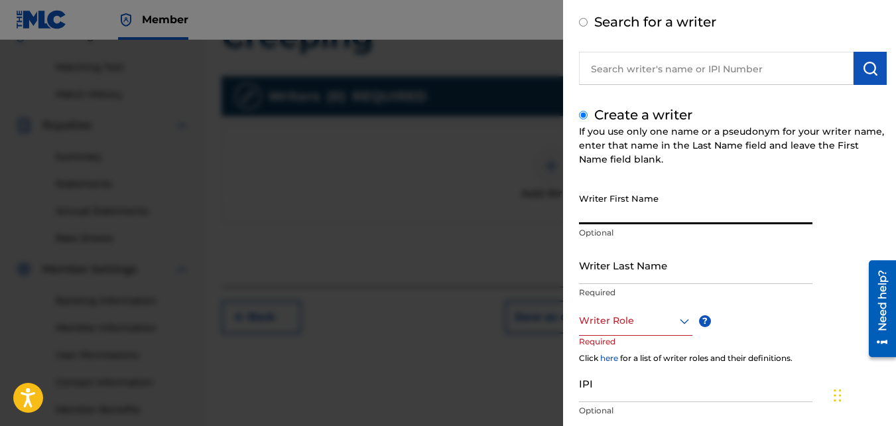
click at [629, 216] on input "Writer First Name" at bounding box center [695, 205] width 233 height 38
click at [631, 266] on input "Writer Last Name" at bounding box center [695, 265] width 233 height 38
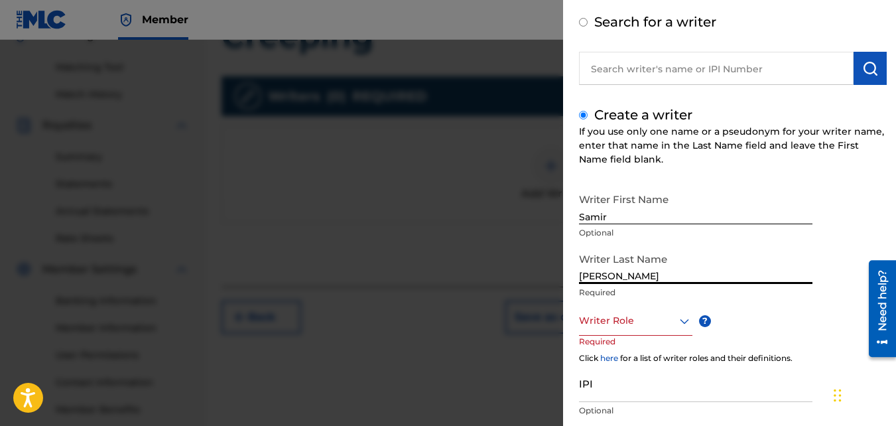
click at [651, 328] on div at bounding box center [635, 320] width 113 height 17
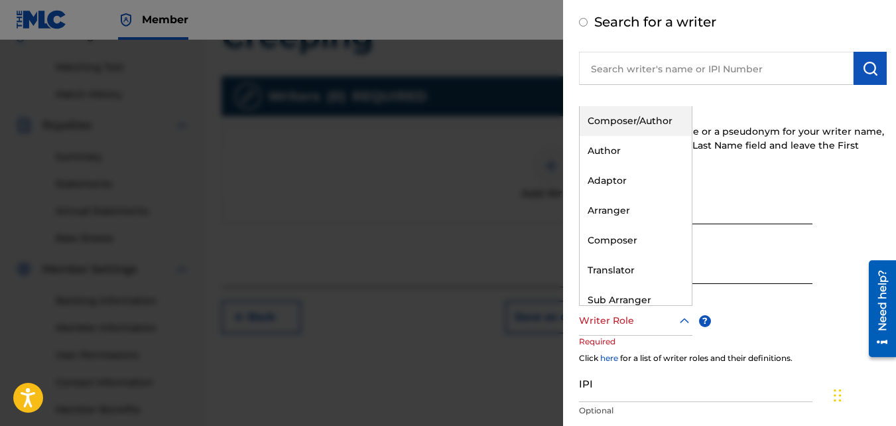
click at [616, 132] on div "Composer/Author" at bounding box center [636, 121] width 112 height 30
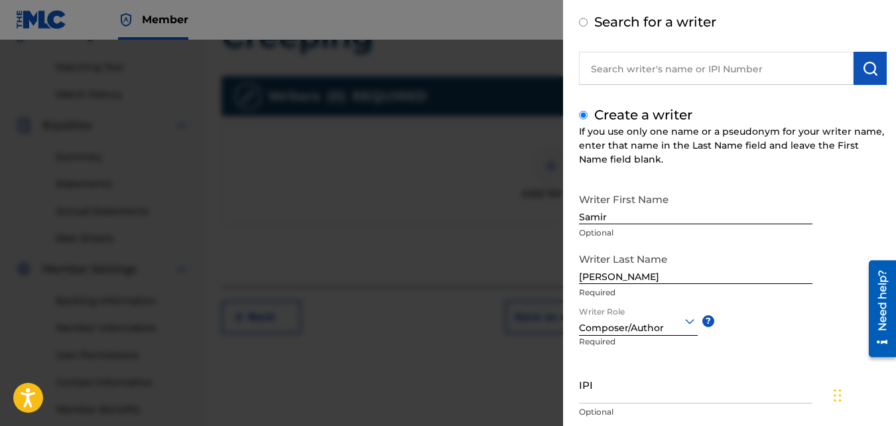
scroll to position [150, 0]
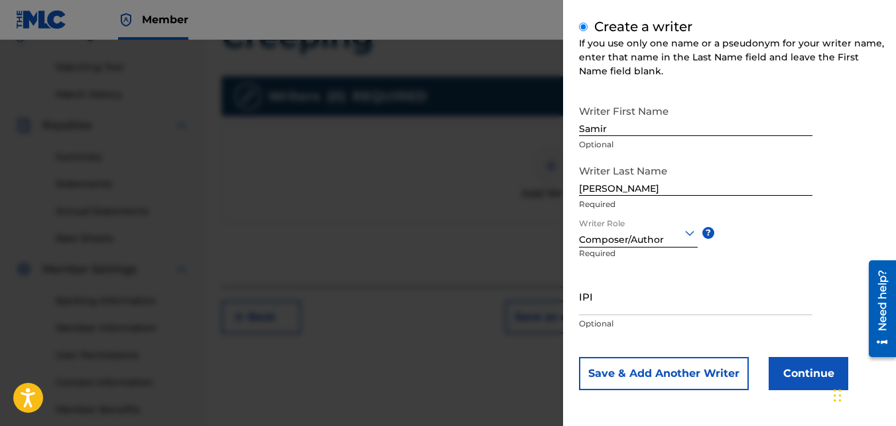
click at [782, 371] on button "Continue" at bounding box center [809, 373] width 80 height 33
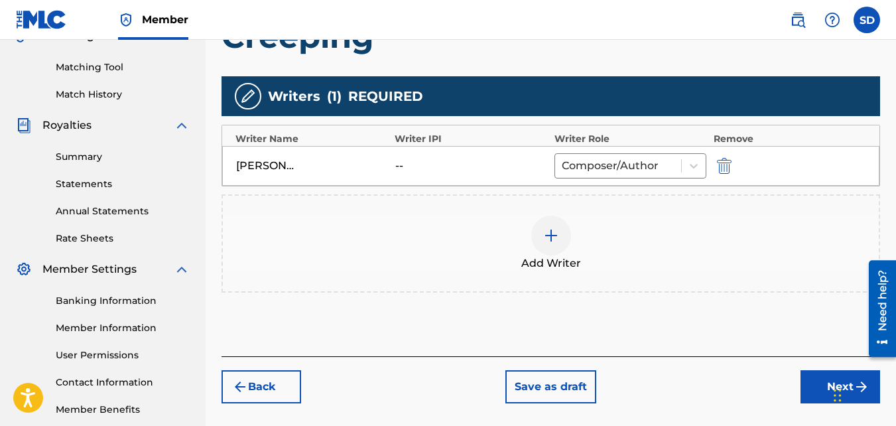
scroll to position [397, 0]
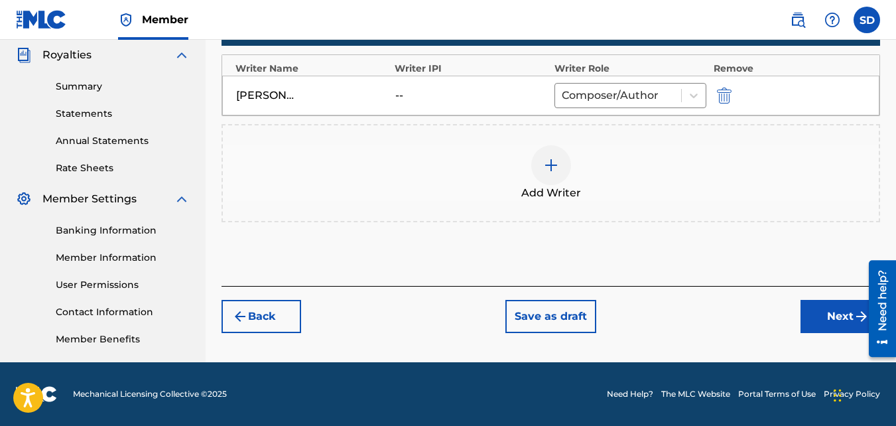
click at [832, 306] on button "Next" at bounding box center [840, 316] width 80 height 33
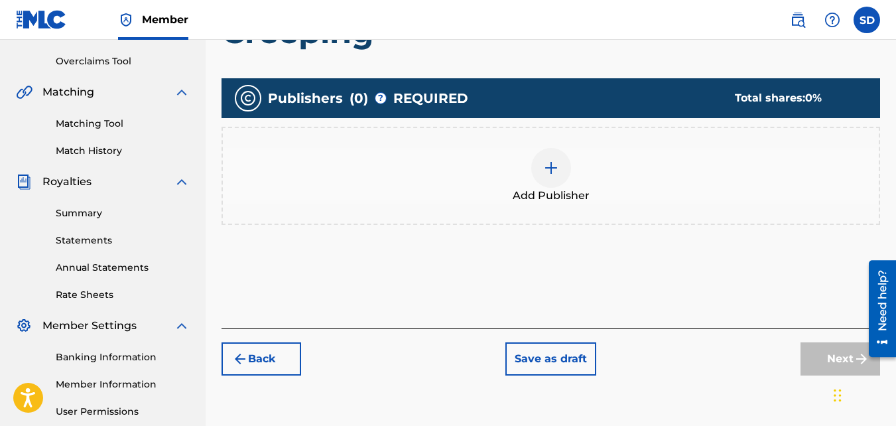
scroll to position [271, 0]
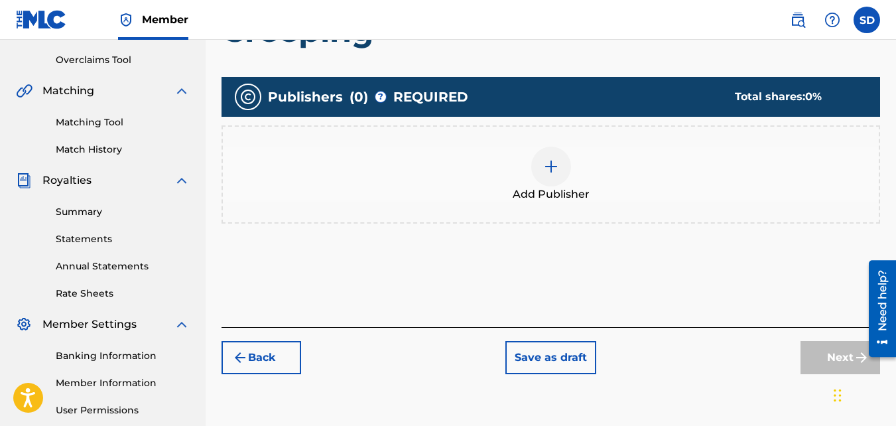
click at [622, 187] on div "Add Publisher" at bounding box center [551, 175] width 656 height 56
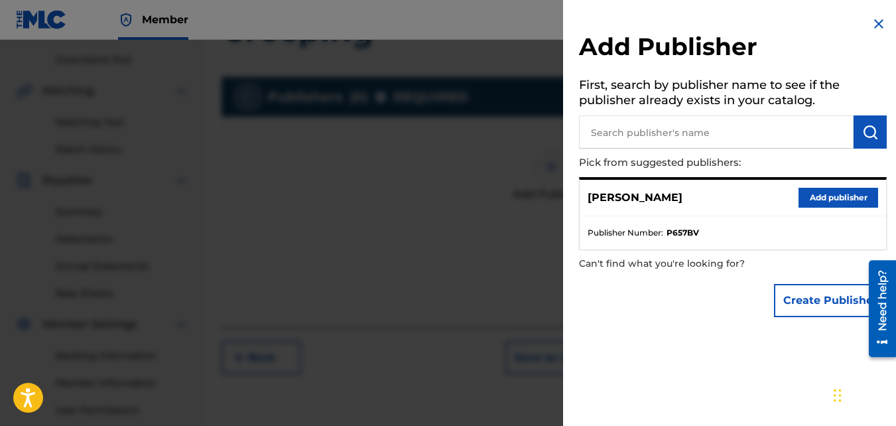
click at [834, 207] on button "Add publisher" at bounding box center [838, 198] width 80 height 20
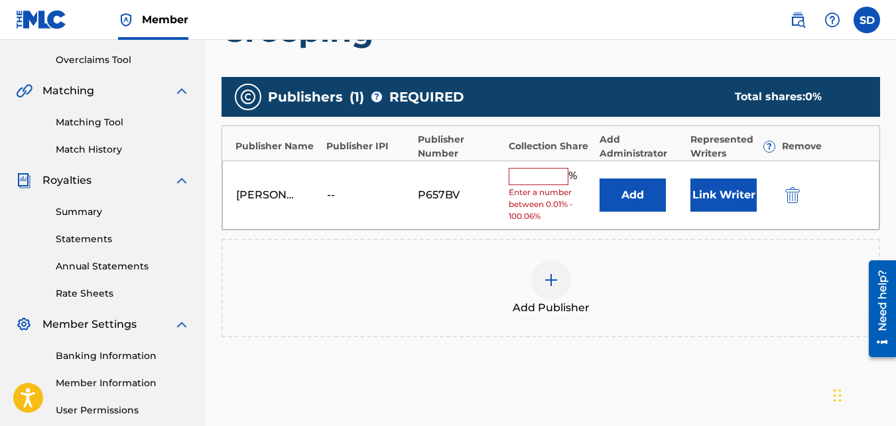
click at [544, 178] on input "text" at bounding box center [539, 176] width 60 height 17
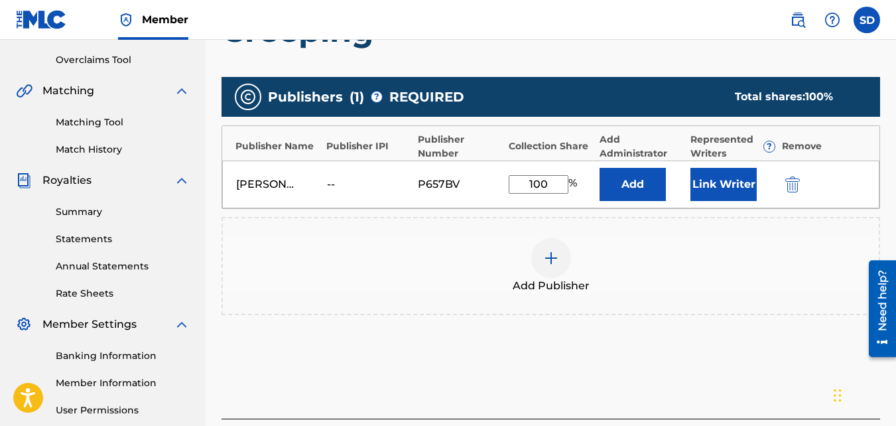
scroll to position [397, 0]
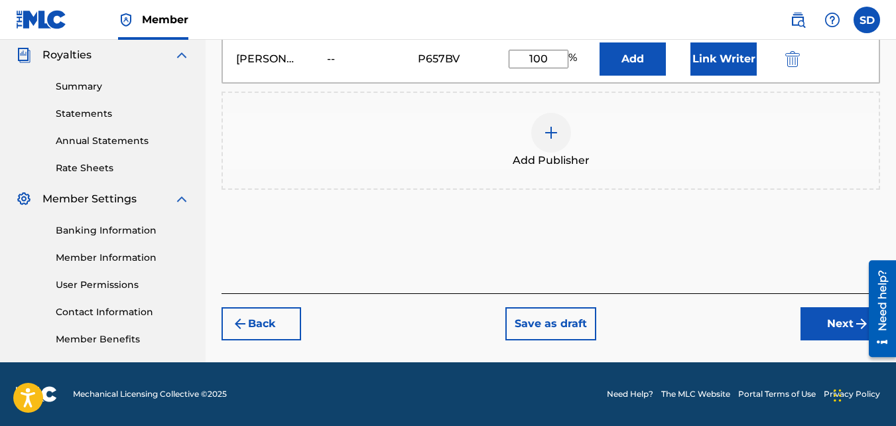
click at [809, 311] on button "Next" at bounding box center [840, 323] width 80 height 33
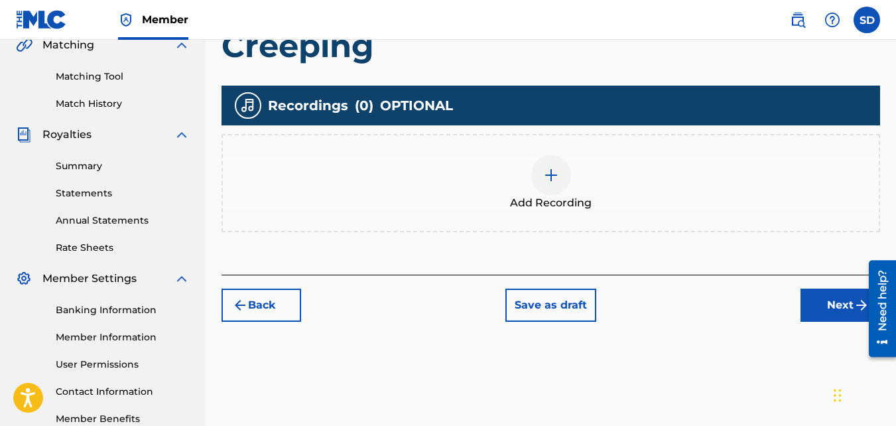
scroll to position [321, 0]
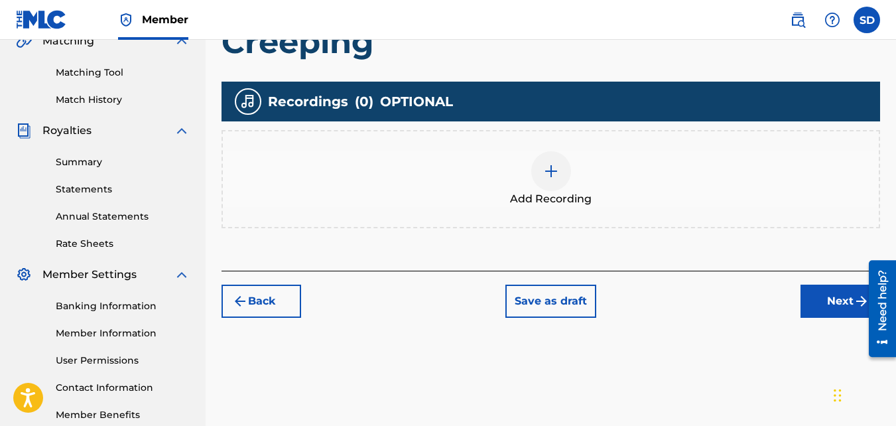
click at [626, 196] on div "Add Recording" at bounding box center [551, 179] width 656 height 56
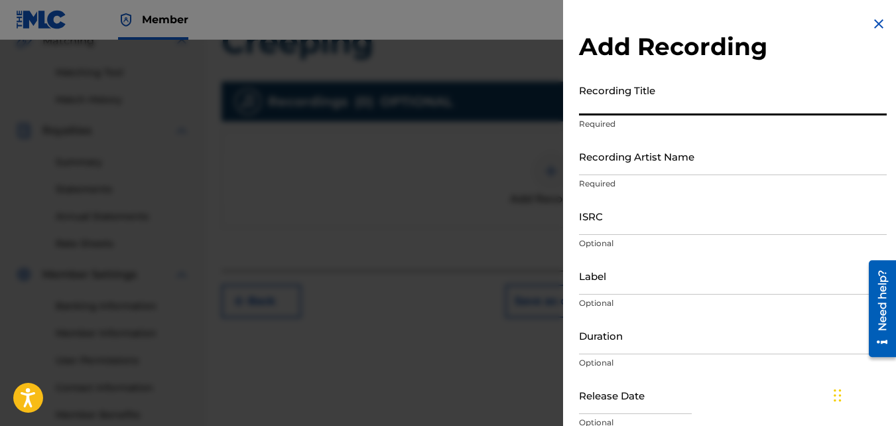
click at [613, 105] on input "Recording Title" at bounding box center [733, 97] width 308 height 38
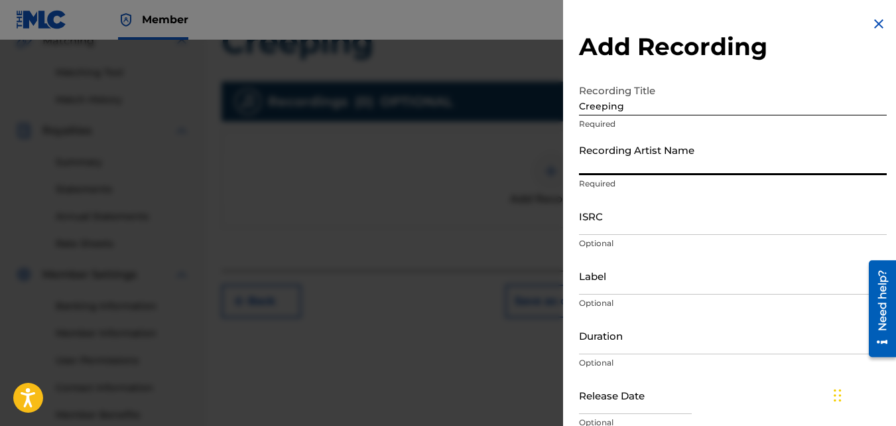
click at [631, 169] on input "Recording Artist Name" at bounding box center [733, 156] width 308 height 38
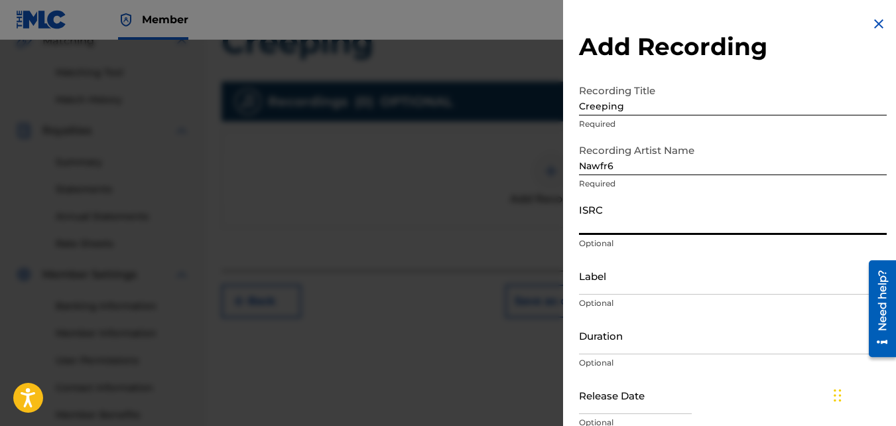
paste input "QZKUS2100495"
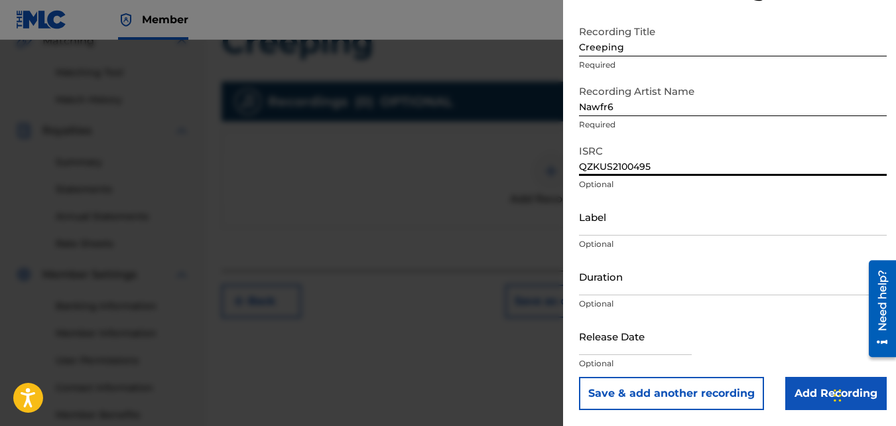
click at [792, 379] on input "Add Recording" at bounding box center [835, 393] width 101 height 33
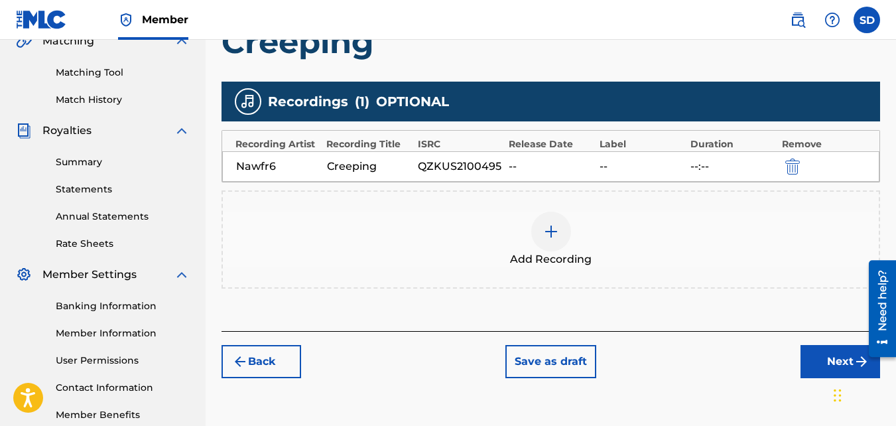
scroll to position [397, 0]
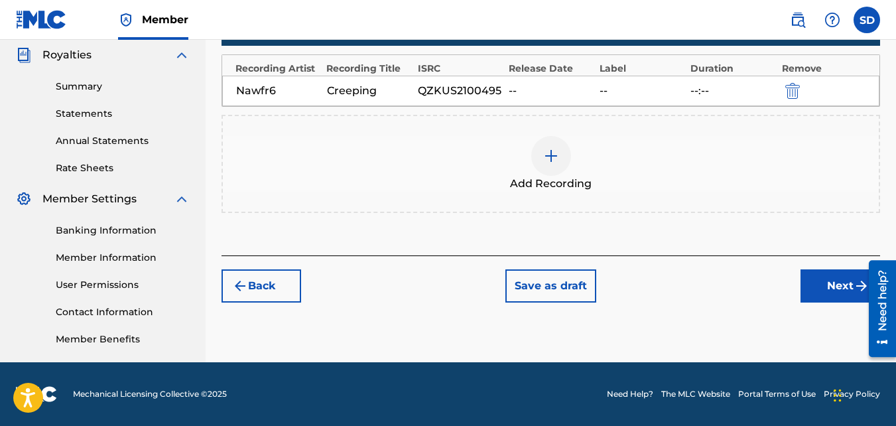
click at [805, 277] on button "Next" at bounding box center [840, 285] width 80 height 33
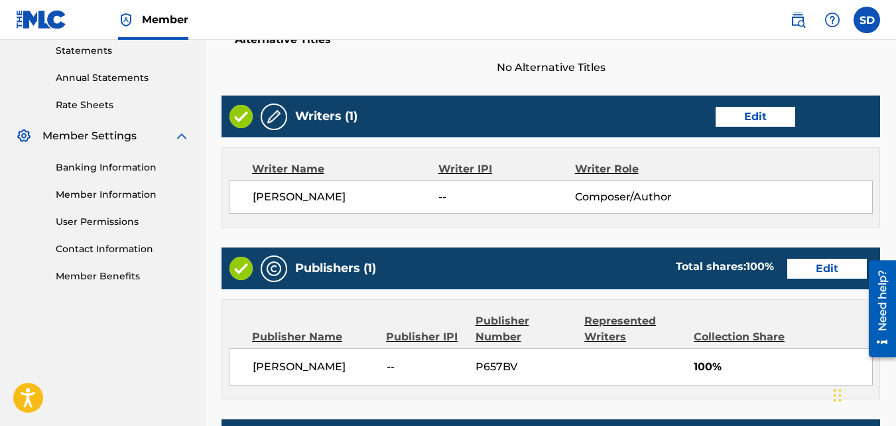
scroll to position [712, 0]
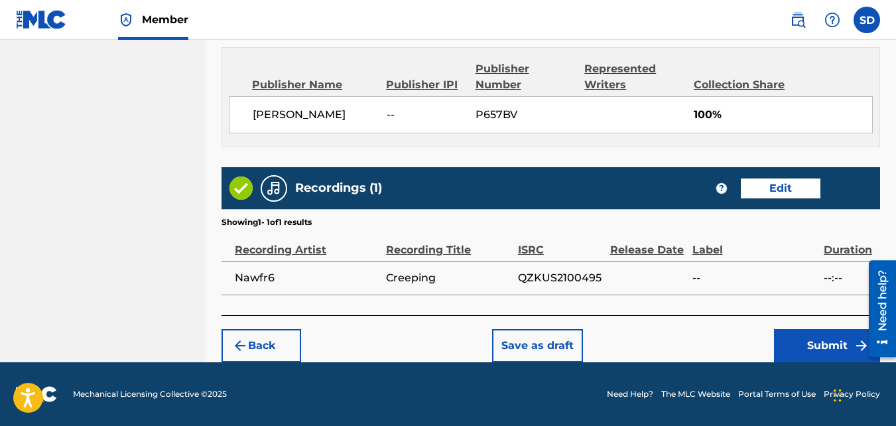
click at [808, 329] on button "Submit" at bounding box center [827, 345] width 106 height 33
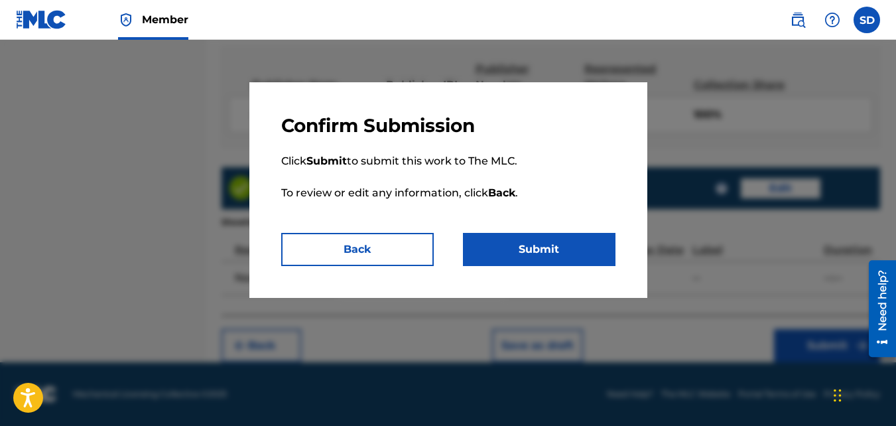
click at [578, 265] on button "Submit" at bounding box center [539, 249] width 153 height 33
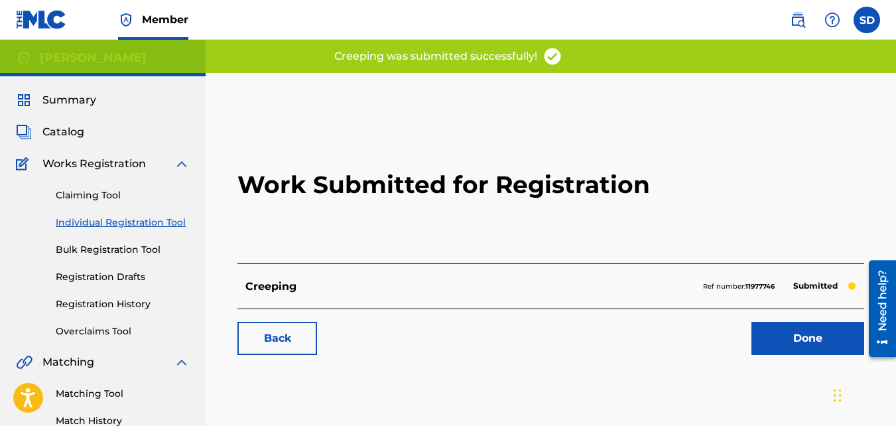
click at [297, 330] on link "Back" at bounding box center [277, 338] width 80 height 33
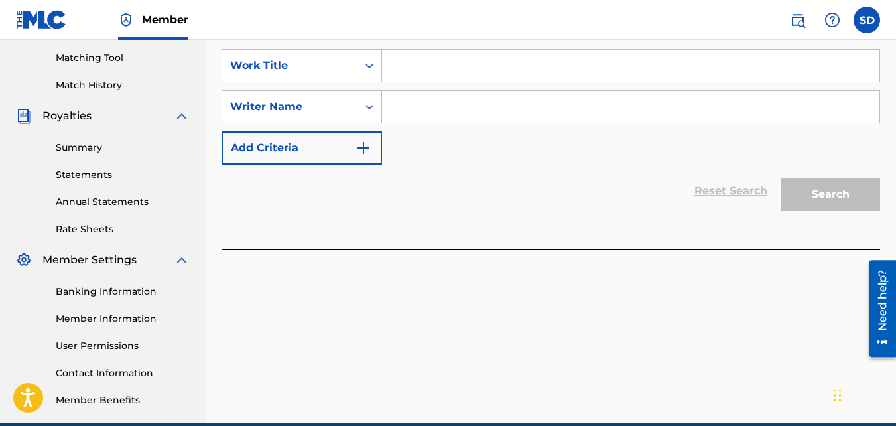
scroll to position [336, 0]
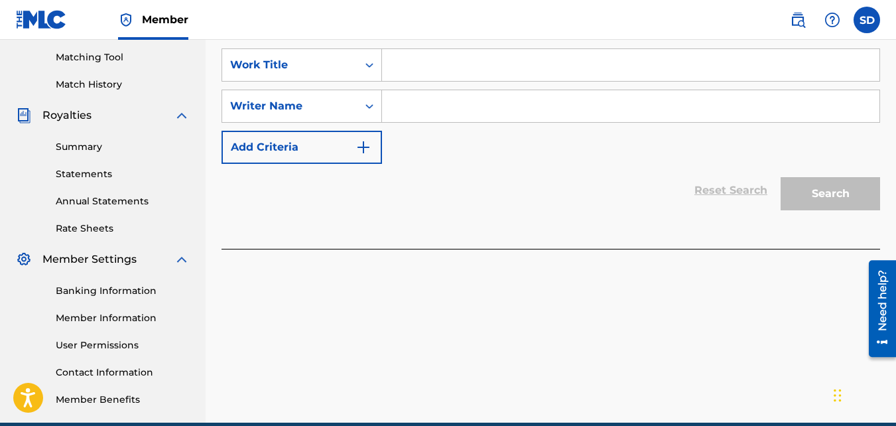
click at [422, 59] on input "Search Form" at bounding box center [630, 65] width 497 height 32
click at [435, 113] on input "Search Form" at bounding box center [630, 106] width 497 height 32
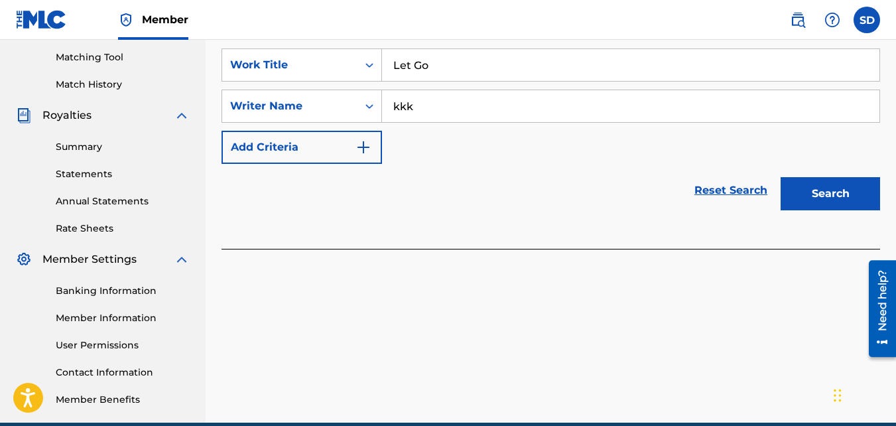
click at [781, 177] on button "Search" at bounding box center [830, 193] width 99 height 33
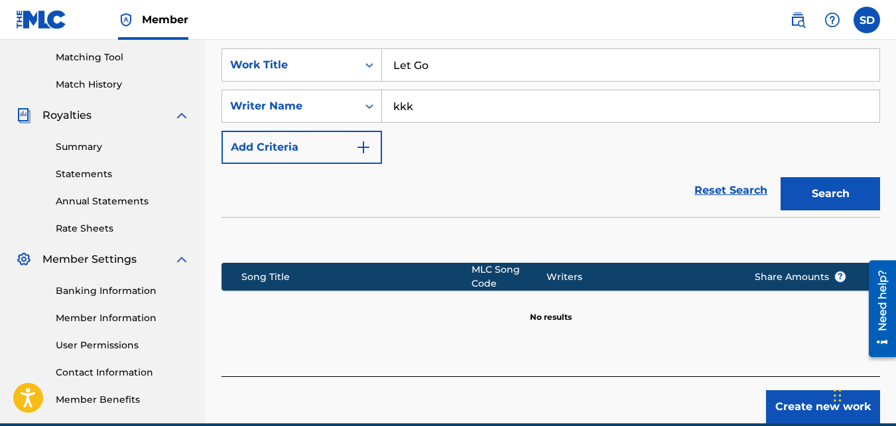
scroll to position [397, 0]
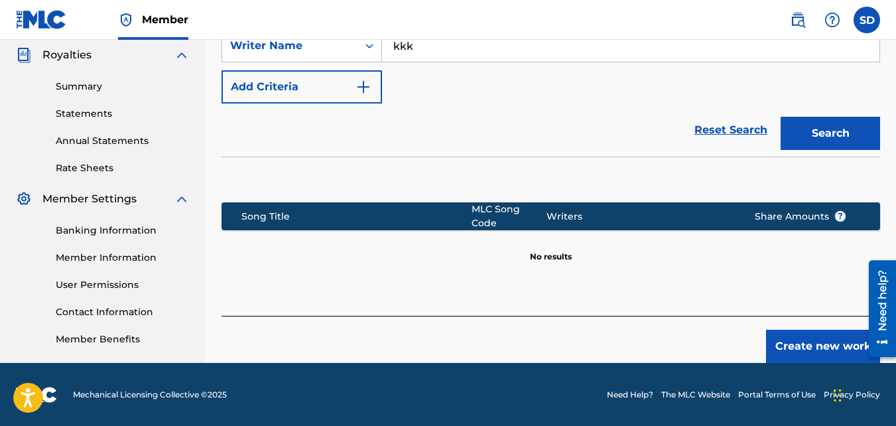
click at [822, 355] on div "Register Work Search Enter Work Details Add Writers Add Publishers & Shares Add…" at bounding box center [551, 19] width 690 height 686
click at [811, 347] on button "Create new work" at bounding box center [823, 346] width 114 height 33
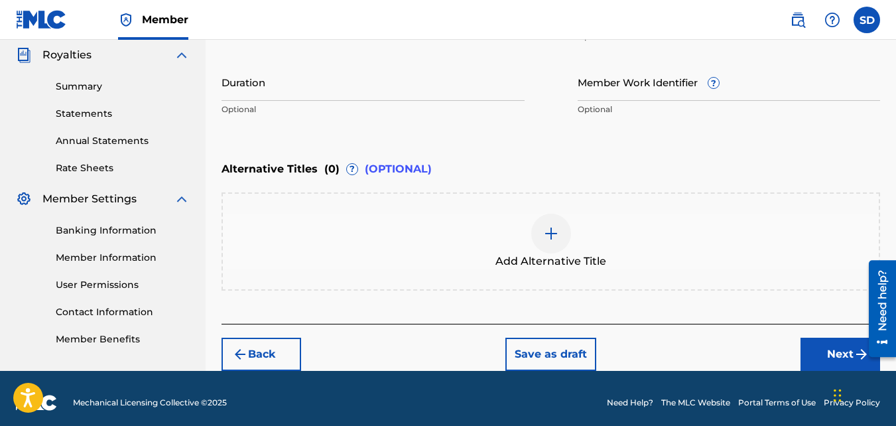
click at [822, 353] on button "Next" at bounding box center [840, 354] width 80 height 33
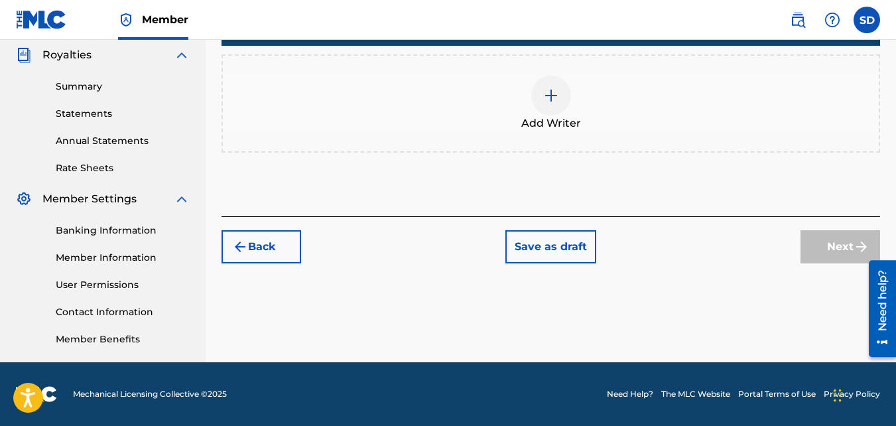
click at [552, 95] on img at bounding box center [551, 96] width 16 height 16
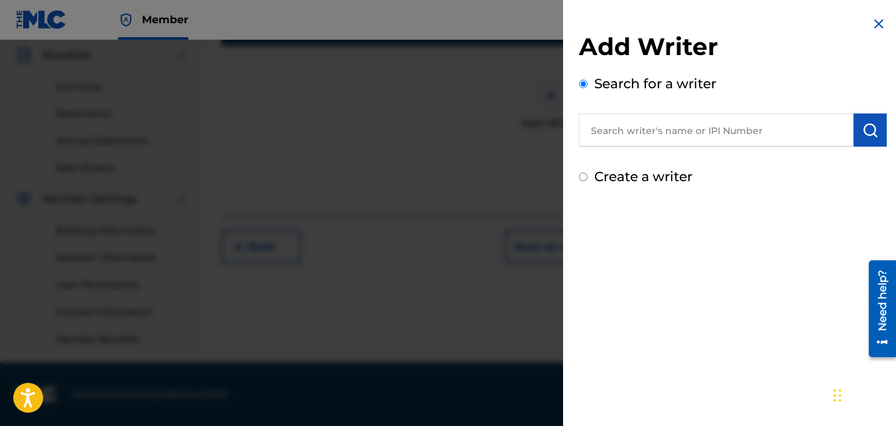
click at [632, 177] on label "Create a writer" at bounding box center [643, 176] width 98 height 16
click at [588, 177] on input "Create a writer" at bounding box center [583, 176] width 9 height 9
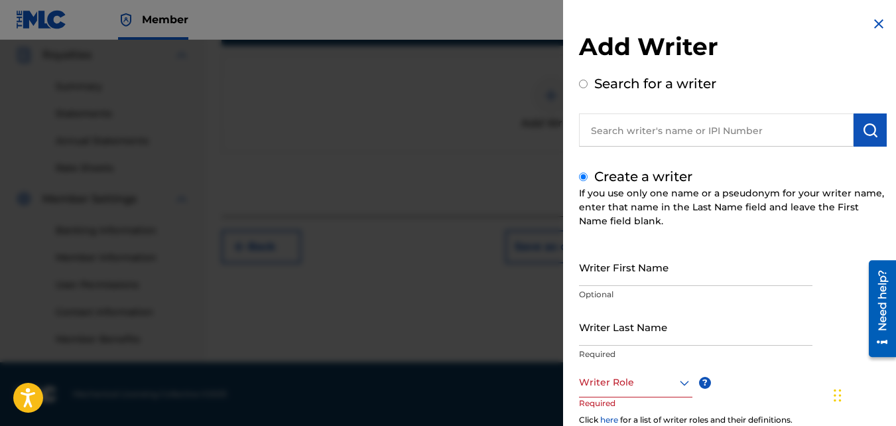
click at [635, 257] on input "Writer First Name" at bounding box center [695, 267] width 233 height 38
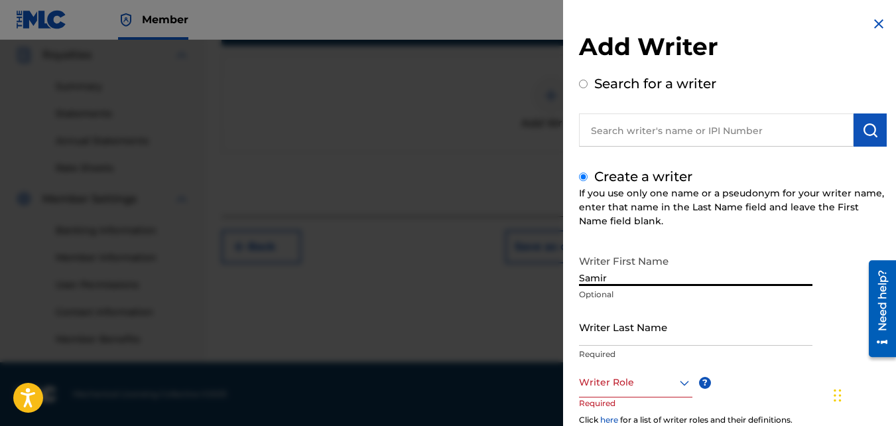
click at [594, 328] on input "Writer Last Name" at bounding box center [695, 327] width 233 height 38
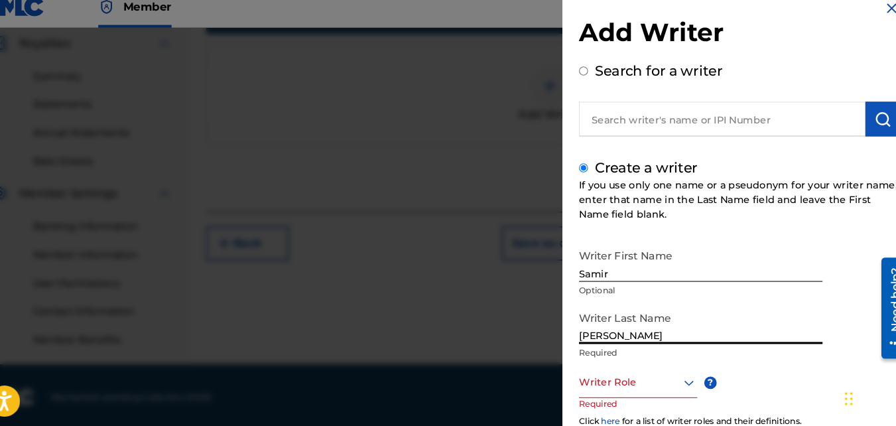
scroll to position [396, 0]
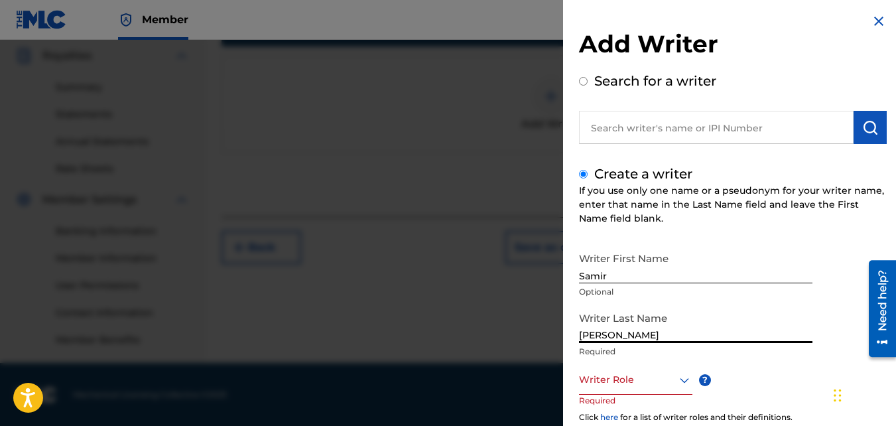
click at [627, 390] on div "Writer Role" at bounding box center [635, 380] width 113 height 30
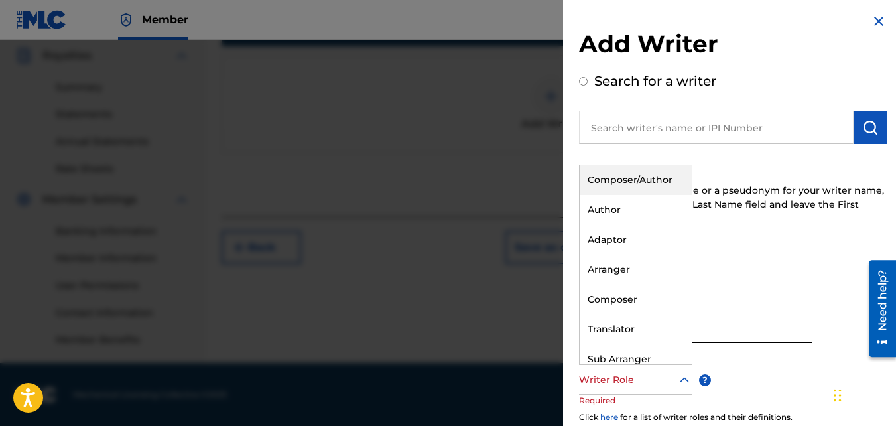
click at [613, 188] on div "Composer/Author" at bounding box center [636, 180] width 112 height 30
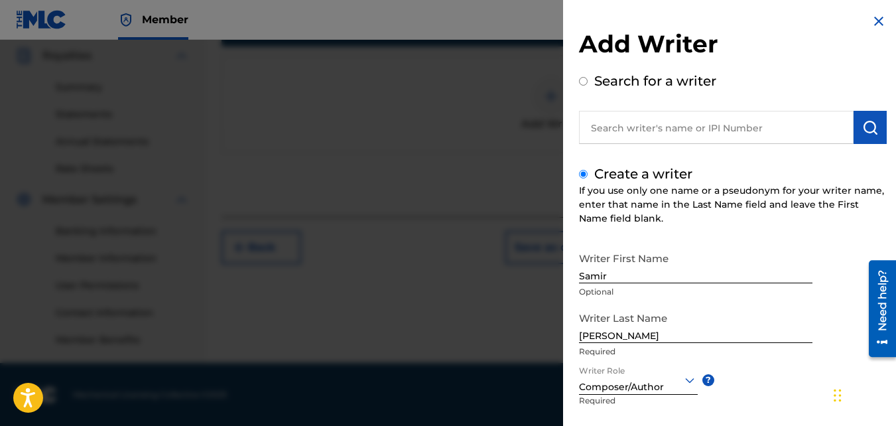
scroll to position [150, 0]
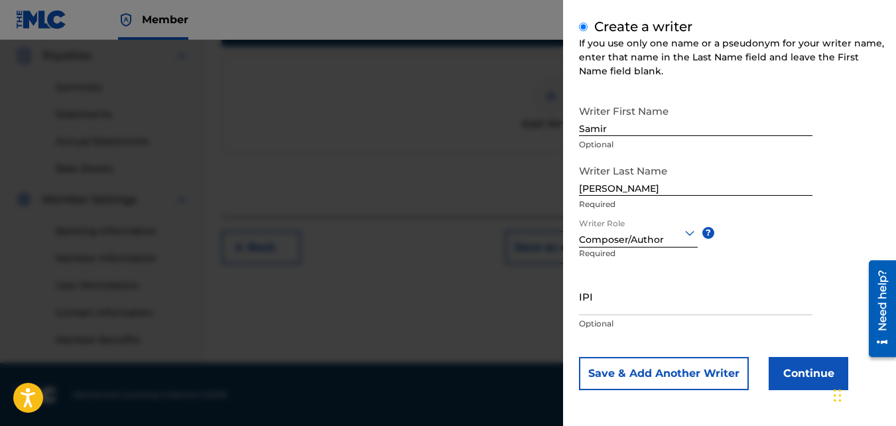
click at [805, 384] on button "Continue" at bounding box center [809, 373] width 80 height 33
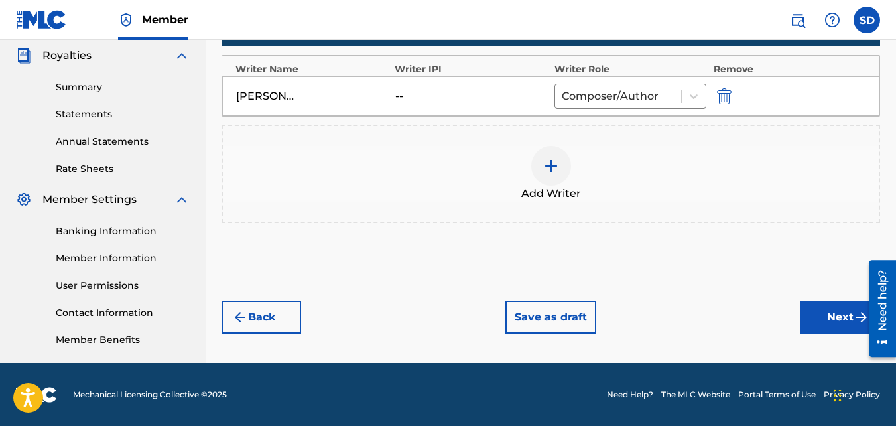
click at [822, 313] on button "Next" at bounding box center [840, 316] width 80 height 33
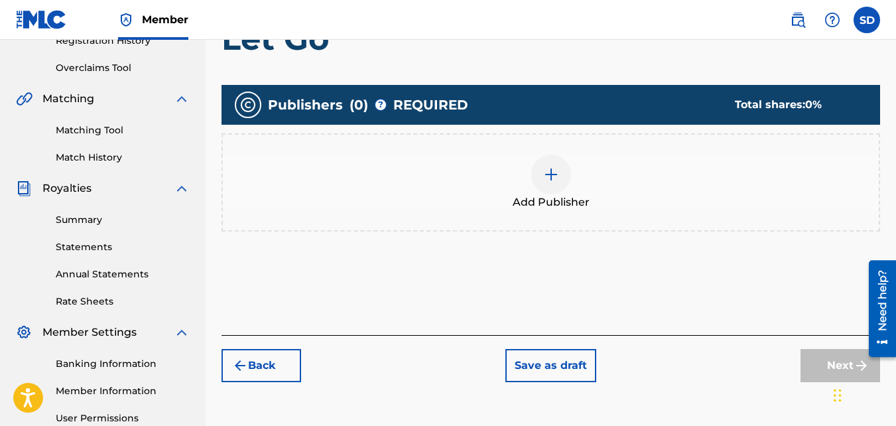
scroll to position [269, 0]
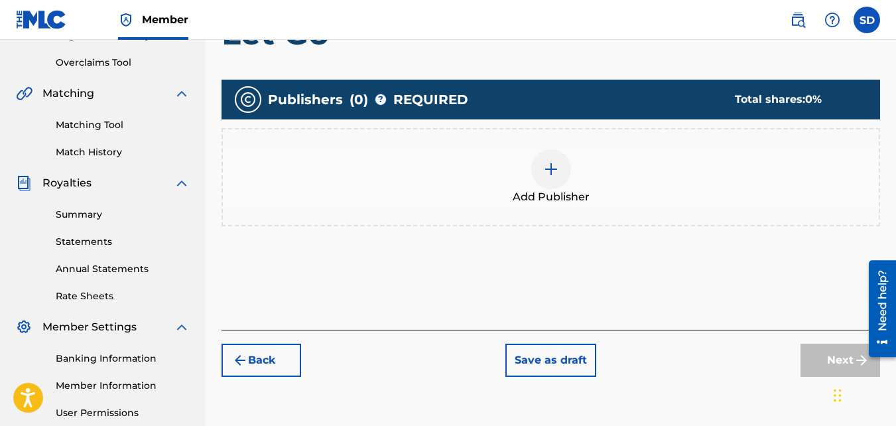
click at [554, 208] on div "Add Publisher" at bounding box center [550, 177] width 658 height 98
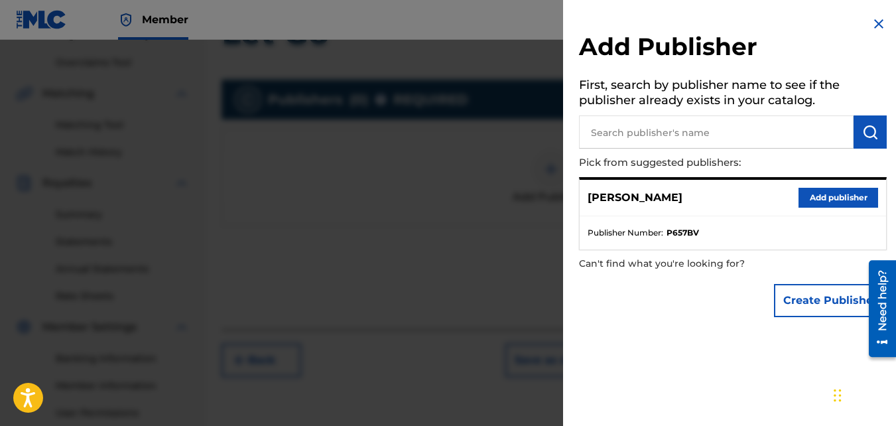
click at [801, 194] on button "Add publisher" at bounding box center [838, 198] width 80 height 20
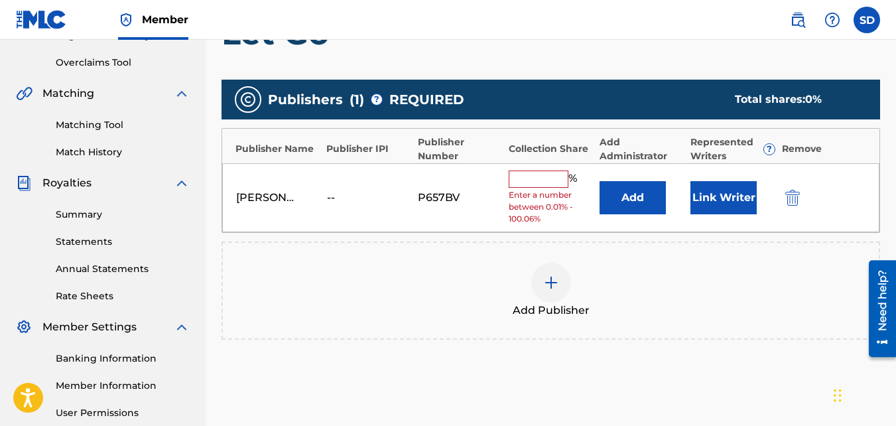
click at [555, 168] on div "Samir Doughty -- P657BV % Enter a number between 0.01% - 100.06% Add Link Writer" at bounding box center [550, 198] width 657 height 70
click at [556, 173] on input "text" at bounding box center [539, 178] width 60 height 17
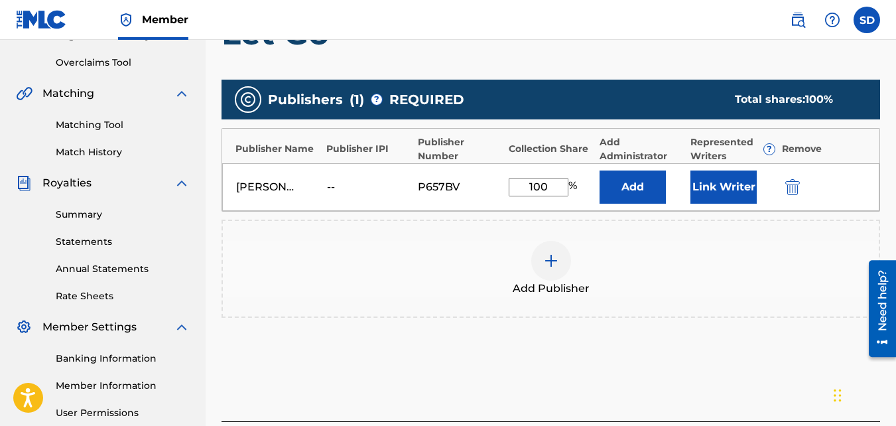
scroll to position [397, 0]
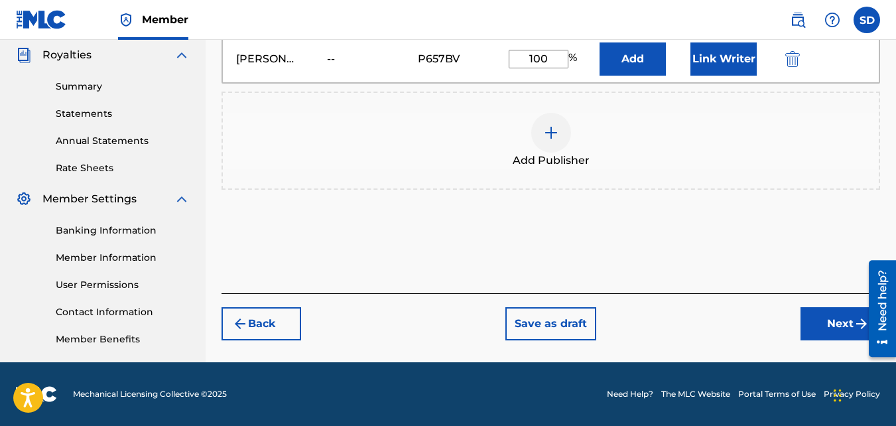
click at [829, 320] on button "Next" at bounding box center [840, 323] width 80 height 33
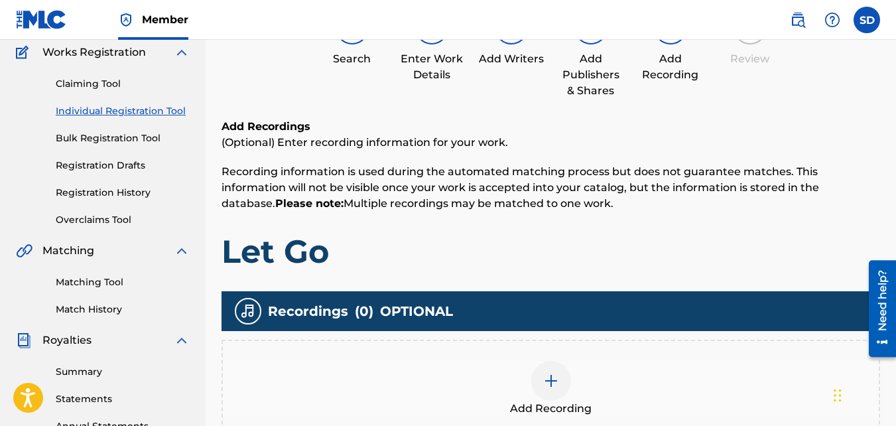
scroll to position [113, 0]
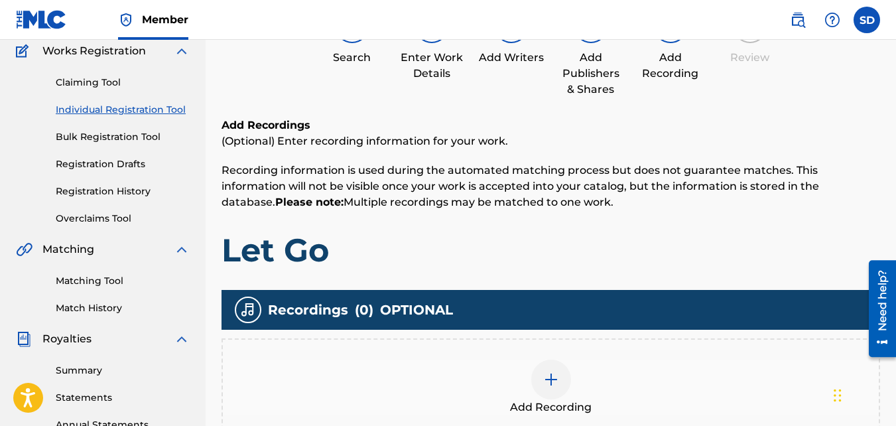
click at [571, 348] on div "Add Recording" at bounding box center [550, 387] width 658 height 98
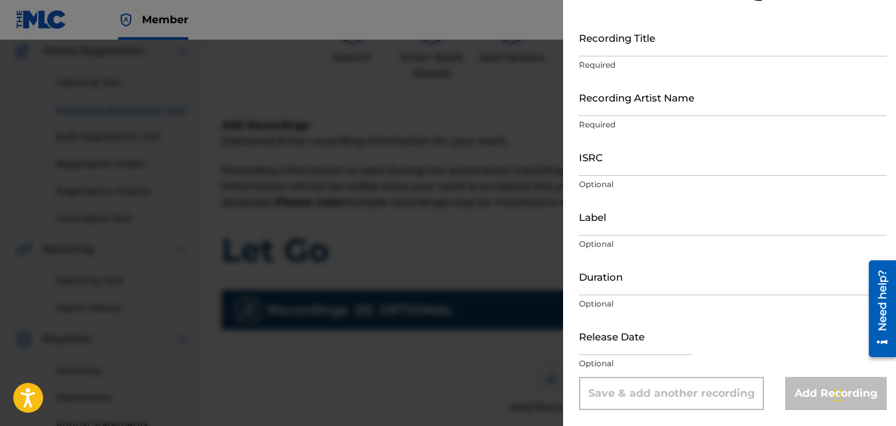
scroll to position [59, 0]
click at [686, 32] on input "Recording Title" at bounding box center [733, 38] width 308 height 38
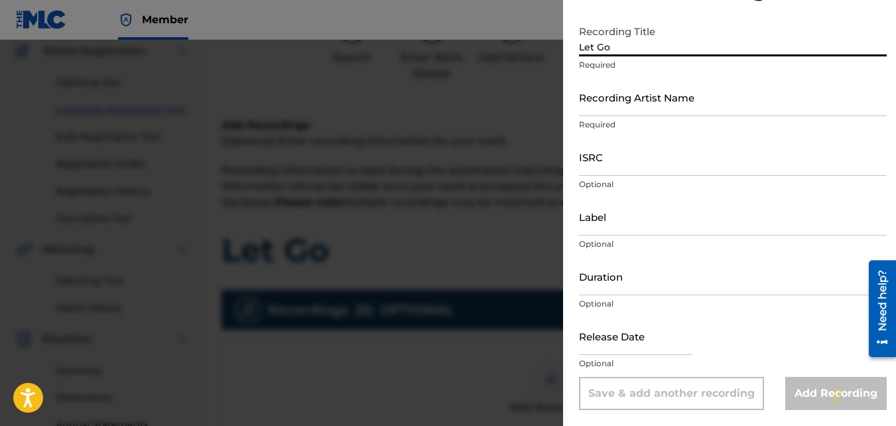
click at [645, 112] on input "Recording Artist Name" at bounding box center [733, 97] width 308 height 38
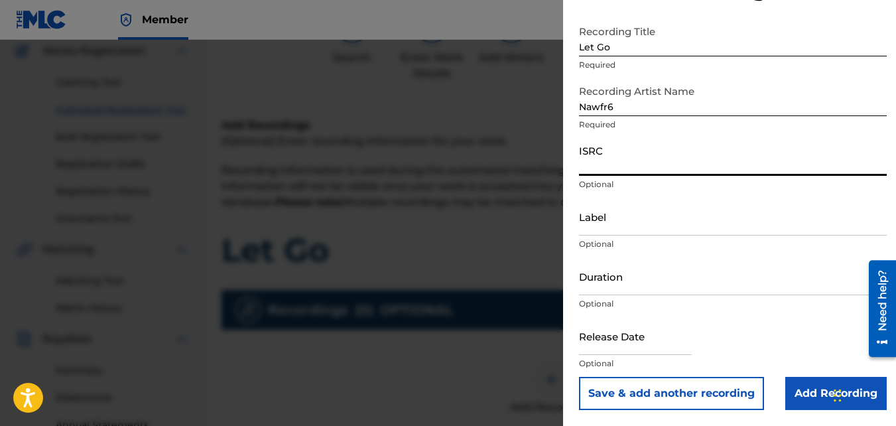
paste input "QZKUS2100605"
click at [802, 388] on input "Add Recording" at bounding box center [835, 393] width 101 height 33
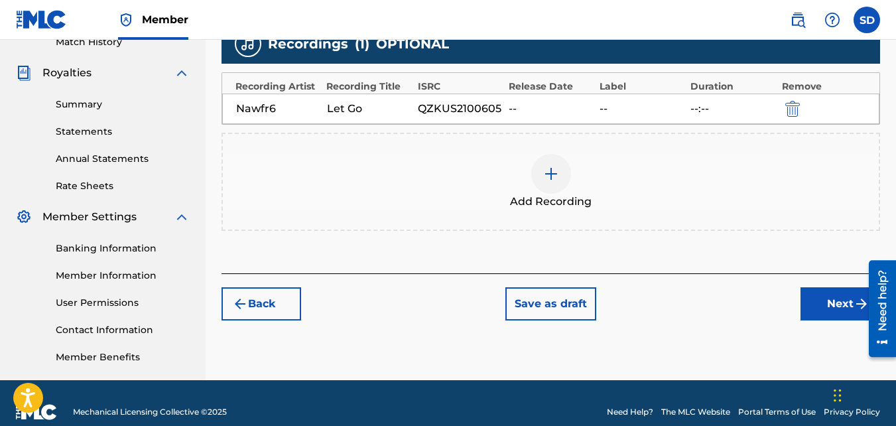
scroll to position [397, 0]
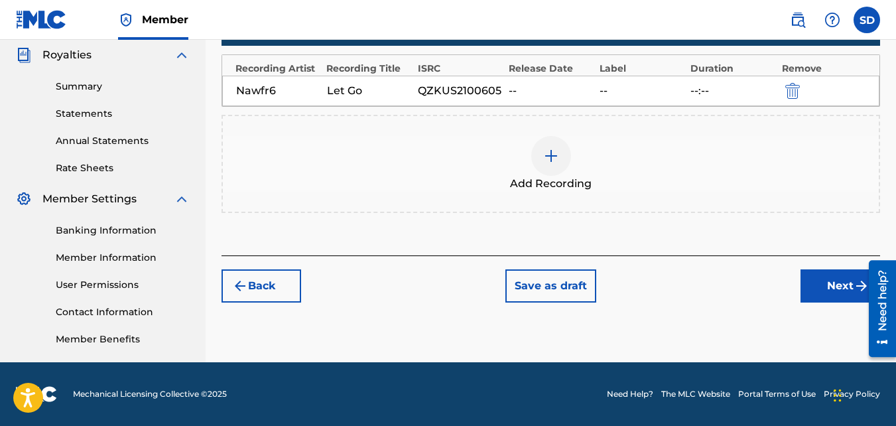
click at [820, 292] on button "Next" at bounding box center [840, 285] width 80 height 33
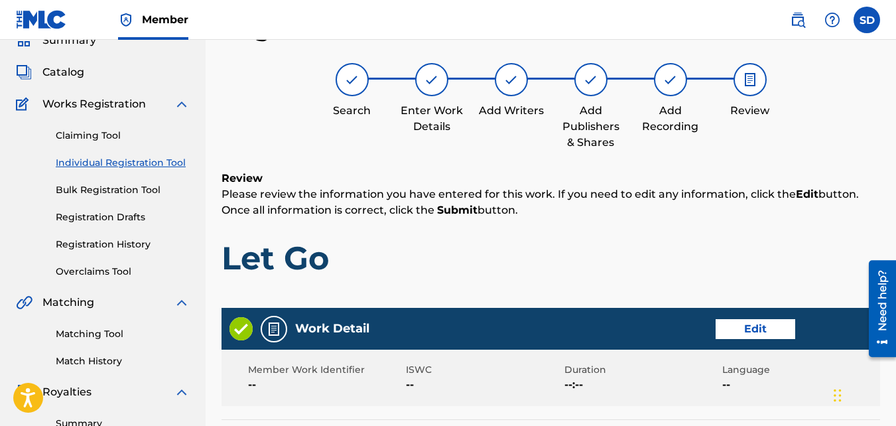
scroll to position [712, 0]
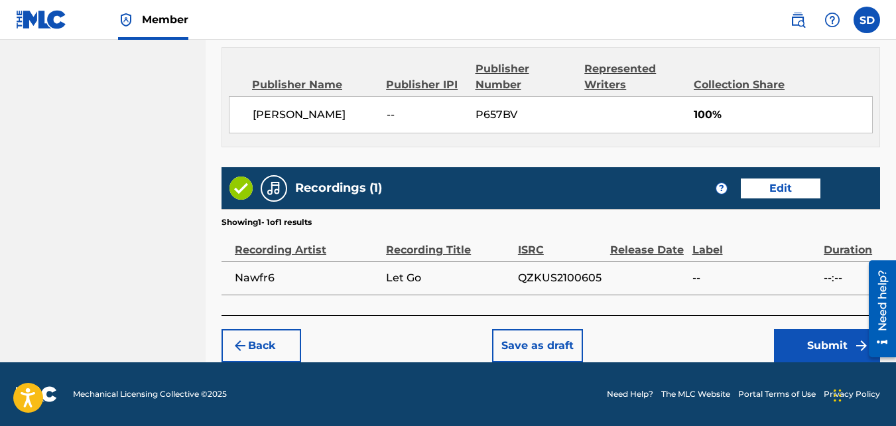
click at [796, 344] on button "Submit" at bounding box center [827, 345] width 106 height 33
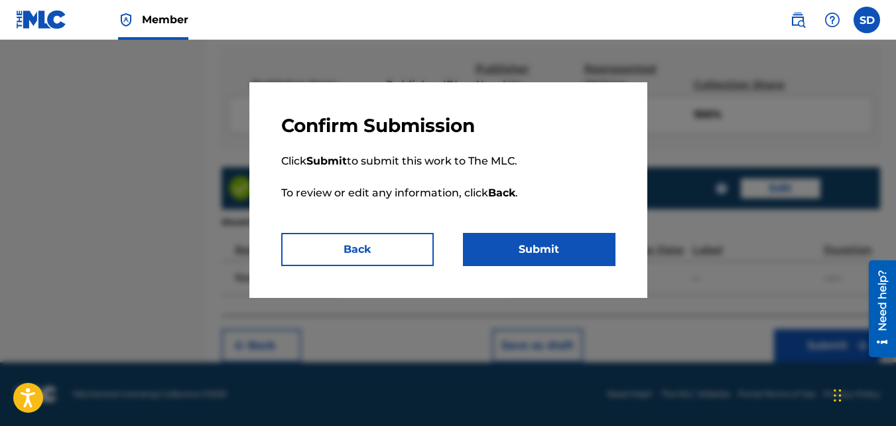
click at [540, 242] on button "Submit" at bounding box center [539, 249] width 153 height 33
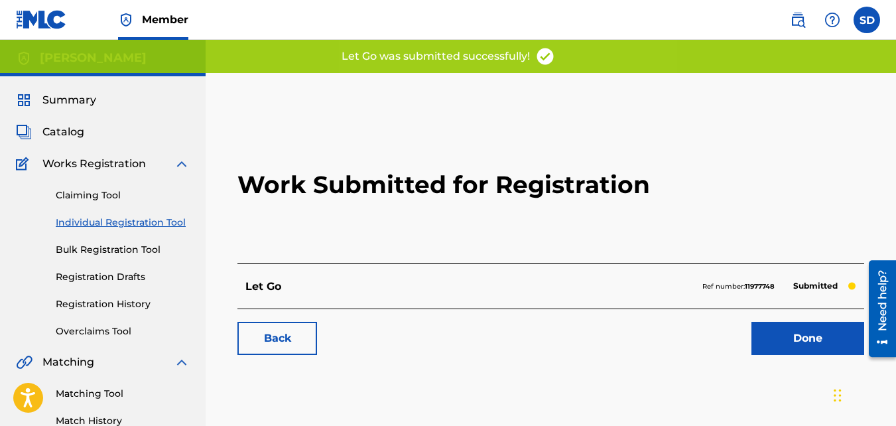
click at [291, 340] on link "Back" at bounding box center [277, 338] width 80 height 33
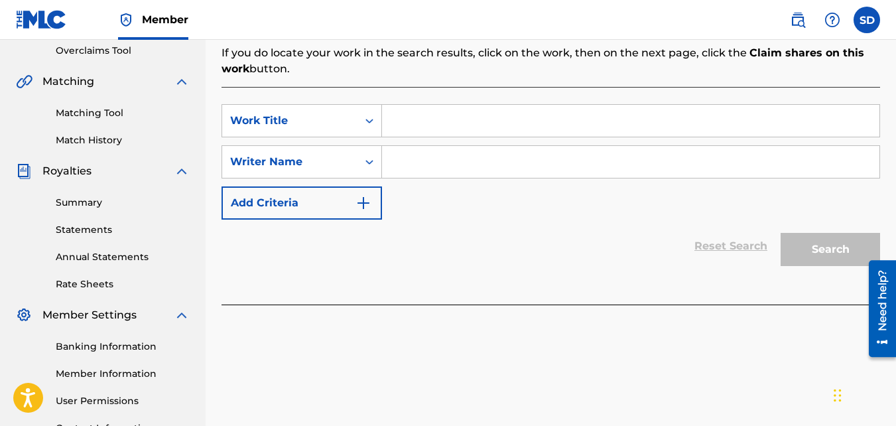
scroll to position [326, 0]
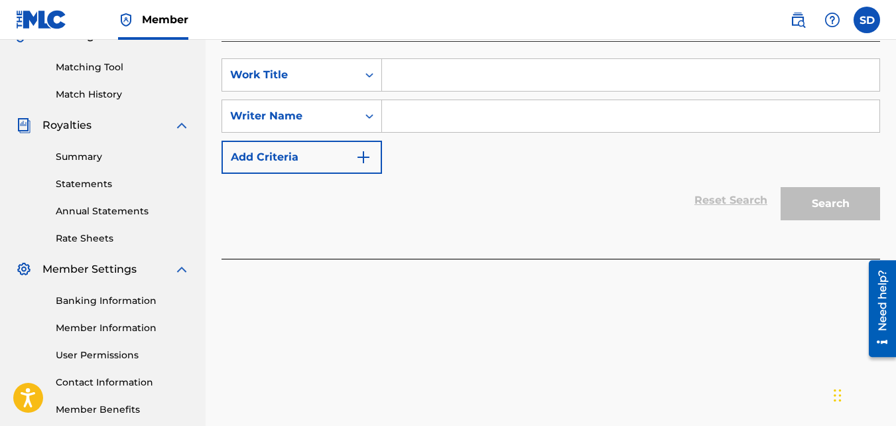
paste input "CREEPING PROD."
click at [412, 118] on input "Search Form" at bounding box center [630, 116] width 497 height 32
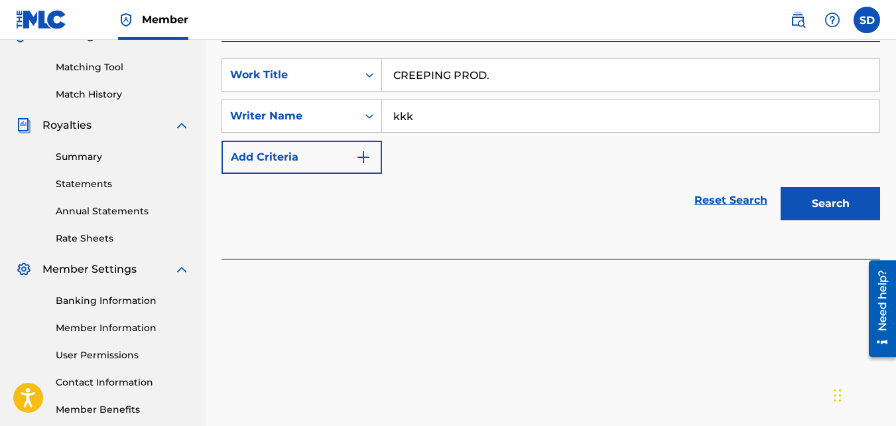
click at [781, 187] on button "Search" at bounding box center [830, 203] width 99 height 33
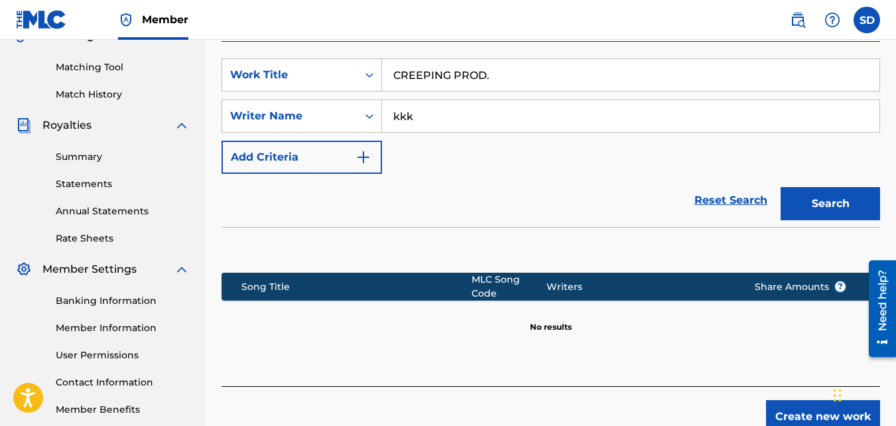
scroll to position [397, 0]
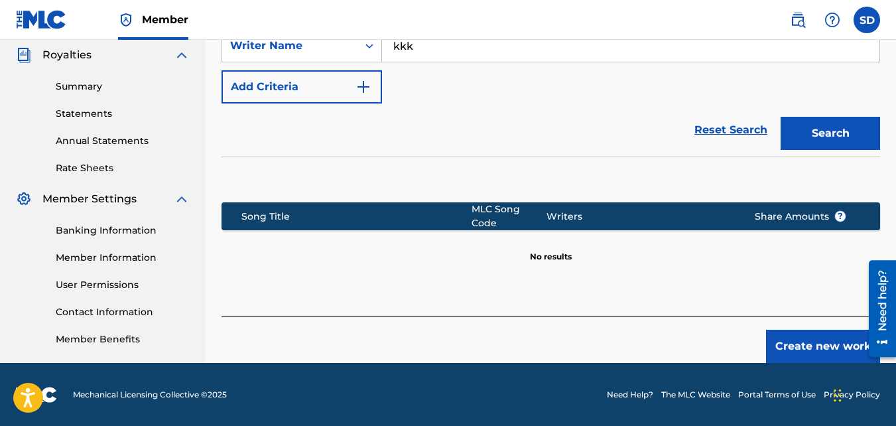
click at [763, 334] on div "Create new work" at bounding box center [550, 339] width 658 height 47
click at [766, 335] on div "Create new work" at bounding box center [550, 339] width 658 height 47
click at [794, 336] on button "Create new work" at bounding box center [823, 346] width 114 height 33
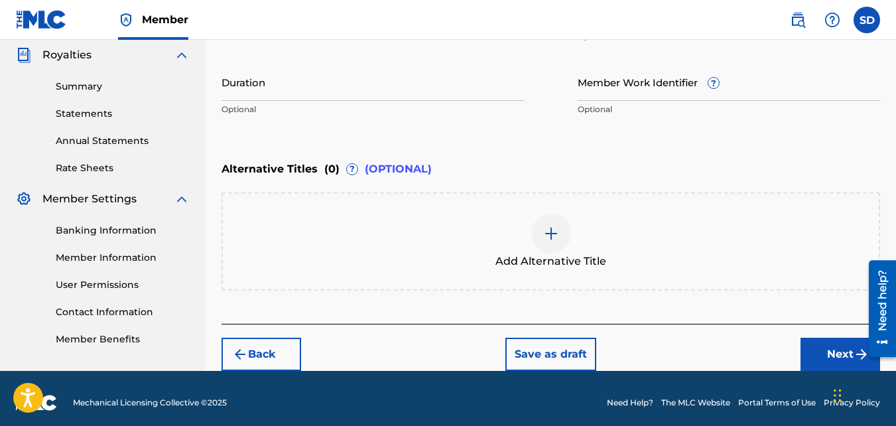
click at [808, 349] on button "Next" at bounding box center [840, 354] width 80 height 33
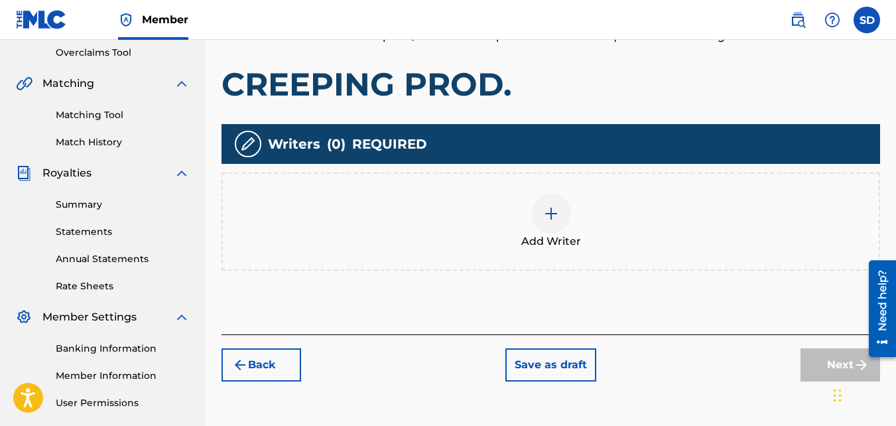
scroll to position [304, 0]
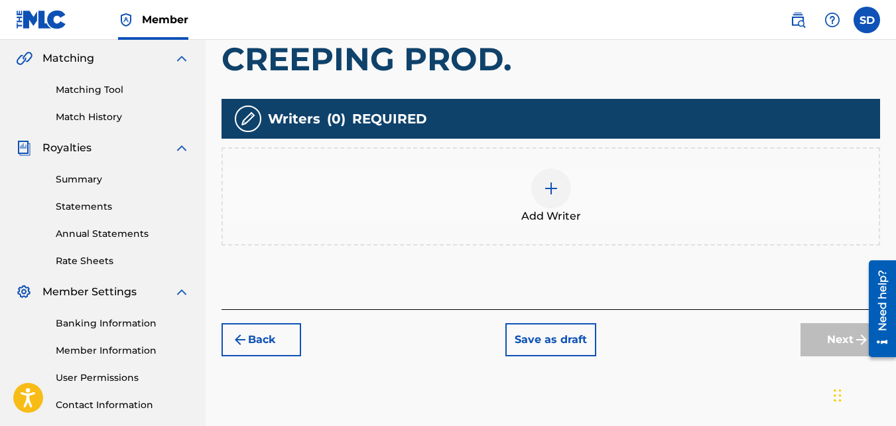
click at [401, 207] on div "Add Writer" at bounding box center [551, 196] width 656 height 56
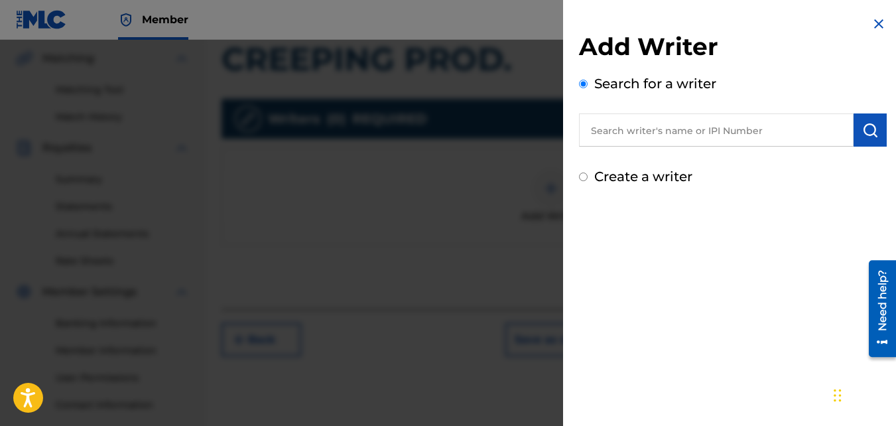
click at [633, 182] on label "Create a writer" at bounding box center [643, 176] width 98 height 16
click at [588, 181] on input "Create a writer" at bounding box center [583, 176] width 9 height 9
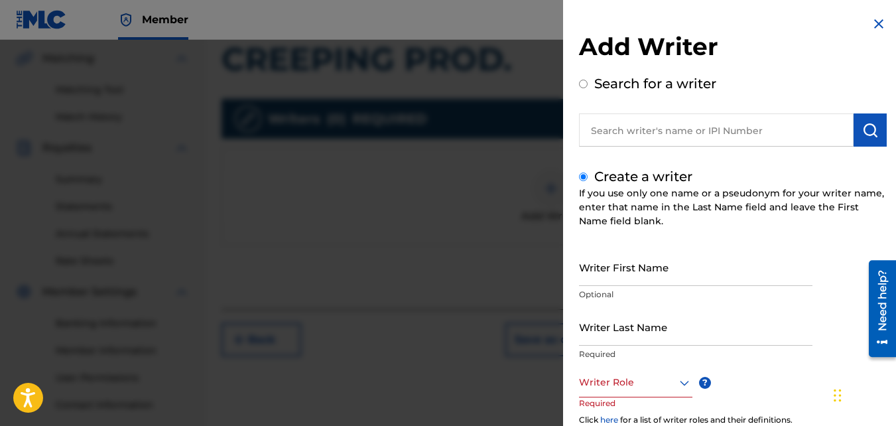
click at [635, 265] on input "Writer First Name" at bounding box center [695, 267] width 233 height 38
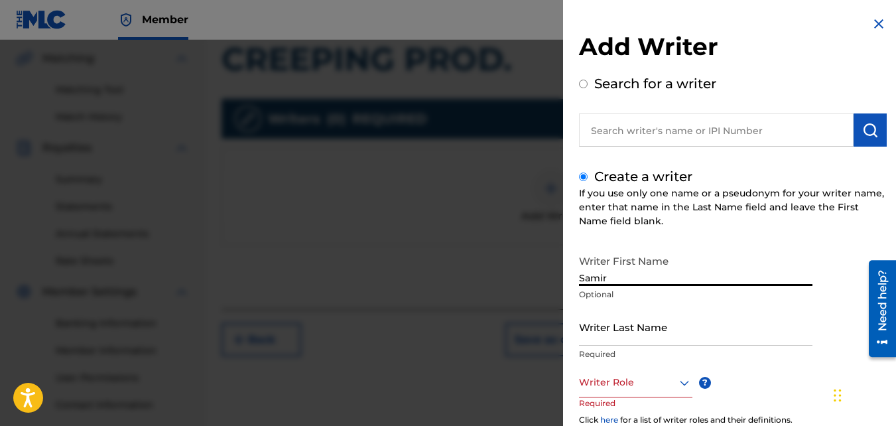
scroll to position [149, 0]
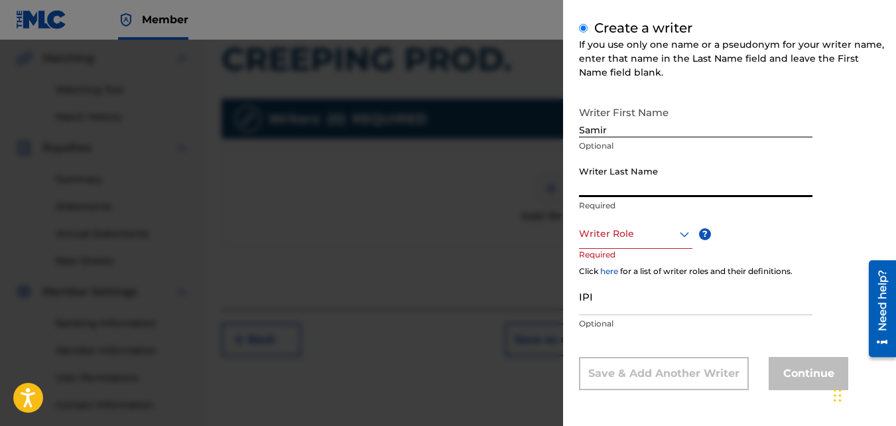
click at [600, 168] on input "Writer Last Name" at bounding box center [695, 178] width 233 height 38
click at [615, 229] on div at bounding box center [635, 233] width 113 height 17
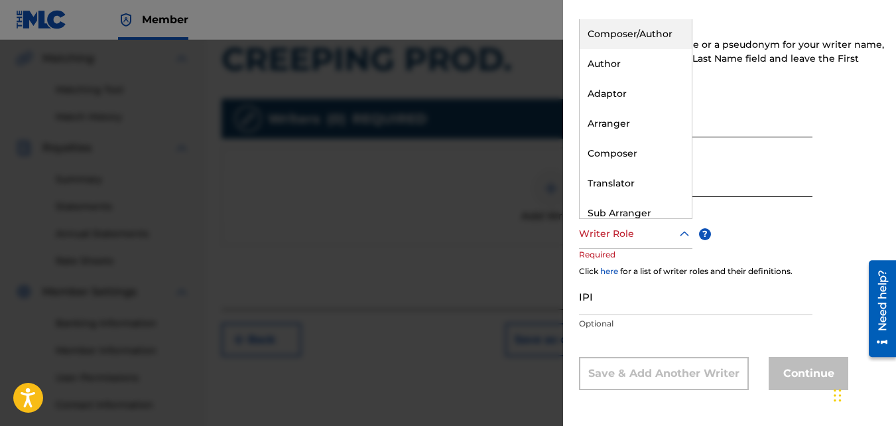
click at [615, 44] on div "Composer/Author" at bounding box center [636, 34] width 112 height 30
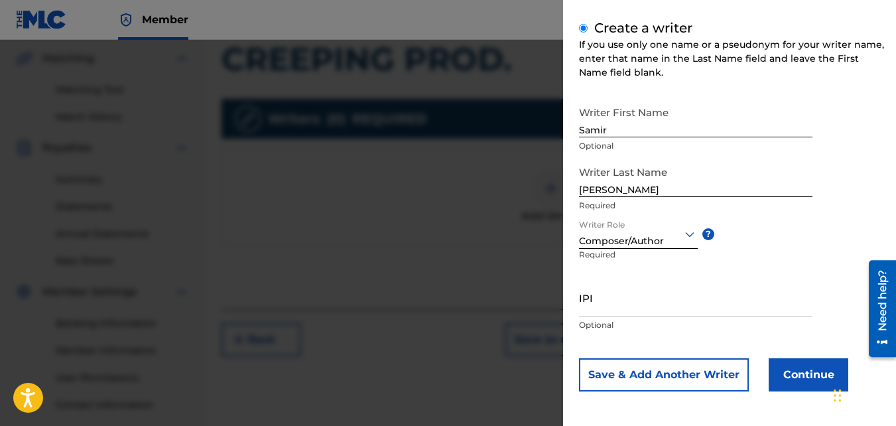
click at [813, 377] on button "Continue" at bounding box center [809, 374] width 80 height 33
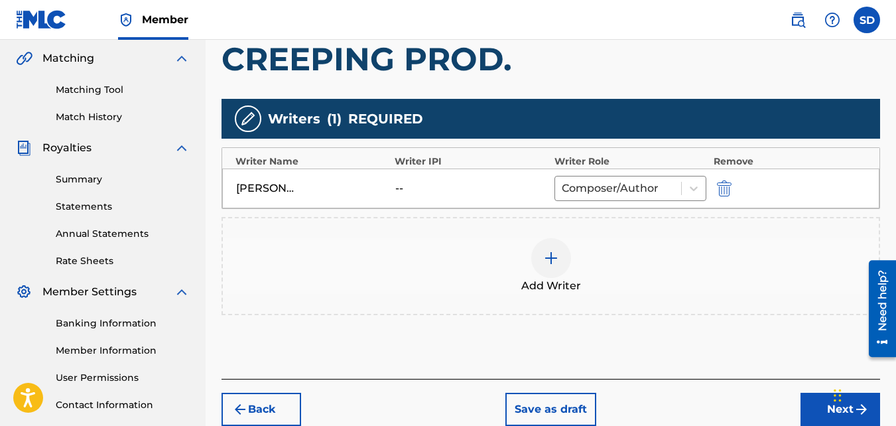
click at [818, 399] on button "Next" at bounding box center [840, 409] width 80 height 33
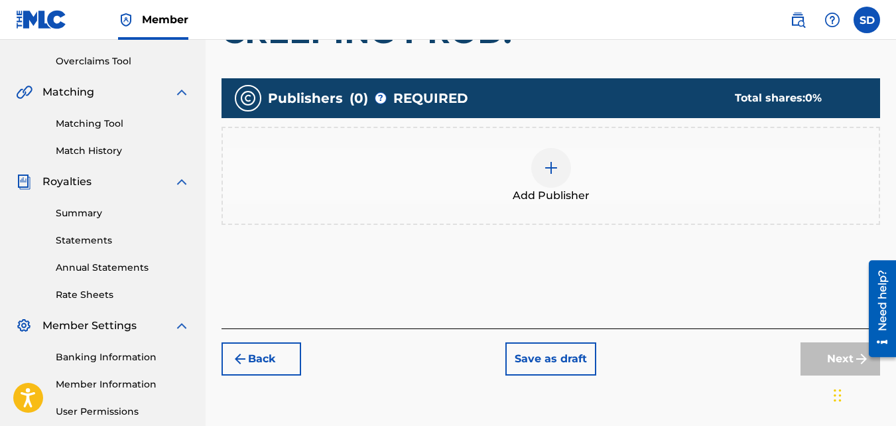
scroll to position [281, 0]
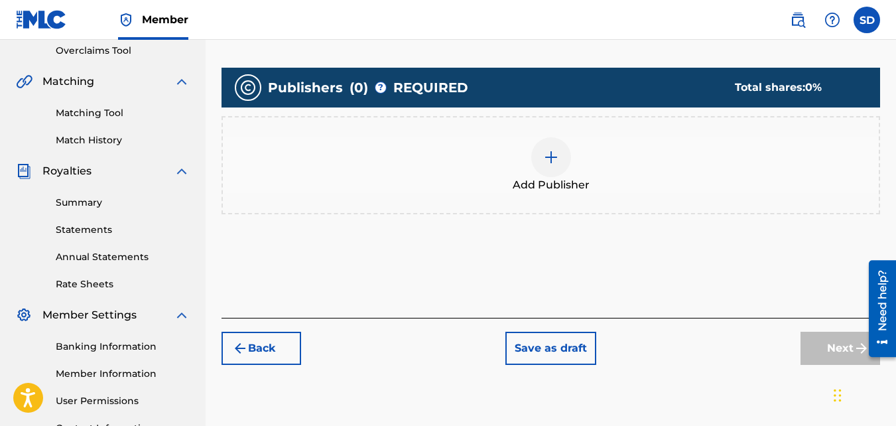
click at [544, 171] on div at bounding box center [551, 157] width 40 height 40
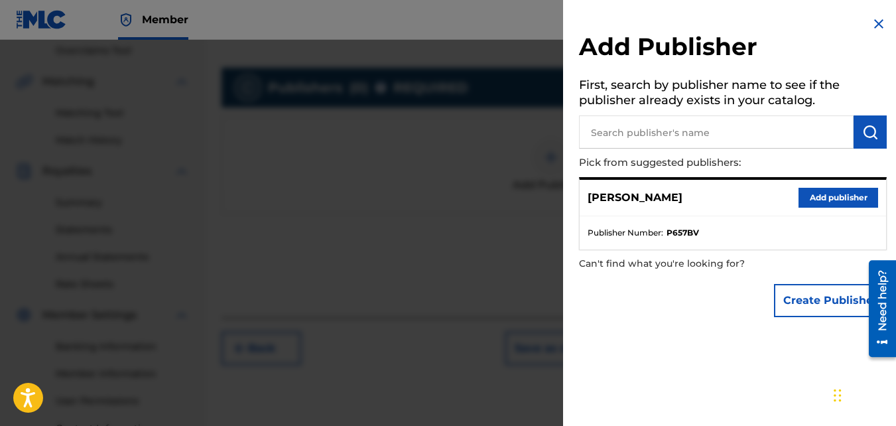
click at [812, 206] on button "Add publisher" at bounding box center [838, 198] width 80 height 20
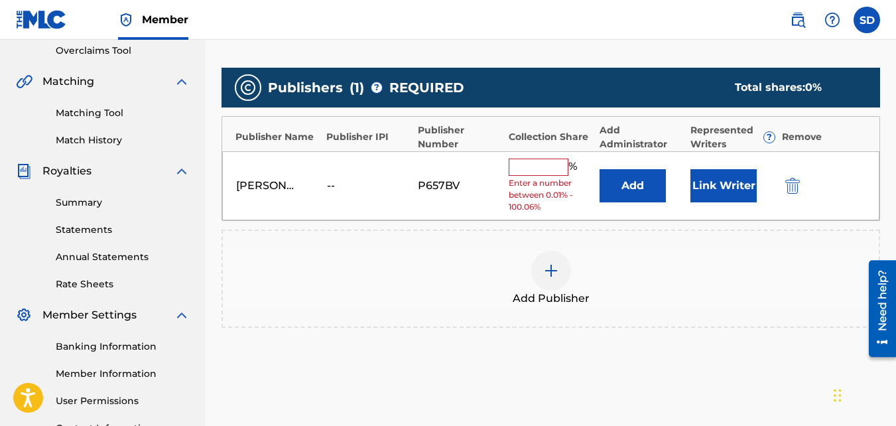
click at [541, 160] on input "text" at bounding box center [539, 166] width 60 height 17
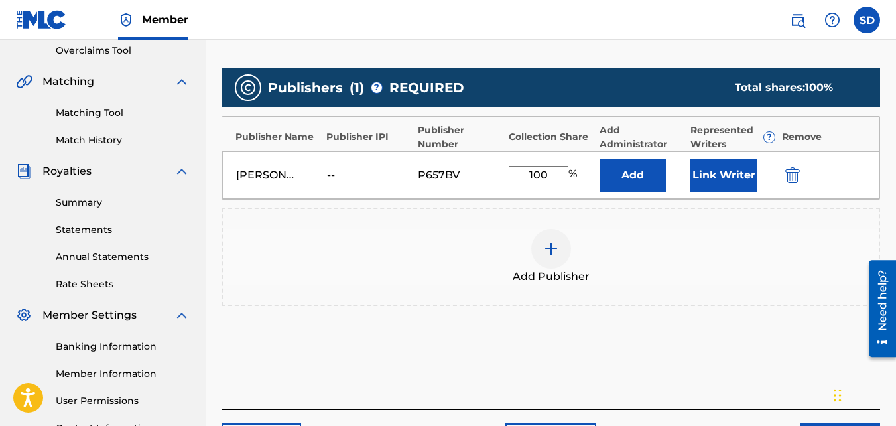
scroll to position [397, 0]
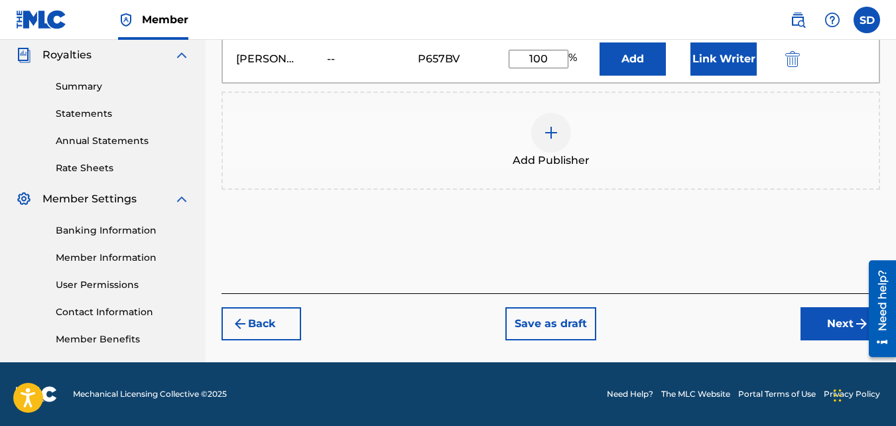
click at [816, 318] on button "Next" at bounding box center [840, 323] width 80 height 33
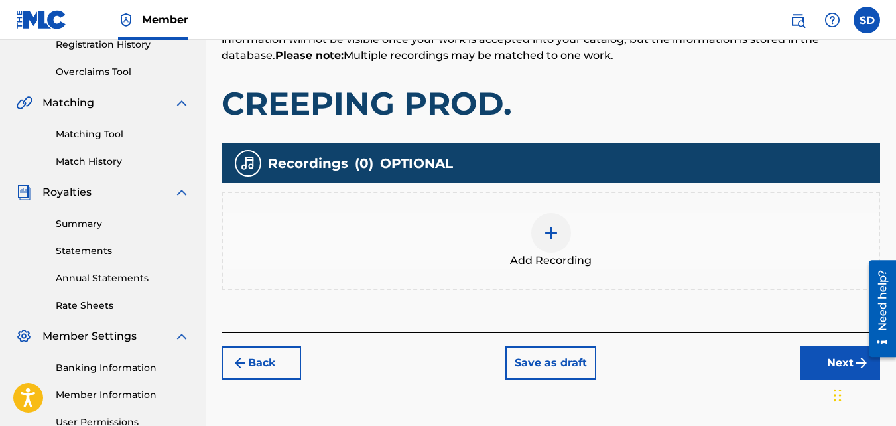
scroll to position [260, 0]
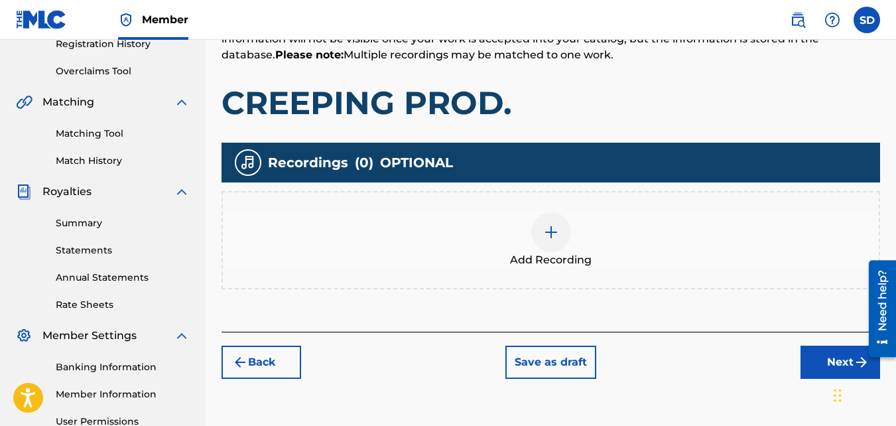
click at [623, 267] on div "Add Recording" at bounding box center [551, 240] width 656 height 56
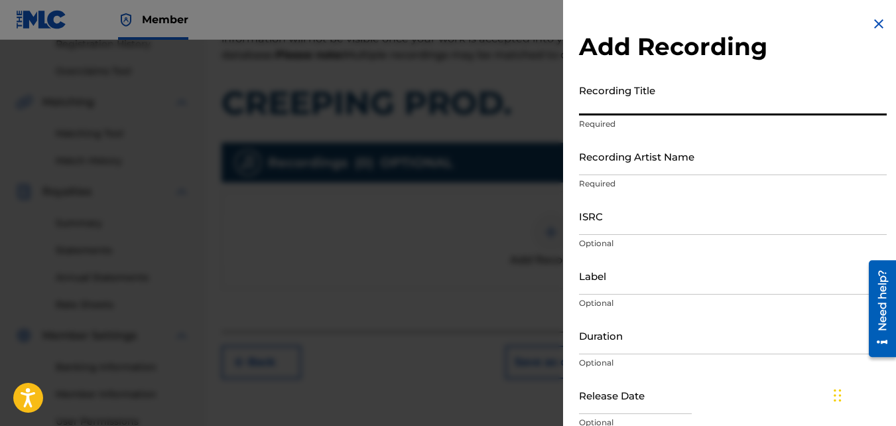
paste input "CREEPING PROD."
click at [614, 154] on input "Recording Artist Name" at bounding box center [733, 156] width 308 height 38
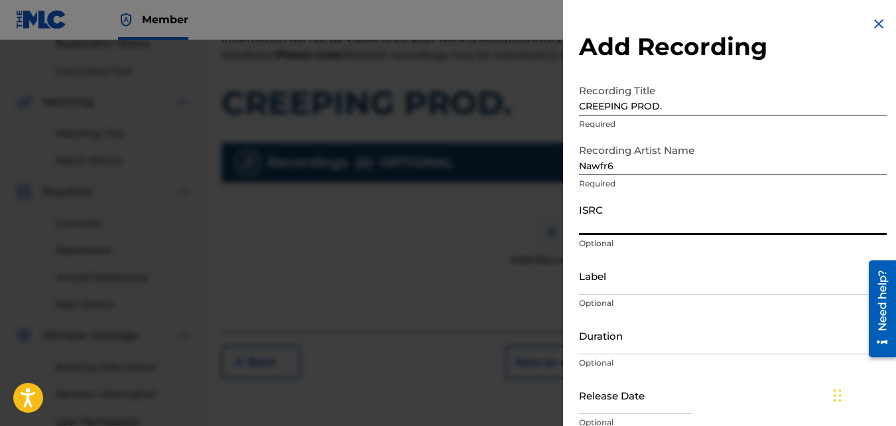
paste input "QZKUS2100604"
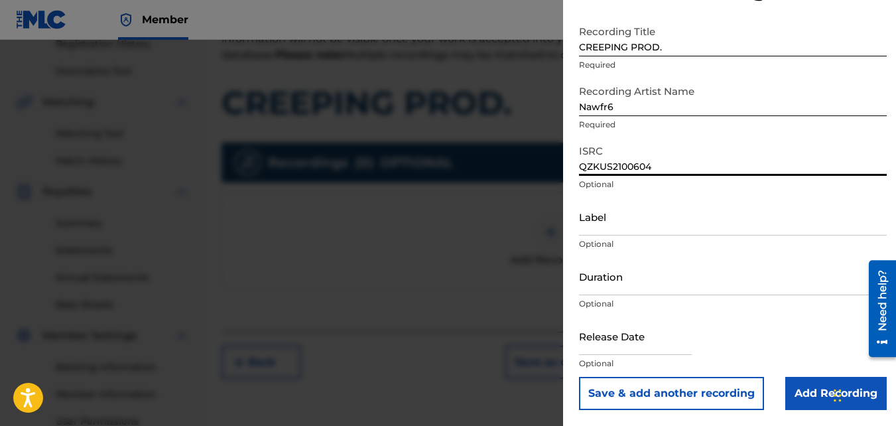
click at [806, 385] on input "Add Recording" at bounding box center [835, 393] width 101 height 33
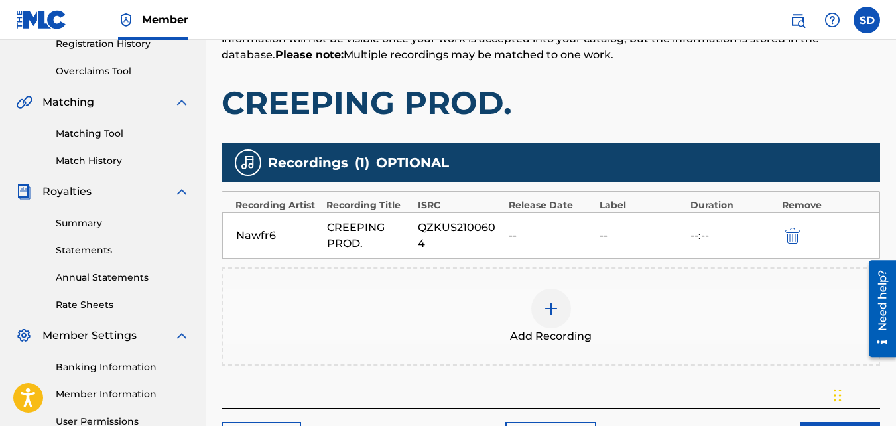
scroll to position [397, 0]
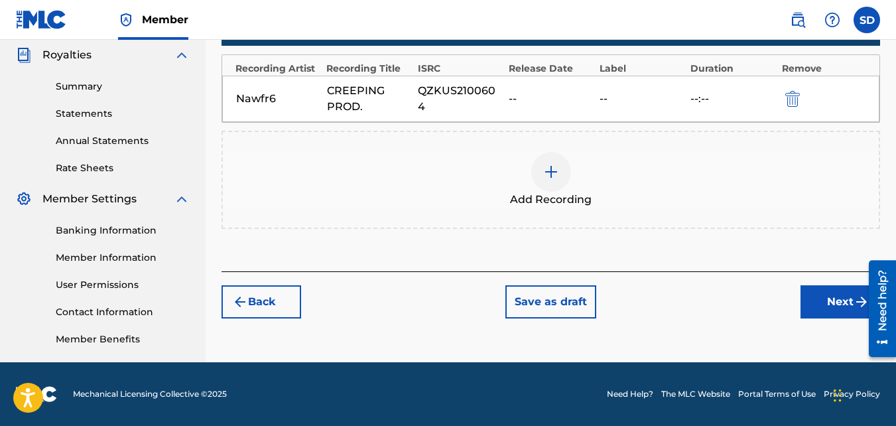
click at [851, 296] on button "Next" at bounding box center [840, 301] width 80 height 33
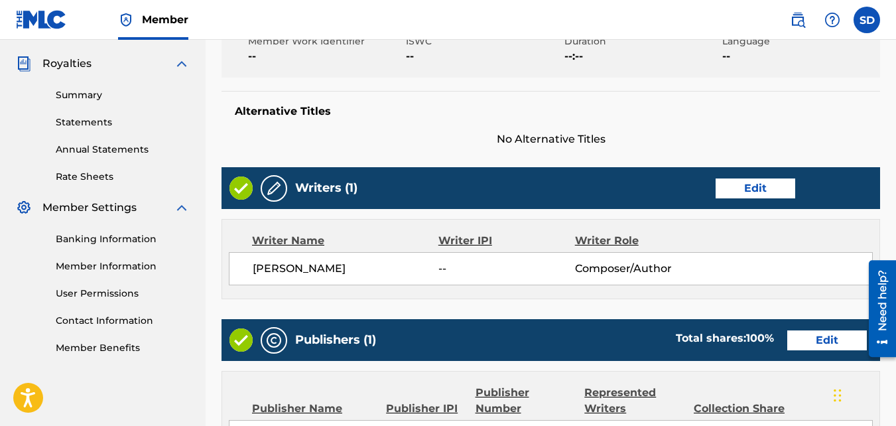
scroll to position [712, 0]
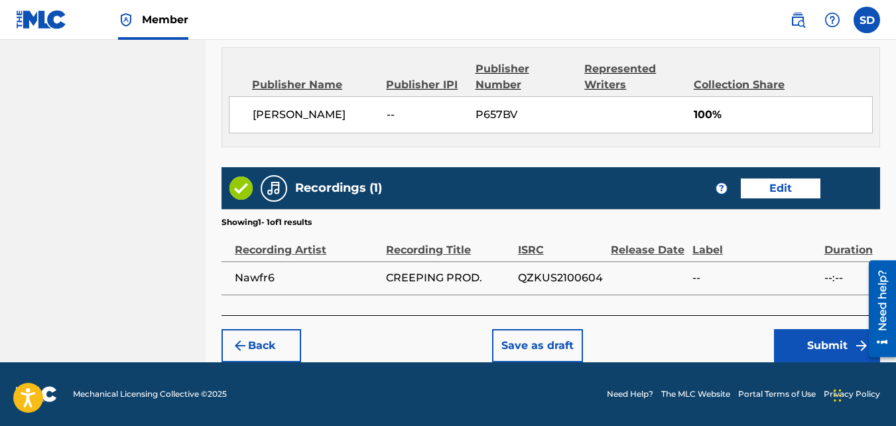
click at [822, 344] on button "Submit" at bounding box center [827, 345] width 106 height 33
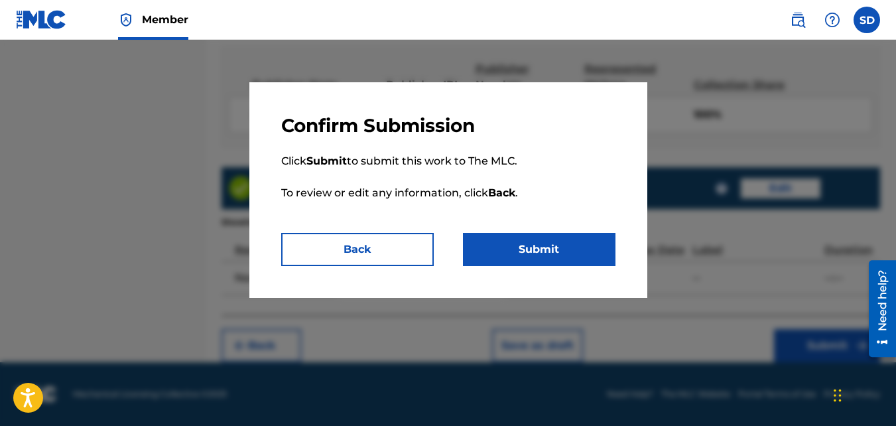
click at [585, 251] on button "Submit" at bounding box center [539, 249] width 153 height 33
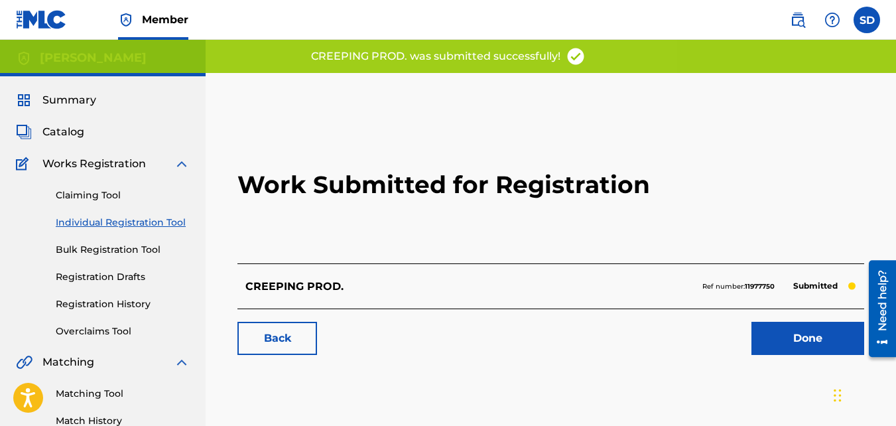
click at [265, 343] on link "Back" at bounding box center [277, 338] width 80 height 33
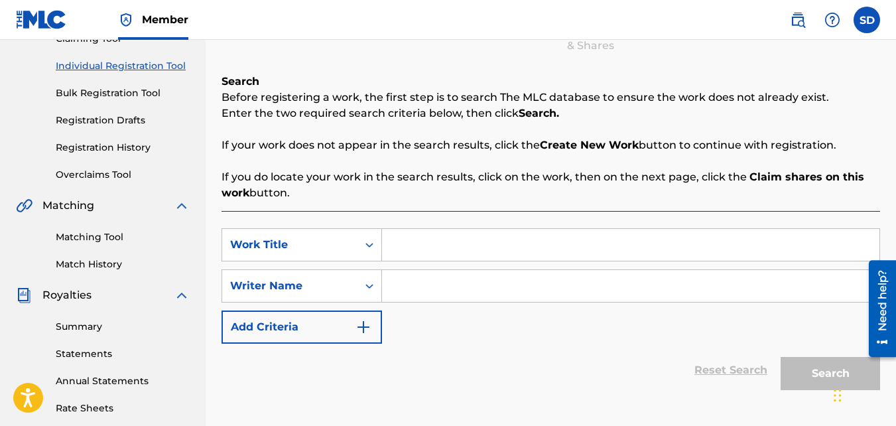
scroll to position [193, 0]
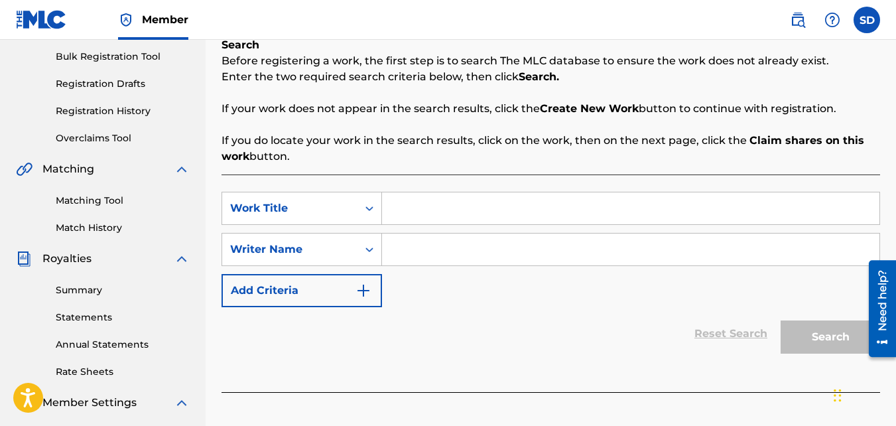
click at [460, 204] on input "Search Form" at bounding box center [630, 208] width 497 height 32
click at [426, 251] on input "Search Form" at bounding box center [630, 249] width 497 height 32
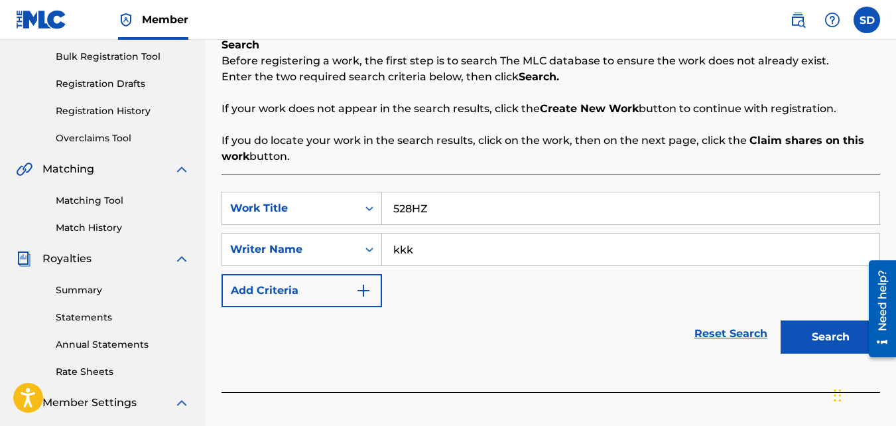
click at [781, 320] on button "Search" at bounding box center [830, 336] width 99 height 33
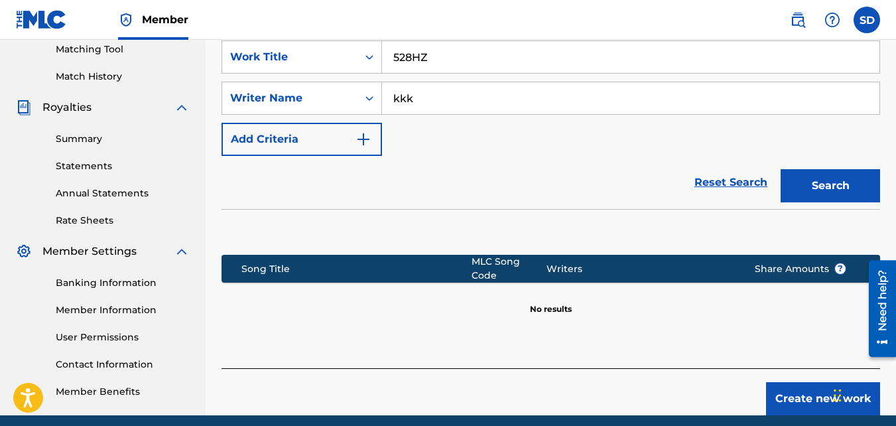
scroll to position [397, 0]
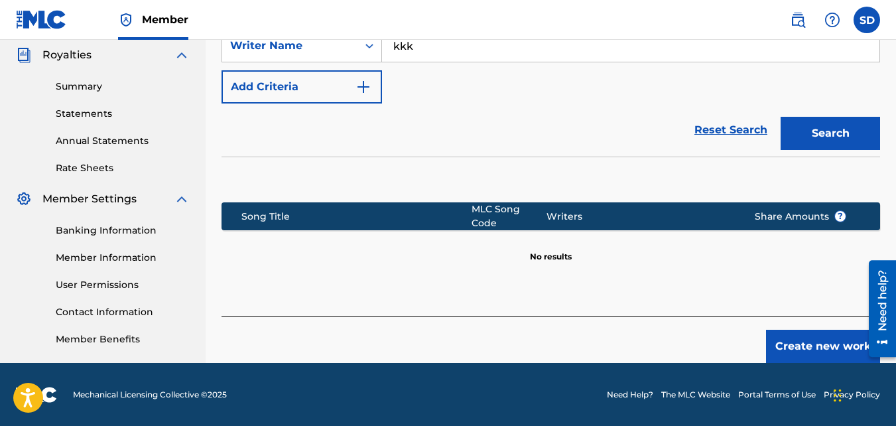
click at [820, 342] on button "Create new work" at bounding box center [823, 346] width 114 height 33
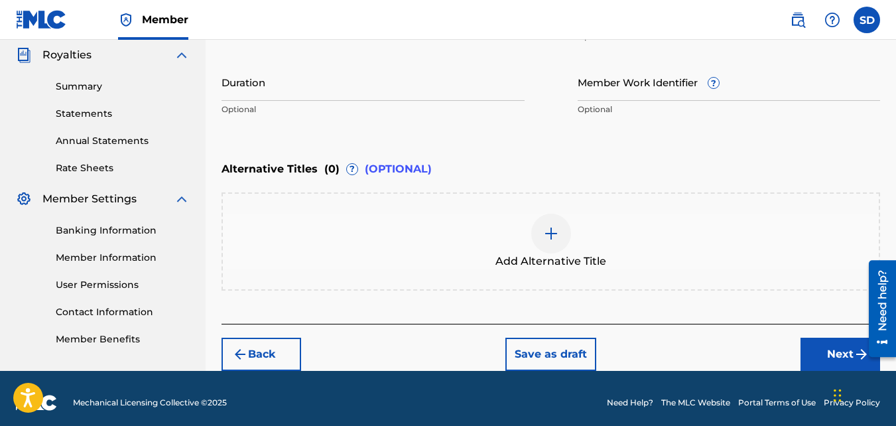
click at [814, 343] on button "Next" at bounding box center [840, 354] width 80 height 33
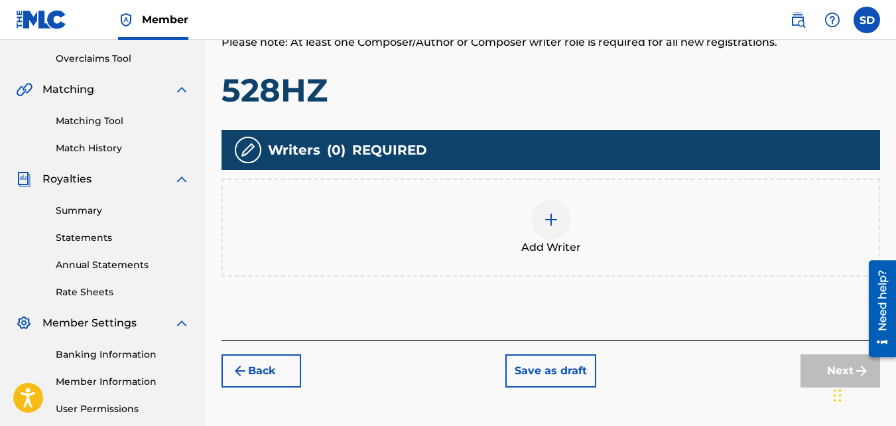
scroll to position [281, 0]
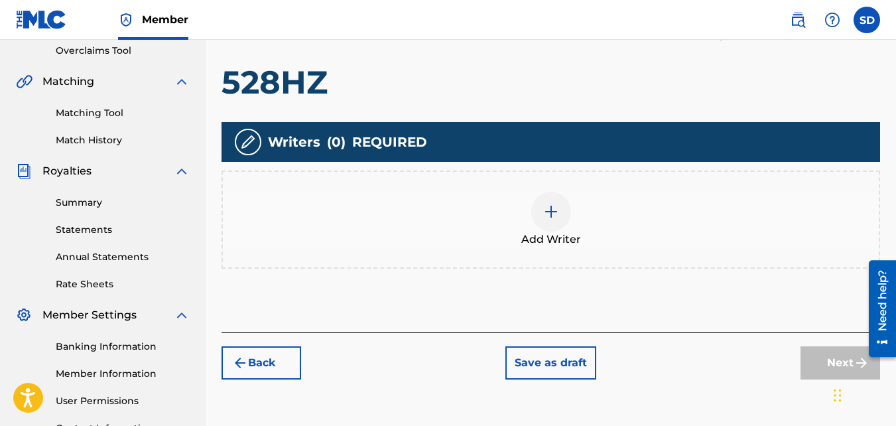
click at [569, 235] on span "Add Writer" at bounding box center [551, 239] width 60 height 16
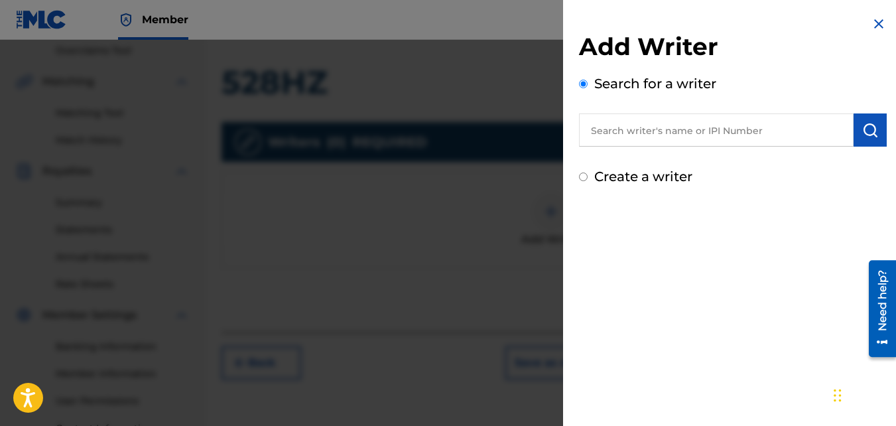
click at [670, 184] on label "Create a writer" at bounding box center [643, 176] width 98 height 16
click at [588, 181] on input "Create a writer" at bounding box center [583, 176] width 9 height 9
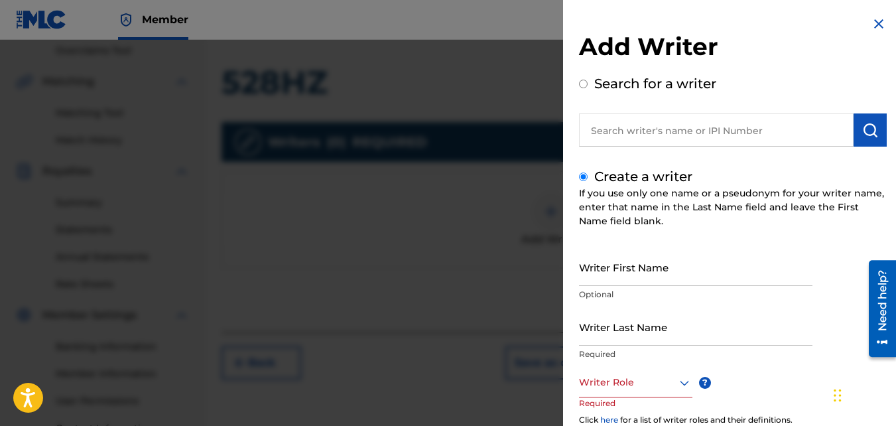
click at [665, 264] on input "Writer First Name" at bounding box center [695, 267] width 233 height 38
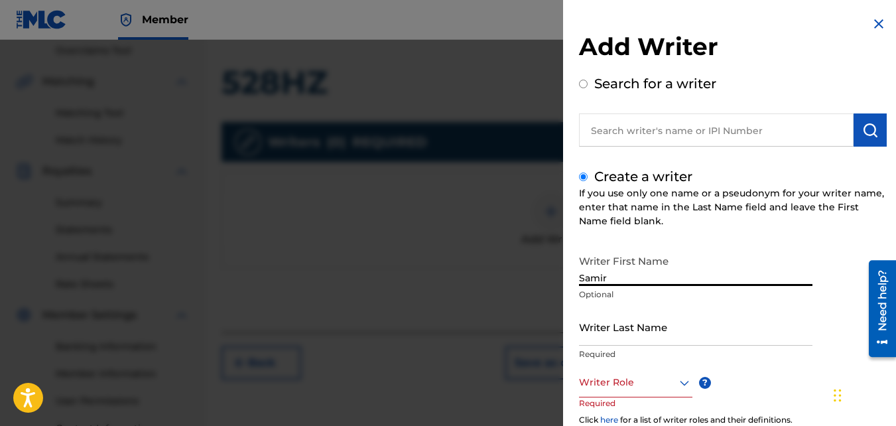
scroll to position [132, 0]
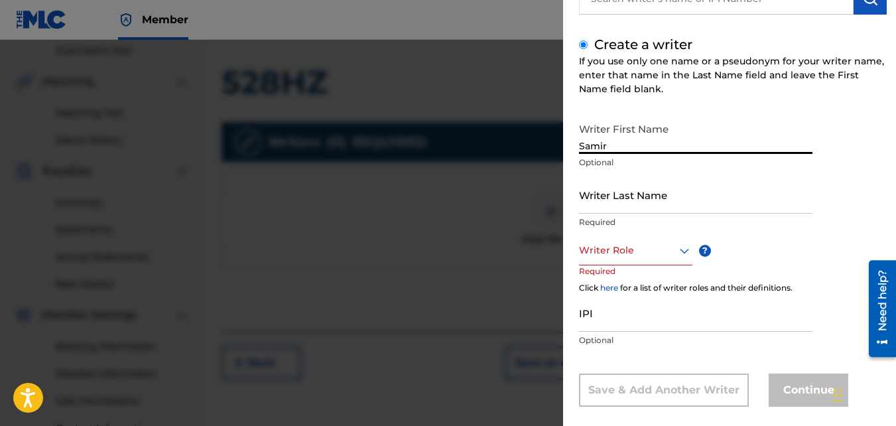
click at [613, 194] on input "Writer Last Name" at bounding box center [695, 195] width 233 height 38
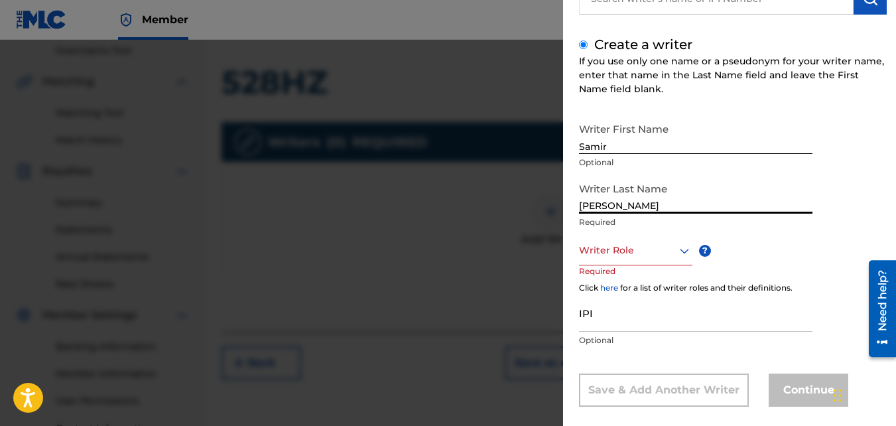
click at [622, 251] on div at bounding box center [635, 250] width 113 height 17
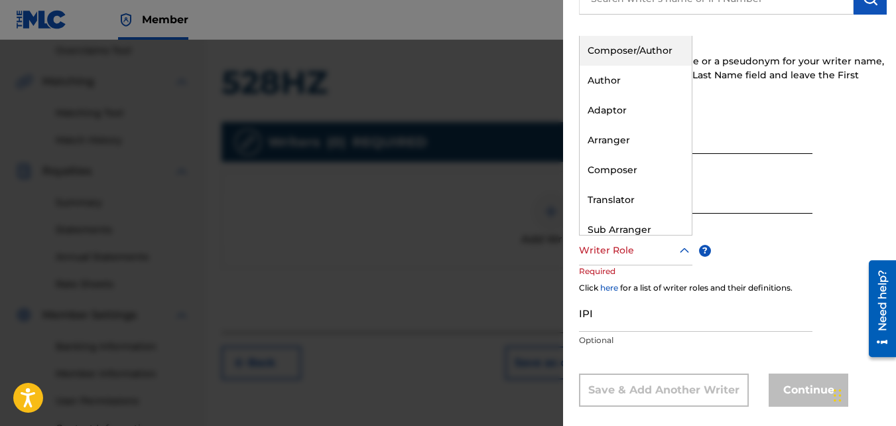
click at [617, 52] on div "Composer/Author" at bounding box center [636, 51] width 112 height 30
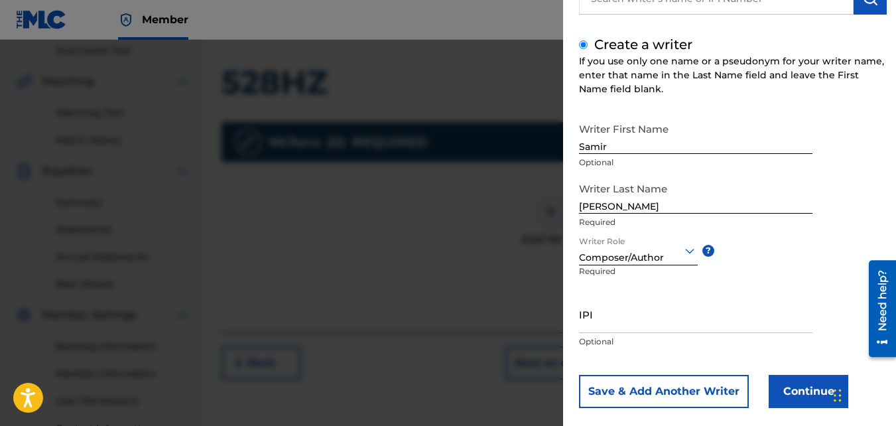
click at [779, 386] on button "Continue" at bounding box center [809, 391] width 80 height 33
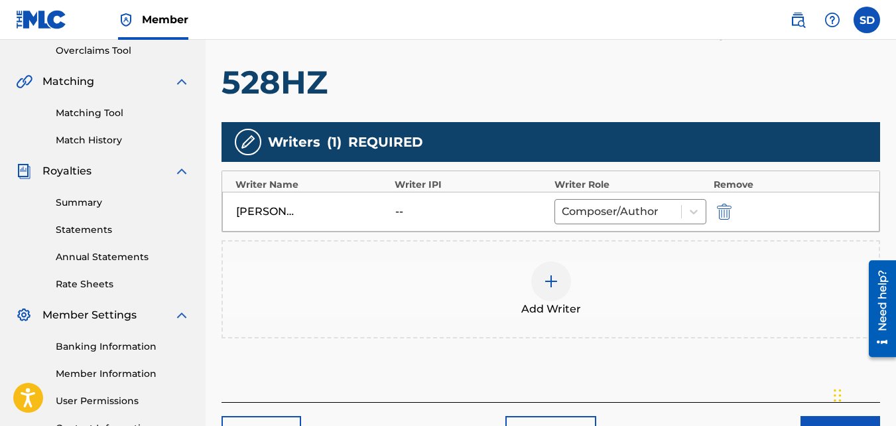
scroll to position [397, 0]
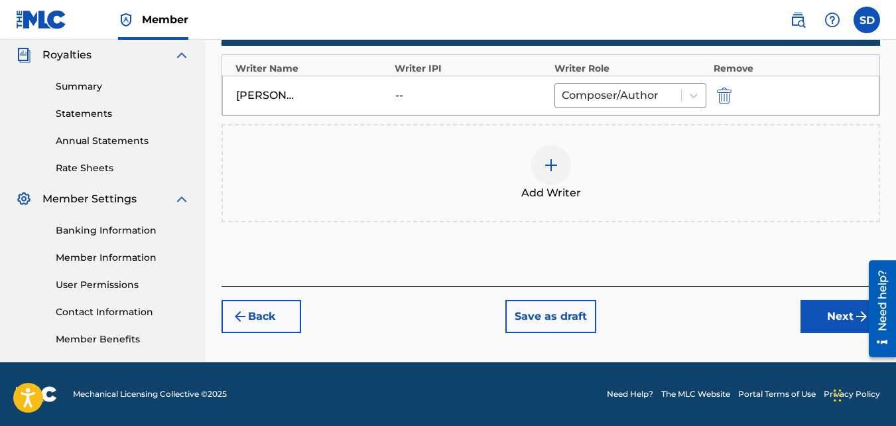
click at [847, 301] on button "Next" at bounding box center [840, 316] width 80 height 33
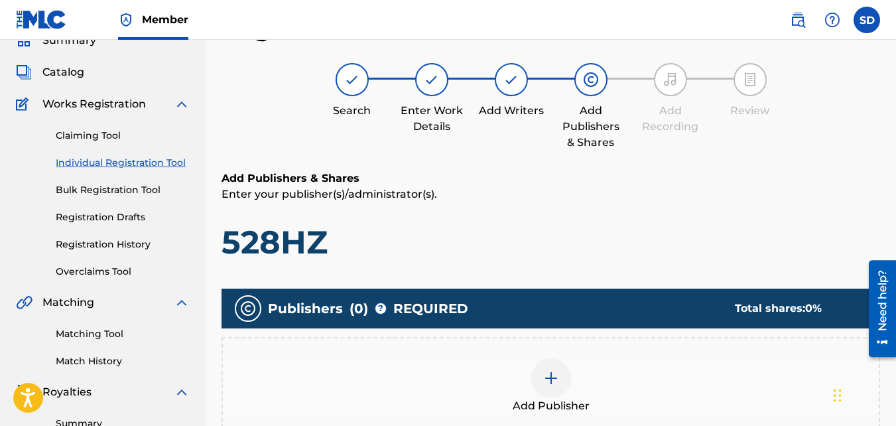
scroll to position [285, 0]
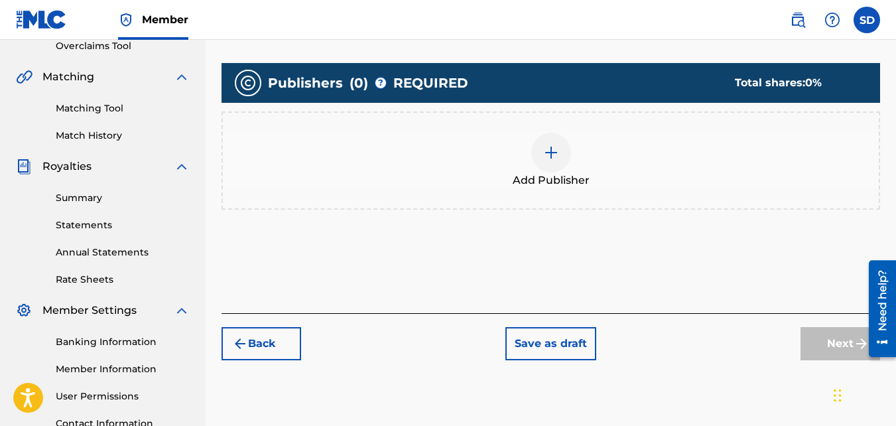
click at [553, 153] on img at bounding box center [551, 153] width 16 height 16
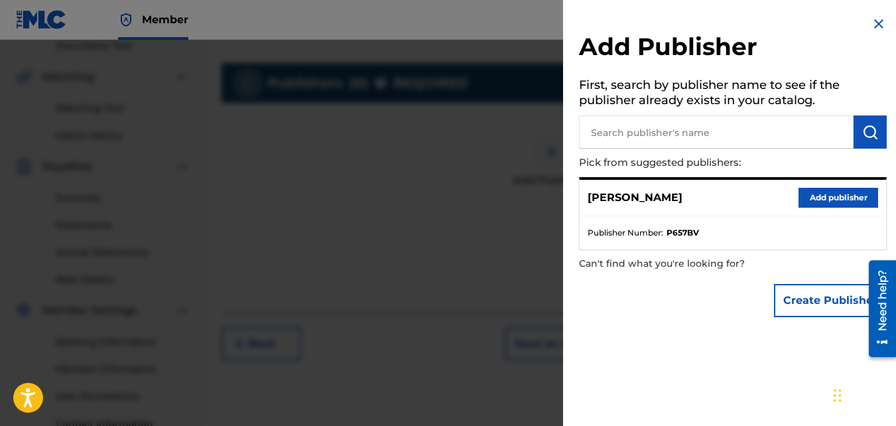
click at [822, 195] on button "Add publisher" at bounding box center [838, 198] width 80 height 20
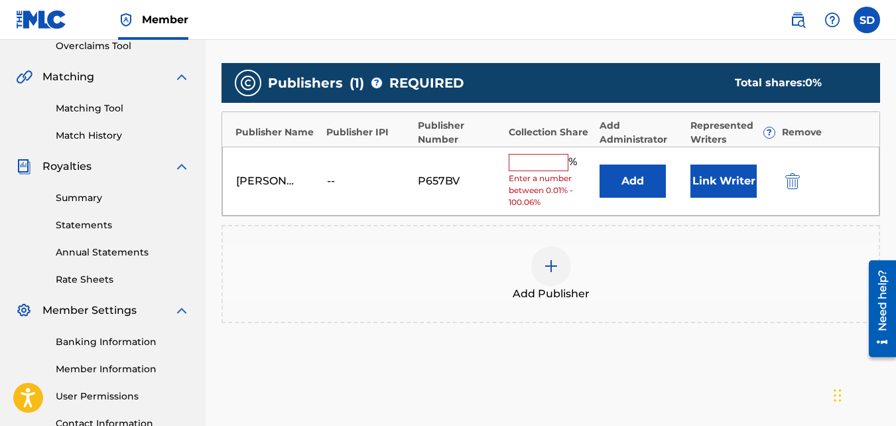
click at [542, 158] on input "text" at bounding box center [539, 162] width 60 height 17
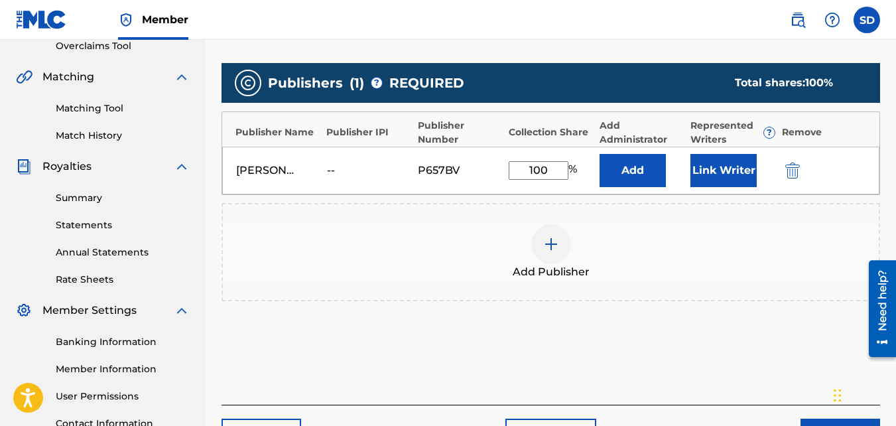
scroll to position [397, 0]
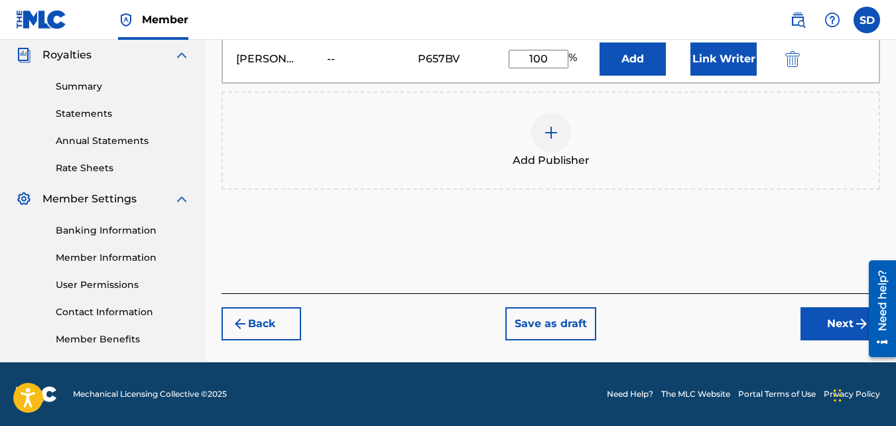
click at [814, 338] on button "Next" at bounding box center [840, 323] width 80 height 33
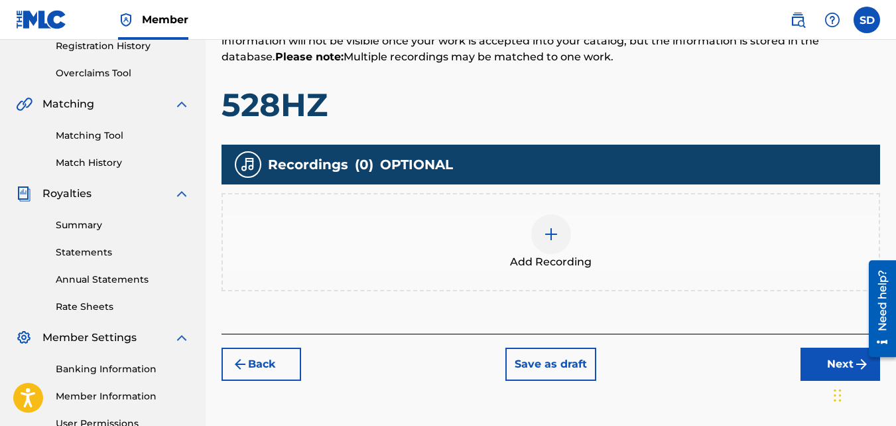
scroll to position [290, 0]
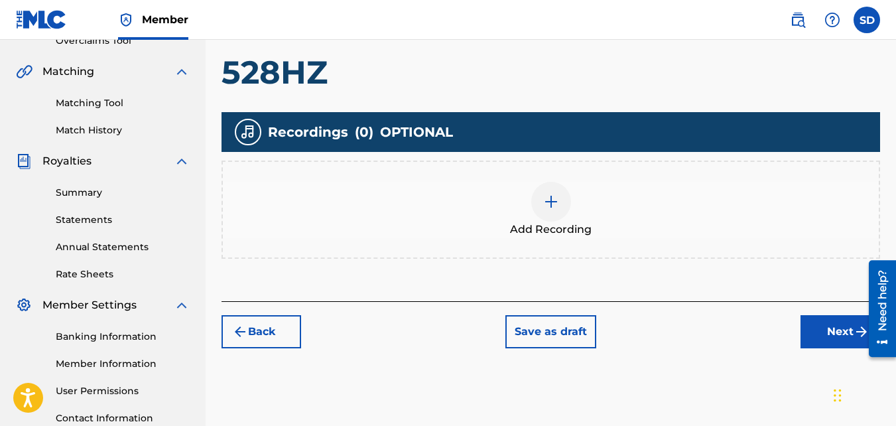
click at [559, 172] on div "Add Recording" at bounding box center [550, 209] width 658 height 98
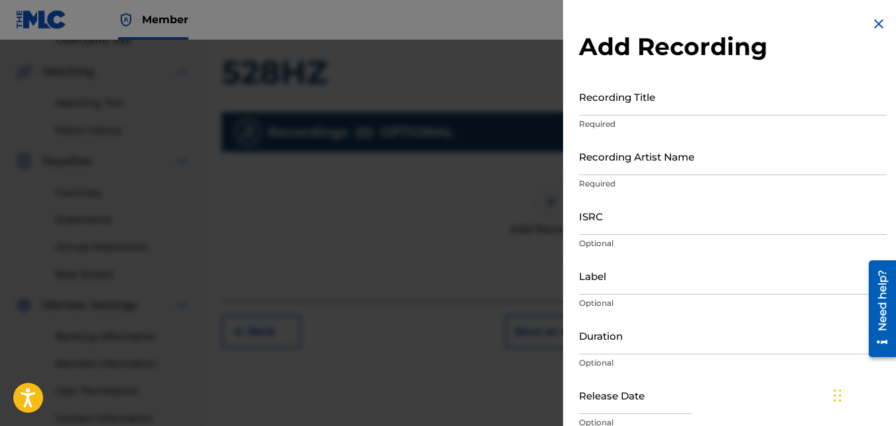
click at [599, 110] on input "Recording Title" at bounding box center [733, 97] width 308 height 38
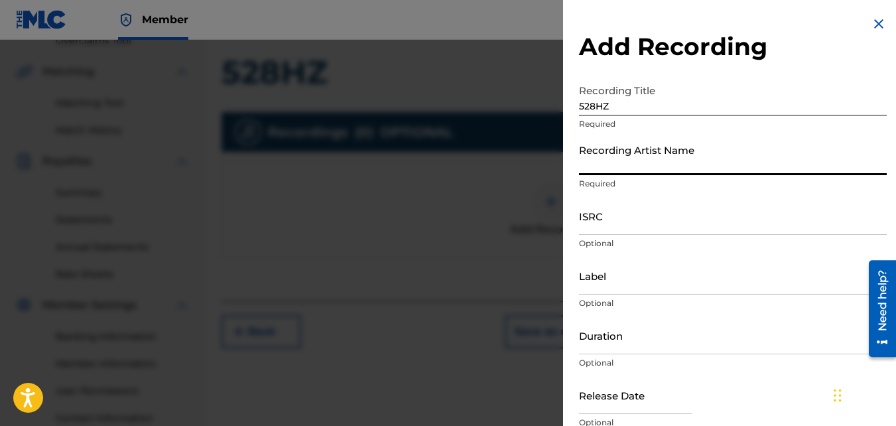
click at [618, 165] on input "Recording Artist Name" at bounding box center [733, 156] width 308 height 38
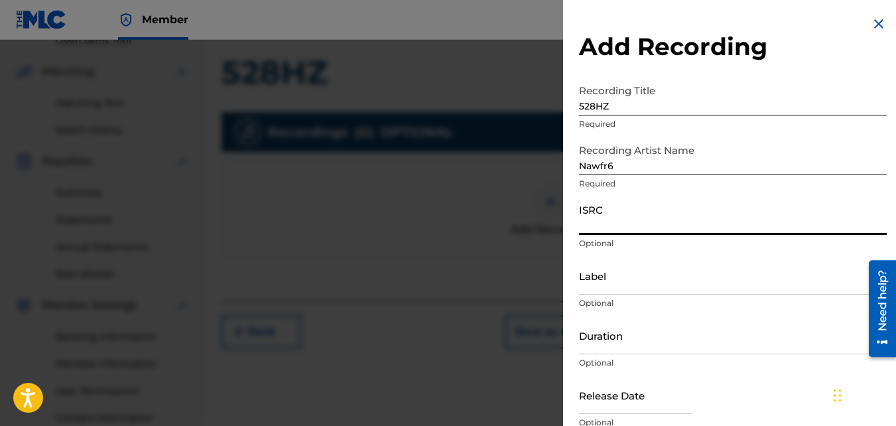
paste input "QZKUS2102615"
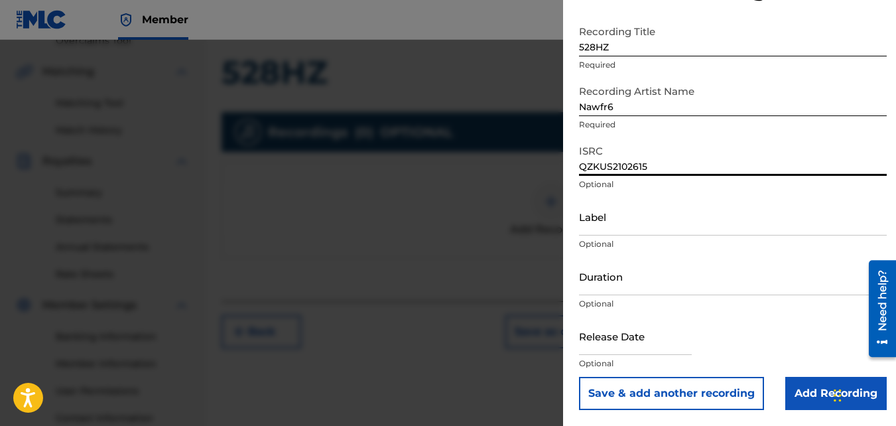
click at [828, 387] on input "Add Recording" at bounding box center [835, 393] width 101 height 33
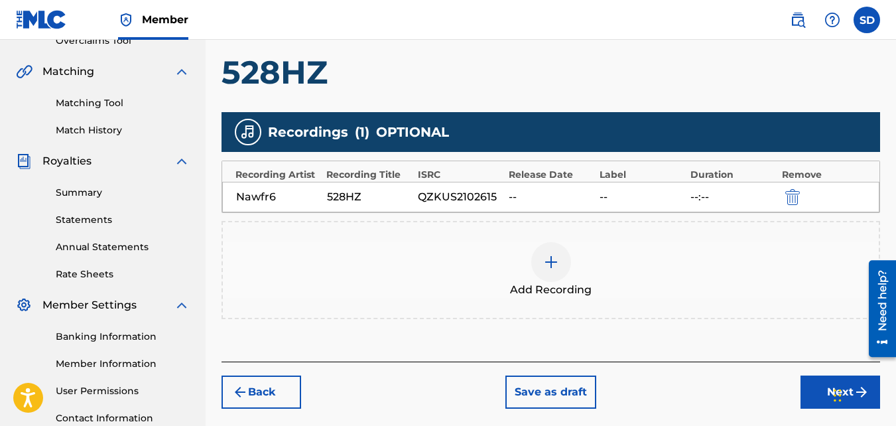
scroll to position [397, 0]
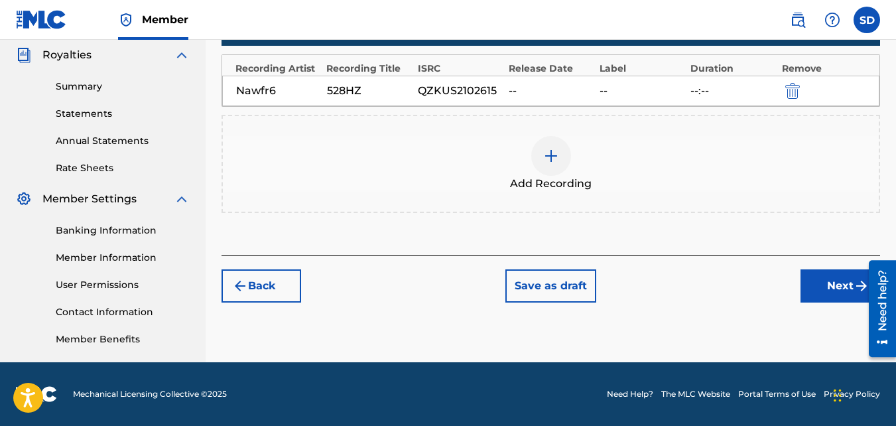
click at [805, 284] on button "Next" at bounding box center [840, 285] width 80 height 33
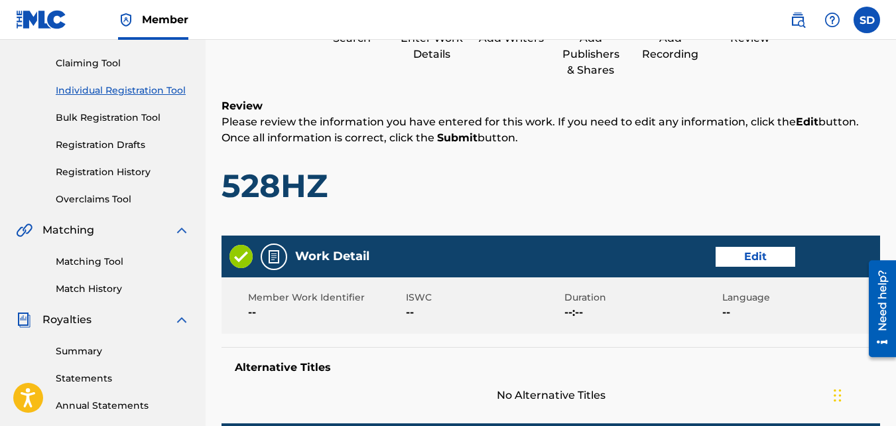
scroll to position [712, 0]
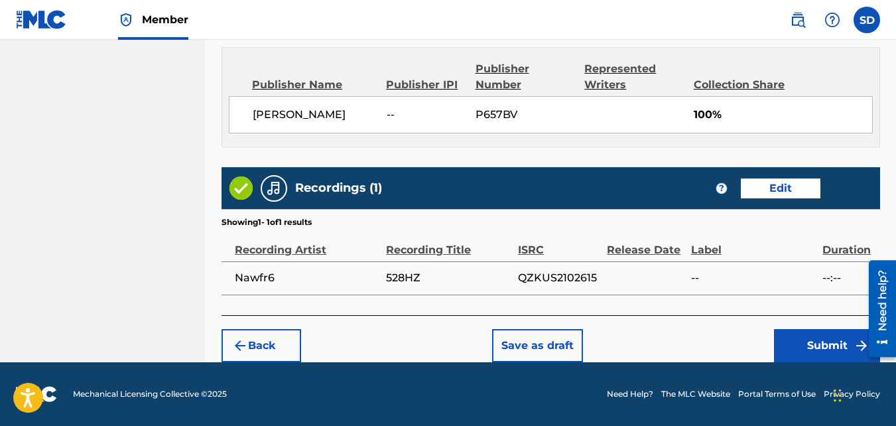
click at [826, 352] on button "Submit" at bounding box center [827, 345] width 106 height 33
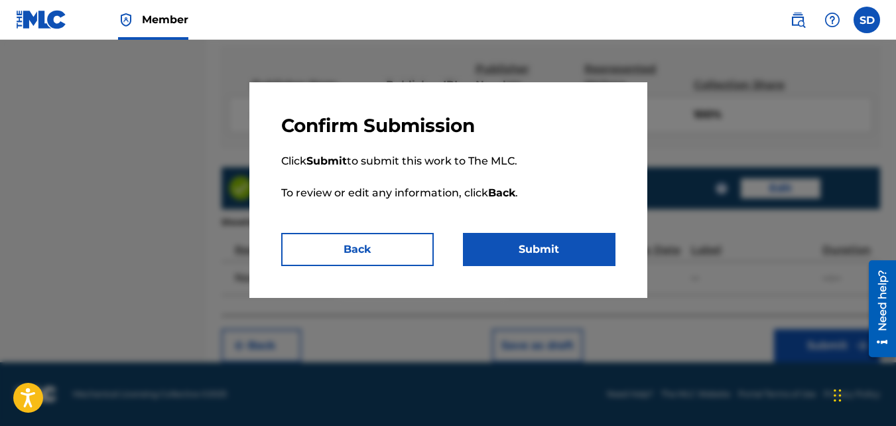
click at [578, 246] on button "Submit" at bounding box center [539, 249] width 153 height 33
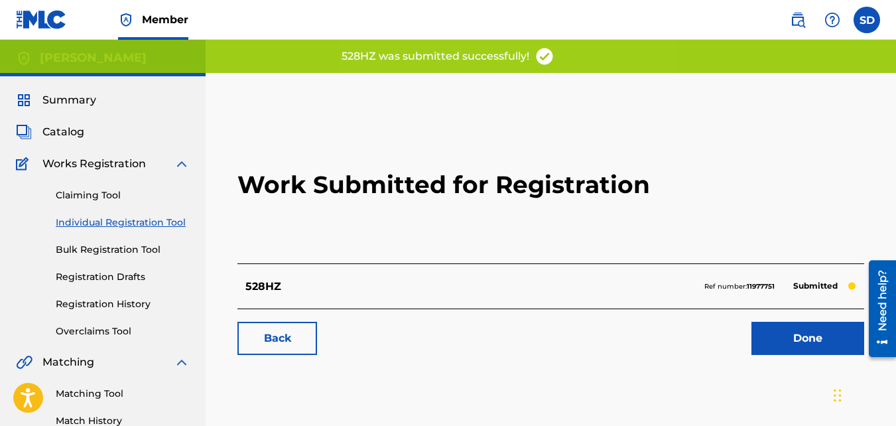
click at [282, 339] on link "Back" at bounding box center [277, 338] width 80 height 33
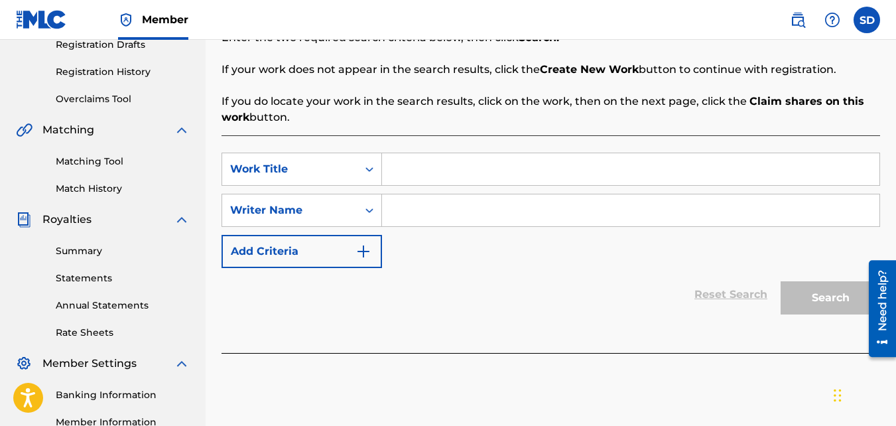
scroll to position [275, 0]
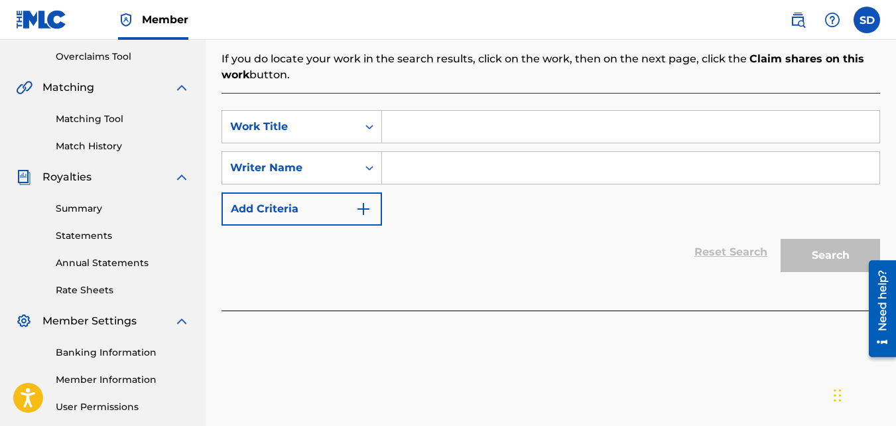
click at [424, 121] on input "Search Form" at bounding box center [630, 127] width 497 height 32
click at [425, 190] on div "SearchWithCriteriad5e44505-d0a5-4b33-bd25-8e631170ad2f Work Title Friyay Search…" at bounding box center [550, 167] width 658 height 115
click at [410, 166] on input "Search Form" at bounding box center [630, 168] width 497 height 32
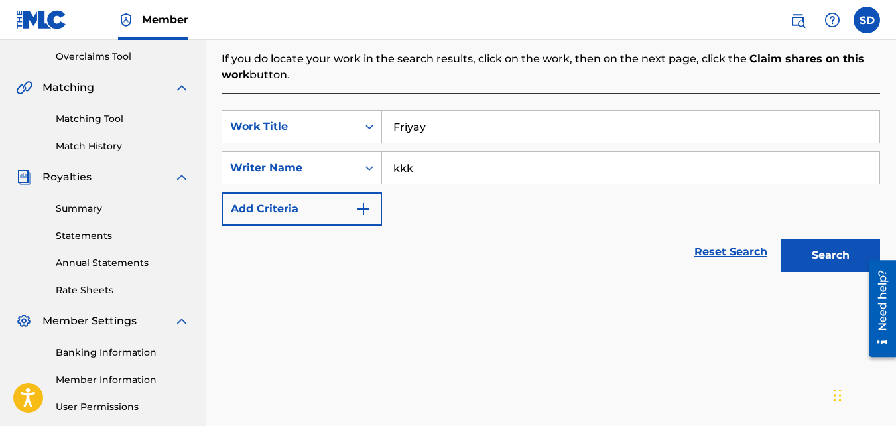
click at [781, 239] on button "Search" at bounding box center [830, 255] width 99 height 33
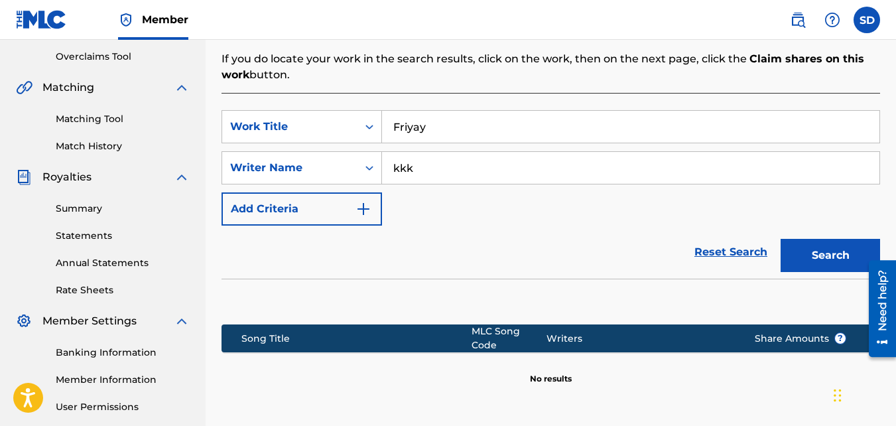
scroll to position [397, 0]
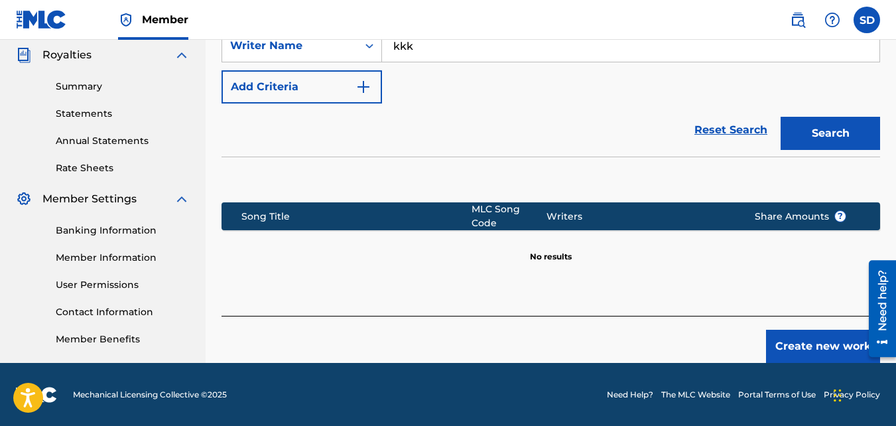
click at [771, 330] on button "Create new work" at bounding box center [823, 346] width 114 height 33
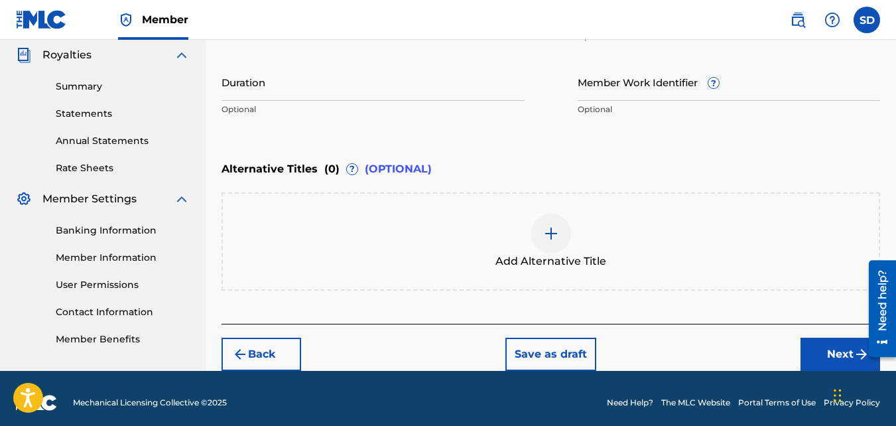
scroll to position [405, 0]
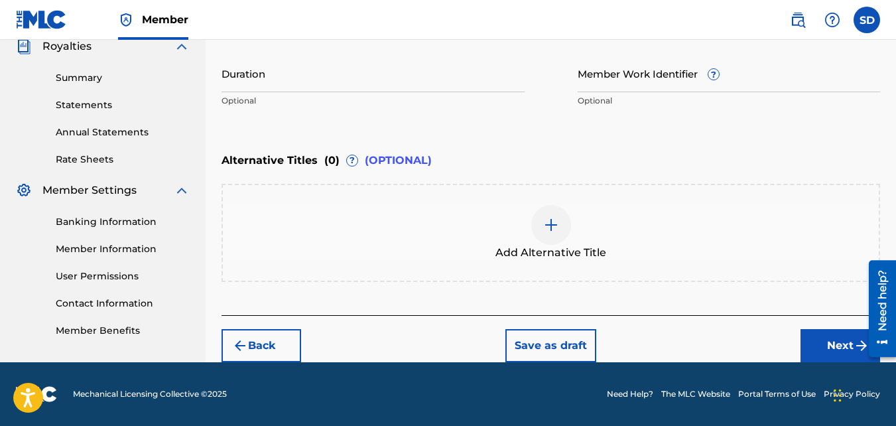
click at [823, 332] on button "Next" at bounding box center [840, 345] width 80 height 33
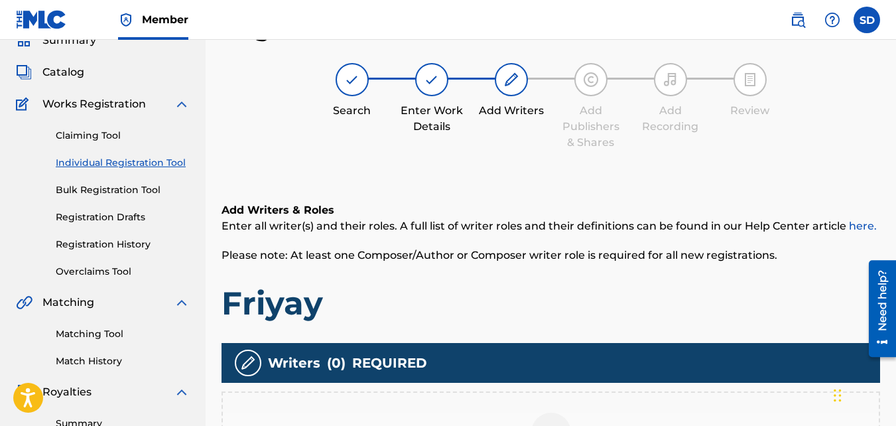
scroll to position [258, 0]
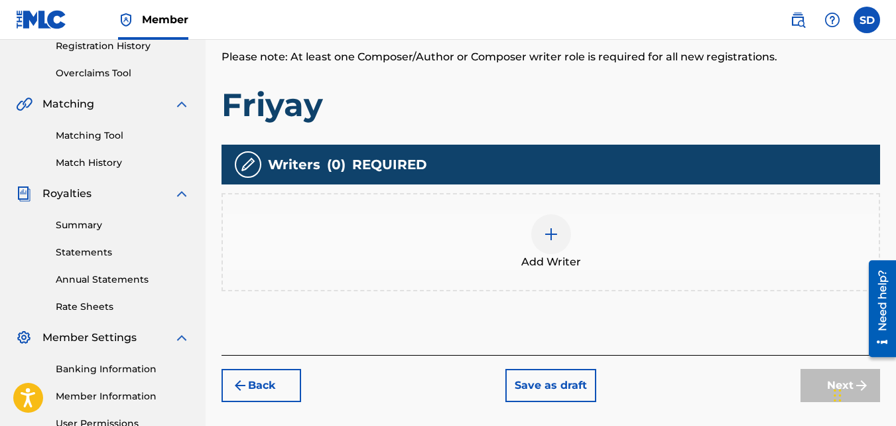
click at [527, 180] on div "Writers ( 0 ) REQUIRED" at bounding box center [550, 165] width 658 height 40
click at [525, 221] on div "Add Writer" at bounding box center [551, 242] width 656 height 56
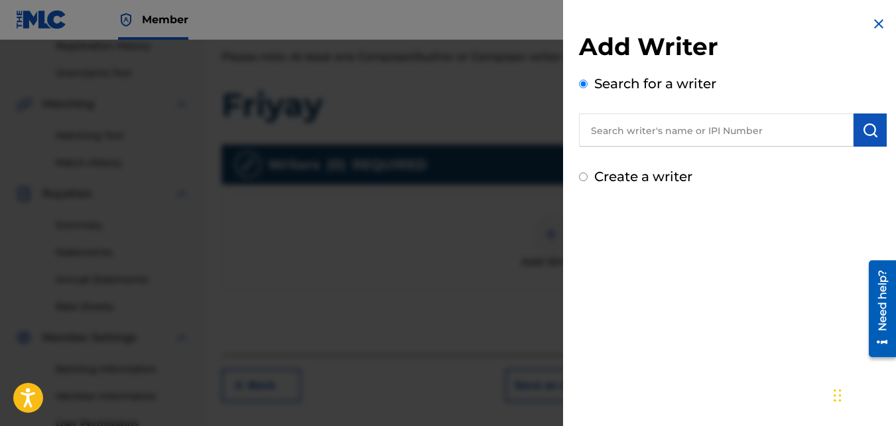
click at [617, 178] on label "Create a writer" at bounding box center [643, 176] width 98 height 16
click at [588, 178] on input "Create a writer" at bounding box center [583, 176] width 9 height 9
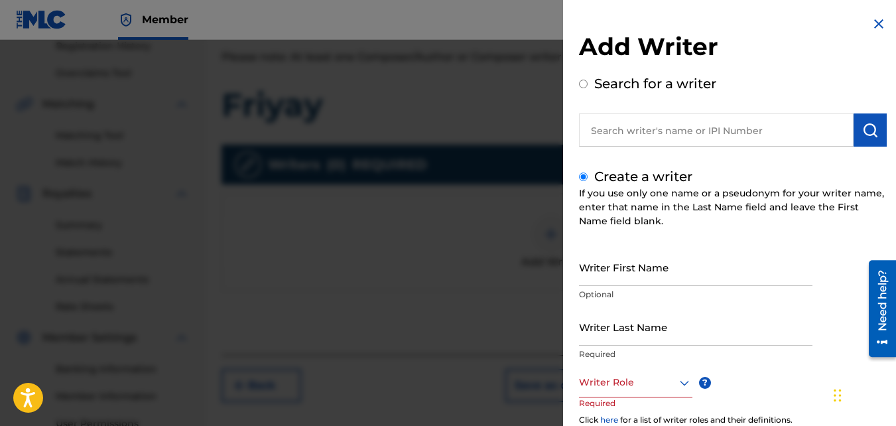
click at [622, 269] on input "Writer First Name" at bounding box center [695, 267] width 233 height 38
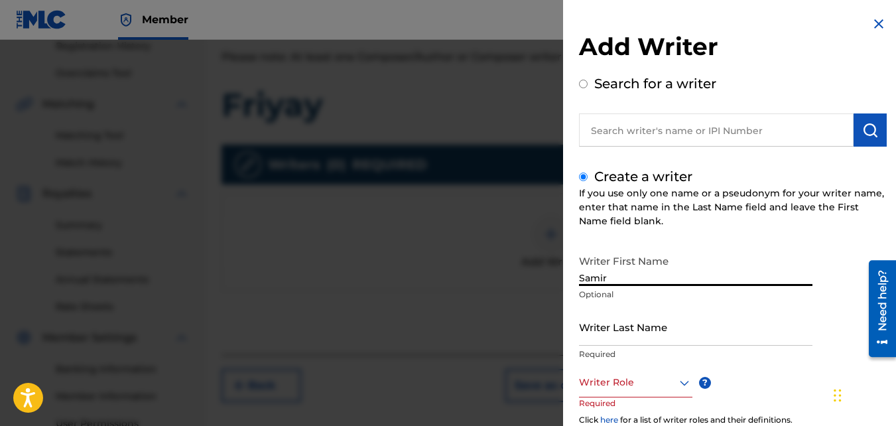
click at [625, 327] on input "Writer Last Name" at bounding box center [695, 327] width 233 height 38
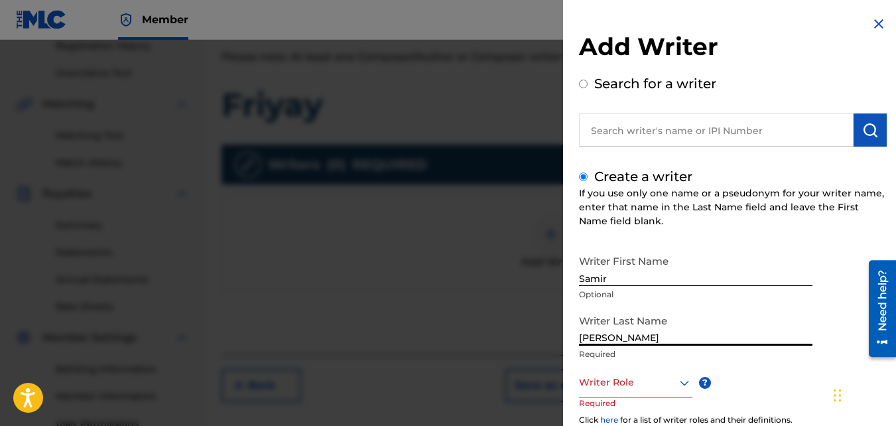
scroll to position [99, 0]
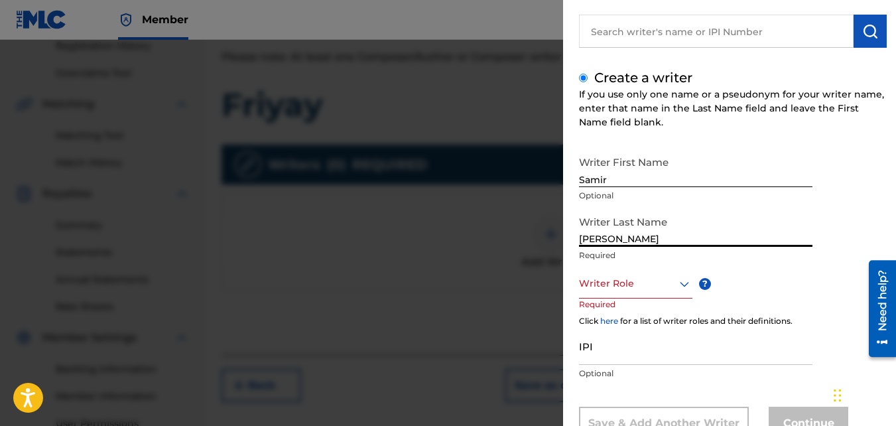
click at [607, 279] on div at bounding box center [635, 283] width 113 height 17
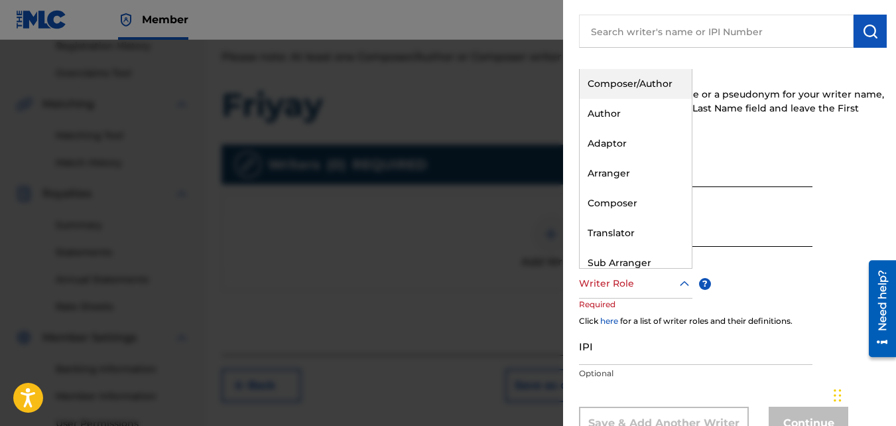
click at [624, 95] on div "Composer/Author" at bounding box center [636, 84] width 112 height 30
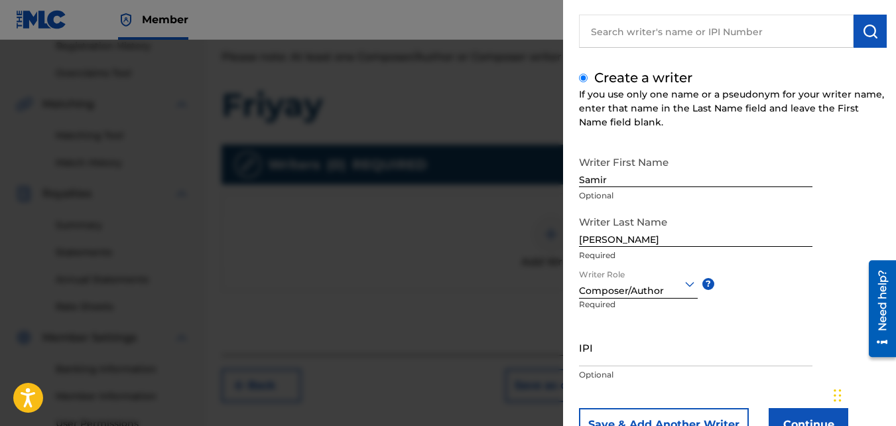
scroll to position [150, 0]
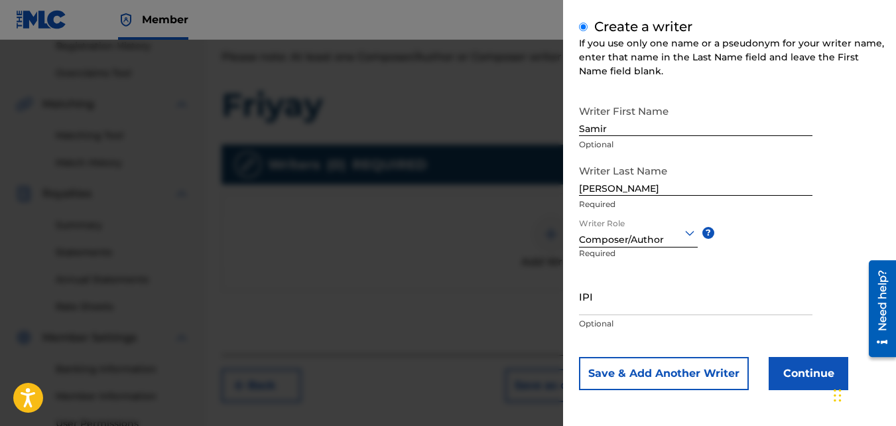
click at [799, 375] on button "Continue" at bounding box center [809, 373] width 80 height 33
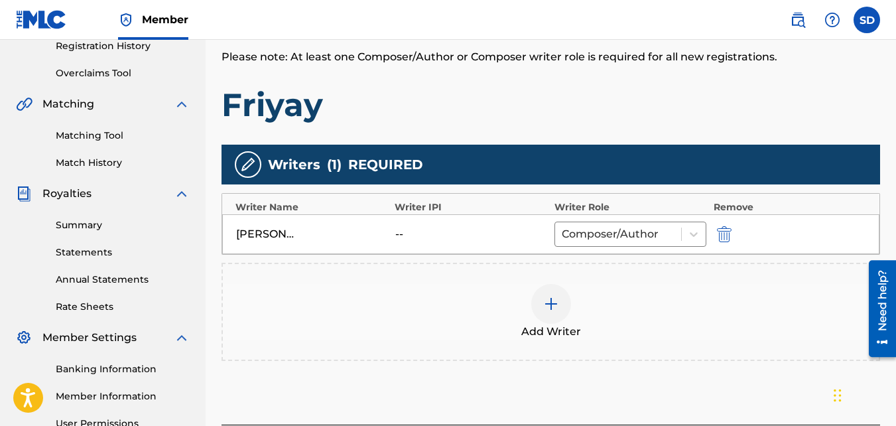
scroll to position [397, 0]
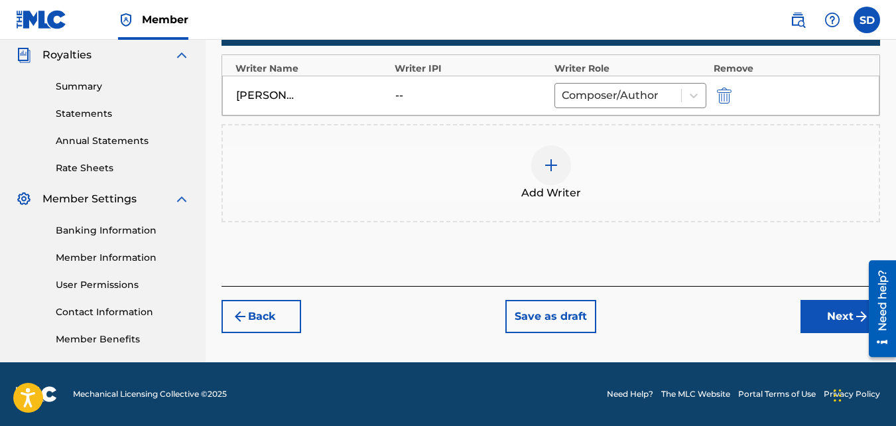
click at [802, 320] on button "Next" at bounding box center [840, 316] width 80 height 33
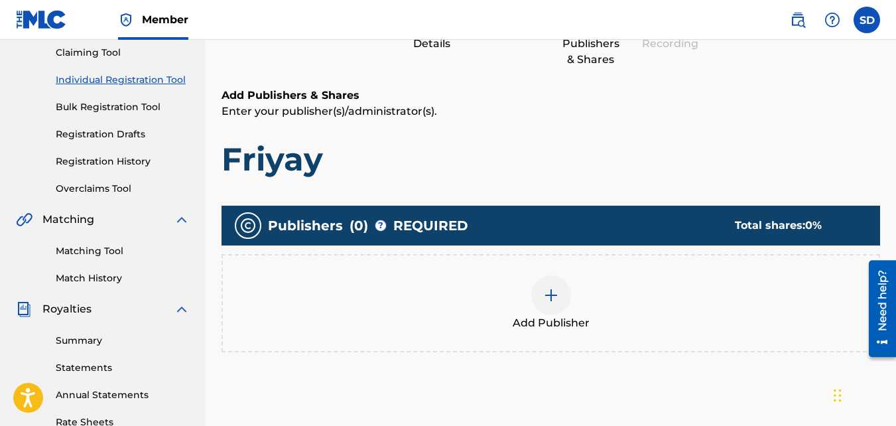
scroll to position [143, 0]
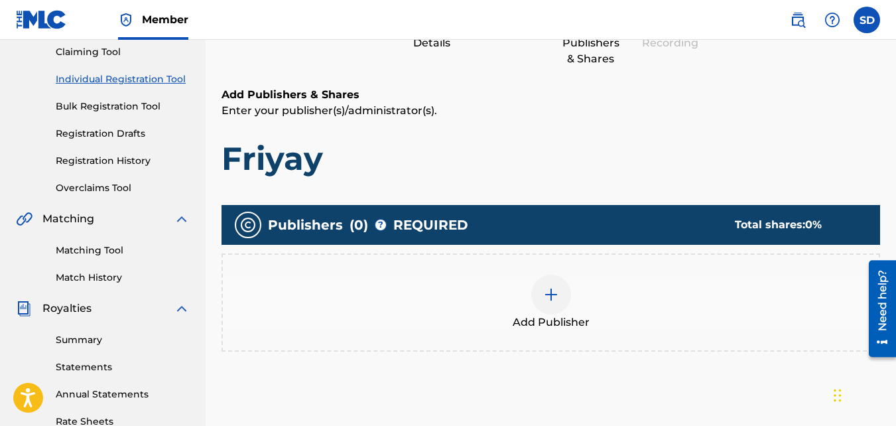
click at [529, 280] on div "Add Publisher" at bounding box center [551, 303] width 656 height 56
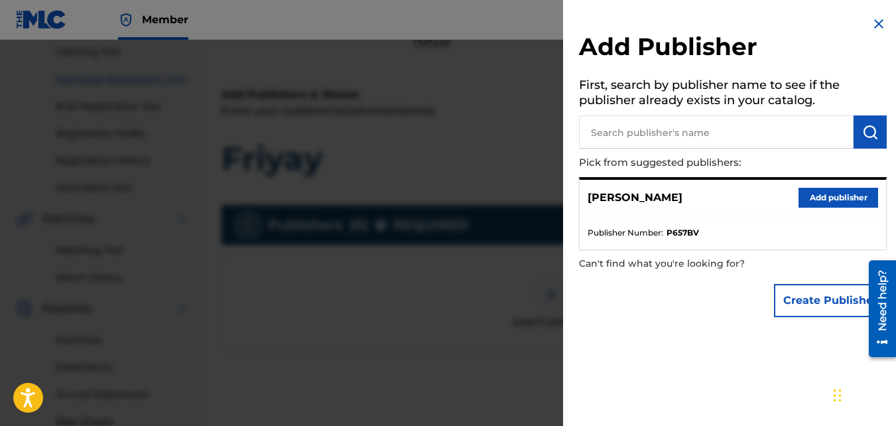
click at [799, 198] on button "Add publisher" at bounding box center [838, 198] width 80 height 20
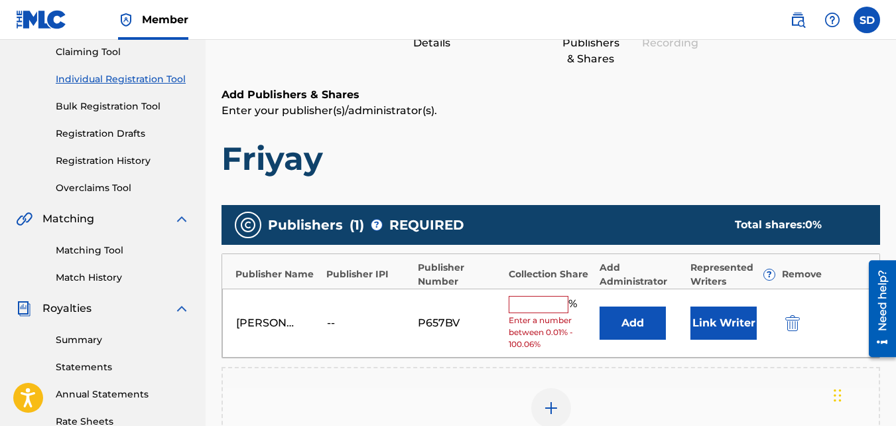
click at [520, 312] on input "text" at bounding box center [539, 304] width 60 height 17
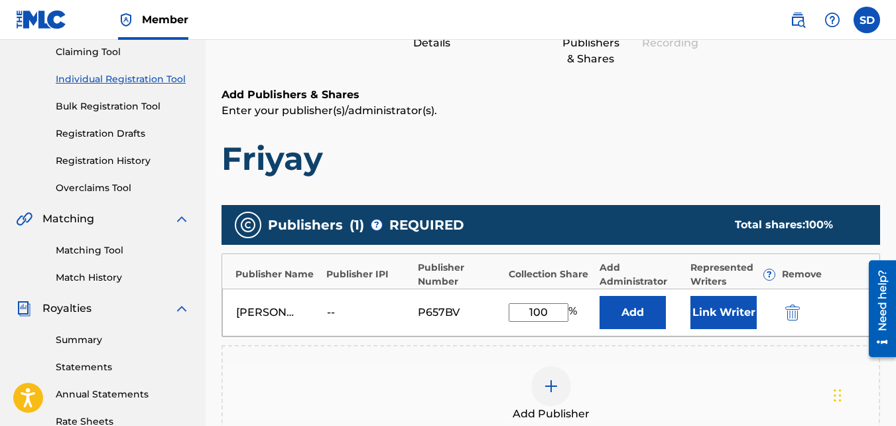
scroll to position [397, 0]
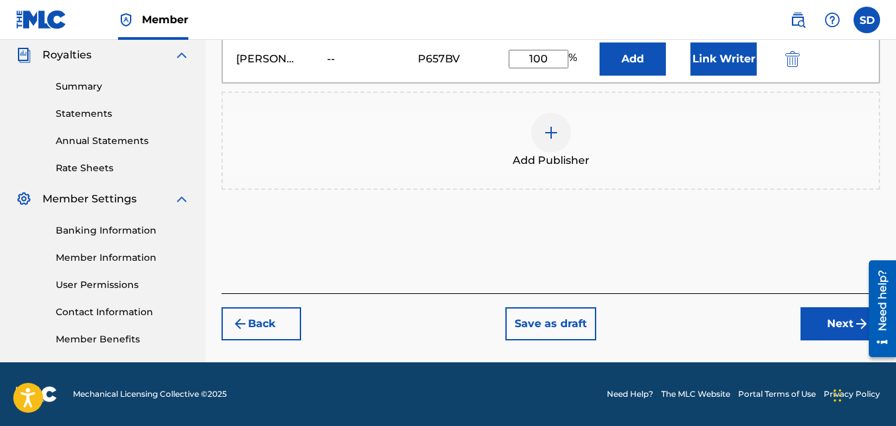
click at [828, 320] on button "Next" at bounding box center [840, 323] width 80 height 33
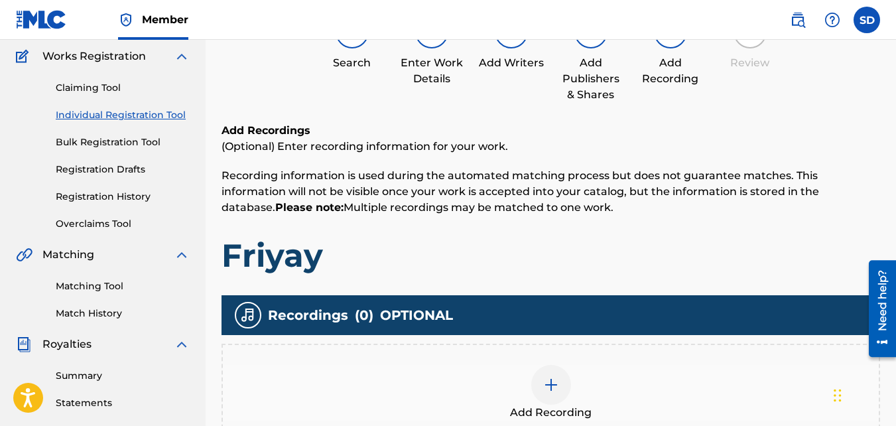
scroll to position [109, 0]
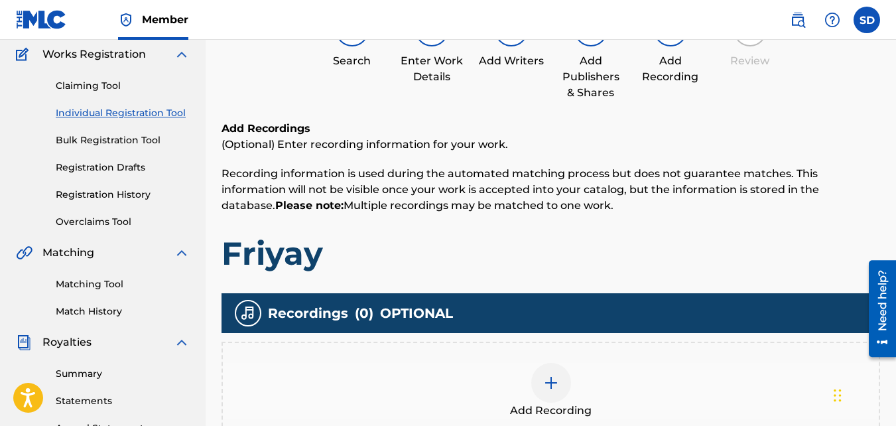
click at [584, 339] on div "Recordings ( 0 ) OPTIONAL Add Recording" at bounding box center [550, 366] width 658 height 147
click at [583, 347] on div "Add Recording" at bounding box center [550, 391] width 658 height 98
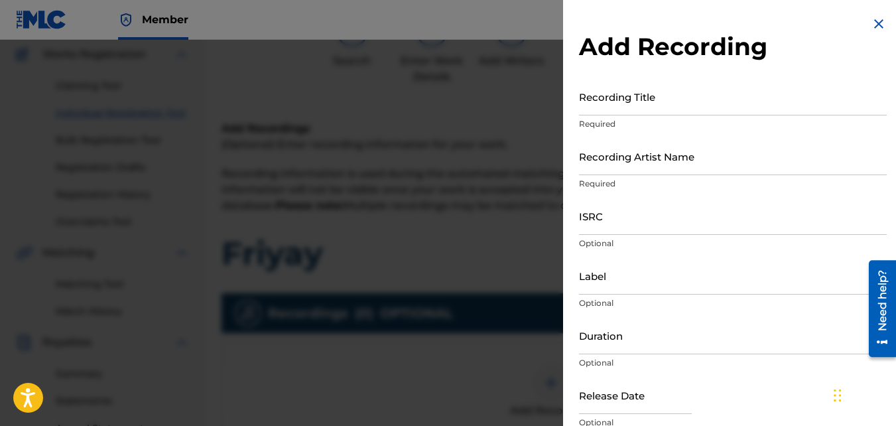
click at [630, 103] on input "Recording Title" at bounding box center [733, 97] width 308 height 38
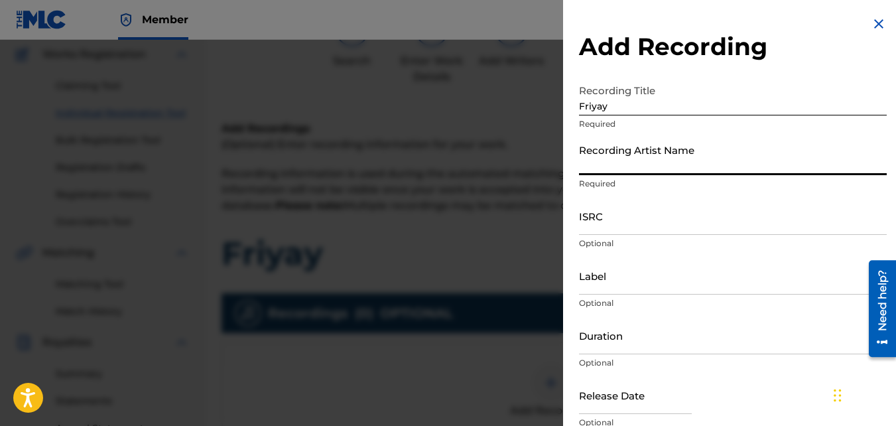
click at [639, 166] on input "Recording Artist Name" at bounding box center [733, 156] width 308 height 38
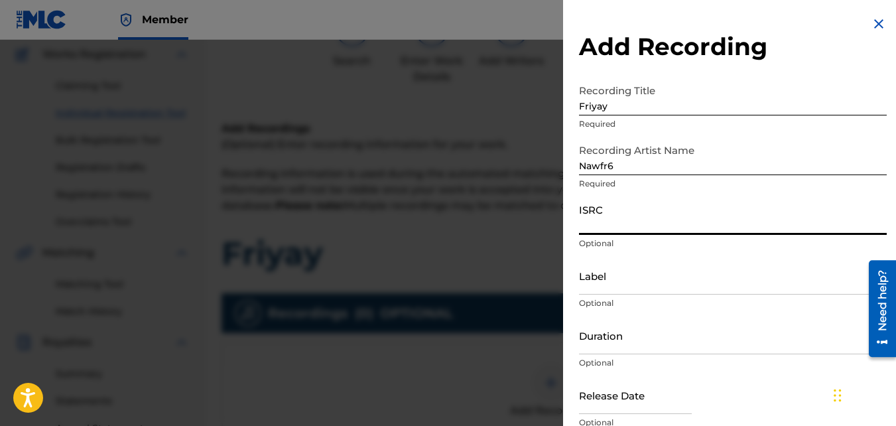
paste input "QZKUS2100742"
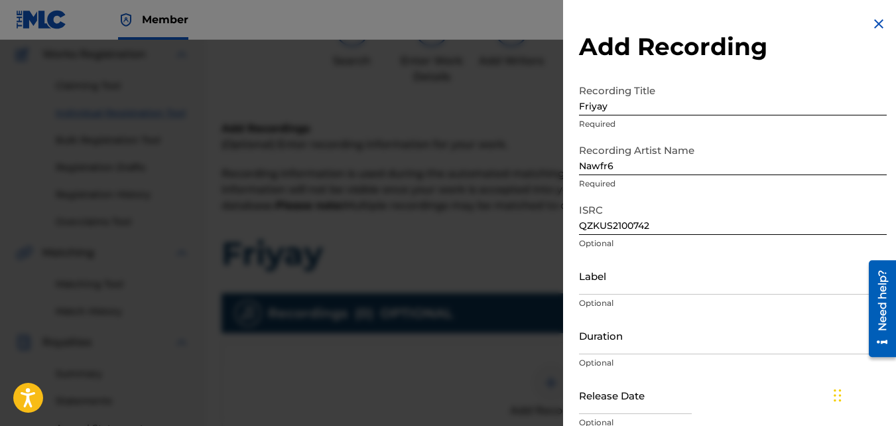
click at [680, 74] on div "Add Recording Recording Title Friyay Required Recording Artist Name Nawfr6 Requ…" at bounding box center [733, 242] width 340 height 485
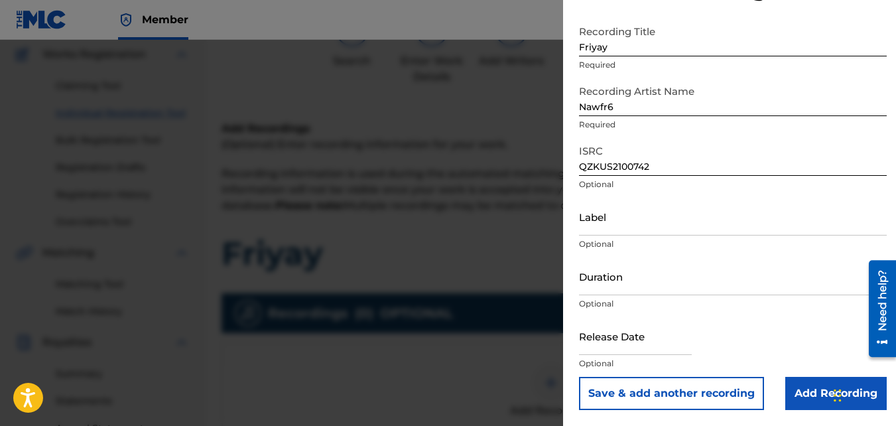
click at [802, 405] on input "Add Recording" at bounding box center [835, 393] width 101 height 33
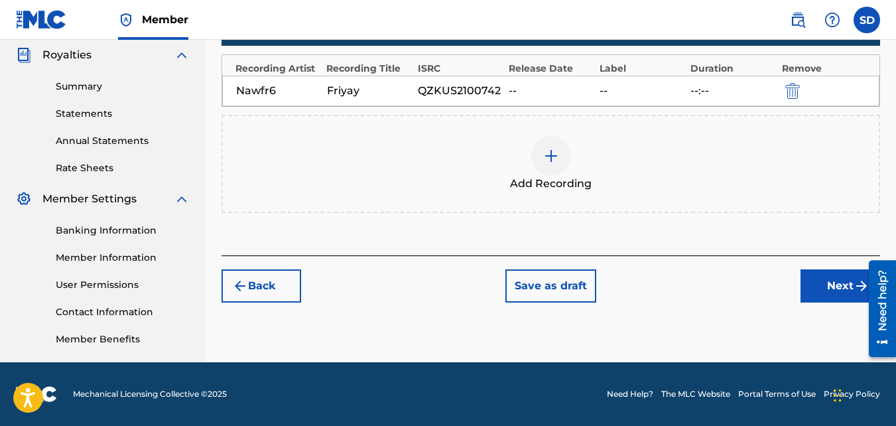
click at [840, 273] on button "Next" at bounding box center [840, 285] width 80 height 33
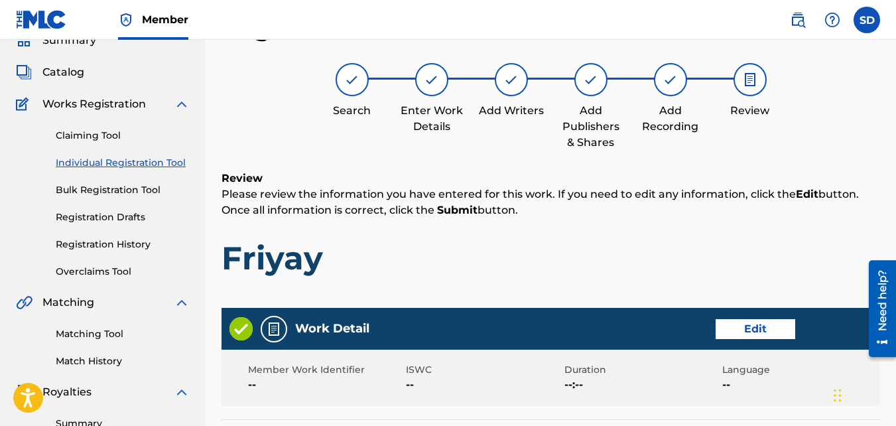
scroll to position [712, 0]
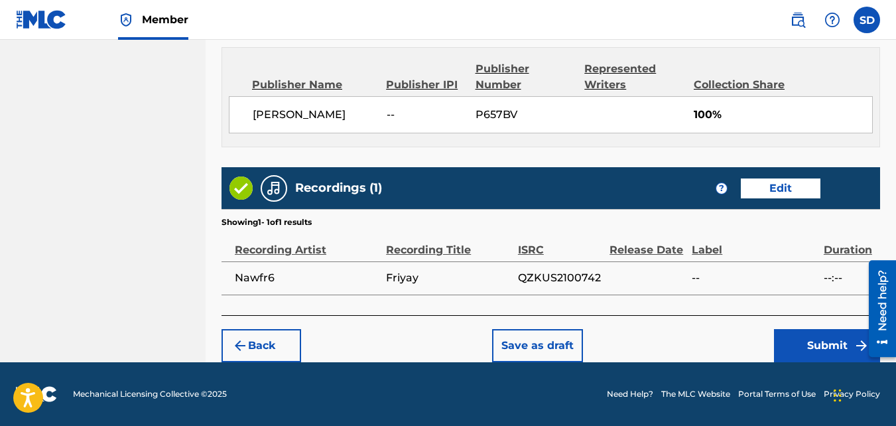
click at [790, 332] on button "Submit" at bounding box center [827, 345] width 106 height 33
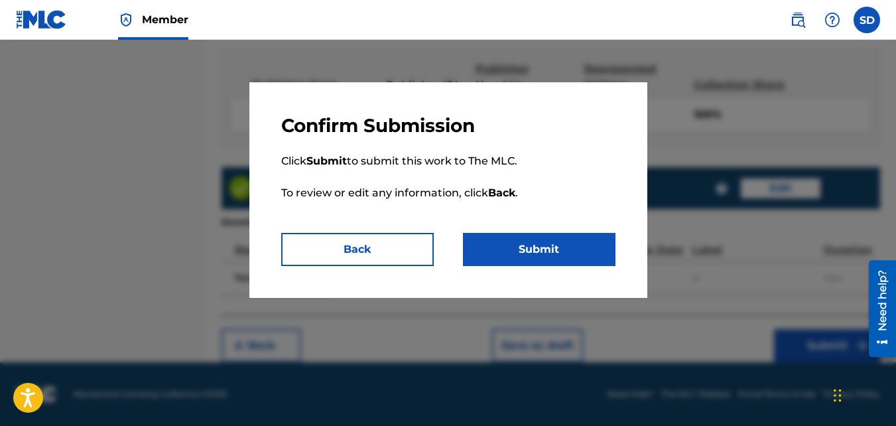
click at [562, 262] on button "Submit" at bounding box center [539, 249] width 153 height 33
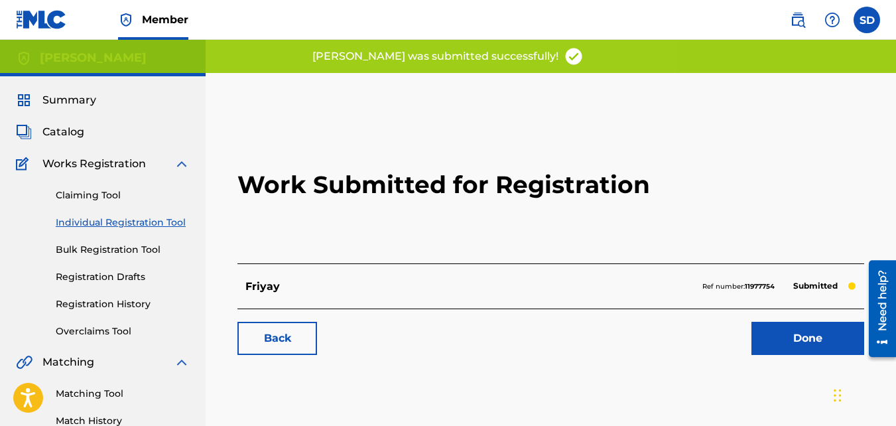
click at [284, 343] on link "Back" at bounding box center [277, 338] width 80 height 33
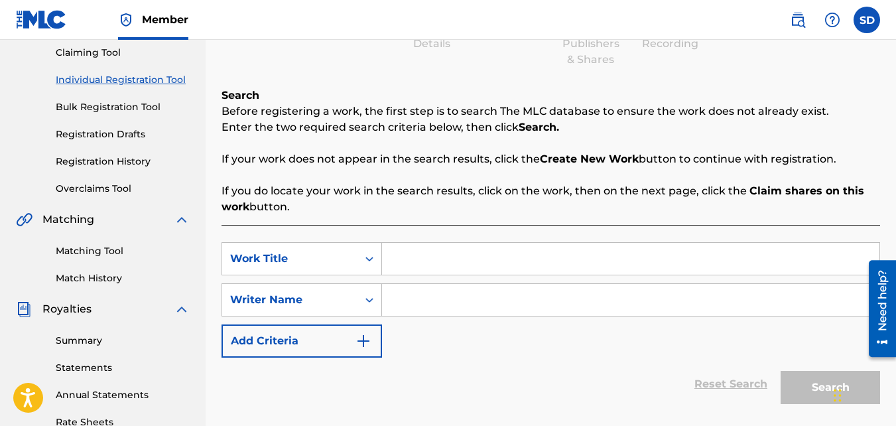
scroll to position [191, 0]
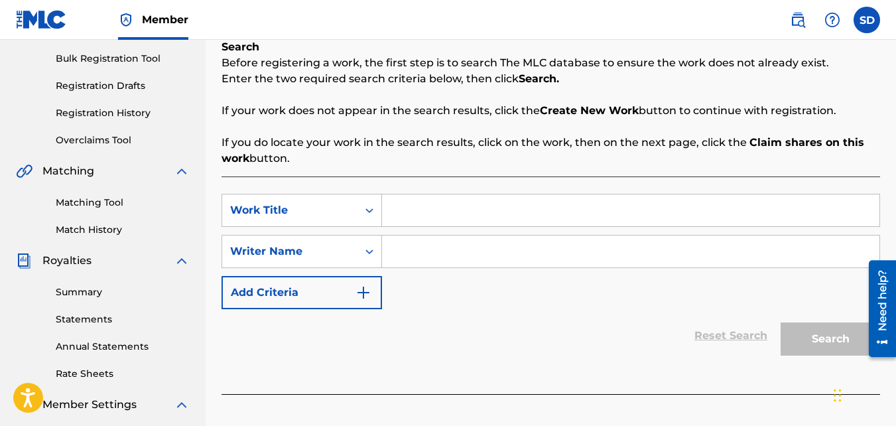
click at [435, 211] on input "Search Form" at bounding box center [630, 210] width 497 height 32
click at [446, 243] on input "Search Form" at bounding box center [630, 251] width 497 height 32
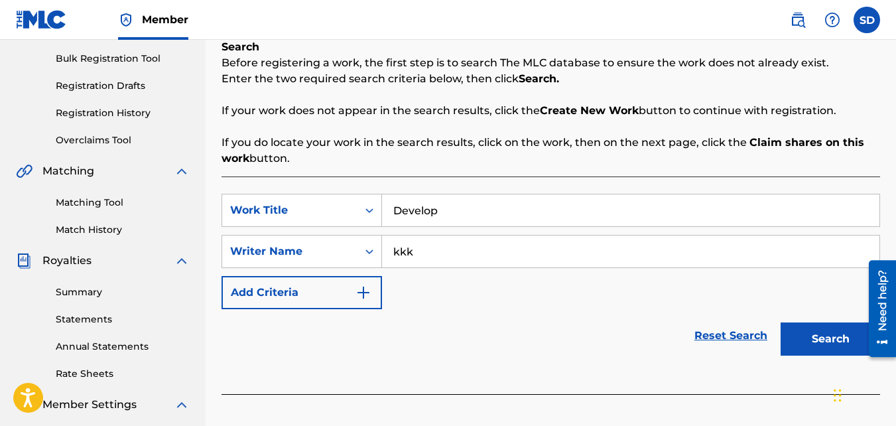
click at [781, 322] on button "Search" at bounding box center [830, 338] width 99 height 33
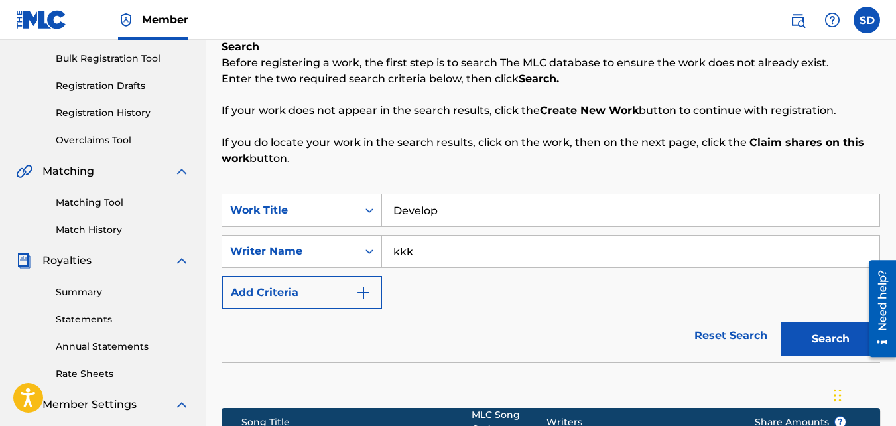
scroll to position [397, 0]
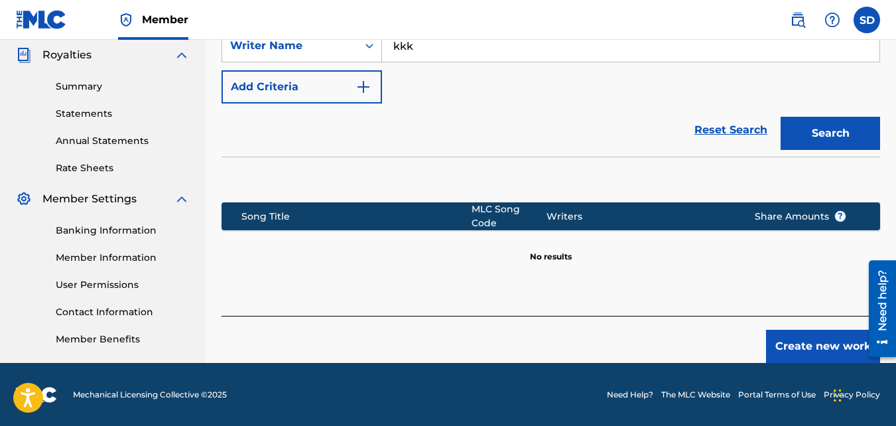
click at [816, 331] on button "Create new work" at bounding box center [823, 346] width 114 height 33
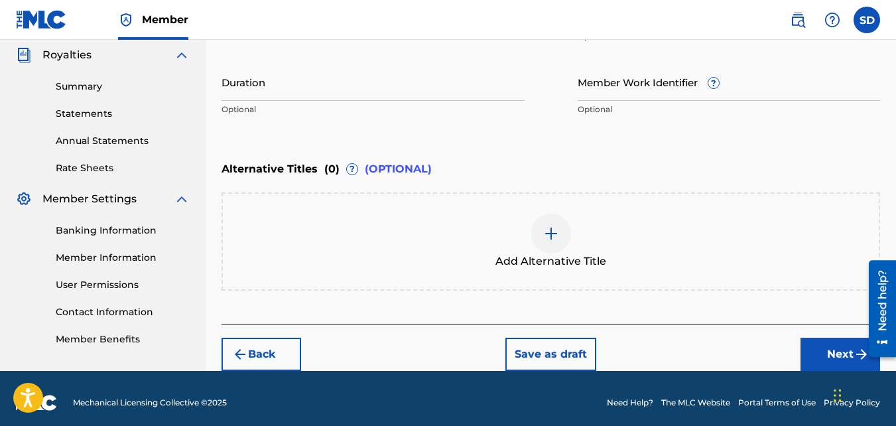
click at [834, 359] on button "Next" at bounding box center [840, 354] width 80 height 33
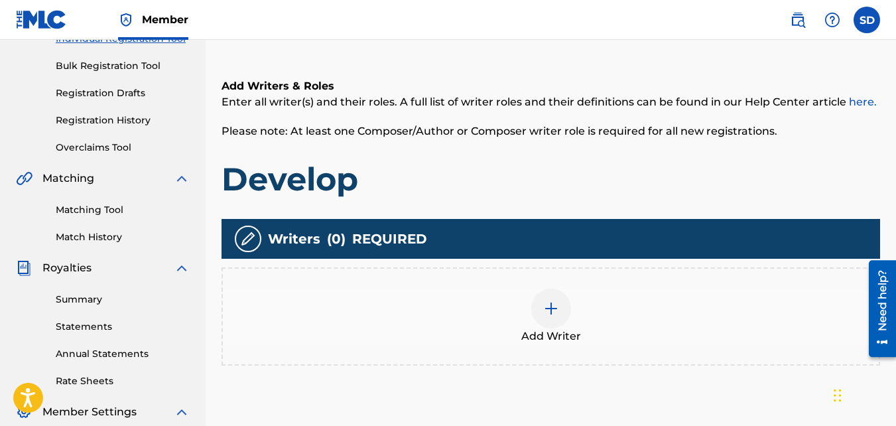
scroll to position [219, 0]
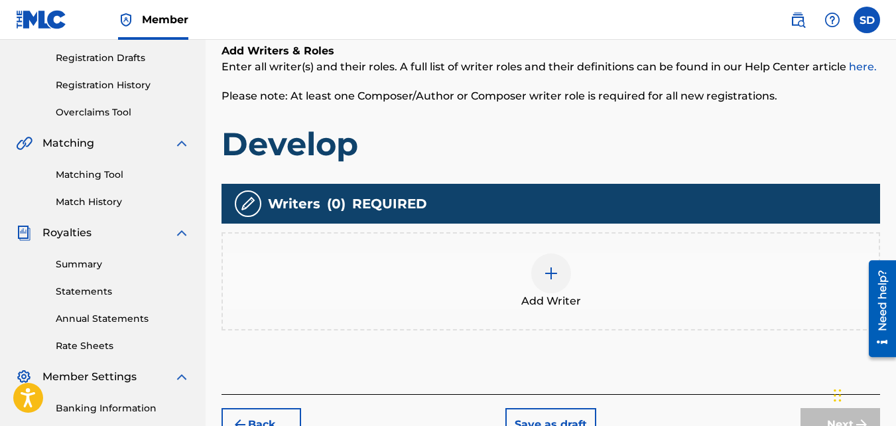
click at [536, 235] on div "Add Writer" at bounding box center [550, 281] width 658 height 98
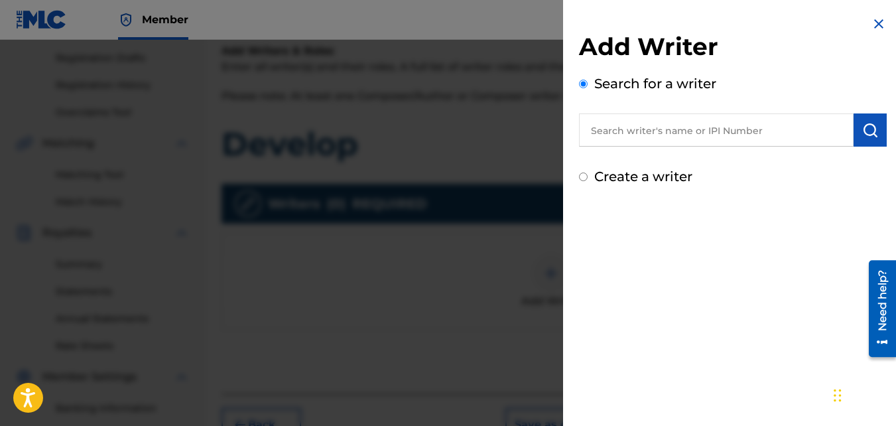
click at [608, 176] on label "Create a writer" at bounding box center [643, 176] width 98 height 16
click at [588, 176] on input "Create a writer" at bounding box center [583, 176] width 9 height 9
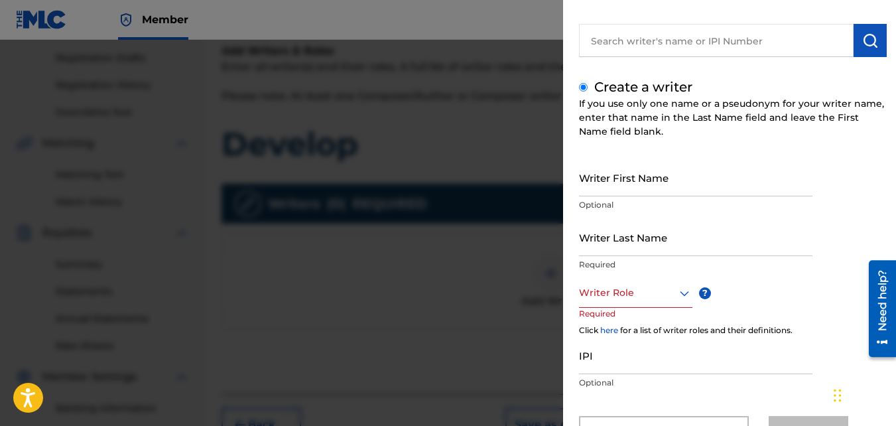
scroll to position [149, 0]
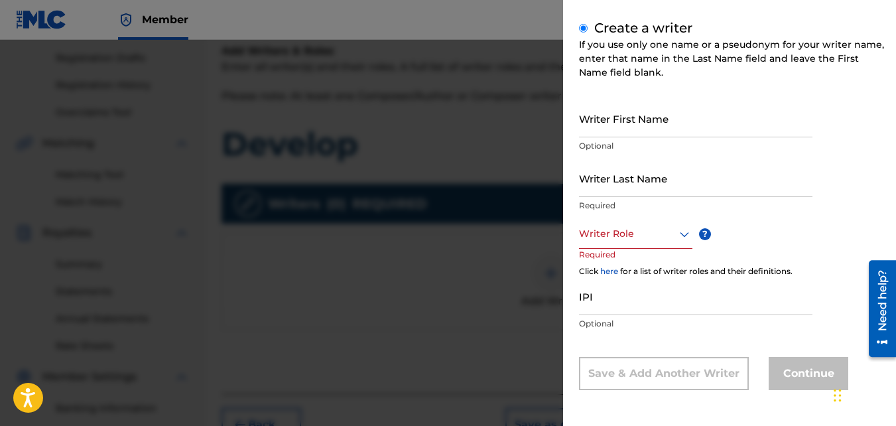
click at [608, 130] on input "Writer First Name" at bounding box center [695, 118] width 233 height 38
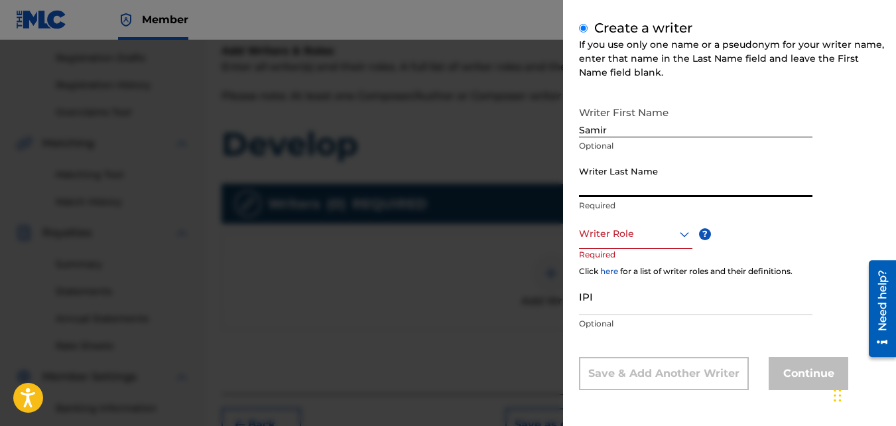
click at [611, 170] on input "Writer Last Name" at bounding box center [695, 178] width 233 height 38
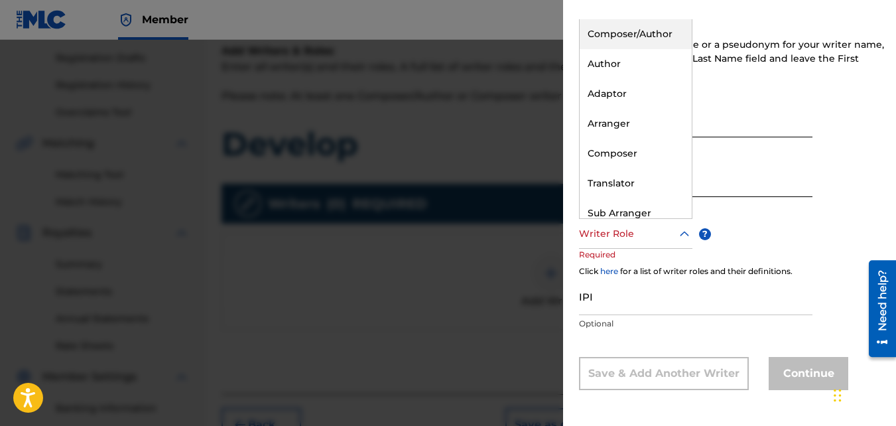
click at [630, 224] on div "Writer Role" at bounding box center [635, 234] width 113 height 30
click at [634, 45] on div "Composer/Author" at bounding box center [636, 34] width 112 height 30
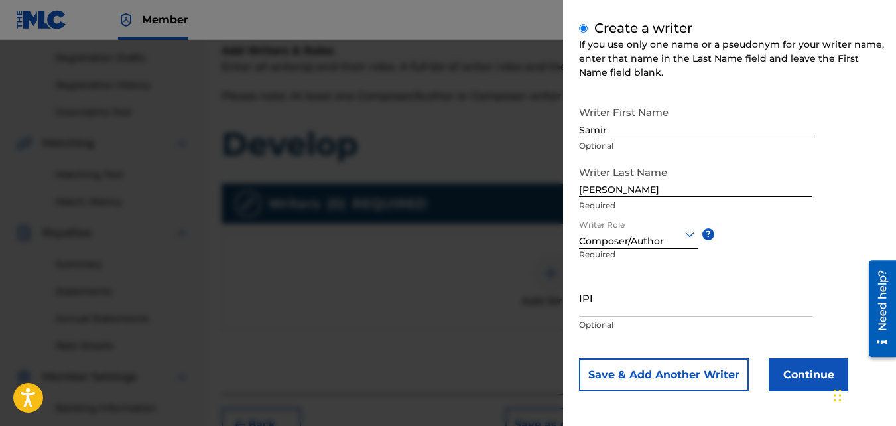
scroll to position [150, 0]
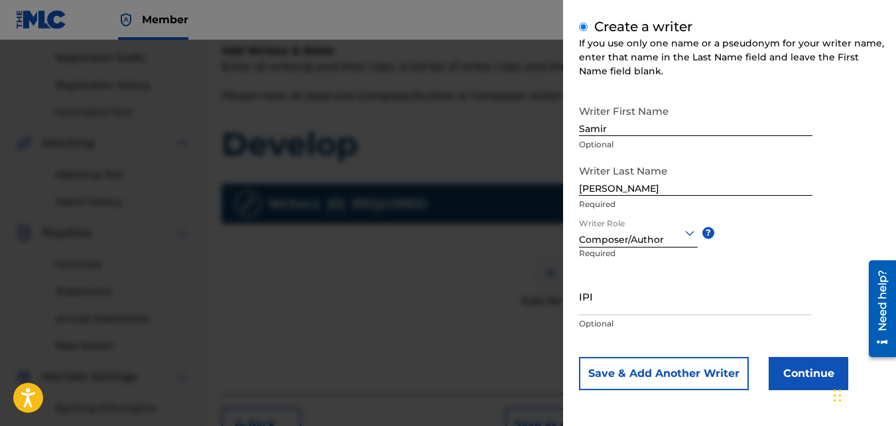
click at [792, 368] on button "Continue" at bounding box center [809, 373] width 80 height 33
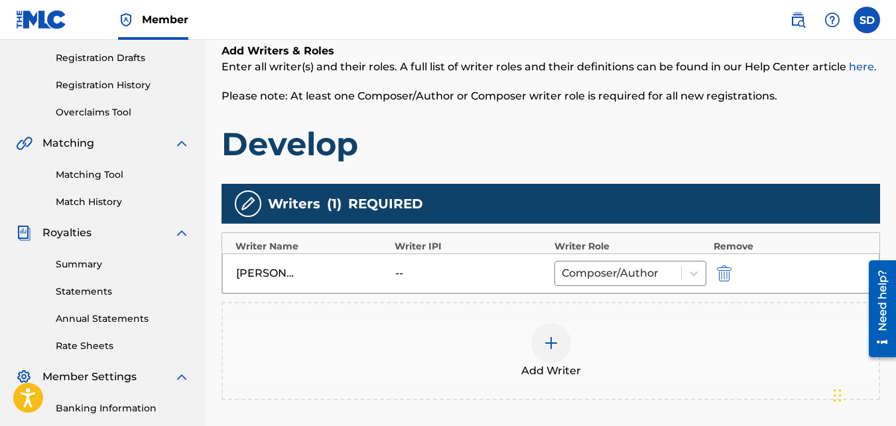
scroll to position [397, 0]
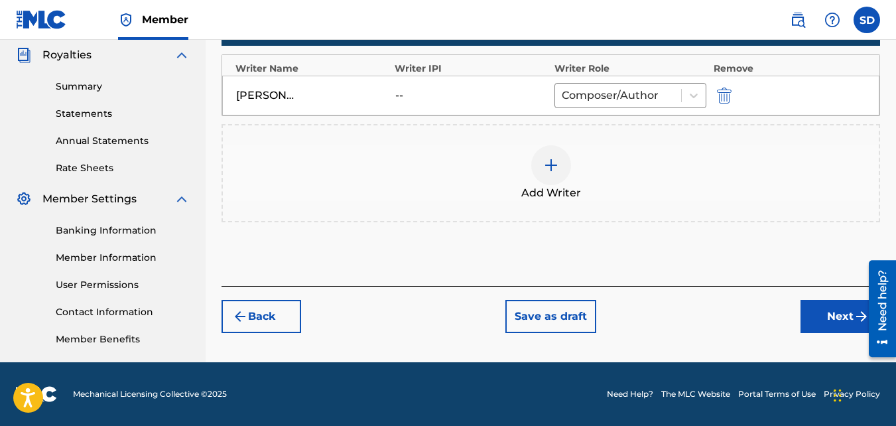
click at [814, 330] on button "Next" at bounding box center [840, 316] width 80 height 33
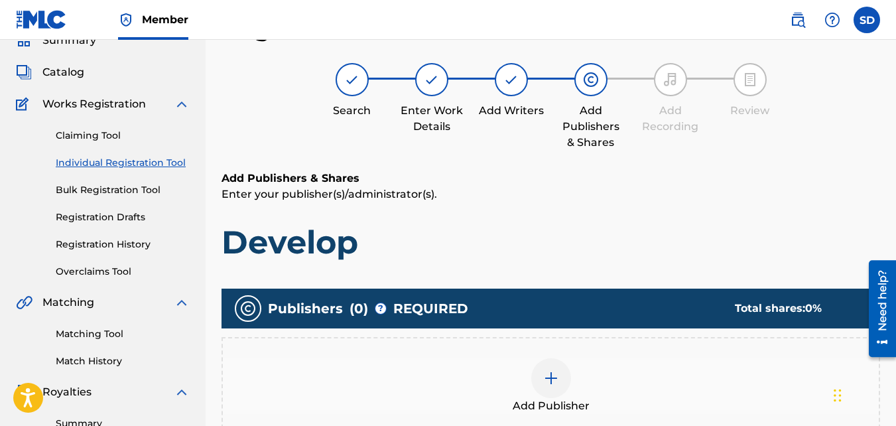
scroll to position [233, 0]
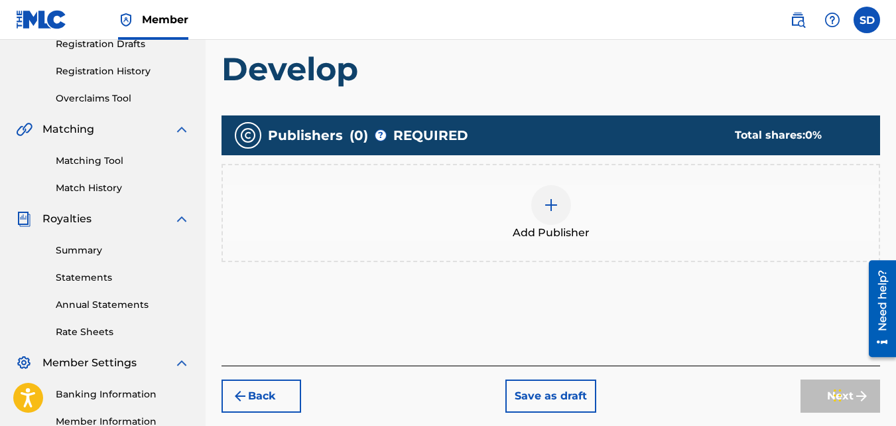
click at [564, 245] on div "Add Publisher" at bounding box center [550, 213] width 658 height 98
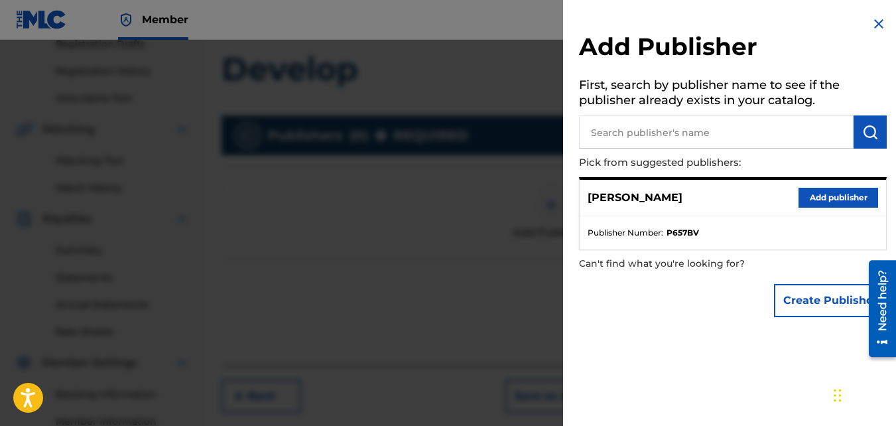
click at [859, 192] on button "Add publisher" at bounding box center [838, 198] width 80 height 20
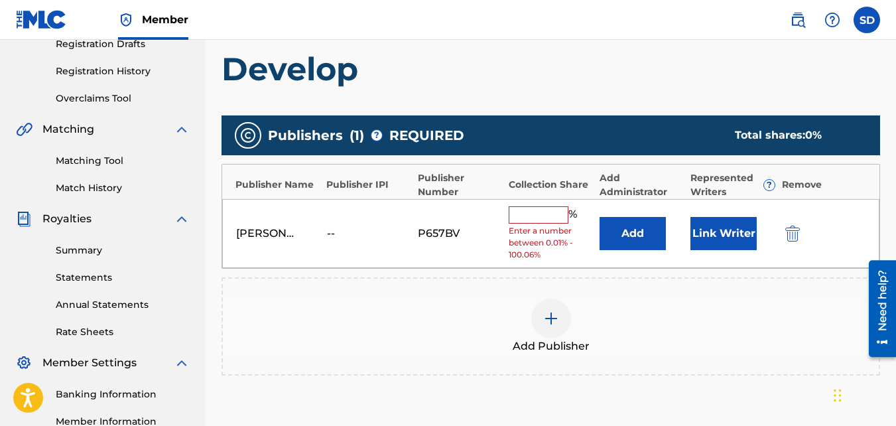
click at [550, 211] on input "text" at bounding box center [539, 214] width 60 height 17
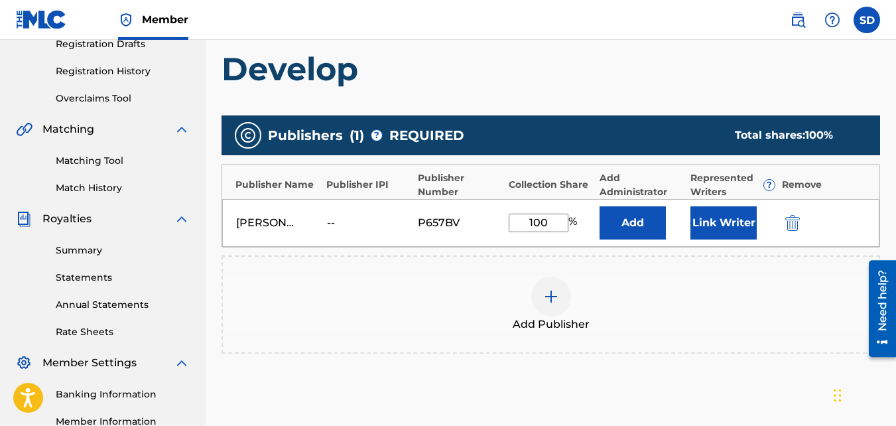
scroll to position [397, 0]
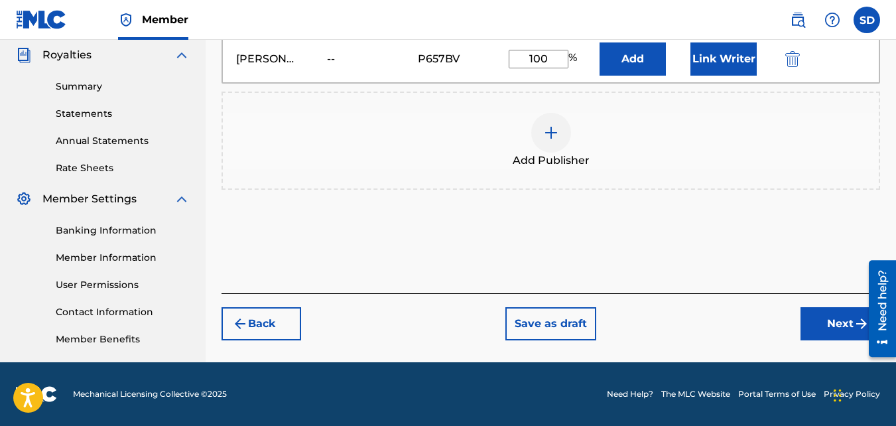
click at [790, 326] on div "Back Save as draft Next" at bounding box center [550, 316] width 658 height 47
click at [818, 326] on button "Next" at bounding box center [840, 323] width 80 height 33
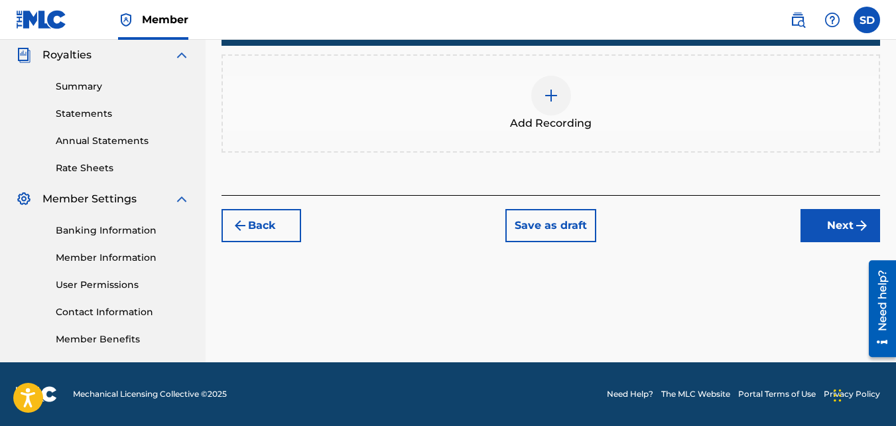
click at [532, 135] on div "Add Recording" at bounding box center [550, 103] width 658 height 98
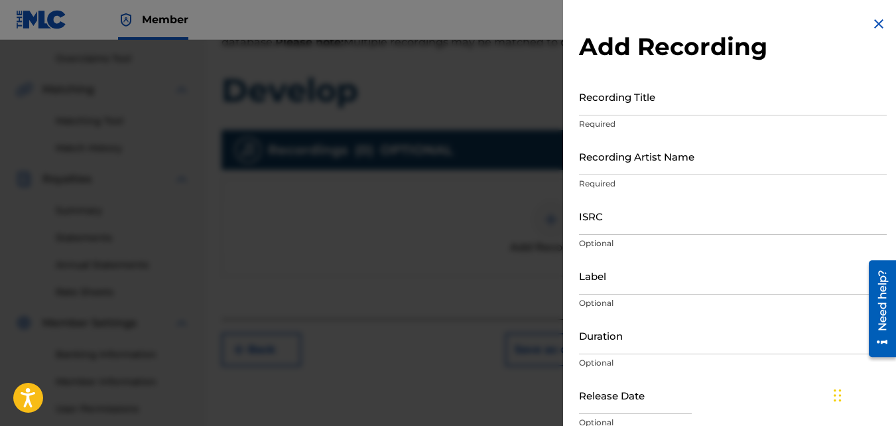
scroll to position [180, 0]
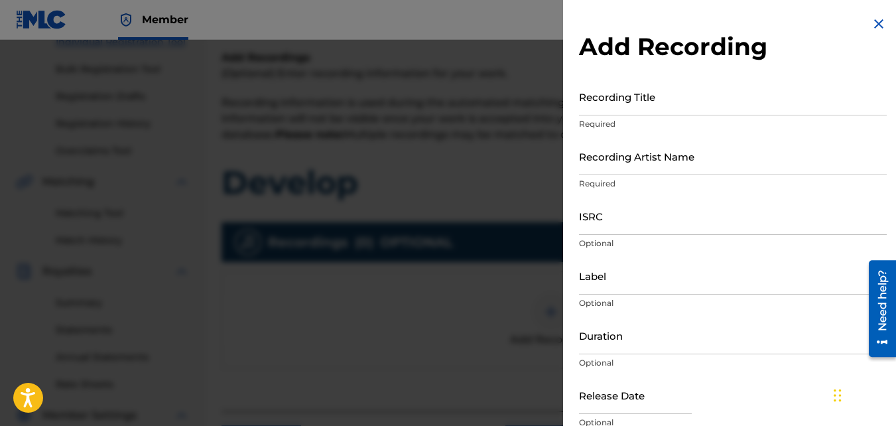
click at [656, 95] on input "Recording Title" at bounding box center [733, 97] width 308 height 38
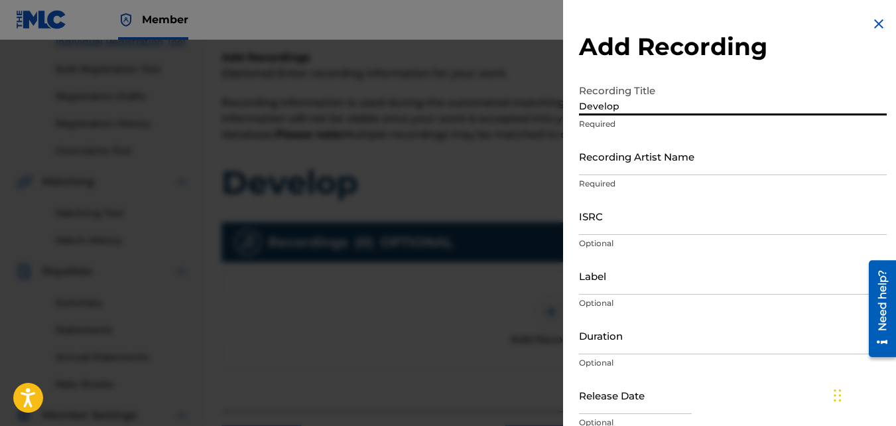
click at [670, 149] on input "Recording Artist Name" at bounding box center [733, 156] width 308 height 38
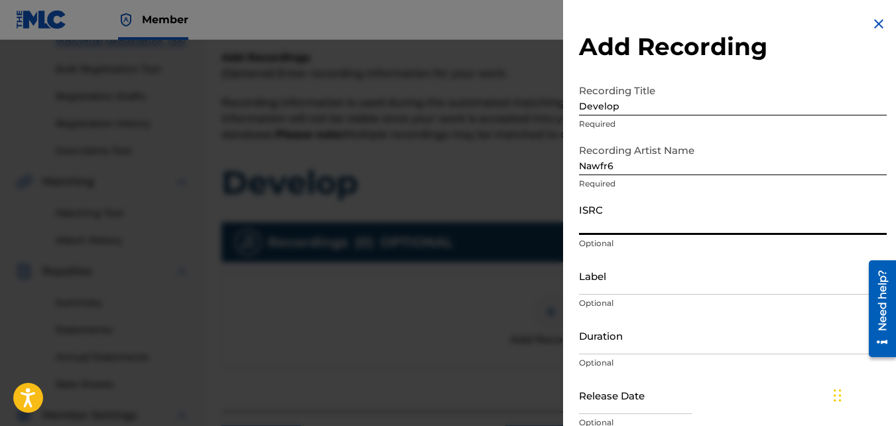
paste input "QZKUS2100610"
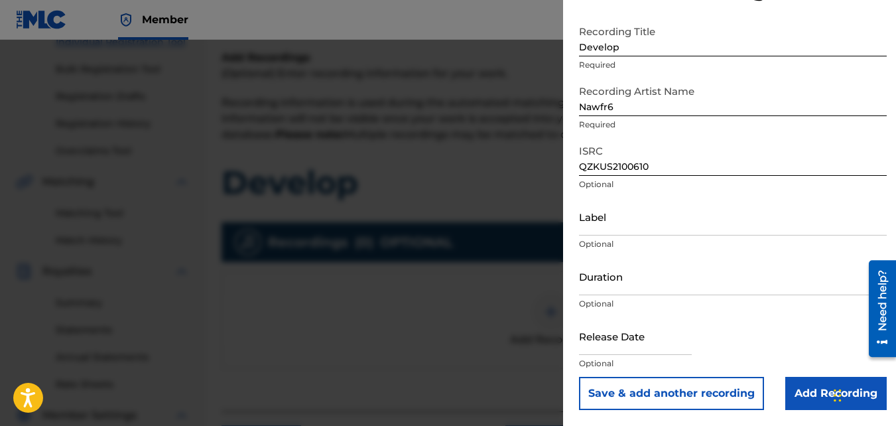
click at [808, 385] on input "Add Recording" at bounding box center [835, 393] width 101 height 33
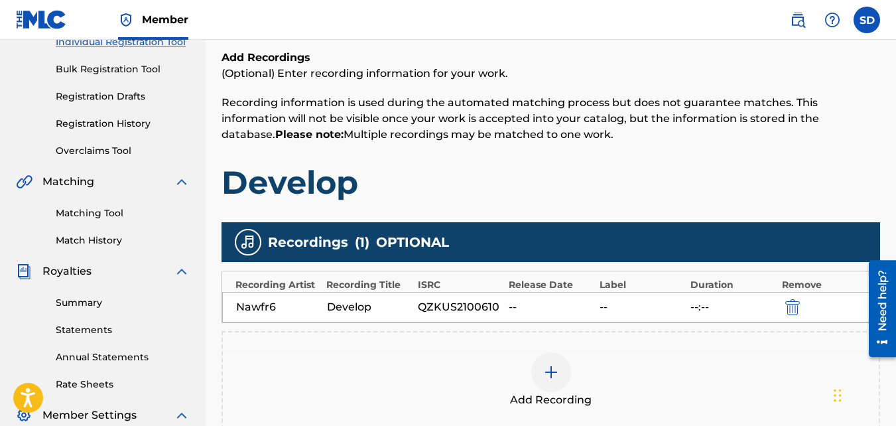
scroll to position [397, 0]
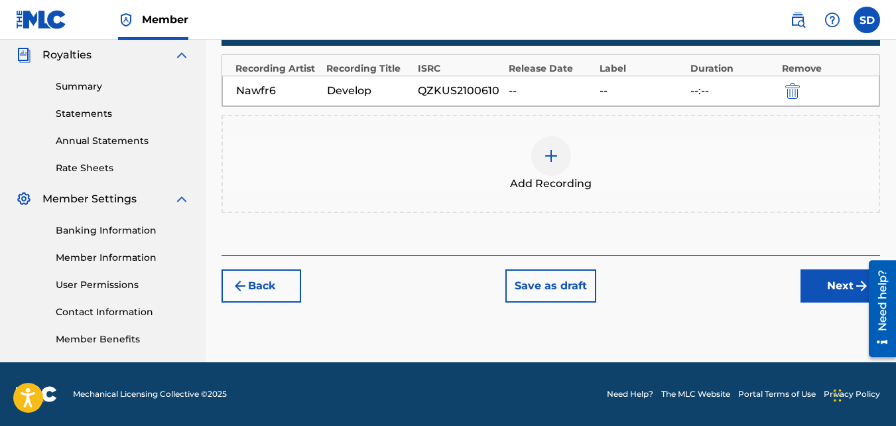
click at [828, 286] on button "Next" at bounding box center [840, 285] width 80 height 33
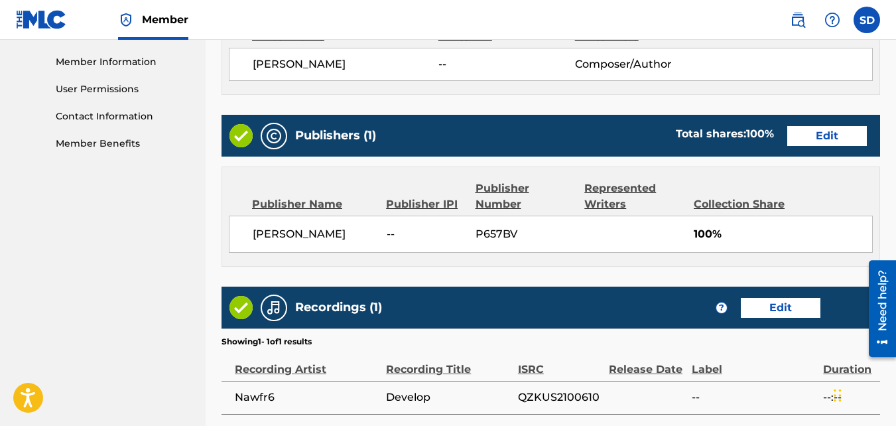
scroll to position [712, 0]
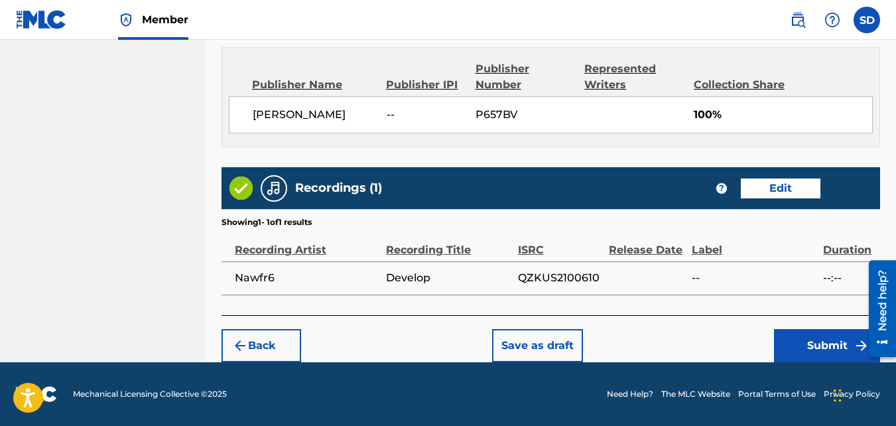
click at [821, 354] on button "Submit" at bounding box center [827, 345] width 106 height 33
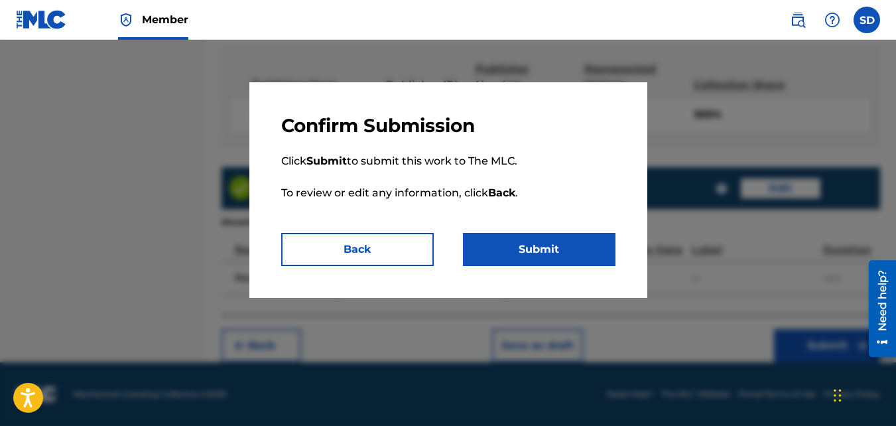
click at [535, 233] on button "Submit" at bounding box center [539, 249] width 153 height 33
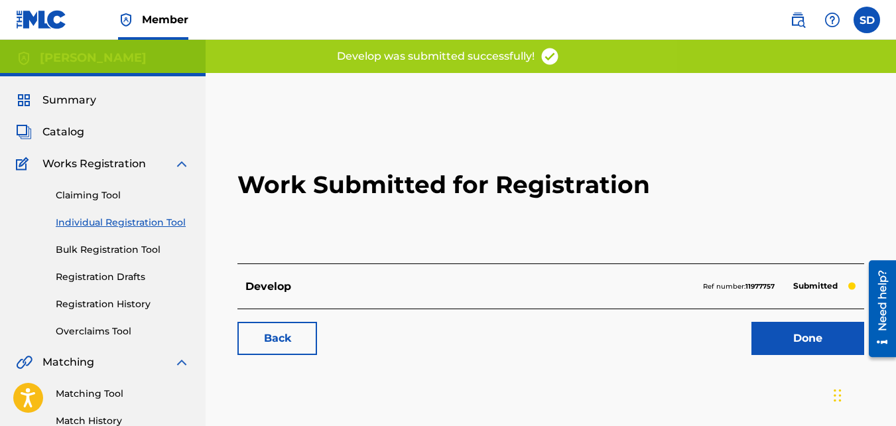
click at [317, 332] on div "Back Done" at bounding box center [550, 331] width 627 height 46
click at [279, 326] on link "Back" at bounding box center [277, 338] width 80 height 33
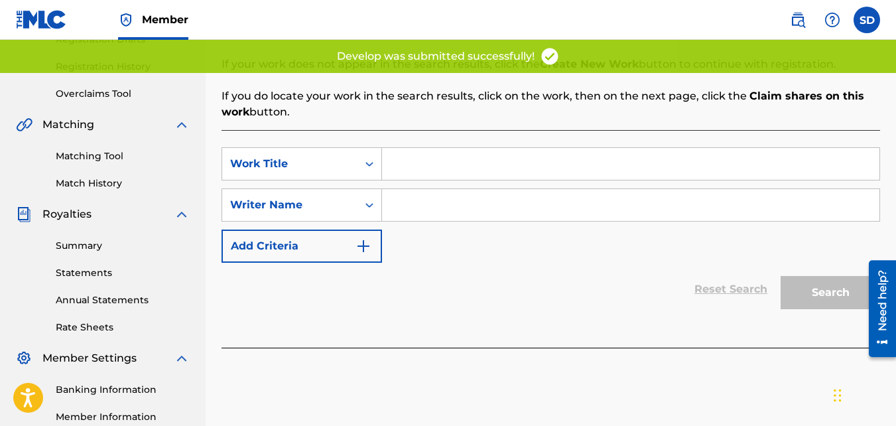
scroll to position [245, 0]
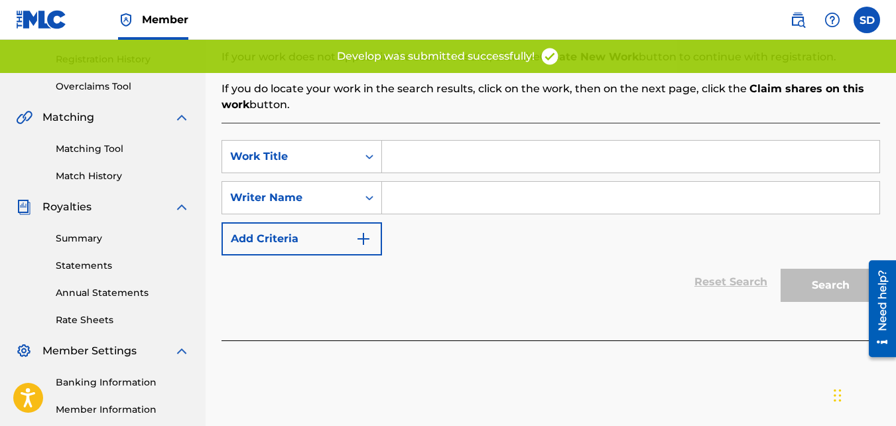
click at [408, 158] on input "Search Form" at bounding box center [630, 157] width 497 height 32
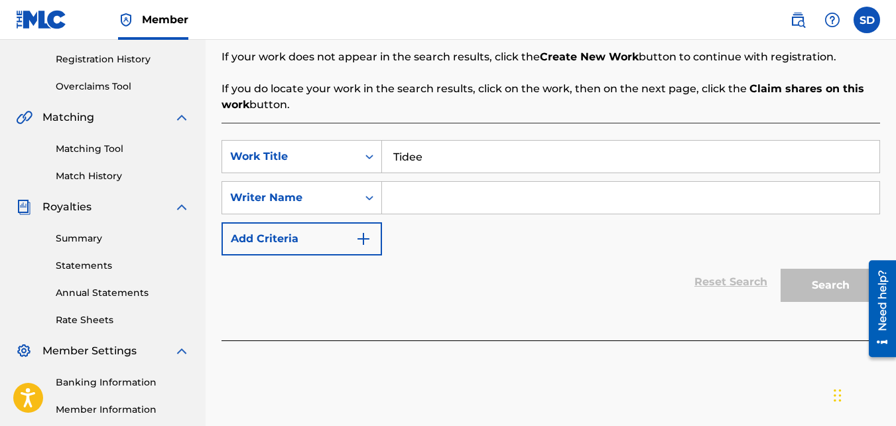
click at [418, 200] on input "Search Form" at bounding box center [630, 198] width 497 height 32
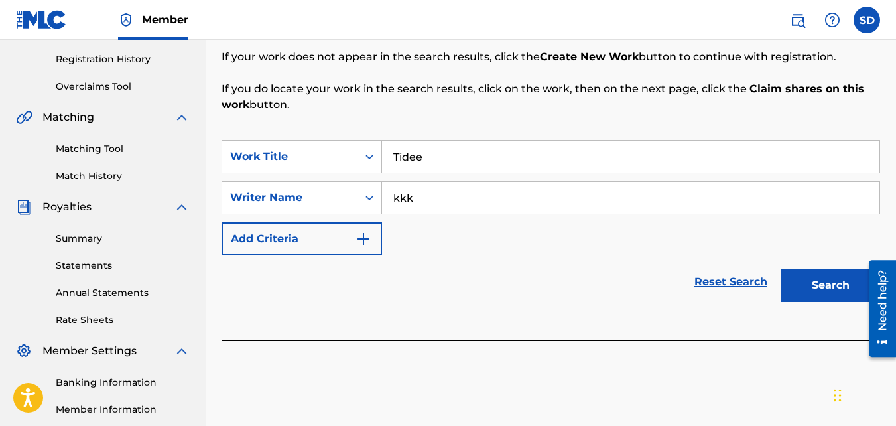
click at [781, 269] on button "Search" at bounding box center [830, 285] width 99 height 33
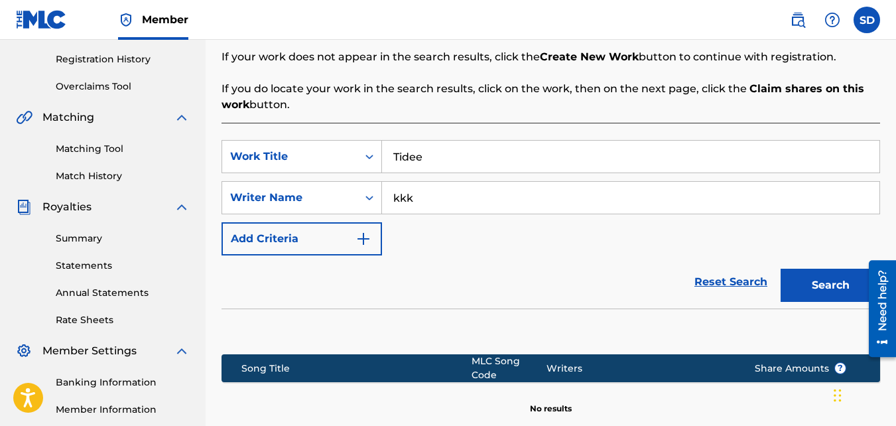
scroll to position [397, 0]
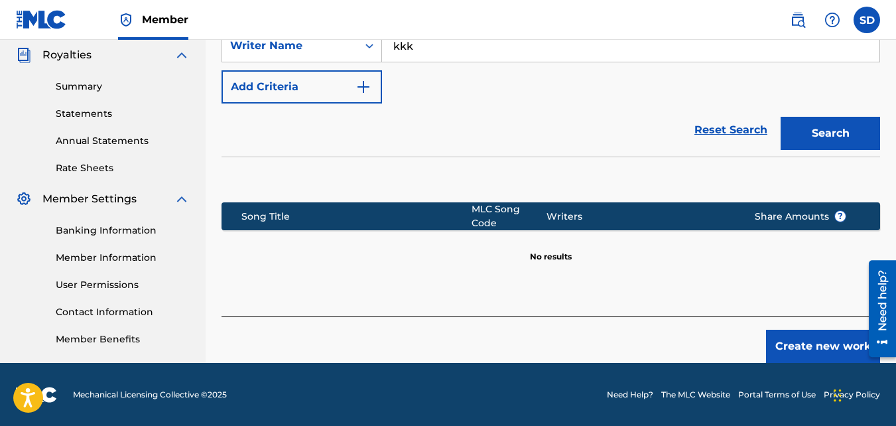
click at [807, 336] on button "Create new work" at bounding box center [823, 346] width 114 height 33
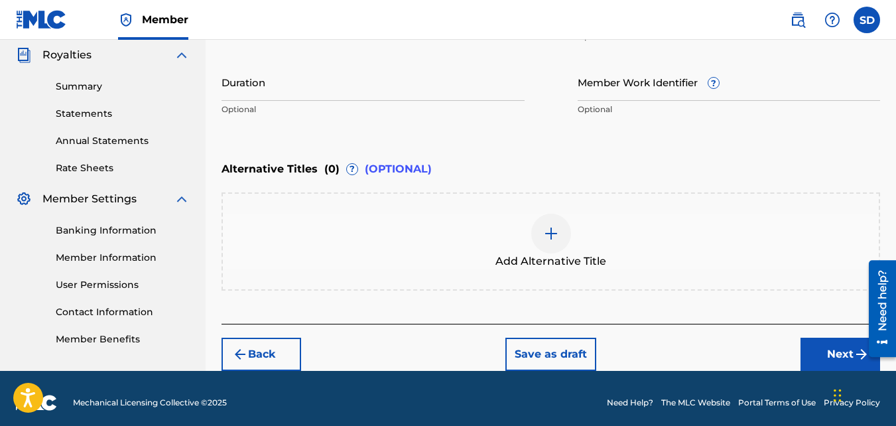
scroll to position [405, 0]
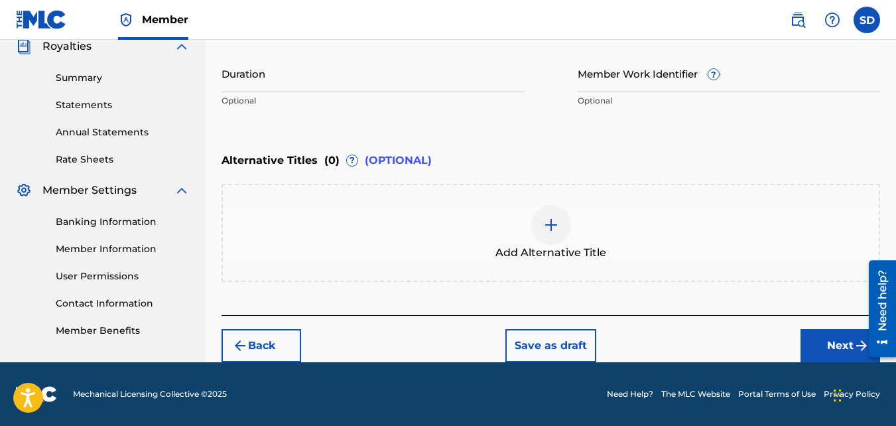
click at [844, 330] on button "Next" at bounding box center [840, 345] width 80 height 33
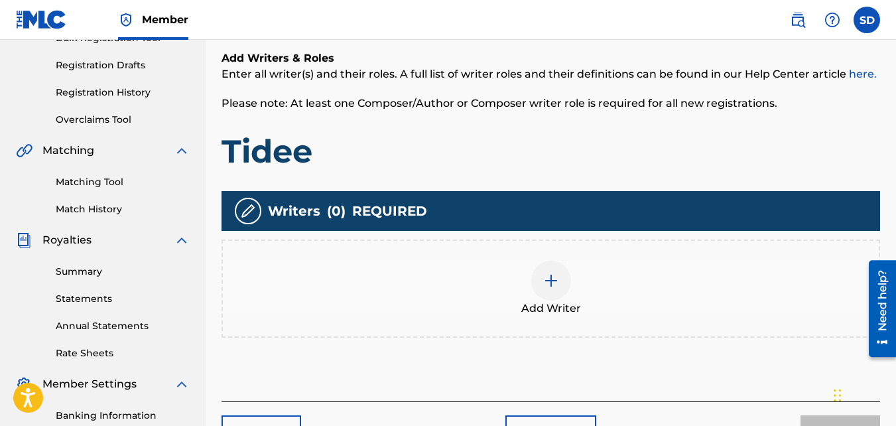
scroll to position [215, 0]
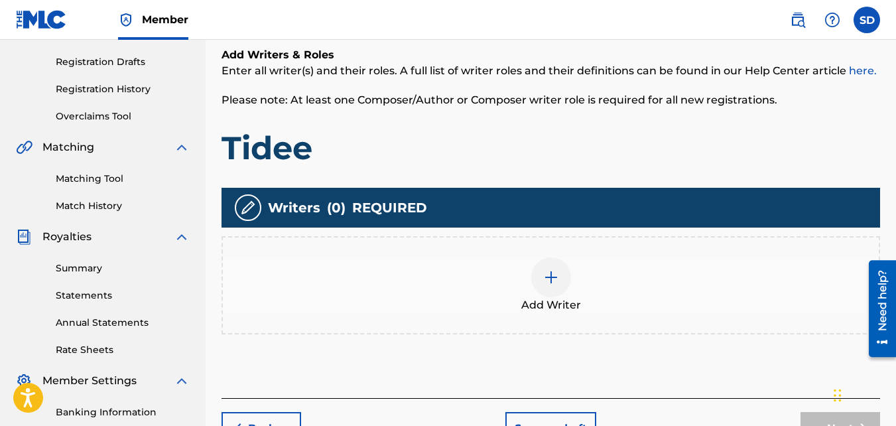
click at [512, 259] on div "Add Writer" at bounding box center [551, 285] width 656 height 56
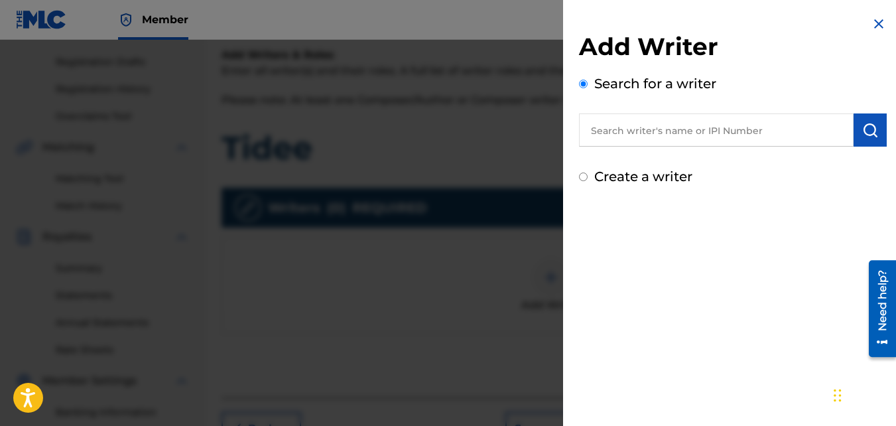
click at [647, 180] on label "Create a writer" at bounding box center [643, 176] width 98 height 16
click at [588, 180] on input "Create a writer" at bounding box center [583, 176] width 9 height 9
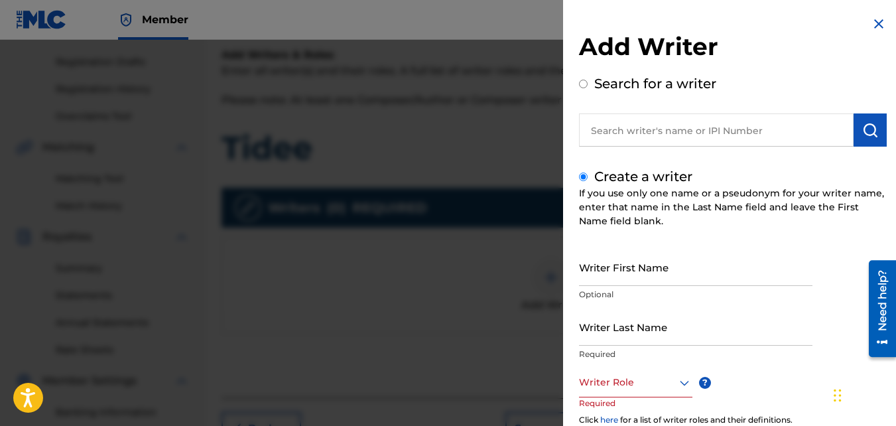
click at [653, 264] on input "Writer First Name" at bounding box center [695, 267] width 233 height 38
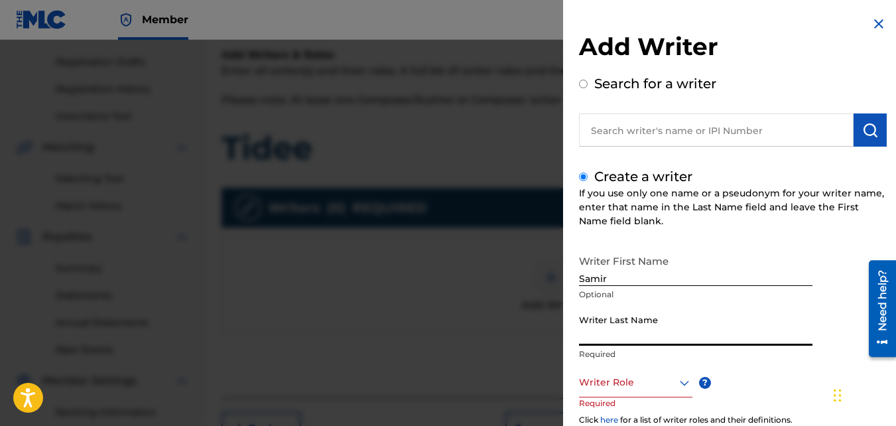
click at [639, 334] on input "Writer Last Name" at bounding box center [695, 327] width 233 height 38
click at [653, 389] on div at bounding box center [635, 382] width 113 height 17
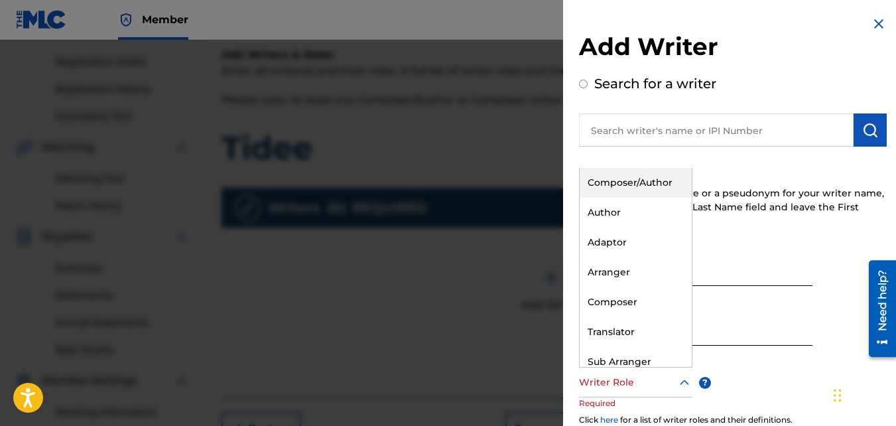
click at [636, 180] on div "Composer/Author" at bounding box center [636, 183] width 112 height 30
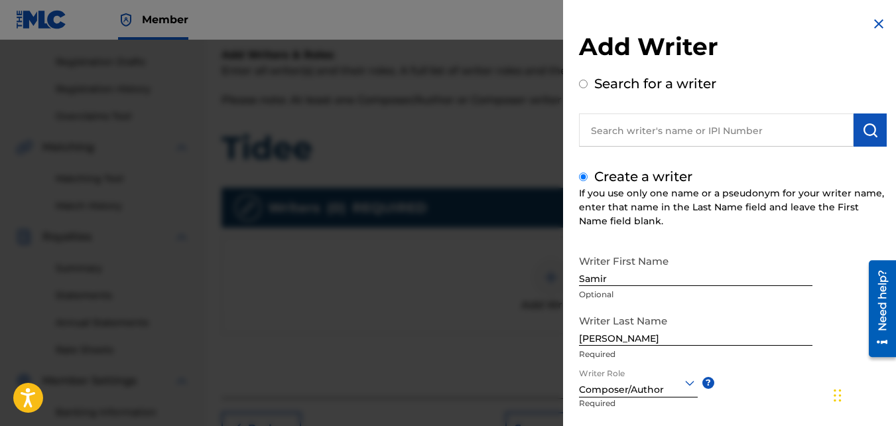
scroll to position [150, 0]
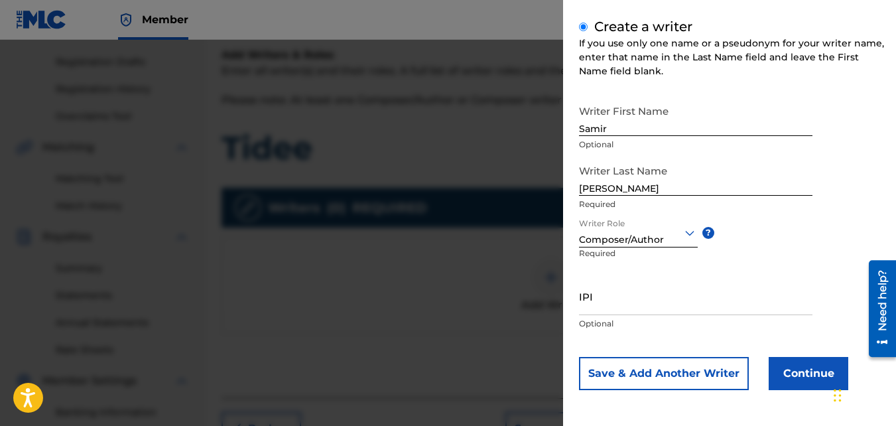
click at [781, 367] on button "Continue" at bounding box center [809, 373] width 80 height 33
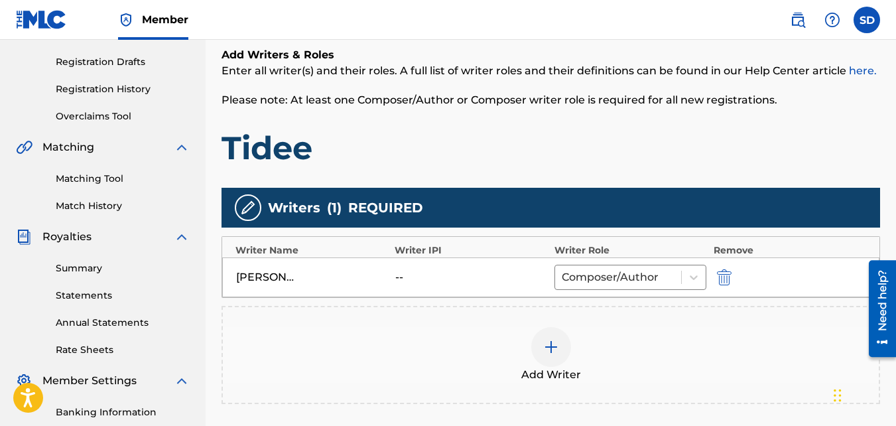
scroll to position [397, 0]
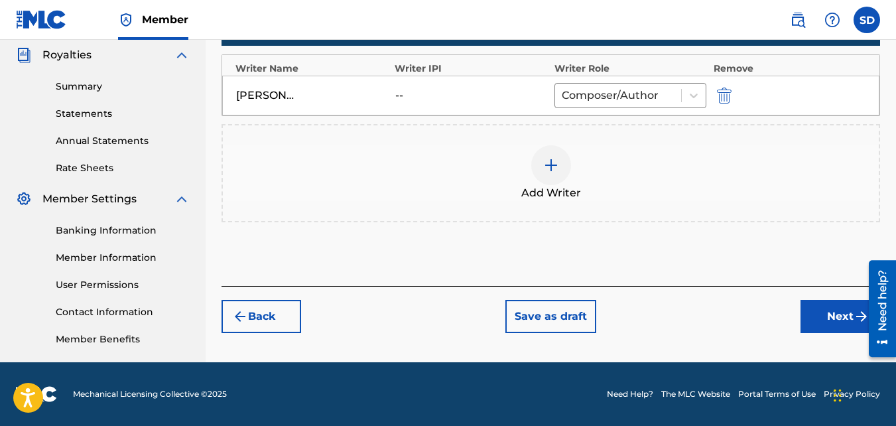
click at [809, 299] on div "Back Save as draft Next" at bounding box center [550, 309] width 658 height 47
click at [816, 315] on button "Next" at bounding box center [840, 316] width 80 height 33
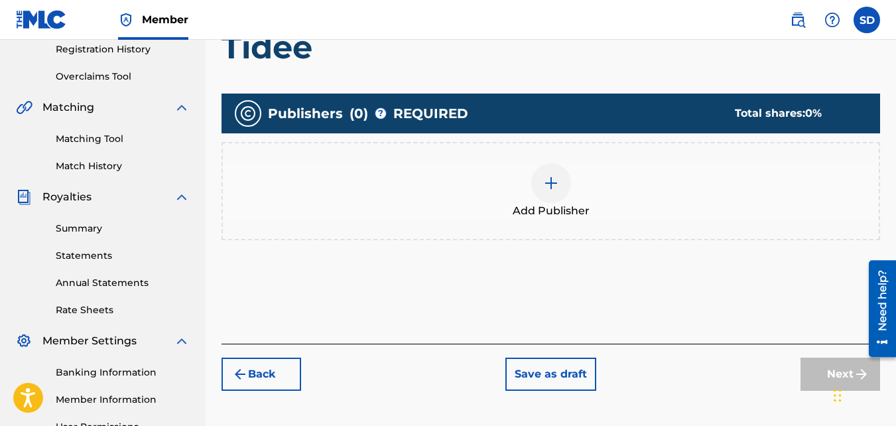
scroll to position [261, 0]
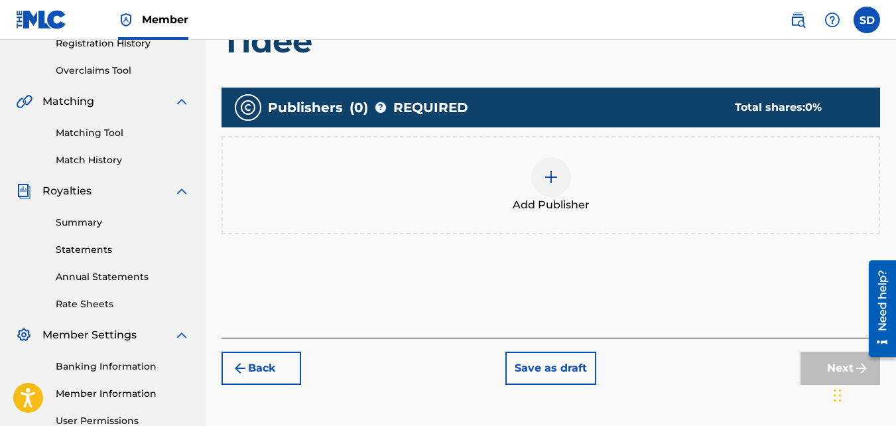
click at [542, 203] on span "Add Publisher" at bounding box center [551, 205] width 77 height 16
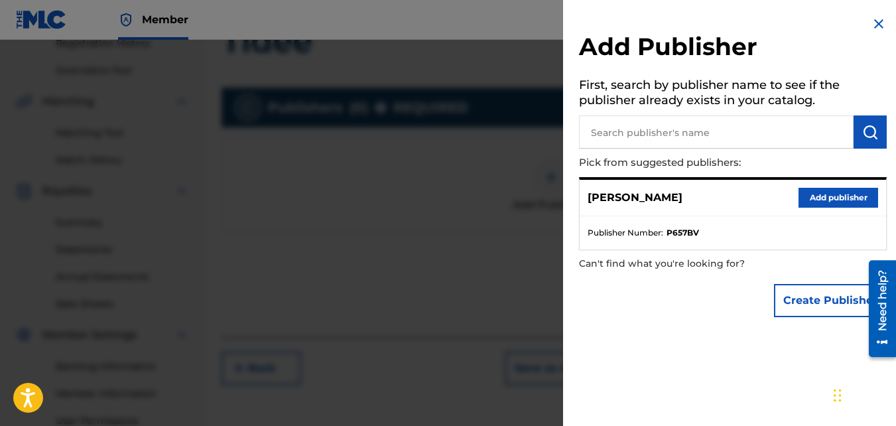
click at [847, 195] on button "Add publisher" at bounding box center [838, 198] width 80 height 20
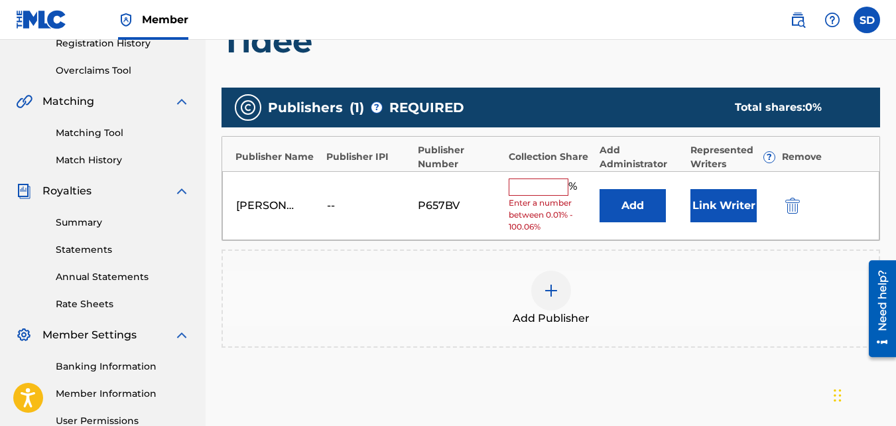
click at [512, 194] on input "text" at bounding box center [539, 186] width 60 height 17
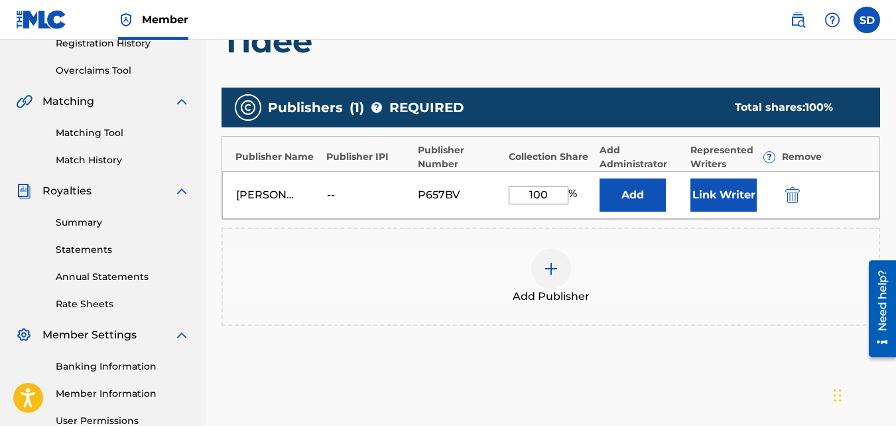
scroll to position [397, 0]
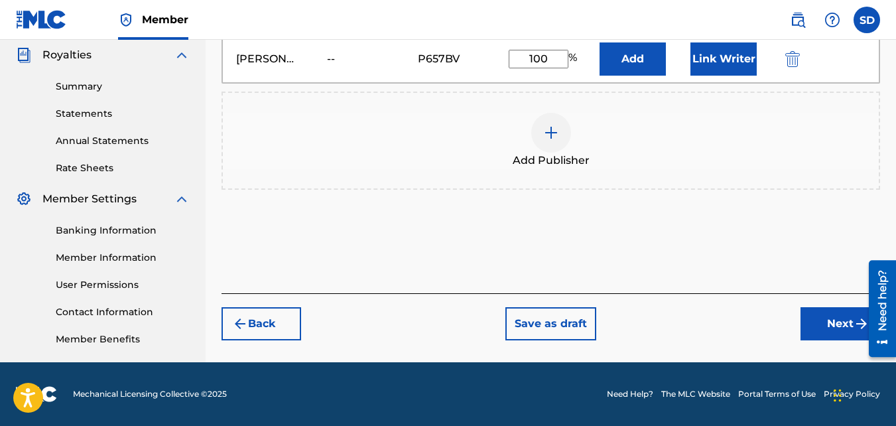
click at [811, 332] on button "Next" at bounding box center [840, 323] width 80 height 33
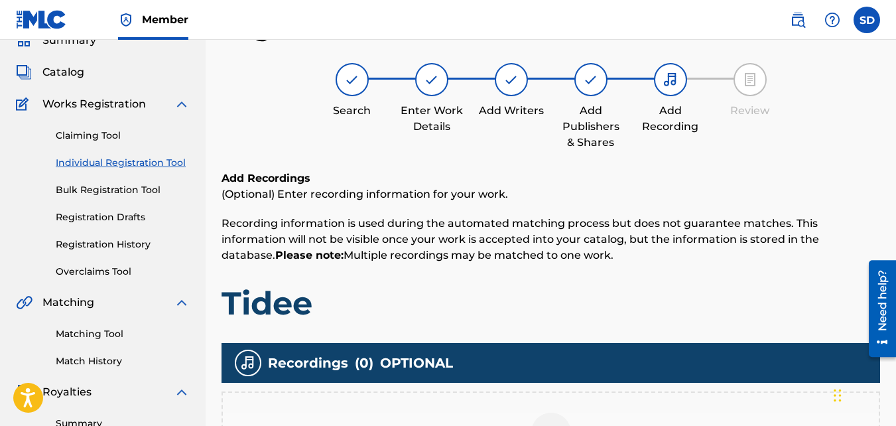
scroll to position [288, 0]
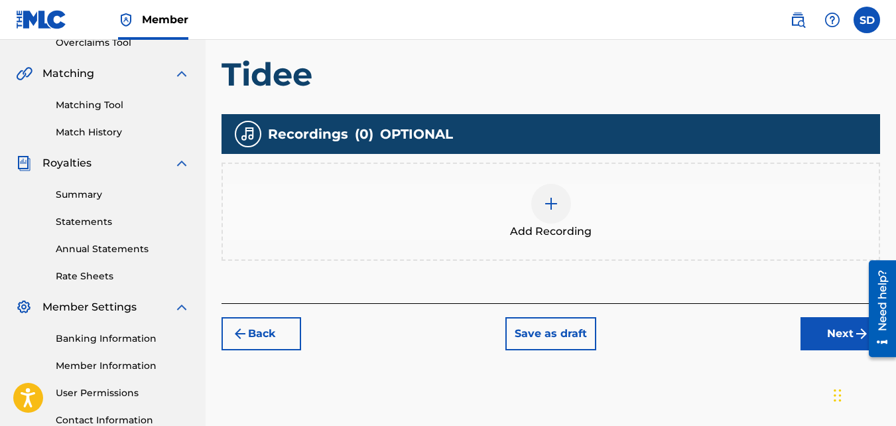
click at [502, 211] on div "Add Recording" at bounding box center [551, 212] width 656 height 56
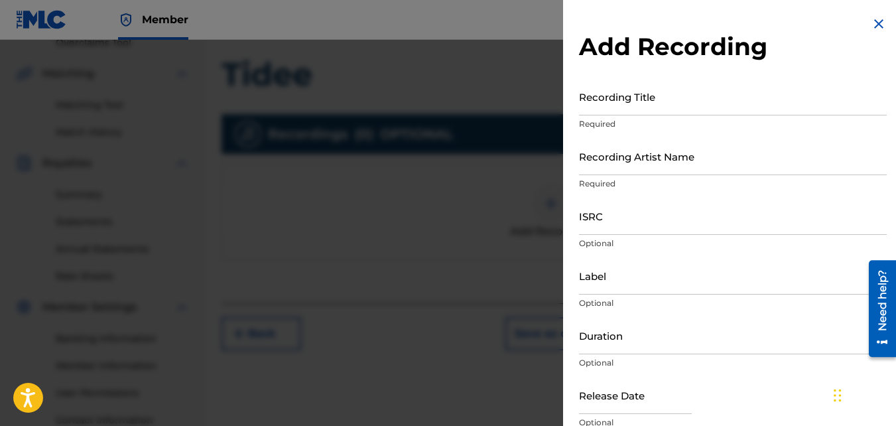
click at [643, 94] on input "Recording Title" at bounding box center [733, 97] width 308 height 38
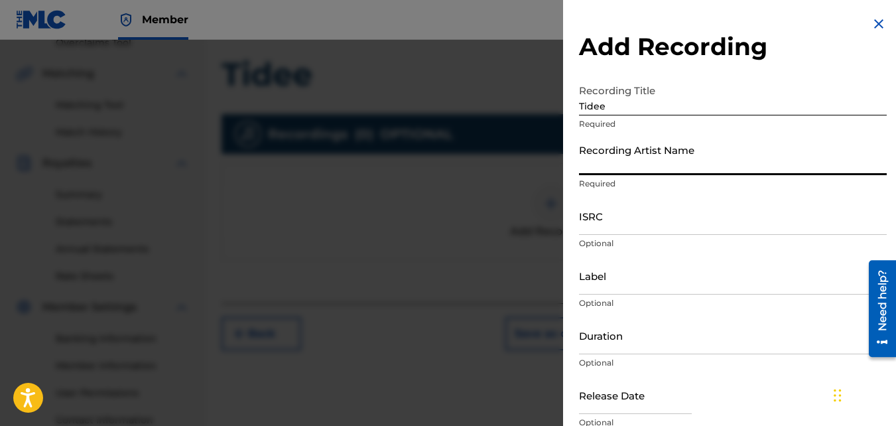
click at [653, 153] on input "Recording Artist Name" at bounding box center [733, 156] width 308 height 38
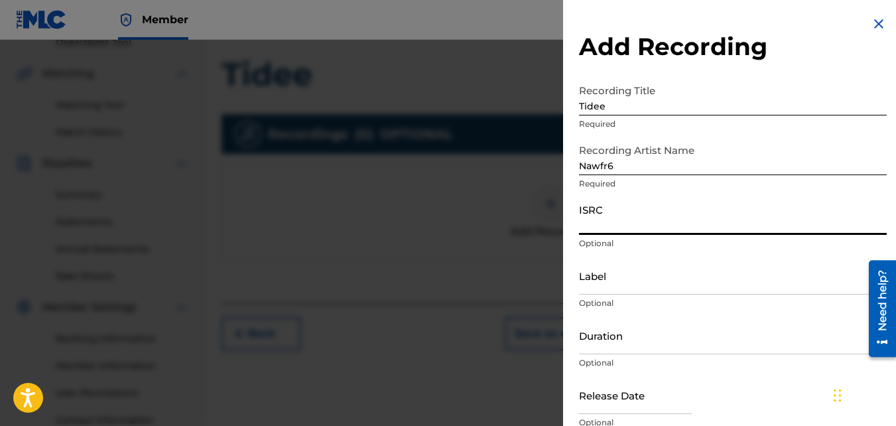
paste input "QZKUS2100978"
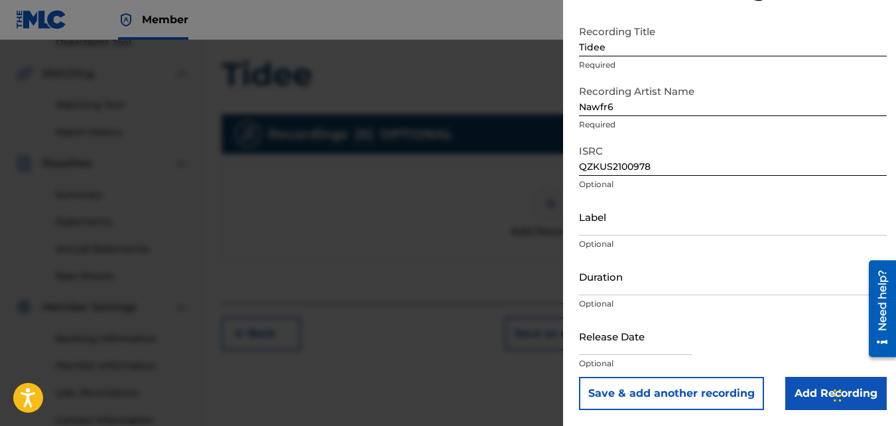
click at [802, 393] on input "Add Recording" at bounding box center [835, 393] width 101 height 33
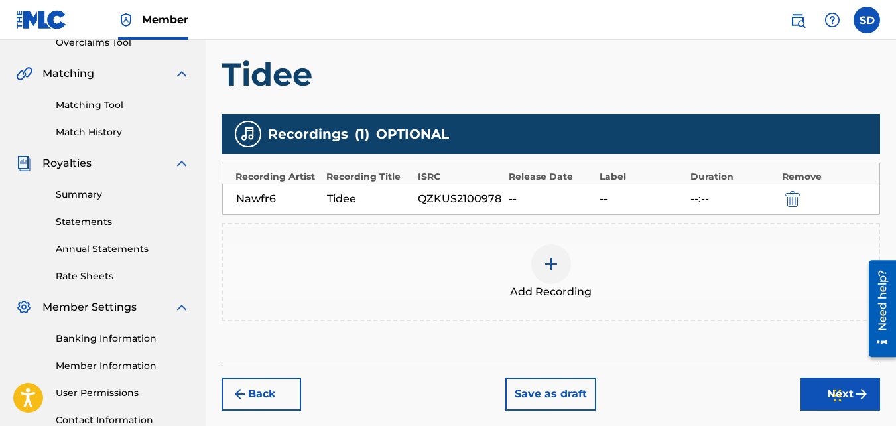
scroll to position [397, 0]
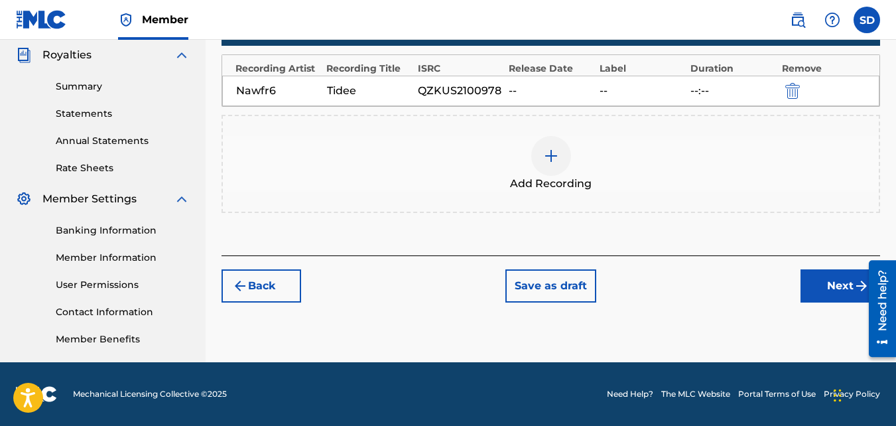
click at [824, 294] on button "Next" at bounding box center [840, 285] width 80 height 33
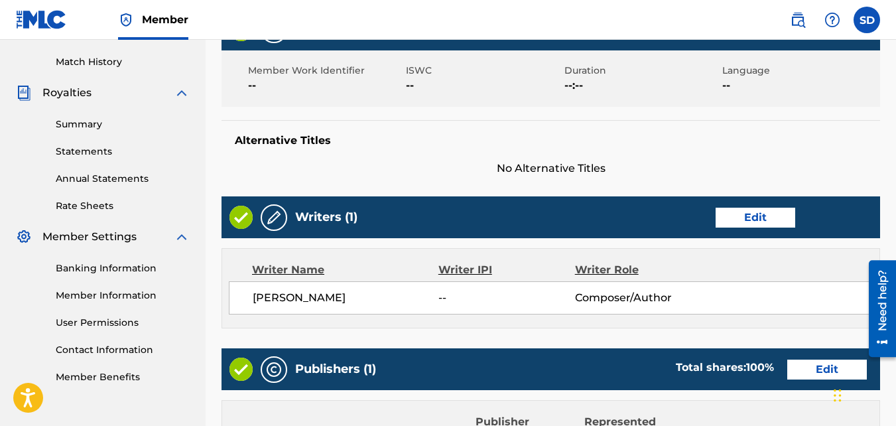
scroll to position [712, 0]
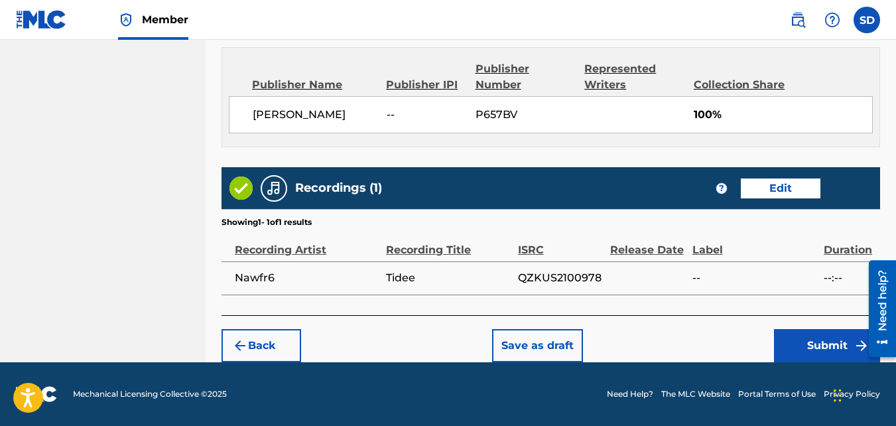
click at [782, 342] on button "Submit" at bounding box center [827, 345] width 106 height 33
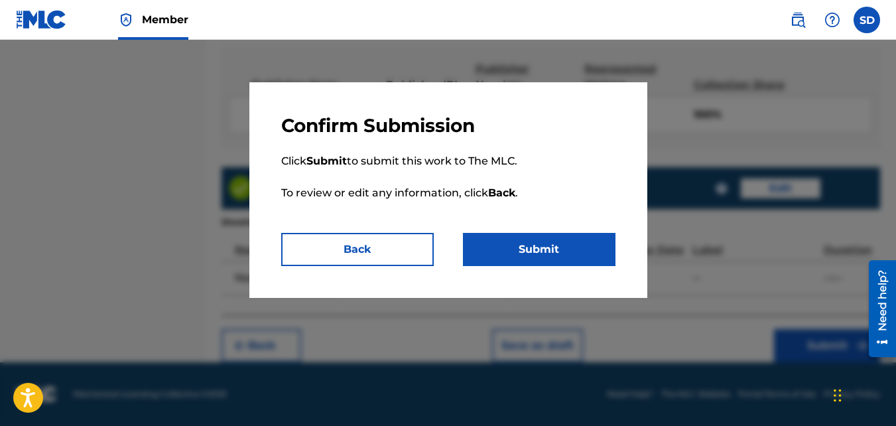
click at [511, 260] on button "Submit" at bounding box center [539, 249] width 153 height 33
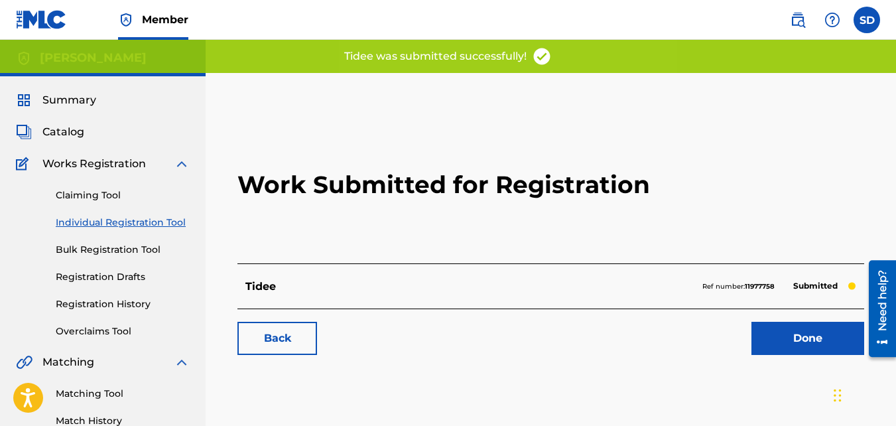
click at [301, 326] on link "Back" at bounding box center [277, 338] width 80 height 33
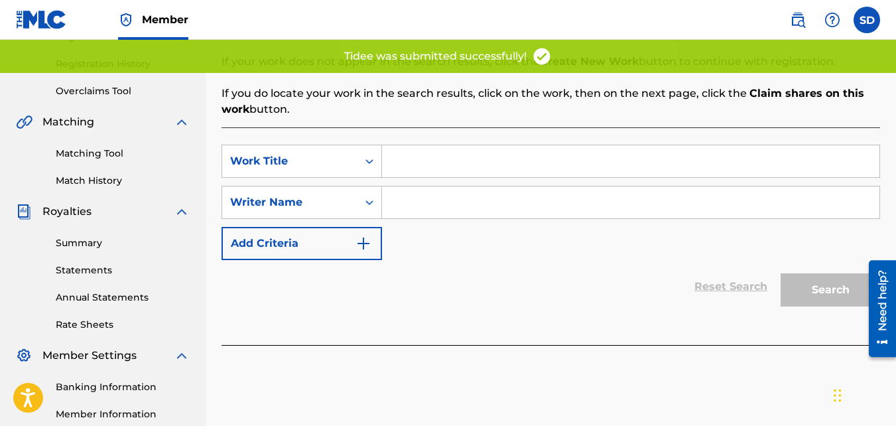
scroll to position [238, 0]
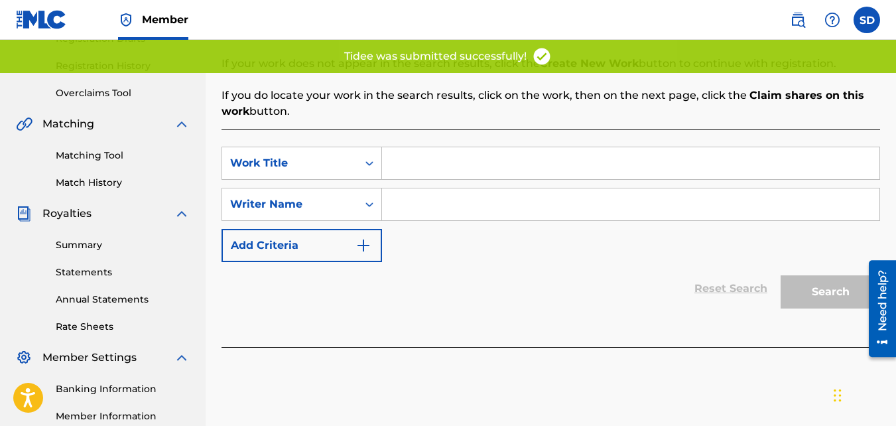
click at [399, 229] on div "SearchWithCriteriad5e44505-d0a5-4b33-bd25-8e631170ad2f Work Title SearchWithCri…" at bounding box center [550, 204] width 658 height 115
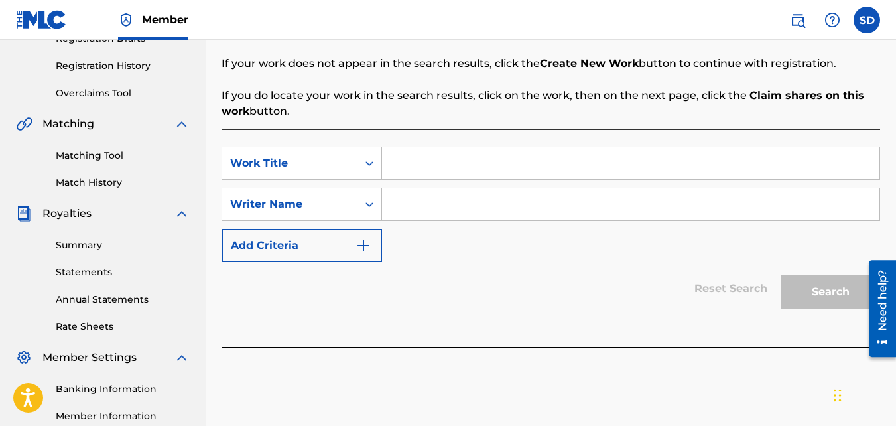
click at [496, 170] on input "Search Form" at bounding box center [630, 163] width 497 height 32
click at [463, 192] on input "Search Form" at bounding box center [630, 204] width 497 height 32
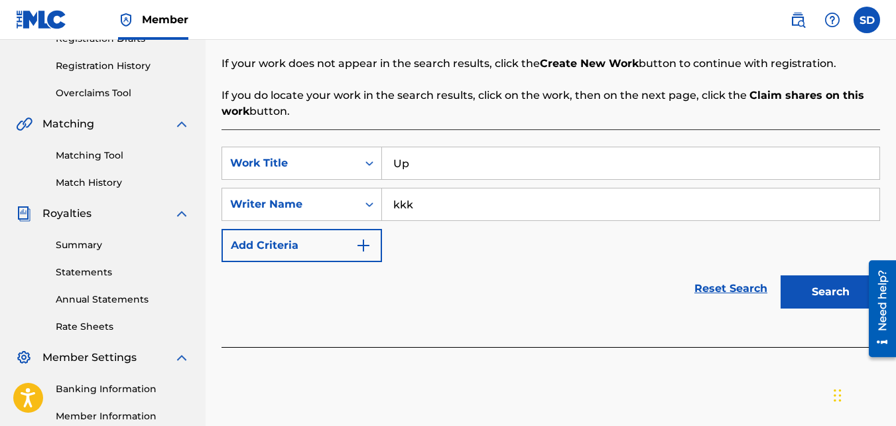
click at [781, 275] on button "Search" at bounding box center [830, 291] width 99 height 33
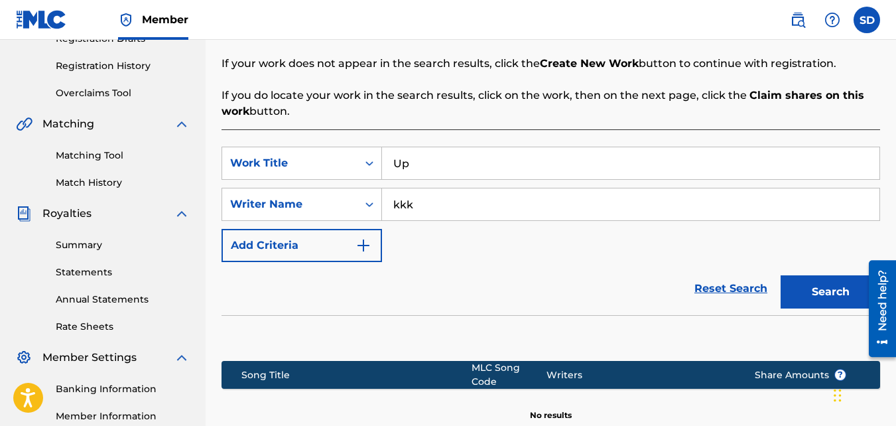
scroll to position [397, 0]
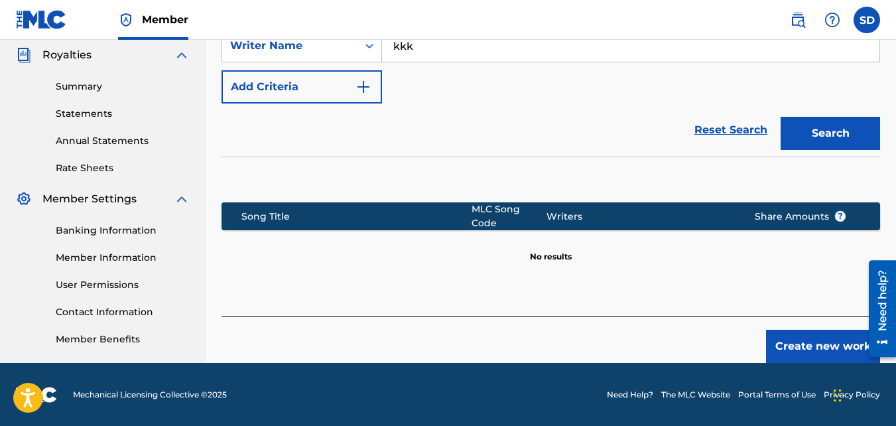
click at [849, 348] on button "Create new work" at bounding box center [823, 346] width 114 height 33
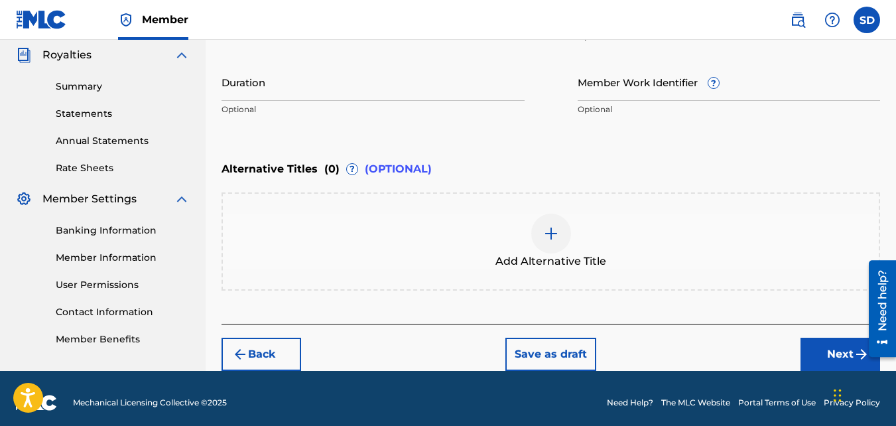
click at [829, 349] on button "Next" at bounding box center [840, 354] width 80 height 33
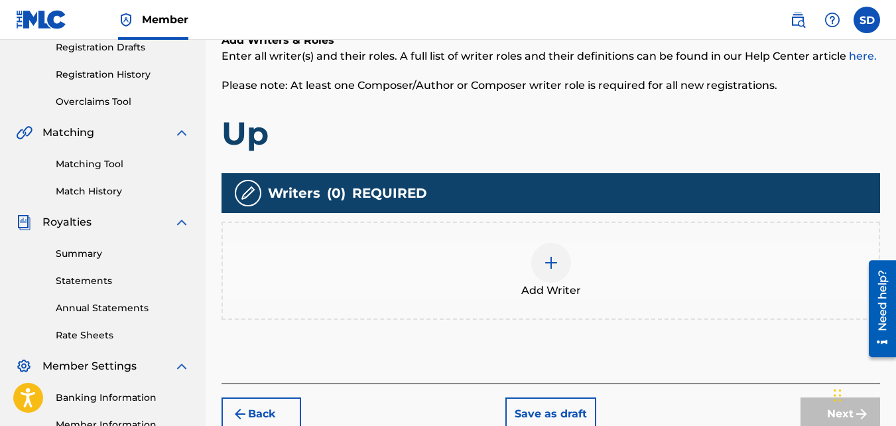
scroll to position [328, 0]
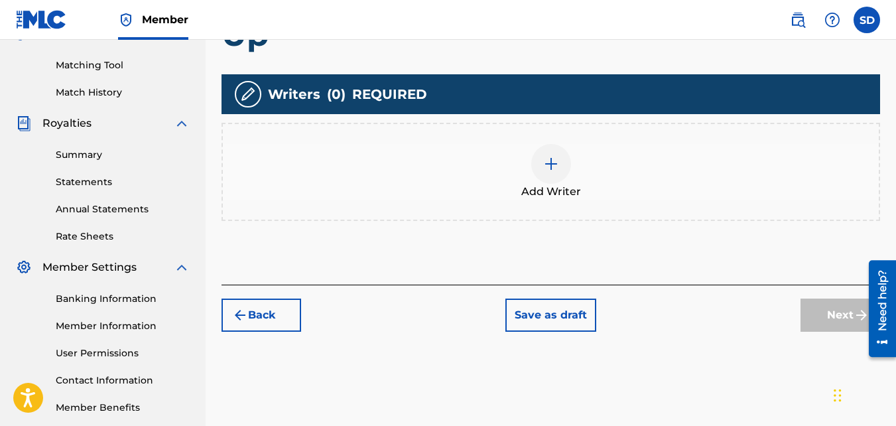
click at [523, 220] on div "Add Writer" at bounding box center [550, 172] width 658 height 98
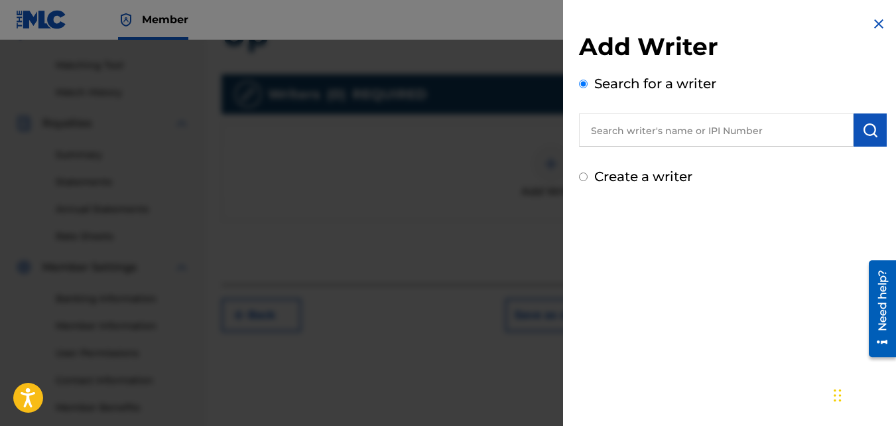
click at [634, 178] on label "Create a writer" at bounding box center [643, 176] width 98 height 16
click at [588, 178] on input "Create a writer" at bounding box center [583, 176] width 9 height 9
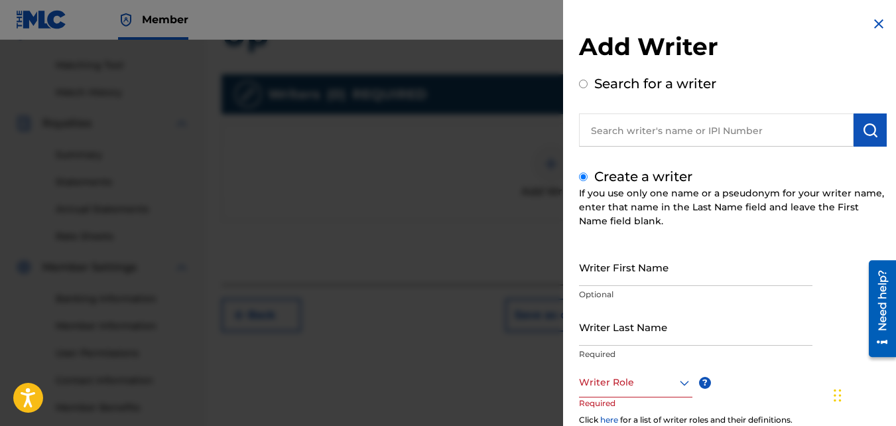
click at [648, 257] on input "Writer First Name" at bounding box center [695, 267] width 233 height 38
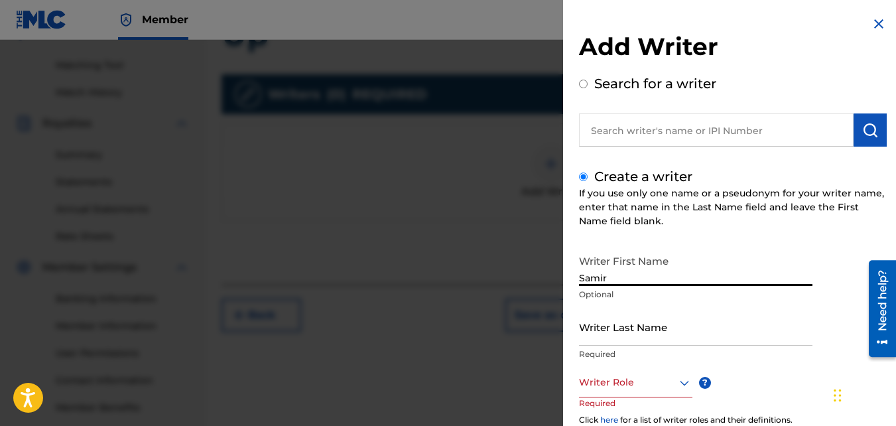
click at [656, 319] on input "Writer Last Name" at bounding box center [695, 327] width 233 height 38
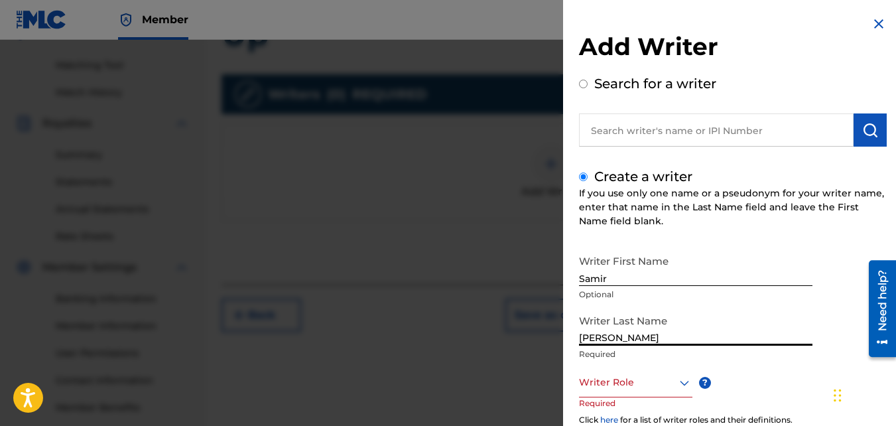
scroll to position [149, 0]
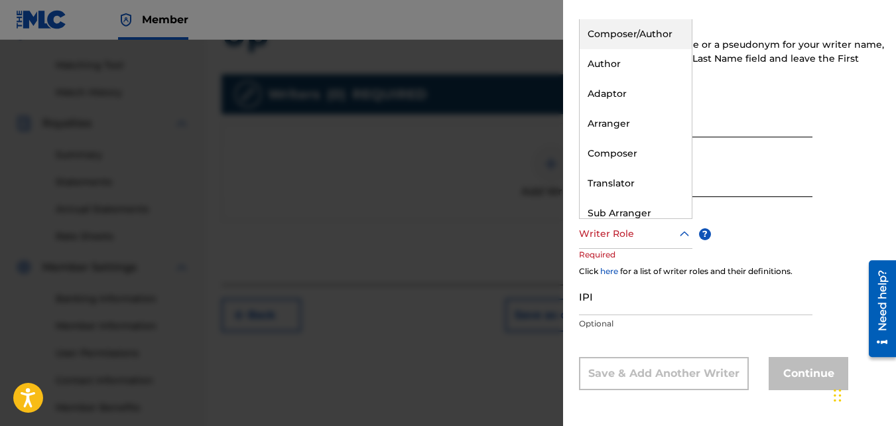
click at [629, 225] on div at bounding box center [635, 233] width 113 height 17
click at [650, 33] on div "Composer/Author" at bounding box center [636, 34] width 112 height 30
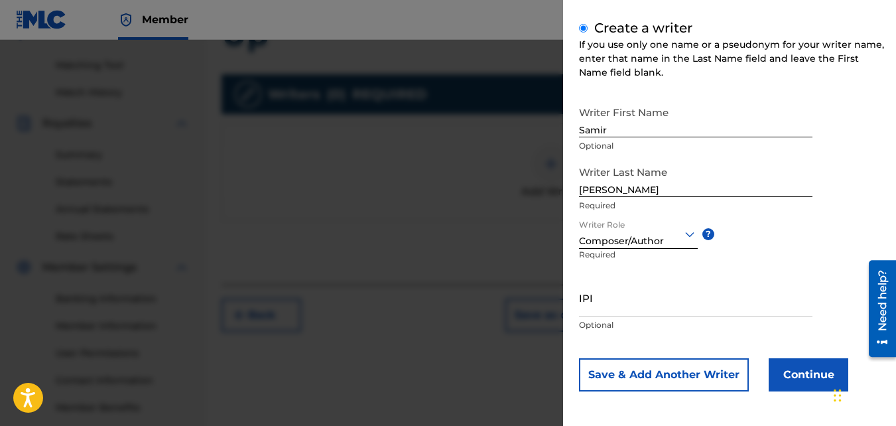
click at [808, 363] on button "Continue" at bounding box center [809, 374] width 80 height 33
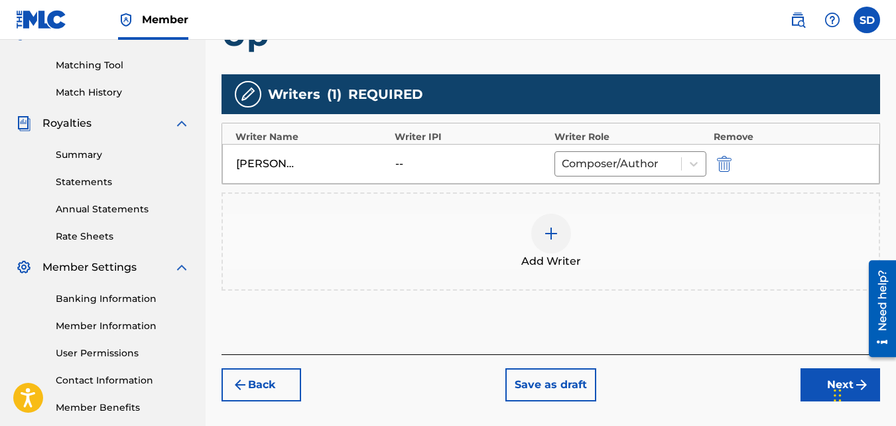
click at [808, 374] on button "Next" at bounding box center [840, 384] width 80 height 33
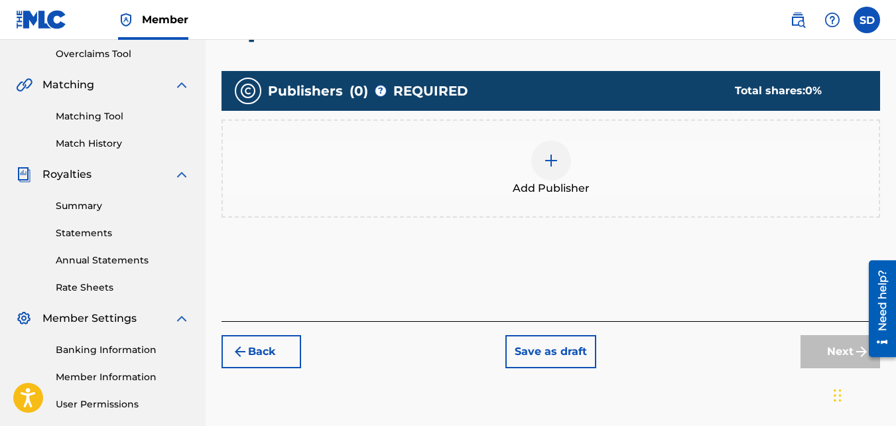
scroll to position [339, 0]
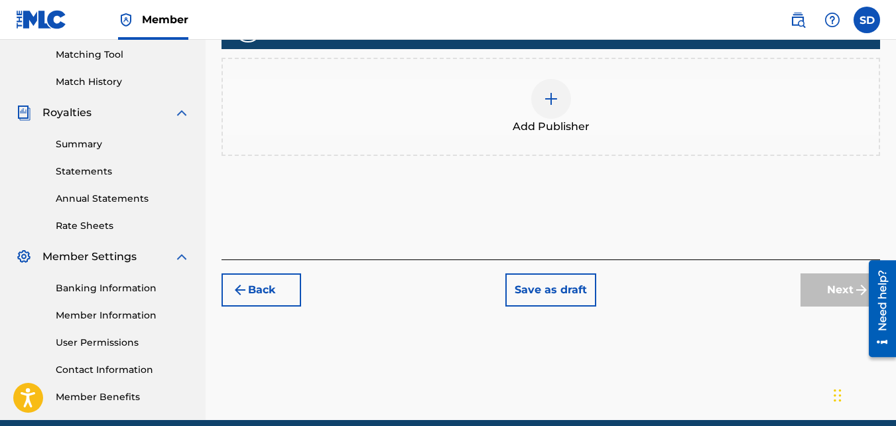
click at [521, 151] on div "Add Publisher" at bounding box center [550, 107] width 658 height 98
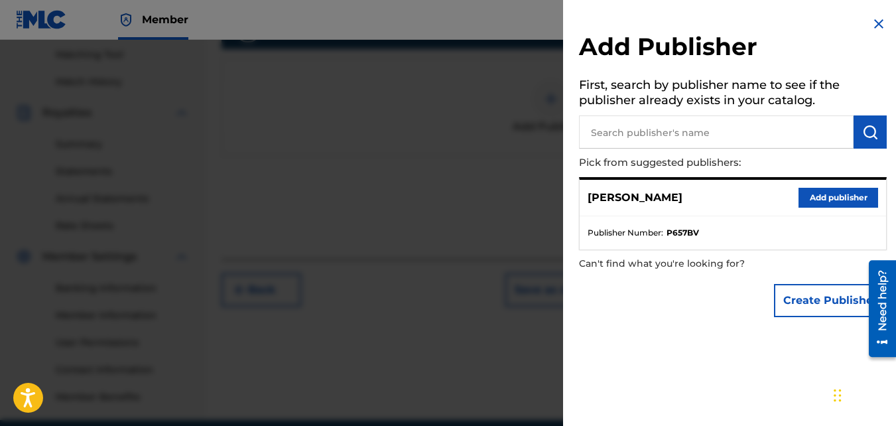
click at [819, 202] on button "Add publisher" at bounding box center [838, 198] width 80 height 20
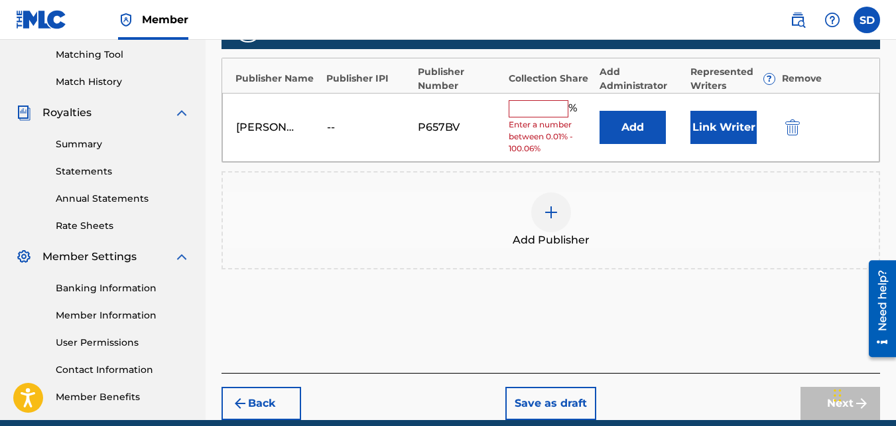
click at [556, 98] on div "Samir Doughty -- P657BV % Enter a number between 0.01% - 100.06% Add Link Writer" at bounding box center [550, 128] width 657 height 70
click at [564, 107] on input "text" at bounding box center [539, 108] width 60 height 17
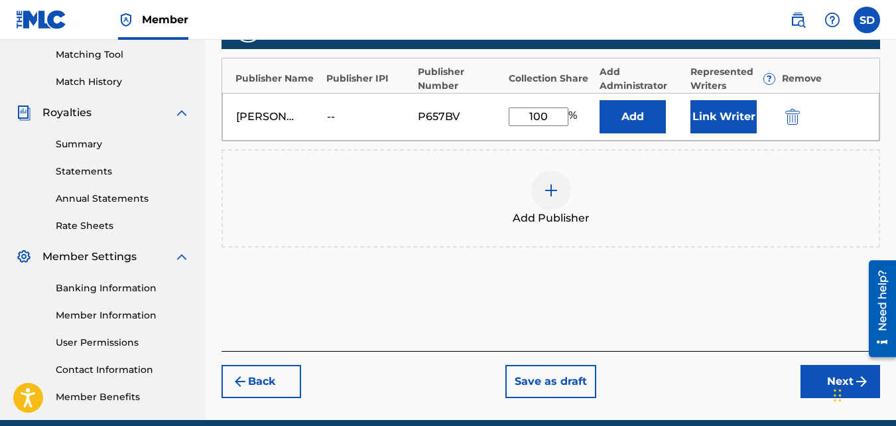
scroll to position [397, 0]
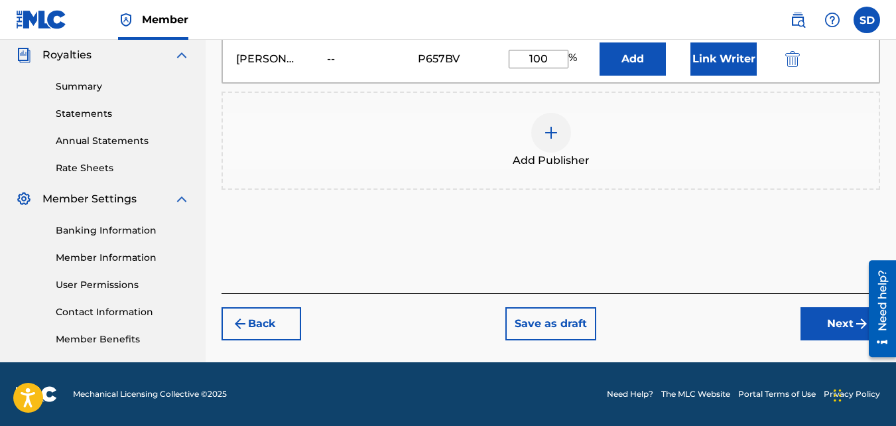
click at [842, 327] on button "Next" at bounding box center [840, 323] width 80 height 33
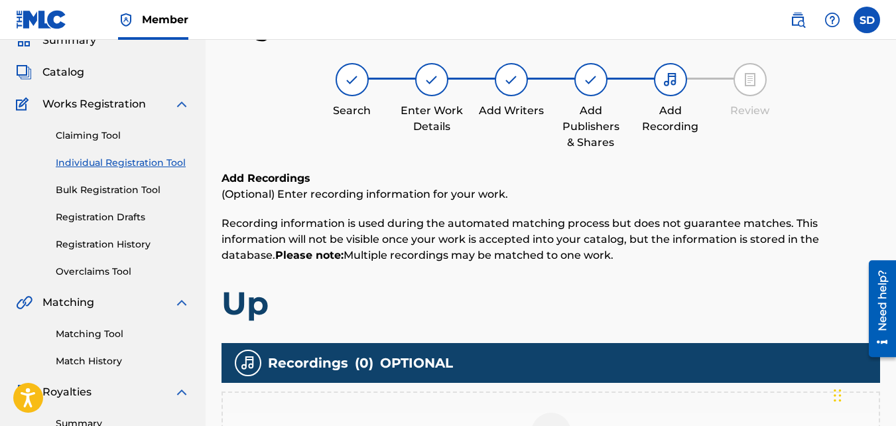
scroll to position [306, 0]
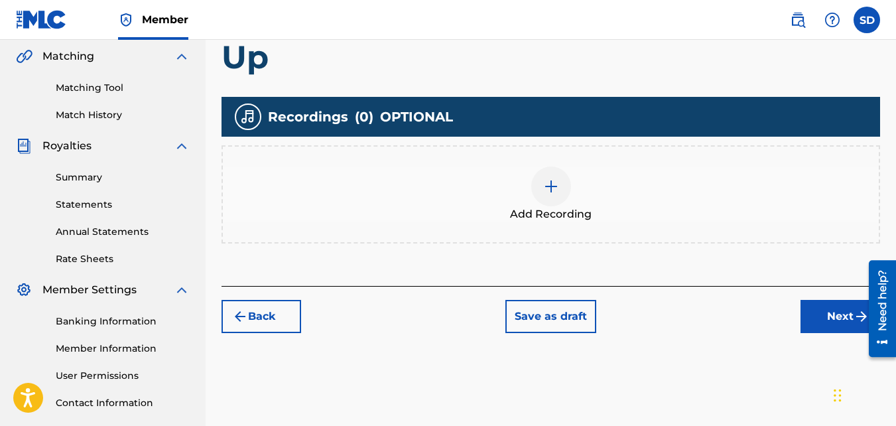
click at [516, 172] on div "Add Recording" at bounding box center [551, 194] width 656 height 56
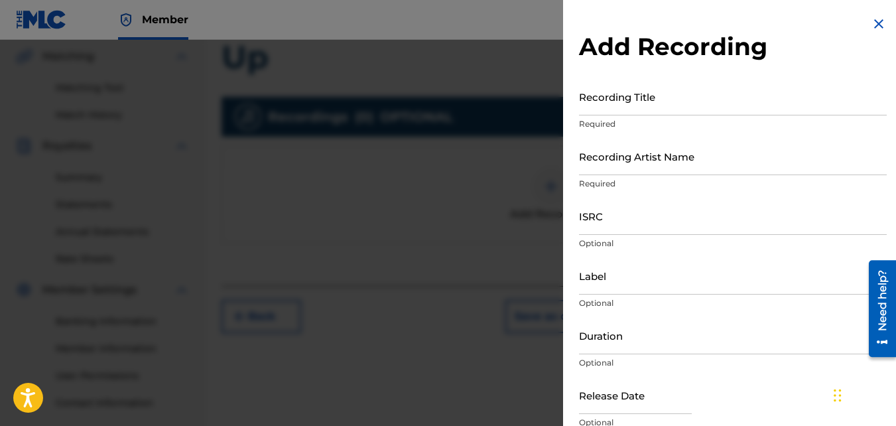
click at [664, 109] on input "Recording Title" at bounding box center [733, 97] width 308 height 38
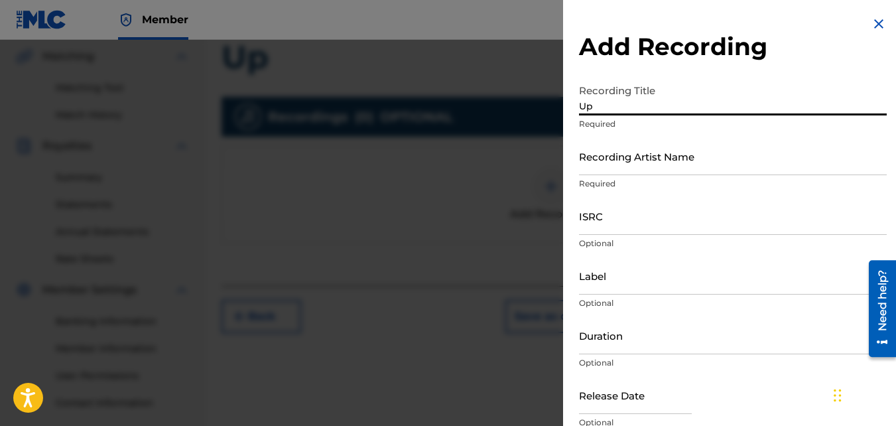
click at [665, 147] on input "Recording Artist Name" at bounding box center [733, 156] width 308 height 38
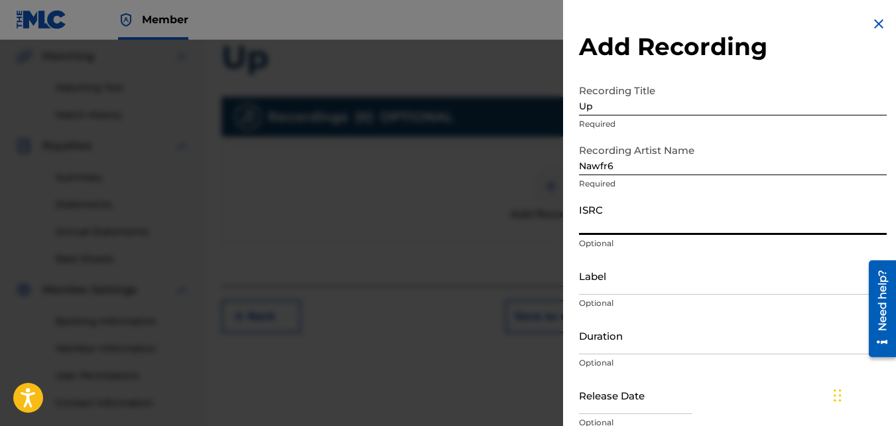
paste input "QZKUS2100743"
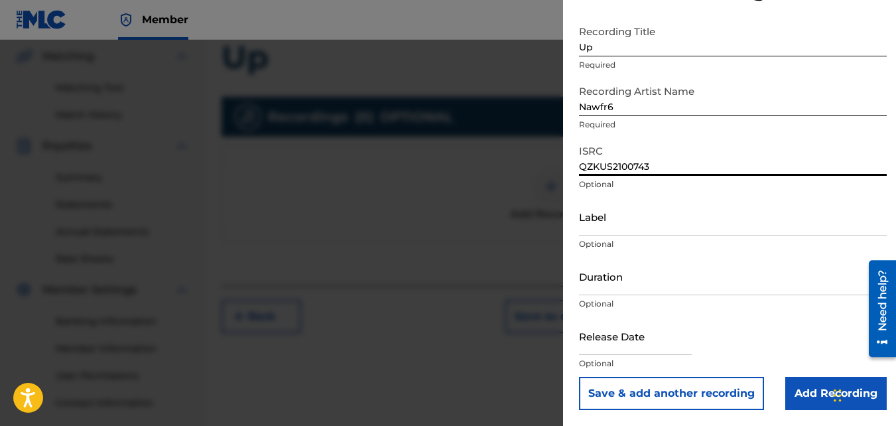
click at [814, 386] on input "Add Recording" at bounding box center [835, 393] width 101 height 33
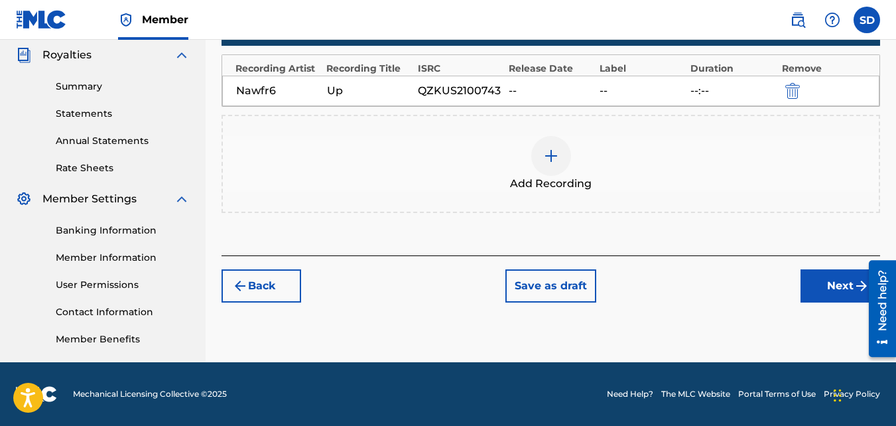
click at [825, 282] on button "Next" at bounding box center [840, 285] width 80 height 33
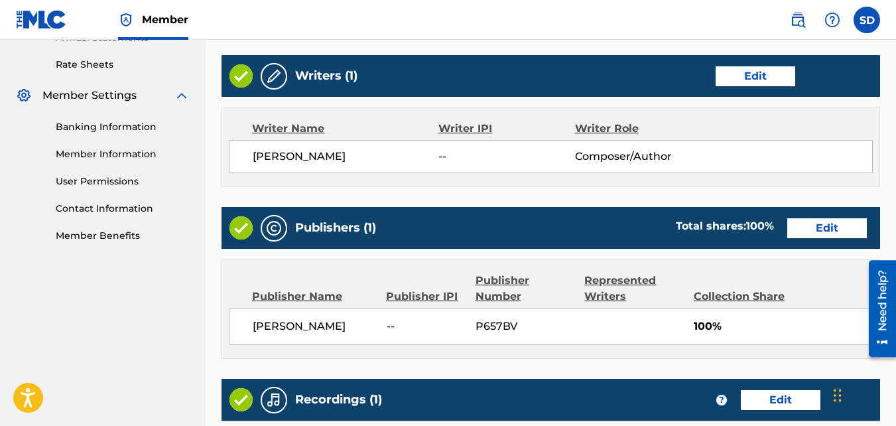
scroll to position [712, 0]
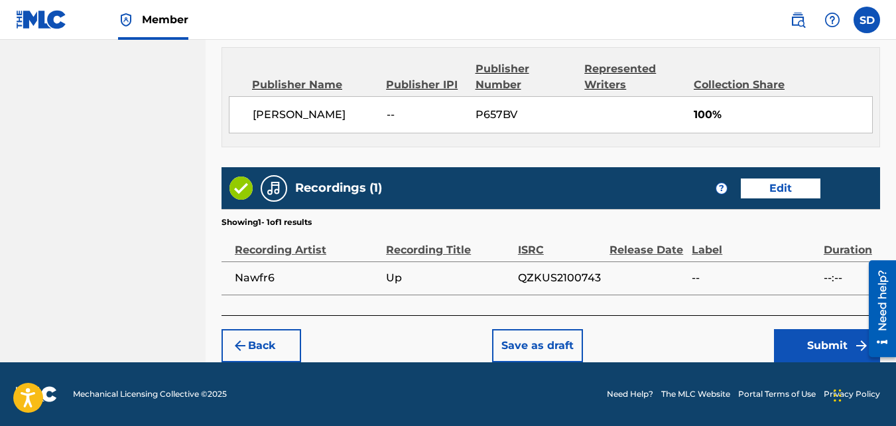
click at [808, 344] on button "Submit" at bounding box center [827, 345] width 106 height 33
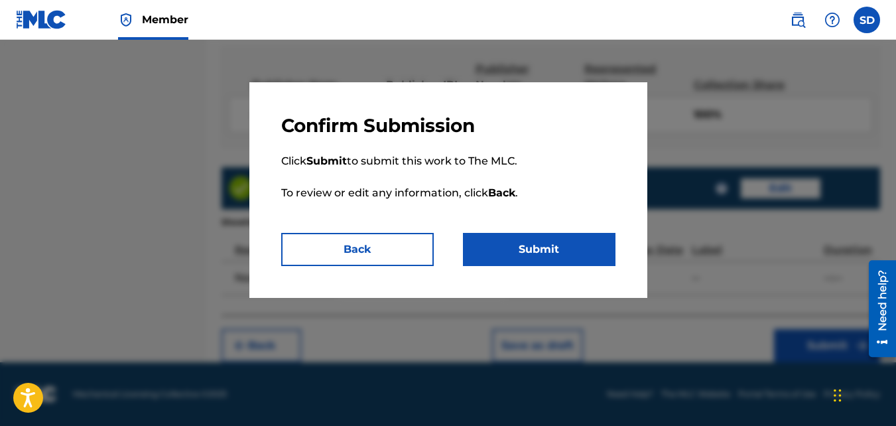
click at [552, 242] on button "Submit" at bounding box center [539, 249] width 153 height 33
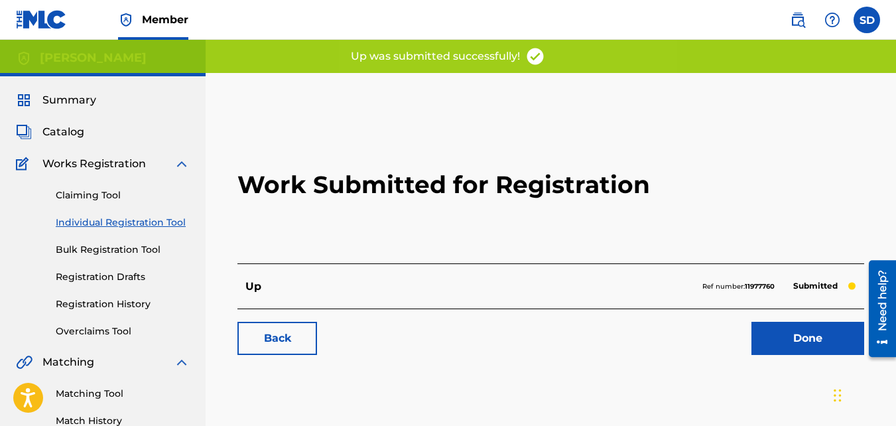
click at [281, 329] on link "Back" at bounding box center [277, 338] width 80 height 33
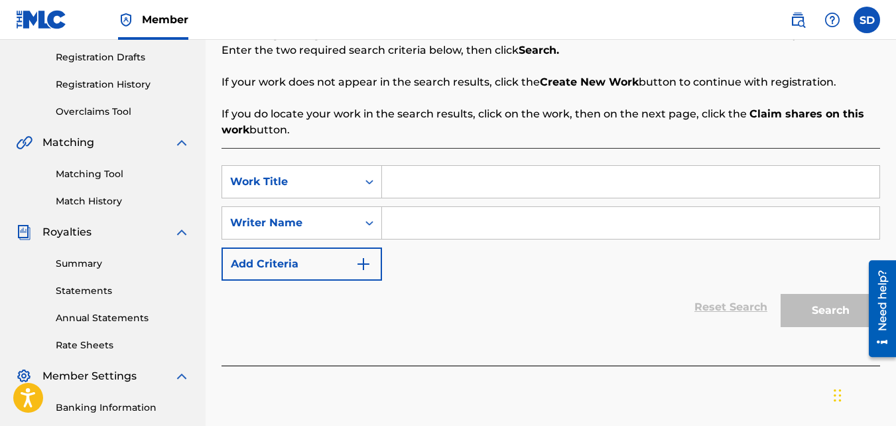
scroll to position [223, 0]
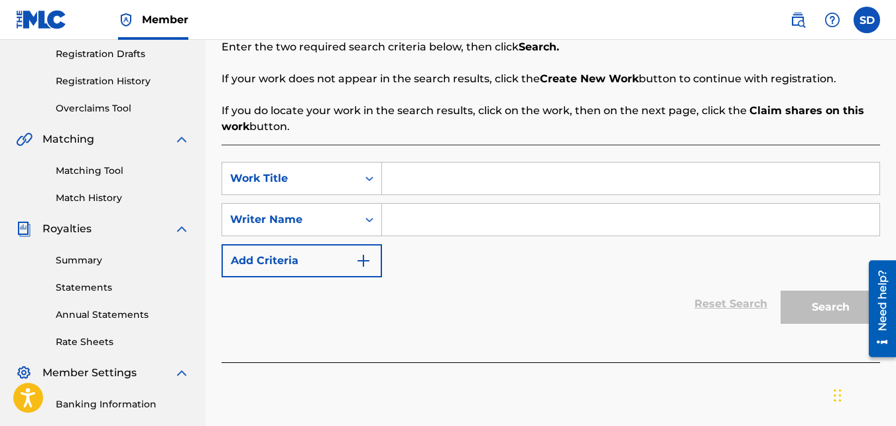
click at [469, 174] on input "Search Form" at bounding box center [630, 178] width 497 height 32
click at [415, 228] on input "Search Form" at bounding box center [630, 220] width 497 height 32
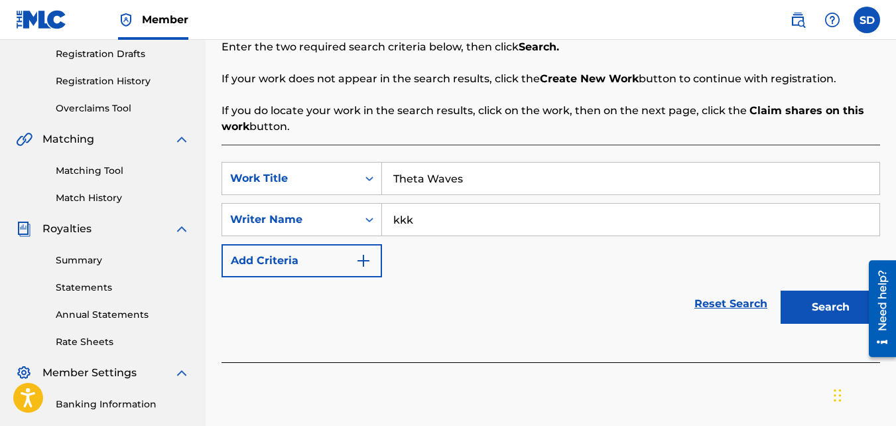
click at [781, 290] on button "Search" at bounding box center [830, 306] width 99 height 33
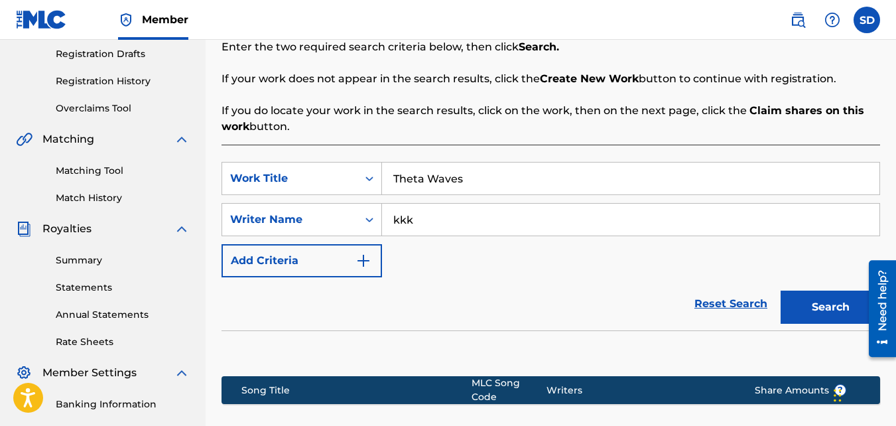
scroll to position [397, 0]
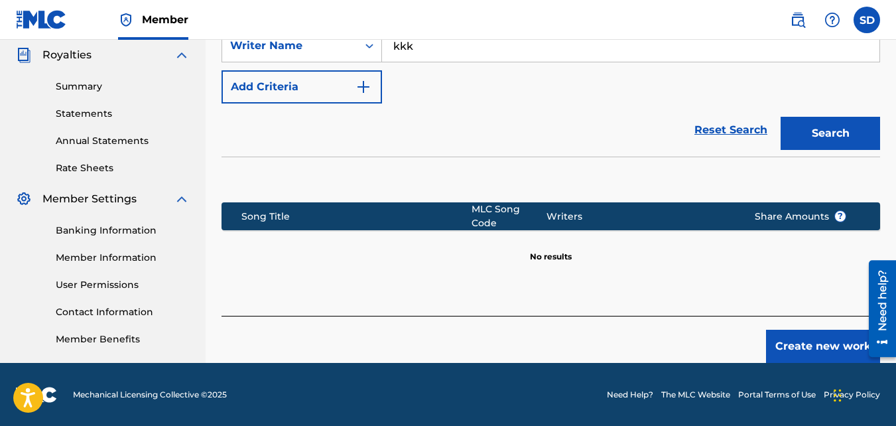
click at [839, 333] on button "Create new work" at bounding box center [823, 346] width 114 height 33
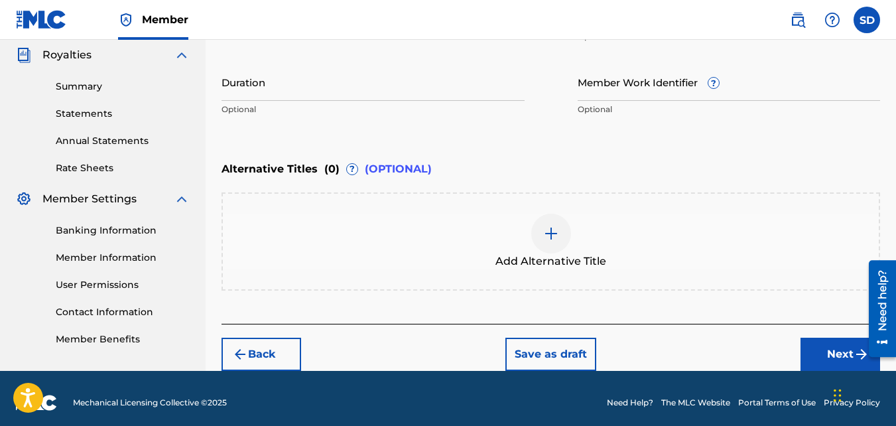
click at [806, 349] on button "Next" at bounding box center [840, 354] width 80 height 33
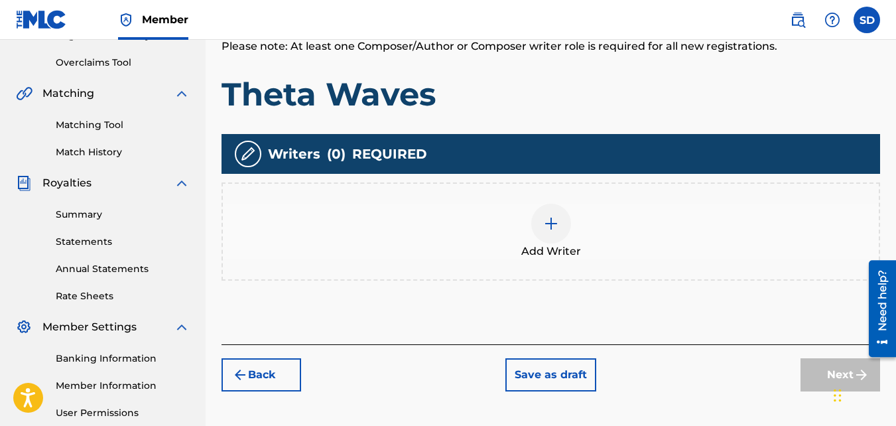
scroll to position [274, 0]
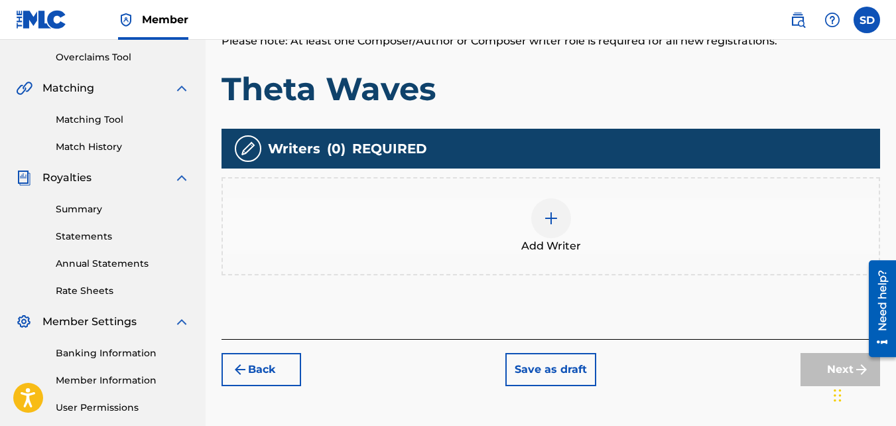
click at [584, 250] on div "Add Writer" at bounding box center [551, 226] width 656 height 56
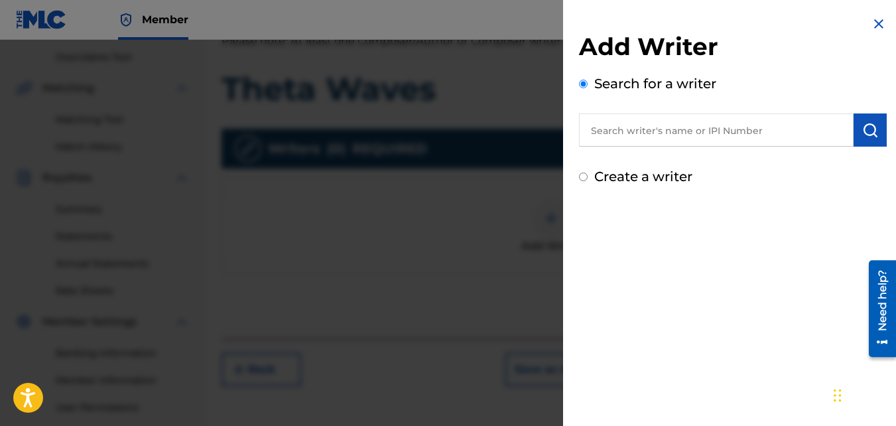
click at [608, 178] on label "Create a writer" at bounding box center [643, 176] width 98 height 16
click at [588, 178] on input "Create a writer" at bounding box center [583, 176] width 9 height 9
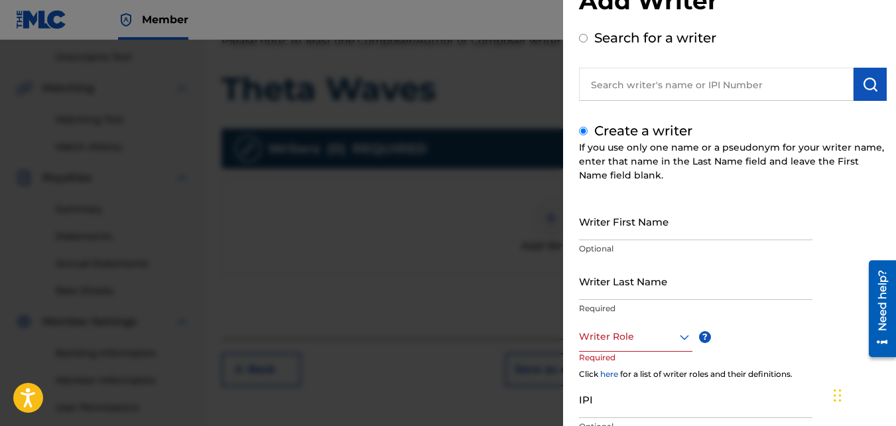
scroll to position [46, 0]
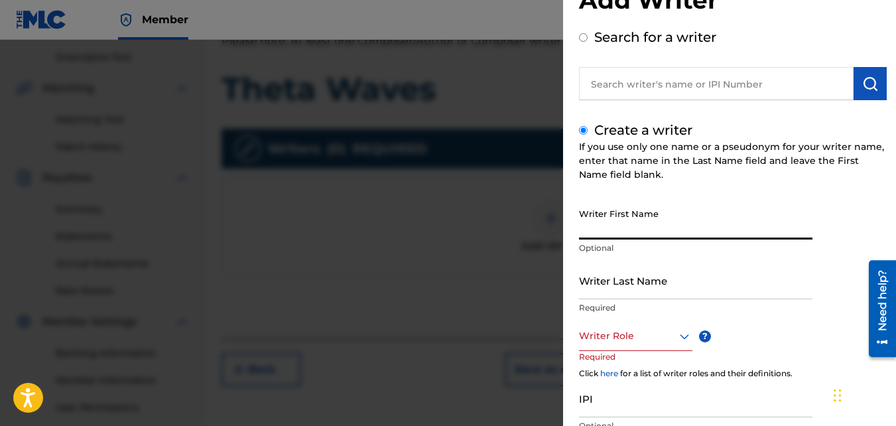
click at [620, 220] on input "Writer First Name" at bounding box center [695, 221] width 233 height 38
click at [602, 284] on input "Writer Last Name" at bounding box center [695, 280] width 233 height 38
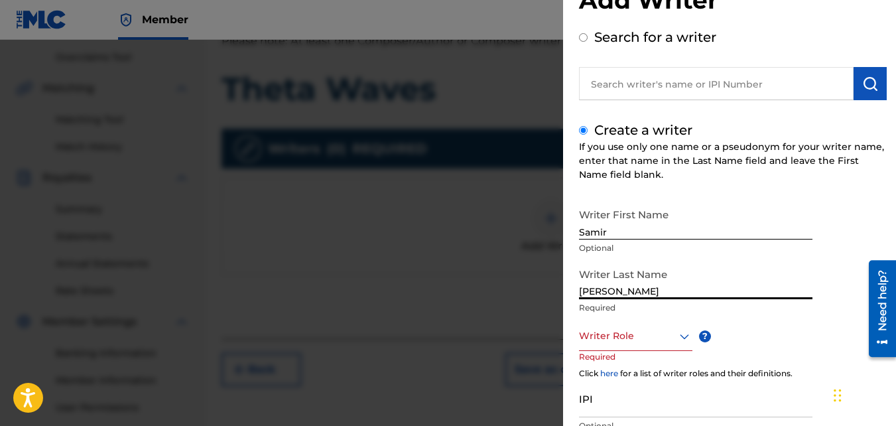
scroll to position [149, 0]
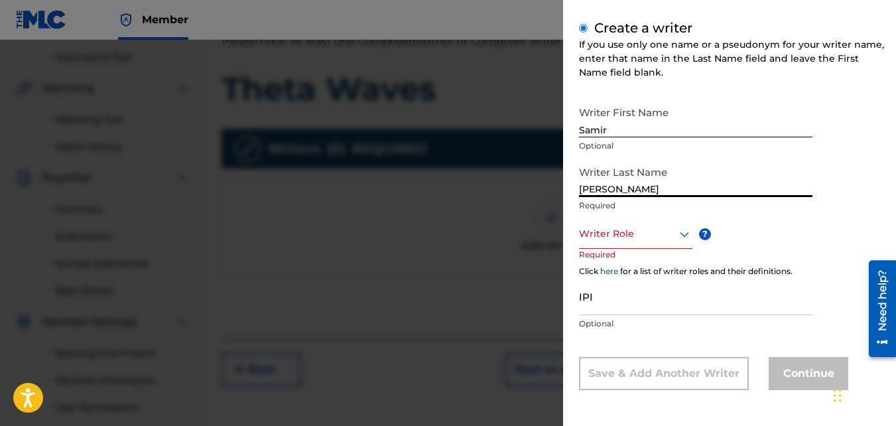
click at [611, 244] on div "Writer Role" at bounding box center [635, 234] width 113 height 30
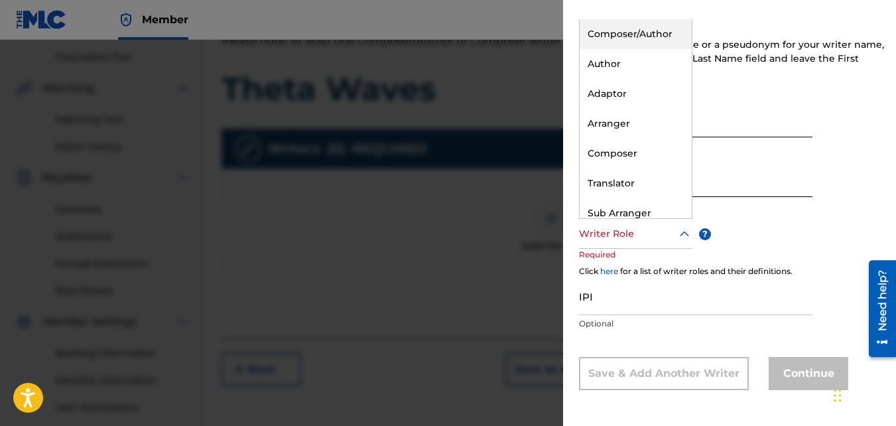
click at [609, 36] on div "Composer/Author" at bounding box center [636, 34] width 112 height 30
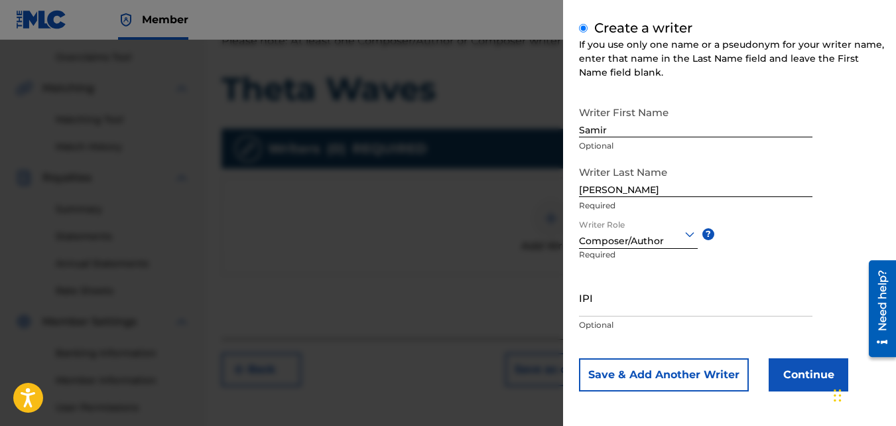
click at [820, 363] on button "Continue" at bounding box center [809, 374] width 80 height 33
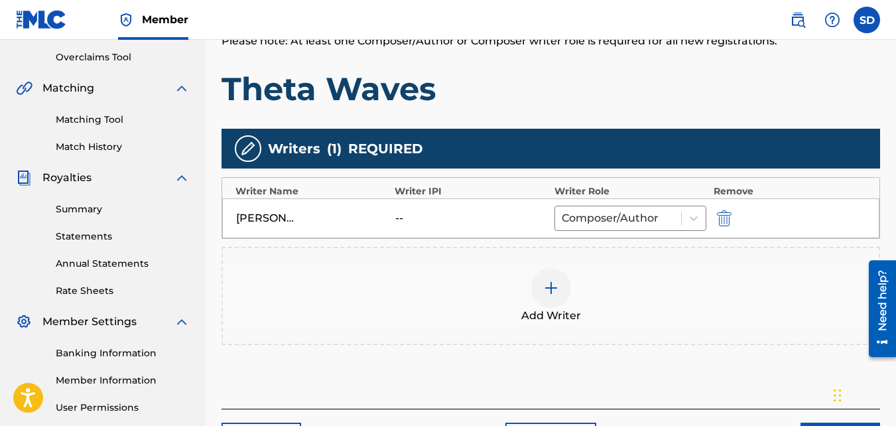
scroll to position [397, 0]
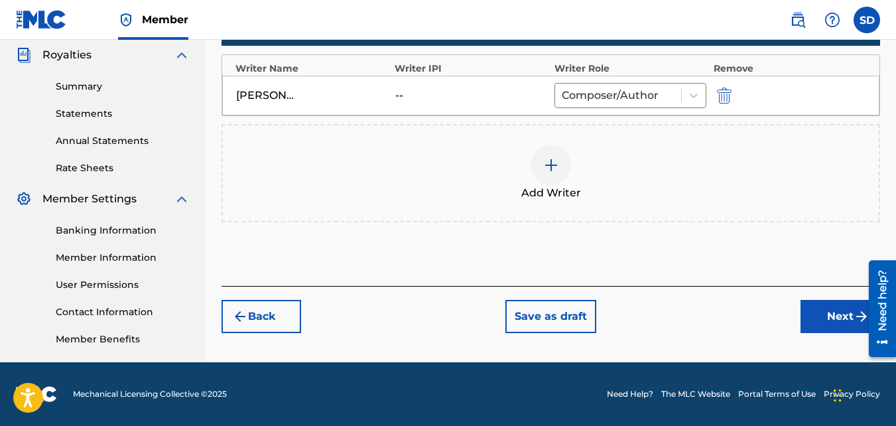
click at [850, 304] on button "Next" at bounding box center [840, 316] width 80 height 33
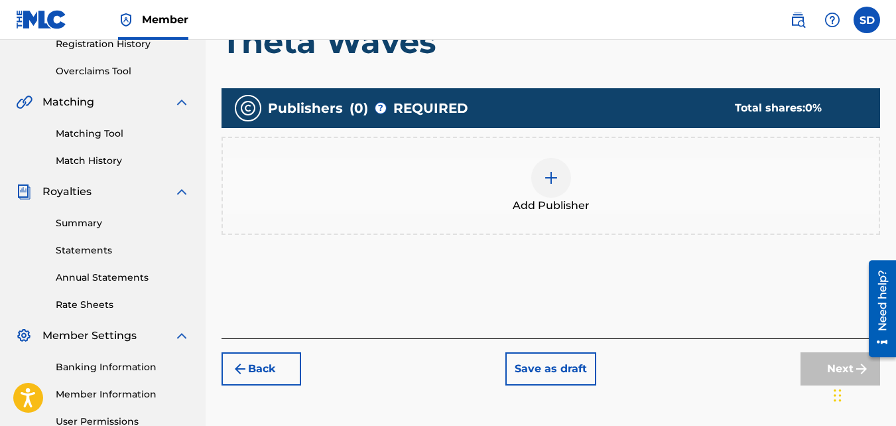
scroll to position [277, 0]
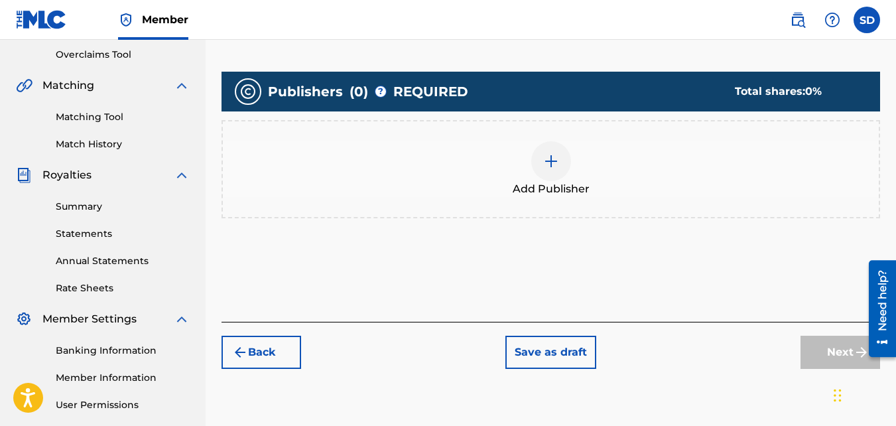
click at [554, 187] on span "Add Publisher" at bounding box center [551, 189] width 77 height 16
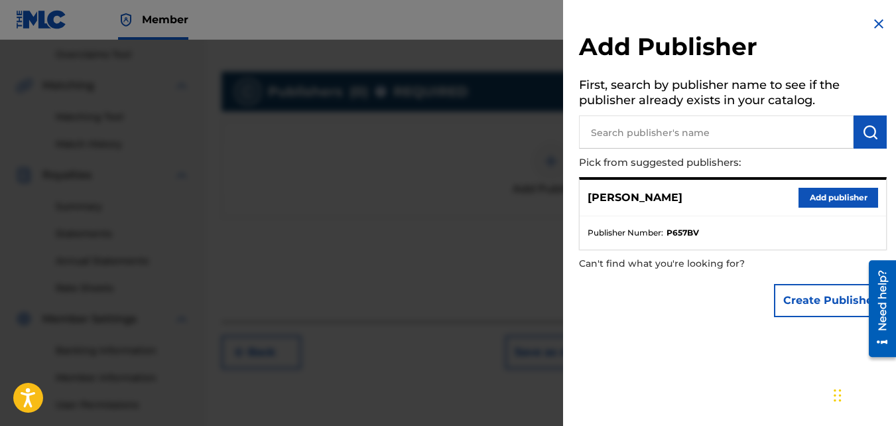
click at [830, 189] on button "Add publisher" at bounding box center [838, 198] width 80 height 20
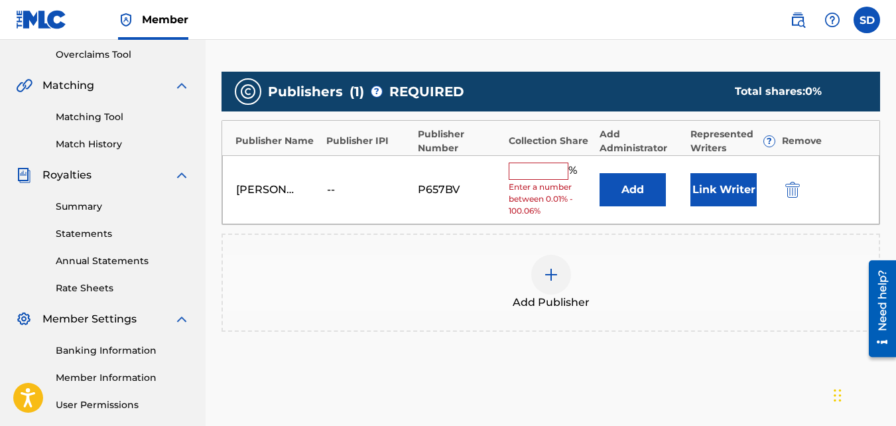
click at [527, 174] on input "text" at bounding box center [539, 170] width 60 height 17
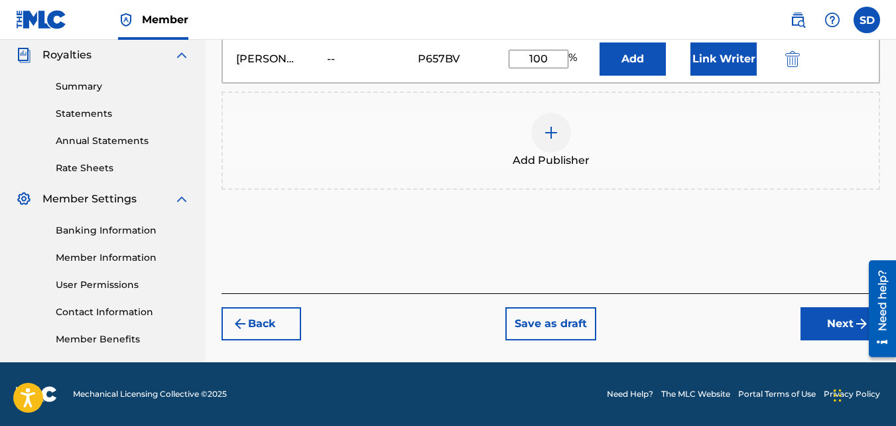
click at [832, 323] on button "Next" at bounding box center [840, 323] width 80 height 33
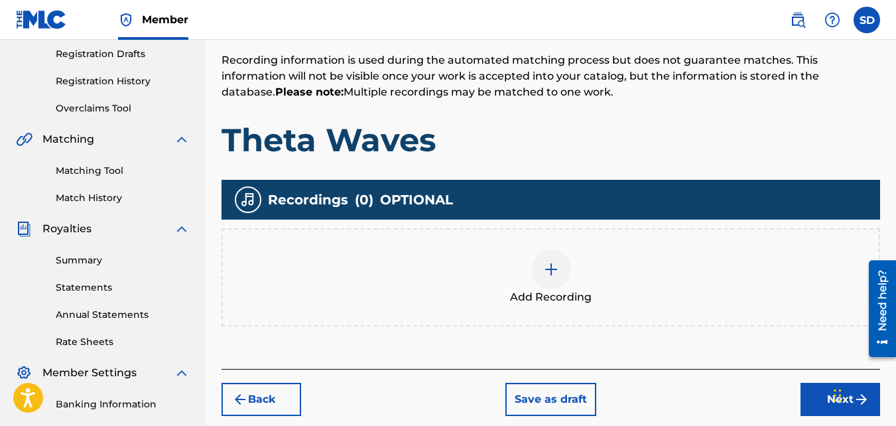
scroll to position [225, 0]
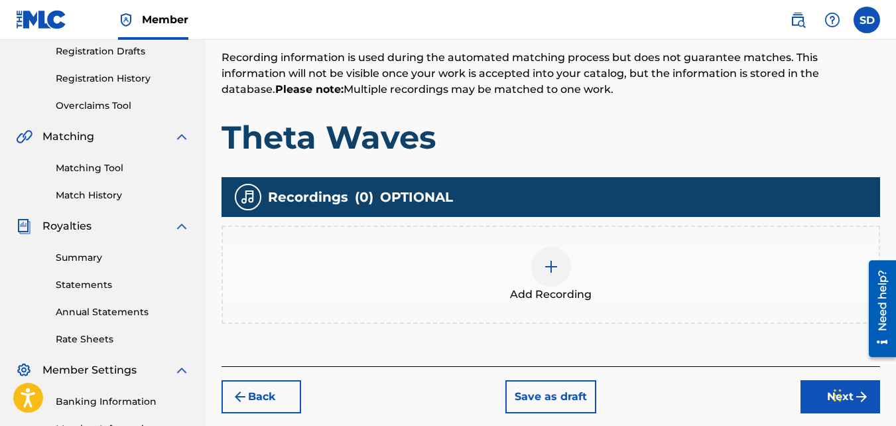
click at [563, 243] on div "Add Recording" at bounding box center [550, 274] width 658 height 98
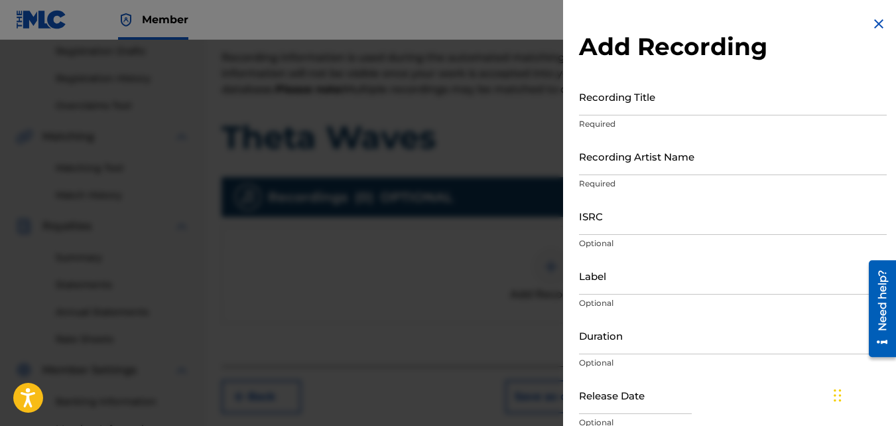
click at [677, 94] on input "Recording Title" at bounding box center [733, 97] width 308 height 38
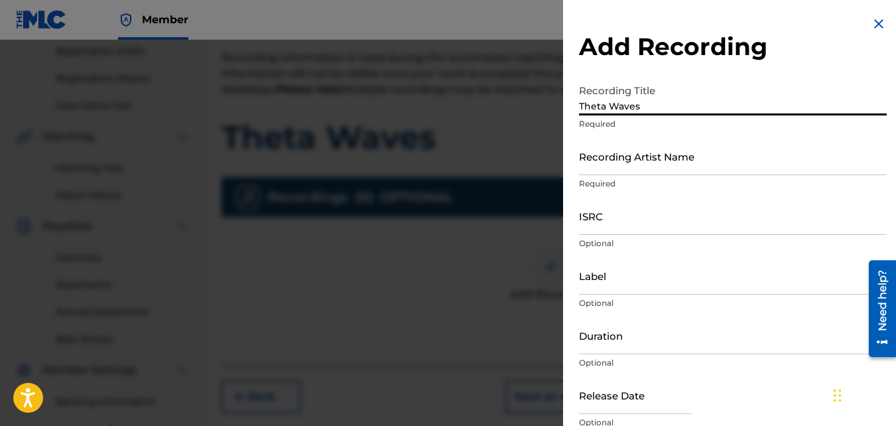
click at [611, 176] on div "Recording Artist Name Required" at bounding box center [733, 167] width 308 height 60
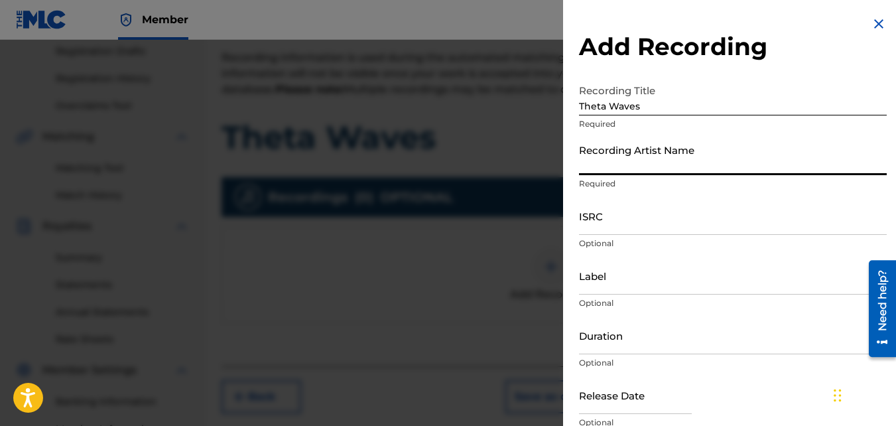
click at [605, 157] on input "Recording Artist Name" at bounding box center [733, 156] width 308 height 38
paste input "QZKUS2102620"
click at [704, 172] on input "Nawfr6QZKUS2102620" at bounding box center [733, 156] width 308 height 38
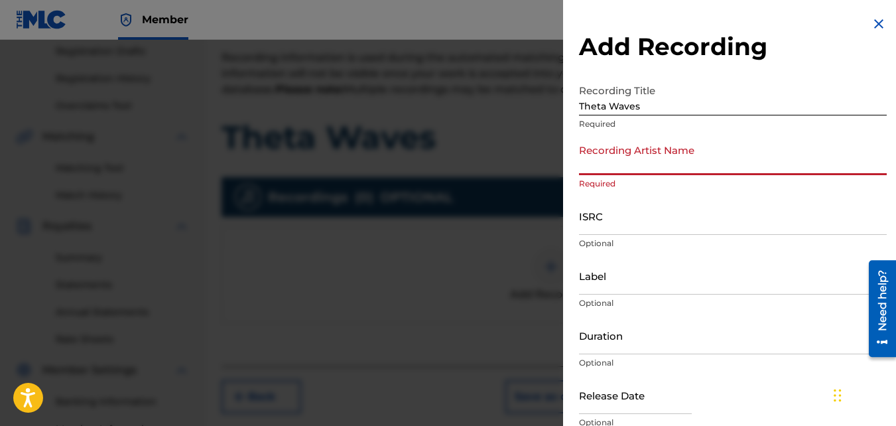
click at [704, 172] on input "Recording Artist Name" at bounding box center [733, 156] width 308 height 38
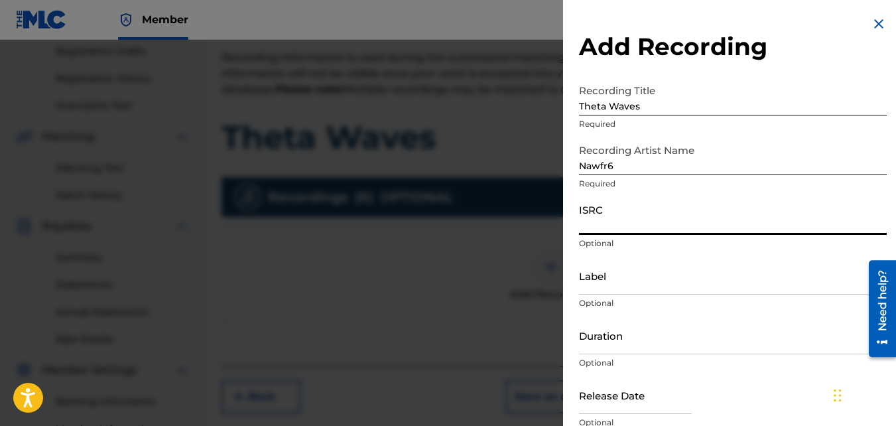
paste input "QZKUS2102620"
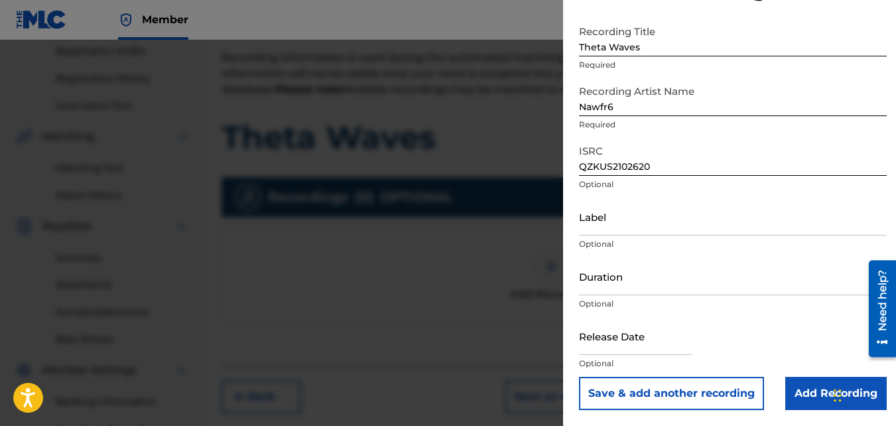
click at [807, 387] on input "Add Recording" at bounding box center [835, 393] width 101 height 33
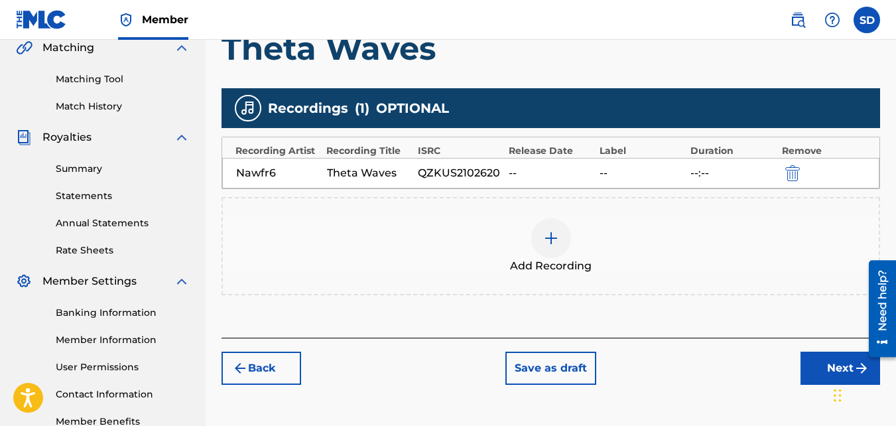
scroll to position [397, 0]
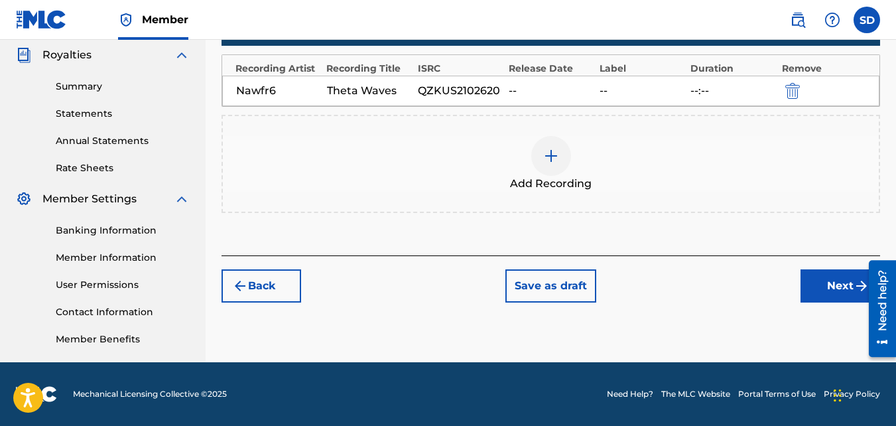
click at [820, 286] on button "Next" at bounding box center [840, 285] width 80 height 33
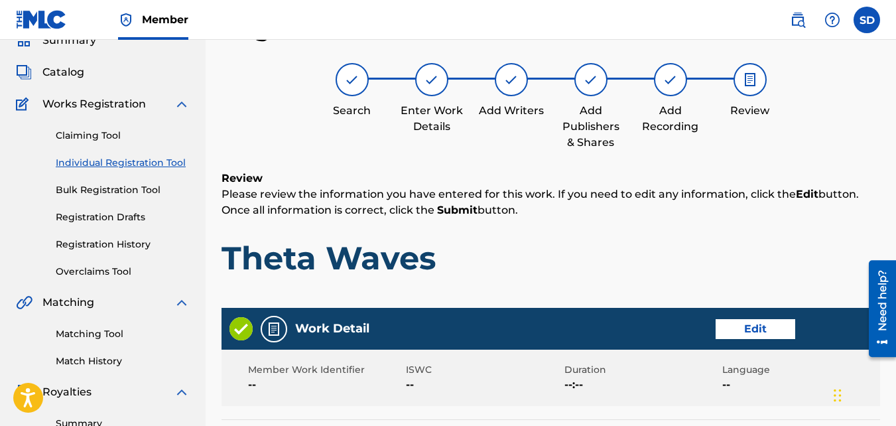
scroll to position [712, 0]
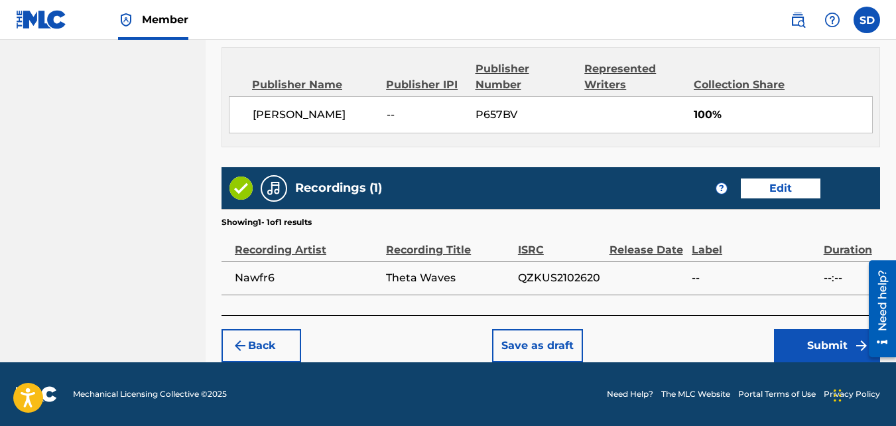
click at [795, 332] on button "Submit" at bounding box center [827, 345] width 106 height 33
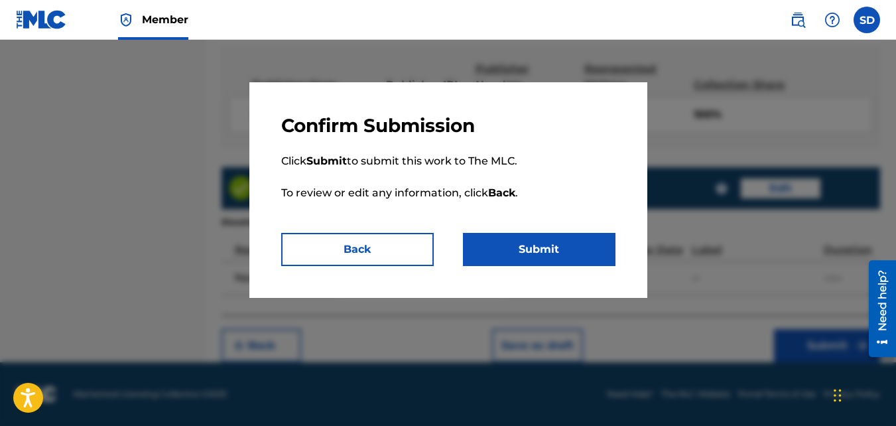
click at [564, 251] on button "Submit" at bounding box center [539, 249] width 153 height 33
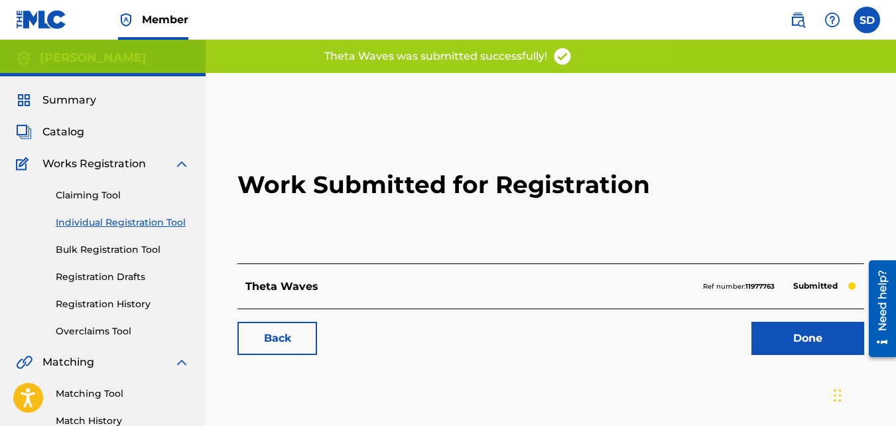
click at [254, 341] on link "Back" at bounding box center [277, 338] width 80 height 33
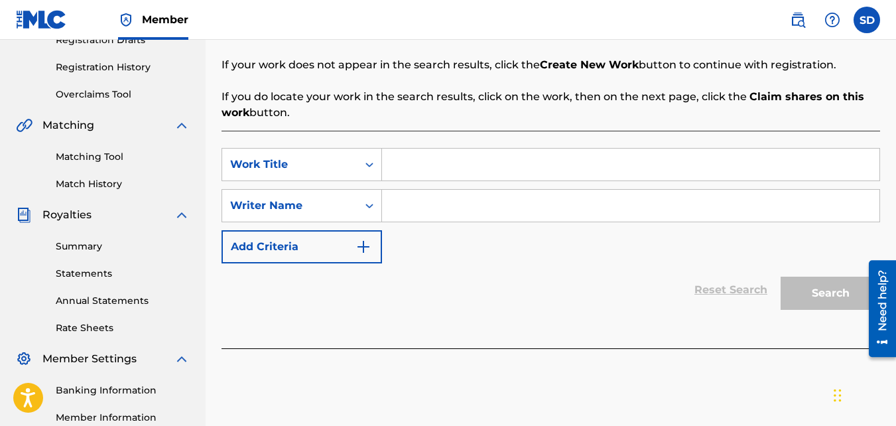
scroll to position [298, 0]
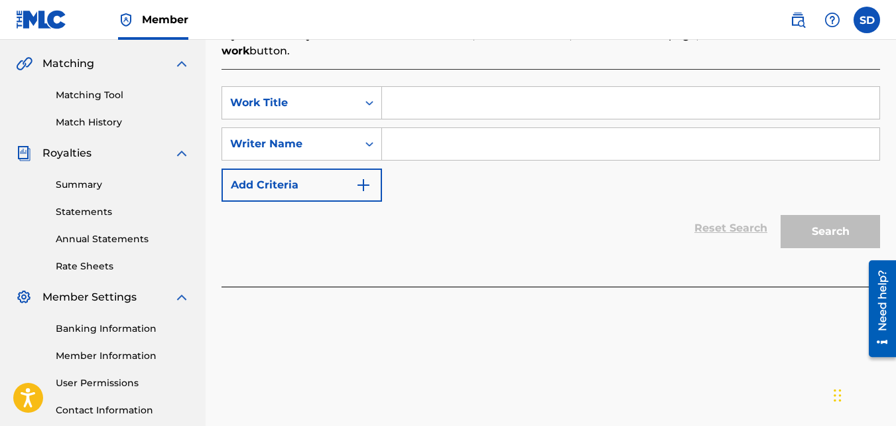
click at [463, 99] on input "Search Form" at bounding box center [630, 103] width 497 height 32
click at [471, 154] on input "Search Form" at bounding box center [630, 144] width 497 height 32
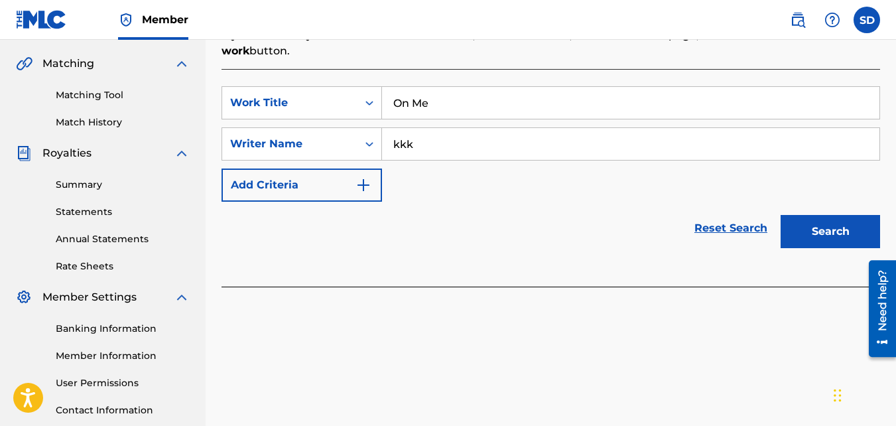
click at [781, 215] on button "Search" at bounding box center [830, 231] width 99 height 33
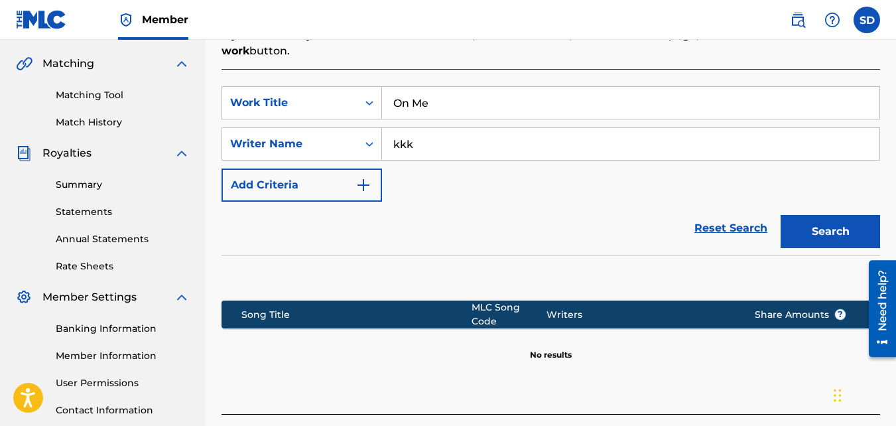
scroll to position [397, 0]
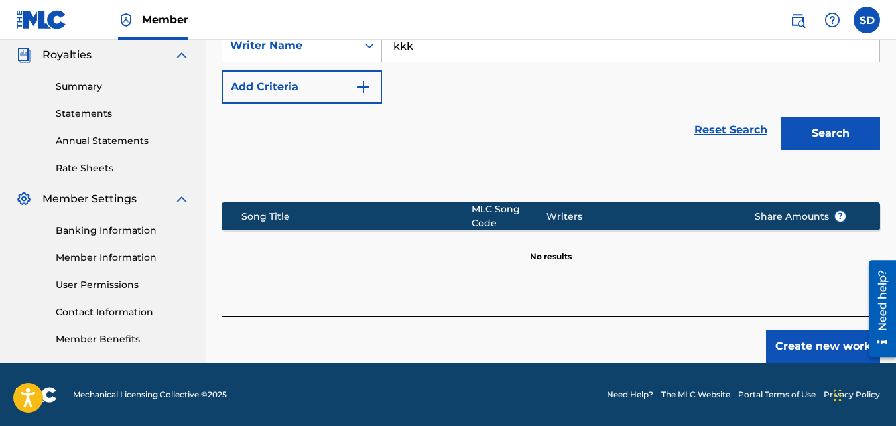
click at [836, 331] on button "Create new work" at bounding box center [823, 346] width 114 height 33
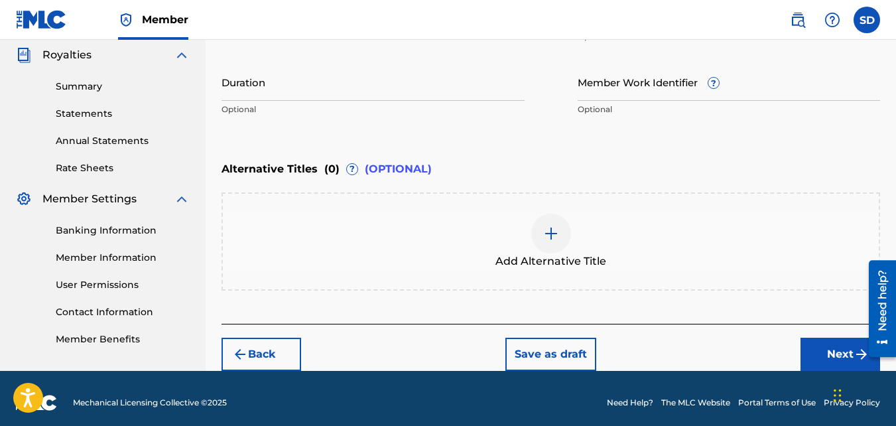
click at [808, 345] on button "Next" at bounding box center [840, 354] width 80 height 33
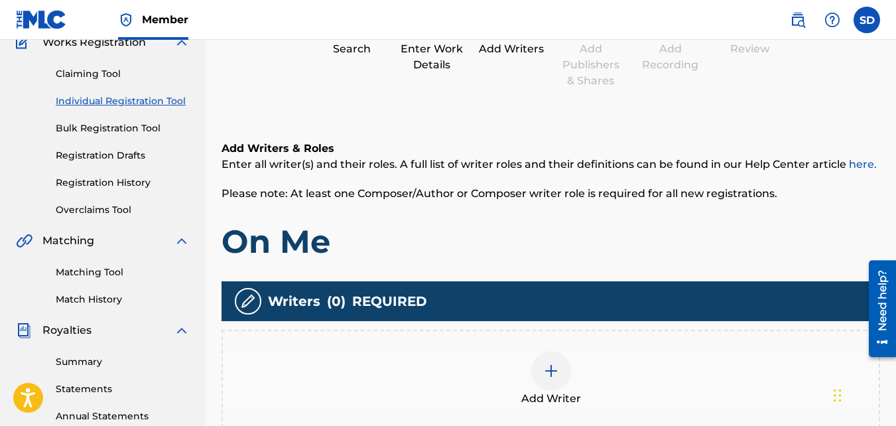
scroll to position [147, 0]
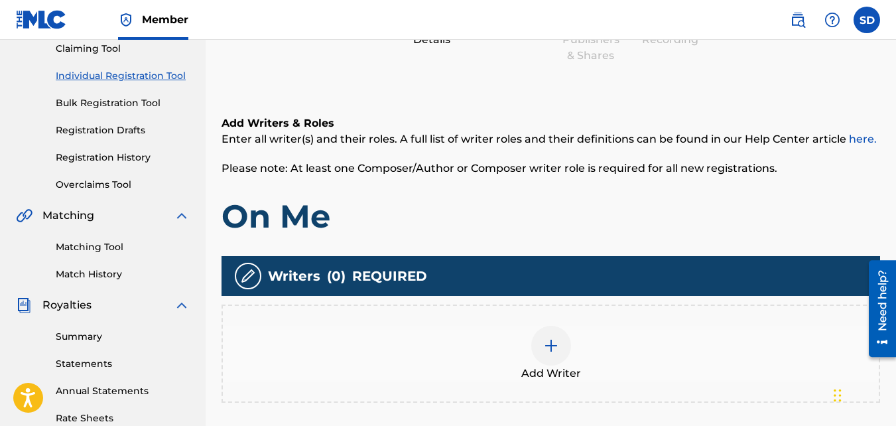
click at [579, 315] on div "Add Writer" at bounding box center [550, 353] width 658 height 98
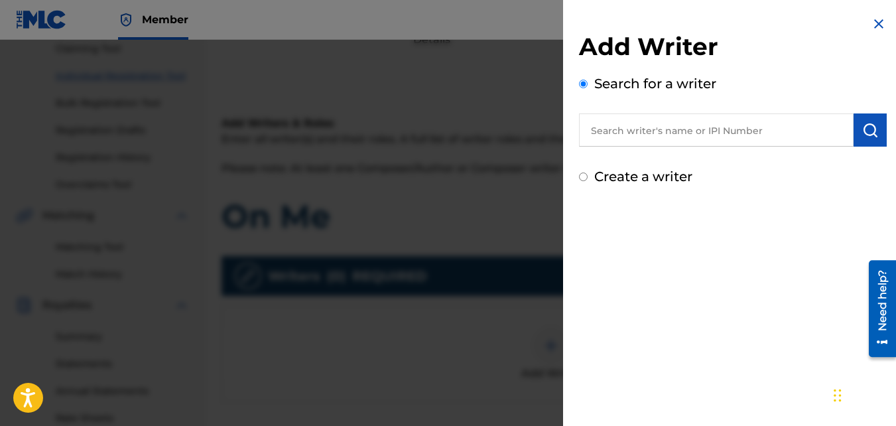
click at [619, 174] on label "Create a writer" at bounding box center [643, 176] width 98 height 16
click at [588, 174] on input "Create a writer" at bounding box center [583, 176] width 9 height 9
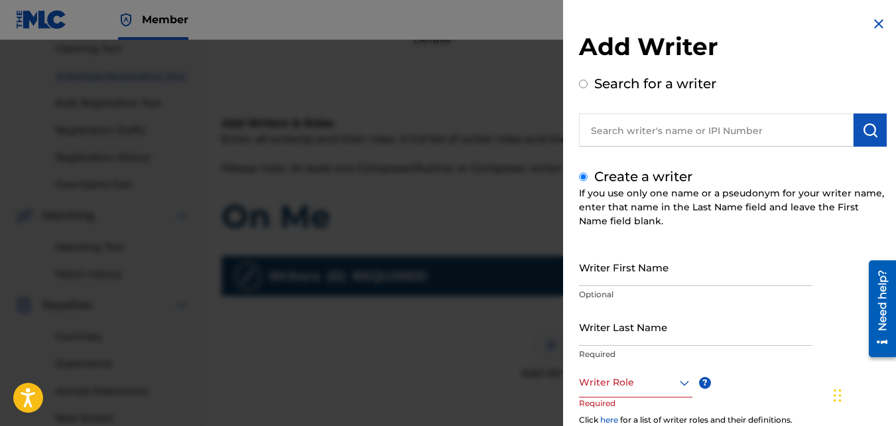
click at [652, 277] on input "Writer First Name" at bounding box center [695, 267] width 233 height 38
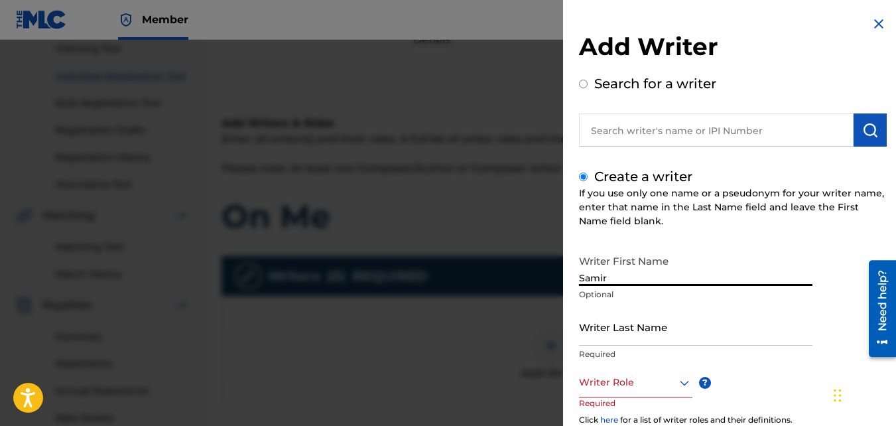
click at [662, 317] on input "Writer Last Name" at bounding box center [695, 327] width 233 height 38
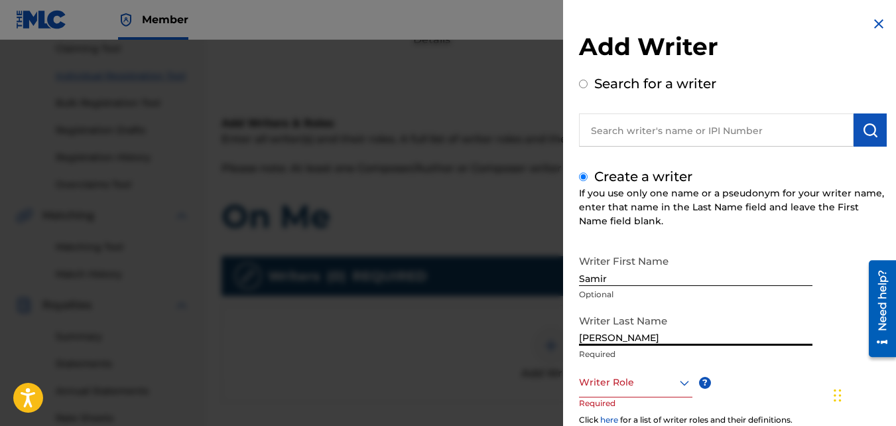
scroll to position [149, 0]
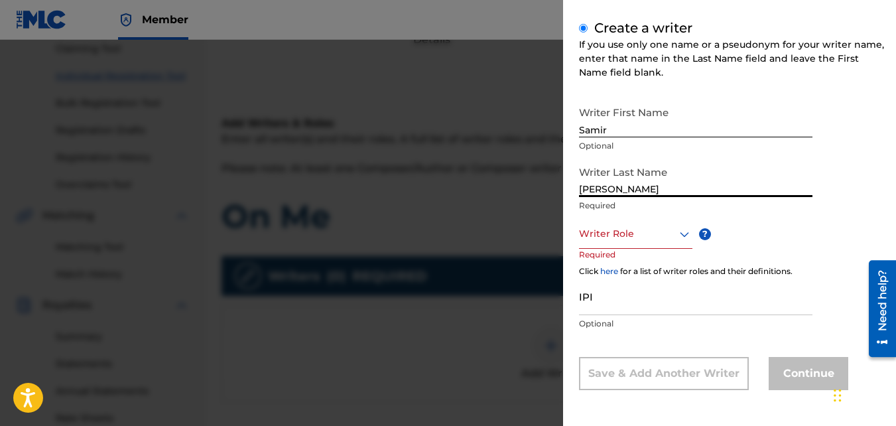
click at [631, 226] on div at bounding box center [635, 233] width 113 height 17
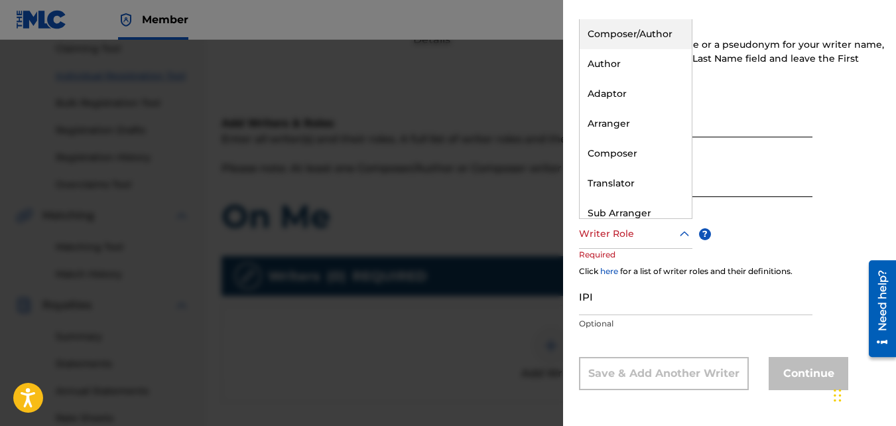
click at [649, 36] on div "Composer/Author" at bounding box center [636, 34] width 112 height 30
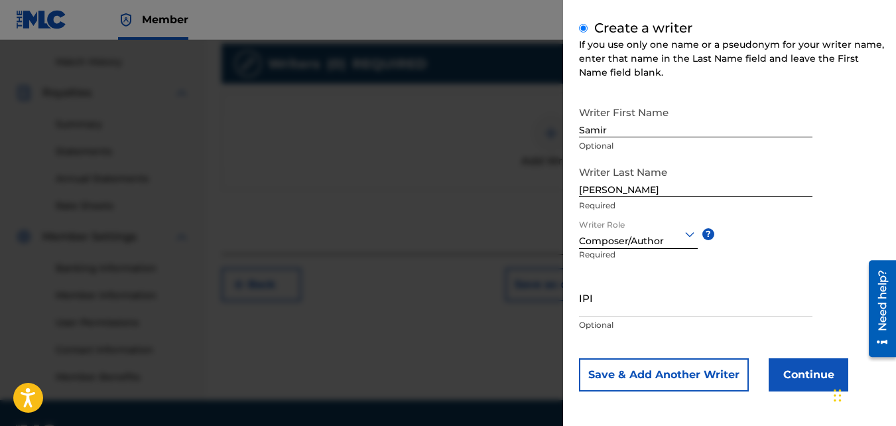
scroll to position [360, 0]
click at [810, 367] on button "Continue" at bounding box center [809, 374] width 80 height 33
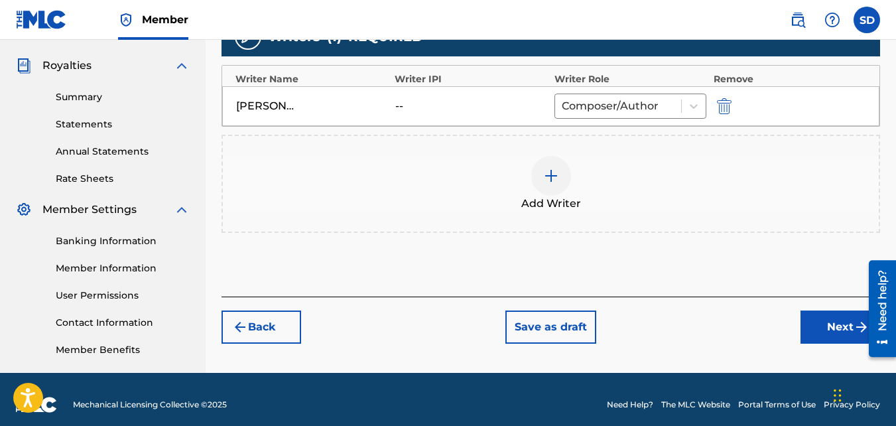
click at [816, 324] on button "Next" at bounding box center [840, 326] width 80 height 33
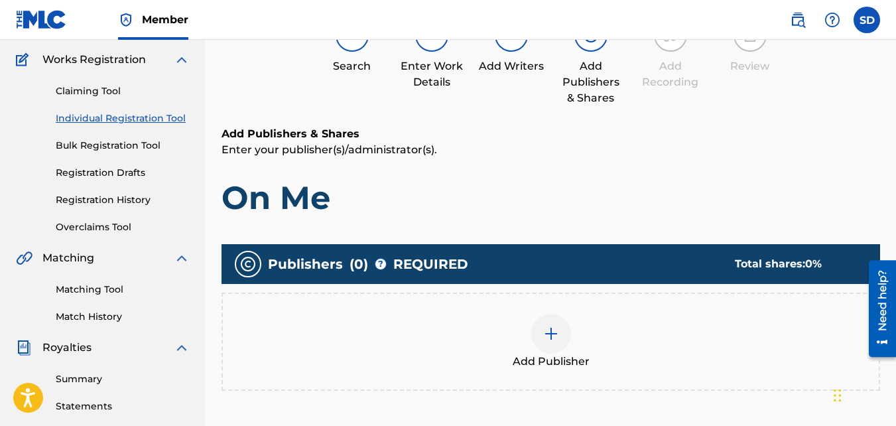
scroll to position [110, 0]
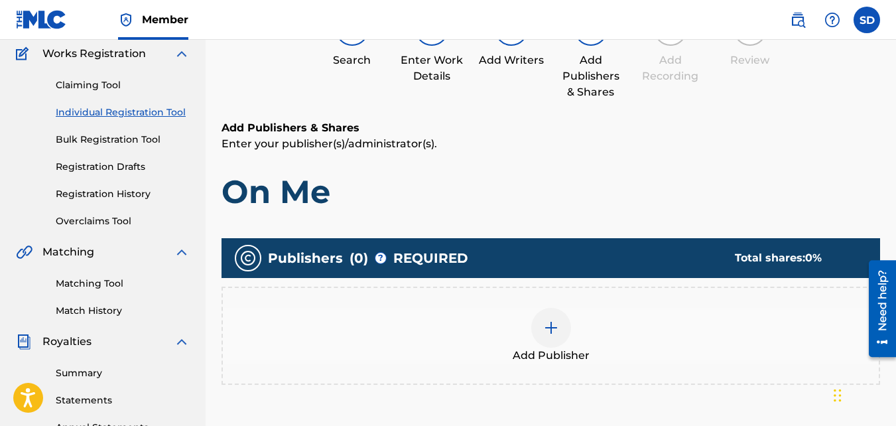
click at [468, 324] on div "Add Publisher" at bounding box center [551, 336] width 656 height 56
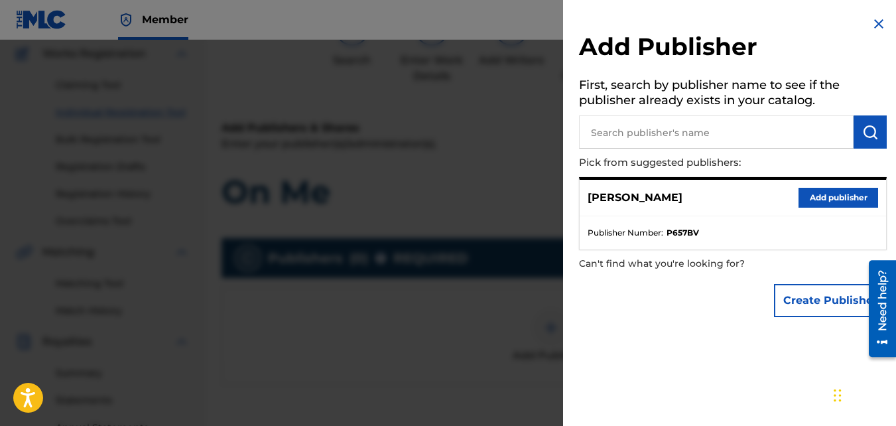
click at [822, 192] on button "Add publisher" at bounding box center [838, 198] width 80 height 20
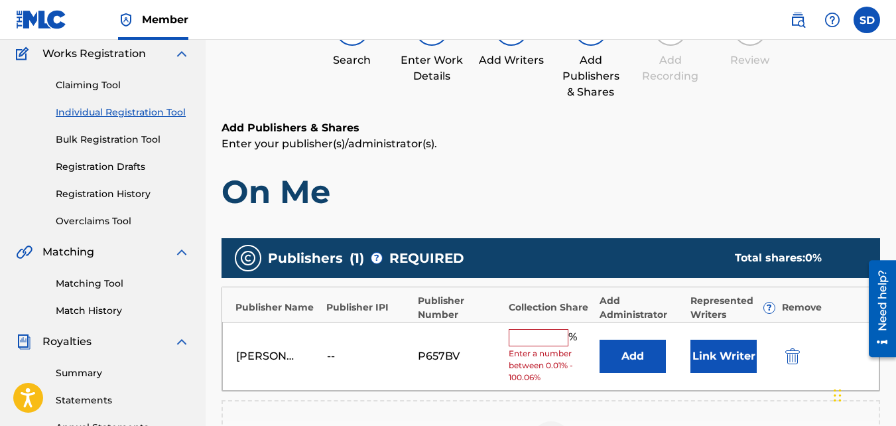
click at [534, 347] on span "Enter a number between 0.01% - 100.06%" at bounding box center [551, 365] width 84 height 36
click at [524, 342] on input "text" at bounding box center [539, 337] width 60 height 17
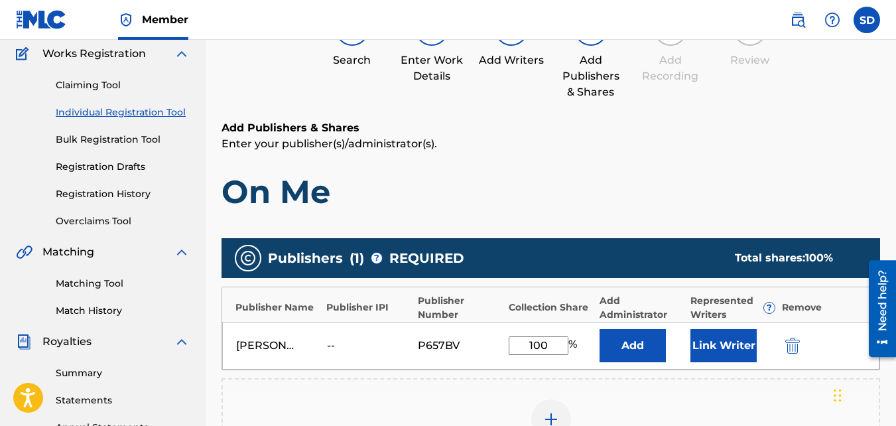
scroll to position [397, 0]
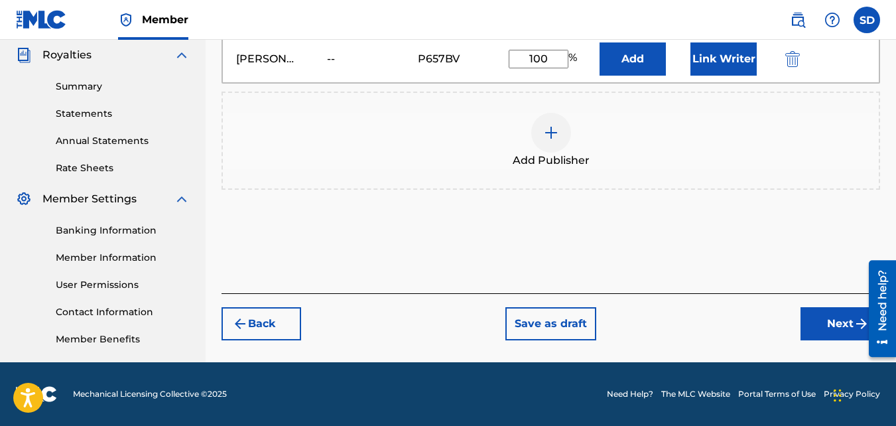
click at [861, 316] on div at bounding box center [877, 308] width 37 height 107
click at [845, 319] on button "Next" at bounding box center [840, 323] width 80 height 33
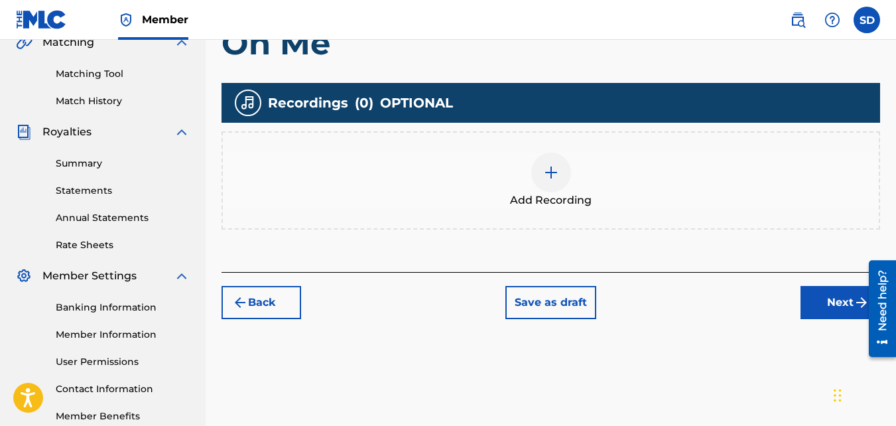
scroll to position [320, 0]
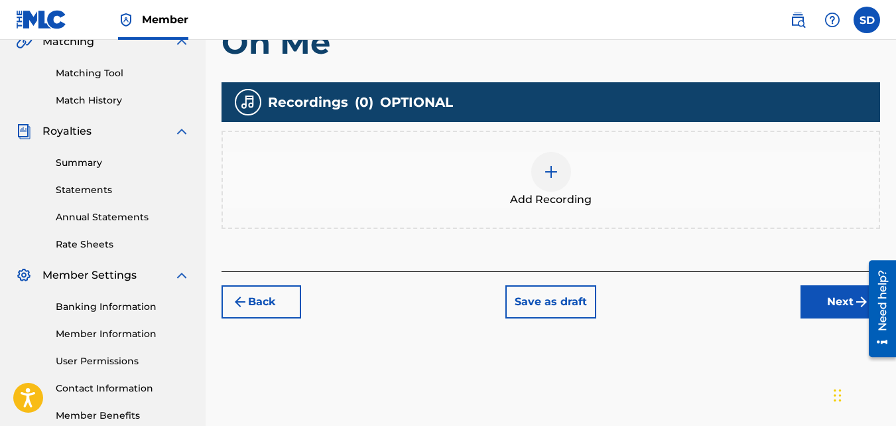
click at [514, 204] on span "Add Recording" at bounding box center [551, 200] width 82 height 16
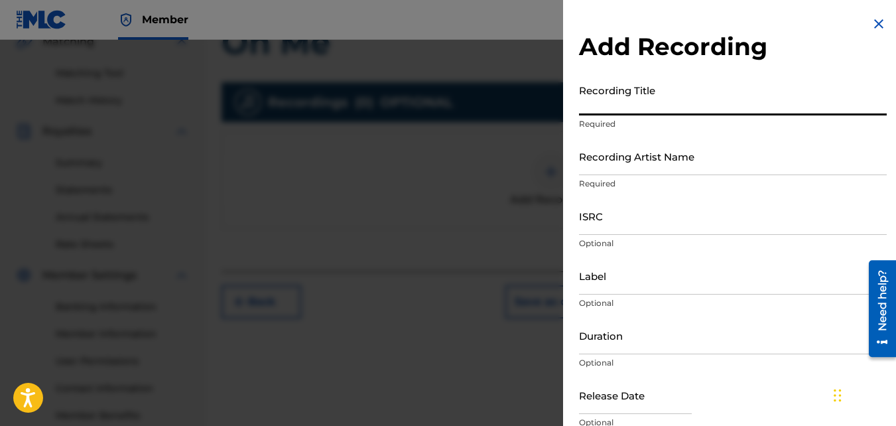
click at [629, 101] on input "Recording Title" at bounding box center [733, 97] width 308 height 38
click at [638, 146] on input "Recording Artist Name" at bounding box center [733, 156] width 308 height 38
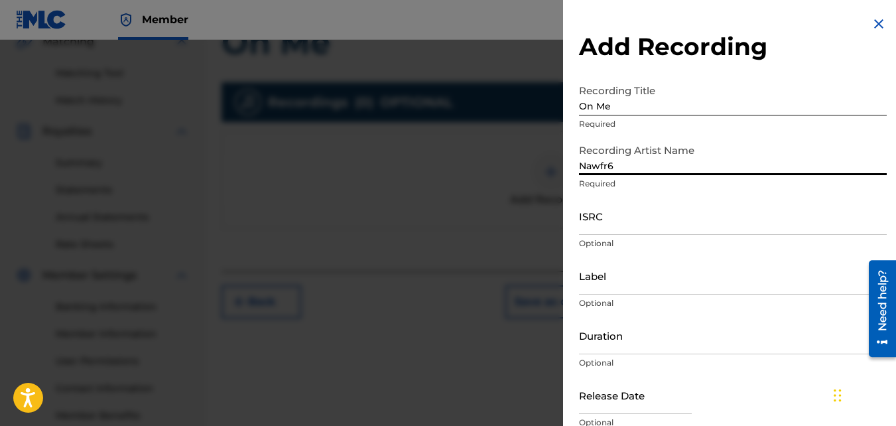
drag, startPoint x: 704, startPoint y: 209, endPoint x: 718, endPoint y: 229, distance: 24.8
click at [718, 229] on input "ISRC" at bounding box center [733, 216] width 308 height 38
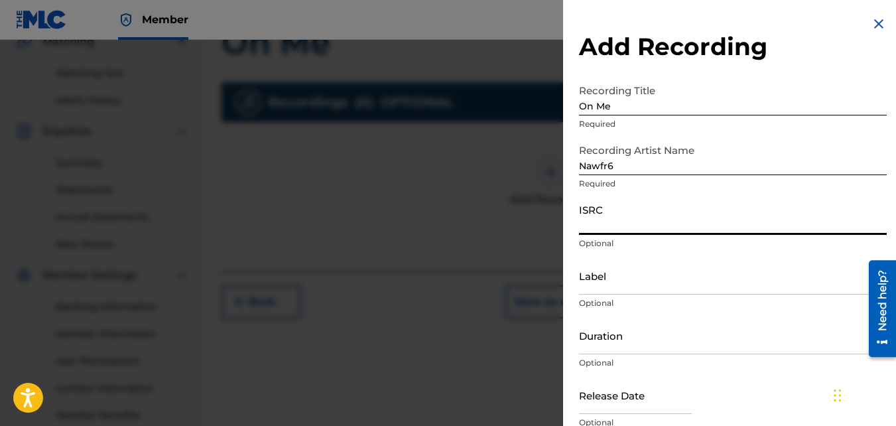
paste input "QZKUS2100993"
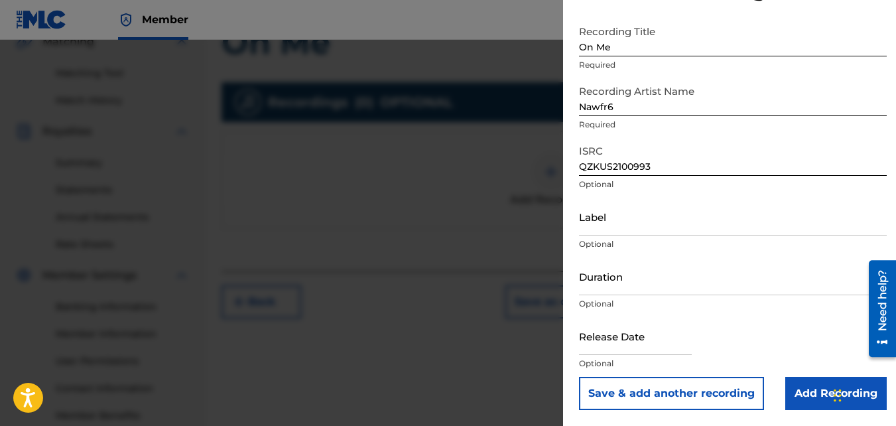
click at [829, 392] on input "Add Recording" at bounding box center [835, 393] width 101 height 33
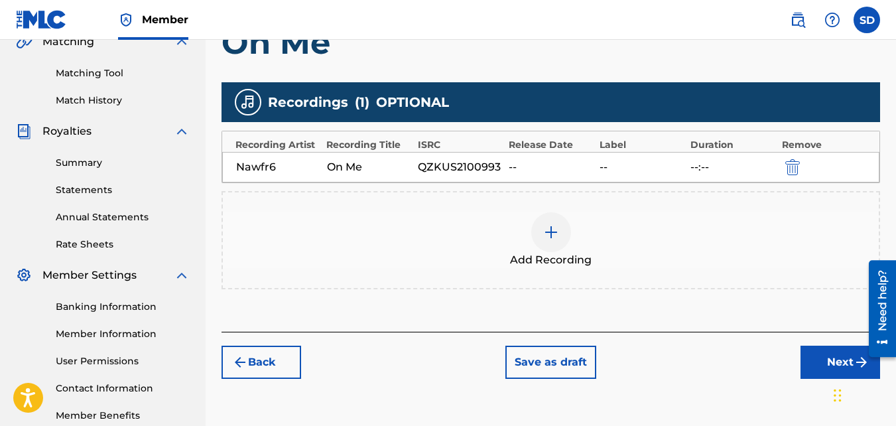
scroll to position [397, 0]
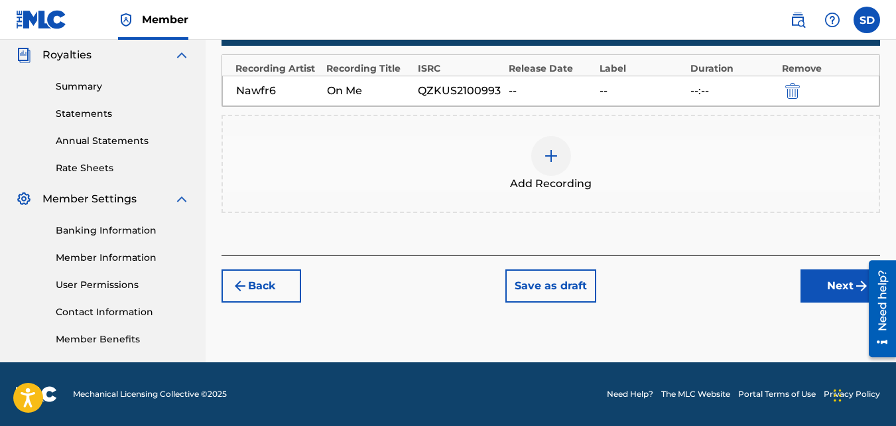
click at [832, 284] on button "Next" at bounding box center [840, 285] width 80 height 33
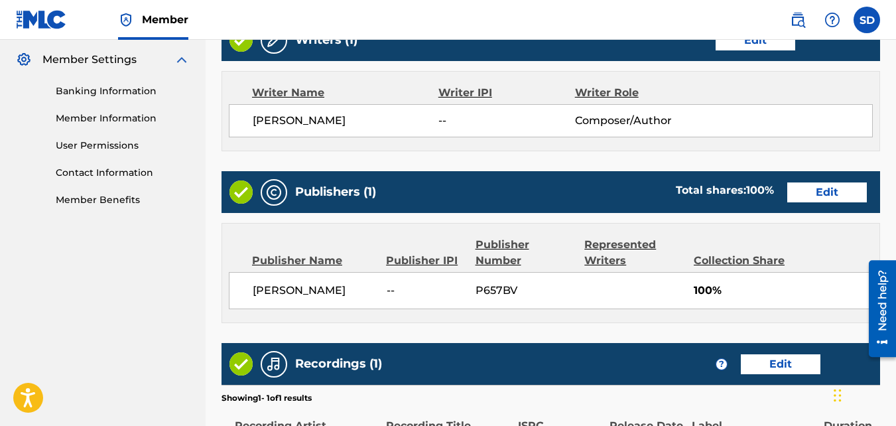
scroll to position [712, 0]
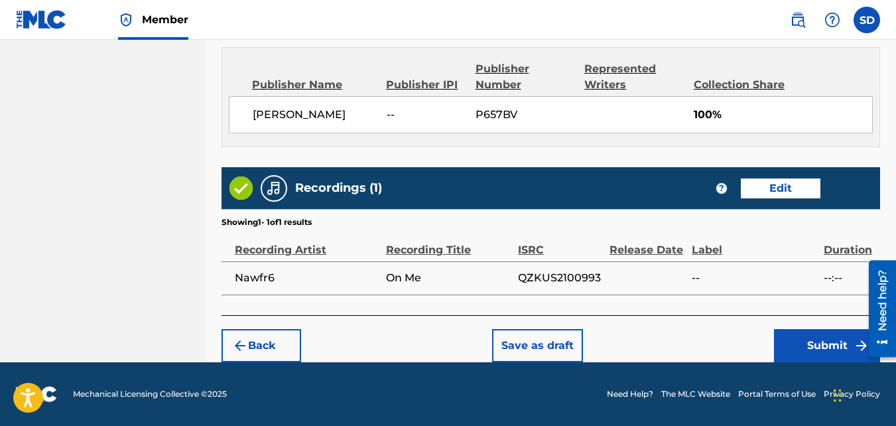
click at [792, 339] on button "Submit" at bounding box center [827, 345] width 106 height 33
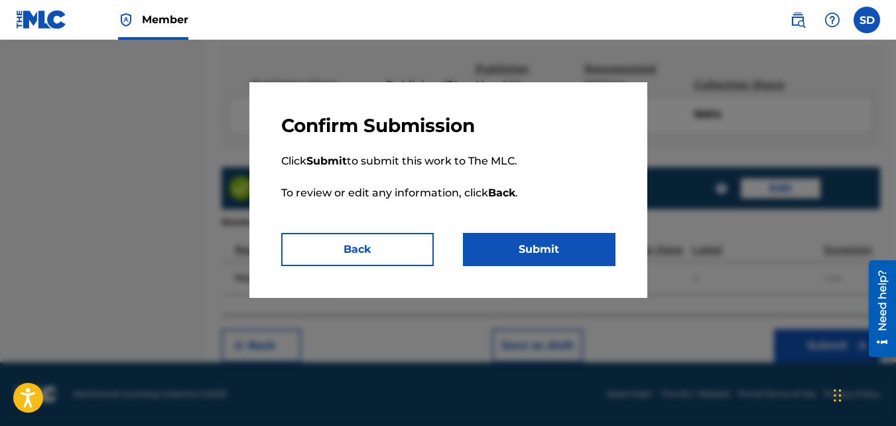
click at [505, 252] on button "Submit" at bounding box center [539, 249] width 153 height 33
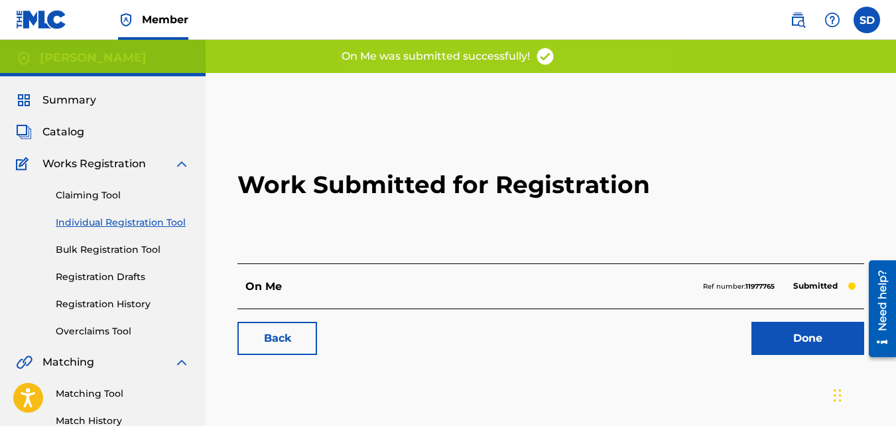
click at [284, 342] on link "Back" at bounding box center [277, 338] width 80 height 33
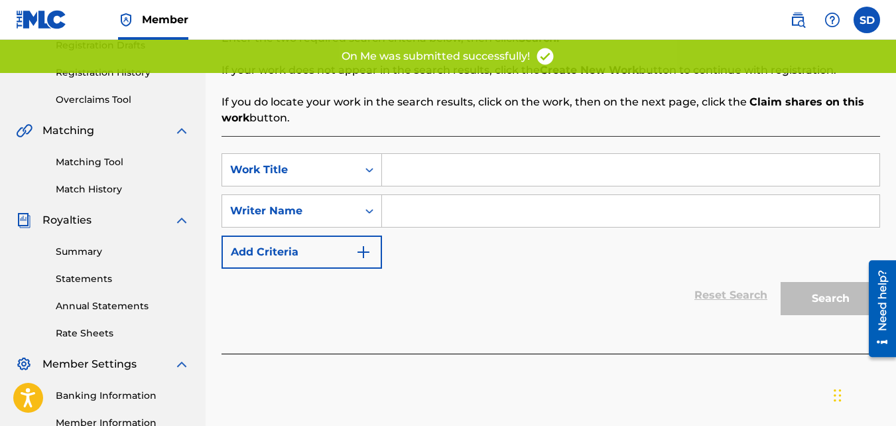
scroll to position [235, 0]
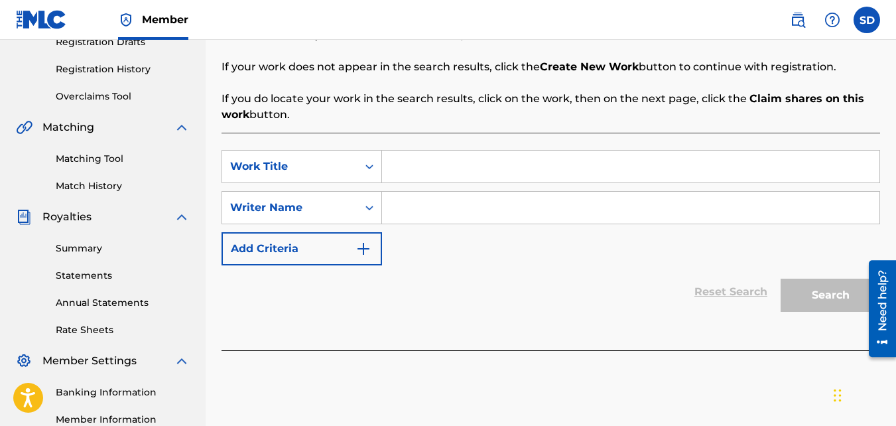
click at [415, 169] on input "Search Form" at bounding box center [630, 167] width 497 height 32
click at [460, 193] on input "Search Form" at bounding box center [630, 208] width 497 height 32
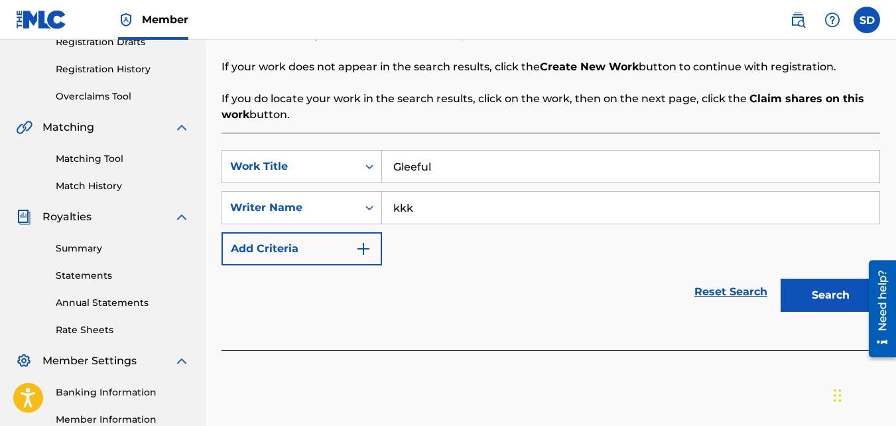
click at [781, 279] on button "Search" at bounding box center [830, 295] width 99 height 33
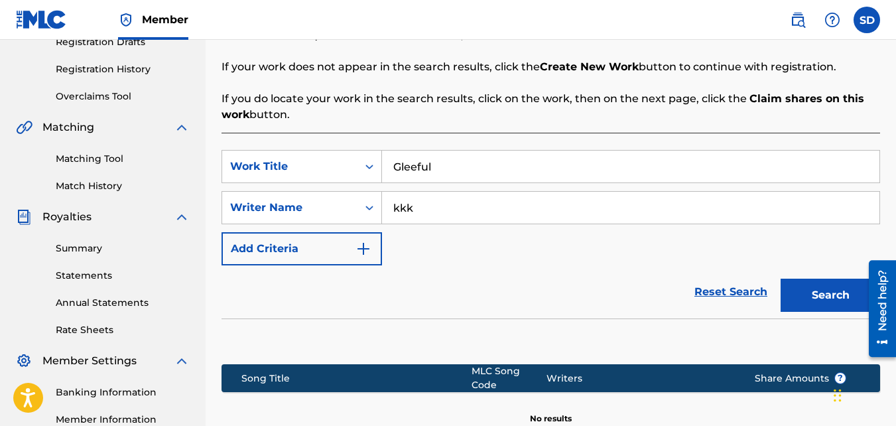
scroll to position [397, 0]
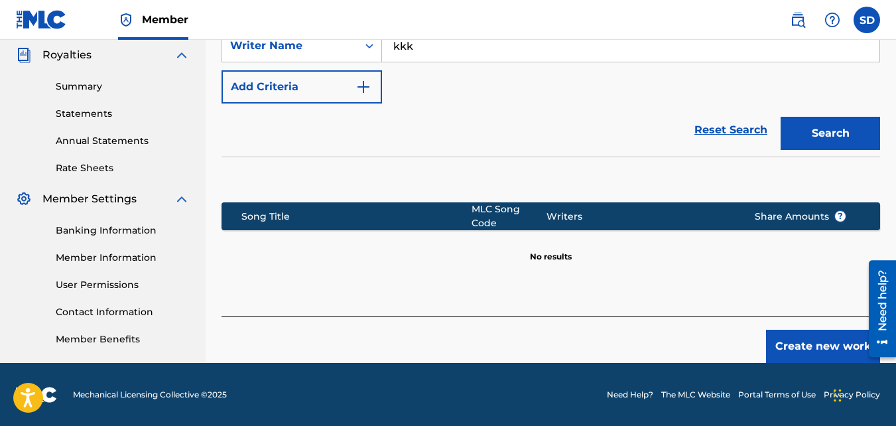
click at [785, 336] on button "Create new work" at bounding box center [823, 346] width 114 height 33
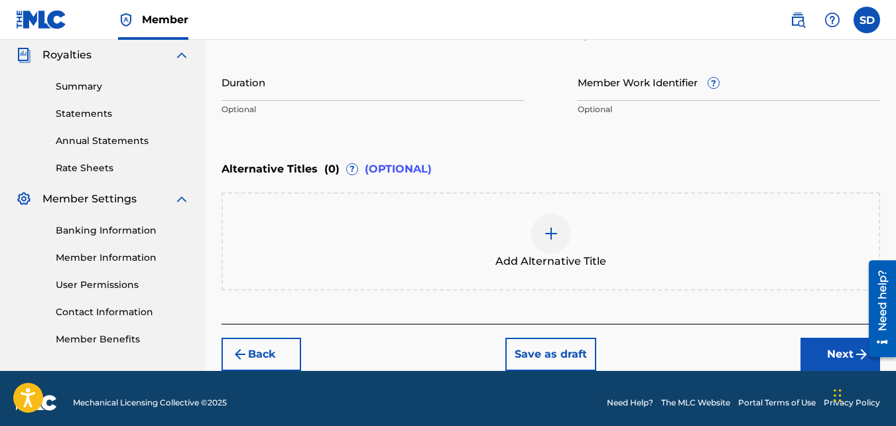
scroll to position [405, 0]
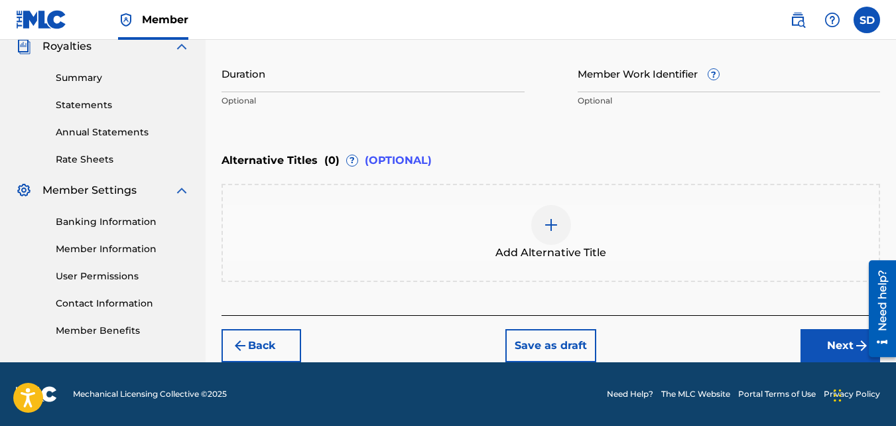
click at [831, 340] on button "Next" at bounding box center [840, 345] width 80 height 33
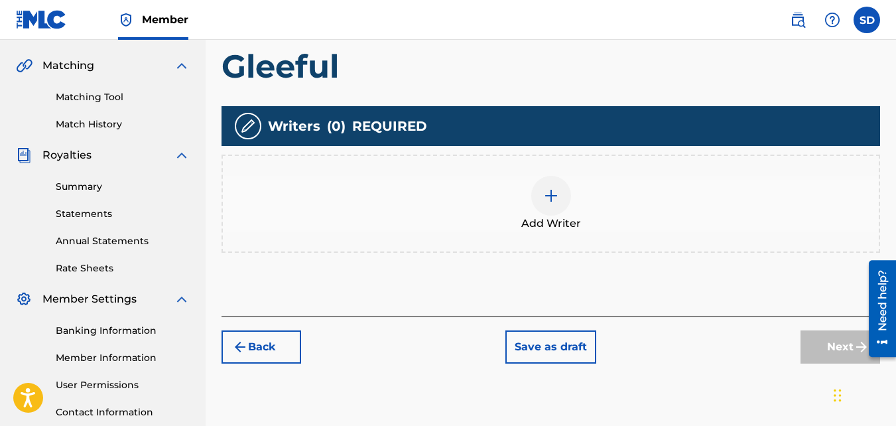
scroll to position [304, 0]
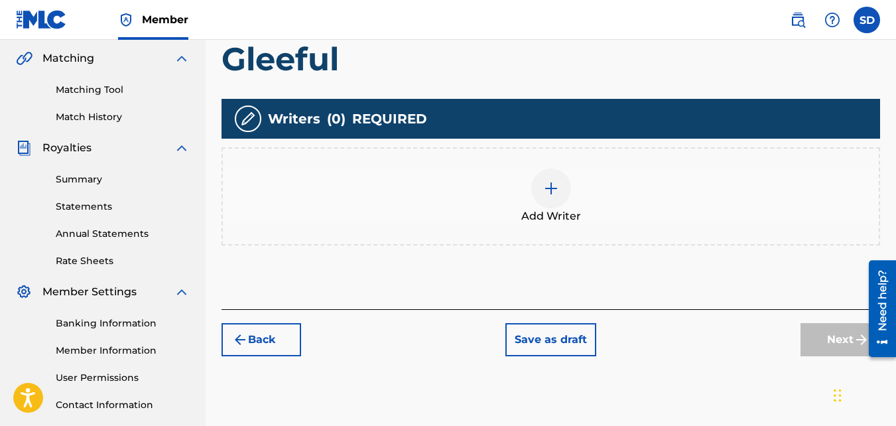
click at [544, 243] on div "Add Writer" at bounding box center [550, 196] width 658 height 98
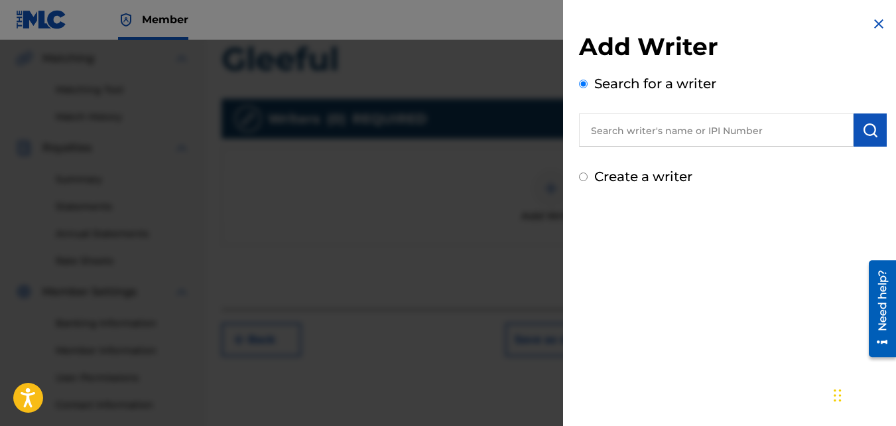
click at [602, 180] on label "Create a writer" at bounding box center [643, 176] width 98 height 16
click at [588, 180] on input "Create a writer" at bounding box center [583, 176] width 9 height 9
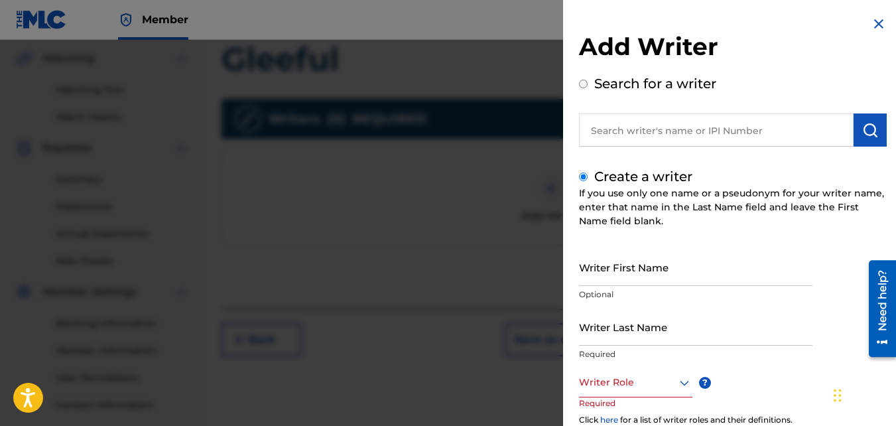
click at [651, 263] on input "Writer First Name" at bounding box center [695, 267] width 233 height 38
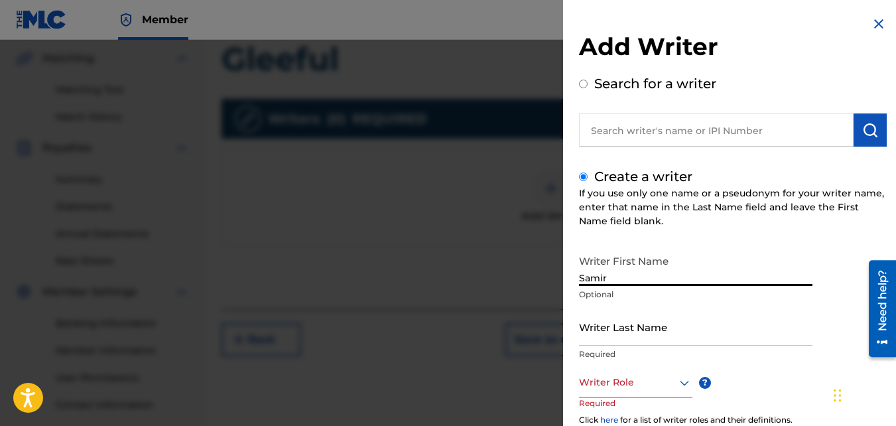
click at [666, 340] on input "Writer Last Name" at bounding box center [695, 327] width 233 height 38
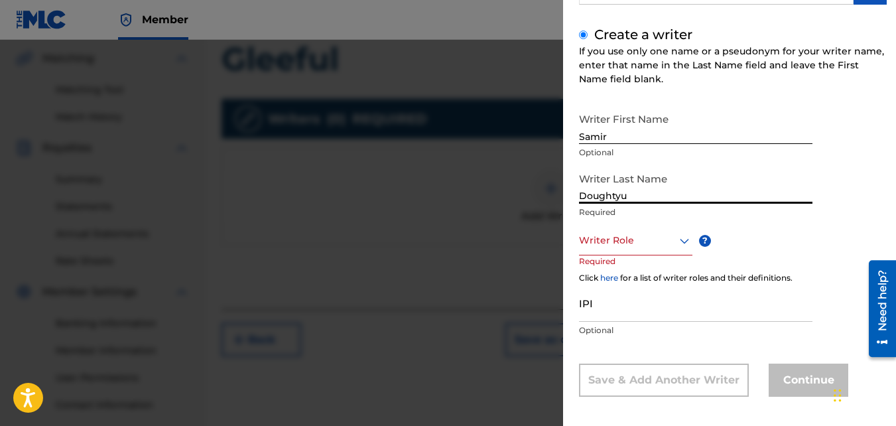
scroll to position [149, 0]
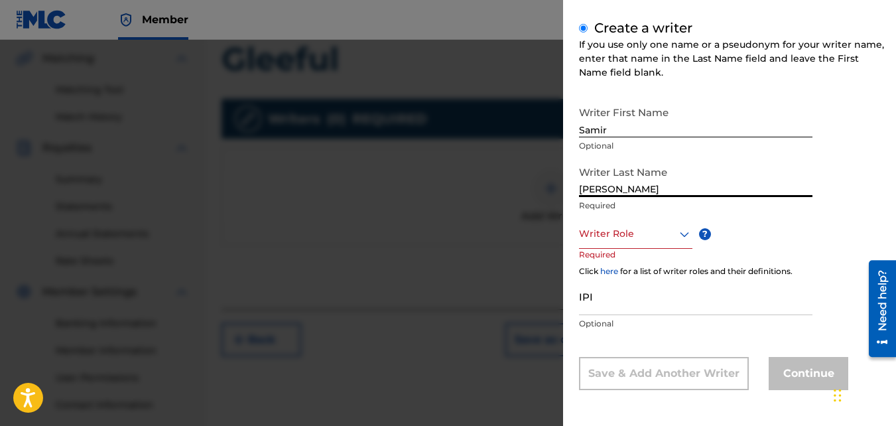
click at [601, 249] on p "Required" at bounding box center [604, 264] width 50 height 30
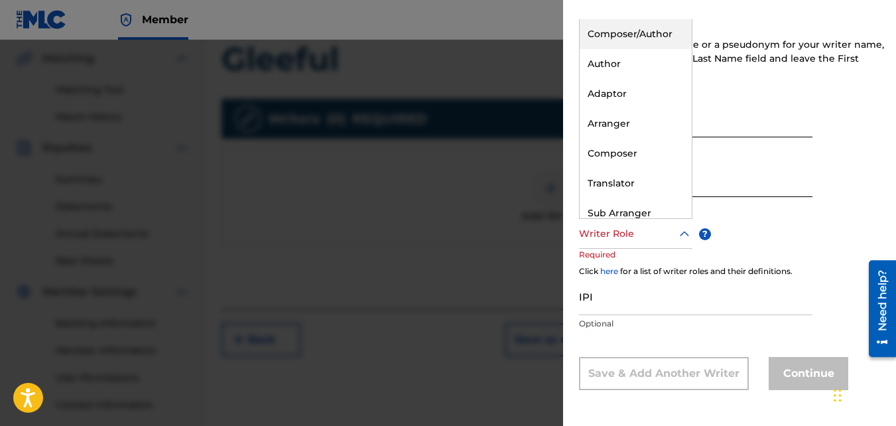
click at [601, 240] on div at bounding box center [635, 233] width 113 height 17
click at [615, 37] on div "Composer/Author" at bounding box center [636, 34] width 112 height 30
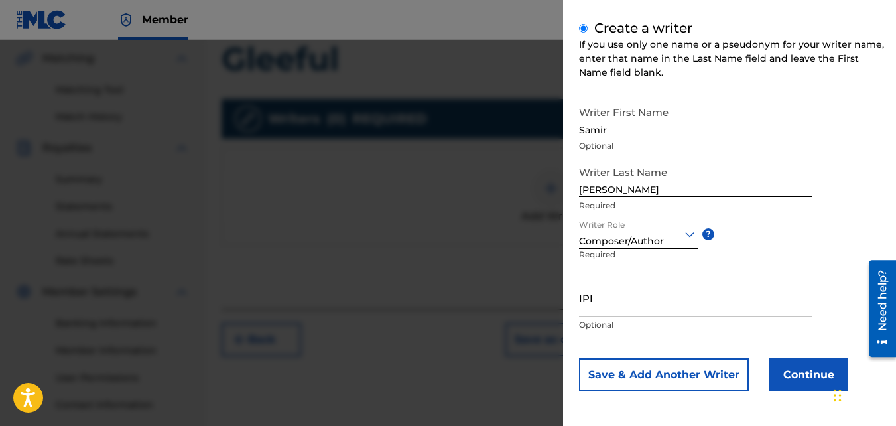
click at [808, 384] on button "Continue" at bounding box center [809, 374] width 80 height 33
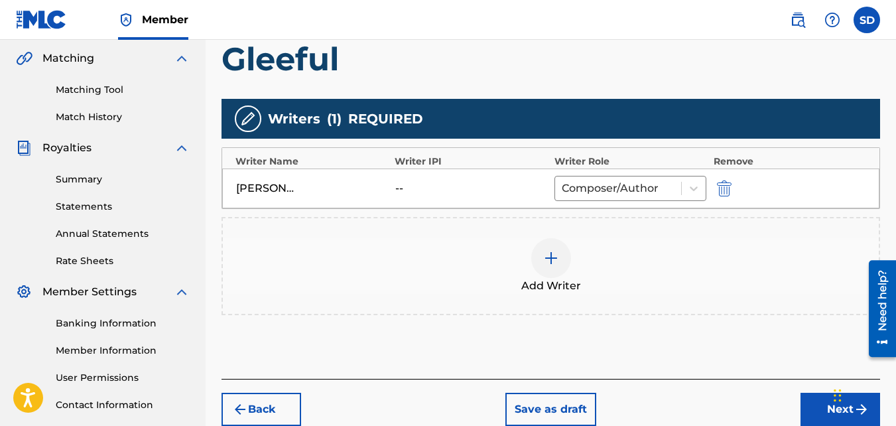
scroll to position [397, 0]
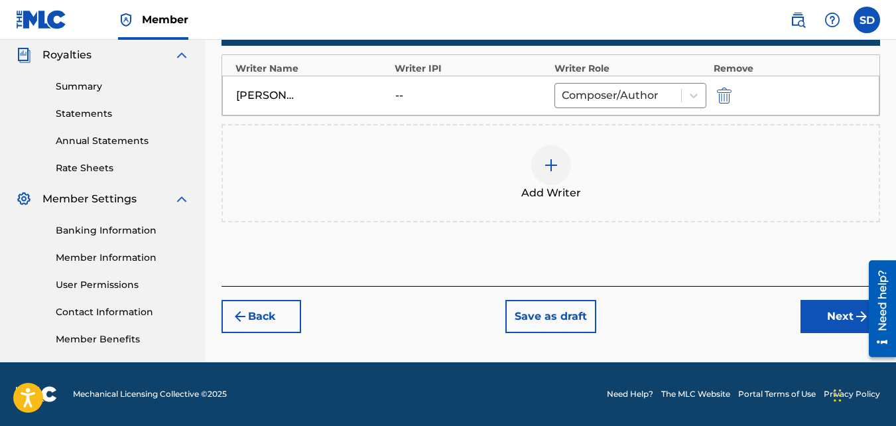
click at [813, 330] on button "Next" at bounding box center [840, 316] width 80 height 33
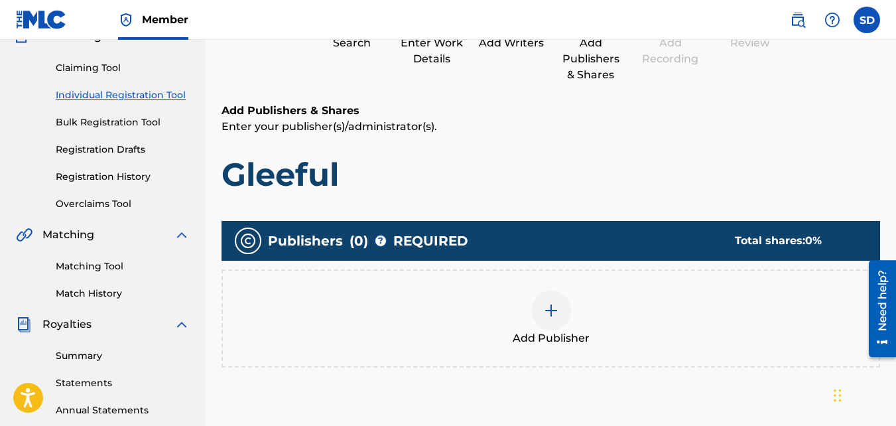
scroll to position [128, 0]
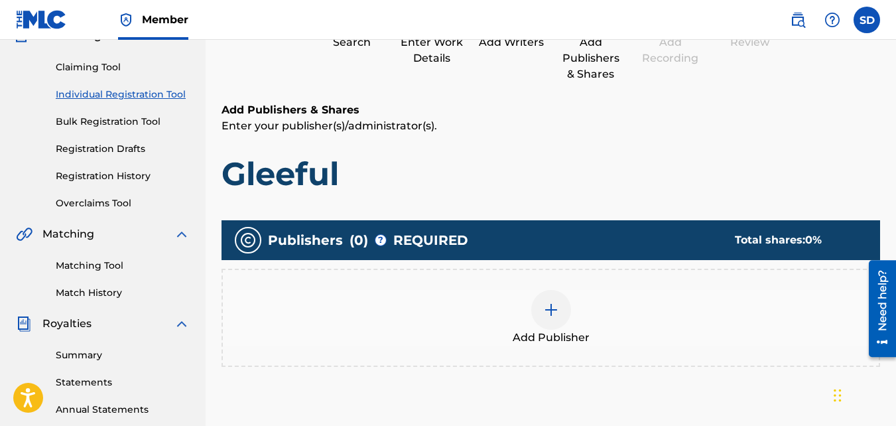
click at [531, 296] on div "Add Publisher" at bounding box center [551, 318] width 656 height 56
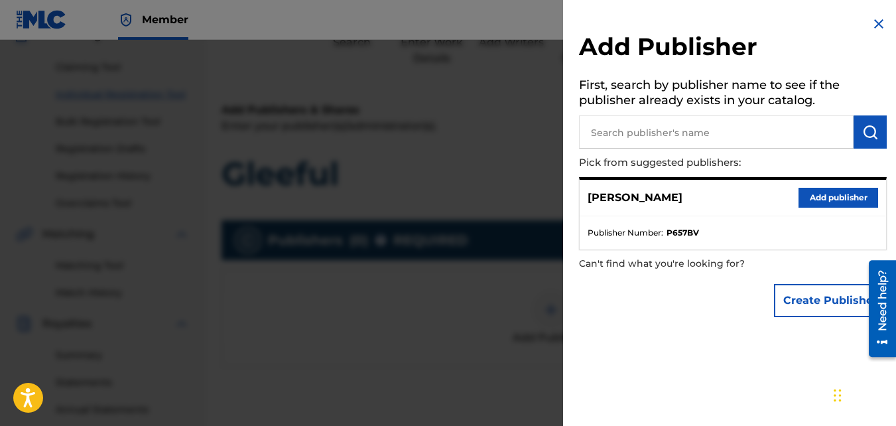
click at [821, 188] on button "Add publisher" at bounding box center [838, 198] width 80 height 20
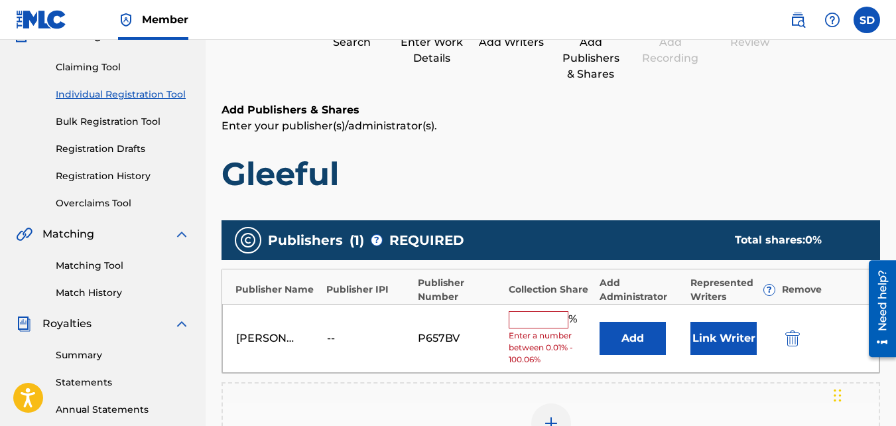
click at [527, 328] on input "text" at bounding box center [539, 319] width 60 height 17
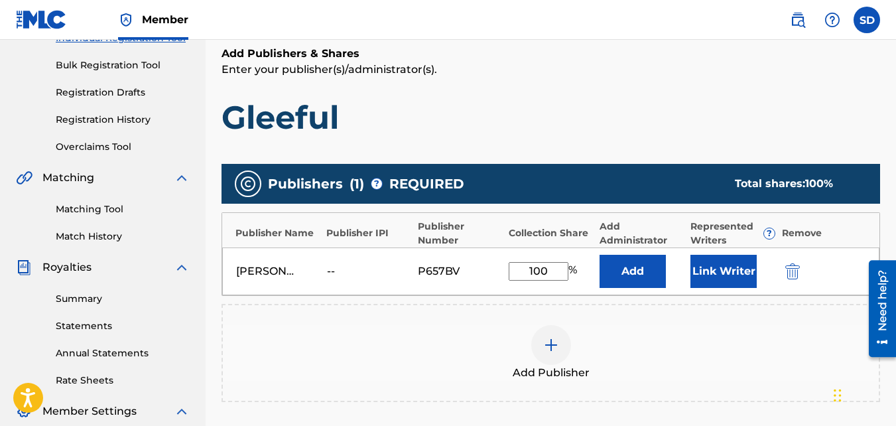
scroll to position [397, 0]
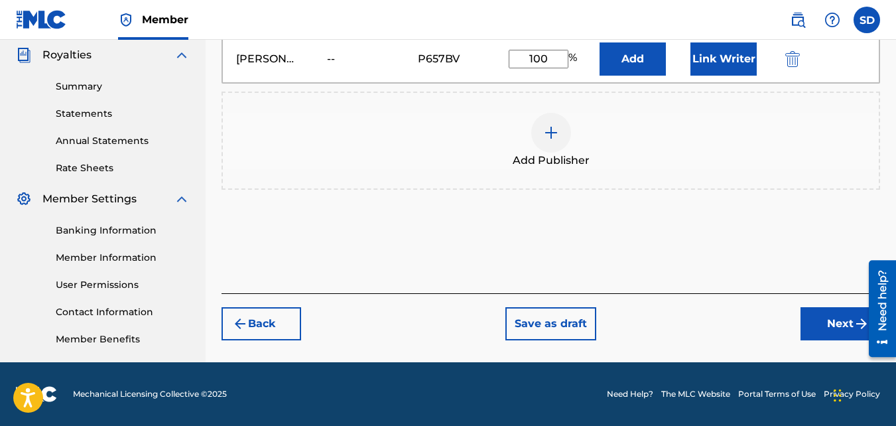
click at [830, 323] on button "Next" at bounding box center [840, 323] width 80 height 33
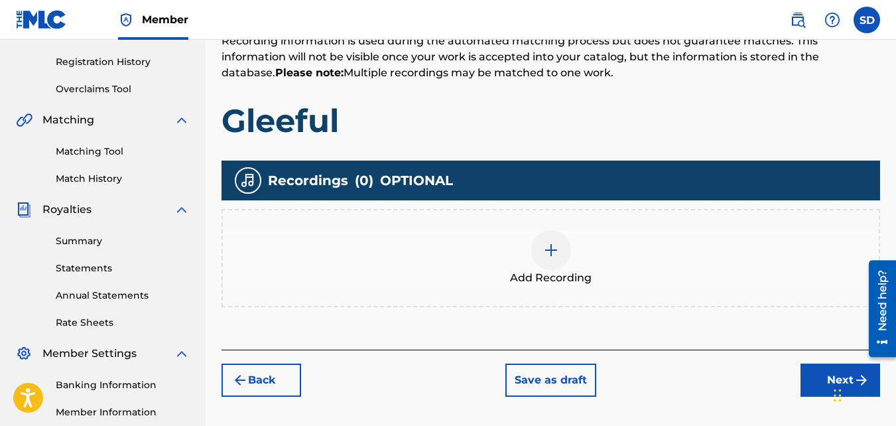
scroll to position [247, 0]
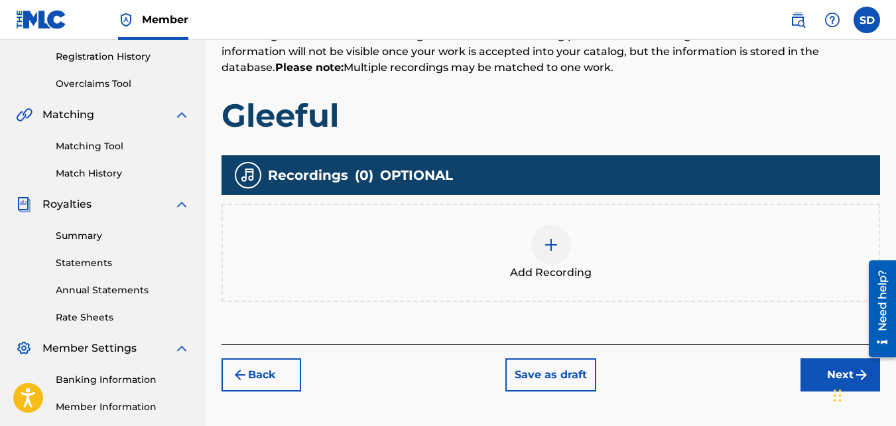
click at [460, 261] on div "Add Recording" at bounding box center [551, 253] width 656 height 56
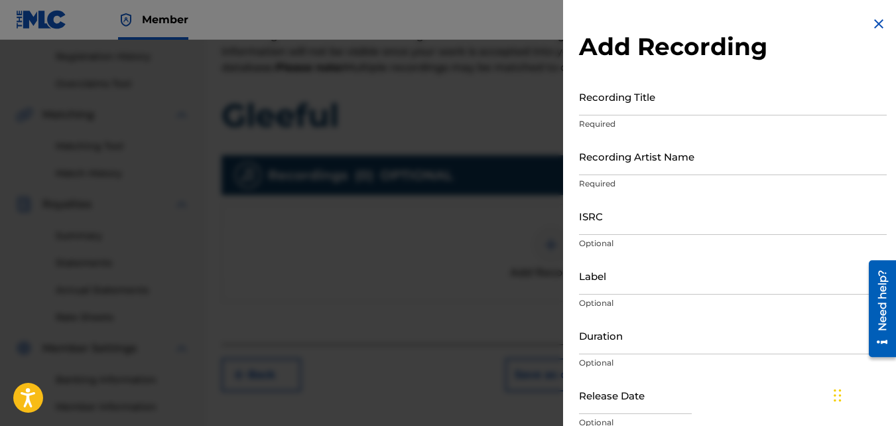
click at [668, 83] on input "Recording Title" at bounding box center [733, 97] width 308 height 38
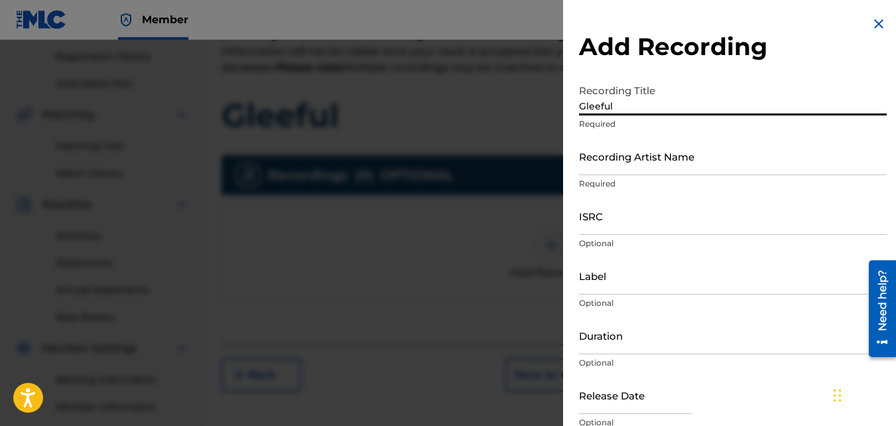
click at [669, 168] on input "Recording Artist Name" at bounding box center [733, 156] width 308 height 38
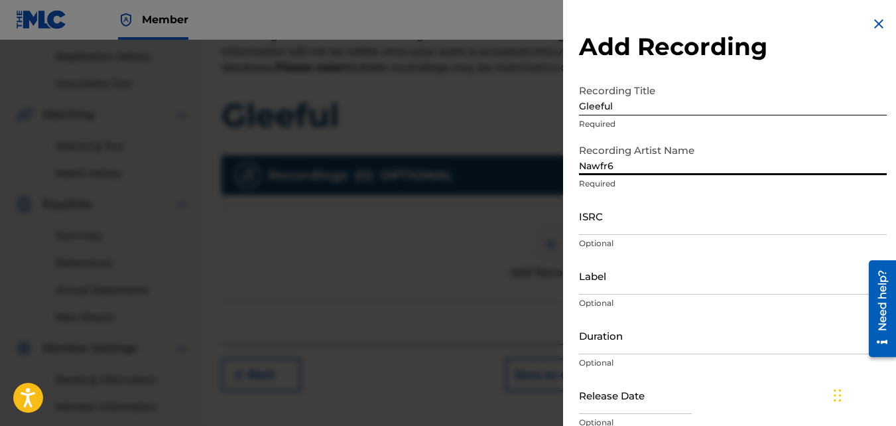
drag, startPoint x: 683, startPoint y: 212, endPoint x: 642, endPoint y: 216, distance: 41.2
click at [642, 216] on input "ISRC" at bounding box center [733, 216] width 308 height 38
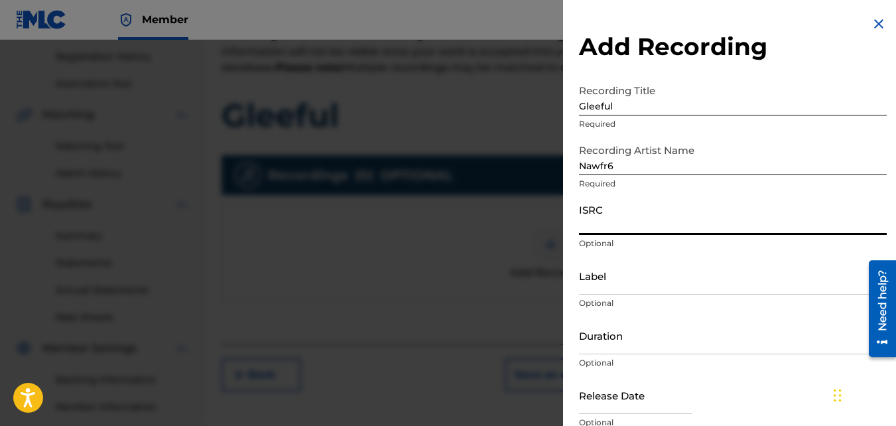
paste input "QZKUS2100984"
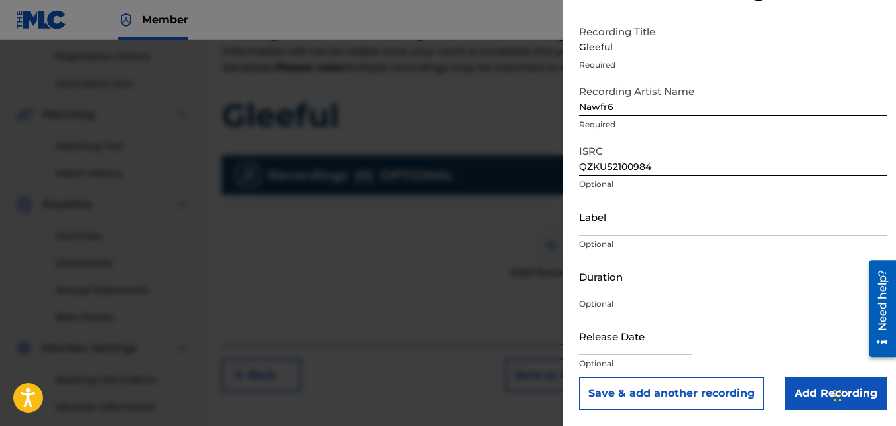
click at [812, 397] on input "Add Recording" at bounding box center [835, 393] width 101 height 33
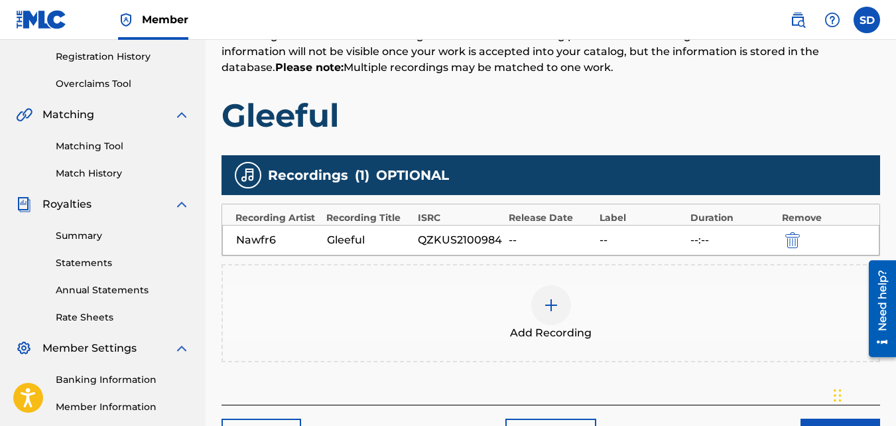
scroll to position [397, 0]
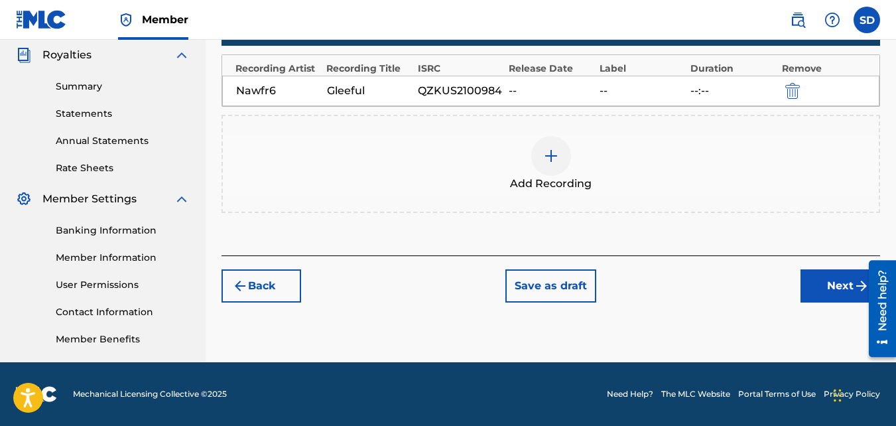
click at [816, 284] on button "Next" at bounding box center [840, 285] width 80 height 33
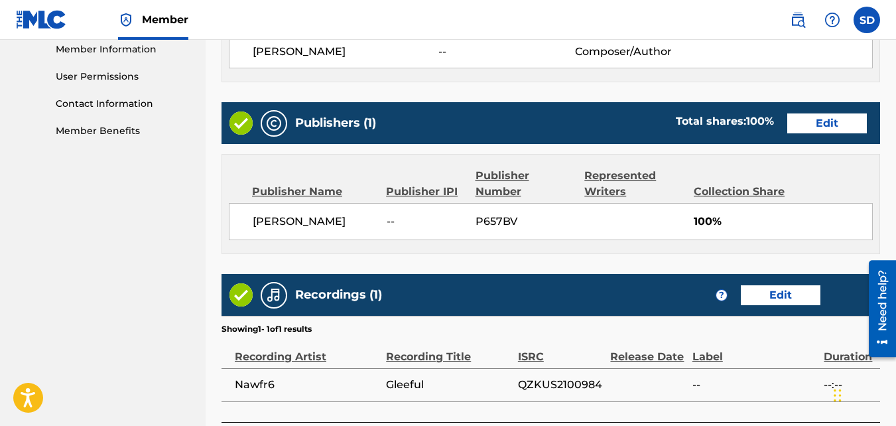
scroll to position [712, 0]
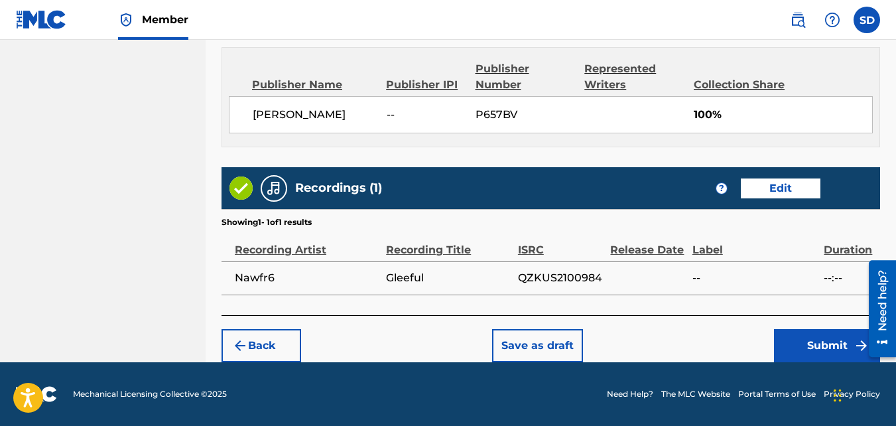
click at [828, 355] on button "Submit" at bounding box center [827, 345] width 106 height 33
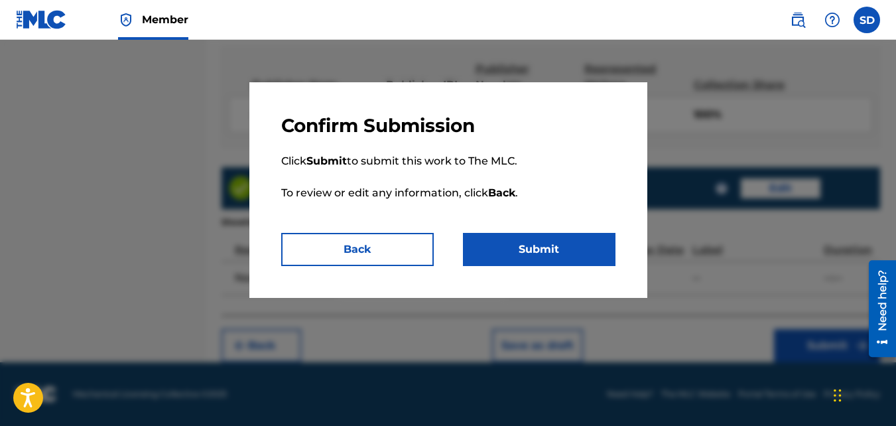
click at [585, 251] on button "Submit" at bounding box center [539, 249] width 153 height 33
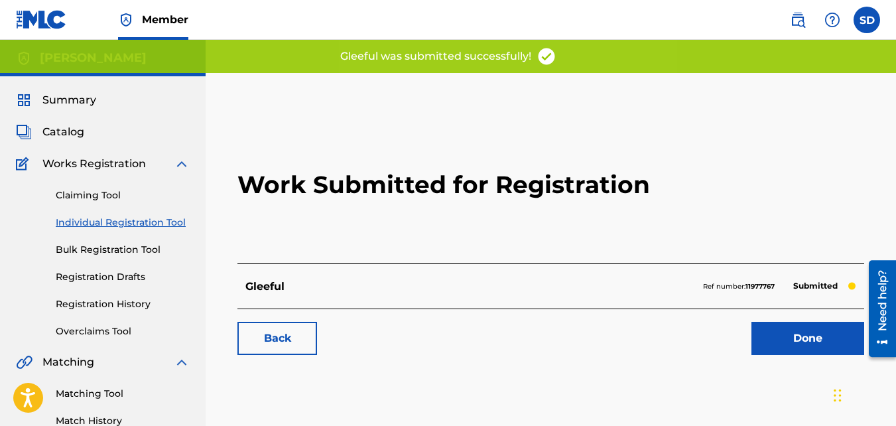
click at [285, 337] on link "Back" at bounding box center [277, 338] width 80 height 33
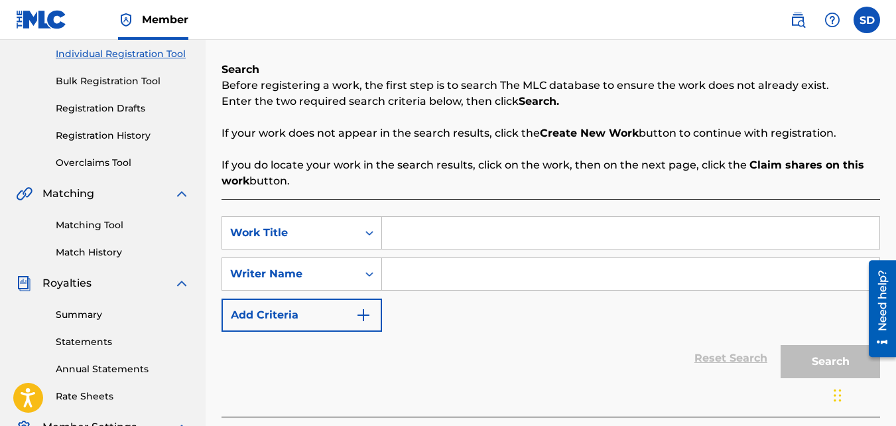
scroll to position [172, 0]
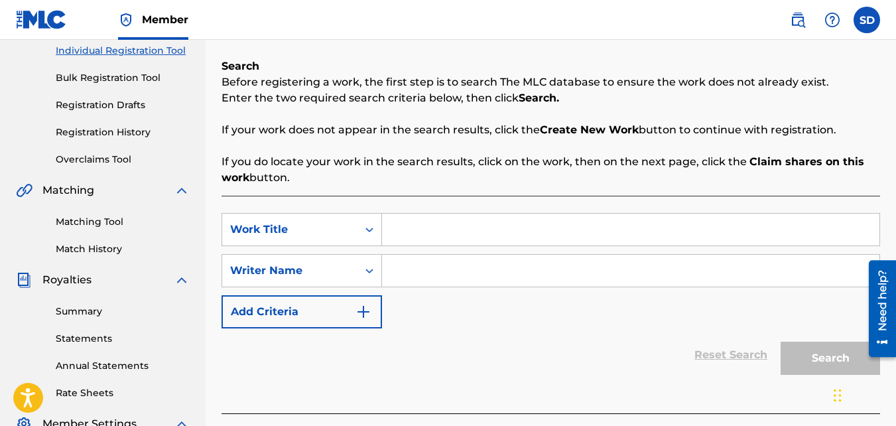
click at [412, 243] on input "Search Form" at bounding box center [630, 230] width 497 height 32
click at [428, 265] on input "Search Form" at bounding box center [630, 271] width 497 height 32
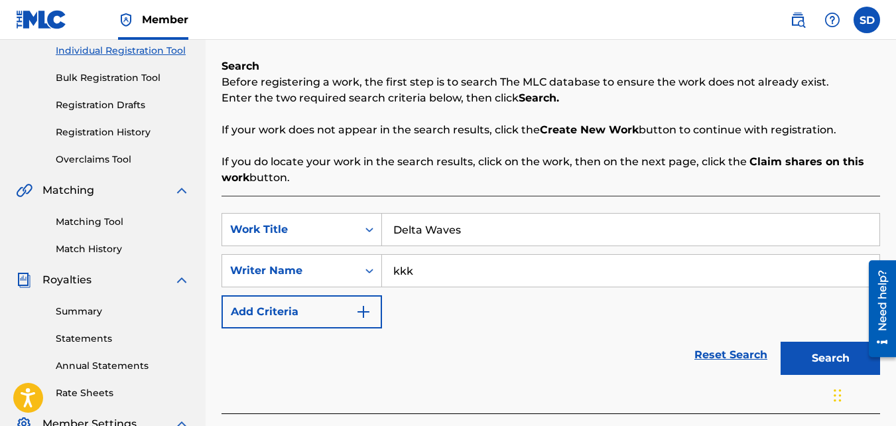
click at [781, 342] on button "Search" at bounding box center [830, 358] width 99 height 33
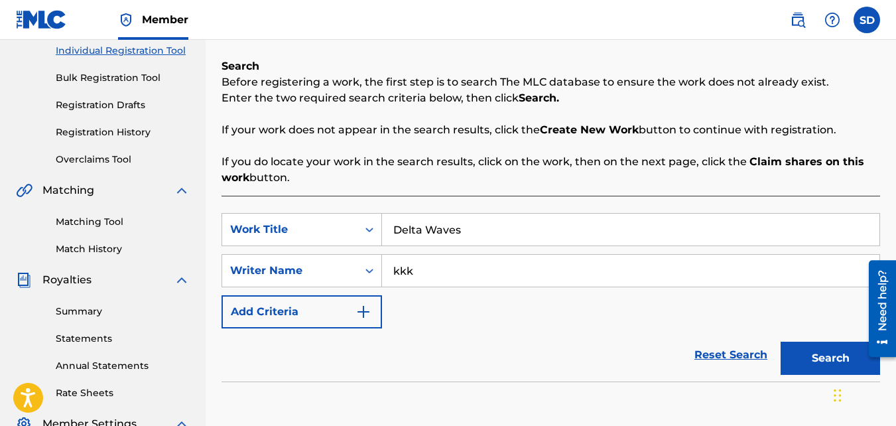
scroll to position [397, 0]
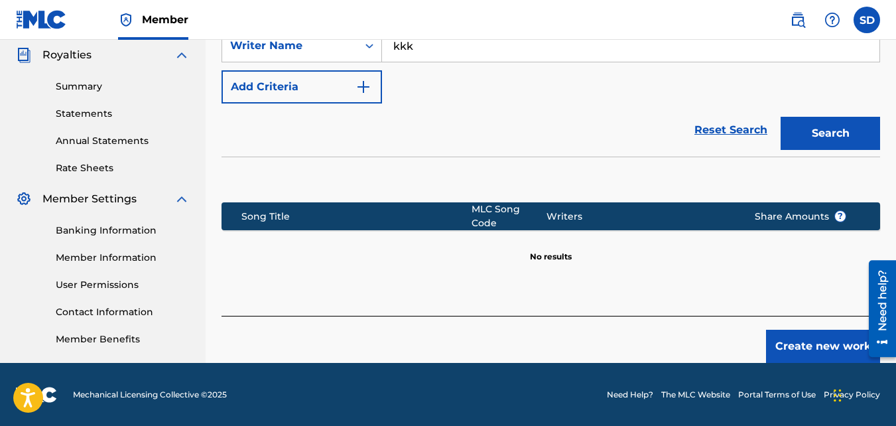
click at [800, 330] on button "Create new work" at bounding box center [823, 346] width 114 height 33
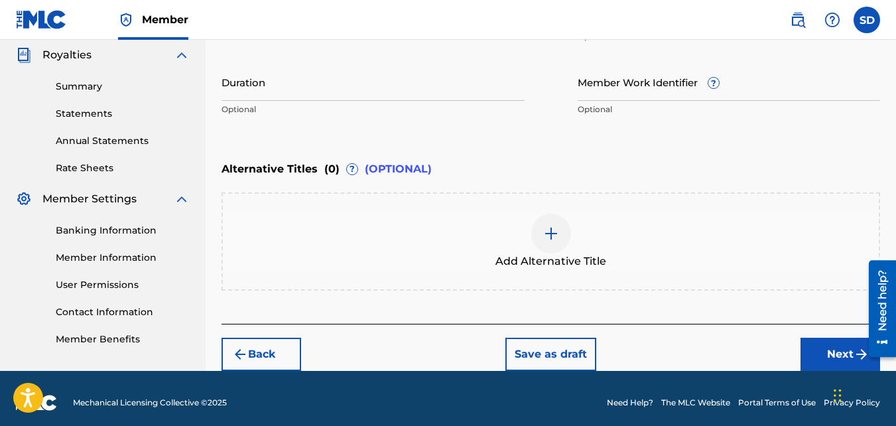
click at [817, 345] on button "Next" at bounding box center [840, 354] width 80 height 33
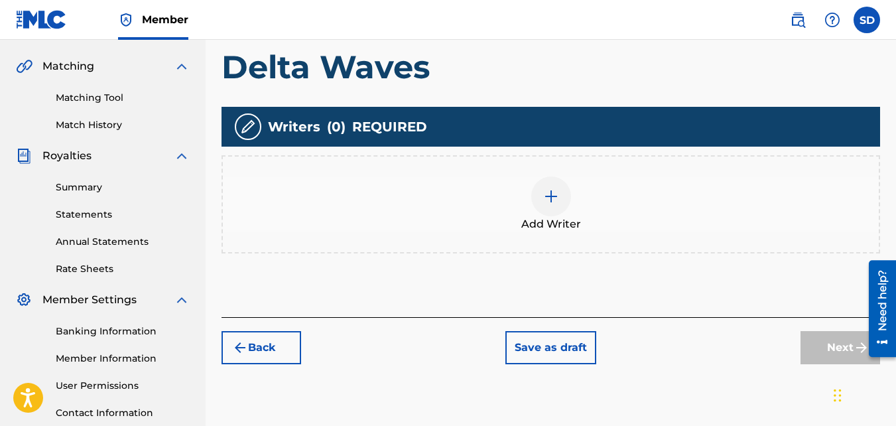
scroll to position [359, 0]
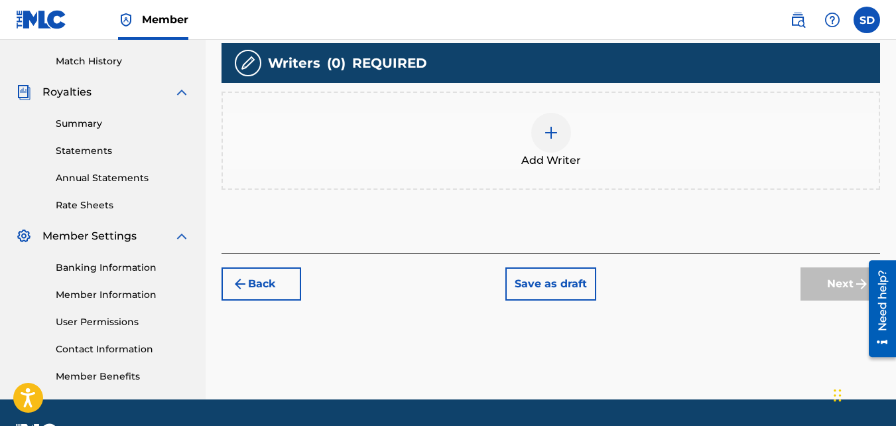
click at [564, 103] on div "Add Writer" at bounding box center [550, 141] width 658 height 98
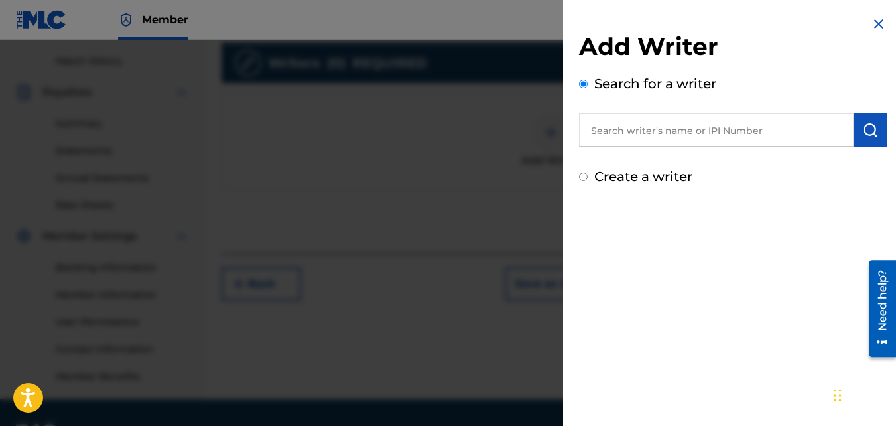
click at [598, 181] on label "Create a writer" at bounding box center [643, 176] width 98 height 16
click at [588, 181] on input "Create a writer" at bounding box center [583, 176] width 9 height 9
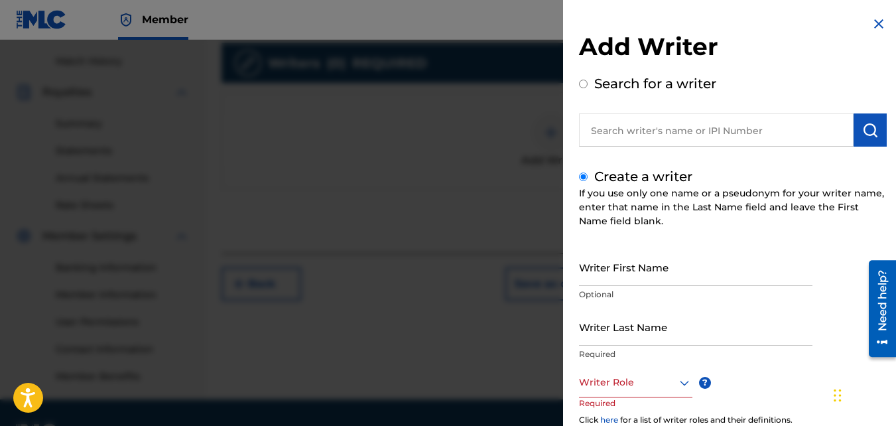
click at [624, 277] on input "Writer First Name" at bounding box center [695, 267] width 233 height 38
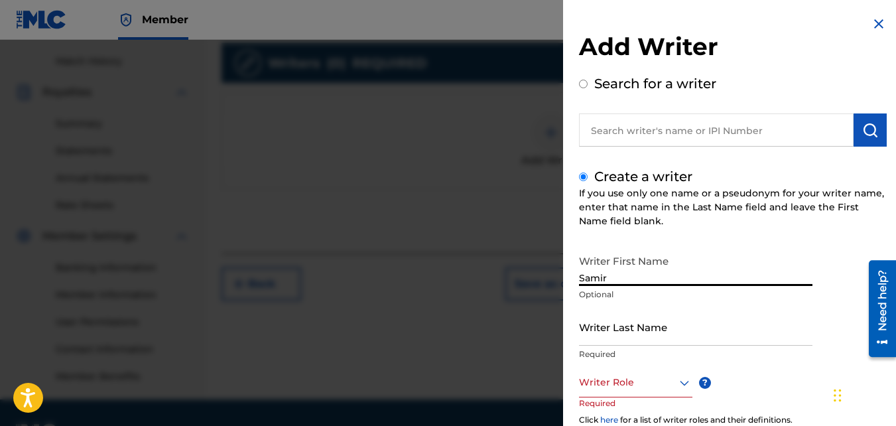
click at [631, 314] on input "Writer Last Name" at bounding box center [695, 327] width 233 height 38
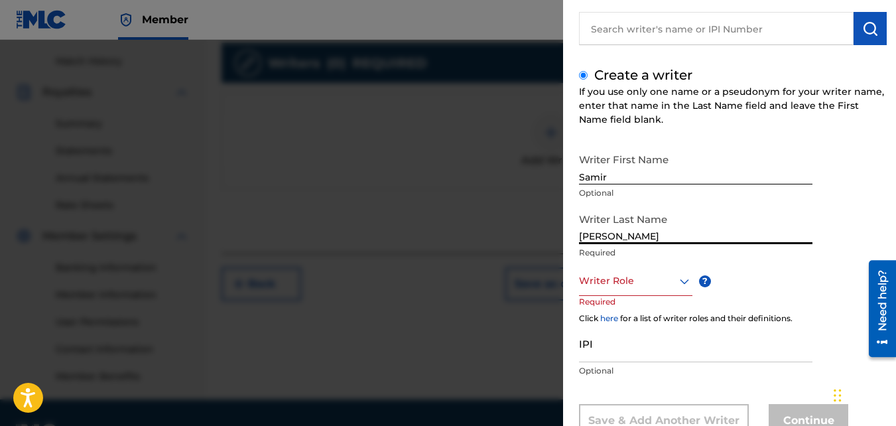
scroll to position [109, 0]
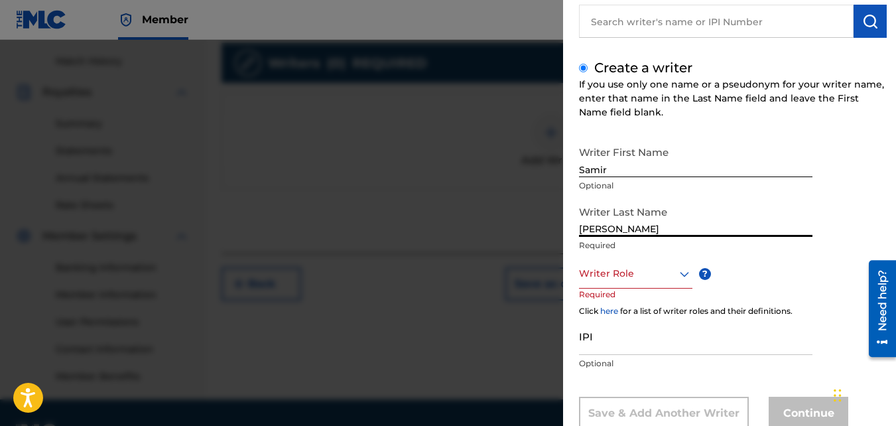
click at [612, 279] on div at bounding box center [635, 273] width 113 height 17
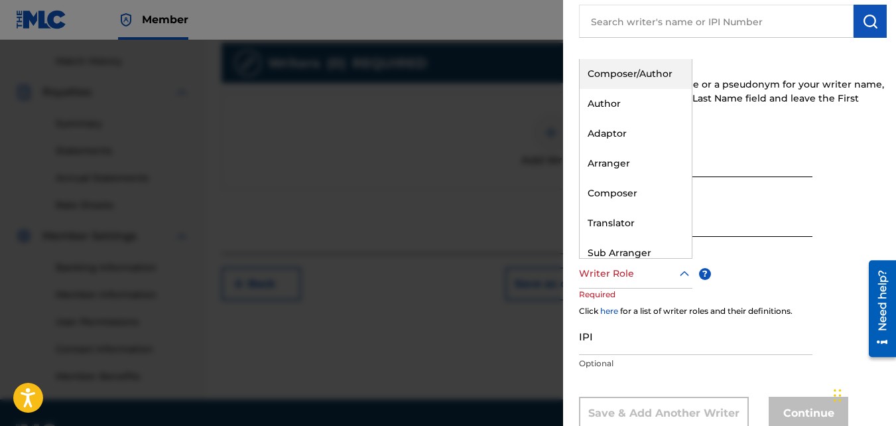
click at [634, 78] on div "Composer/Author" at bounding box center [636, 74] width 112 height 30
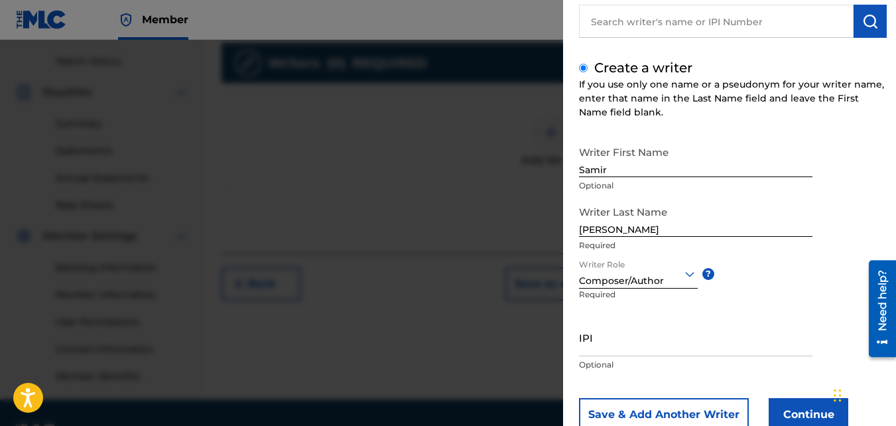
scroll to position [150, 0]
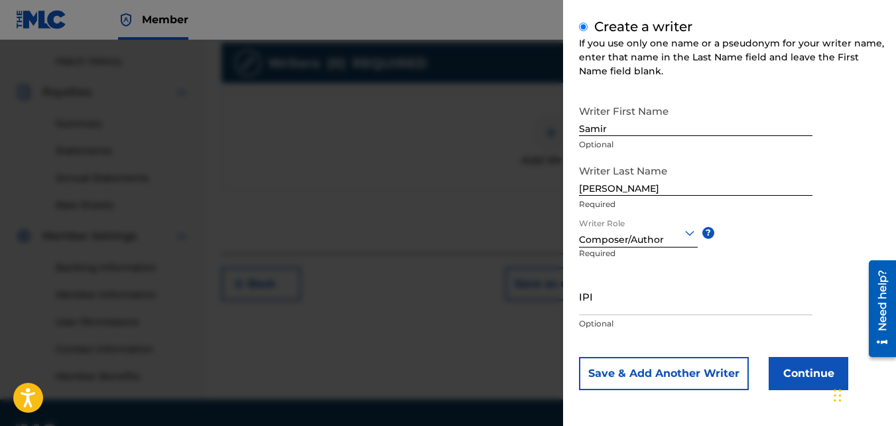
click at [784, 371] on button "Continue" at bounding box center [809, 373] width 80 height 33
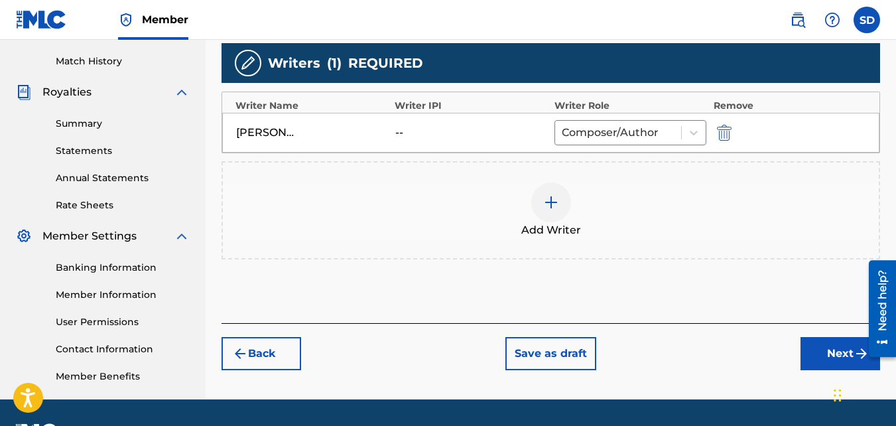
scroll to position [397, 0]
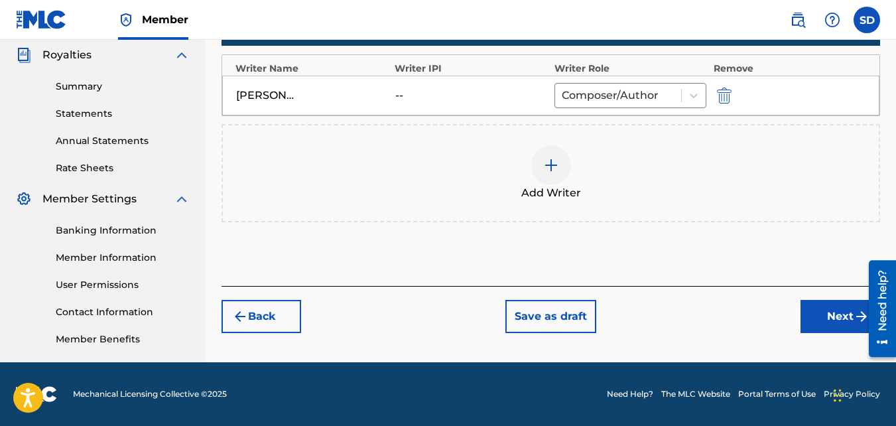
click at [806, 320] on button "Next" at bounding box center [840, 316] width 80 height 33
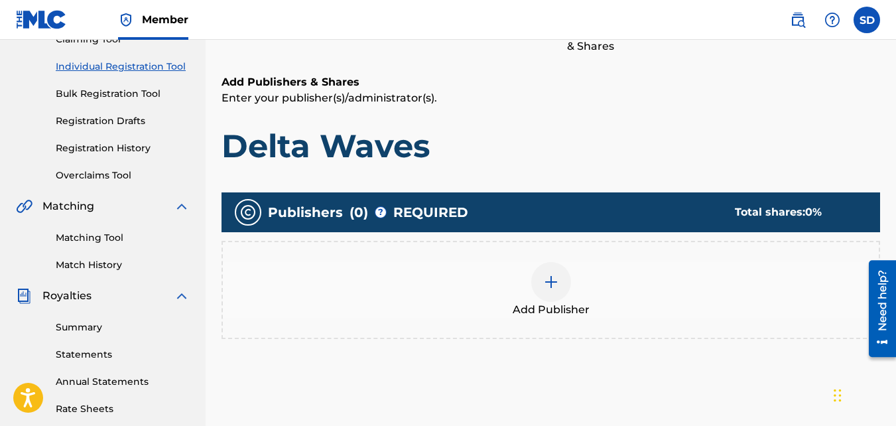
scroll to position [174, 0]
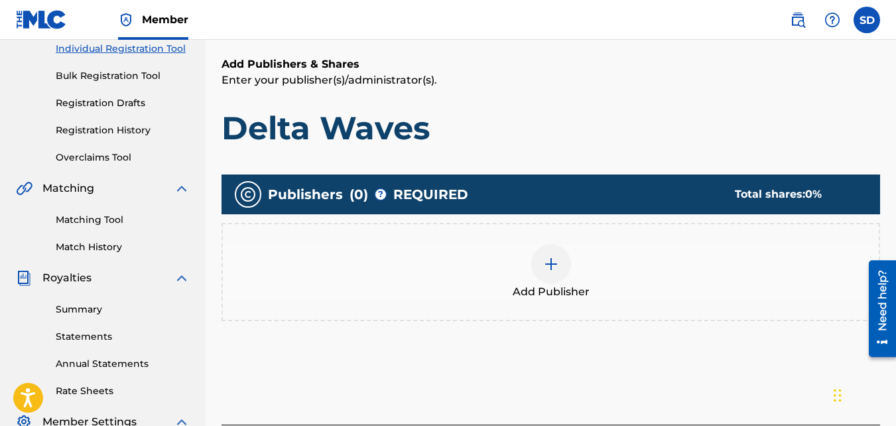
click at [564, 277] on div at bounding box center [551, 264] width 40 height 40
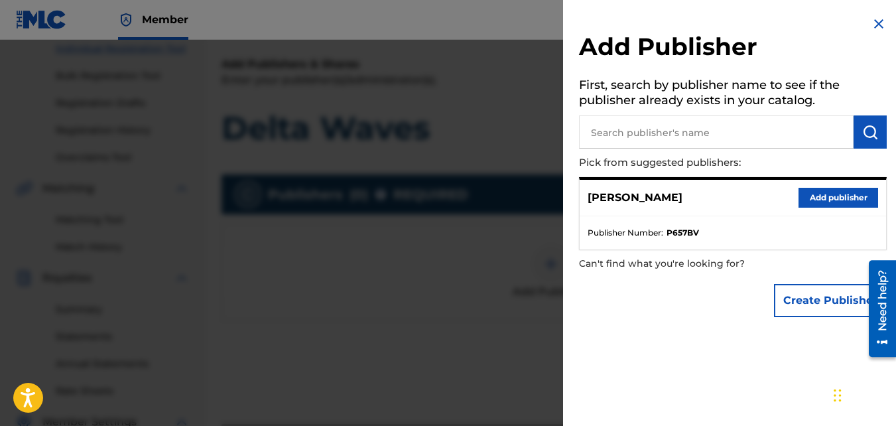
click at [814, 196] on button "Add publisher" at bounding box center [838, 198] width 80 height 20
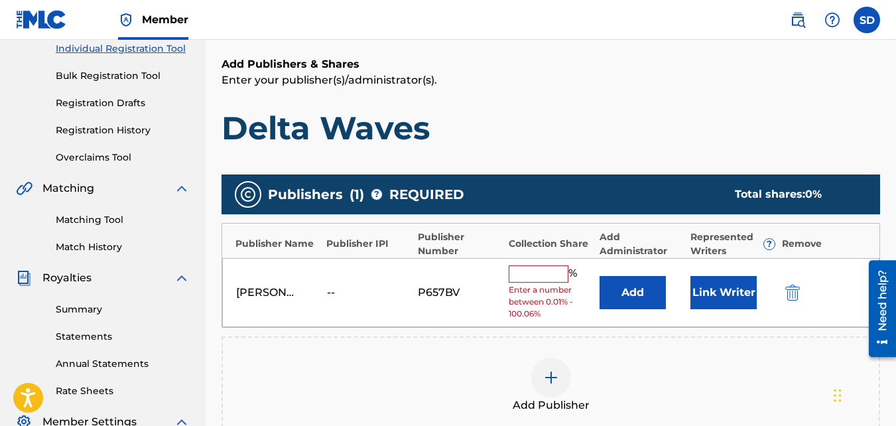
click at [549, 277] on input "text" at bounding box center [539, 273] width 60 height 17
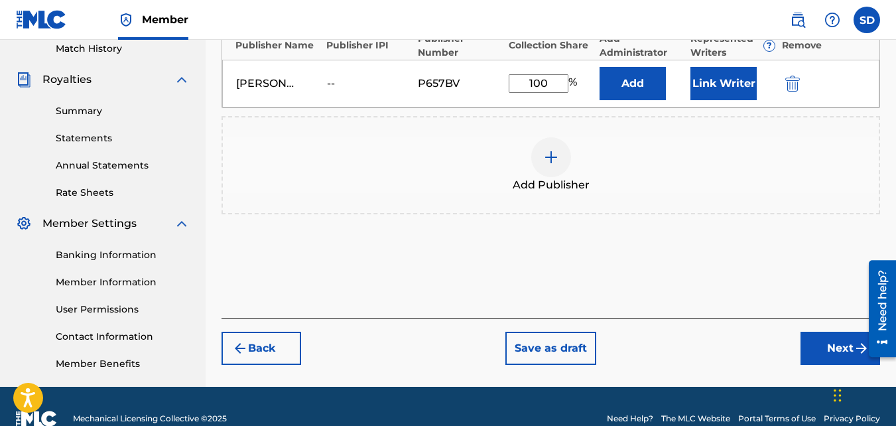
click at [810, 353] on button "Next" at bounding box center [840, 348] width 80 height 33
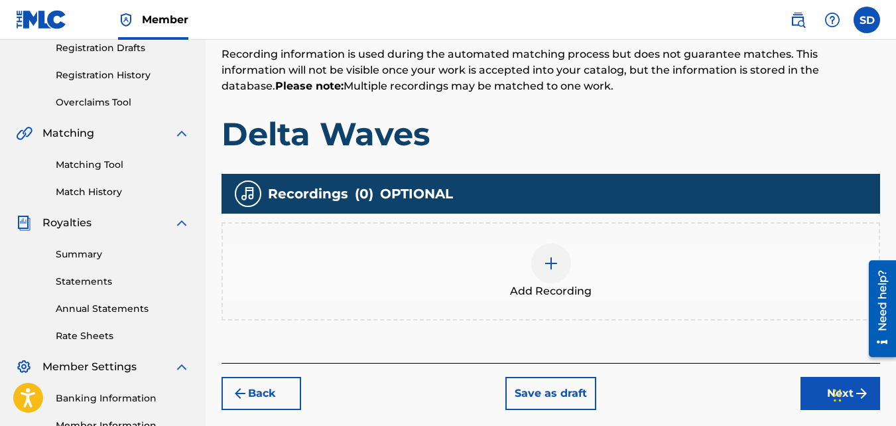
scroll to position [397, 0]
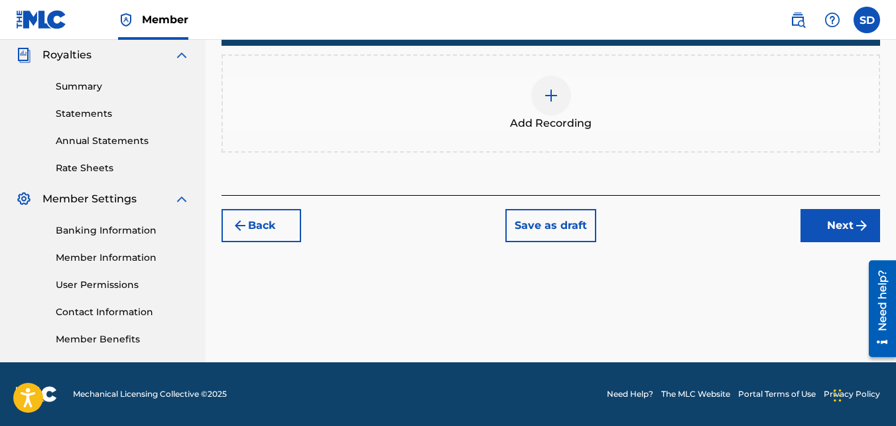
click at [485, 148] on div "Add Recording" at bounding box center [550, 103] width 658 height 98
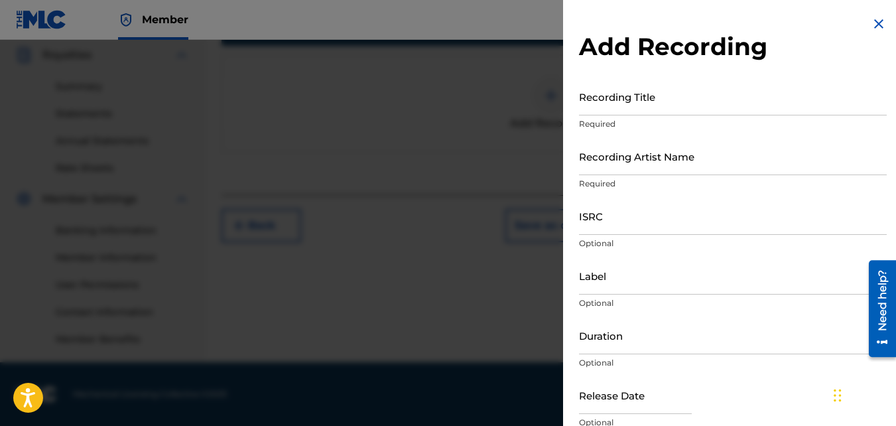
scroll to position [300, 0]
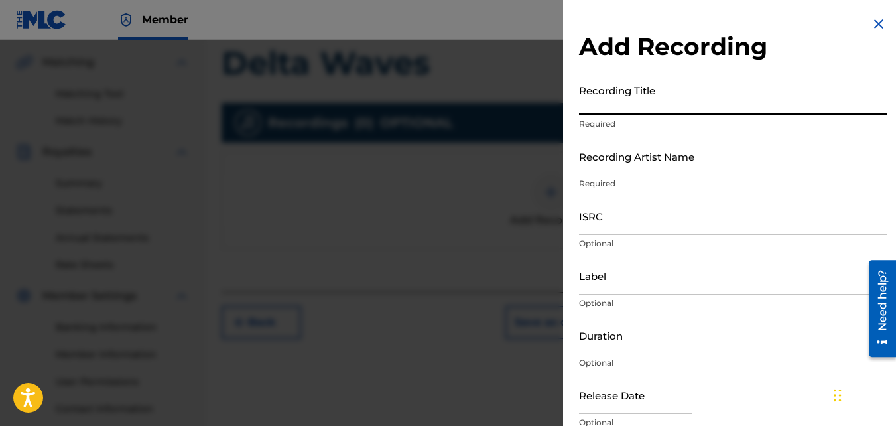
click at [626, 92] on input "Recording Title" at bounding box center [733, 97] width 308 height 38
click at [619, 150] on input "Recording Artist Name" at bounding box center [733, 156] width 308 height 38
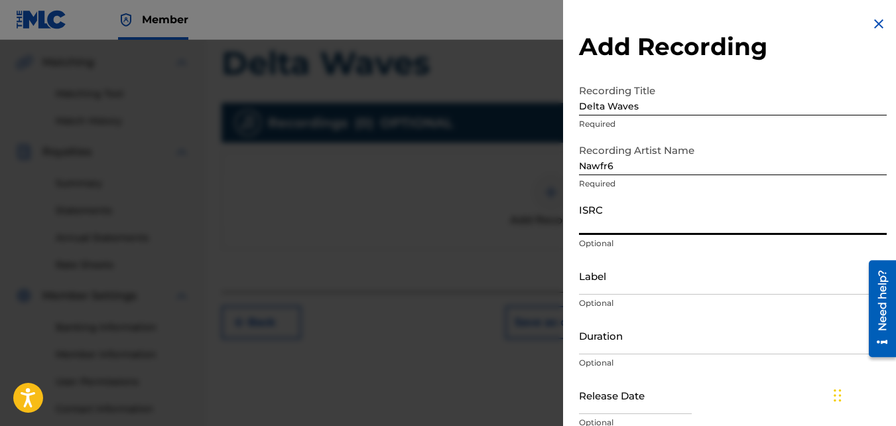
paste input "QZKUS2102613"
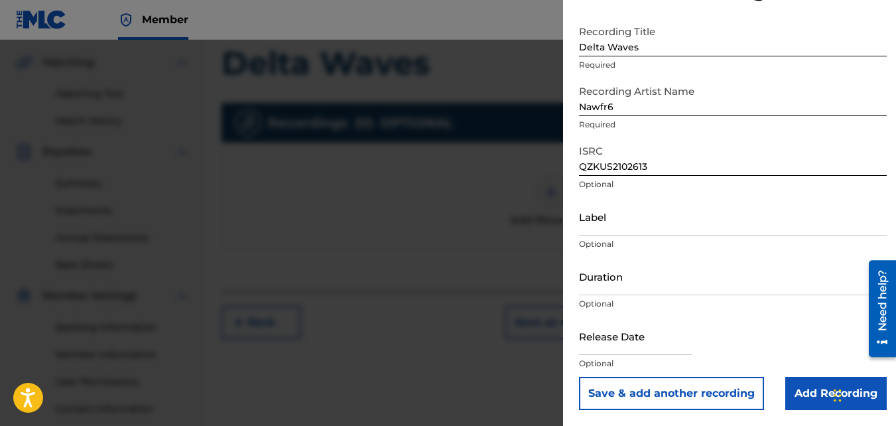
click at [798, 385] on input "Add Recording" at bounding box center [835, 393] width 101 height 33
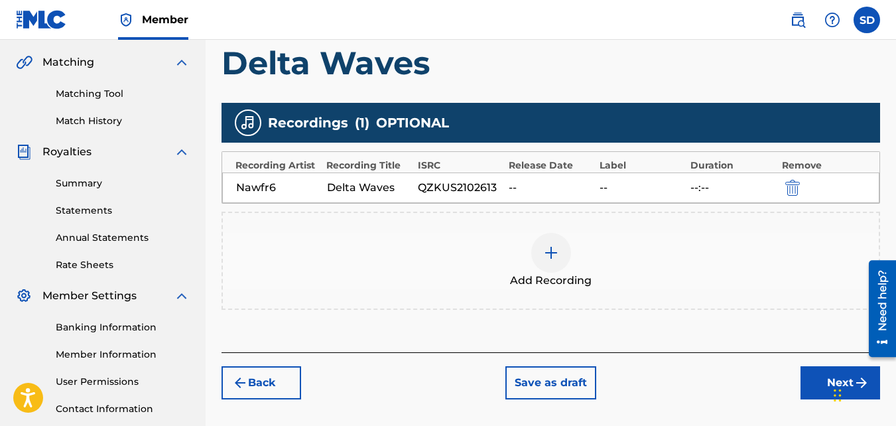
scroll to position [397, 0]
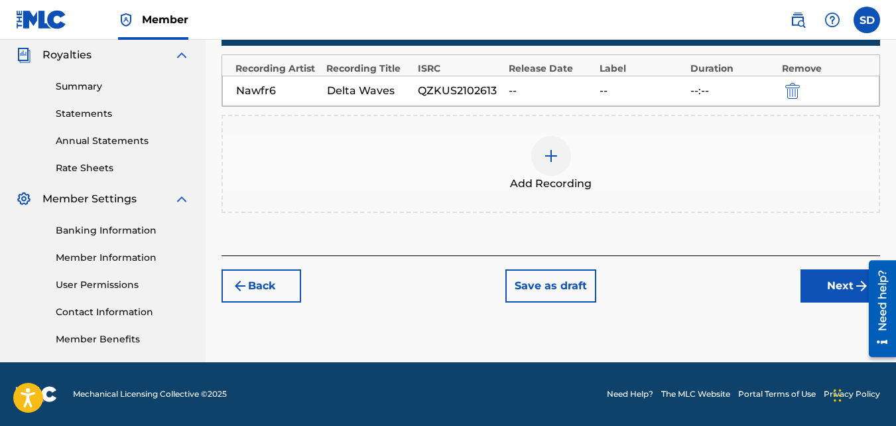
click at [813, 282] on button "Next" at bounding box center [840, 285] width 80 height 33
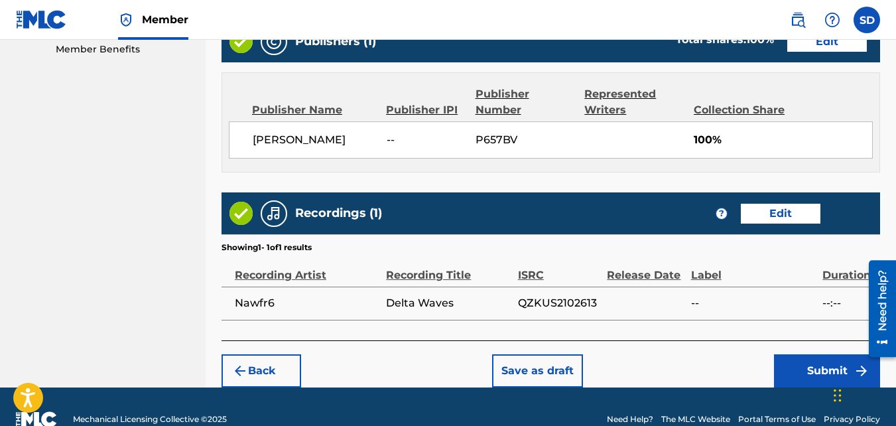
scroll to position [687, 0]
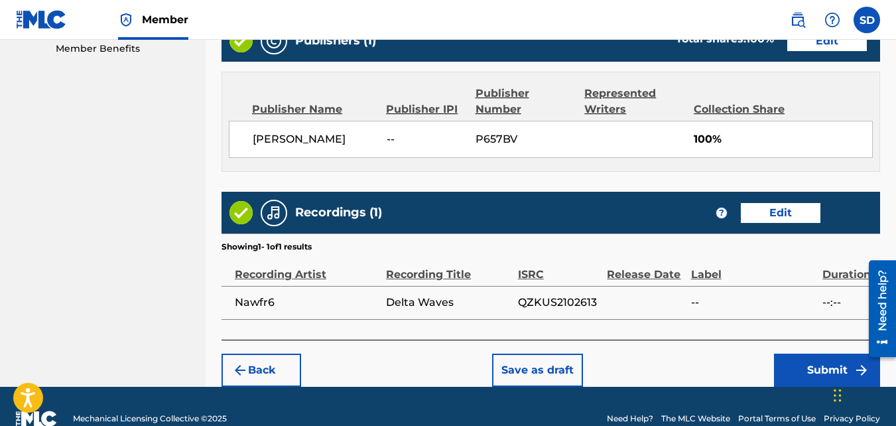
click at [788, 348] on div "Back Save as draft Submit" at bounding box center [550, 363] width 658 height 47
click at [791, 357] on button "Submit" at bounding box center [827, 369] width 106 height 33
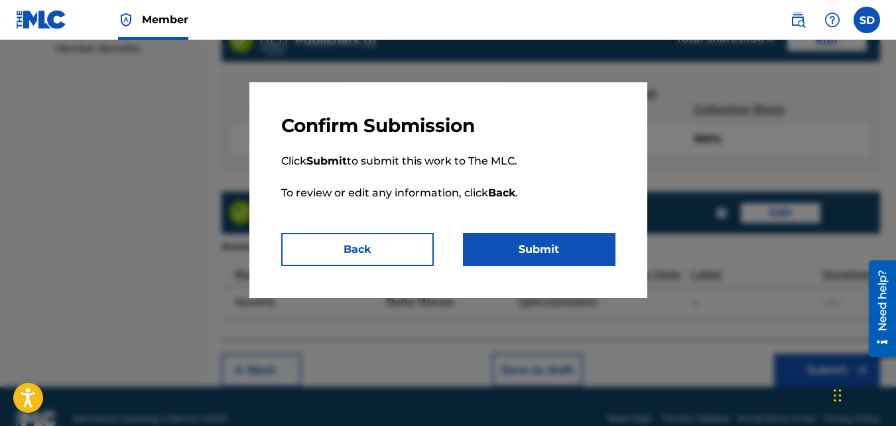
click at [611, 233] on button "Submit" at bounding box center [539, 249] width 153 height 33
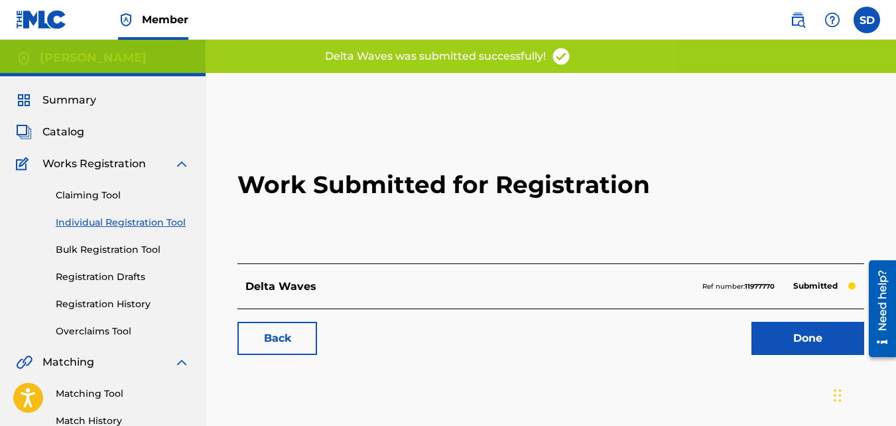
click at [248, 345] on link "Back" at bounding box center [277, 338] width 80 height 33
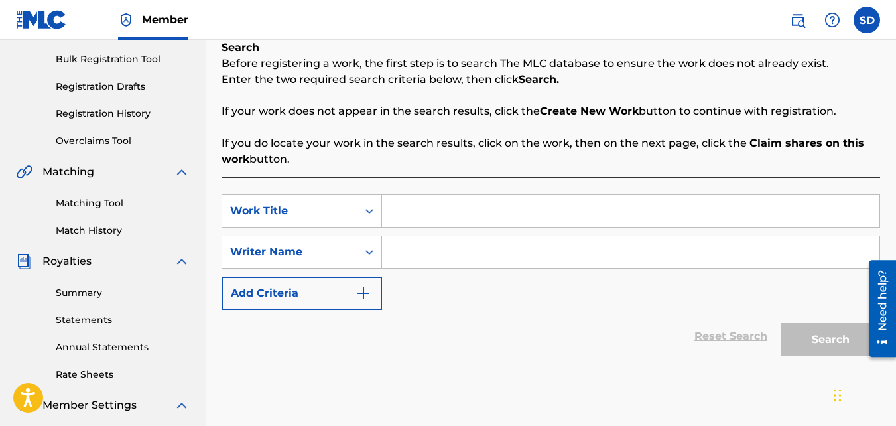
scroll to position [196, 0]
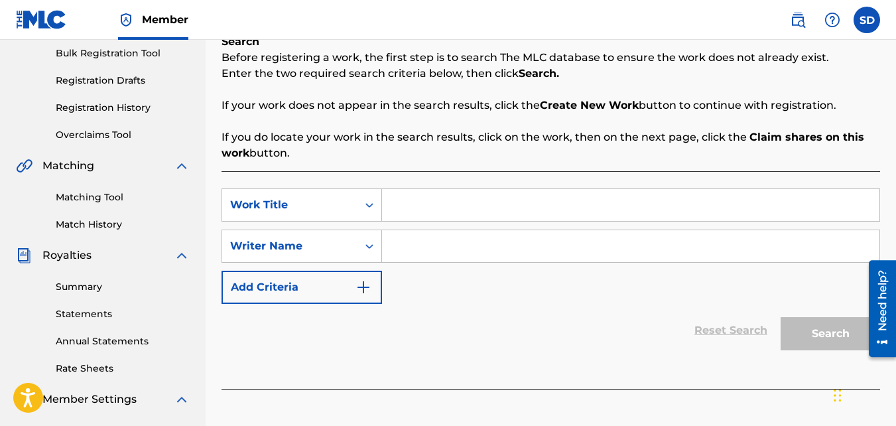
paste input "COORDINATION"
click at [400, 260] on input "Search Form" at bounding box center [630, 246] width 497 height 32
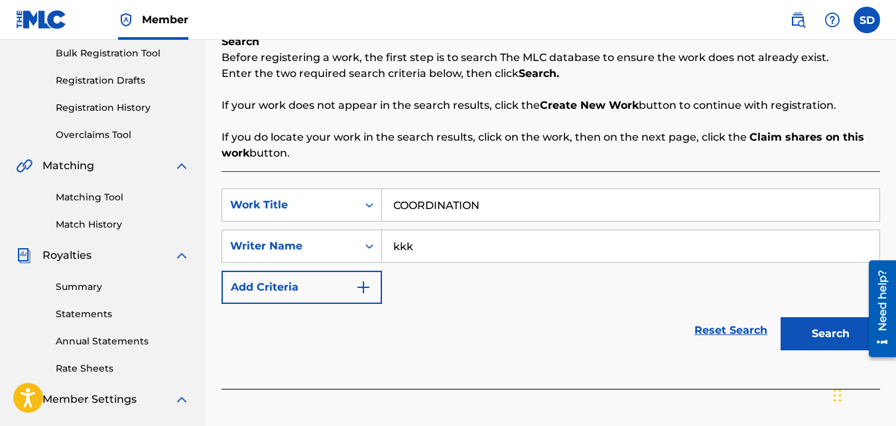
click at [781, 317] on button "Search" at bounding box center [830, 333] width 99 height 33
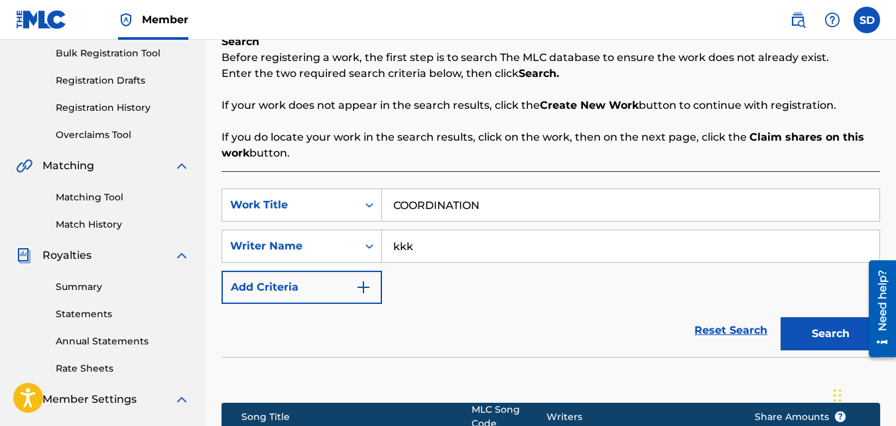
scroll to position [397, 0]
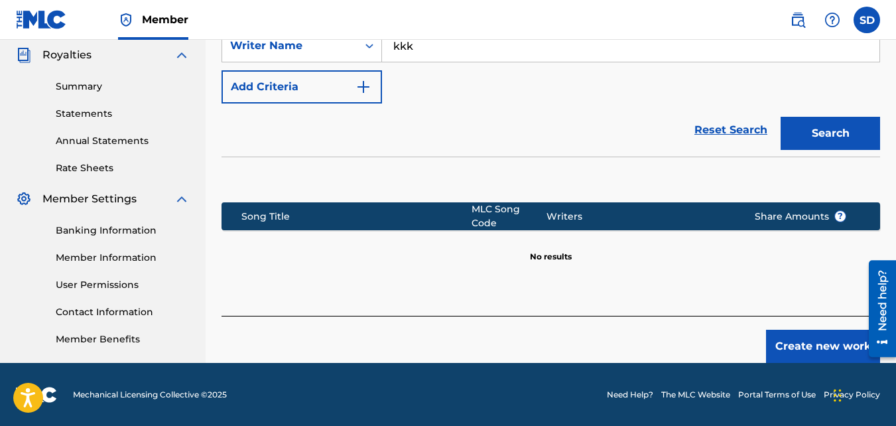
click at [785, 330] on button "Create new work" at bounding box center [823, 346] width 114 height 33
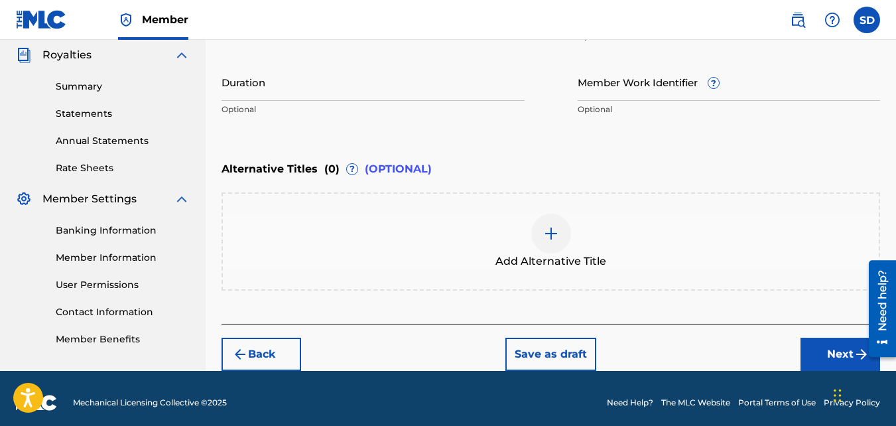
scroll to position [405, 0]
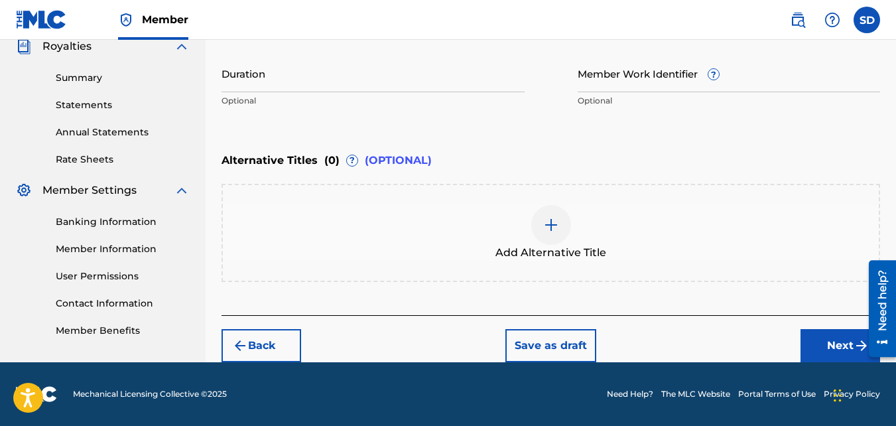
click at [832, 334] on button "Next" at bounding box center [840, 345] width 80 height 33
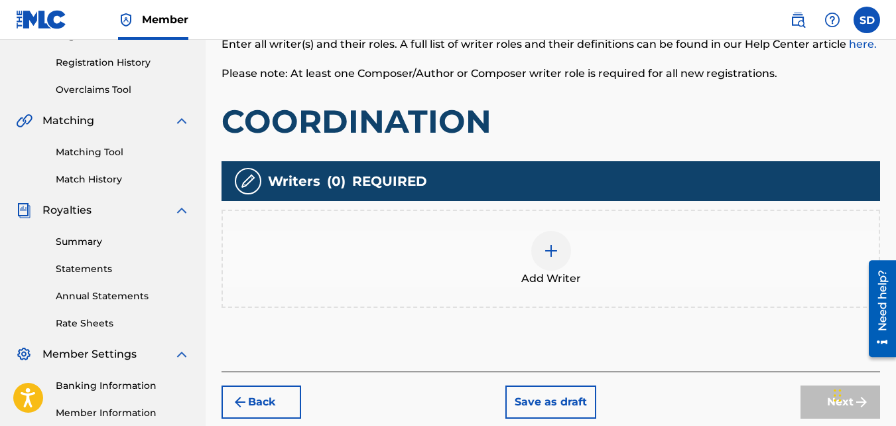
scroll to position [274, 0]
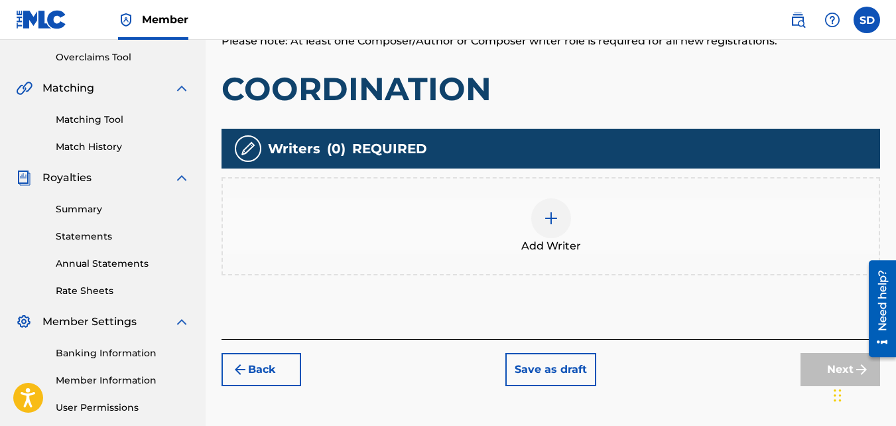
click at [558, 212] on img at bounding box center [551, 218] width 16 height 16
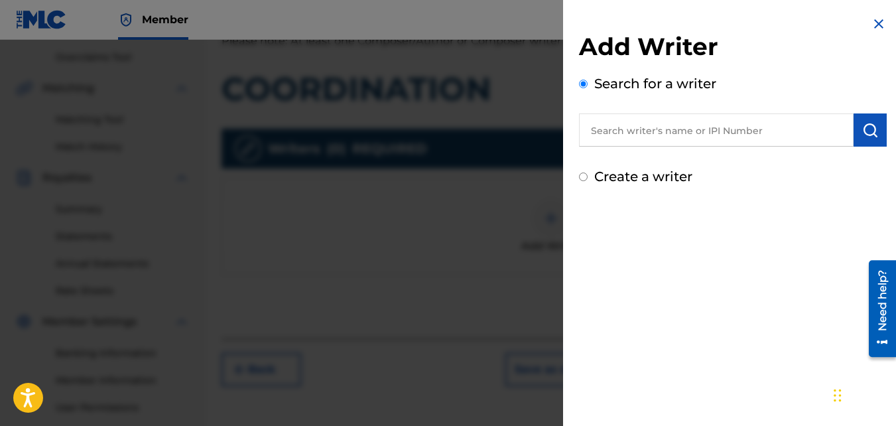
click at [603, 172] on label "Create a writer" at bounding box center [643, 176] width 98 height 16
click at [588, 172] on input "Create a writer" at bounding box center [583, 176] width 9 height 9
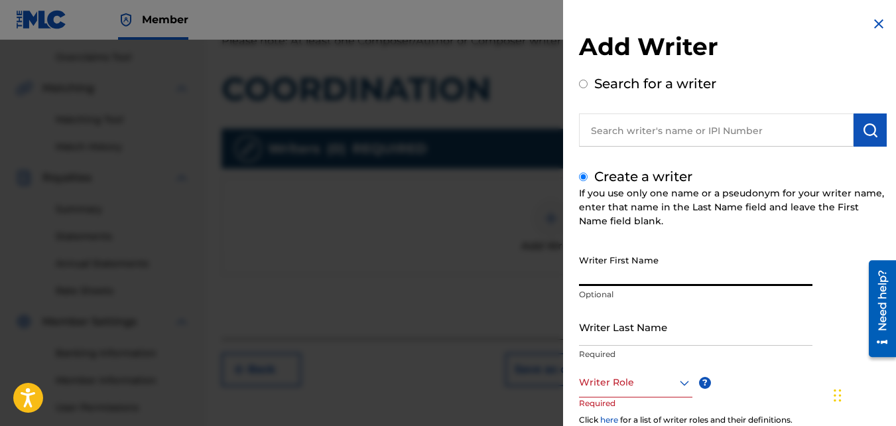
click at [710, 274] on input "Writer First Name" at bounding box center [695, 267] width 233 height 38
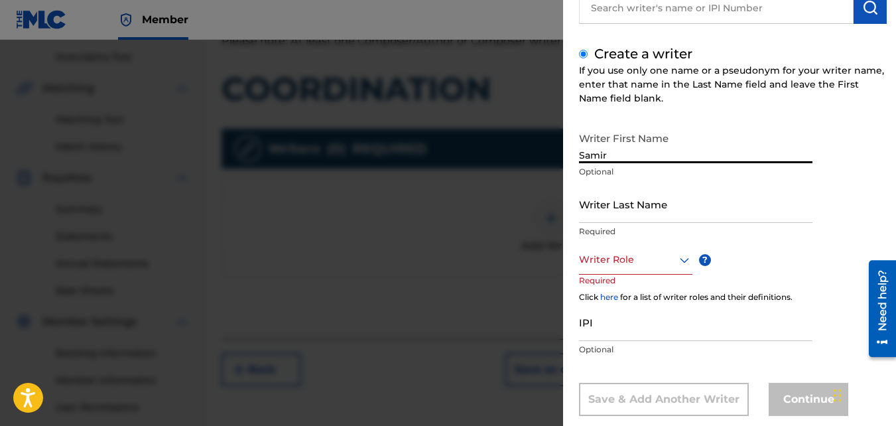
scroll to position [123, 0]
click at [645, 215] on input "Writer Last Name" at bounding box center [695, 203] width 233 height 38
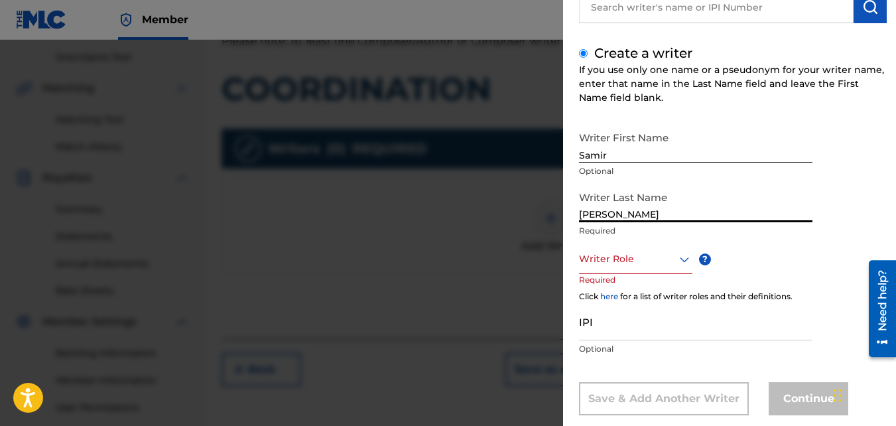
click at [653, 249] on div "Writer Role" at bounding box center [635, 259] width 113 height 30
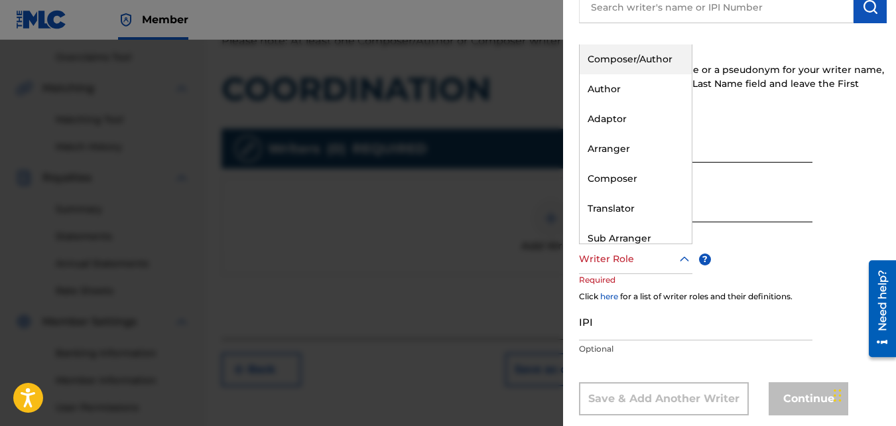
click at [607, 61] on div "Composer/Author" at bounding box center [636, 59] width 112 height 30
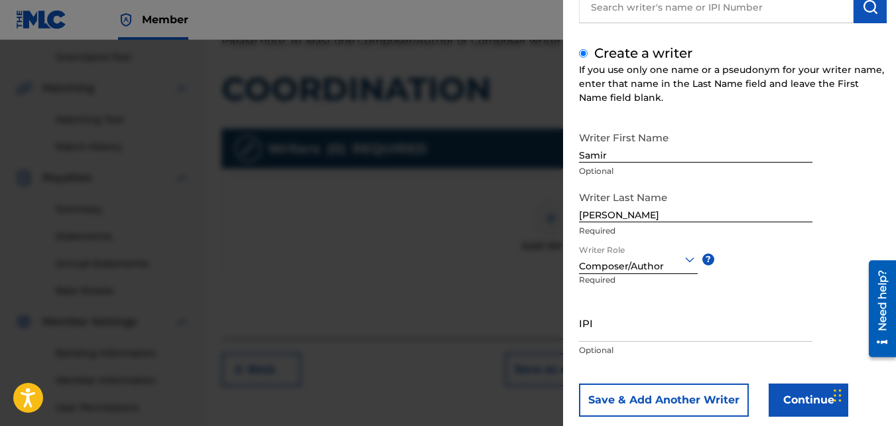
click at [783, 400] on button "Continue" at bounding box center [809, 399] width 80 height 33
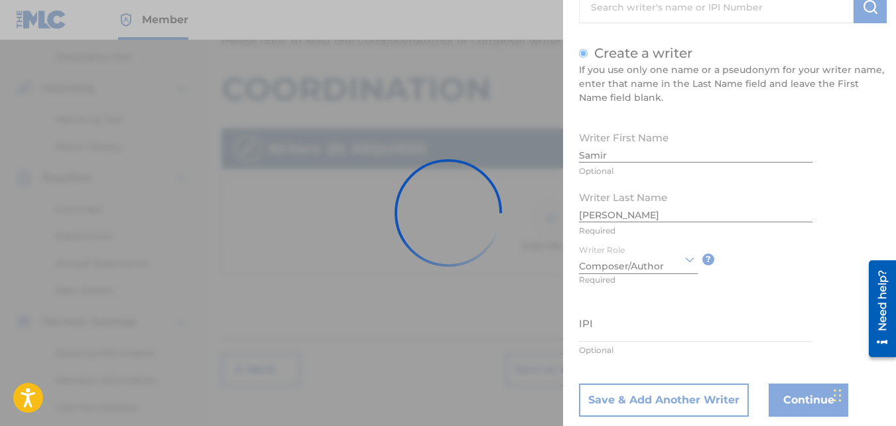
scroll to position [397, 0]
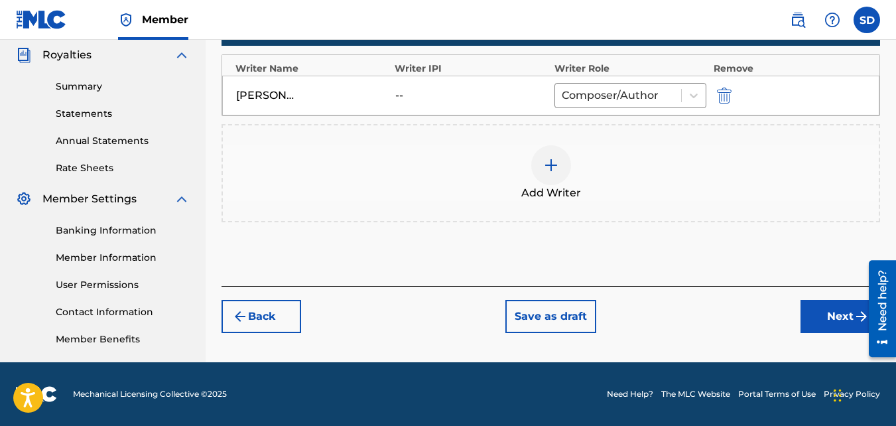
click at [803, 312] on button "Next" at bounding box center [840, 316] width 80 height 33
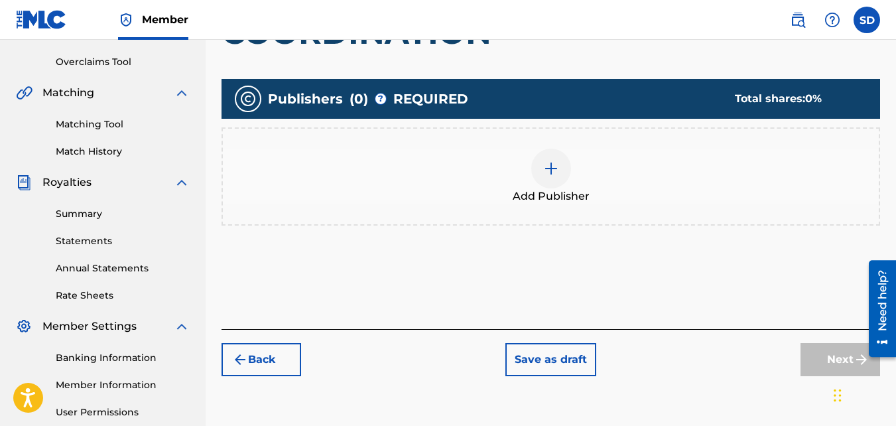
scroll to position [270, 0]
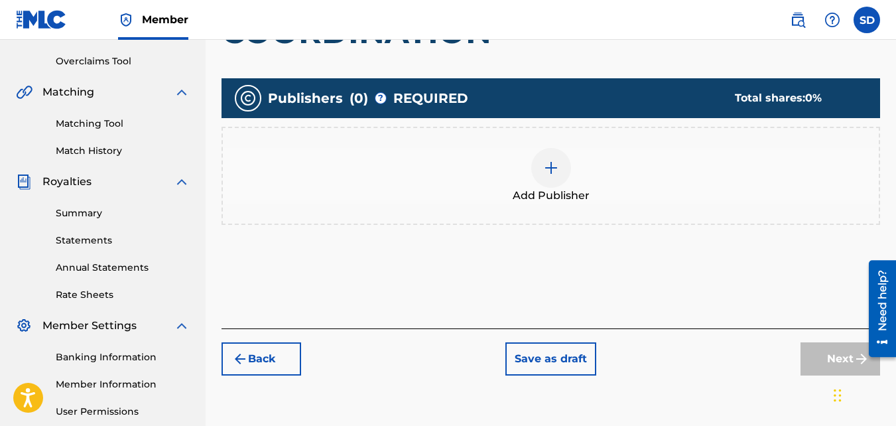
click at [551, 145] on div "Add Publisher" at bounding box center [550, 176] width 658 height 98
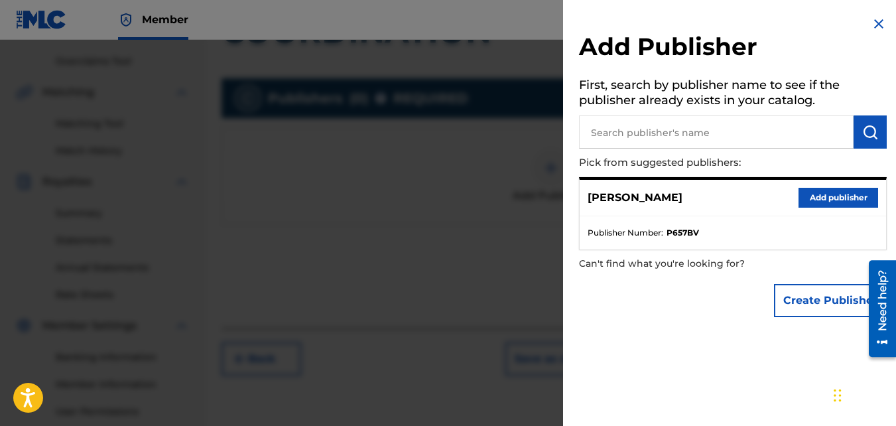
click at [817, 193] on button "Add publisher" at bounding box center [838, 198] width 80 height 20
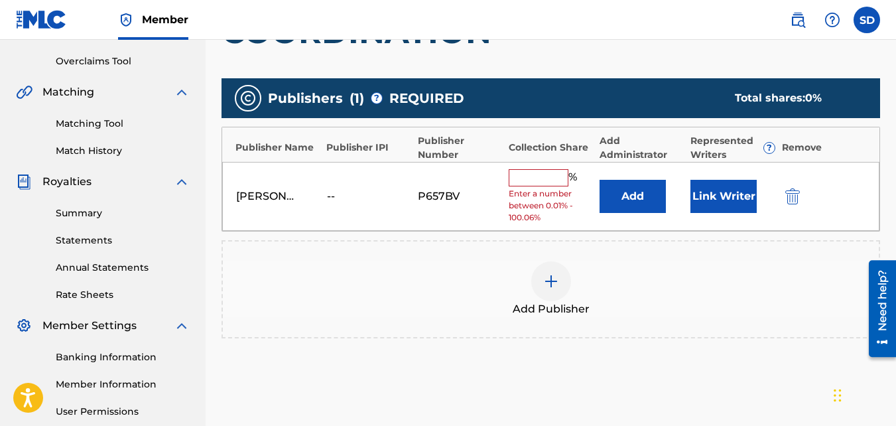
click at [527, 172] on input "text" at bounding box center [539, 177] width 60 height 17
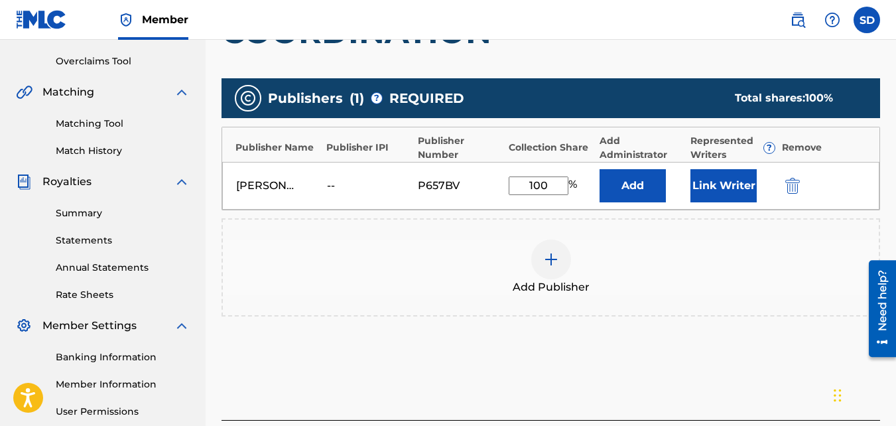
scroll to position [397, 0]
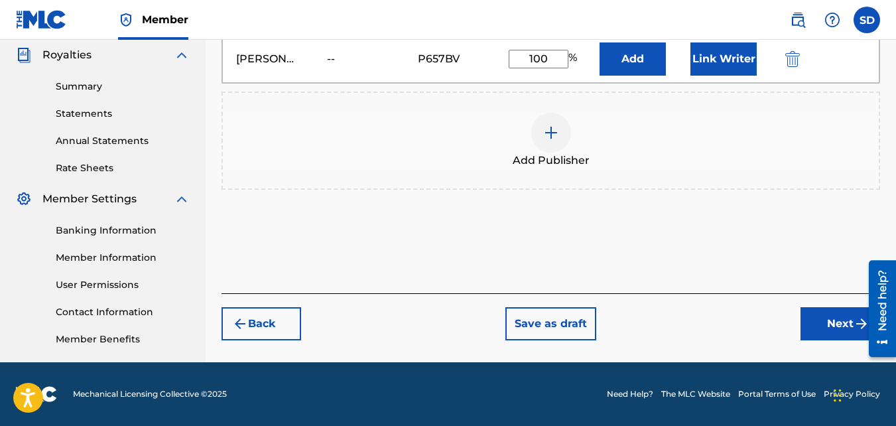
click at [818, 338] on button "Next" at bounding box center [840, 323] width 80 height 33
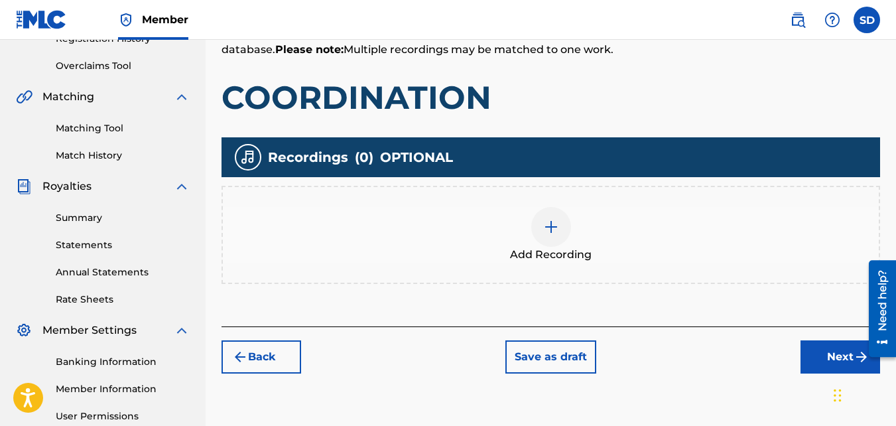
scroll to position [351, 0]
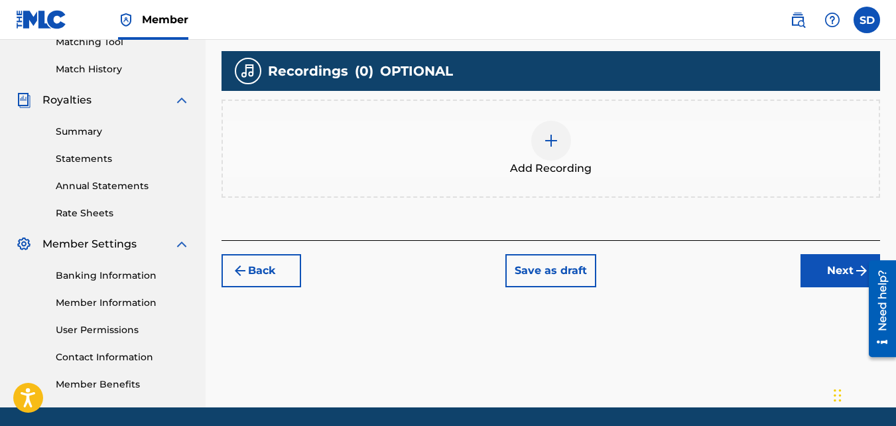
click at [583, 164] on span "Add Recording" at bounding box center [551, 168] width 82 height 16
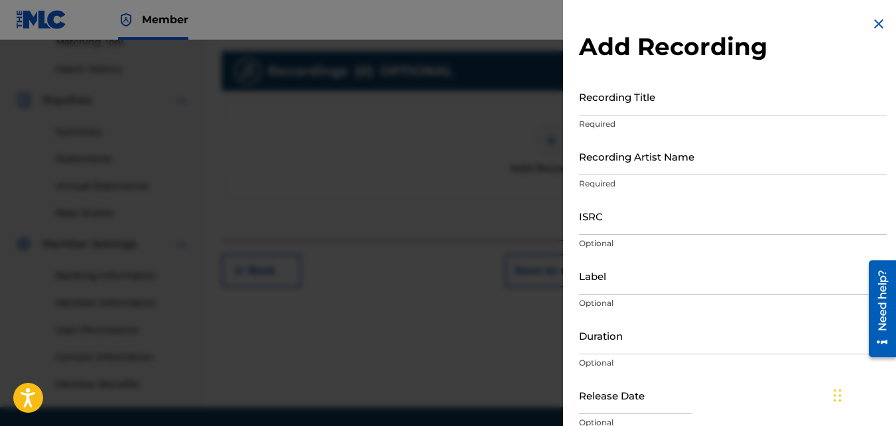
scroll to position [196, 0]
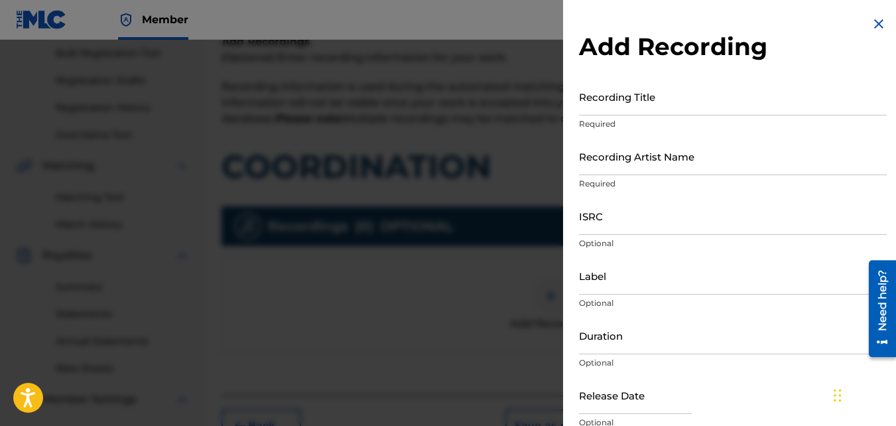
click at [605, 98] on input "Recording Title" at bounding box center [733, 97] width 308 height 38
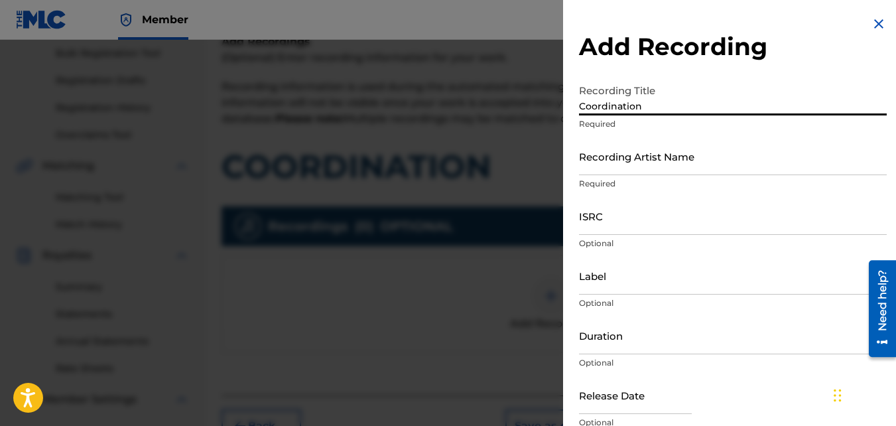
click at [645, 168] on input "Recording Artist Name" at bounding box center [733, 156] width 308 height 38
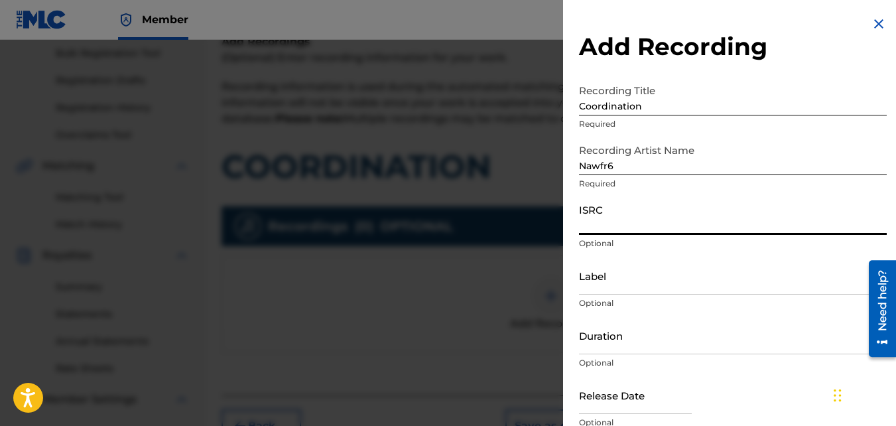
paste input "QZKUS2100986"
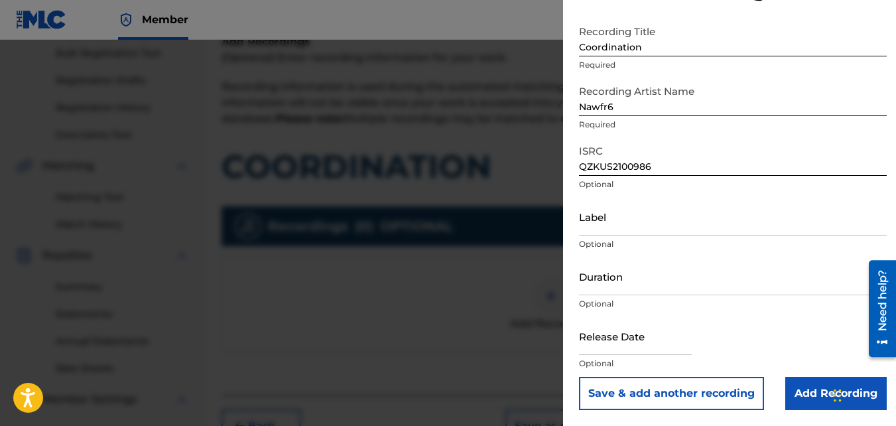
click at [801, 383] on input "Add Recording" at bounding box center [835, 393] width 101 height 33
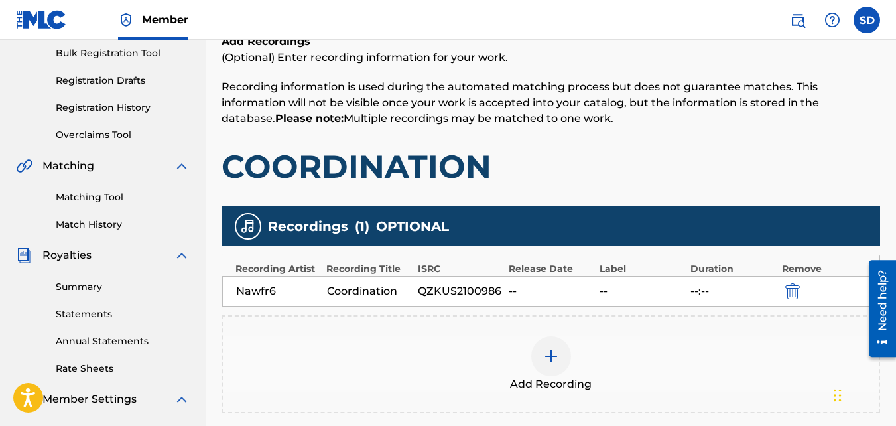
scroll to position [397, 0]
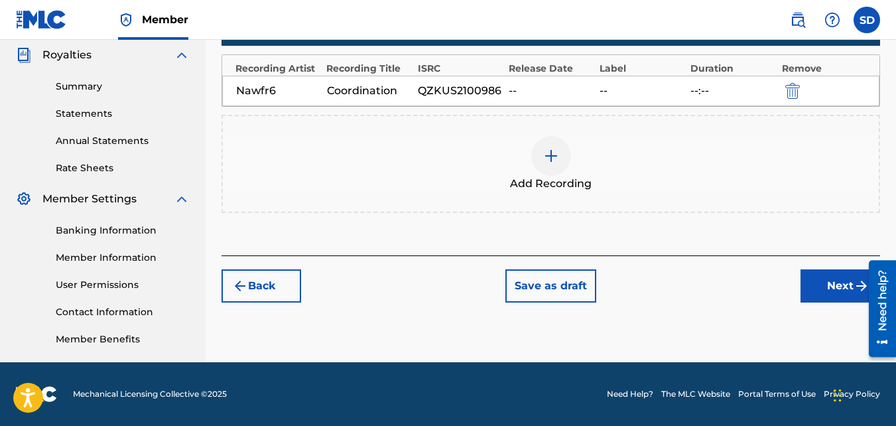
click at [805, 290] on button "Next" at bounding box center [840, 285] width 80 height 33
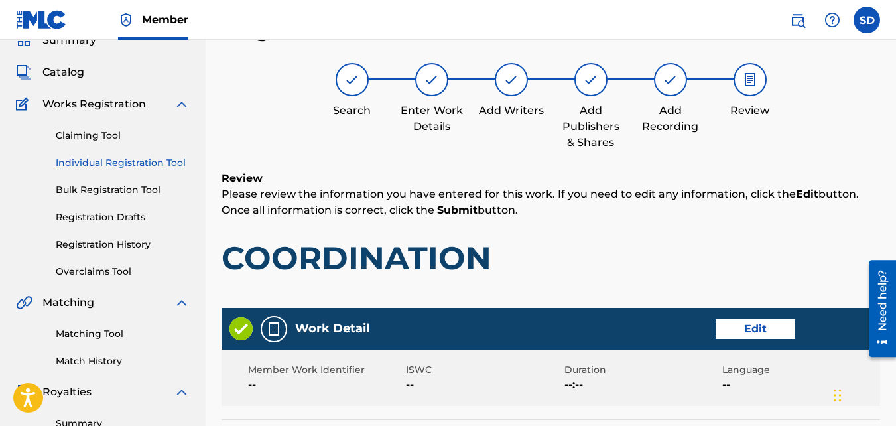
scroll to position [712, 0]
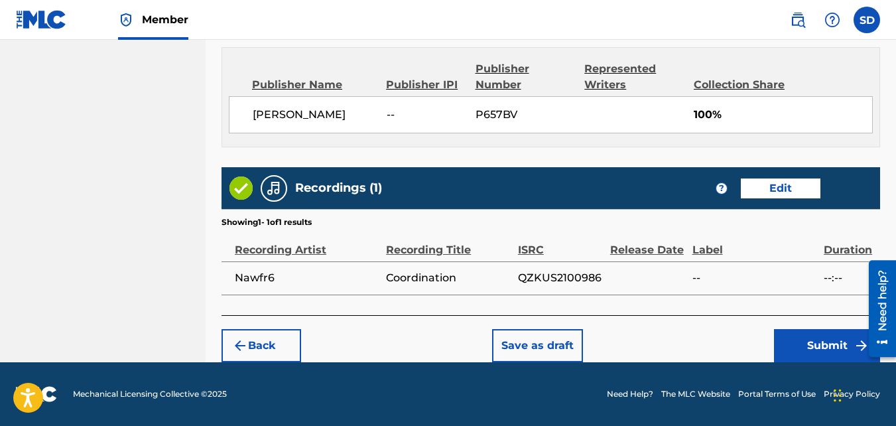
click at [814, 332] on button "Submit" at bounding box center [827, 345] width 106 height 33
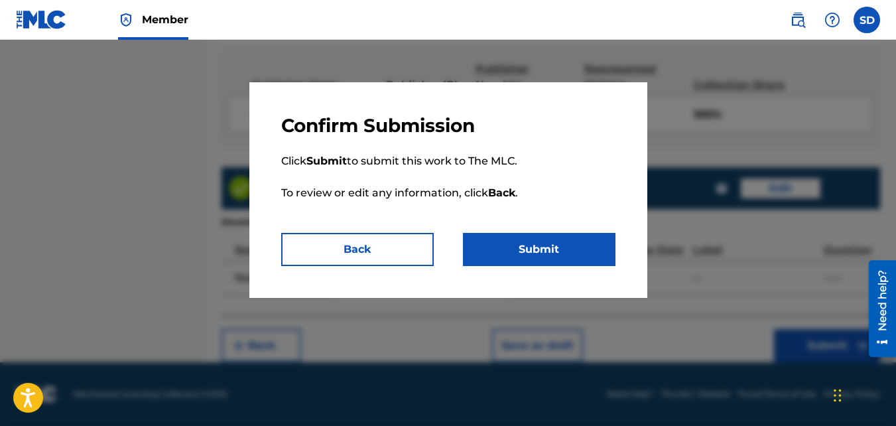
click at [544, 258] on button "Submit" at bounding box center [539, 249] width 153 height 33
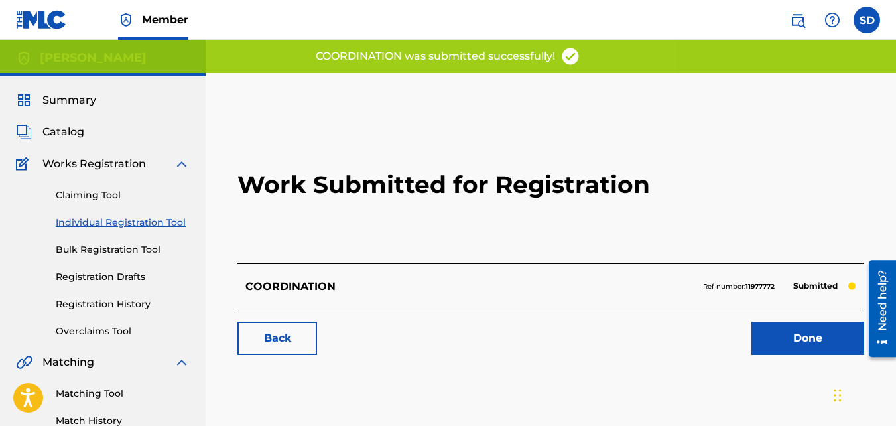
click at [293, 344] on link "Back" at bounding box center [277, 338] width 80 height 33
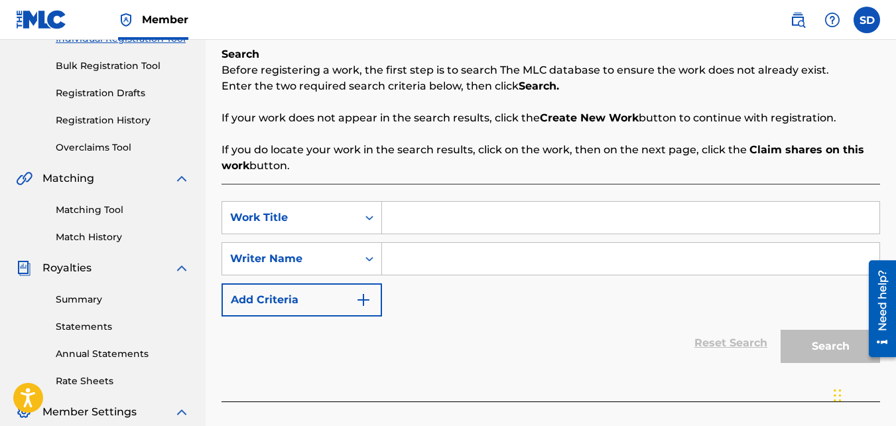
scroll to position [193, 0]
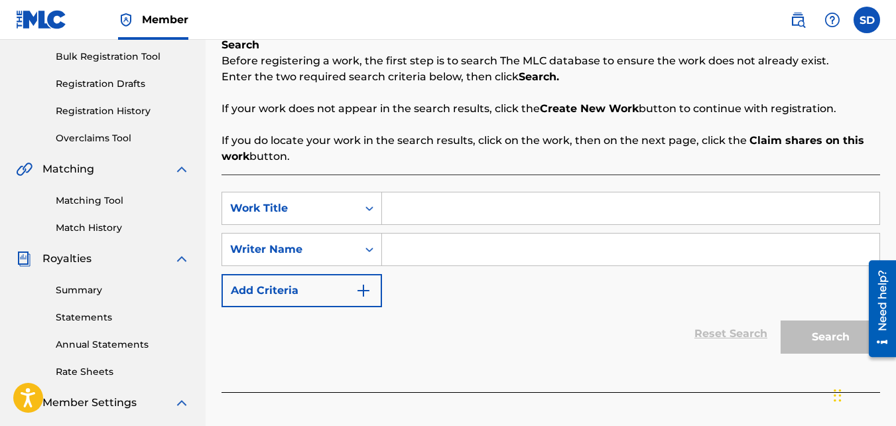
click at [418, 212] on input "Search Form" at bounding box center [630, 208] width 497 height 32
click at [424, 245] on input "Search Form" at bounding box center [630, 249] width 497 height 32
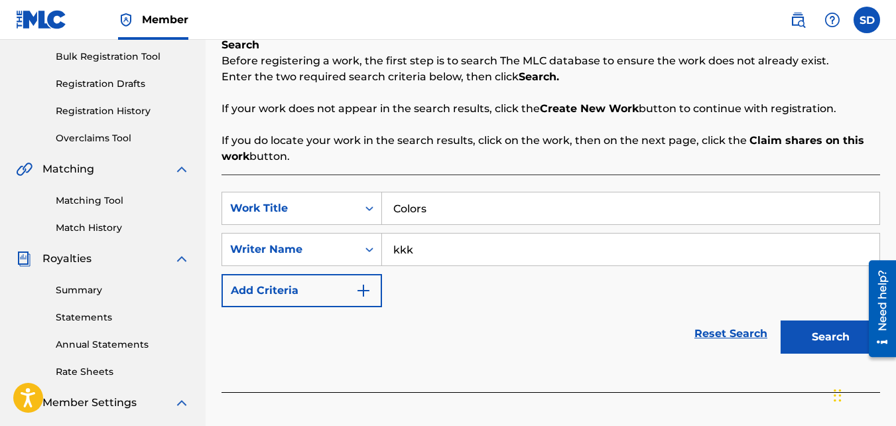
click at [781, 320] on button "Search" at bounding box center [830, 336] width 99 height 33
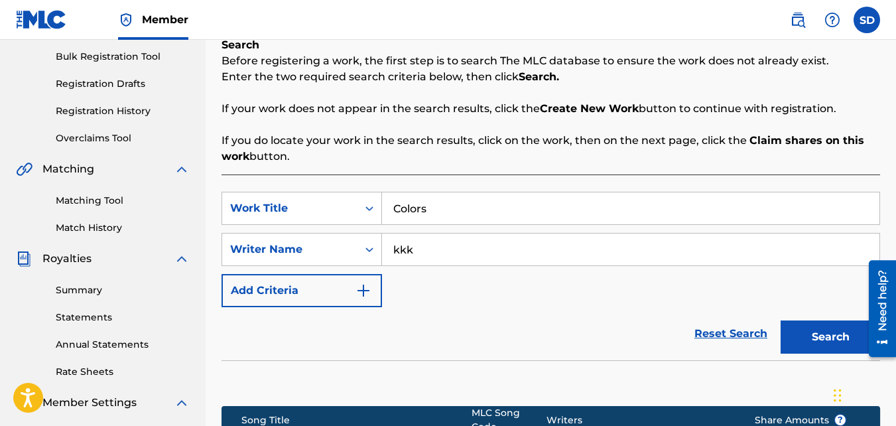
scroll to position [397, 0]
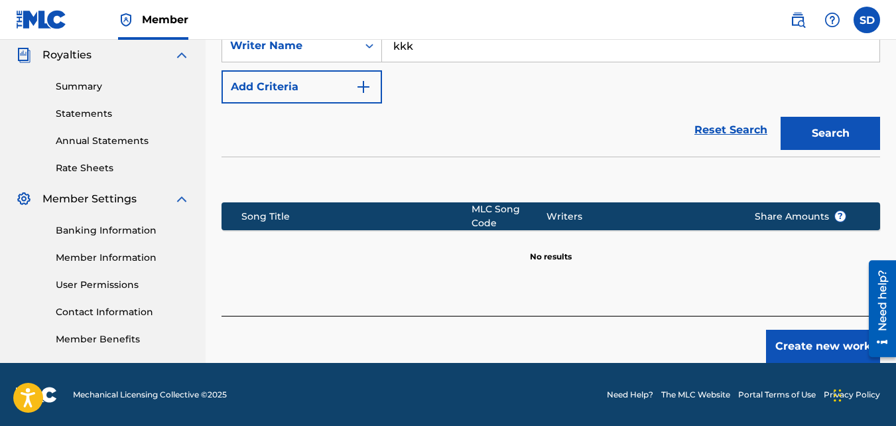
click at [774, 338] on button "Create new work" at bounding box center [823, 346] width 114 height 33
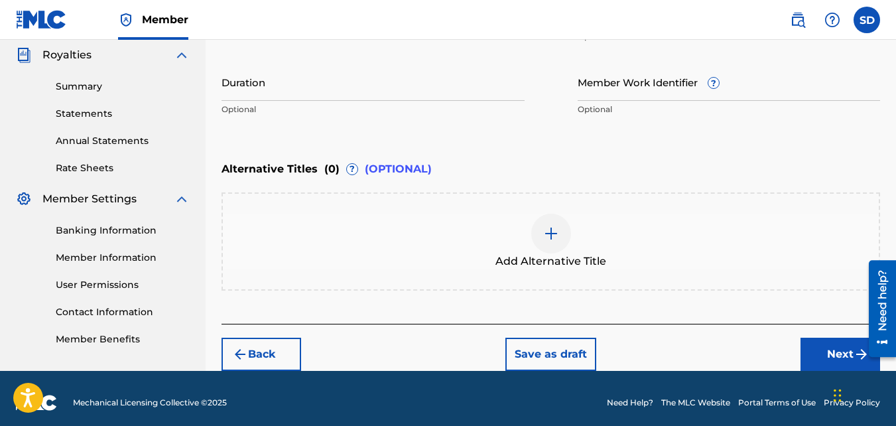
scroll to position [405, 0]
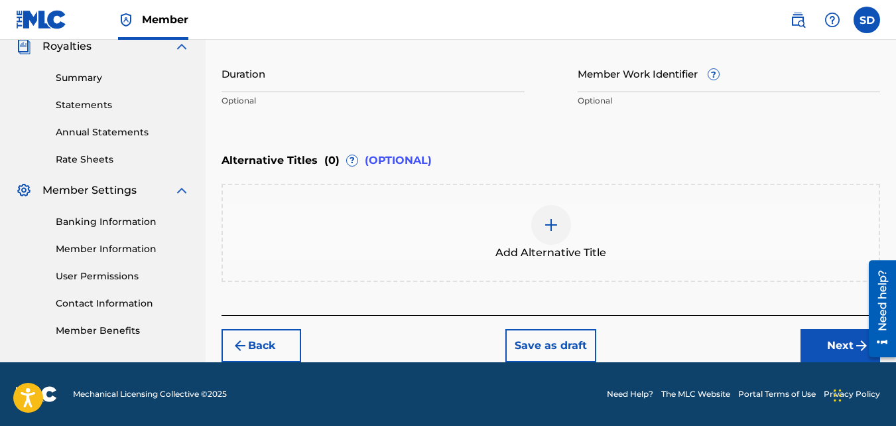
click at [815, 337] on button "Next" at bounding box center [840, 345] width 80 height 33
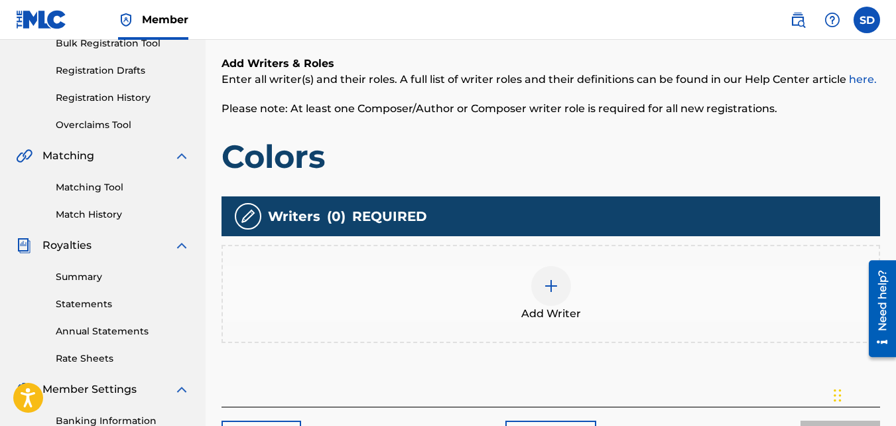
scroll to position [229, 0]
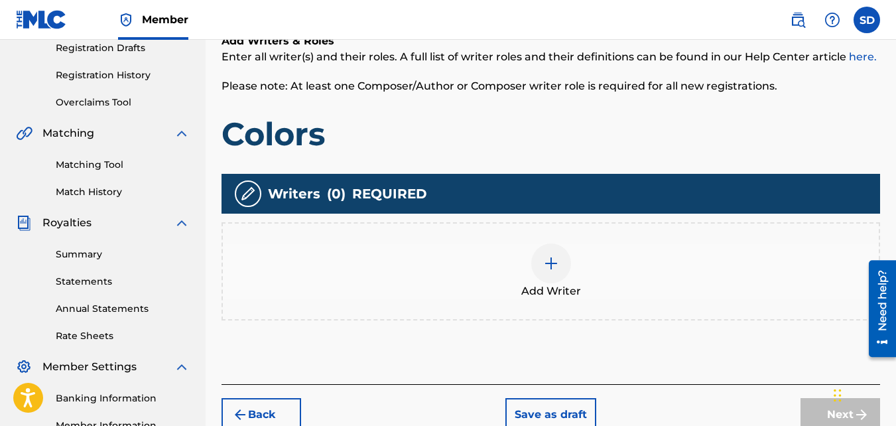
click at [615, 258] on div "Add Writer" at bounding box center [551, 271] width 656 height 56
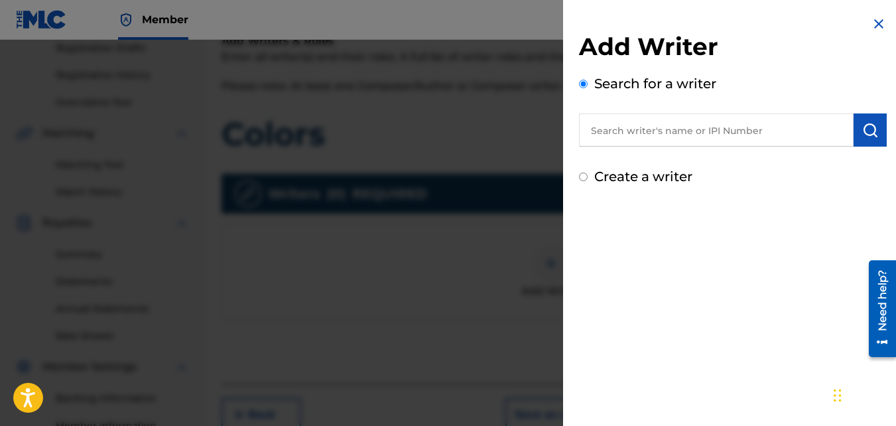
click at [626, 175] on label "Create a writer" at bounding box center [643, 176] width 98 height 16
click at [588, 175] on input "Create a writer" at bounding box center [583, 176] width 9 height 9
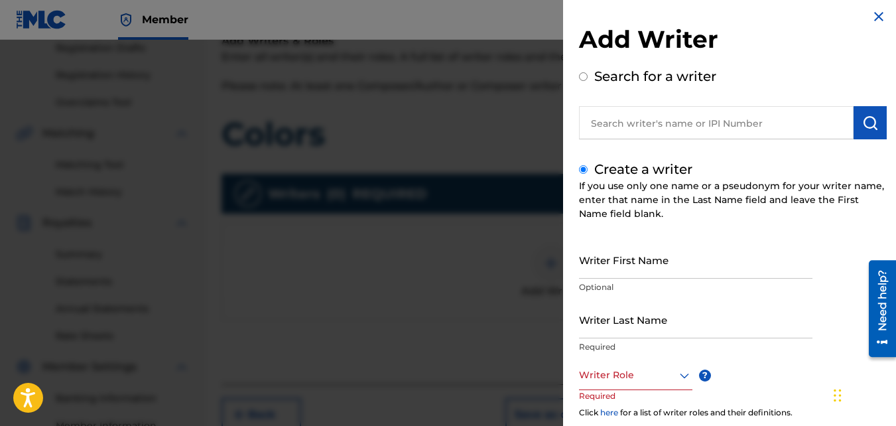
scroll to position [0, 0]
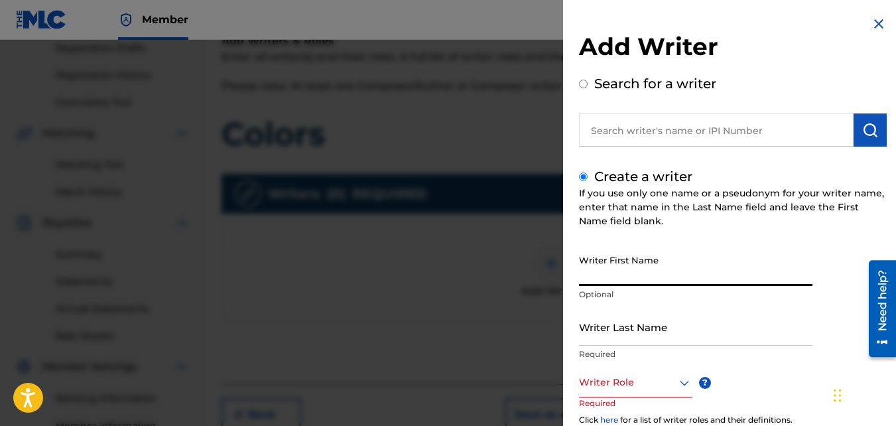
click at [615, 268] on input "Writer First Name" at bounding box center [695, 267] width 233 height 38
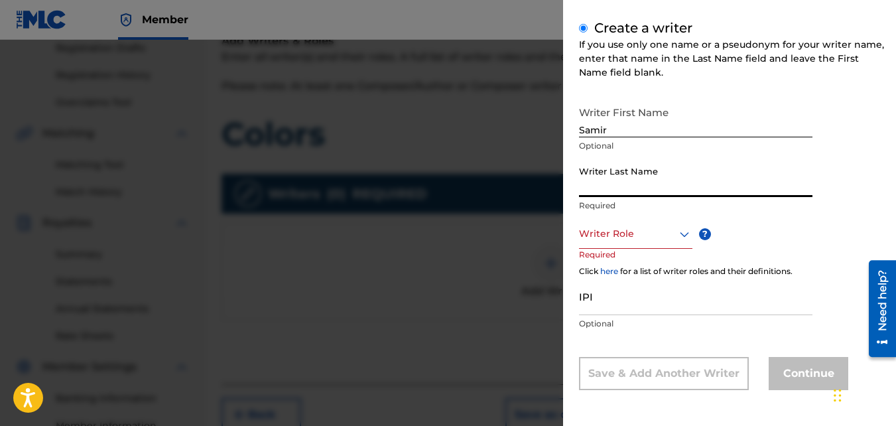
click at [614, 179] on input "Writer Last Name" at bounding box center [695, 178] width 233 height 38
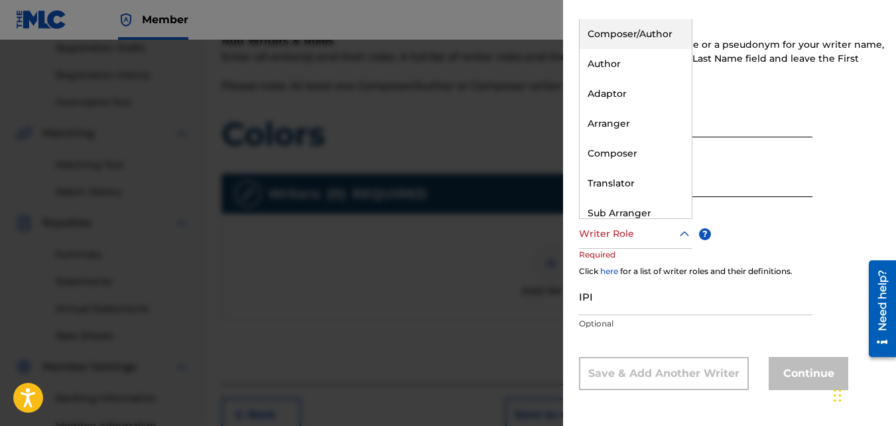
click at [627, 236] on div at bounding box center [635, 233] width 113 height 17
click at [612, 34] on div "Composer/Author" at bounding box center [636, 34] width 112 height 30
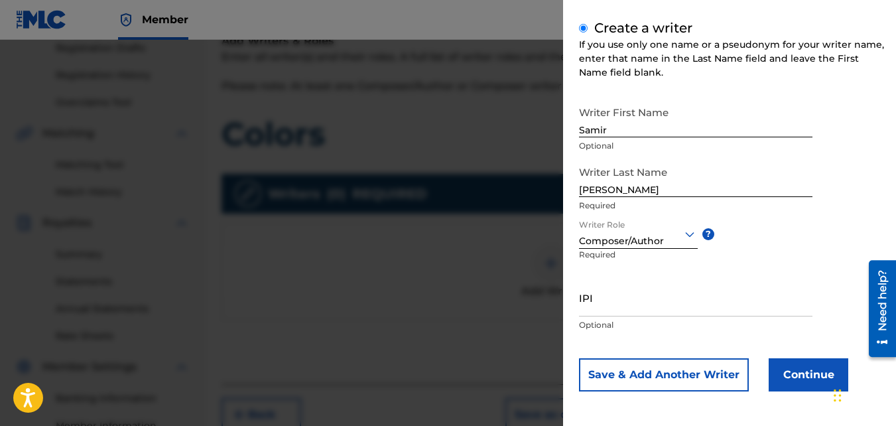
click at [794, 367] on button "Continue" at bounding box center [809, 374] width 80 height 33
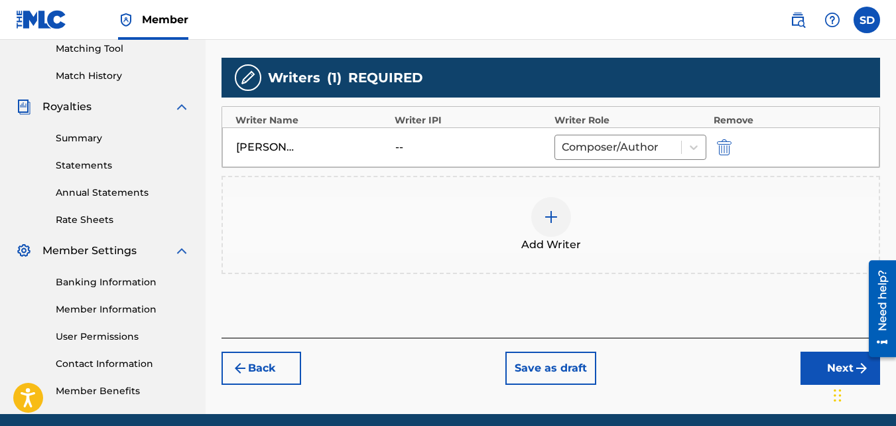
click at [825, 361] on button "Next" at bounding box center [840, 367] width 80 height 33
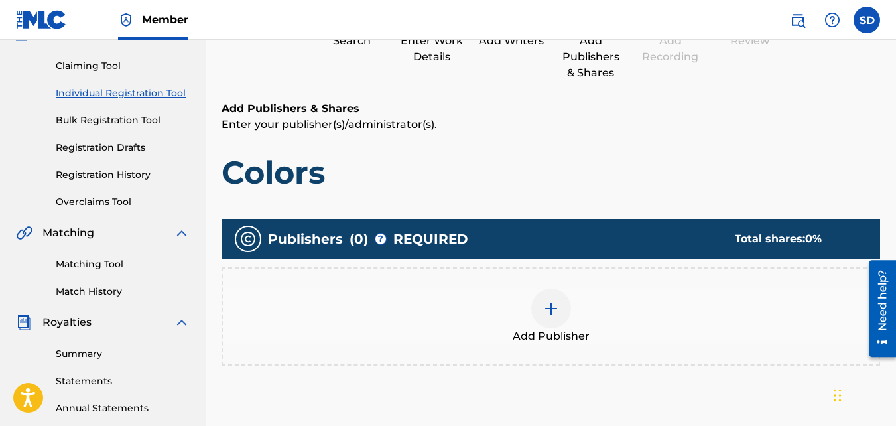
scroll to position [130, 0]
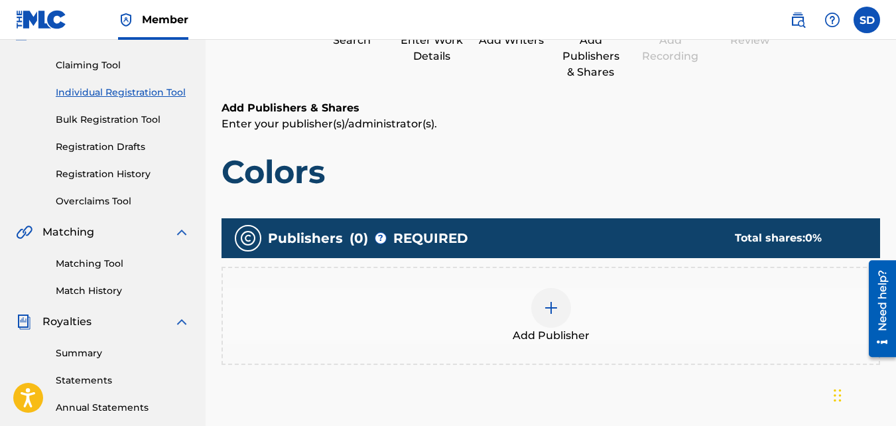
click at [565, 303] on div at bounding box center [551, 308] width 40 height 40
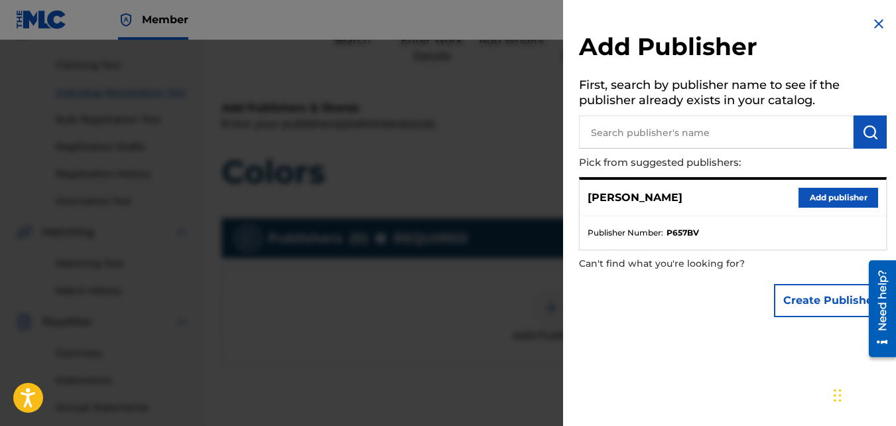
click at [833, 201] on button "Add publisher" at bounding box center [838, 198] width 80 height 20
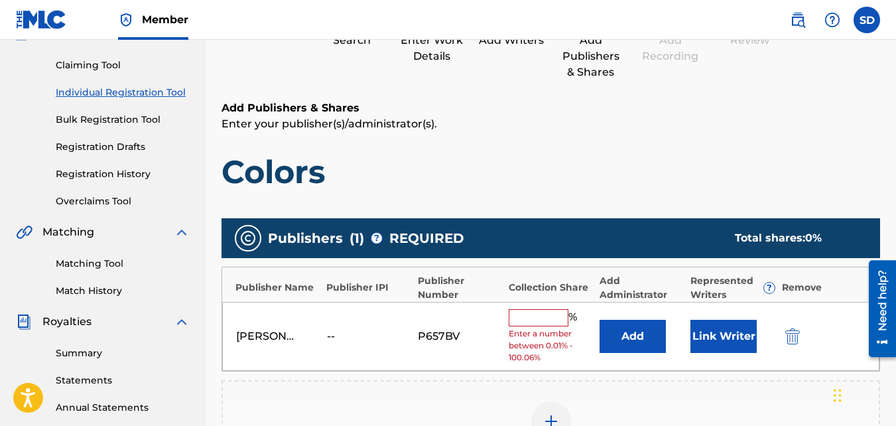
click at [501, 362] on div "Samir Doughty -- P657BV % Enter a number between 0.01% - 100.06% Add Link Writer" at bounding box center [550, 337] width 657 height 70
click at [525, 319] on input "text" at bounding box center [539, 317] width 60 height 17
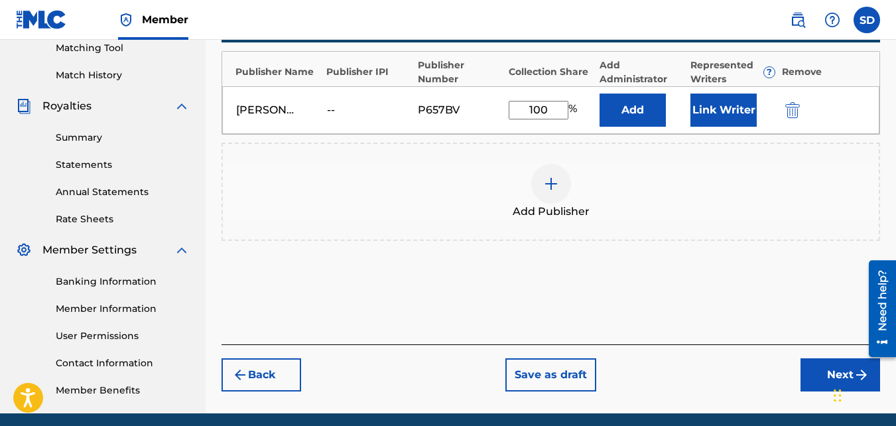
scroll to position [397, 0]
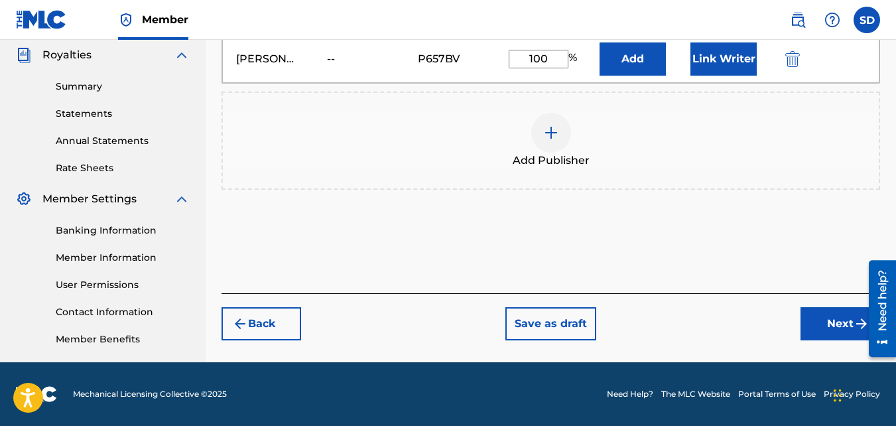
click at [844, 317] on button "Next" at bounding box center [840, 323] width 80 height 33
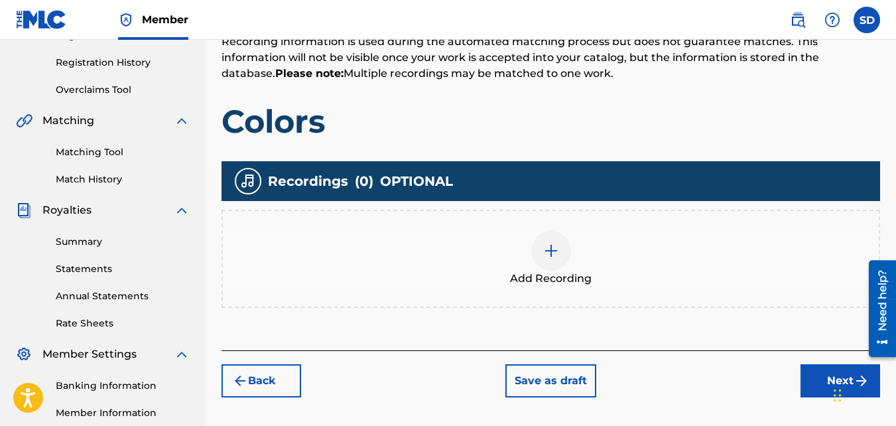
scroll to position [252, 0]
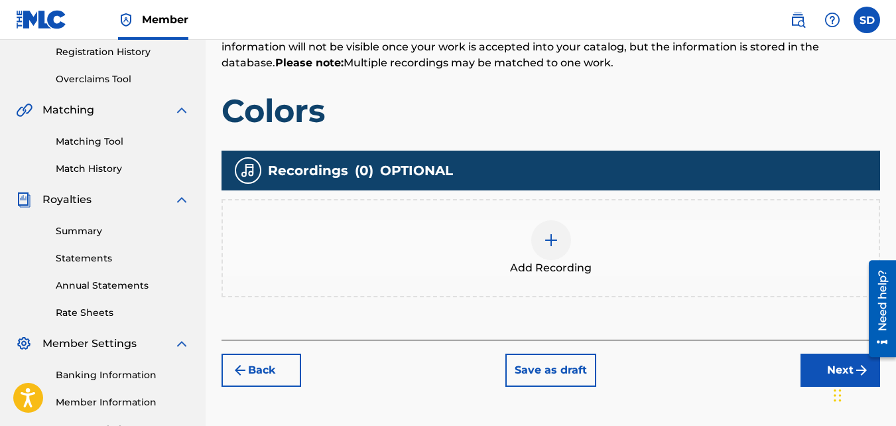
click at [544, 239] on img at bounding box center [551, 240] width 16 height 16
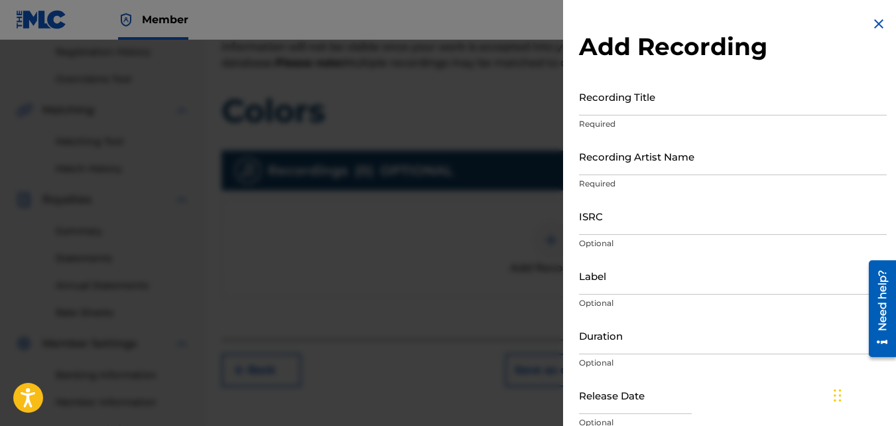
click at [616, 109] on input "Recording Title" at bounding box center [733, 97] width 308 height 38
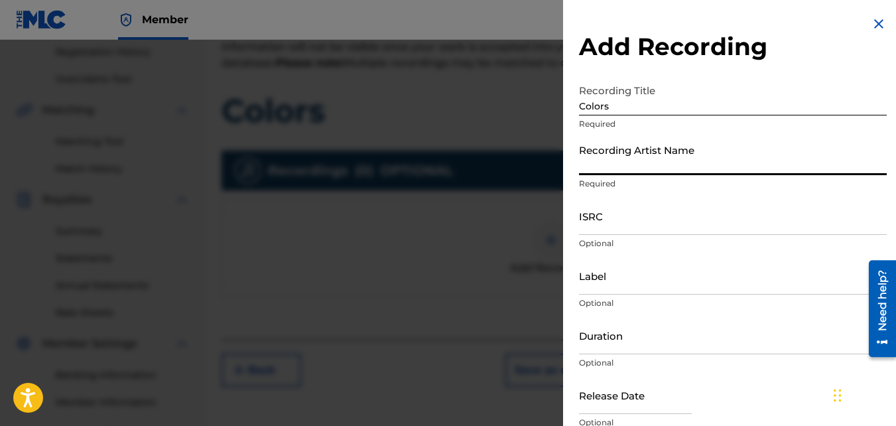
click at [621, 145] on input "Recording Artist Name" at bounding box center [733, 156] width 308 height 38
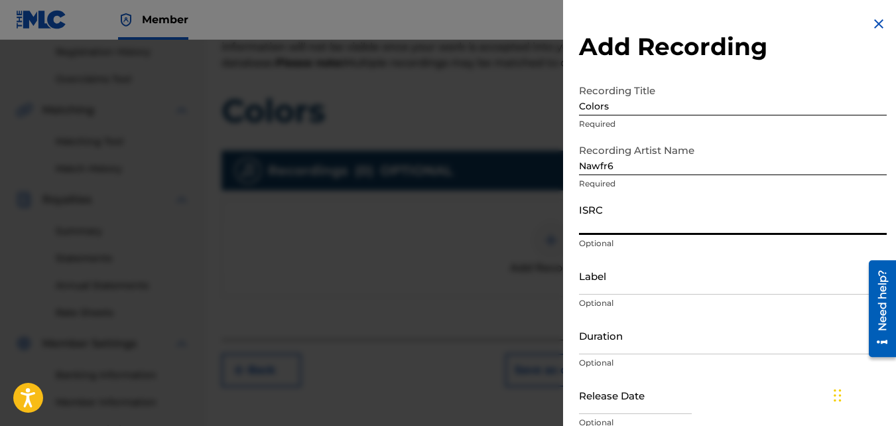
paste input "QZKUS2100976"
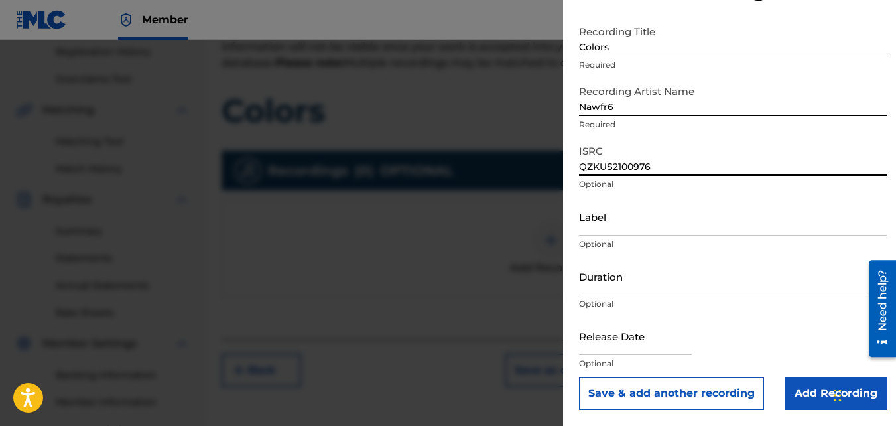
click at [798, 391] on input "Add Recording" at bounding box center [835, 393] width 101 height 33
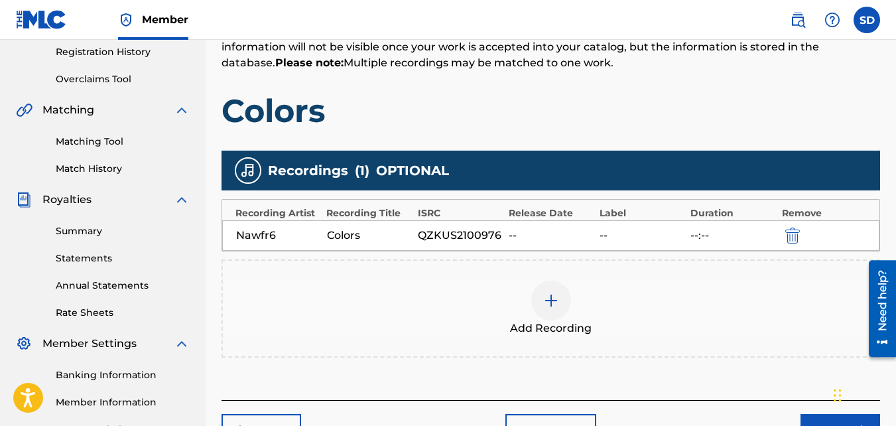
scroll to position [397, 0]
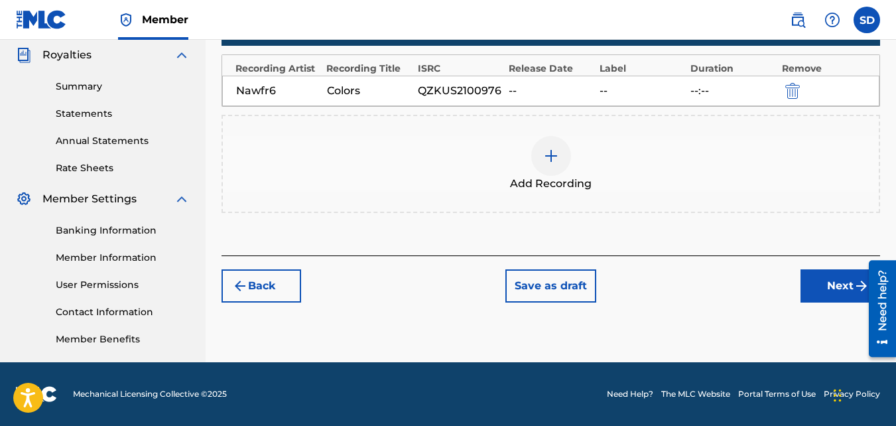
click at [799, 299] on div "Back Save as draft Next" at bounding box center [550, 278] width 658 height 47
click at [805, 294] on button "Next" at bounding box center [840, 285] width 80 height 33
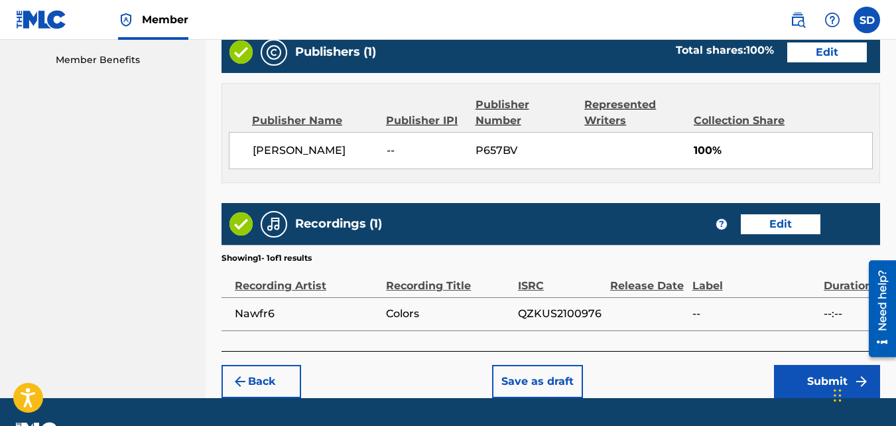
scroll to position [712, 0]
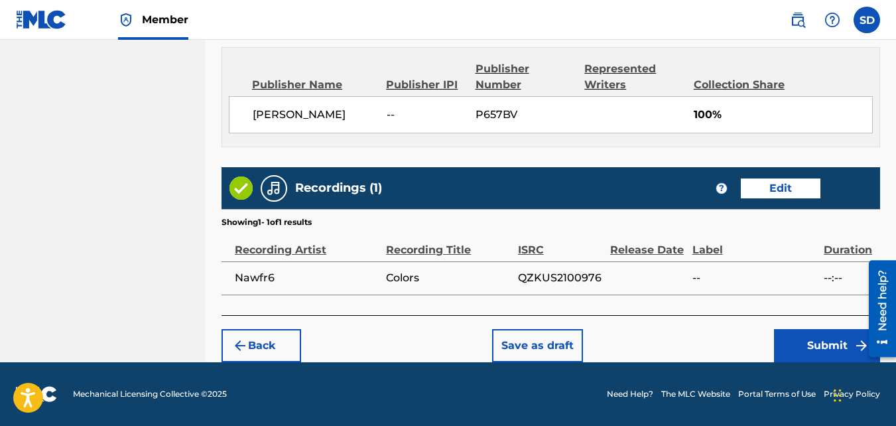
click at [810, 340] on button "Submit" at bounding box center [827, 345] width 106 height 33
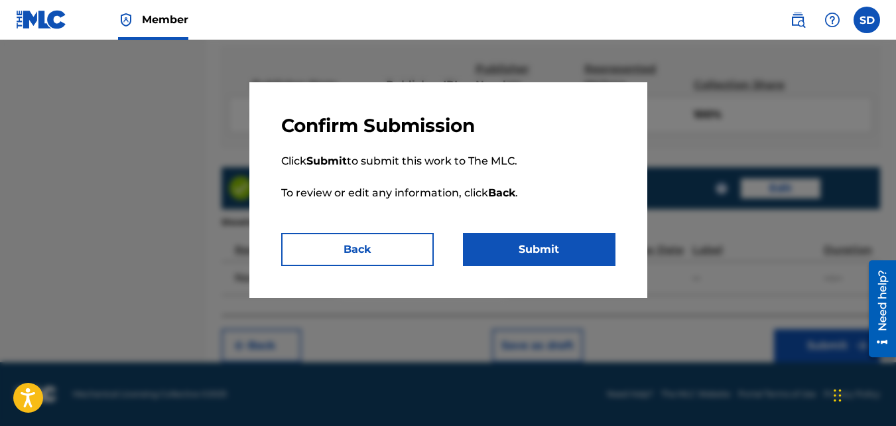
click at [563, 255] on button "Submit" at bounding box center [539, 249] width 153 height 33
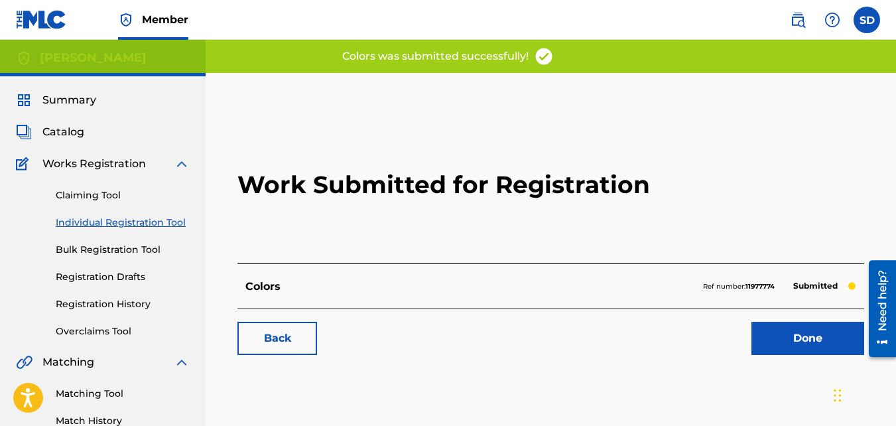
click at [294, 346] on link "Back" at bounding box center [277, 338] width 80 height 33
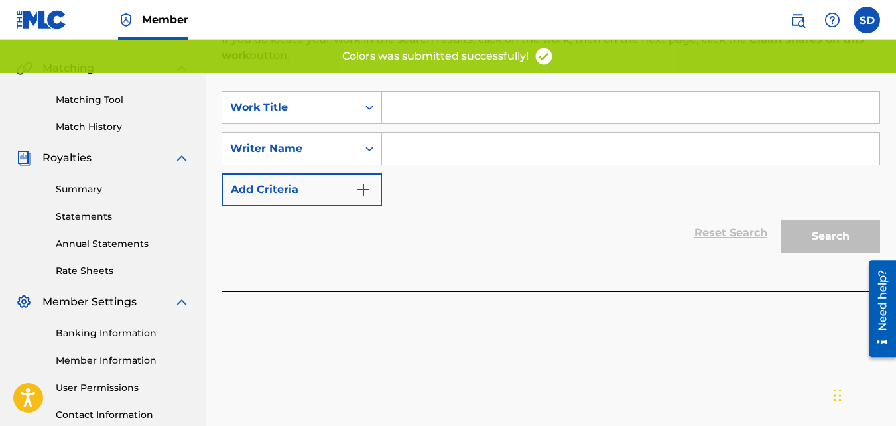
scroll to position [294, 0]
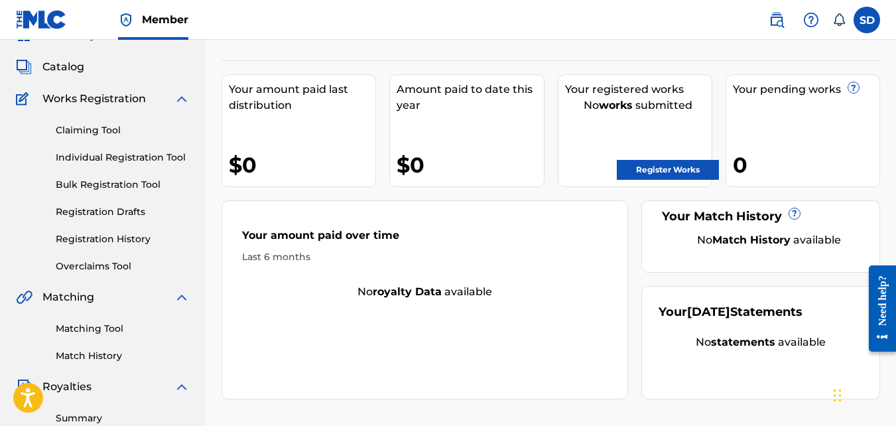
scroll to position [66, 0]
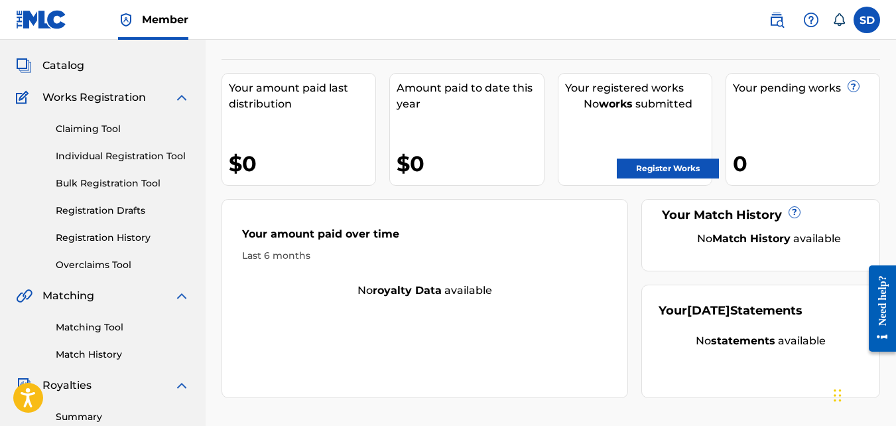
click at [94, 321] on link "Matching Tool" at bounding box center [123, 327] width 134 height 14
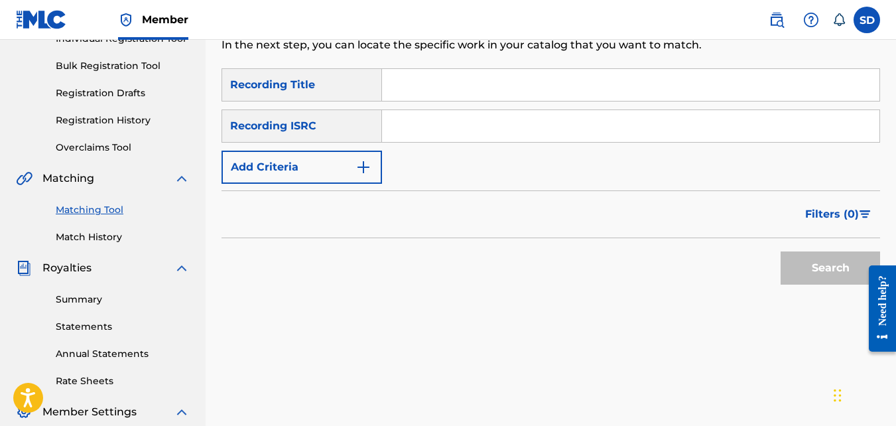
scroll to position [182, 0]
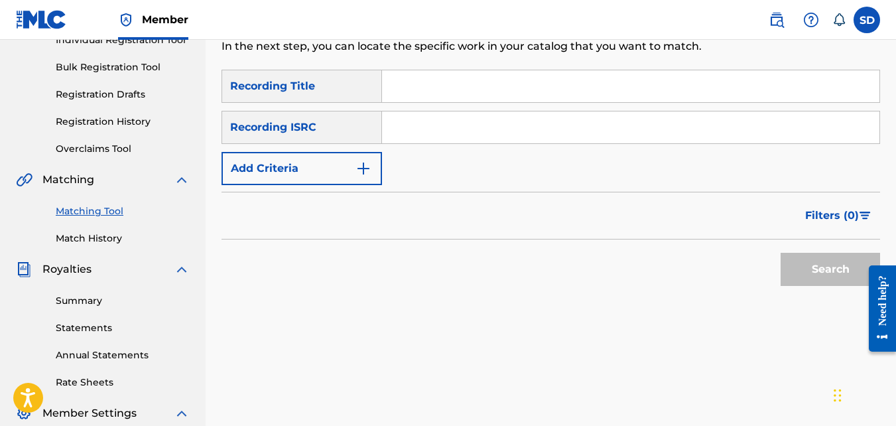
click at [300, 151] on div "SearchWithCriteria92d0c46b-32c6-4e24-b1e4-8e4a087e4f8a Recording Title SearchWi…" at bounding box center [550, 127] width 658 height 115
click at [300, 153] on button "Add Criteria" at bounding box center [301, 168] width 160 height 33
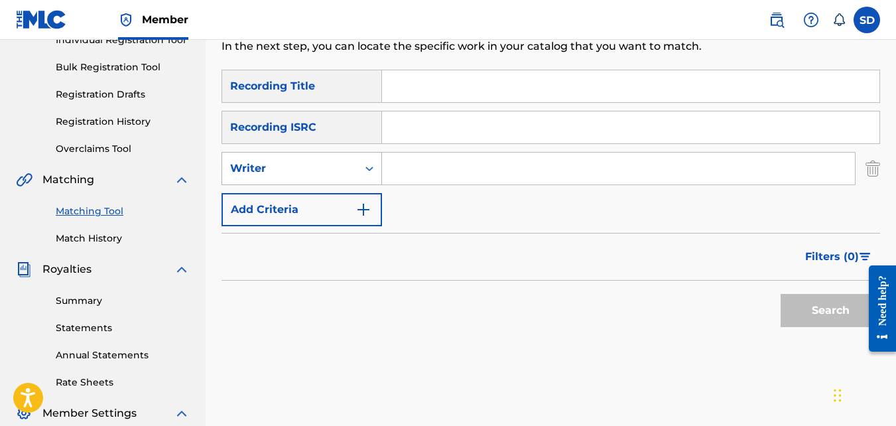
click at [283, 162] on div "Writer" at bounding box center [289, 168] width 119 height 16
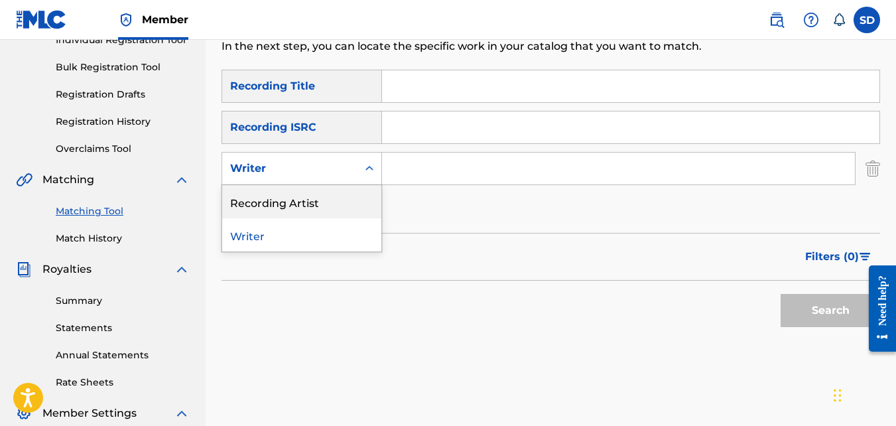
click at [304, 202] on div "Recording Artist" at bounding box center [301, 201] width 159 height 33
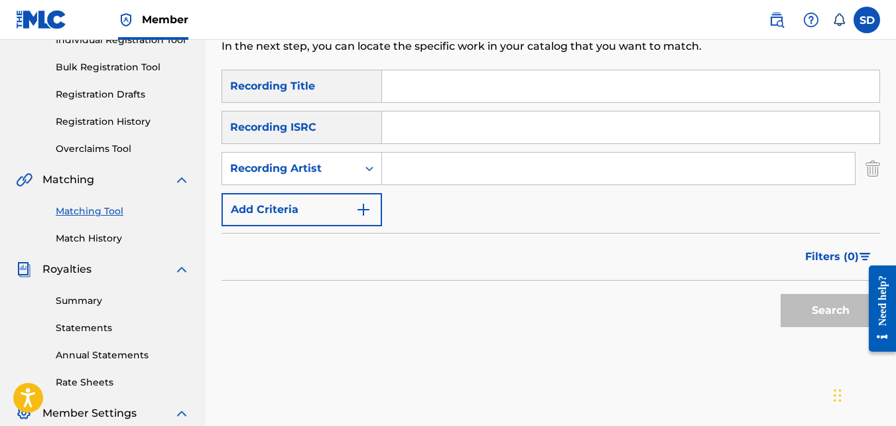
click at [415, 176] on input "Search Form" at bounding box center [618, 169] width 473 height 32
type input "nawfr6"
click at [781, 294] on button "Search" at bounding box center [830, 310] width 99 height 33
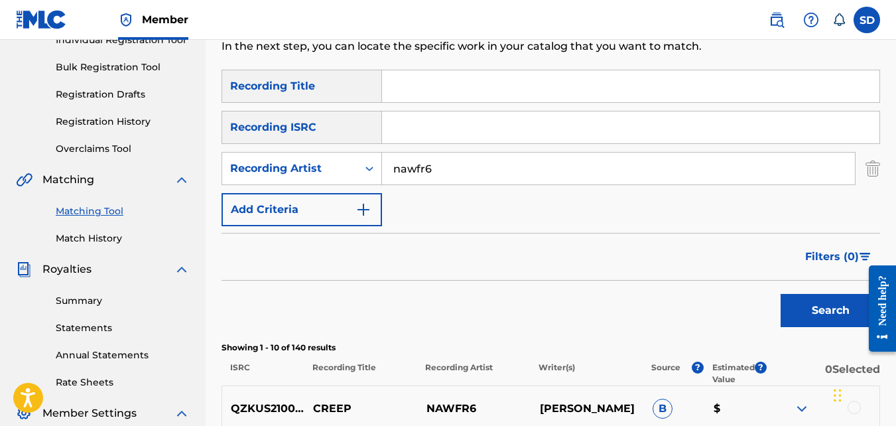
click at [413, 75] on input "Search Form" at bounding box center [630, 86] width 497 height 32
type input "mighty"
click at [781, 294] on button "Search" at bounding box center [830, 310] width 99 height 33
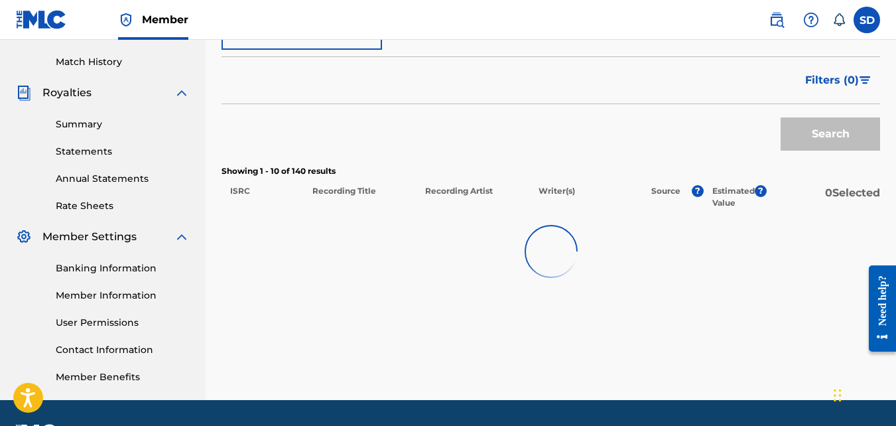
scroll to position [397, 0]
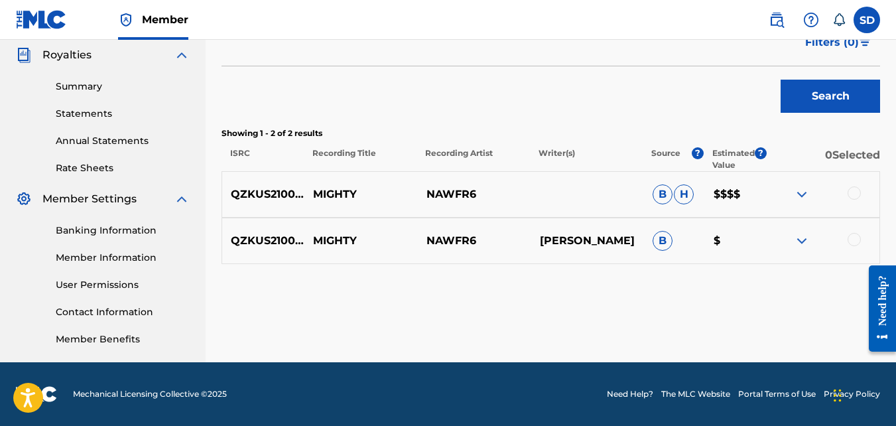
click at [794, 196] on img at bounding box center [802, 194] width 16 height 16
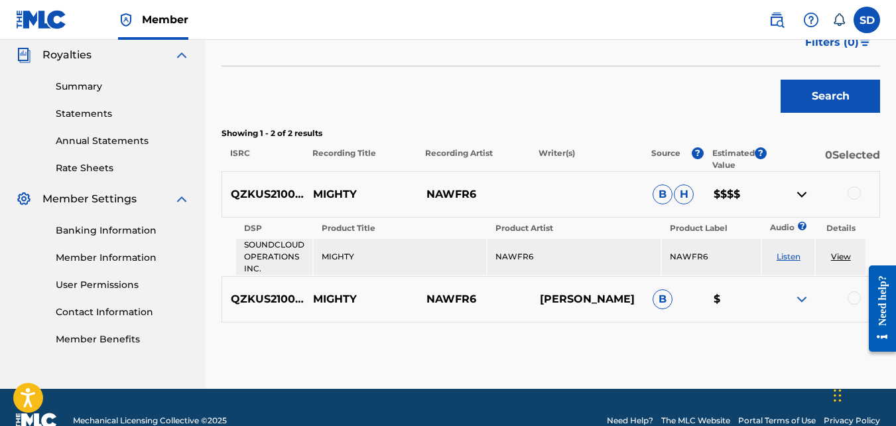
click at [261, 188] on p "QZKUS2100745" at bounding box center [263, 194] width 82 height 16
copy p "QZKUS2100745"
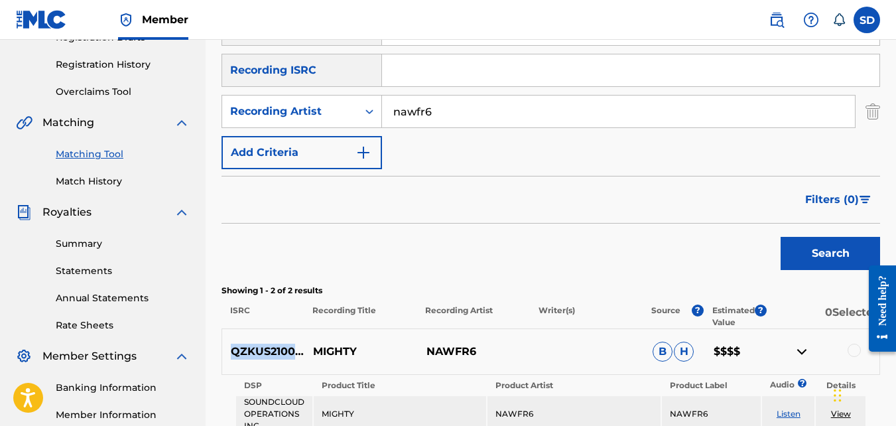
scroll to position [231, 0]
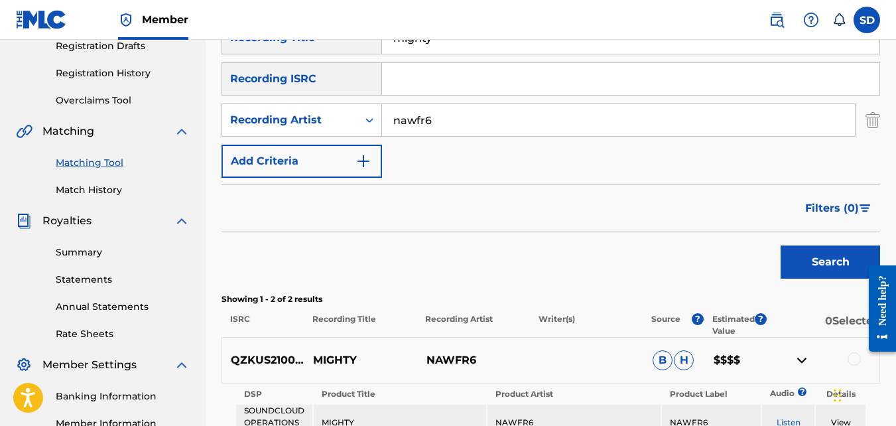
click at [467, 44] on input "mighty" at bounding box center [630, 38] width 497 height 32
click at [781, 245] on button "Search" at bounding box center [830, 261] width 99 height 33
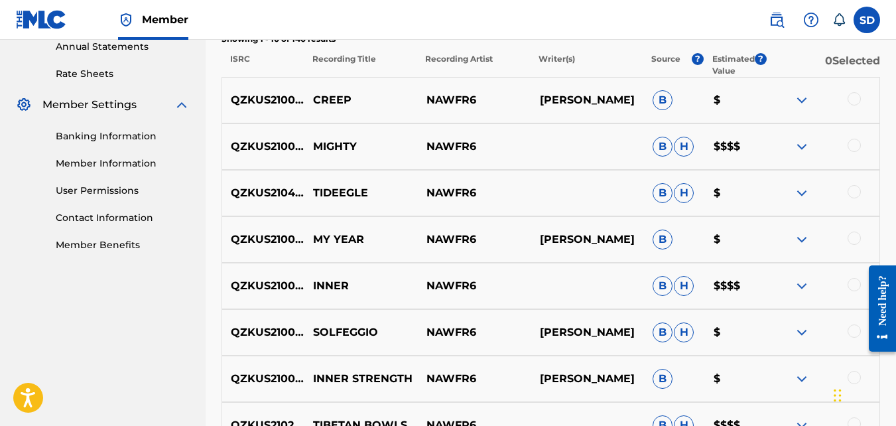
scroll to position [0, 0]
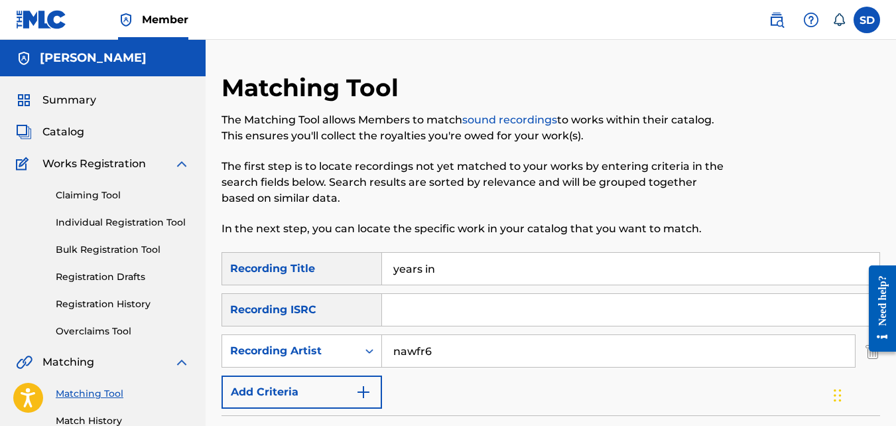
type input "years in"
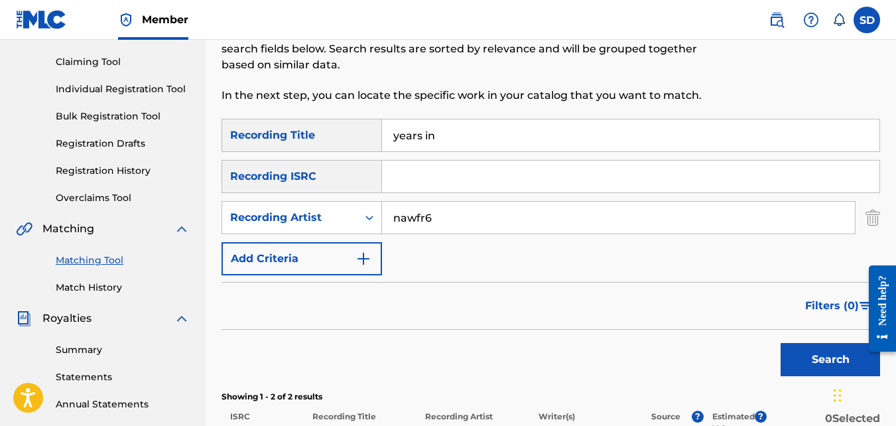
scroll to position [134, 0]
click at [458, 143] on input "years in" at bounding box center [630, 135] width 497 height 32
type input "\"
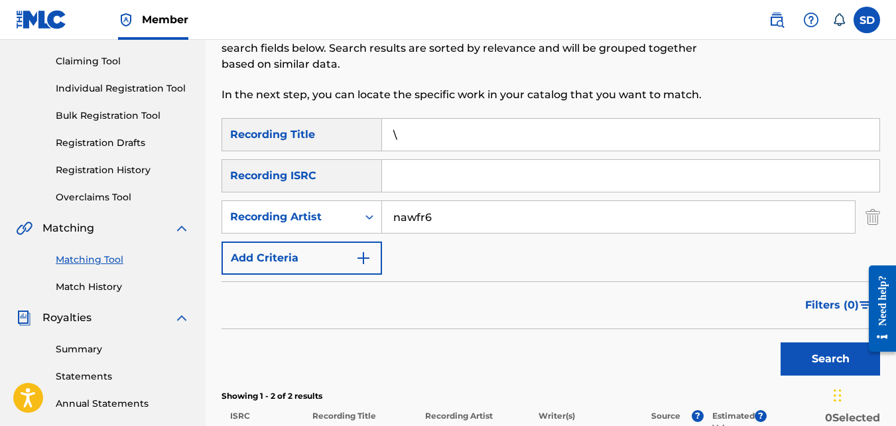
click at [781, 342] on button "Search" at bounding box center [830, 358] width 99 height 33
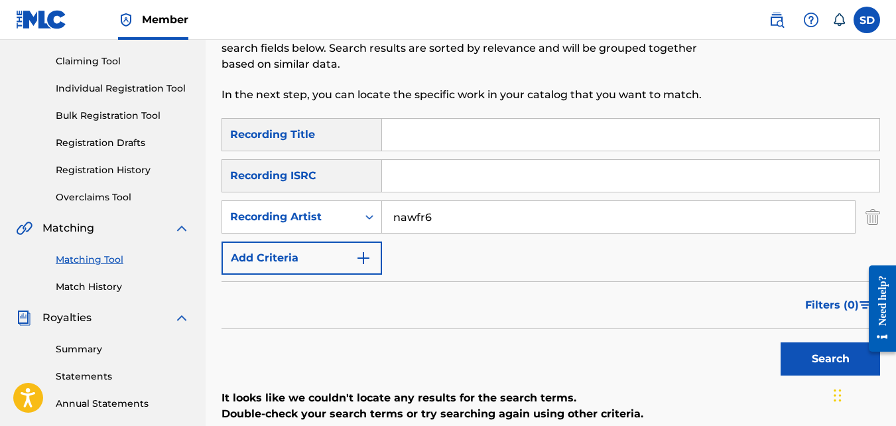
click at [781, 342] on button "Search" at bounding box center [830, 358] width 99 height 33
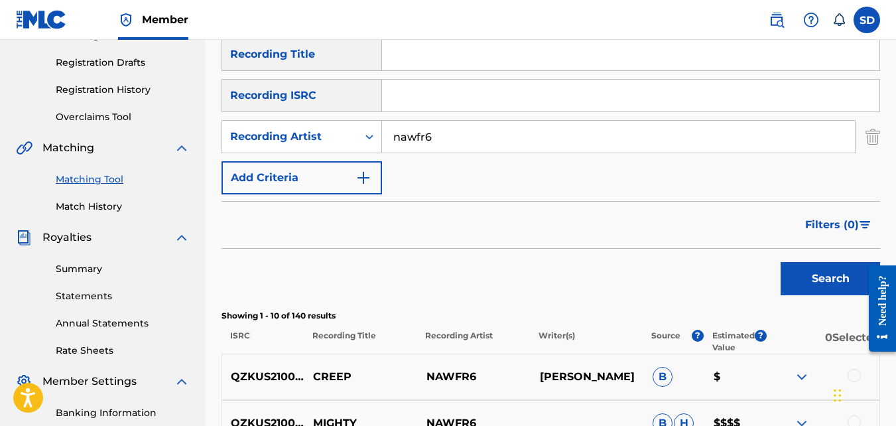
scroll to position [214, 0]
type input "inner"
click at [781, 263] on button "Search" at bounding box center [830, 279] width 99 height 33
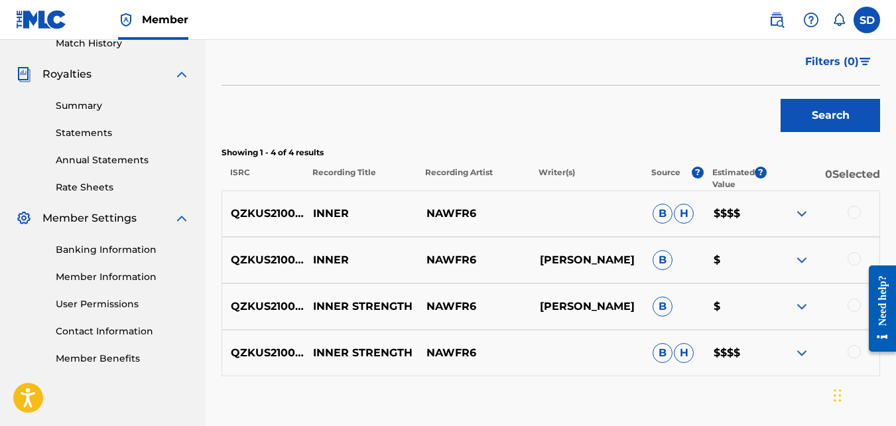
scroll to position [378, 0]
click at [279, 214] on p "QZKUS2100996" at bounding box center [263, 213] width 82 height 16
copy p "QZKUS2100996"
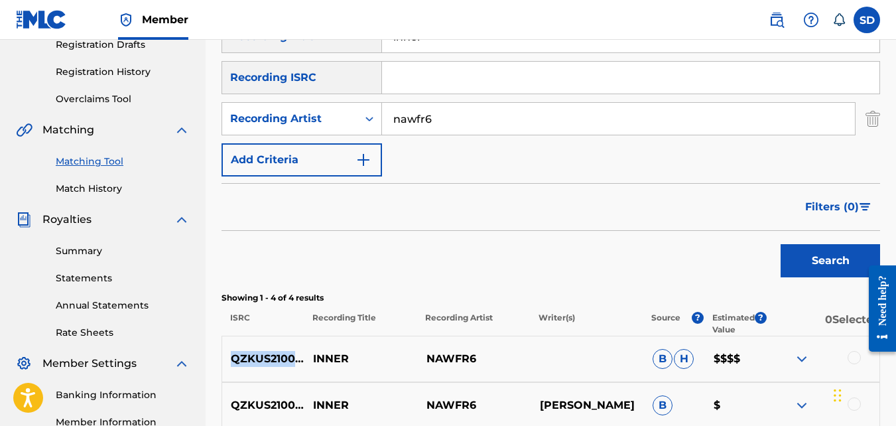
scroll to position [223, 0]
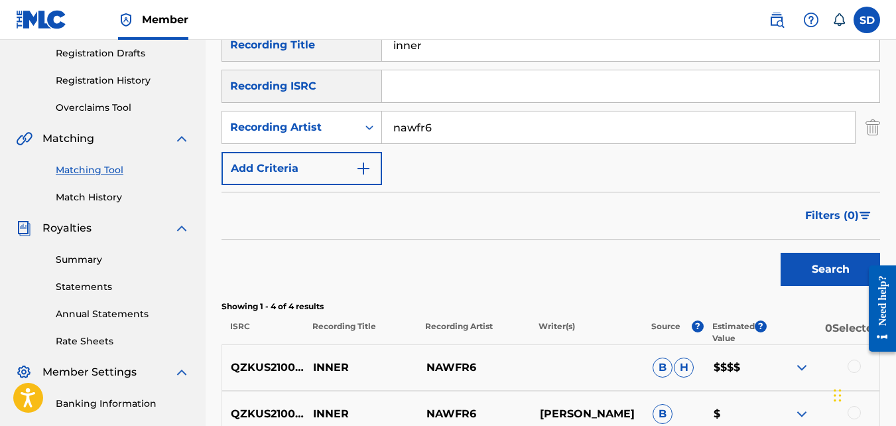
click at [393, 46] on input "inner" at bounding box center [630, 45] width 497 height 32
click at [781, 253] on button "Search" at bounding box center [830, 269] width 99 height 33
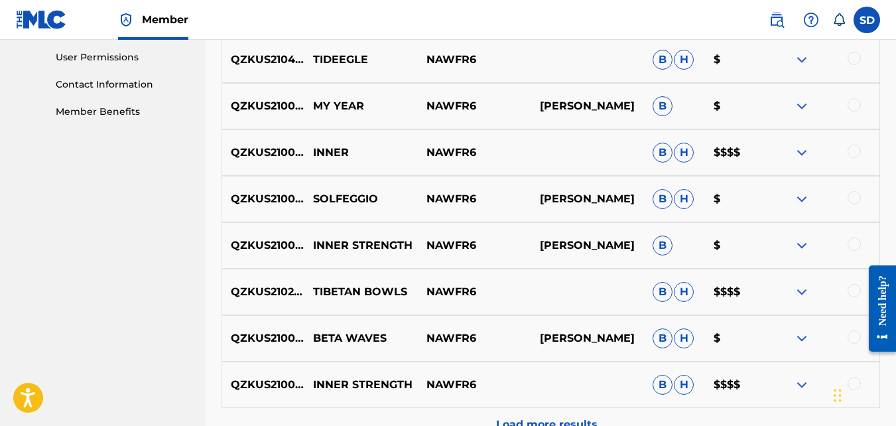
scroll to position [654, 0]
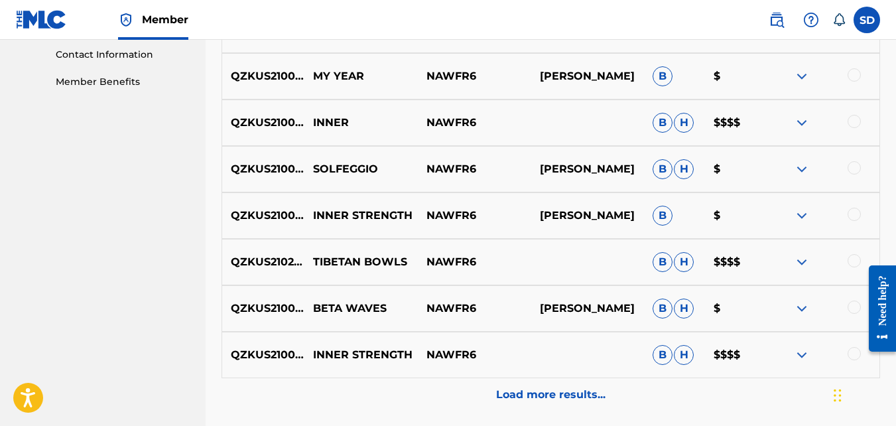
click at [383, 259] on p "TIBETAN BOWLS" at bounding box center [360, 262] width 113 height 16
copy p "TIBETAN BOWLS"
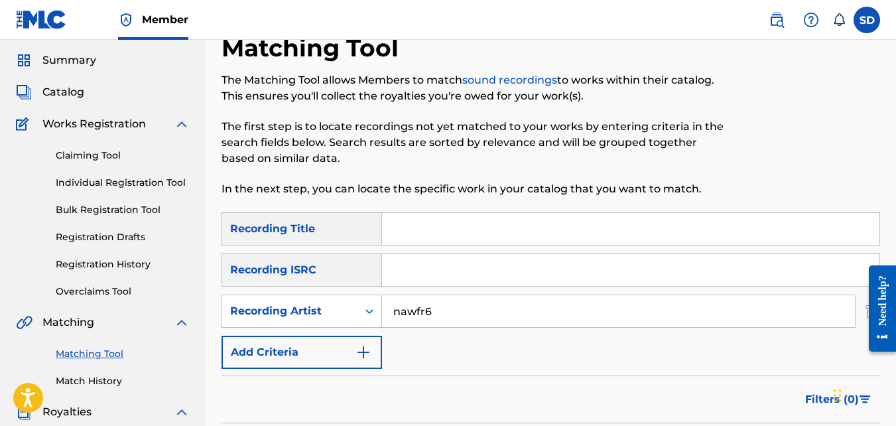
scroll to position [0, 0]
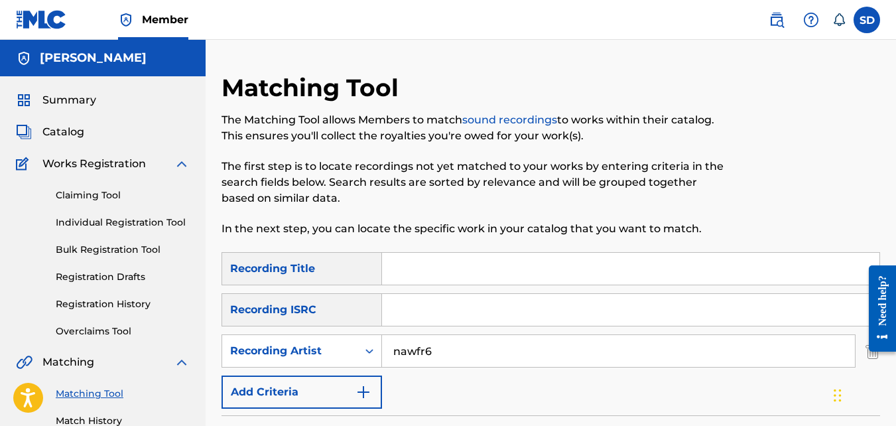
click at [420, 268] on input "Search Form" at bounding box center [630, 269] width 497 height 32
paste input "TIBETAN BOWLS"
type input "TIBETAN BOWLS"
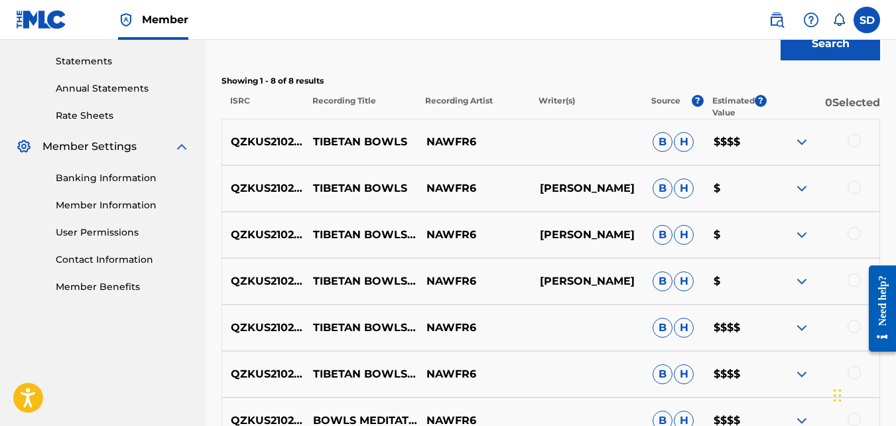
scroll to position [447, 0]
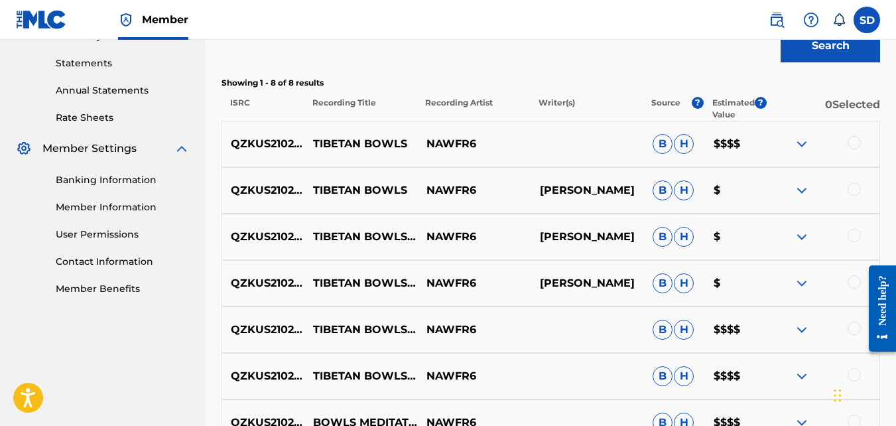
click at [292, 147] on p "QZKUS2102618" at bounding box center [263, 144] width 82 height 16
copy p "QZKUS2102618"
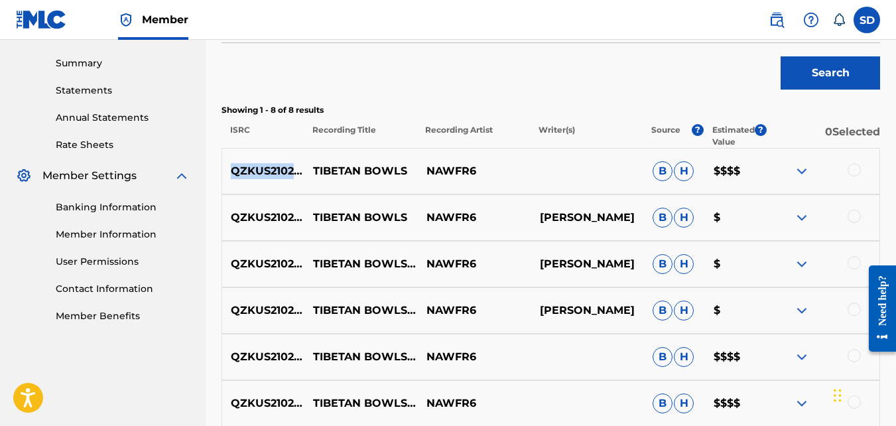
scroll to position [416, 0]
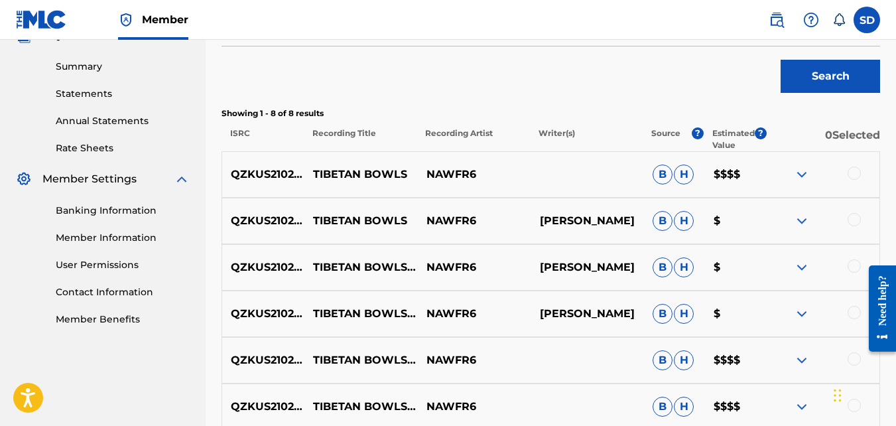
click at [373, 180] on p "TIBETAN BOWLS" at bounding box center [360, 174] width 113 height 16
copy p "TIBETAN BOWLS"
click at [282, 180] on p "QZKUS2102618" at bounding box center [263, 174] width 82 height 16
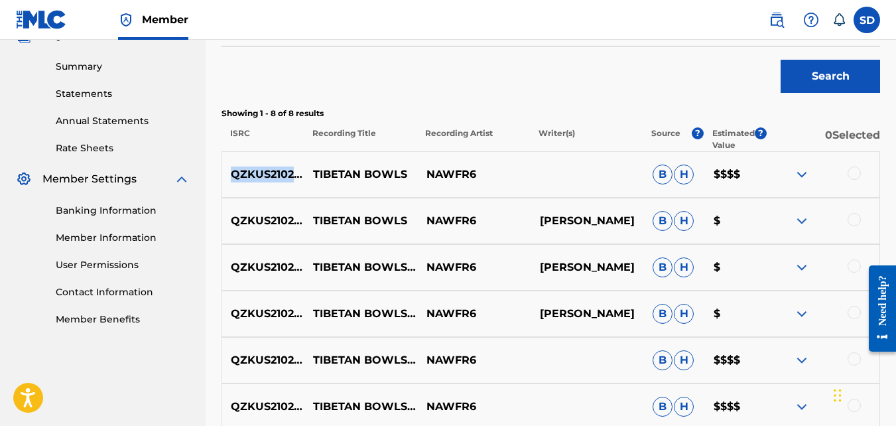
click at [282, 180] on p "QZKUS2102618" at bounding box center [263, 174] width 82 height 16
copy p "QZKUS2102618"
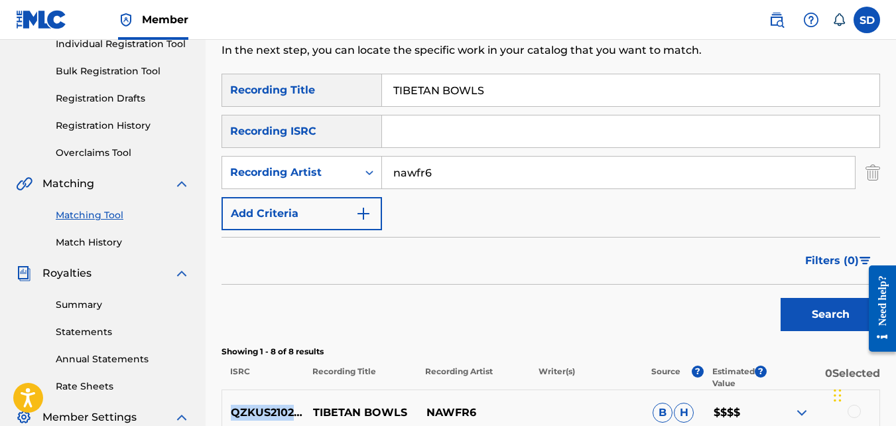
scroll to position [173, 0]
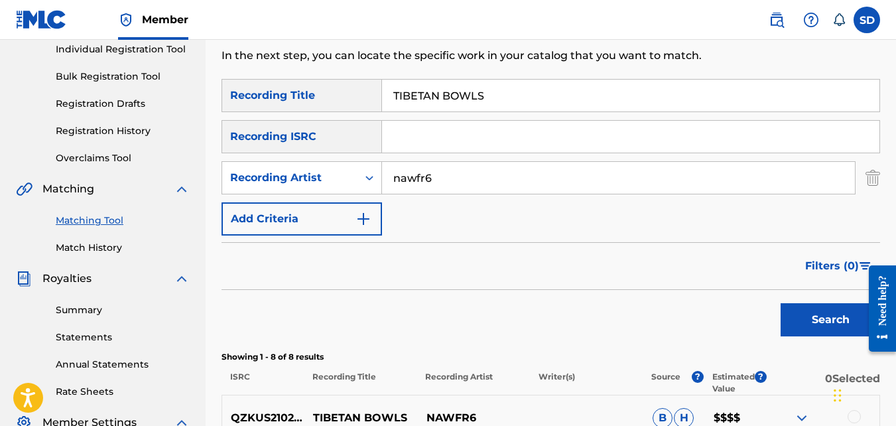
click at [428, 99] on input "TIBETAN BOWLS" at bounding box center [630, 96] width 497 height 32
click at [781, 303] on button "Search" at bounding box center [830, 319] width 99 height 33
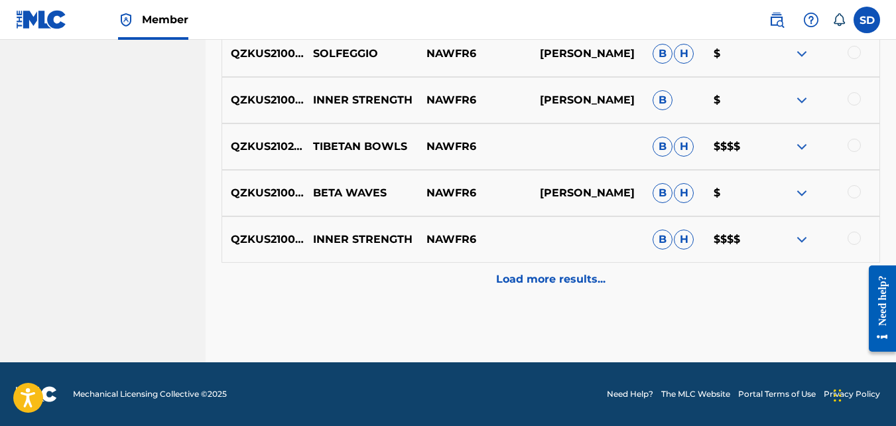
scroll to position [765, 0]
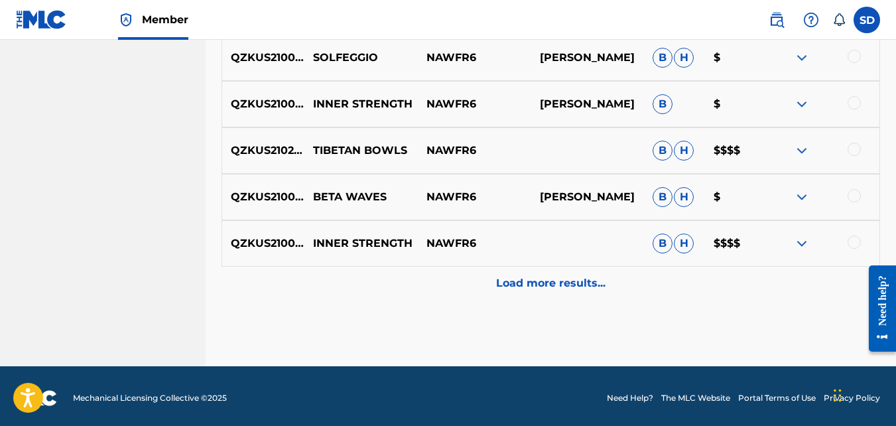
click at [249, 239] on p "QZKUS2100749" at bounding box center [263, 243] width 82 height 16
copy p "QZKUS2100749"
click at [324, 237] on p "INNER STRENGTH" at bounding box center [360, 243] width 113 height 16
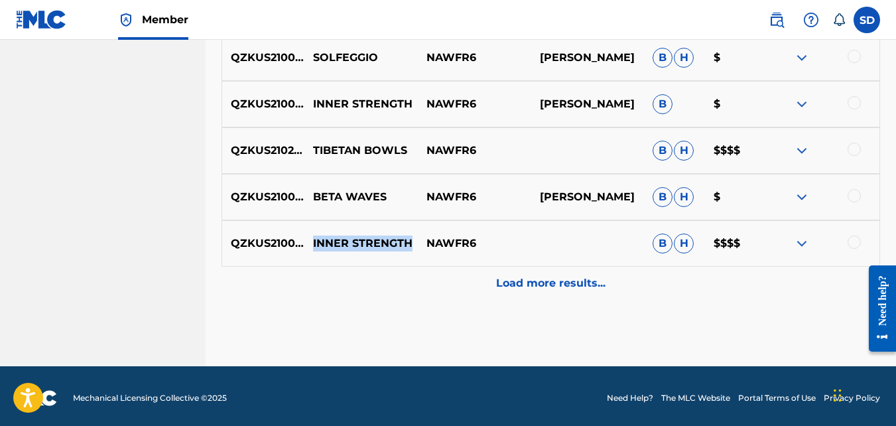
click at [324, 237] on p "INNER STRENGTH" at bounding box center [360, 243] width 113 height 16
copy p "INNER STRENGTH"
click at [267, 245] on p "QZKUS2100749" at bounding box center [263, 243] width 82 height 16
copy p "QZKUS2100749"
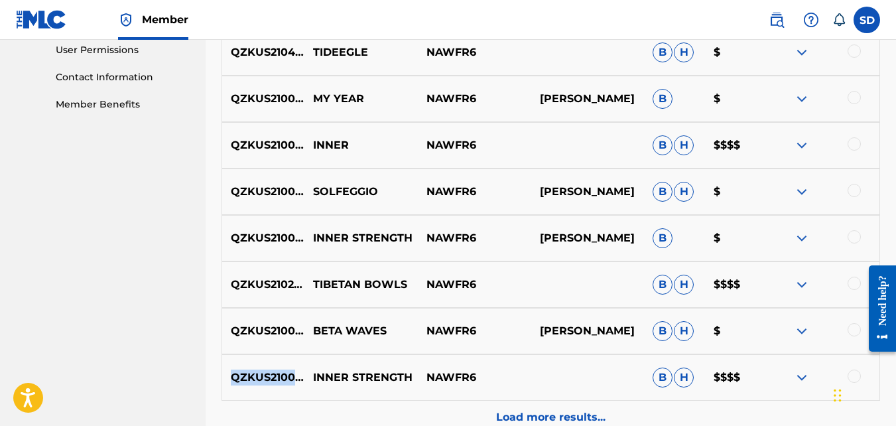
scroll to position [769, 0]
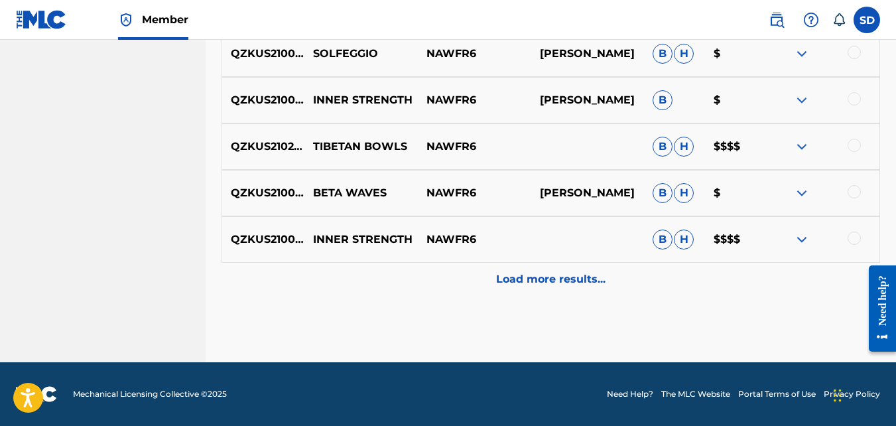
click at [395, 274] on div "Load more results..." at bounding box center [550, 279] width 658 height 33
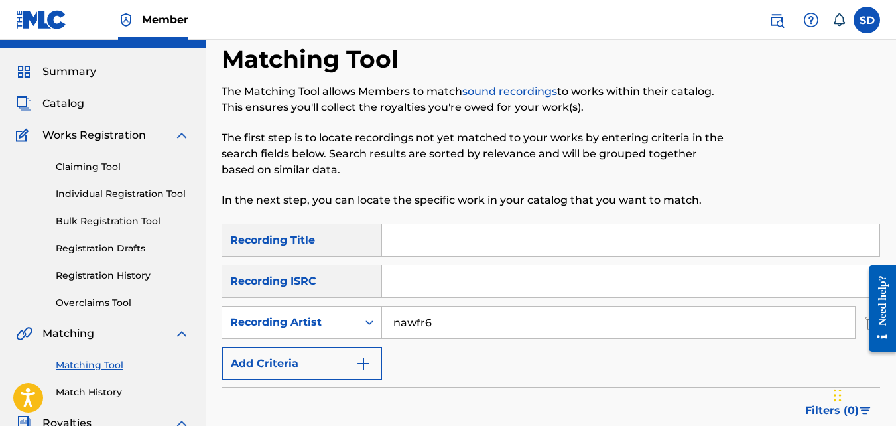
scroll to position [0, 0]
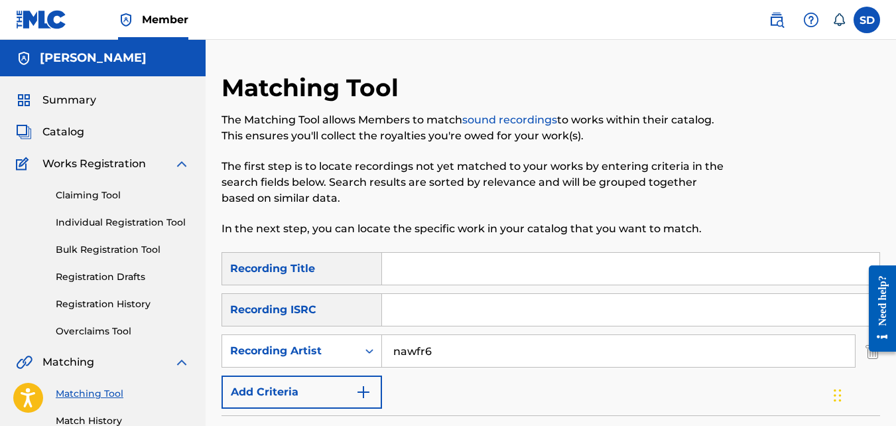
click at [403, 274] on input "Search Form" at bounding box center [630, 269] width 497 height 32
type input "shark"
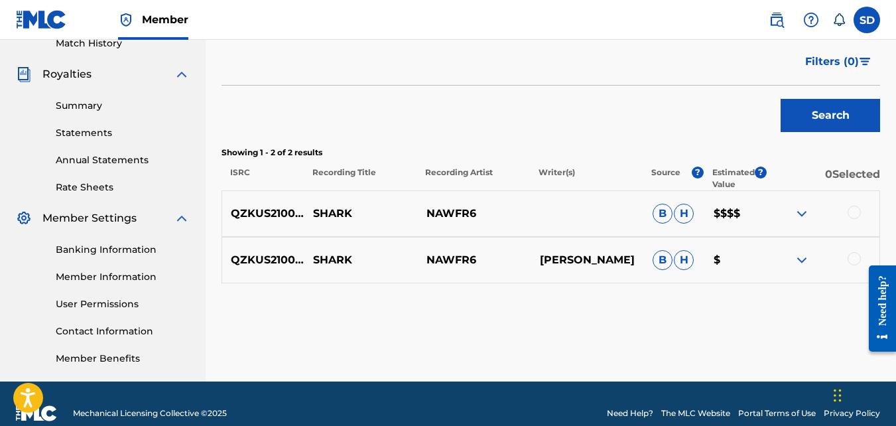
scroll to position [397, 0]
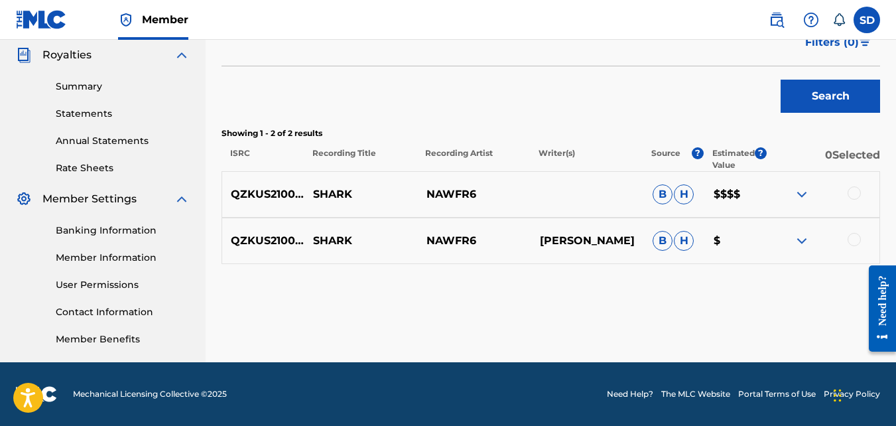
click at [255, 201] on p "QZKUS2100982" at bounding box center [263, 194] width 82 height 16
click at [251, 195] on p "QZKUS2100982" at bounding box center [263, 194] width 82 height 16
copy p "QZKUS2100982"
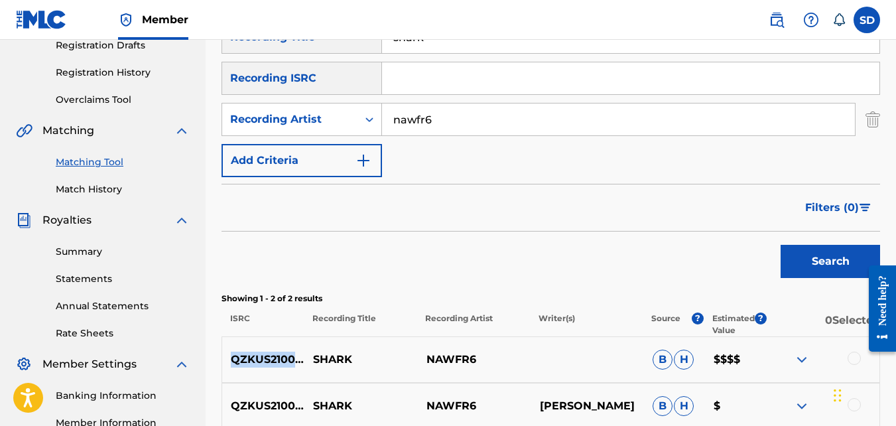
scroll to position [228, 0]
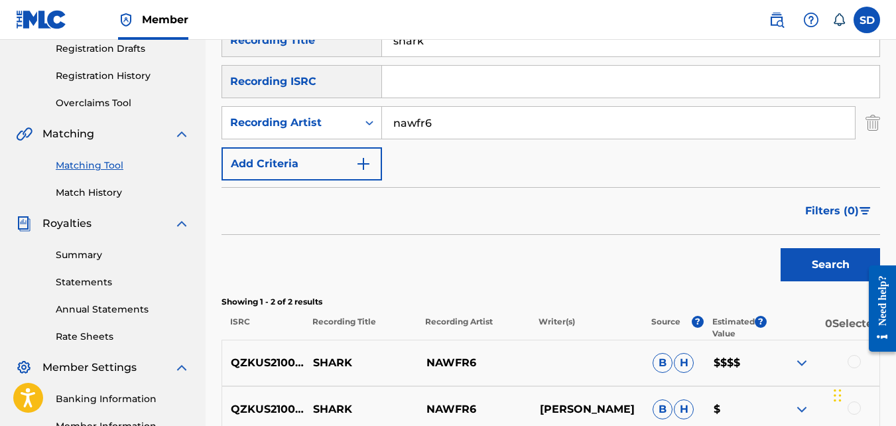
click at [425, 44] on input "shark" at bounding box center [630, 41] width 497 height 32
click at [781, 248] on button "Search" at bounding box center [830, 264] width 99 height 33
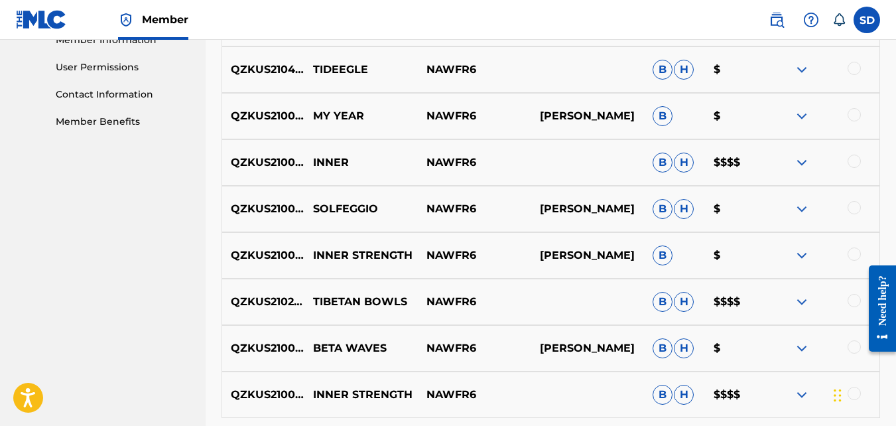
scroll to position [769, 0]
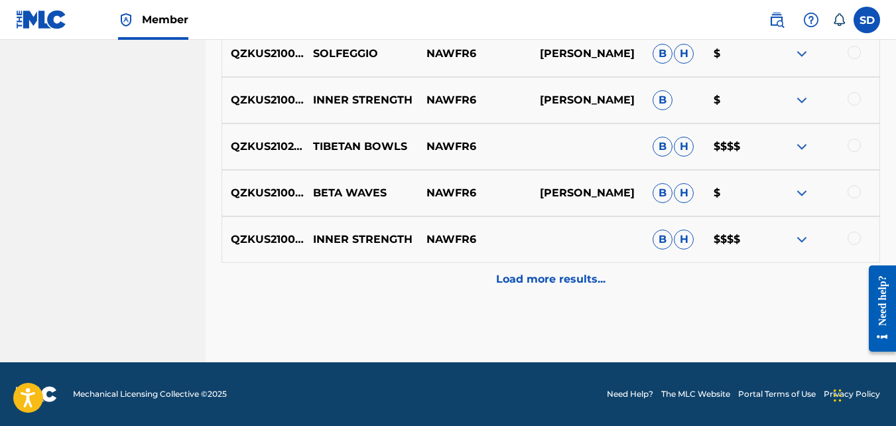
click at [370, 295] on div "Load more results..." at bounding box center [550, 279] width 658 height 33
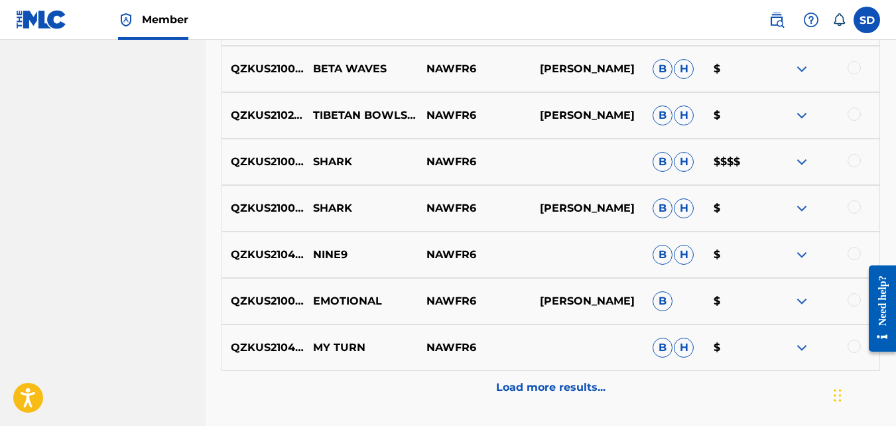
scroll to position [1233, 0]
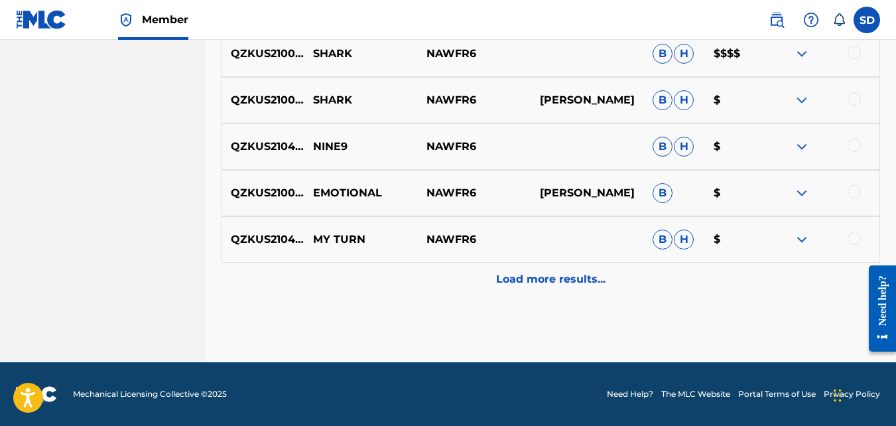
click at [357, 269] on div "Load more results..." at bounding box center [550, 279] width 658 height 33
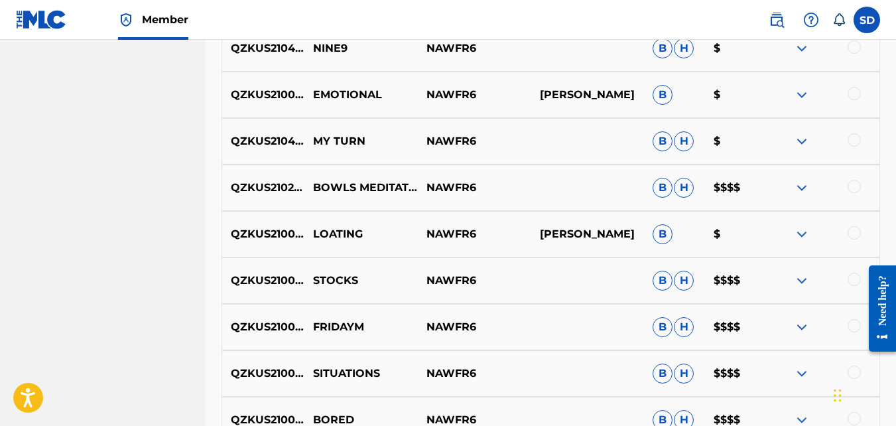
scroll to position [1336, 0]
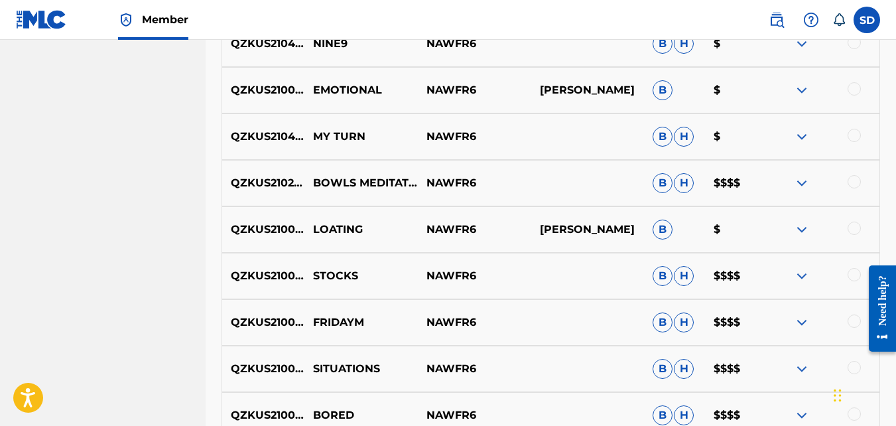
click at [352, 187] on p "BOWLS MEDITATION" at bounding box center [360, 183] width 113 height 16
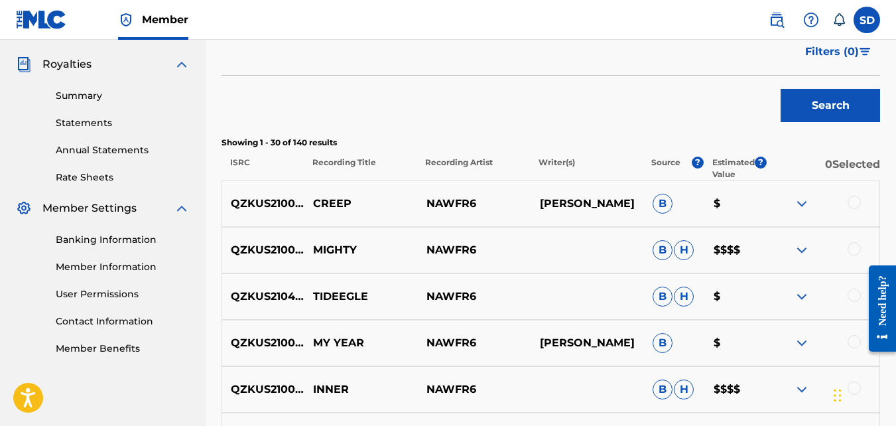
scroll to position [0, 0]
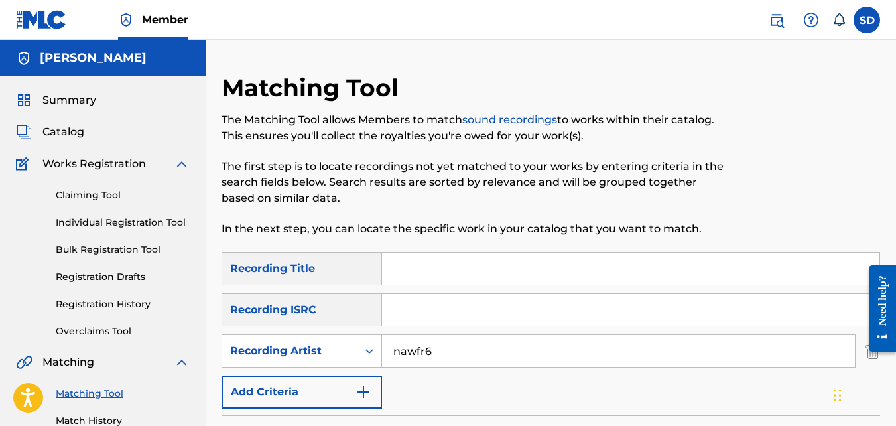
click at [441, 273] on input "Search Form" at bounding box center [630, 269] width 497 height 32
paste input "BOWLS MEDITATION"
type input "BOWLS MEDITATION"
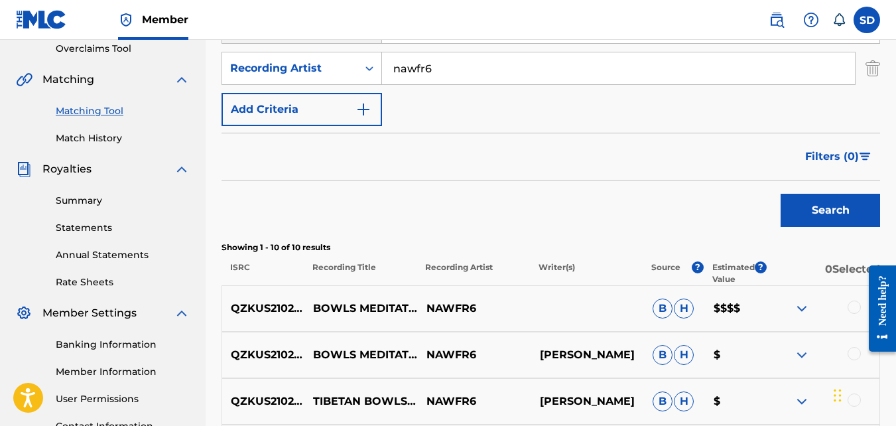
scroll to position [263, 0]
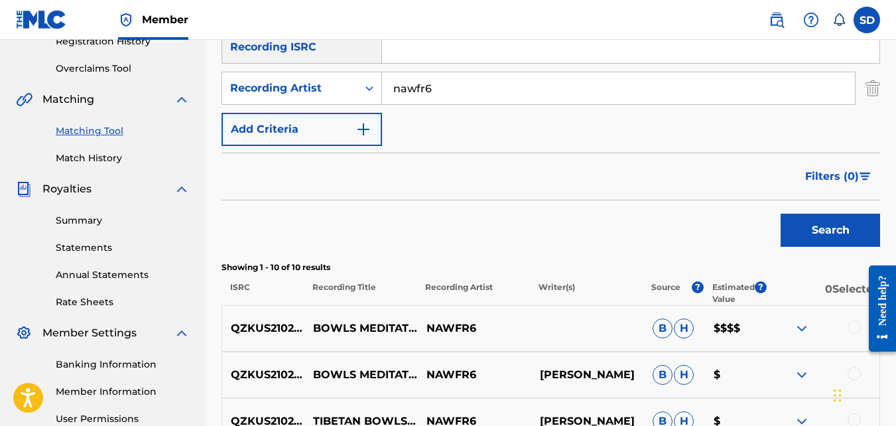
click at [355, 326] on p "BOWLS MEDITATION" at bounding box center [360, 328] width 113 height 16
click at [342, 322] on p "BOWLS MEDITATION" at bounding box center [360, 328] width 113 height 16
click at [346, 328] on p "BOWLS MEDITATION" at bounding box center [360, 328] width 113 height 16
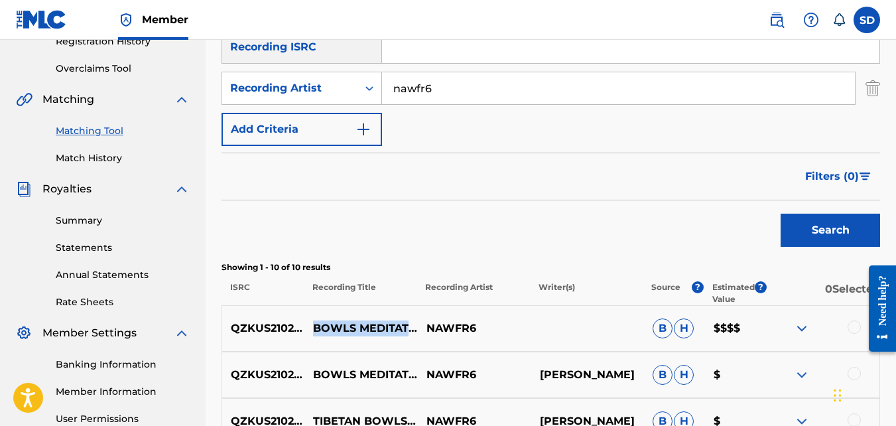
click at [346, 328] on p "BOWLS MEDITATION" at bounding box center [360, 328] width 113 height 16
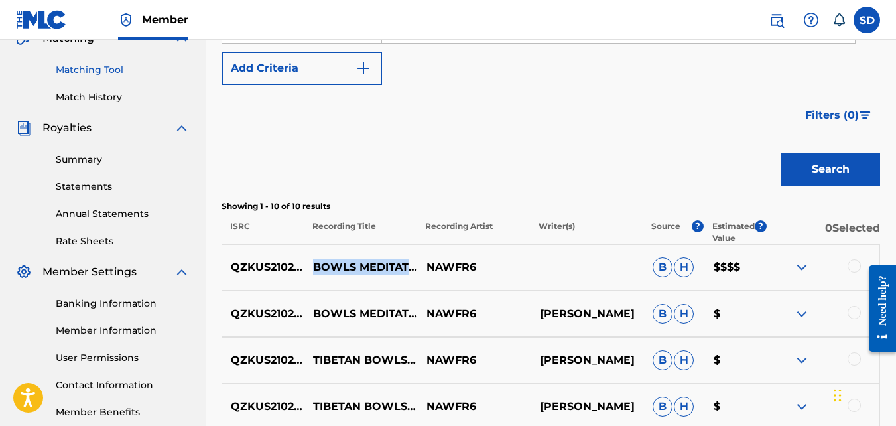
scroll to position [324, 0]
click at [268, 268] on p "QZKUS2102616" at bounding box center [263, 267] width 82 height 16
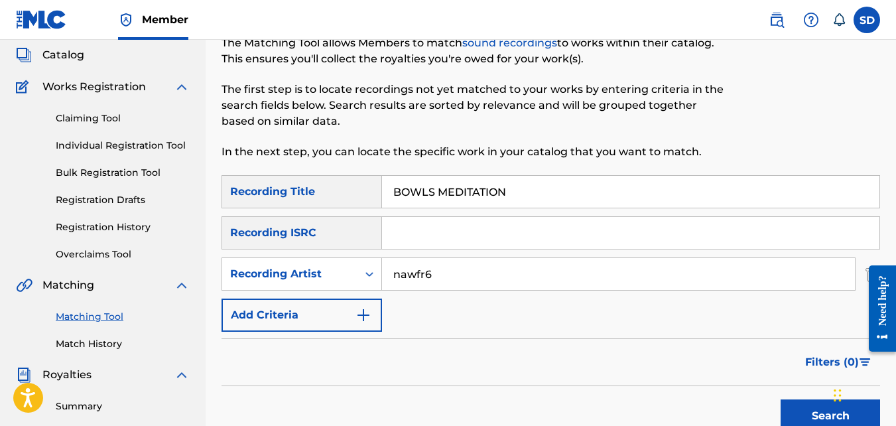
scroll to position [63, 0]
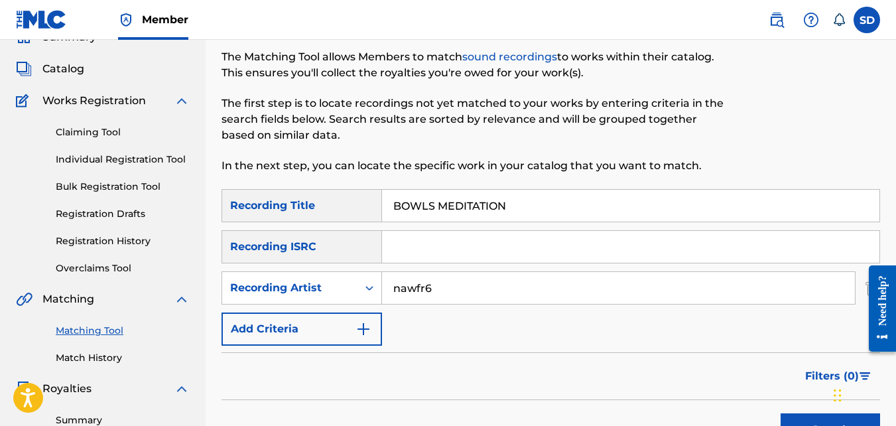
click at [476, 195] on input "BOWLS MEDITATION" at bounding box center [630, 206] width 497 height 32
click at [781, 413] on button "Search" at bounding box center [830, 429] width 99 height 33
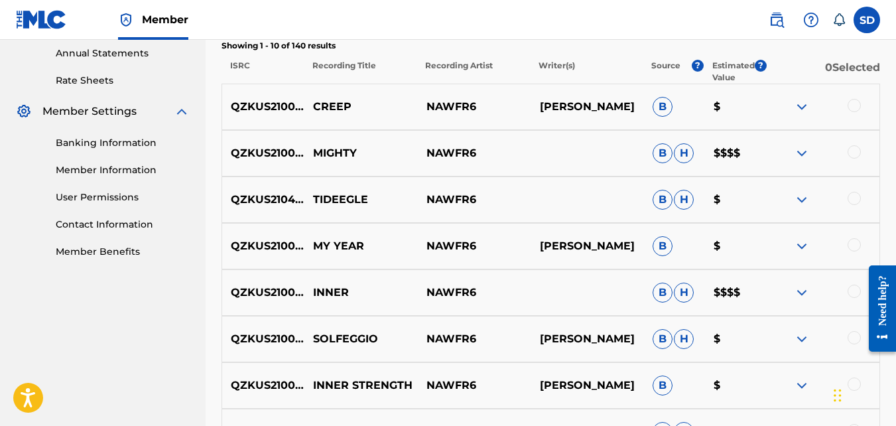
scroll to position [769, 0]
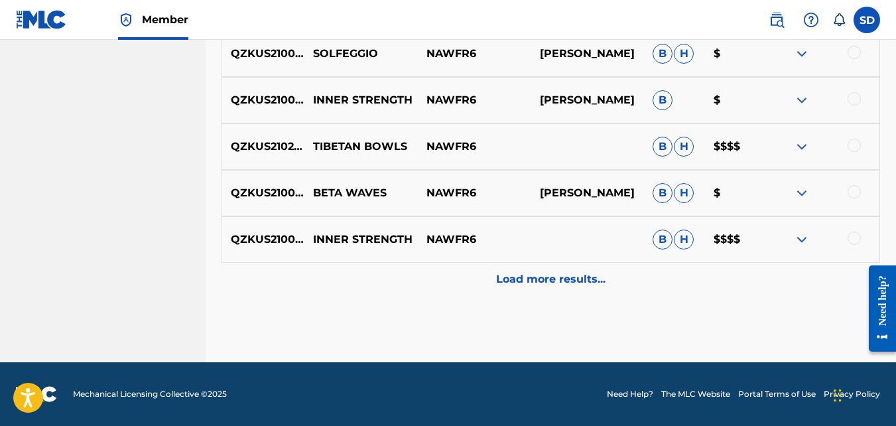
click at [450, 269] on div "Load more results..." at bounding box center [550, 279] width 658 height 33
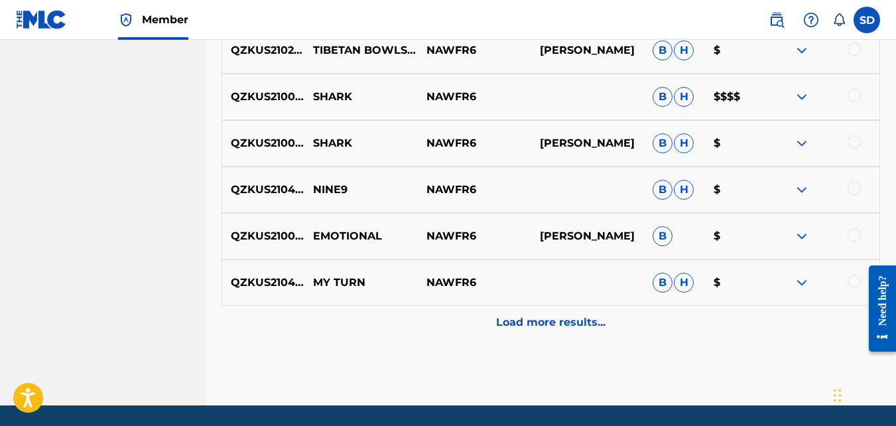
scroll to position [1191, 0]
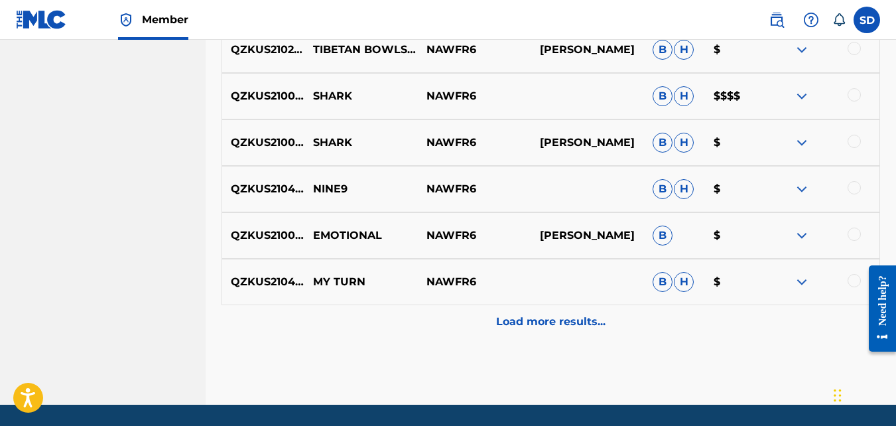
click at [438, 322] on div "Load more results..." at bounding box center [550, 321] width 658 height 33
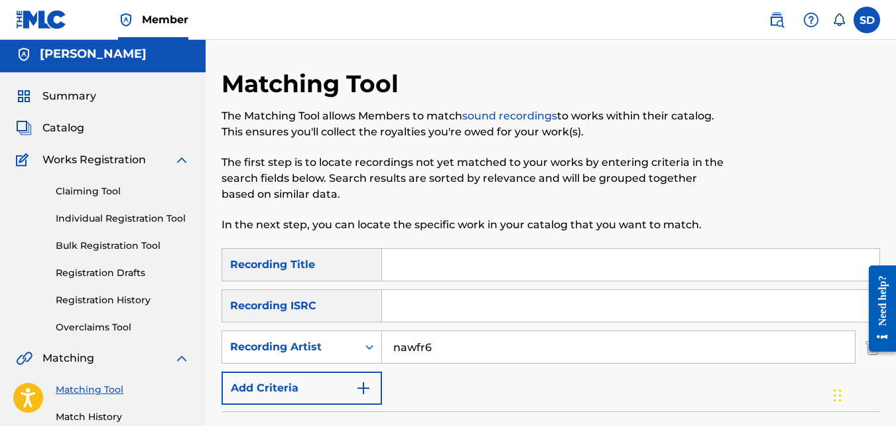
scroll to position [0, 0]
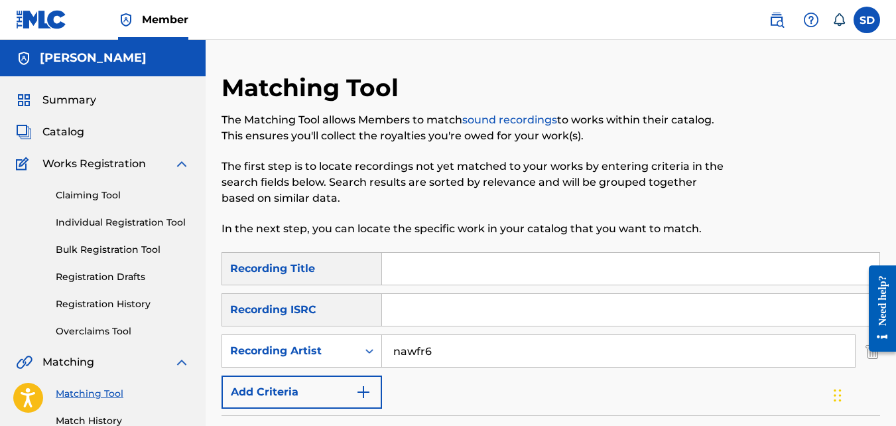
click at [420, 269] on input "Search Form" at bounding box center [630, 269] width 497 height 32
type input "stocks"
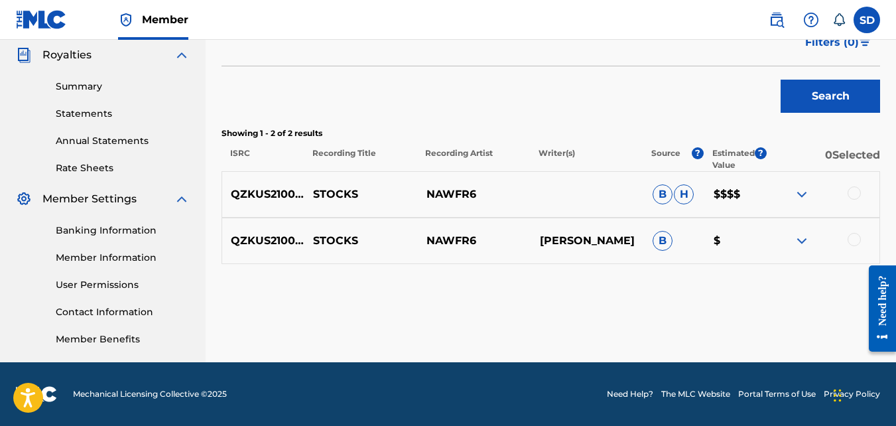
scroll to position [391, 0]
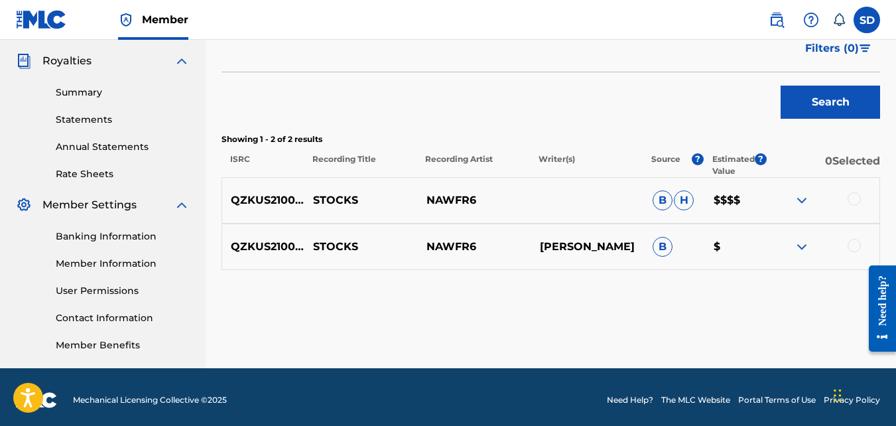
click at [263, 200] on p "QZKUS2100979" at bounding box center [263, 200] width 82 height 16
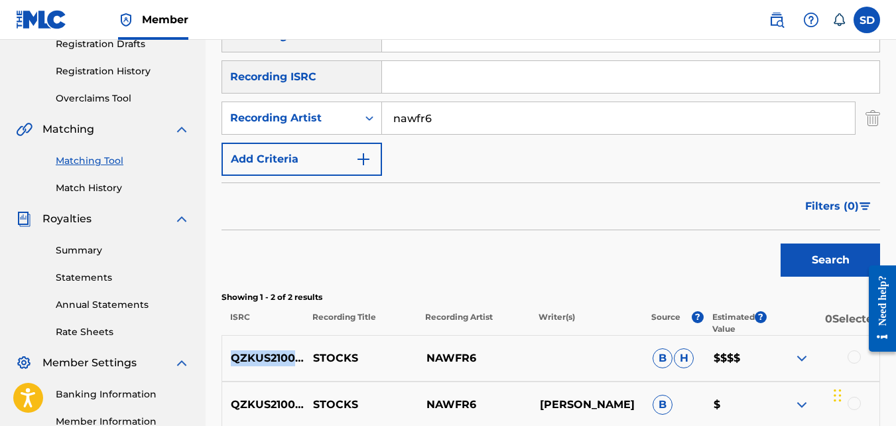
scroll to position [165, 0]
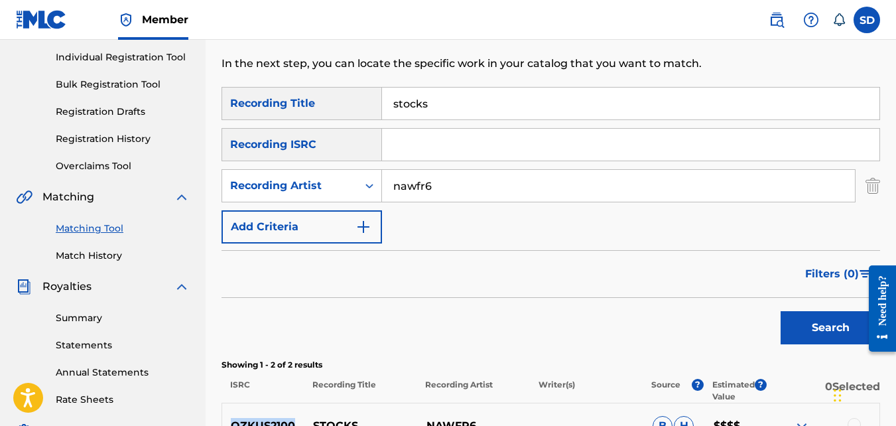
click at [424, 111] on input "stocks" at bounding box center [630, 104] width 497 height 32
click at [781, 311] on button "Search" at bounding box center [830, 327] width 99 height 33
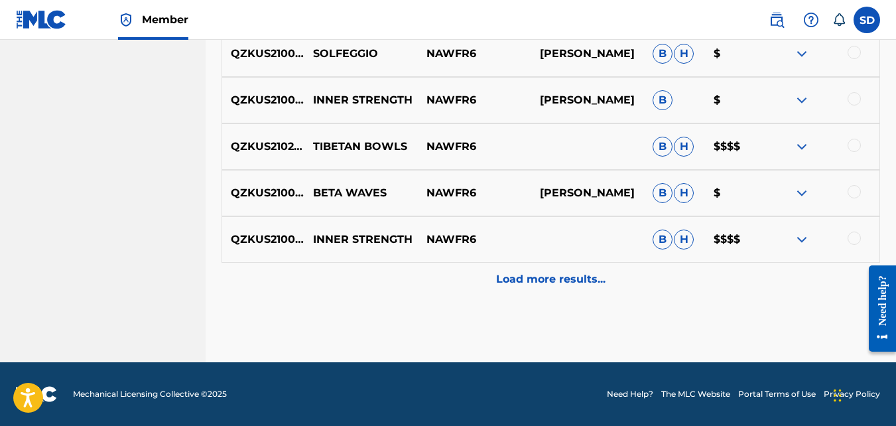
click at [436, 277] on div "Load more results..." at bounding box center [550, 279] width 658 height 33
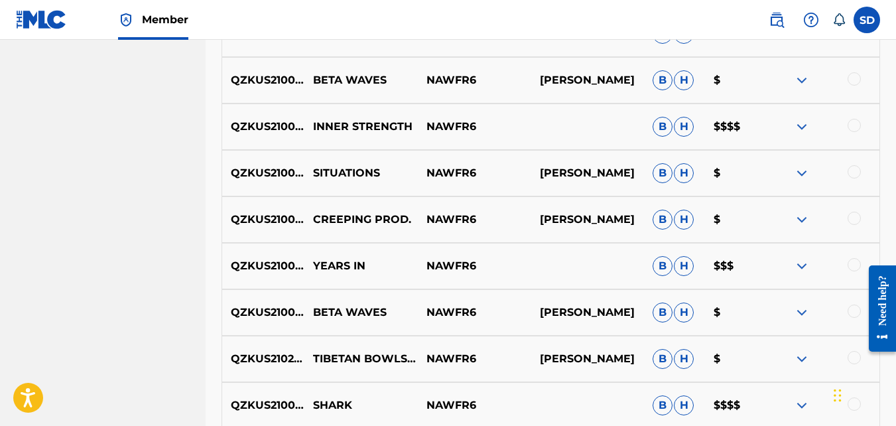
scroll to position [1233, 0]
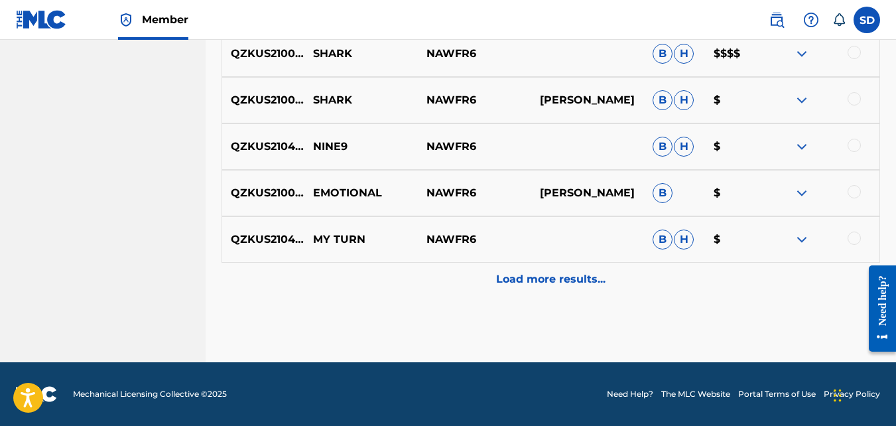
click at [422, 260] on div "QZKUS2104106 MY TURN NAWFR6 B H $" at bounding box center [550, 239] width 658 height 46
click at [489, 279] on div "Load more results..." at bounding box center [550, 279] width 658 height 33
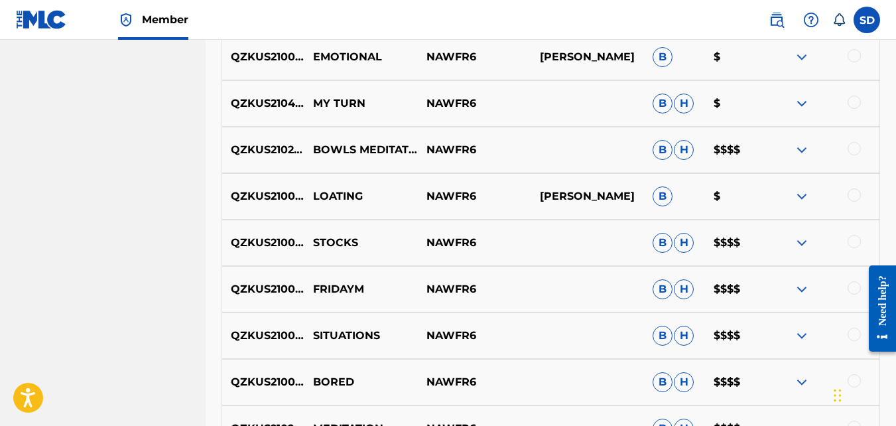
scroll to position [1370, 0]
click at [349, 290] on p "FRIDAYM" at bounding box center [360, 289] width 113 height 16
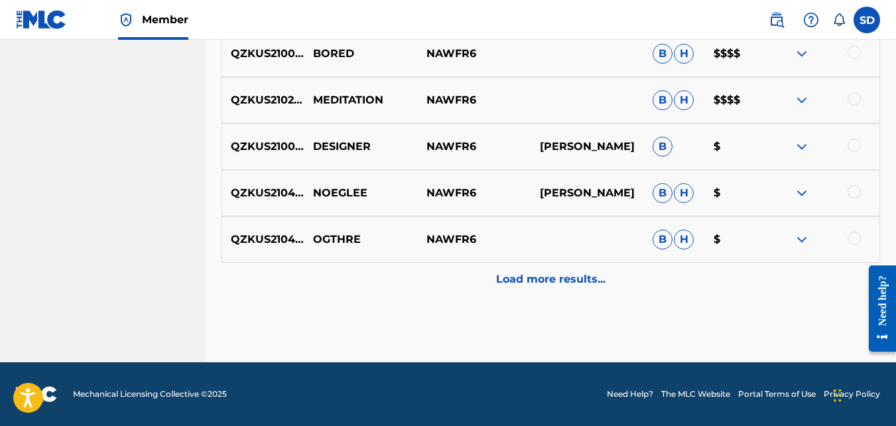
click at [365, 288] on div "Load more results..." at bounding box center [550, 279] width 658 height 33
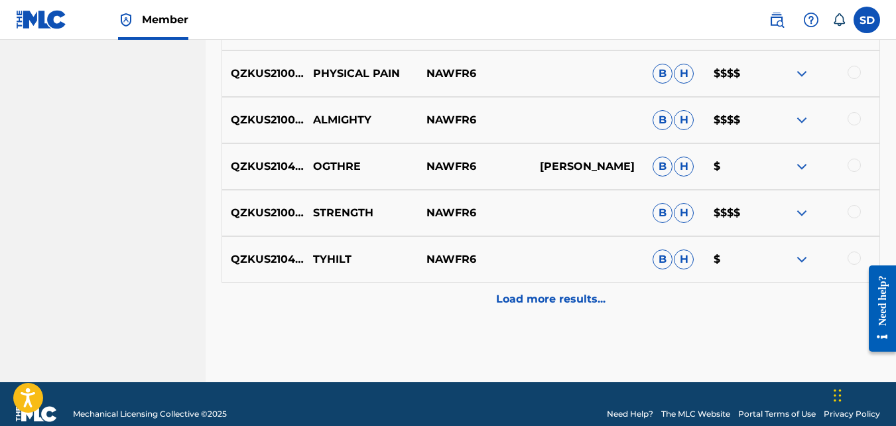
click at [362, 296] on div "Load more results..." at bounding box center [550, 298] width 658 height 33
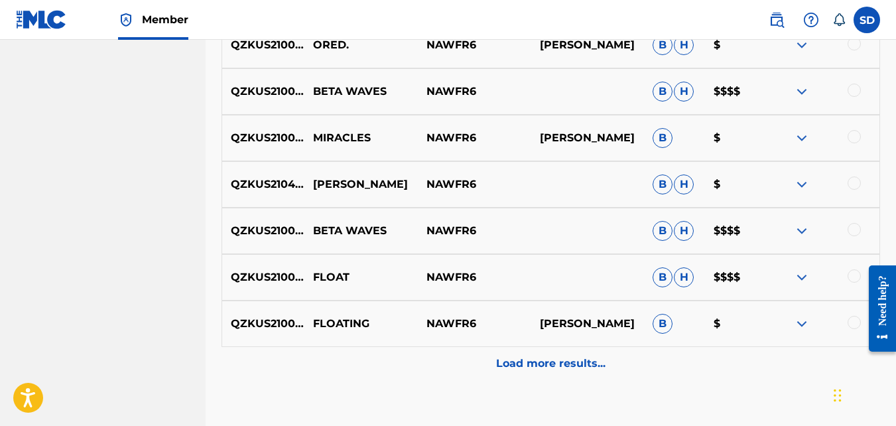
scroll to position [2543, 0]
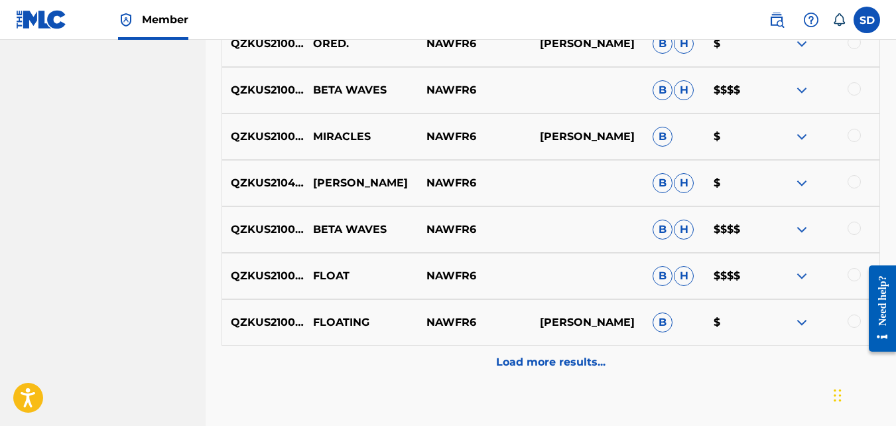
click at [357, 346] on div "Load more results..." at bounding box center [550, 361] width 658 height 33
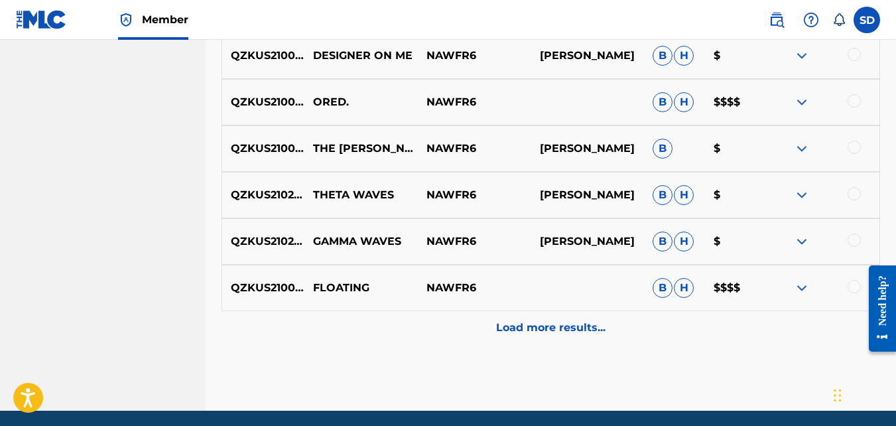
click at [353, 324] on div "Load more results..." at bounding box center [550, 327] width 658 height 33
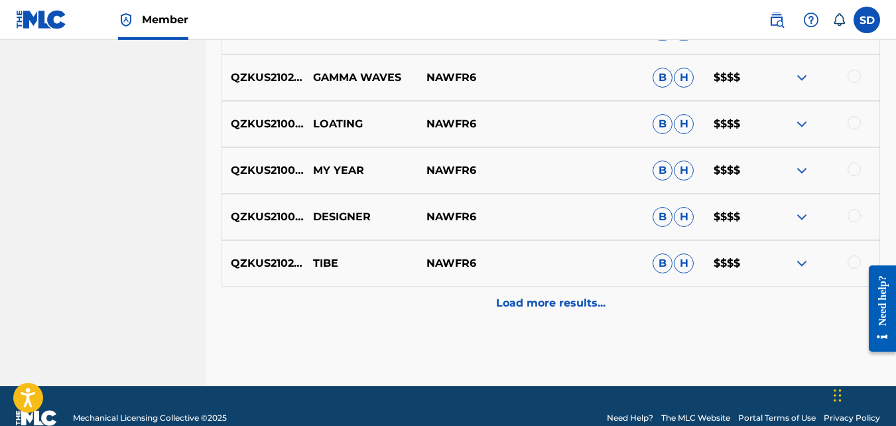
click at [347, 312] on div "Load more results..." at bounding box center [550, 302] width 658 height 33
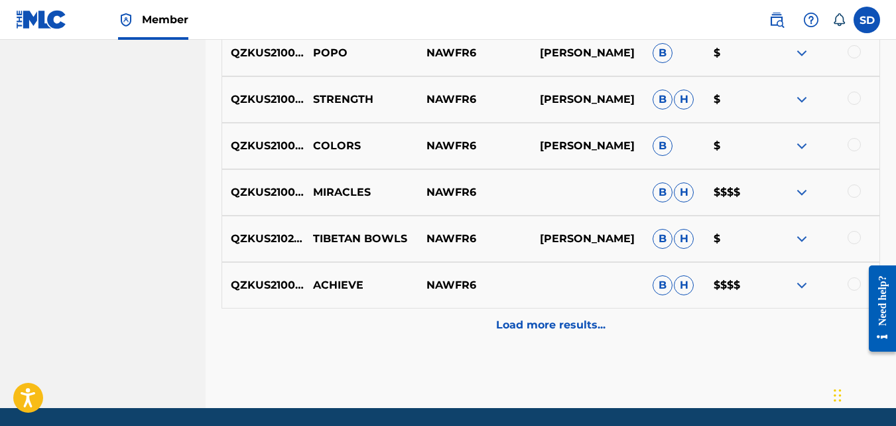
click at [345, 317] on div "Load more results..." at bounding box center [550, 324] width 658 height 33
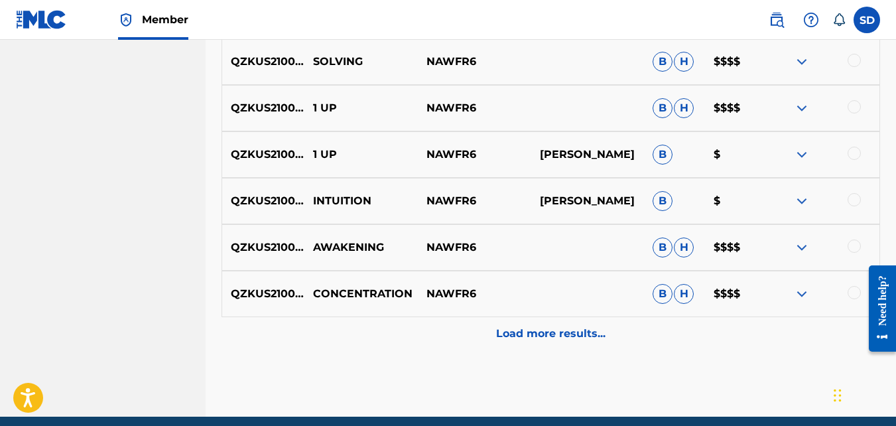
click at [338, 330] on div "Load more results..." at bounding box center [550, 333] width 658 height 33
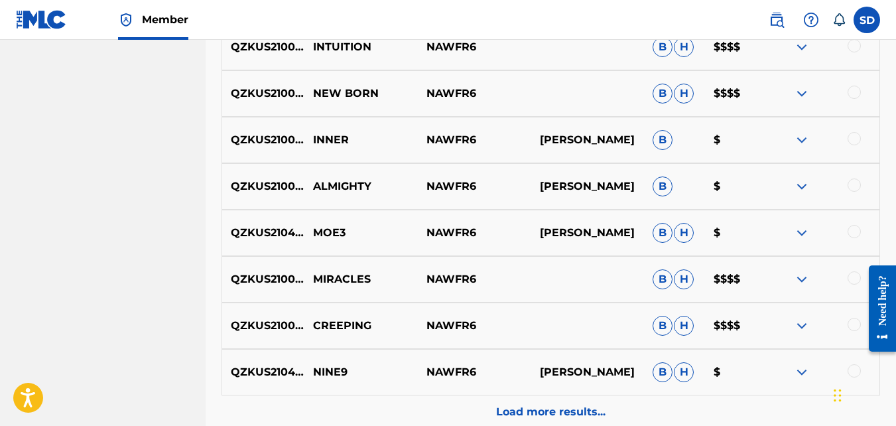
scroll to position [4852, 0]
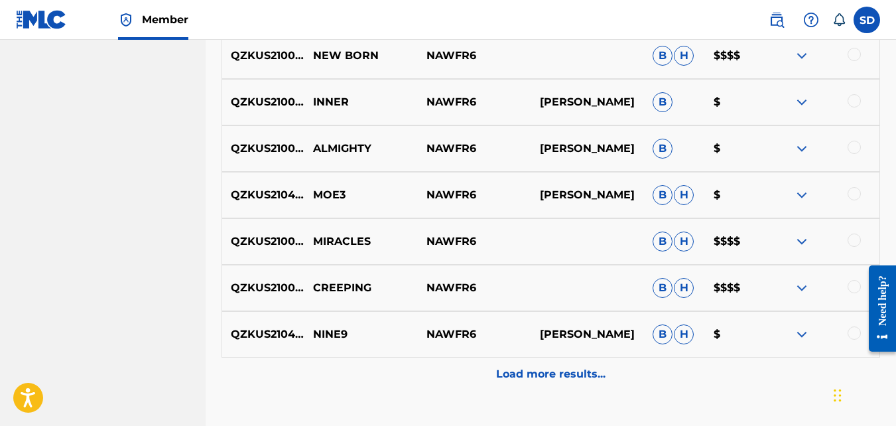
click at [325, 366] on div "Load more results..." at bounding box center [550, 373] width 658 height 33
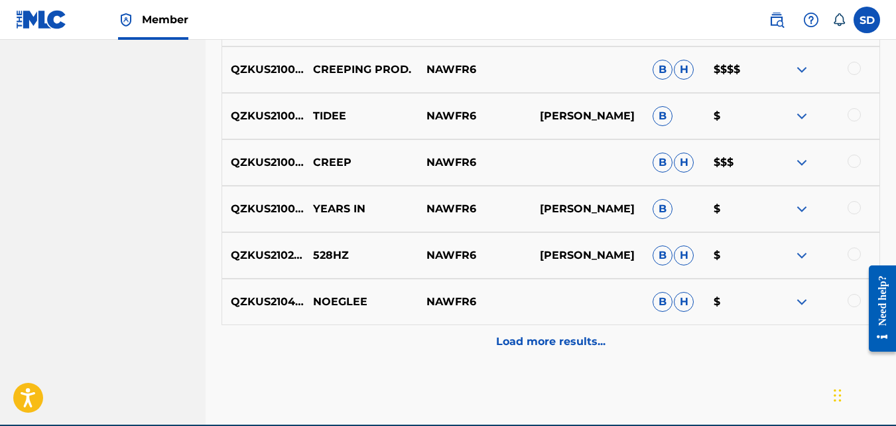
scroll to position [5349, 0]
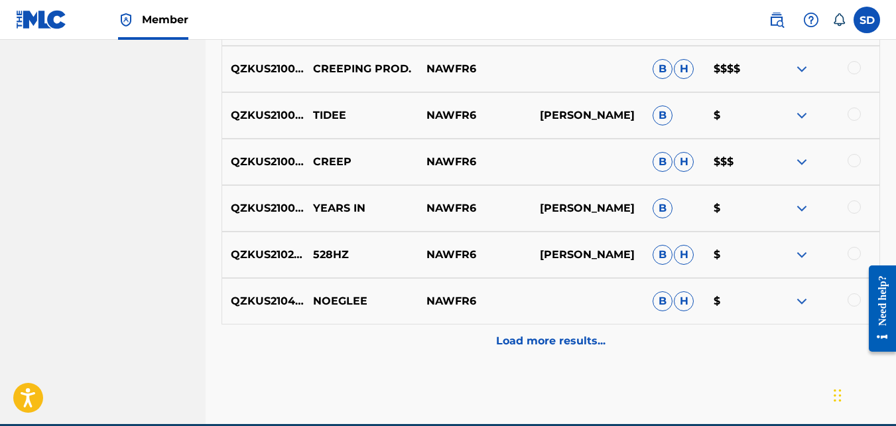
click at [323, 322] on div "QZKUS2104102 NOEGLEE NAWFR6 B H $" at bounding box center [550, 301] width 658 height 46
click at [295, 338] on div "Load more results..." at bounding box center [550, 340] width 658 height 33
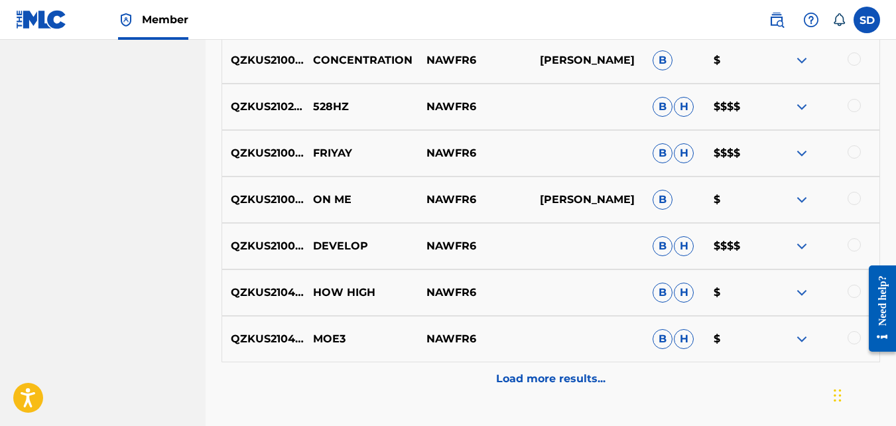
click at [284, 382] on div "Load more results..." at bounding box center [550, 378] width 658 height 33
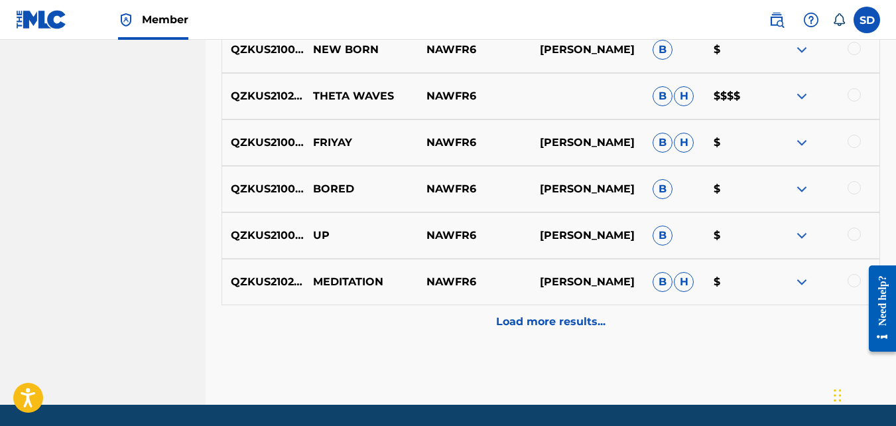
scroll to position [6340, 0]
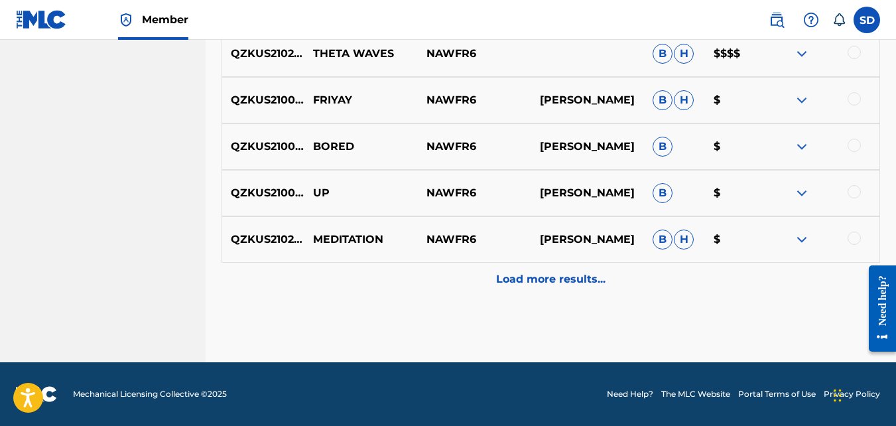
click at [262, 284] on div "Load more results..." at bounding box center [550, 279] width 658 height 33
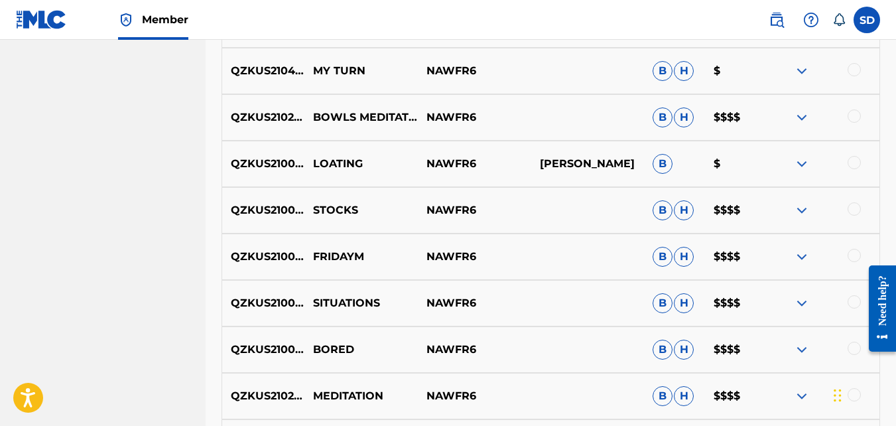
scroll to position [1403, 0]
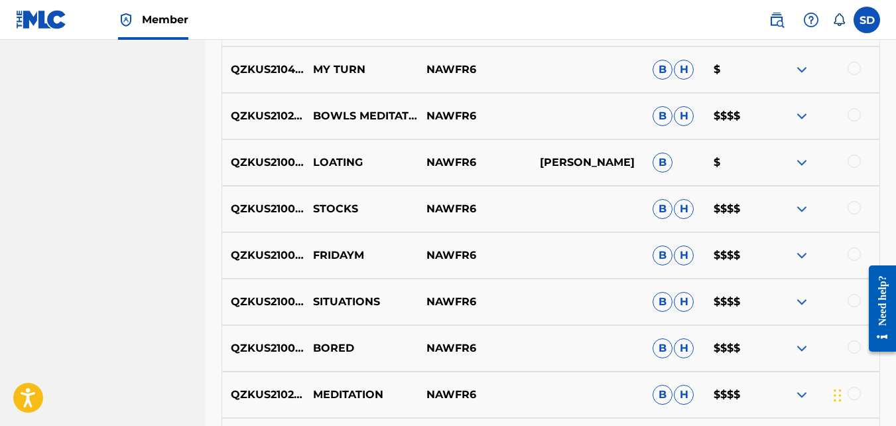
click at [255, 251] on p "QZKUS2100994" at bounding box center [263, 255] width 82 height 16
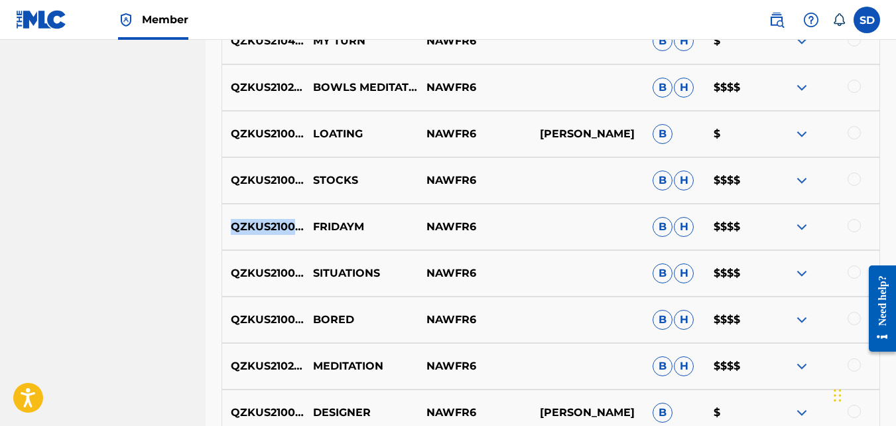
scroll to position [1479, 0]
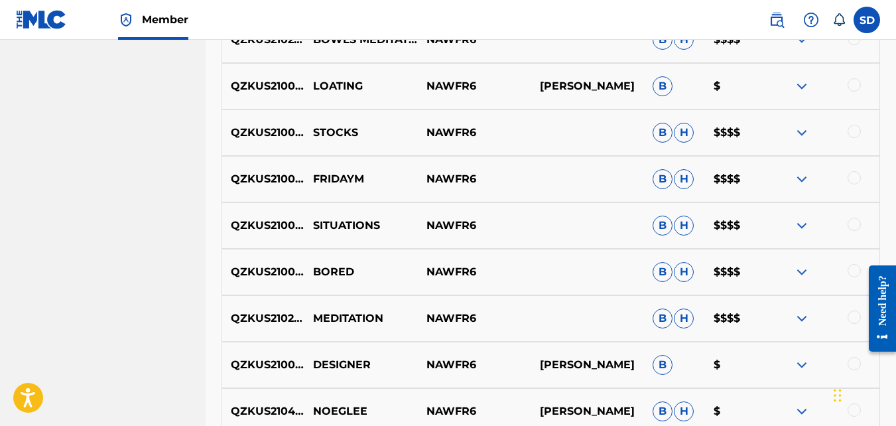
click at [330, 229] on p "SITUATIONS" at bounding box center [360, 226] width 113 height 16
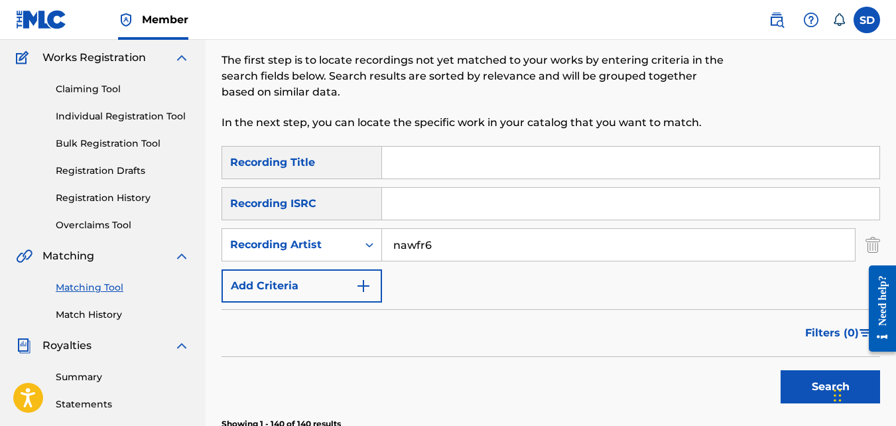
scroll to position [113, 0]
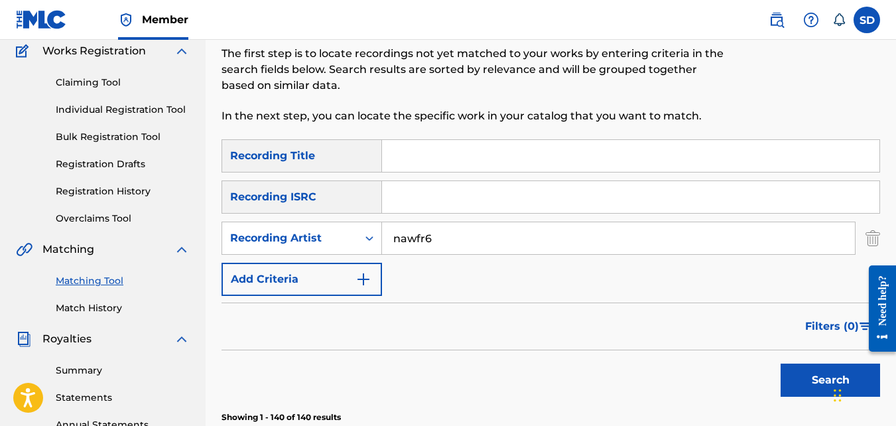
click at [403, 166] on input "Search Form" at bounding box center [630, 156] width 497 height 32
paste input "SITUATIONS"
type input "SITUATIONS"
click at [781, 363] on button "Search" at bounding box center [830, 379] width 99 height 33
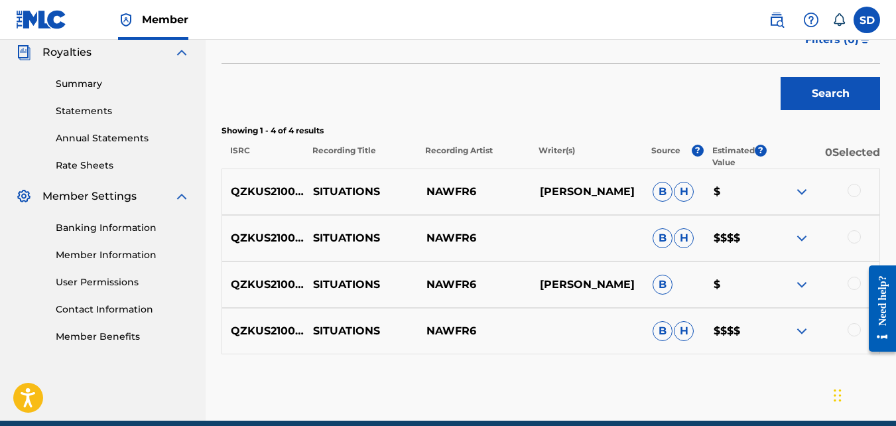
scroll to position [400, 0]
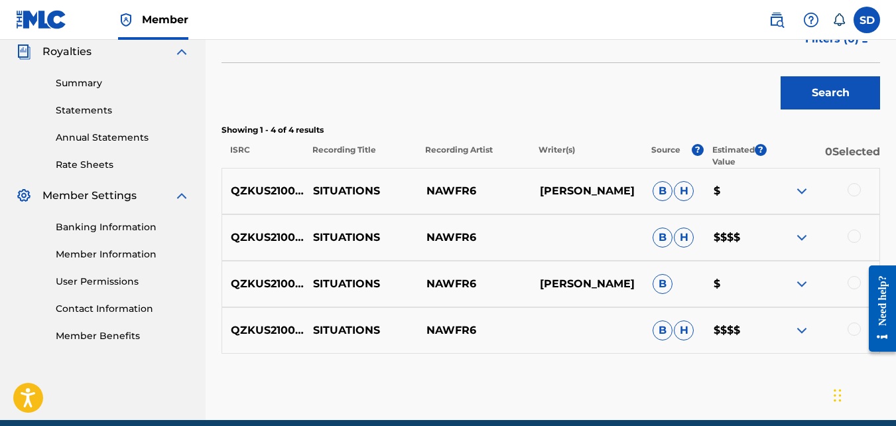
click at [334, 238] on p "SITUATIONS" at bounding box center [360, 237] width 113 height 16
click at [262, 237] on p "QZKUS2100989" at bounding box center [263, 237] width 82 height 16
click at [270, 328] on p "QZKUS2100609" at bounding box center [263, 330] width 82 height 16
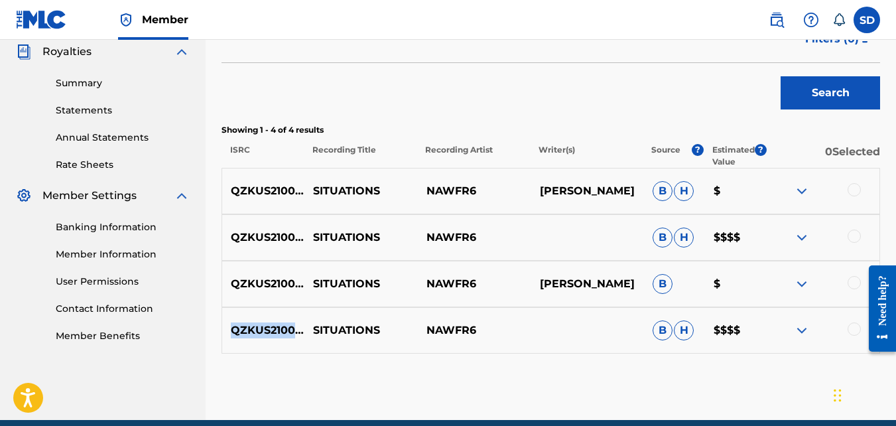
click at [270, 328] on p "QZKUS2100609" at bounding box center [263, 330] width 82 height 16
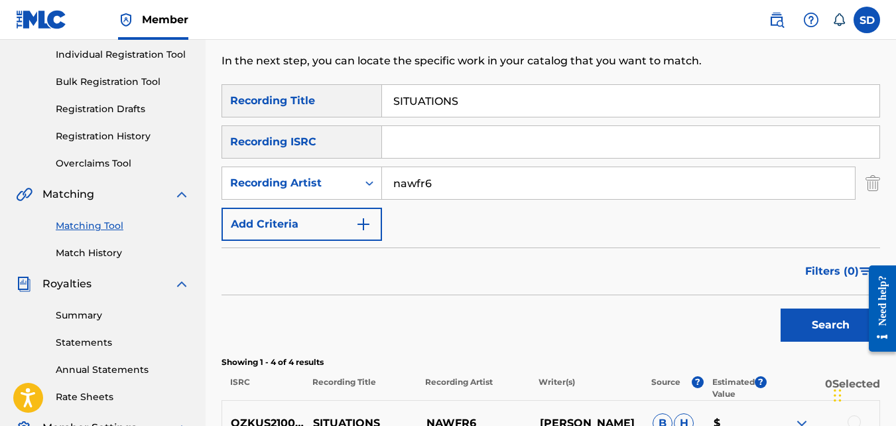
scroll to position [167, 0]
click at [440, 106] on input "SITUATIONS" at bounding box center [630, 102] width 497 height 32
click at [781, 309] on button "Search" at bounding box center [830, 325] width 99 height 33
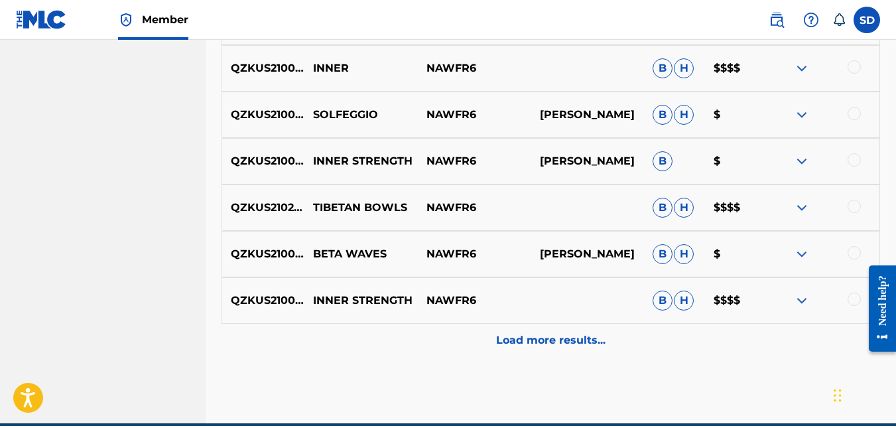
scroll to position [769, 0]
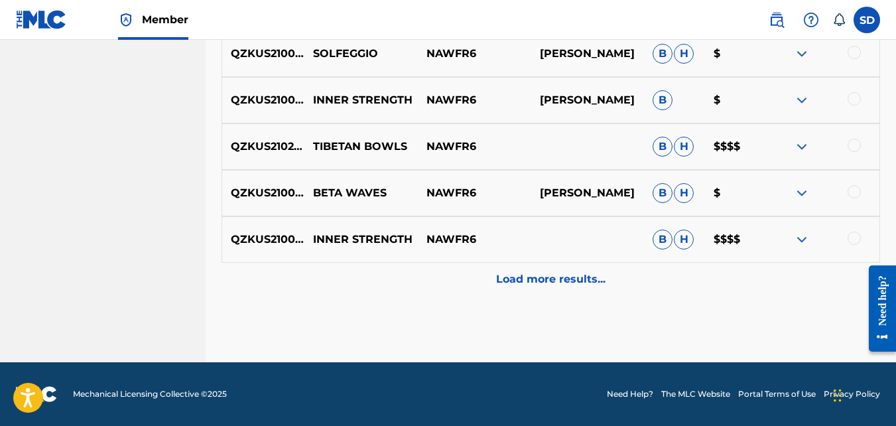
click at [439, 269] on div "Load more results..." at bounding box center [550, 279] width 658 height 33
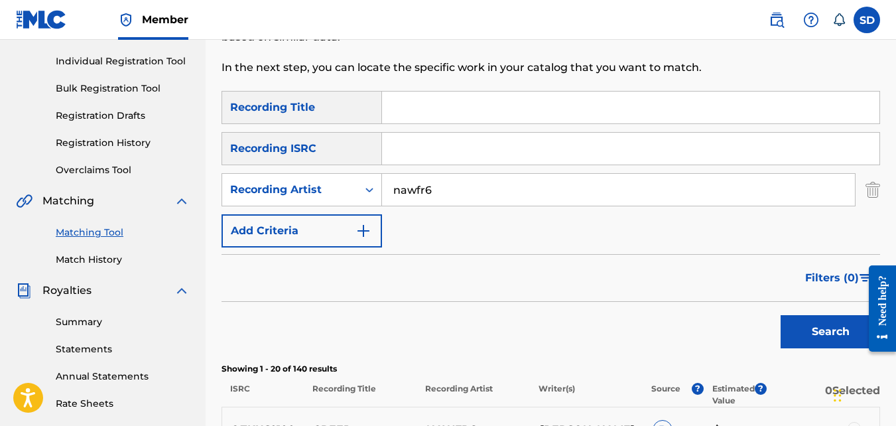
scroll to position [192, 0]
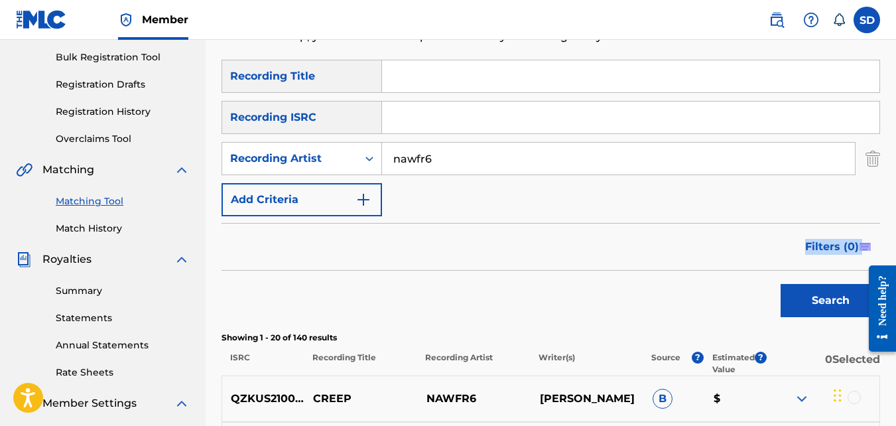
drag, startPoint x: 405, startPoint y: 283, endPoint x: 691, endPoint y: 235, distance: 290.5
click at [691, 235] on form "SearchWithCriteria92d0c46b-32c6-4e24-b1e4-8e4a087e4f8a Recording Title SearchWi…" at bounding box center [550, 192] width 658 height 264
drag, startPoint x: 691, startPoint y: 235, endPoint x: 830, endPoint y: 250, distance: 139.4
click at [830, 250] on span "Filters ( 0 )" at bounding box center [832, 247] width 54 height 16
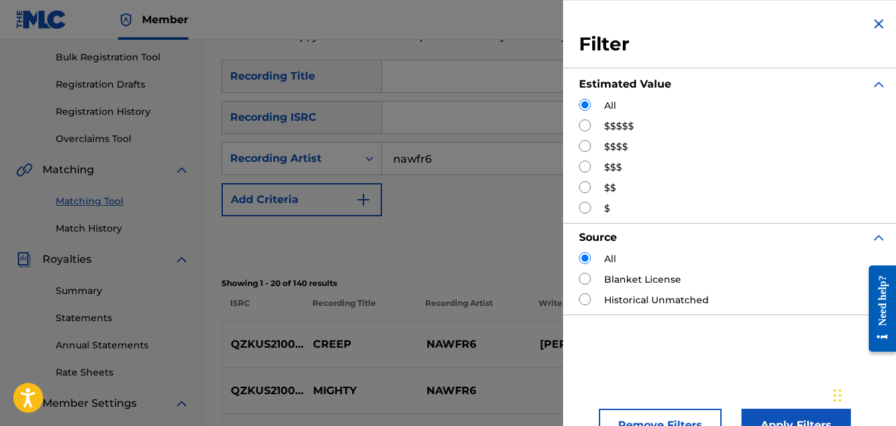
click at [586, 145] on input "Search Form" at bounding box center [585, 146] width 12 height 12
radio input "true"
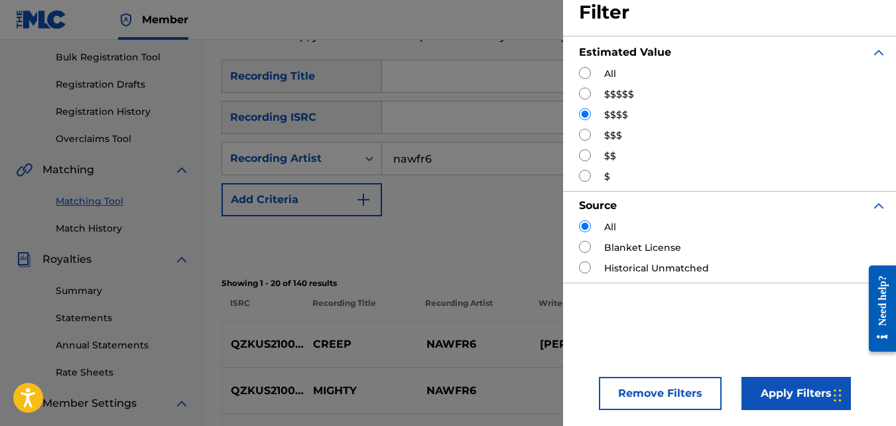
click at [791, 388] on button "Apply Filters" at bounding box center [795, 393] width 109 height 33
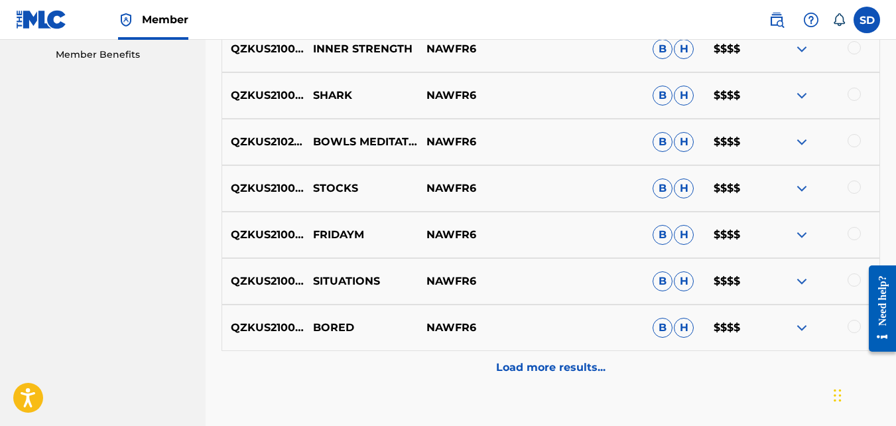
scroll to position [684, 0]
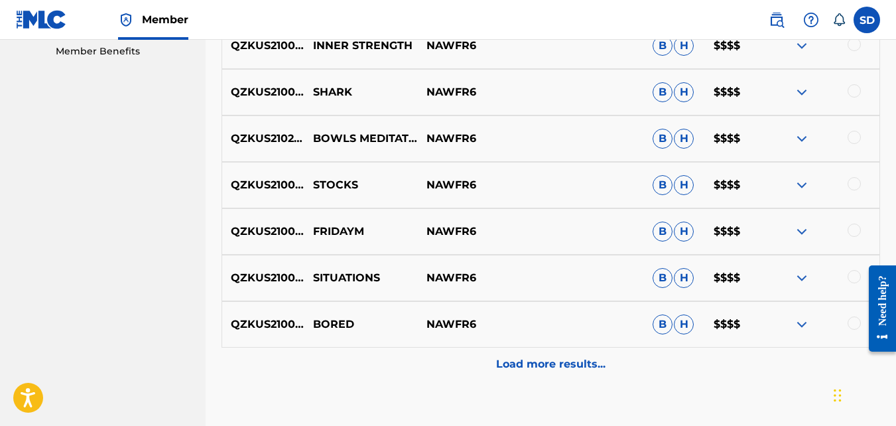
click at [458, 363] on div "Load more results..." at bounding box center [550, 363] width 658 height 33
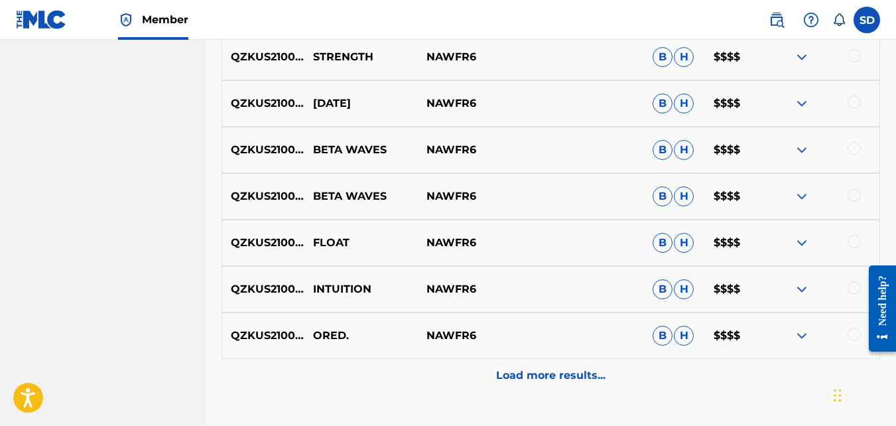
scroll to position [1147, 0]
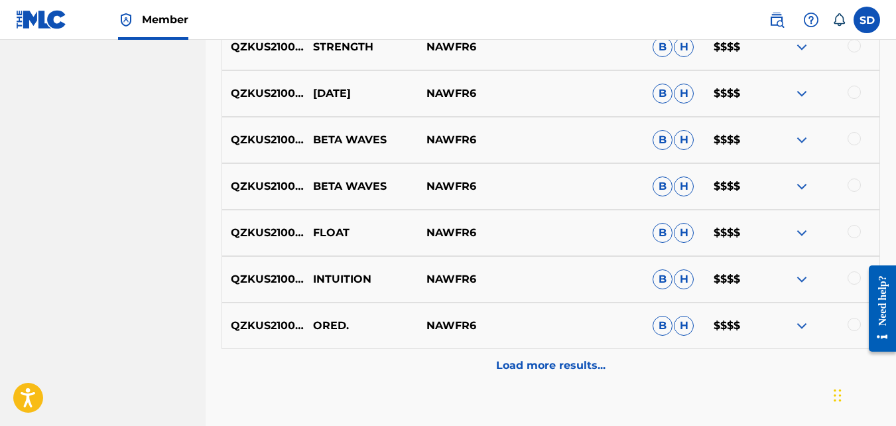
click at [445, 352] on div "Load more results..." at bounding box center [550, 365] width 658 height 33
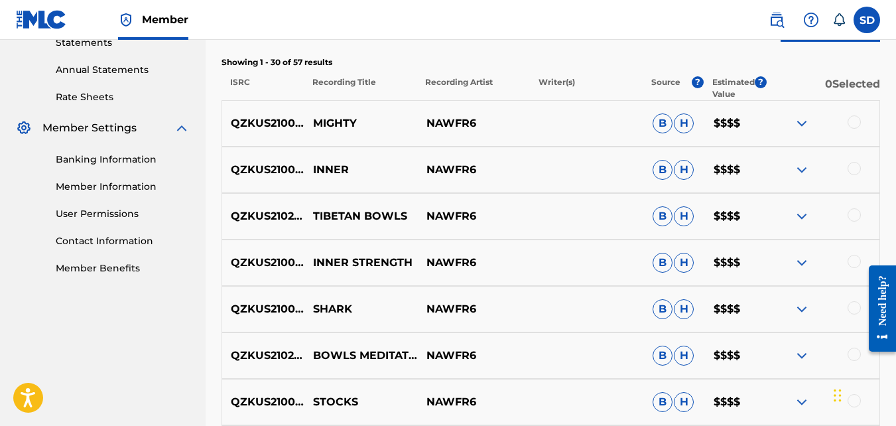
scroll to position [316, 0]
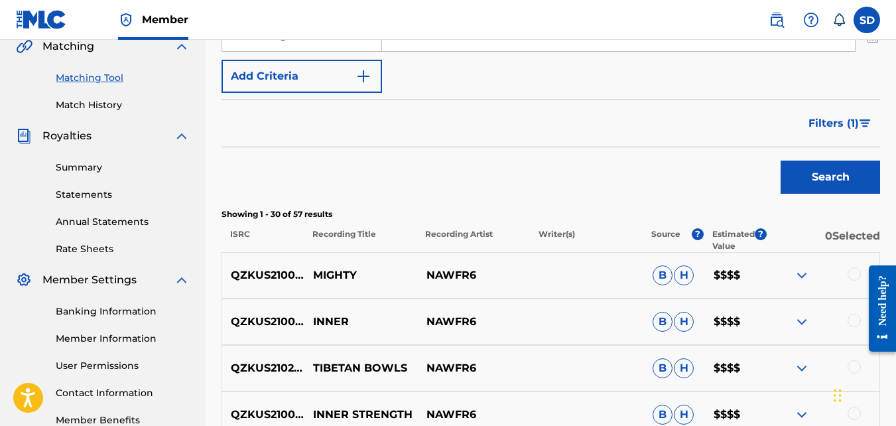
click at [808, 123] on button "Filters ( 1 )" at bounding box center [840, 123] width 80 height 33
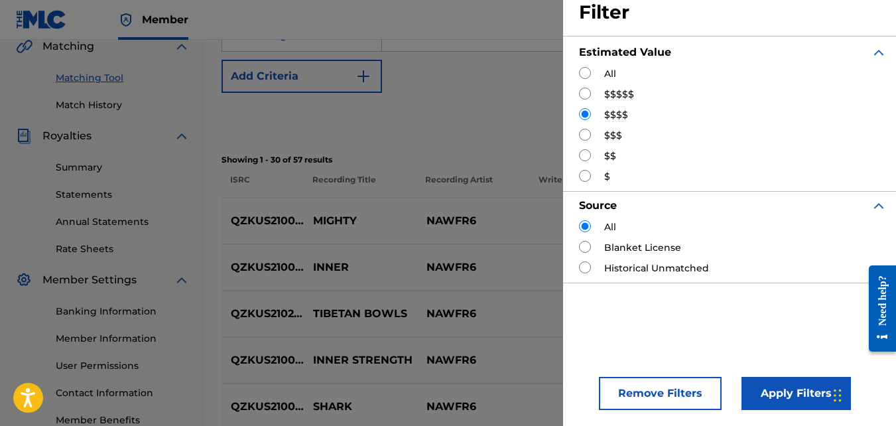
click at [584, 130] on input "Search Form" at bounding box center [585, 135] width 12 height 12
radio input "true"
click at [765, 397] on button "Apply Filters" at bounding box center [795, 393] width 109 height 33
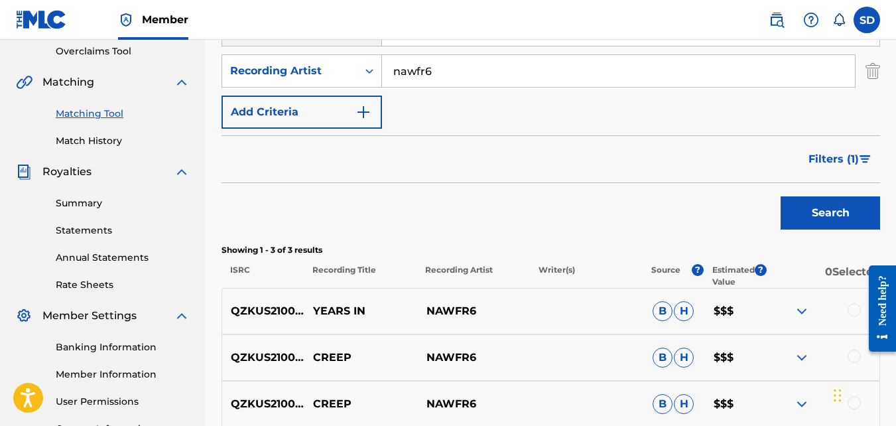
scroll to position [271, 0]
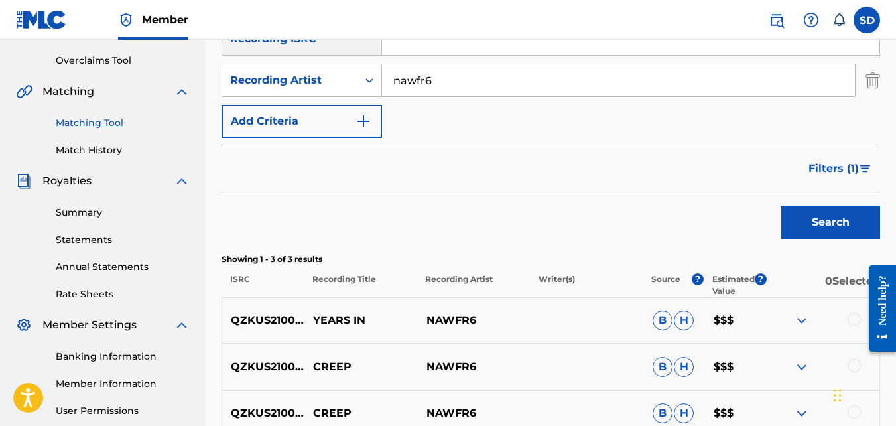
click at [834, 166] on span "Filters ( 1 )" at bounding box center [833, 168] width 50 height 16
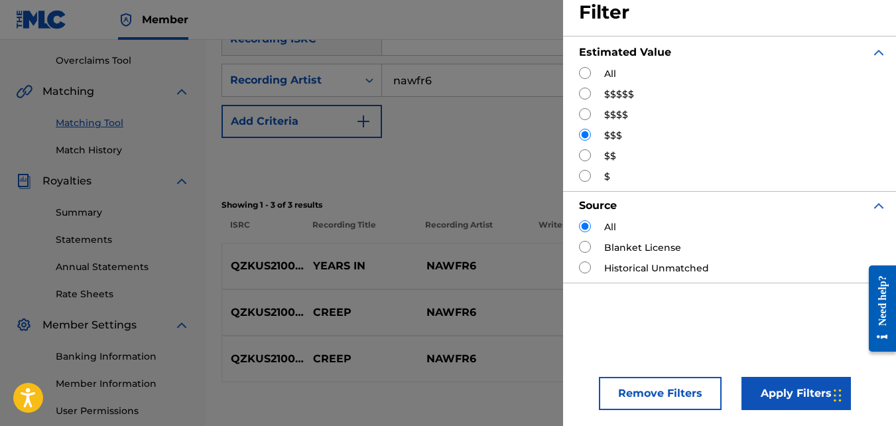
click at [587, 117] on input "Search Form" at bounding box center [585, 114] width 12 height 12
radio input "true"
click at [764, 391] on button "Apply Filters" at bounding box center [795, 393] width 109 height 33
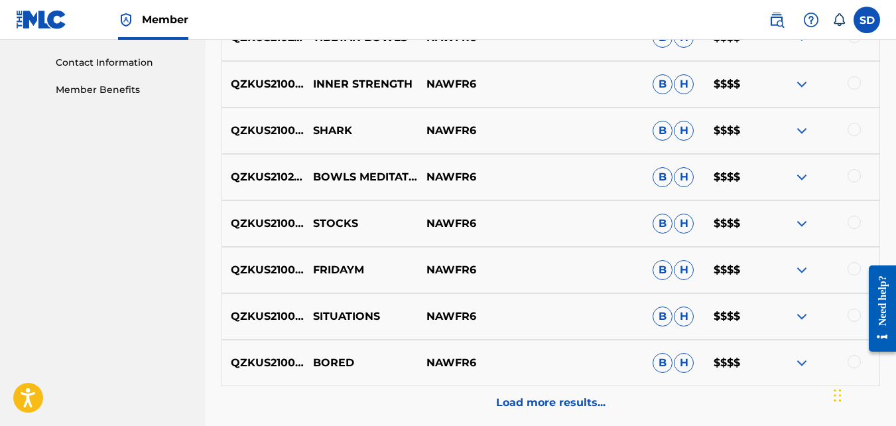
scroll to position [649, 0]
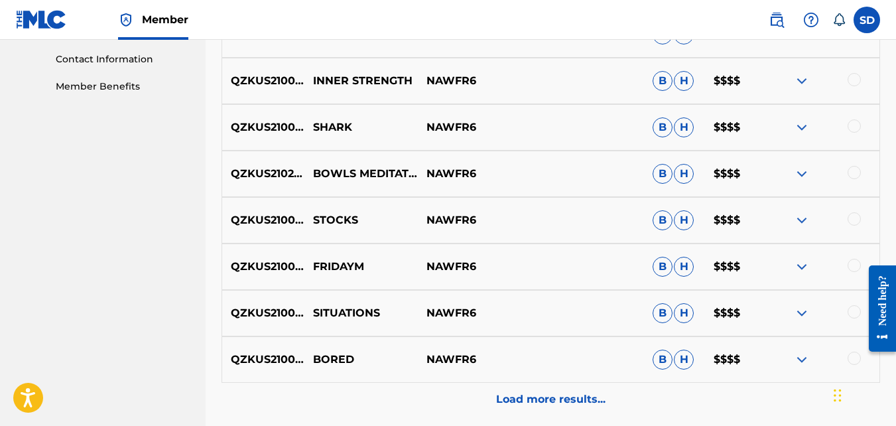
click at [466, 397] on div "Load more results..." at bounding box center [550, 399] width 658 height 33
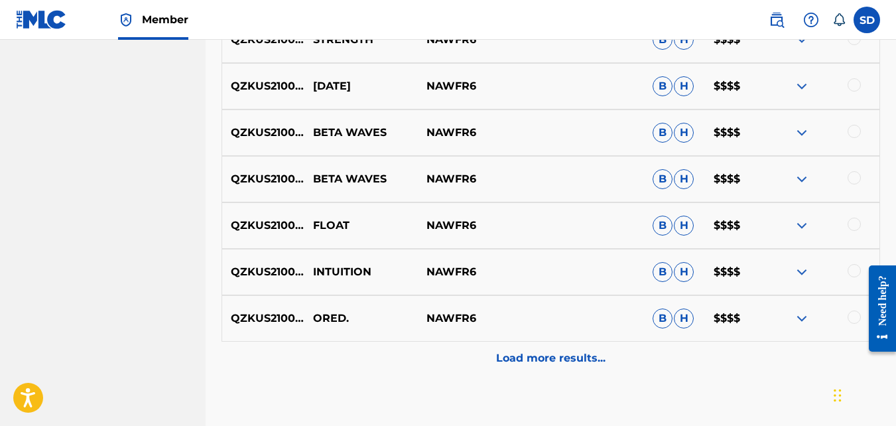
click at [448, 371] on div "Load more results..." at bounding box center [550, 358] width 658 height 33
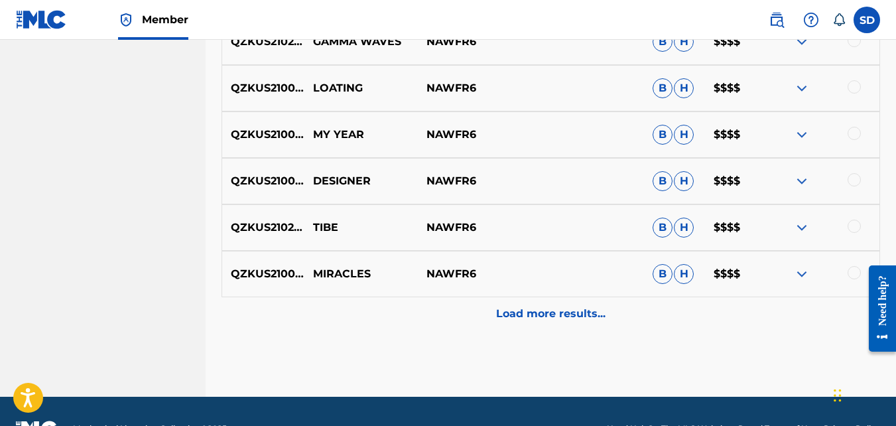
click at [420, 322] on div "Load more results..." at bounding box center [550, 313] width 658 height 33
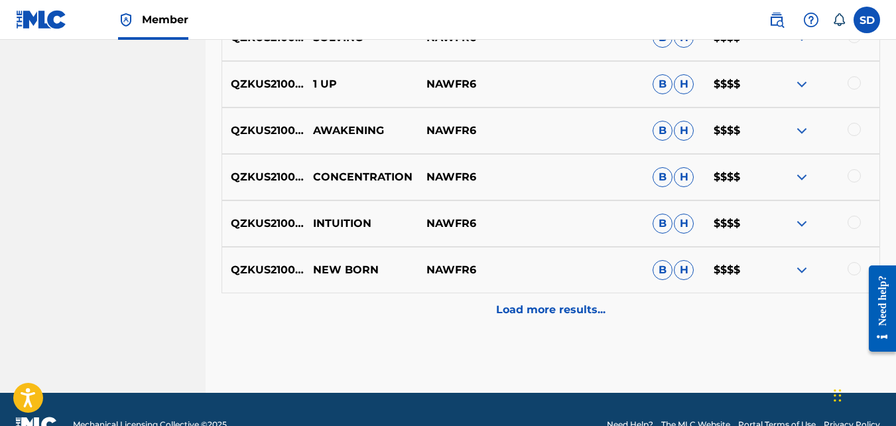
click at [418, 319] on div "Load more results..." at bounding box center [550, 309] width 658 height 33
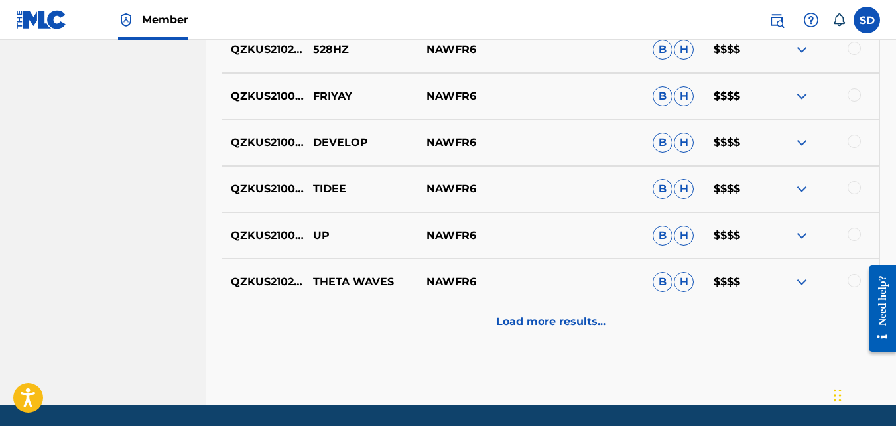
click at [418, 319] on div "Load more results..." at bounding box center [550, 321] width 658 height 33
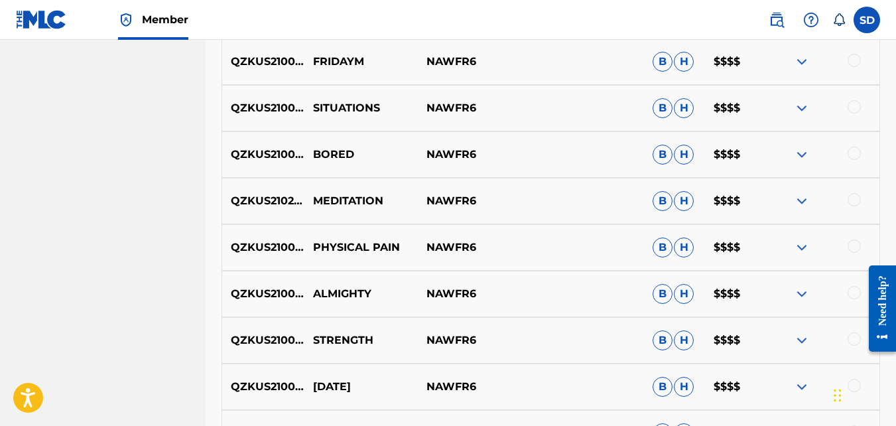
scroll to position [834, 0]
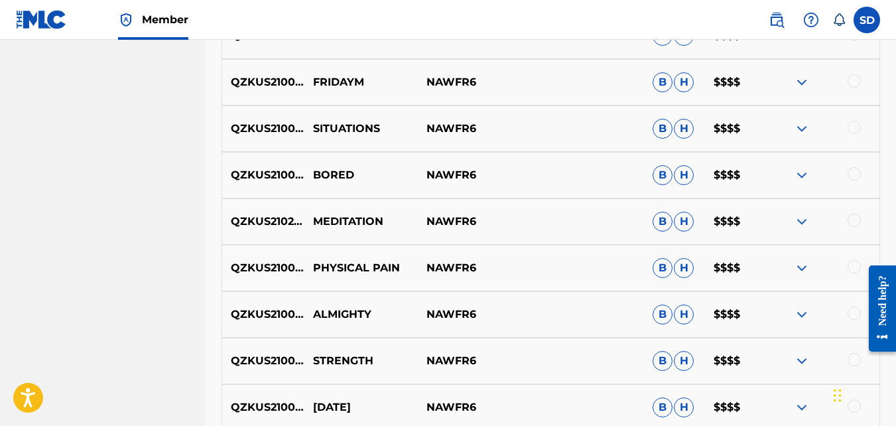
click at [266, 180] on p "QZKUS2100494" at bounding box center [263, 175] width 82 height 16
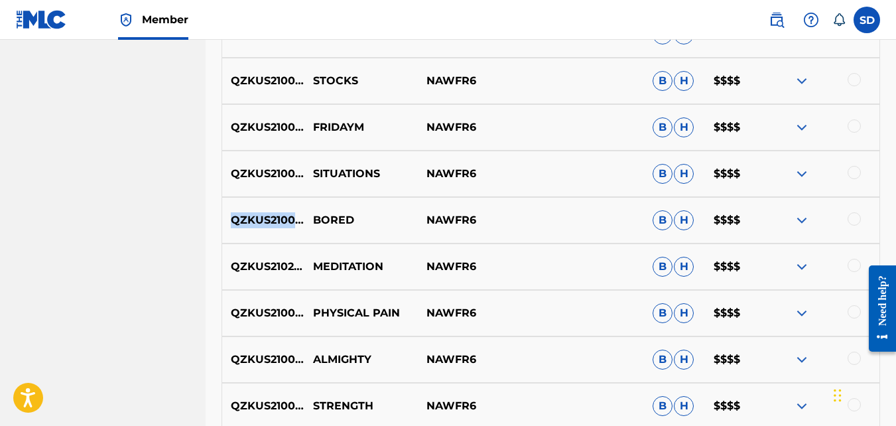
scroll to position [788, 0]
click at [268, 272] on p "QZKUS2102612" at bounding box center [263, 267] width 82 height 16
drag, startPoint x: 268, startPoint y: 272, endPoint x: 359, endPoint y: 263, distance: 91.3
click at [359, 263] on p "MEDITATION" at bounding box center [360, 267] width 113 height 16
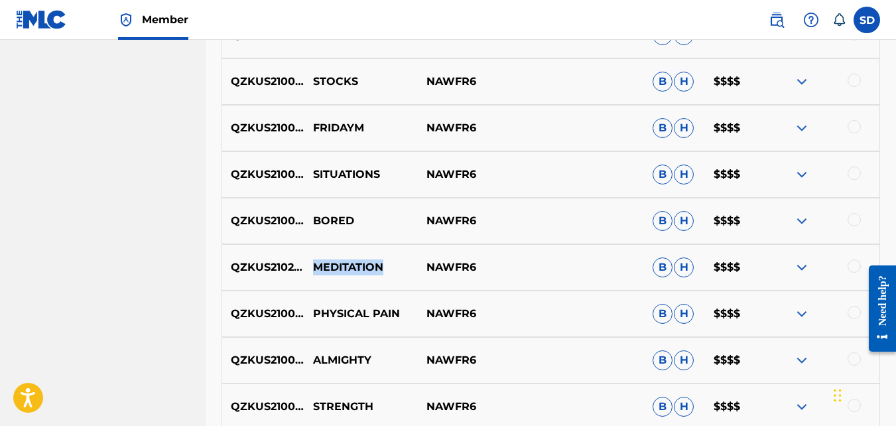
click at [359, 263] on p "MEDITATION" at bounding box center [360, 267] width 113 height 16
click at [263, 262] on p "QZKUS2102612" at bounding box center [263, 267] width 82 height 16
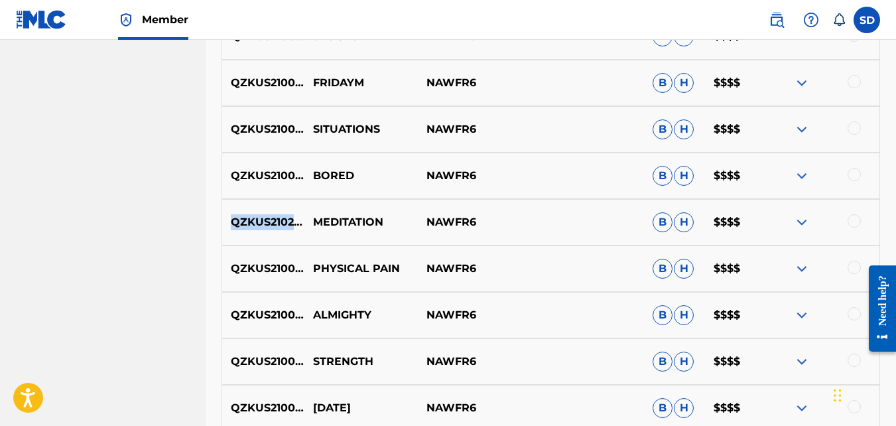
scroll to position [827, 0]
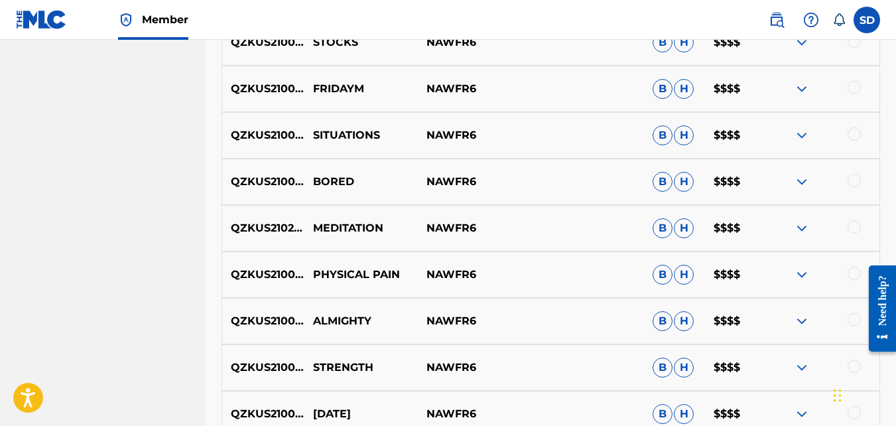
click at [349, 276] on p "PHYSICAL PAIN" at bounding box center [360, 275] width 113 height 16
click at [271, 280] on p "QZKUS2100606" at bounding box center [263, 275] width 82 height 16
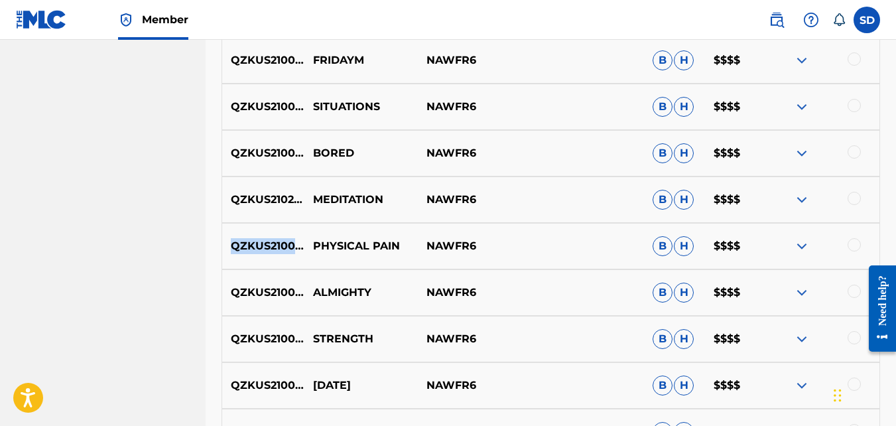
scroll to position [858, 0]
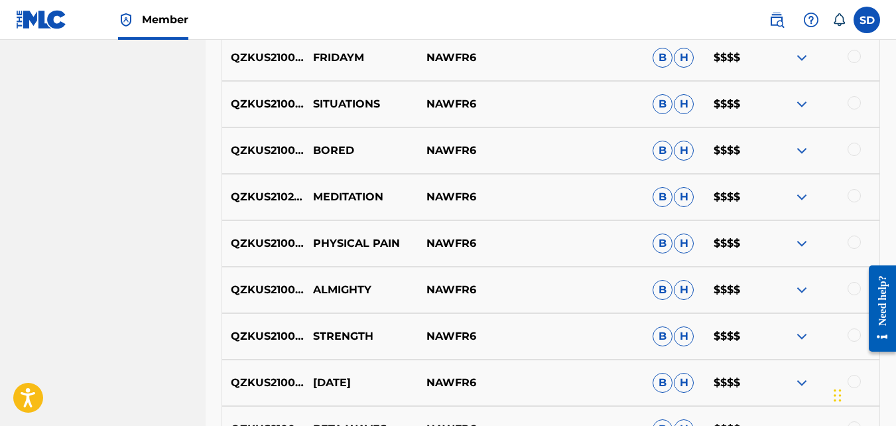
click at [290, 294] on p "QZKUS2100498" at bounding box center [263, 290] width 82 height 16
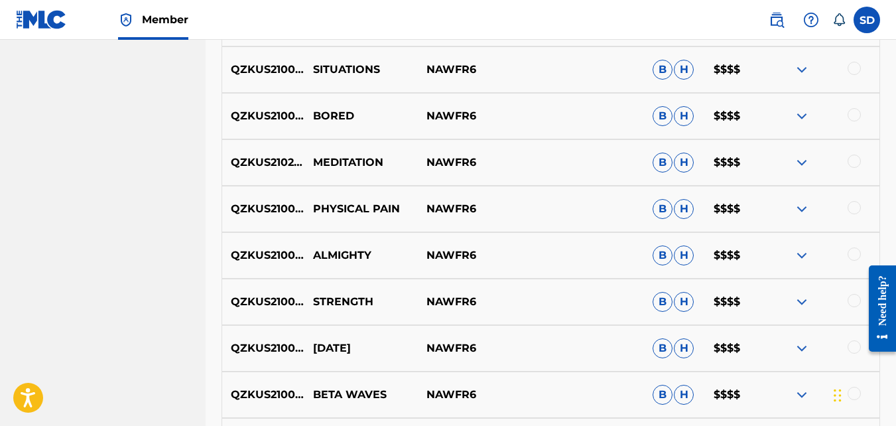
scroll to position [892, 0]
click at [289, 255] on p "QZKUS2100498" at bounding box center [263, 256] width 82 height 16
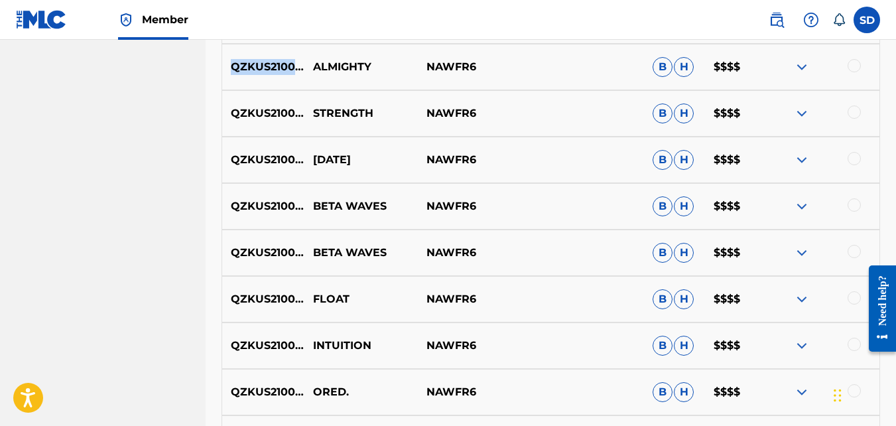
scroll to position [1067, 0]
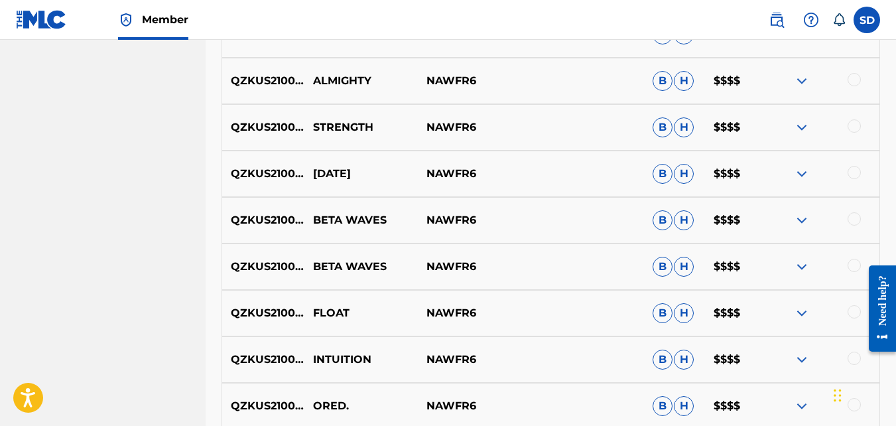
click at [275, 125] on p "QZKUS2100603" at bounding box center [263, 127] width 82 height 16
click at [333, 128] on p "STRENGTH" at bounding box center [360, 127] width 113 height 16
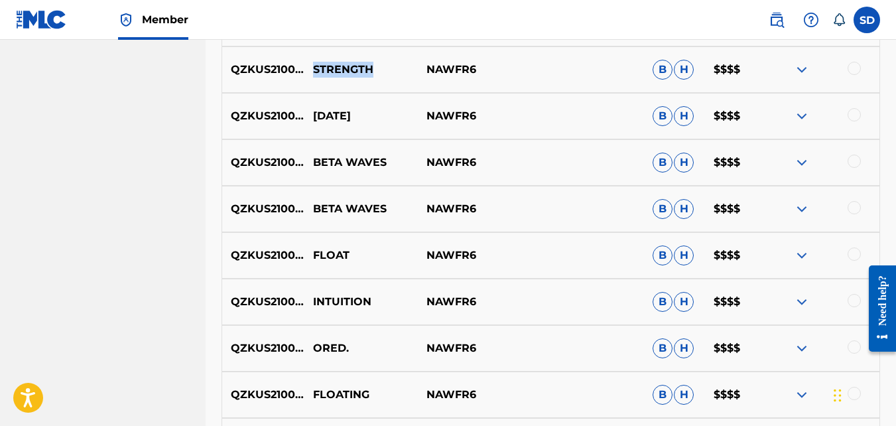
scroll to position [1124, 0]
click at [288, 70] on p "QZKUS2100603" at bounding box center [263, 70] width 82 height 16
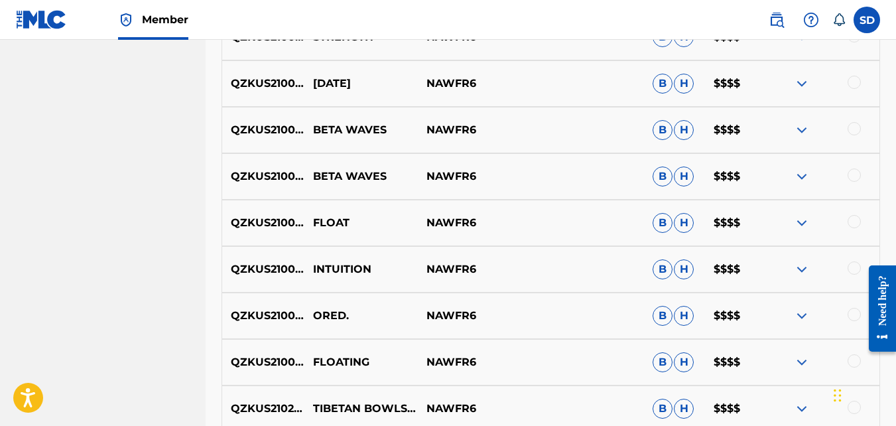
click at [261, 82] on p "QZKUS2100496" at bounding box center [263, 84] width 82 height 16
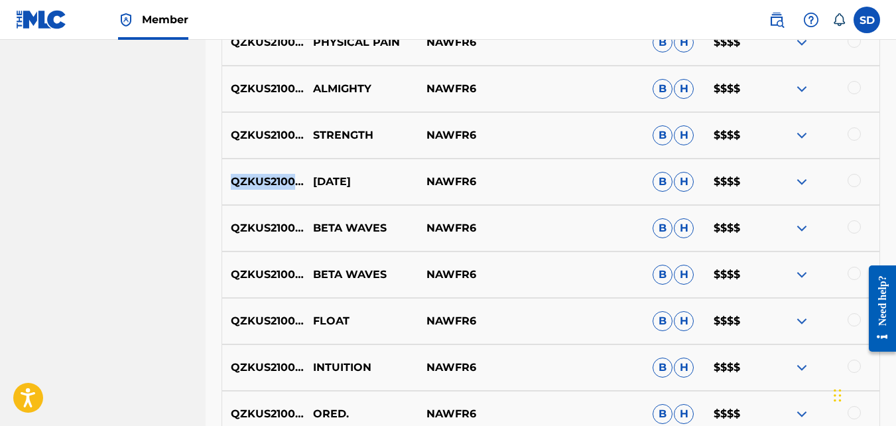
scroll to position [1060, 0]
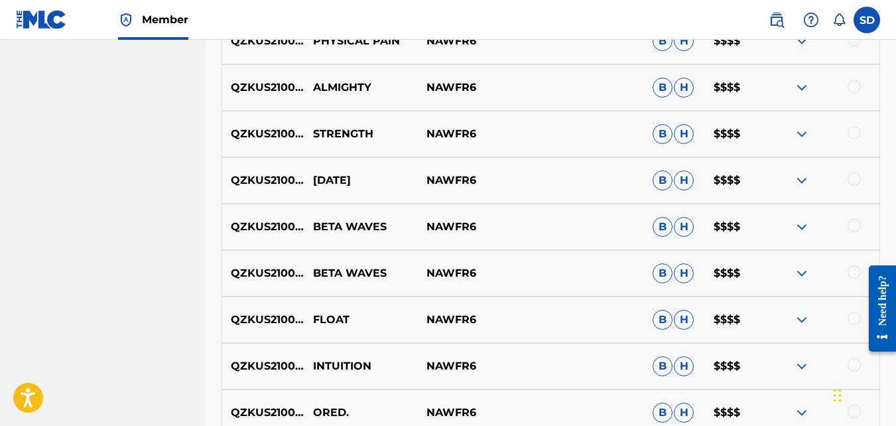
click at [288, 220] on p "QZKUS2100611" at bounding box center [263, 227] width 82 height 16
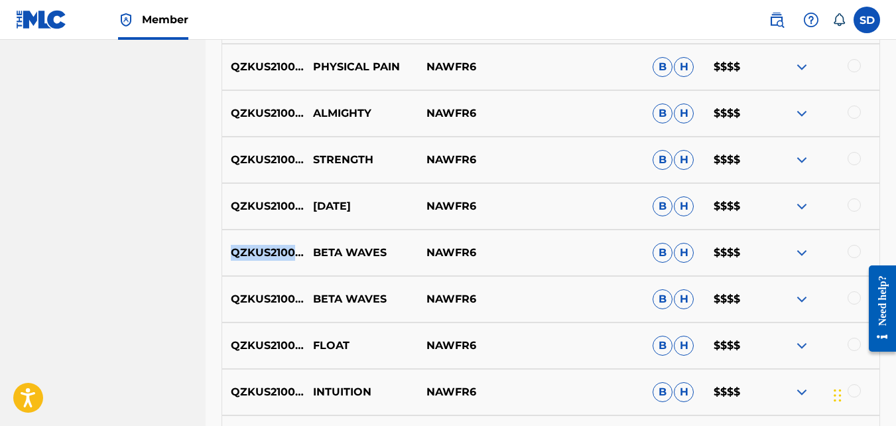
scroll to position [1034, 0]
click at [253, 250] on p "QZKUS2100611" at bounding box center [263, 253] width 82 height 16
click at [257, 297] on p "QZKUS2100746" at bounding box center [263, 300] width 82 height 16
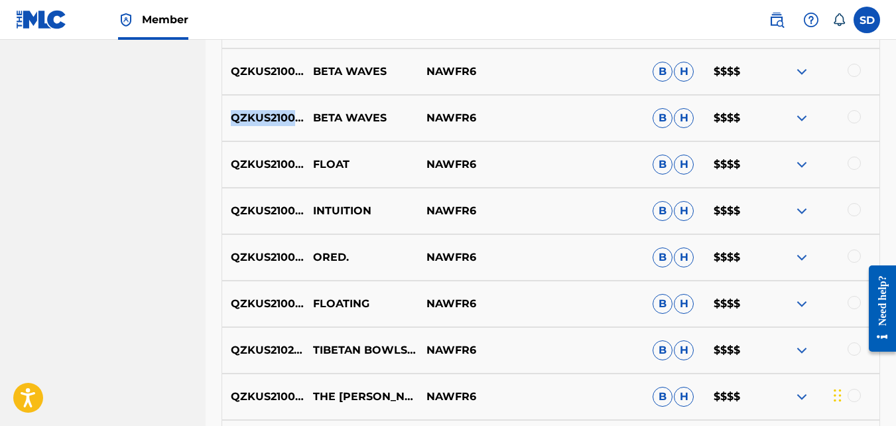
scroll to position [1216, 0]
click at [257, 157] on p "QZKUS2100995" at bounding box center [263, 164] width 82 height 16
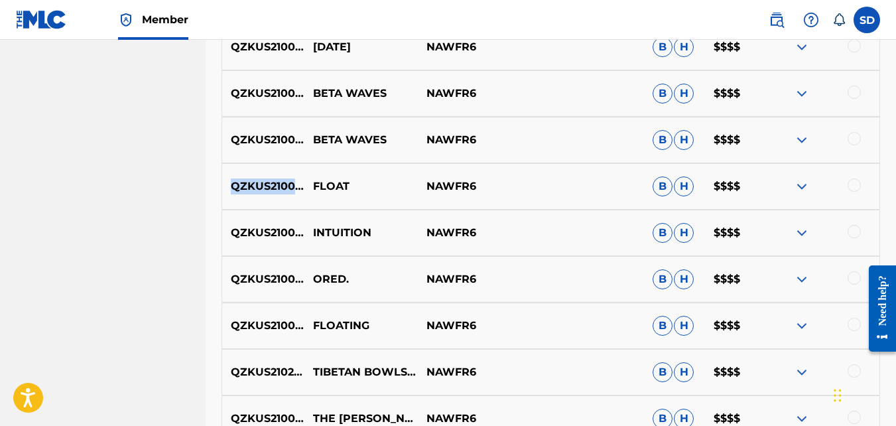
scroll to position [1193, 0]
click at [275, 233] on p "QZKUS2100607" at bounding box center [263, 233] width 82 height 16
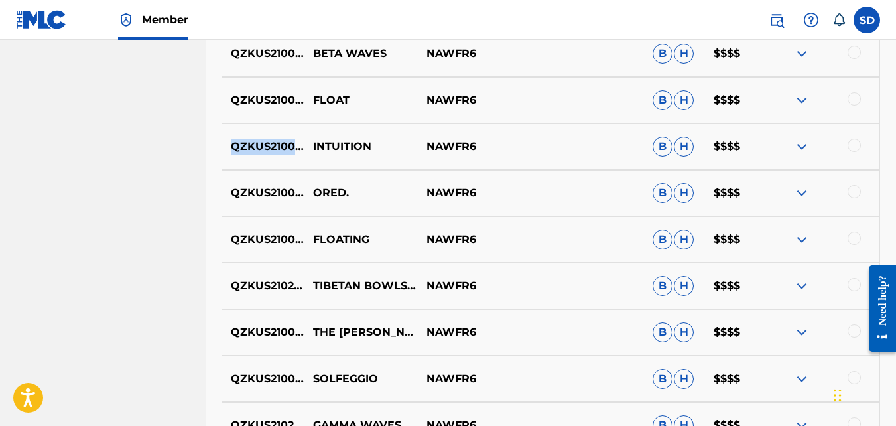
scroll to position [1258, 0]
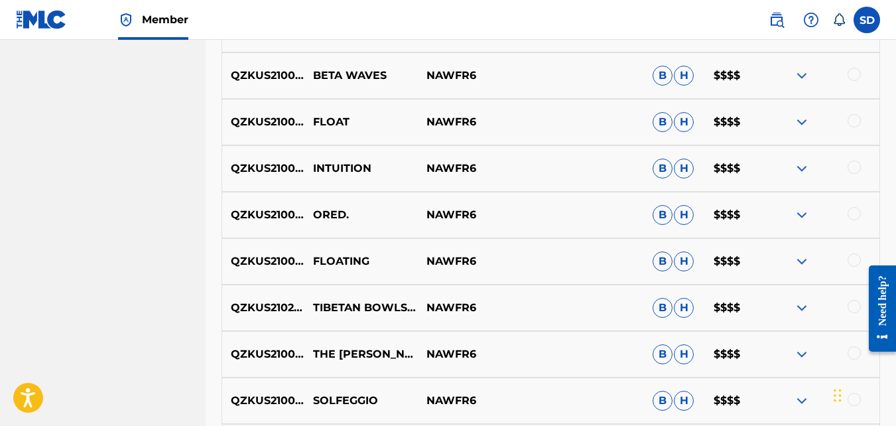
click at [322, 170] on p "INTUITION" at bounding box center [360, 168] width 113 height 16
click at [279, 172] on p "QZKUS2100607" at bounding box center [263, 168] width 82 height 16
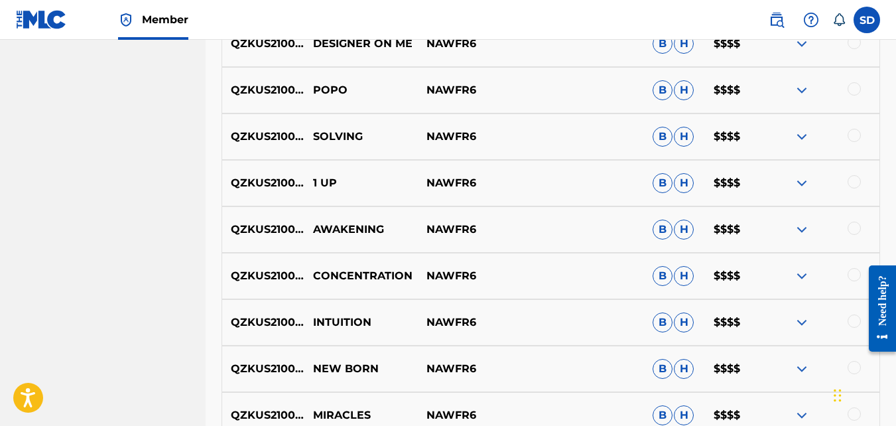
scroll to position [2033, 0]
click at [290, 320] on p "QZKUS2100991" at bounding box center [263, 322] width 82 height 16
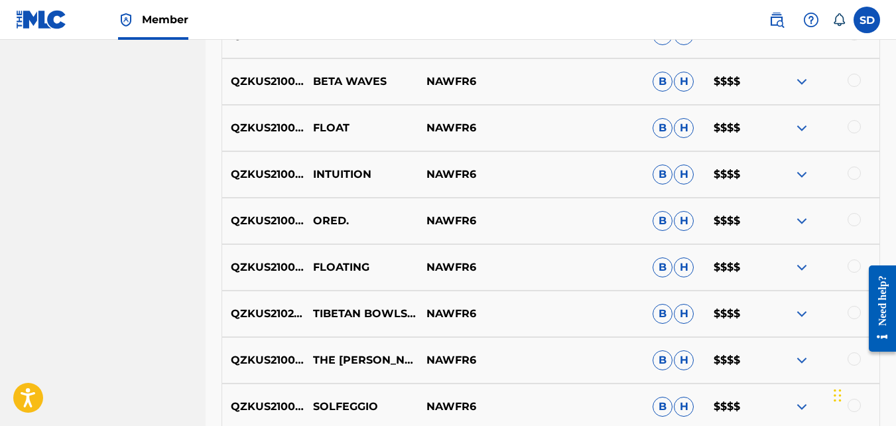
scroll to position [1253, 0]
click at [288, 218] on p "QZKUS2100750" at bounding box center [263, 220] width 82 height 16
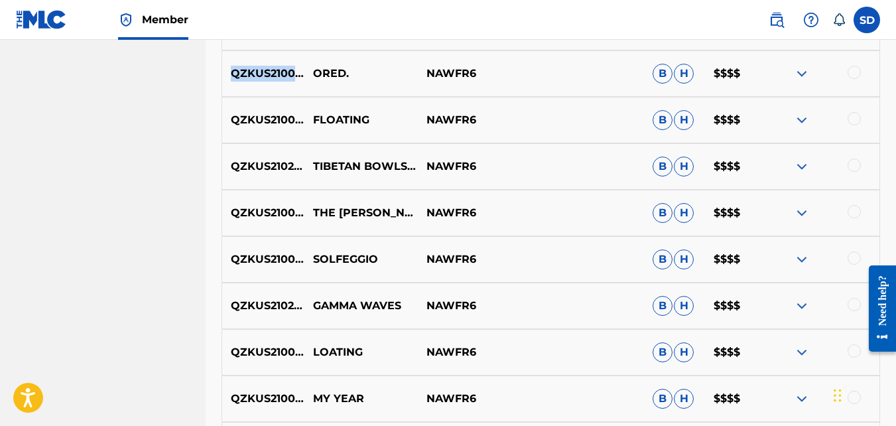
scroll to position [1400, 0]
drag, startPoint x: 288, startPoint y: 218, endPoint x: 281, endPoint y: 66, distance: 151.4
click at [281, 66] on p "QZKUS2100750" at bounding box center [263, 73] width 82 height 16
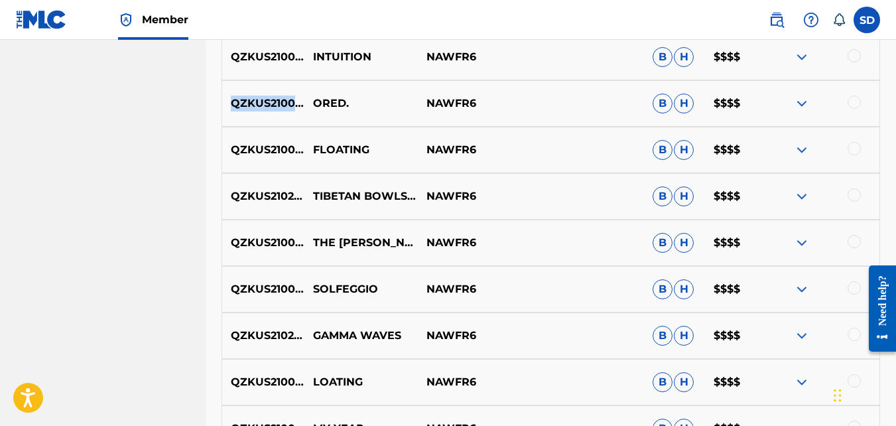
scroll to position [1369, 0]
click at [275, 156] on p "QZKUS2100497" at bounding box center [263, 151] width 82 height 16
drag, startPoint x: 275, startPoint y: 156, endPoint x: 276, endPoint y: 165, distance: 9.3
click at [276, 165] on div "QZKUS2100497 FLOATING NAWFR6 B H $$$$" at bounding box center [550, 150] width 658 height 46
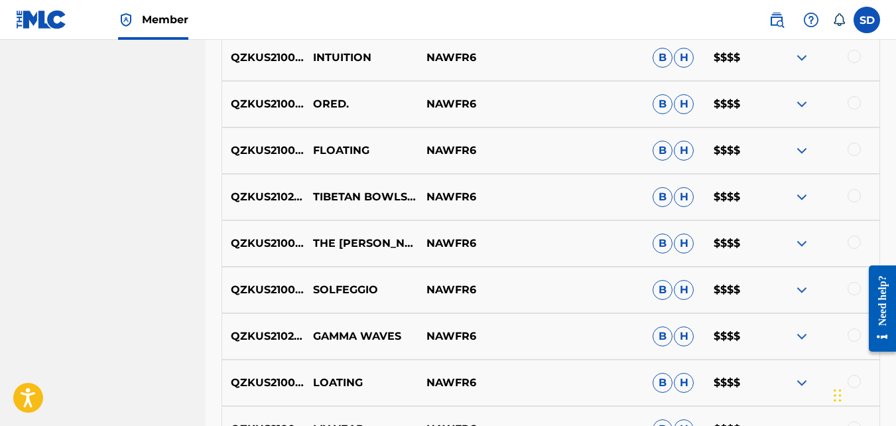
click at [271, 158] on div "QZKUS2100497 FLOATING NAWFR6 B H $$$$" at bounding box center [550, 150] width 658 height 46
click at [263, 143] on p "QZKUS2100497" at bounding box center [263, 151] width 82 height 16
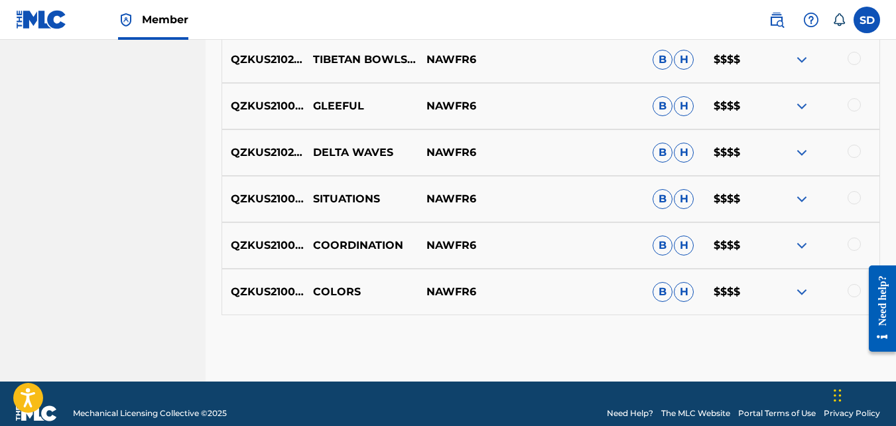
scroll to position [2898, 0]
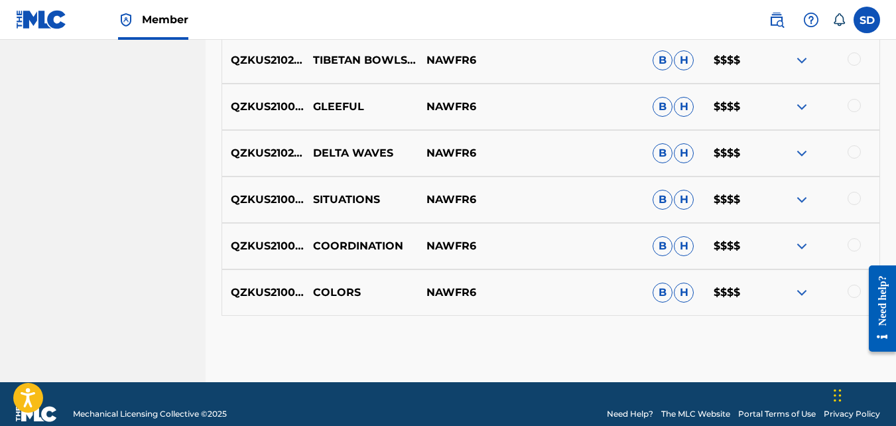
click at [223, 18] on nav "Member SD SD [PERSON_NAME] [EMAIL_ADDRESS][DOMAIN_NAME] Notification Preference…" at bounding box center [448, 20] width 896 height 40
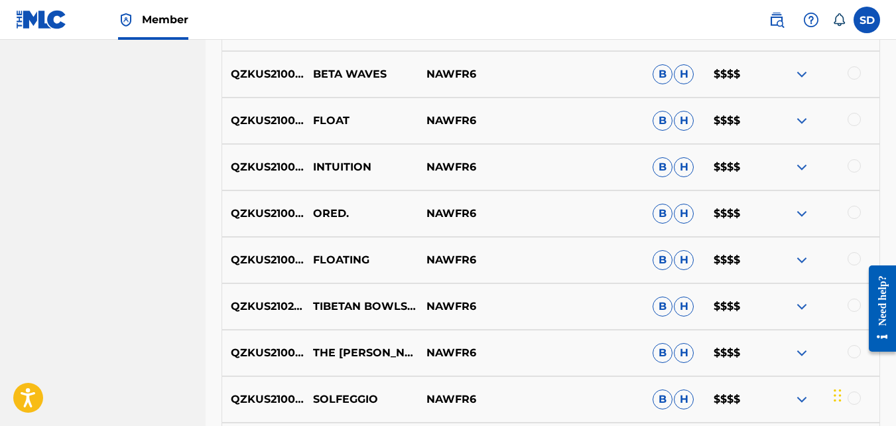
scroll to position [1263, 0]
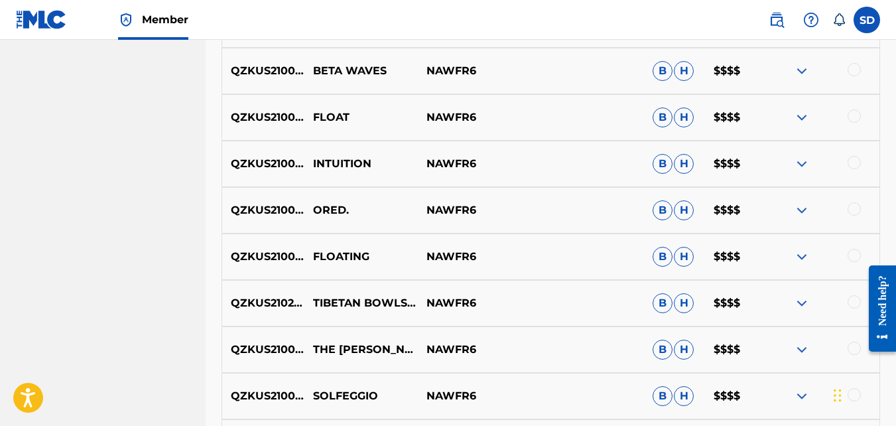
click at [277, 255] on p "QZKUS2100497" at bounding box center [263, 257] width 82 height 16
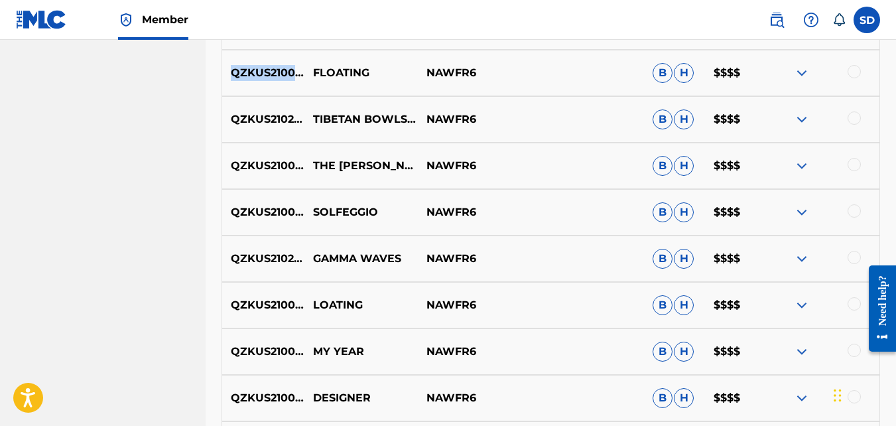
scroll to position [1447, 0]
click at [332, 123] on p "TIBETAN BOWLS MEDITATION" at bounding box center [360, 119] width 113 height 16
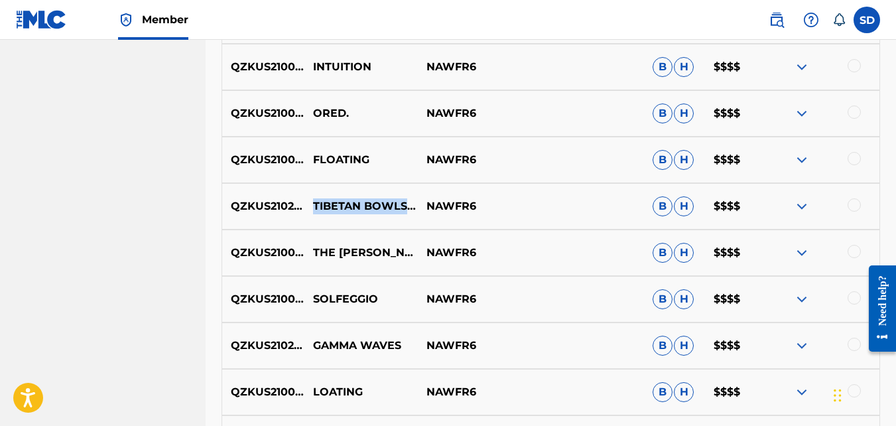
scroll to position [1359, 0]
click at [271, 212] on p "QZKUS2102619" at bounding box center [263, 207] width 82 height 16
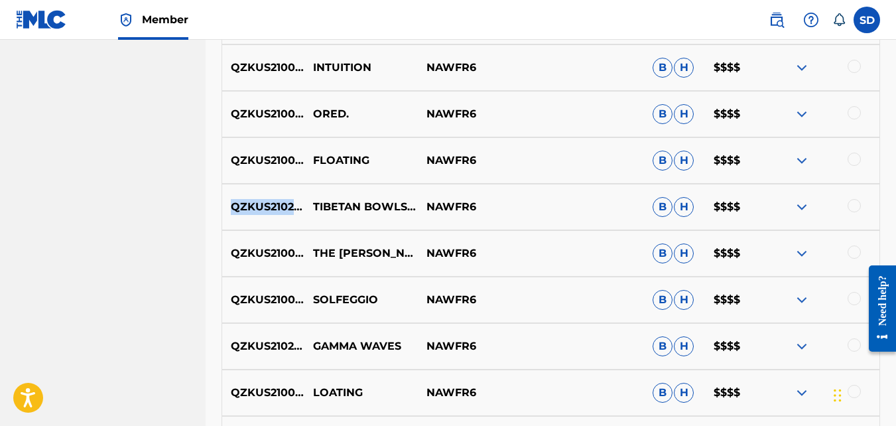
click at [271, 212] on p "QZKUS2102619" at bounding box center [263, 207] width 82 height 16
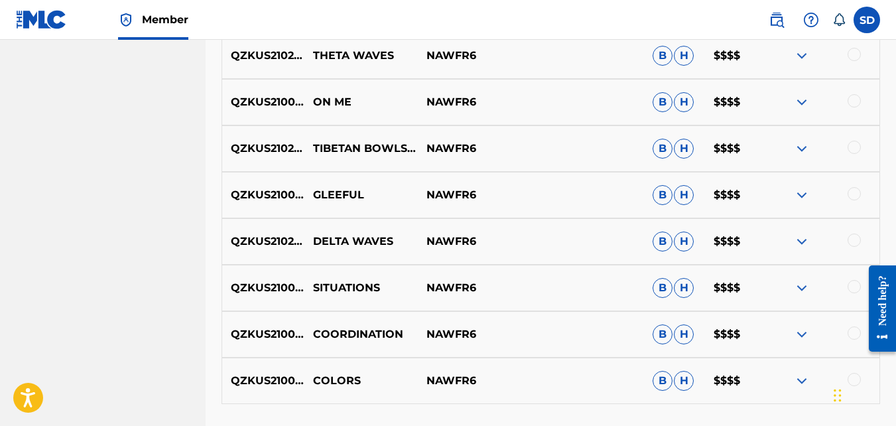
scroll to position [2810, 0]
click at [349, 145] on p "TIBETAN BOWLS MEDITATION" at bounding box center [360, 148] width 113 height 16
click at [242, 151] on p "QZKUS2102617" at bounding box center [263, 148] width 82 height 16
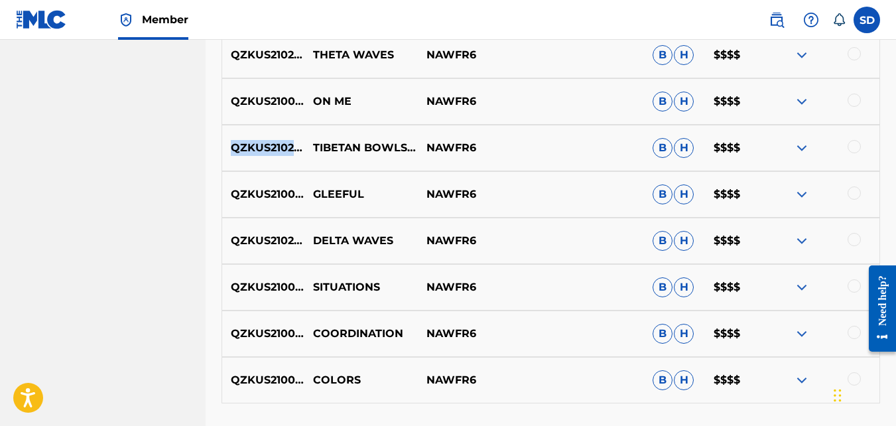
click at [242, 151] on p "QZKUS2102617" at bounding box center [263, 148] width 82 height 16
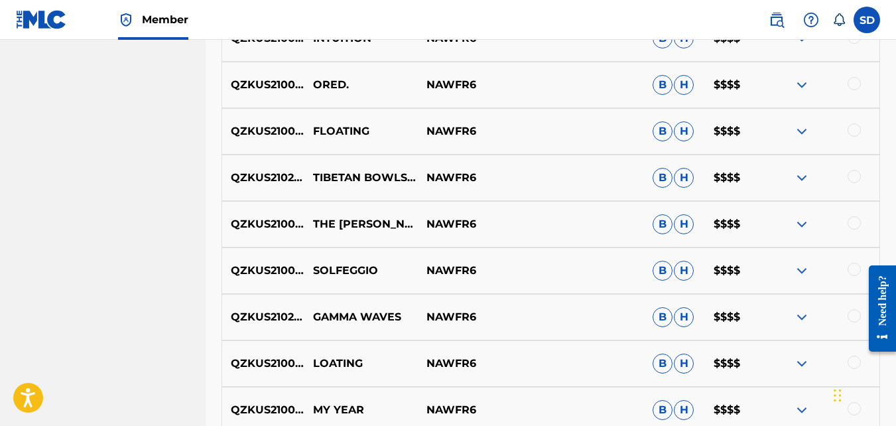
scroll to position [1383, 0]
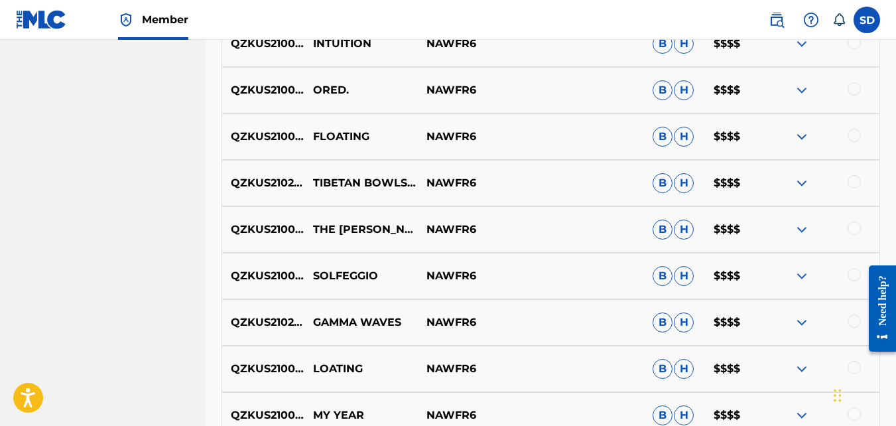
click at [281, 227] on p "QZKUS2100981" at bounding box center [263, 229] width 82 height 16
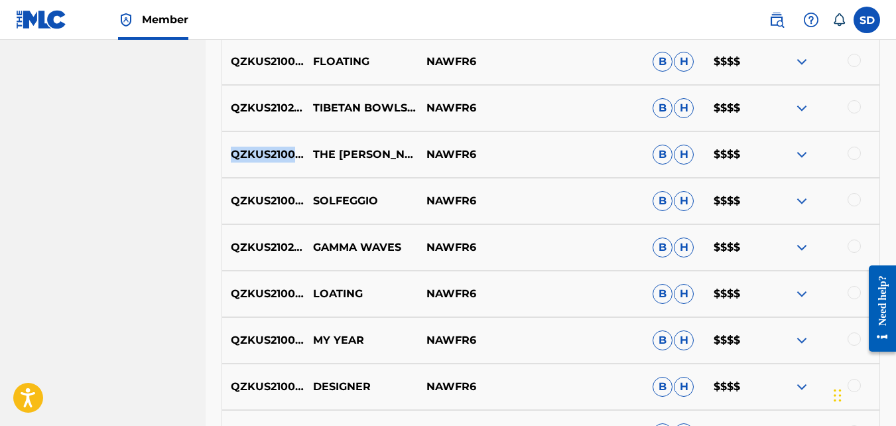
scroll to position [1462, 0]
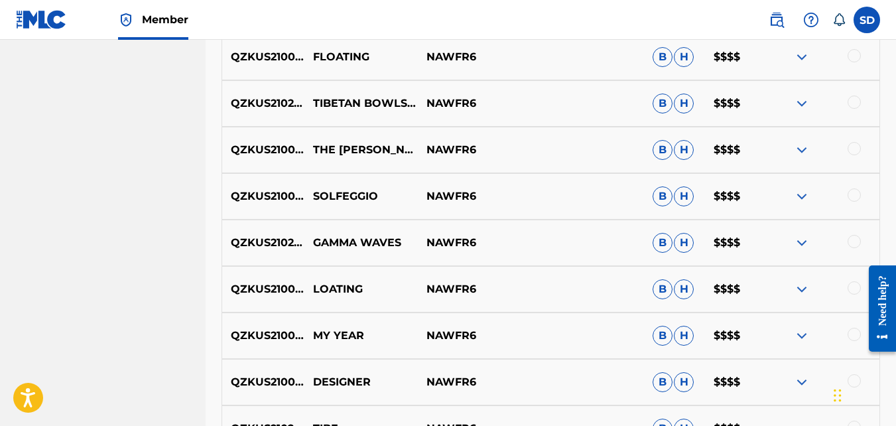
click at [273, 202] on p "QZKUS2100990" at bounding box center [263, 196] width 82 height 16
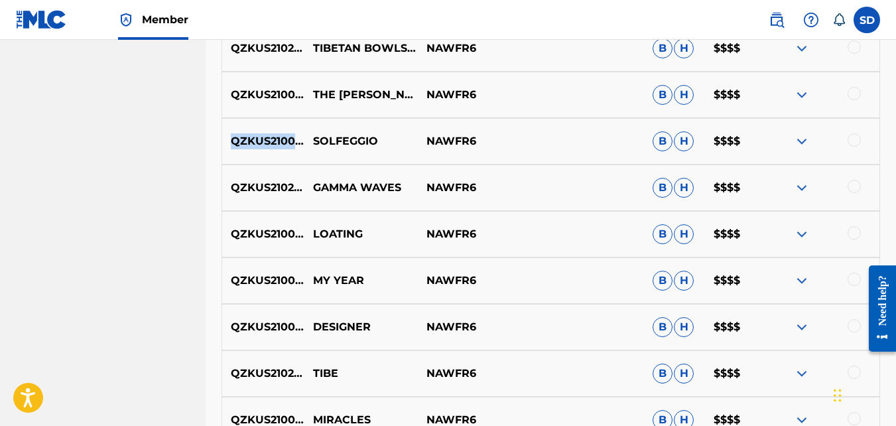
scroll to position [1517, 0]
click at [363, 142] on p "SOLFEGGIO" at bounding box center [360, 142] width 113 height 16
click at [279, 142] on p "QZKUS2100990" at bounding box center [263, 142] width 82 height 16
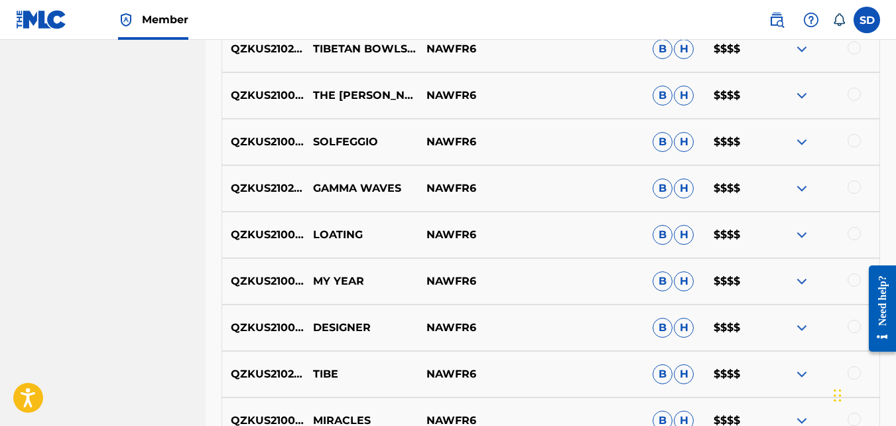
click at [277, 192] on p "QZKUS2102614" at bounding box center [263, 188] width 82 height 16
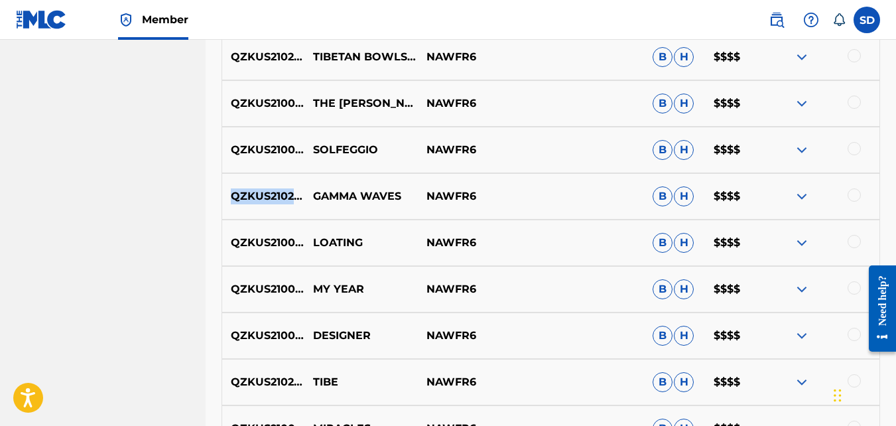
scroll to position [1508, 0]
click at [252, 243] on p "QZKUS2100744" at bounding box center [263, 243] width 82 height 16
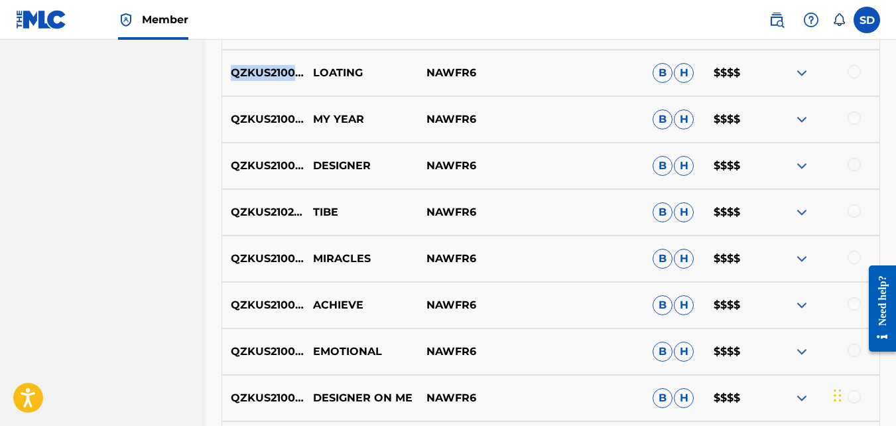
scroll to position [1648, 0]
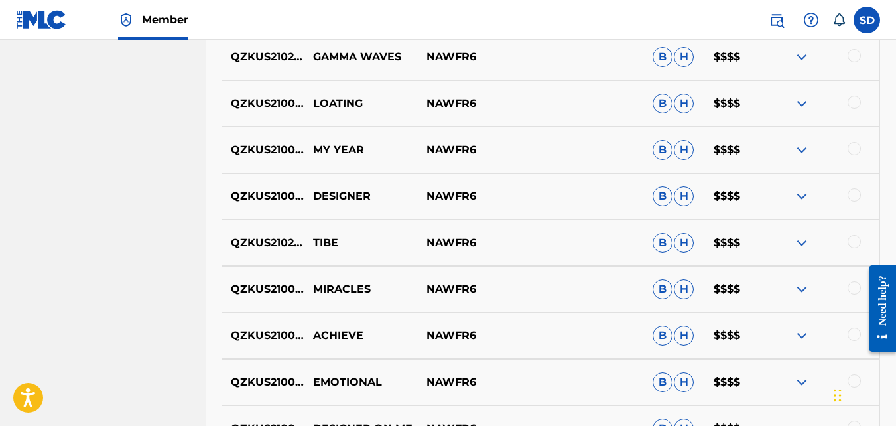
click at [279, 151] on p "QZKUS2100985" at bounding box center [263, 150] width 82 height 16
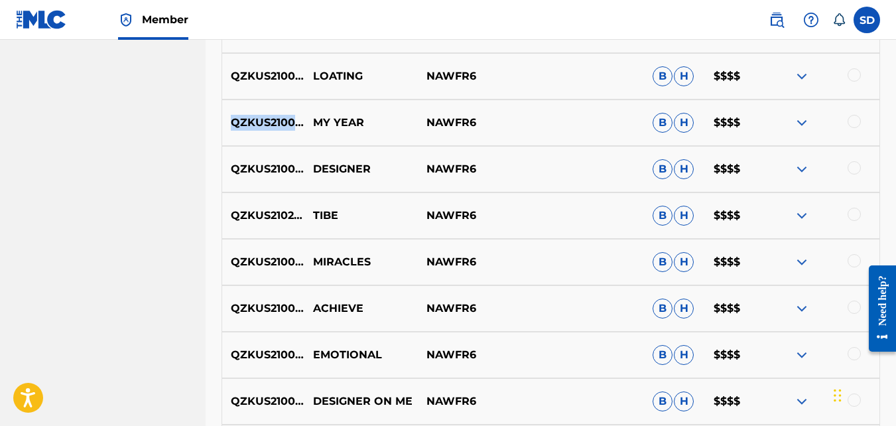
scroll to position [1673, 0]
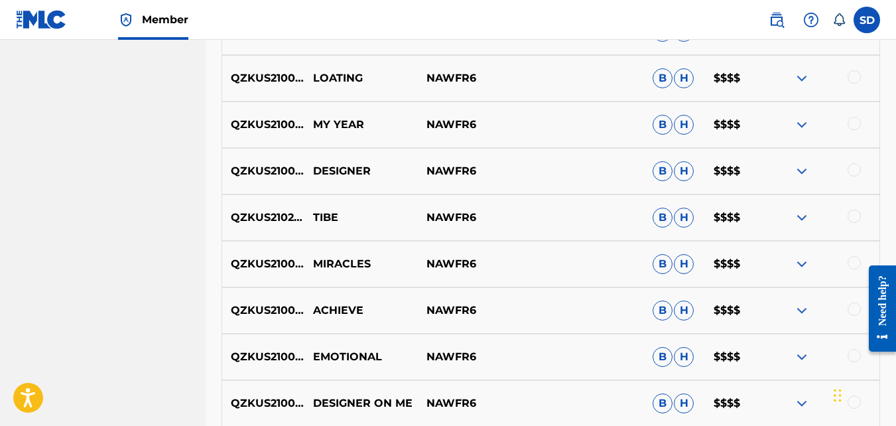
click at [281, 170] on p "QZKUS2100747" at bounding box center [263, 171] width 82 height 16
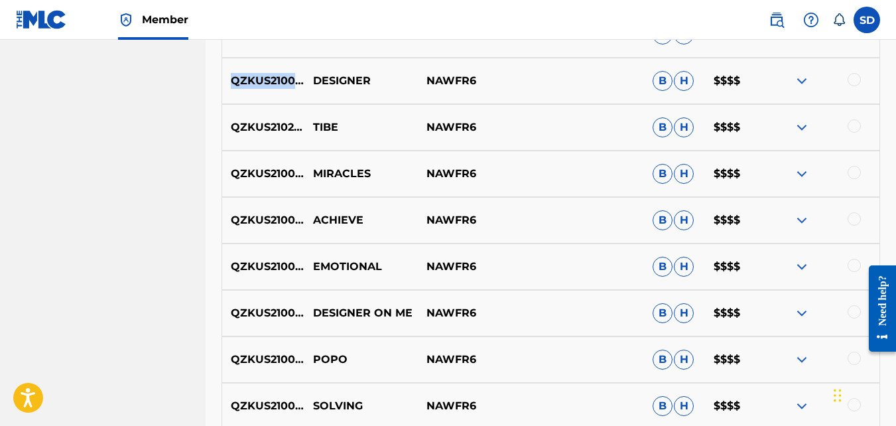
scroll to position [1764, 0]
click at [282, 130] on p "QZKUS2102621" at bounding box center [263, 127] width 82 height 16
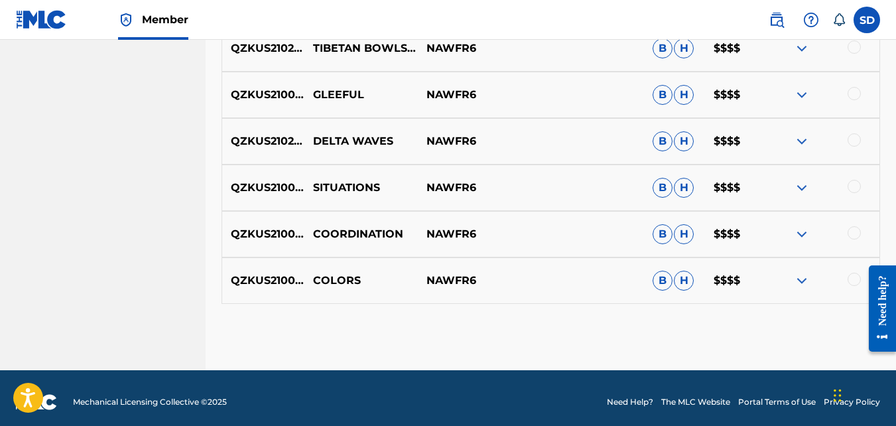
scroll to position [2915, 0]
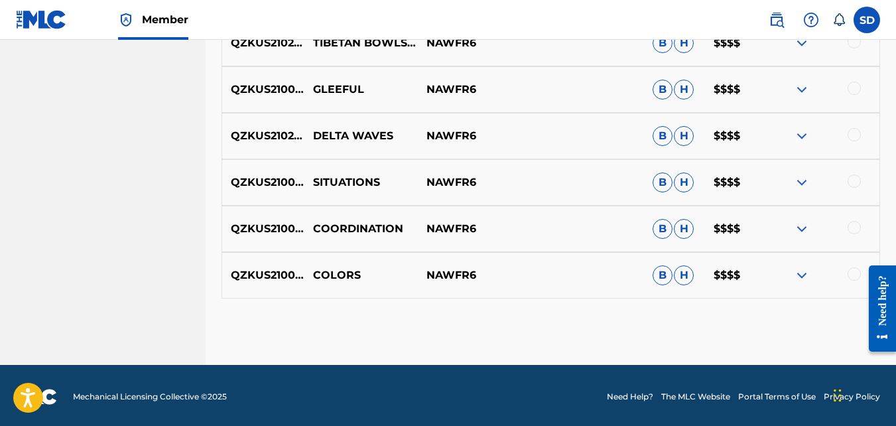
drag, startPoint x: 315, startPoint y: 95, endPoint x: 258, endPoint y: 90, distance: 57.3
click at [258, 90] on p "QZKUS2100984" at bounding box center [263, 90] width 82 height 16
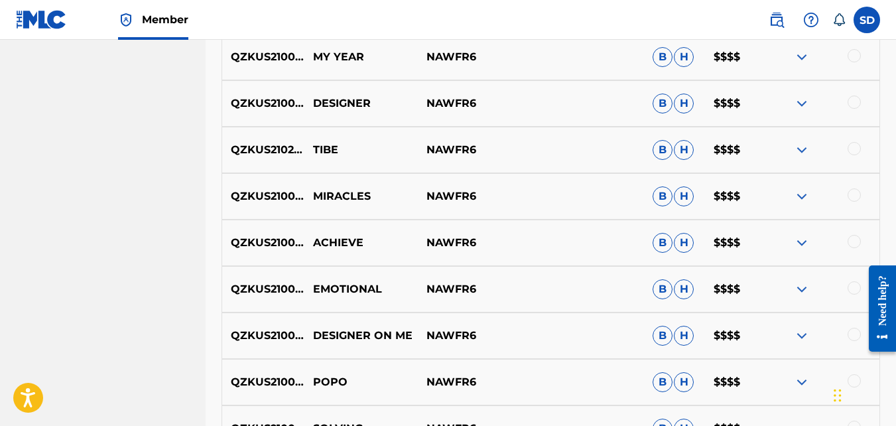
scroll to position [1724, 0]
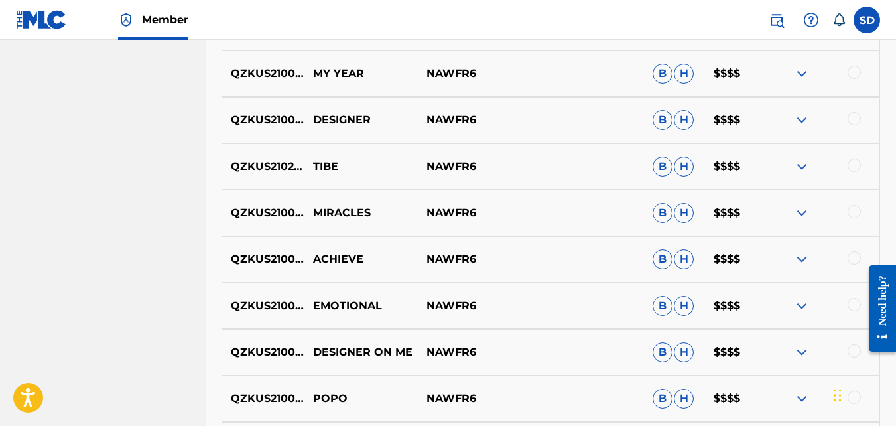
click at [265, 160] on p "QZKUS2102621" at bounding box center [263, 166] width 82 height 16
click at [330, 215] on p "MIRACLES" at bounding box center [360, 213] width 113 height 16
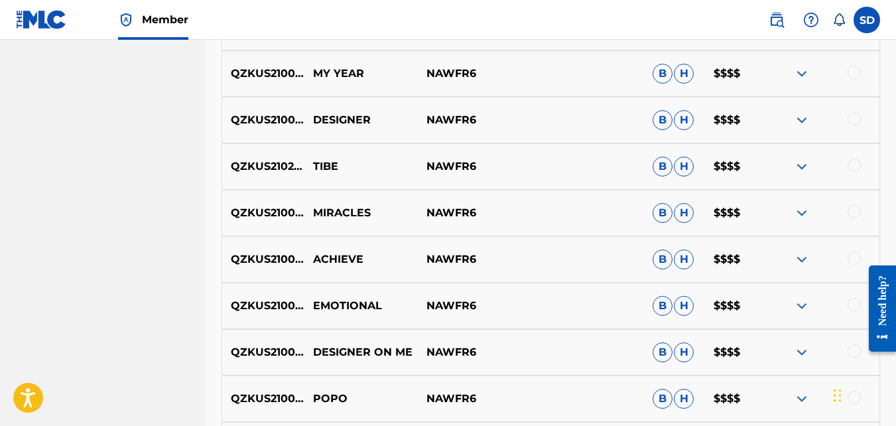
click at [302, 211] on p "QZKUS2100612" at bounding box center [263, 213] width 82 height 16
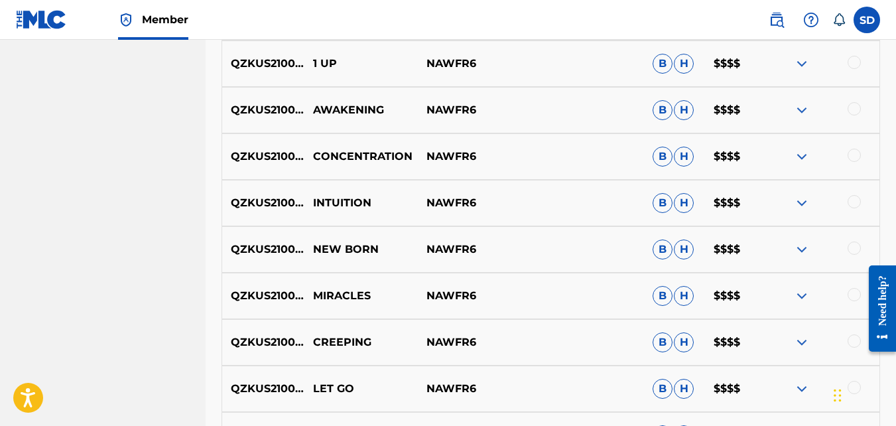
scroll to position [2223, 0]
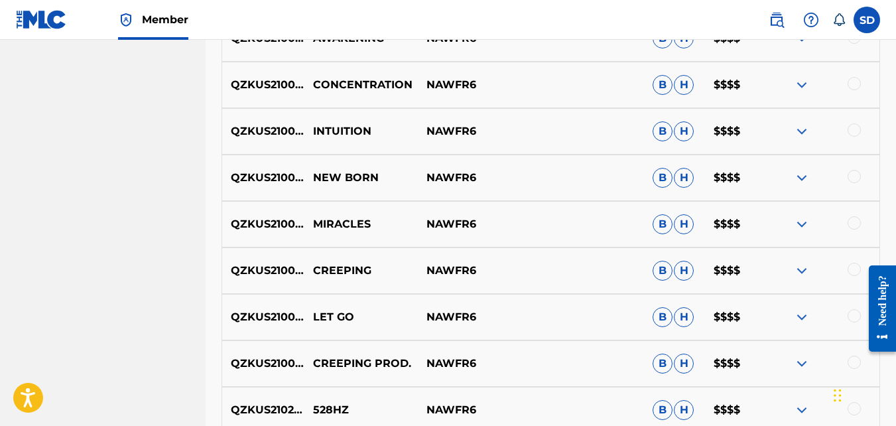
click at [253, 222] on p "QZKUS2100997" at bounding box center [263, 224] width 82 height 16
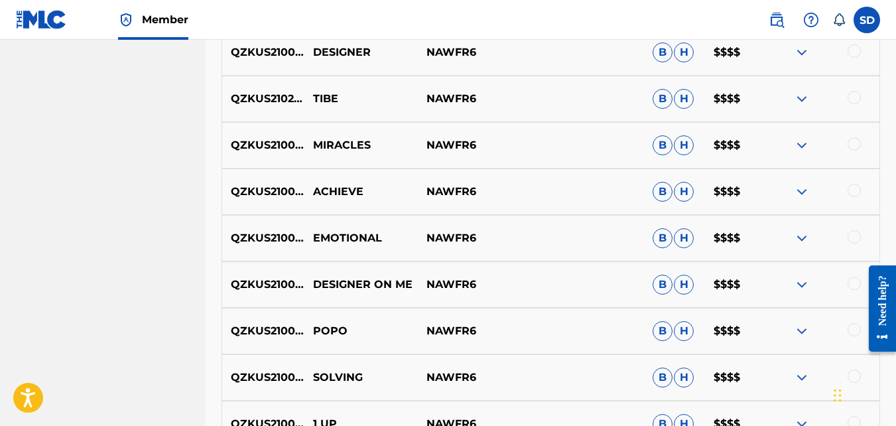
scroll to position [1791, 0]
click at [293, 191] on p "QZKUS2100608" at bounding box center [263, 192] width 82 height 16
drag, startPoint x: 293, startPoint y: 191, endPoint x: 346, endPoint y: 188, distance: 53.2
click at [346, 188] on p "ACHIEVE" at bounding box center [360, 192] width 113 height 16
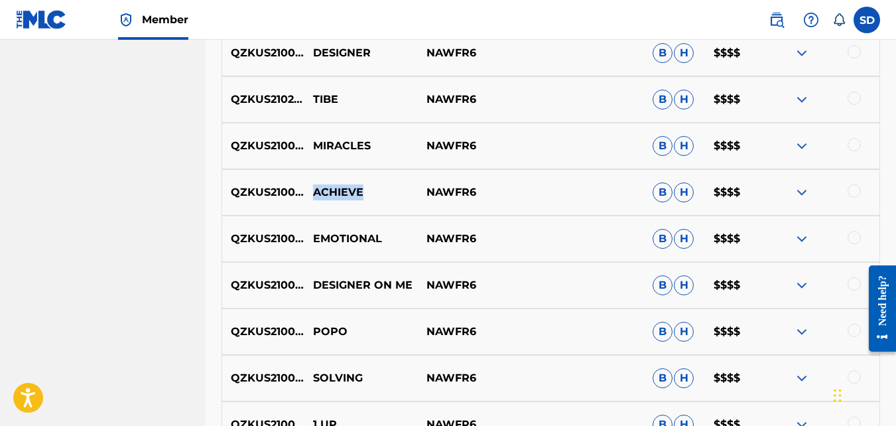
click at [346, 188] on p "ACHIEVE" at bounding box center [360, 192] width 113 height 16
click at [269, 192] on p "QZKUS2100608" at bounding box center [263, 192] width 82 height 16
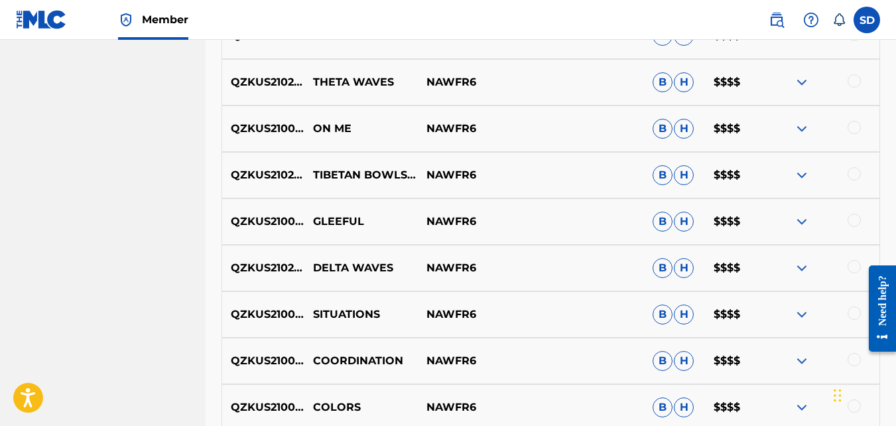
click at [318, 329] on div "QZKUS2100609 SITUATIONS NAWFR6 B H $$$$" at bounding box center [550, 314] width 658 height 46
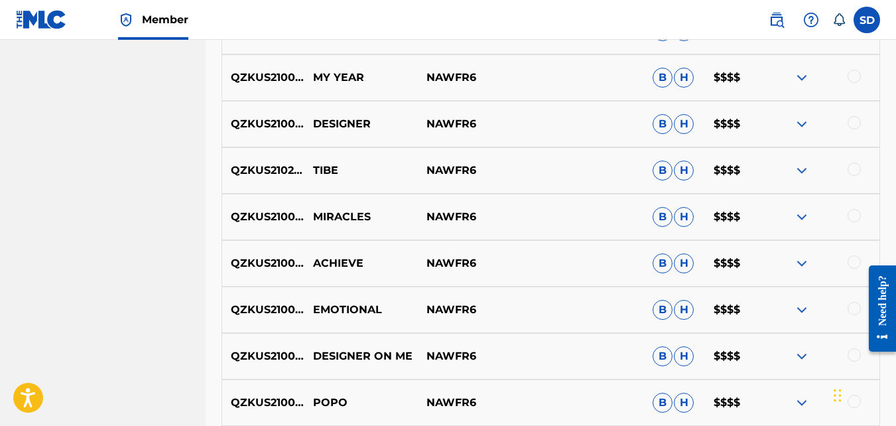
scroll to position [1738, 0]
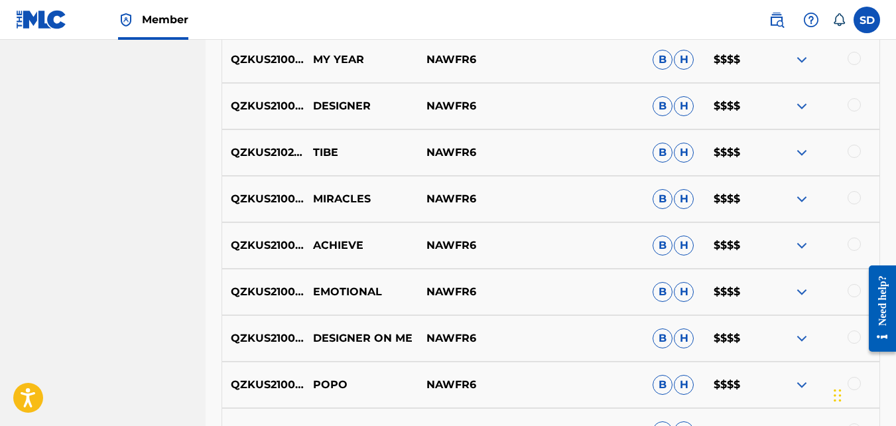
click at [257, 244] on p "QZKUS2100608" at bounding box center [263, 245] width 82 height 16
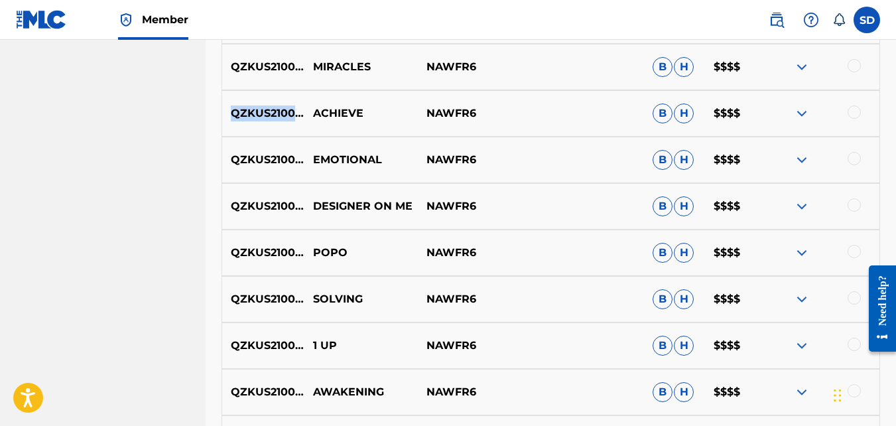
scroll to position [1871, 0]
click at [290, 155] on p "QZKUS2100998" at bounding box center [263, 159] width 82 height 16
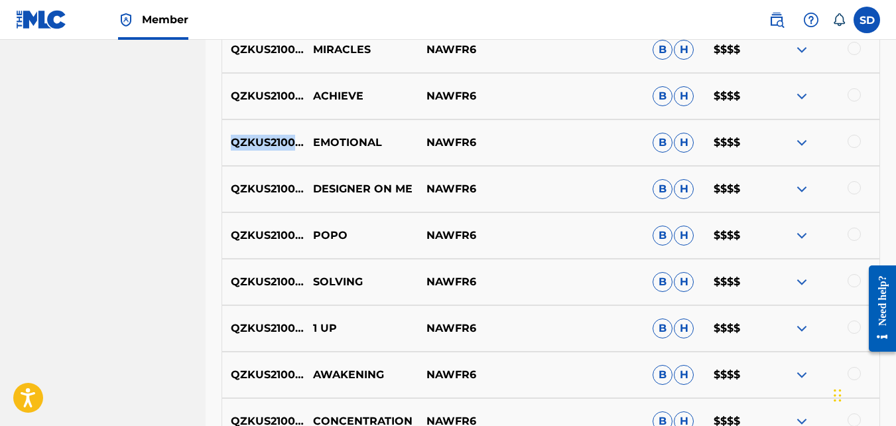
scroll to position [1881, 0]
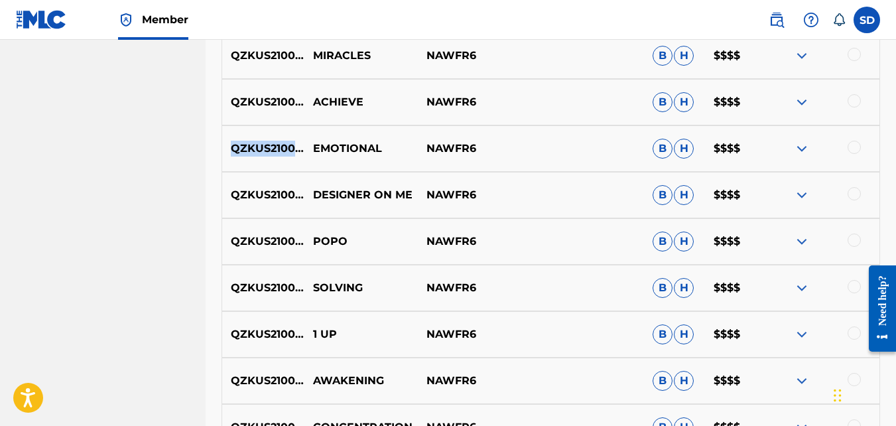
click at [253, 145] on p "QZKUS2100998" at bounding box center [263, 149] width 82 height 16
click at [336, 196] on p "DESIGNER ON ME" at bounding box center [360, 195] width 113 height 16
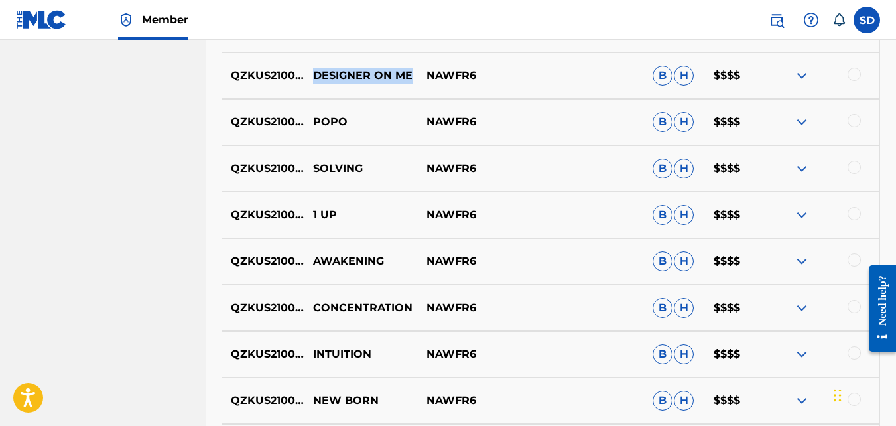
scroll to position [2000, 0]
click at [263, 78] on p "QZKUS2100493" at bounding box center [263, 76] width 82 height 16
click at [255, 120] on p "QZKUS2100980" at bounding box center [263, 123] width 82 height 16
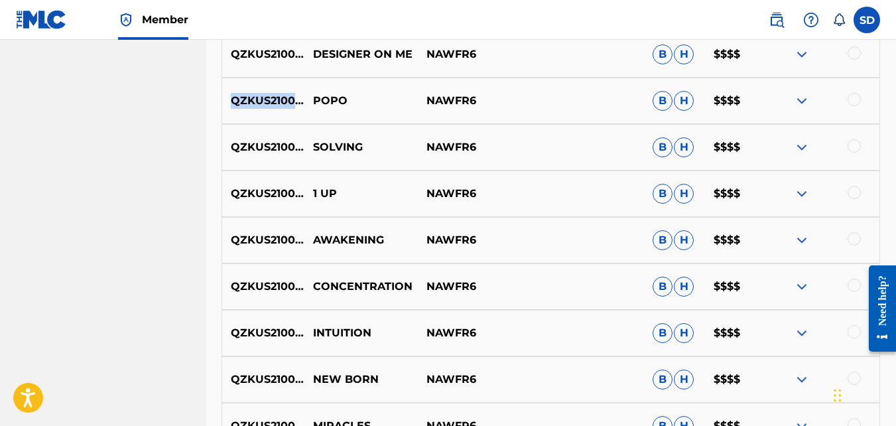
scroll to position [2018, 0]
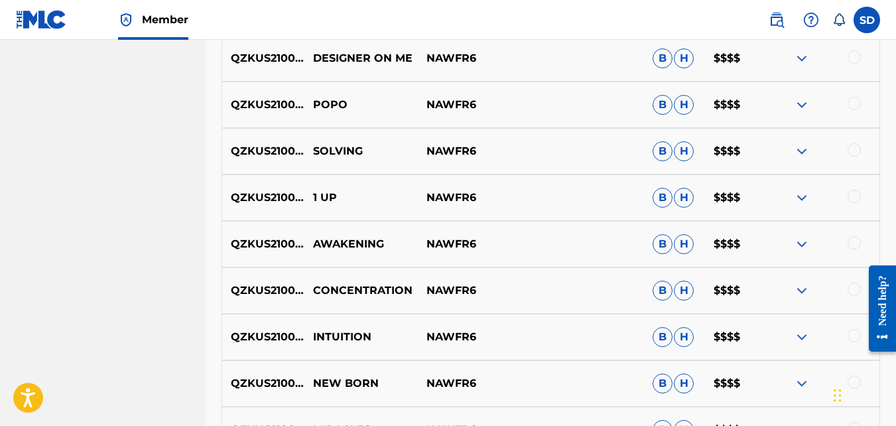
click at [280, 156] on p "QZKUS2100988" at bounding box center [263, 151] width 82 height 16
click at [246, 200] on p "QZKUS2100499" at bounding box center [263, 198] width 82 height 16
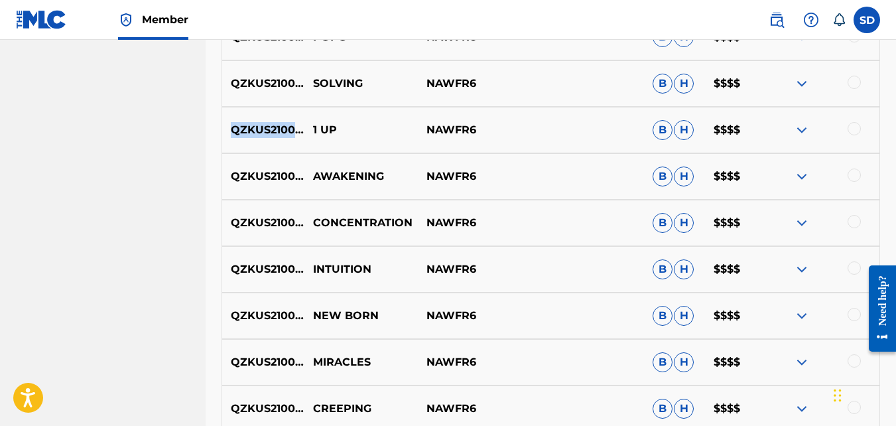
scroll to position [2085, 0]
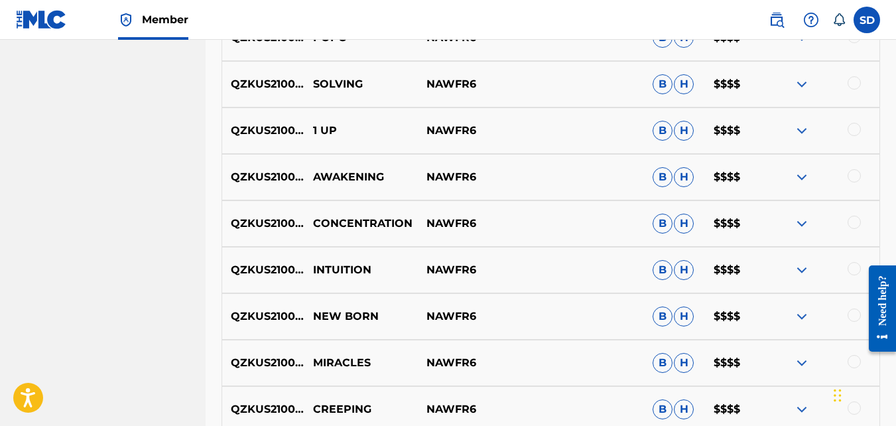
click at [371, 170] on p "AWAKENING" at bounding box center [360, 177] width 113 height 16
click at [272, 183] on p "QZKUS2100751" at bounding box center [263, 177] width 82 height 16
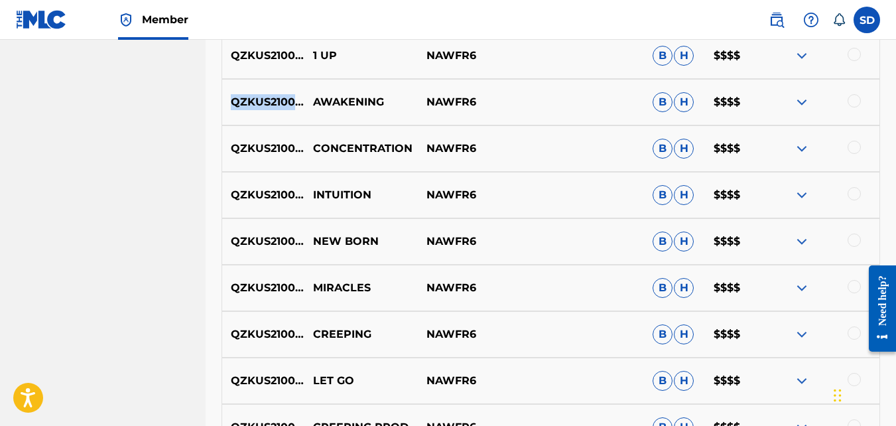
scroll to position [2160, 0]
click at [375, 141] on p "CONCENTRATION" at bounding box center [360, 149] width 113 height 16
click at [284, 149] on p "QZKUS2100992" at bounding box center [263, 149] width 82 height 16
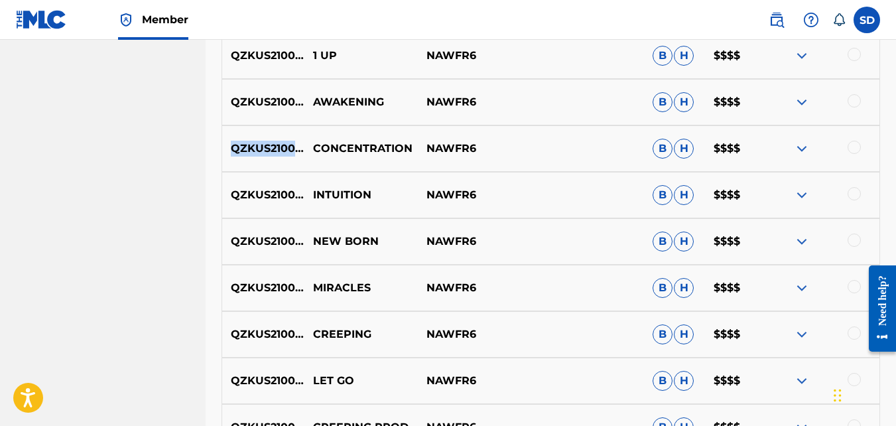
click at [284, 149] on p "QZKUS2100992" at bounding box center [263, 149] width 82 height 16
click at [273, 235] on p "QZKUS2100983" at bounding box center [263, 241] width 82 height 16
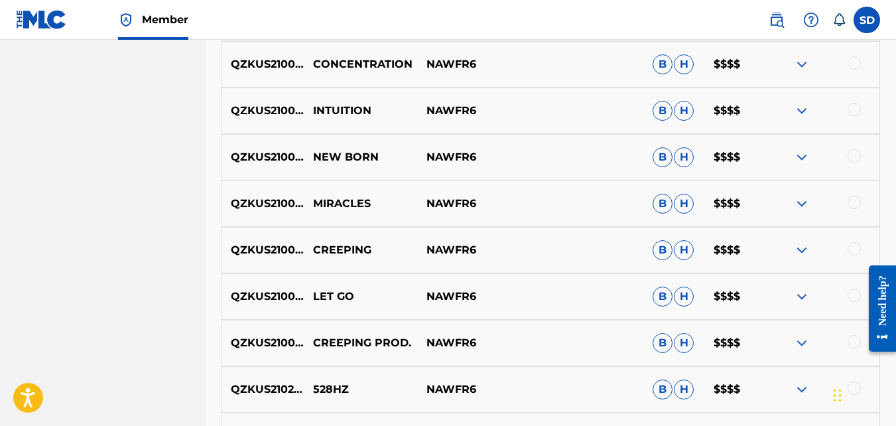
click at [275, 249] on p "QZKUS2100495" at bounding box center [263, 250] width 82 height 16
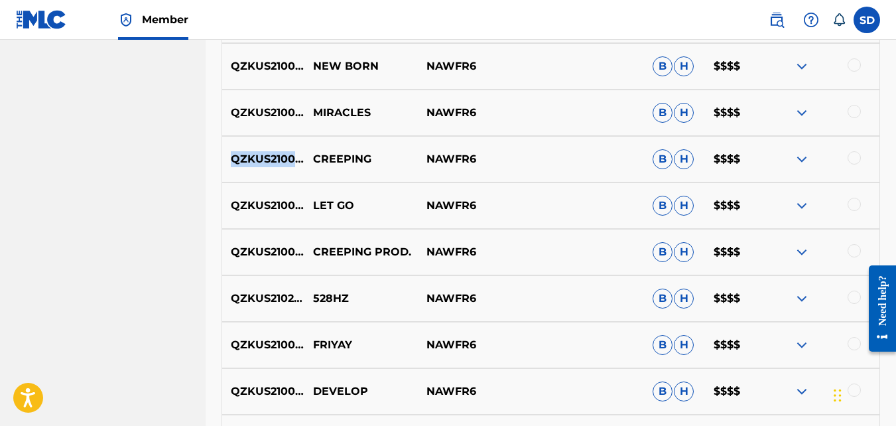
scroll to position [2340, 0]
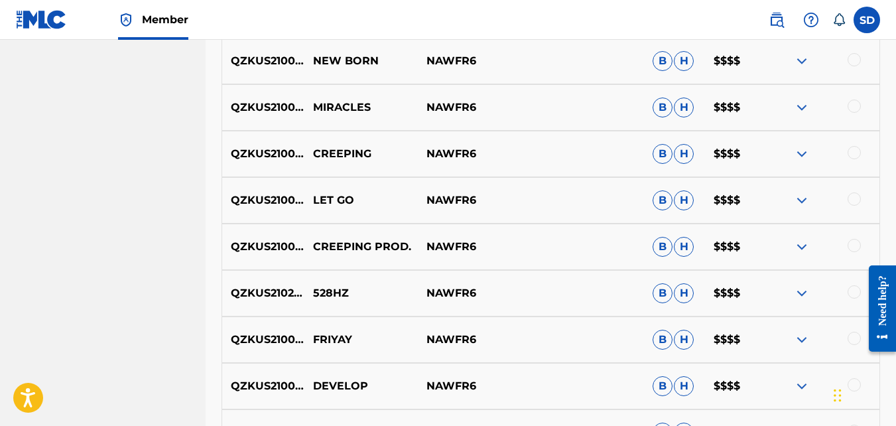
click at [273, 202] on p "QZKUS2100605" at bounding box center [263, 200] width 82 height 16
click at [282, 247] on p "QZKUS2100604" at bounding box center [263, 247] width 82 height 16
drag, startPoint x: 282, startPoint y: 247, endPoint x: 324, endPoint y: 250, distance: 41.9
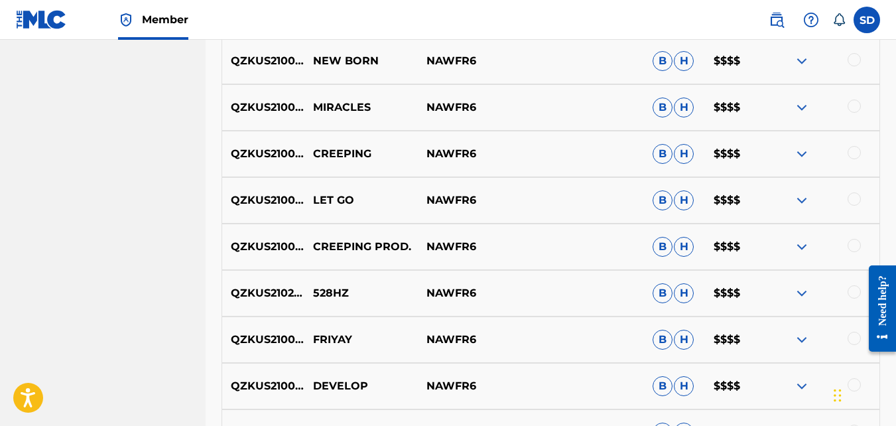
click at [324, 250] on p "CREEPING PROD." at bounding box center [360, 247] width 113 height 16
click at [277, 250] on p "QZKUS2100604" at bounding box center [263, 247] width 82 height 16
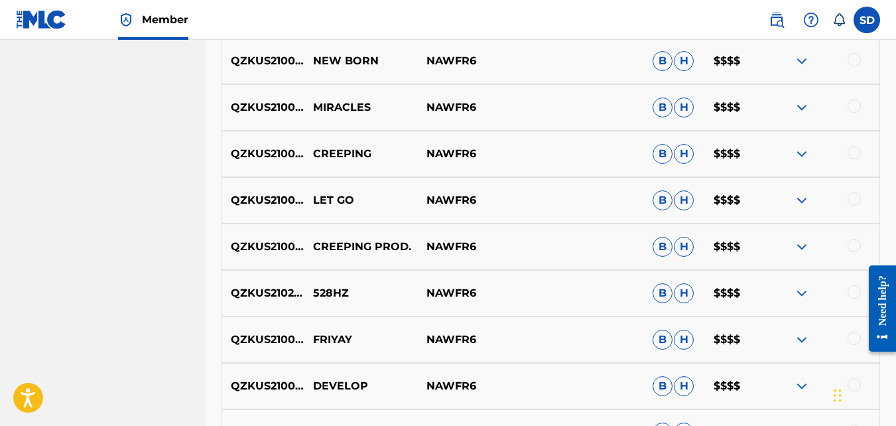
click at [350, 247] on p "CREEPING PROD." at bounding box center [360, 247] width 113 height 16
click at [293, 244] on p "QZKUS2100604" at bounding box center [263, 247] width 82 height 16
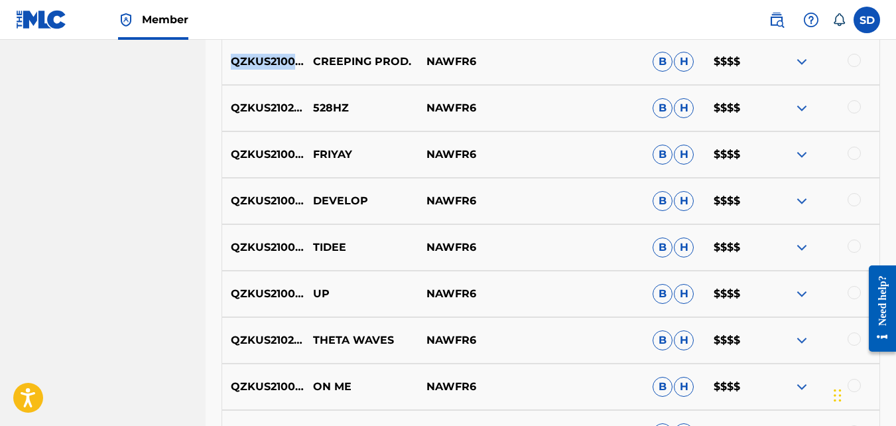
scroll to position [2526, 0]
click at [286, 109] on p "QZKUS2102615" at bounding box center [263, 107] width 82 height 16
click at [277, 150] on p "QZKUS2100742" at bounding box center [263, 154] width 82 height 16
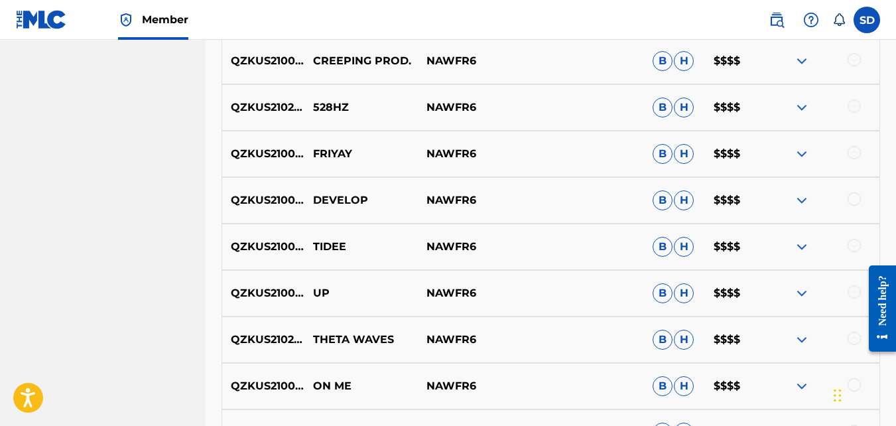
click at [295, 200] on p "QZKUS2100610" at bounding box center [263, 200] width 82 height 16
click at [281, 242] on p "QZKUS2100978" at bounding box center [263, 247] width 82 height 16
click at [275, 295] on p "QZKUS2100743" at bounding box center [263, 293] width 82 height 16
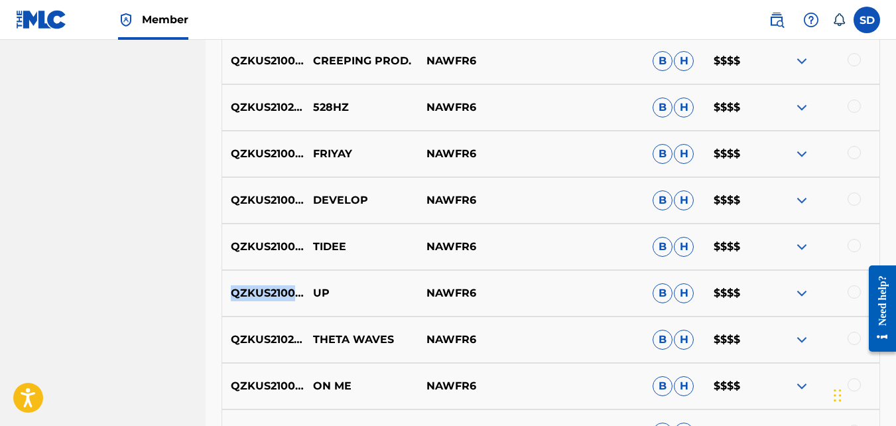
click at [275, 295] on p "QZKUS2100743" at bounding box center [263, 293] width 82 height 16
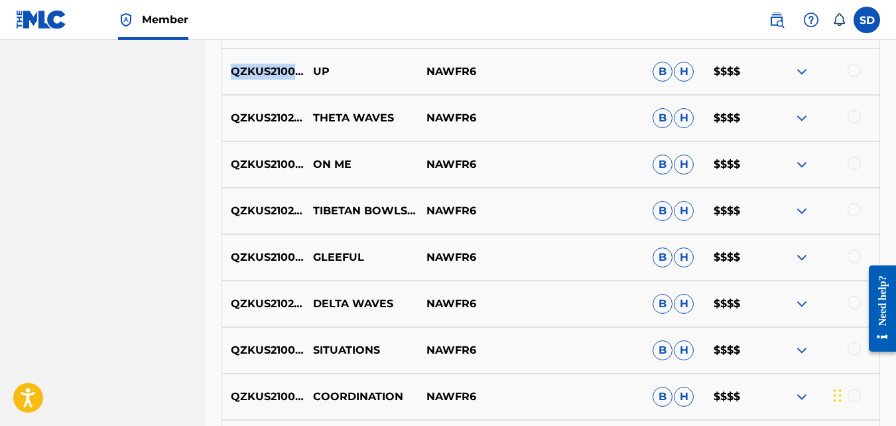
scroll to position [2748, 0]
click at [232, 117] on p "QZKUS2102620" at bounding box center [263, 117] width 82 height 16
click at [267, 169] on p "QZKUS2100993" at bounding box center [263, 164] width 82 height 16
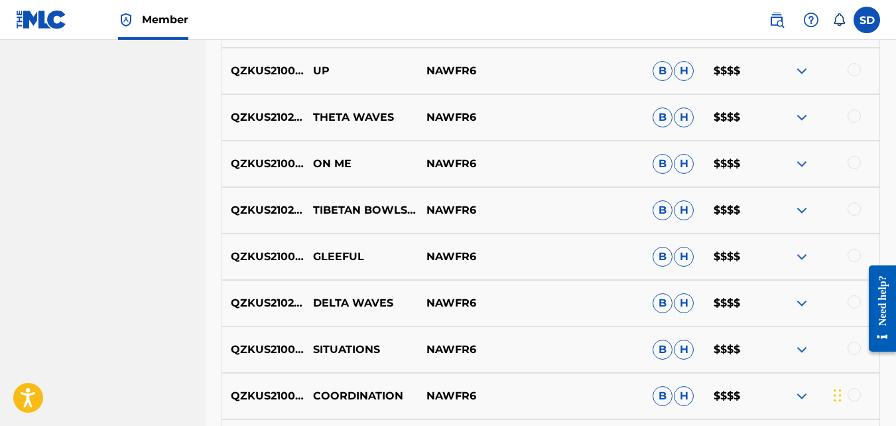
click at [288, 257] on p "QZKUS2100984" at bounding box center [263, 257] width 82 height 16
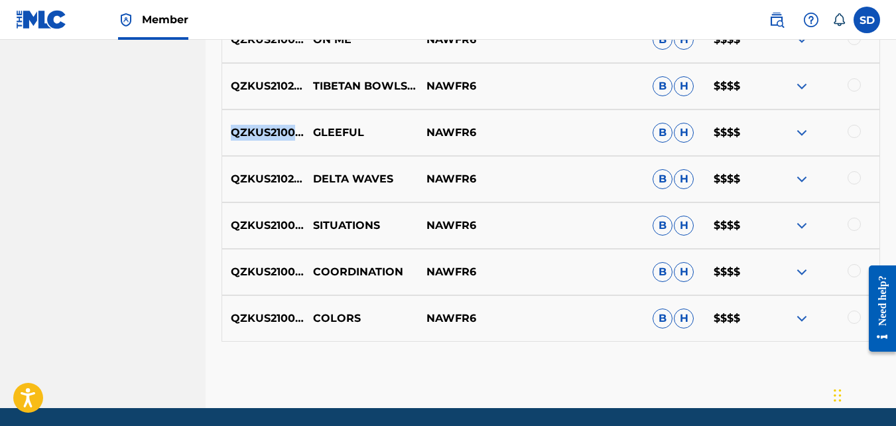
scroll to position [2875, 0]
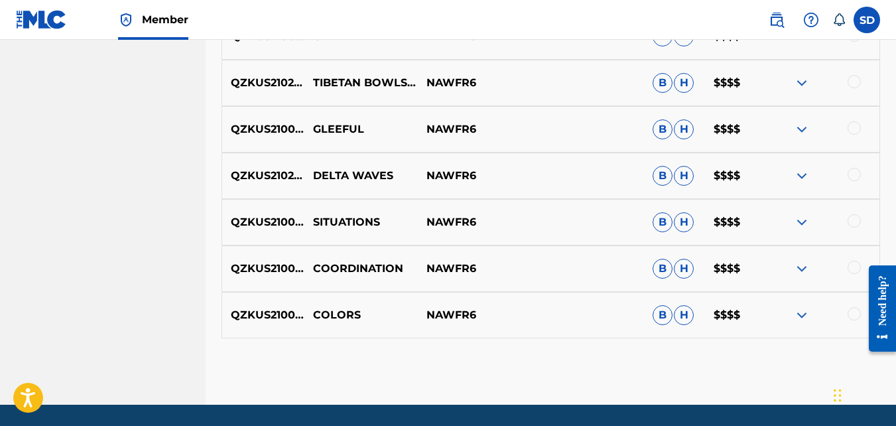
click at [282, 178] on p "QZKUS2102613" at bounding box center [263, 176] width 82 height 16
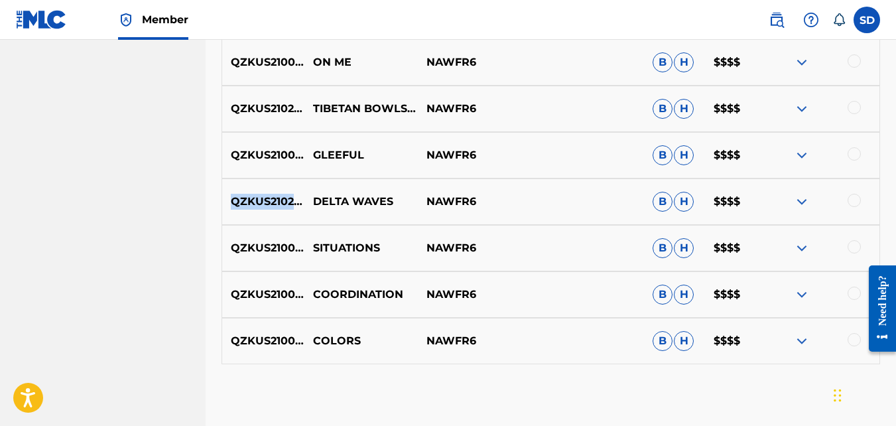
scroll to position [2918, 0]
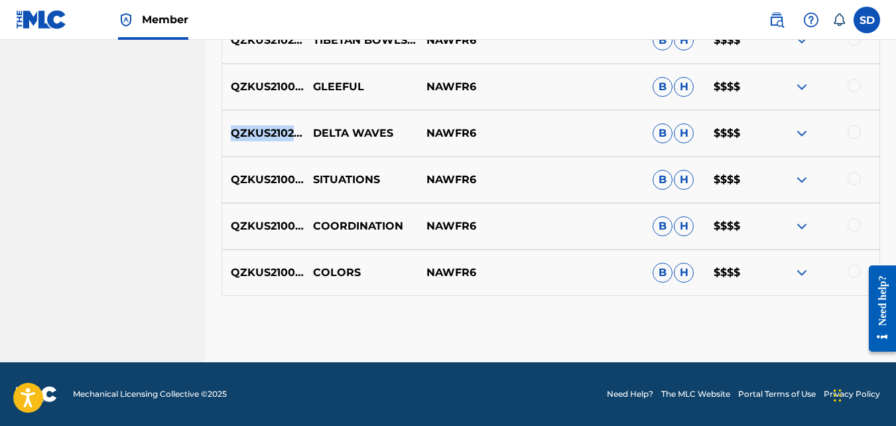
click at [277, 139] on p "QZKUS2102613" at bounding box center [263, 133] width 82 height 16
click at [372, 221] on p "COORDINATION" at bounding box center [360, 226] width 113 height 16
click at [264, 227] on p "QZKUS2100986" at bounding box center [263, 226] width 82 height 16
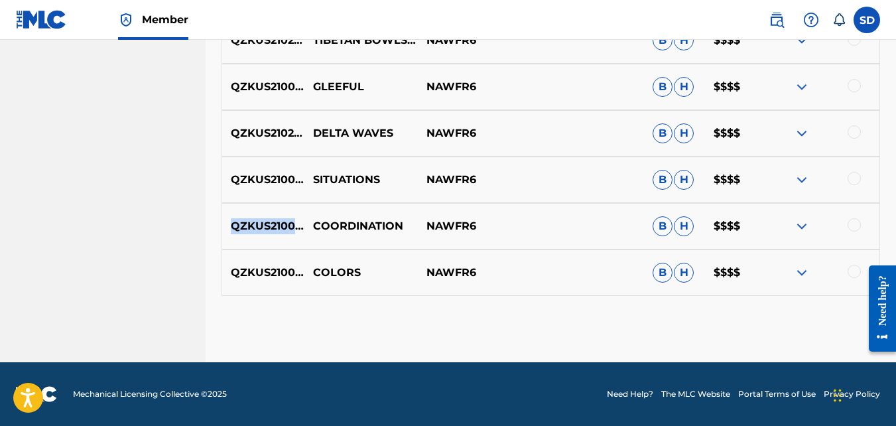
click at [264, 227] on p "QZKUS2100986" at bounding box center [263, 226] width 82 height 16
click at [292, 267] on p "QZKUS2100976" at bounding box center [263, 273] width 82 height 16
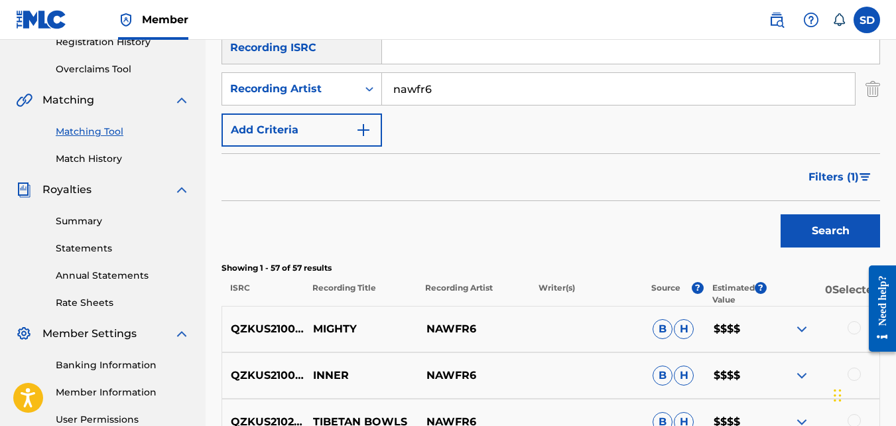
scroll to position [268, 0]
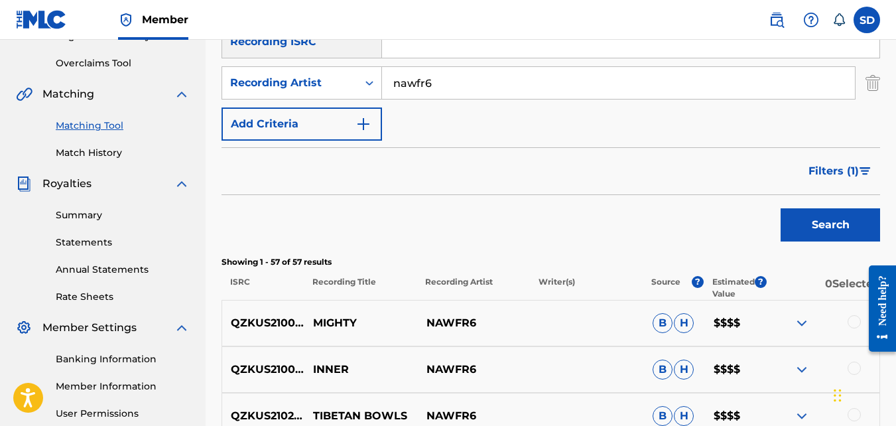
click at [863, 171] on img "Search Form" at bounding box center [864, 171] width 11 height 8
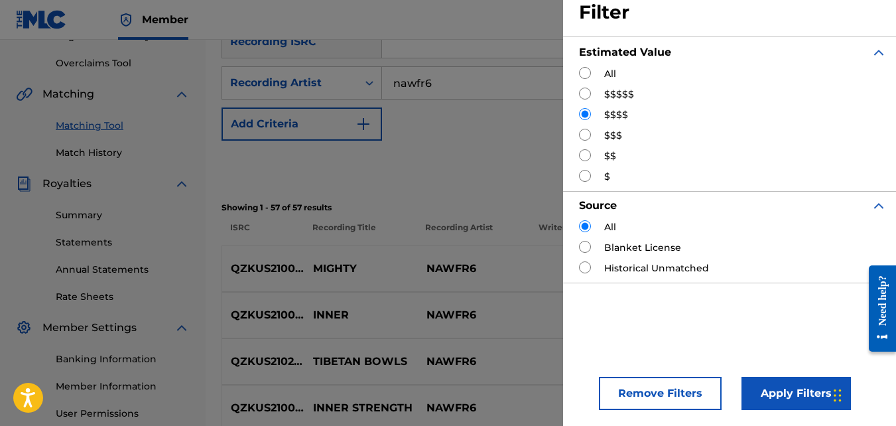
click at [619, 94] on label "$$$$$" at bounding box center [619, 95] width 30 height 14
click at [579, 93] on input "Search Form" at bounding box center [585, 94] width 12 height 12
radio input "true"
click at [770, 393] on button "Apply Filters" at bounding box center [795, 393] width 109 height 33
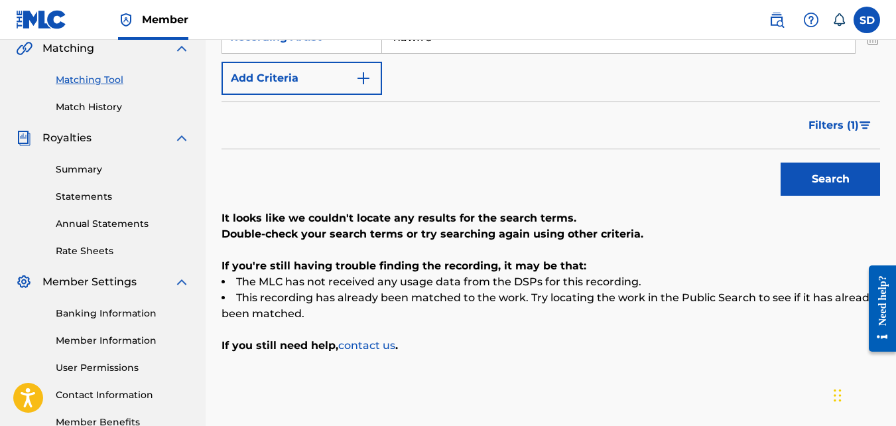
scroll to position [314, 0]
